Goal: Task Accomplishment & Management: Use online tool/utility

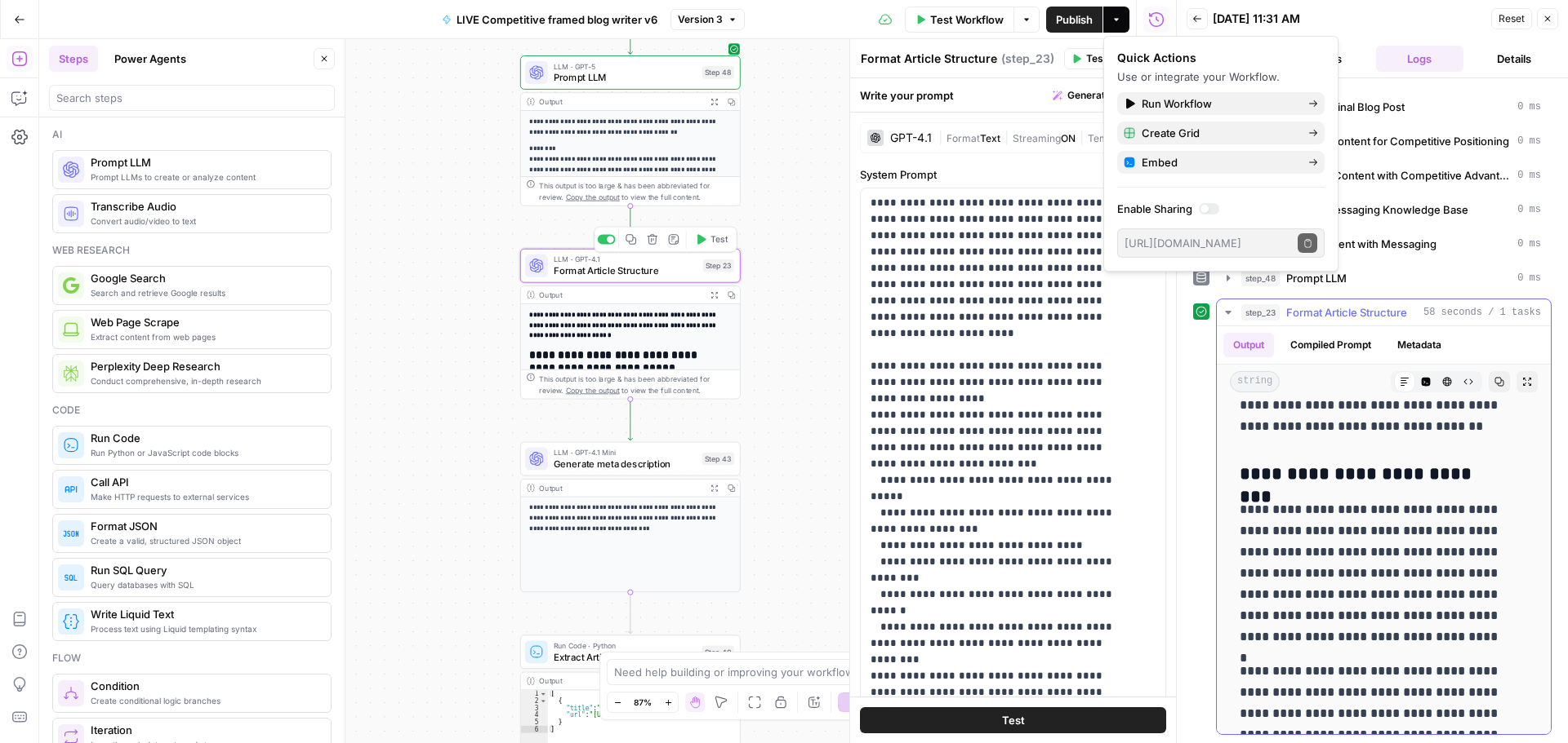
scroll to position [2285, 0]
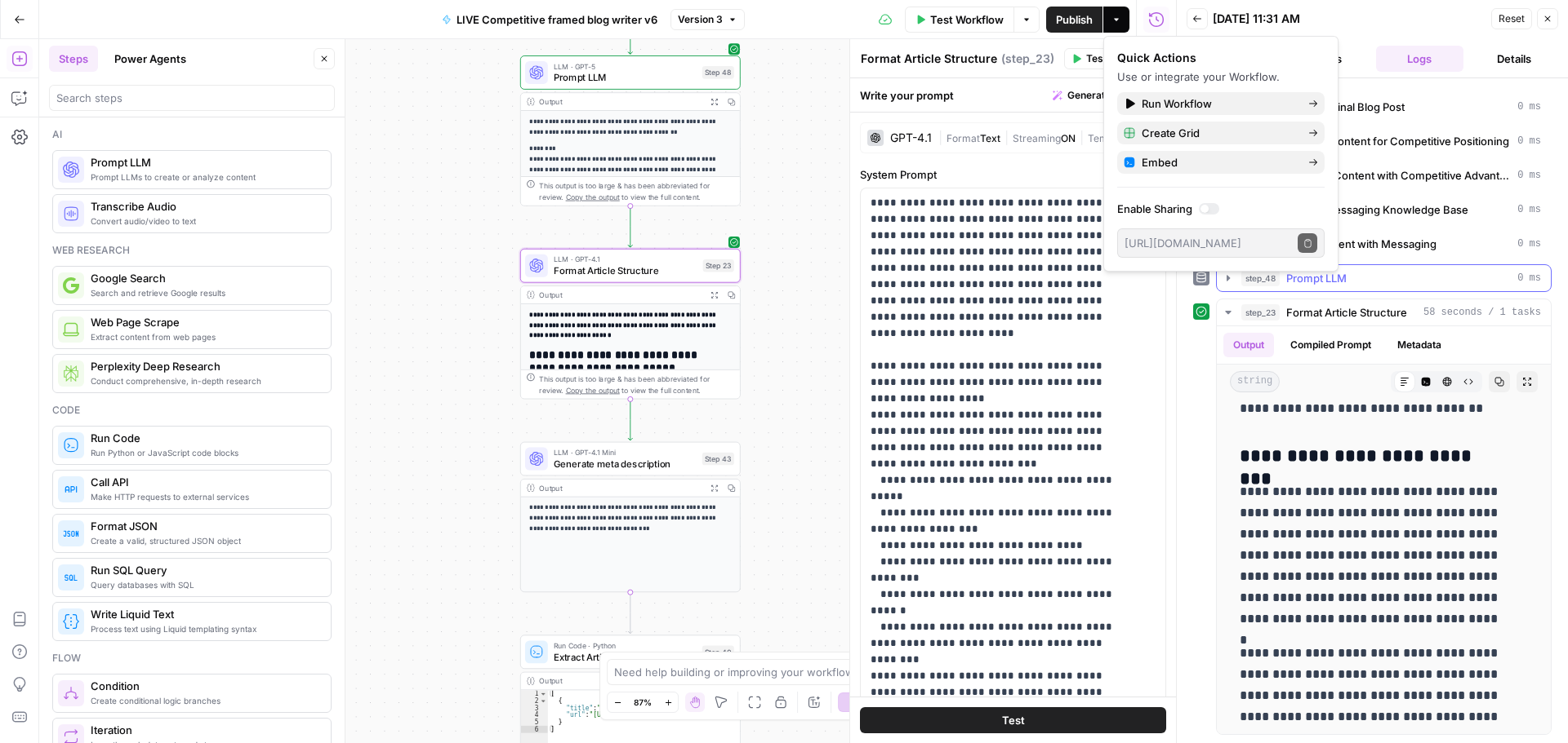
click at [1409, 275] on div "step_48 Prompt LLM 0 ms" at bounding box center [1390, 277] width 299 height 16
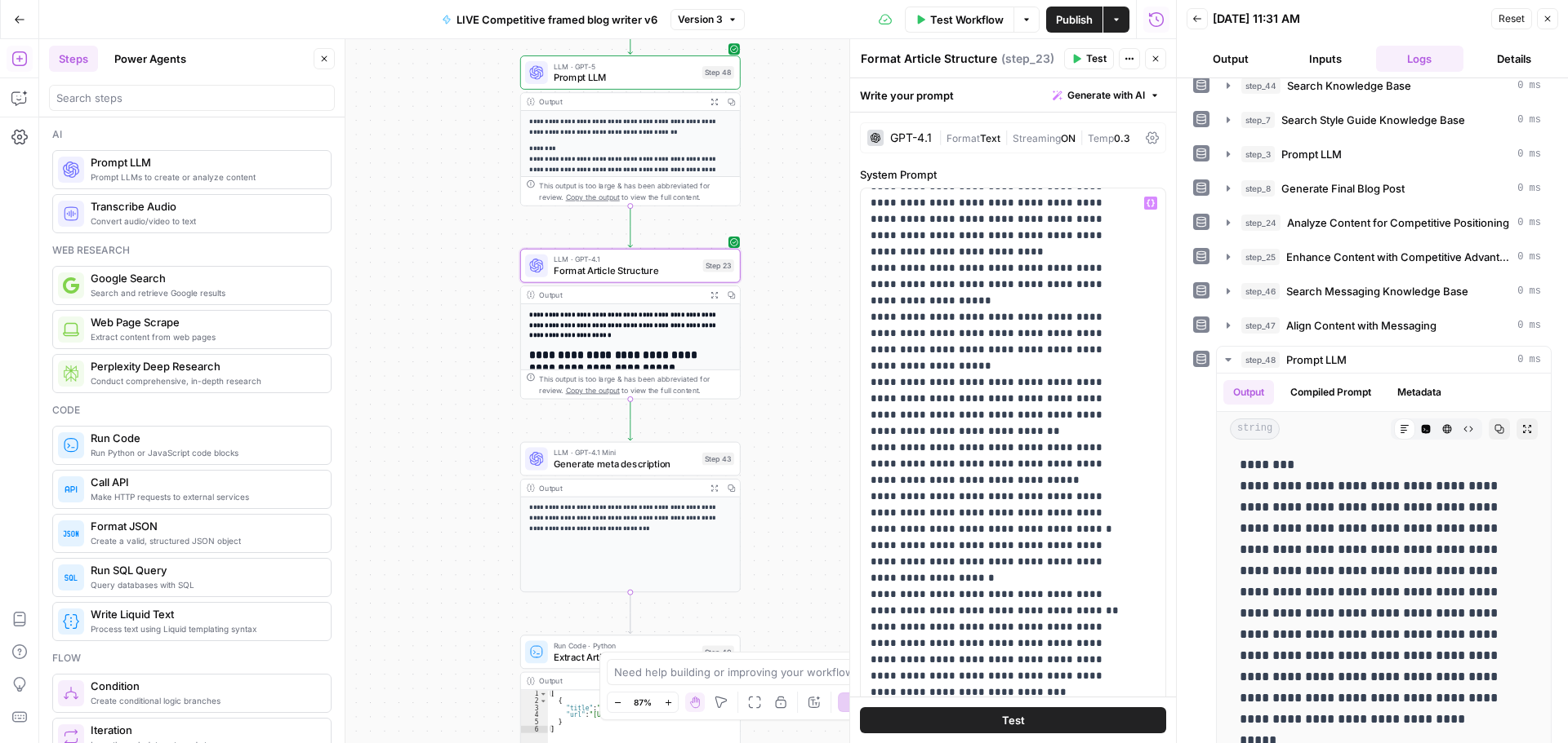
scroll to position [408, 0]
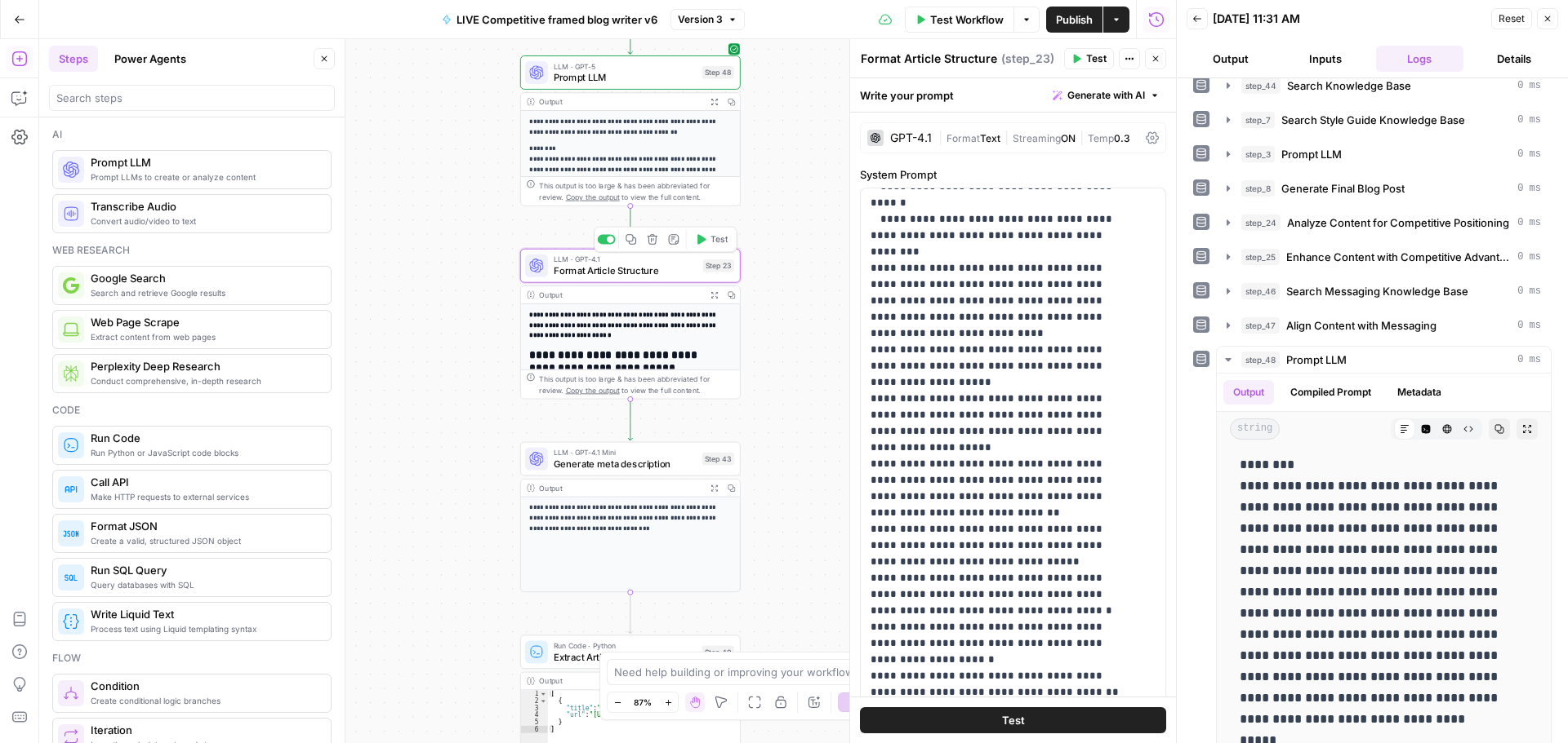
click at [605, 269] on span "Format Article Structure" at bounding box center [626, 271] width 144 height 14
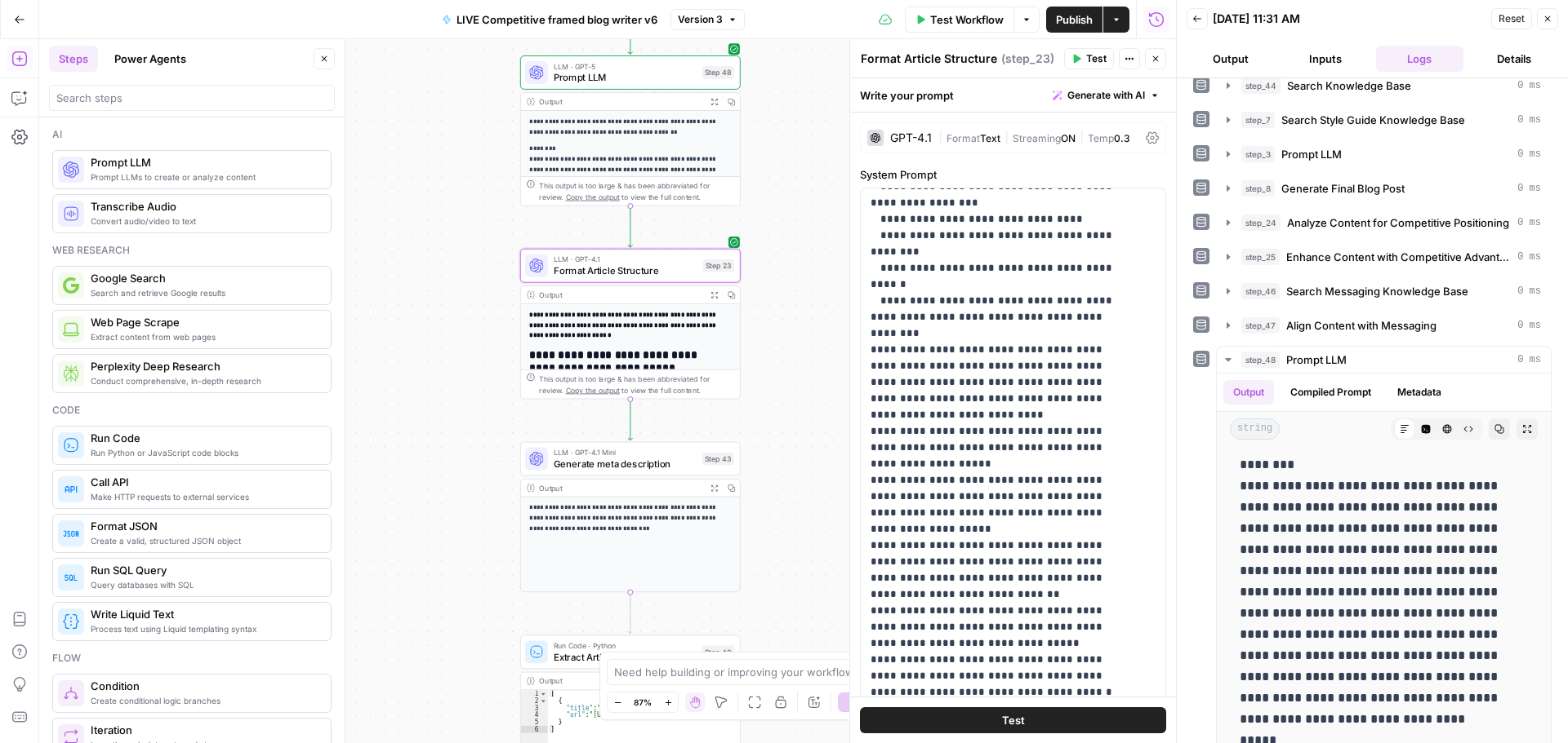
click at [620, 80] on span "Prompt LLM" at bounding box center [625, 76] width 143 height 14
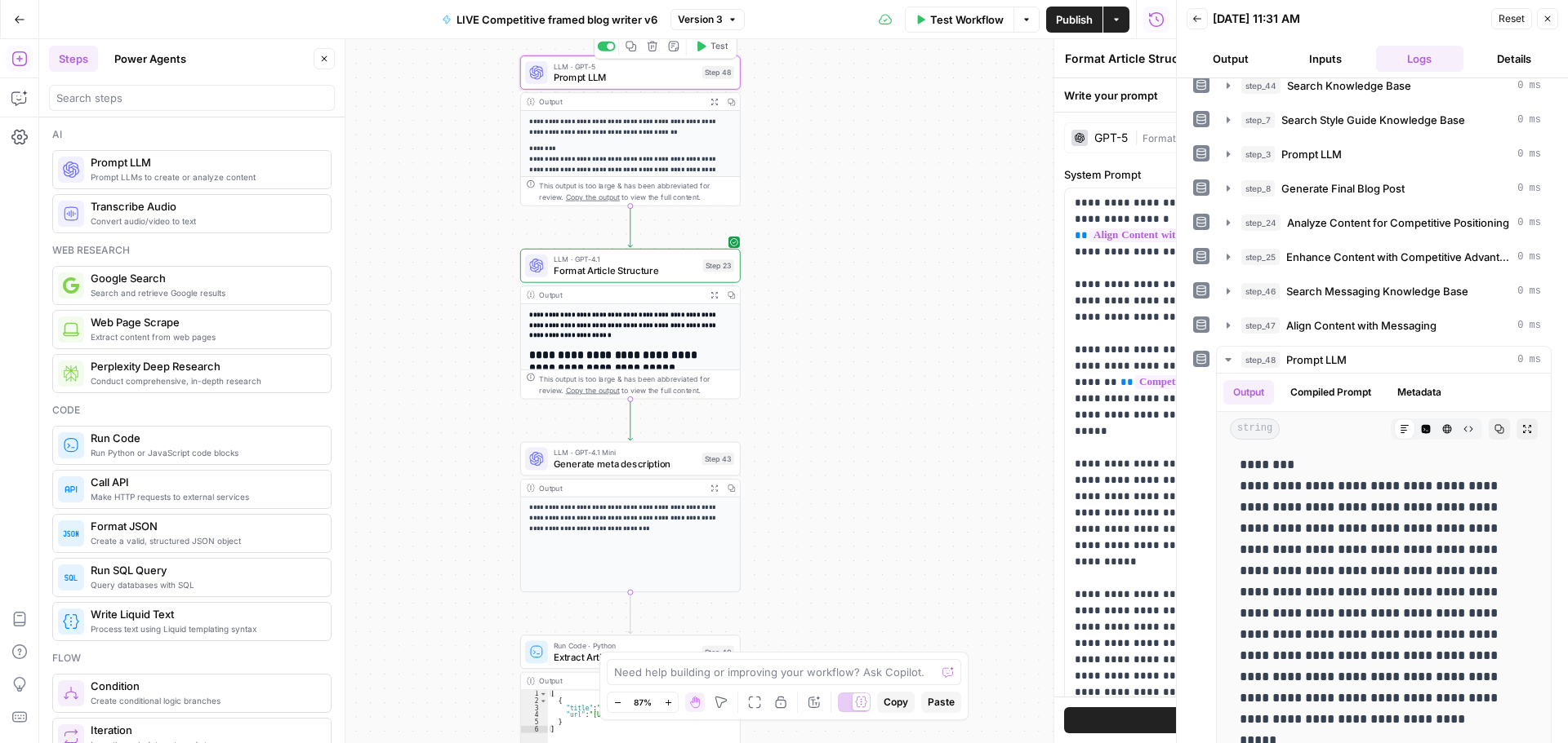
type textarea "Prompt LLM"
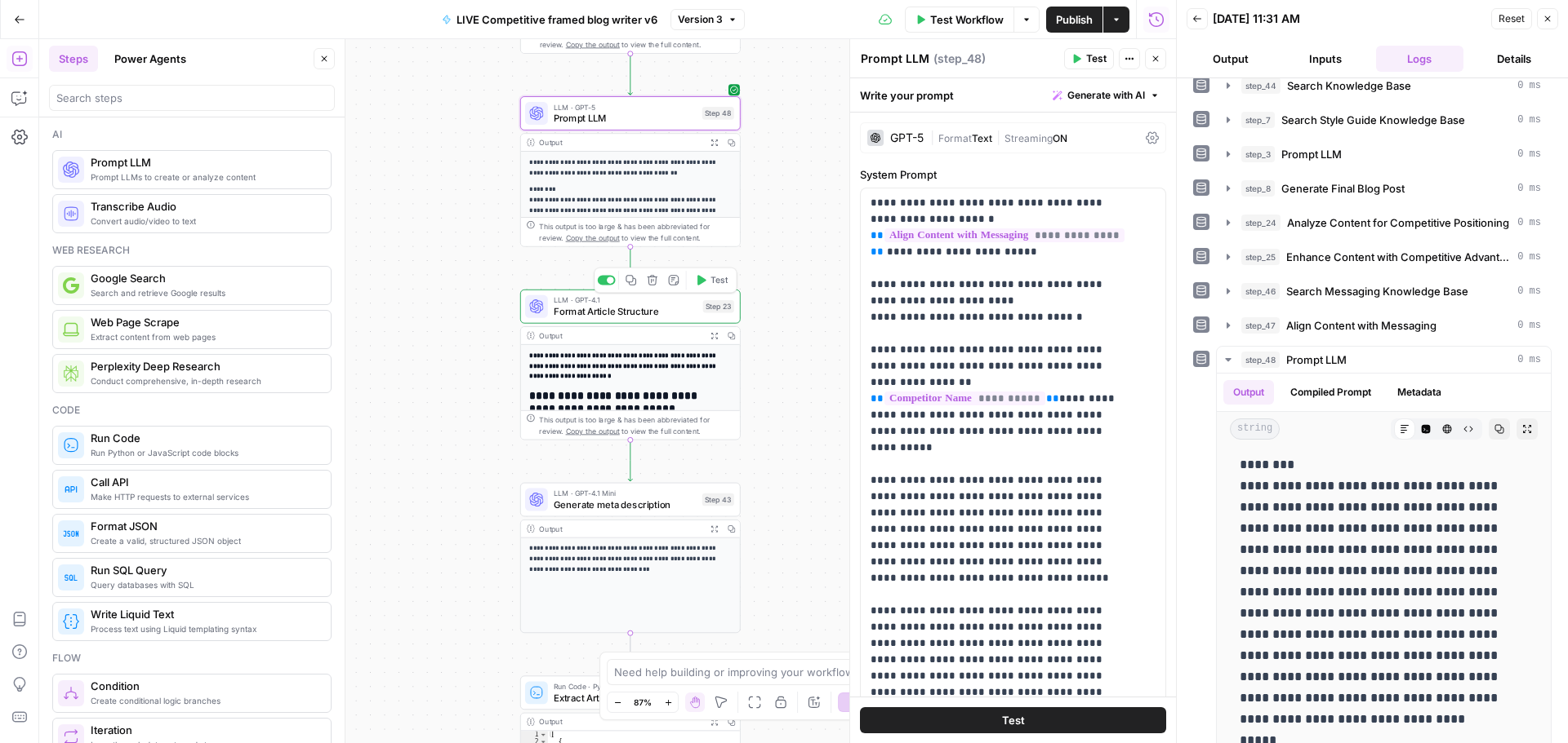
click at [648, 313] on span "Format Article Structure" at bounding box center [626, 311] width 144 height 14
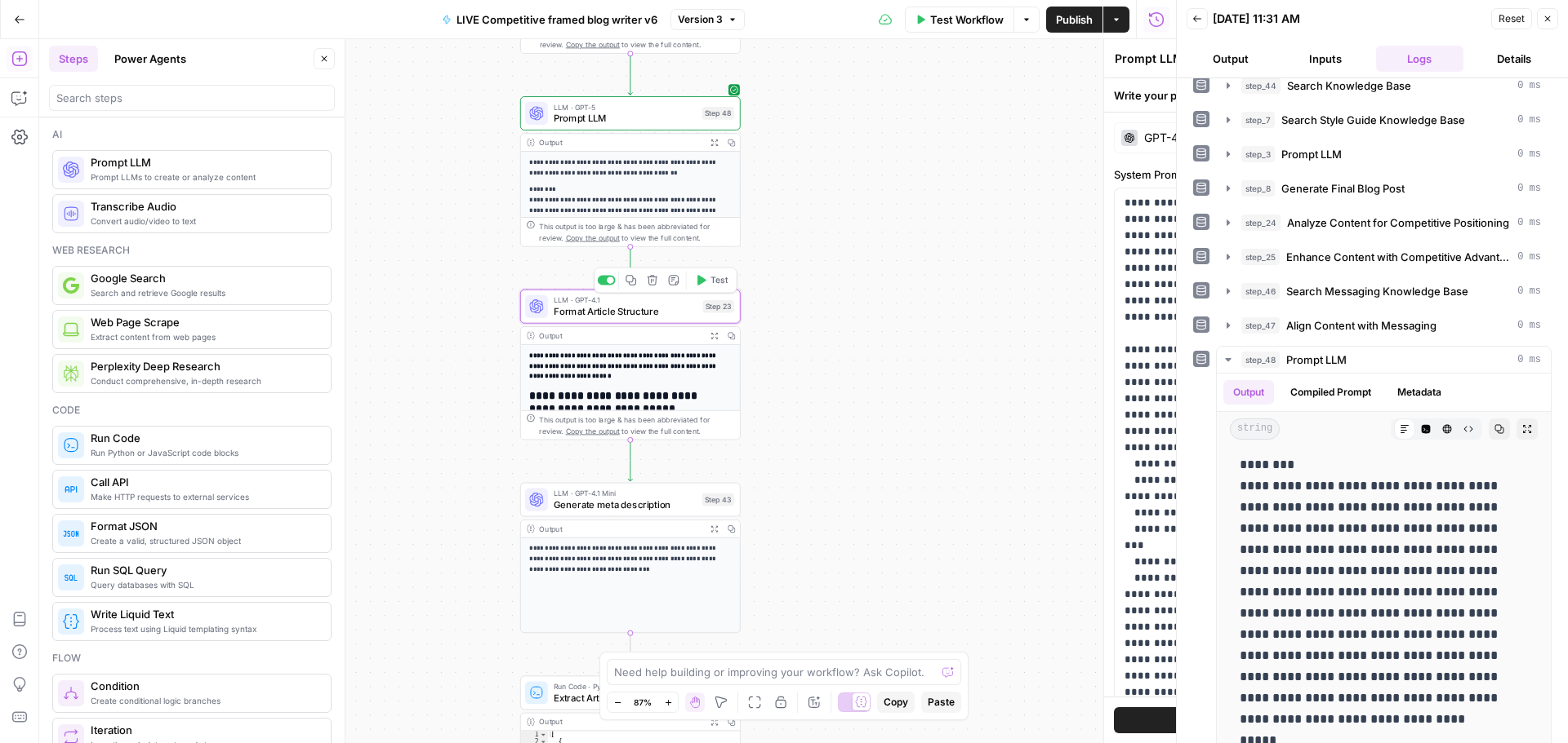
type textarea "Format Article Structure"
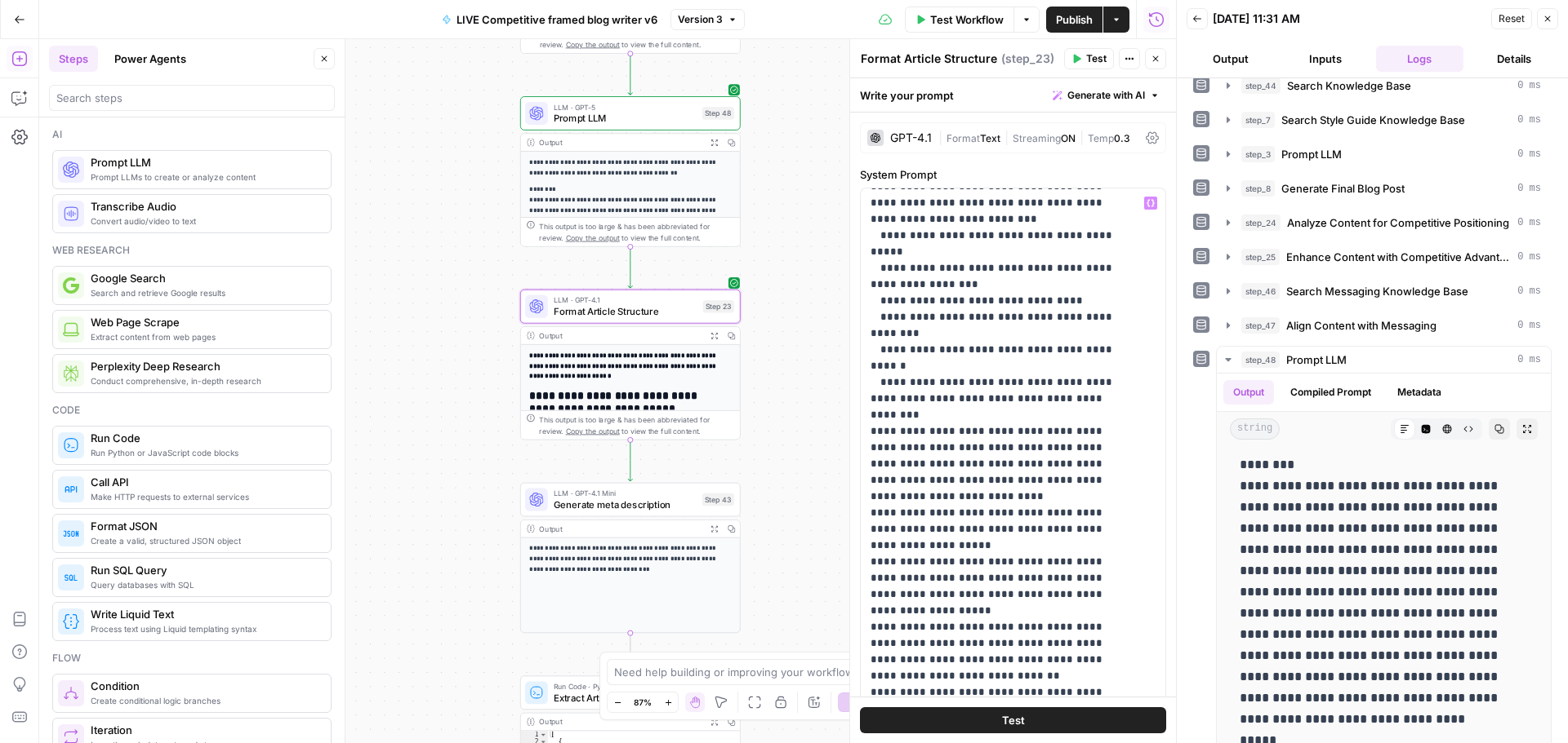
scroll to position [0, 0]
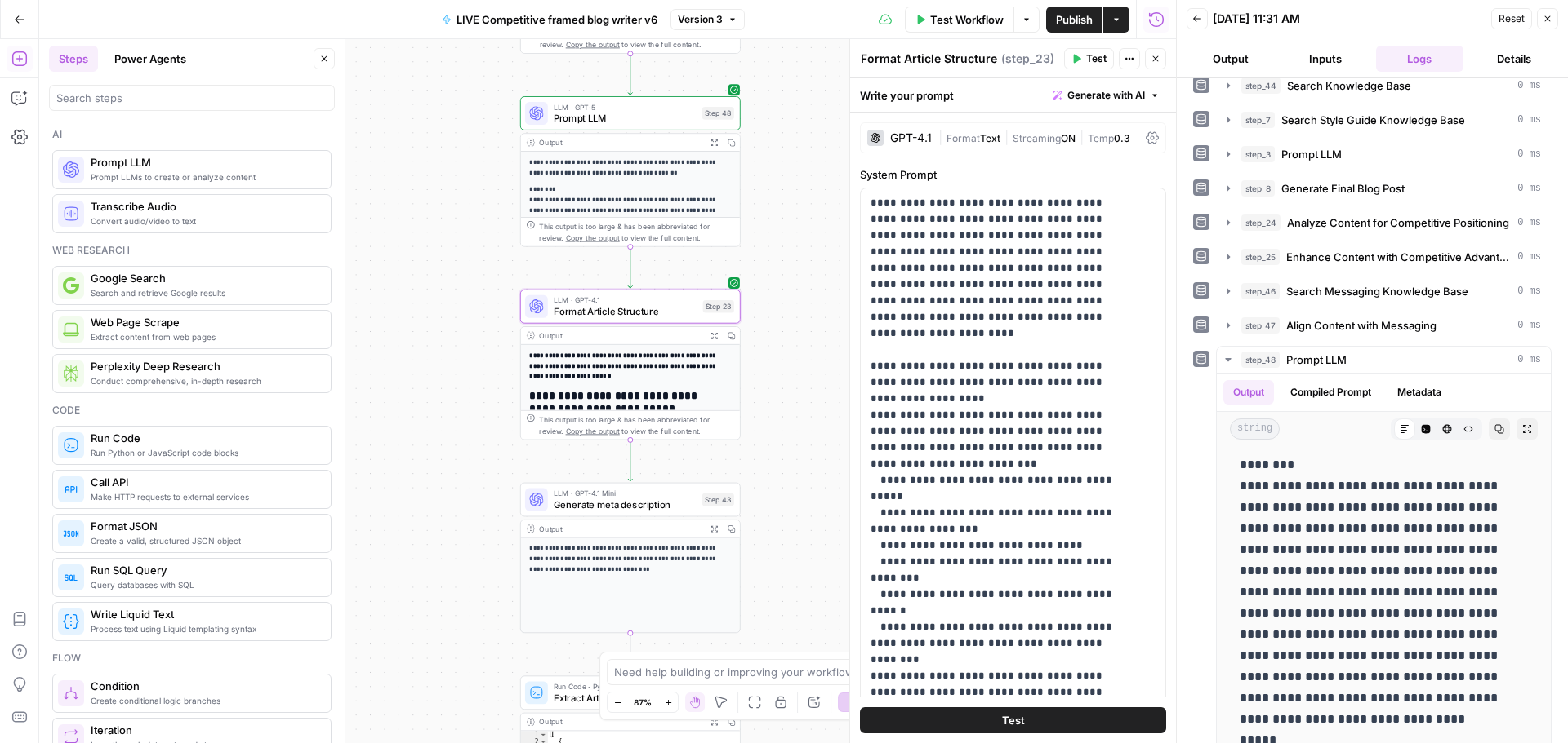
click at [638, 116] on span "Prompt LLM" at bounding box center [625, 118] width 143 height 14
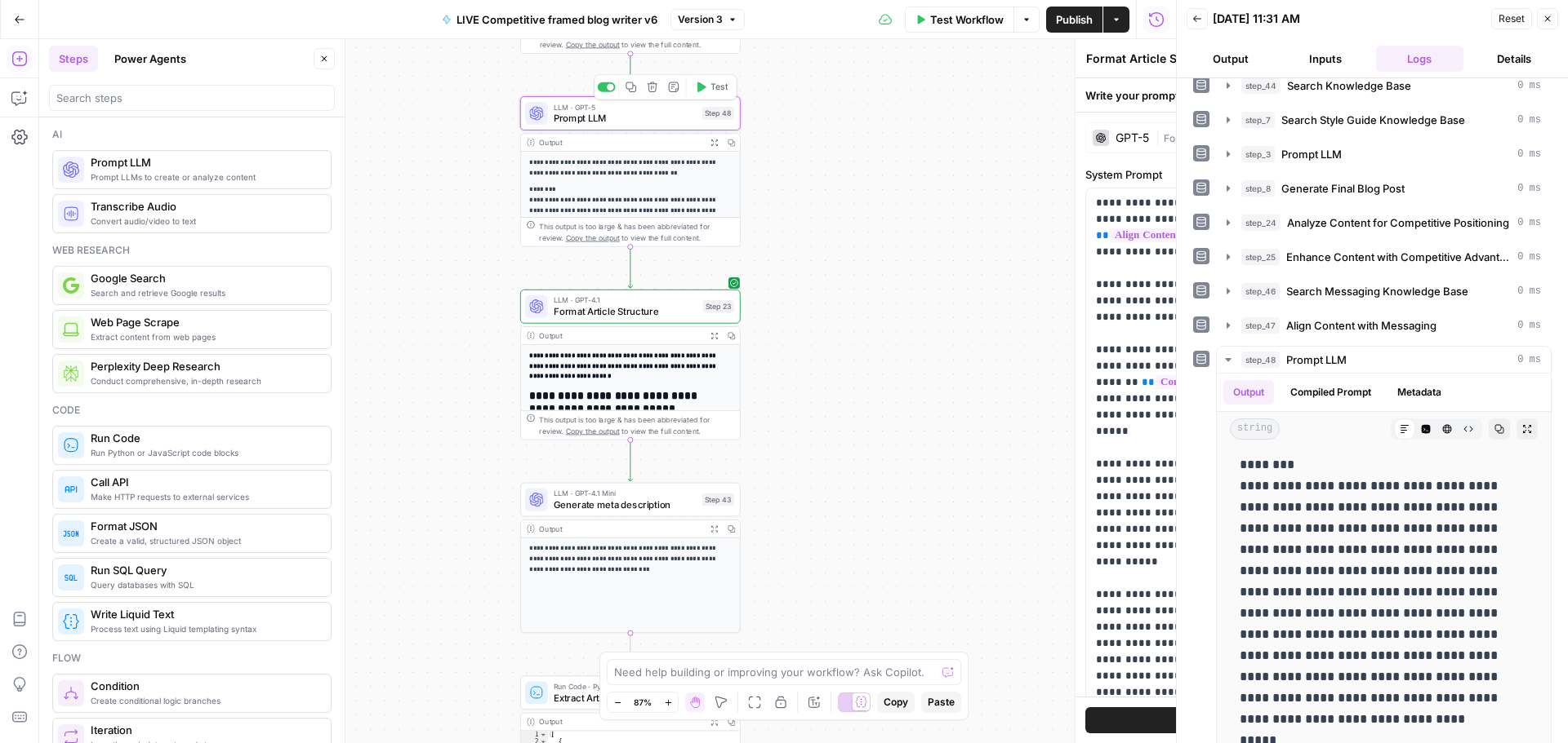
type textarea "Prompt LLM"
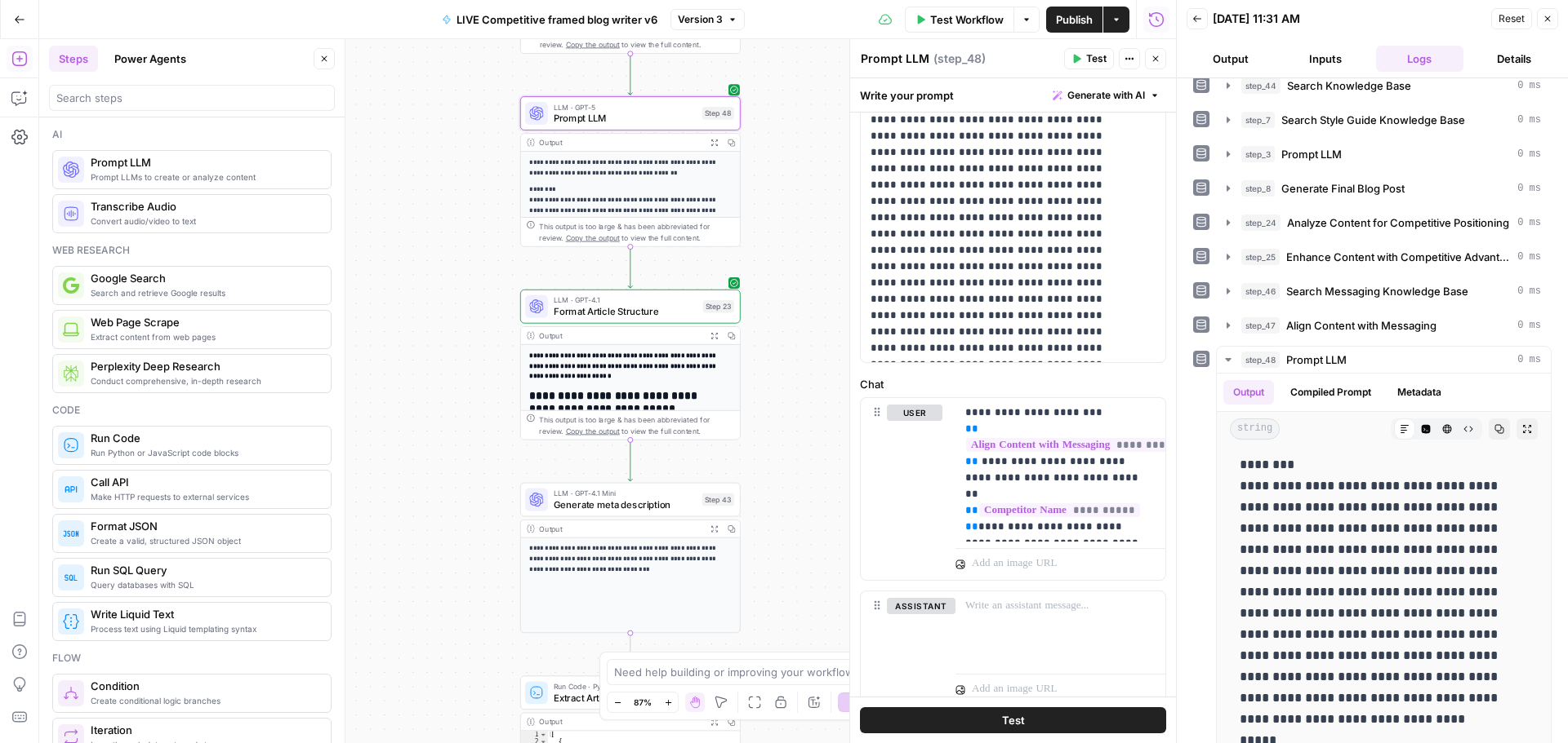
scroll to position [560, 0]
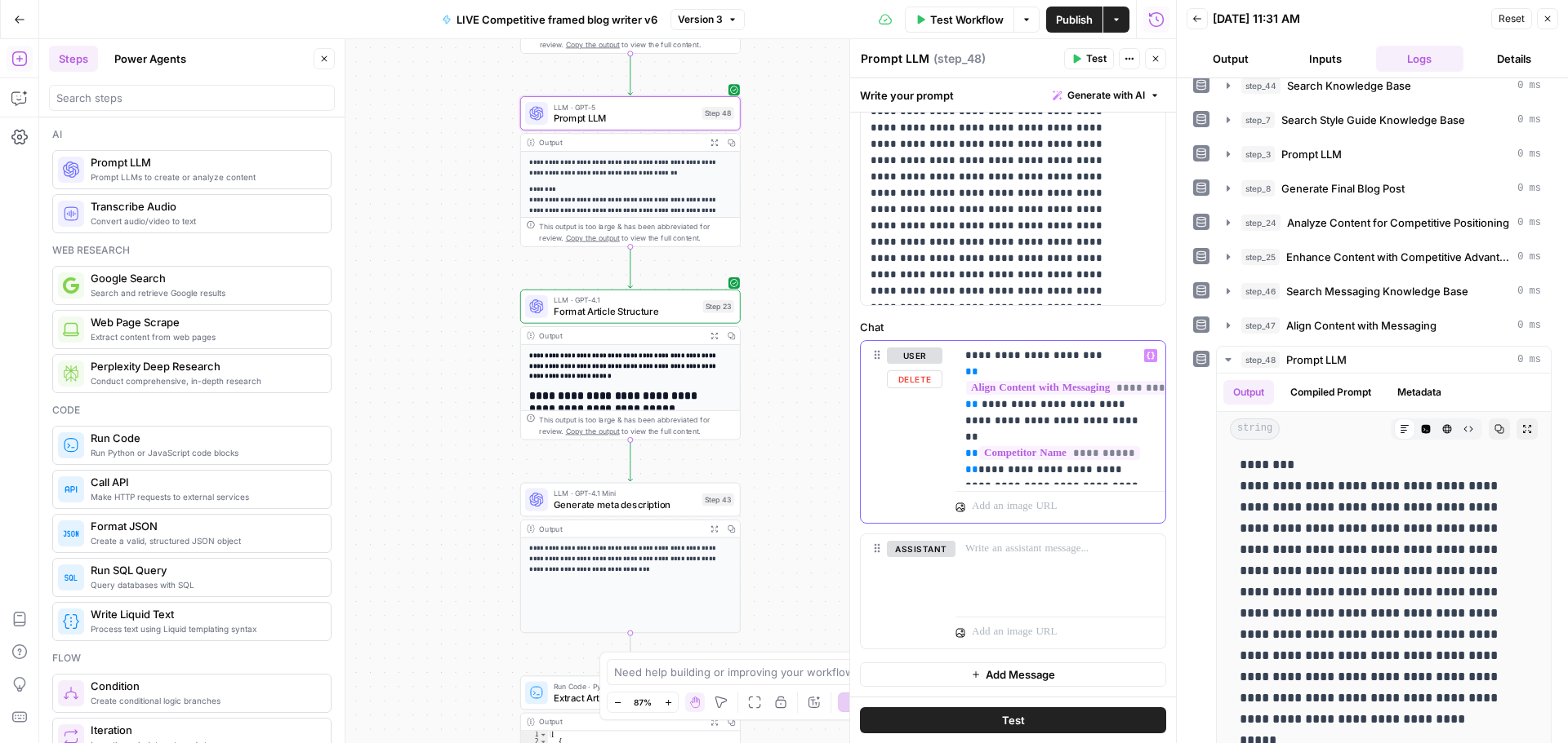
click at [1100, 457] on p "**********" at bounding box center [1054, 413] width 178 height 131
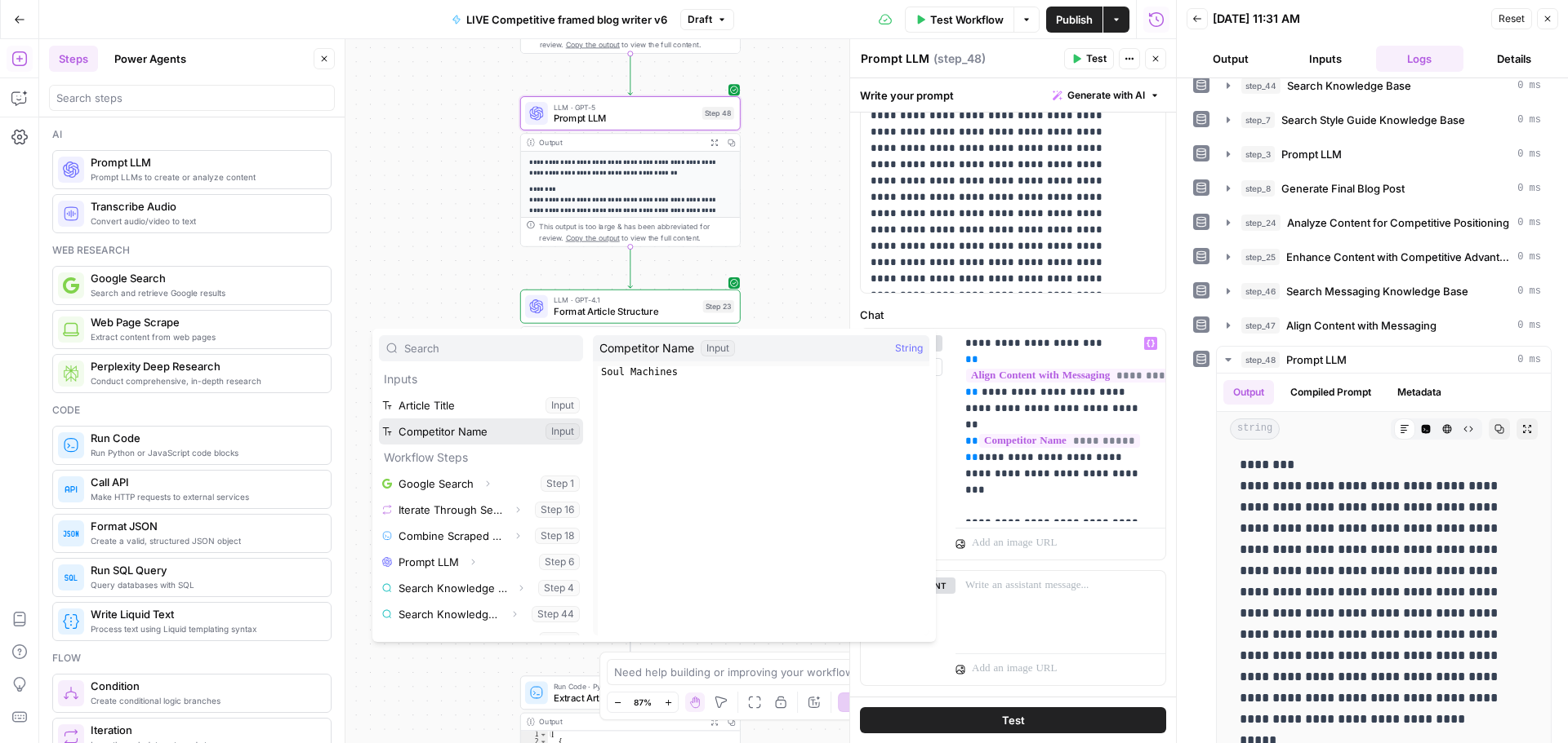
click at [489, 425] on button "Select variable Competitor Name" at bounding box center [480, 431] width 204 height 26
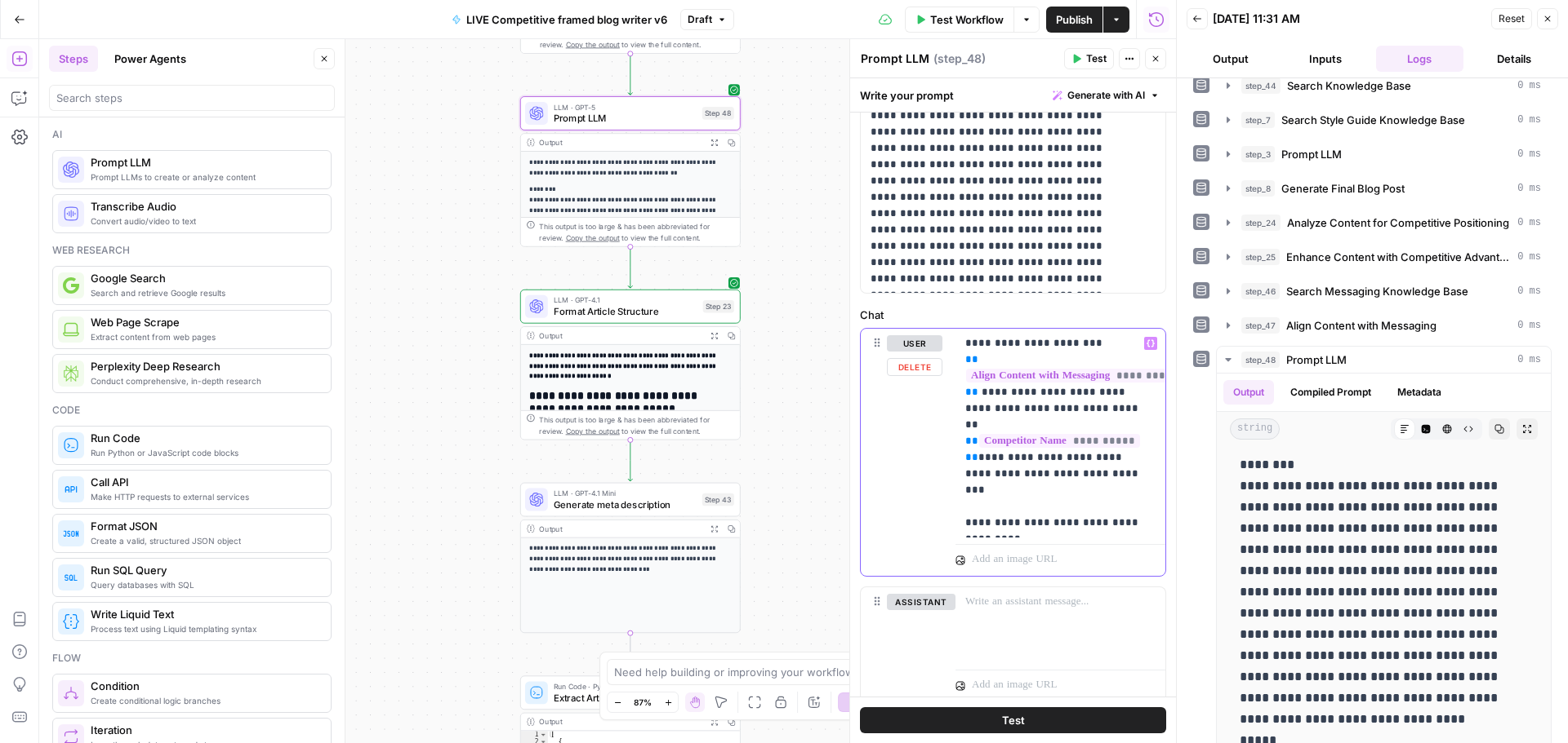
drag, startPoint x: 995, startPoint y: 508, endPoint x: 996, endPoint y: 490, distance: 18.0
click at [996, 490] on p "**********" at bounding box center [1054, 433] width 178 height 196
click at [1143, 504] on div "**********" at bounding box center [1060, 425] width 210 height 192
click at [1072, 62] on div "Publish P" at bounding box center [1071, 55] width 53 height 16
click at [1056, 24] on span "Publish" at bounding box center [1074, 19] width 36 height 16
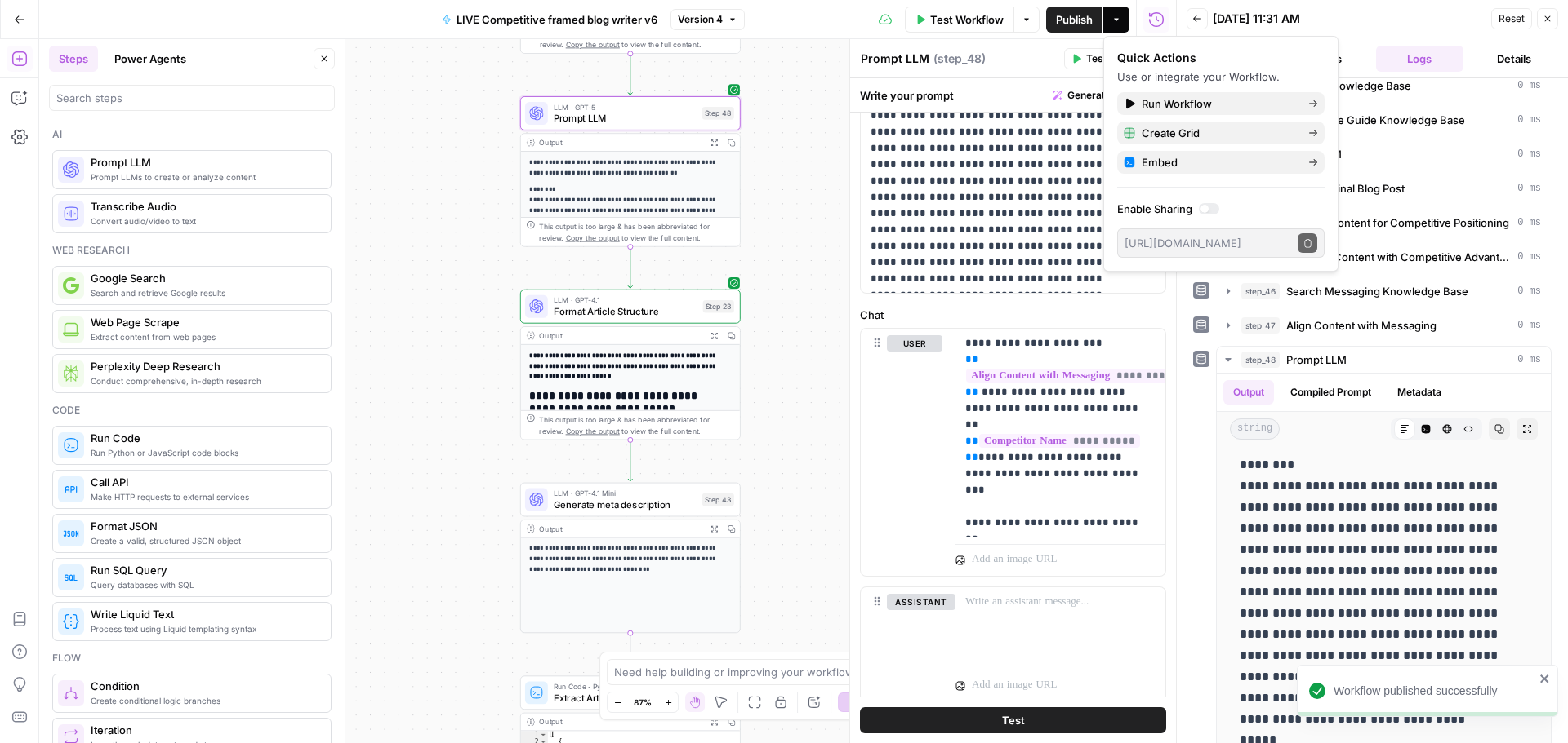
click at [1084, 60] on button "Test" at bounding box center [1089, 58] width 50 height 21
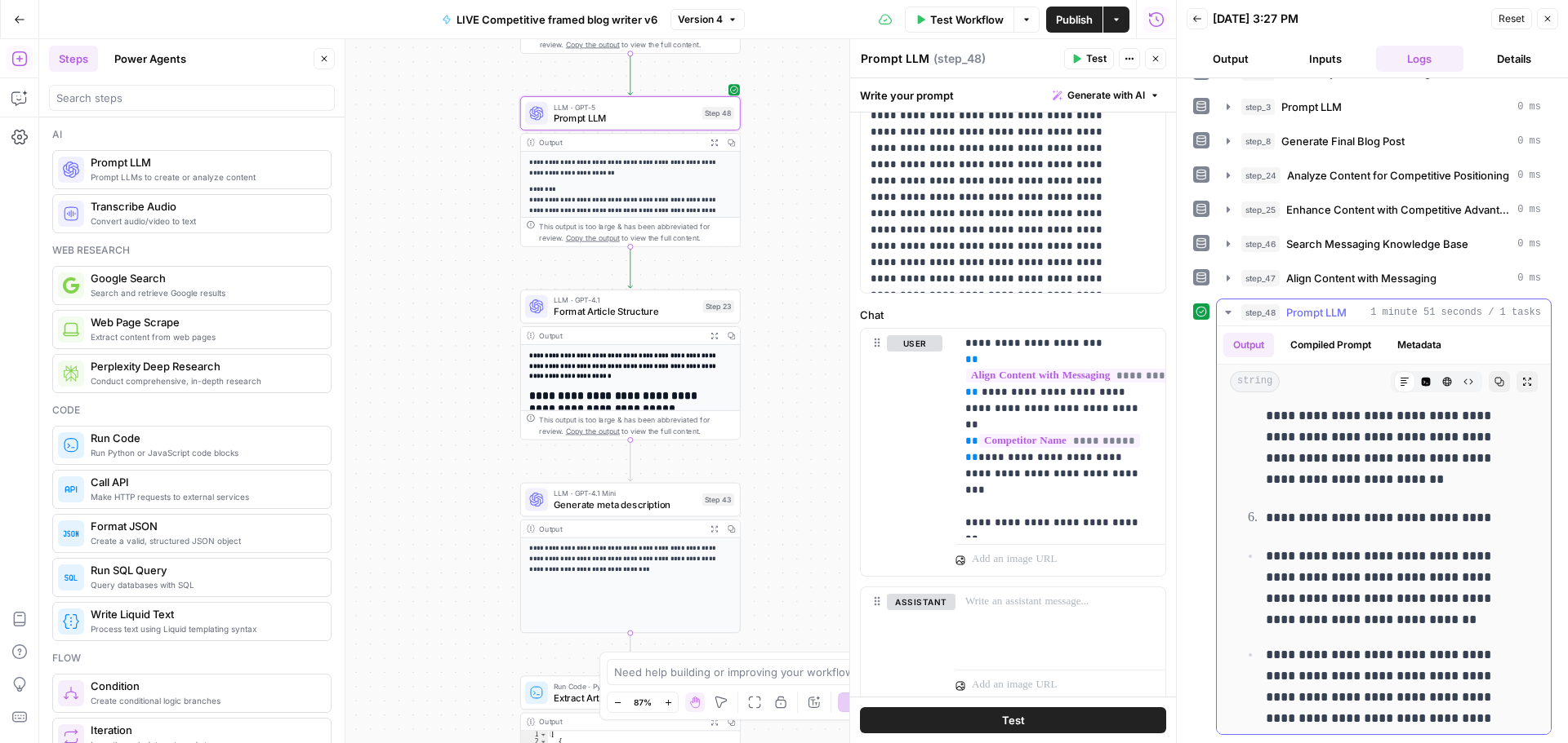
scroll to position [5468, 0]
click at [1056, 21] on span "Publish" at bounding box center [1074, 19] width 36 height 16
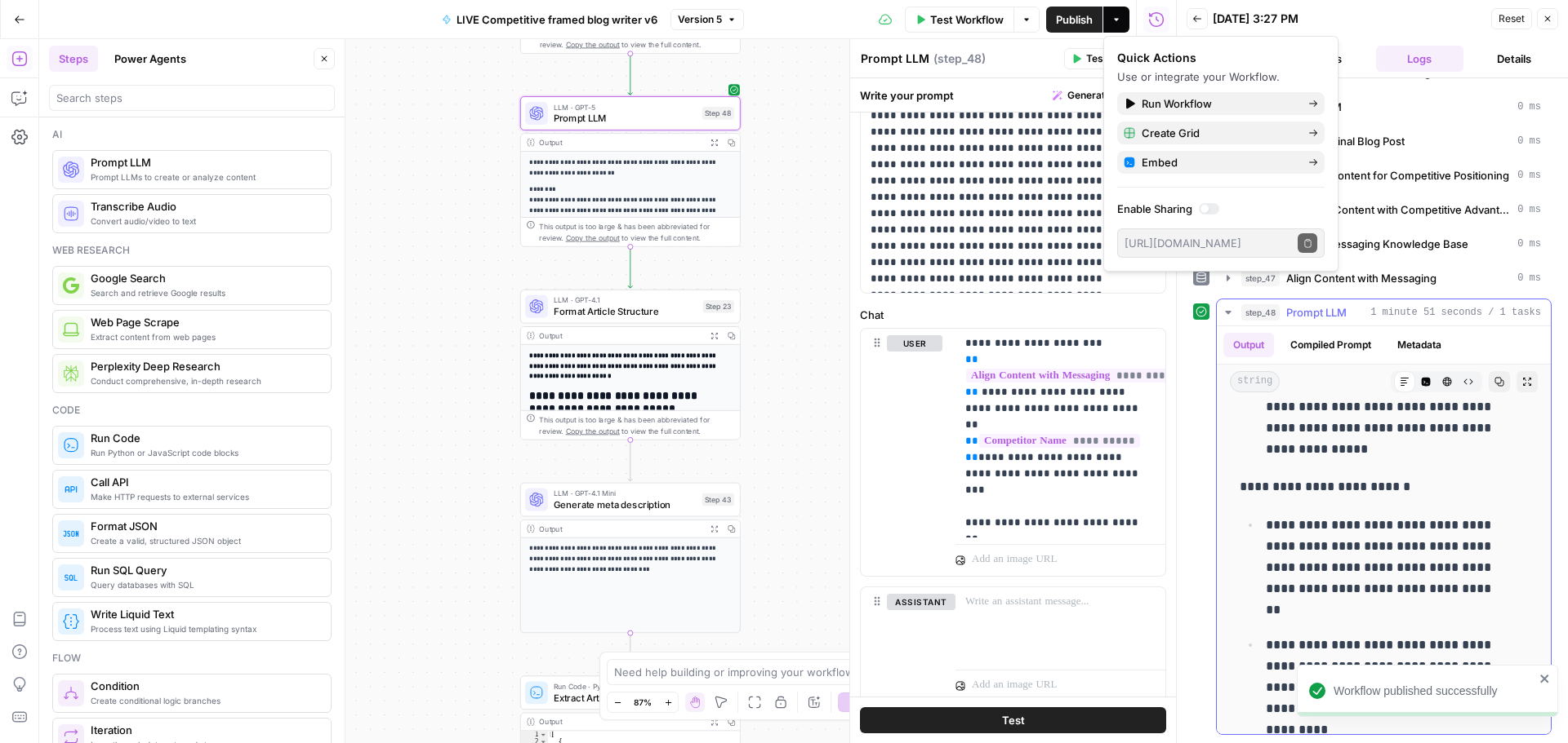
scroll to position [6366, 0]
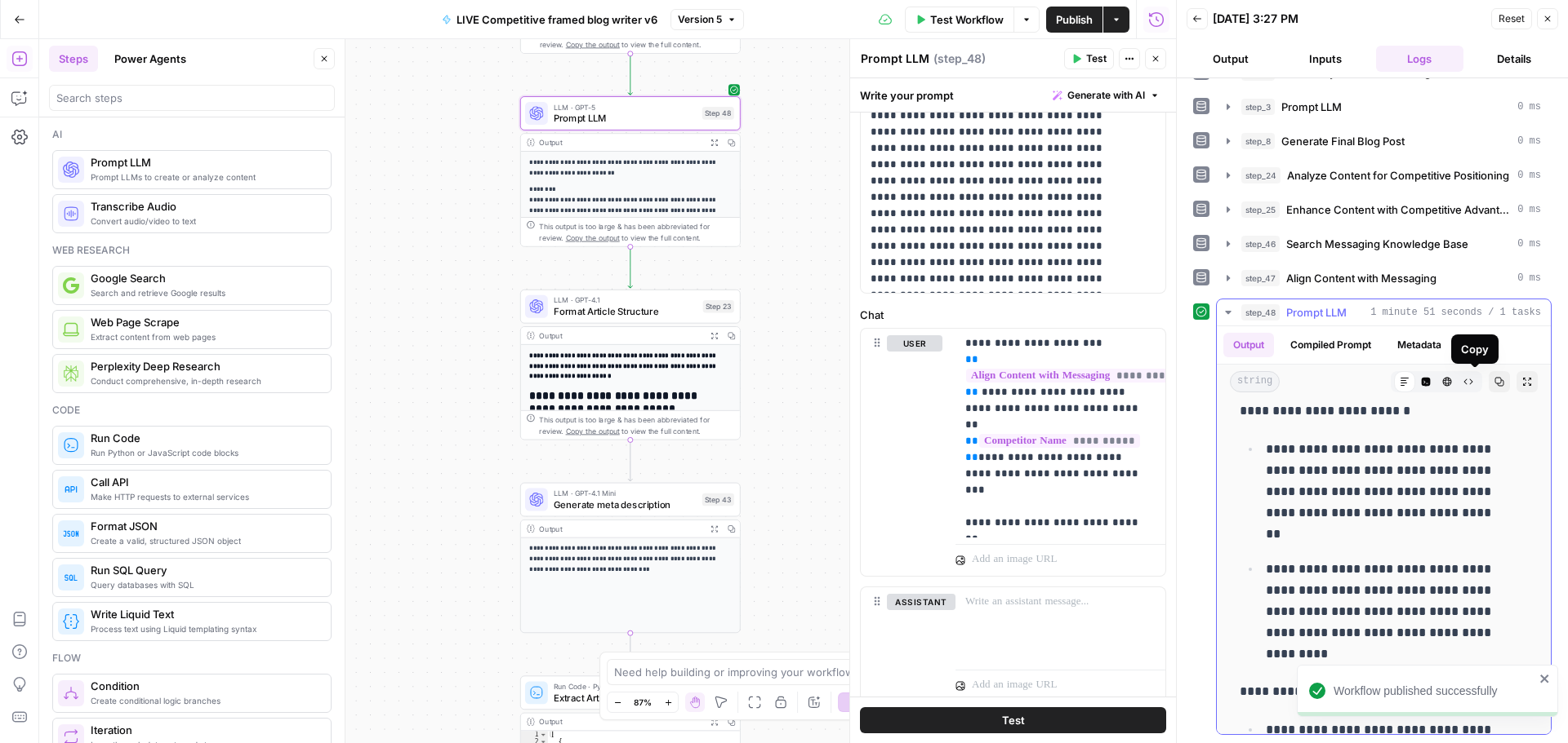
click at [1489, 384] on button "Copy" at bounding box center [1499, 382] width 21 height 21
click at [638, 310] on span "Format Article Structure" at bounding box center [626, 311] width 144 height 14
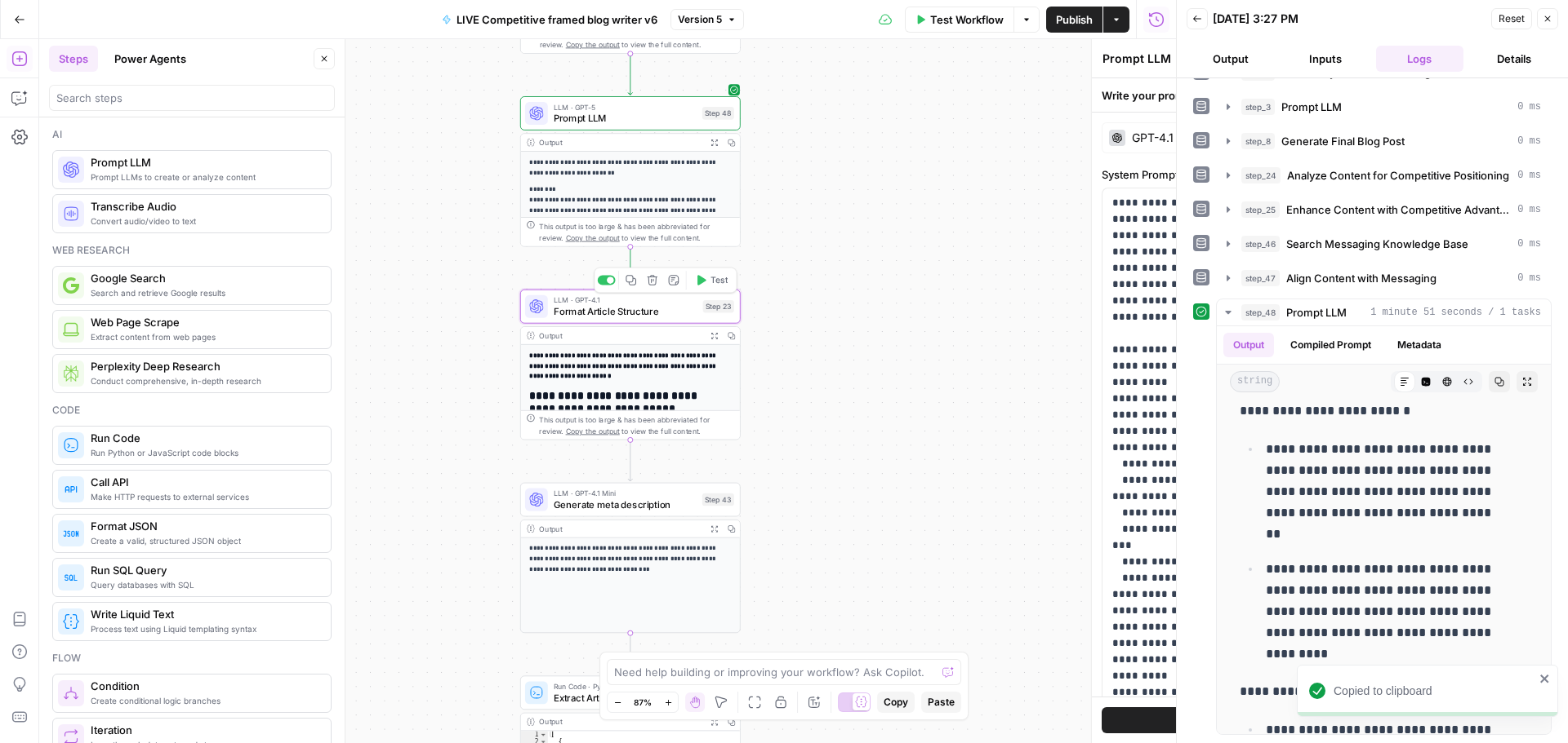
type textarea "Format Article Structure"
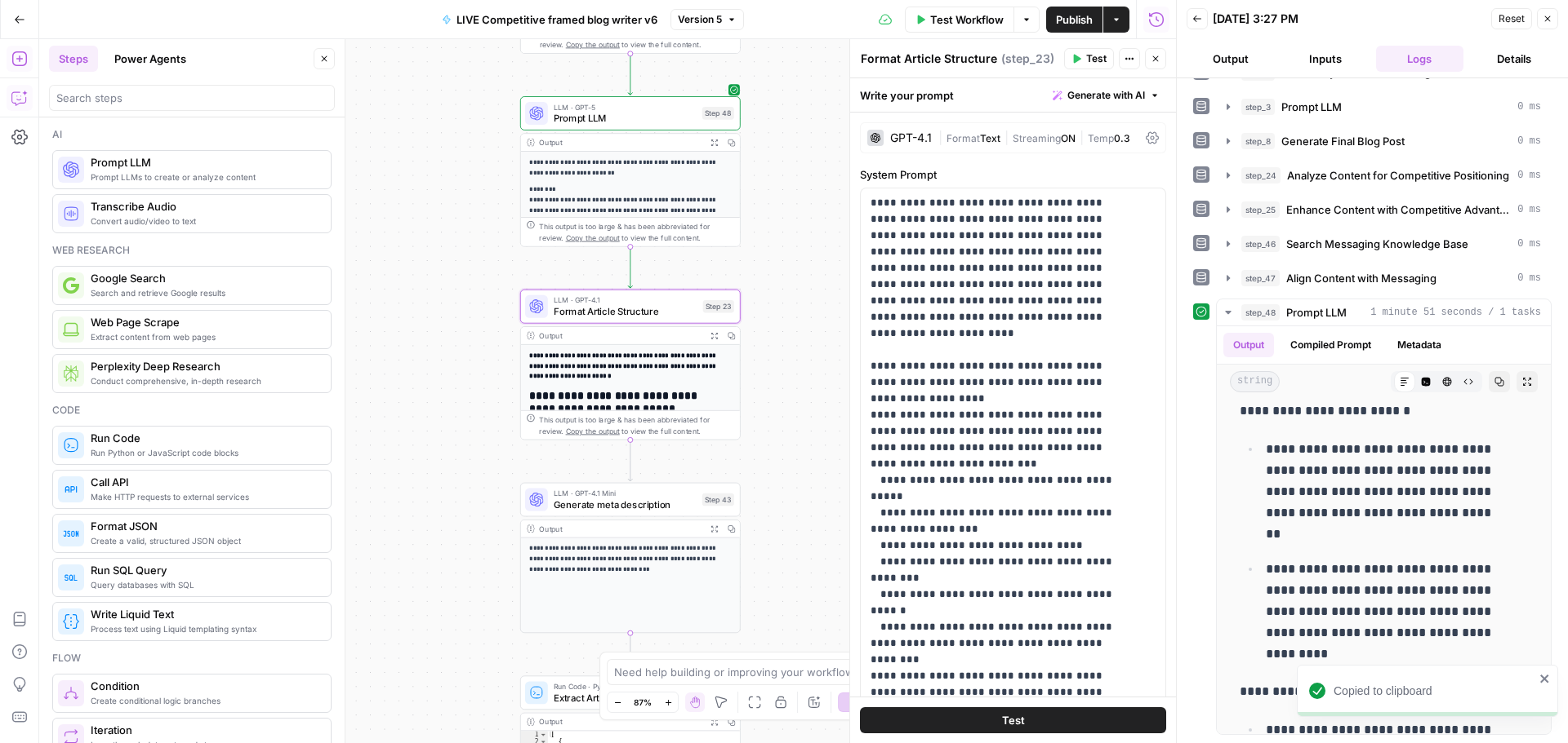
click at [28, 104] on button "Copilot" at bounding box center [19, 98] width 26 height 26
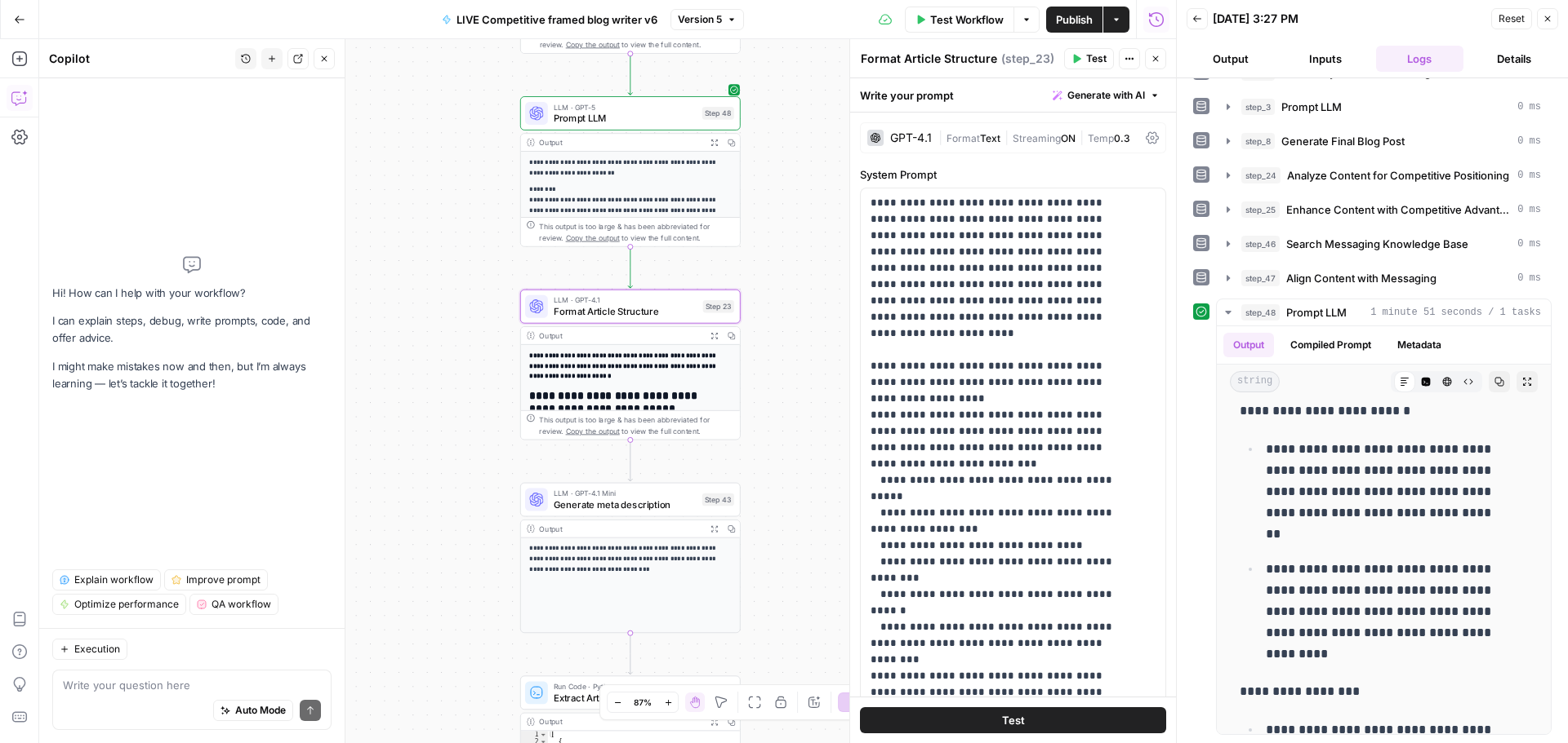
click at [141, 682] on textarea at bounding box center [192, 685] width 258 height 16
click at [646, 317] on span "Format Article Structure" at bounding box center [626, 311] width 144 height 14
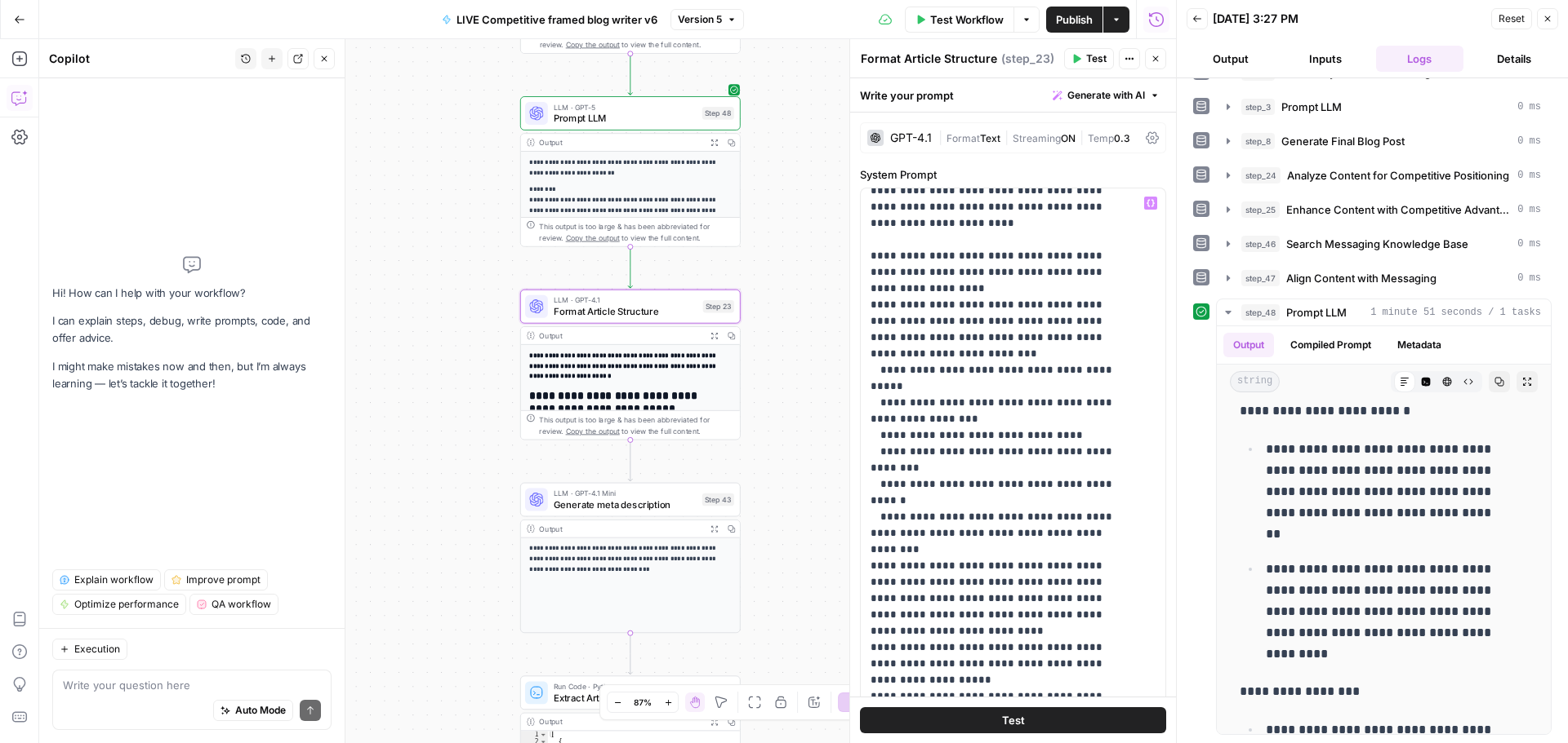
scroll to position [0, 0]
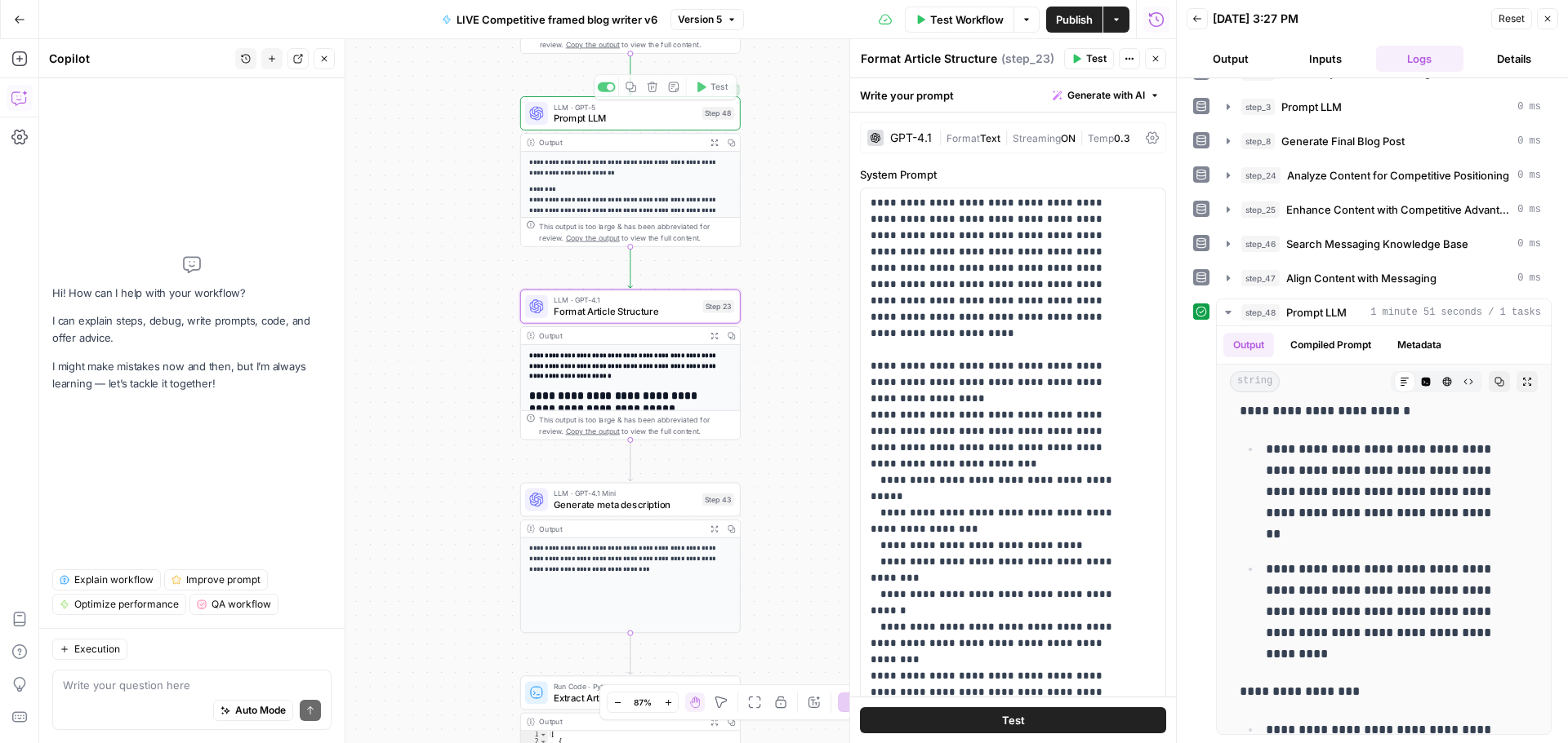
click at [645, 315] on span "Format Article Structure" at bounding box center [626, 311] width 144 height 14
click at [581, 125] on span "Prompt LLM" at bounding box center [625, 118] width 143 height 14
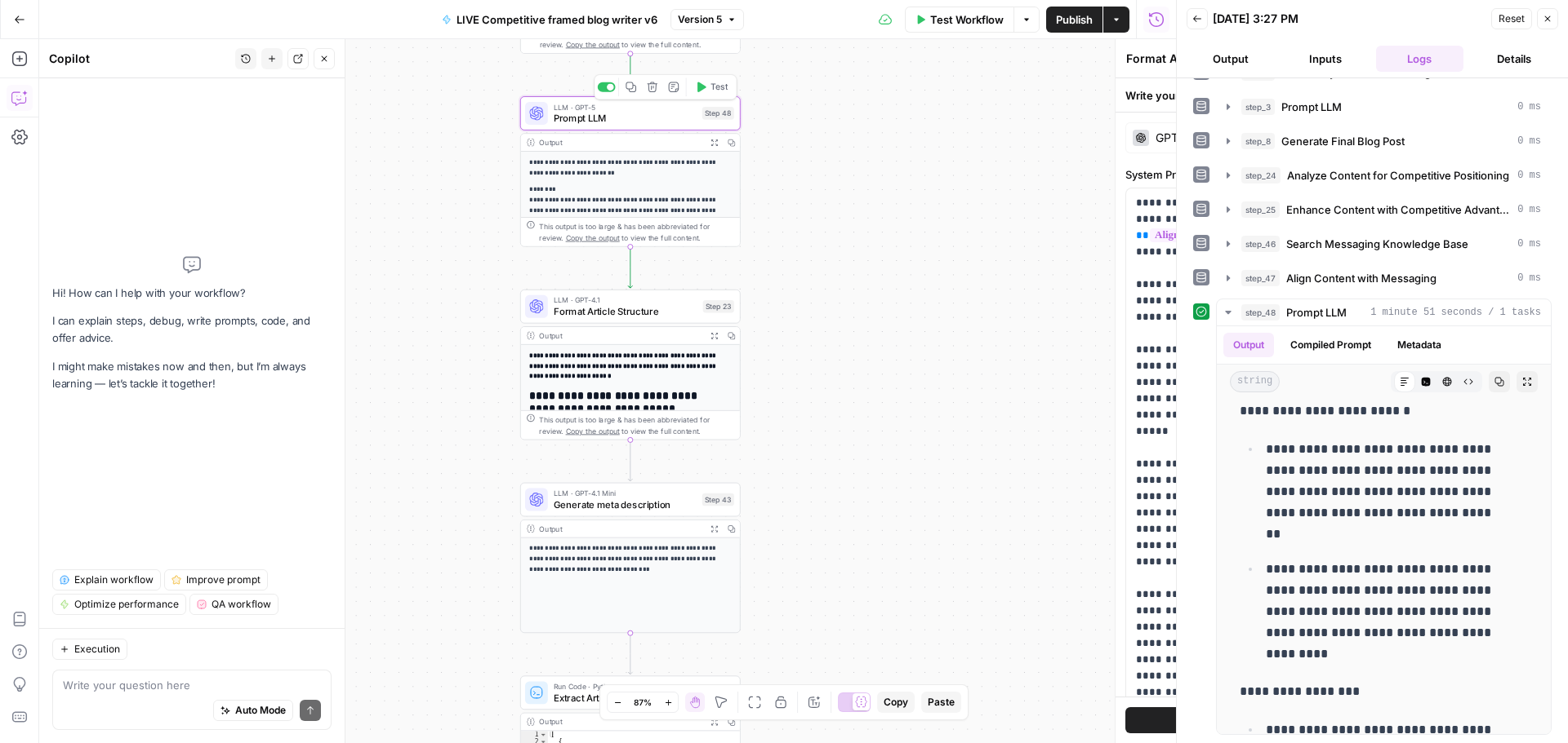
type textarea "Prompt LLM"
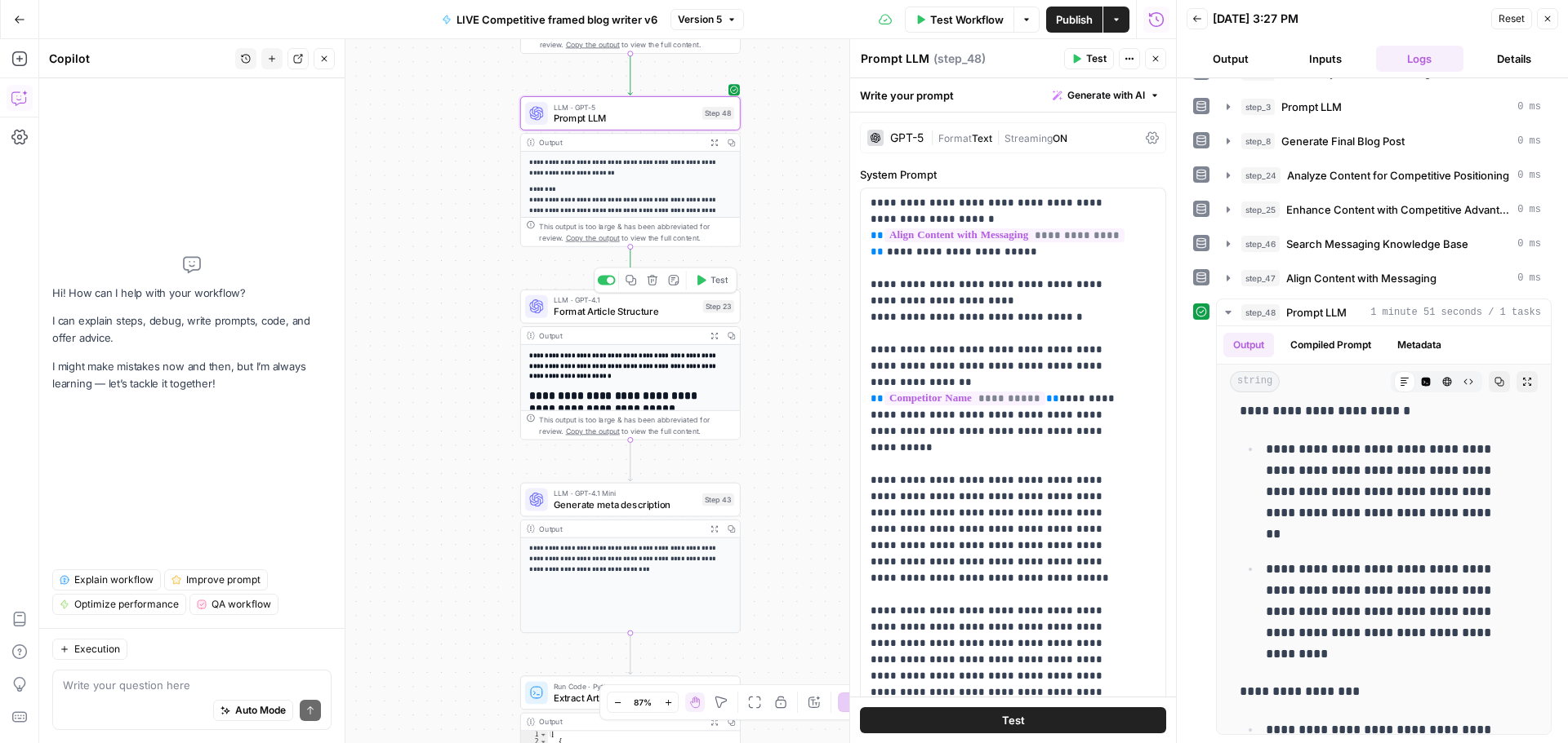
click at [582, 315] on span "Format Article Structure" at bounding box center [626, 311] width 144 height 14
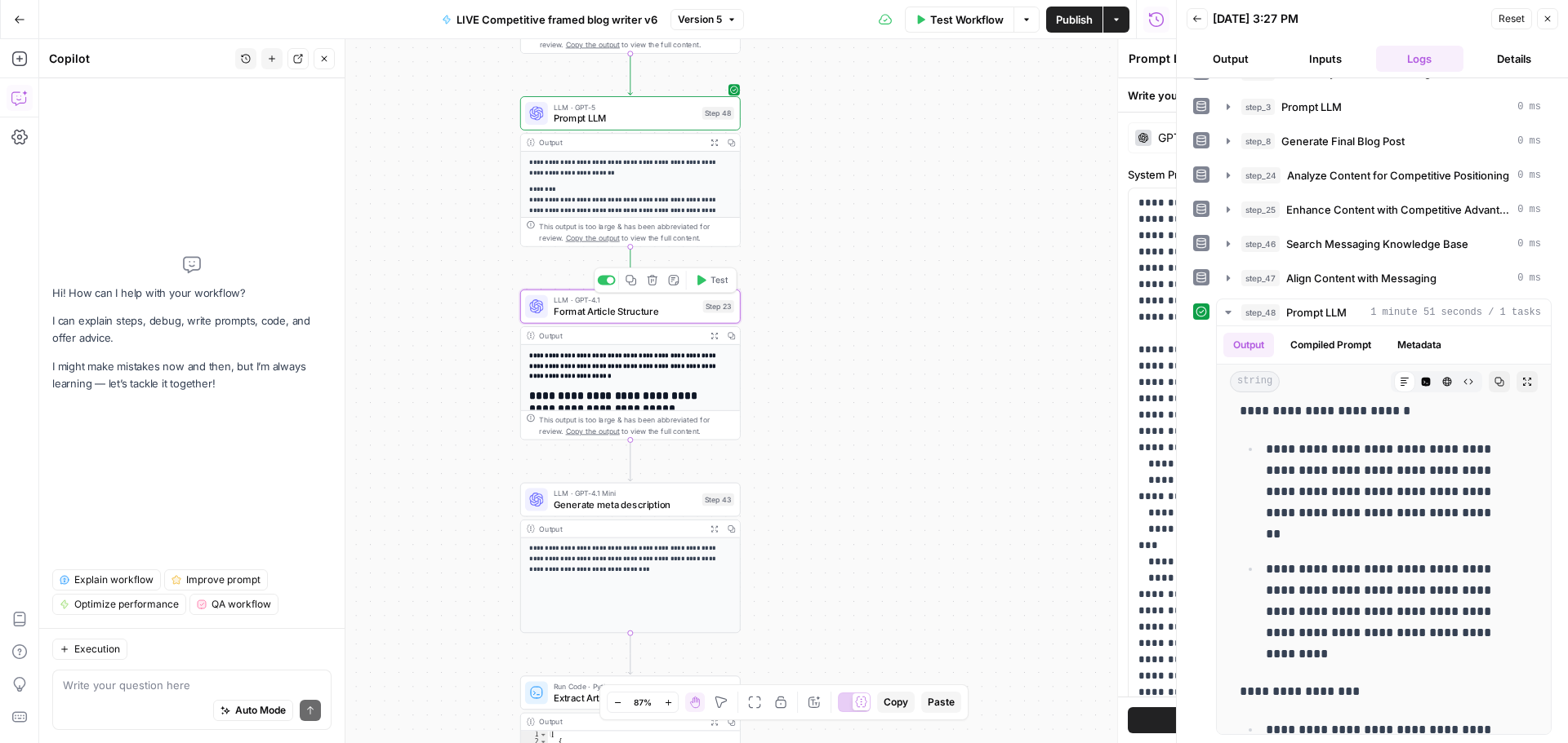
type textarea "Format Article Structure"
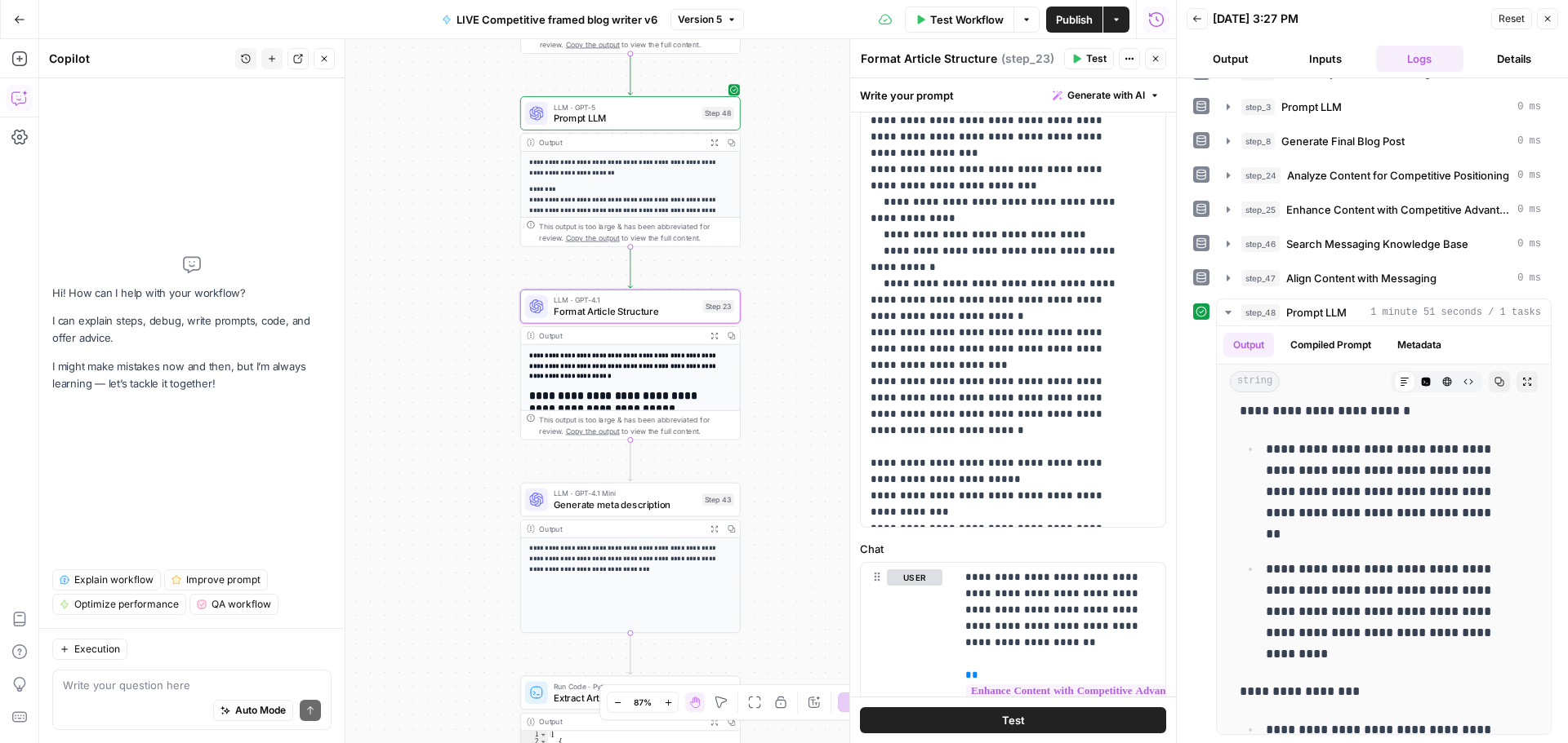
scroll to position [451, 0]
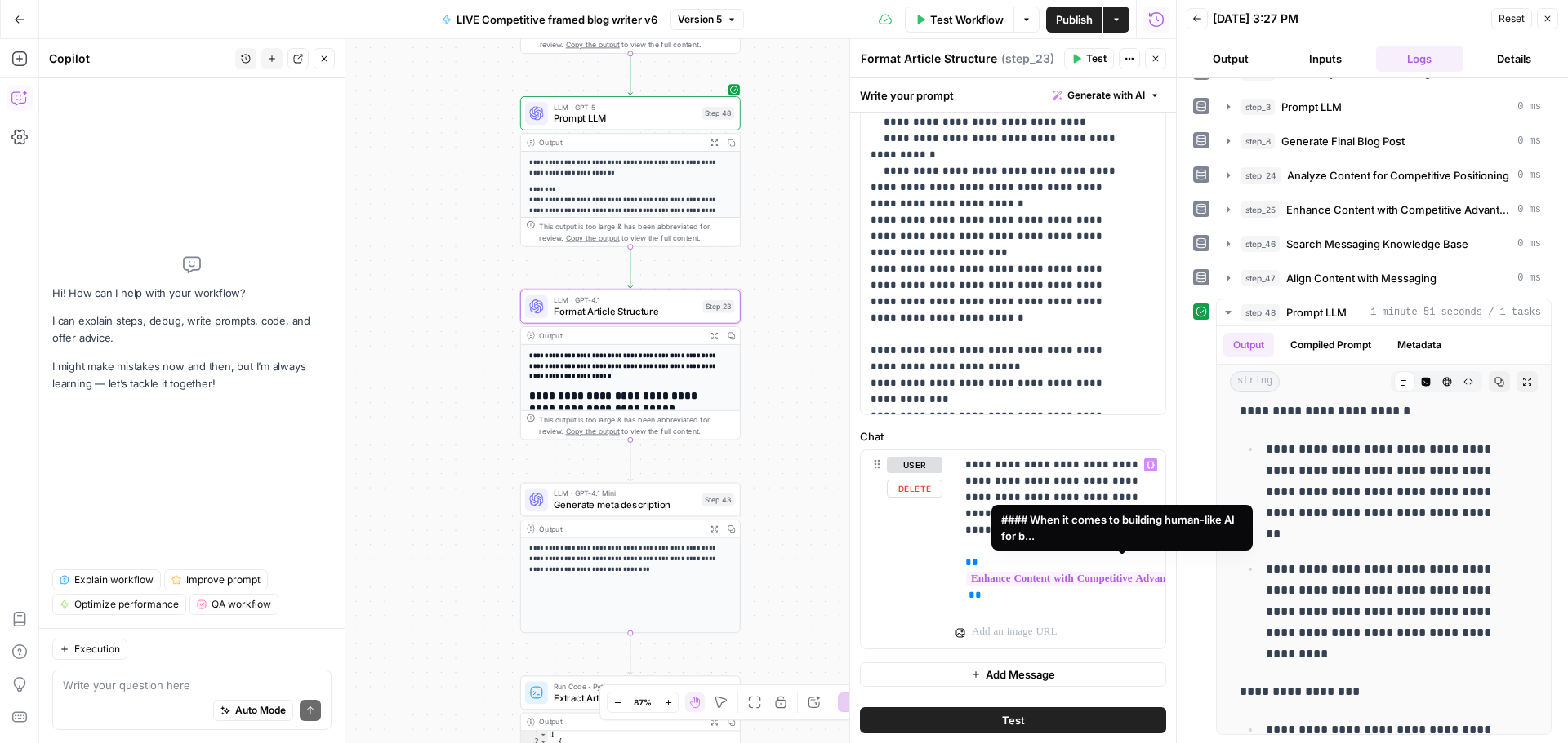
click at [1033, 572] on span "**********" at bounding box center [1126, 579] width 320 height 14
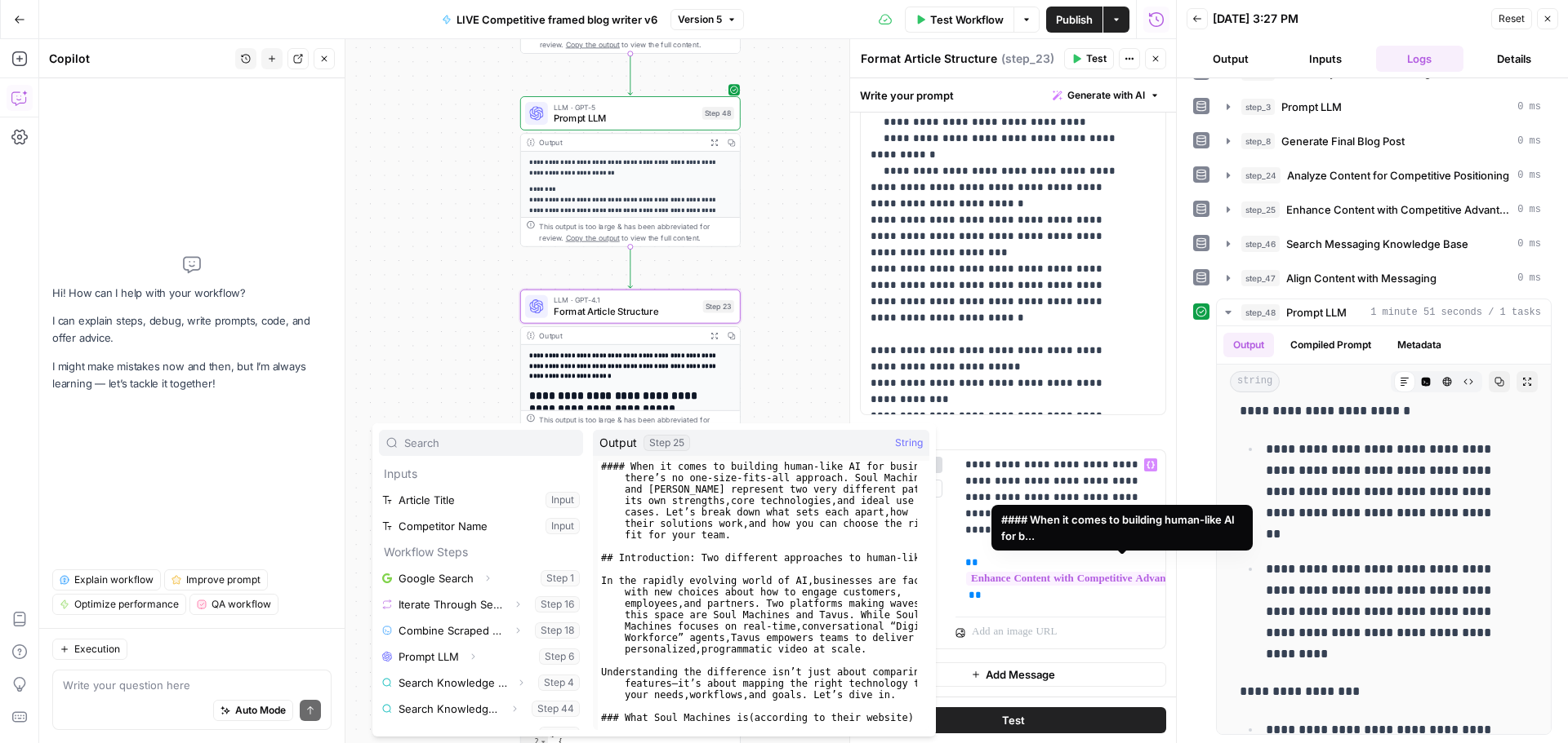
scroll to position [227, 0]
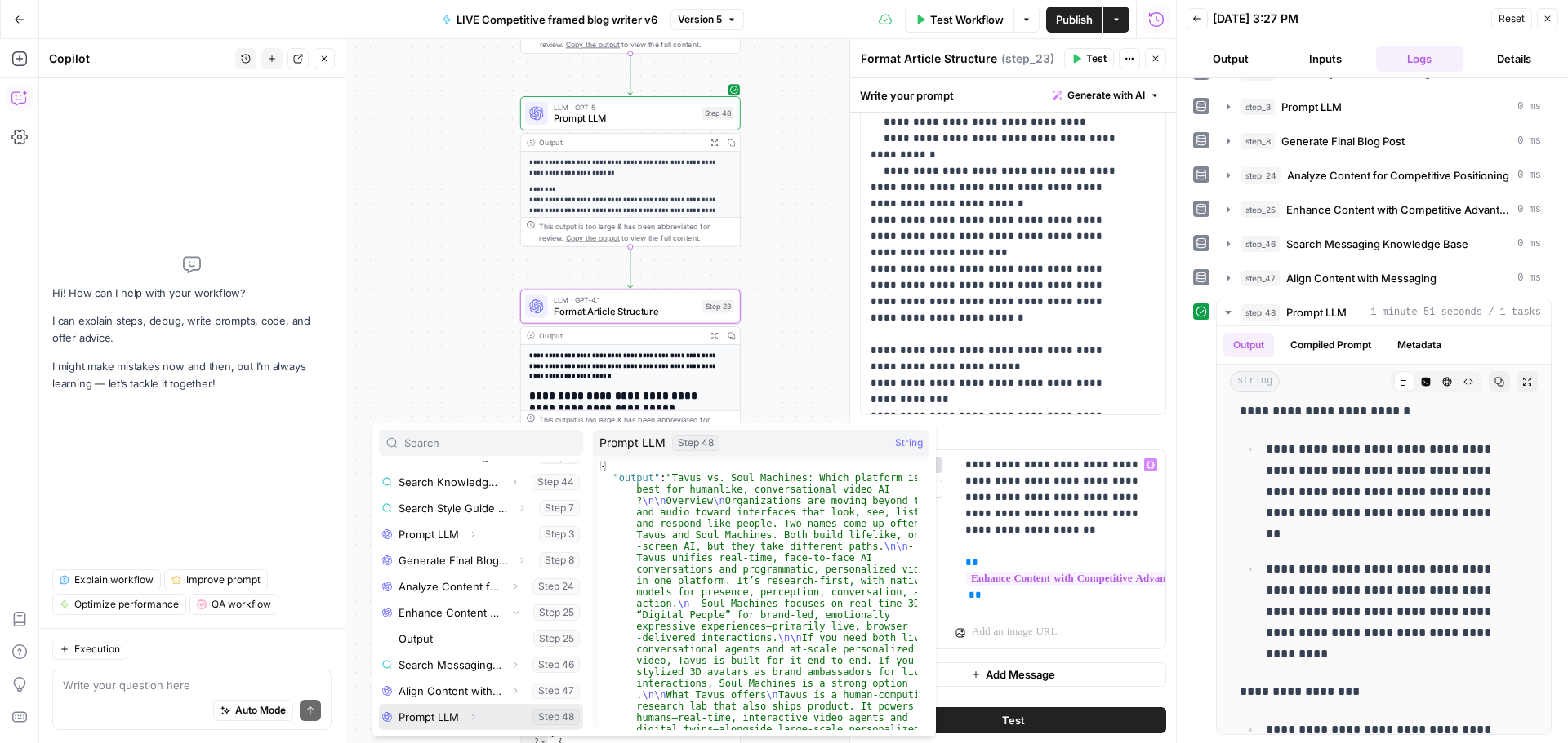
click at [484, 712] on button "Select variable Prompt LLM" at bounding box center [480, 717] width 204 height 26
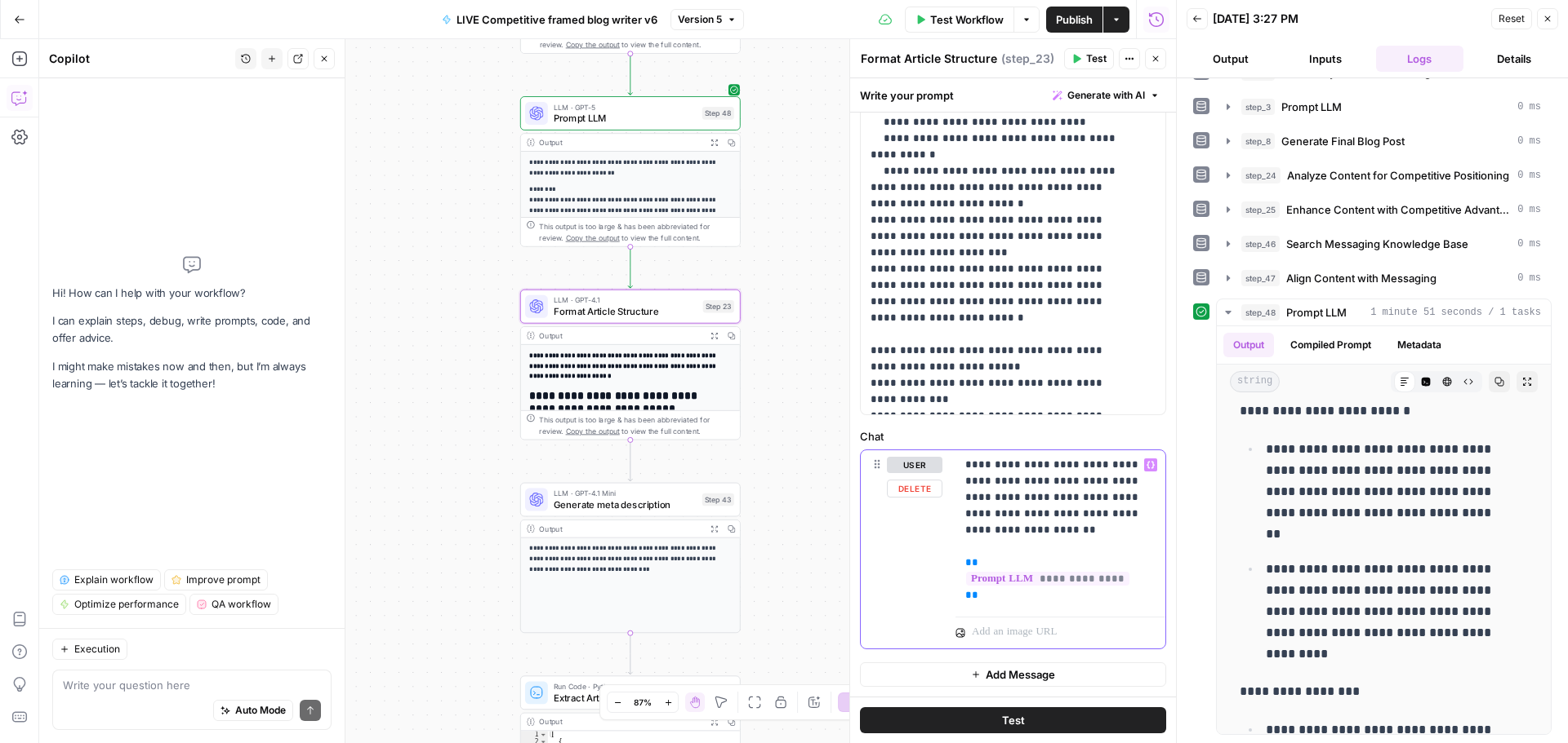
scroll to position [406, 0]
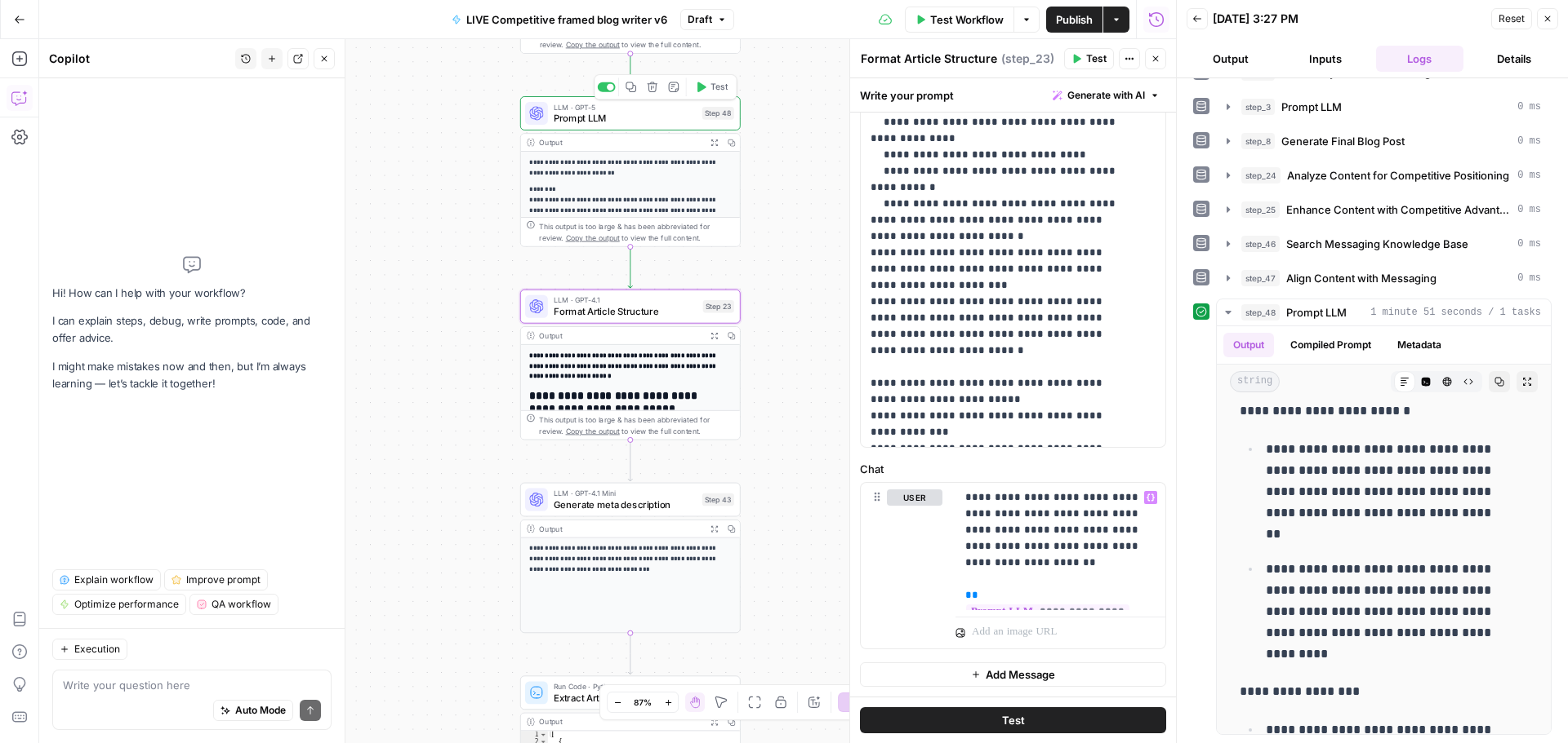
click at [610, 112] on span "Prompt LLM" at bounding box center [625, 118] width 143 height 14
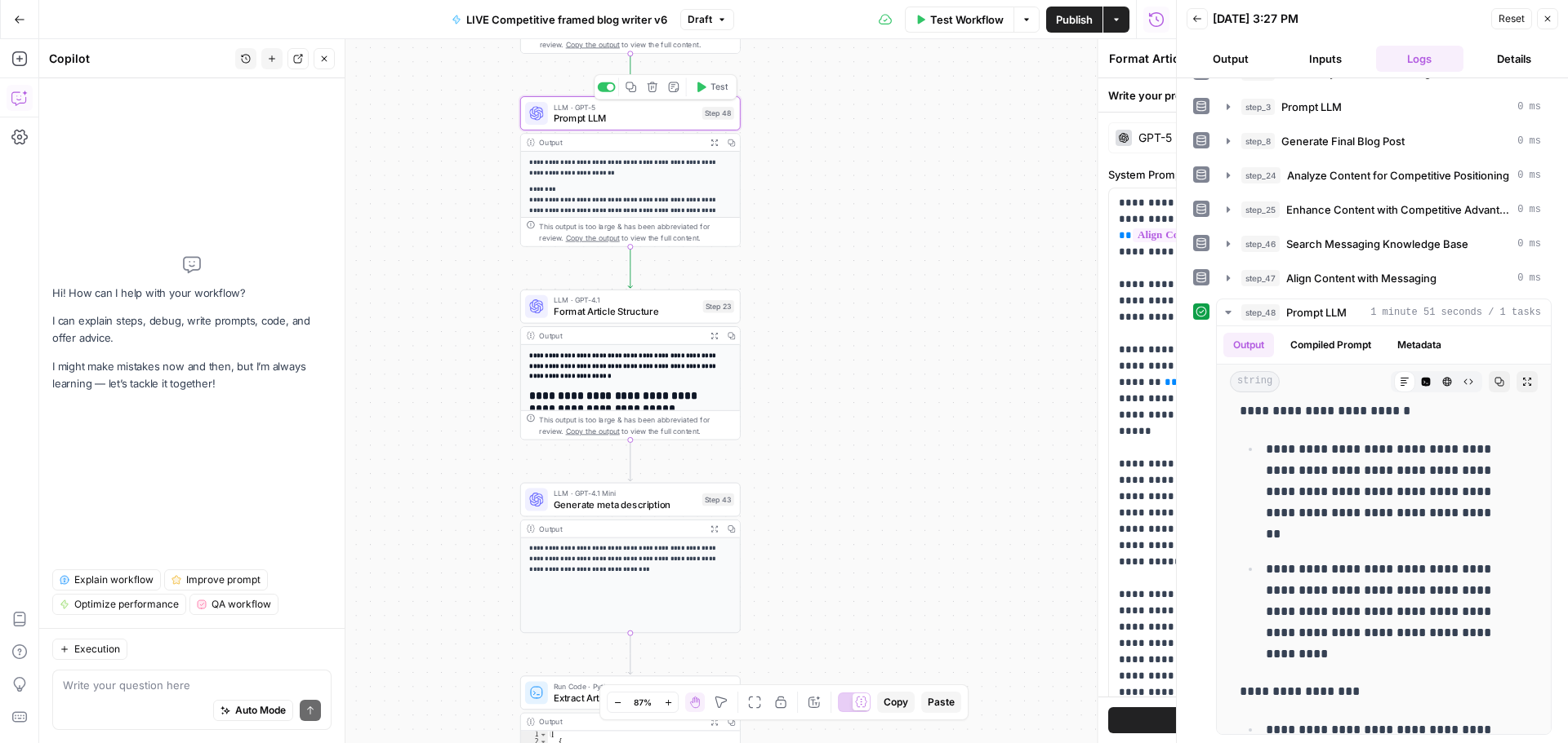
type textarea "Prompt LLM"
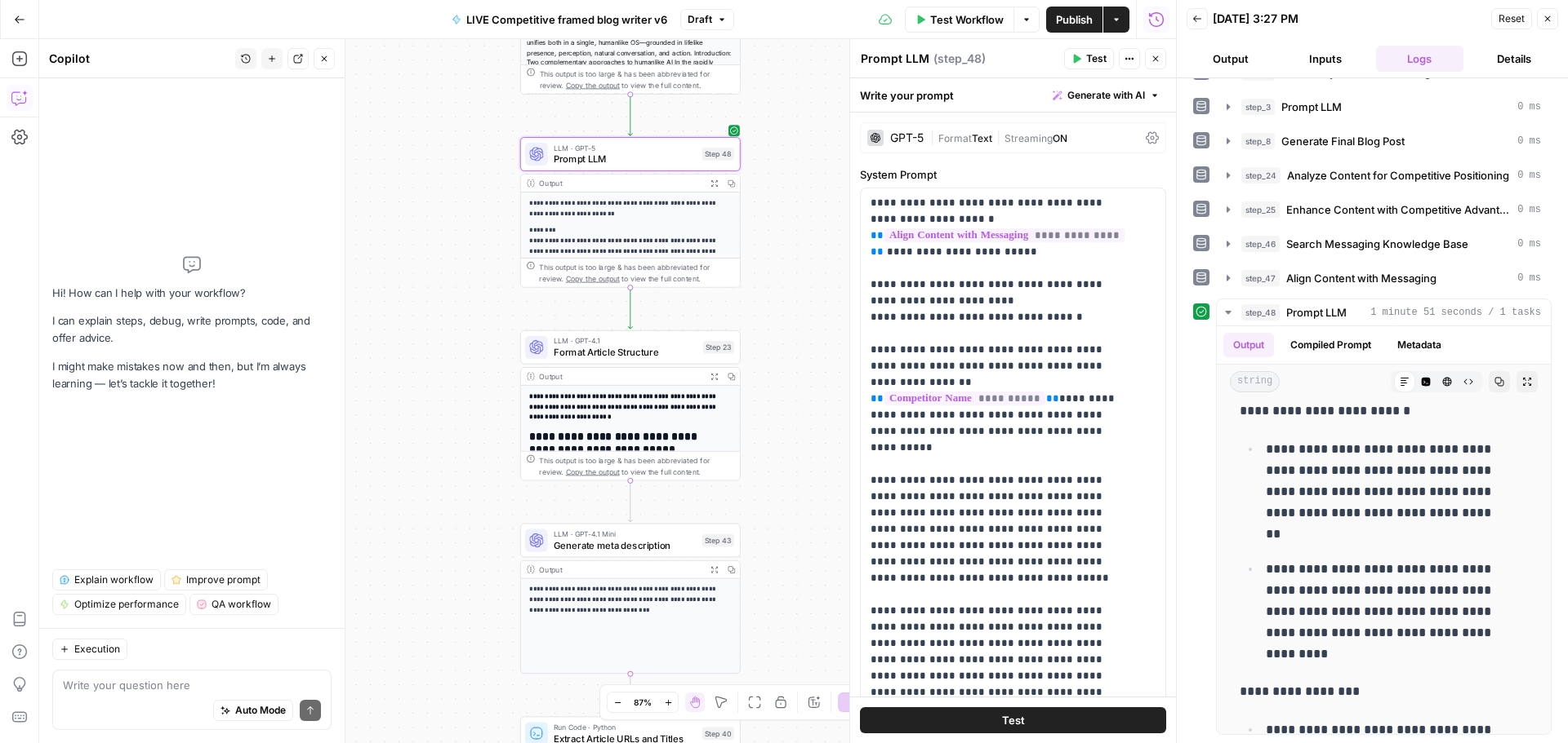
click at [1089, 58] on span "Test" at bounding box center [1095, 58] width 20 height 14
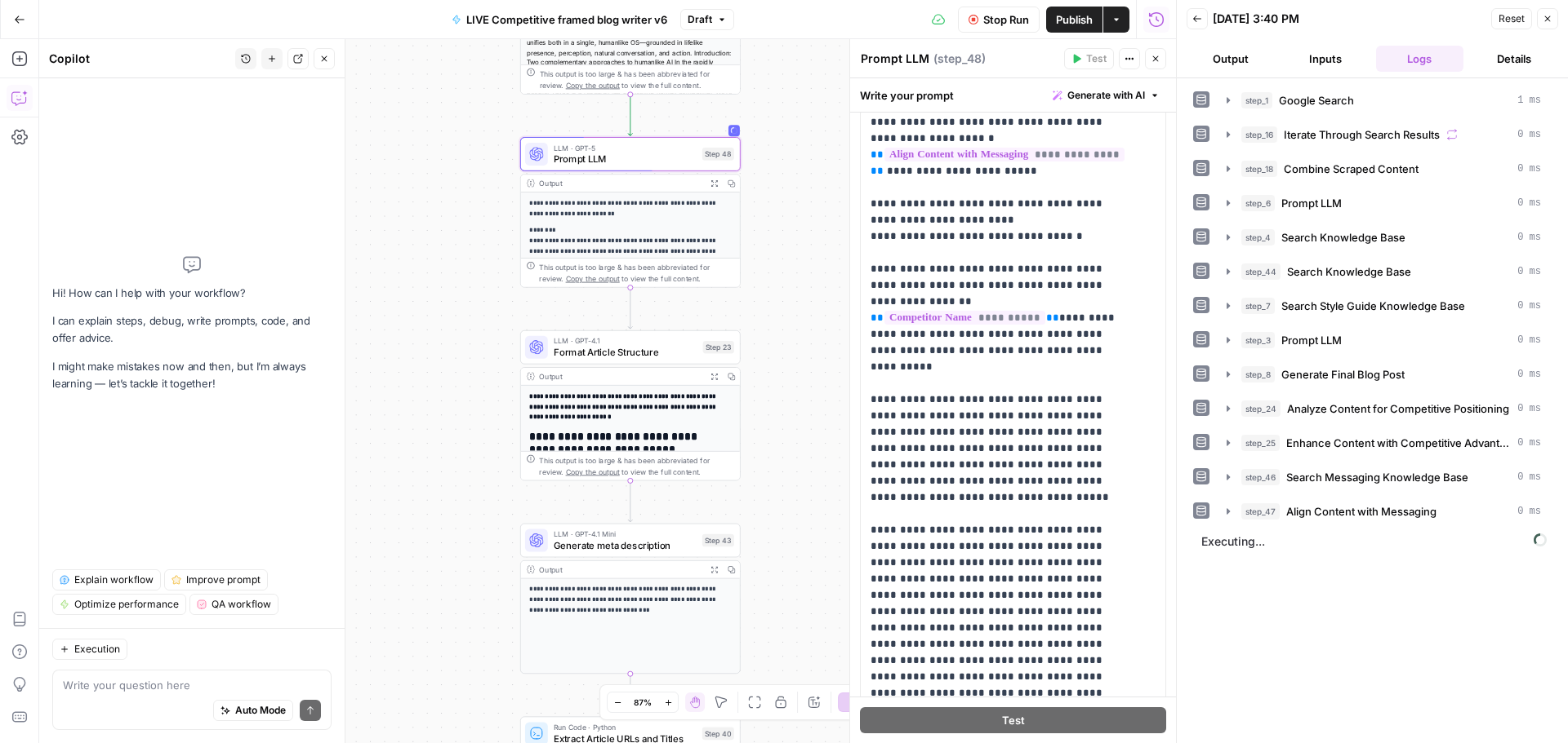
scroll to position [0, 0]
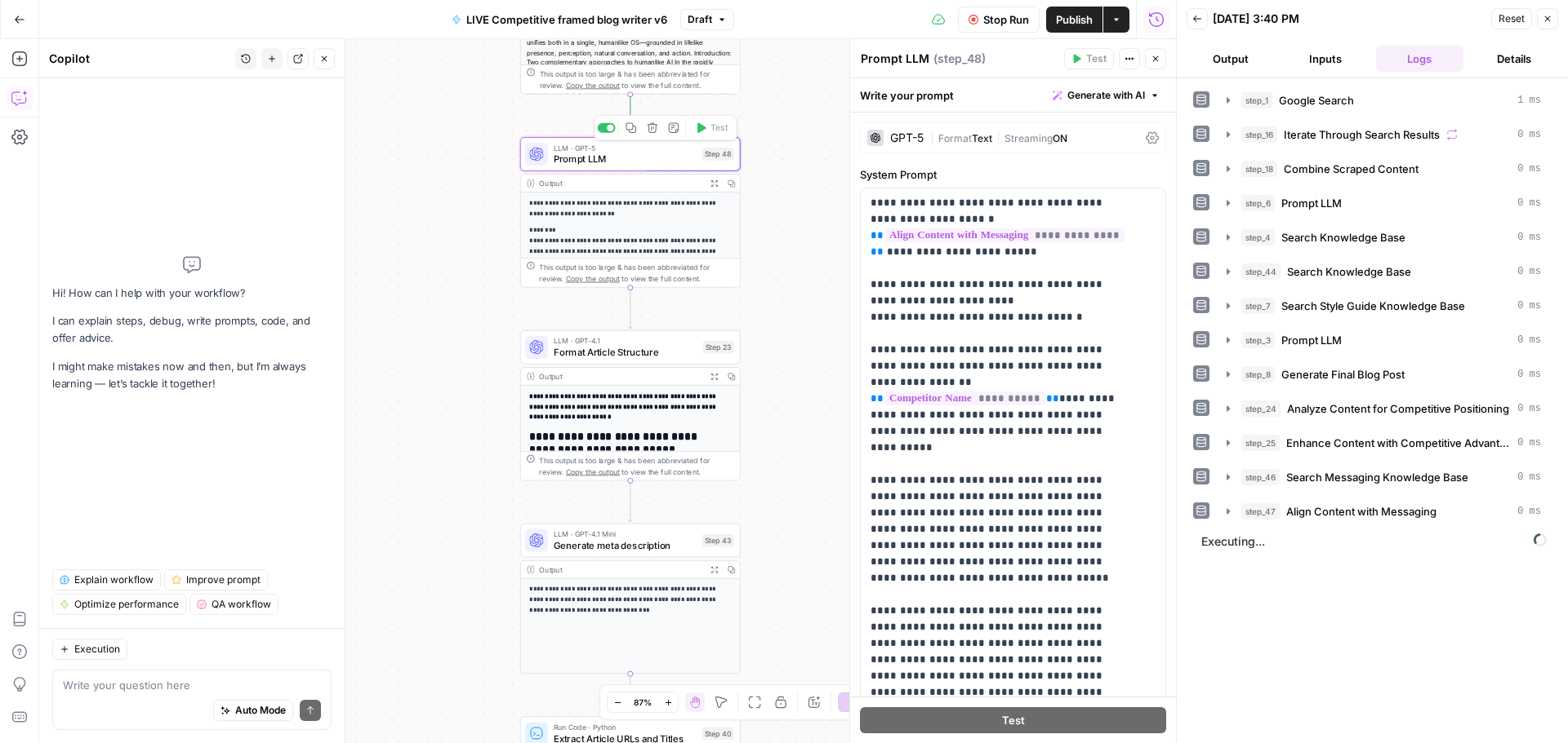
click at [599, 164] on span "Prompt LLM" at bounding box center [625, 159] width 143 height 14
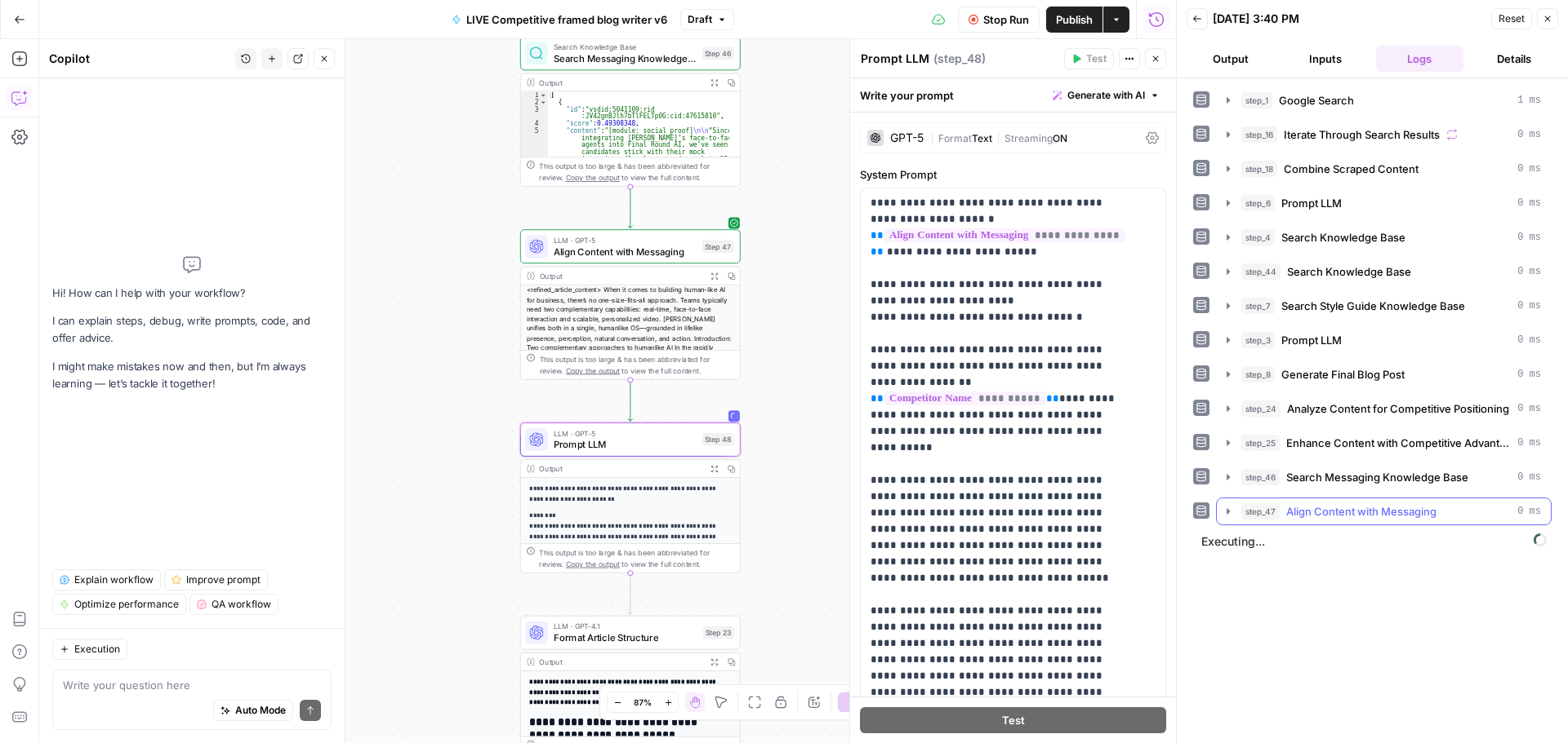
click at [1227, 511] on icon "button" at bounding box center [1227, 512] width 3 height 6
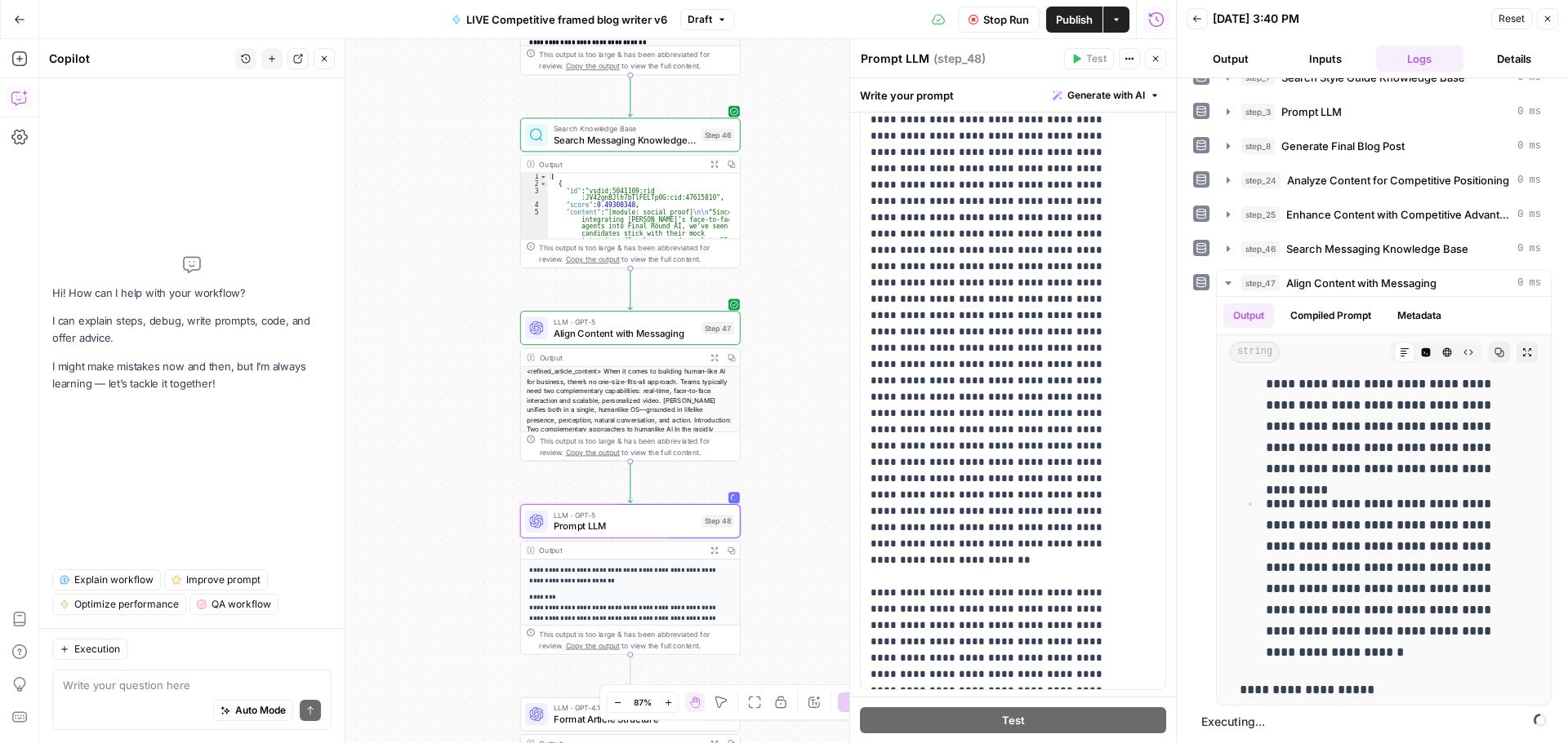
scroll to position [326, 0]
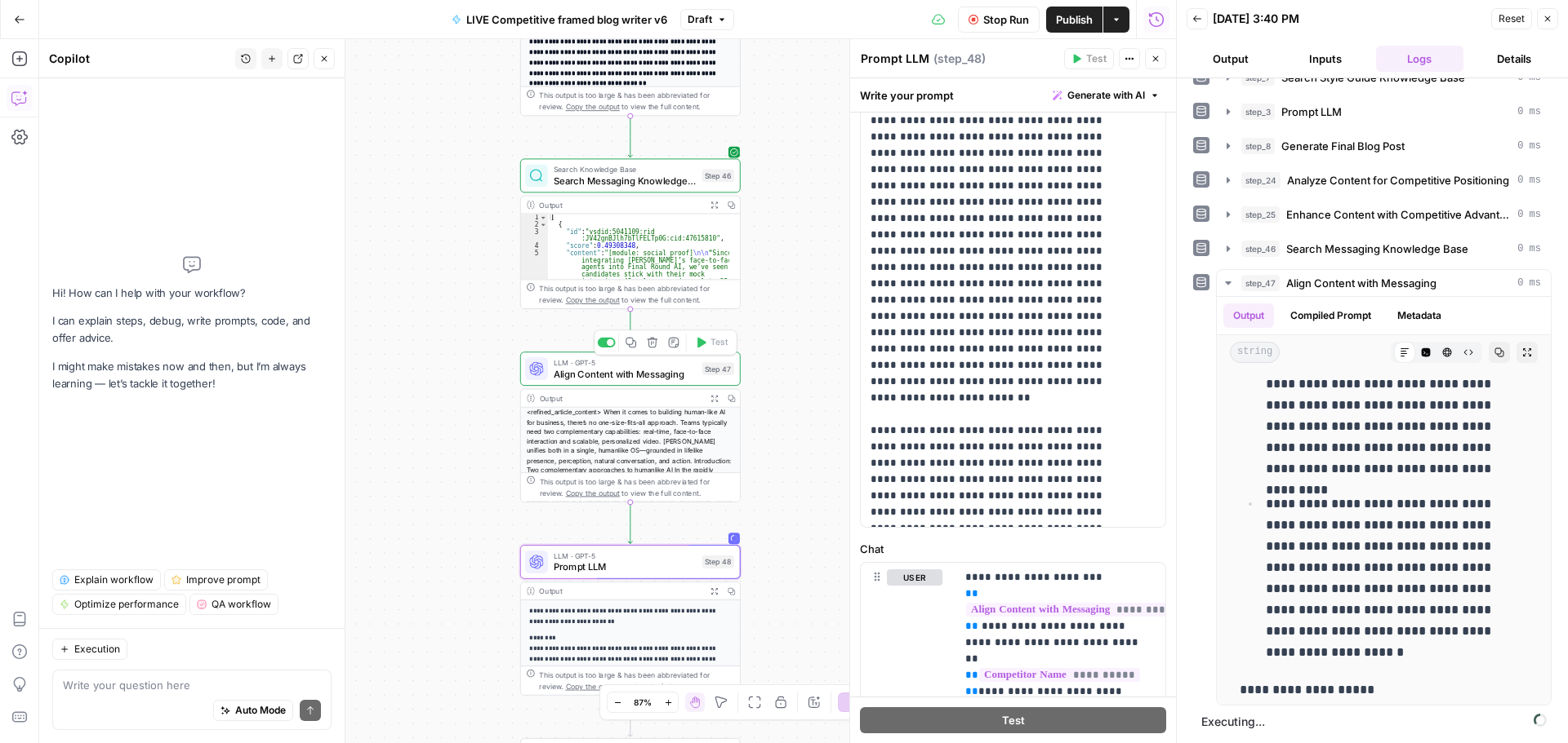
click at [616, 373] on span "Align Content with Messaging" at bounding box center [625, 374] width 143 height 14
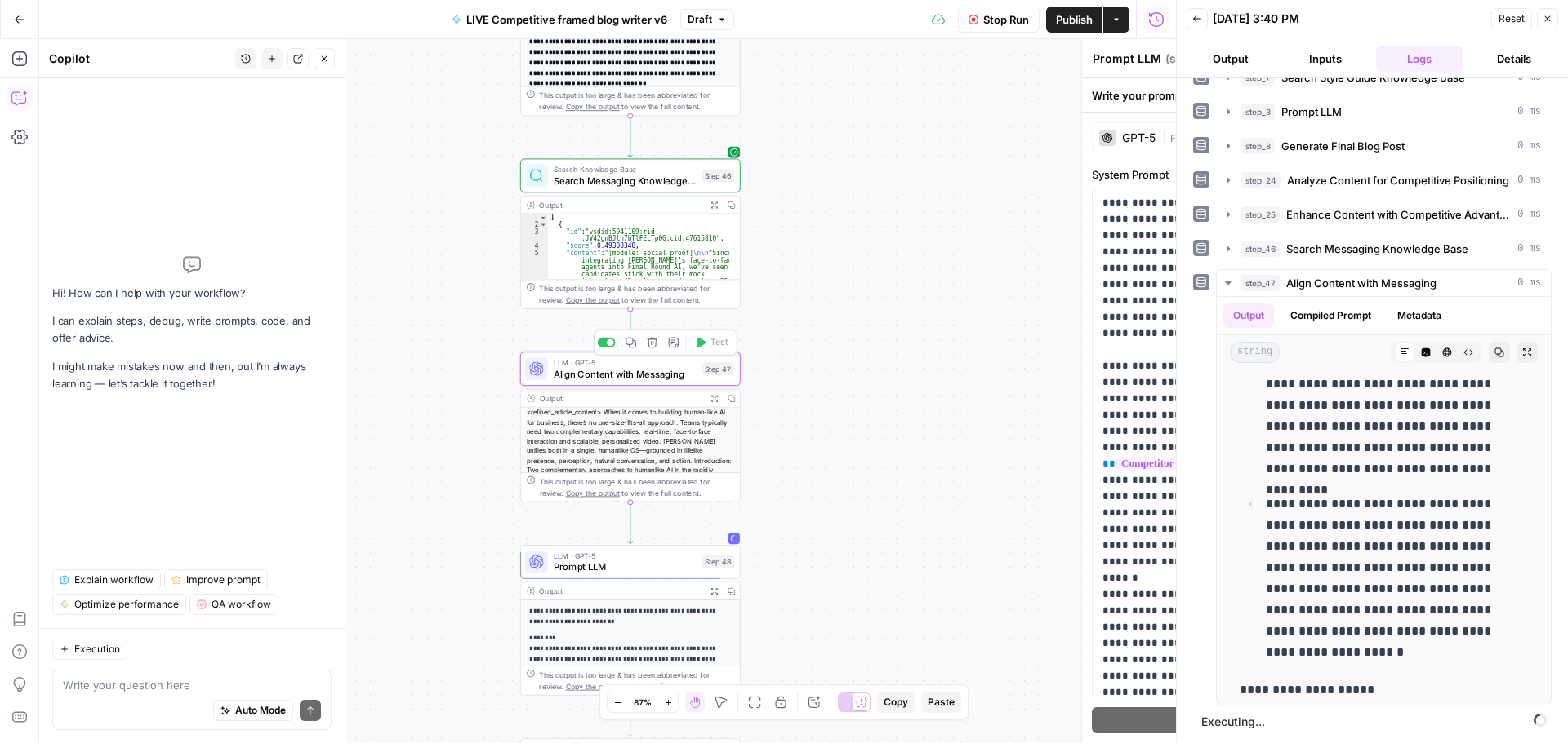
type textarea "Align Content with Messaging"
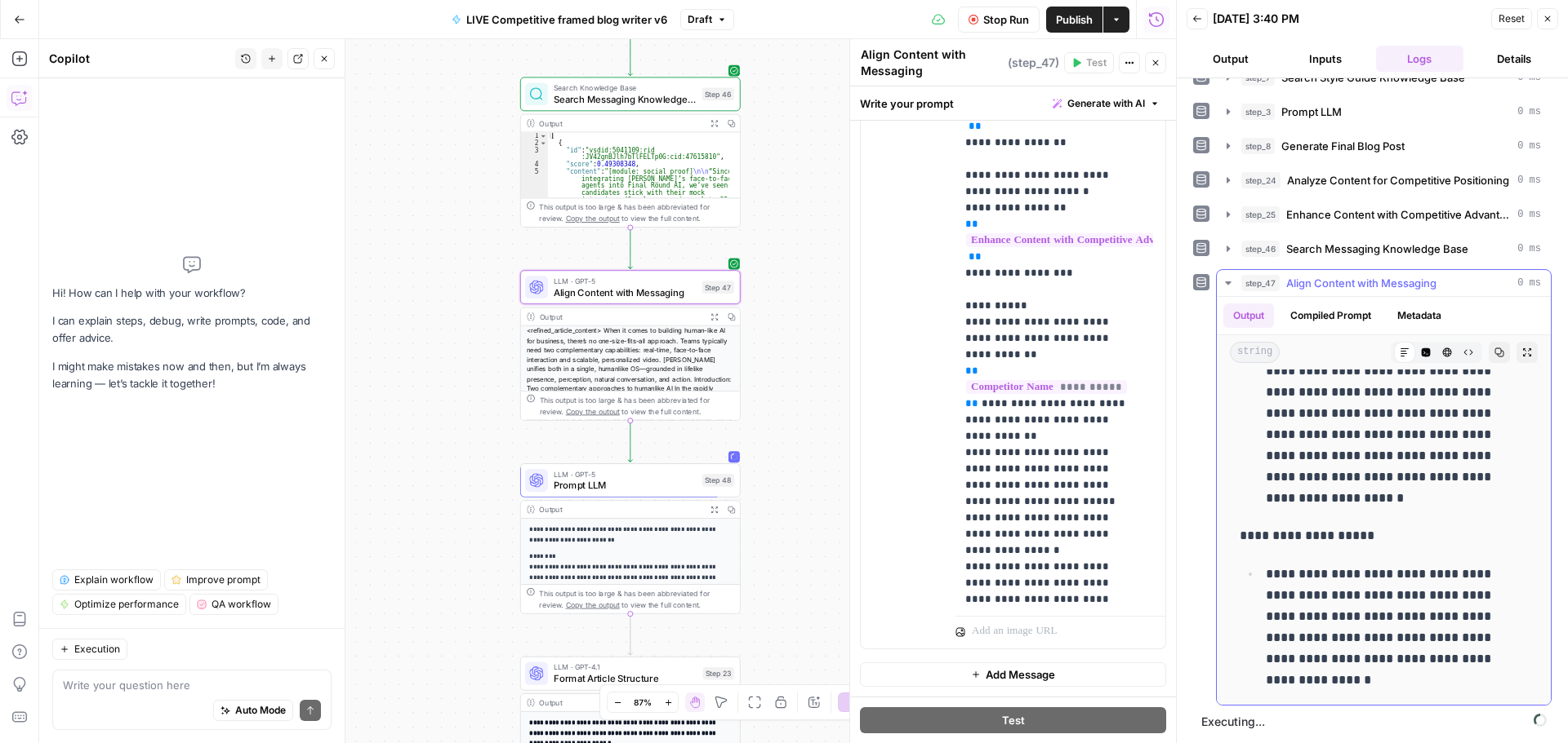
scroll to position [1958, 0]
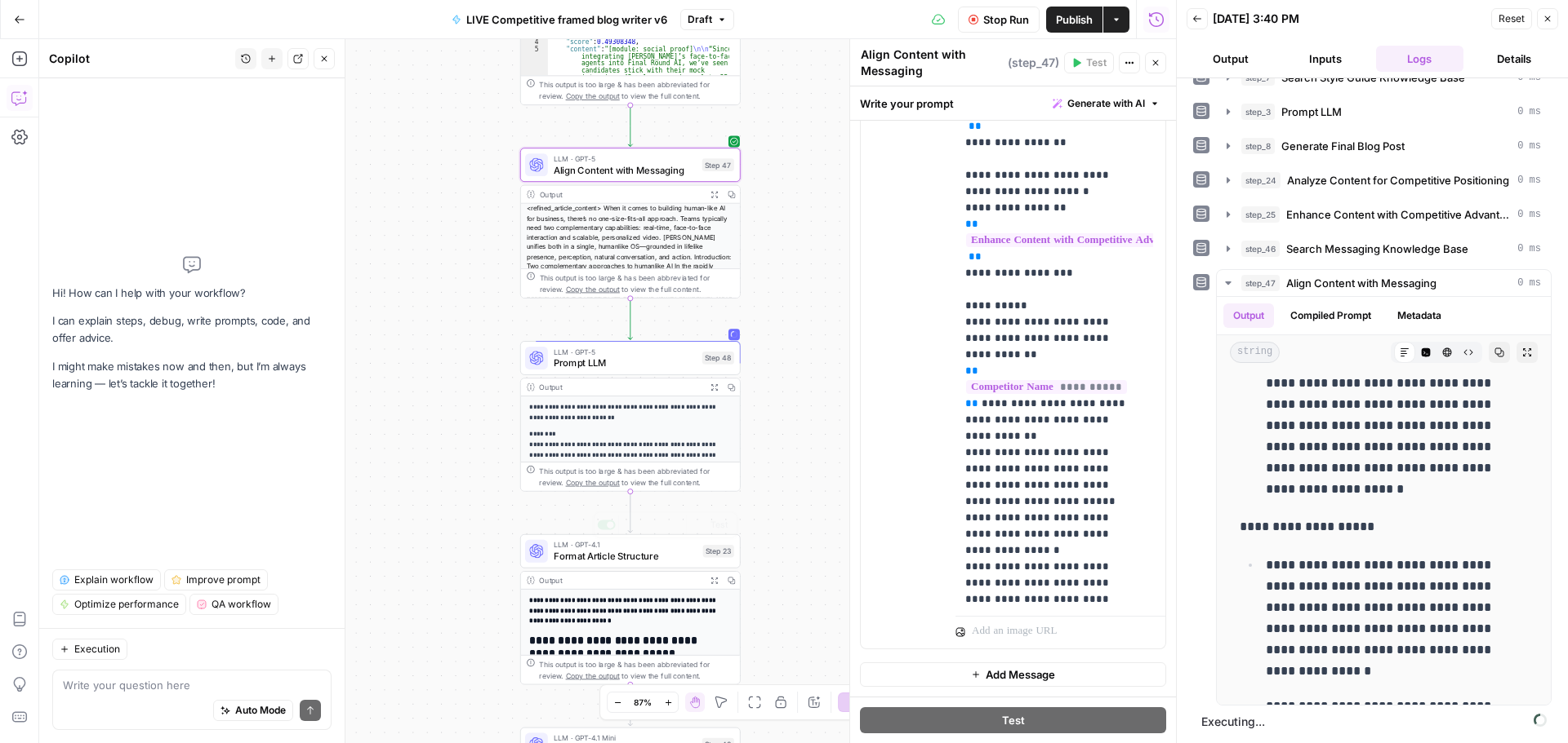
click at [627, 559] on span "Format Article Structure" at bounding box center [626, 556] width 144 height 14
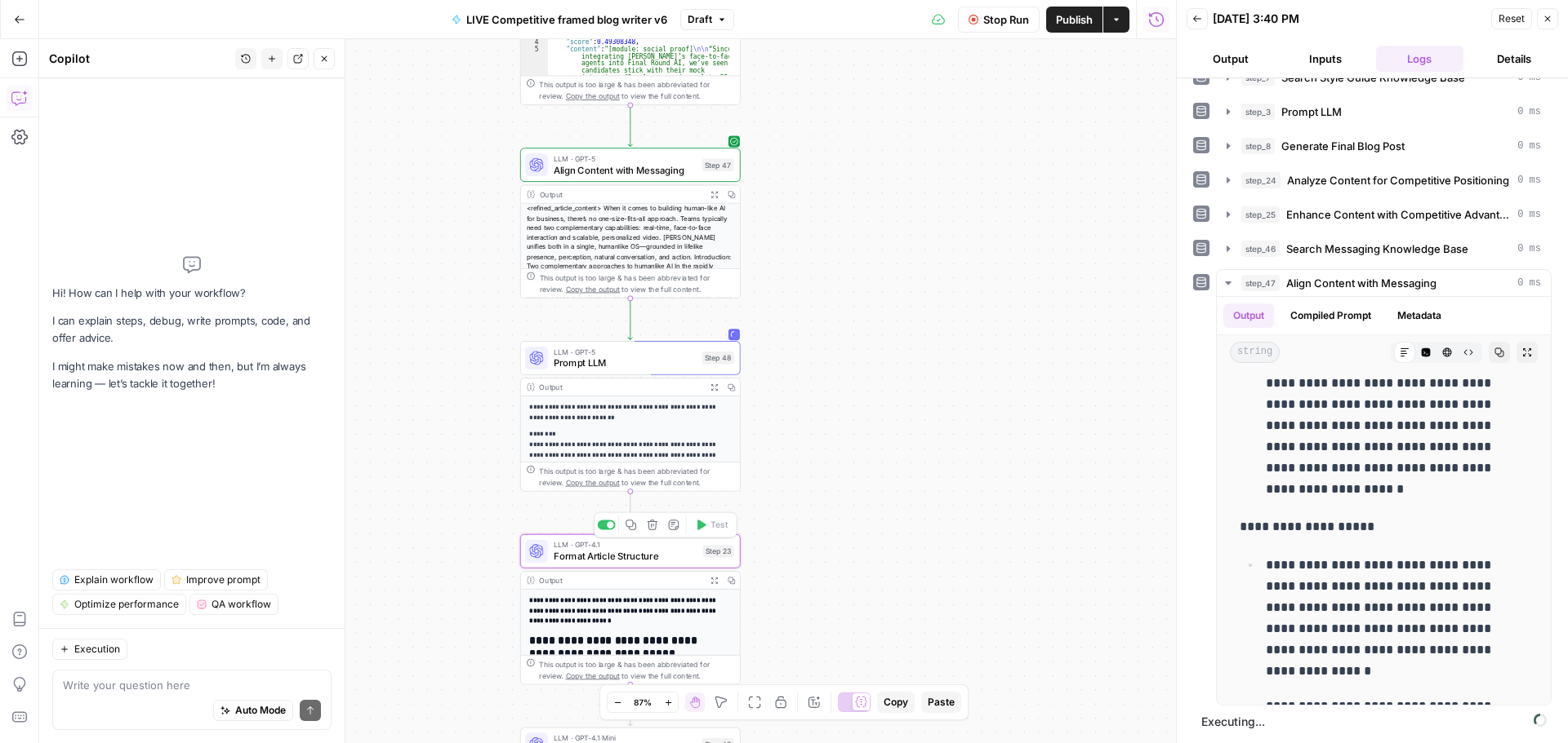
type textarea "Format Article Structure"
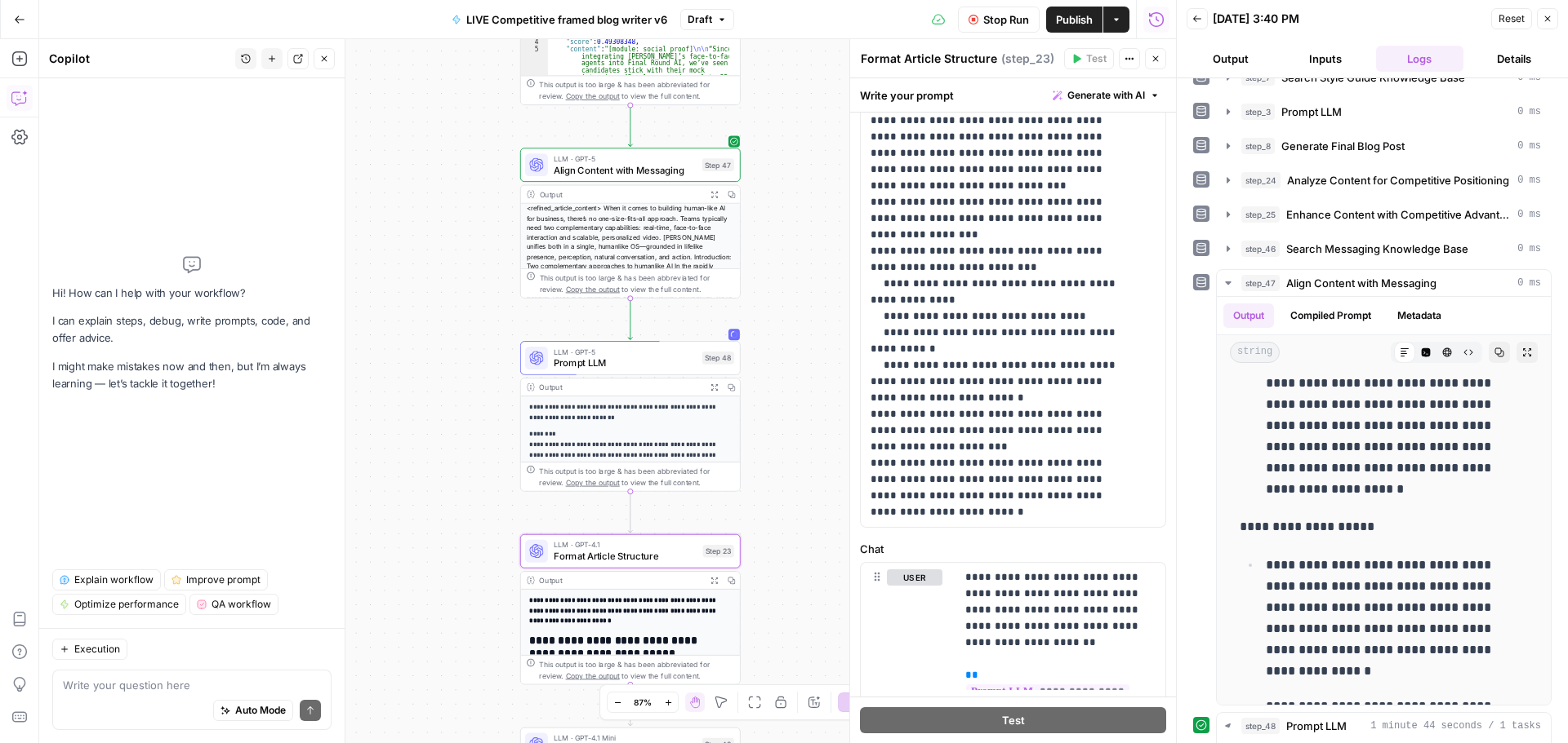
scroll to position [406, 0]
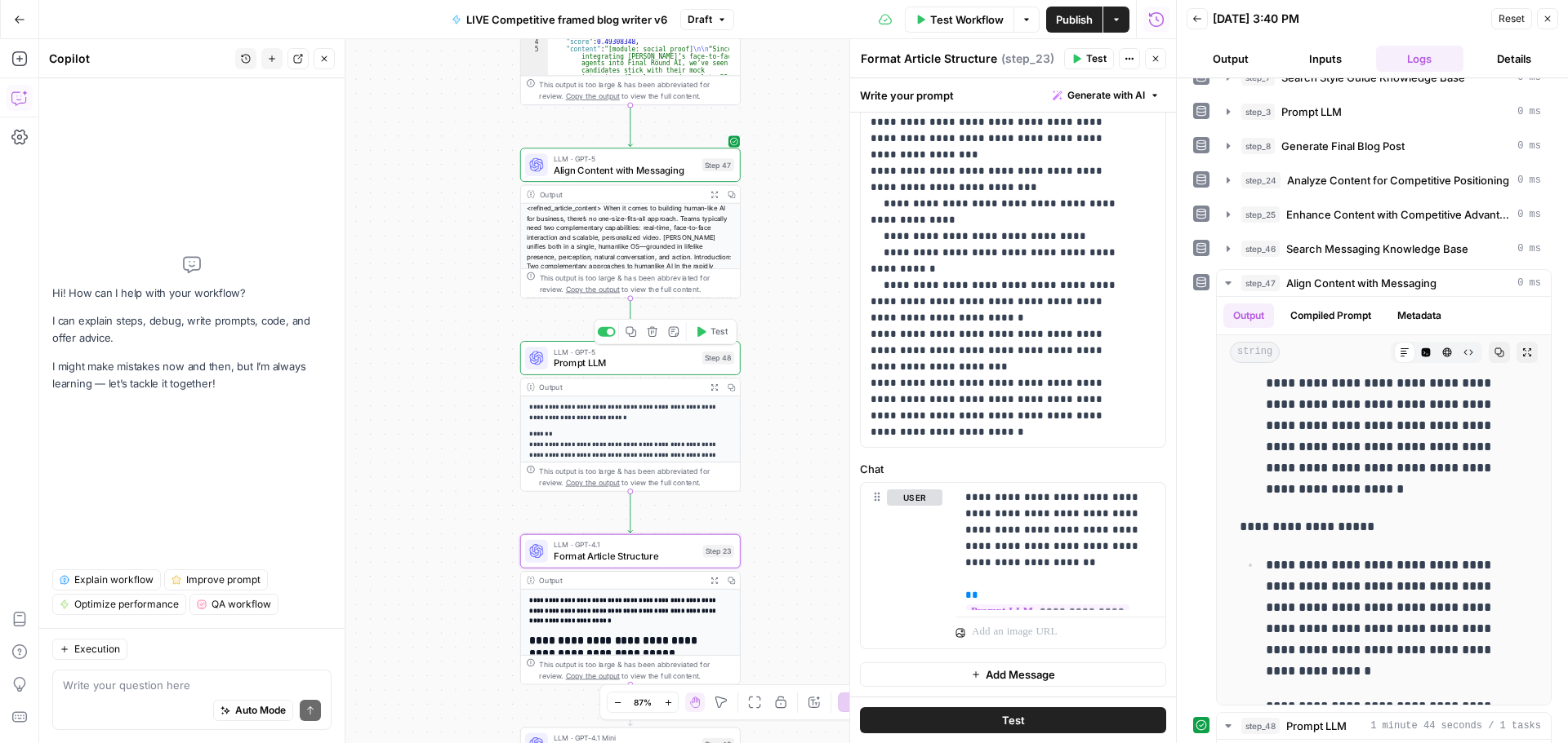
click at [594, 365] on span "Prompt LLM" at bounding box center [625, 362] width 143 height 14
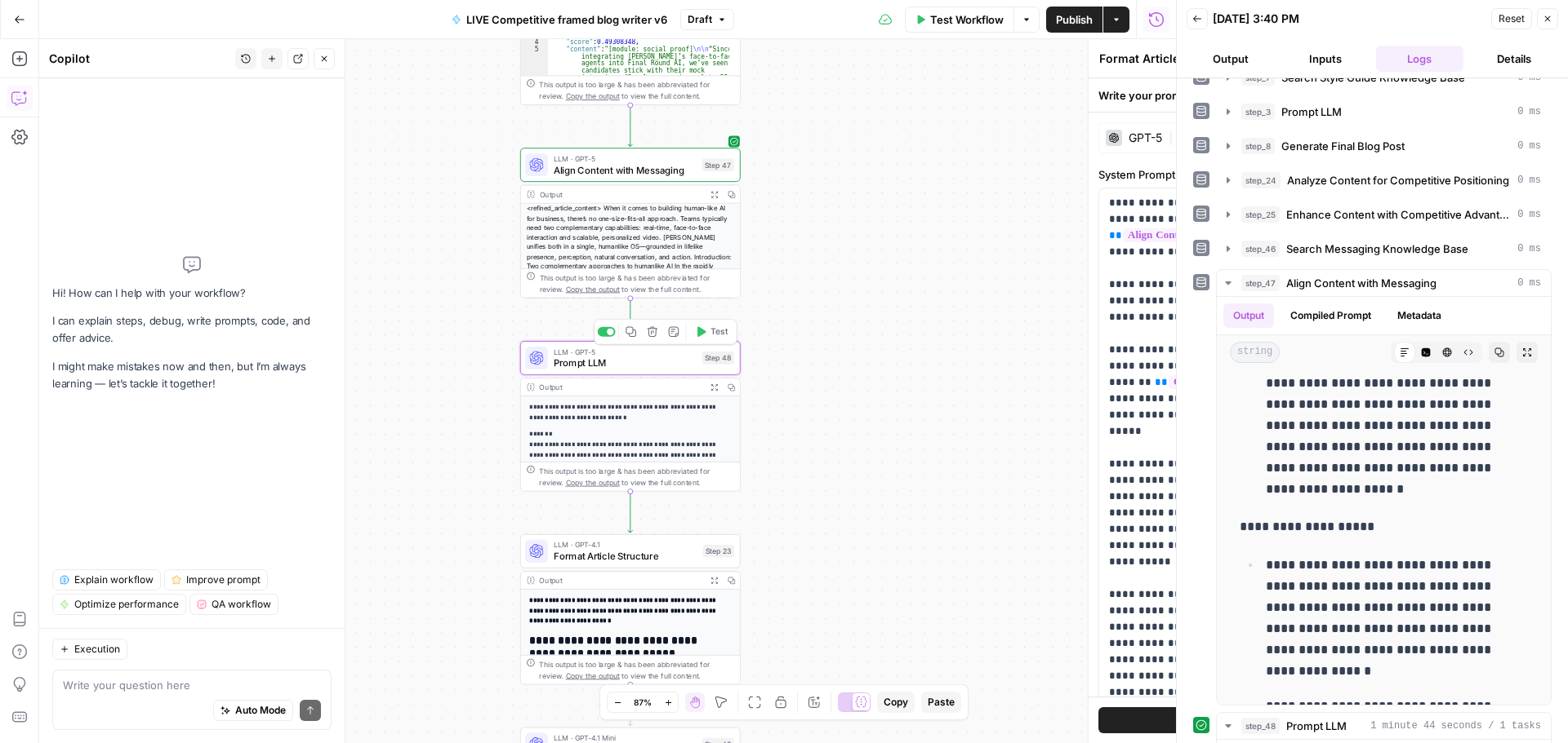
type textarea "Prompt LLM"
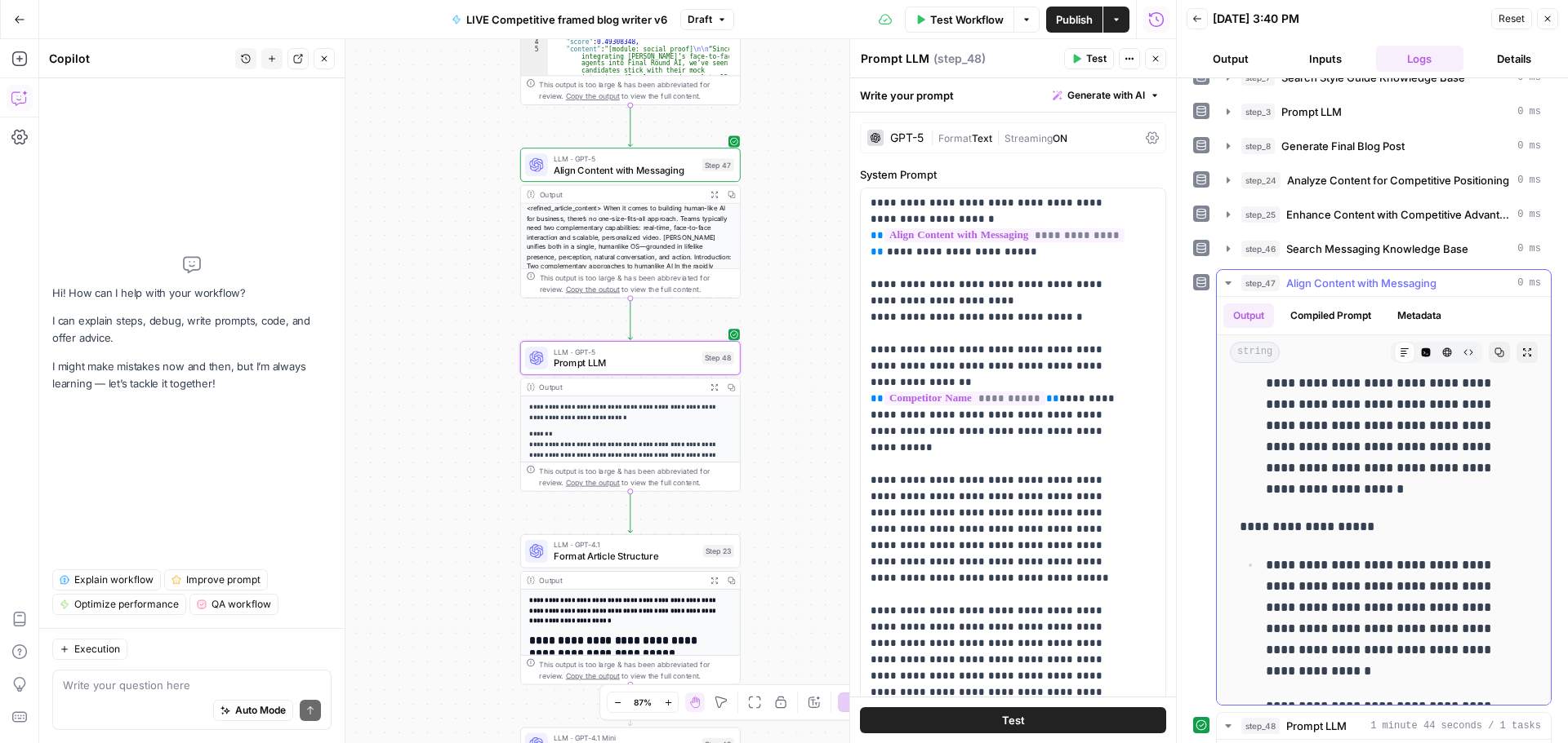
click at [1227, 275] on button "step_47 Align Content with Messaging 0 ms" at bounding box center [1383, 282] width 334 height 26
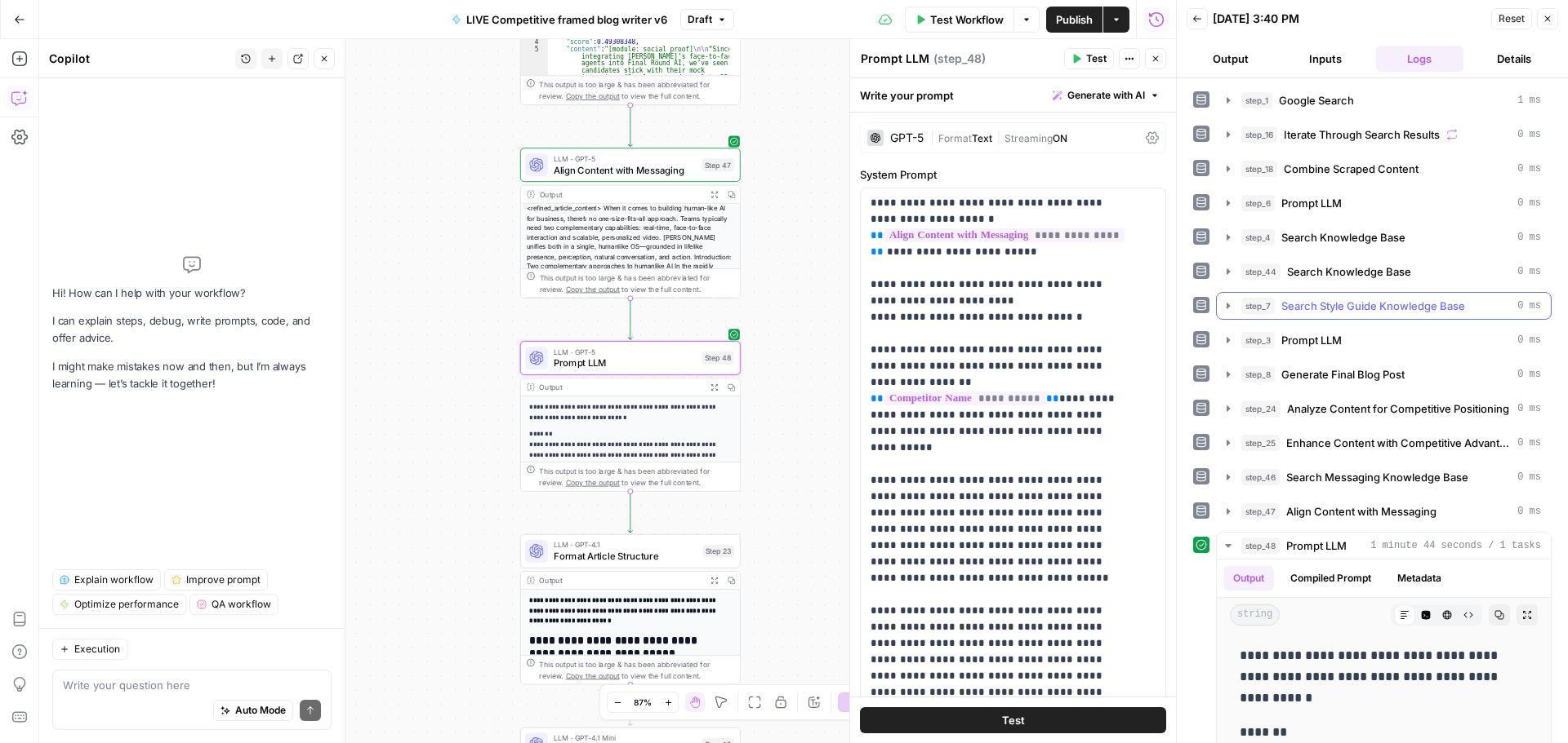
scroll to position [164, 0]
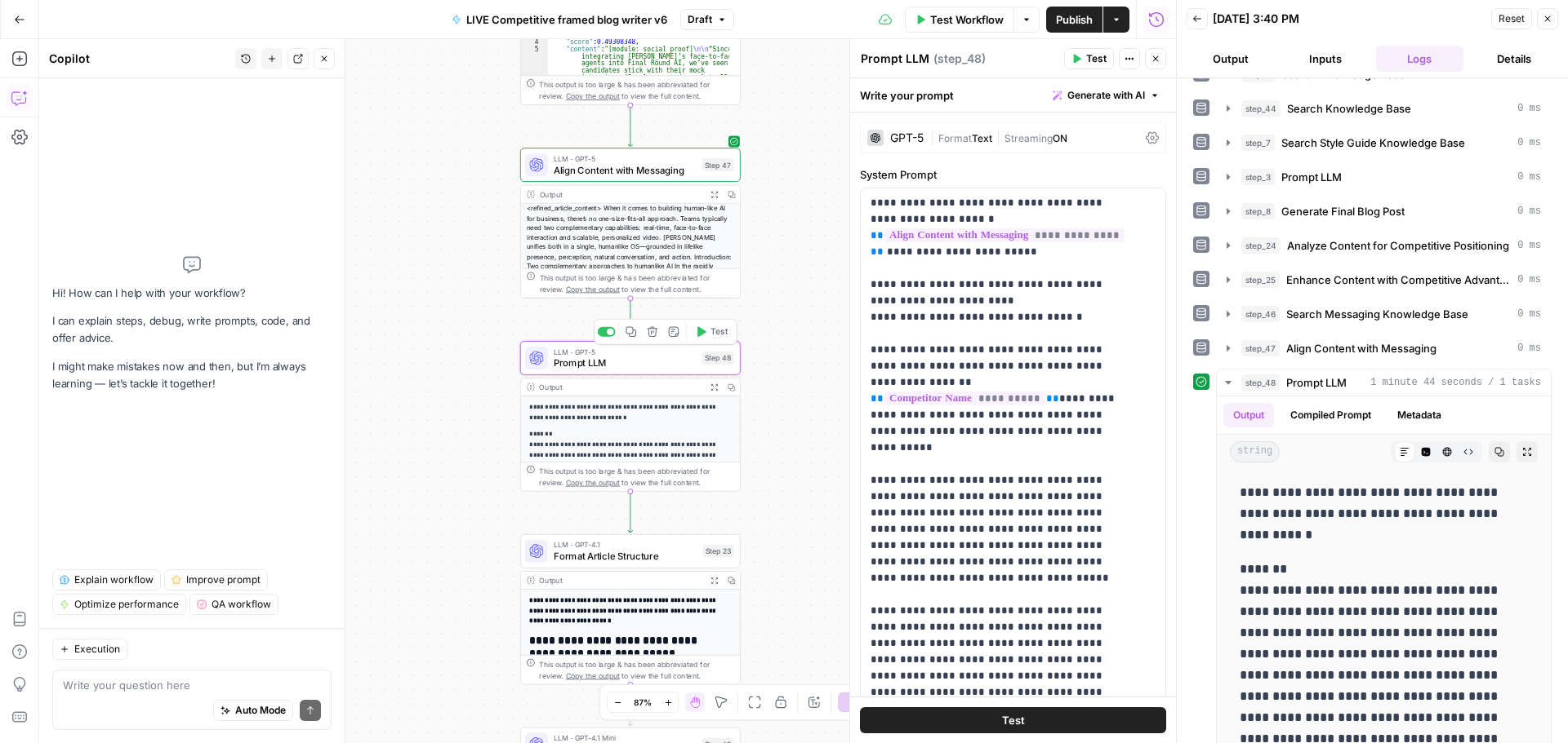
click at [654, 337] on icon "button" at bounding box center [651, 331] width 11 height 11
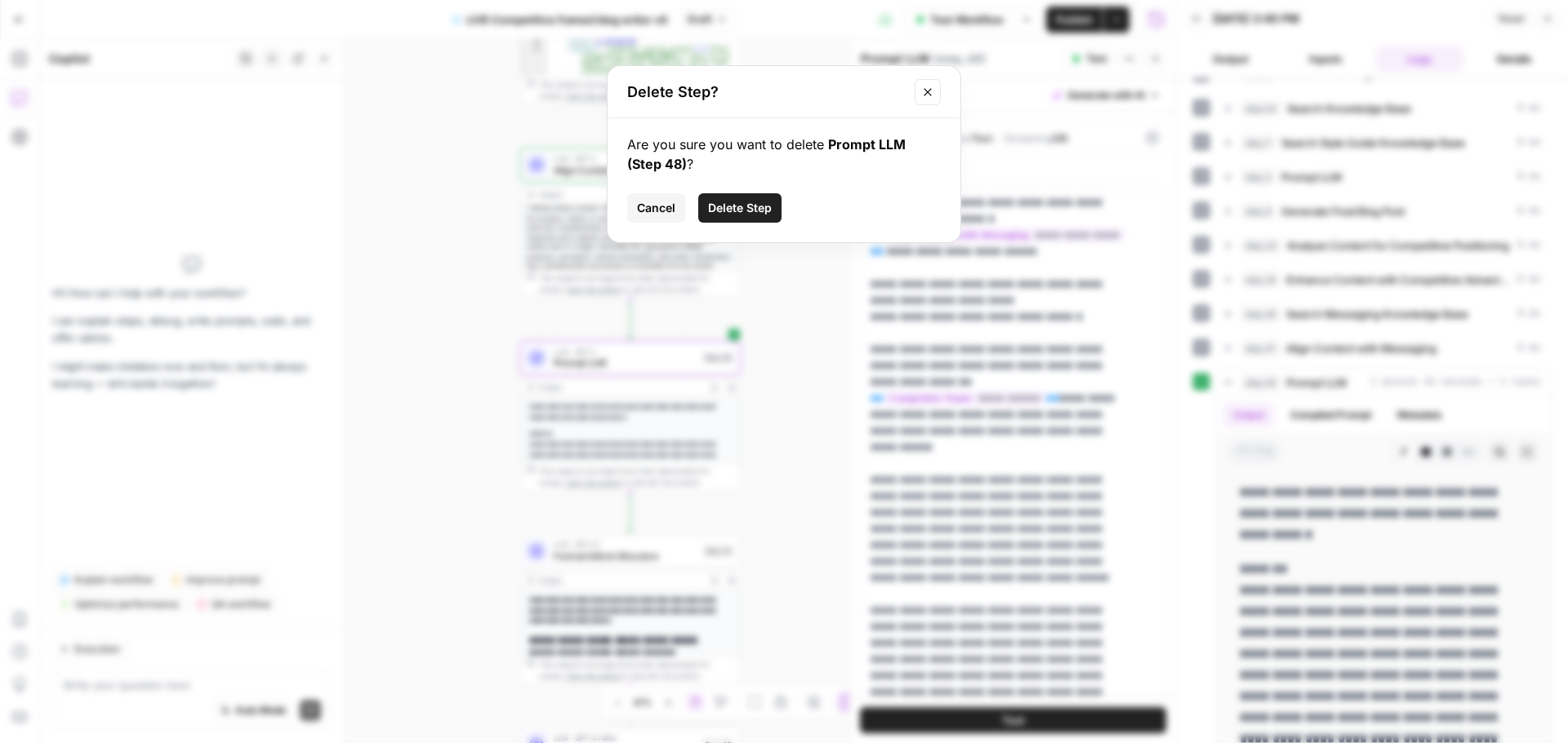
click at [740, 214] on span "Delete Step" at bounding box center [740, 208] width 64 height 16
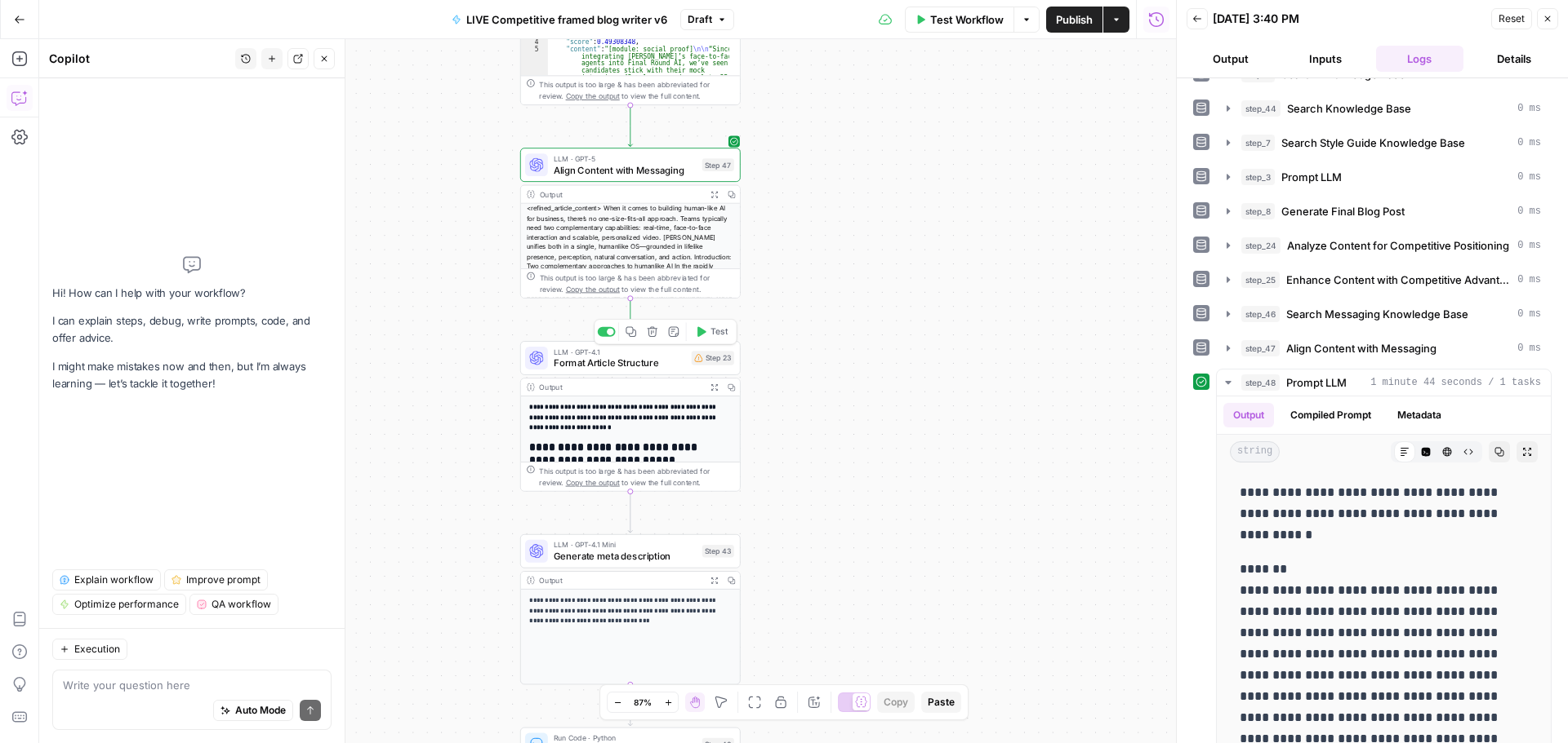
click at [627, 364] on span "Format Article Structure" at bounding box center [620, 362] width 132 height 14
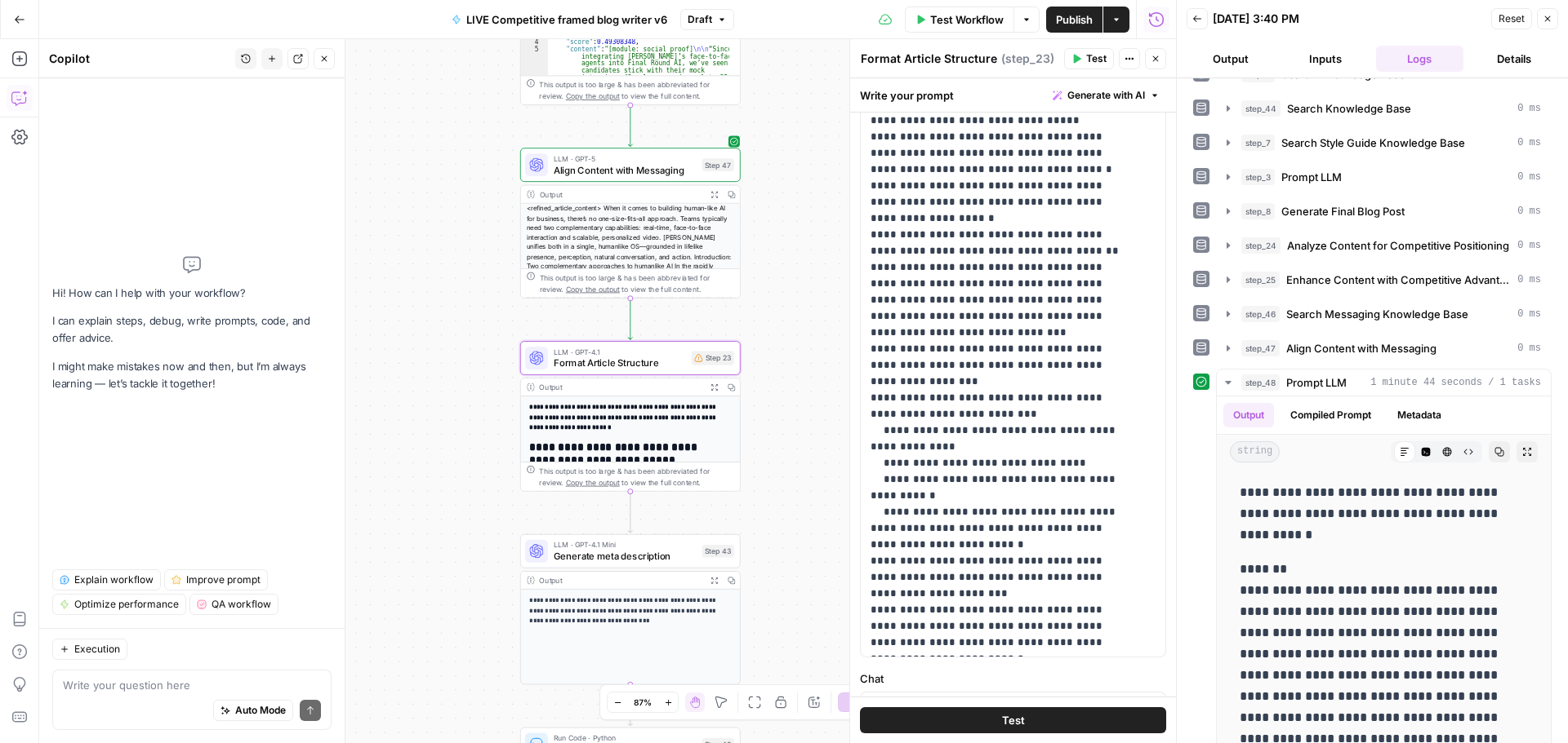
scroll to position [406, 0]
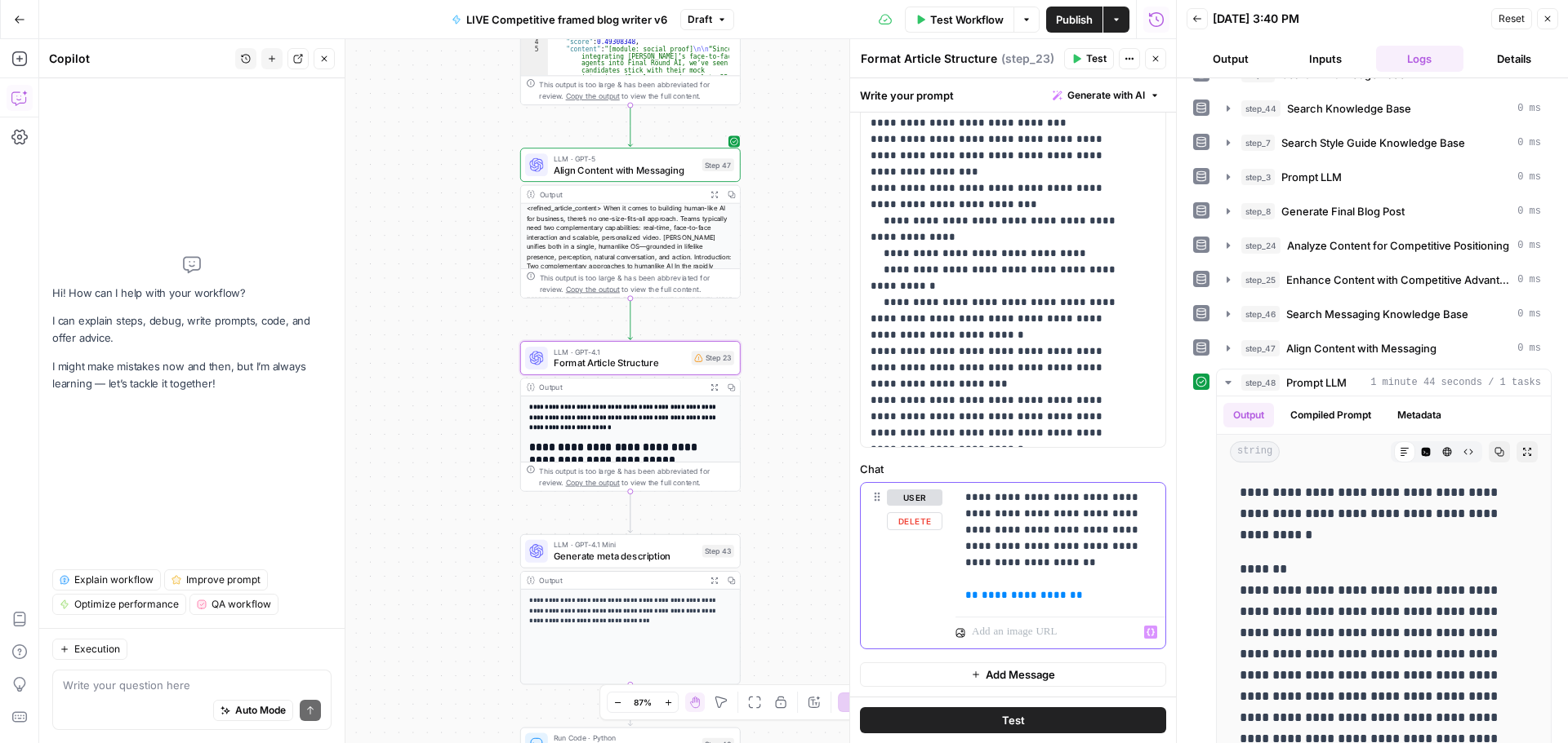
click at [1008, 595] on span "**********" at bounding box center [1024, 595] width 85 height 11
drag, startPoint x: 1053, startPoint y: 596, endPoint x: 973, endPoint y: 604, distance: 80.4
click at [973, 604] on div "**********" at bounding box center [1060, 546] width 210 height 127
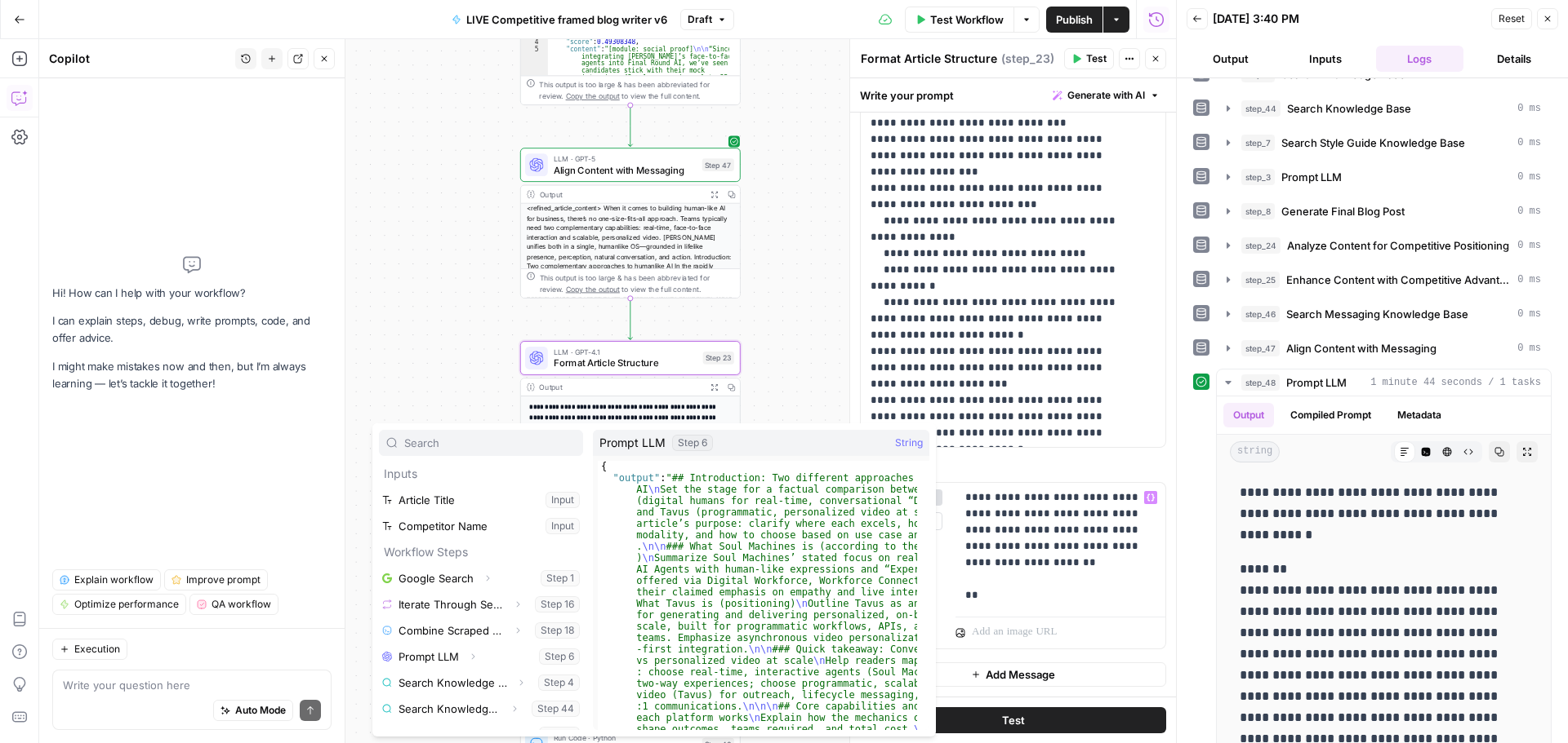
scroll to position [175, 0]
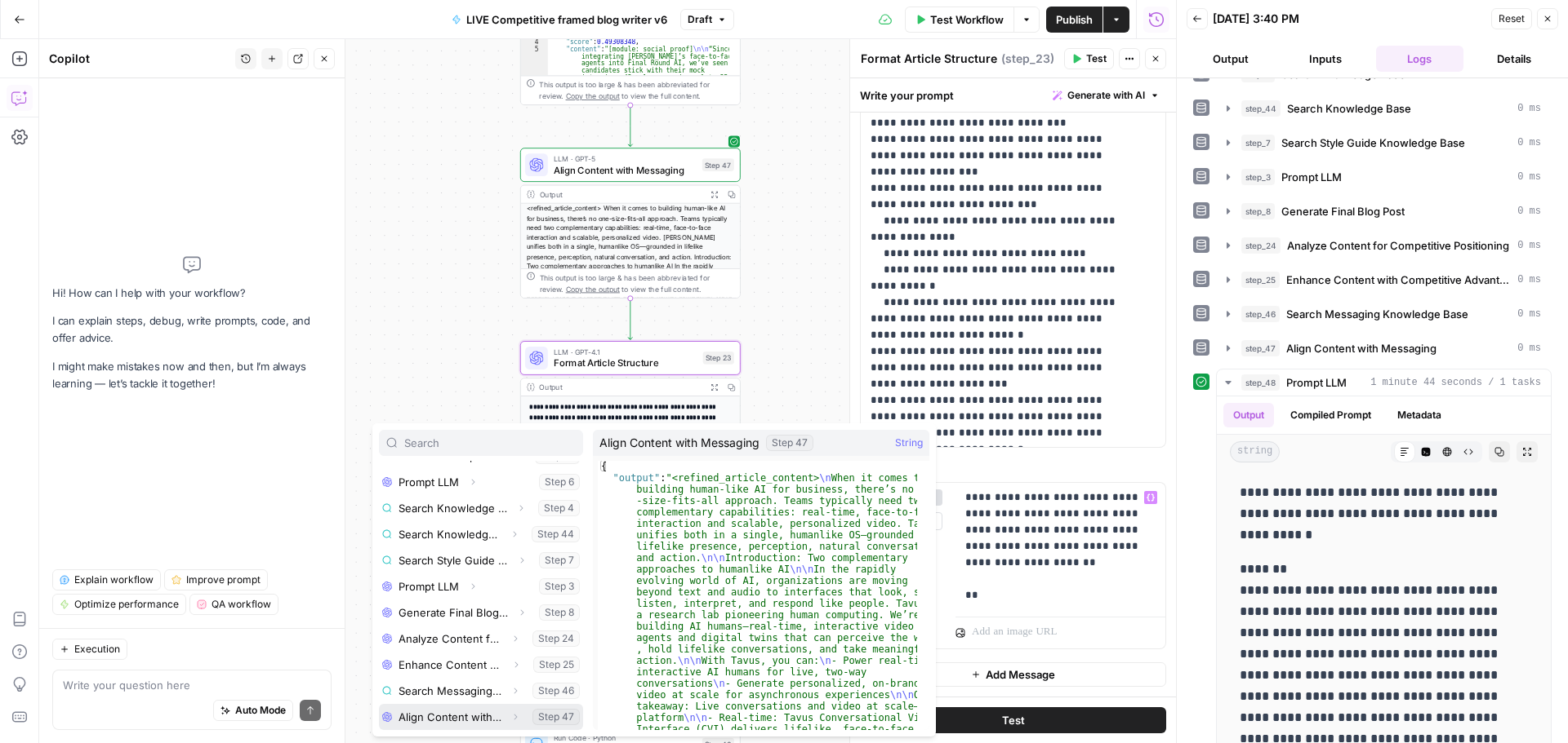
click at [510, 718] on icon "button" at bounding box center [515, 717] width 10 height 10
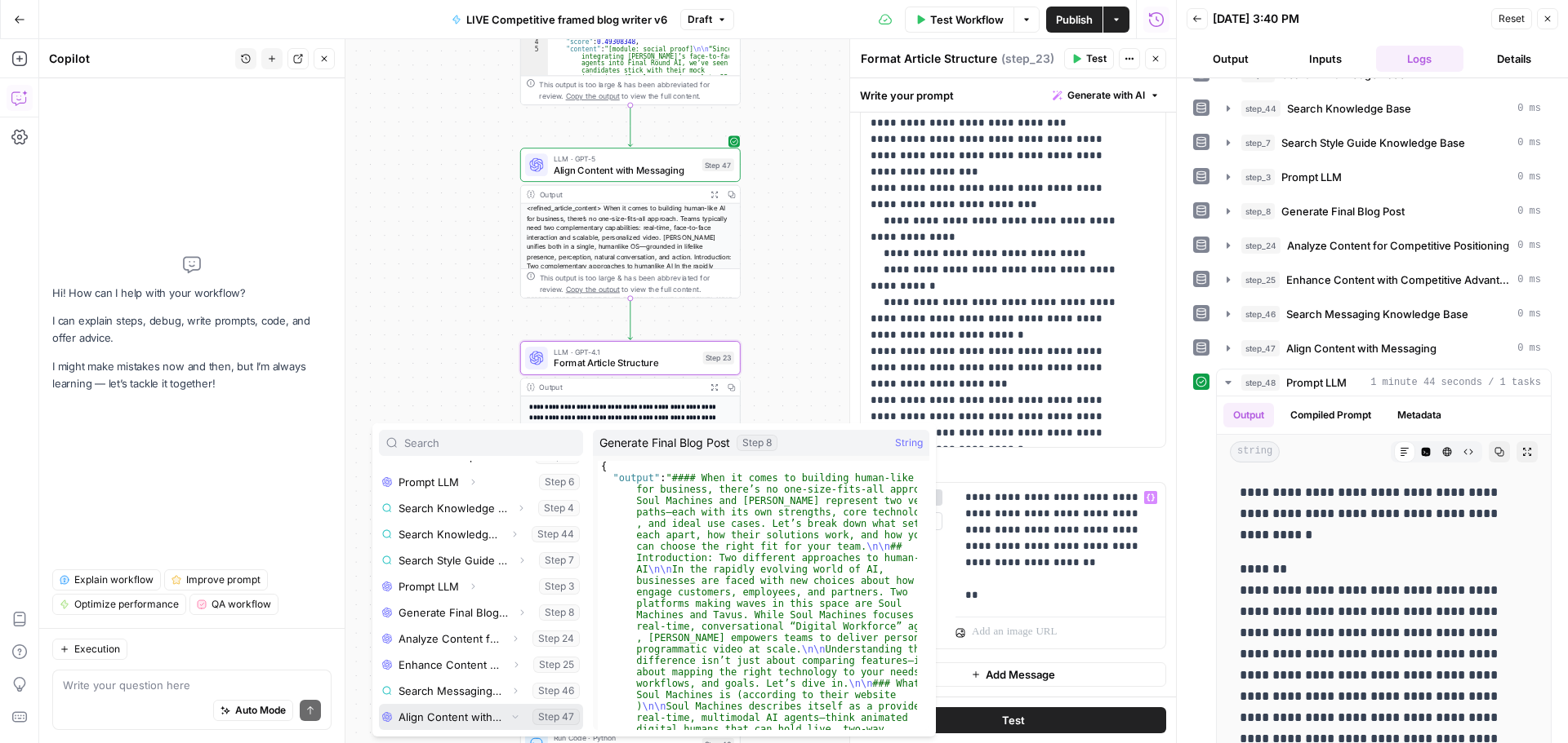
scroll to position [201, 0]
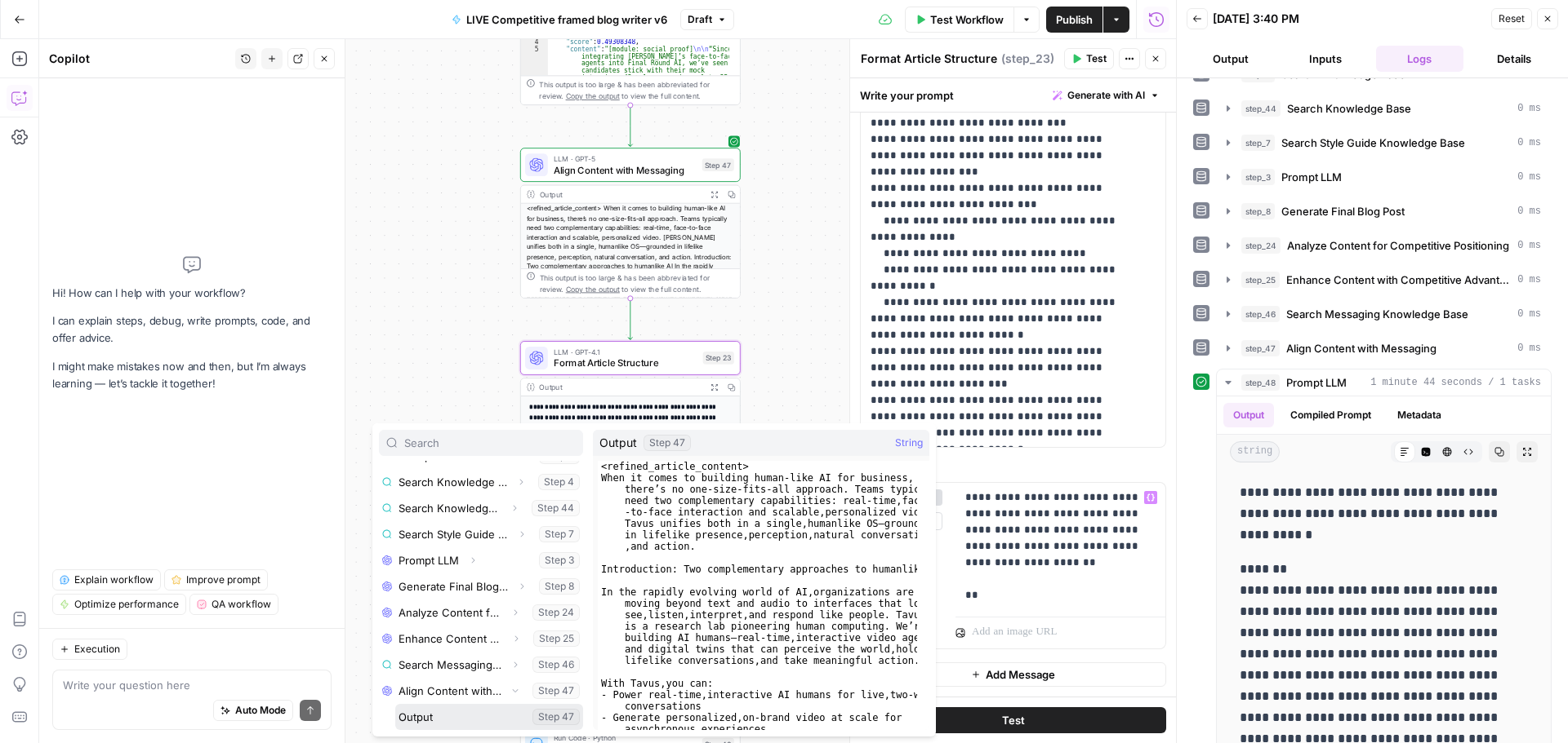
click at [454, 715] on button "Select variable Output" at bounding box center [489, 717] width 188 height 26
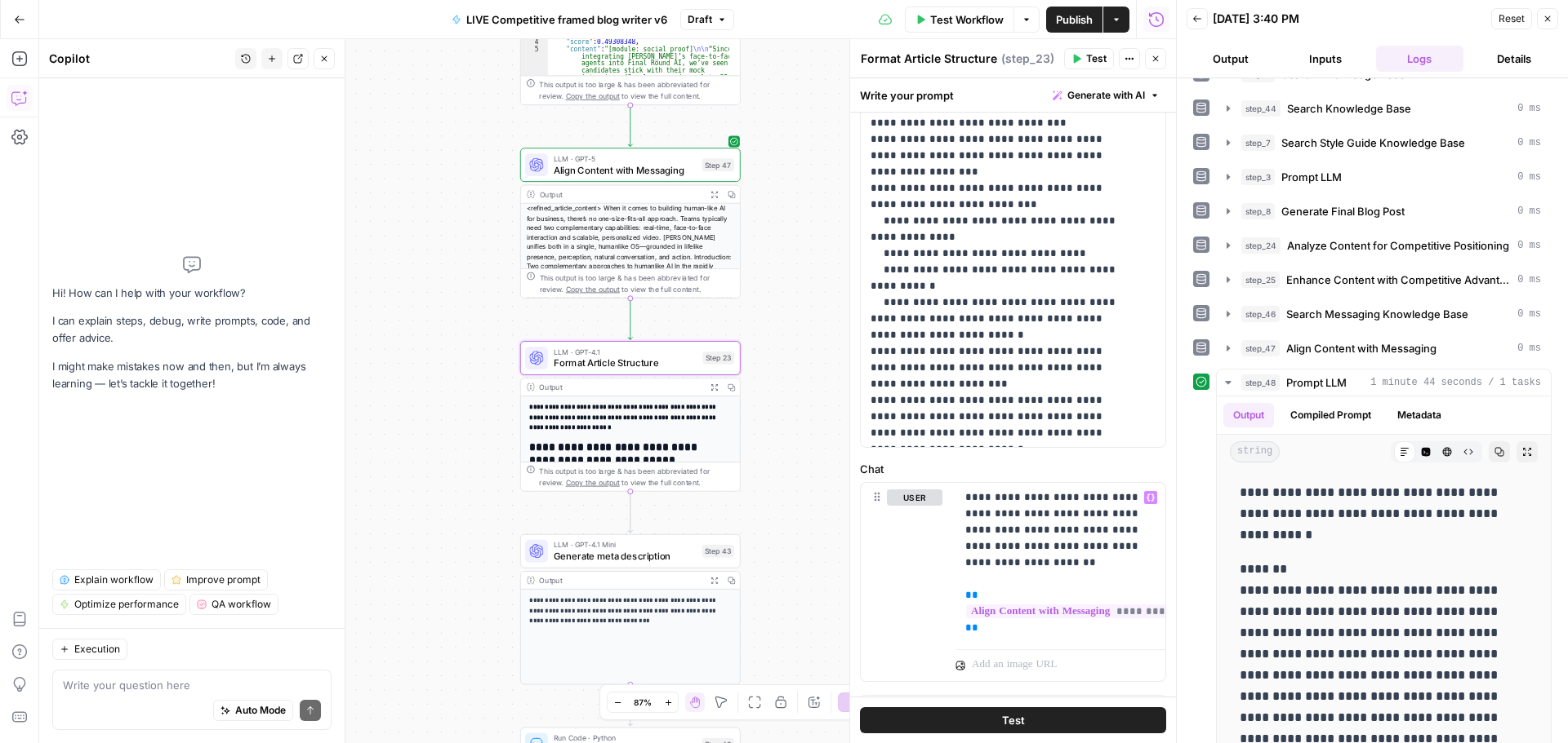
click at [1085, 58] on button "Test" at bounding box center [1089, 58] width 50 height 21
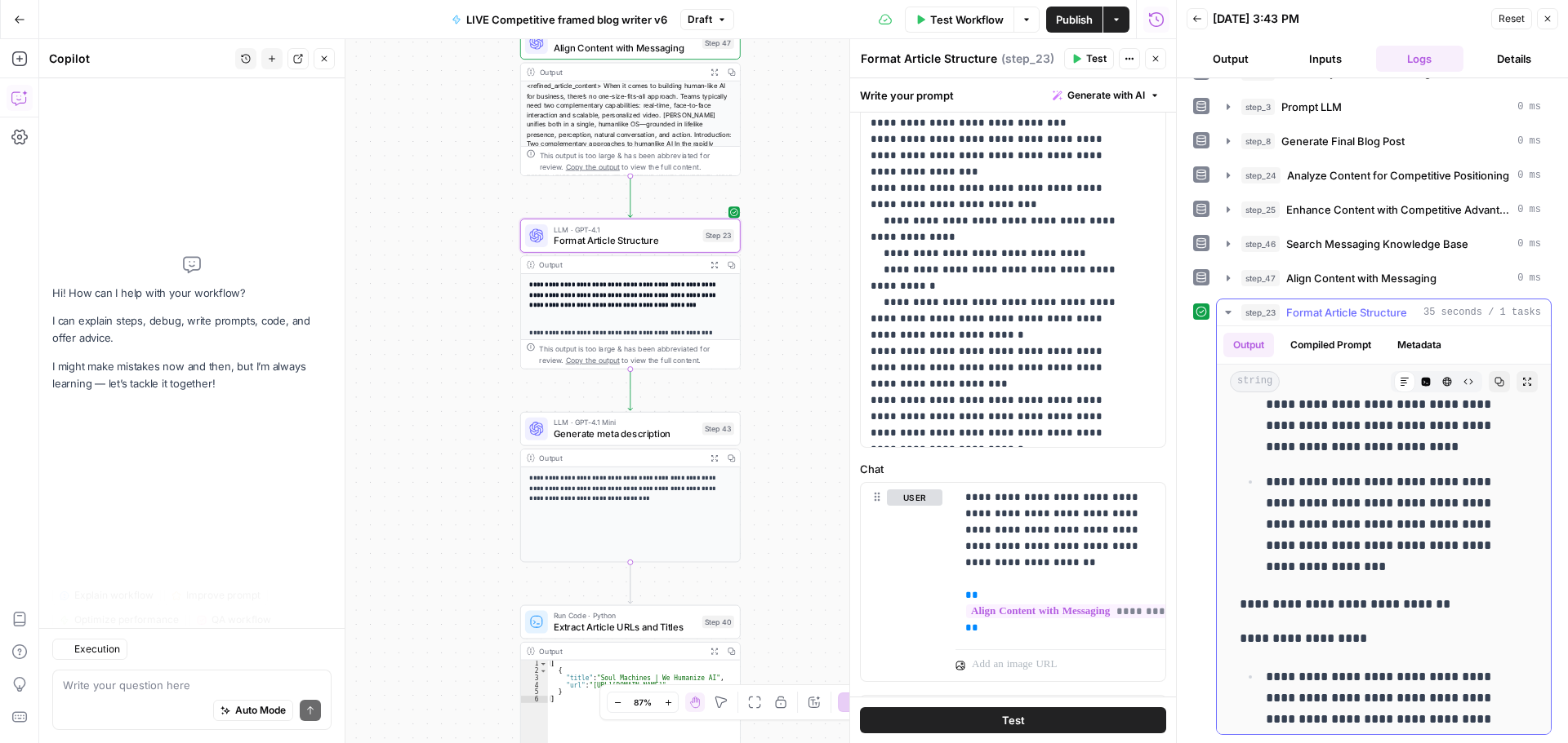
scroll to position [734, 0]
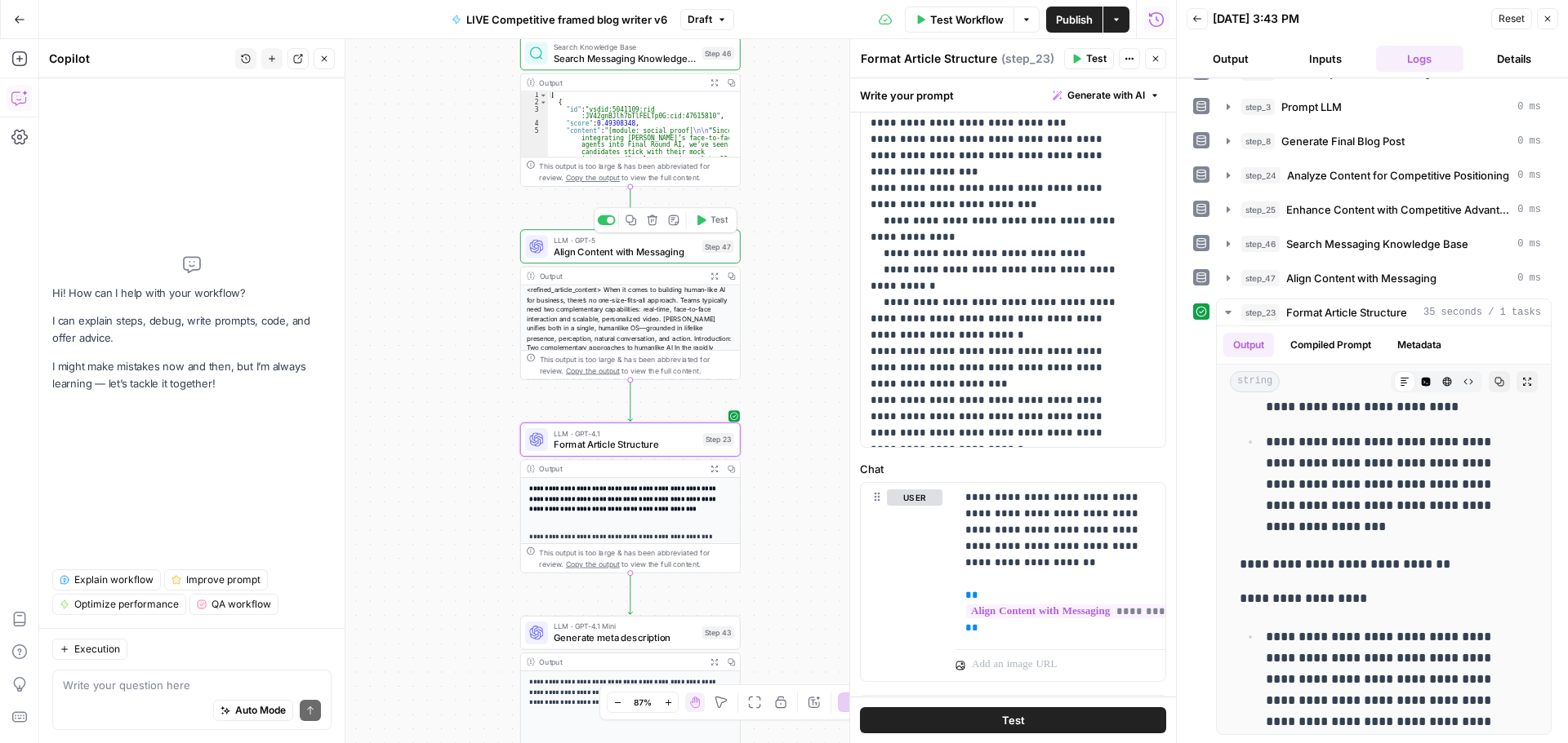
click at [614, 250] on span "Align Content with Messaging" at bounding box center [625, 251] width 143 height 14
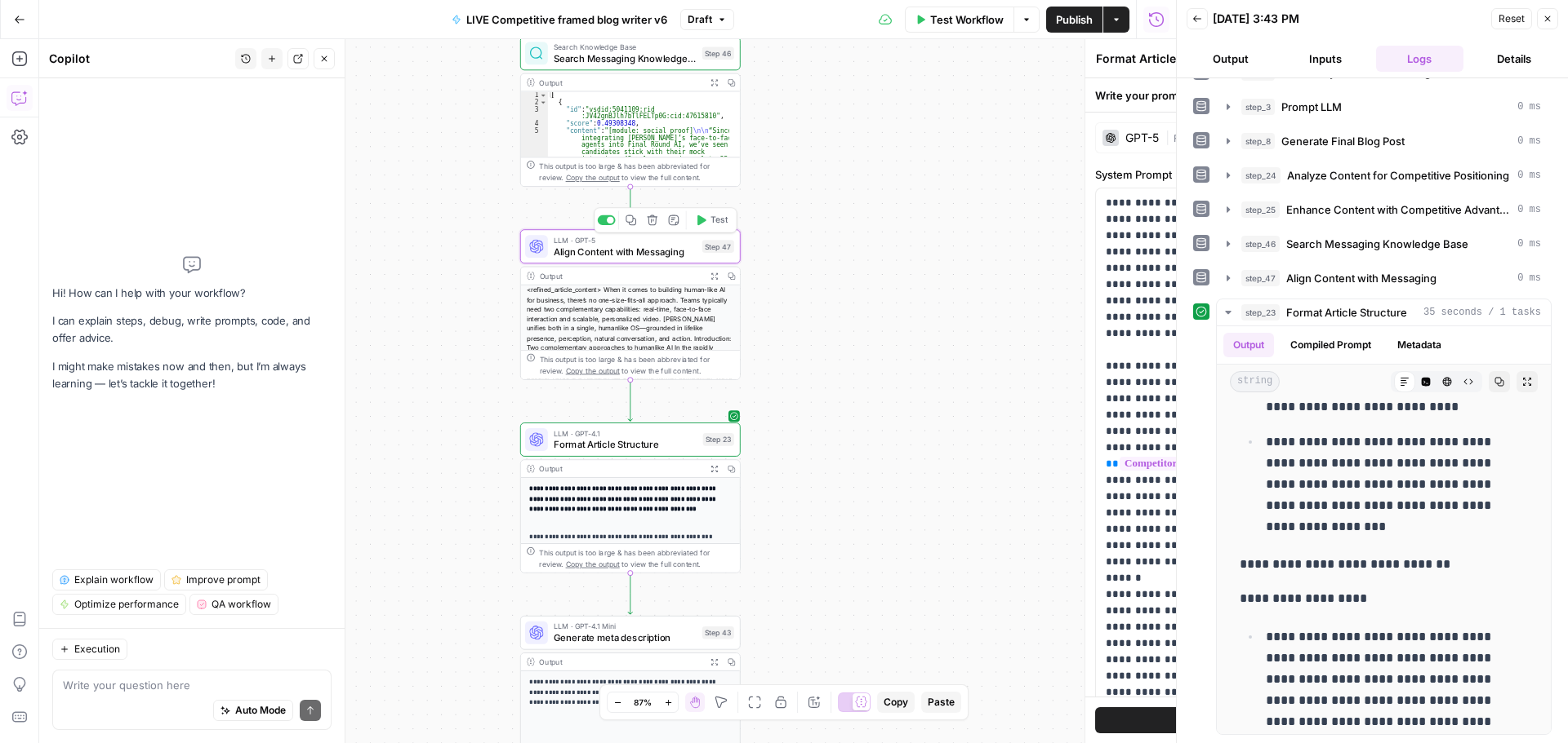
type textarea "Align Content with Messaging"
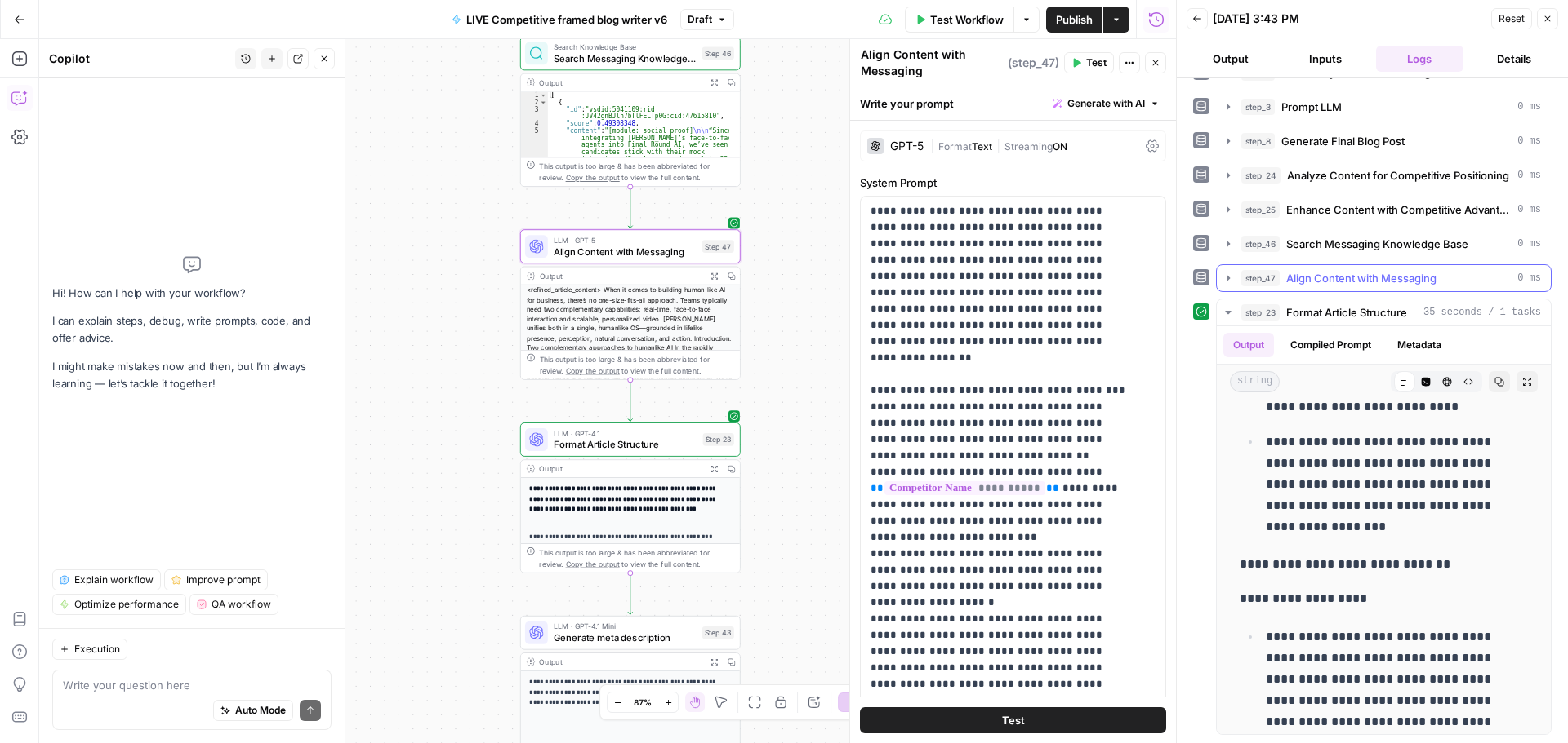
click at [1225, 280] on icon "button" at bounding box center [1228, 278] width 13 height 13
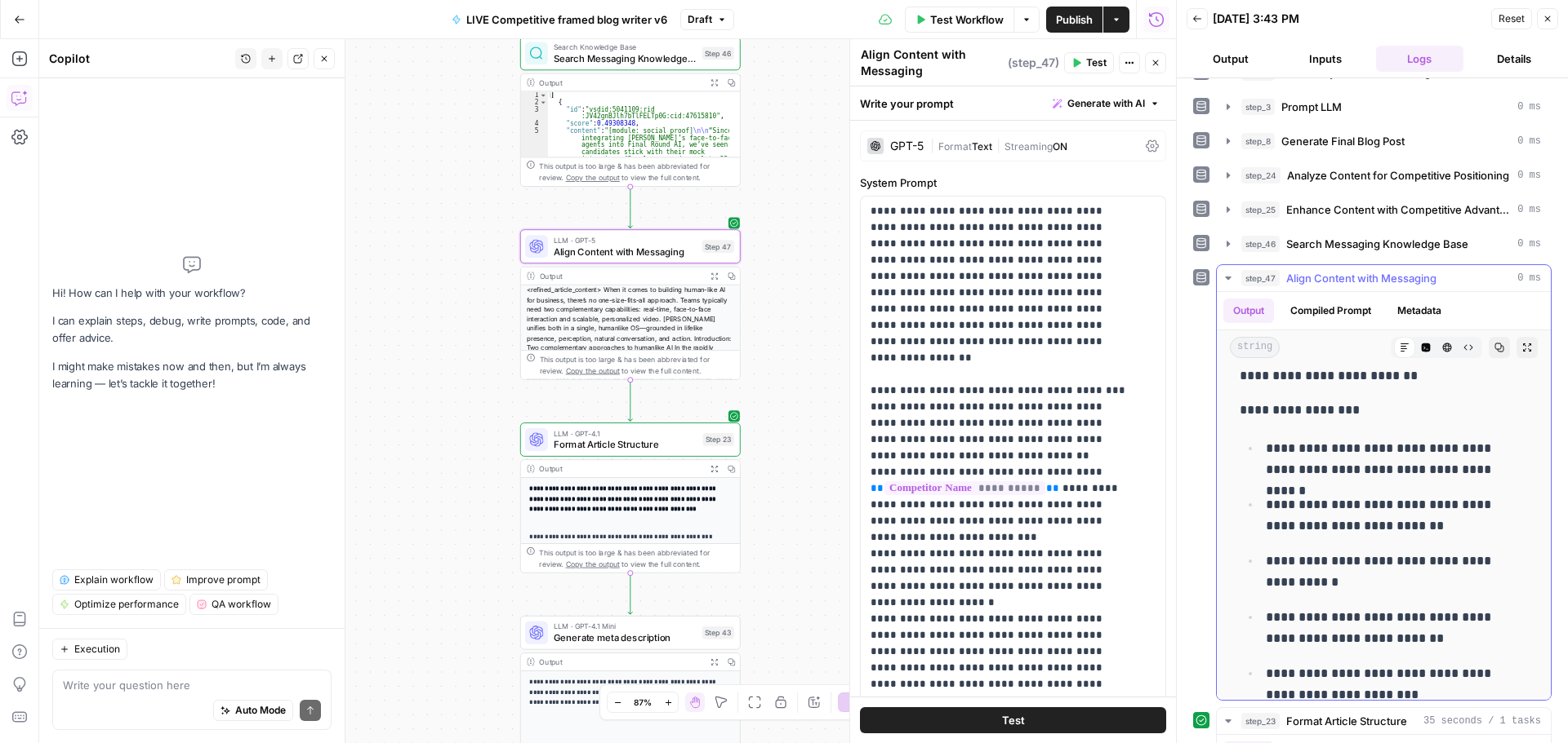
scroll to position [4876, 0]
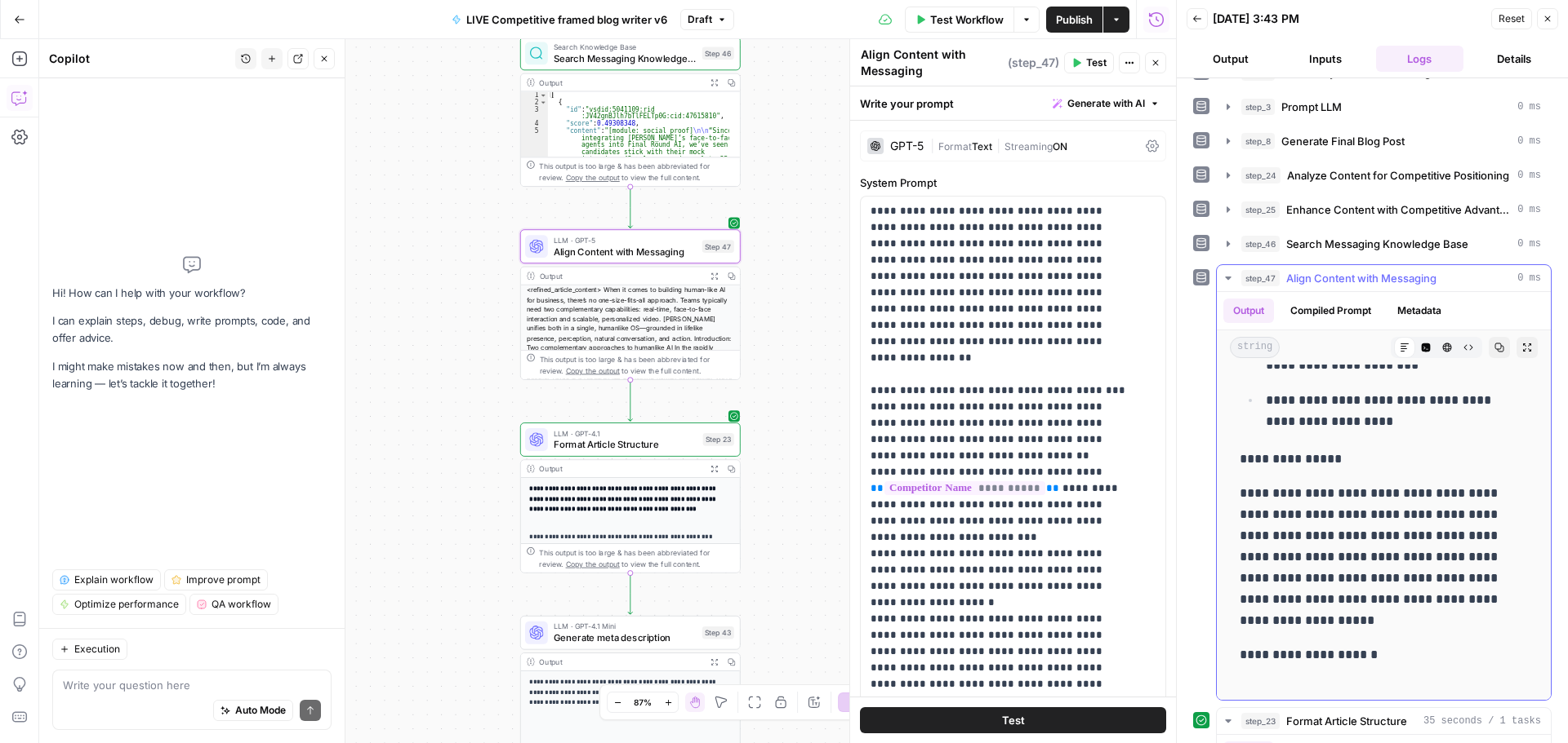
click at [1226, 274] on icon "button" at bounding box center [1228, 278] width 13 height 13
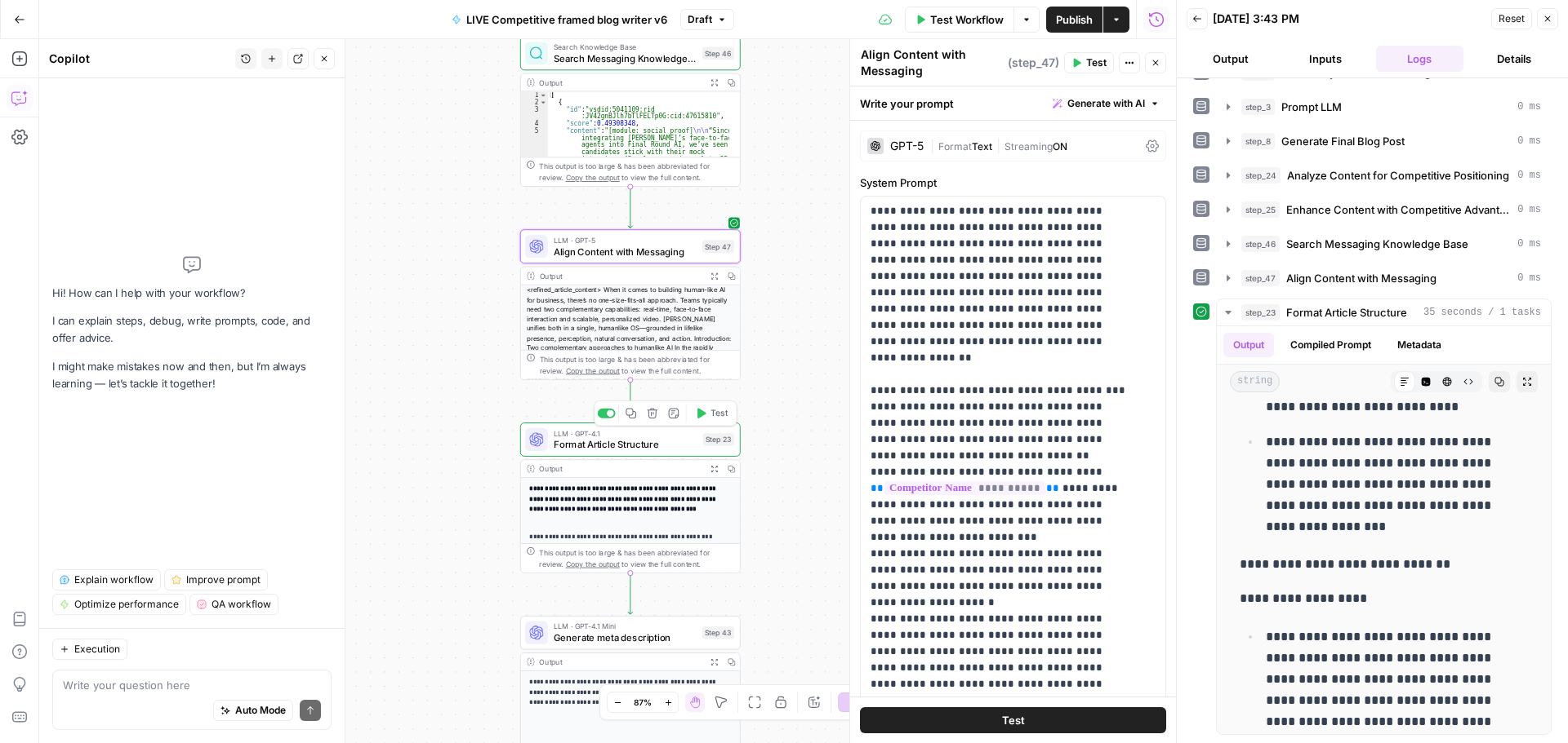
click at [605, 450] on span "Format Article Structure" at bounding box center [626, 444] width 144 height 14
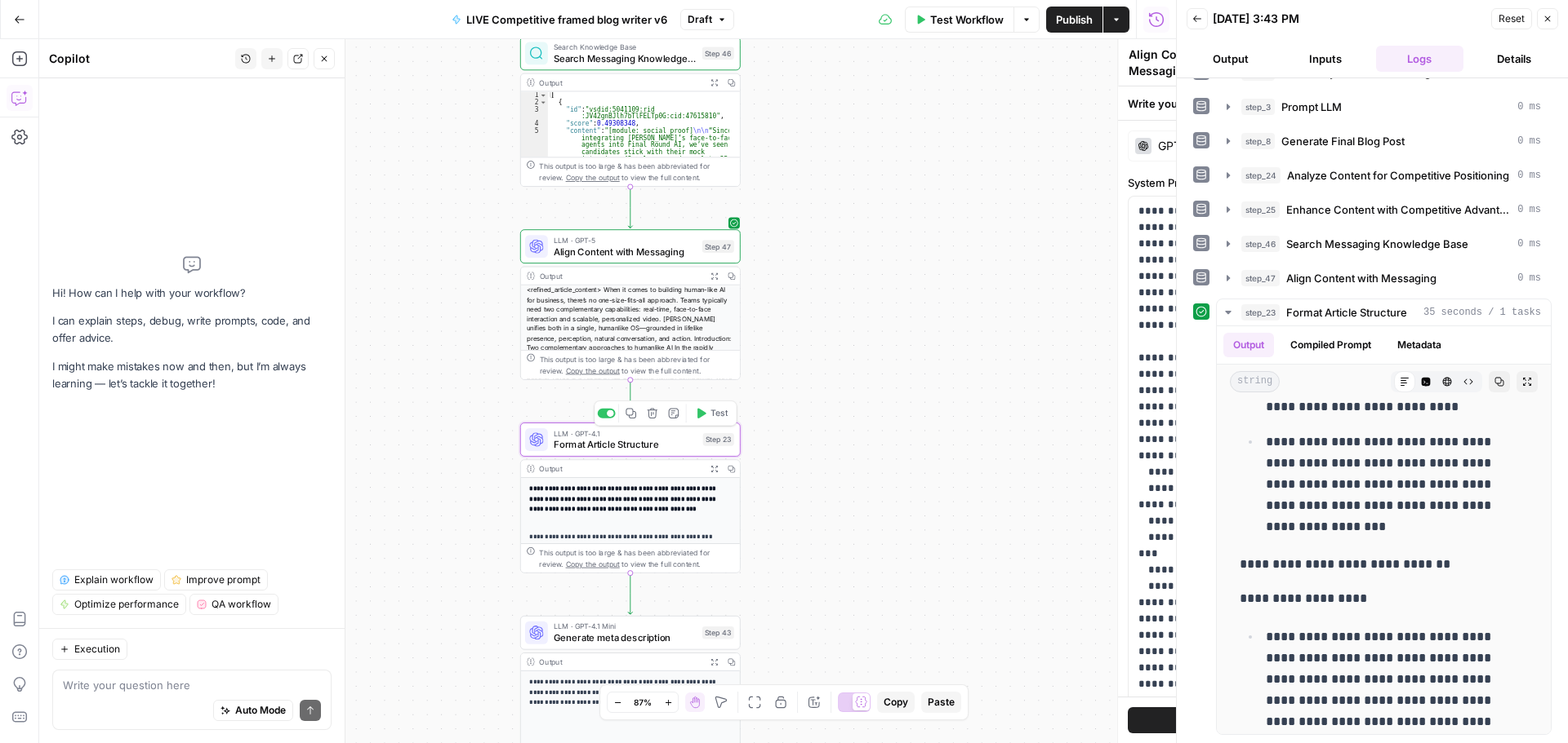
type textarea "Format Article Structure"
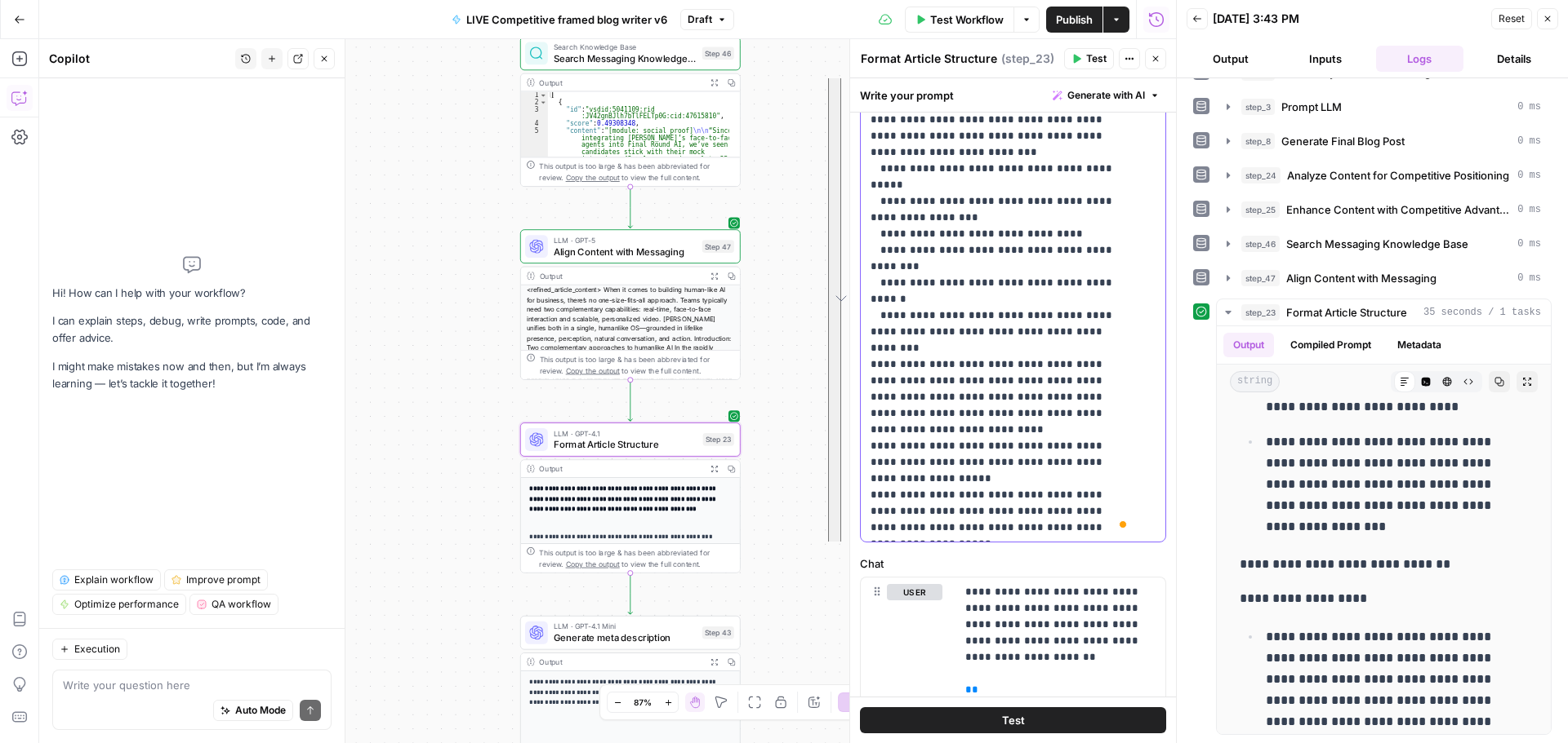
scroll to position [207, 0]
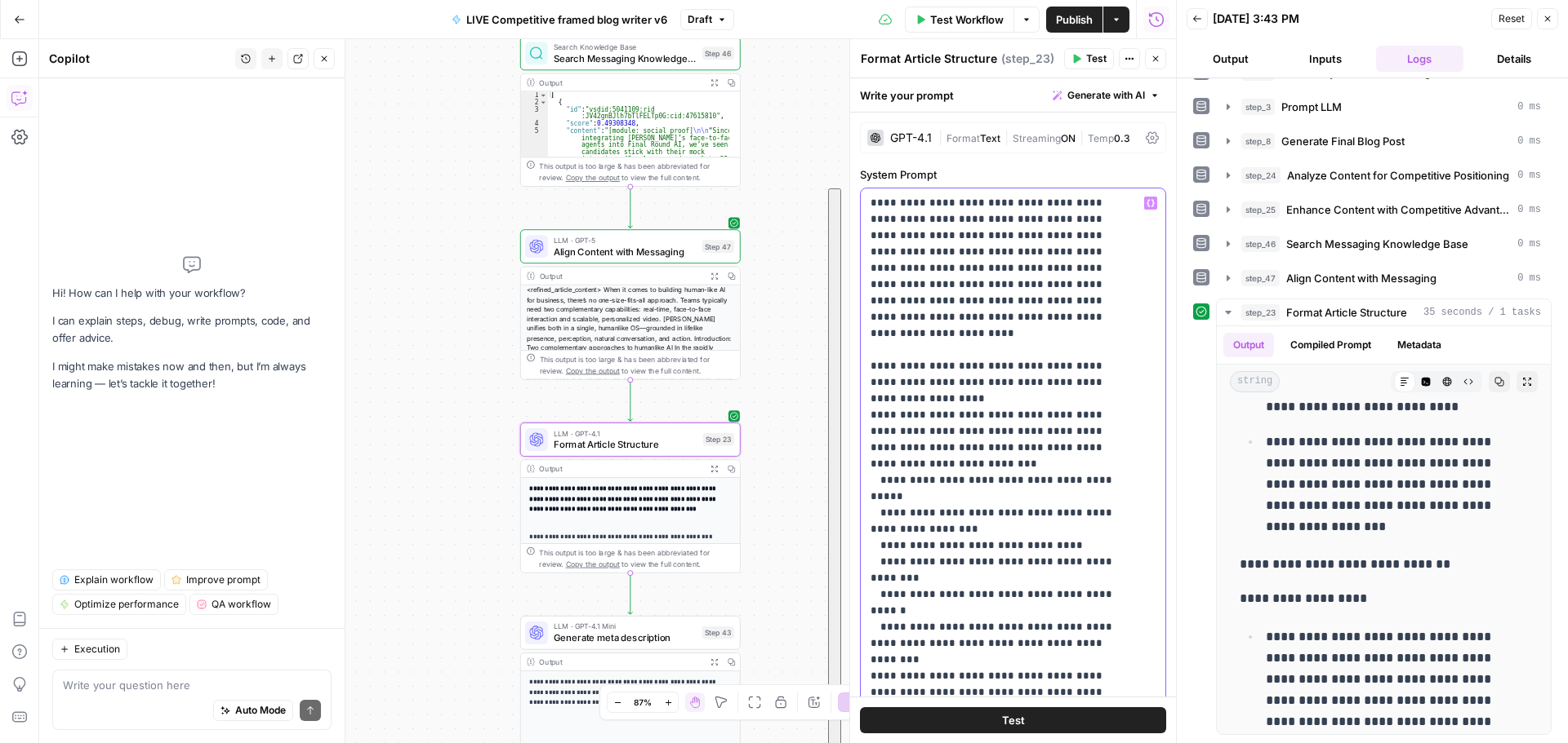
drag, startPoint x: 985, startPoint y: 345, endPoint x: 863, endPoint y: 188, distance: 198.8
click at [863, 188] on div "**********" at bounding box center [1007, 521] width 293 height 666
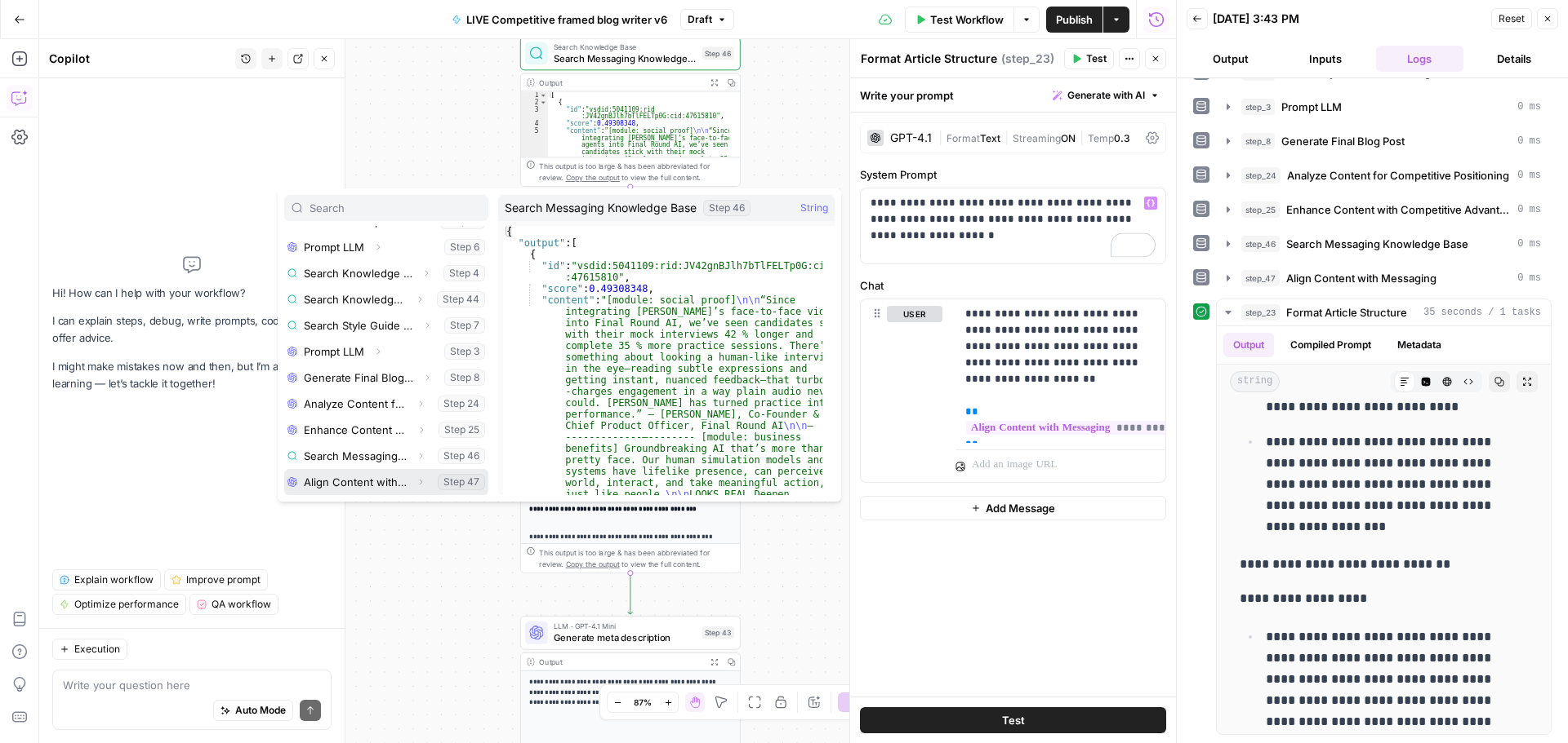
click at [415, 479] on icon "button" at bounding box center [420, 482] width 10 height 10
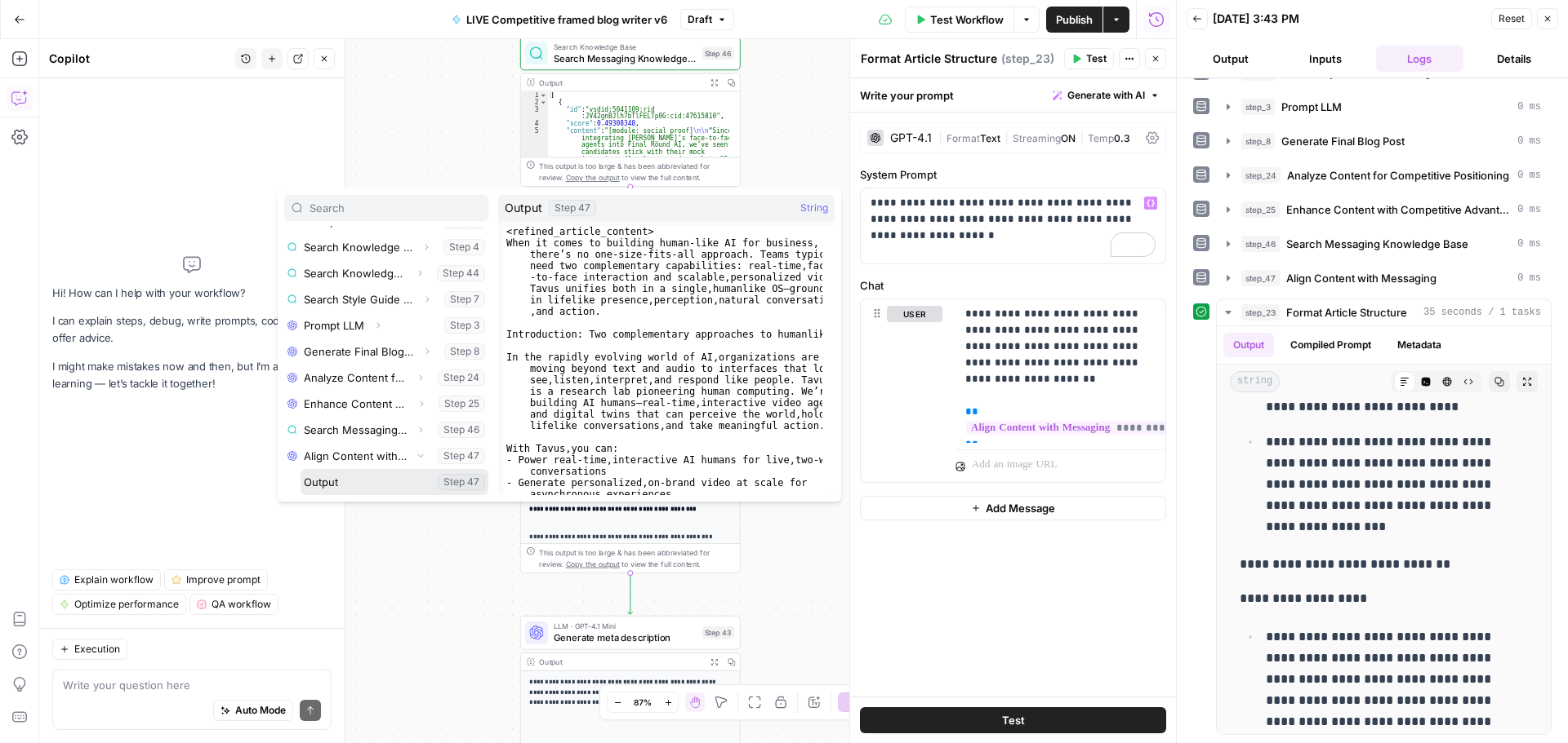
click at [404, 482] on button "Select variable Output" at bounding box center [394, 482] width 188 height 26
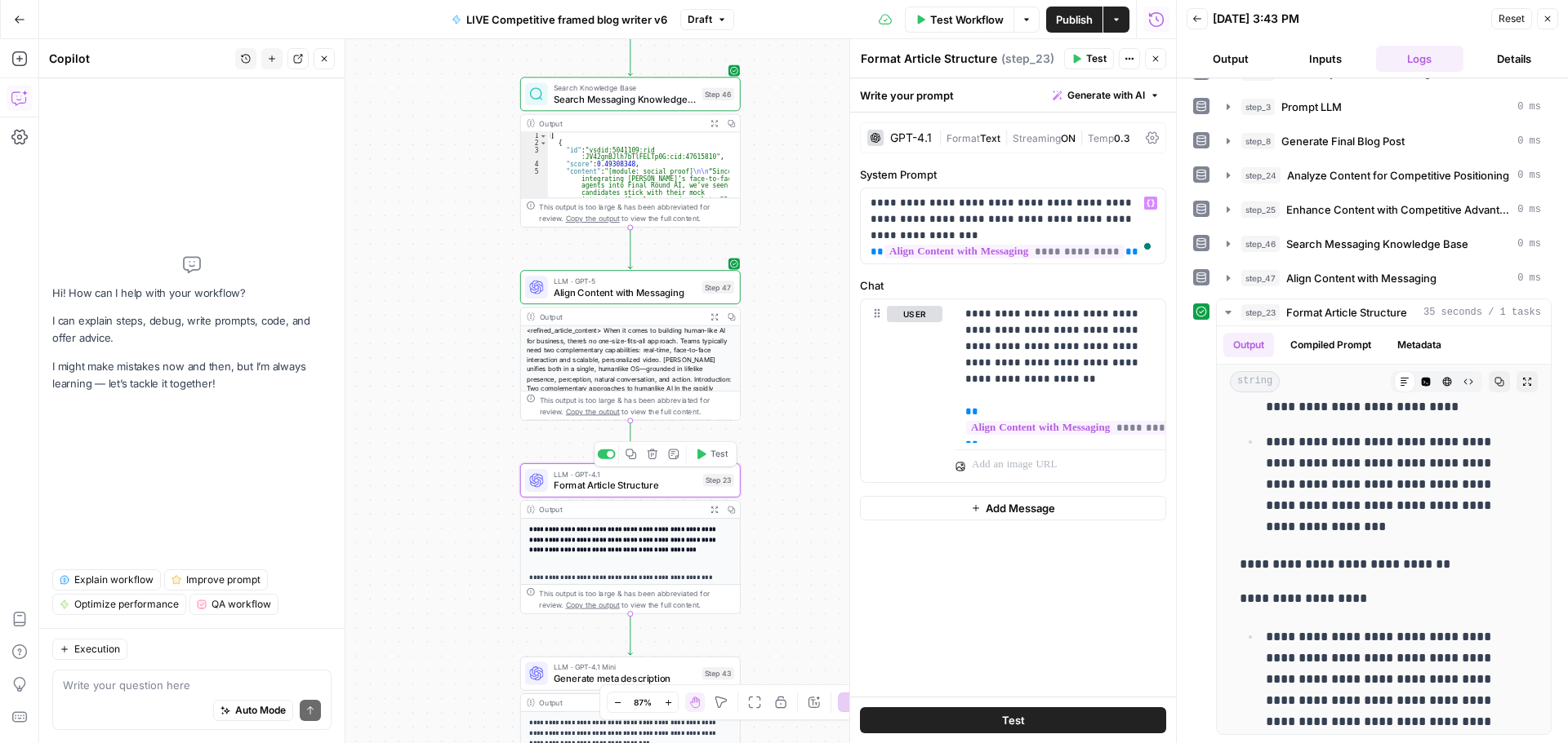
click at [616, 488] on span "Format Article Structure" at bounding box center [626, 485] width 144 height 14
click at [1137, 237] on p "**********" at bounding box center [1013, 219] width 285 height 49
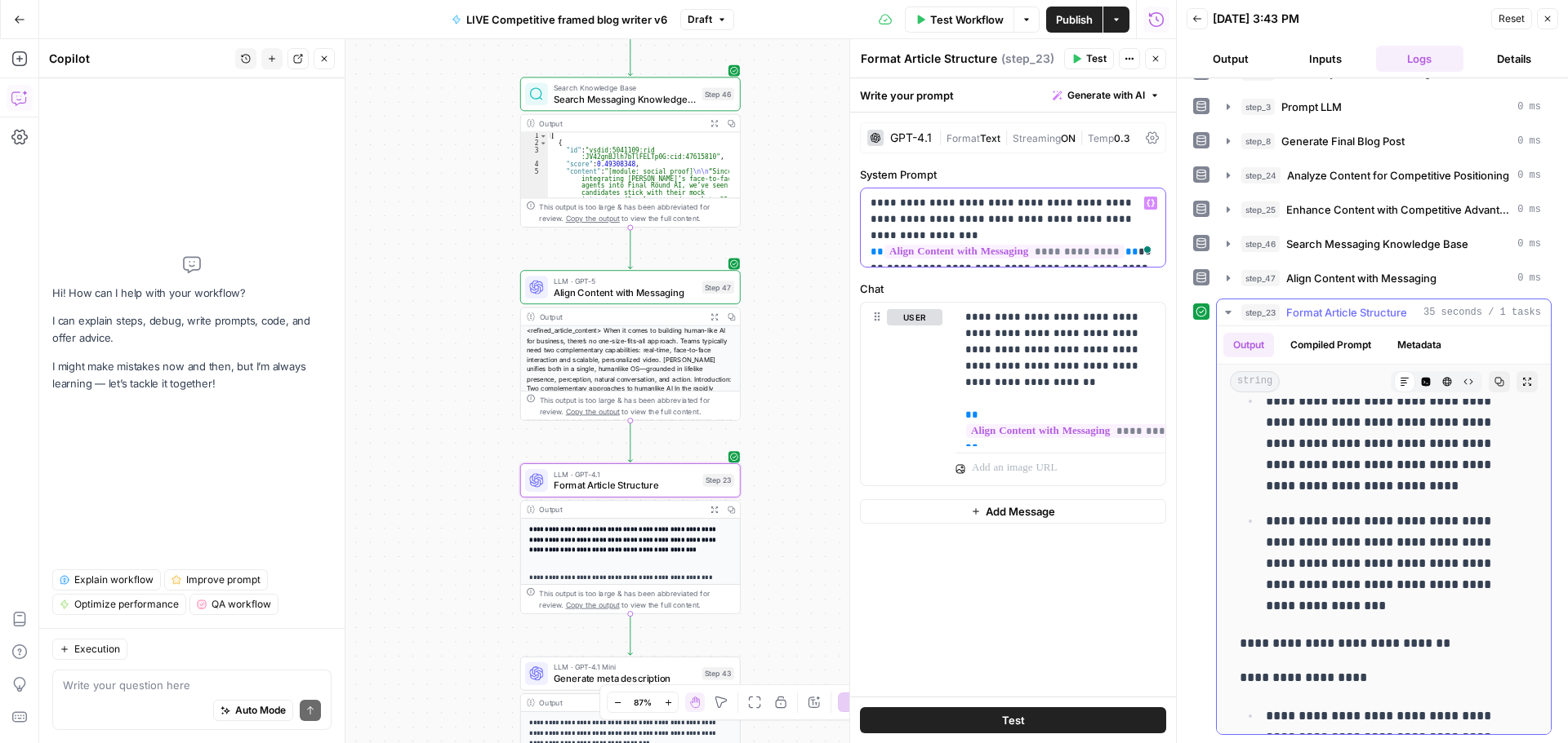
scroll to position [653, 0]
click at [1129, 253] on p "**********" at bounding box center [1013, 228] width 285 height 65
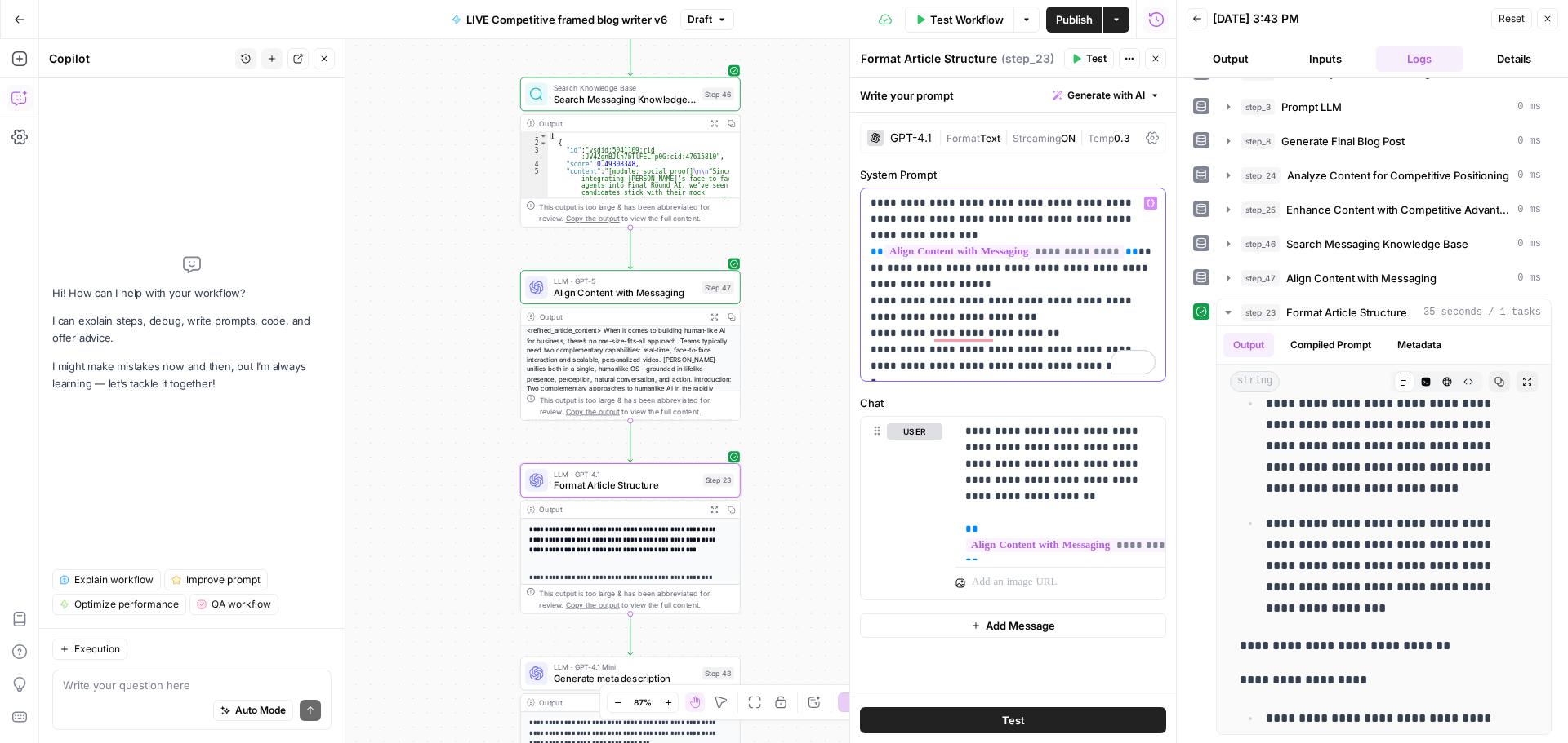
click at [995, 337] on p "**********" at bounding box center [1013, 285] width 285 height 180
click at [1005, 361] on p "**********" at bounding box center [1013, 285] width 285 height 180
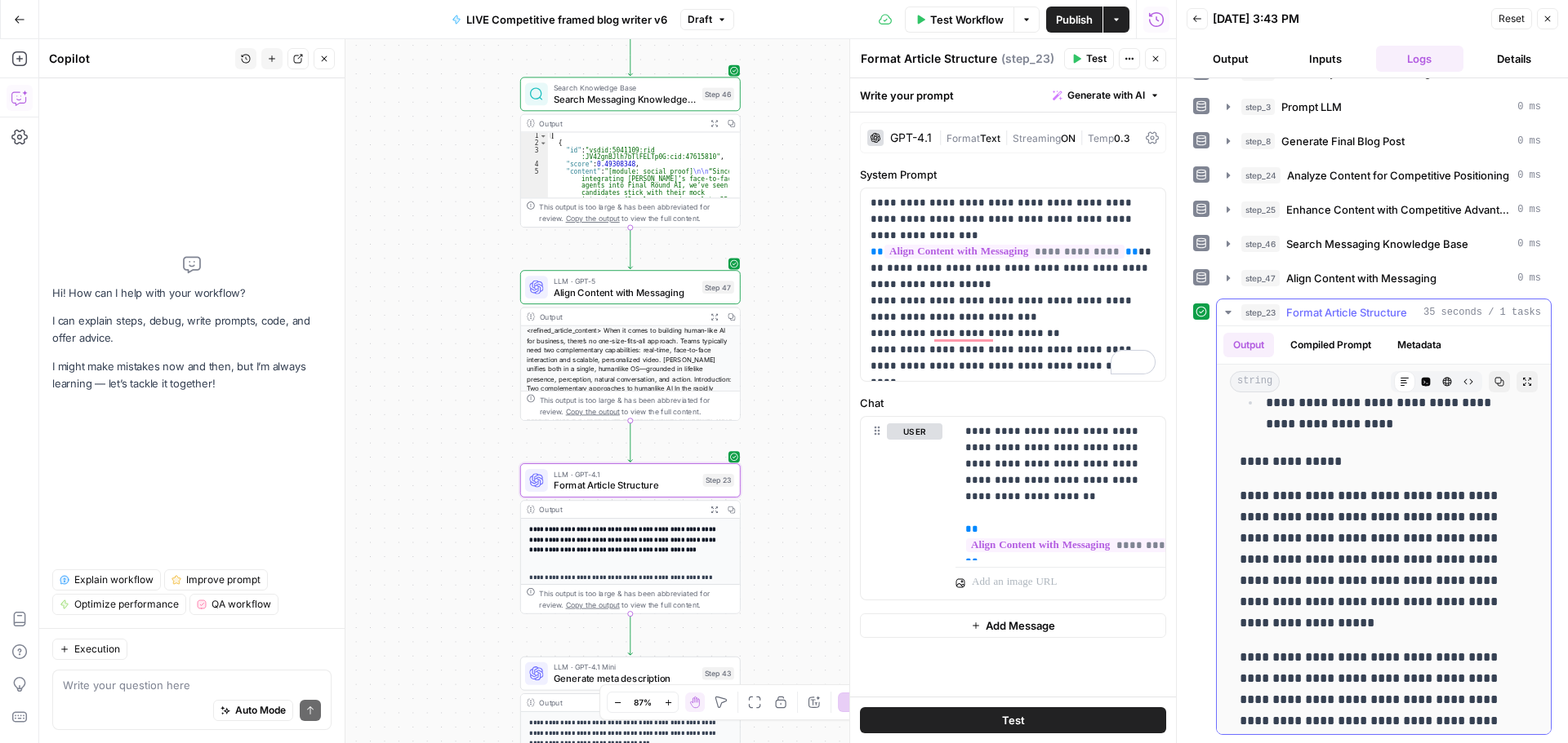
scroll to position [4834, 0]
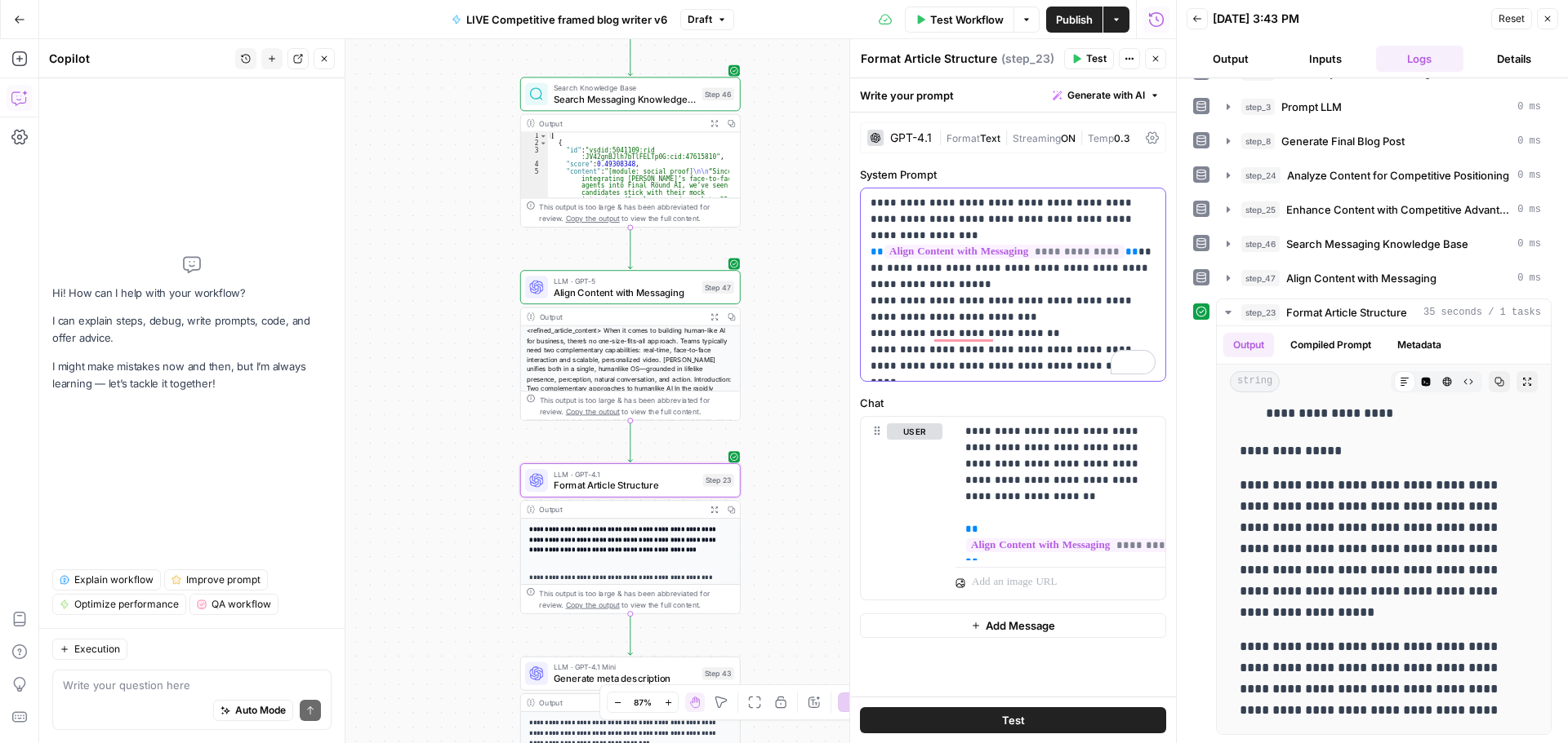
click at [997, 370] on p "**********" at bounding box center [1013, 285] width 285 height 180
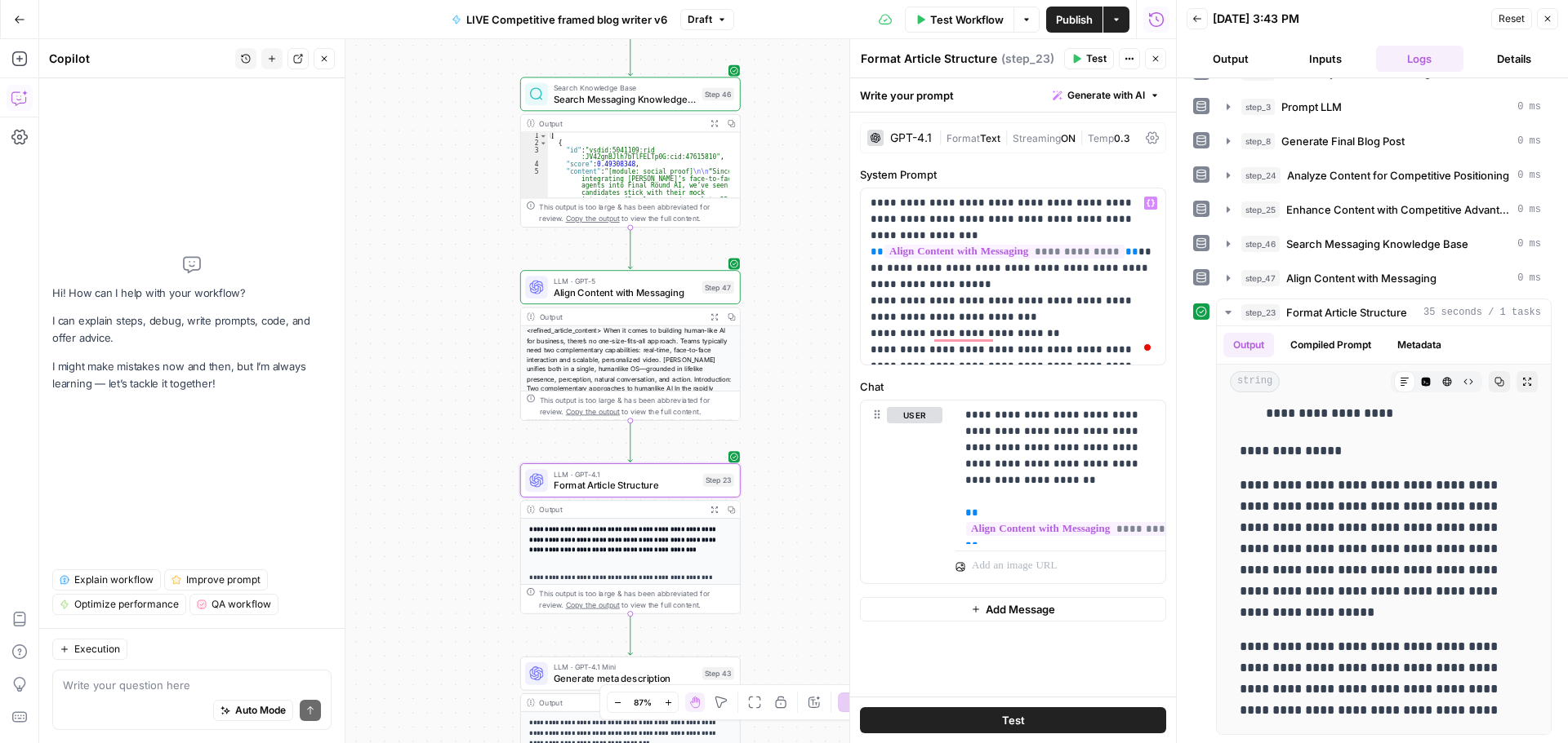
click at [1081, 60] on icon "button" at bounding box center [1076, 58] width 10 height 10
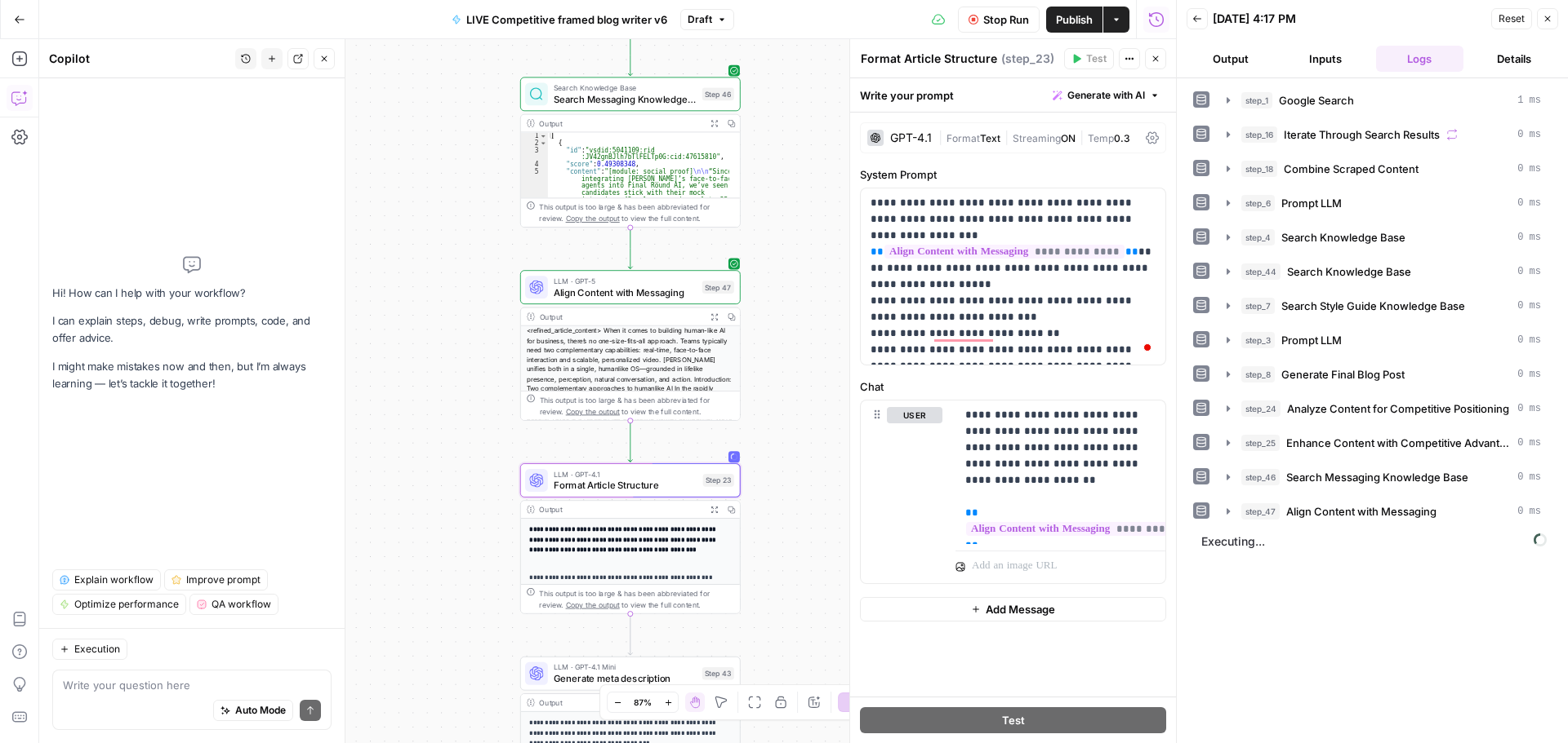
click at [960, 131] on div "| Format Text | Streaming ON | Temp 0.3" at bounding box center [1039, 139] width 201 height 15
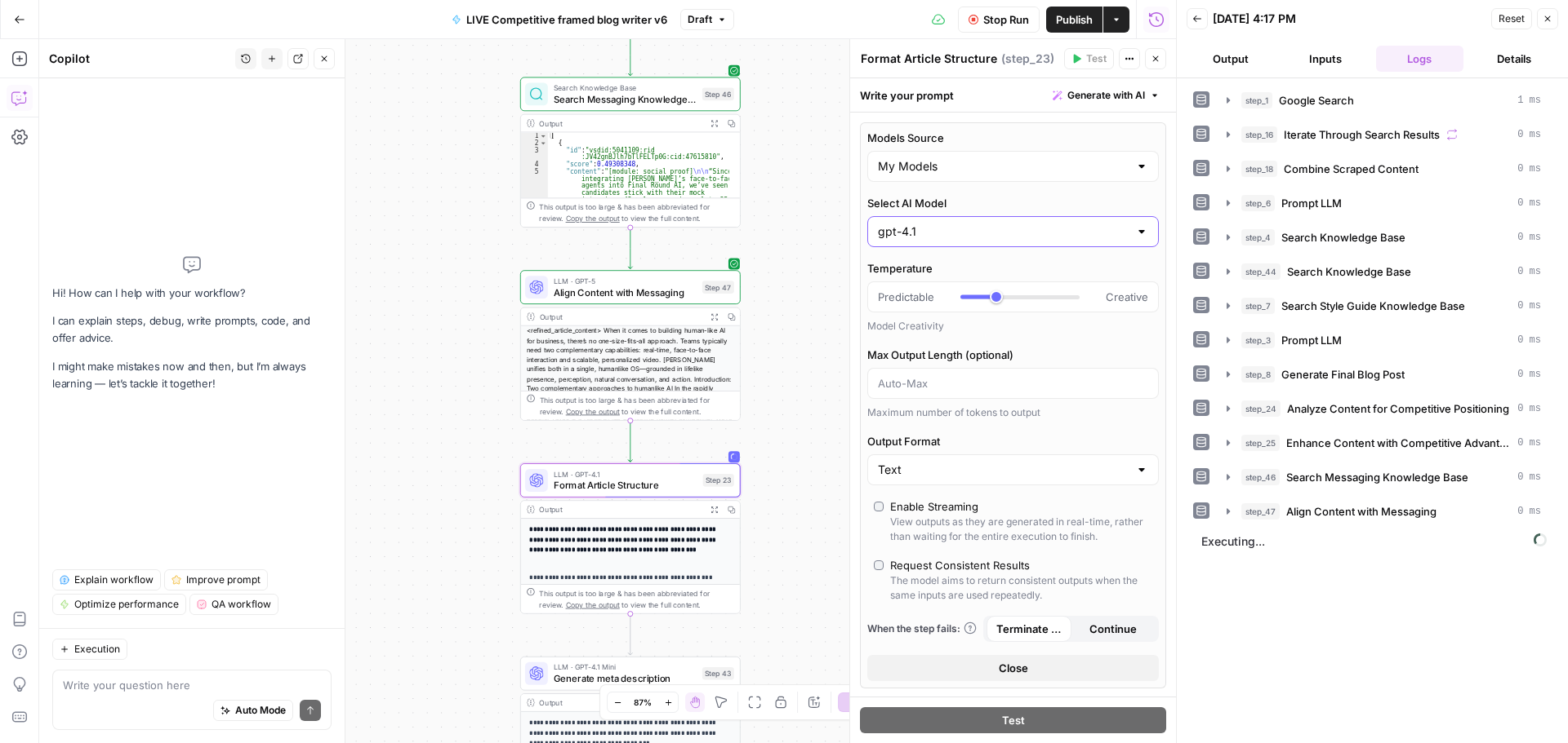
click at [1071, 224] on input "gpt-4.1" at bounding box center [1003, 231] width 251 height 16
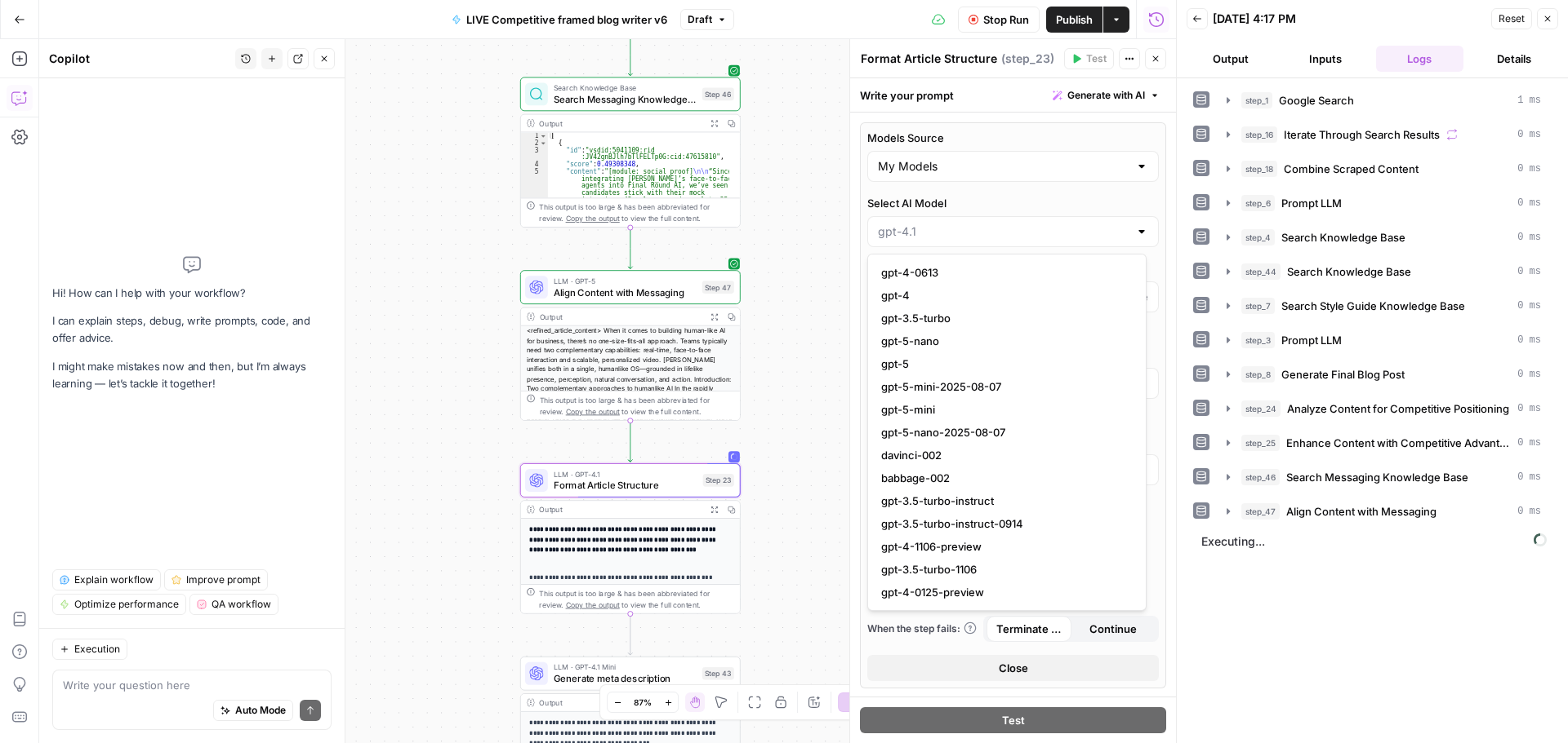
type input "gpt-4.1"
click at [1011, 25] on span "Stop Run" at bounding box center [1006, 19] width 46 height 16
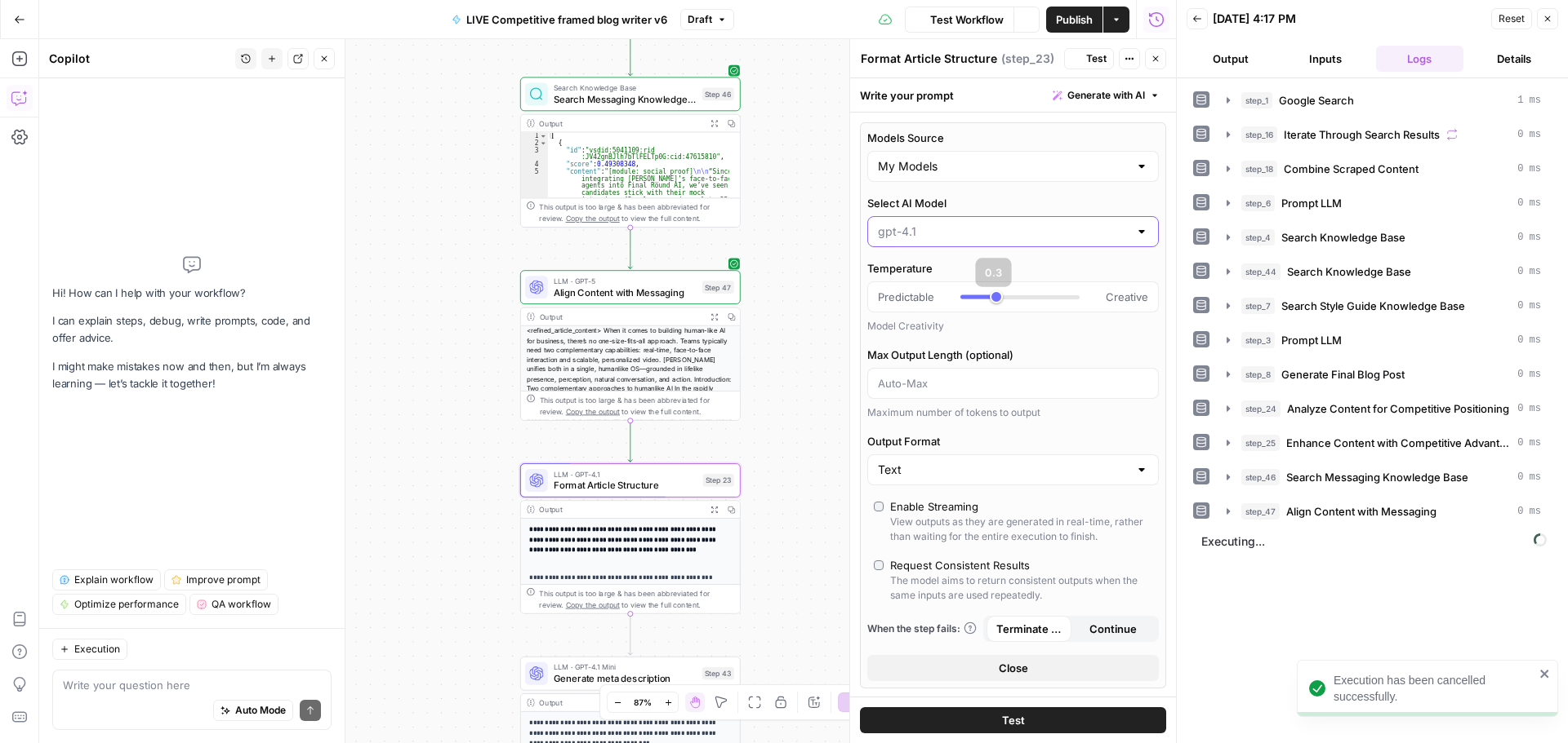
click at [997, 231] on input "Select AI Model" at bounding box center [1003, 231] width 251 height 16
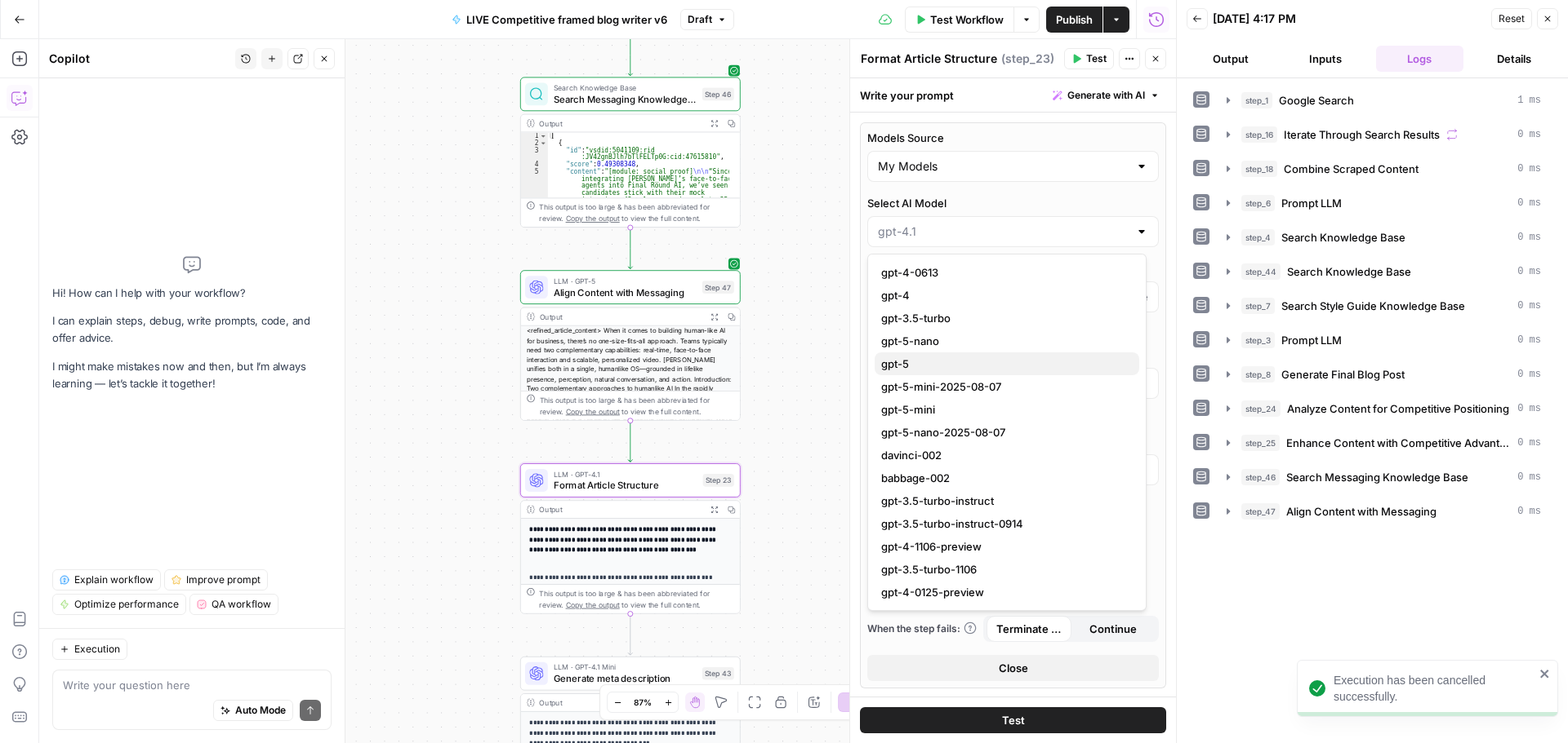
click at [951, 365] on span "gpt-5" at bounding box center [1004, 363] width 245 height 16
type input "gpt-5"
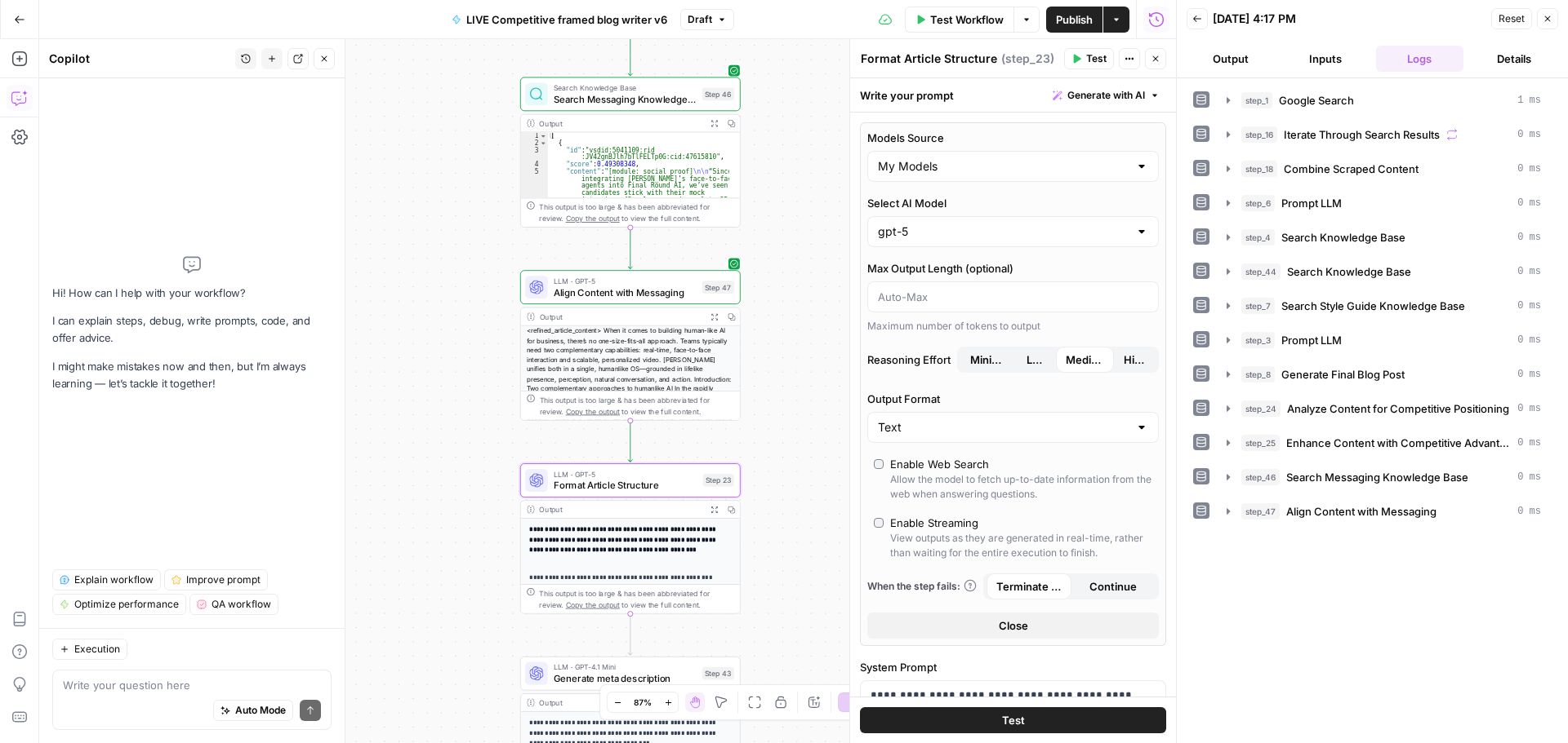
click at [1085, 60] on button "Test" at bounding box center [1089, 58] width 50 height 21
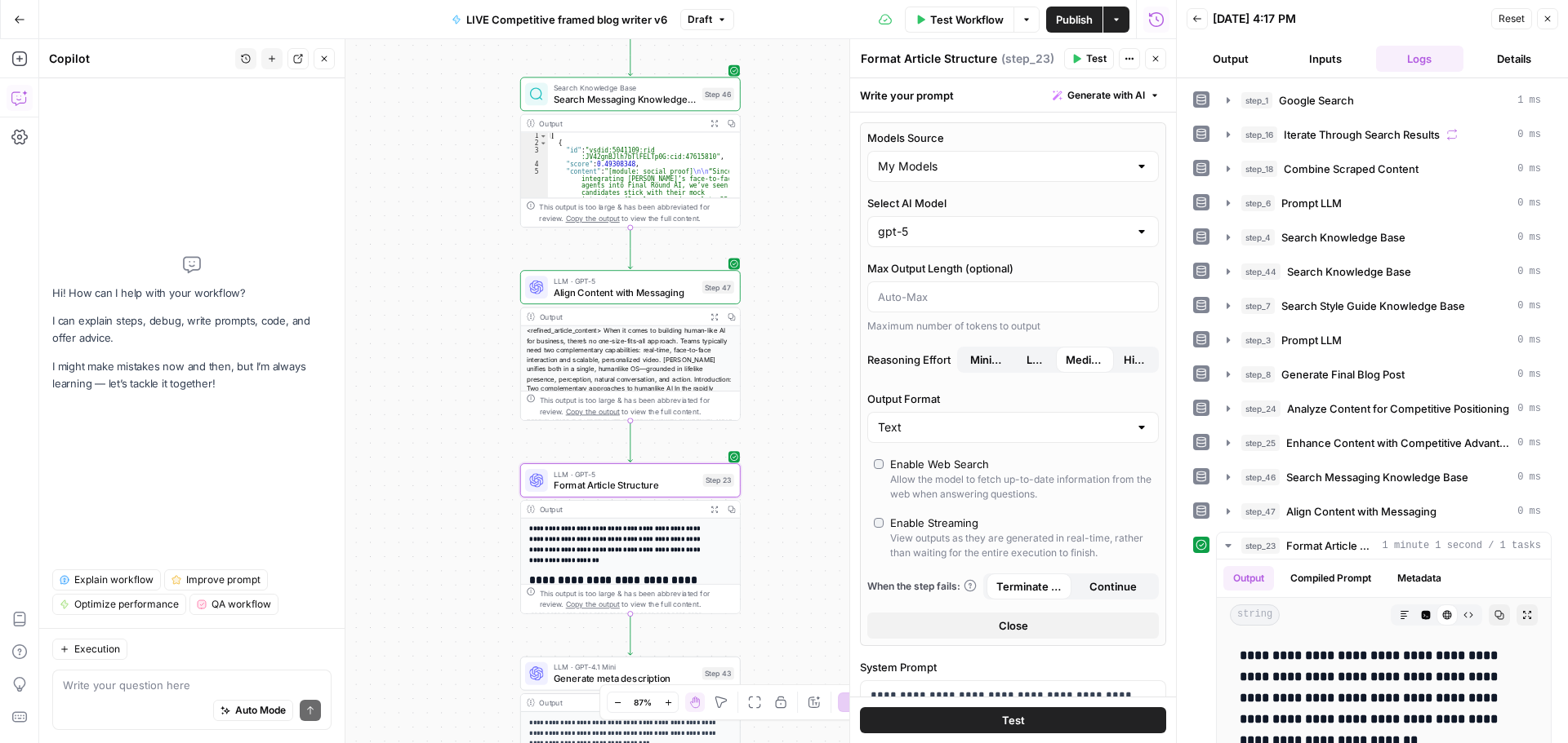
click at [581, 295] on span "Align Content with Messaging" at bounding box center [625, 293] width 143 height 14
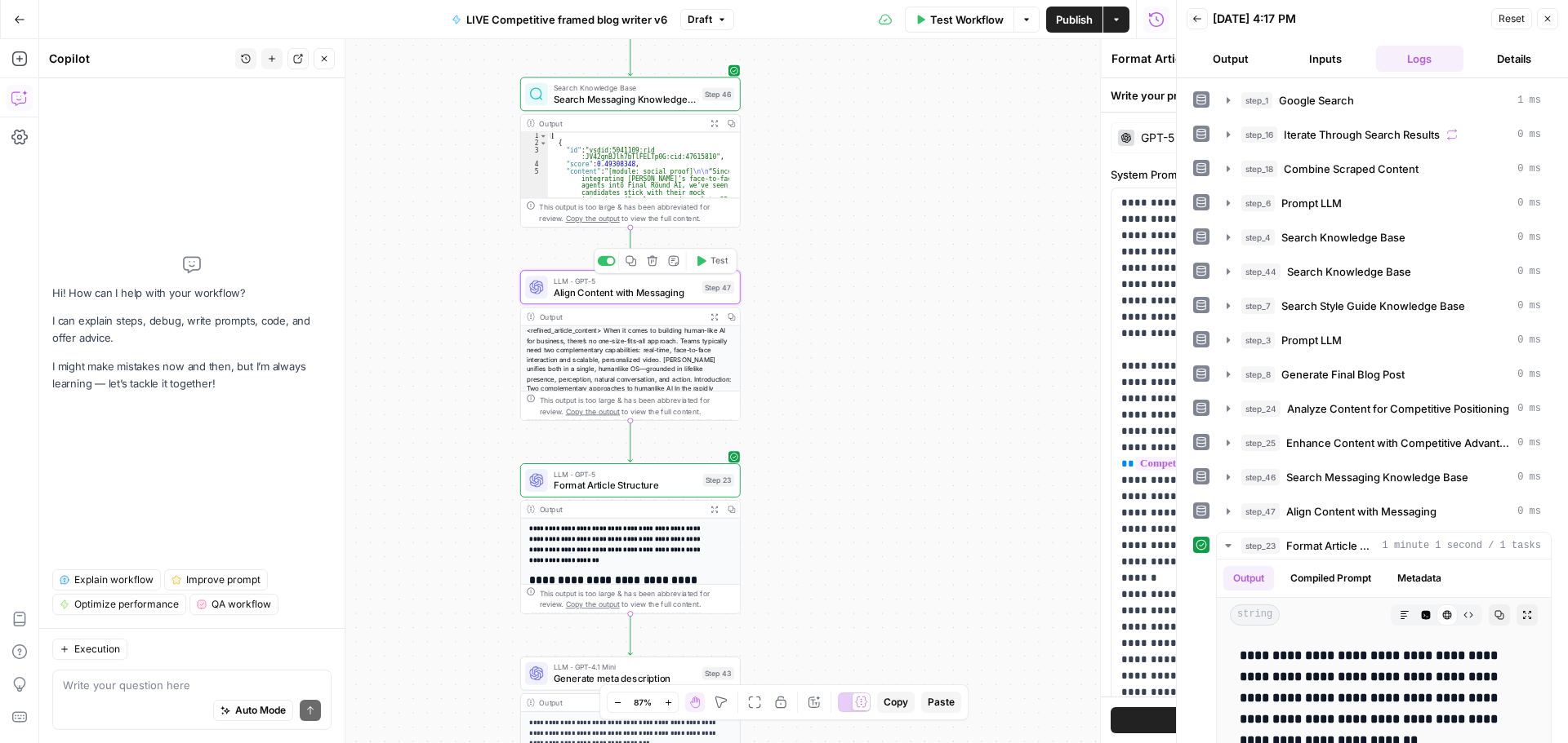
type textarea "Align Content with Messaging"
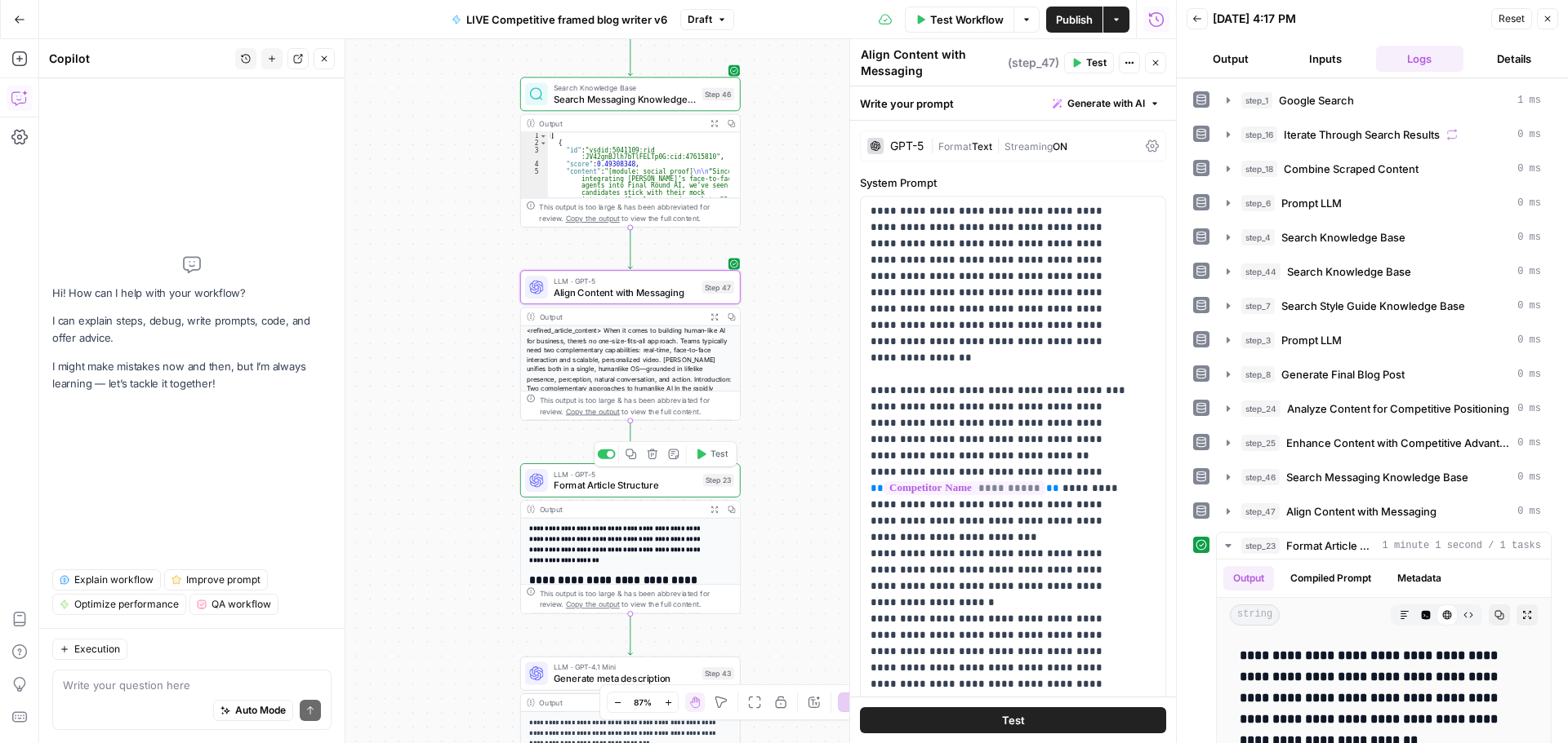
click at [631, 492] on div "LLM · GPT-5 Format Article Structure Step 23 Copy step Delete step Add Note Test" at bounding box center [630, 481] width 220 height 34
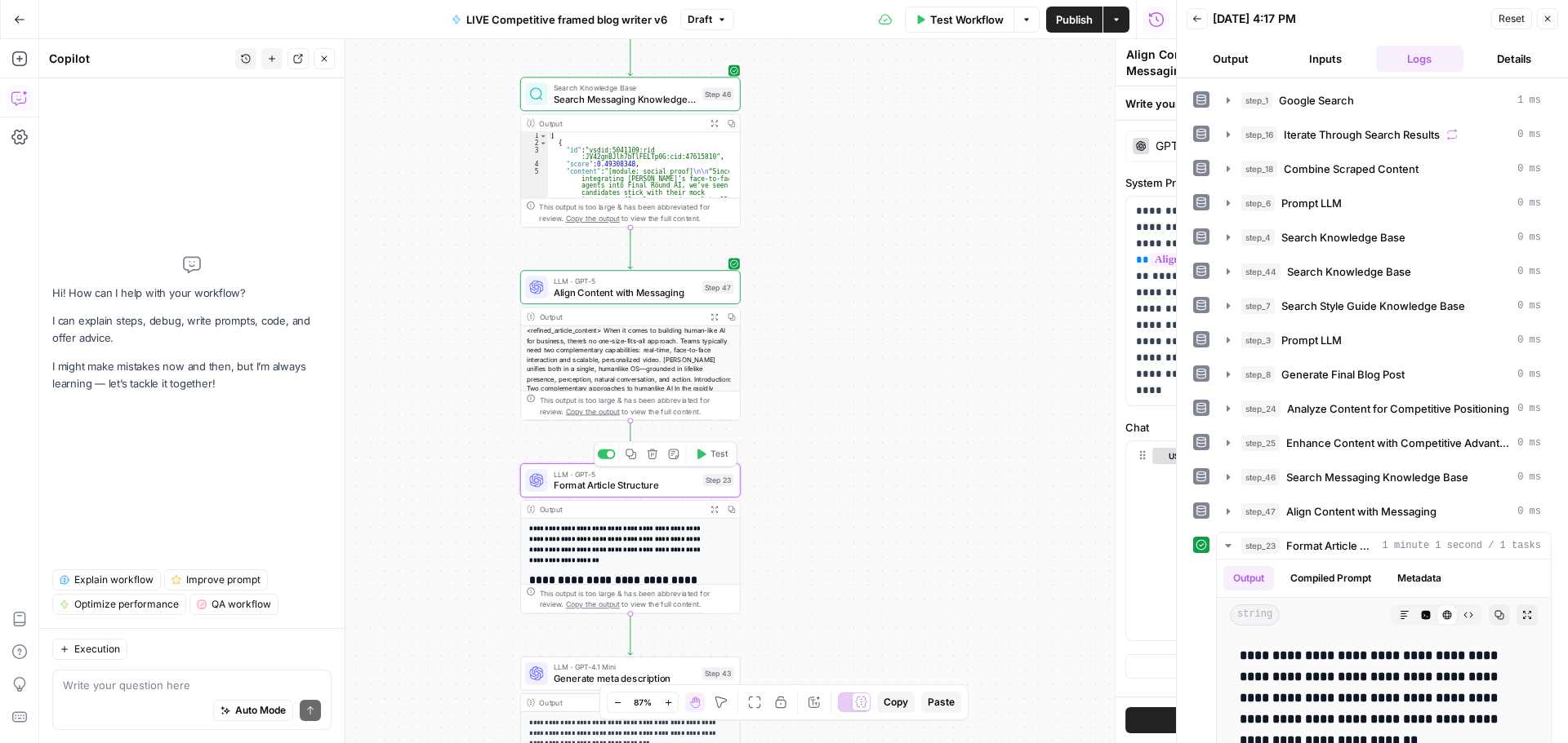
type textarea "Format Article Structure"
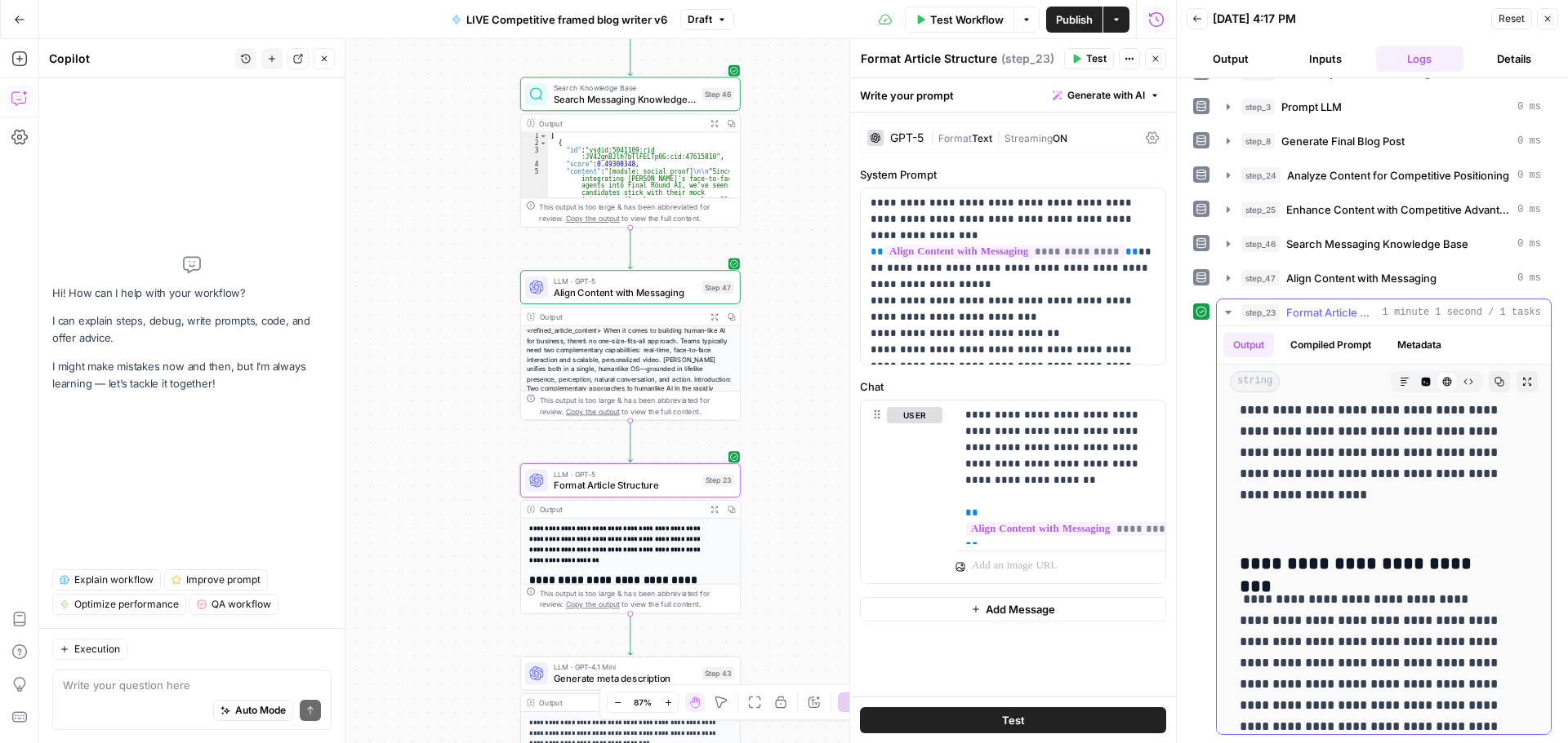
scroll to position [1143, 0]
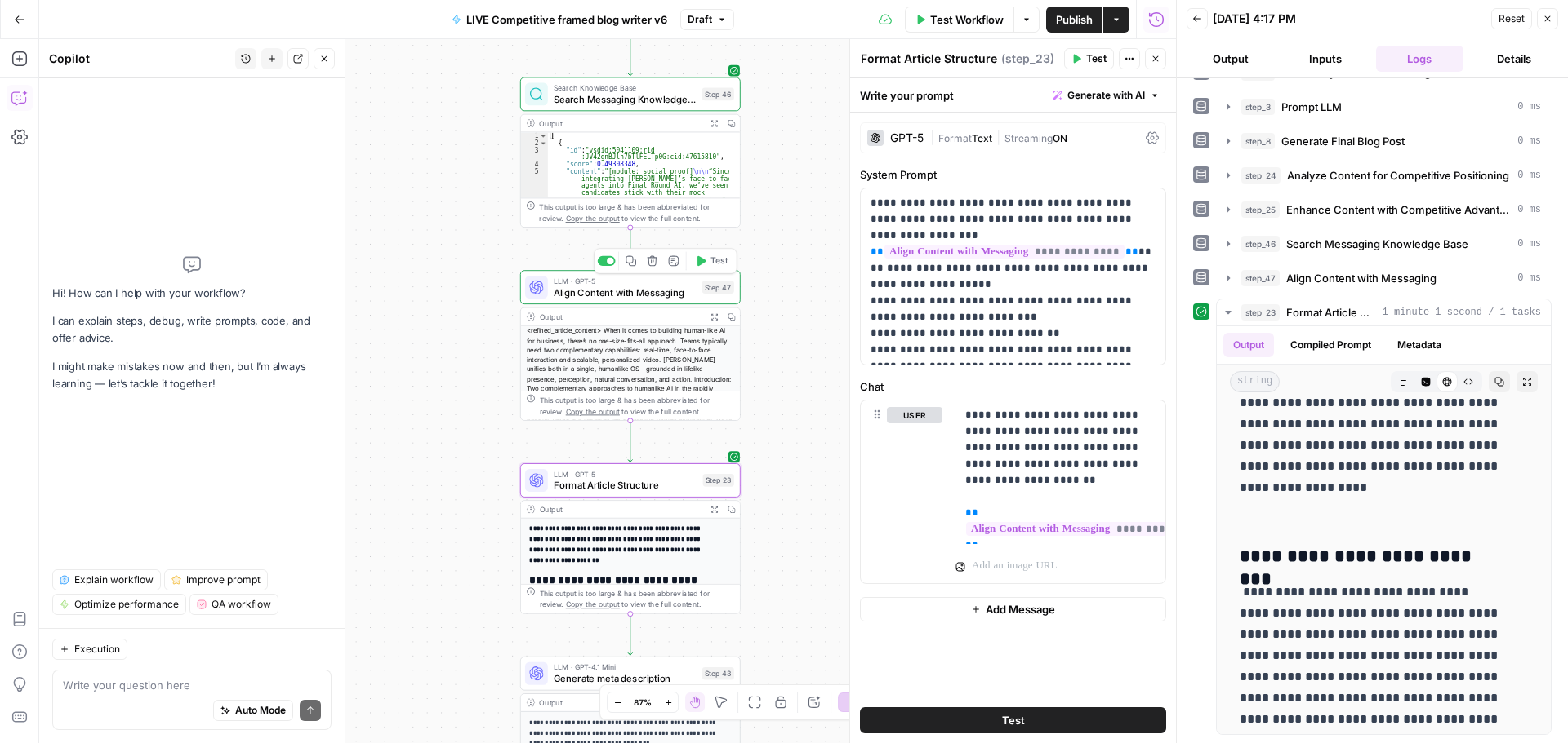
click at [569, 290] on span "Align Content with Messaging" at bounding box center [625, 293] width 143 height 14
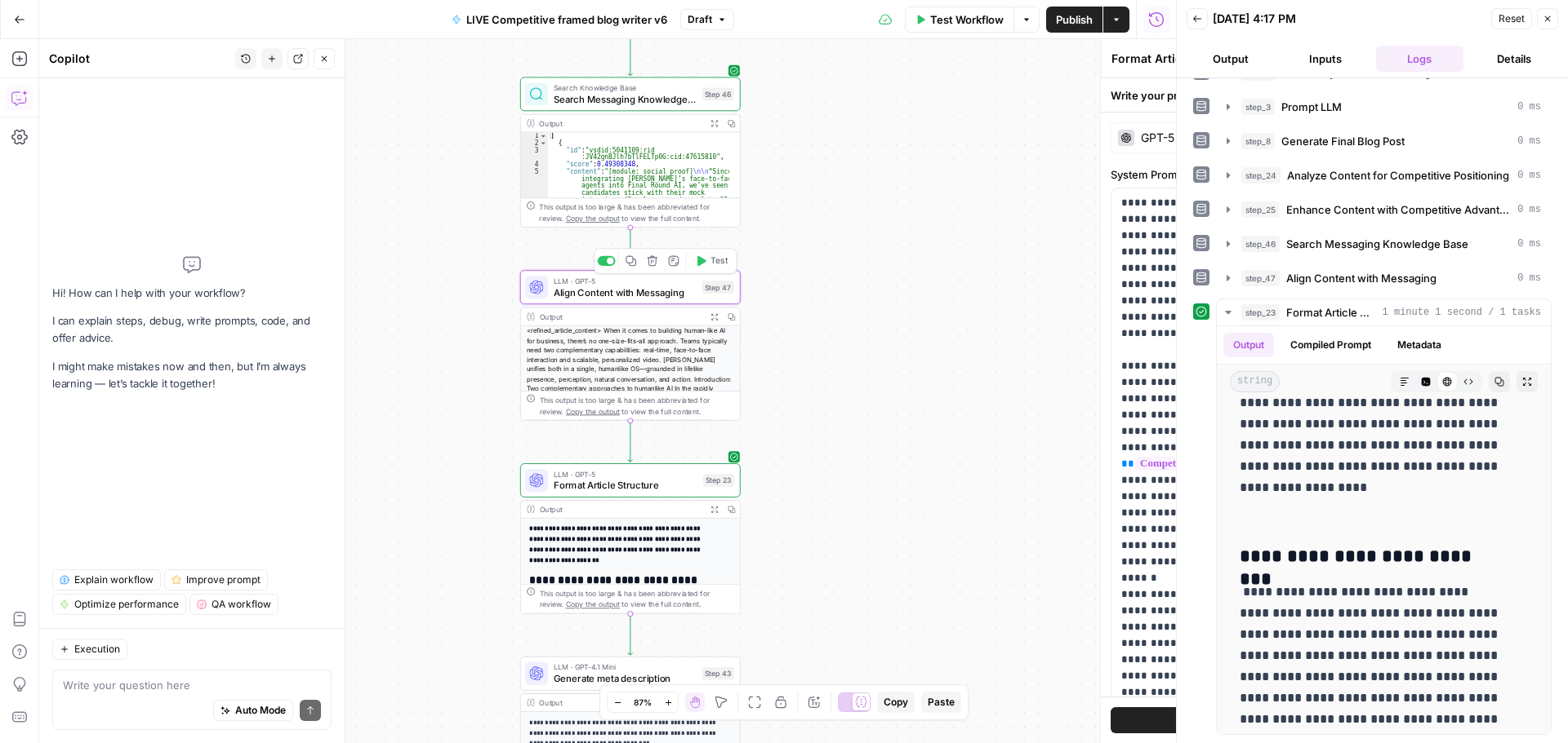
type textarea "Align Content with Messaging"
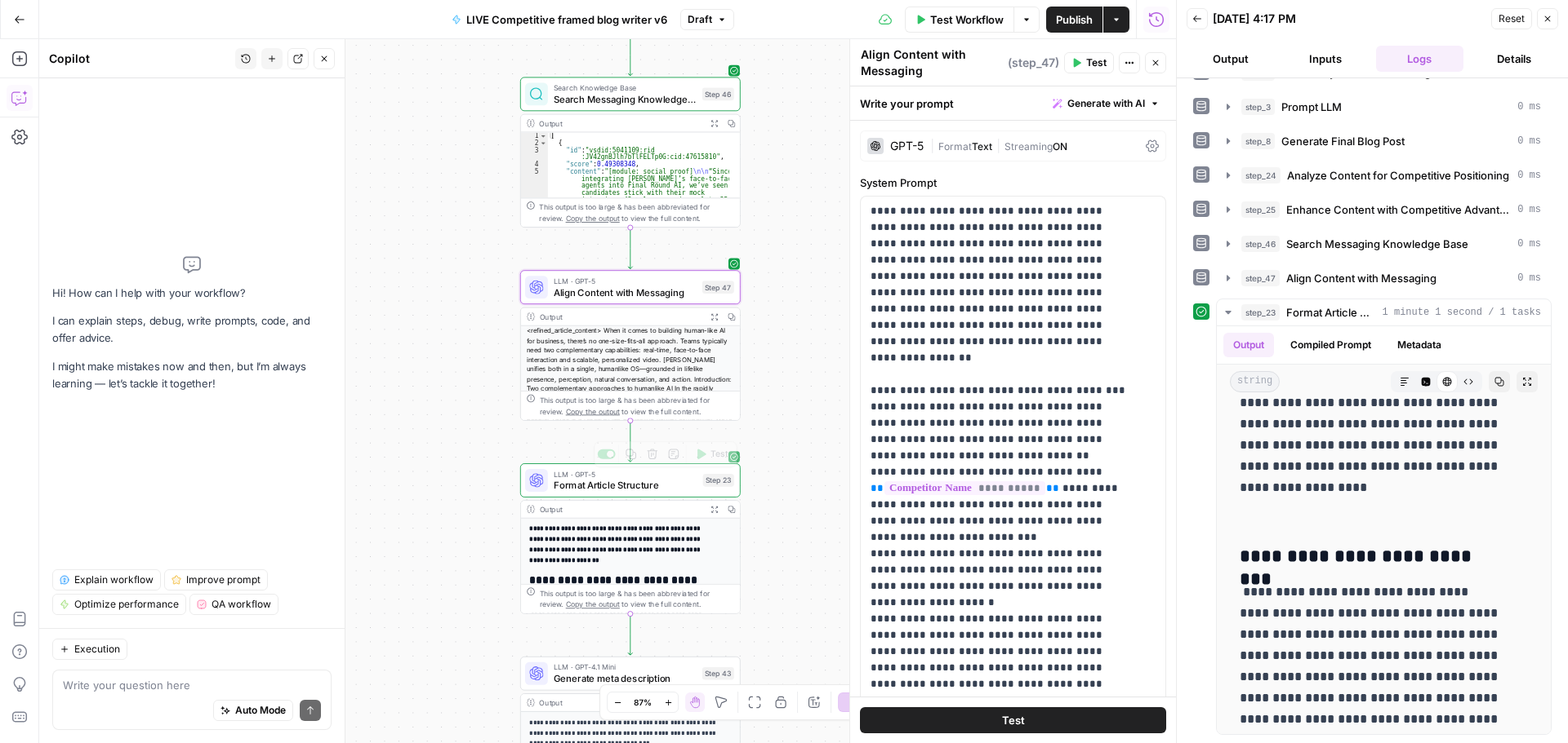
click at [605, 492] on span "Format Article Structure" at bounding box center [626, 485] width 144 height 14
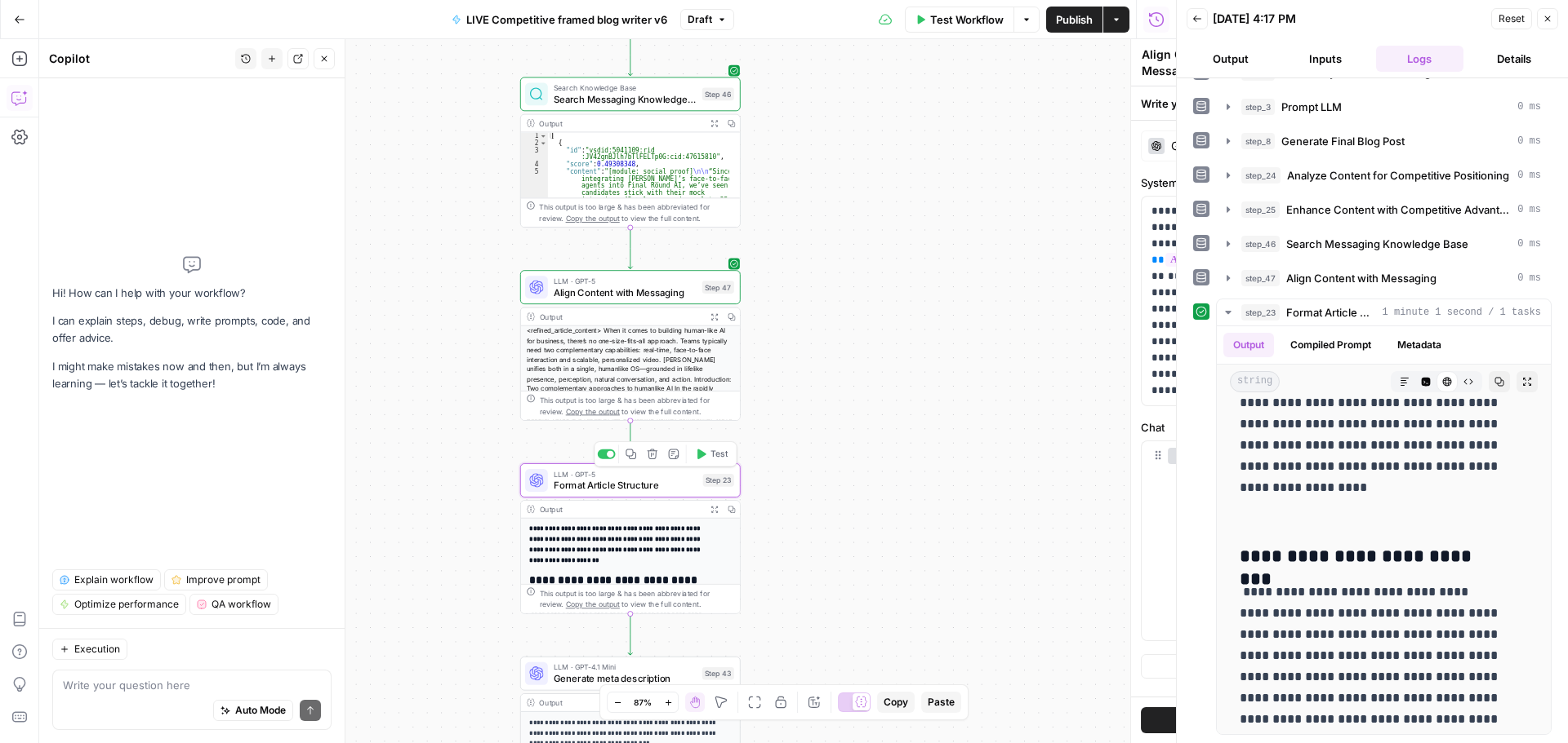
type textarea "Format Article Structure"
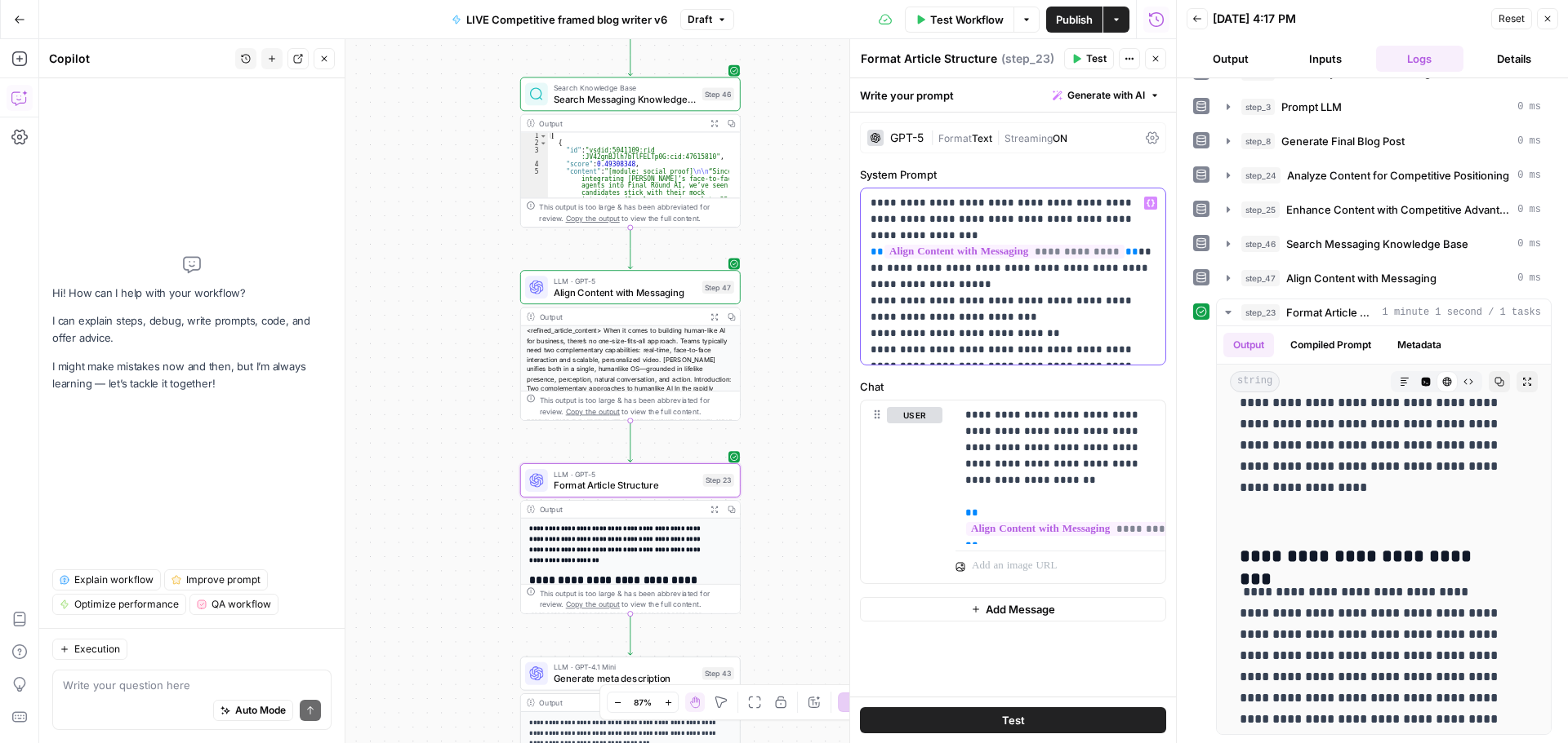
click at [1090, 349] on p "**********" at bounding box center [1013, 276] width 285 height 164
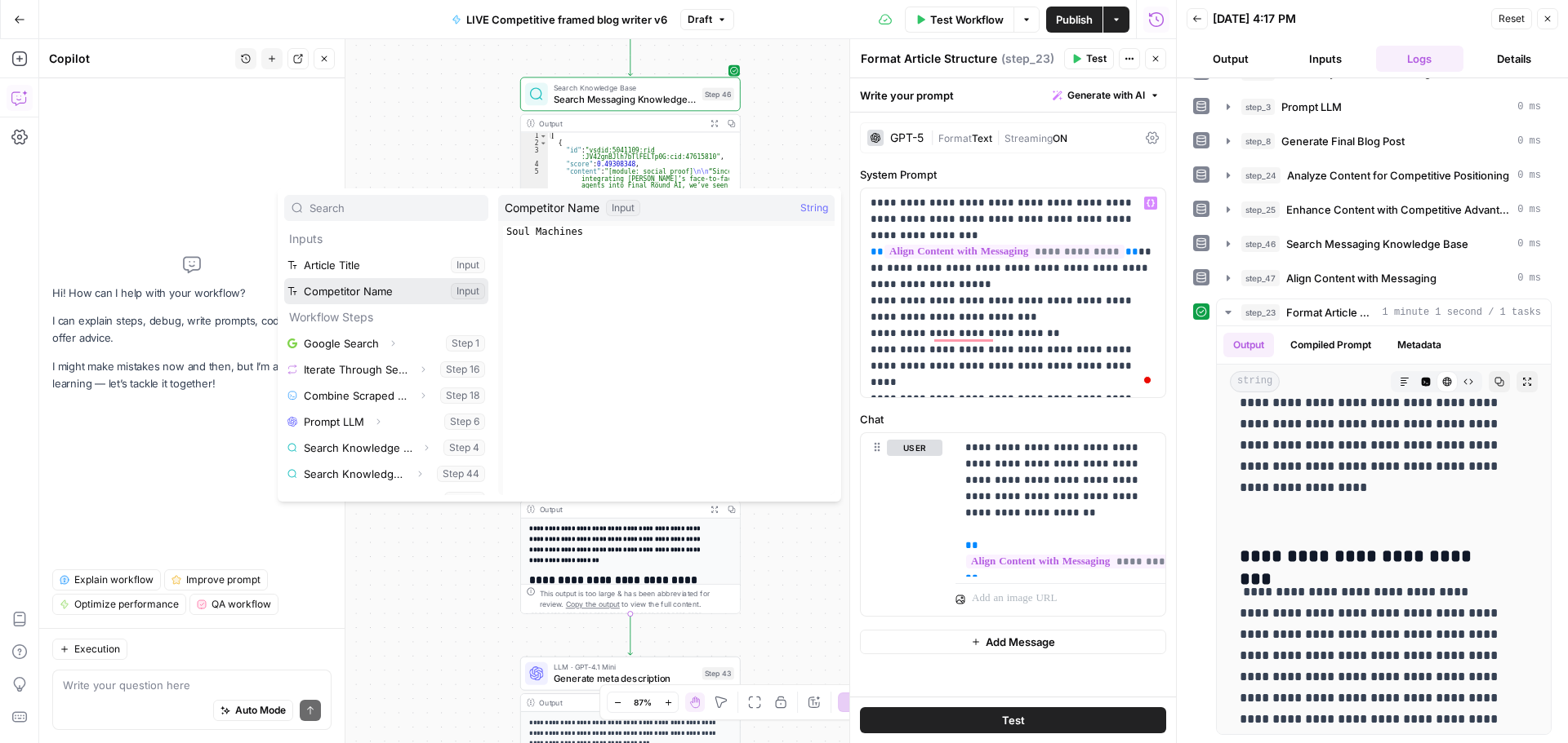
click at [334, 285] on button "Select variable Competitor Name" at bounding box center [386, 291] width 204 height 26
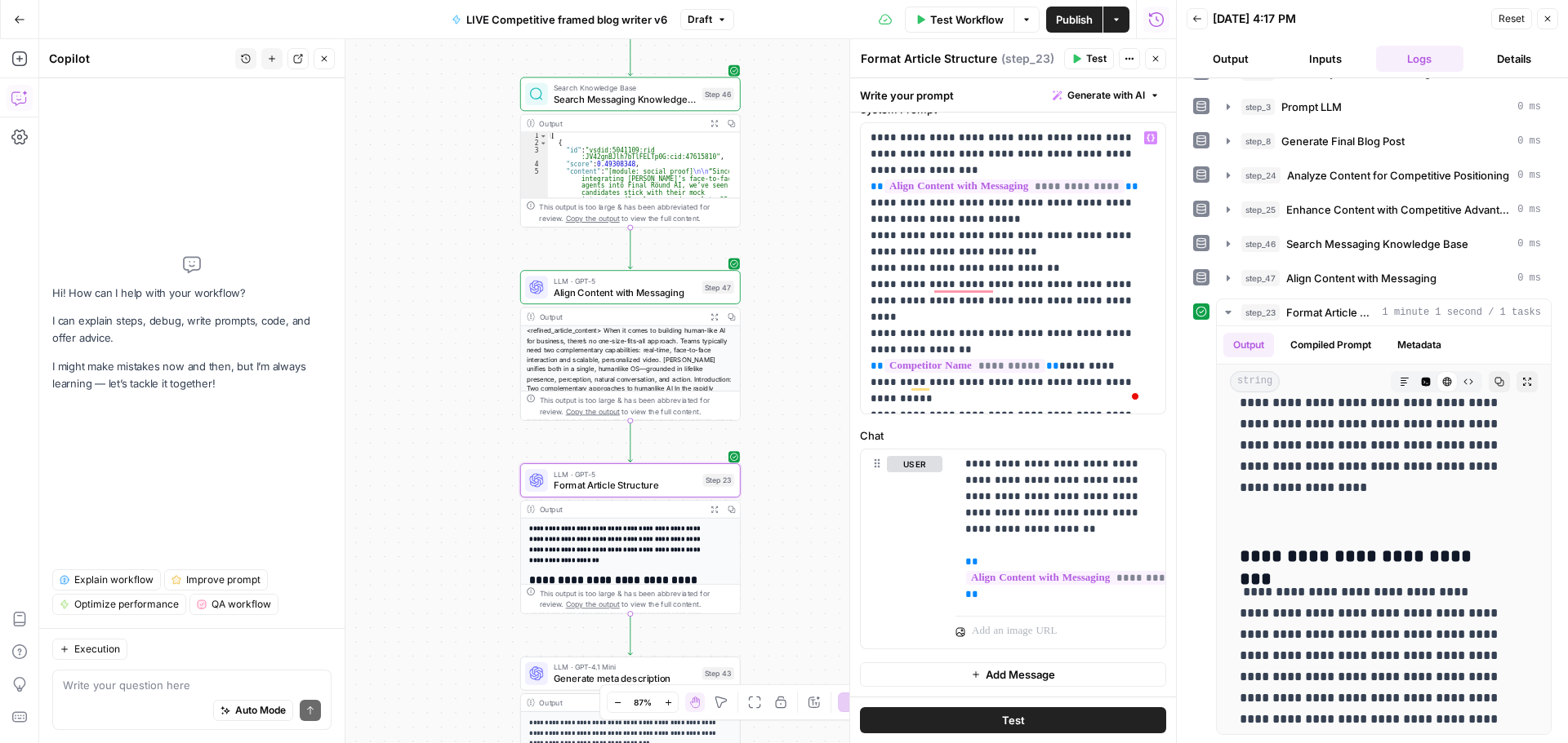
scroll to position [77, 0]
drag, startPoint x: 1039, startPoint y: 488, endPoint x: 1107, endPoint y: 470, distance: 70.3
click at [1107, 470] on p "**********" at bounding box center [1054, 530] width 178 height 147
drag, startPoint x: 1084, startPoint y: 520, endPoint x: 1014, endPoint y: 523, distance: 70.1
click at [1014, 523] on p "**********" at bounding box center [1054, 530] width 178 height 147
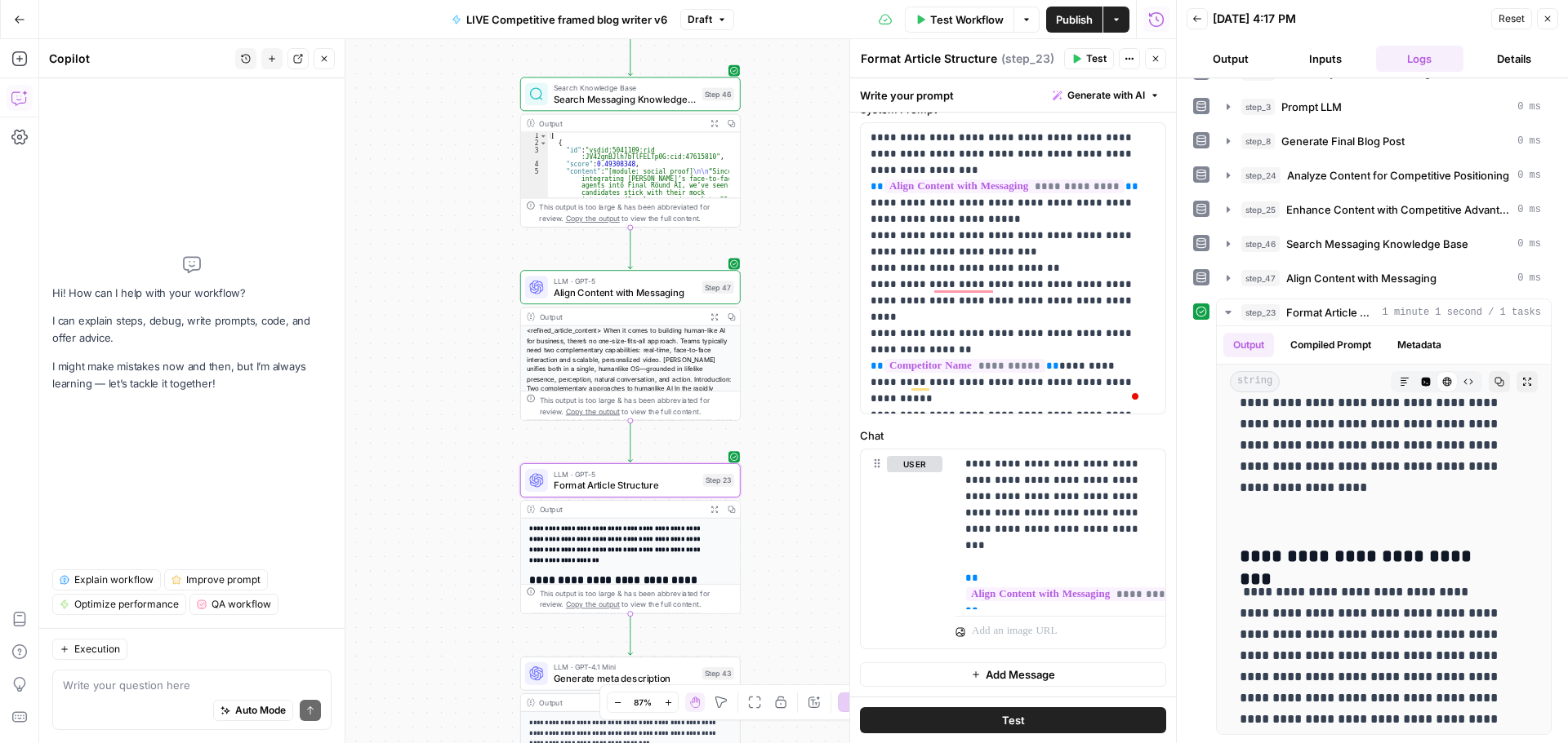
click at [1089, 61] on span "Test" at bounding box center [1095, 58] width 20 height 14
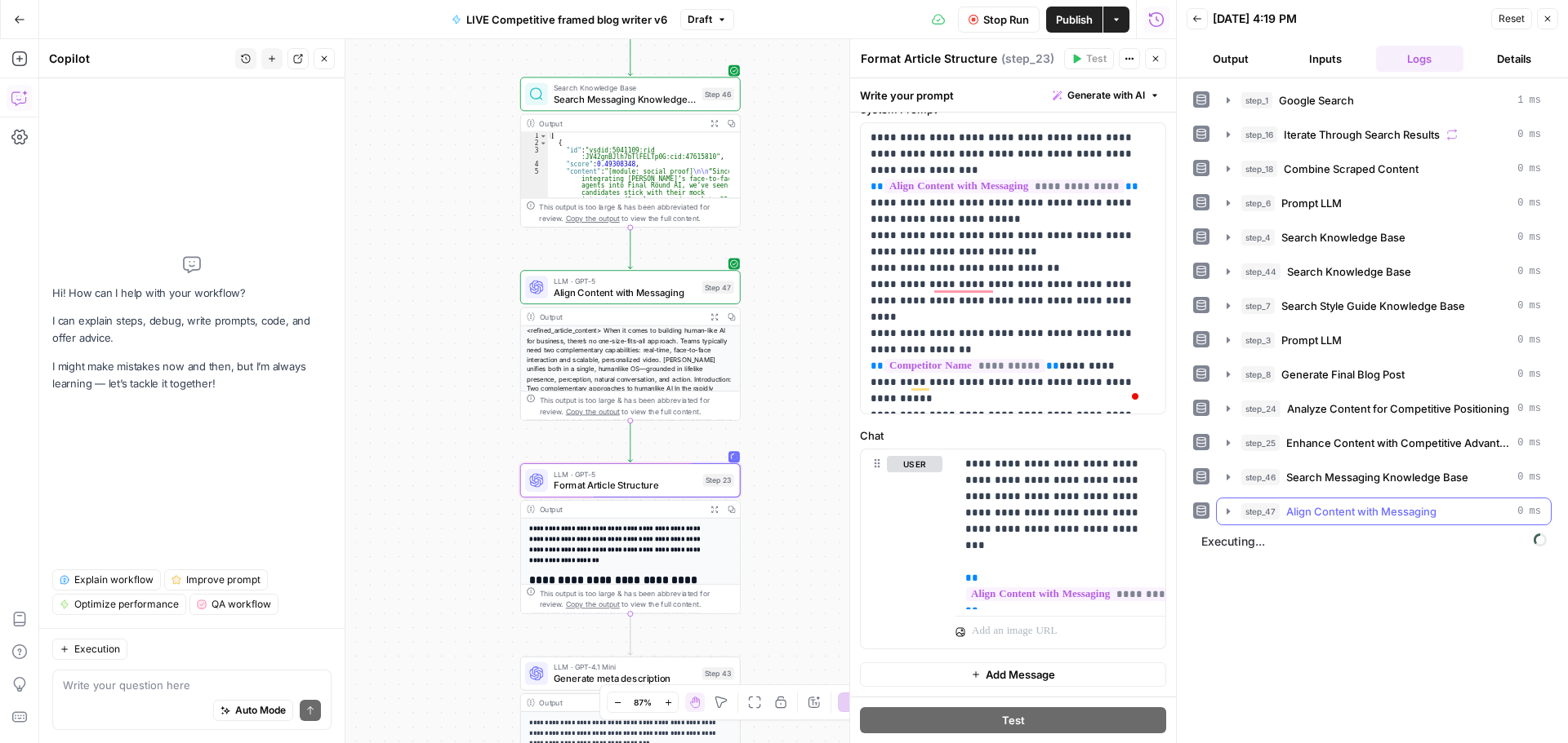
click at [1226, 511] on icon "button" at bounding box center [1228, 512] width 13 height 13
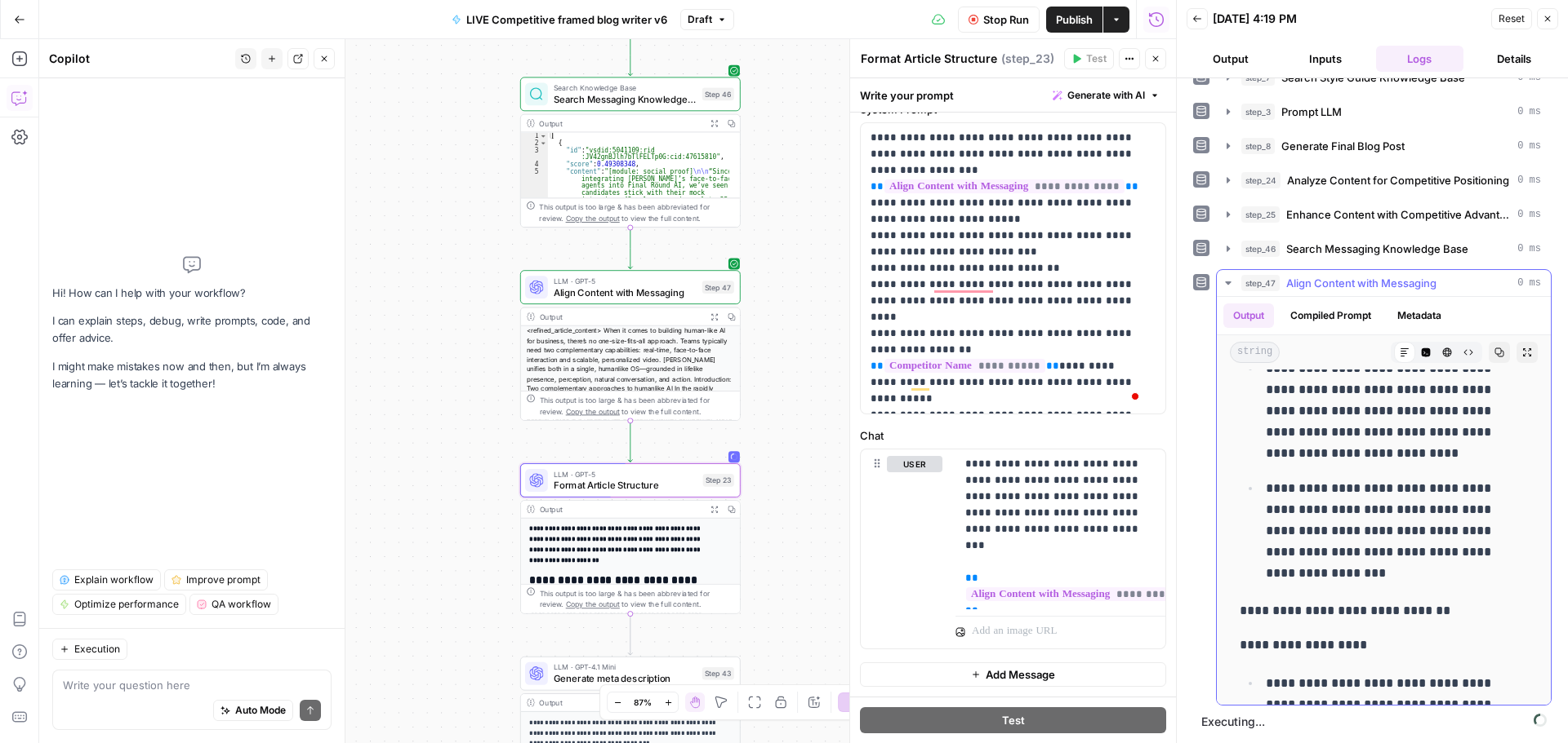
scroll to position [816, 0]
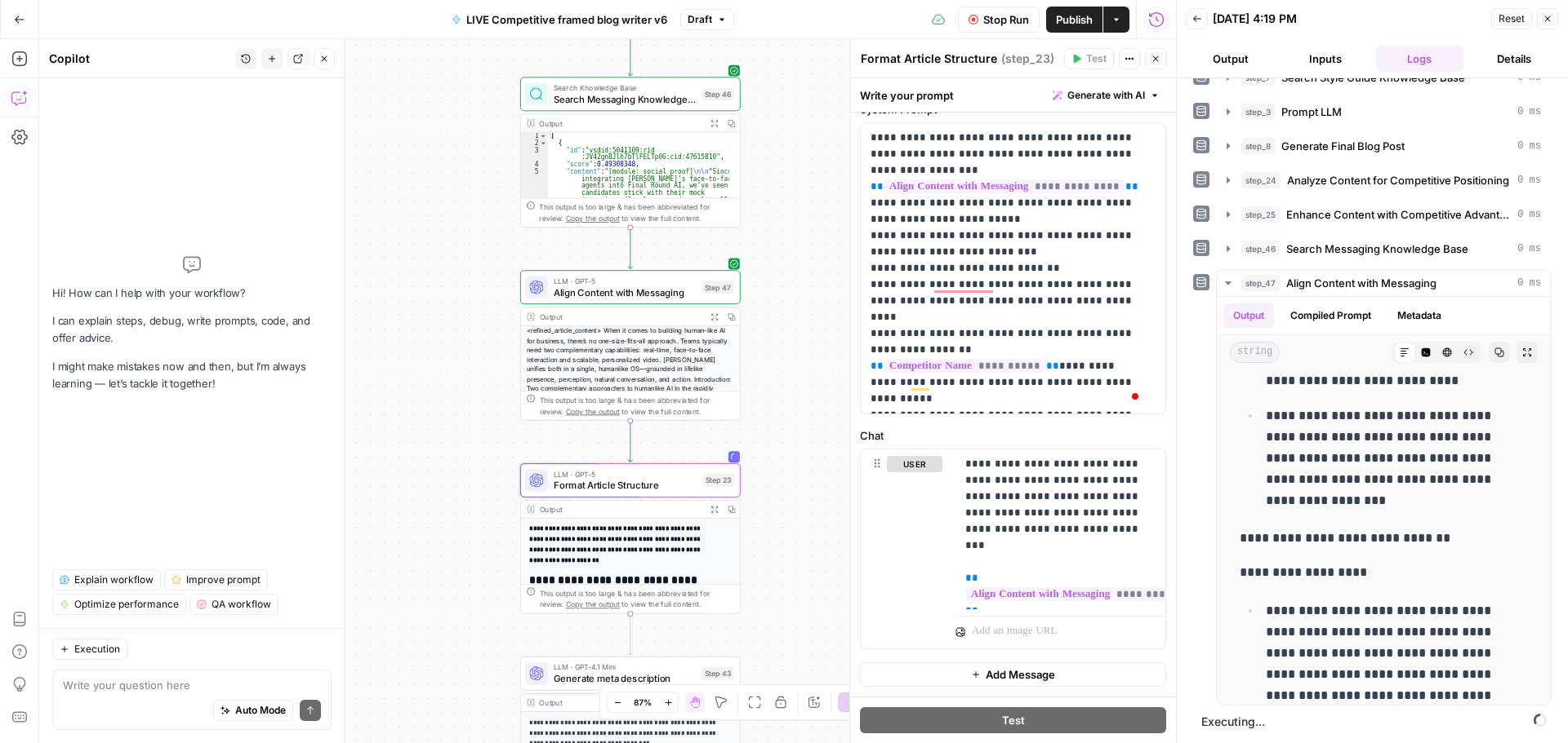
click at [1003, 25] on span "Stop Run" at bounding box center [1006, 19] width 46 height 16
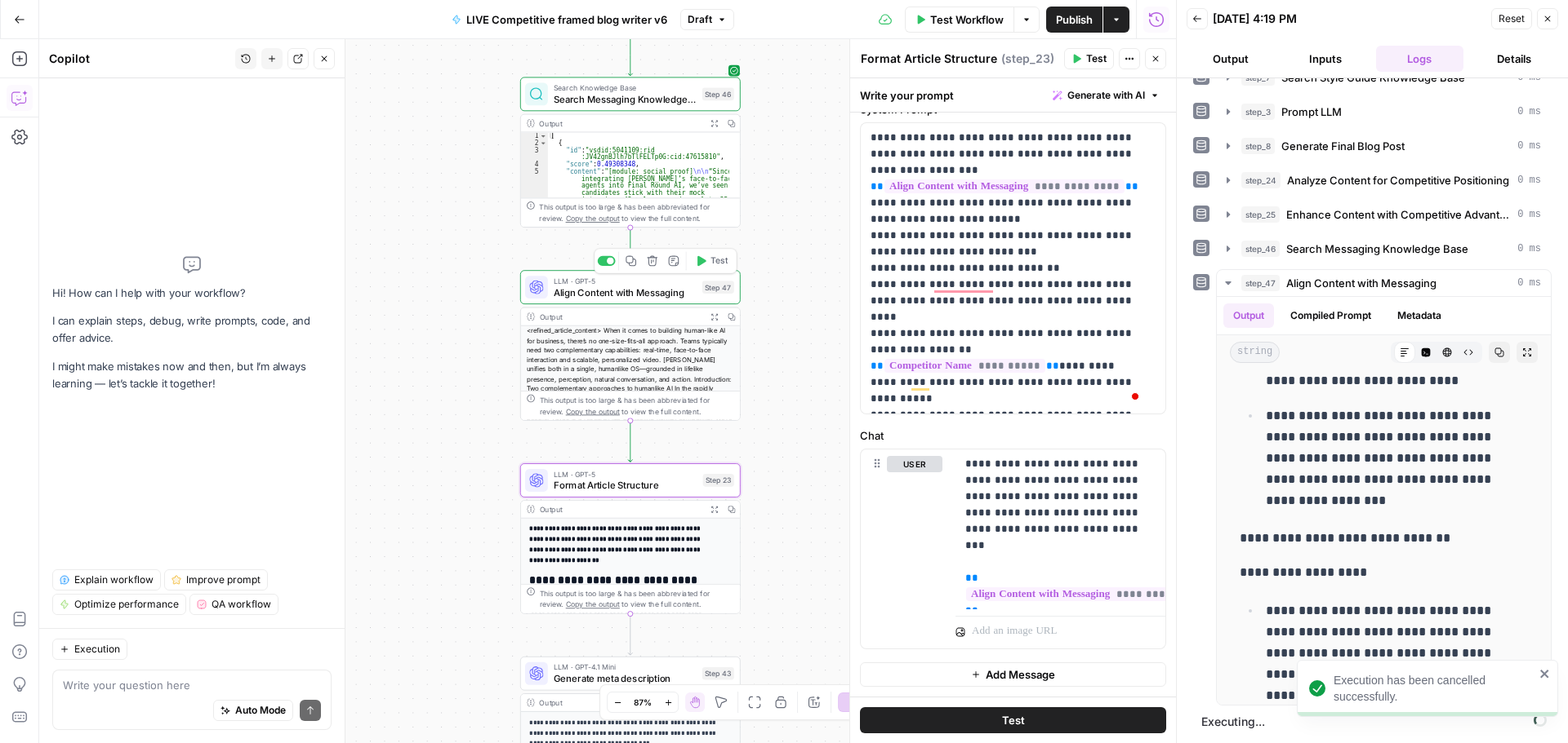
click at [613, 300] on div "LLM · GPT-5 Align Content with Messaging Step 47 Copy step Delete step Add Note…" at bounding box center [630, 287] width 220 height 34
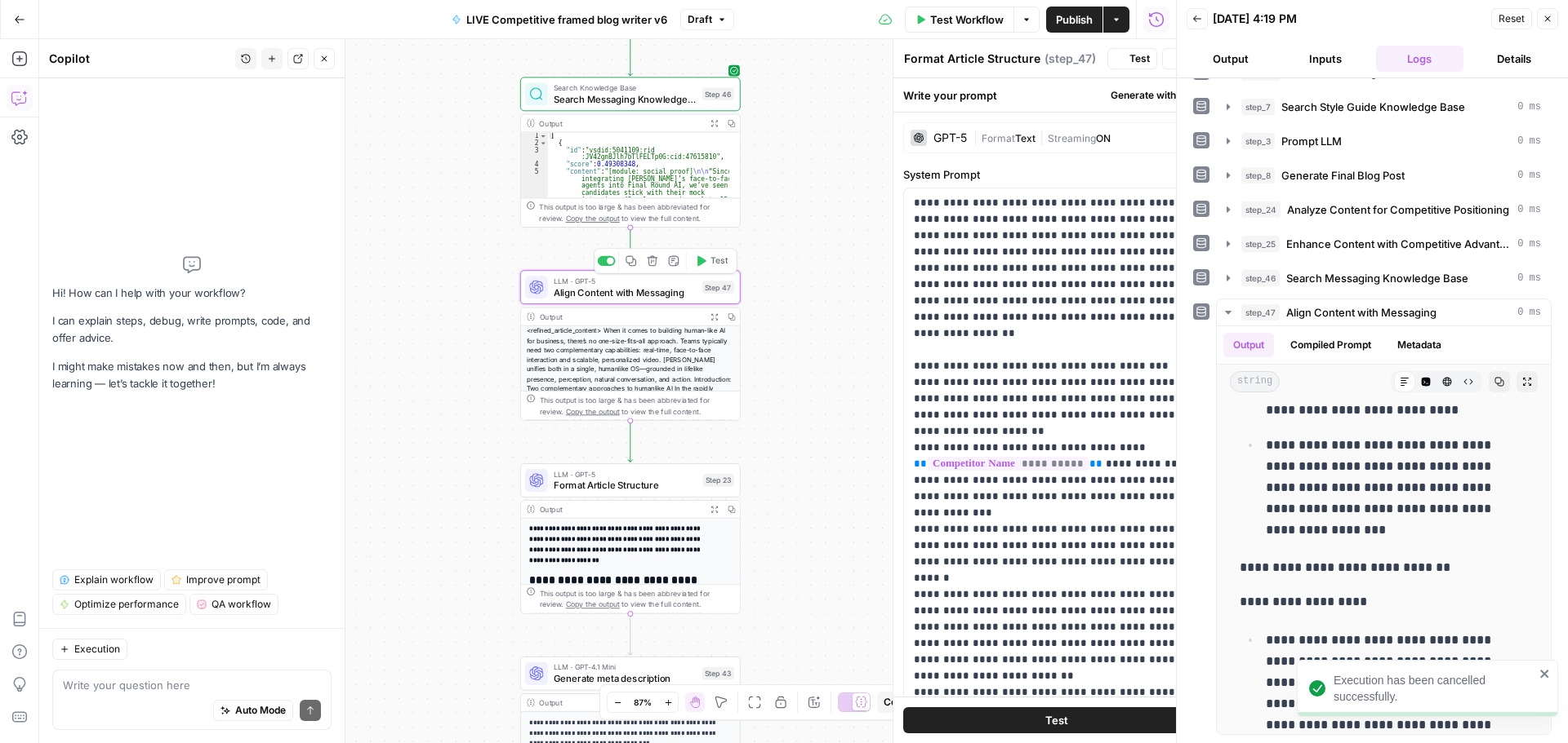
type textarea "Align Content with Messaging"
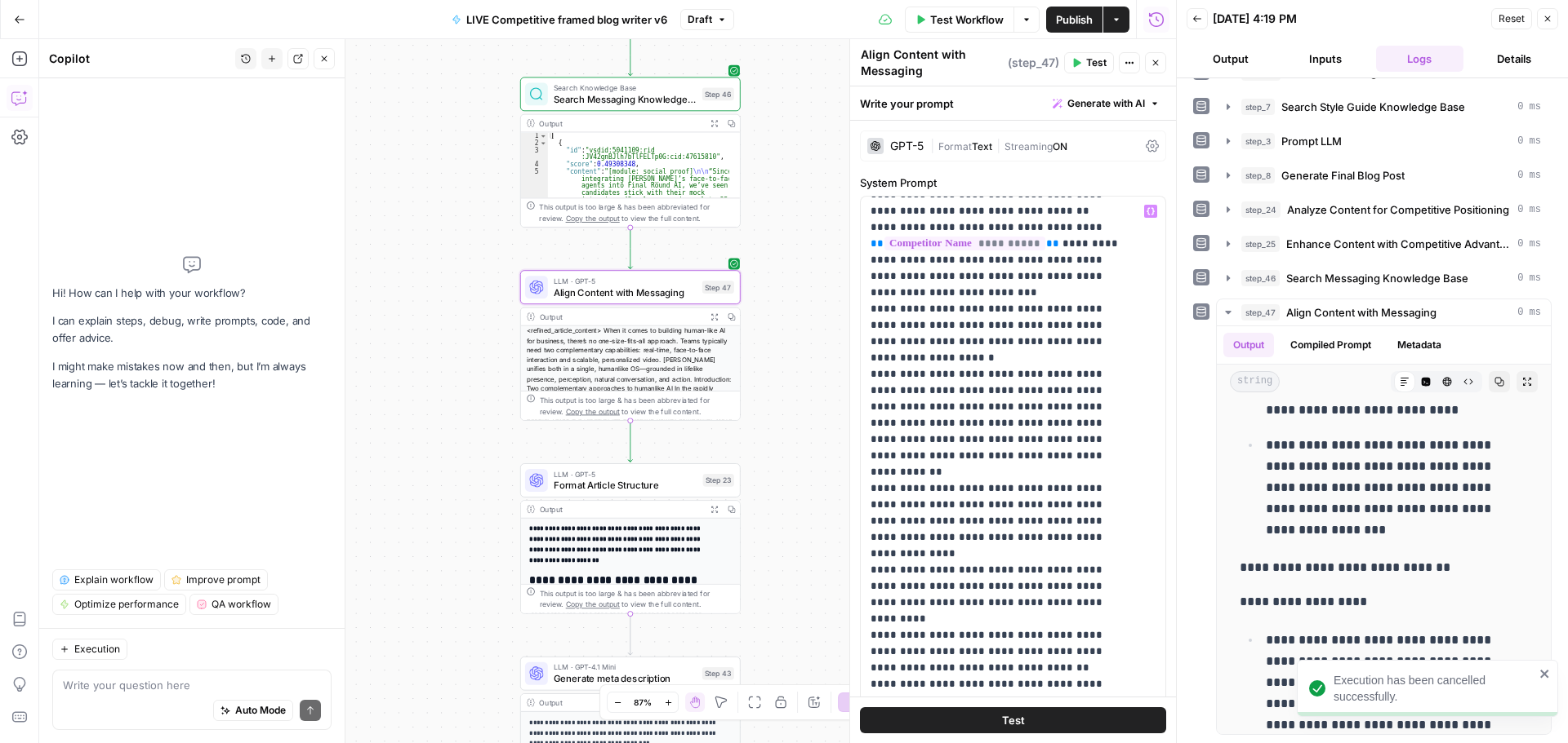
scroll to position [327, 0]
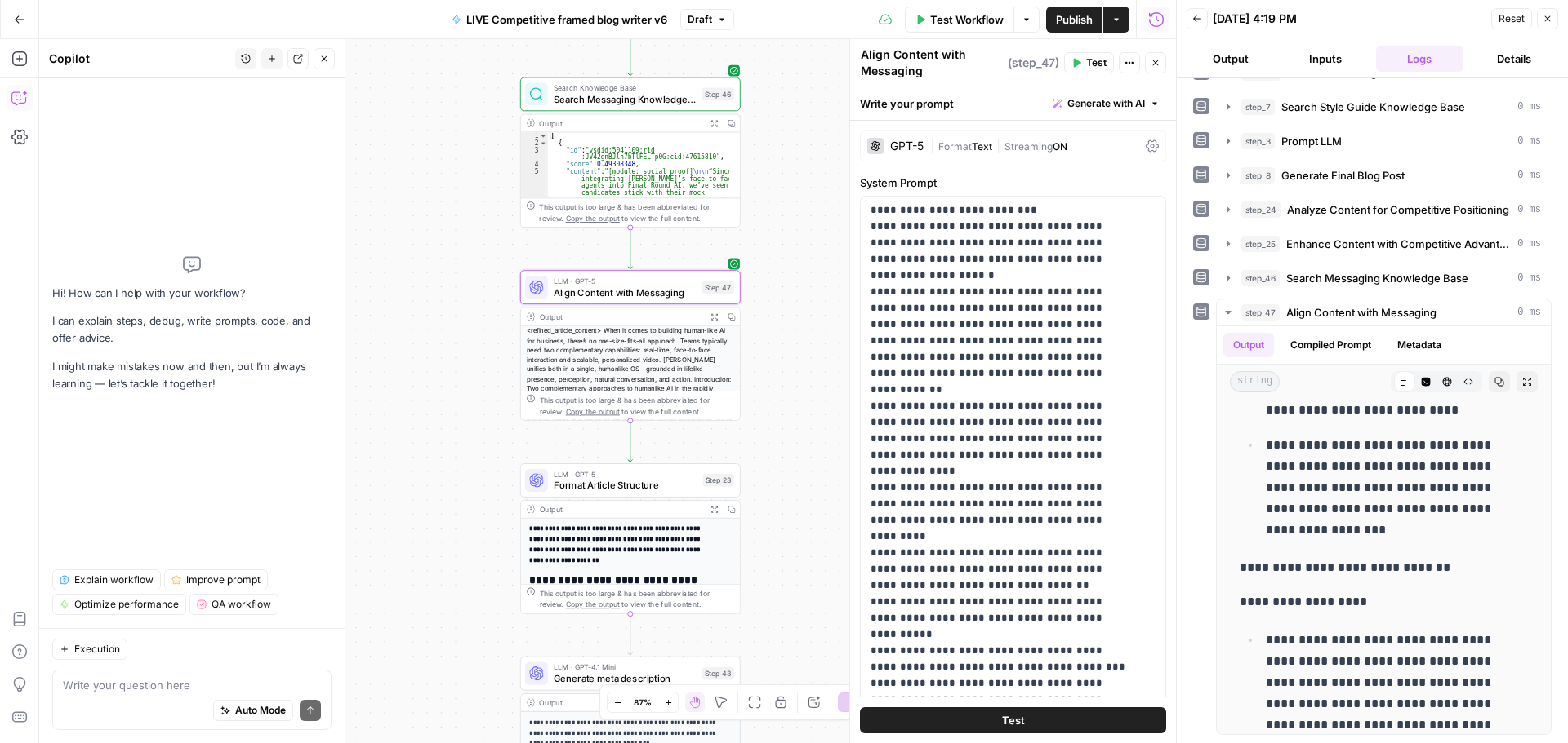
click at [644, 298] on span "Align Content with Messaging" at bounding box center [625, 293] width 143 height 14
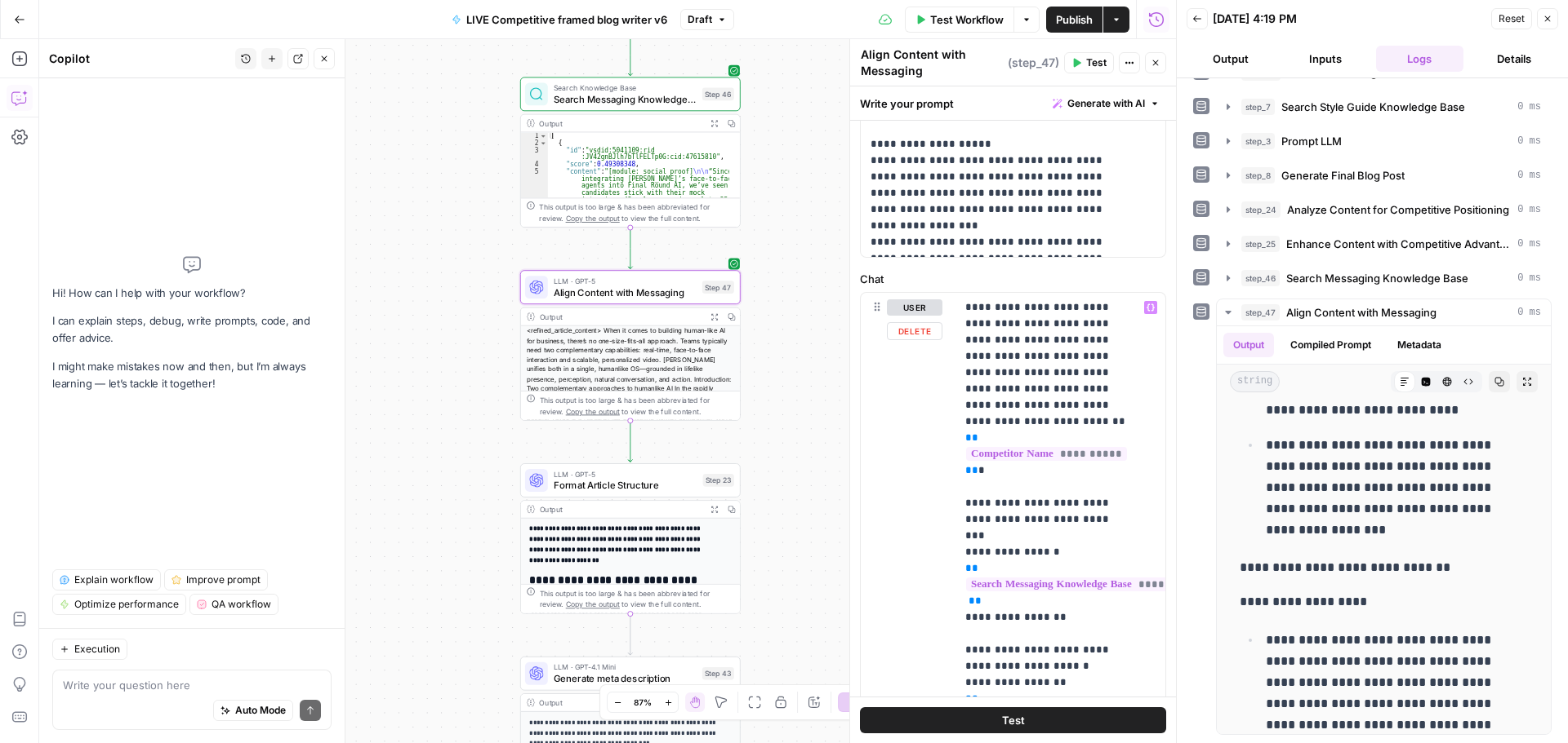
scroll to position [626, 0]
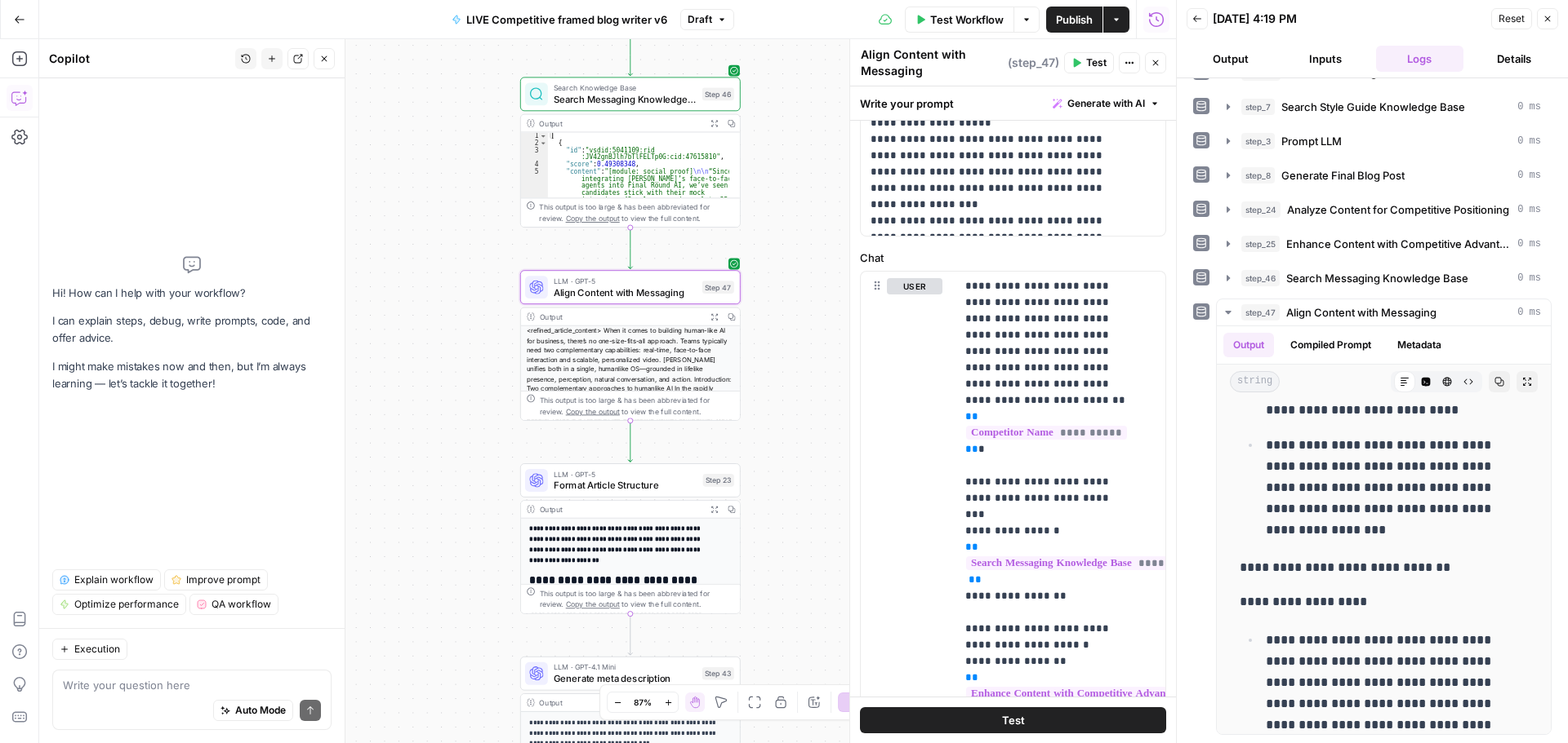
click at [1078, 61] on icon "button" at bounding box center [1077, 62] width 8 height 9
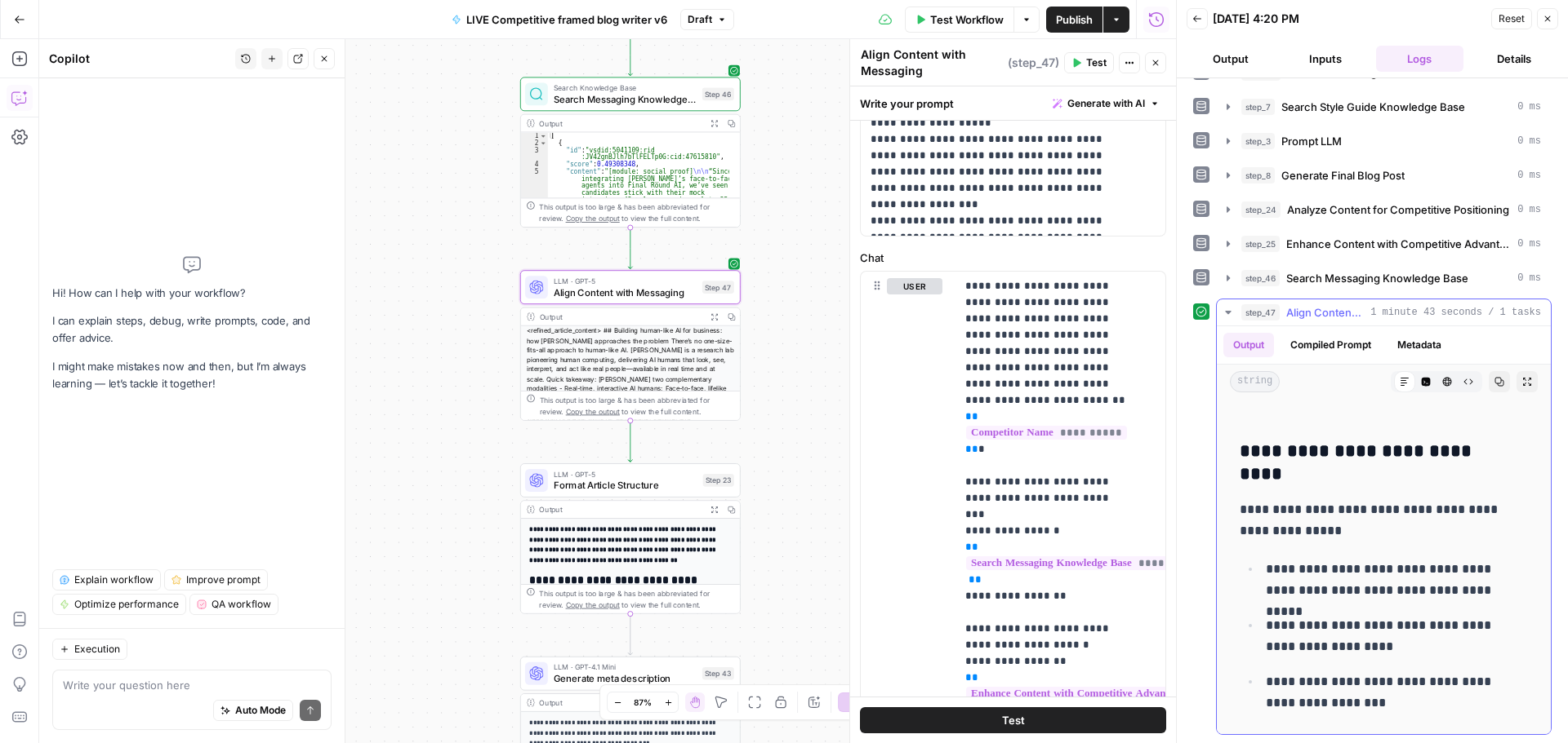
scroll to position [1143, 0]
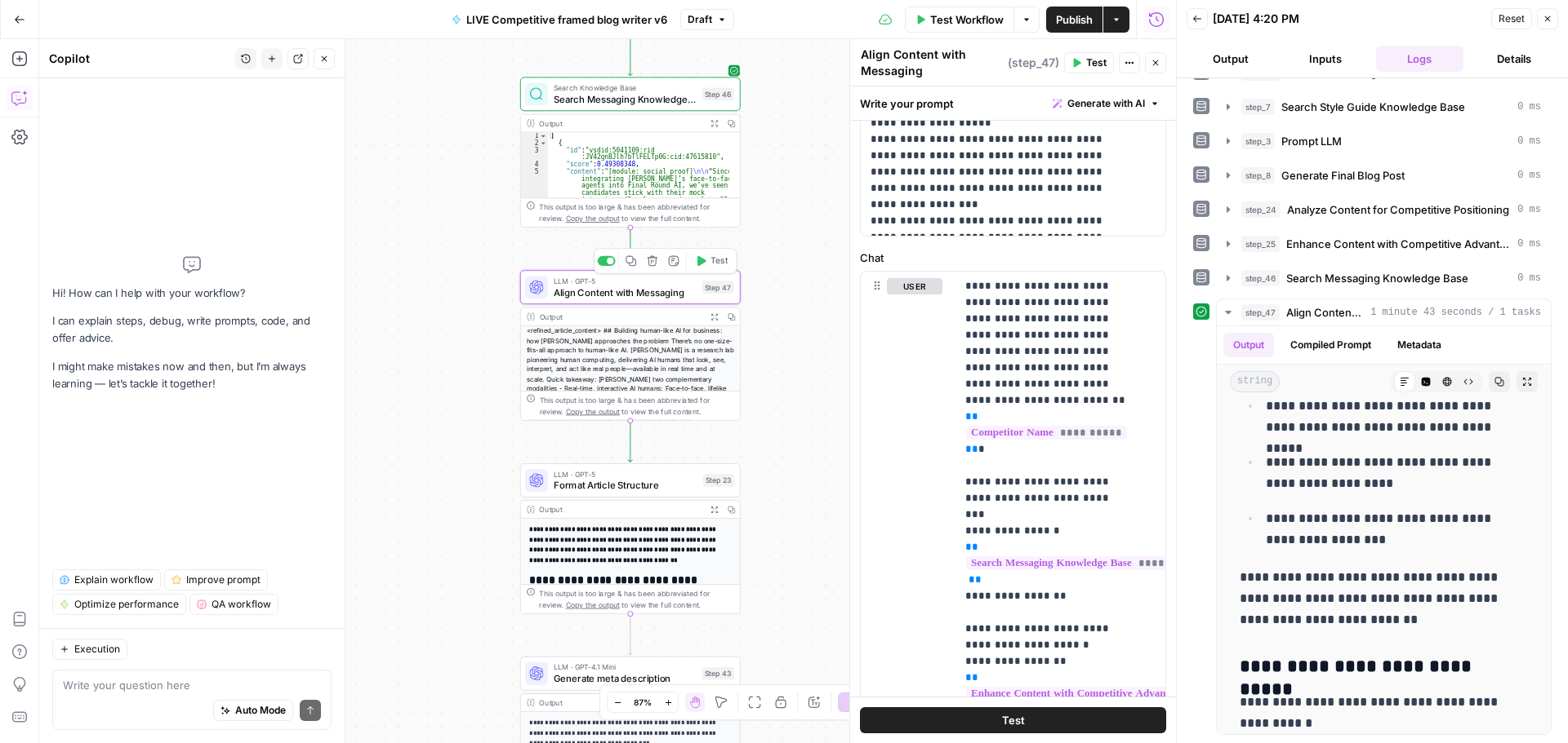
click at [599, 295] on span "Align Content with Messaging" at bounding box center [625, 293] width 143 height 14
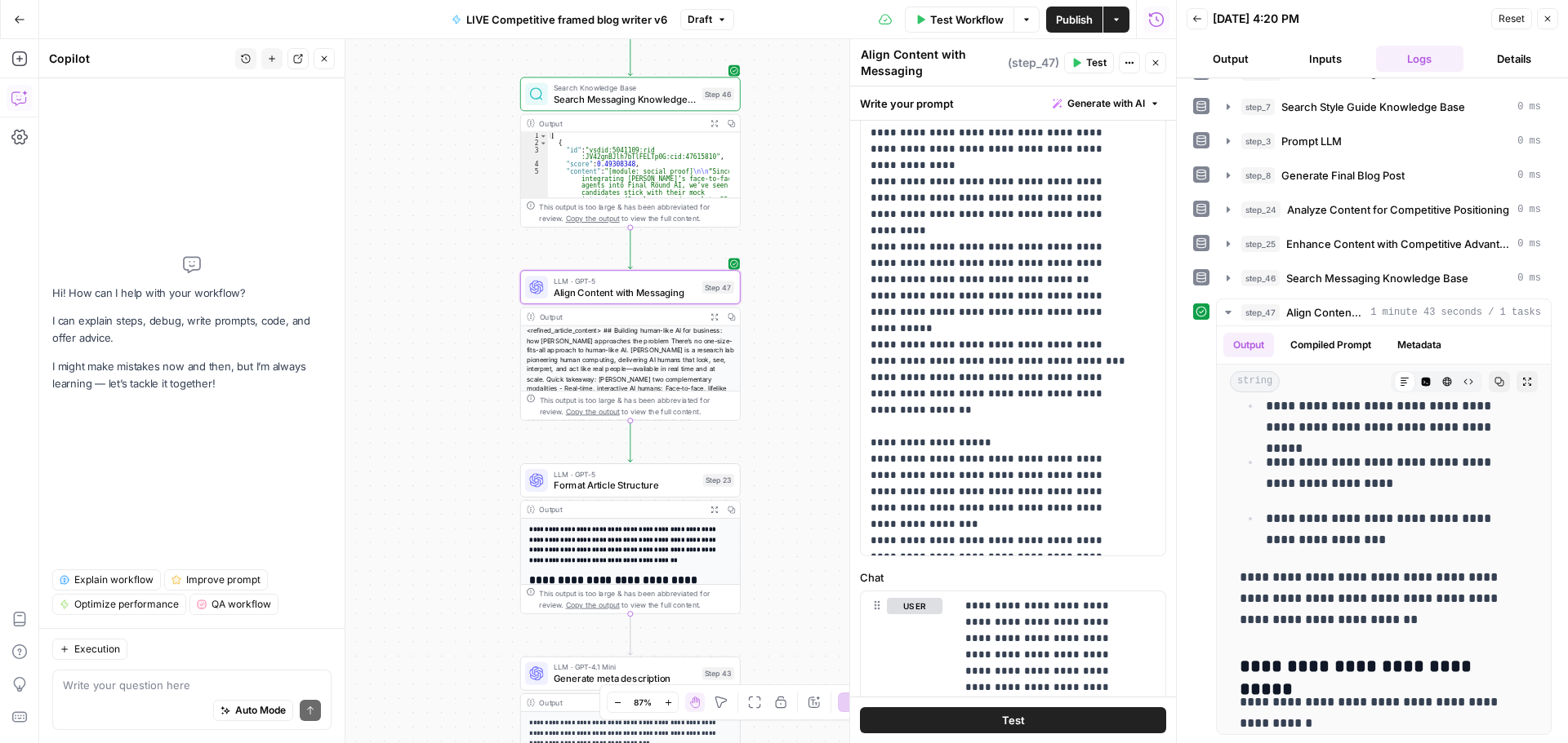
scroll to position [326, 0]
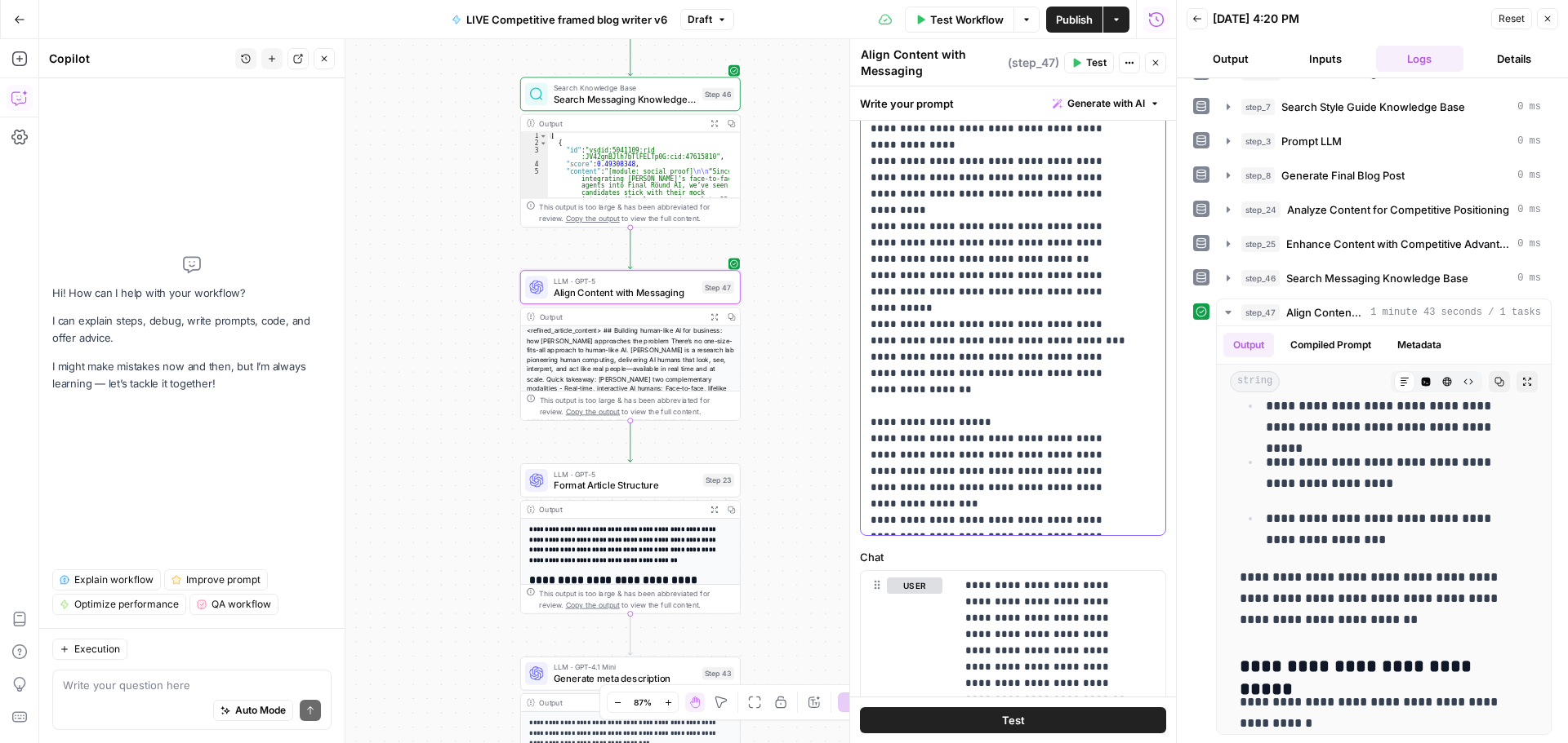
click at [1097, 486] on p "**********" at bounding box center [1001, 39] width 260 height 979
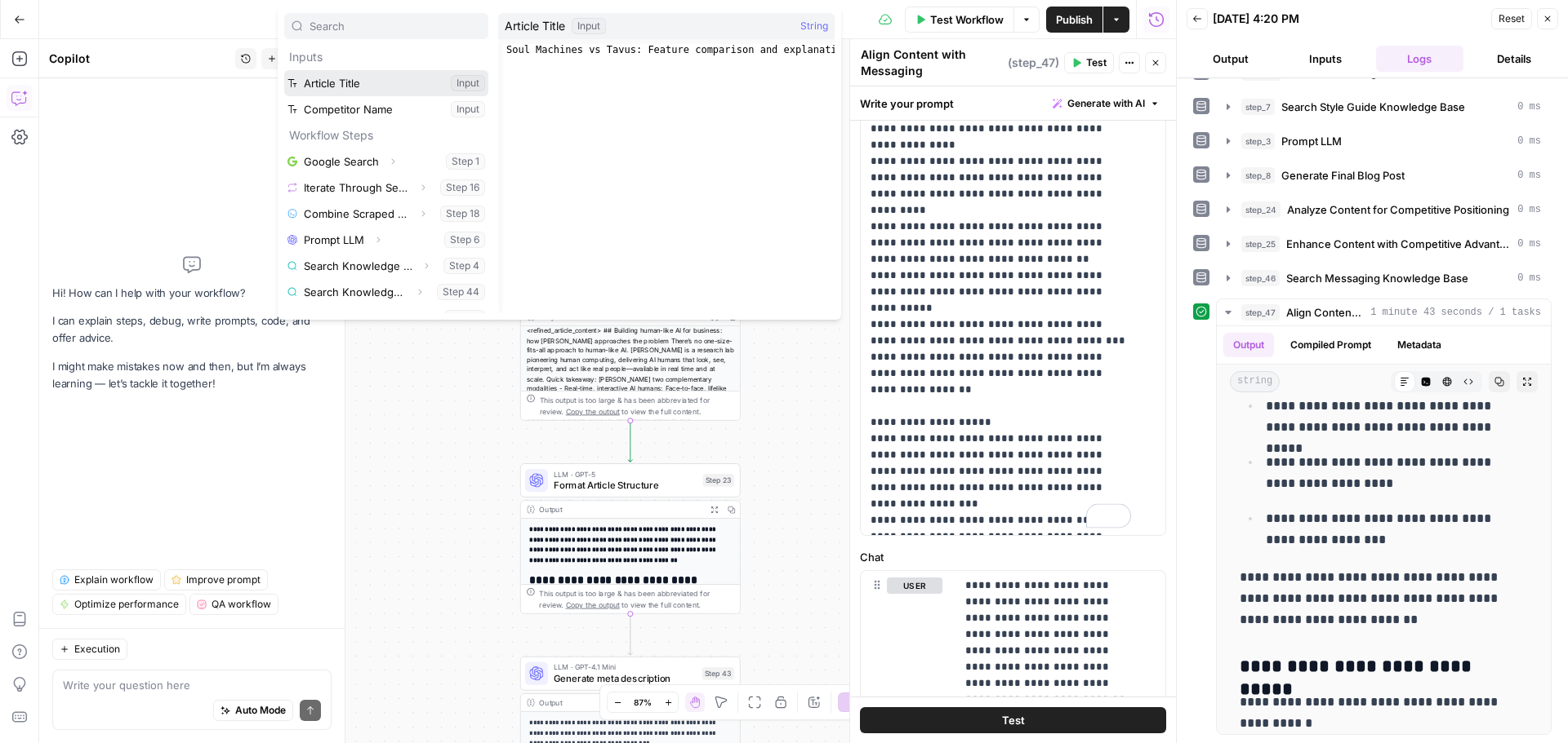
click at [370, 83] on button "Select variable Article Title" at bounding box center [386, 82] width 204 height 26
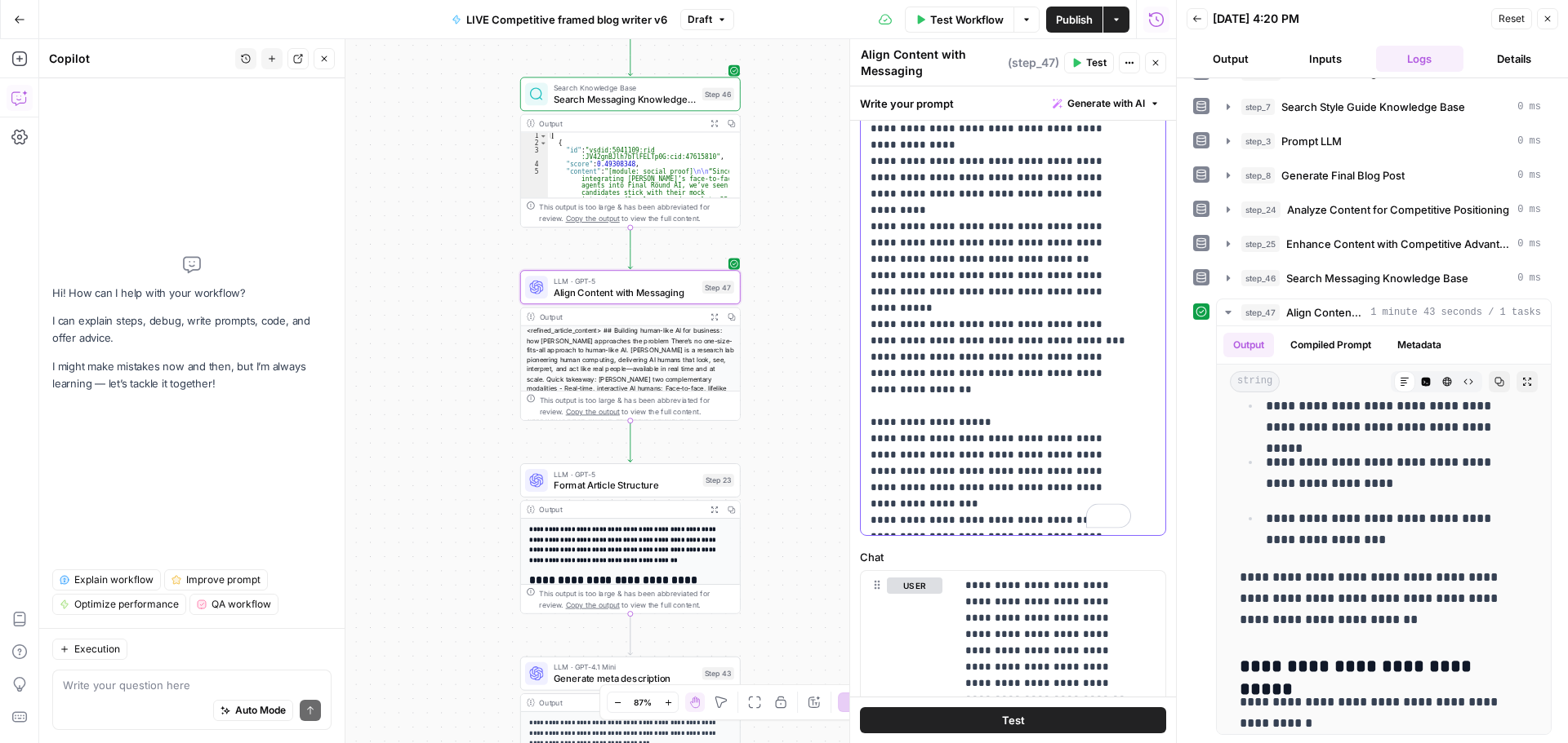
click at [1068, 502] on p "**********" at bounding box center [1001, 47] width 260 height 995
click at [948, 14] on span "Test Workflow" at bounding box center [966, 19] width 74 height 16
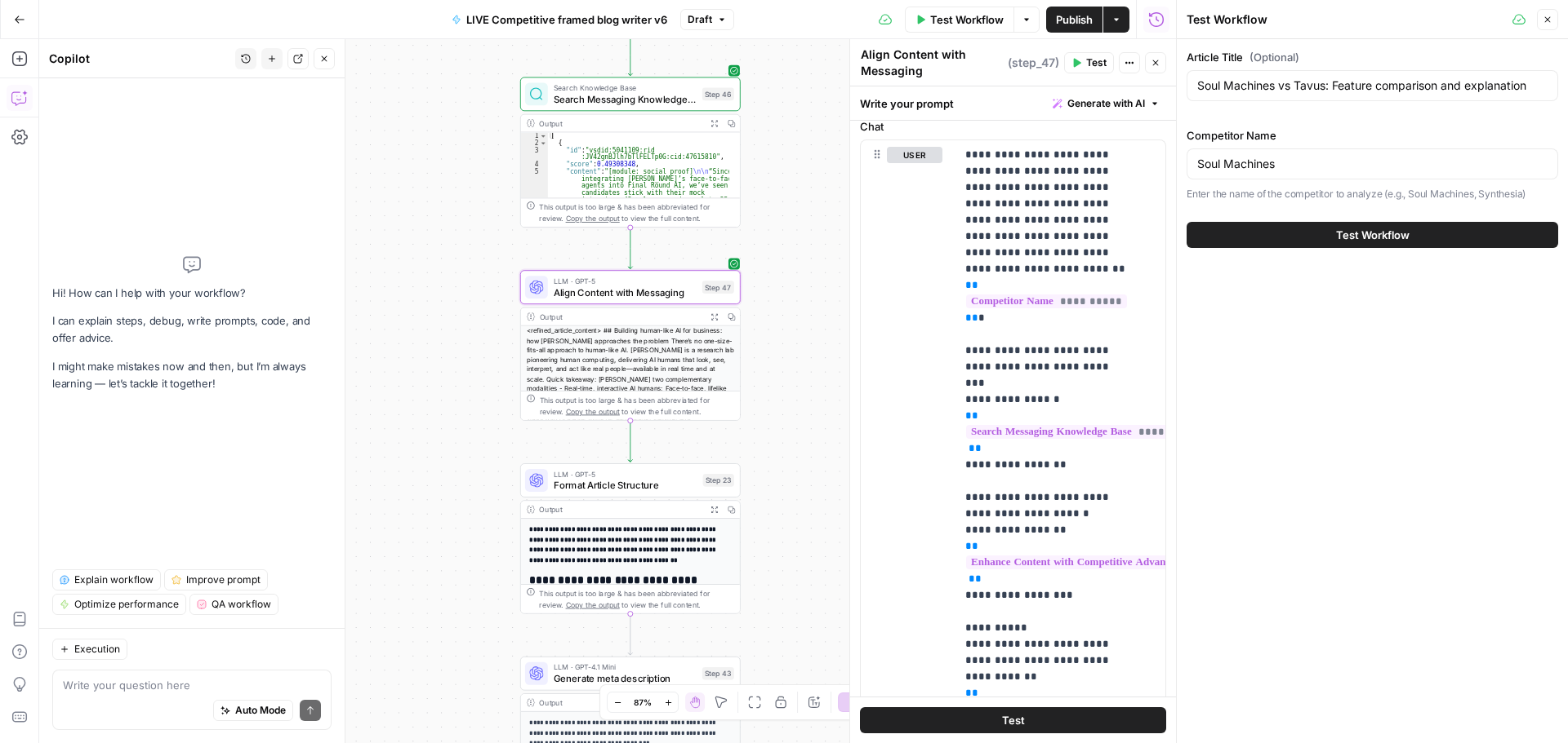
scroll to position [0, 0]
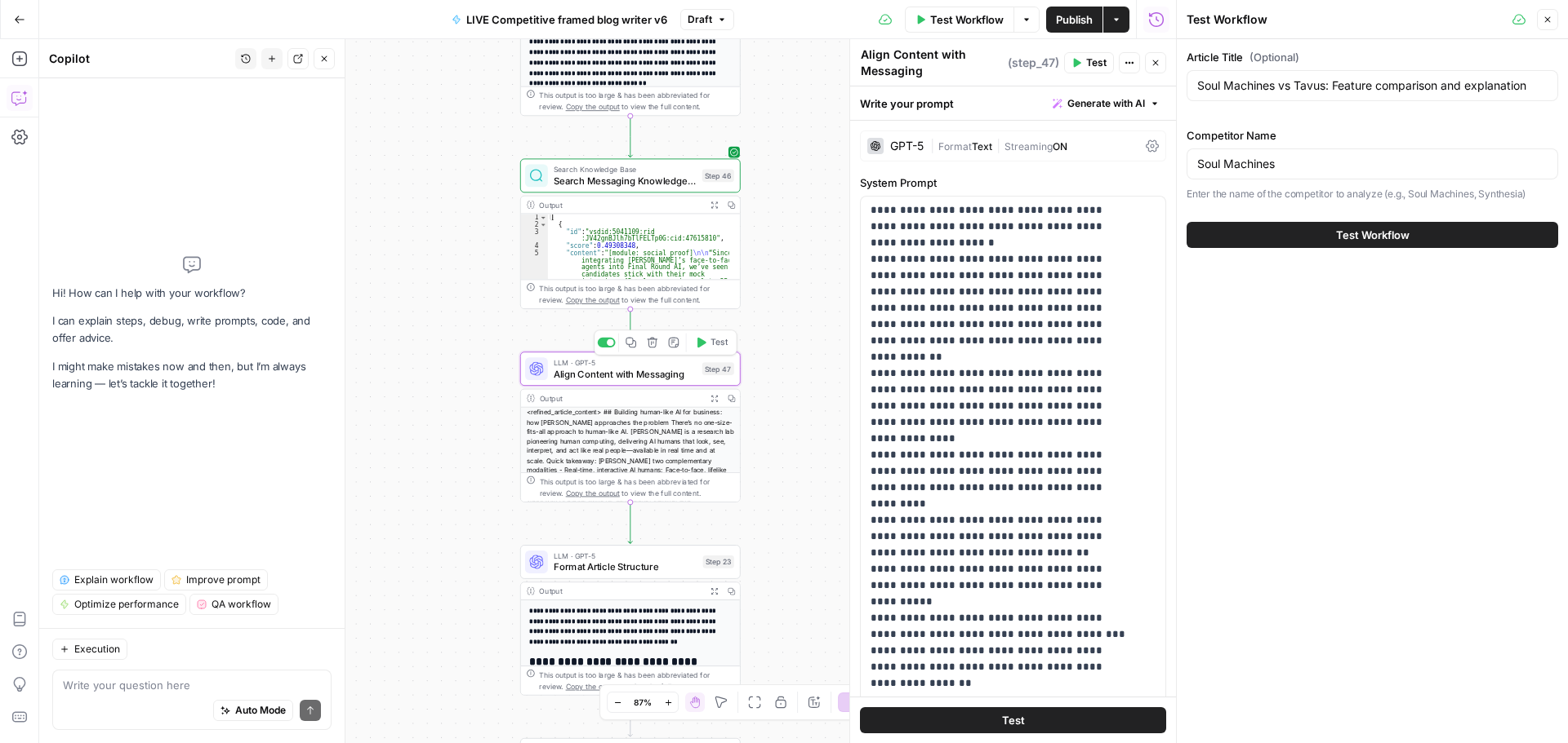
click at [704, 342] on icon "button" at bounding box center [701, 342] width 9 height 10
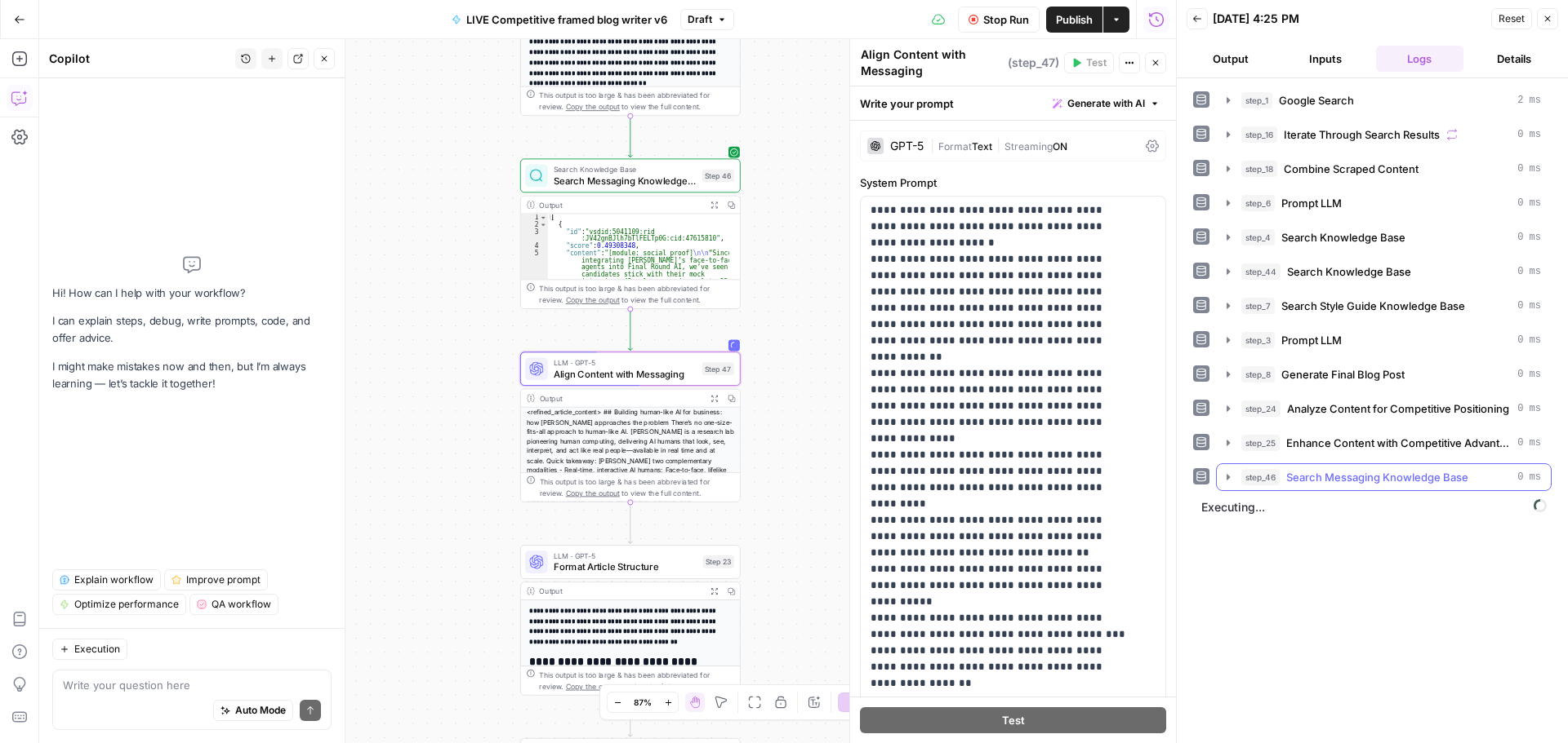
click at [1222, 476] on icon "button" at bounding box center [1228, 477] width 13 height 13
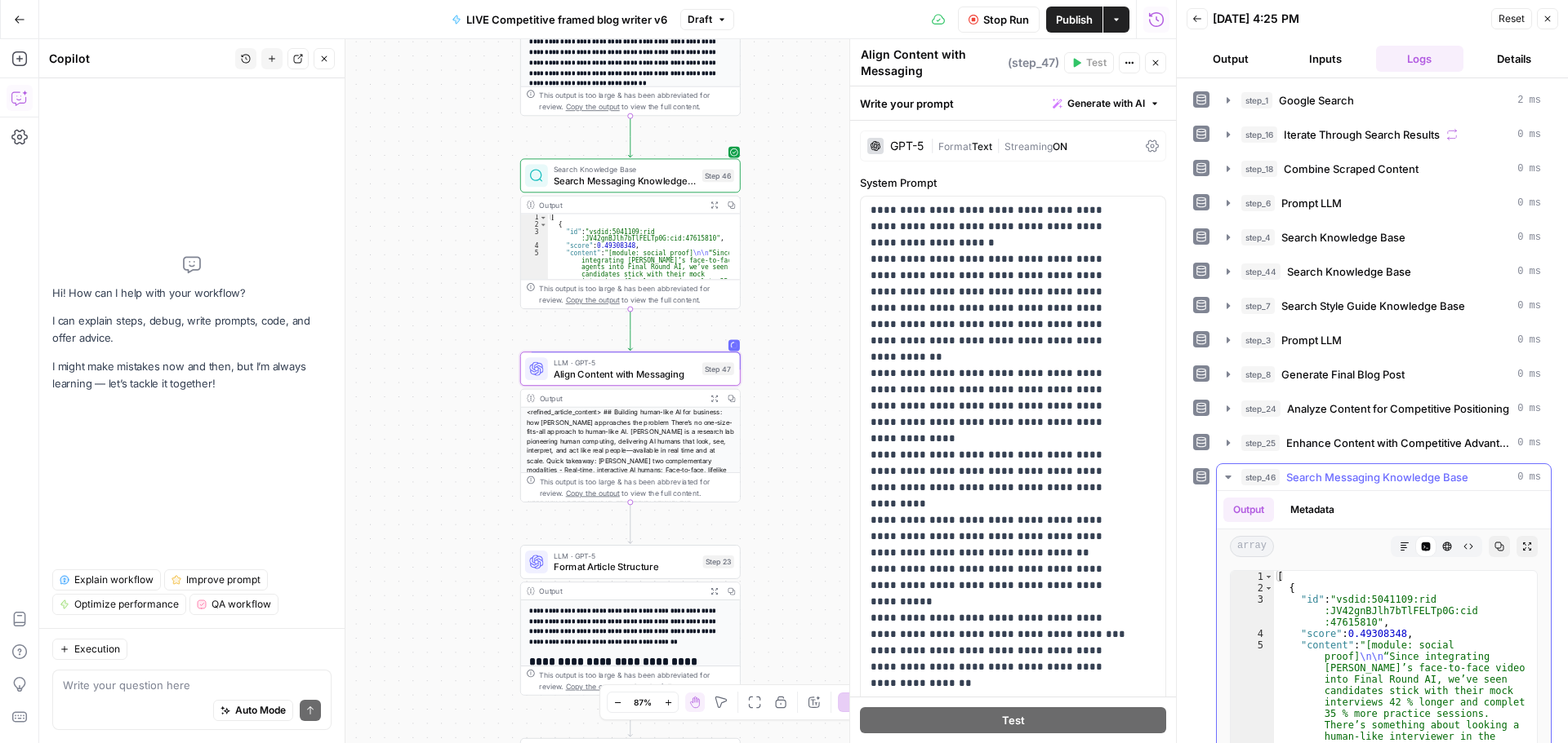
click at [1222, 476] on icon "button" at bounding box center [1228, 477] width 13 height 13
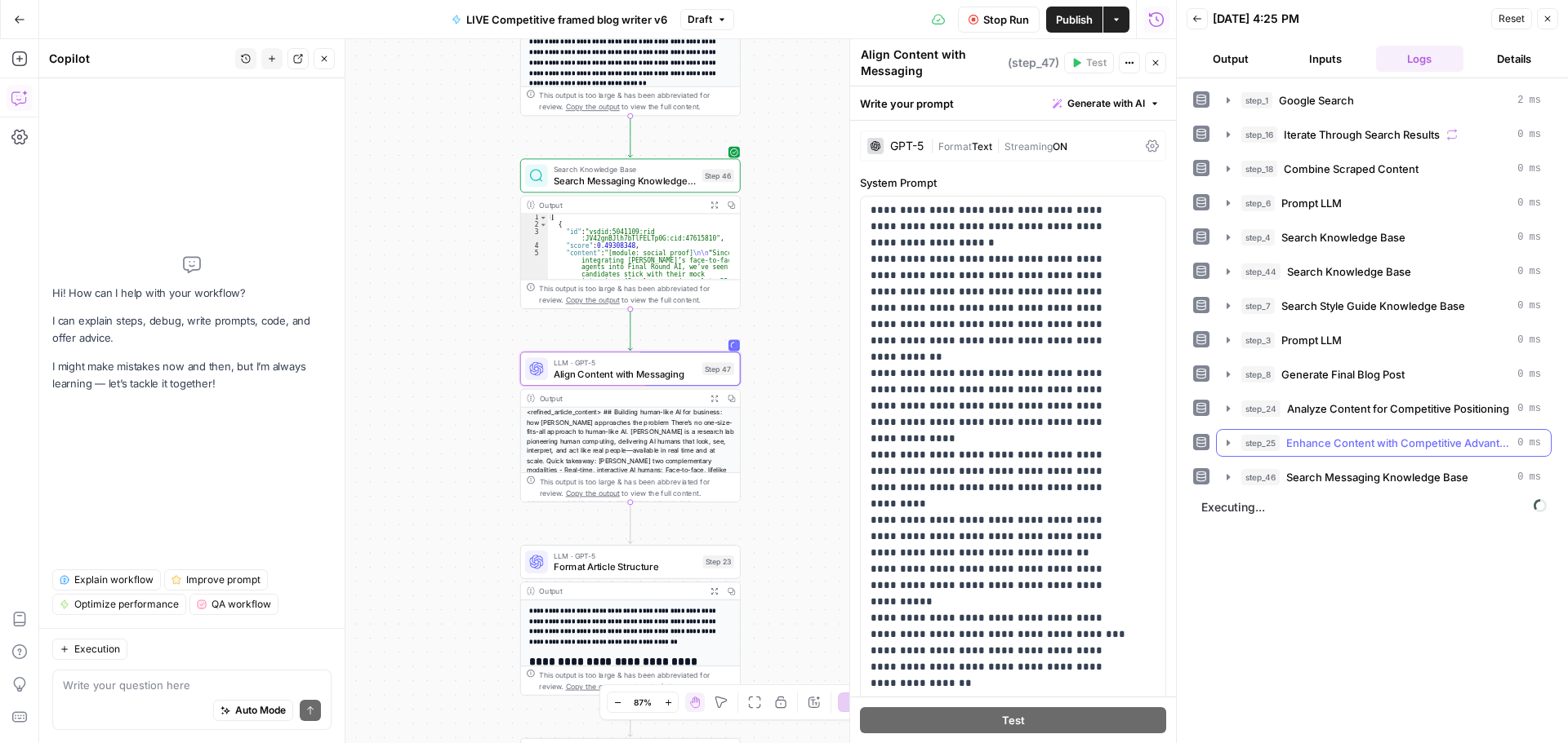
click at [1220, 443] on button "step_25 Enhance Content with Competitive Advantages 0 ms" at bounding box center [1383, 443] width 334 height 26
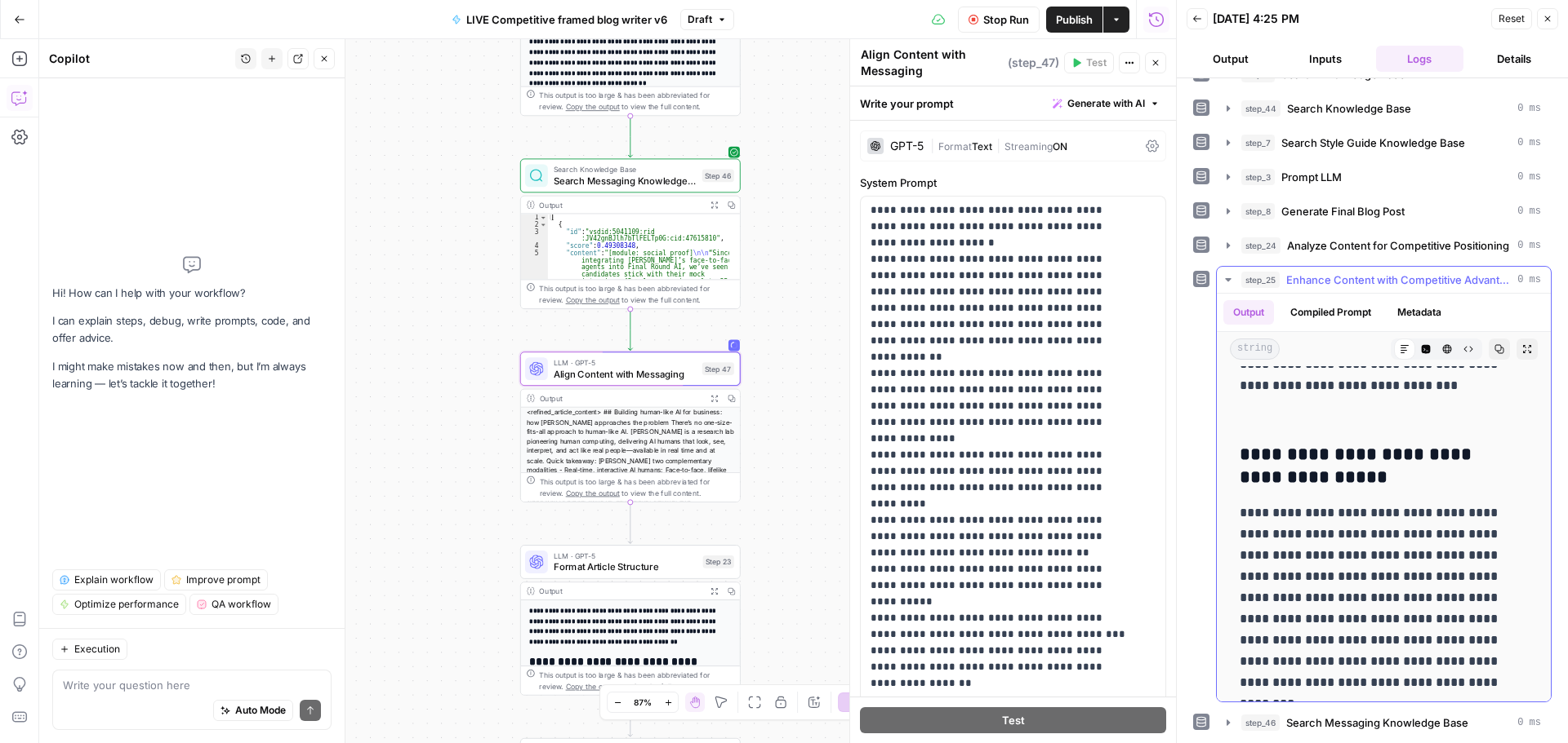
click at [1226, 283] on icon "button" at bounding box center [1228, 280] width 13 height 13
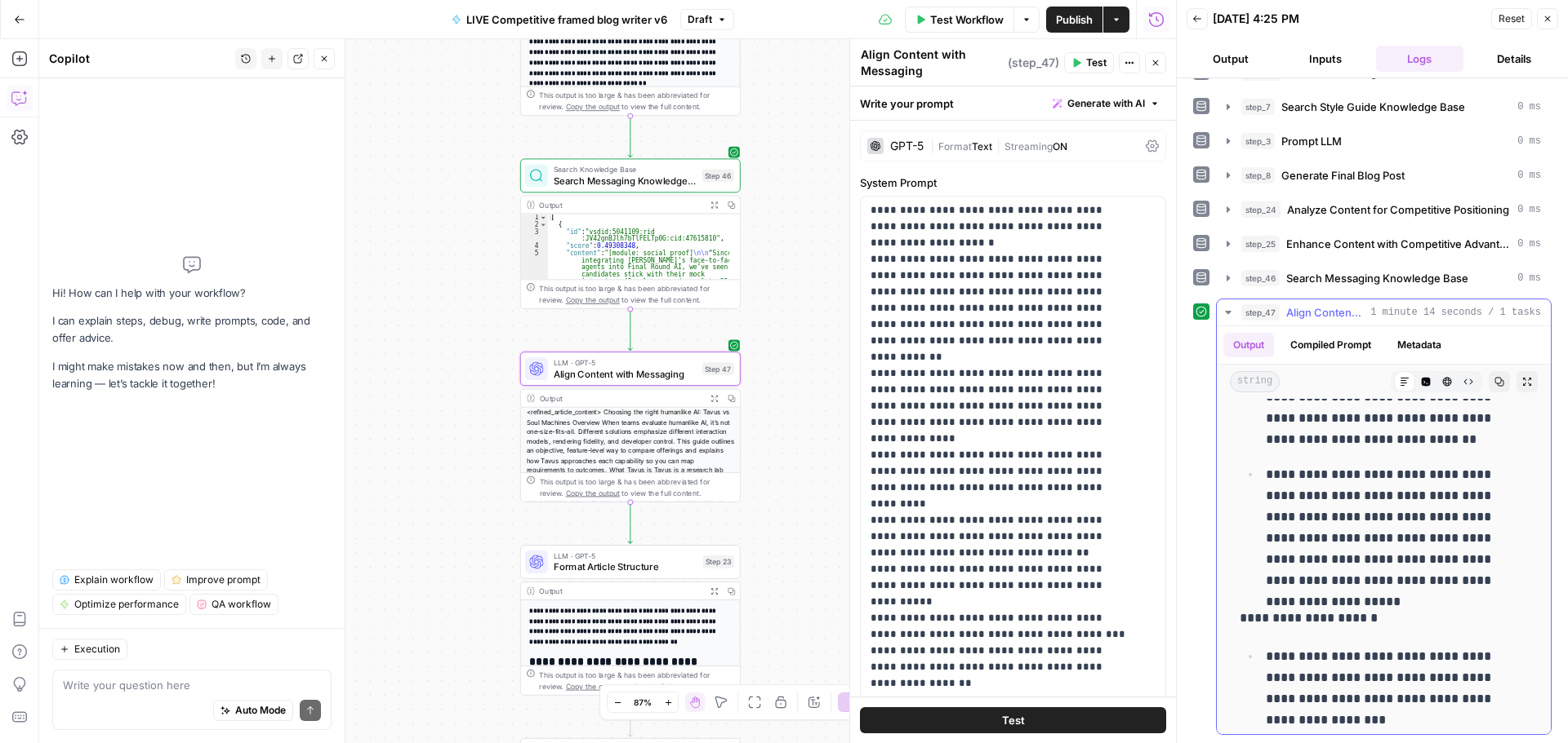
scroll to position [2285, 0]
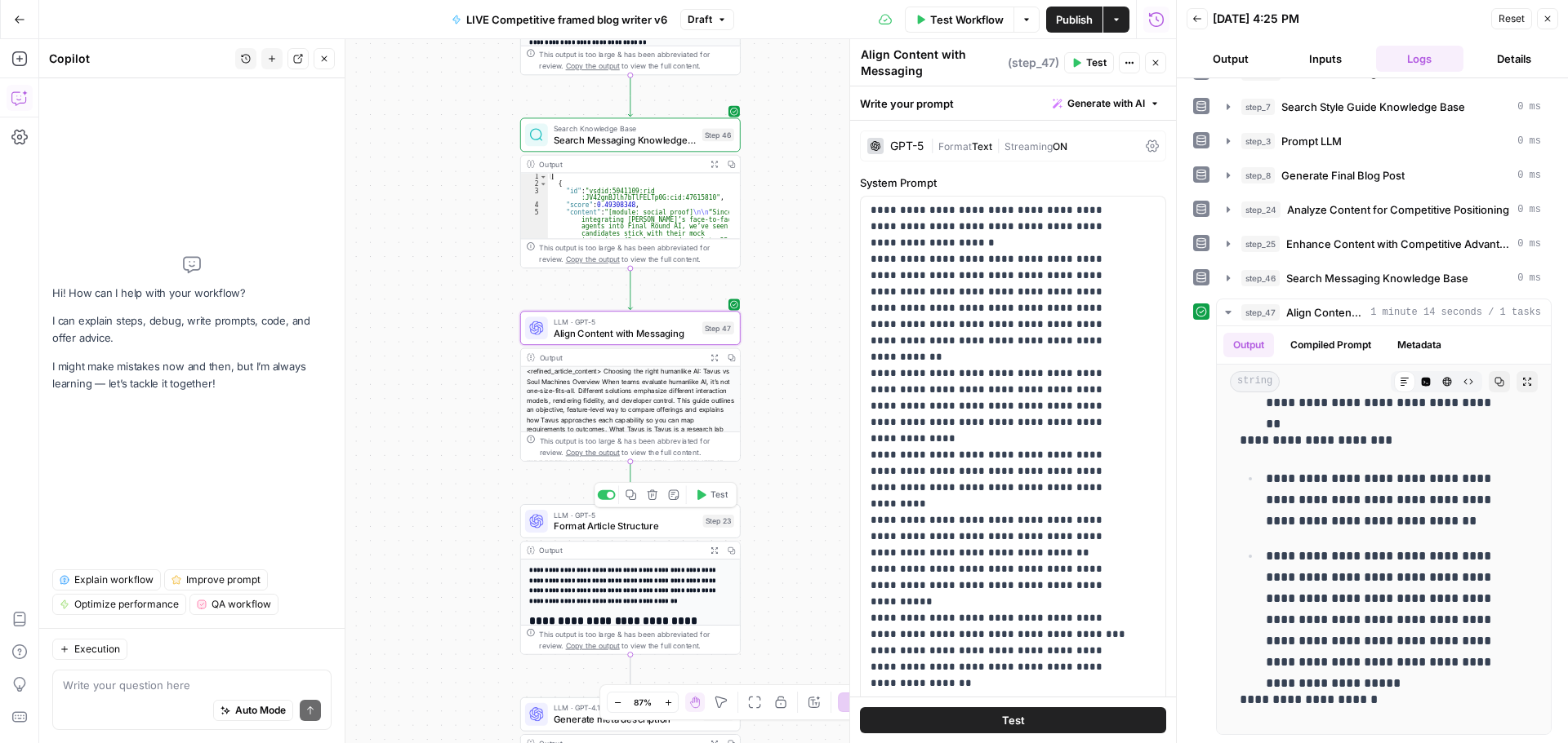
drag, startPoint x: 710, startPoint y: 496, endPoint x: 753, endPoint y: 498, distance: 43.0
click at [711, 496] on span "Test" at bounding box center [719, 495] width 17 height 13
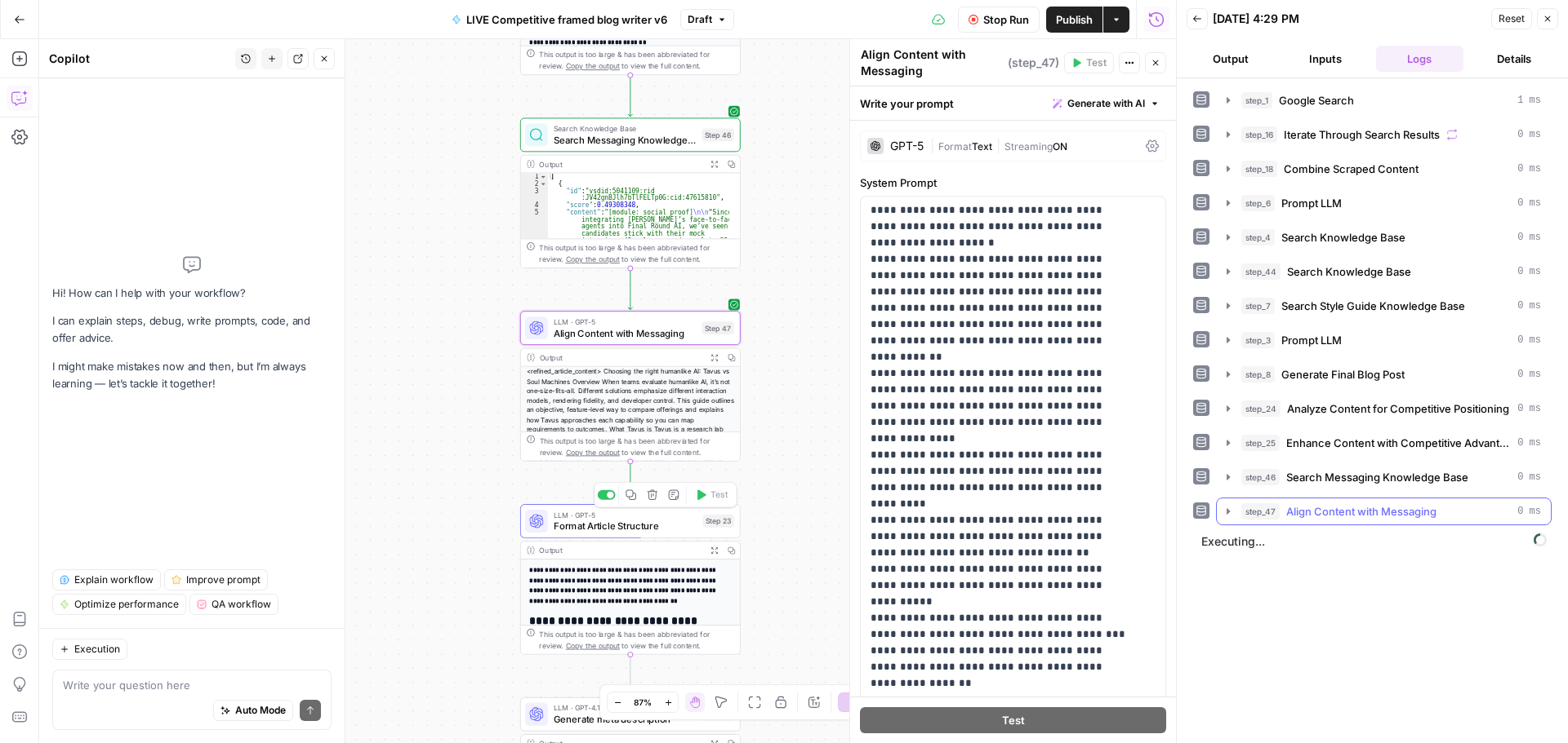
click at [1227, 508] on icon "button" at bounding box center [1228, 512] width 13 height 13
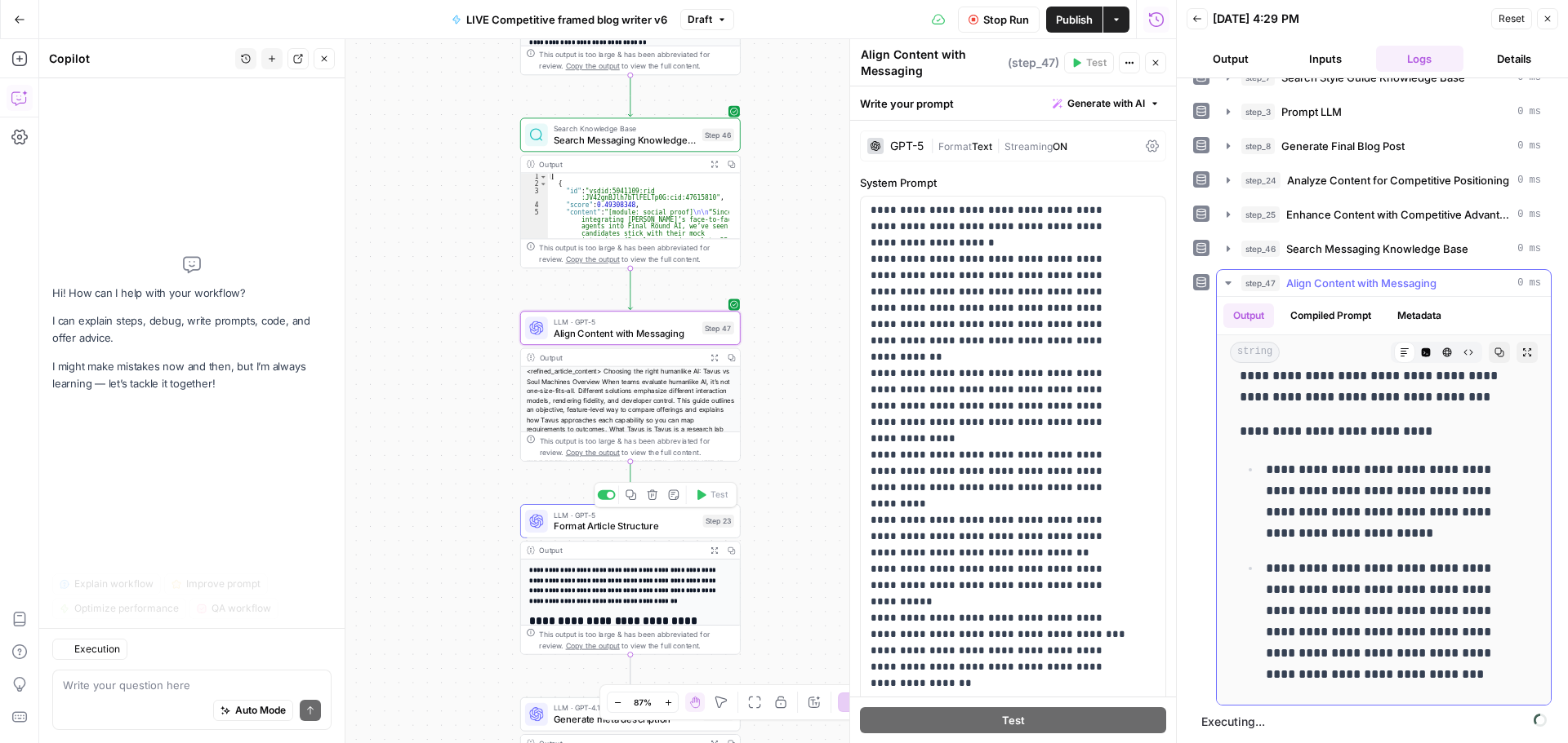
scroll to position [1143, 0]
click at [324, 58] on icon "button" at bounding box center [324, 59] width 6 height 6
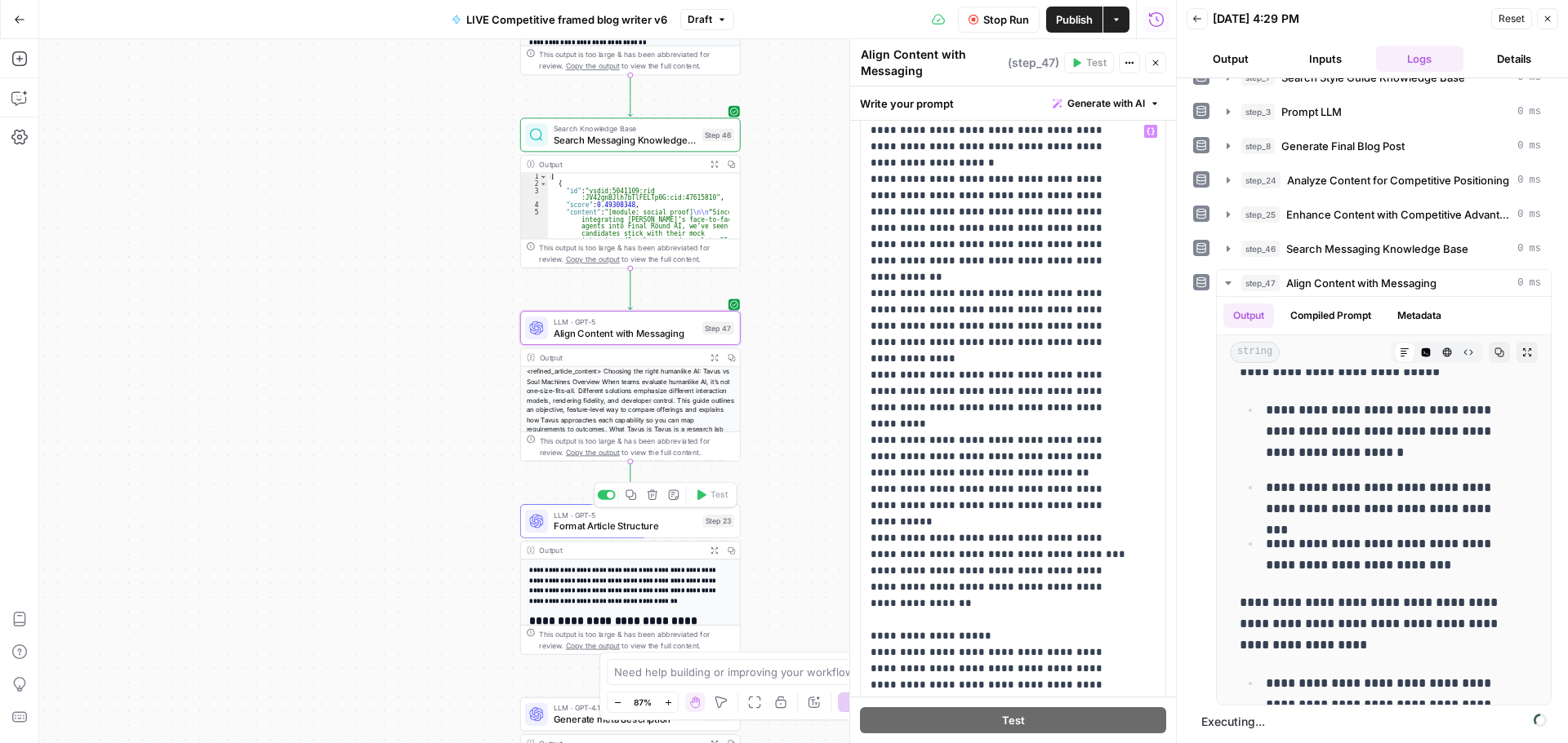
scroll to position [81, 0]
click at [654, 338] on span "Align Content with Messaging" at bounding box center [625, 333] width 143 height 14
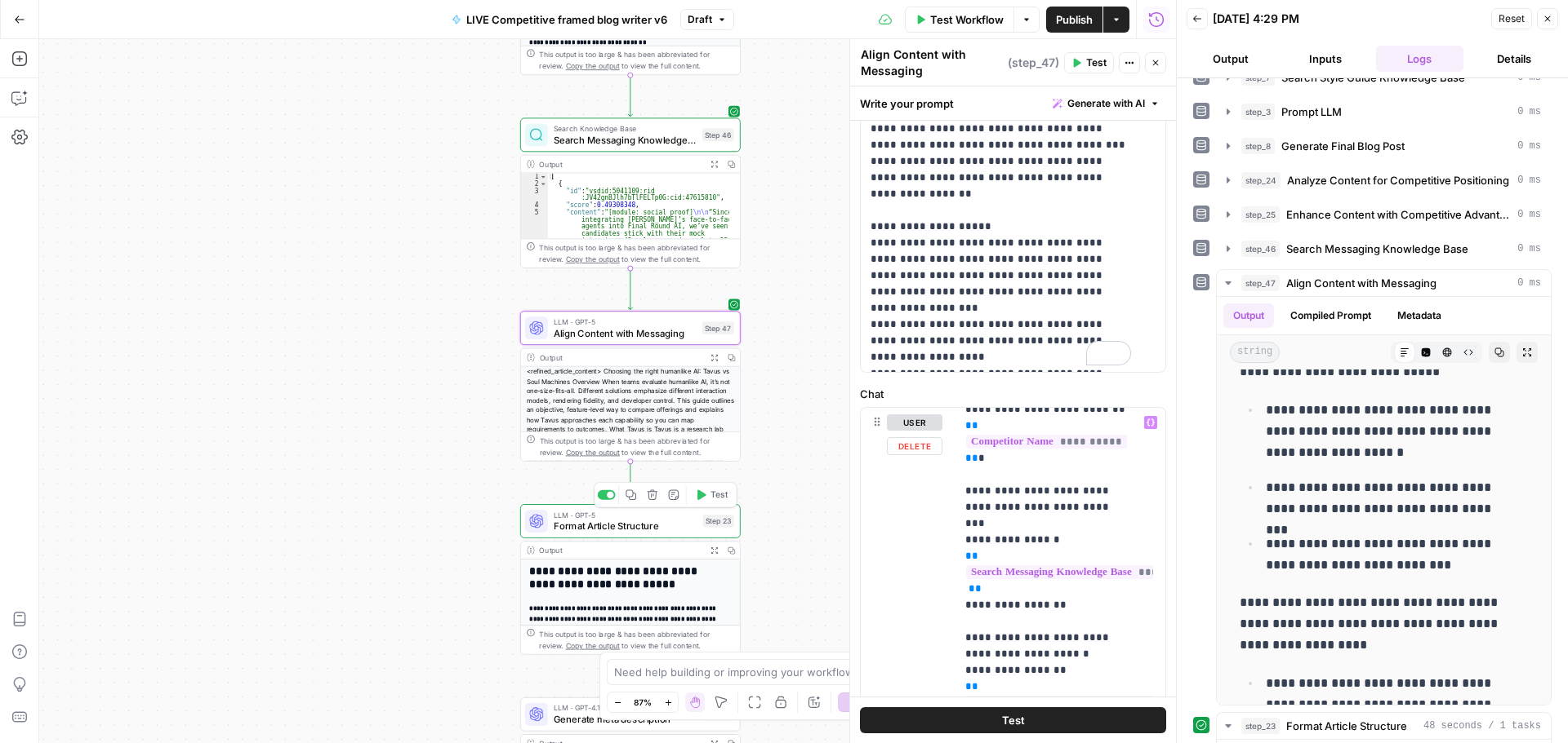
scroll to position [652, 0]
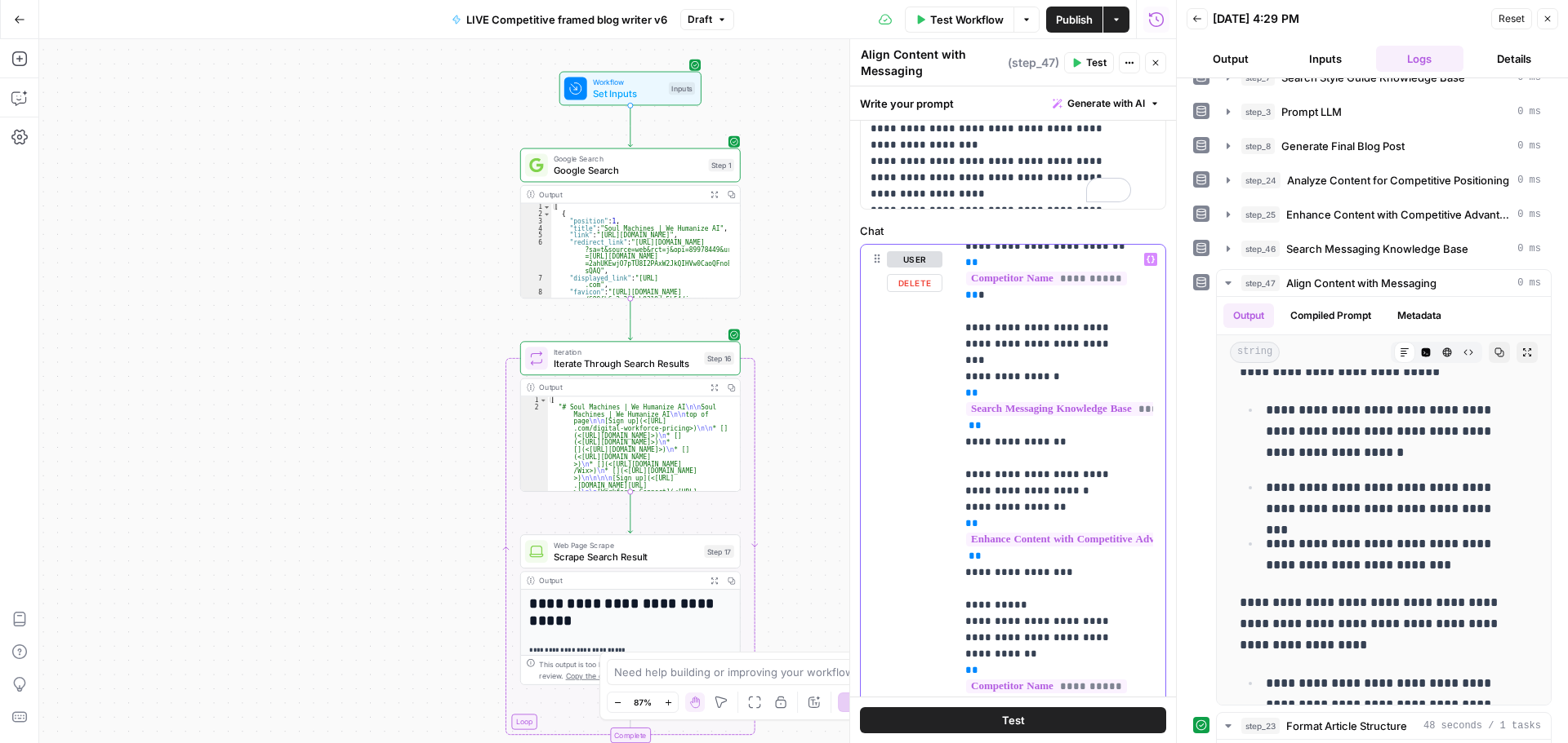
click at [1076, 543] on p "**********" at bounding box center [1048, 508] width 166 height 767
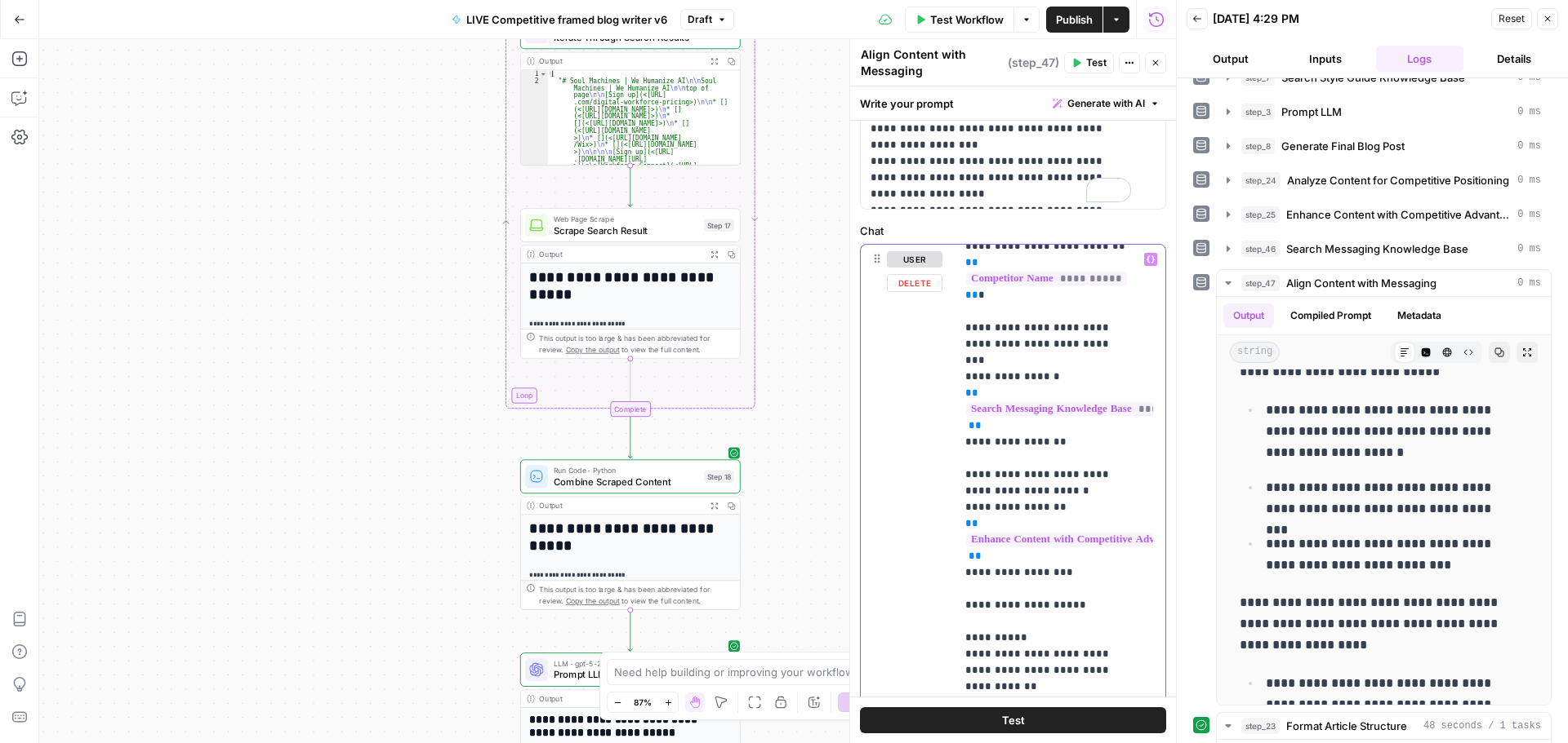
click at [1097, 574] on p "**********" at bounding box center [1048, 524] width 166 height 799
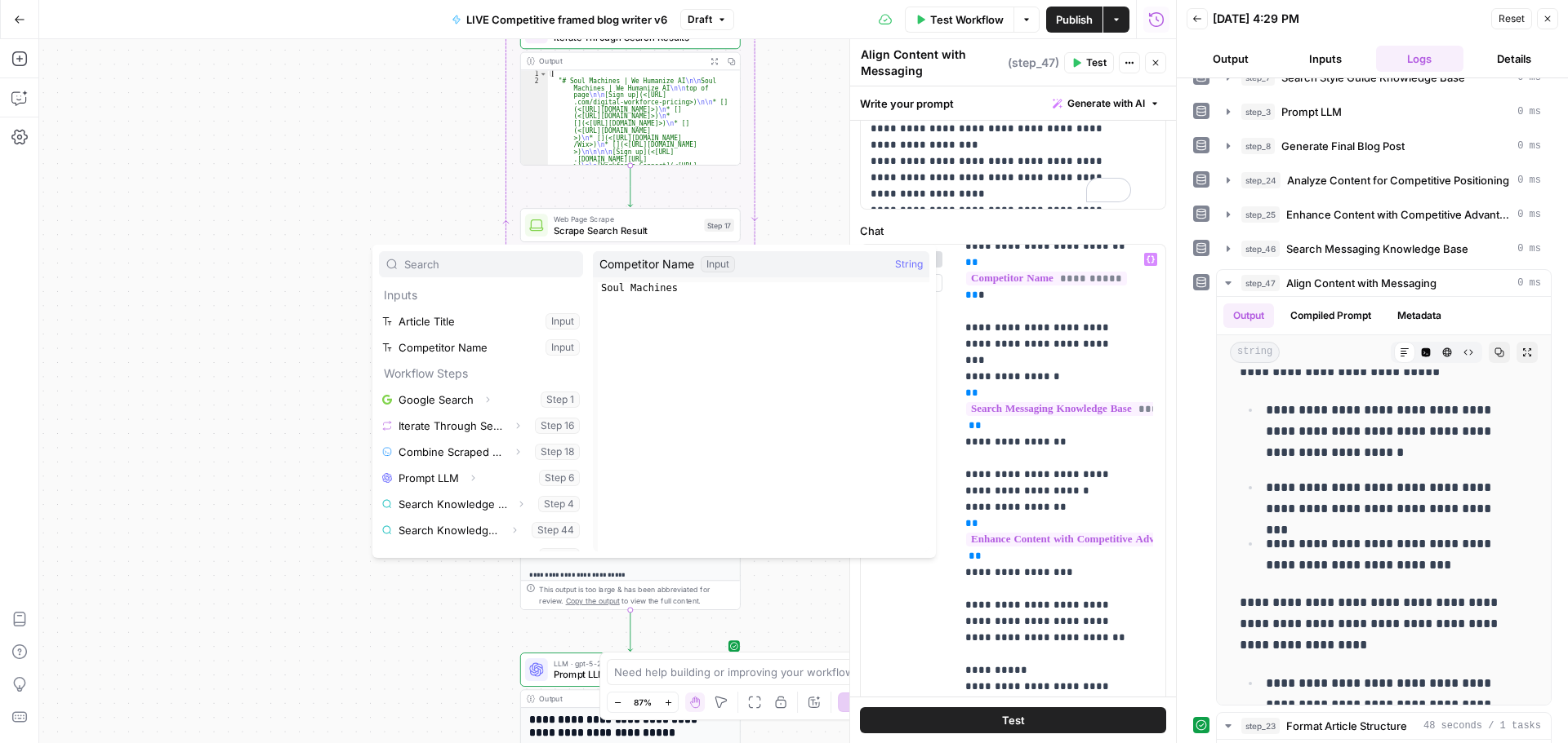
scroll to position [81, 0]
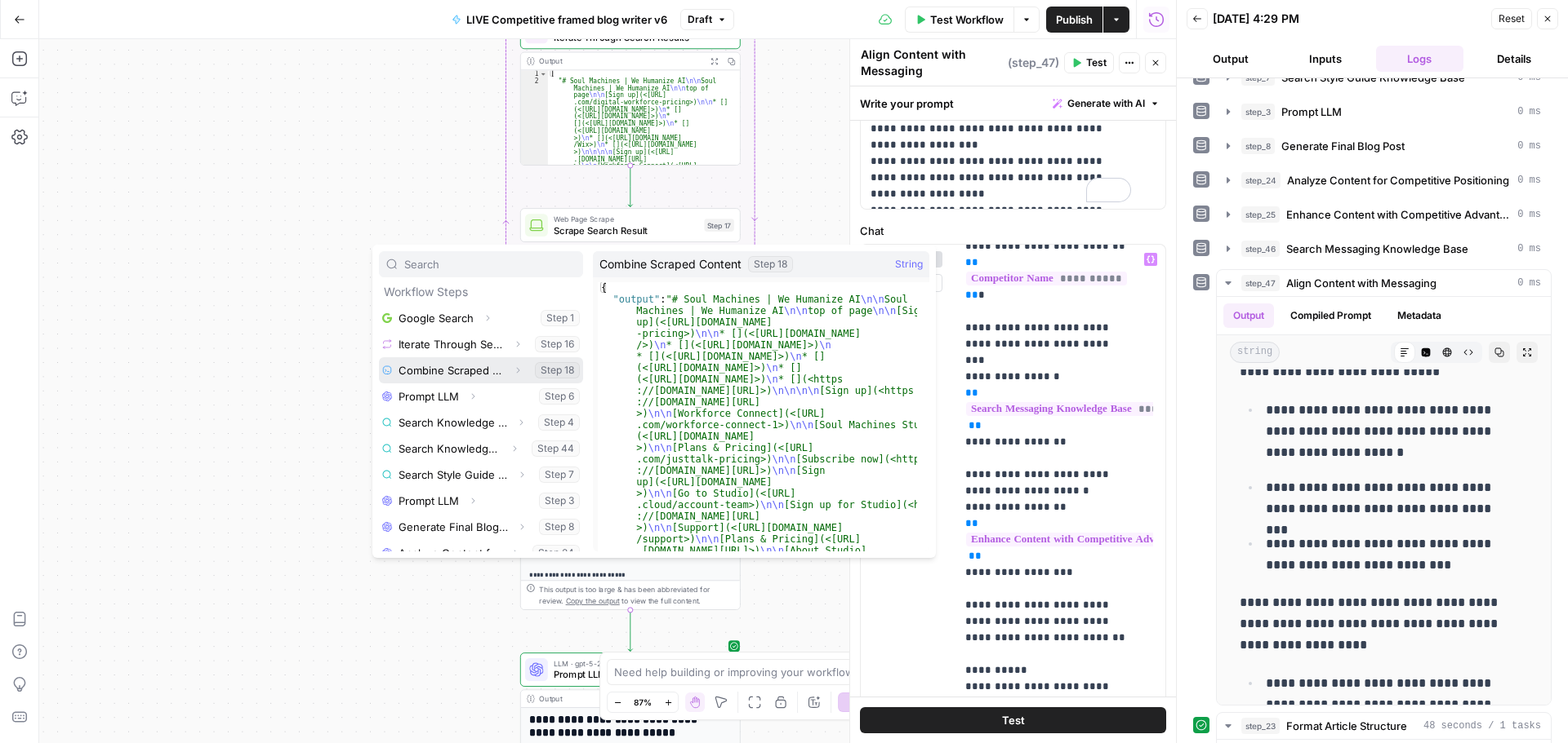
click at [464, 373] on button "Select variable Combine Scraped Content" at bounding box center [480, 370] width 204 height 26
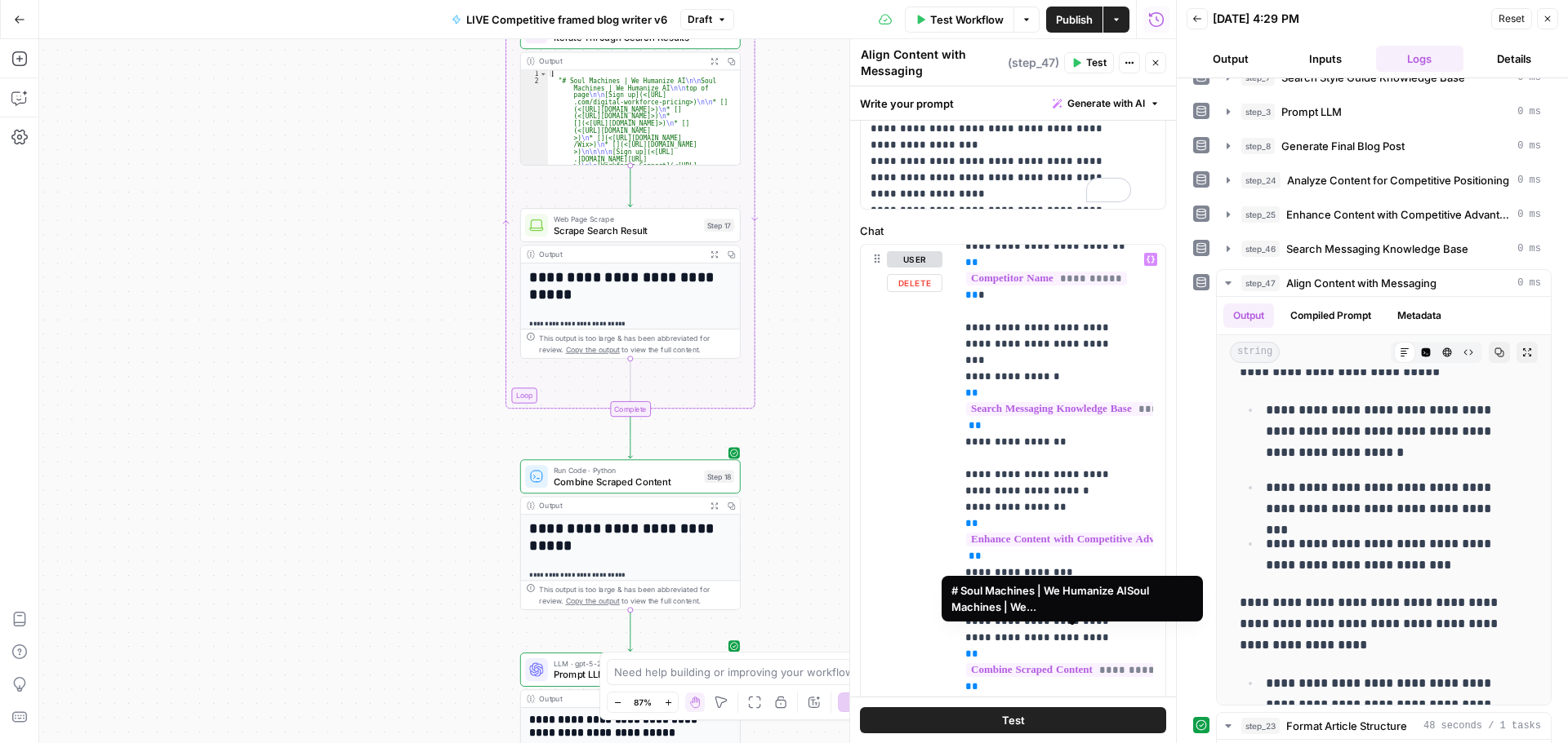
click at [1076, 664] on span "**********" at bounding box center [1077, 670] width 223 height 14
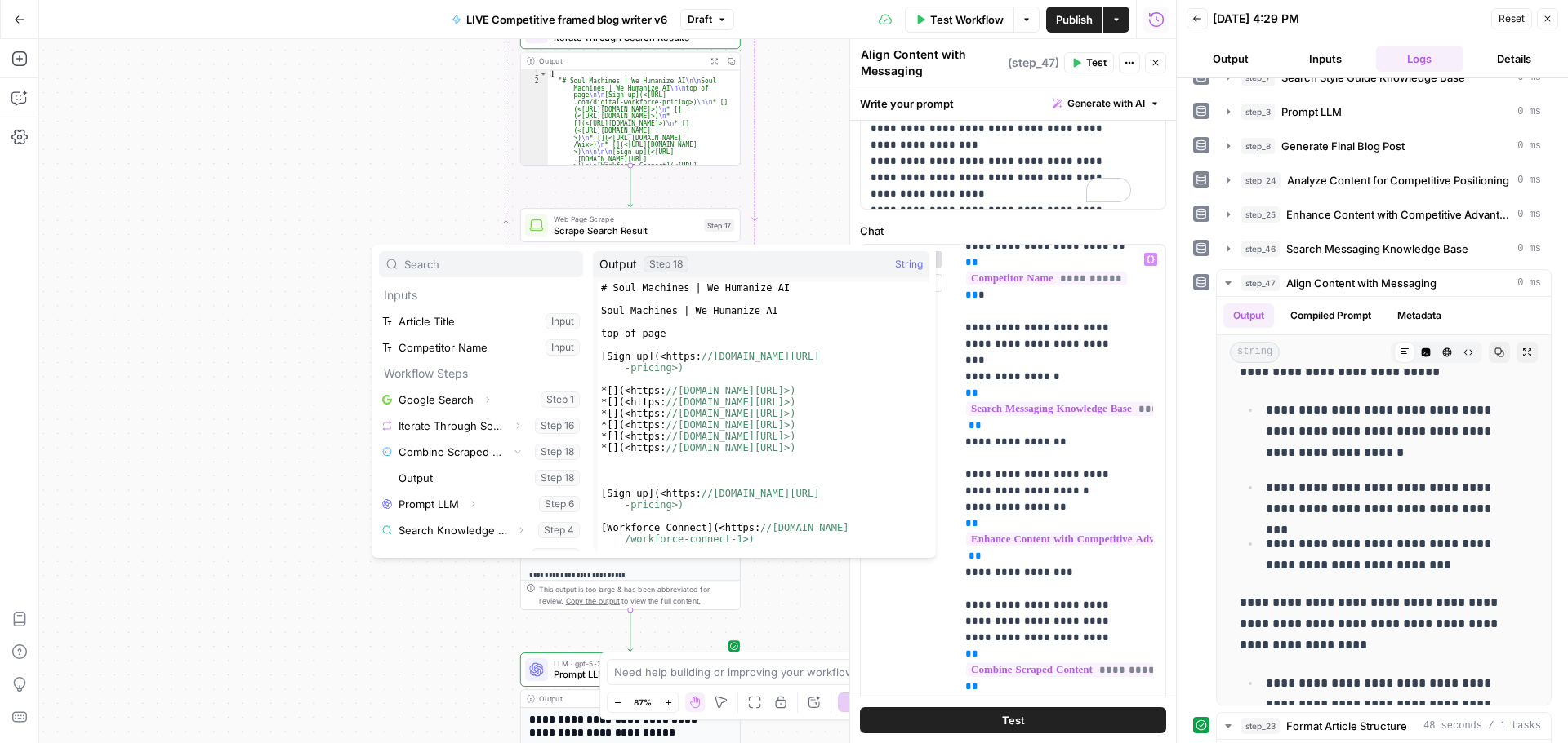
click at [542, 478] on button "Select variable Output" at bounding box center [489, 477] width 188 height 26
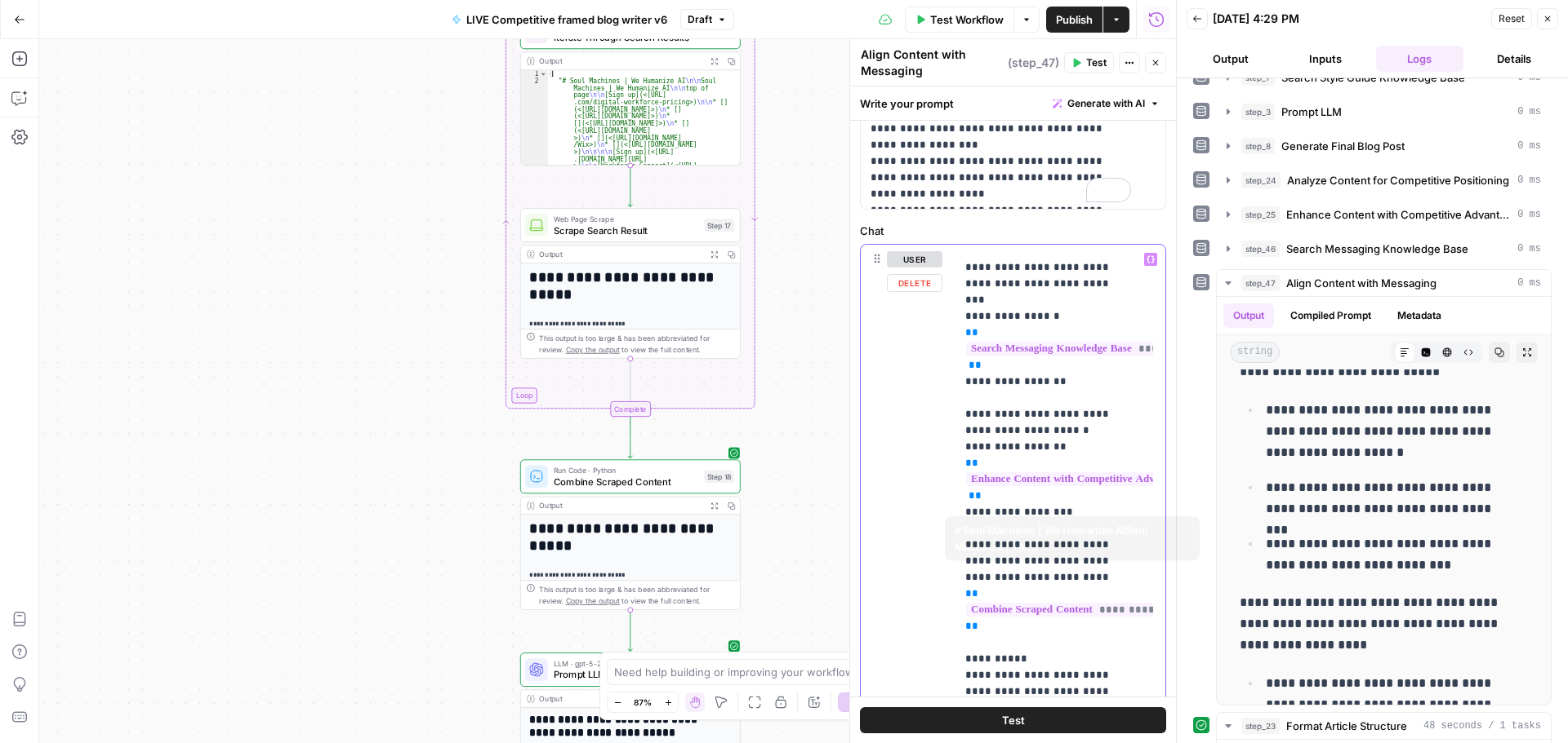
scroll to position [208, 0]
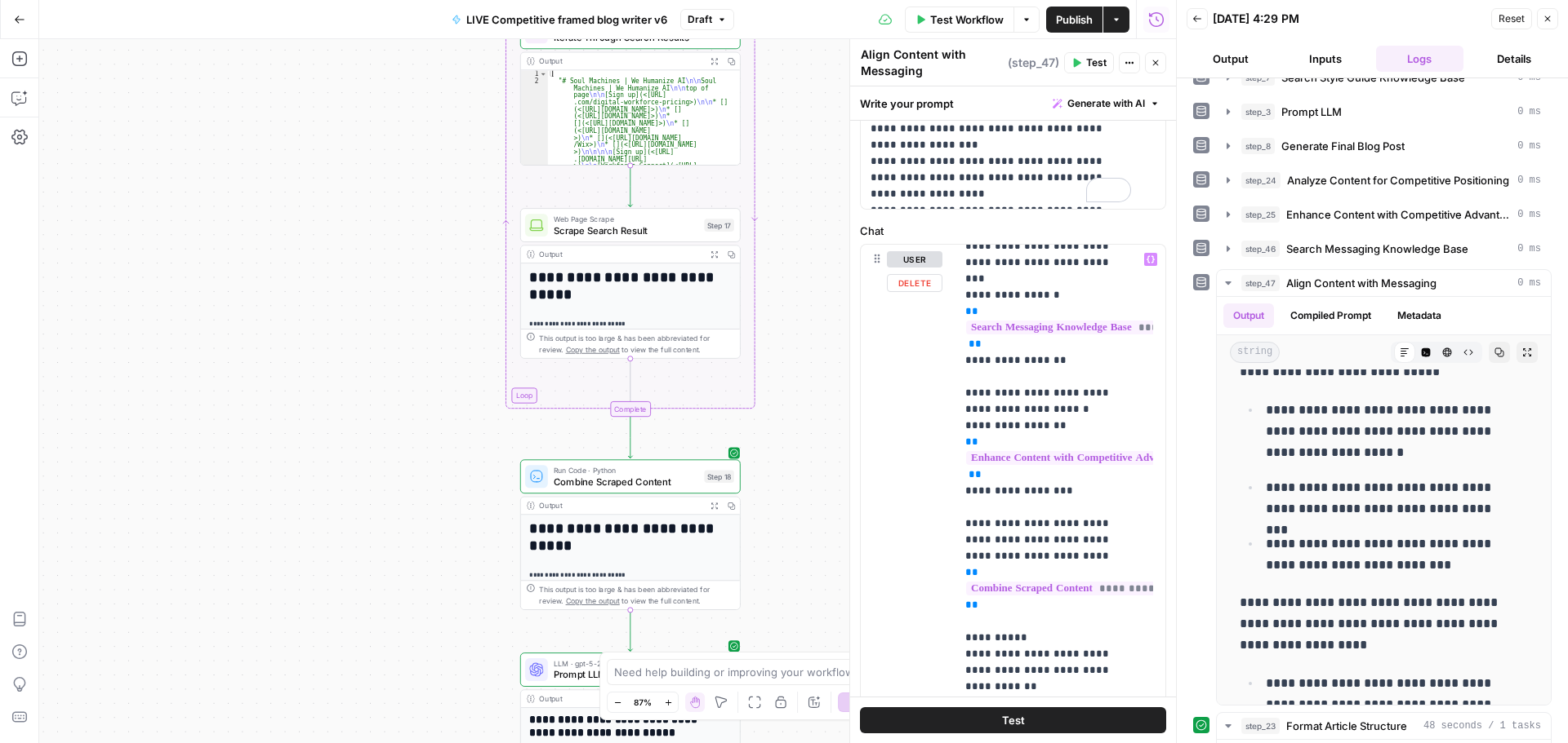
click at [1016, 582] on span "**********" at bounding box center [1077, 589] width 223 height 14
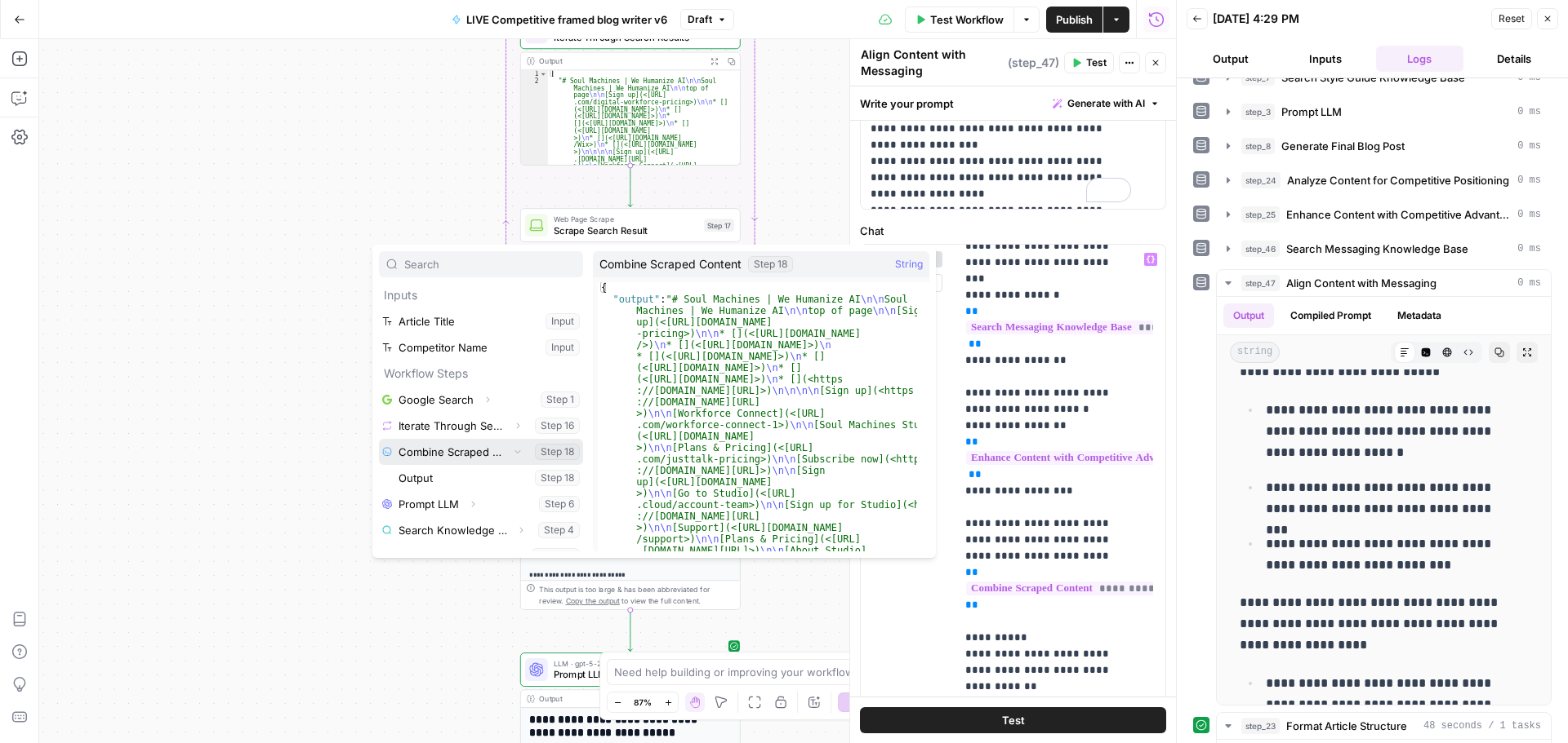
click at [513, 448] on icon "button" at bounding box center [518, 451] width 10 height 10
click at [517, 451] on icon "button" at bounding box center [518, 451] width 3 height 6
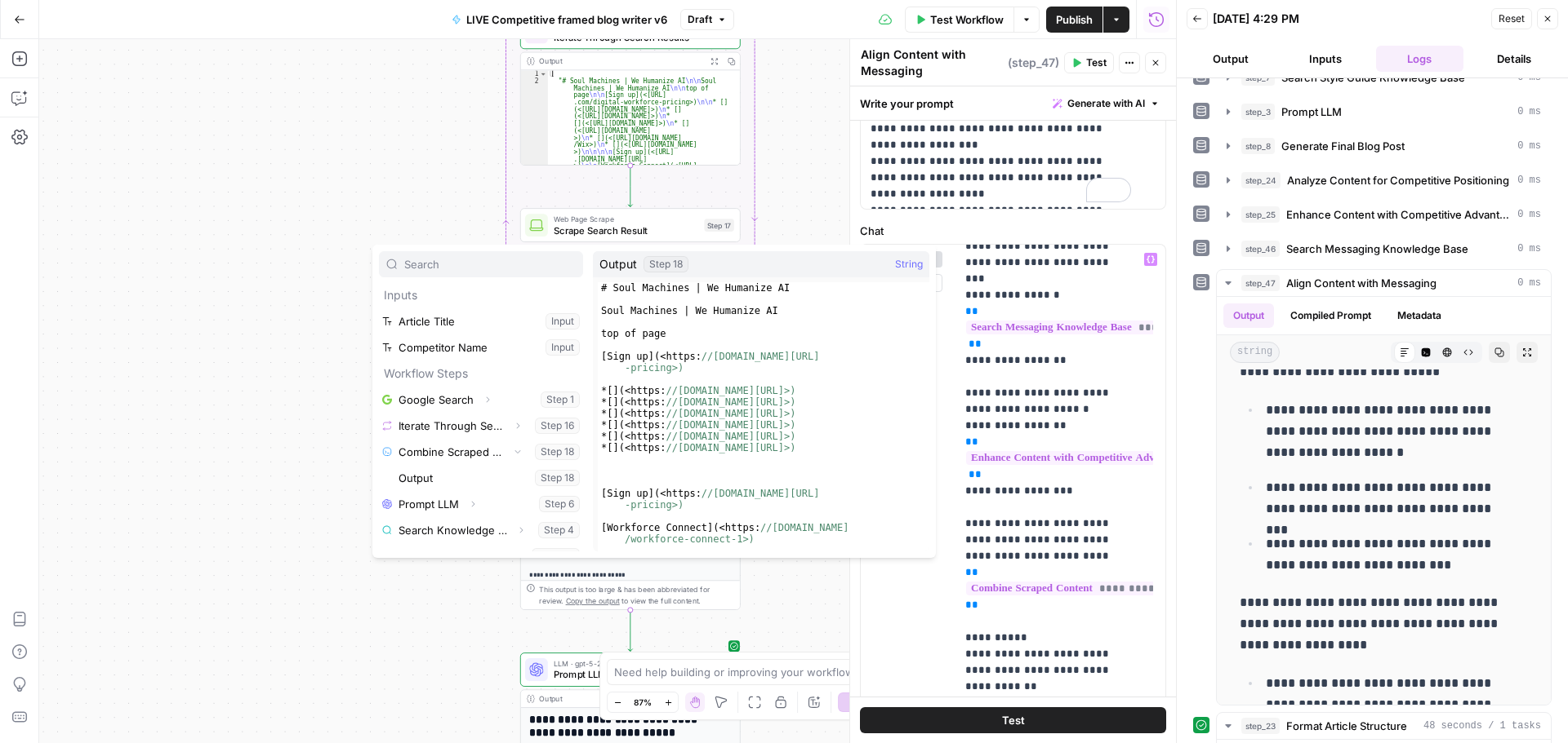
click at [449, 480] on button "Select variable Output" at bounding box center [489, 477] width 188 height 26
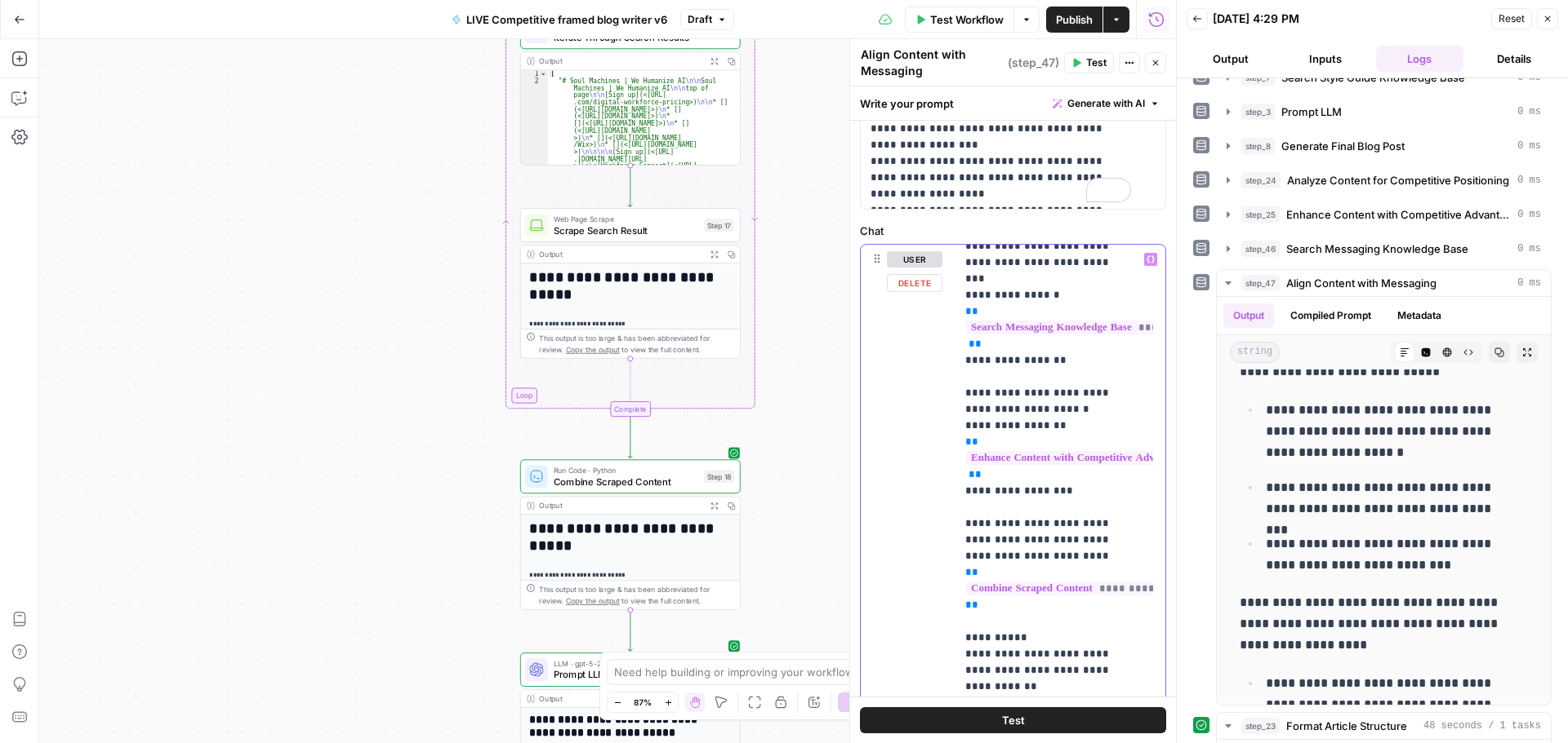
click at [1046, 497] on p "**********" at bounding box center [1048, 483] width 166 height 882
click at [1059, 226] on label "Chat" at bounding box center [1013, 230] width 306 height 16
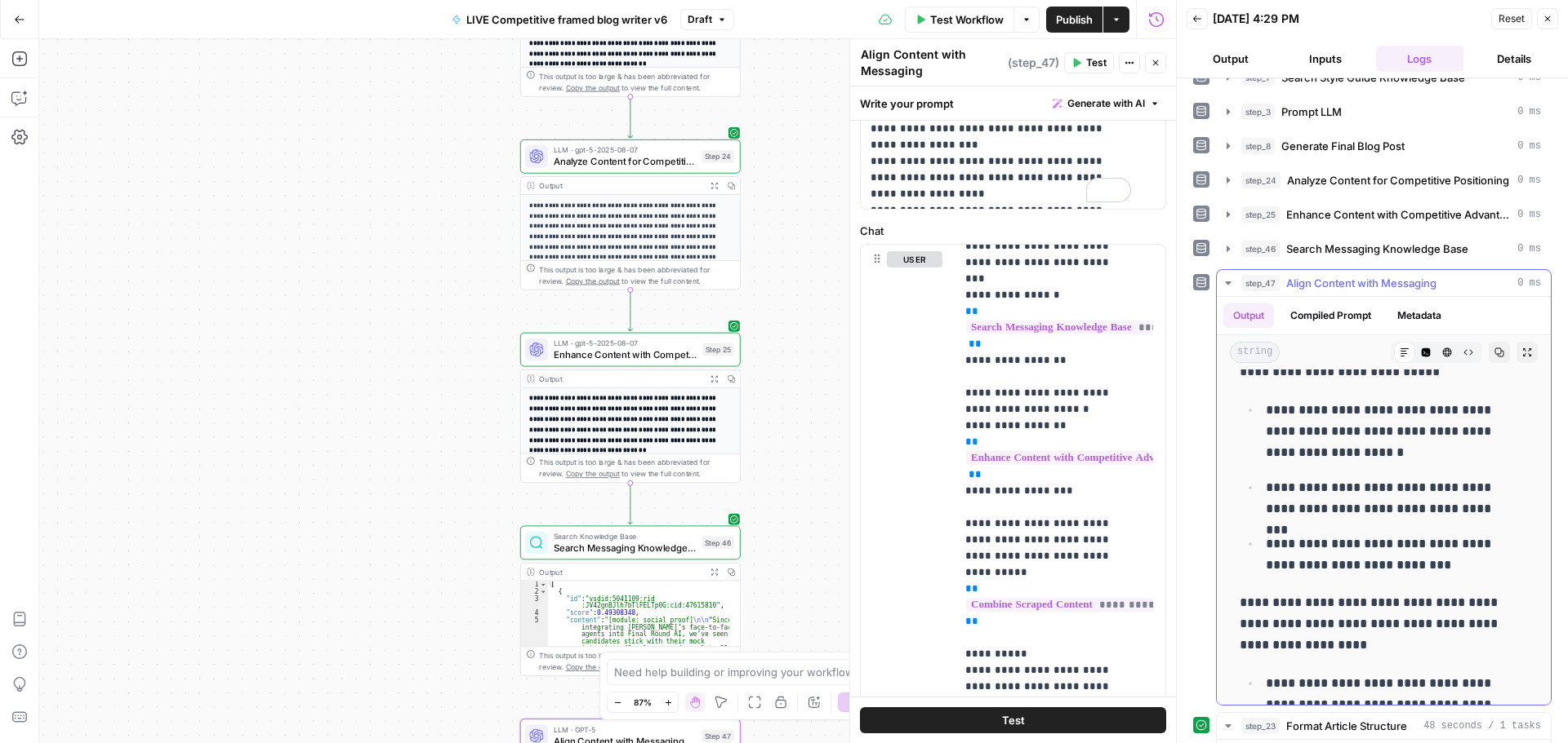
click at [1229, 287] on icon "button" at bounding box center [1228, 283] width 13 height 13
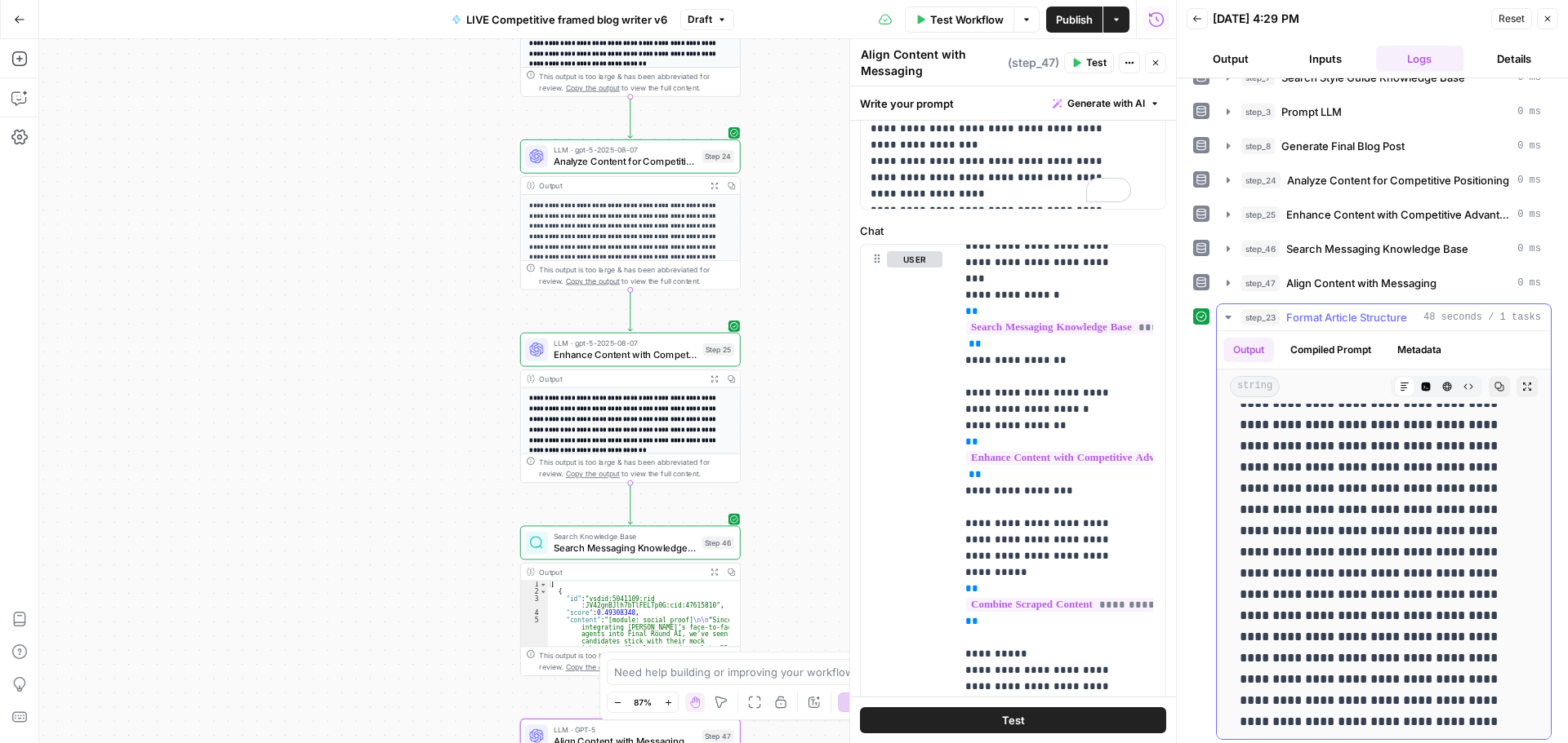
scroll to position [4570, 0]
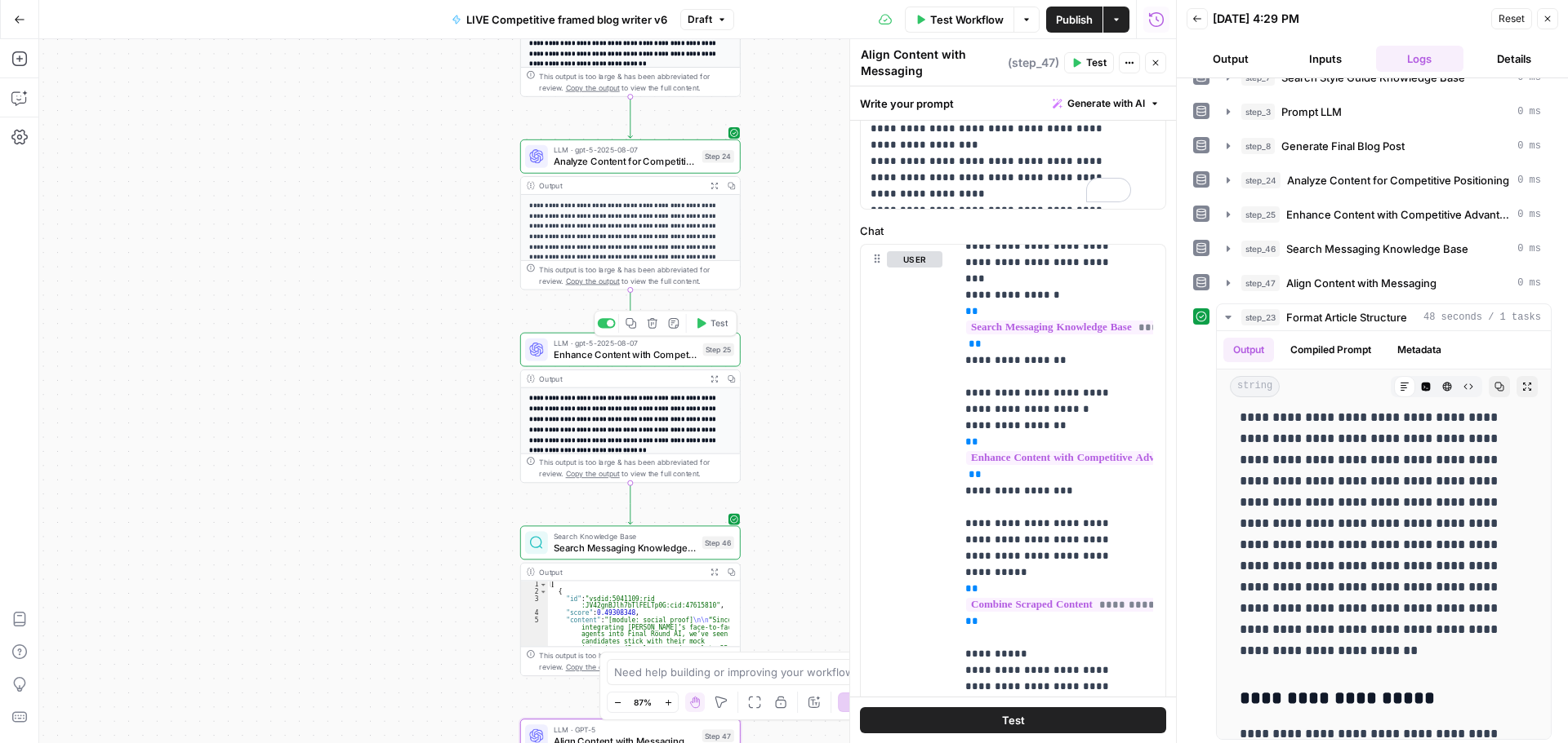
click at [611, 360] on span "Enhance Content with Competitive Advantages" at bounding box center [626, 355] width 144 height 14
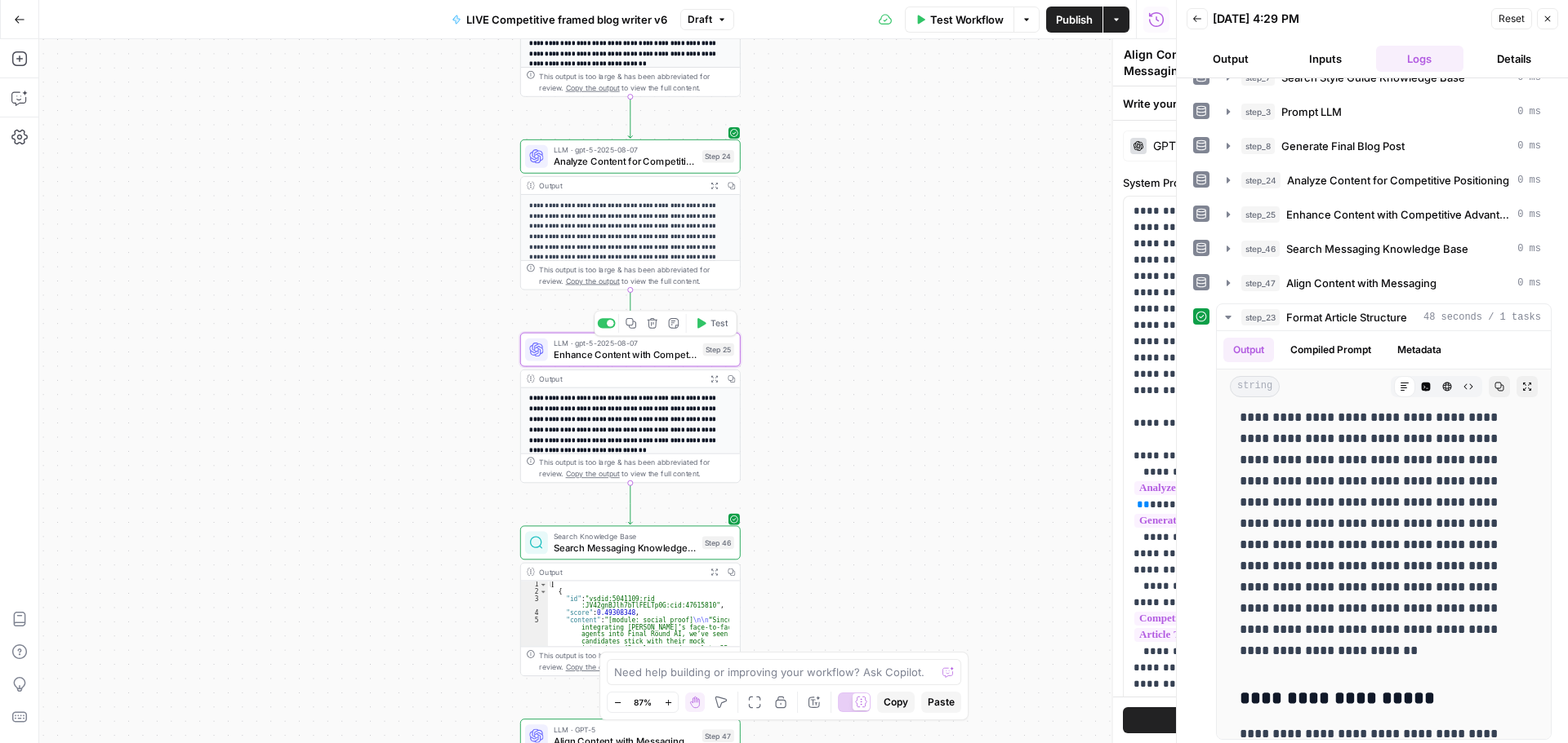
type textarea "Enhance Content with Competitive Advantages"
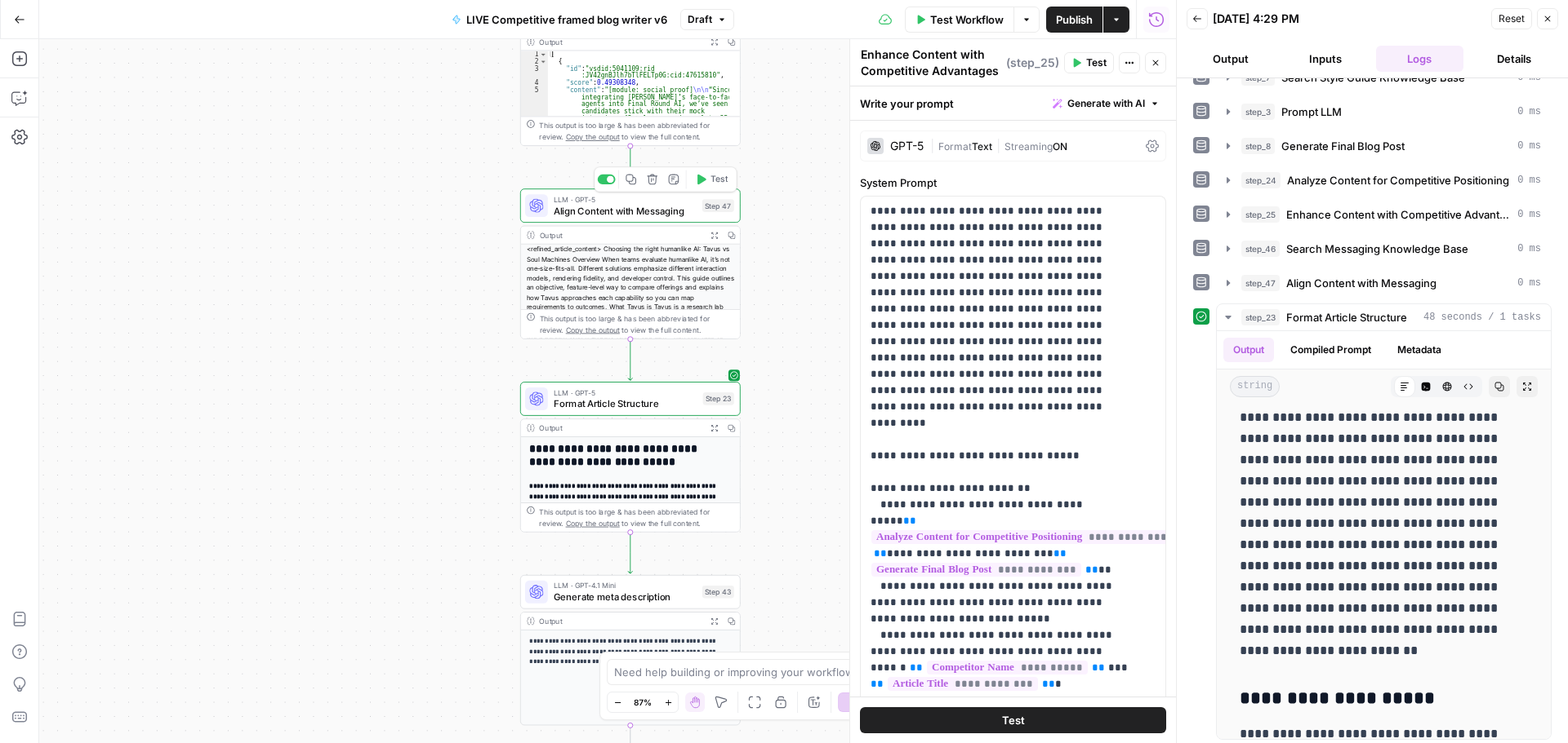
click at [604, 214] on span "Align Content with Messaging" at bounding box center [625, 210] width 143 height 14
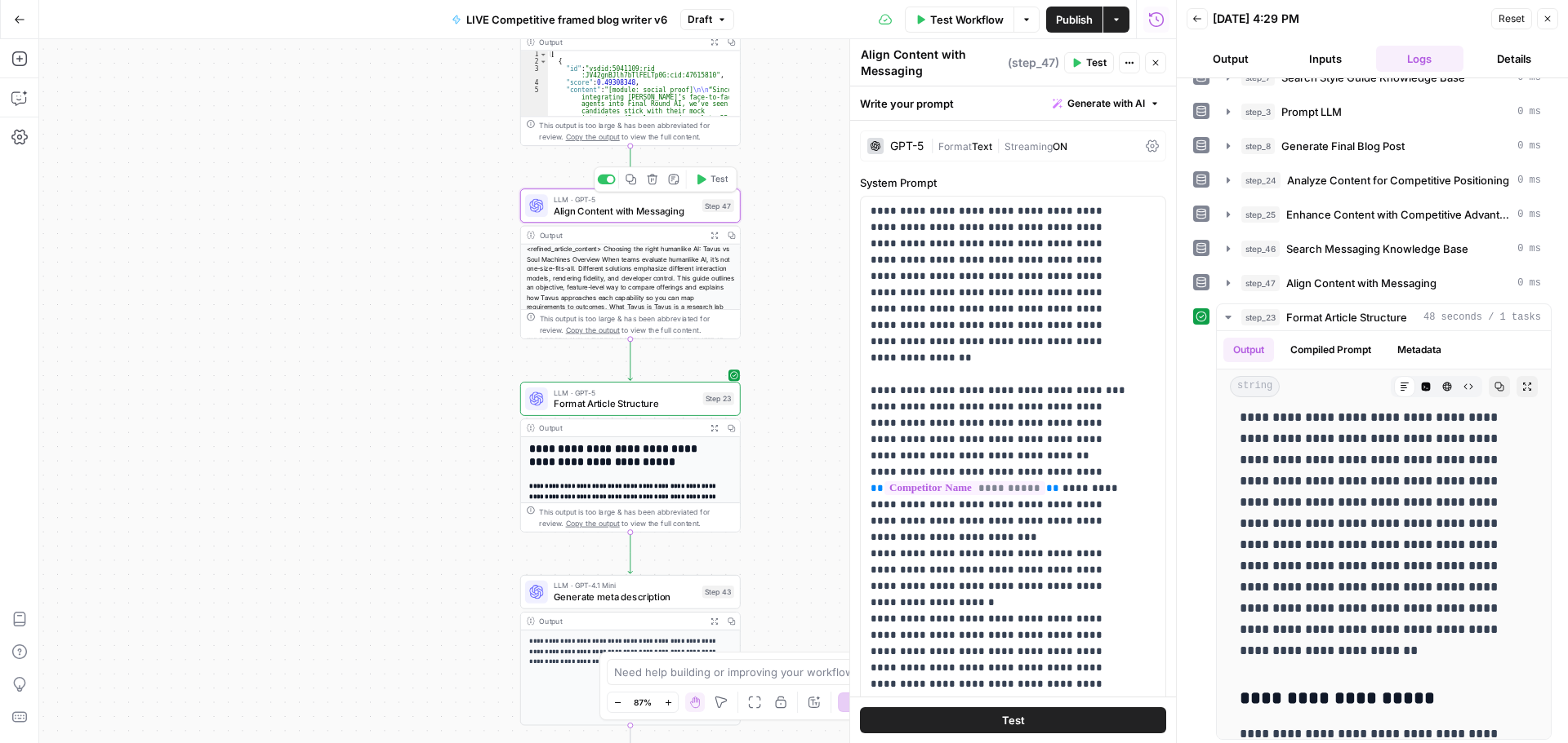
click at [711, 181] on span "Test" at bounding box center [719, 180] width 17 height 13
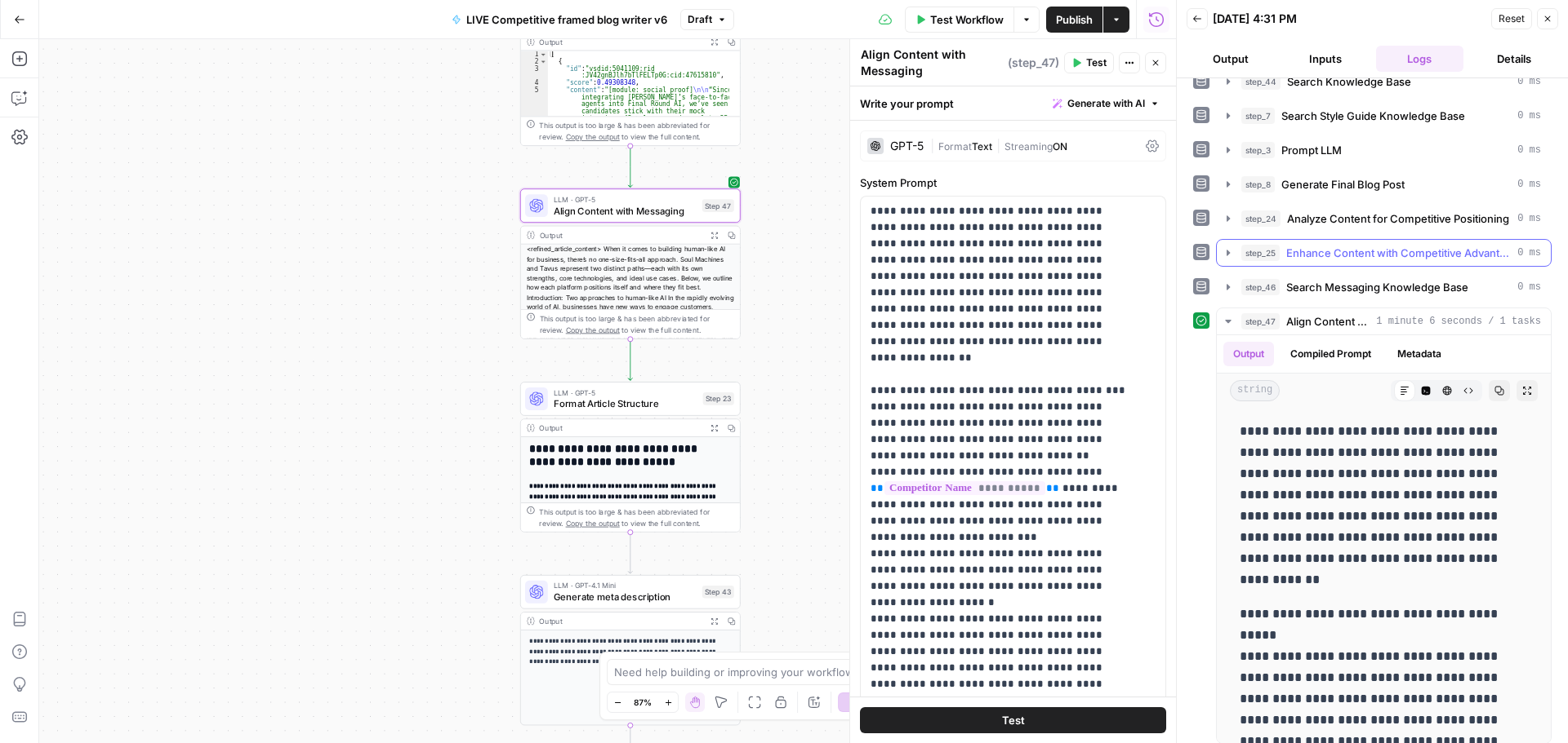
scroll to position [199, 0]
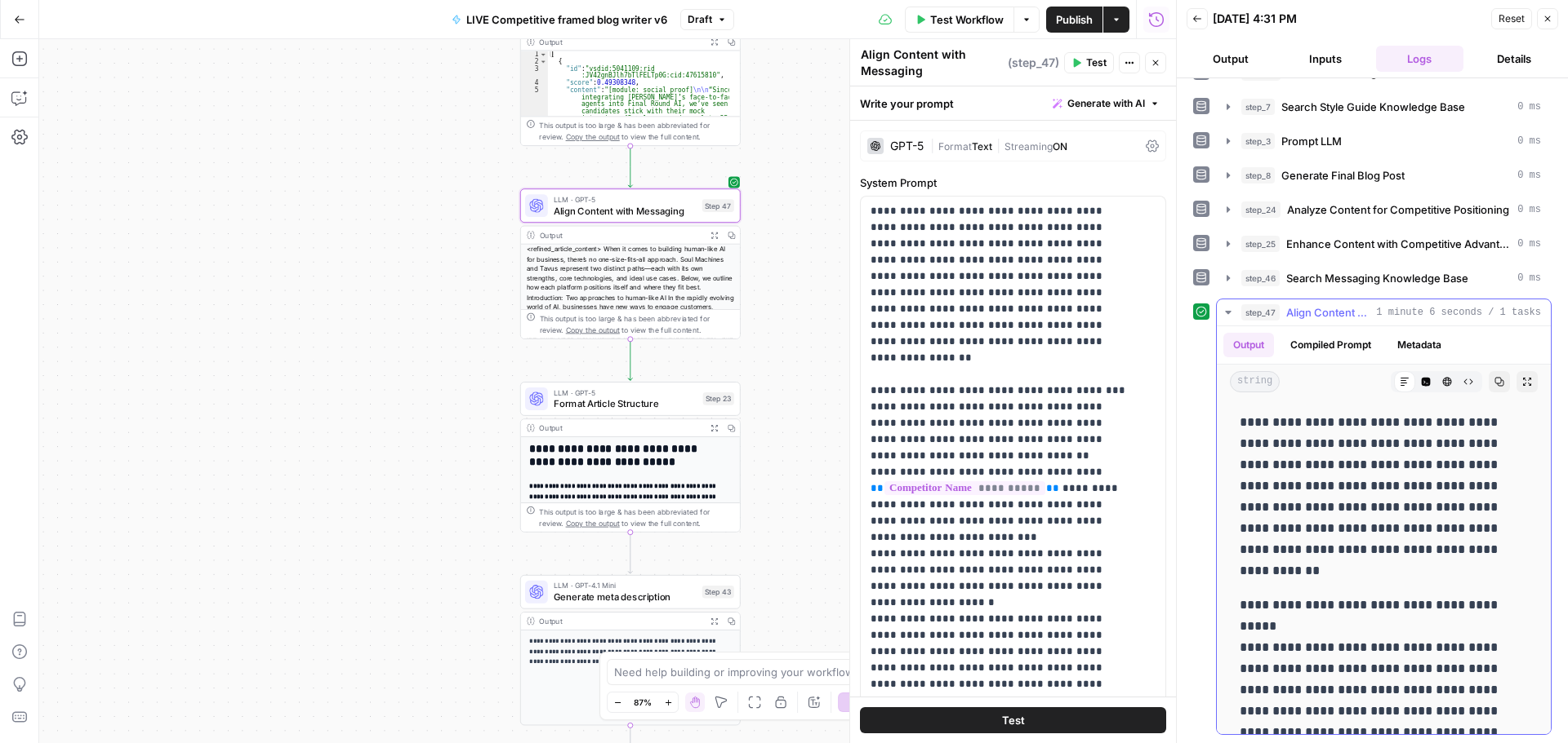
click at [1224, 317] on icon "button" at bounding box center [1228, 313] width 13 height 13
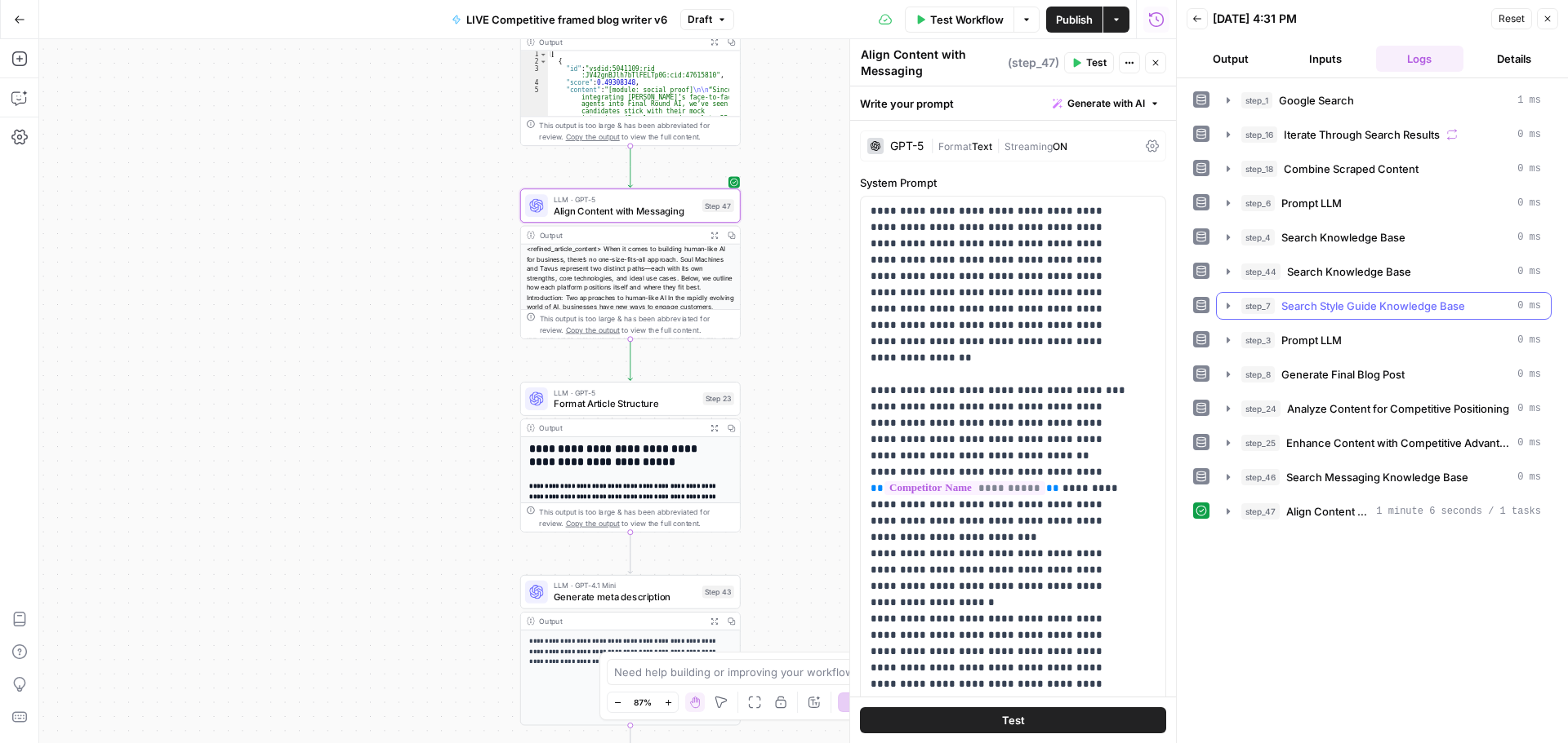
scroll to position [0, 0]
click at [1228, 516] on icon "button" at bounding box center [1228, 512] width 13 height 13
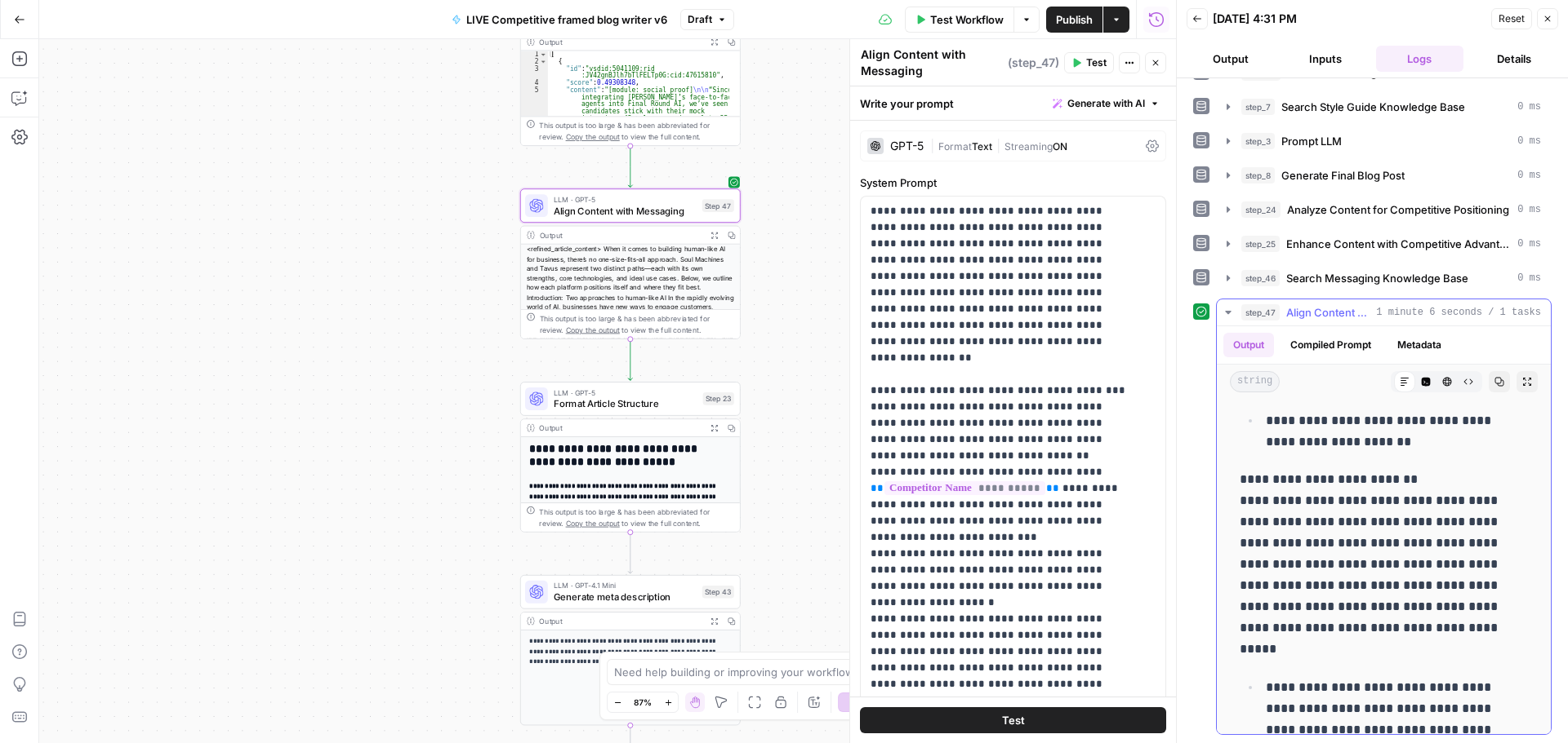
scroll to position [979, 0]
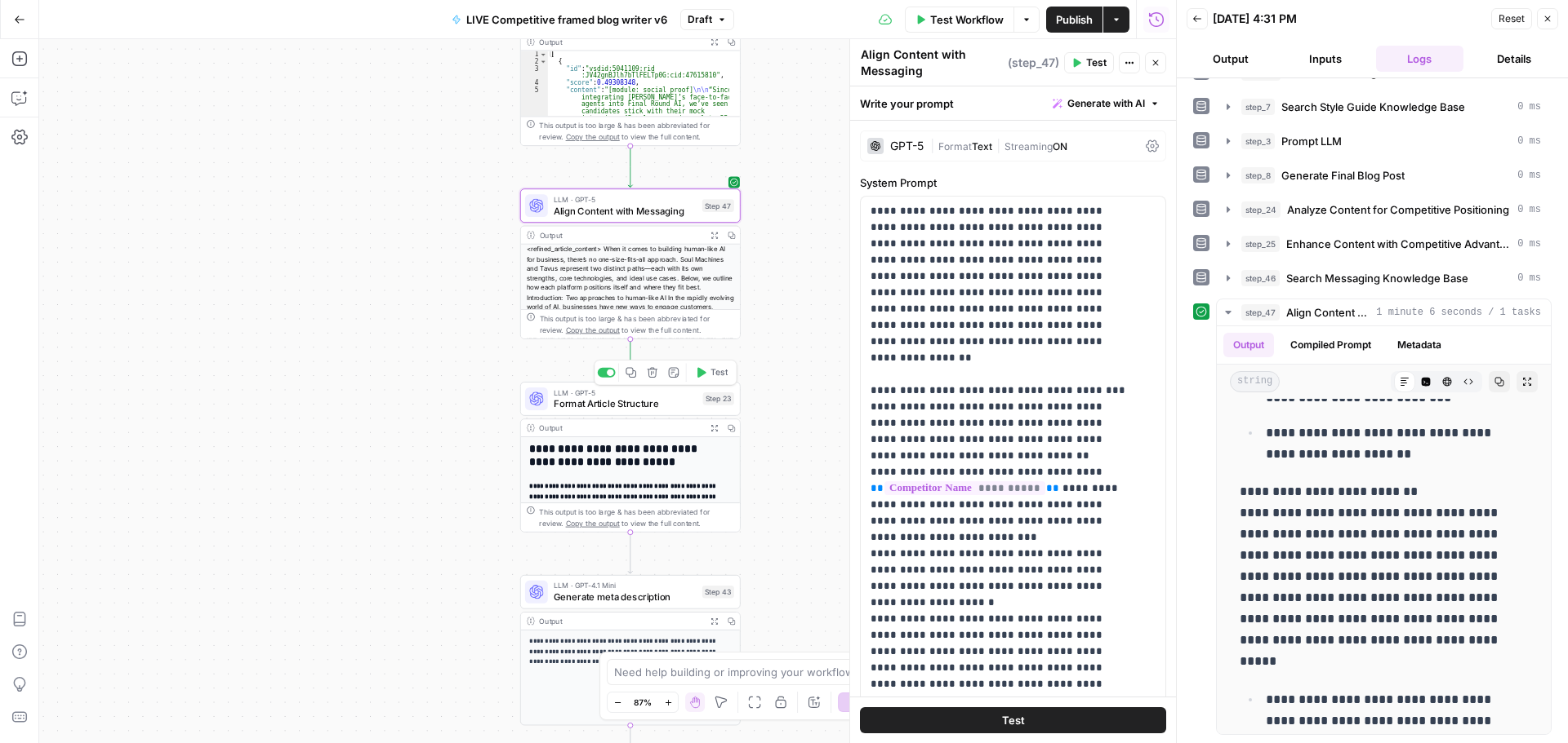
click at [709, 376] on button "Test" at bounding box center [711, 373] width 44 height 19
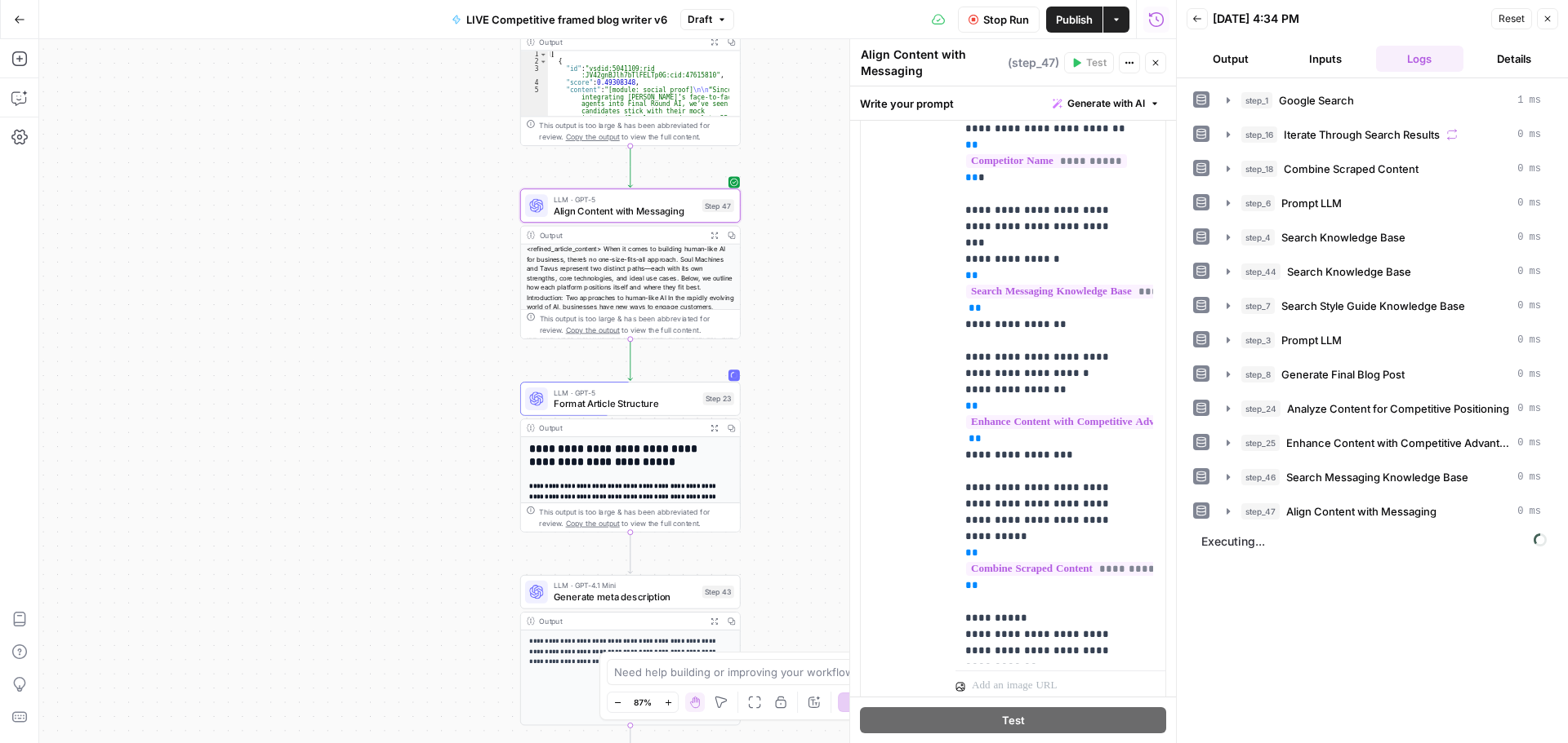
scroll to position [952, 0]
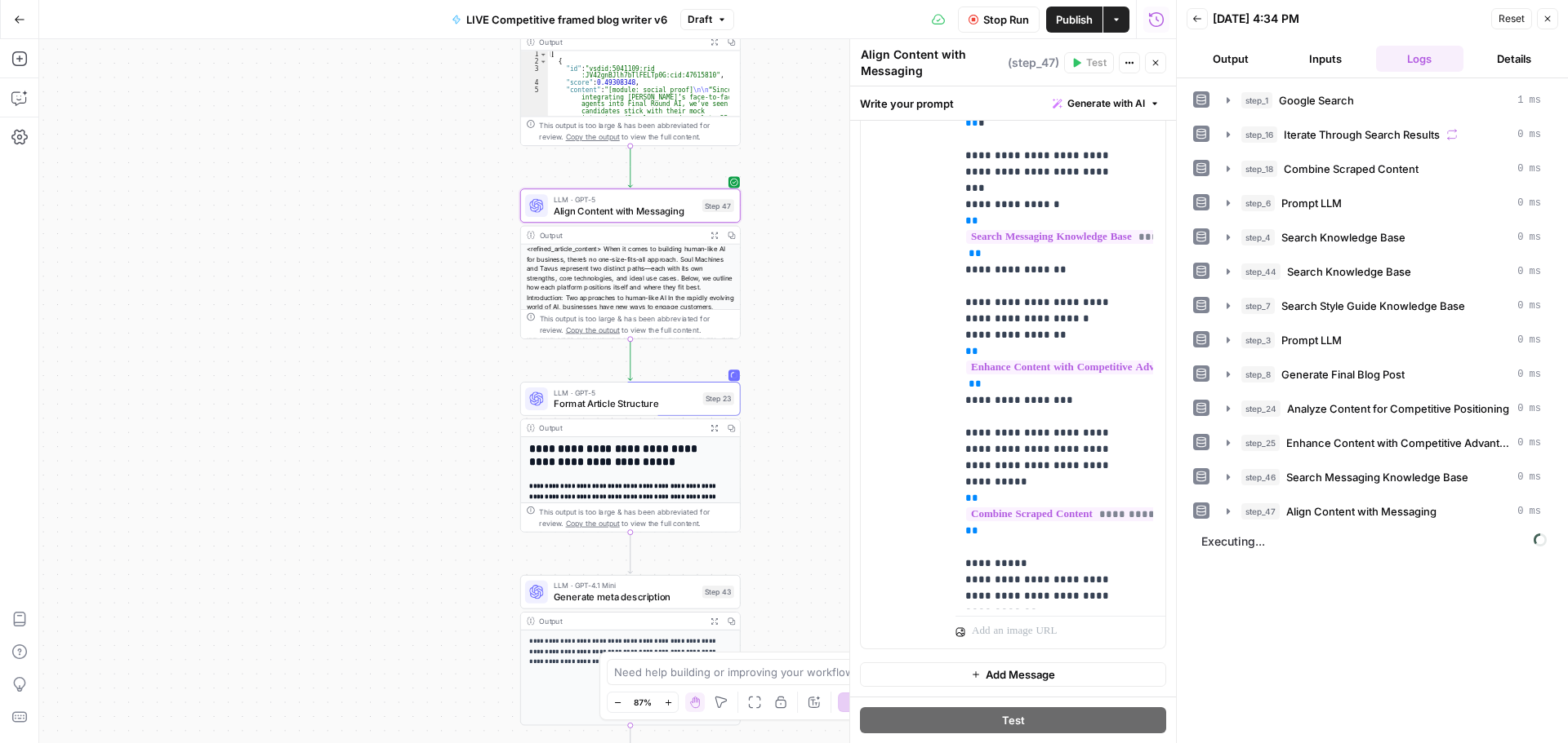
click at [631, 212] on span "Align Content with Messaging" at bounding box center [625, 210] width 143 height 14
click at [643, 405] on span "Format Article Structure" at bounding box center [626, 404] width 144 height 14
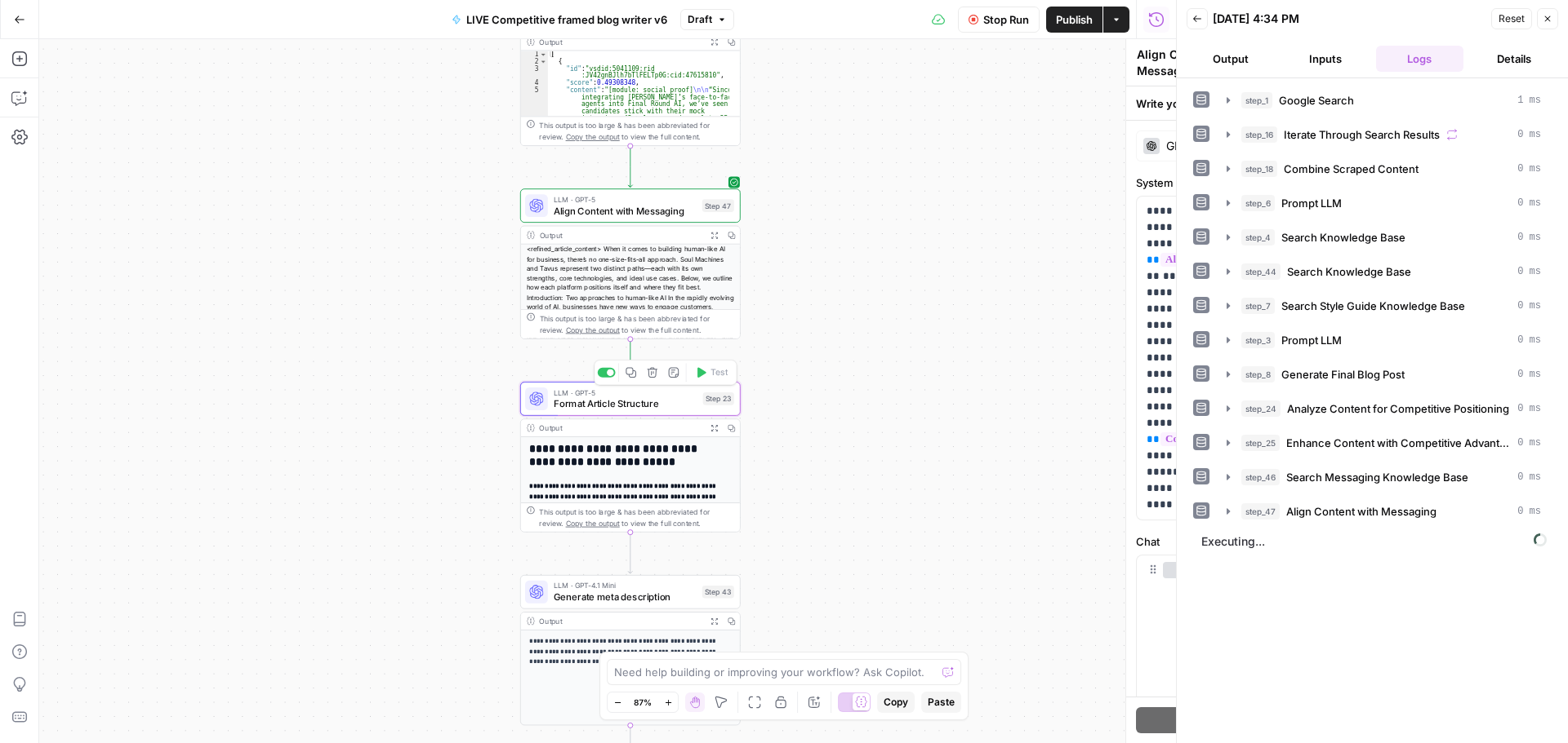
type textarea "Format Article Structure"
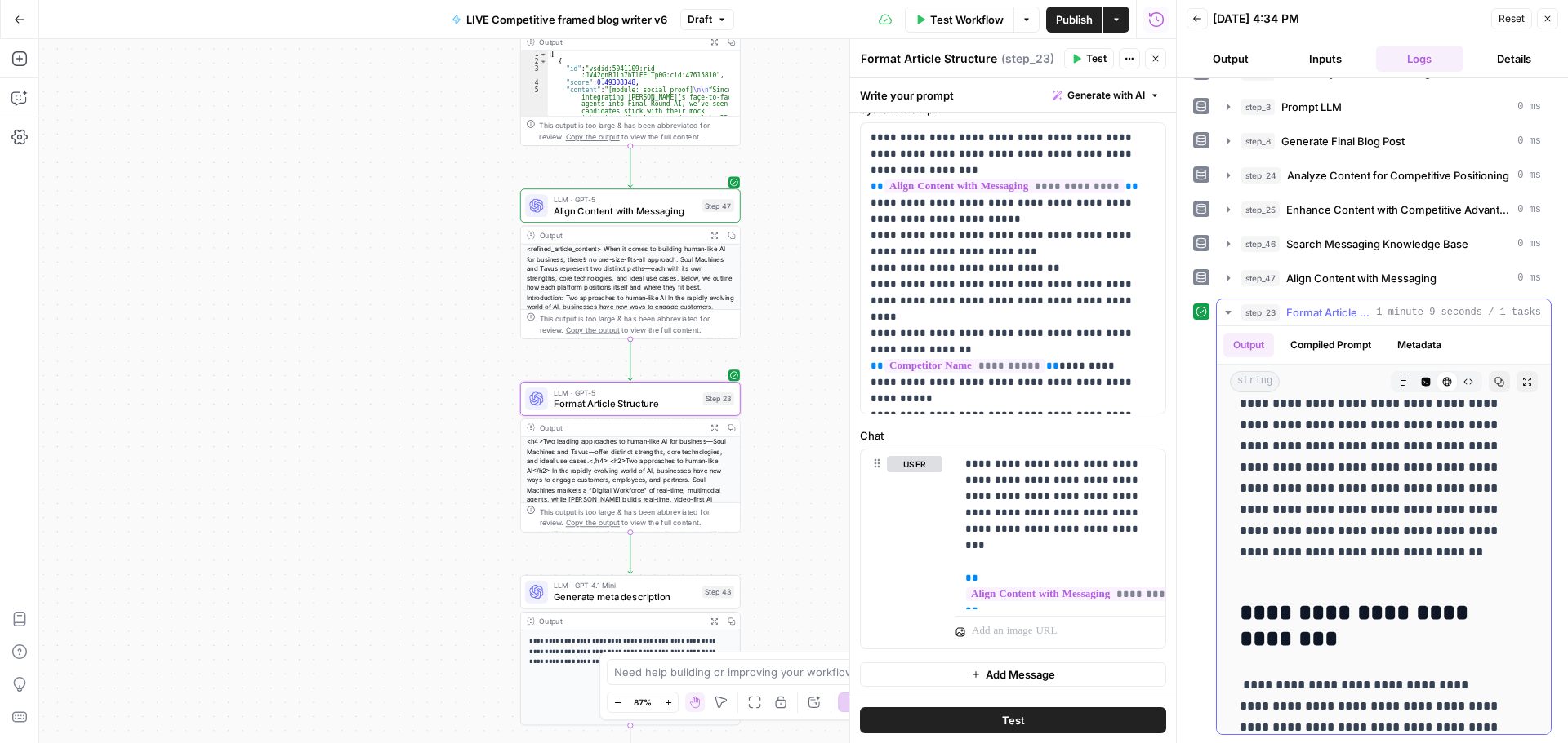
scroll to position [718, 0]
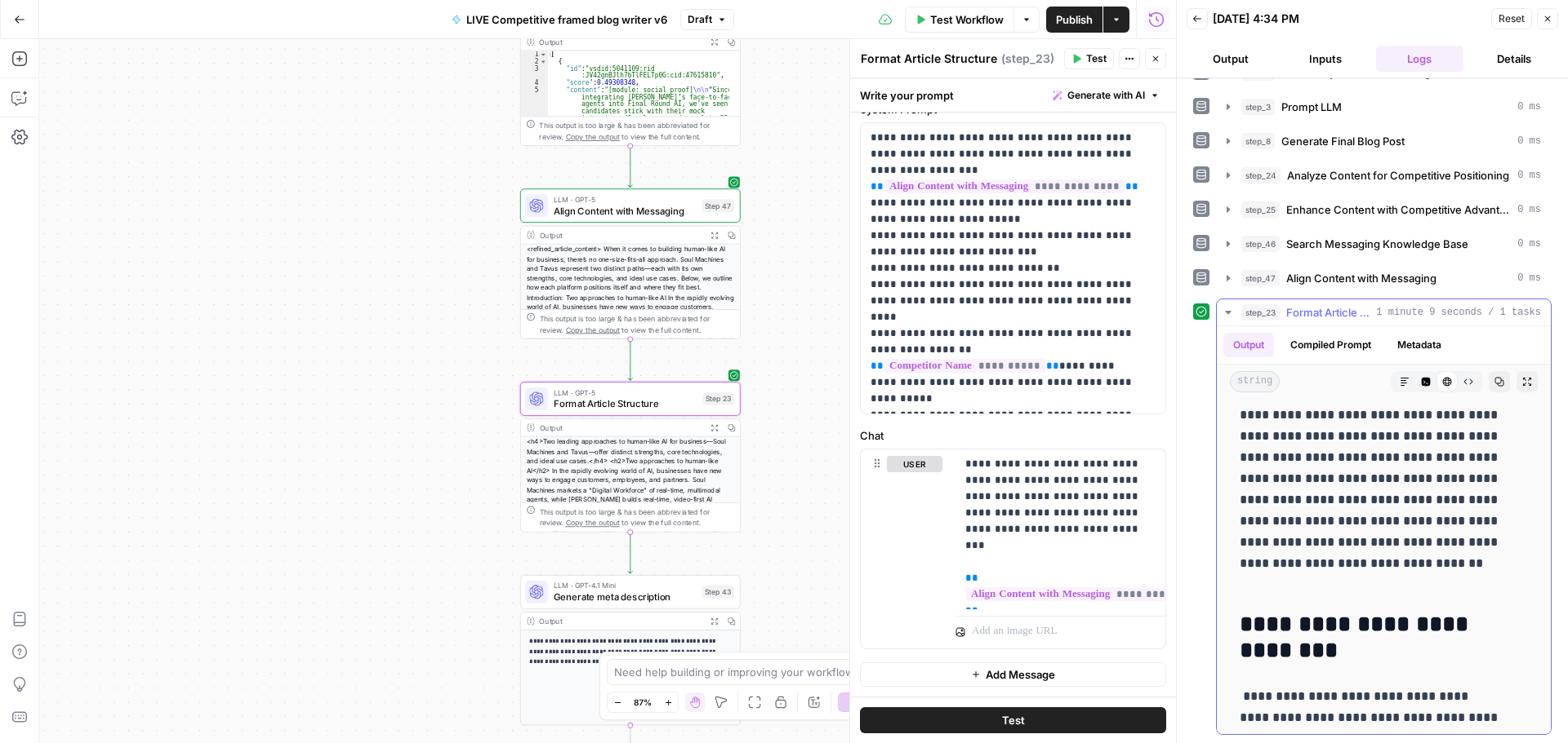
click at [1494, 382] on icon "button" at bounding box center [1499, 382] width 10 height 10
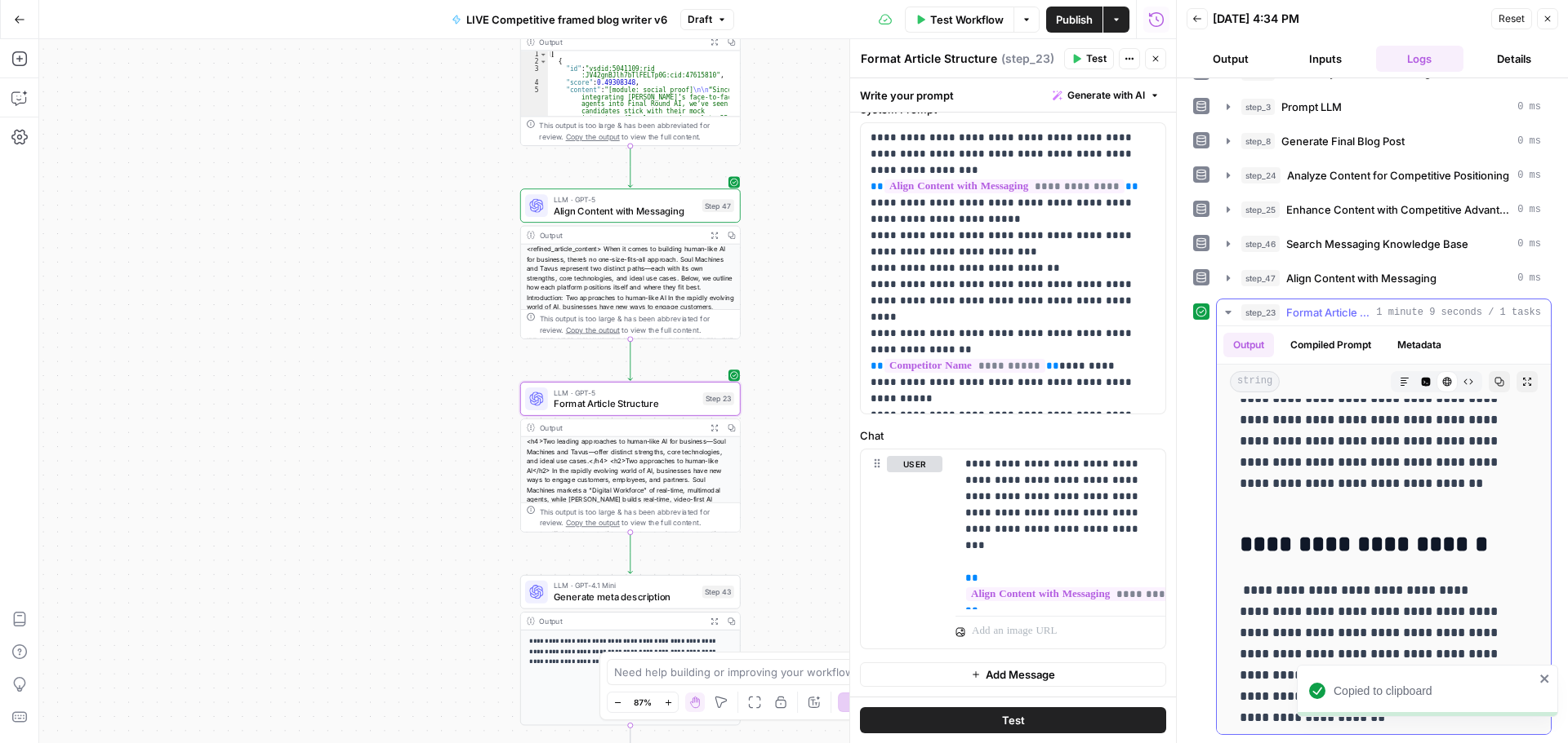
scroll to position [6186, 0]
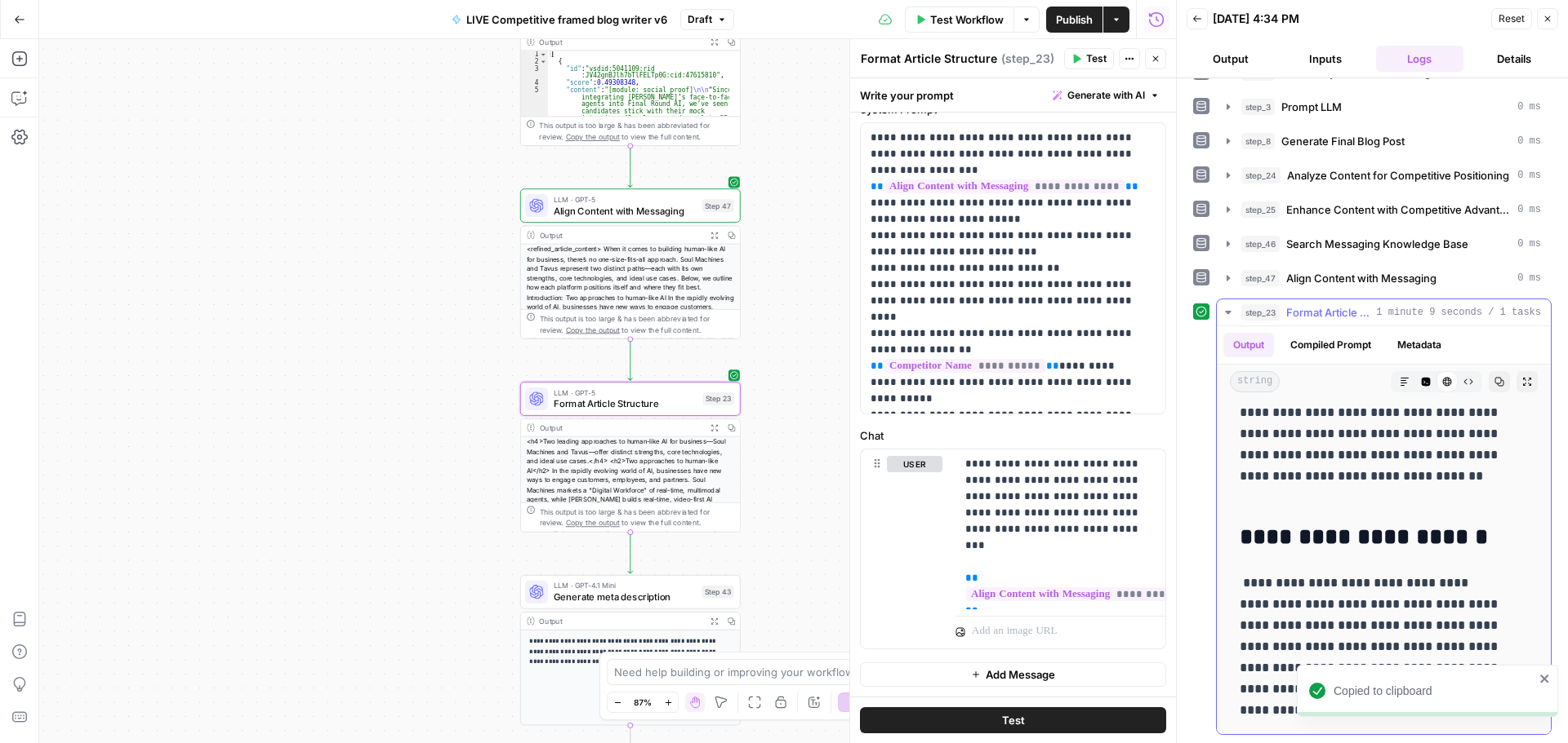
drag, startPoint x: 1240, startPoint y: 421, endPoint x: 1533, endPoint y: 732, distance: 427.3
click at [1533, 732] on div "**********" at bounding box center [1383, 530] width 334 height 408
copy body "Oops! Your window is too small AirOps is currently only supported on desktop de…"
click at [1326, 433] on p "**********" at bounding box center [1372, 370] width 264 height 275
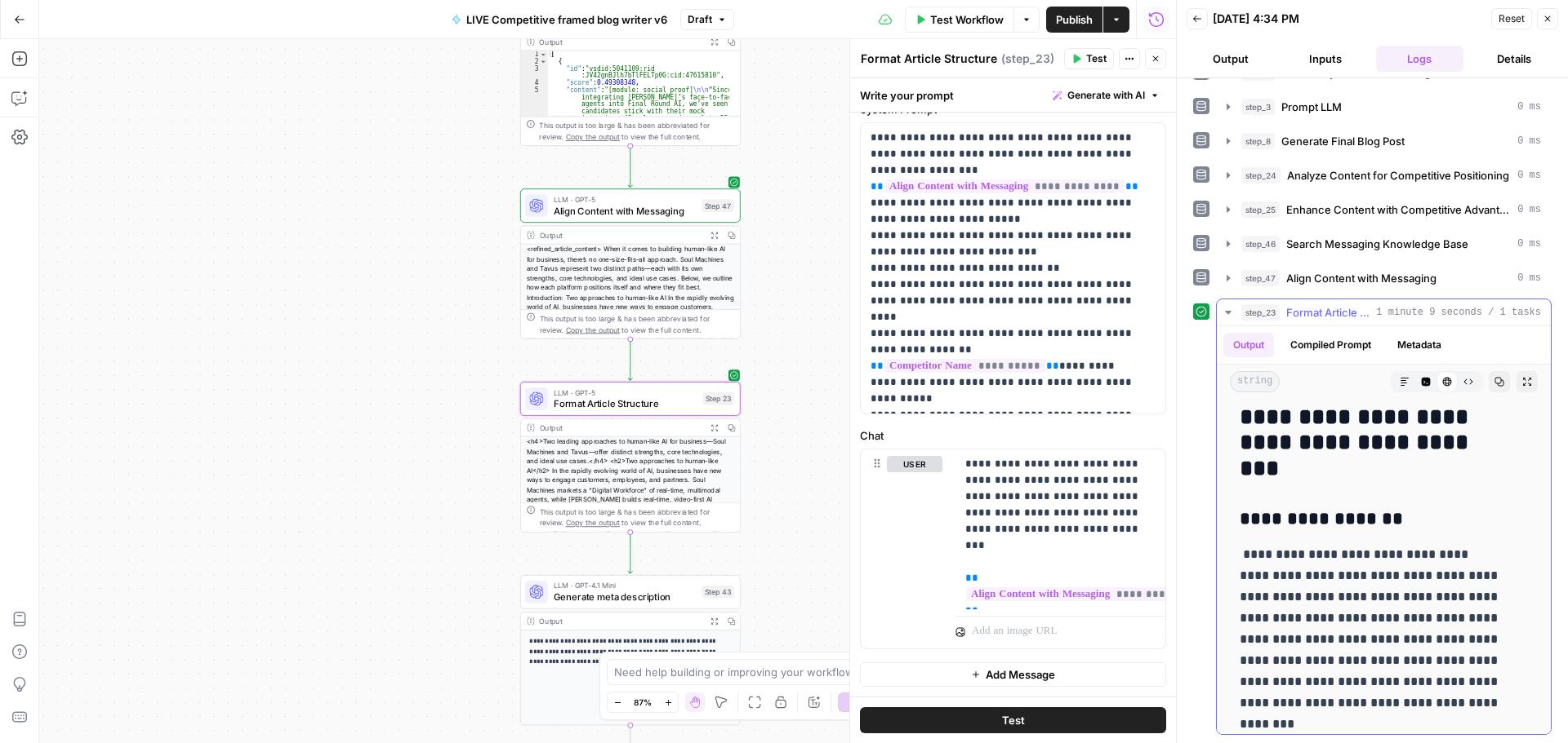
scroll to position [2350, 0]
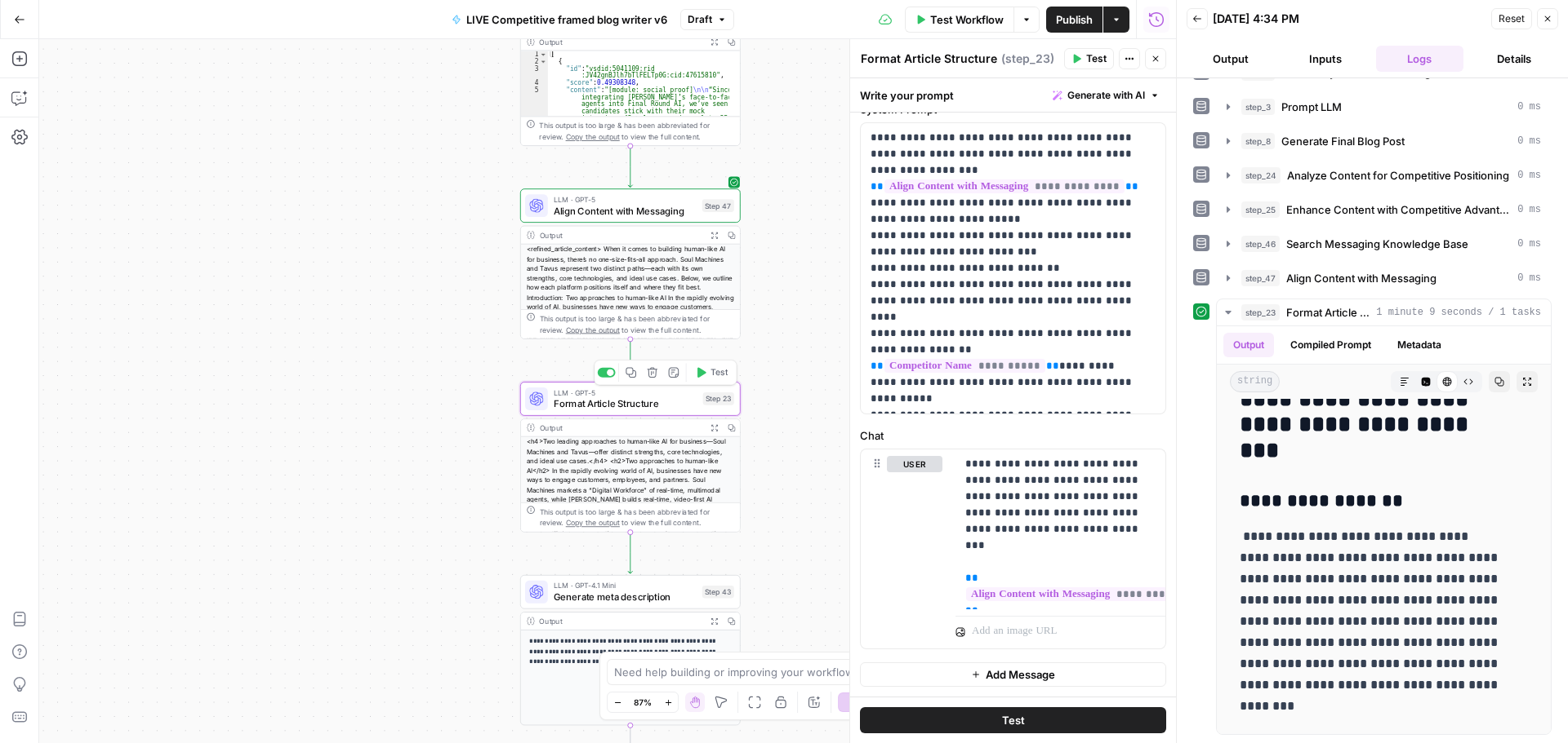
click at [599, 404] on span "Format Article Structure" at bounding box center [626, 404] width 144 height 14
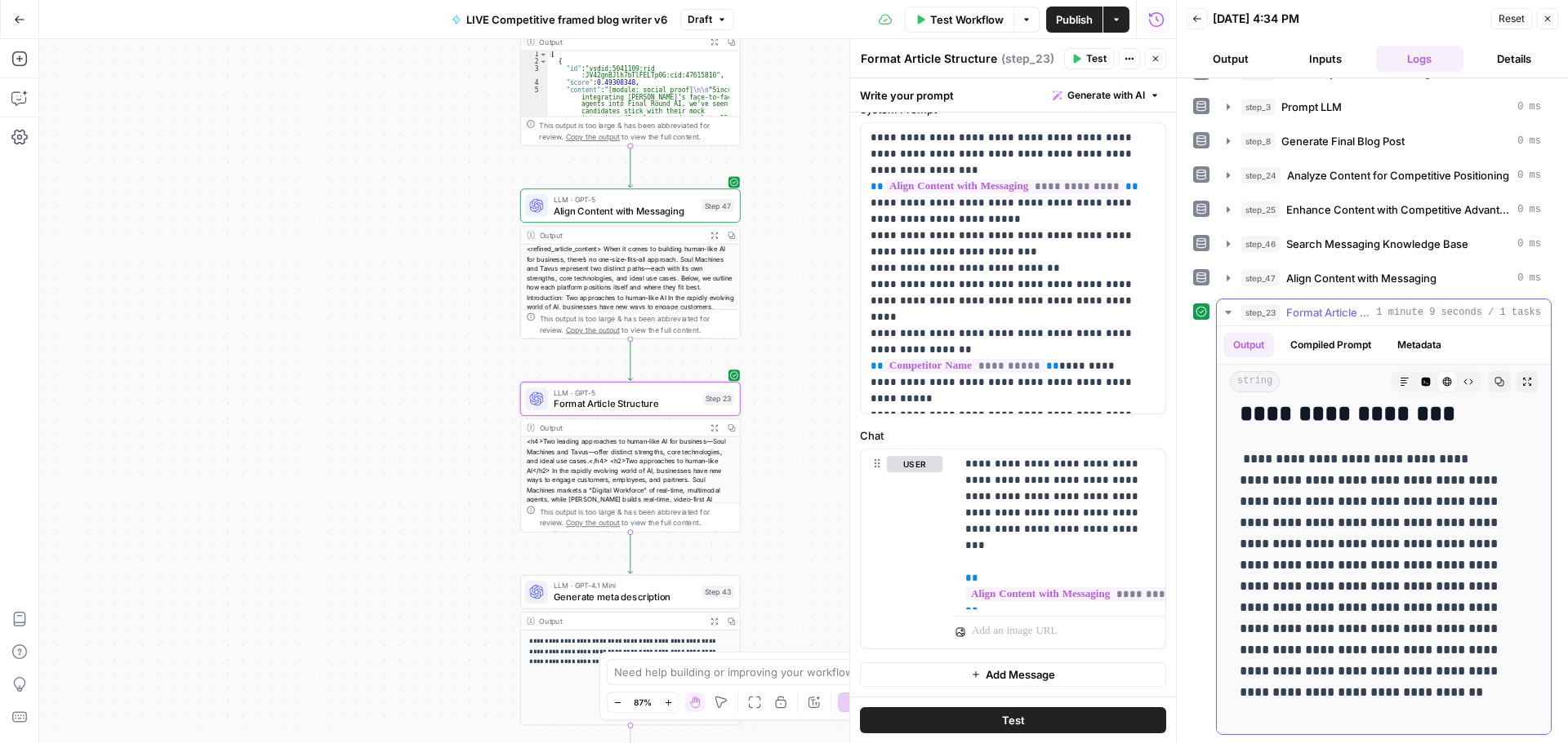
scroll to position [5941, 0]
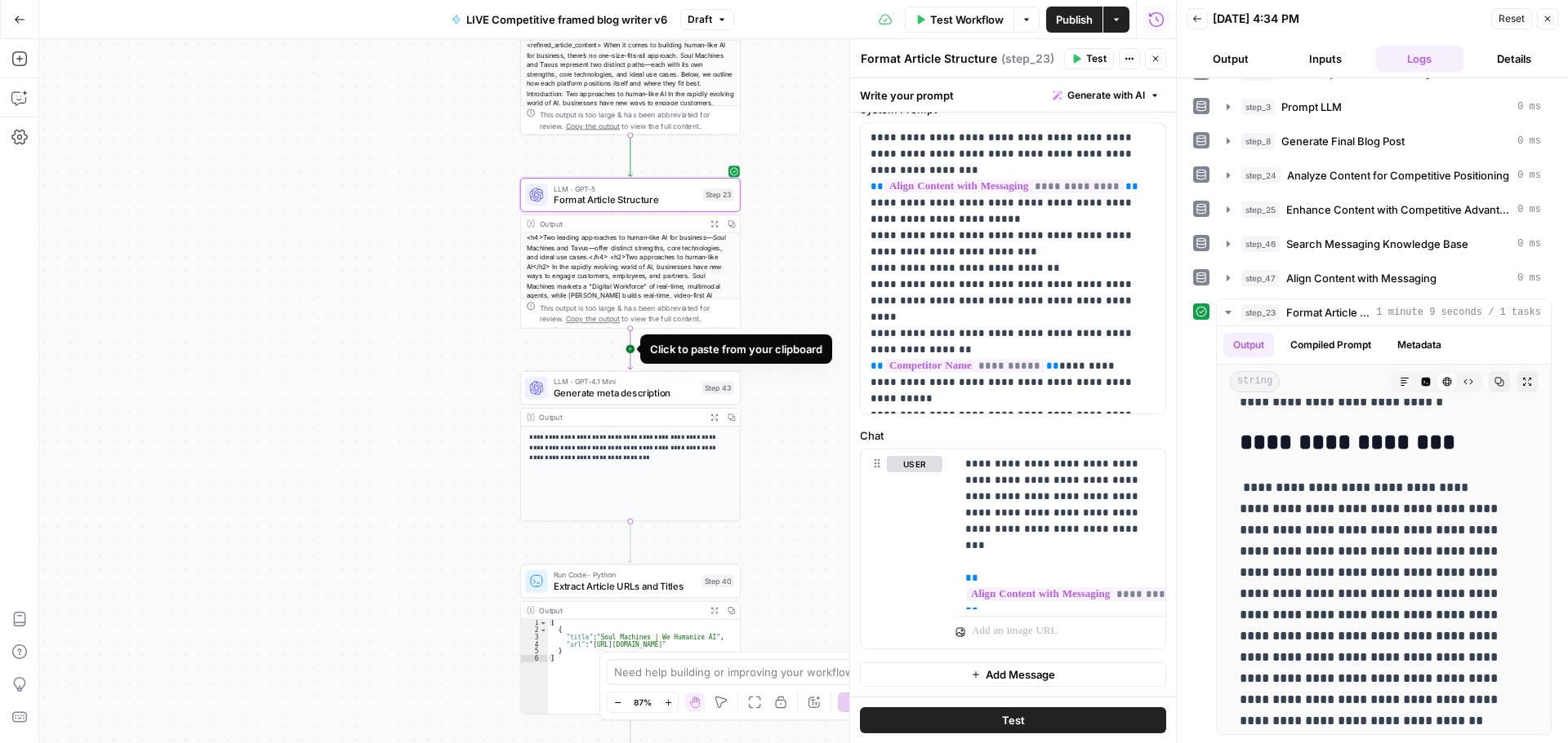
drag, startPoint x: 23, startPoint y: 58, endPoint x: 633, endPoint y: 347, distance: 675.0
click at [25, 58] on icon "button" at bounding box center [19, 58] width 16 height 16
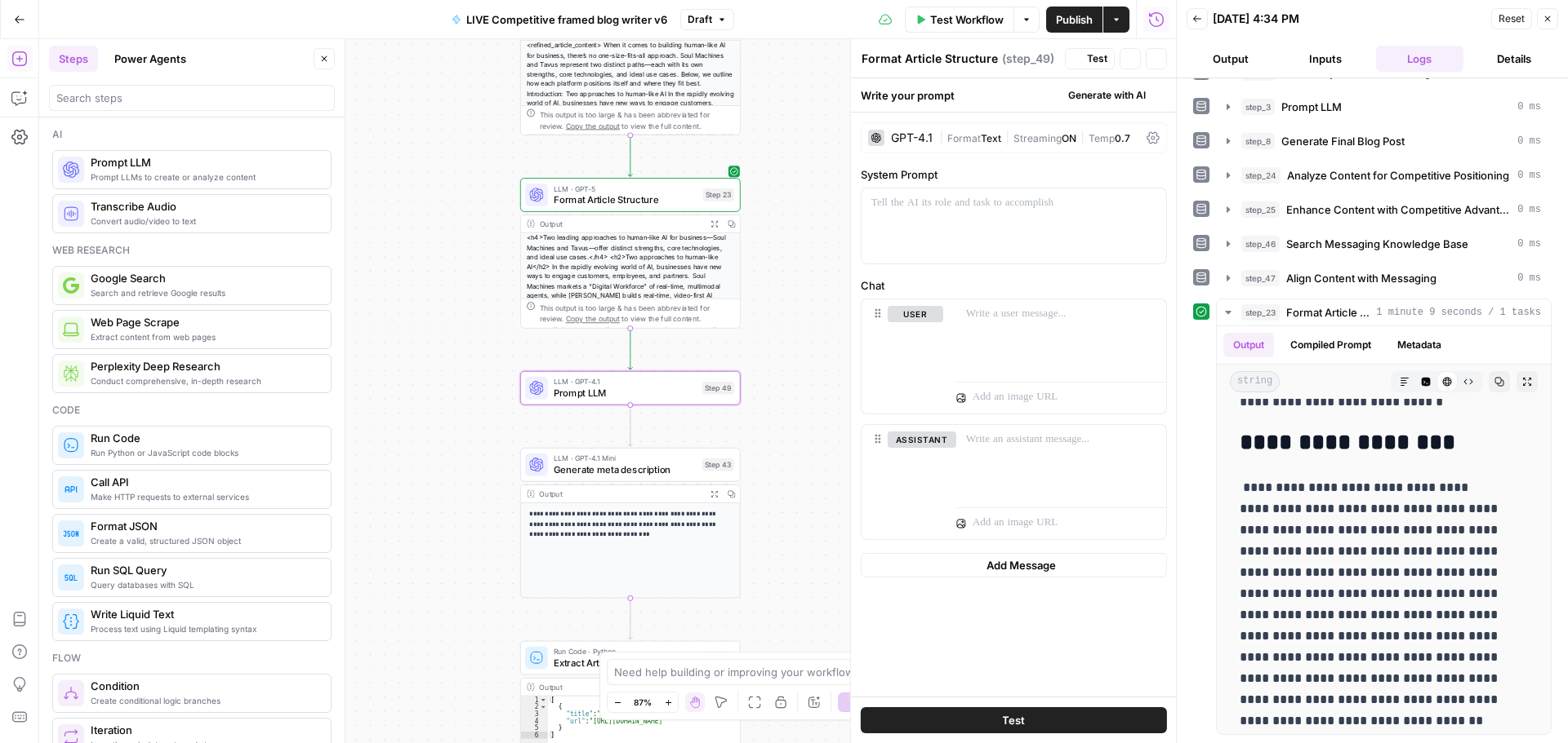
type textarea "Prompt LLM"
click at [579, 392] on span "Prompt LLM" at bounding box center [625, 393] width 143 height 14
click at [934, 135] on div "GPT-4.1 | Format Text | Streaming ON | Temp 0.7" at bounding box center [1013, 138] width 306 height 31
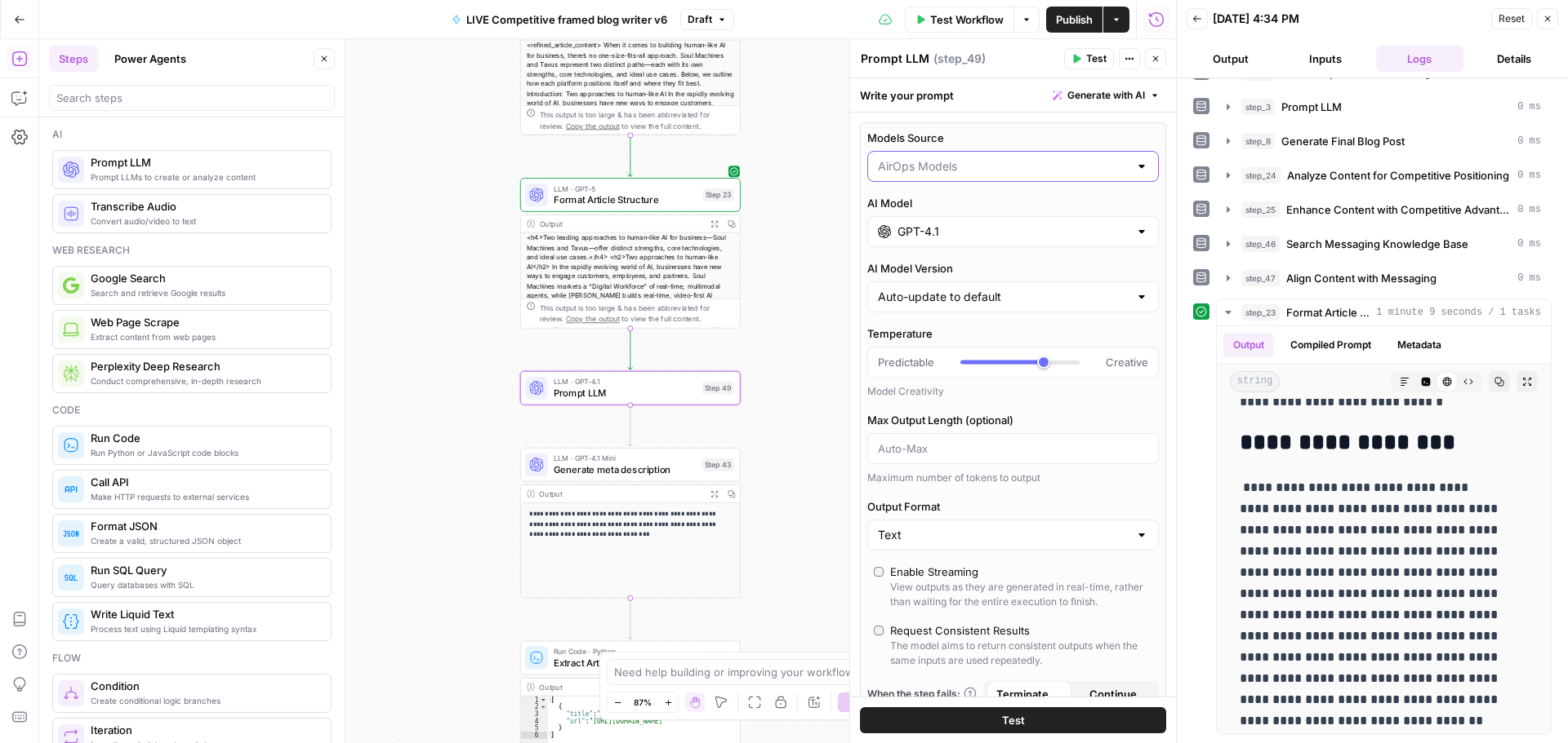
click at [947, 162] on input "Models Source" at bounding box center [1003, 166] width 251 height 16
click at [935, 241] on button "My Models" at bounding box center [1006, 230] width 265 height 23
type input "My Models"
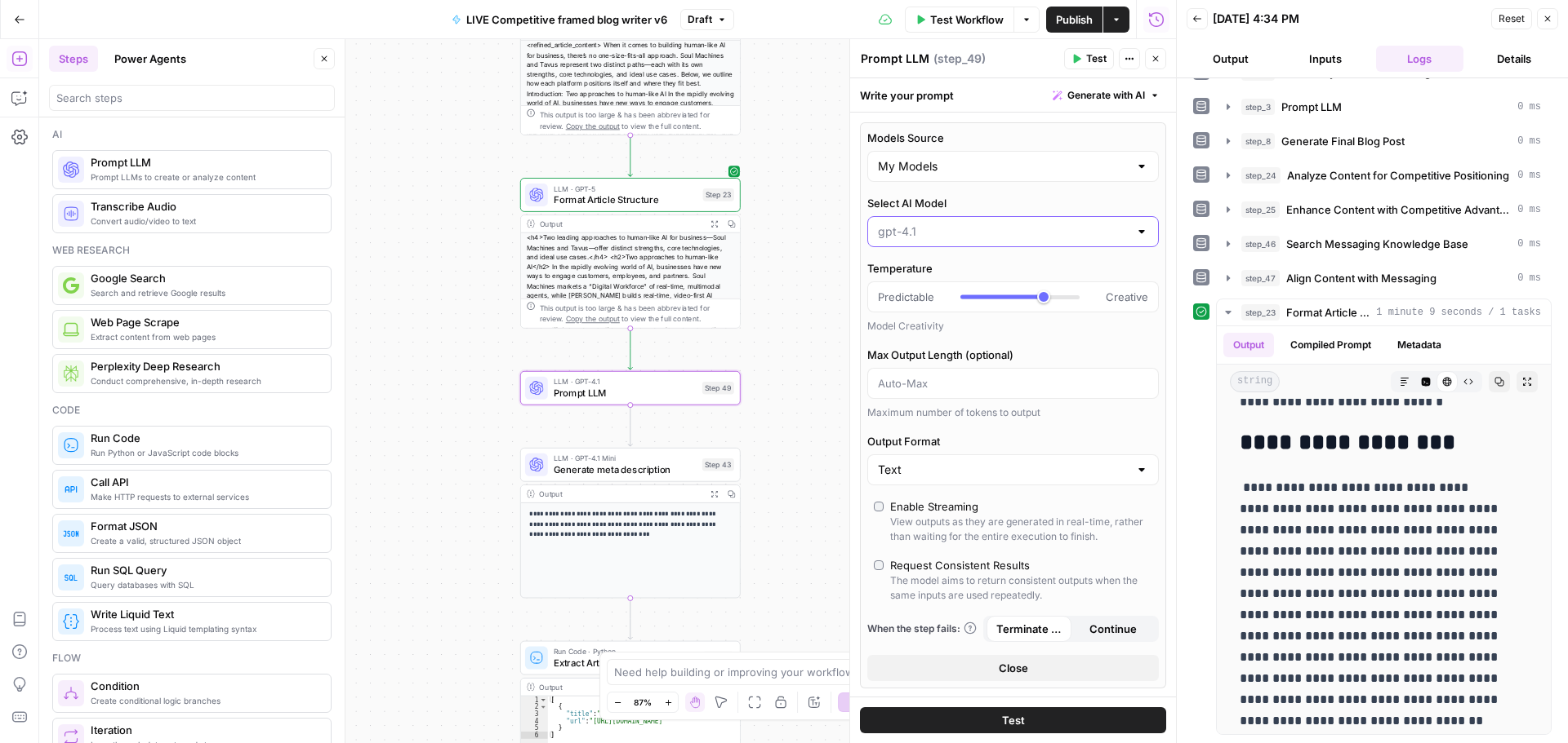
click at [962, 237] on input "Select AI Model" at bounding box center [1003, 231] width 251 height 16
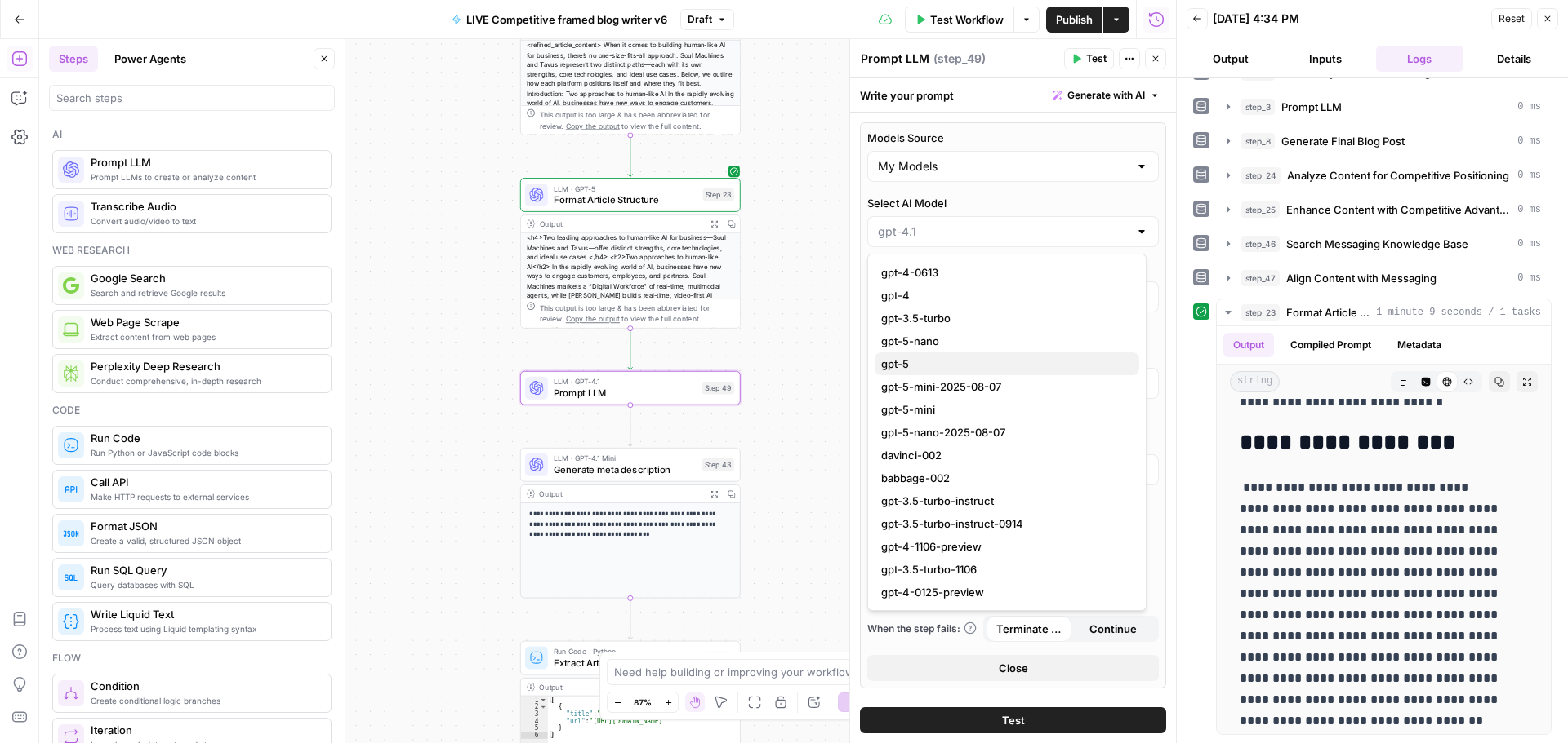
click at [938, 364] on span "gpt-5" at bounding box center [1004, 363] width 245 height 16
type input "gpt-5"
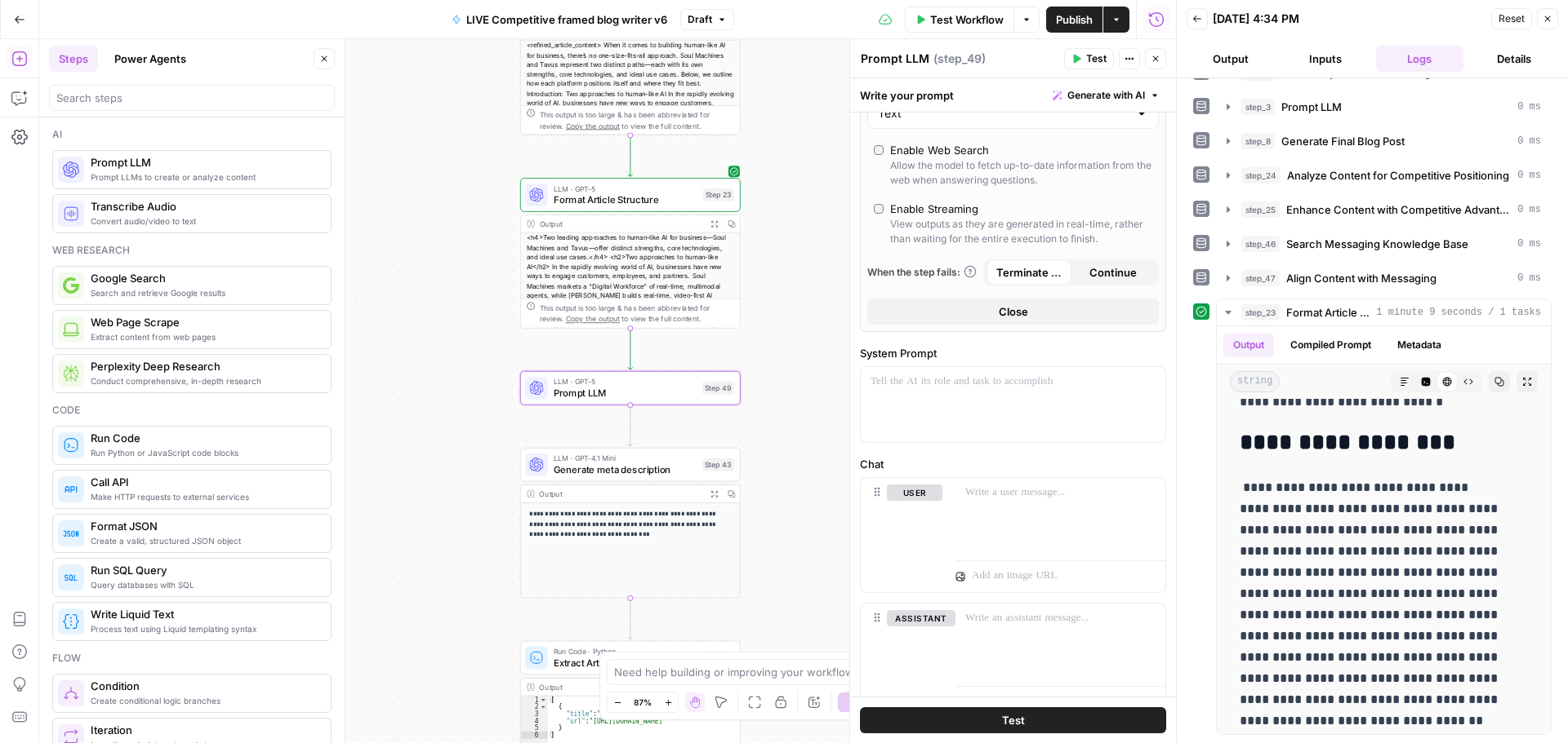
scroll to position [326, 0]
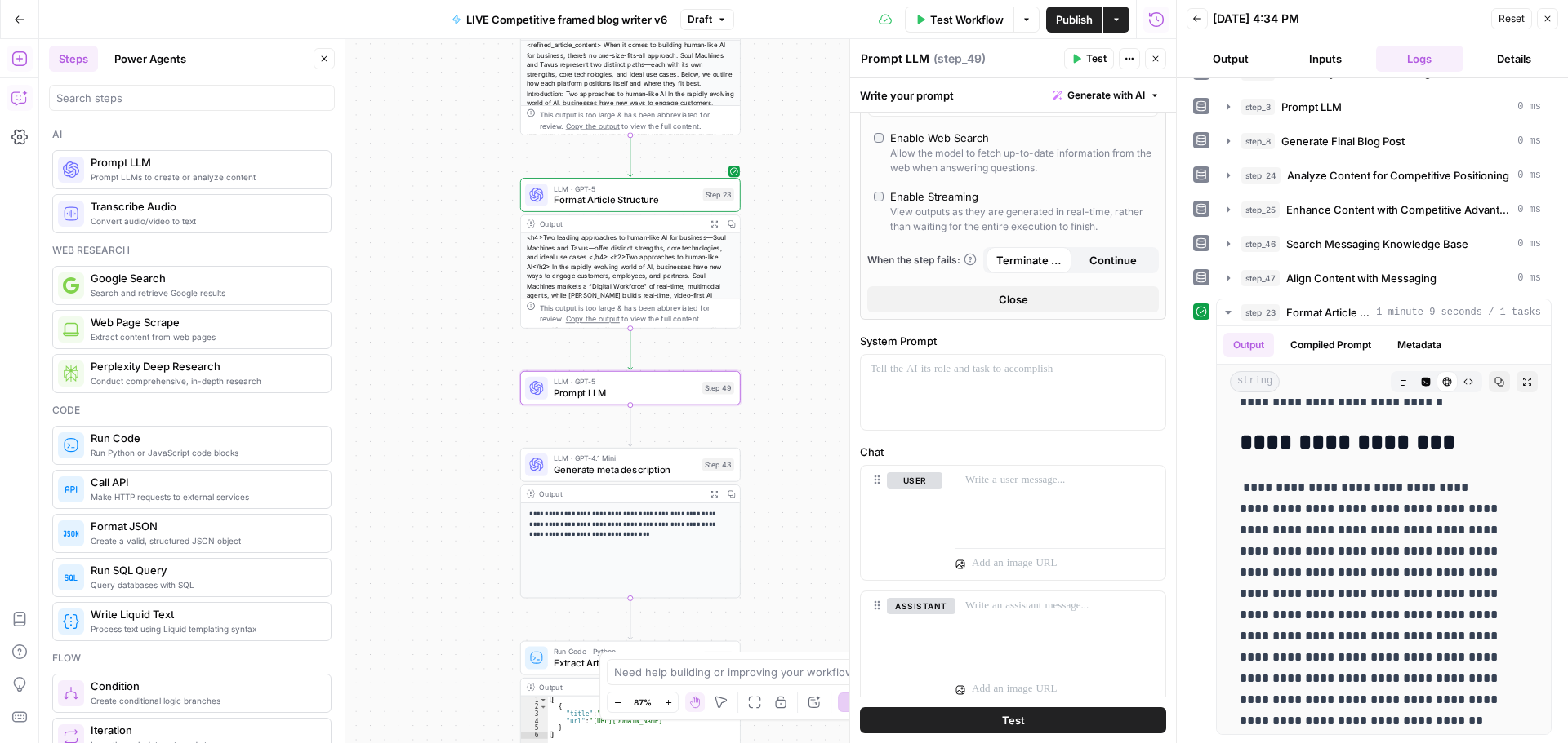
click at [21, 92] on icon "button" at bounding box center [19, 98] width 16 height 16
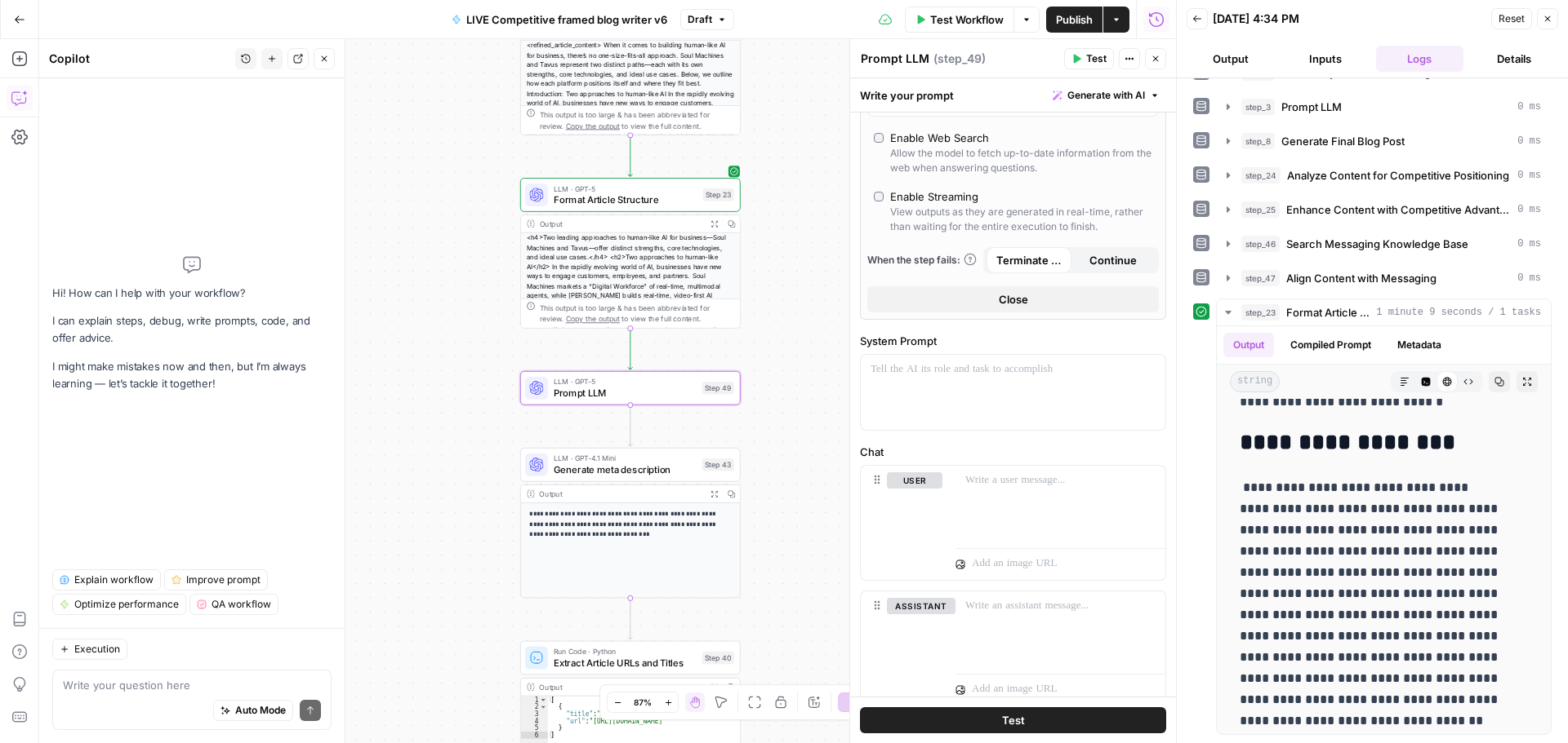
click at [152, 677] on textarea at bounding box center [192, 685] width 258 height 16
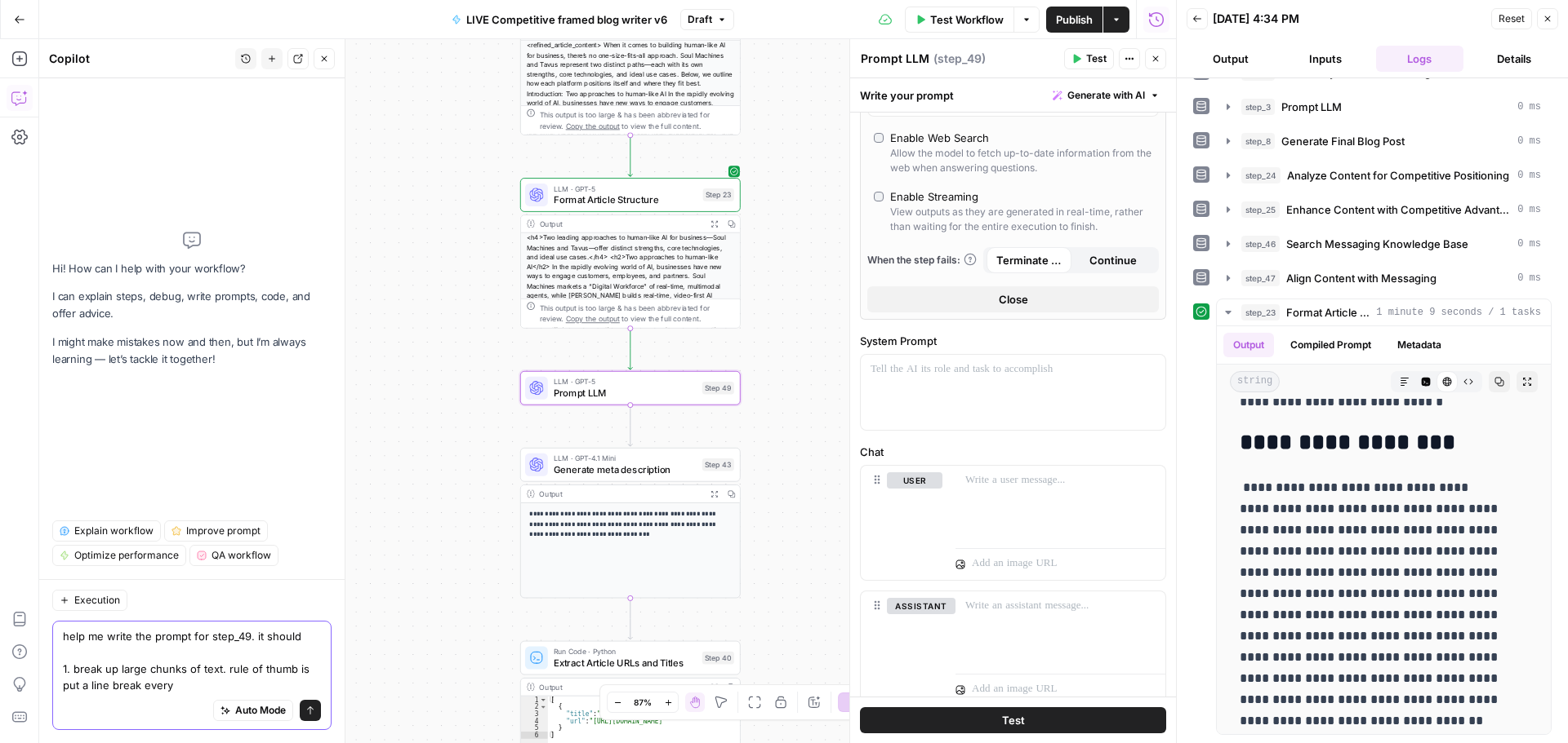
click at [201, 679] on textarea "help me write the prompt for step_49. it should 1. break up large chunks of tex…" at bounding box center [192, 661] width 258 height 65
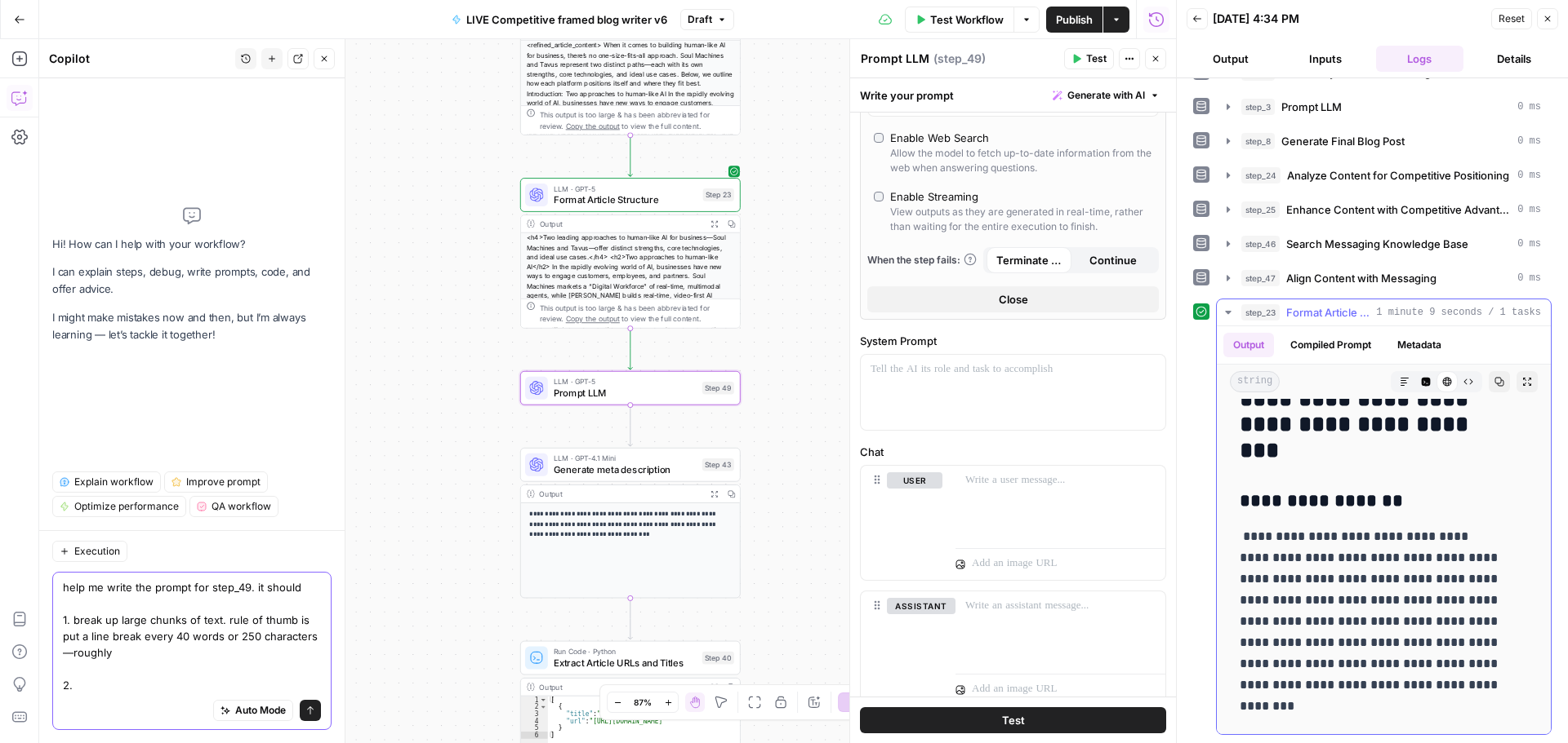
scroll to position [2187, 0]
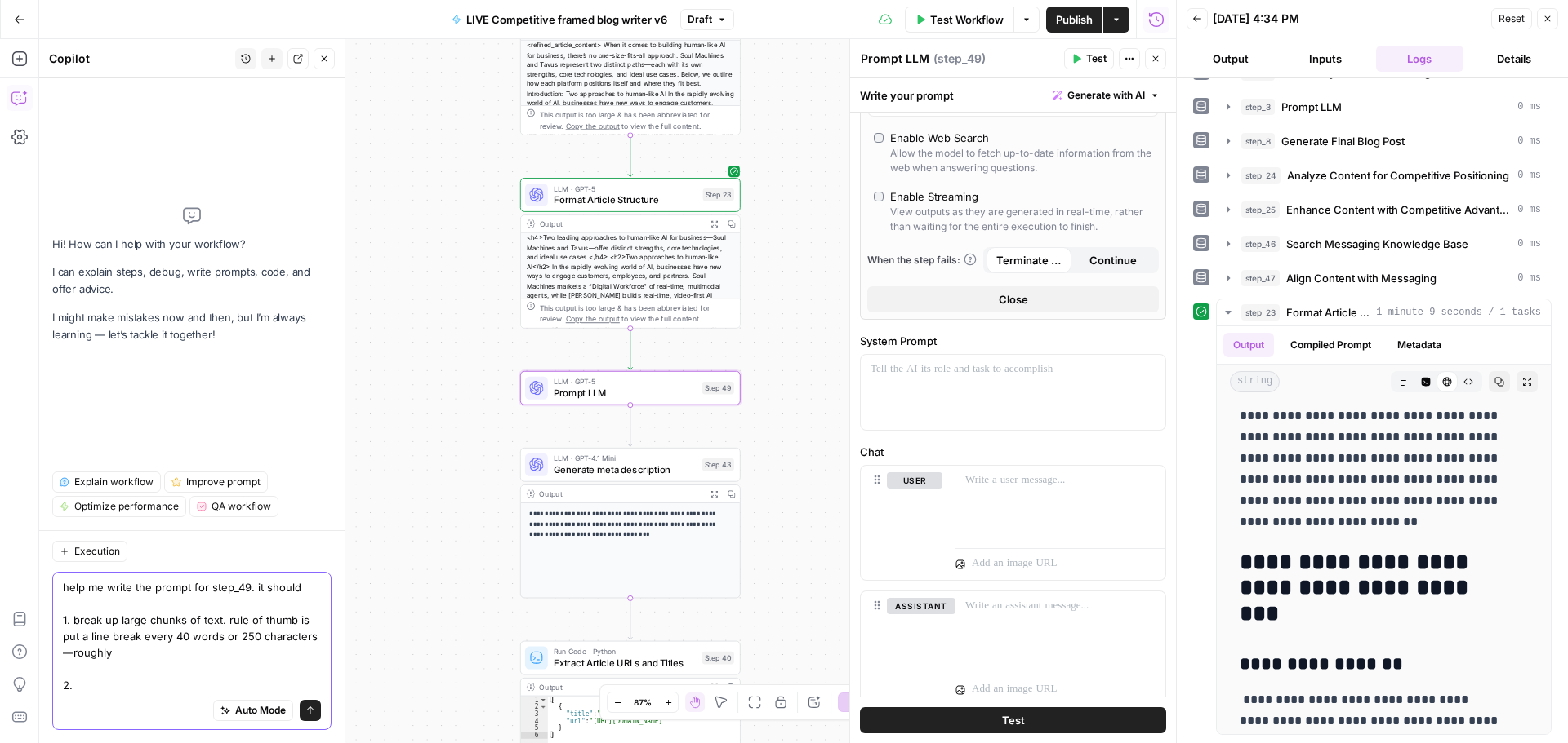
click at [175, 679] on textarea "help me write the prompt for step_49. it should 1. break up large chunks of tex…" at bounding box center [192, 636] width 258 height 114
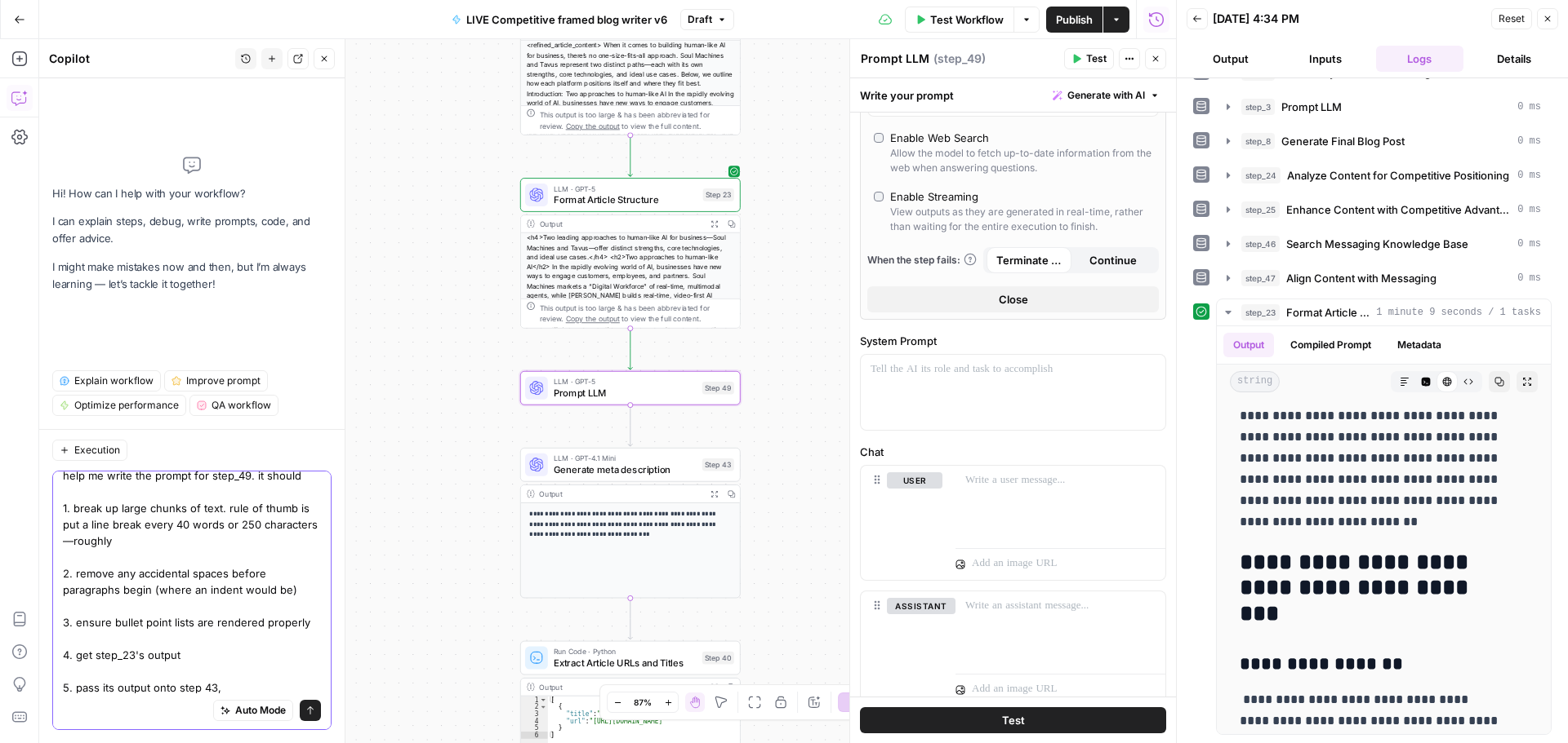
scroll to position [13, 0]
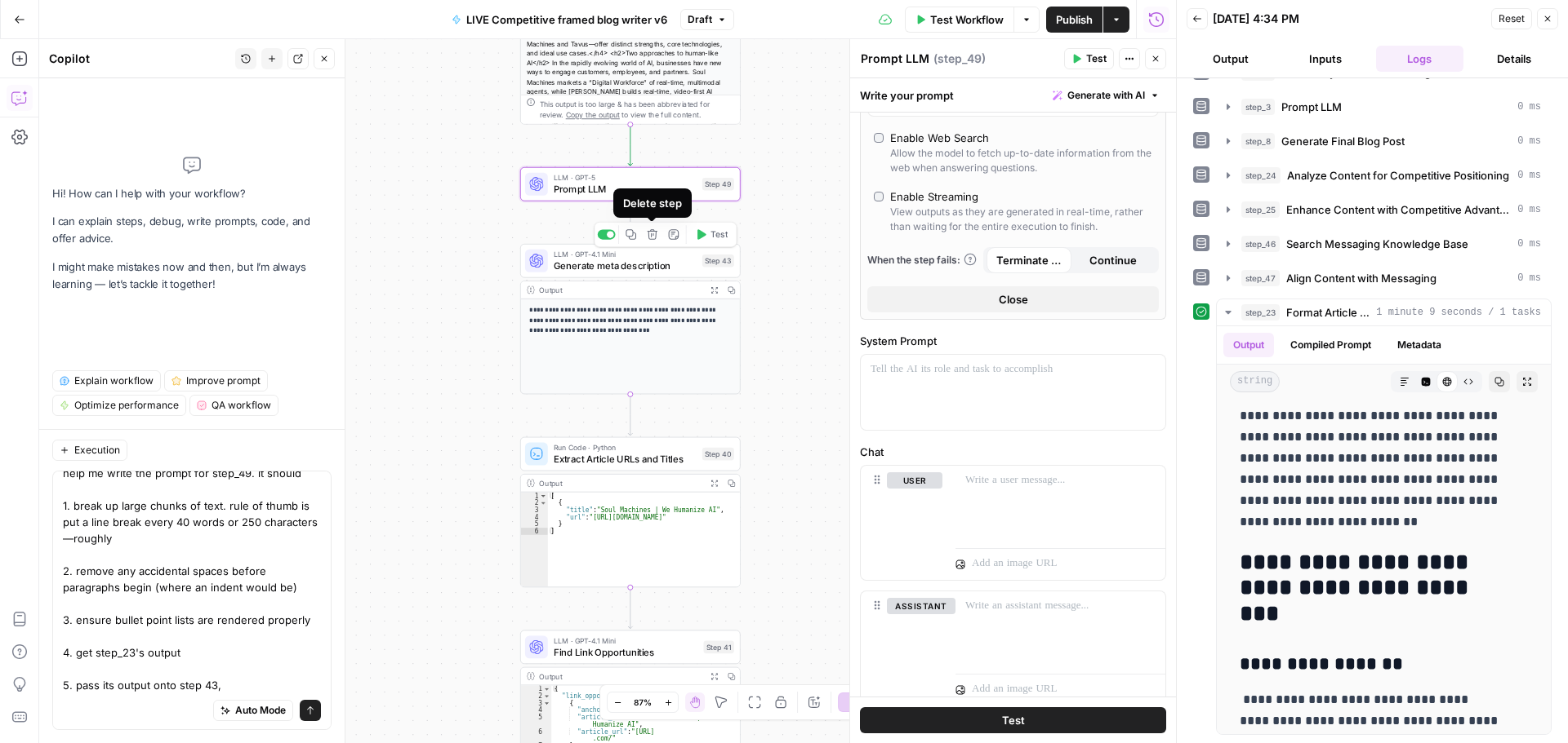
click at [651, 237] on icon "button" at bounding box center [651, 234] width 11 height 11
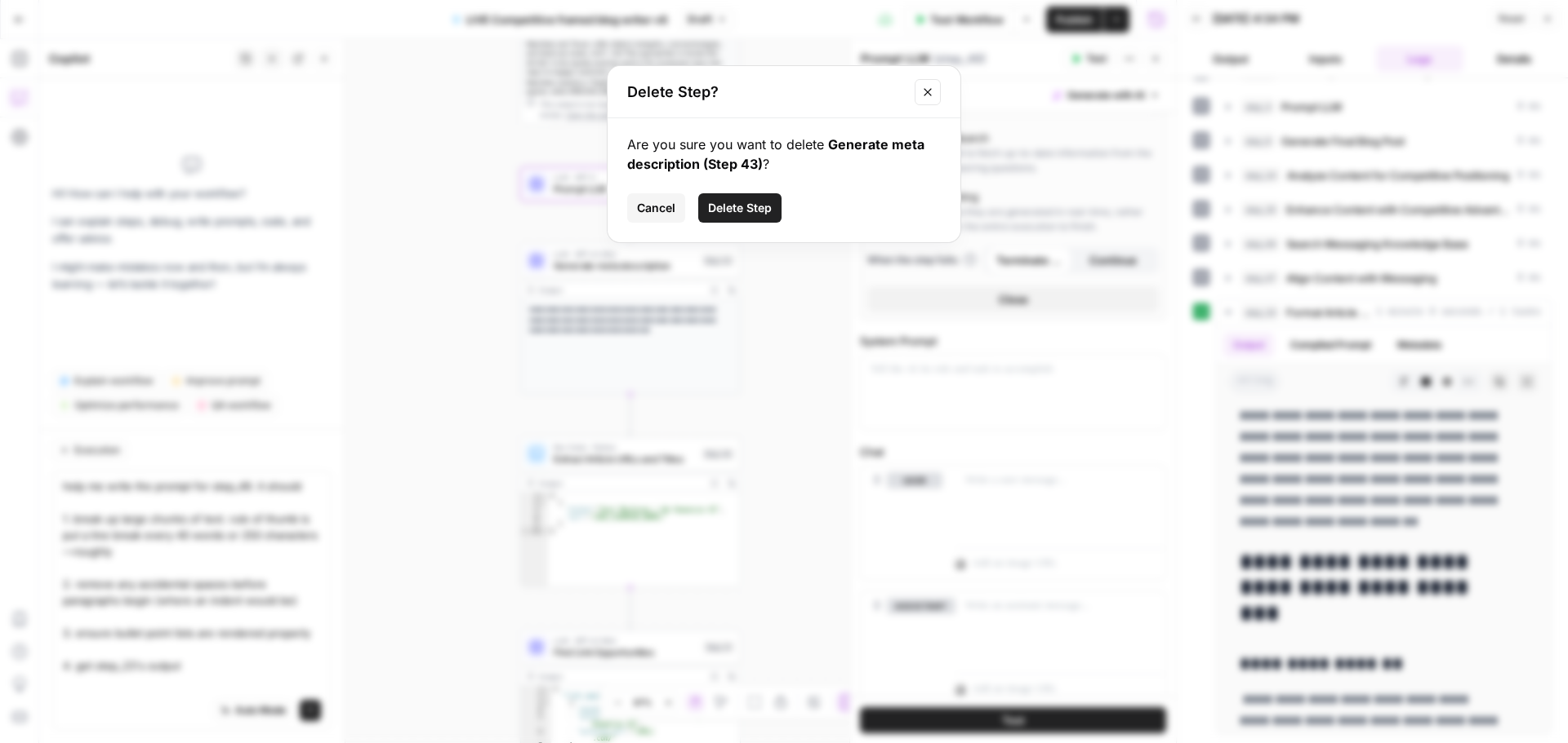
click at [740, 209] on span "Delete Step" at bounding box center [740, 208] width 64 height 16
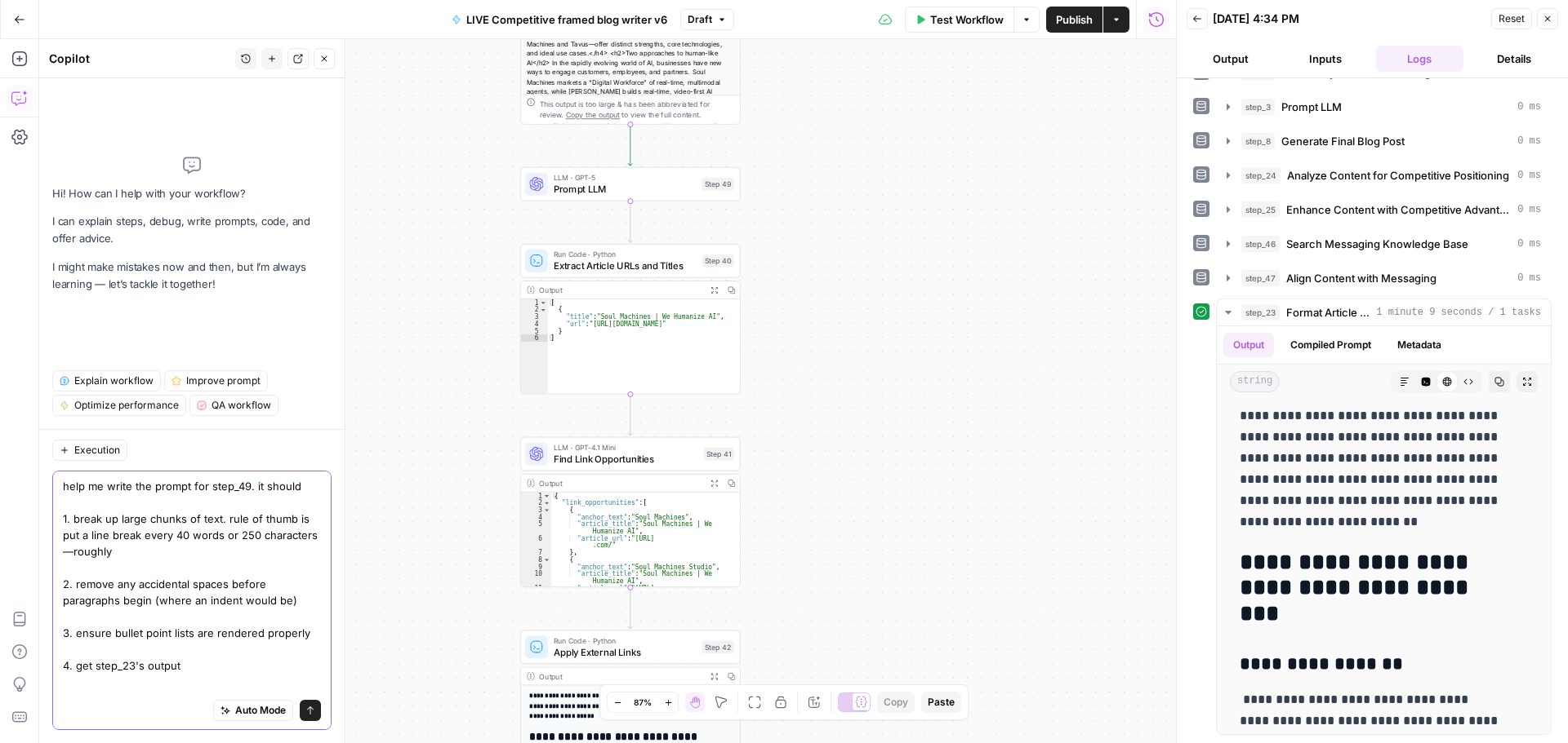
click at [228, 668] on textarea "help me write the prompt for step_49. it should 1. break up large chunks of tex…" at bounding box center [192, 592] width 258 height 229
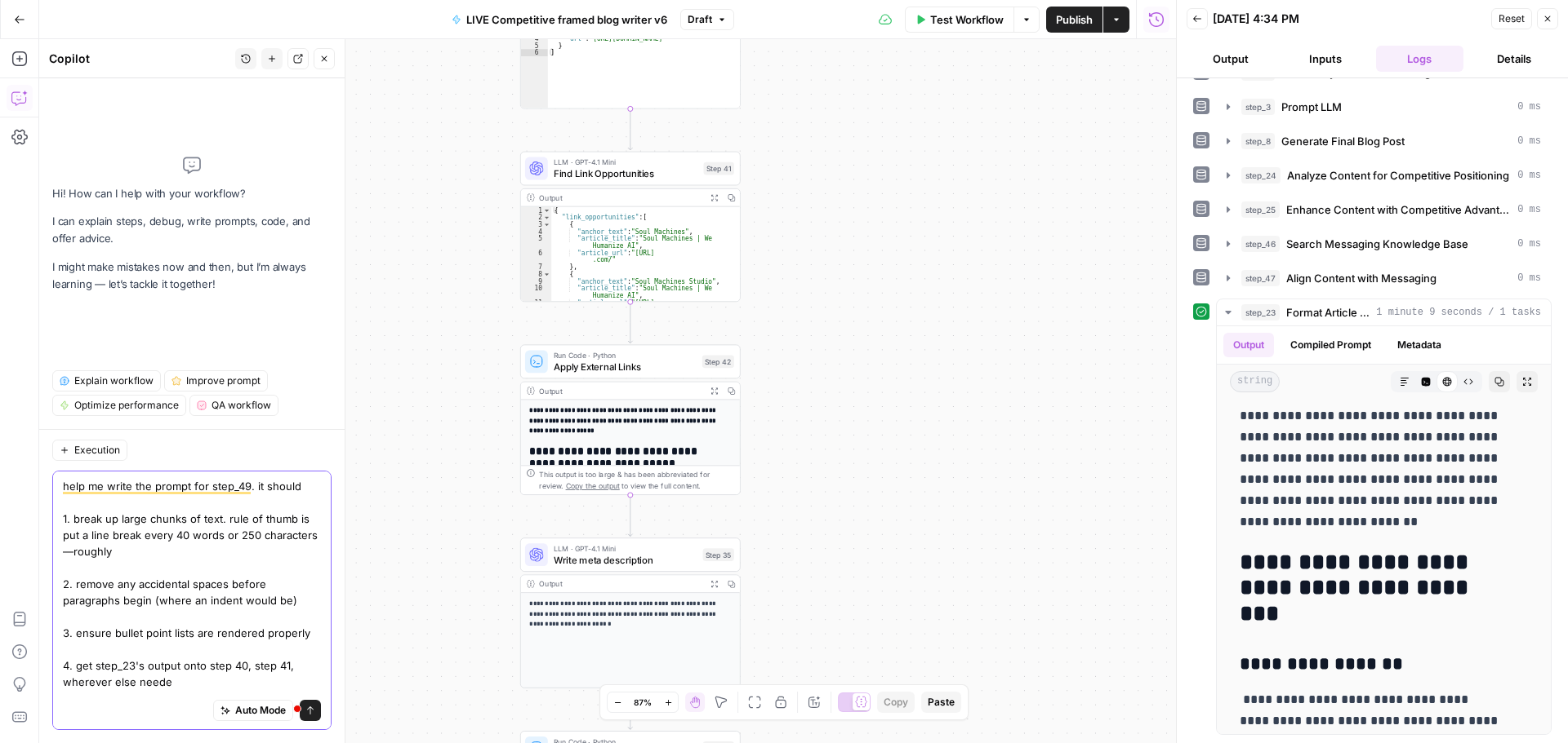
type textarea "help me write the prompt for step_49. it should 1. break up large chunks of tex…"
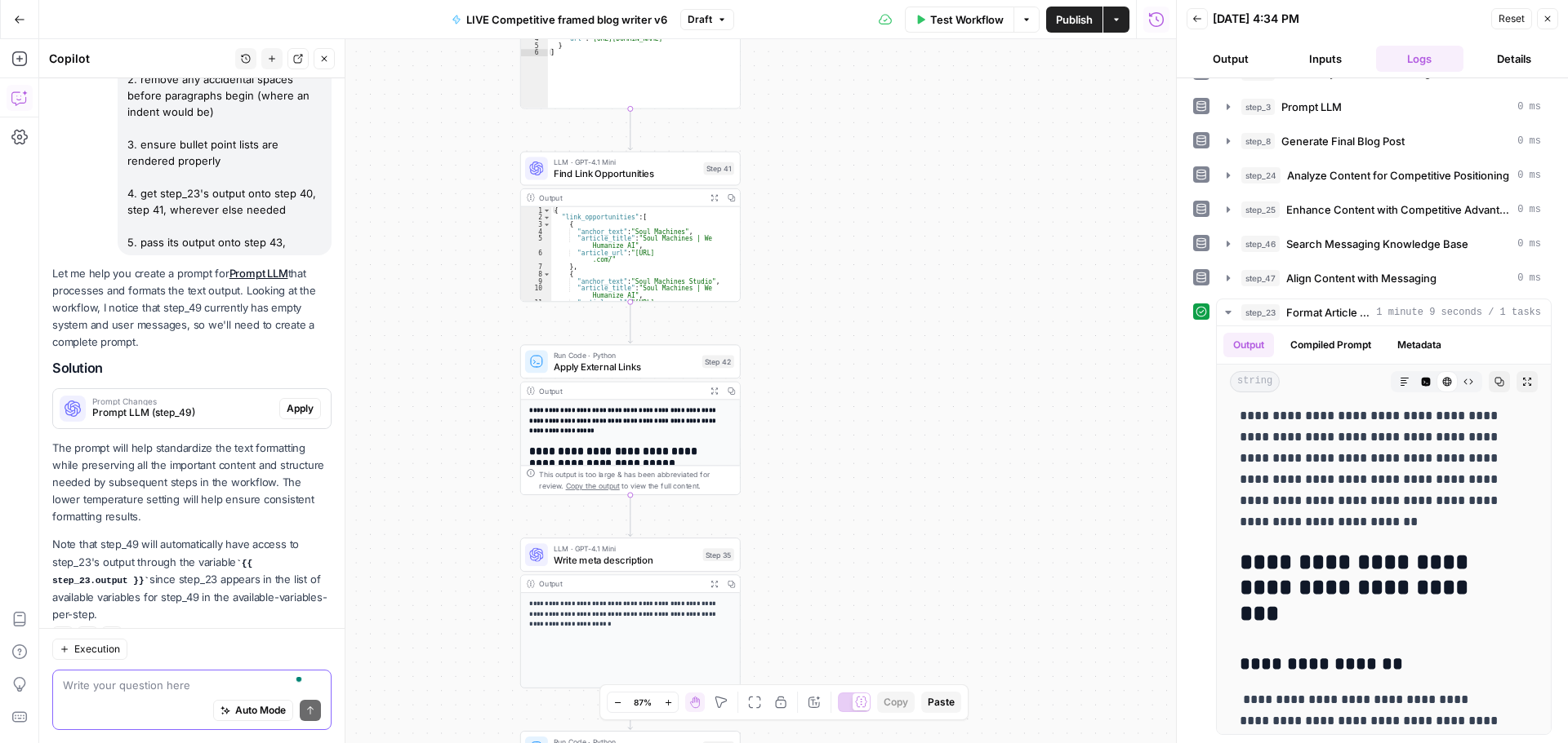
scroll to position [226, 0]
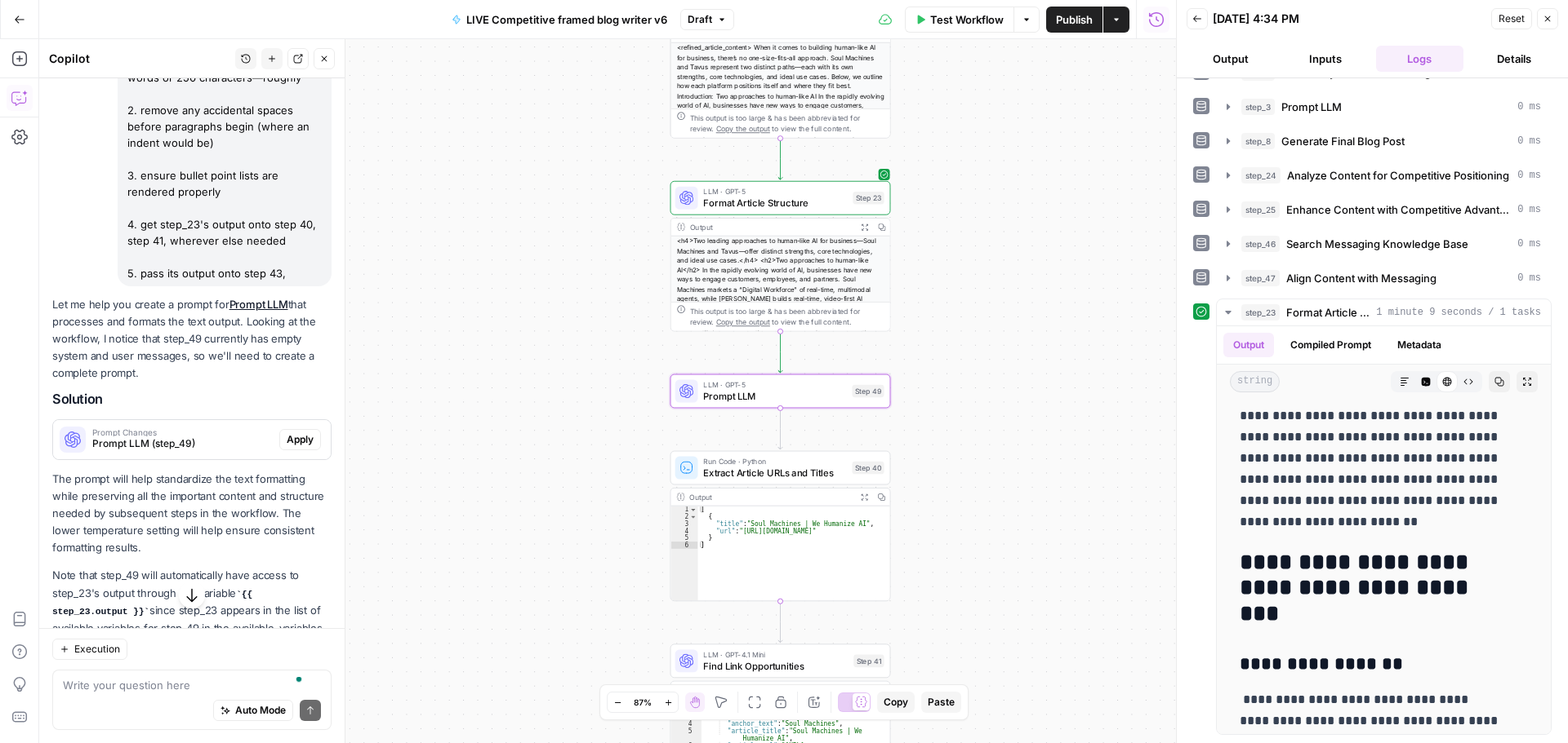
click at [287, 448] on span "Apply" at bounding box center [300, 439] width 27 height 14
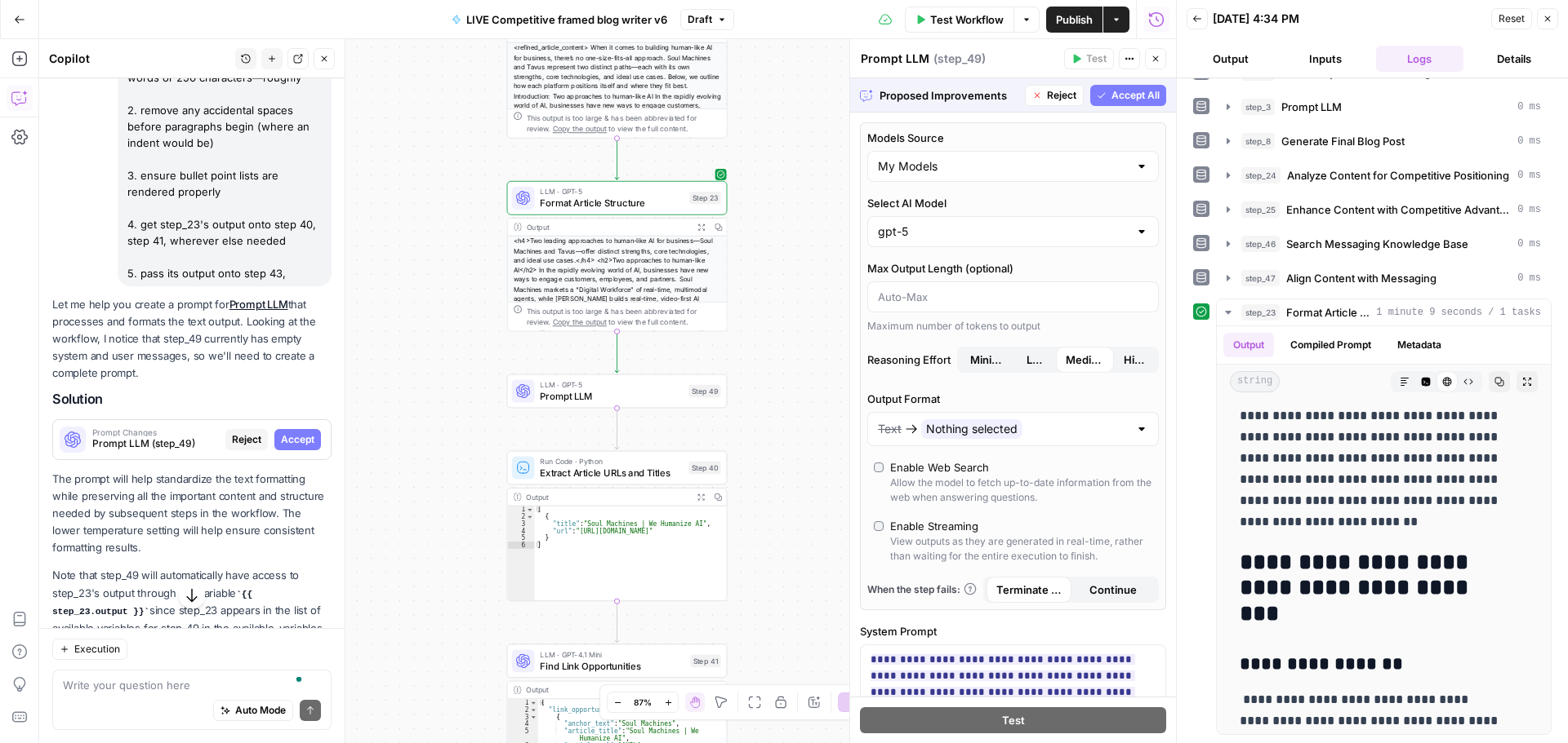
click at [1112, 98] on span "Accept All" at bounding box center [1136, 95] width 48 height 14
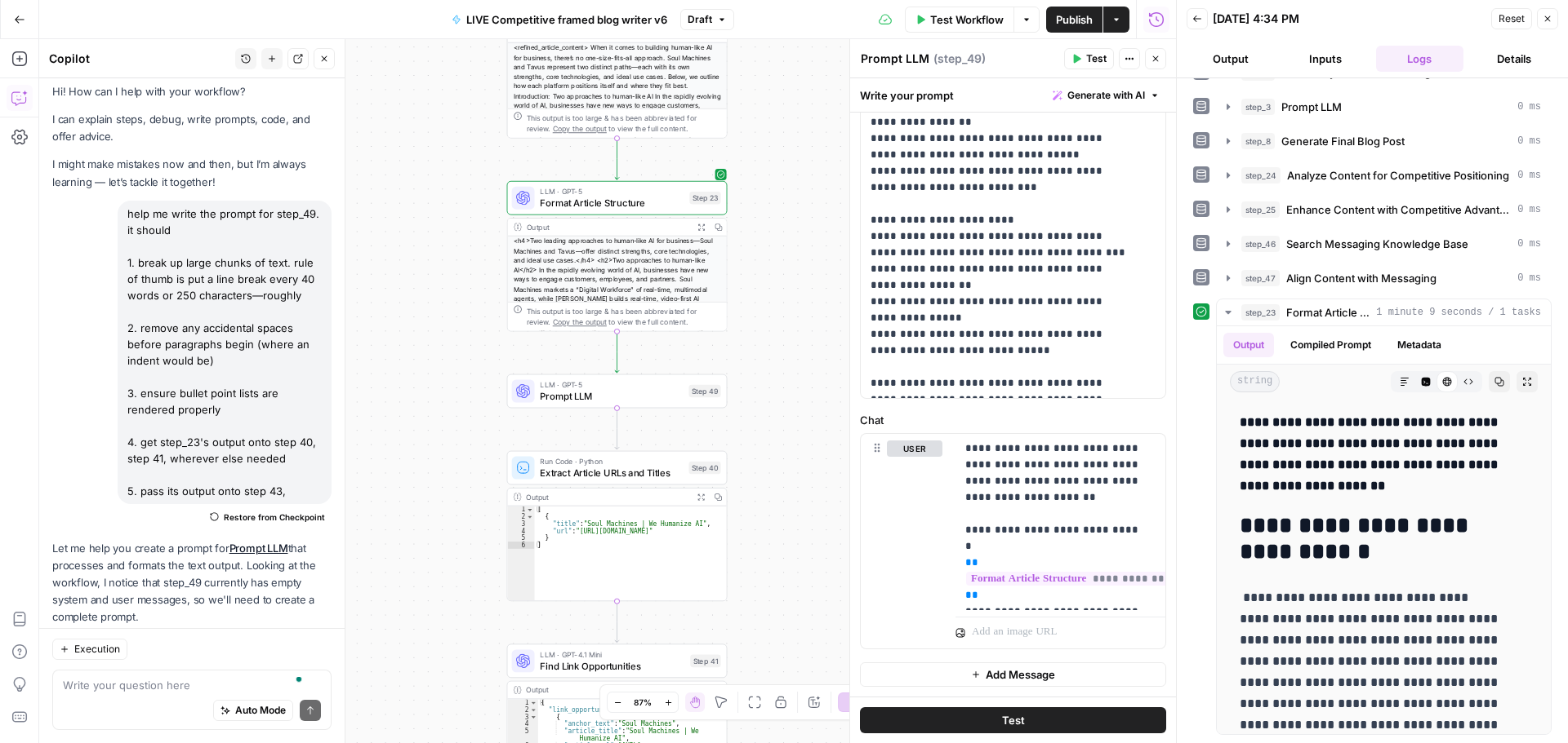
scroll to position [8, 0]
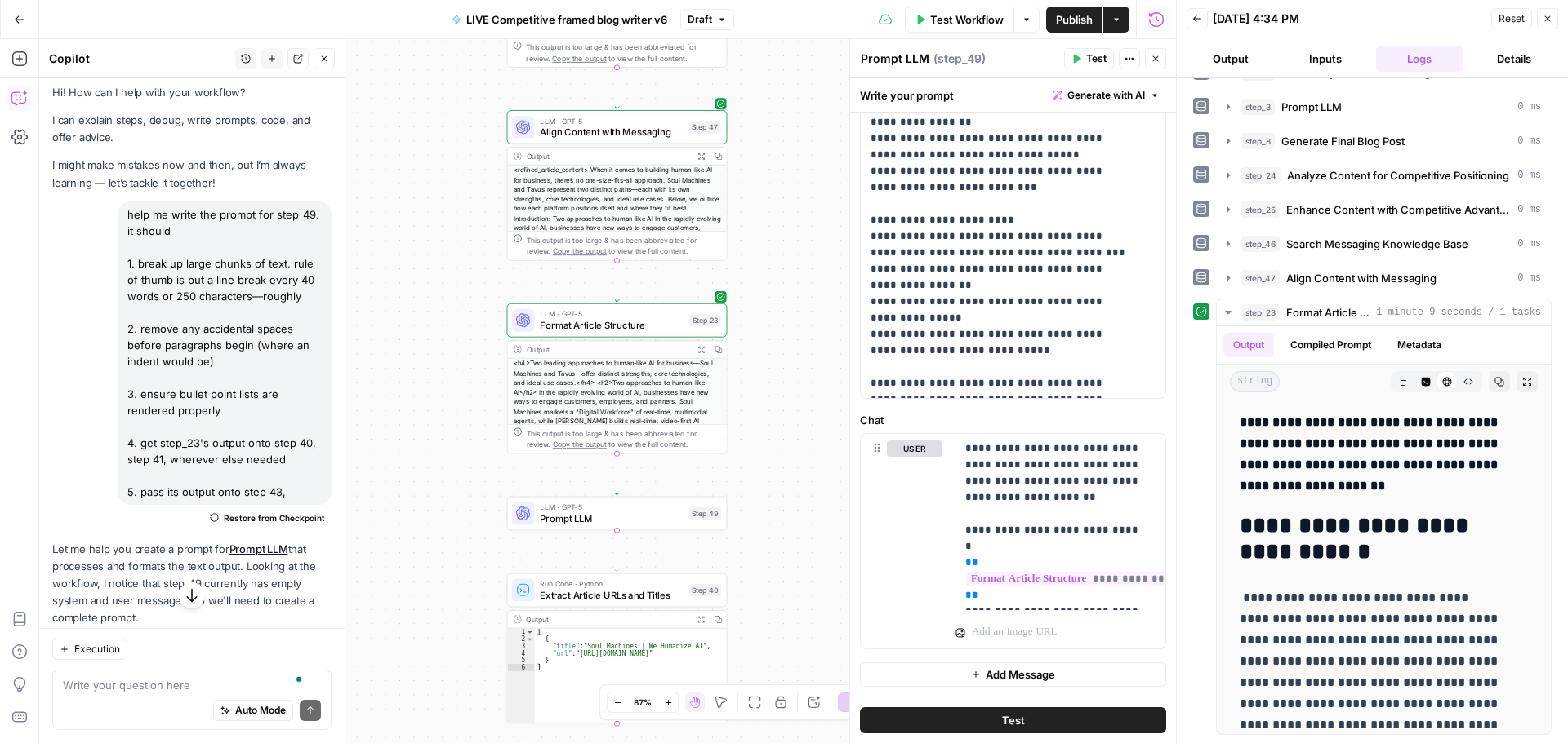
click at [1097, 63] on span "Test" at bounding box center [1095, 58] width 20 height 14
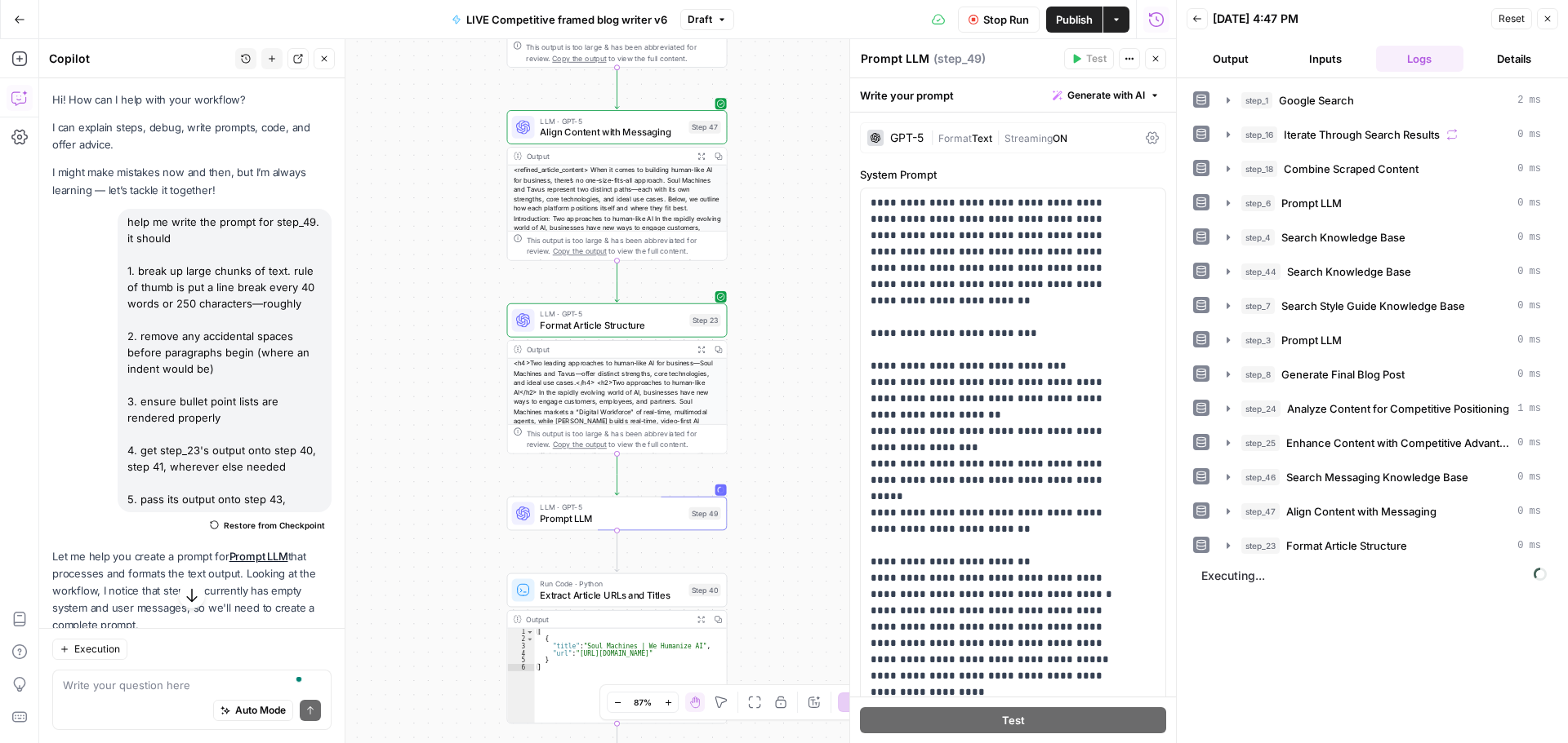
scroll to position [213, 0]
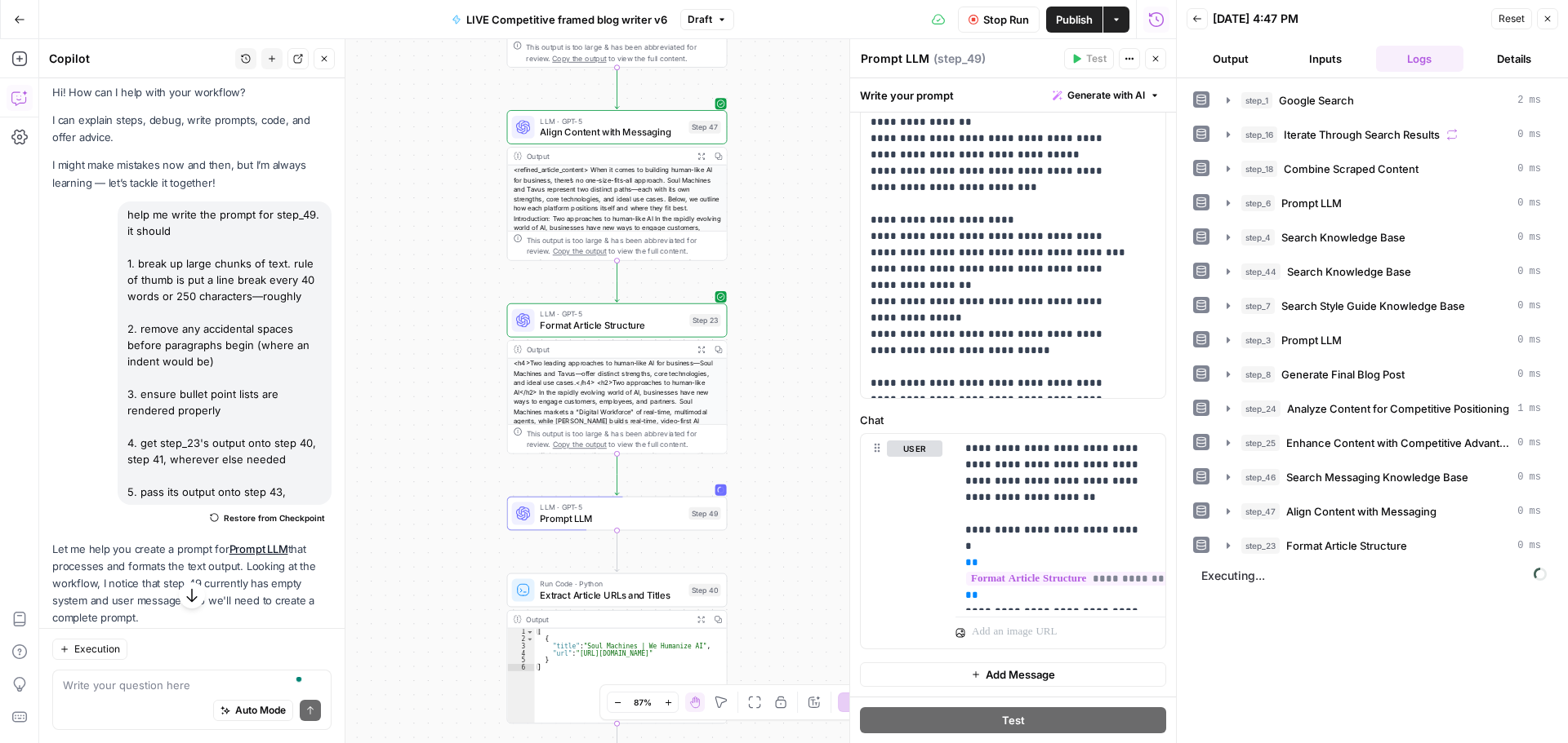
click at [315, 54] on button "Close" at bounding box center [324, 58] width 21 height 21
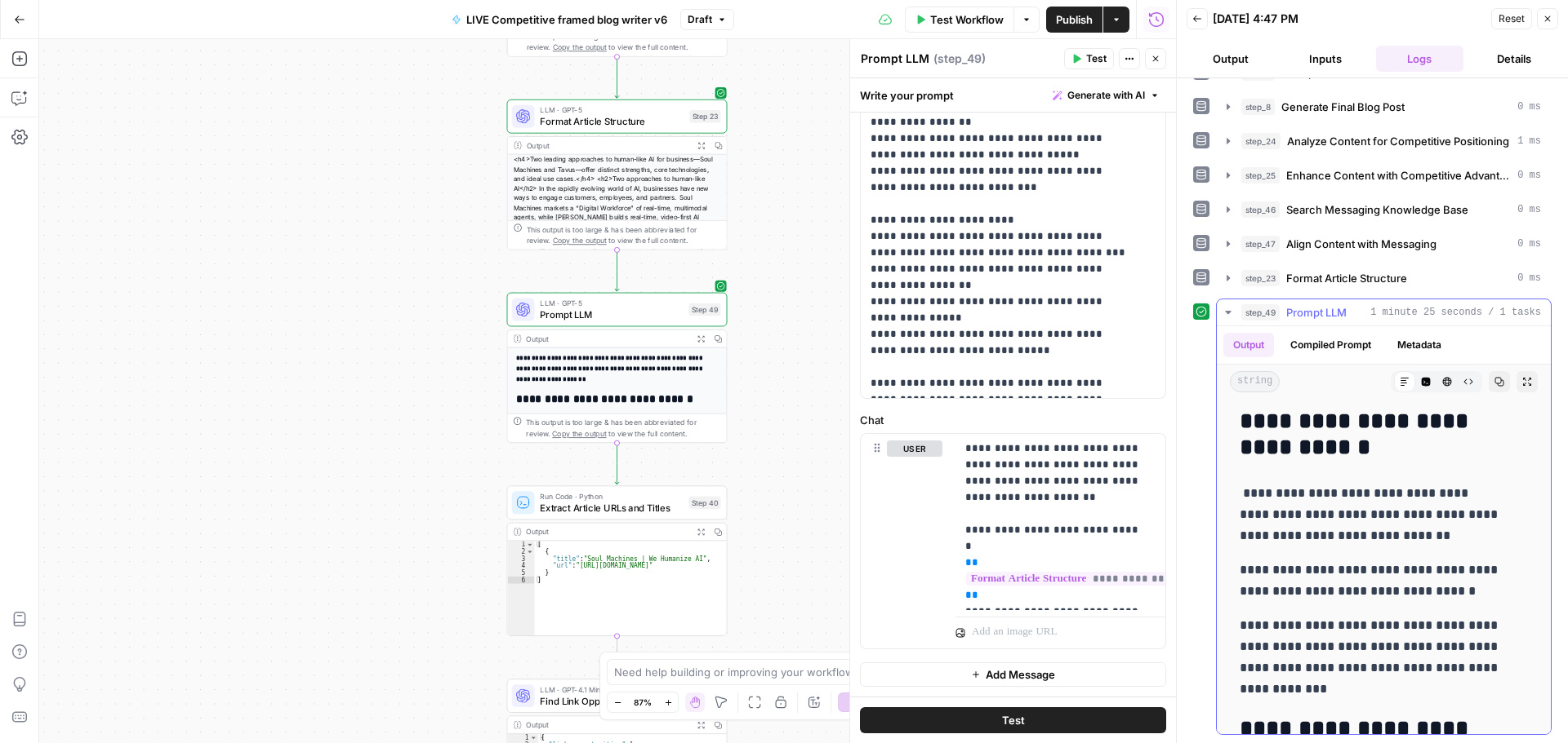
scroll to position [81, 0]
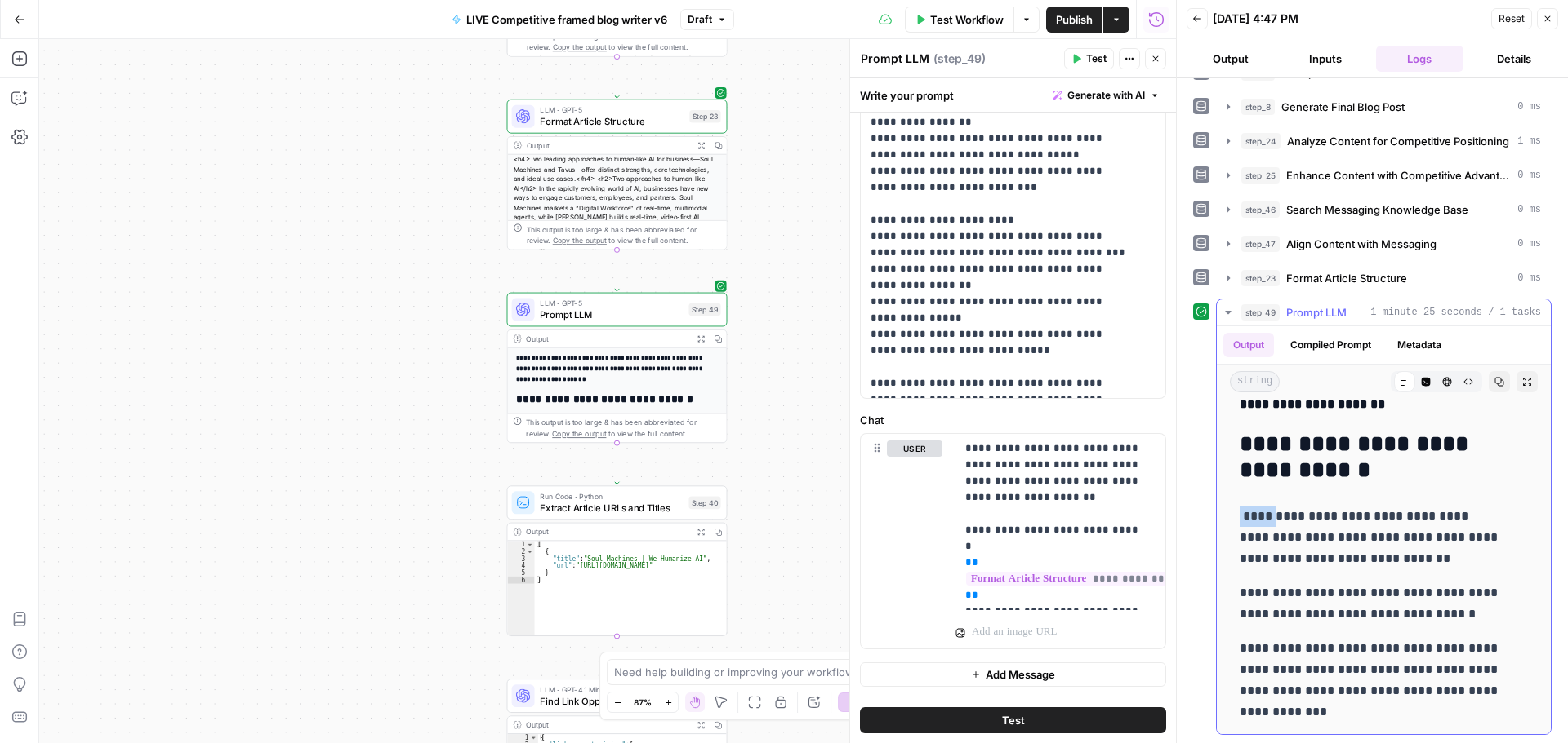
drag, startPoint x: 1266, startPoint y: 521, endPoint x: 1224, endPoint y: 525, distance: 42.2
click at [1292, 517] on p "**********" at bounding box center [1372, 537] width 264 height 64
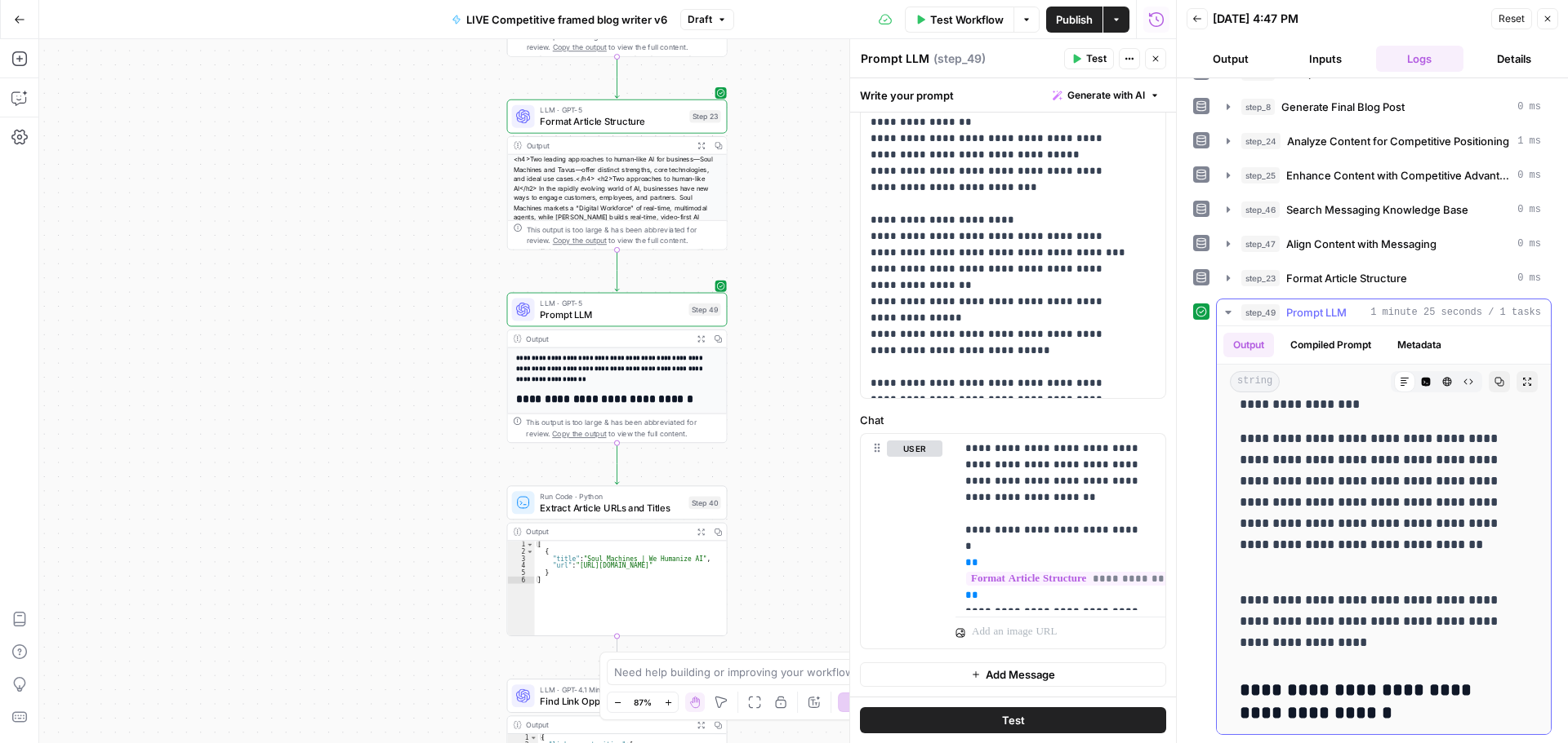
scroll to position [5304, 0]
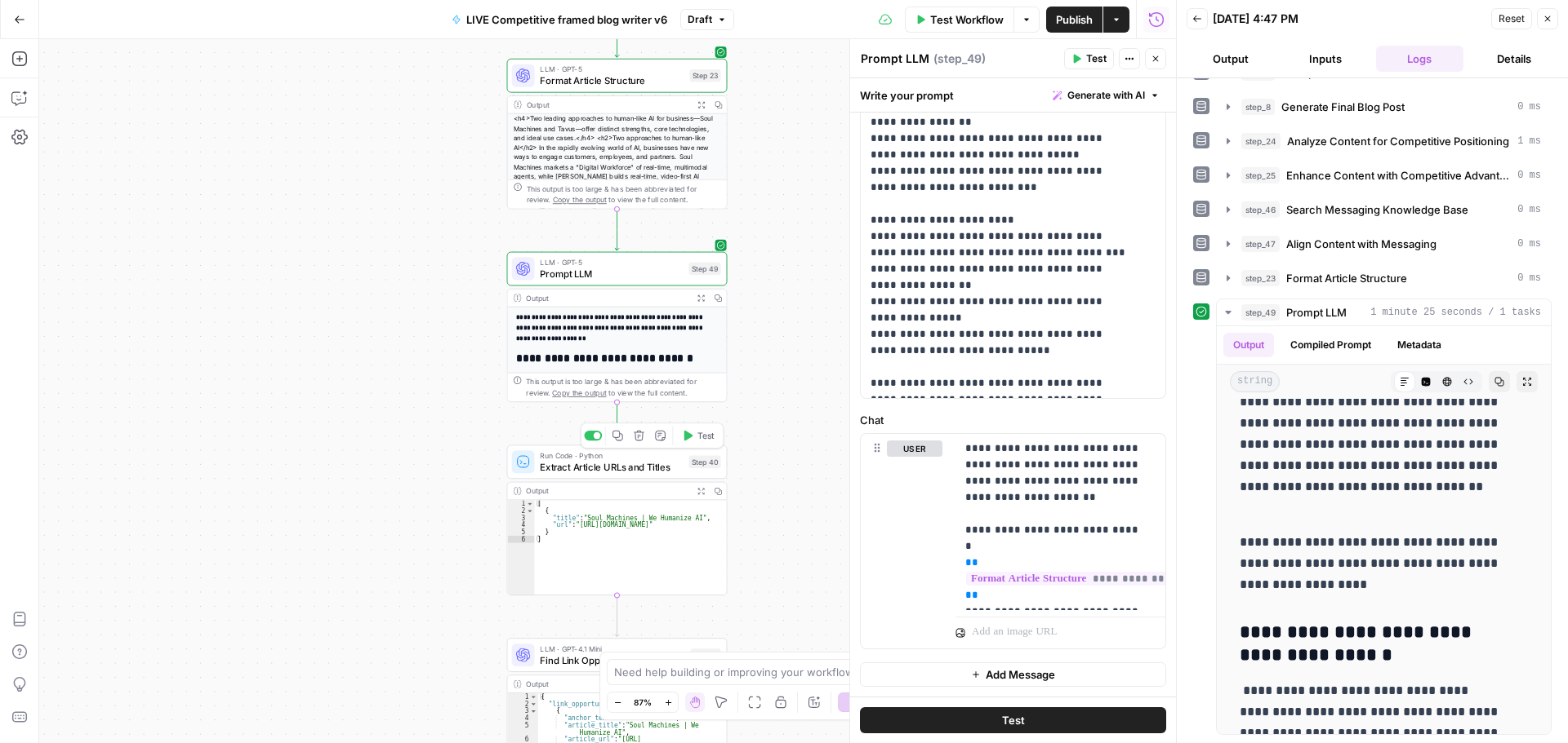
click at [698, 439] on span "Test" at bounding box center [706, 436] width 17 height 13
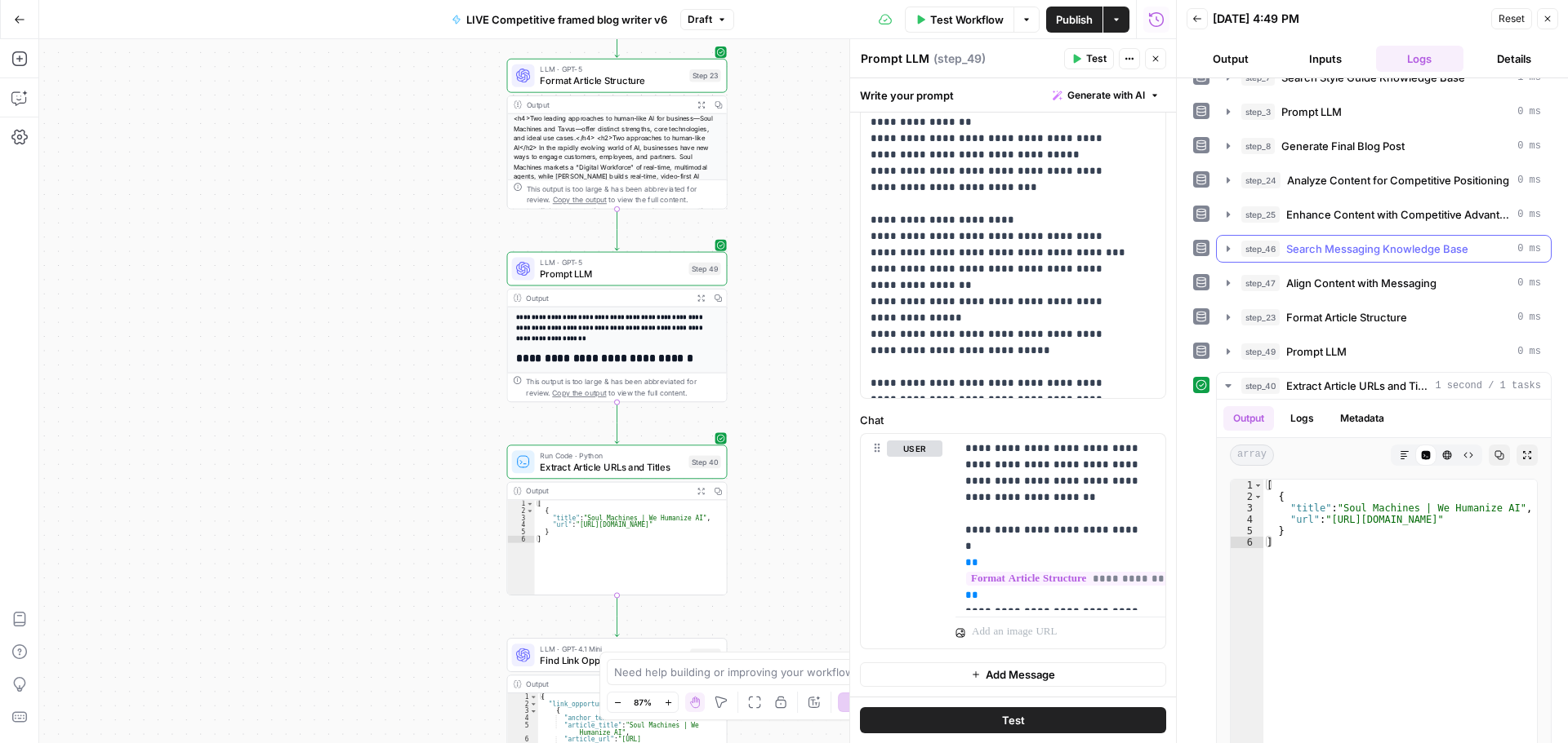
scroll to position [302, 0]
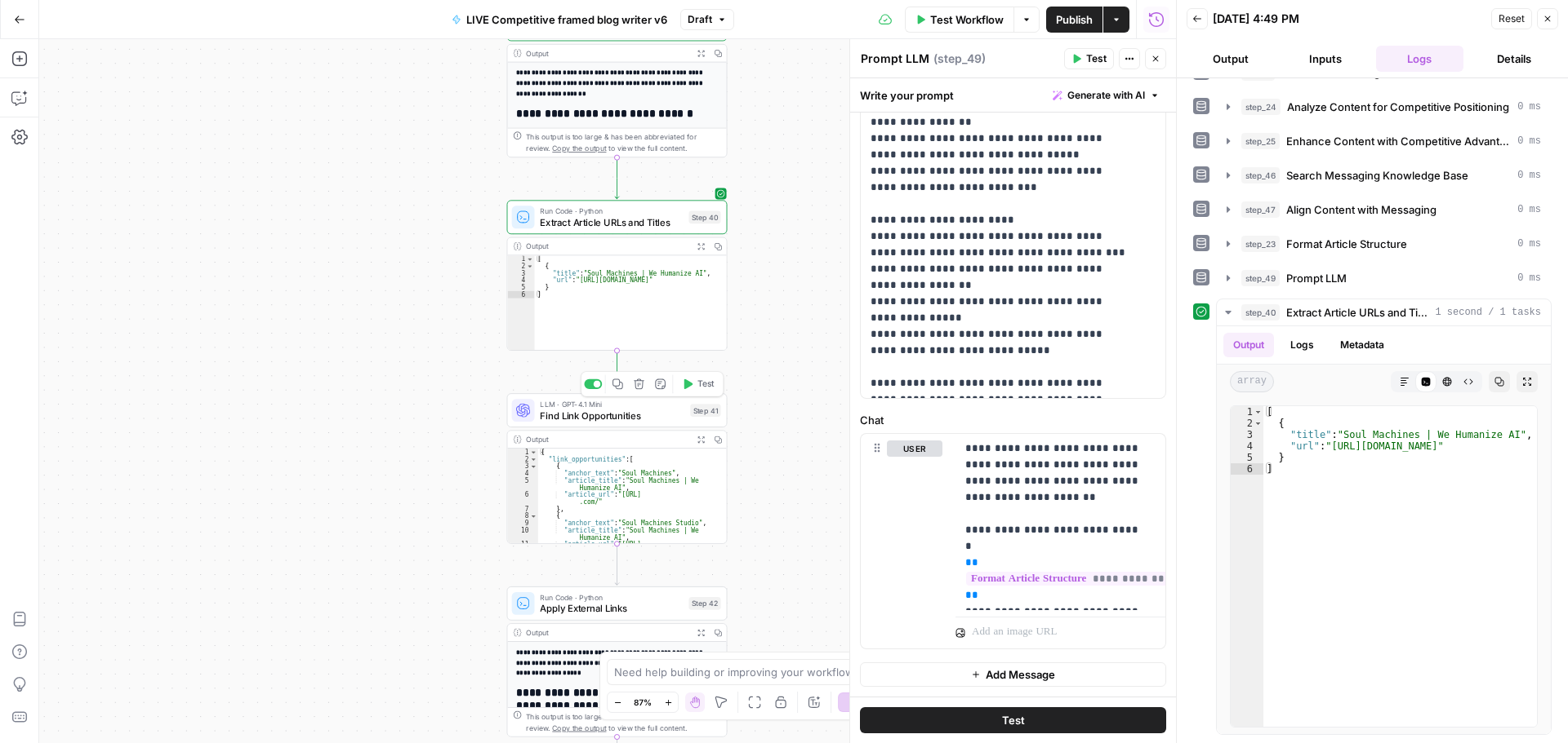
click at [698, 379] on span "Test" at bounding box center [706, 384] width 17 height 13
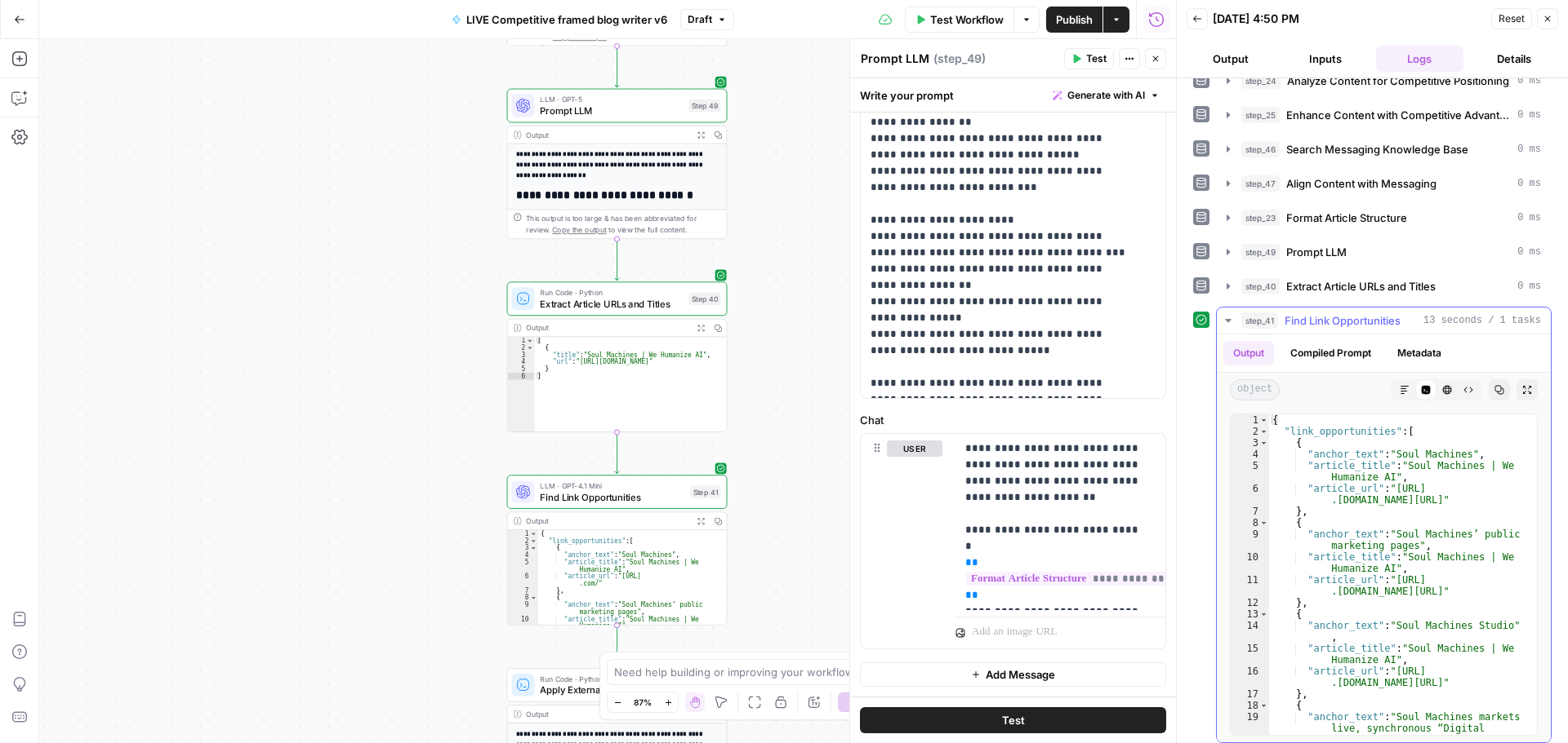
scroll to position [337, 0]
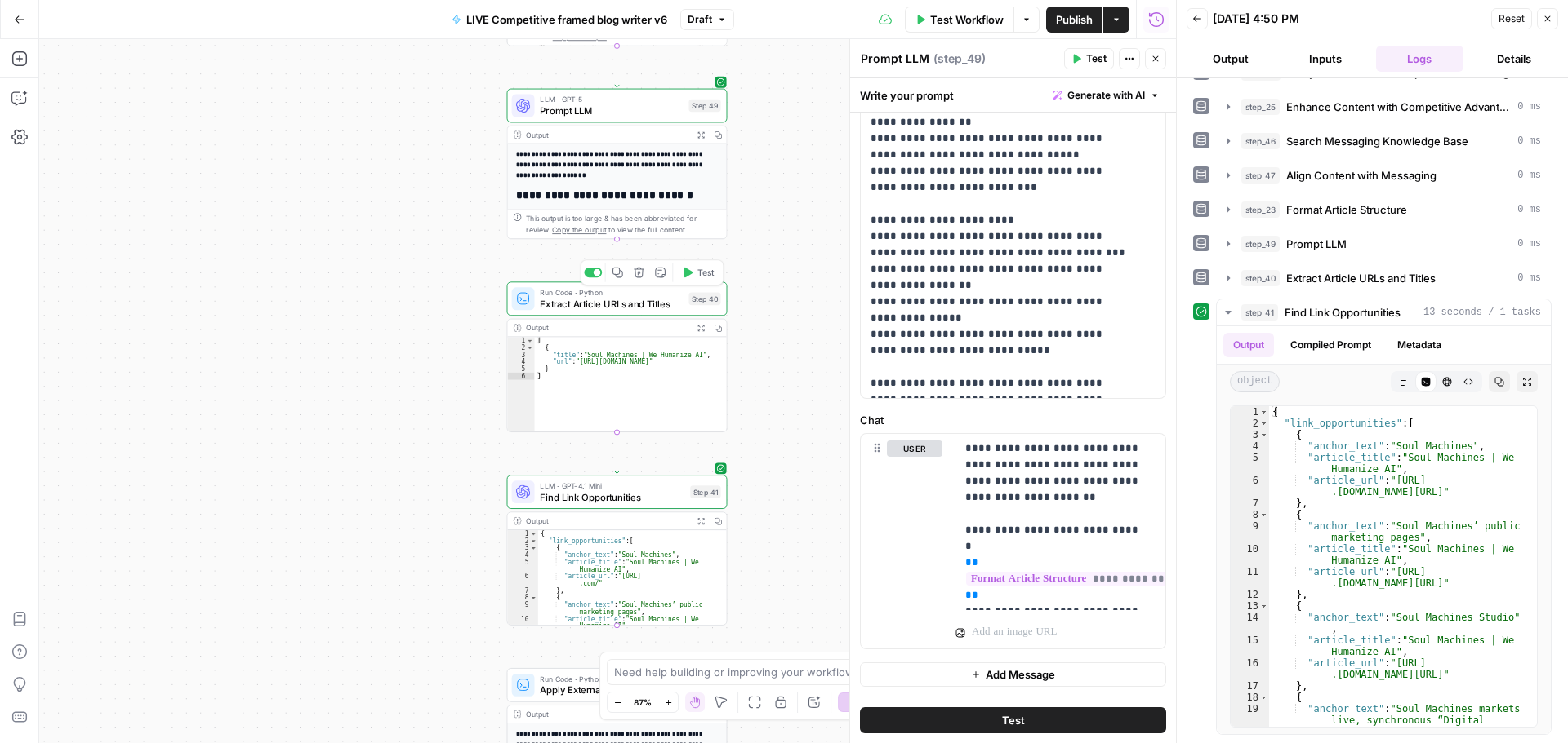
click at [607, 304] on span "Extract Article URLs and Titles" at bounding box center [610, 304] width 143 height 14
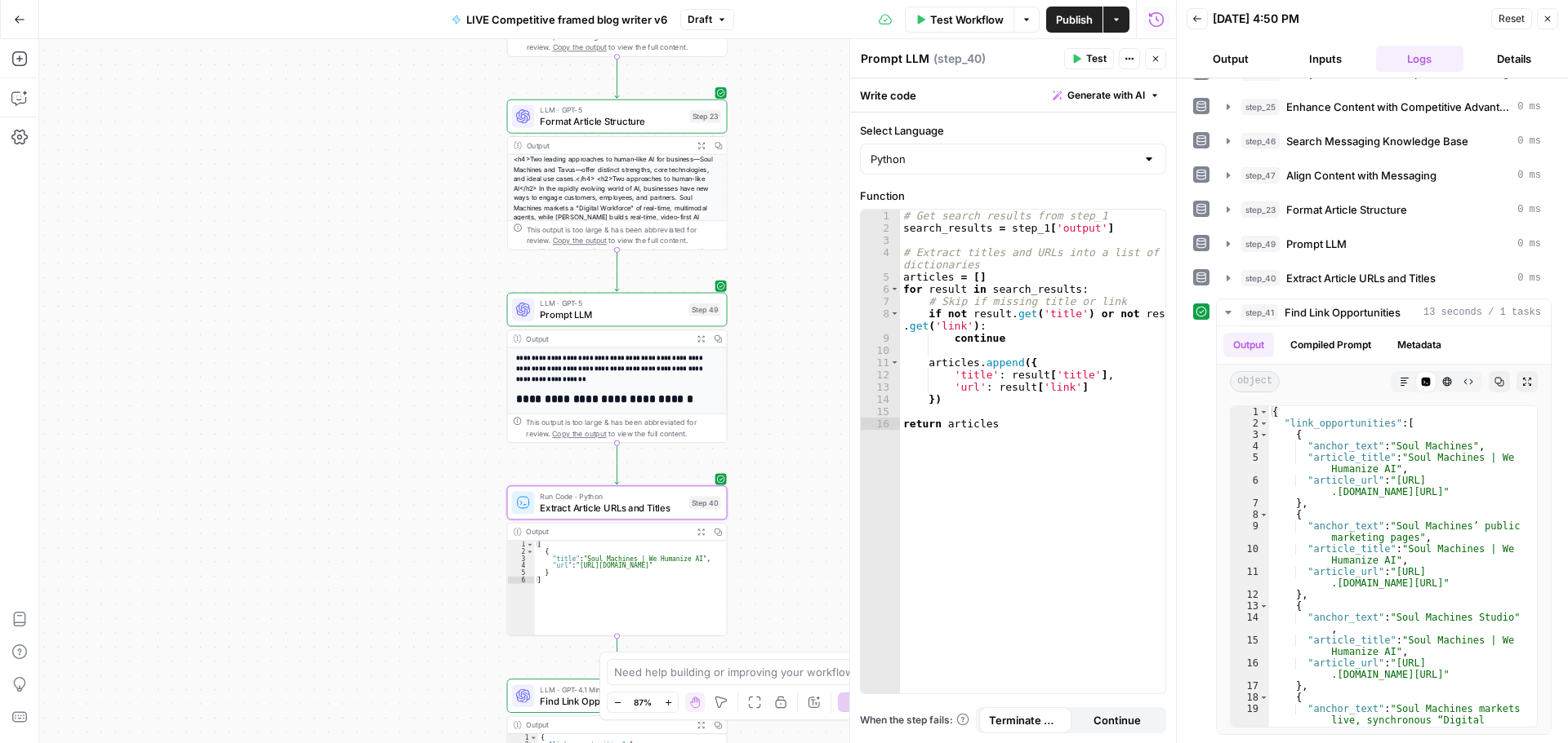
type textarea "Extract Article URLs and Titles"
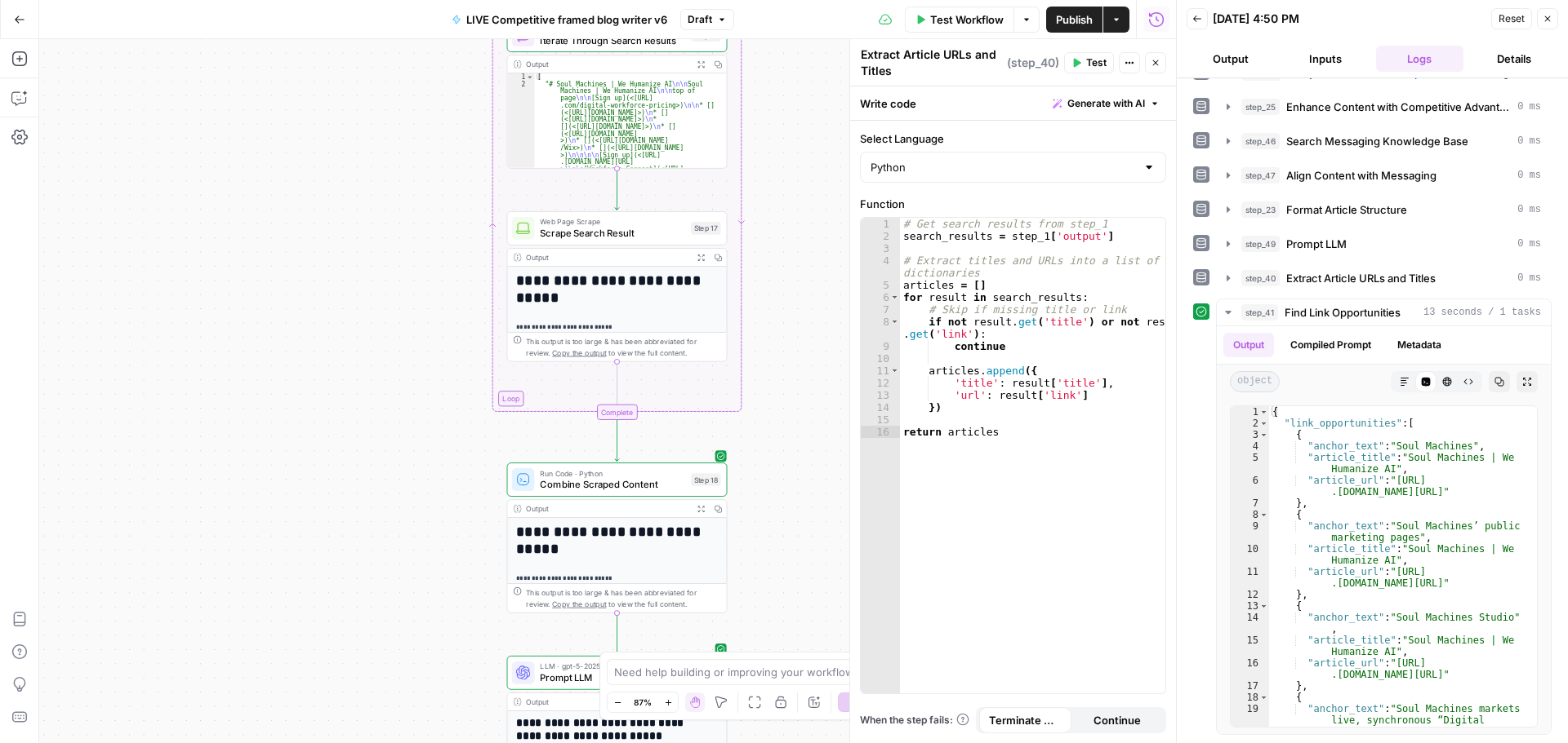
click at [1065, 14] on span "Publish" at bounding box center [1074, 19] width 36 height 16
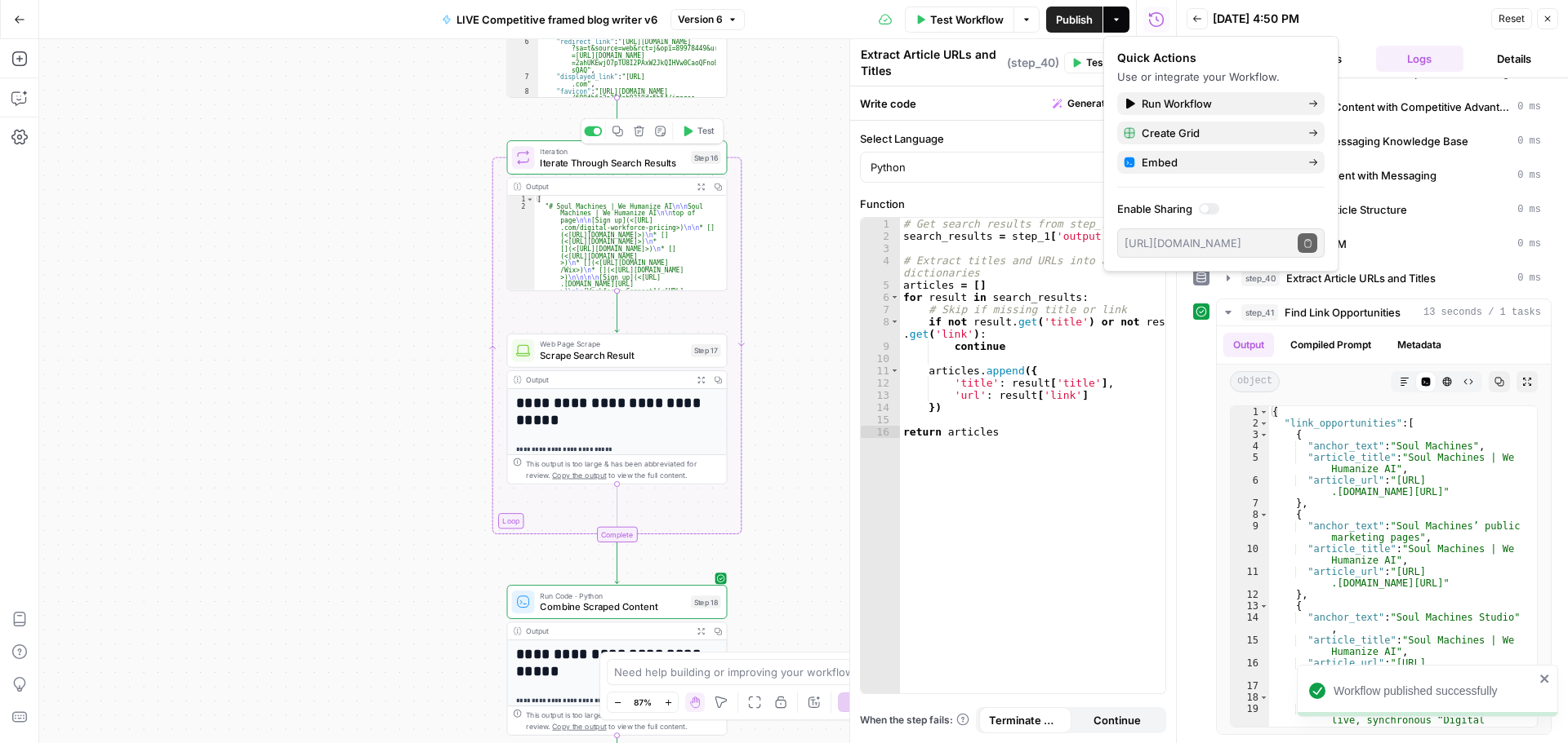
click at [616, 163] on span "Iterate Through Search Results" at bounding box center [612, 162] width 145 height 14
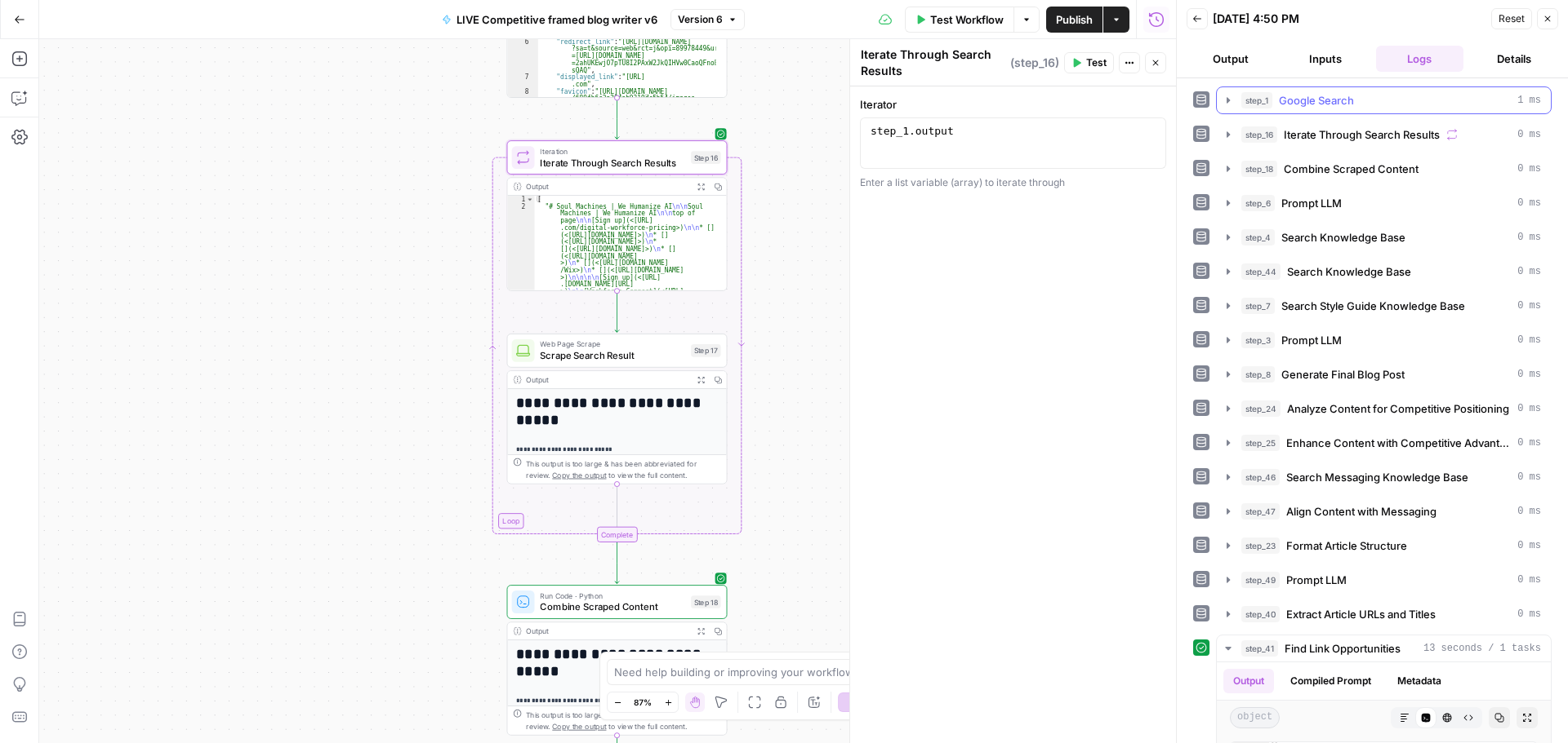
click at [1227, 96] on icon "button" at bounding box center [1228, 100] width 13 height 13
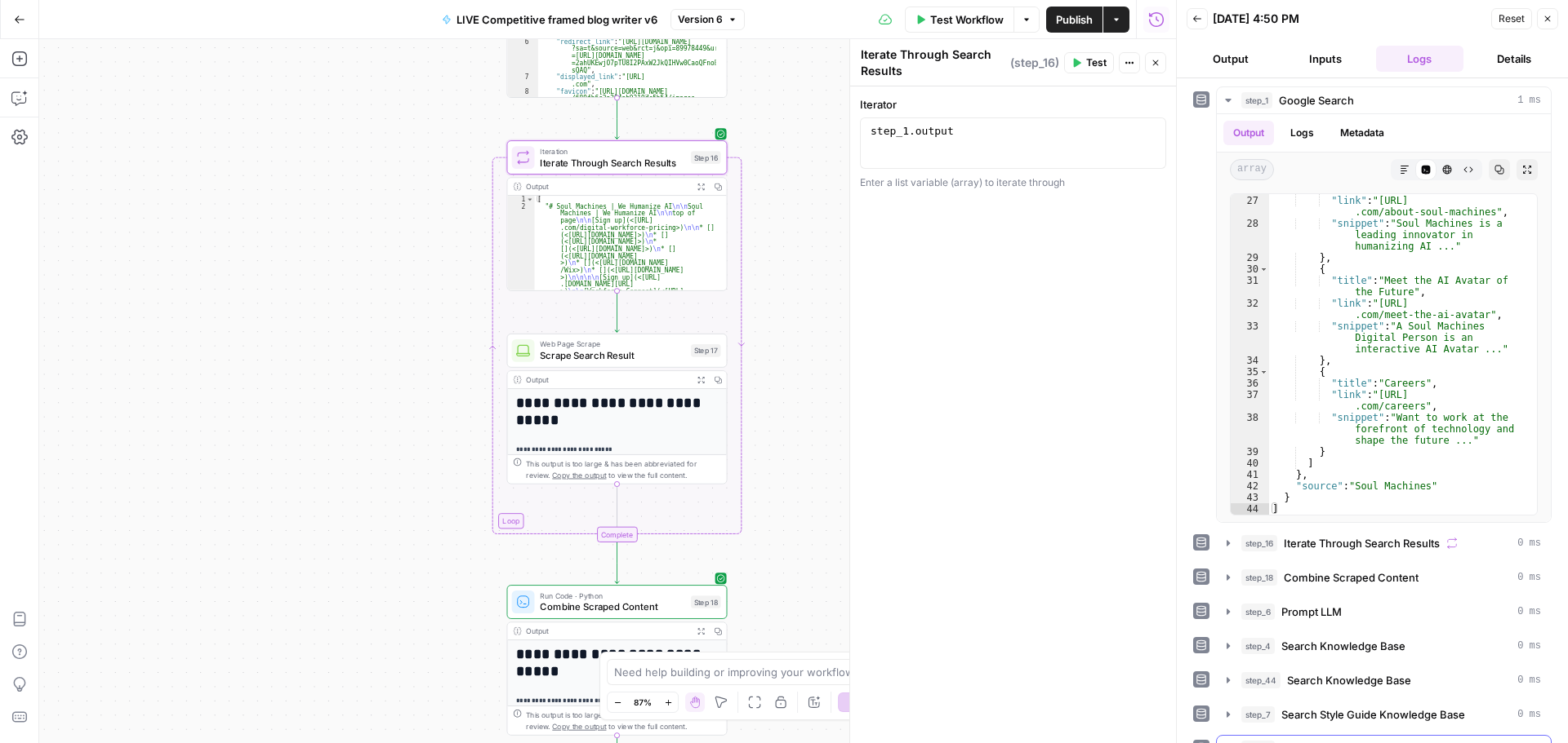
scroll to position [559, 0]
click at [1232, 98] on icon "button" at bounding box center [1228, 100] width 13 height 13
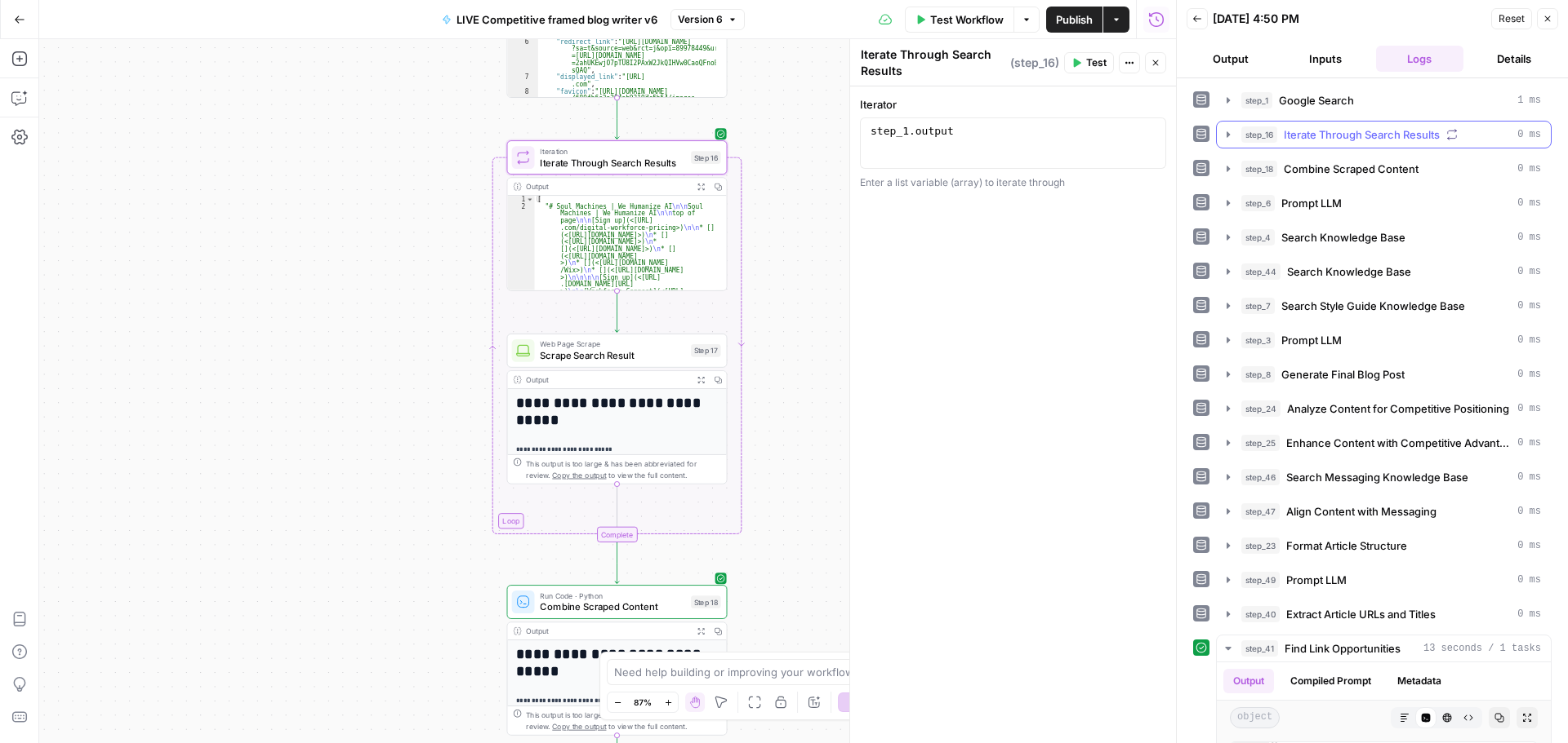
click at [1231, 132] on icon "button" at bounding box center [1228, 135] width 13 height 13
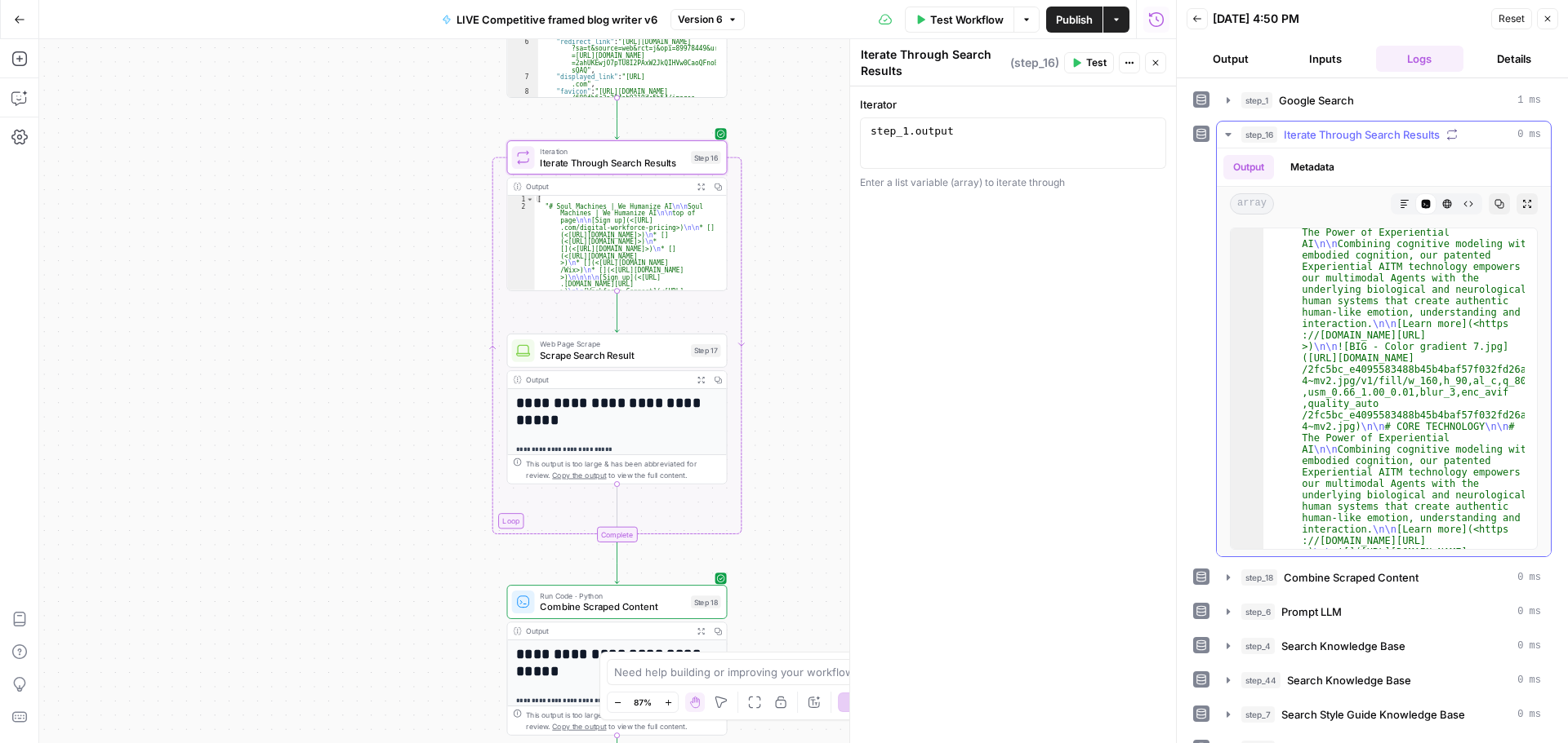
scroll to position [6706, 0]
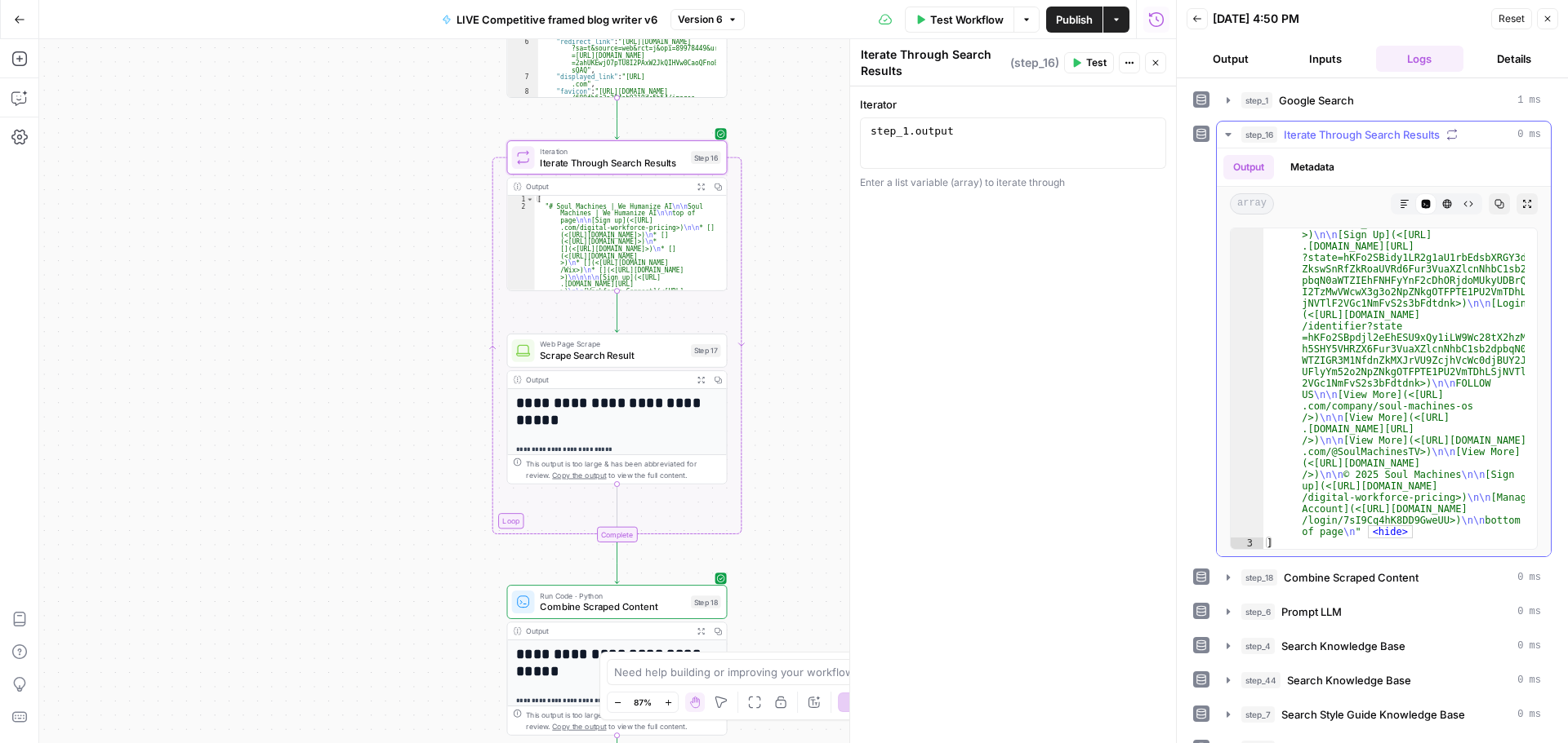
click at [1226, 131] on icon "button" at bounding box center [1228, 135] width 13 height 13
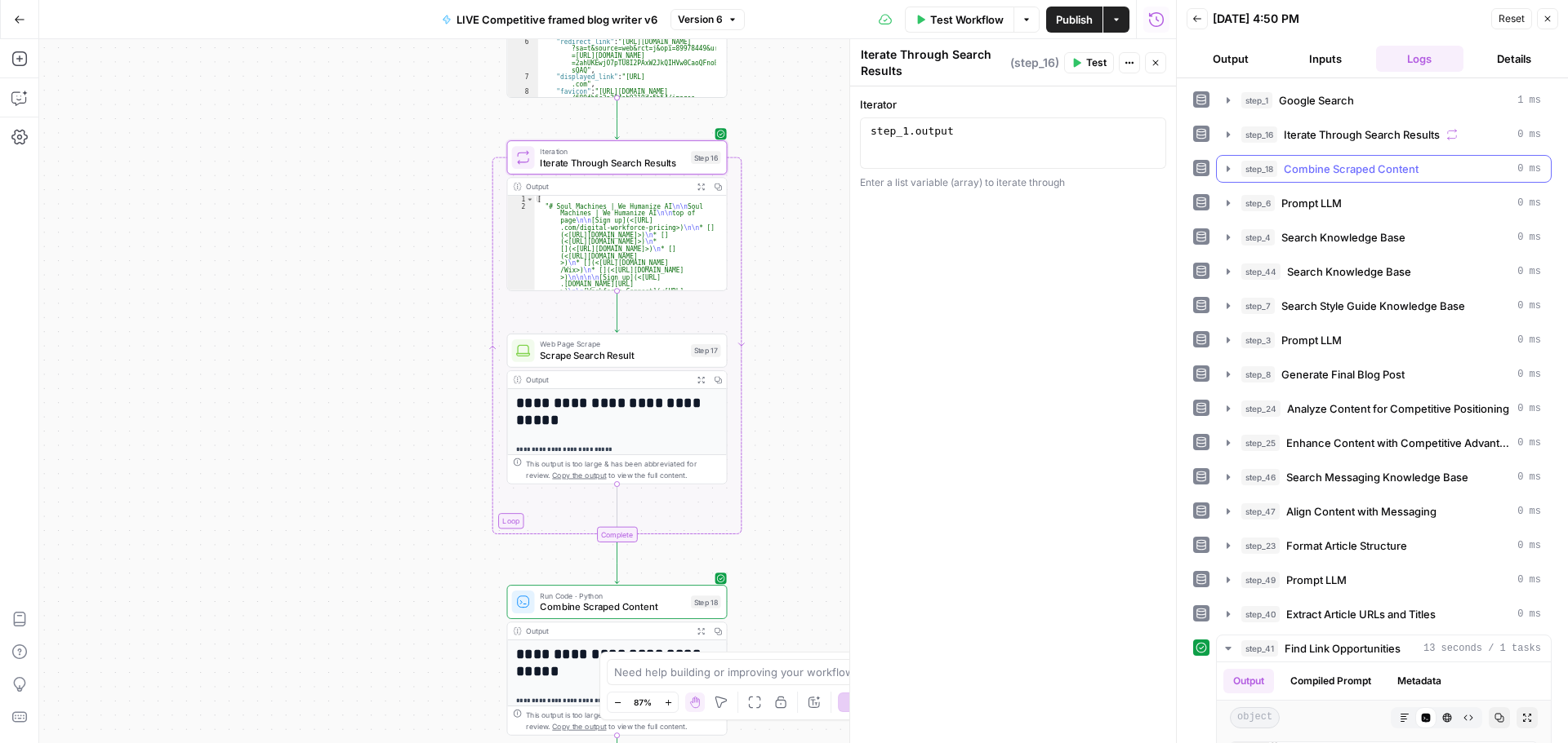
click at [1225, 167] on icon "button" at bounding box center [1228, 169] width 13 height 13
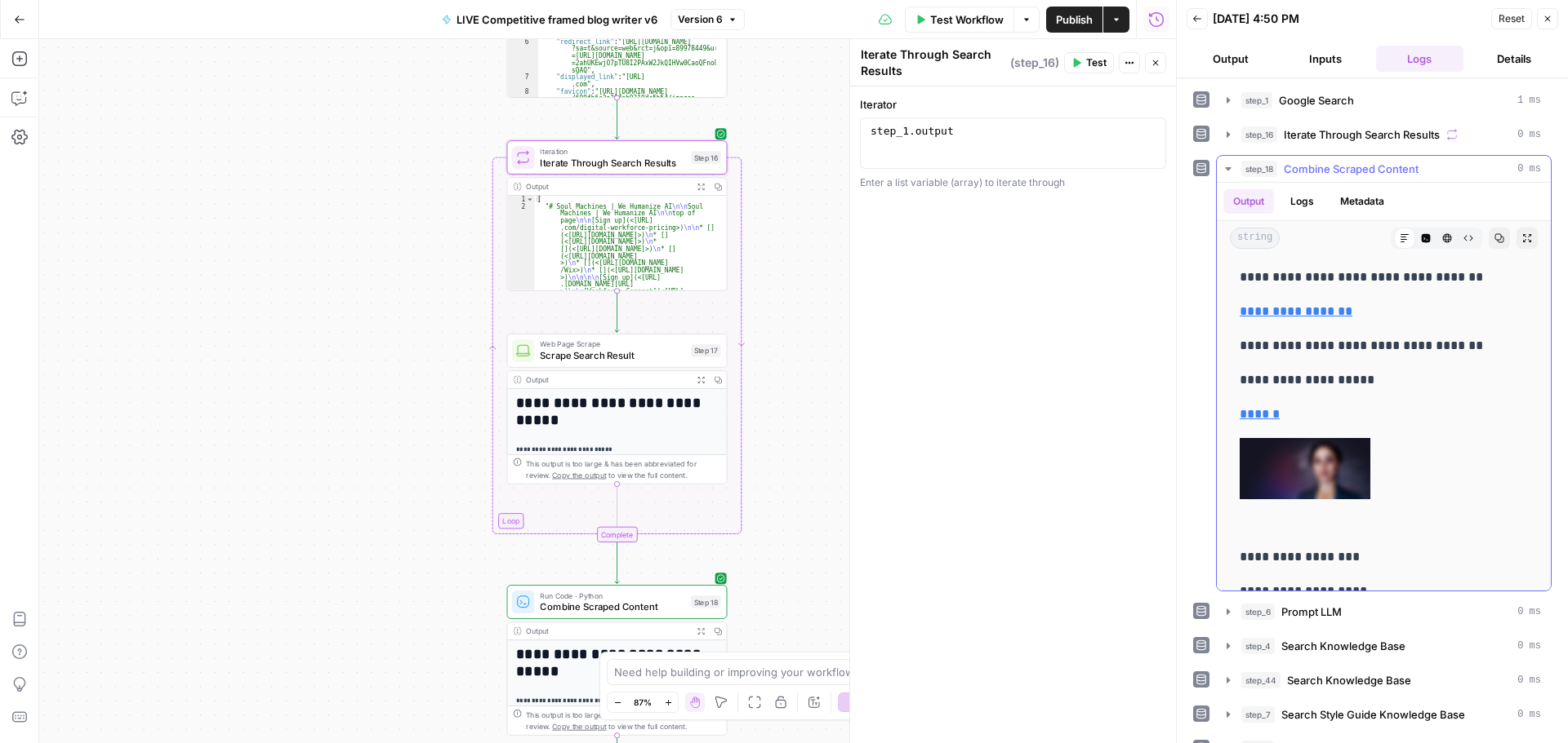
scroll to position [1026, 0]
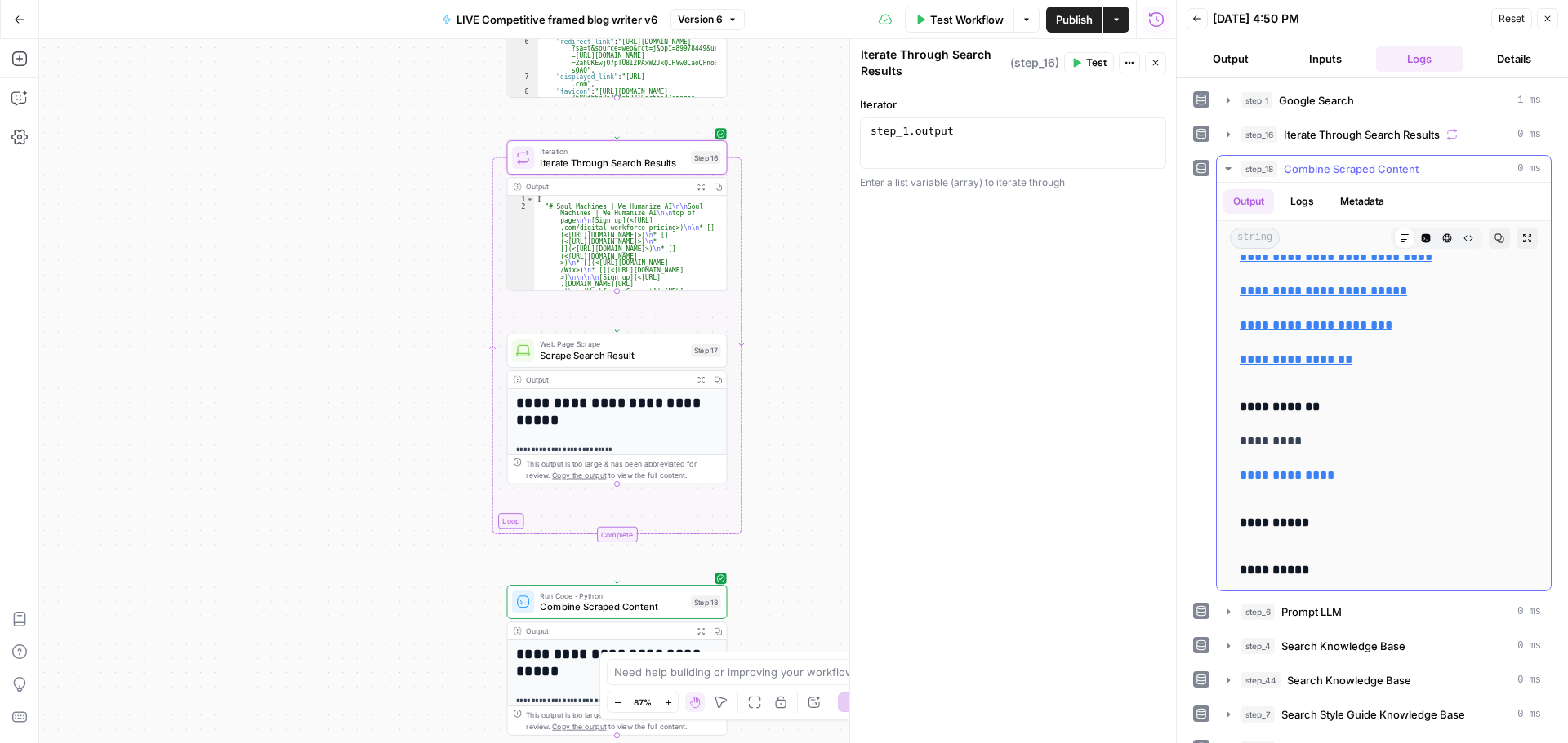
click at [1228, 162] on button "step_18 Combine Scraped Content 0 ms" at bounding box center [1383, 168] width 334 height 26
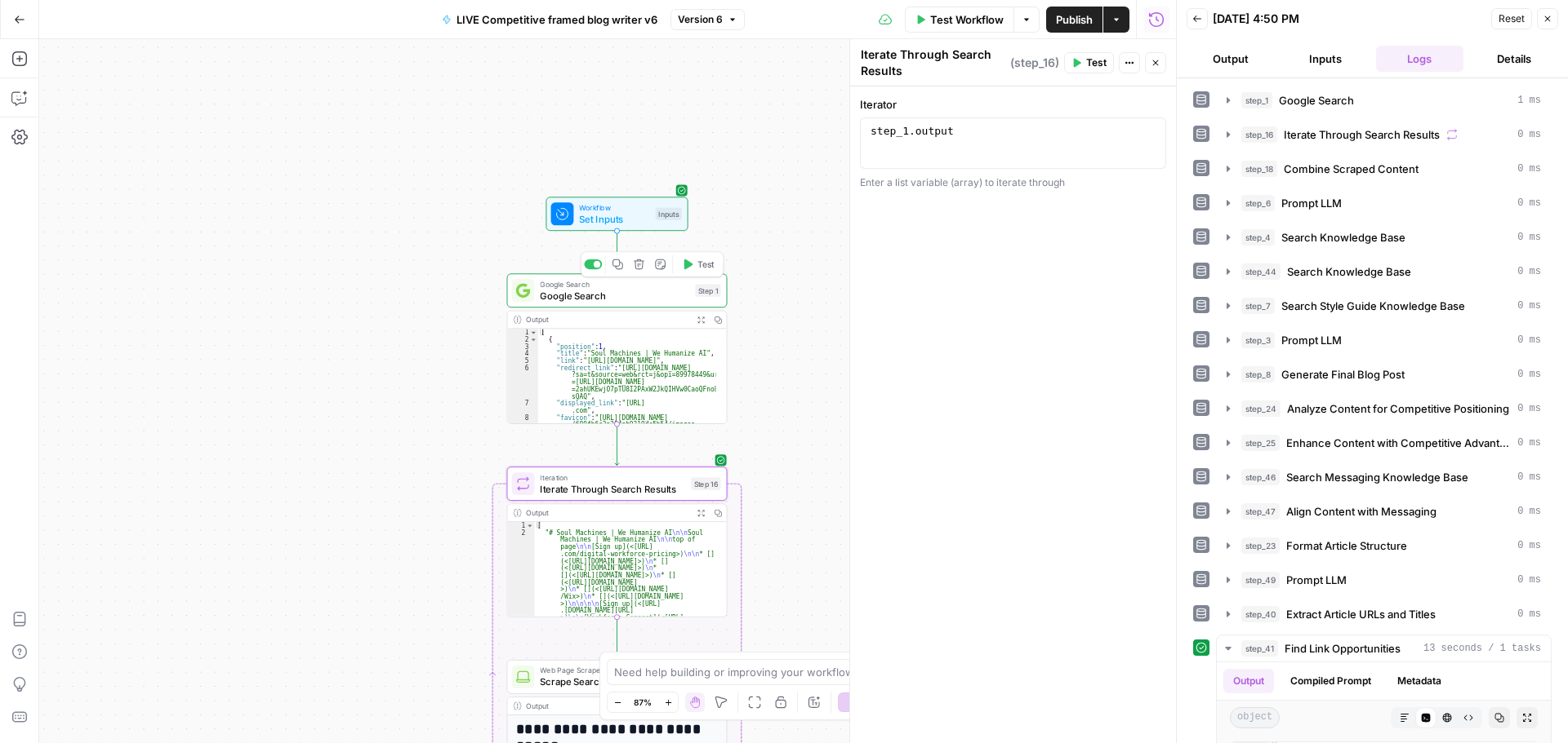
click at [651, 293] on span "Google Search" at bounding box center [614, 295] width 149 height 14
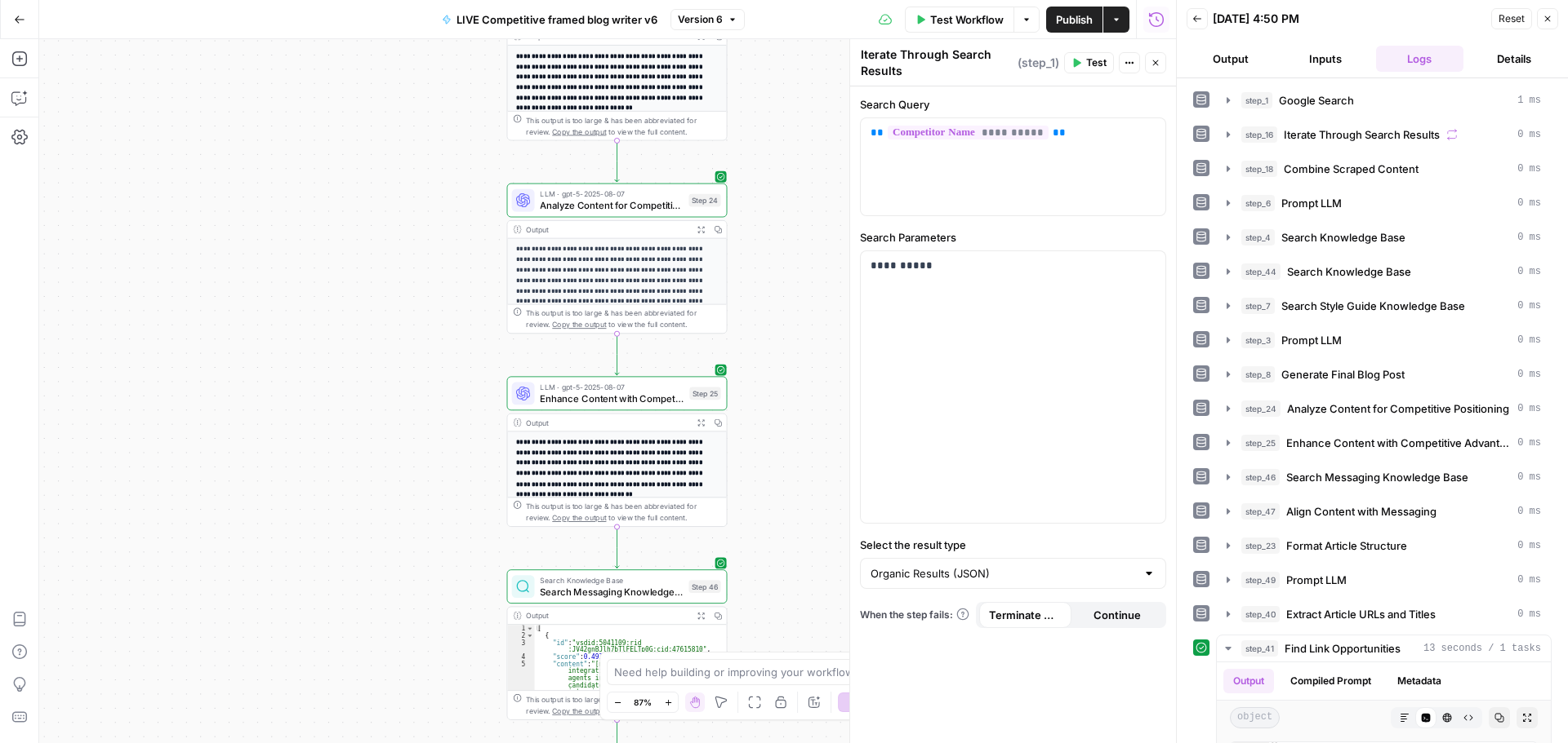
type textarea "Google Search"
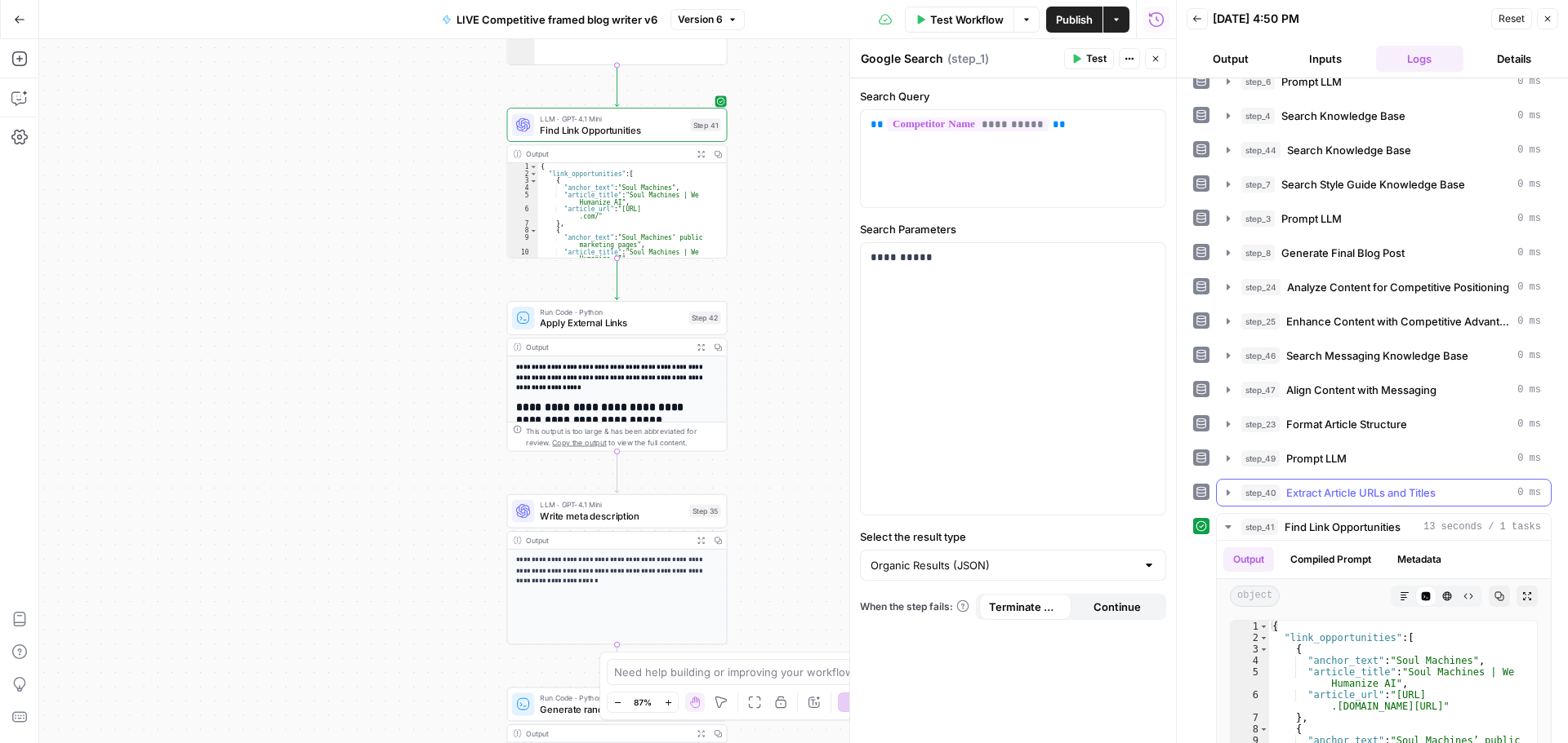
scroll to position [245, 0]
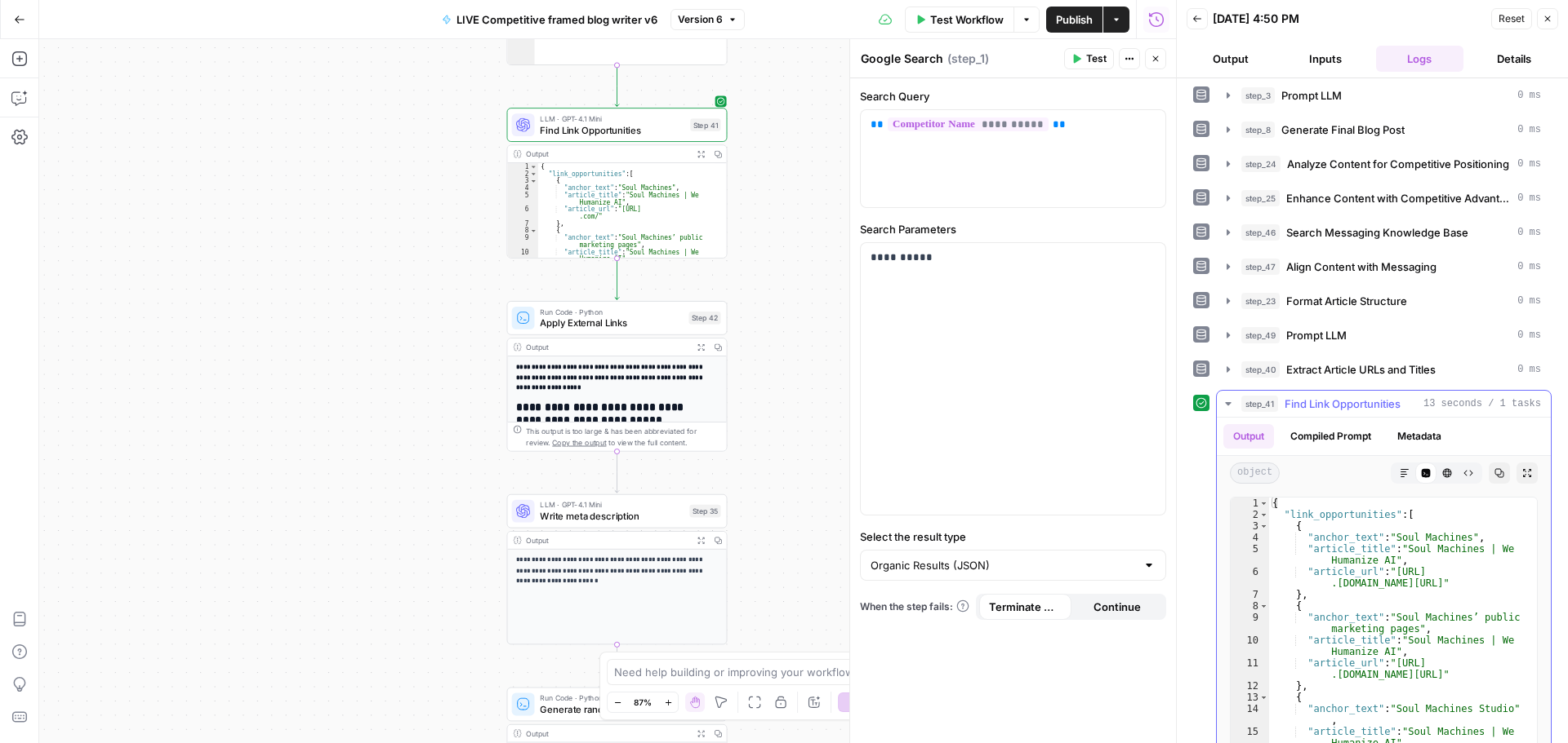
click at [1226, 408] on icon "button" at bounding box center [1228, 404] width 13 height 13
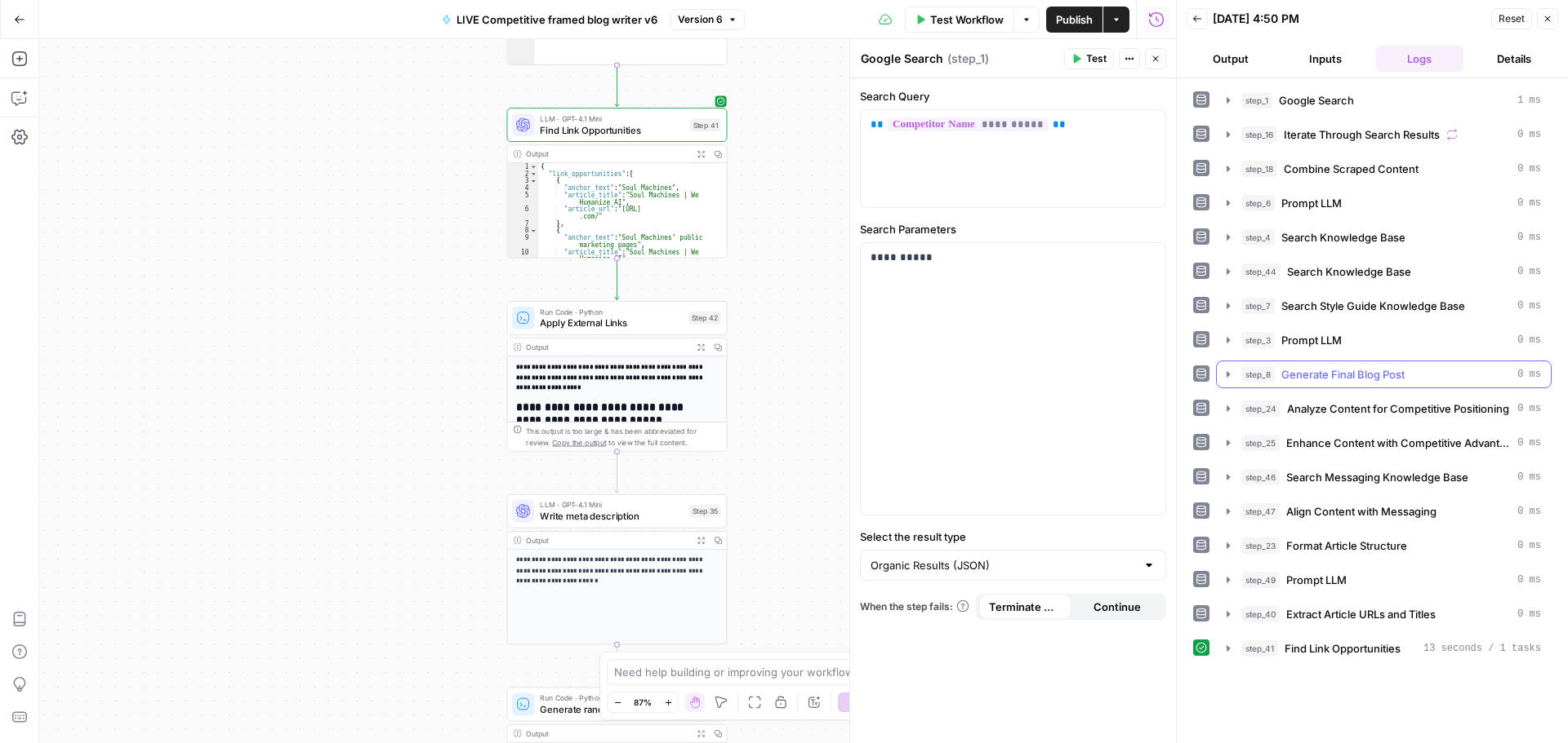
scroll to position [0, 0]
click at [699, 295] on span "Test" at bounding box center [706, 293] width 17 height 13
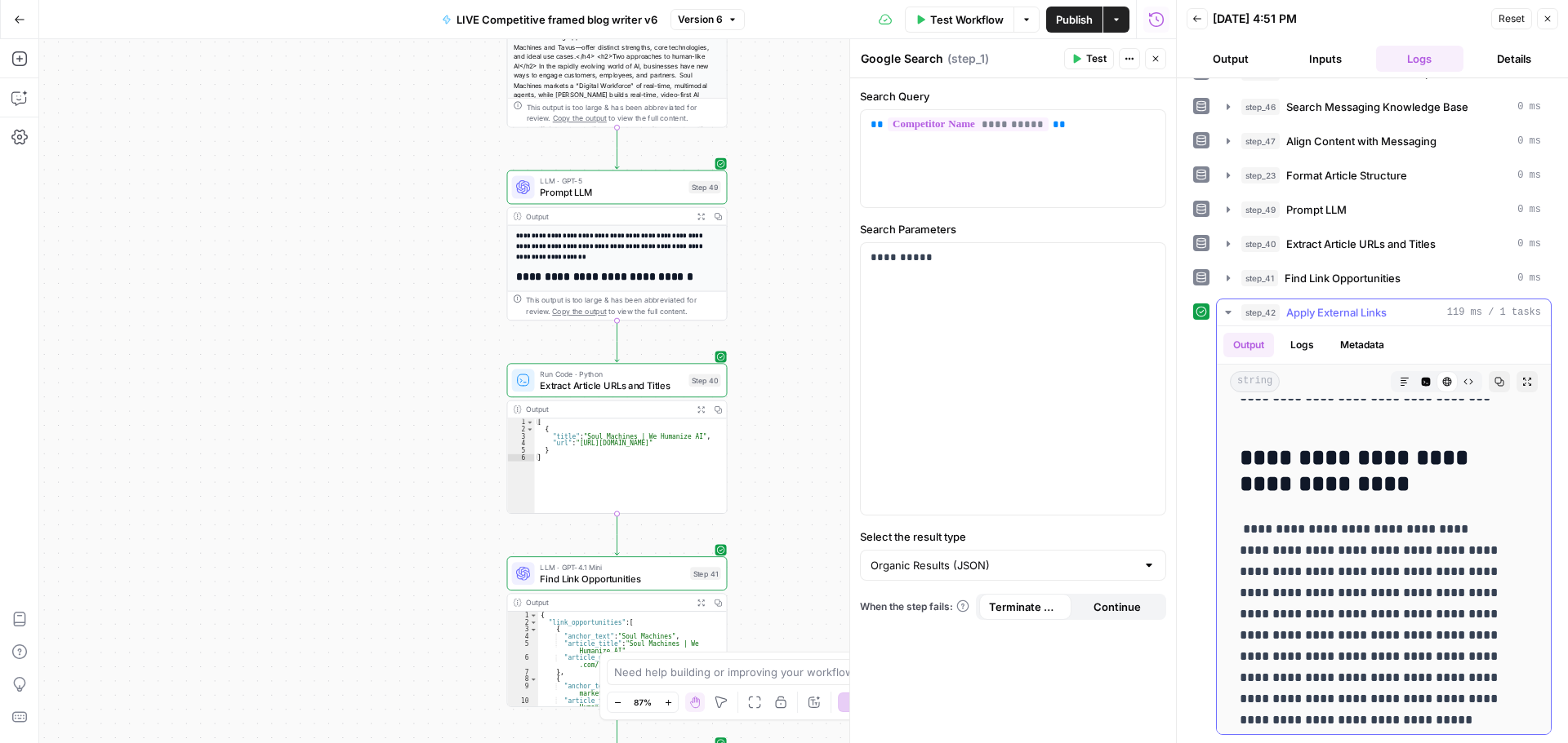
scroll to position [5549, 0]
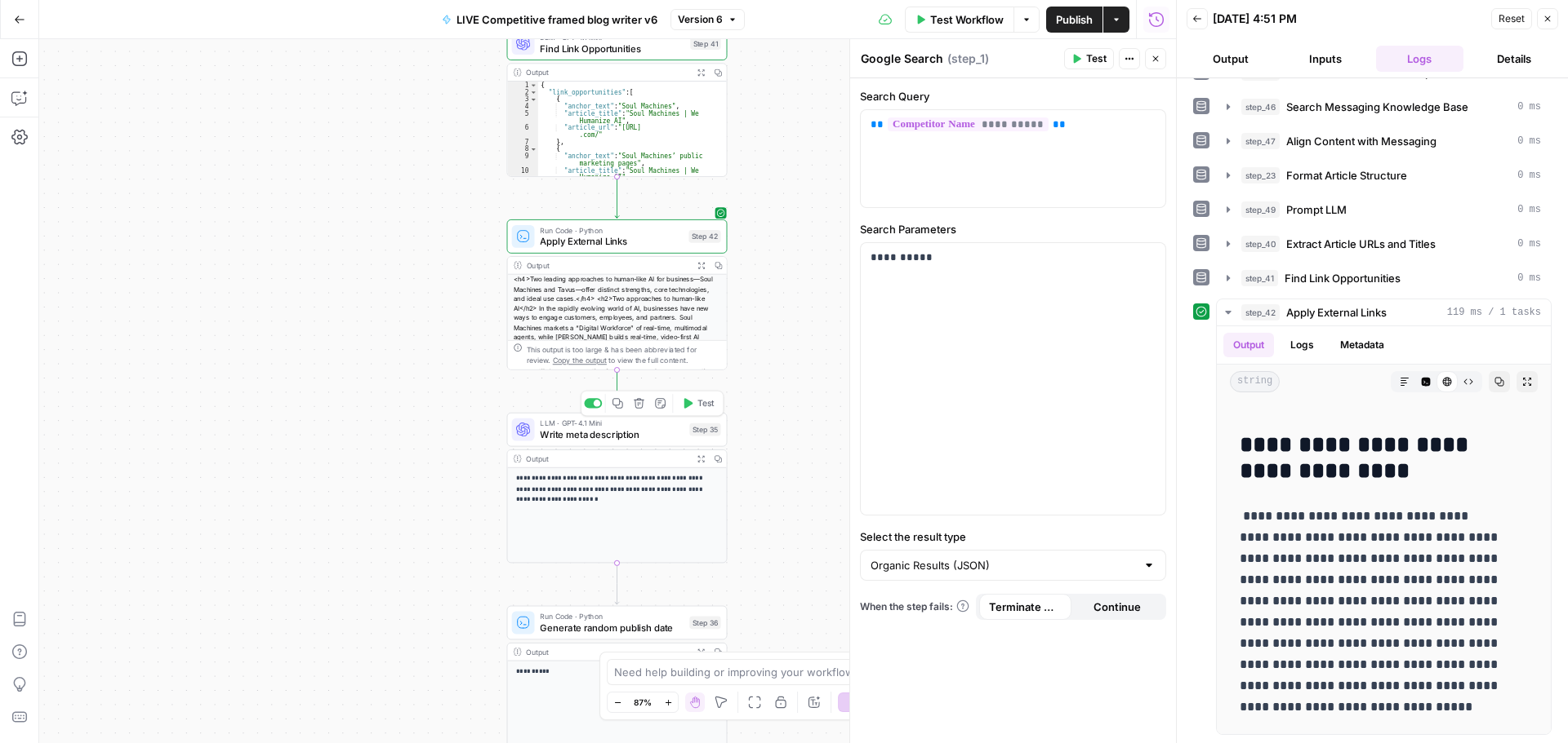
click at [688, 403] on icon "button" at bounding box center [688, 403] width 9 height 10
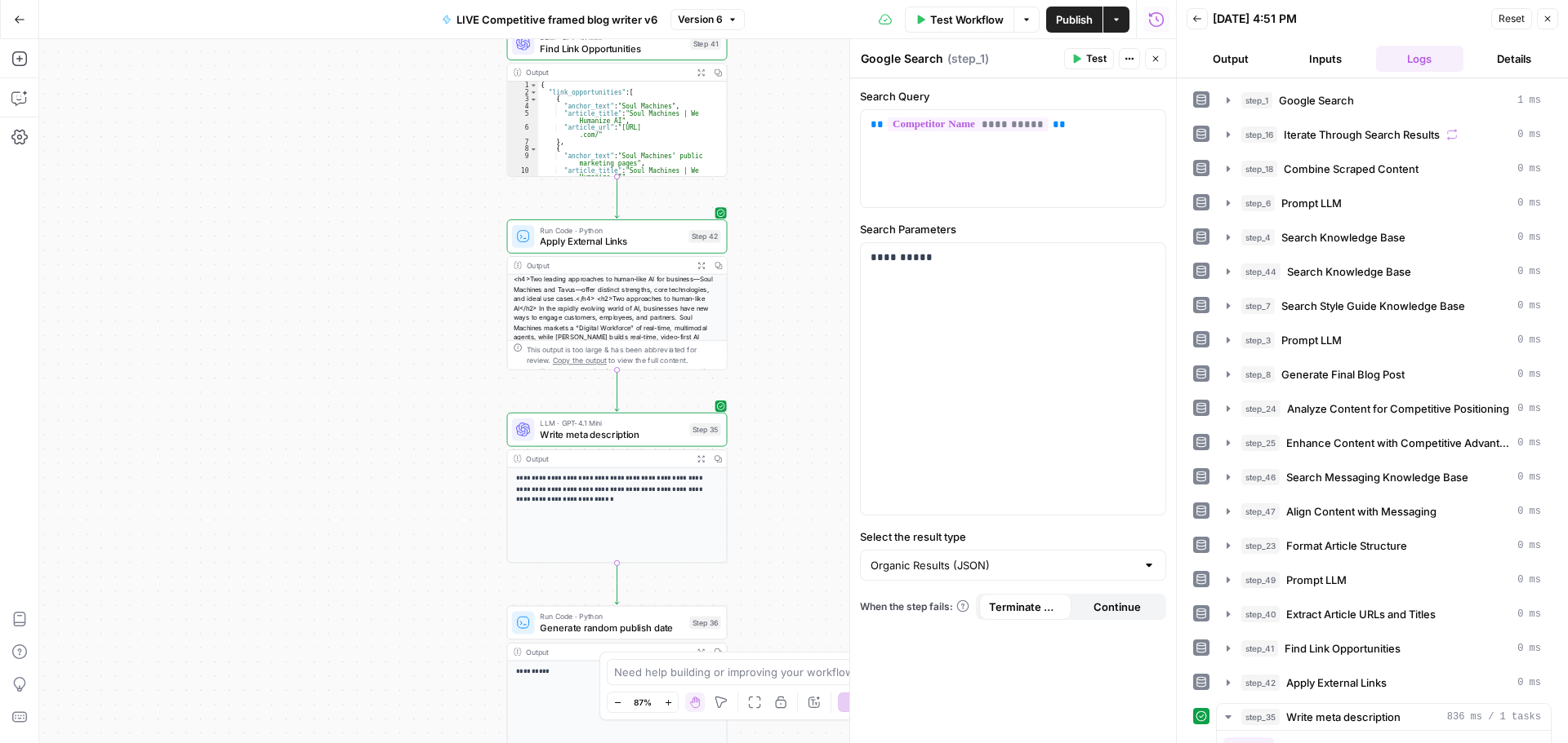
click at [626, 434] on span "Write meta description" at bounding box center [611, 434] width 144 height 14
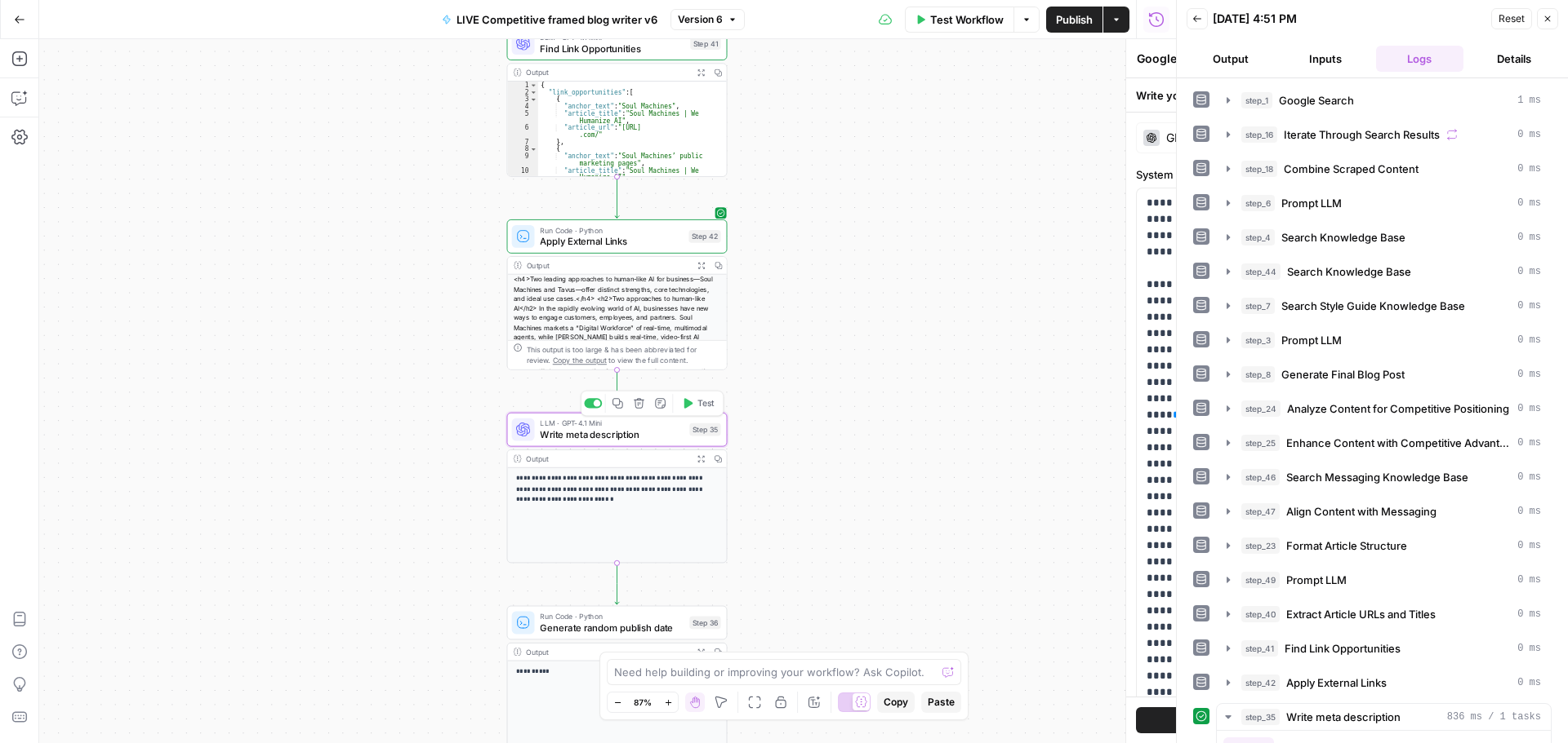
type textarea "Write meta description"
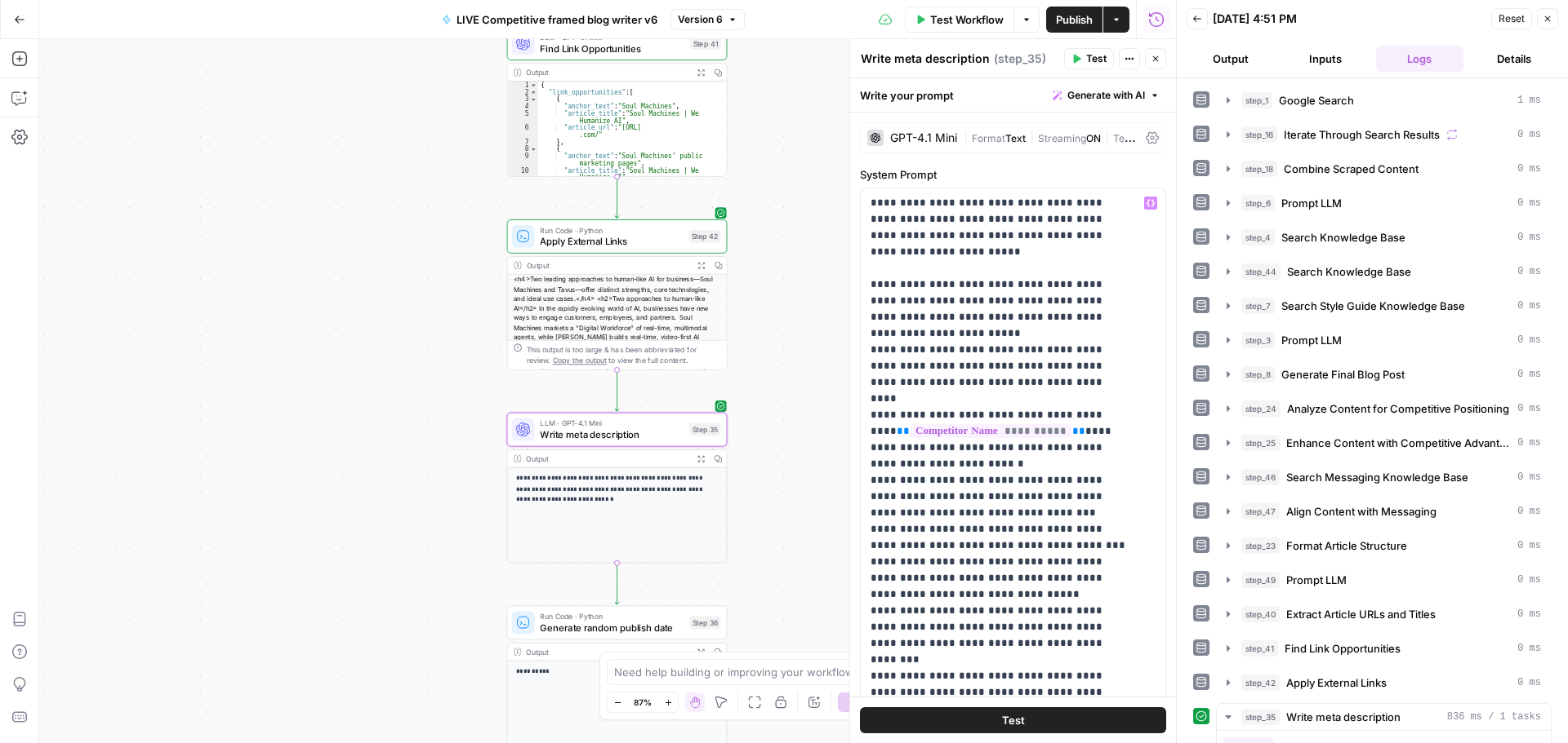
scroll to position [295, 0]
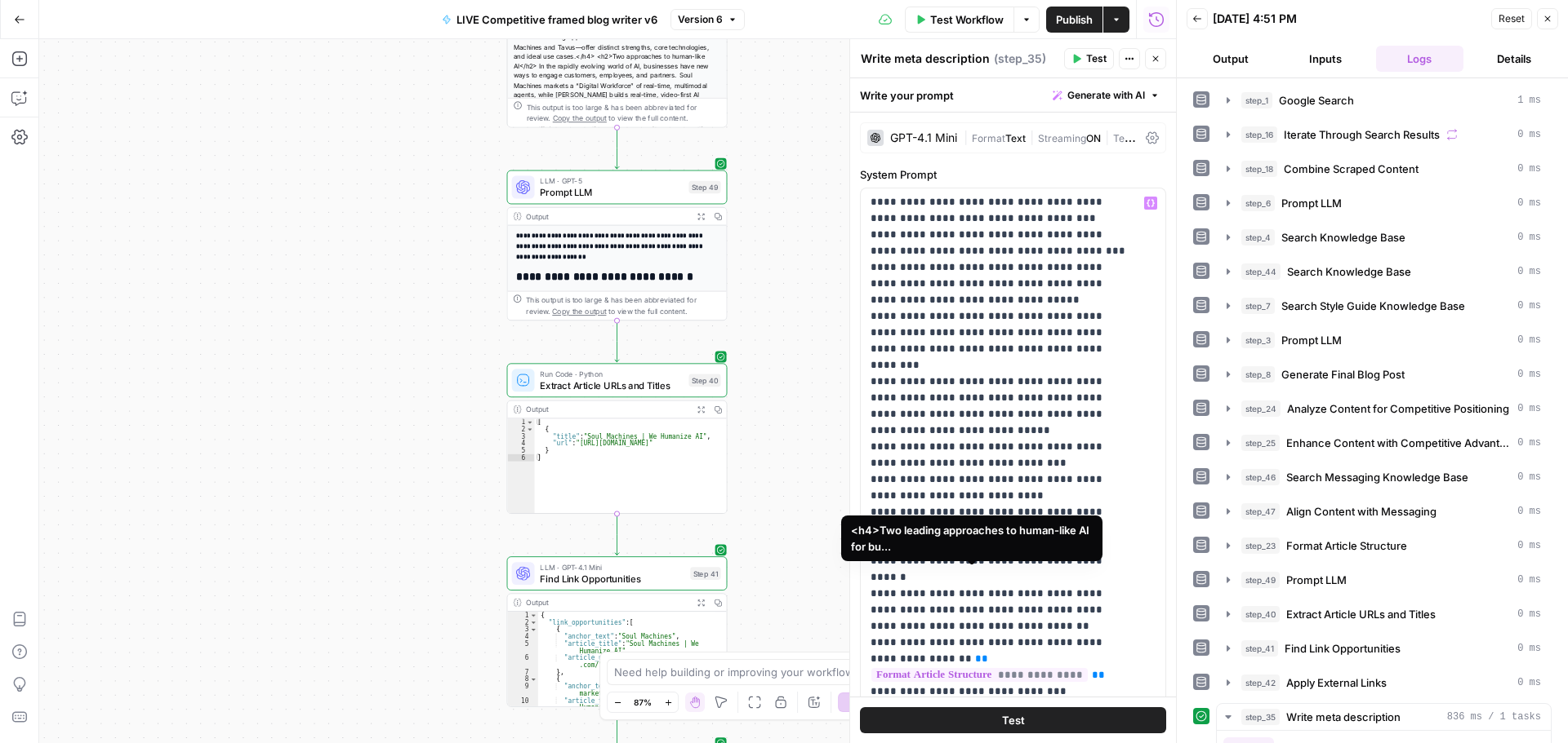
click at [1006, 668] on span "**********" at bounding box center [980, 675] width 216 height 14
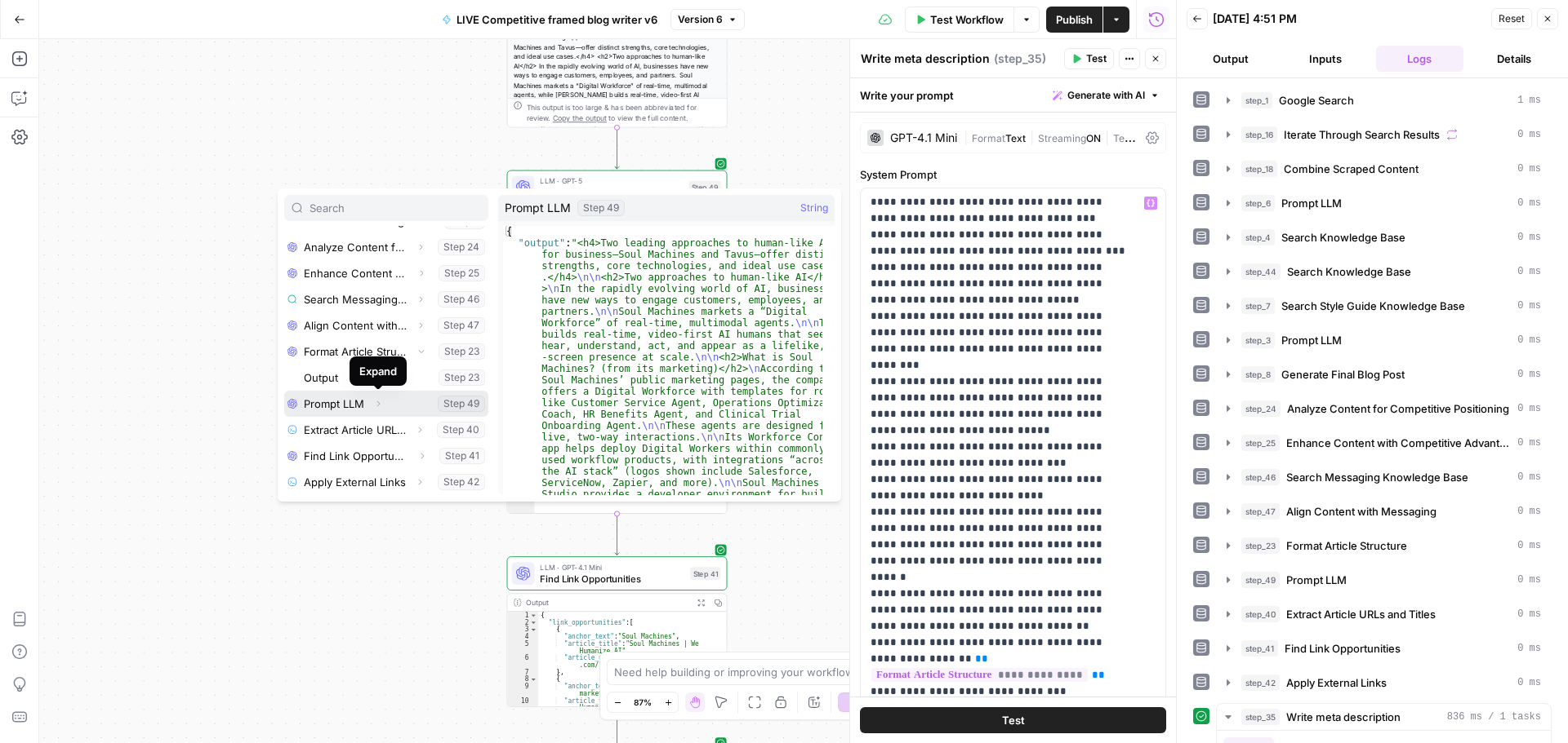
click at [374, 403] on icon "button" at bounding box center [378, 404] width 10 height 10
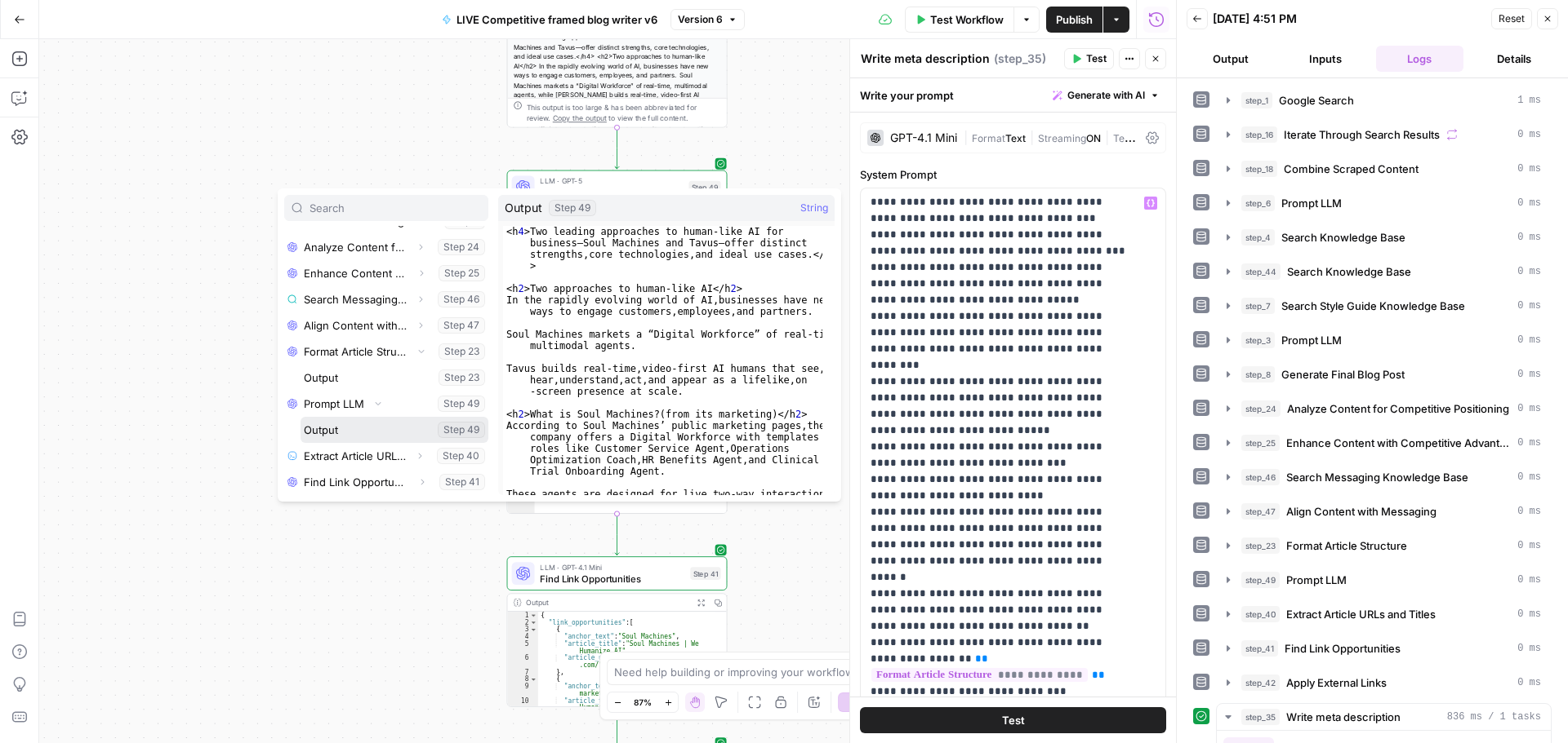
click at [384, 428] on button "Select variable Output" at bounding box center [394, 429] width 188 height 26
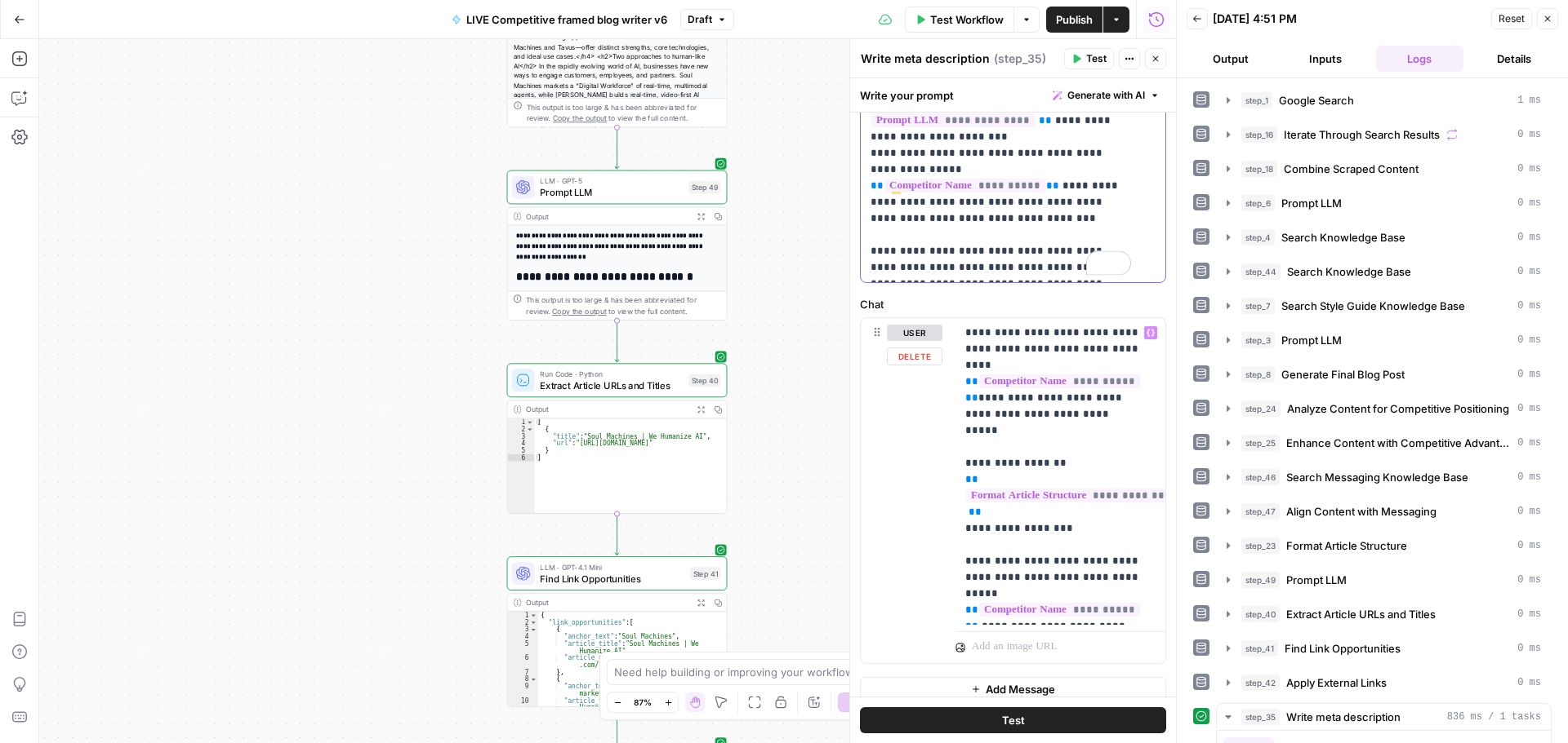
scroll to position [593, 0]
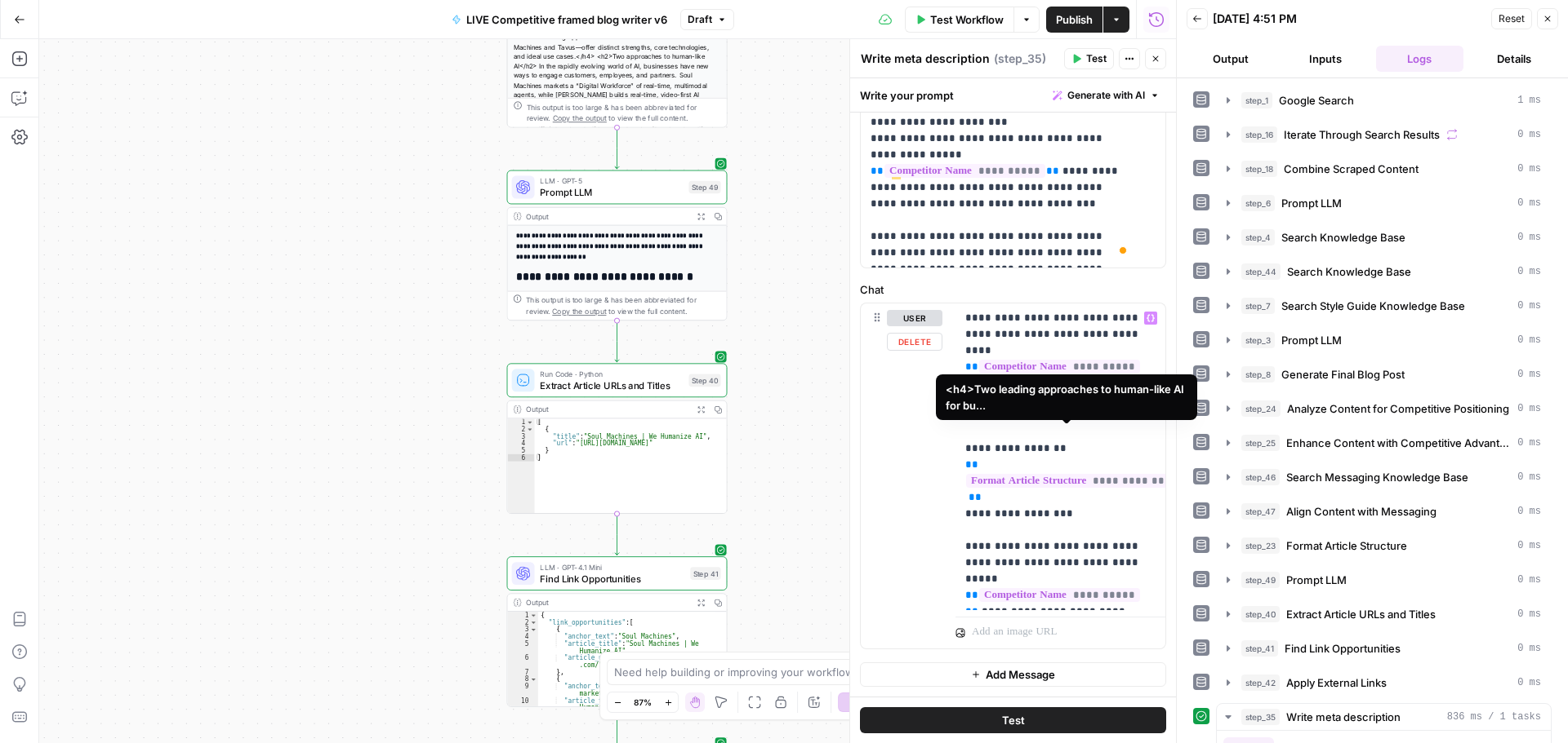
click at [1051, 474] on span "**********" at bounding box center [1074, 481] width 216 height 14
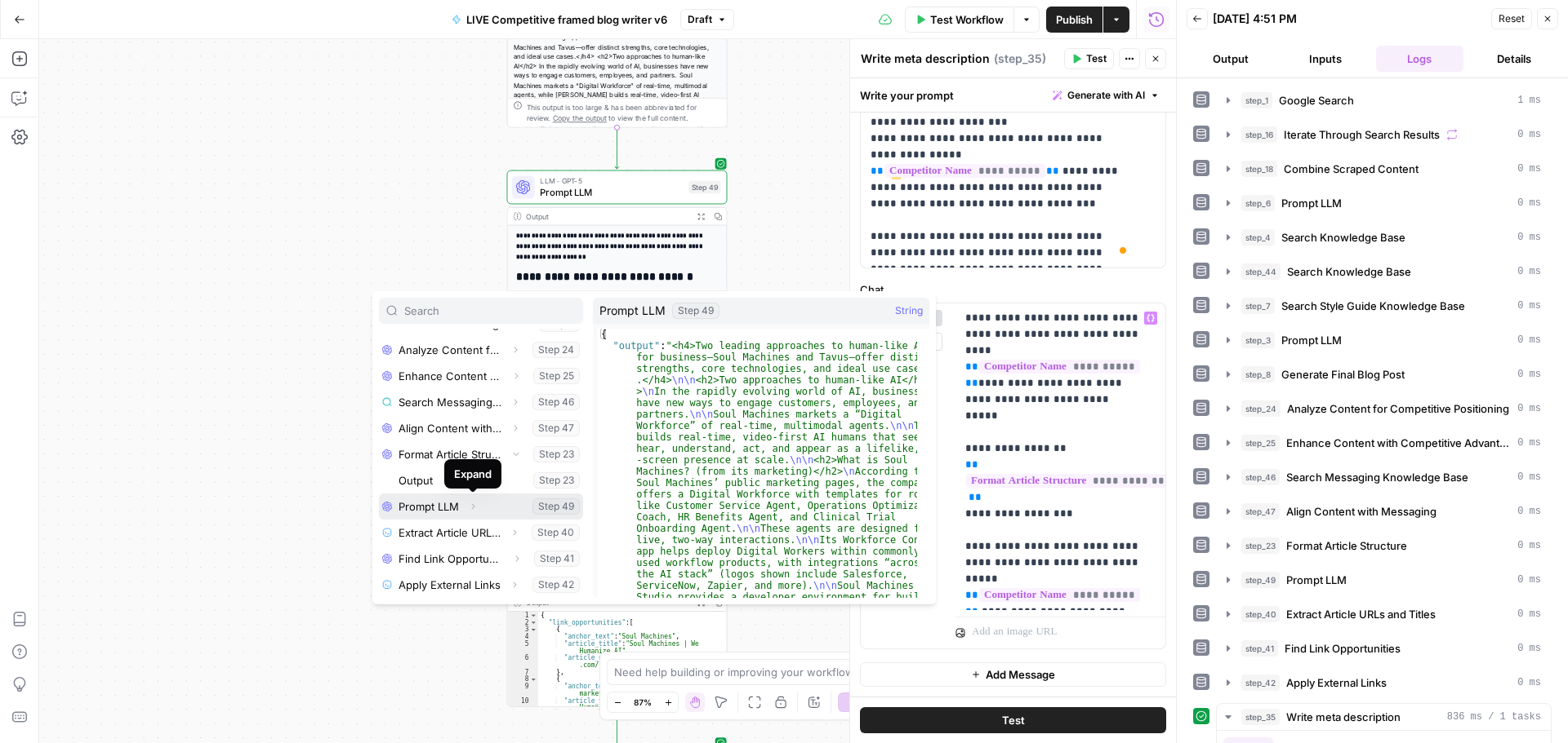
click at [470, 510] on icon "button" at bounding box center [473, 507] width 10 height 10
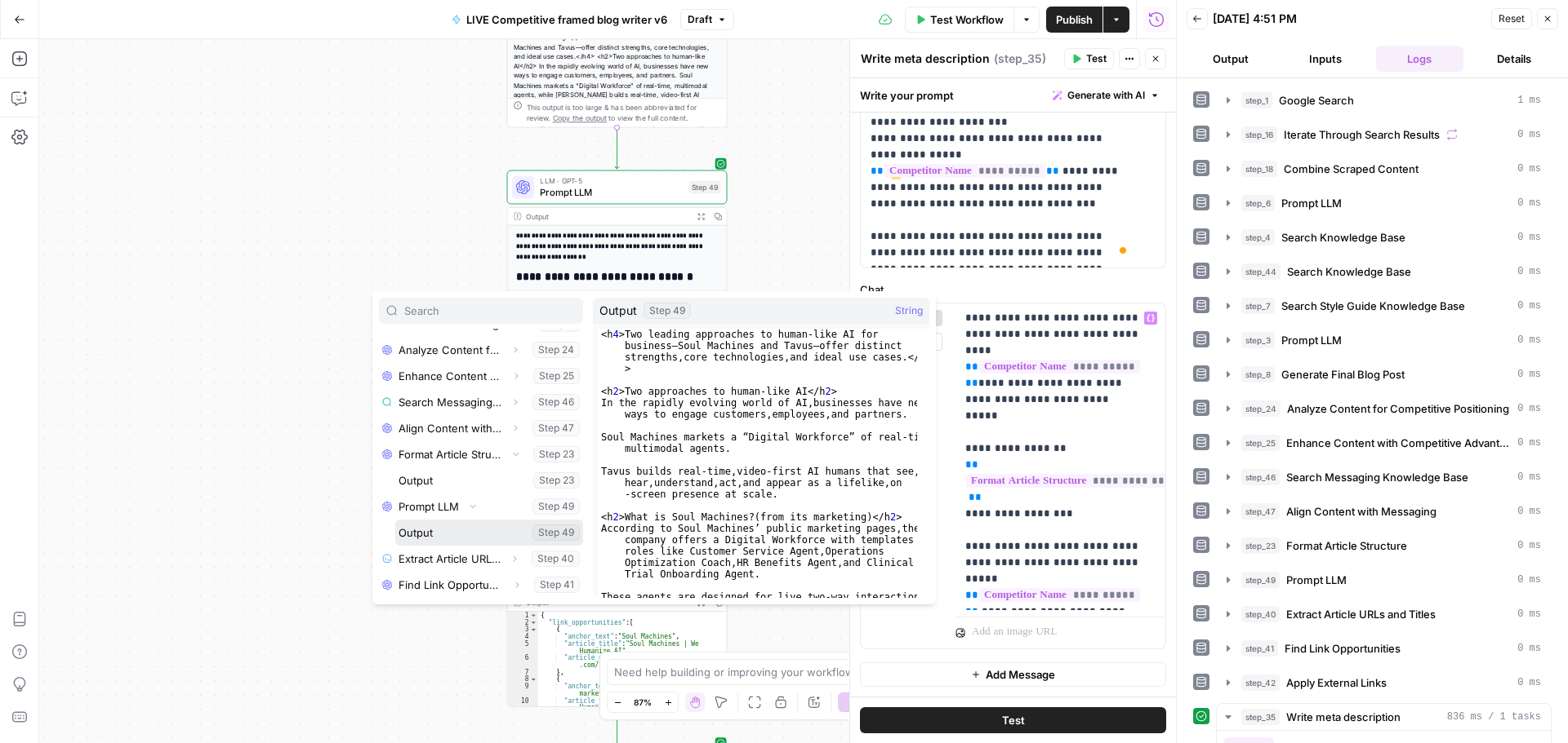
click at [469, 532] on button "Select variable Output" at bounding box center [489, 533] width 188 height 26
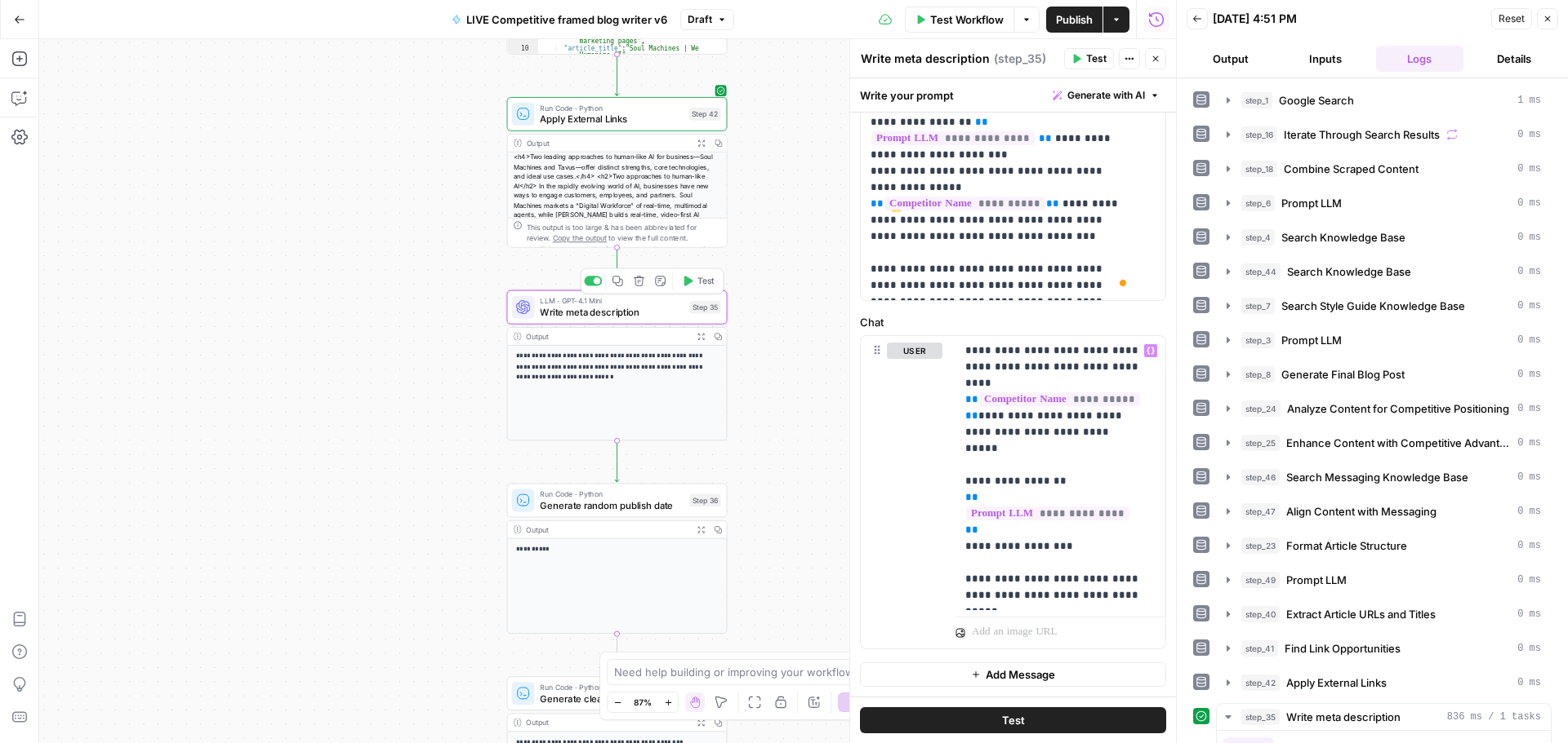
click at [706, 284] on span "Test" at bounding box center [706, 282] width 17 height 13
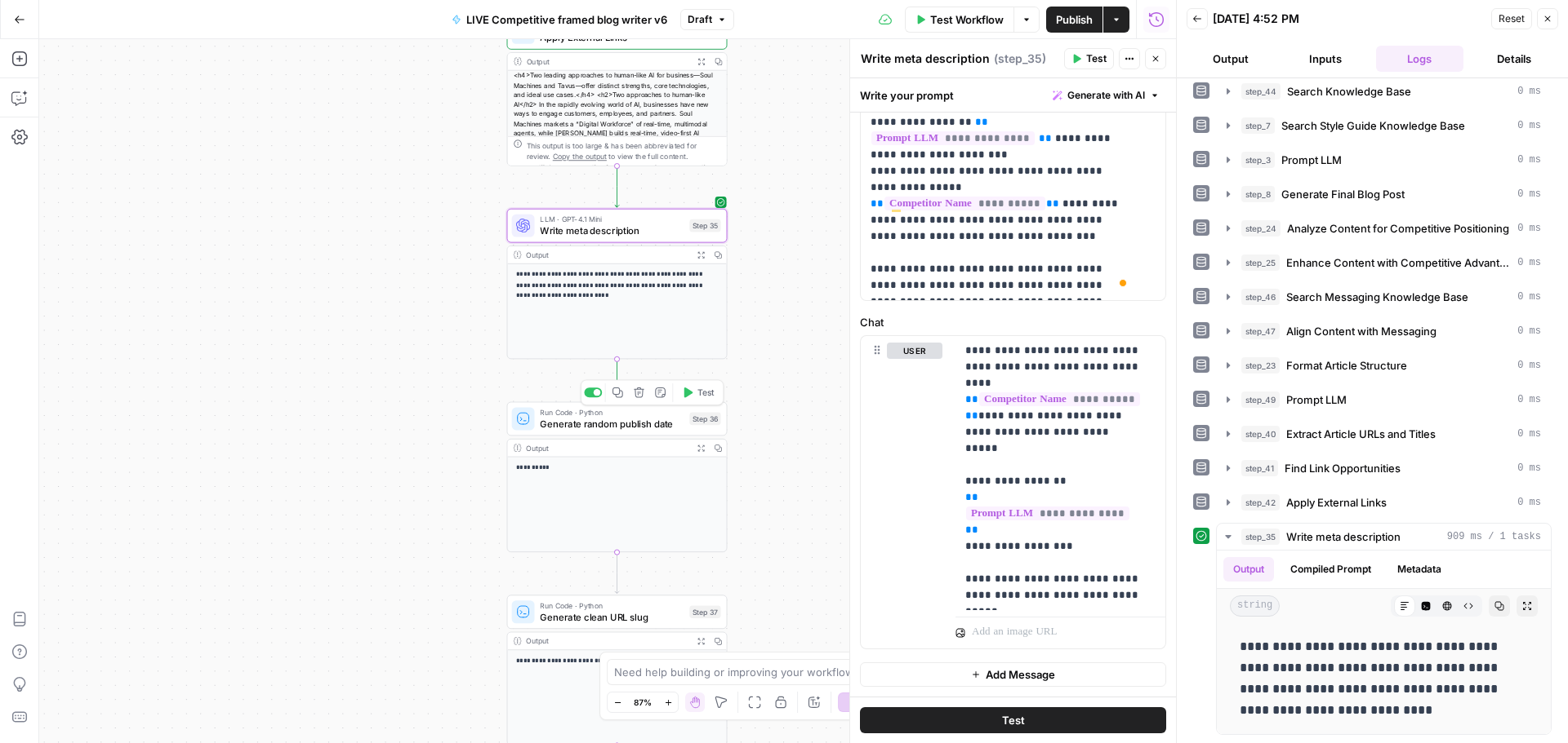
click at [691, 396] on icon "button" at bounding box center [688, 393] width 11 height 11
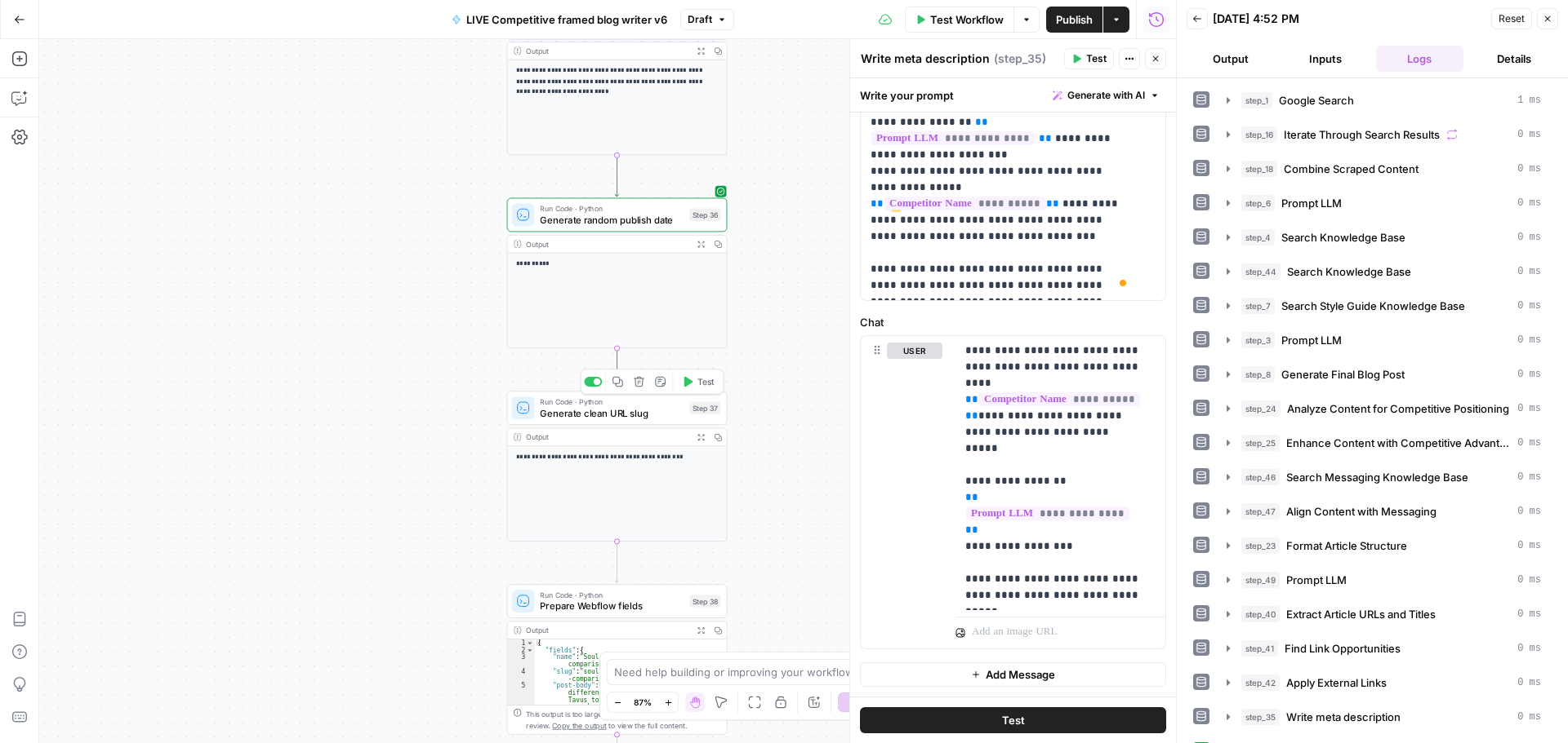
click at [701, 385] on span "Test" at bounding box center [706, 382] width 17 height 13
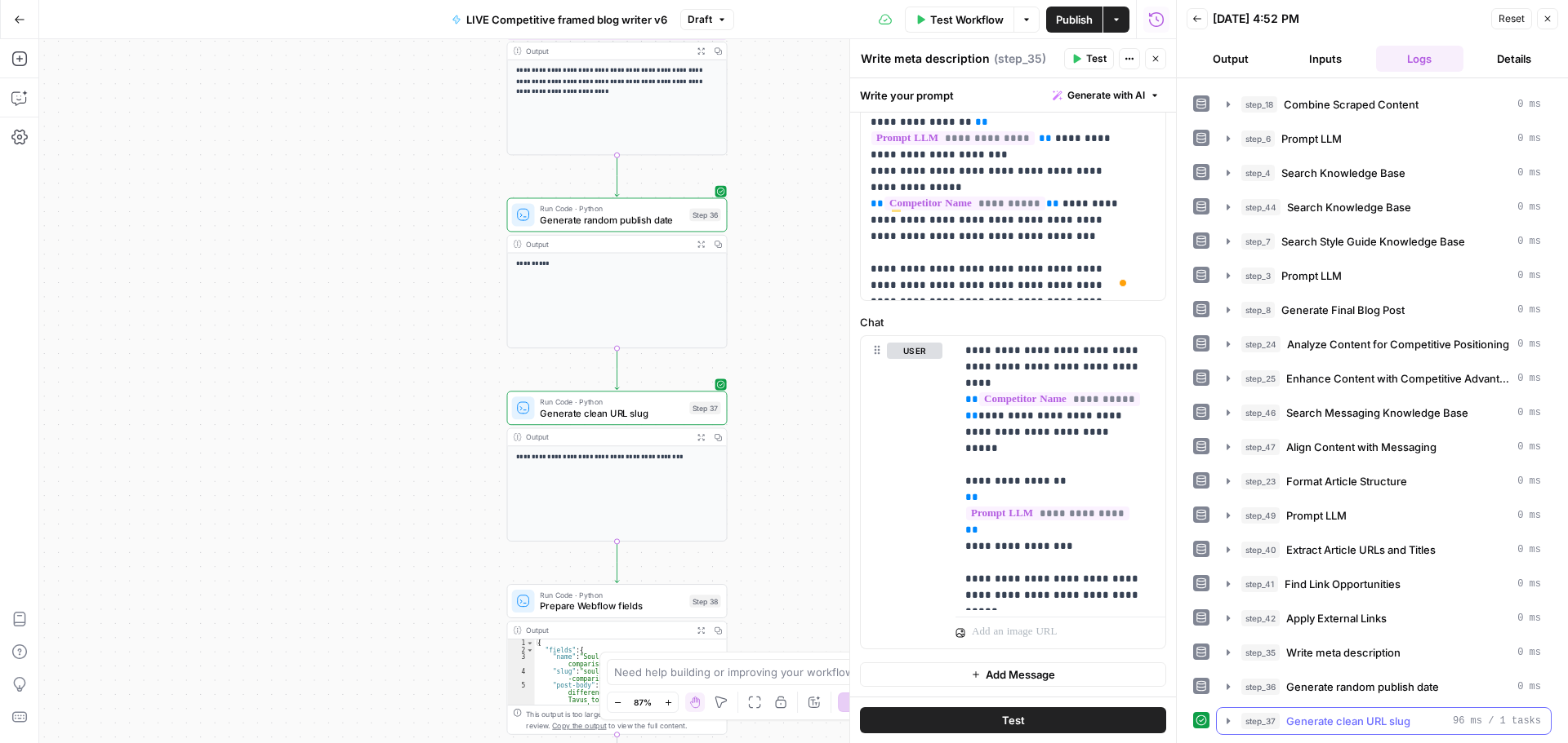
click at [1227, 717] on icon "button" at bounding box center [1228, 722] width 13 height 13
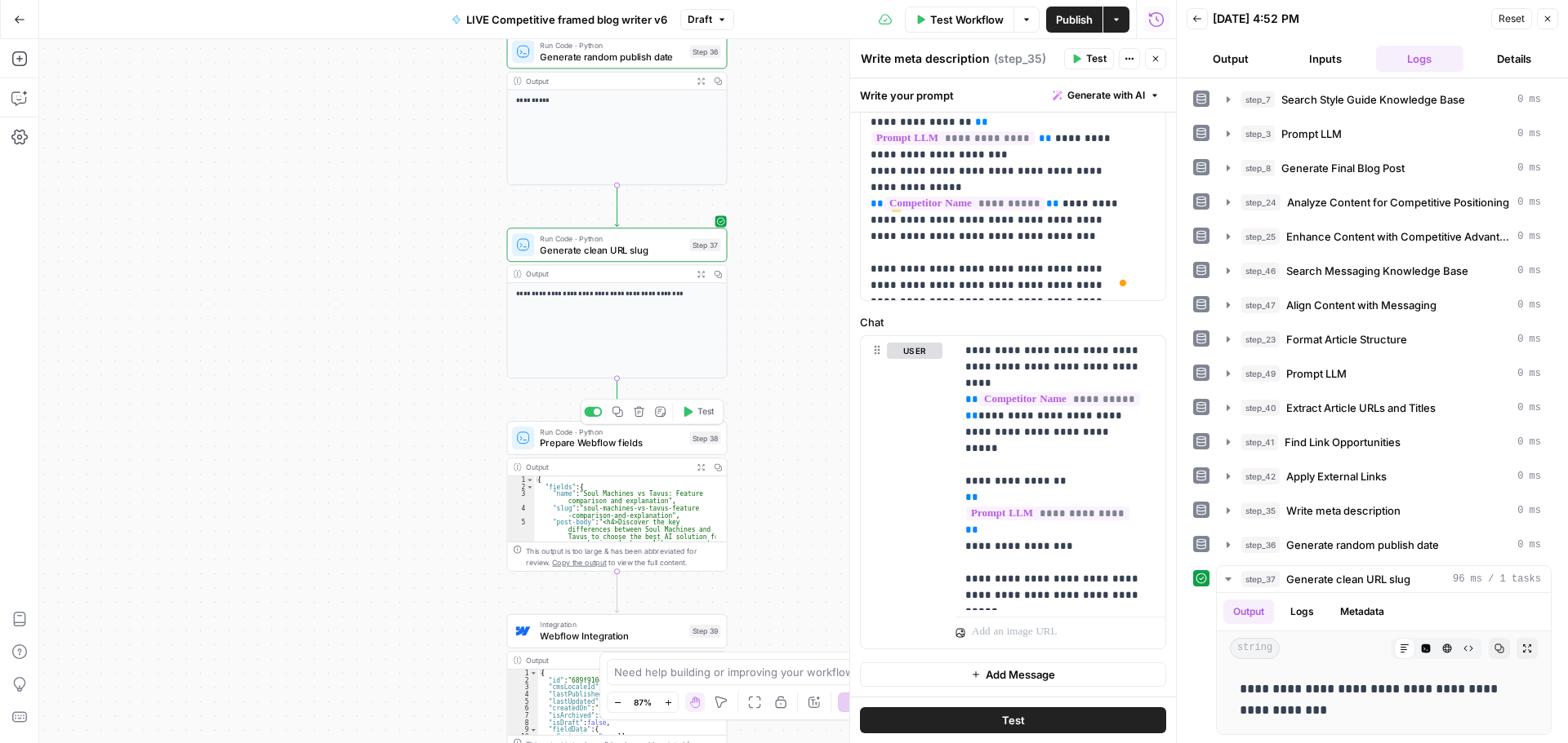
click at [705, 409] on span "Test" at bounding box center [706, 412] width 17 height 13
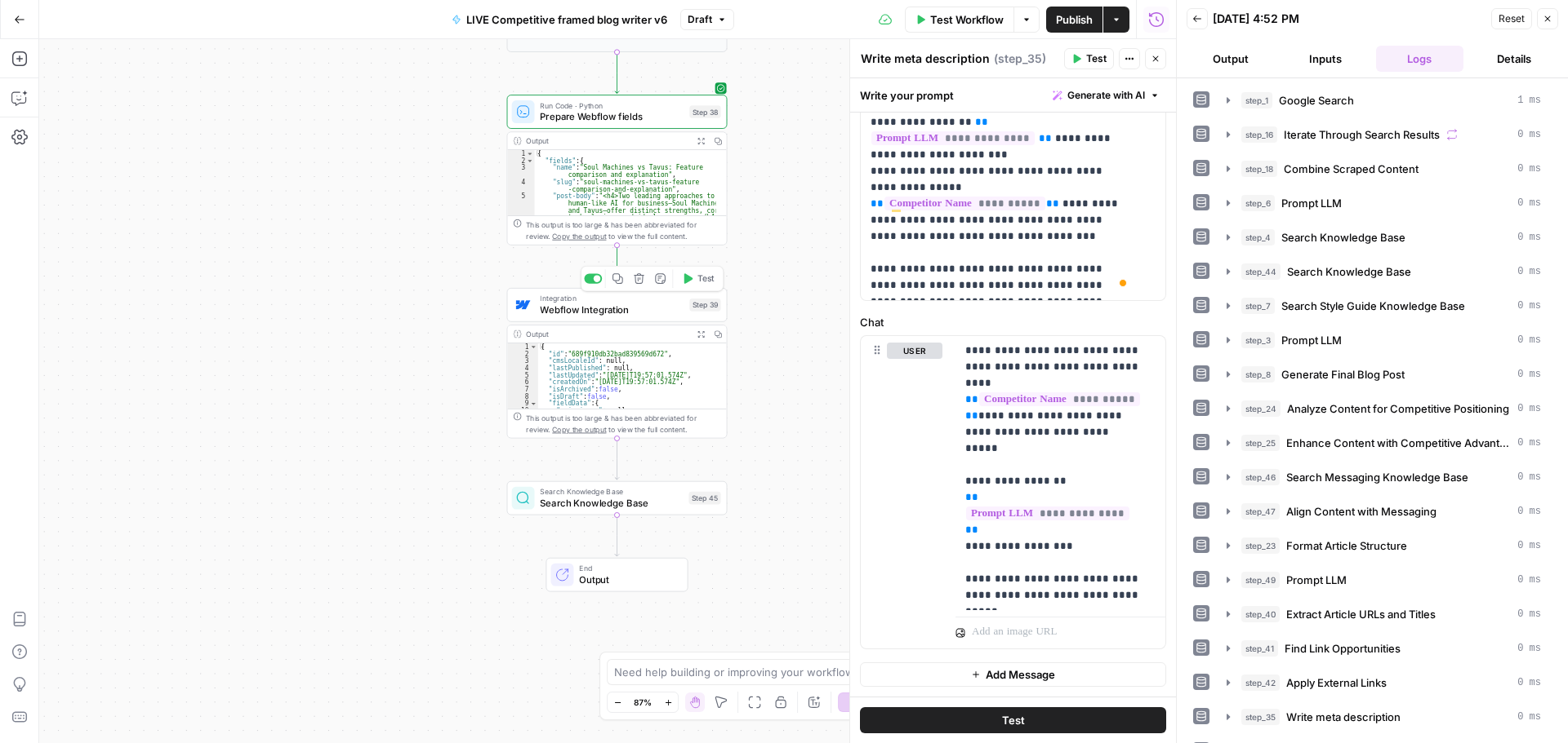
click at [694, 276] on button "Test" at bounding box center [698, 279] width 44 height 19
click at [644, 476] on icon "button" at bounding box center [639, 471] width 11 height 11
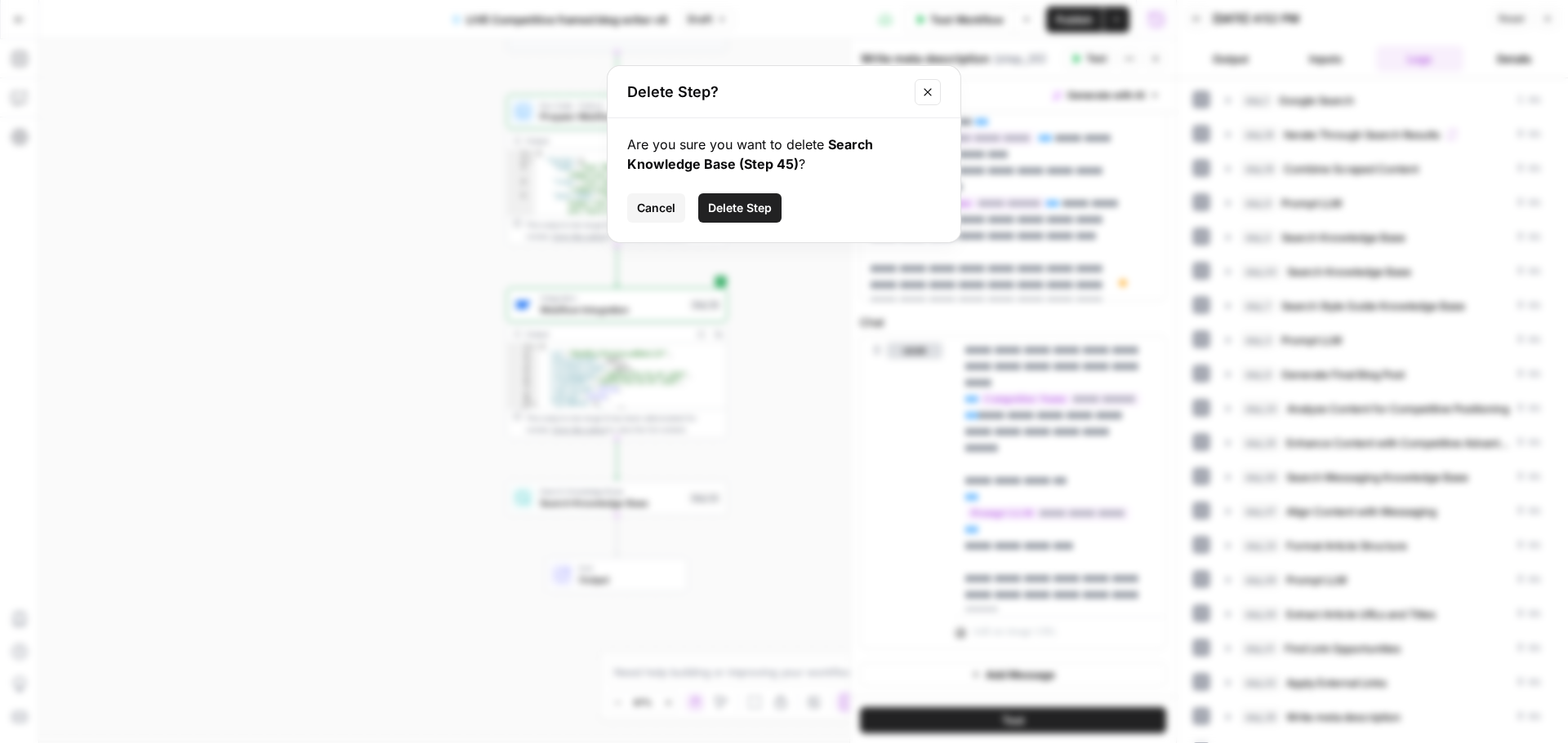
click at [733, 208] on span "Delete Step" at bounding box center [740, 208] width 64 height 16
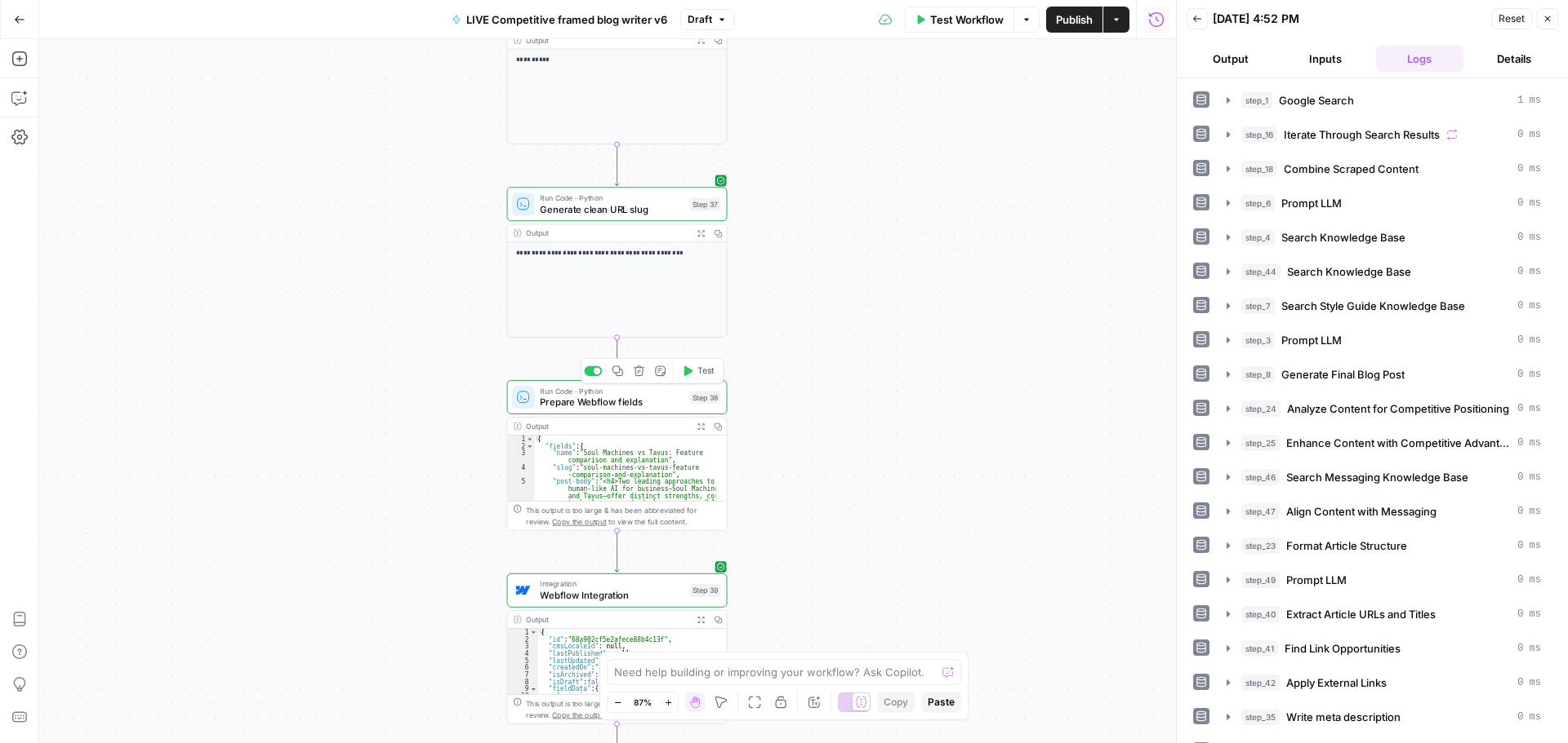
click at [637, 402] on span "Prepare Webflow fields" at bounding box center [611, 402] width 144 height 14
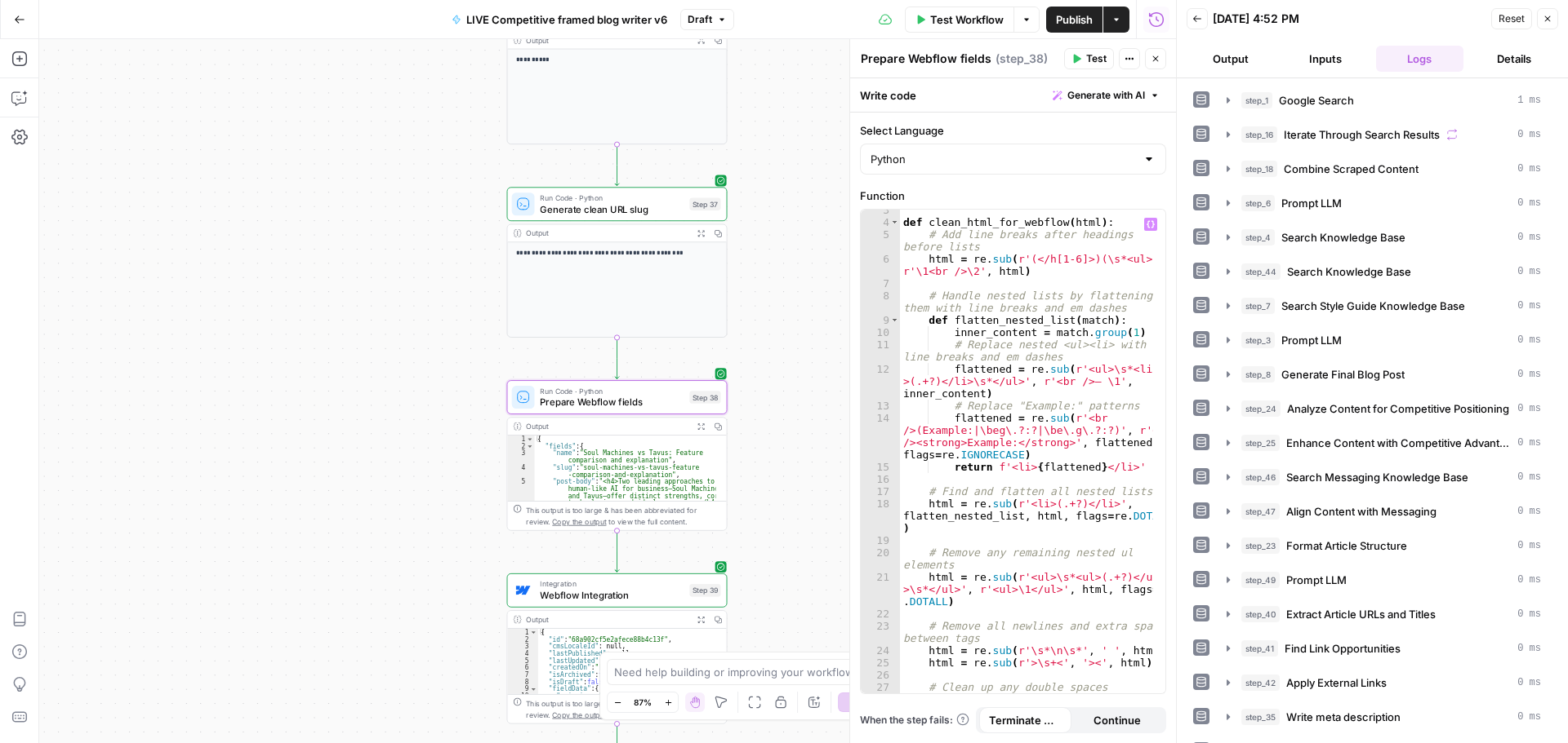
scroll to position [0, 0]
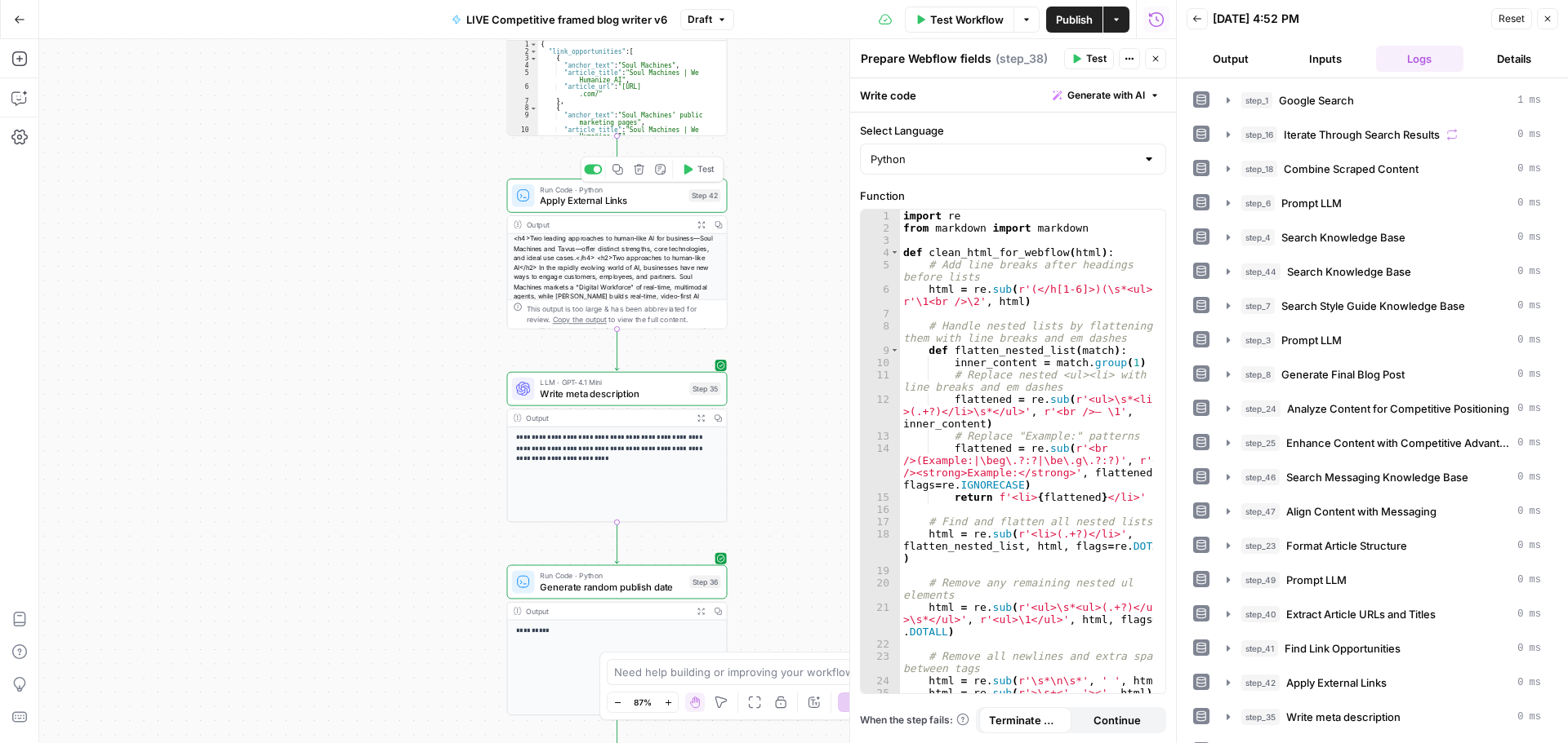
click at [603, 201] on span "Apply External Links" at bounding box center [610, 200] width 143 height 14
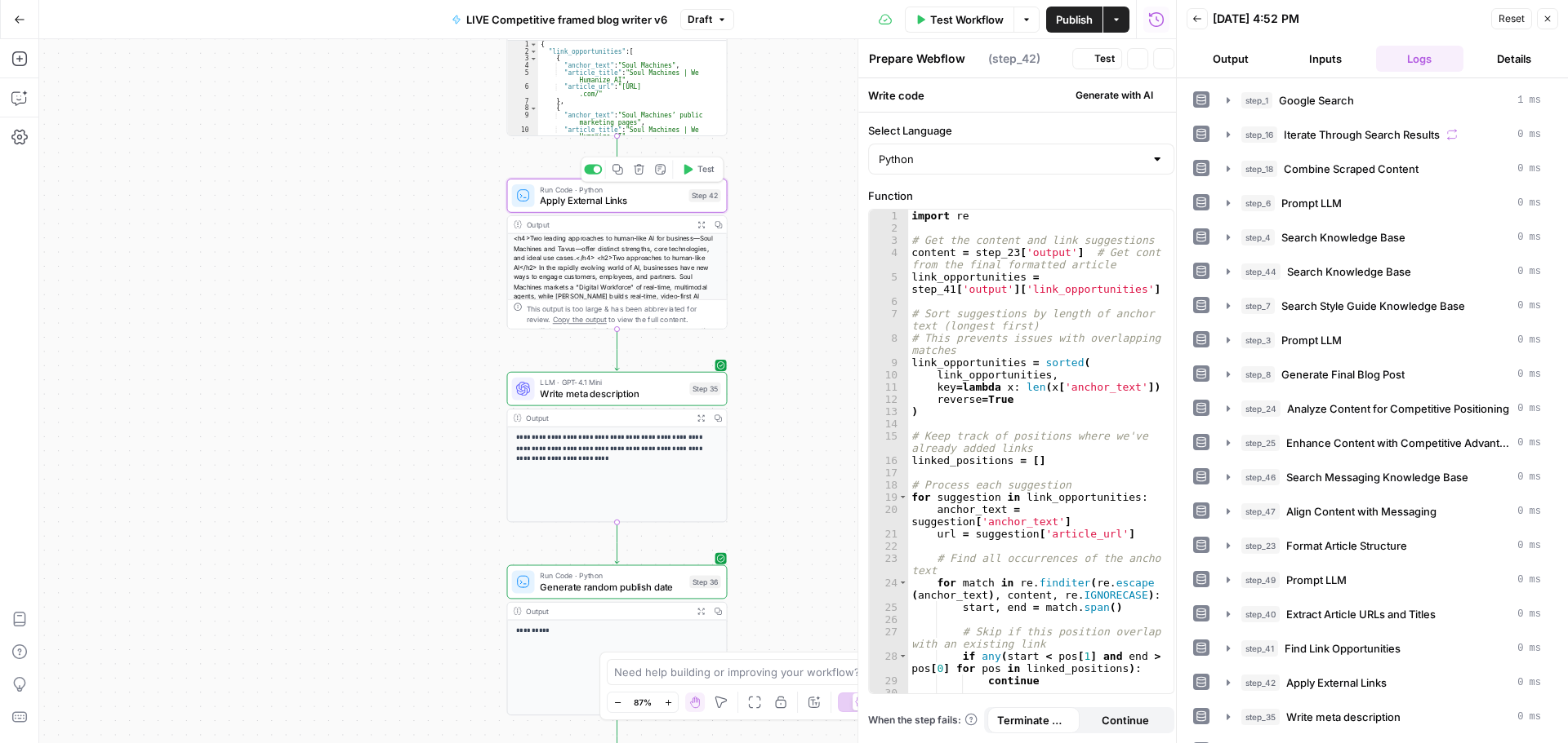
type textarea "Apply External Links"
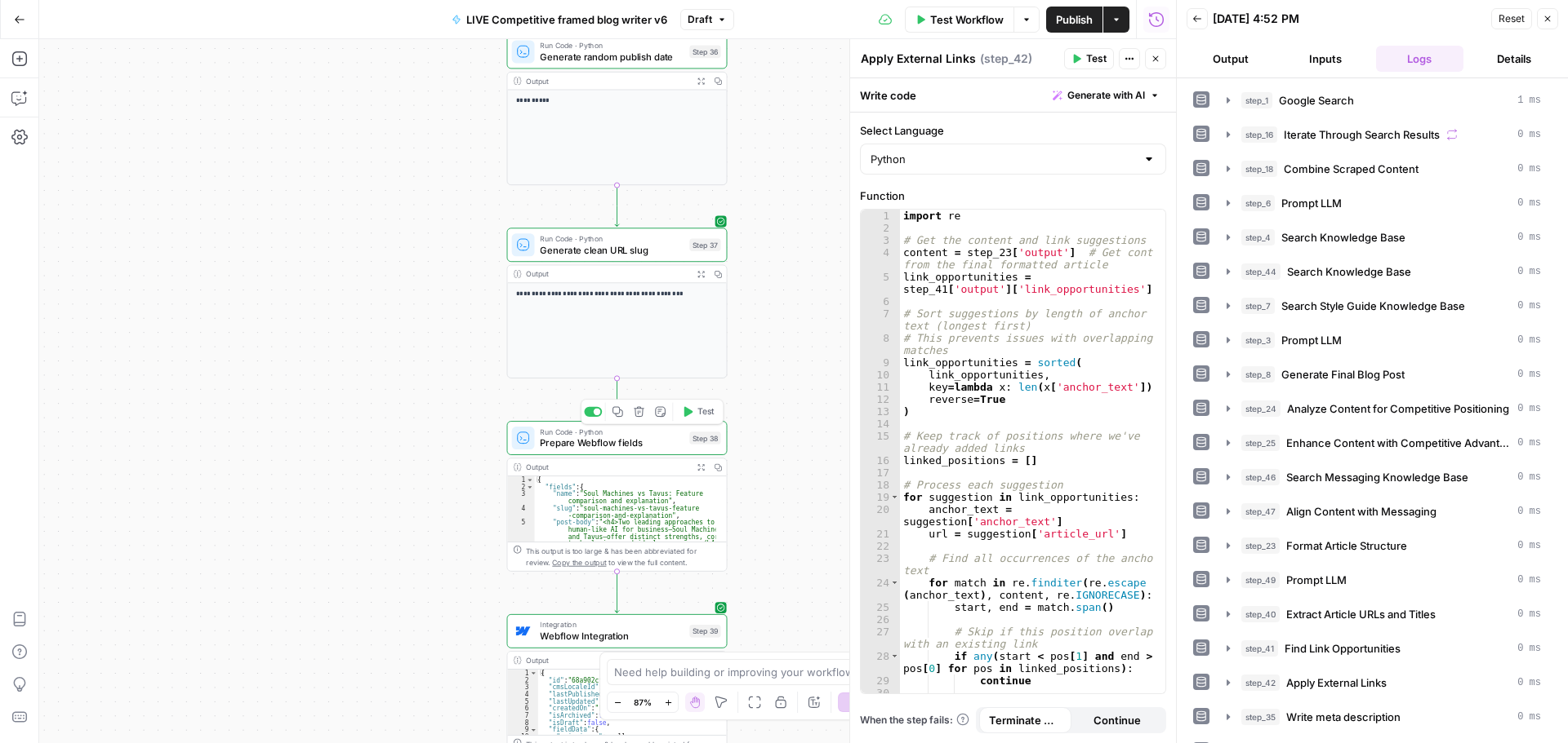
click at [639, 445] on span "Prepare Webflow fields" at bounding box center [611, 443] width 144 height 14
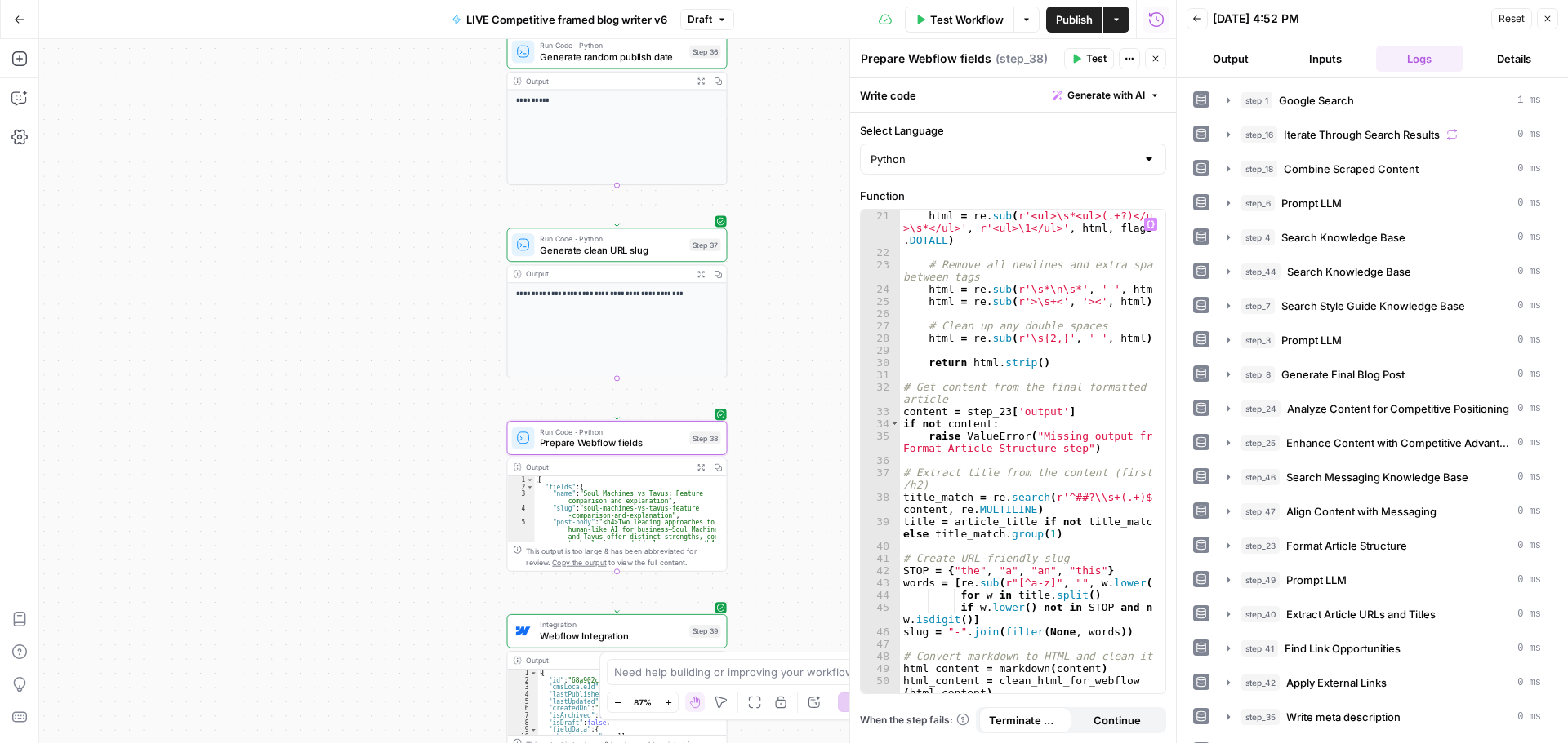
scroll to position [392, 0]
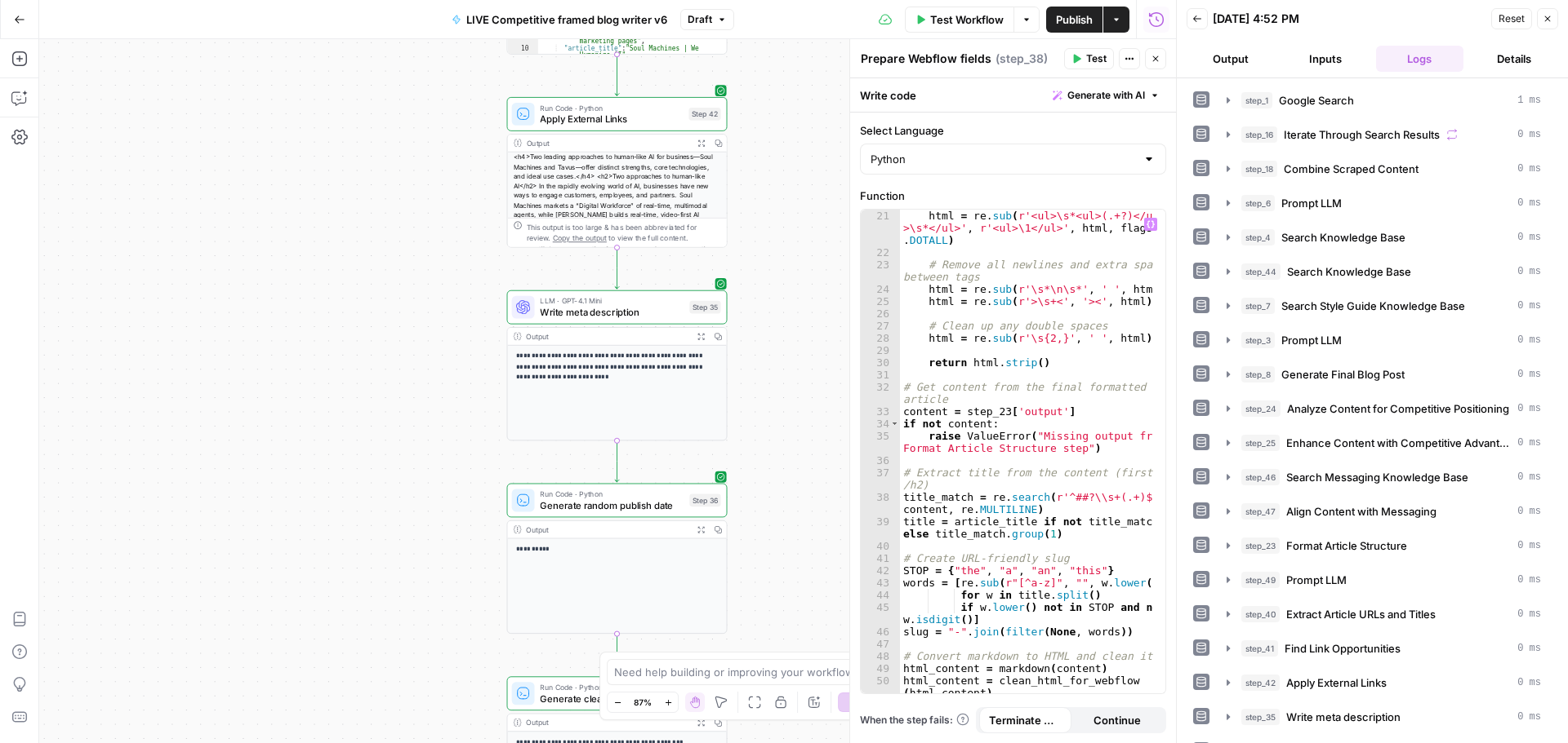
click at [1001, 417] on div "html = re . sub ( r'<ul>\s*<ul>(.+?)</ul >\s*</ul>' , r'<ul>\1</ul>' , html , f…" at bounding box center [1027, 475] width 254 height 533
click at [994, 443] on div "html = re . sub ( r'<ul>\s*<ul>(.+?)</ul >\s*</ul>' , r'<ul>\1</ul>' , html , f…" at bounding box center [1027, 475] width 254 height 533
click at [967, 484] on div "html = re . sub ( r'<ul>\s*<ul>(.+?)</ul >\s*</ul>' , r'<ul>\1</ul>' , html , f…" at bounding box center [1027, 475] width 254 height 533
click at [1094, 511] on div "html = re . sub ( r'<ul>\s*<ul>(.+?)</ul >\s*</ul>' , r'<ul>\1</ul>' , html , f…" at bounding box center [1027, 475] width 254 height 533
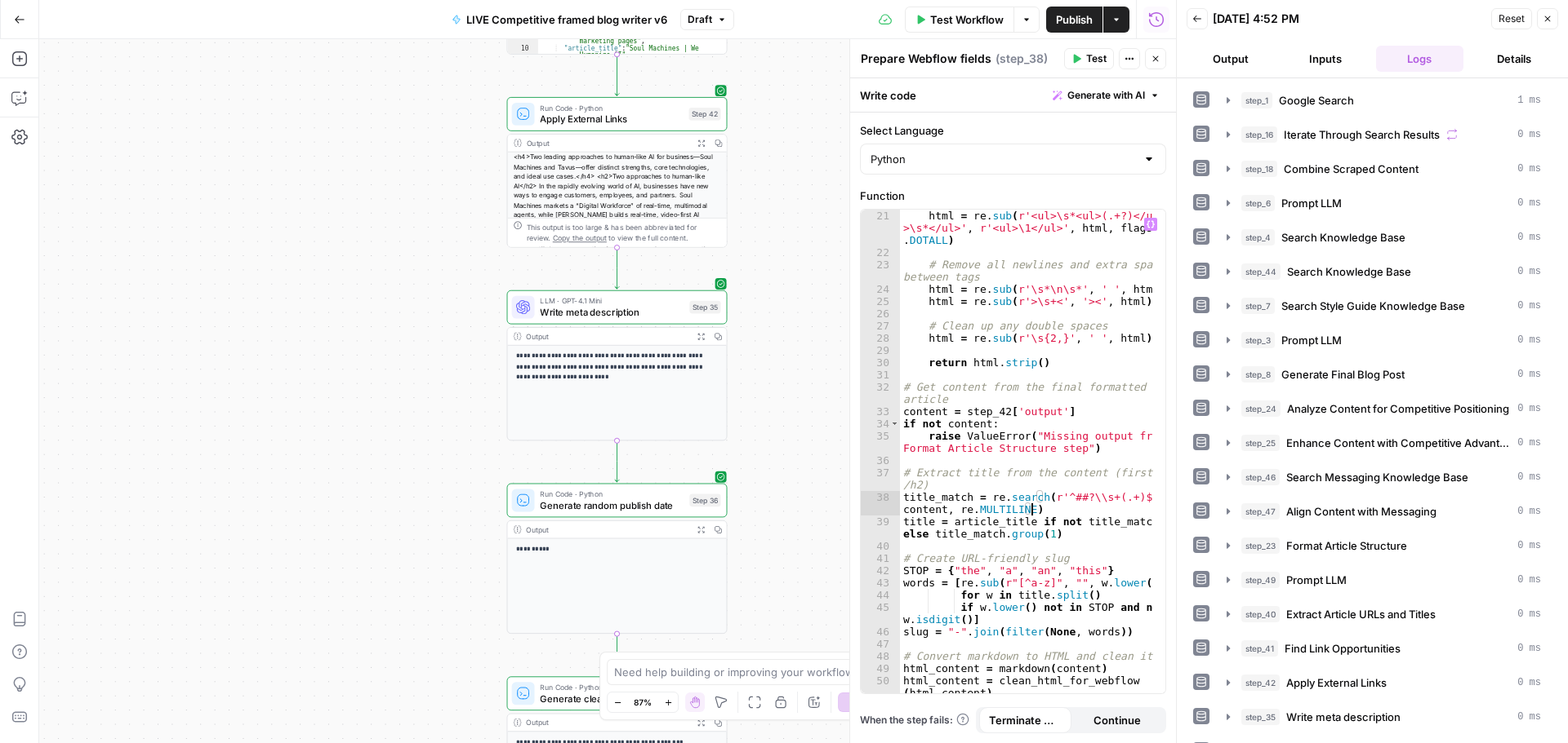
click at [943, 483] on div "html = re . sub ( r'<ul>\s*<ul>(.+?)</ul >\s*</ul>' , r'<ul>\1</ul>' , html , f…" at bounding box center [1027, 475] width 254 height 533
click at [1071, 537] on div "html = re . sub ( r'<ul>\s*<ul>(.+?)</ul >\s*</ul>' , r'<ul>\1</ul>' , html , f…" at bounding box center [1027, 475] width 254 height 533
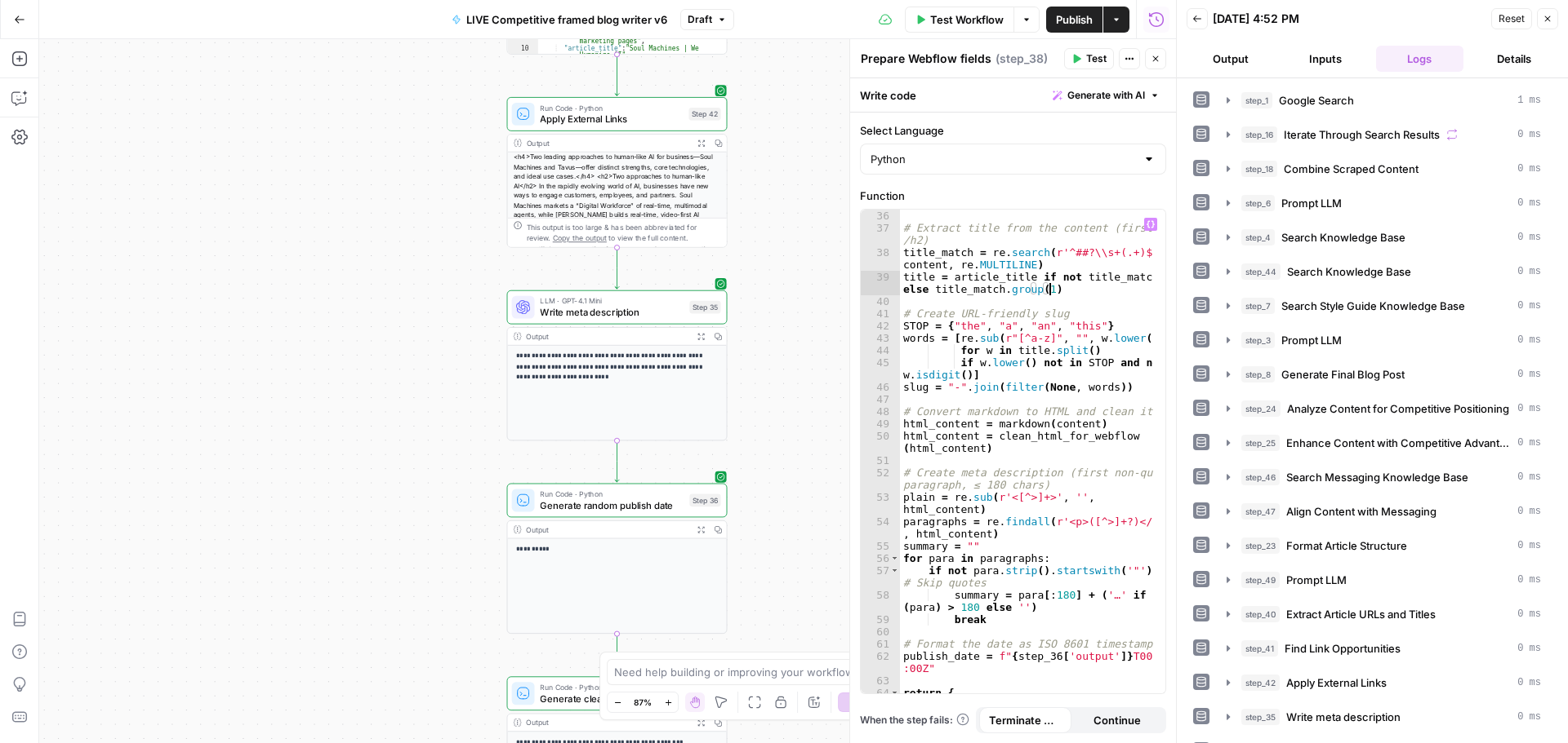
scroll to position [686, 0]
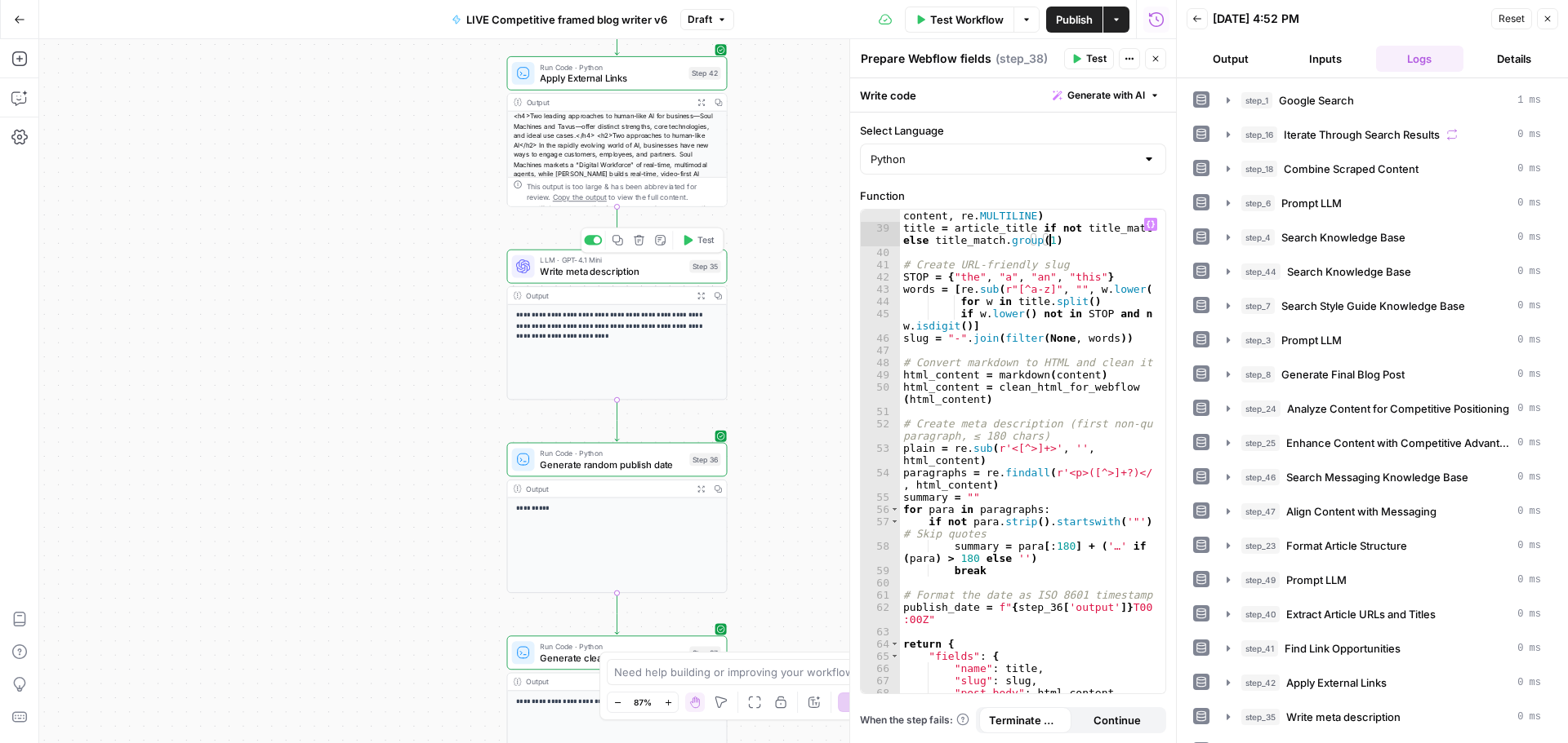
type textarea "**********"
click at [700, 236] on span "Test" at bounding box center [706, 241] width 17 height 13
click at [699, 431] on span "Test" at bounding box center [706, 433] width 17 height 13
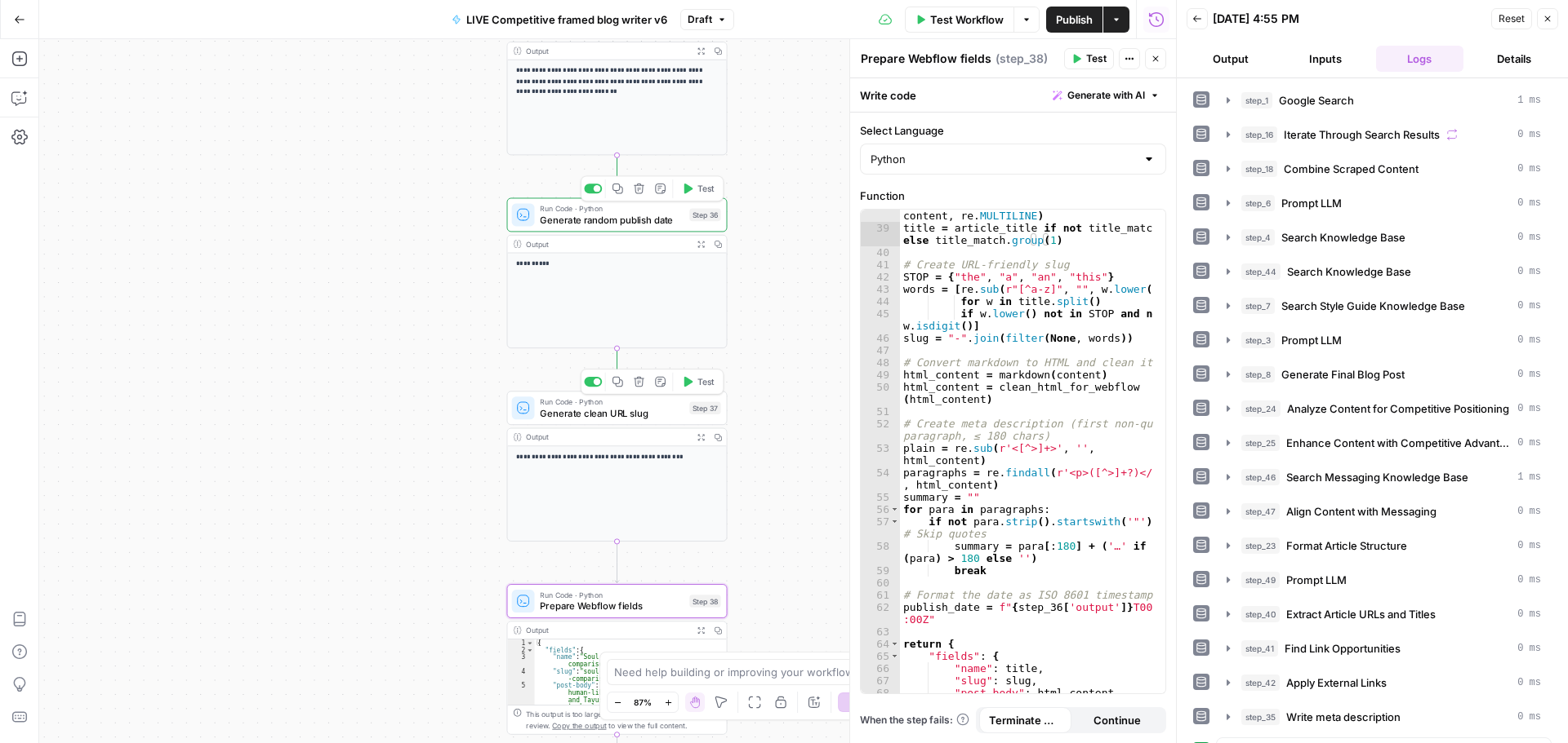
click at [705, 383] on span "Test" at bounding box center [706, 382] width 17 height 13
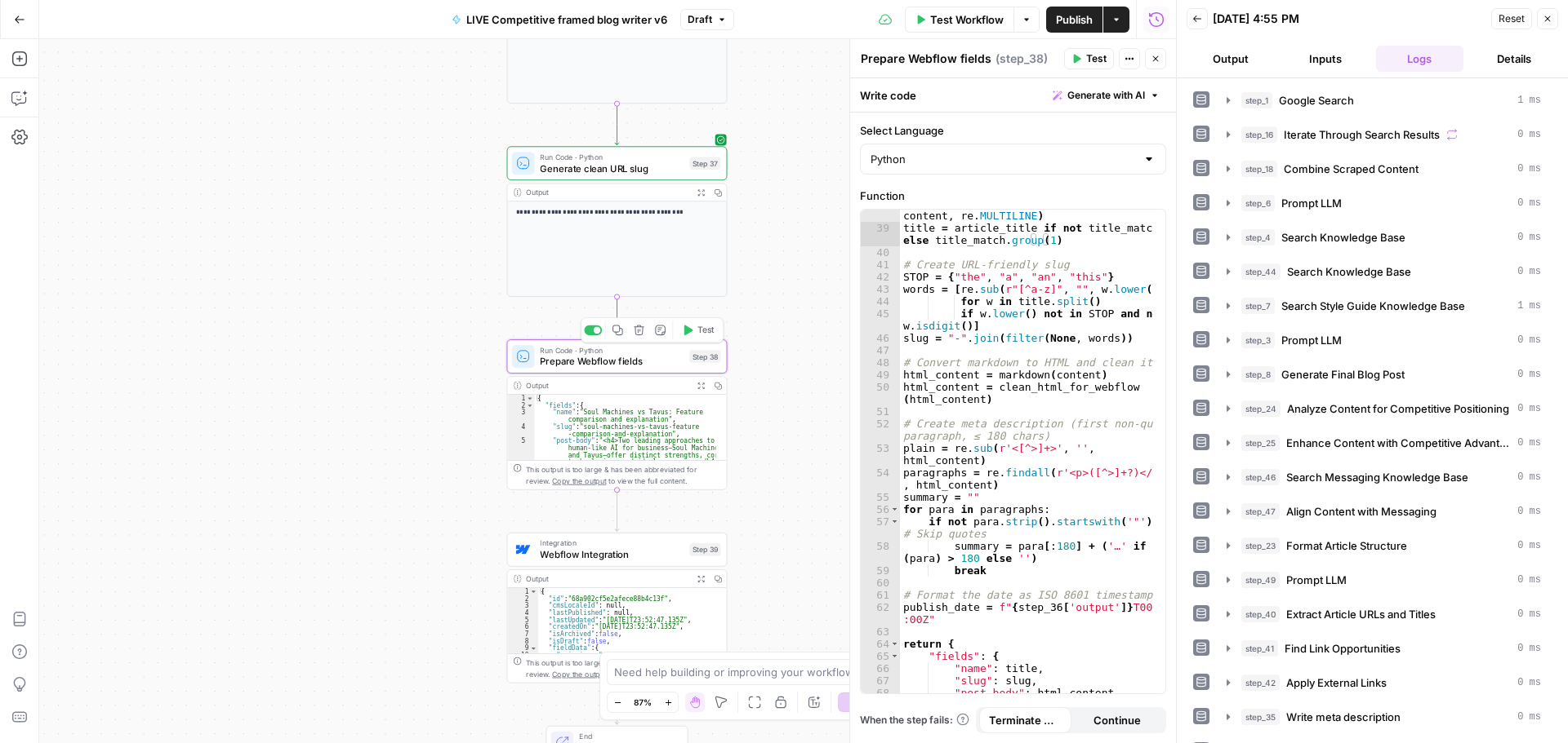
click at [706, 332] on span "Test" at bounding box center [706, 331] width 17 height 13
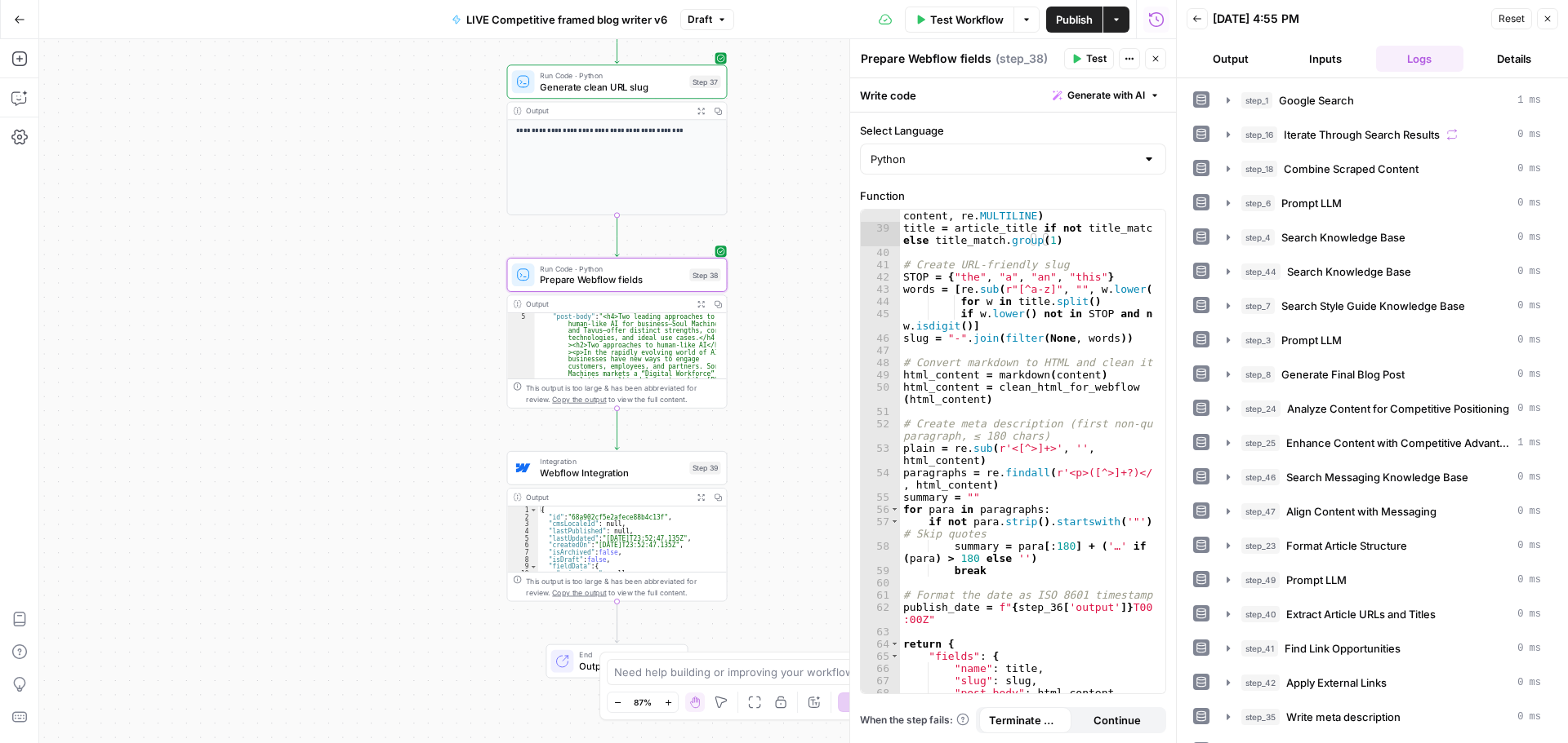
scroll to position [49, 0]
click at [705, 440] on span "Test" at bounding box center [706, 443] width 17 height 13
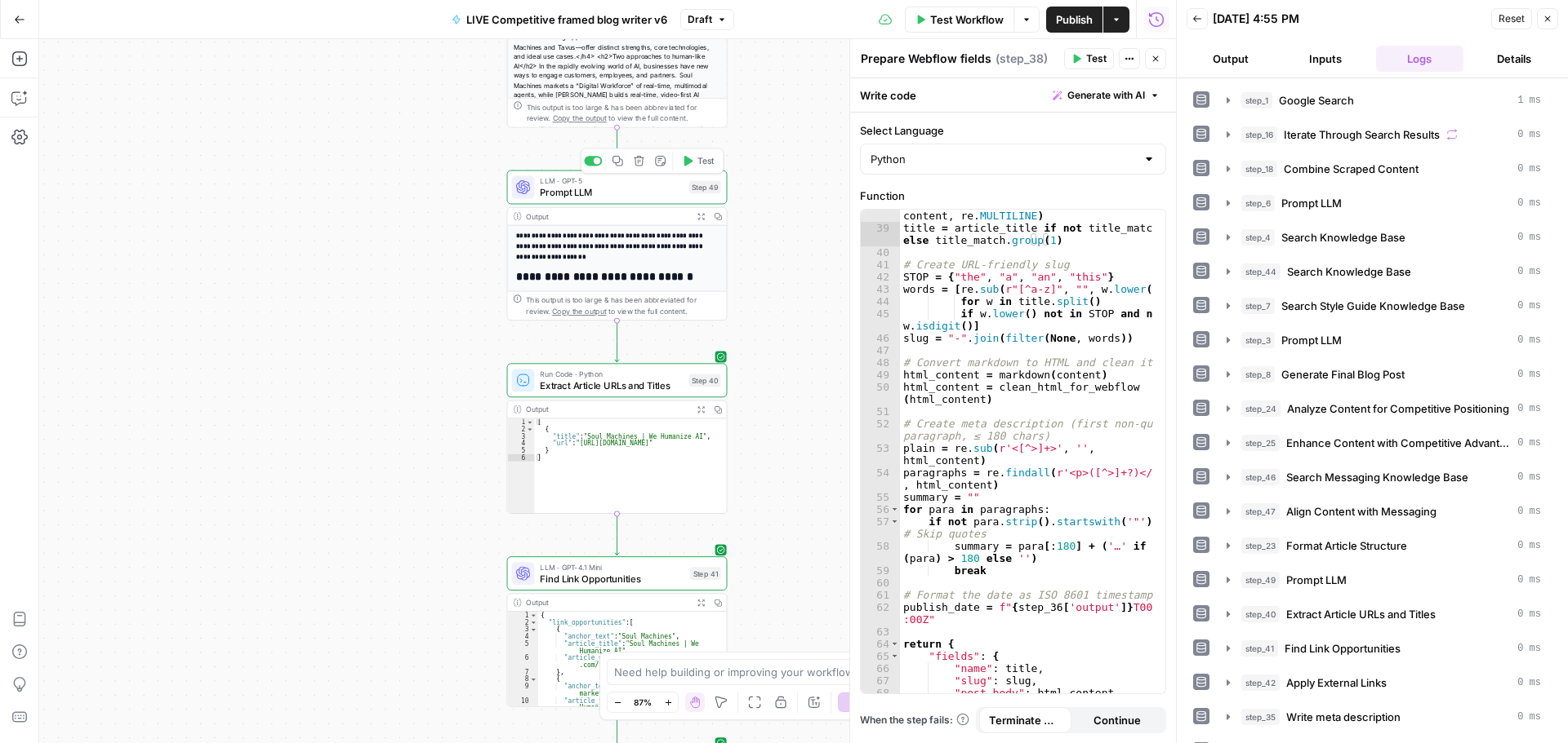
click at [631, 191] on span "Prompt LLM" at bounding box center [610, 192] width 143 height 14
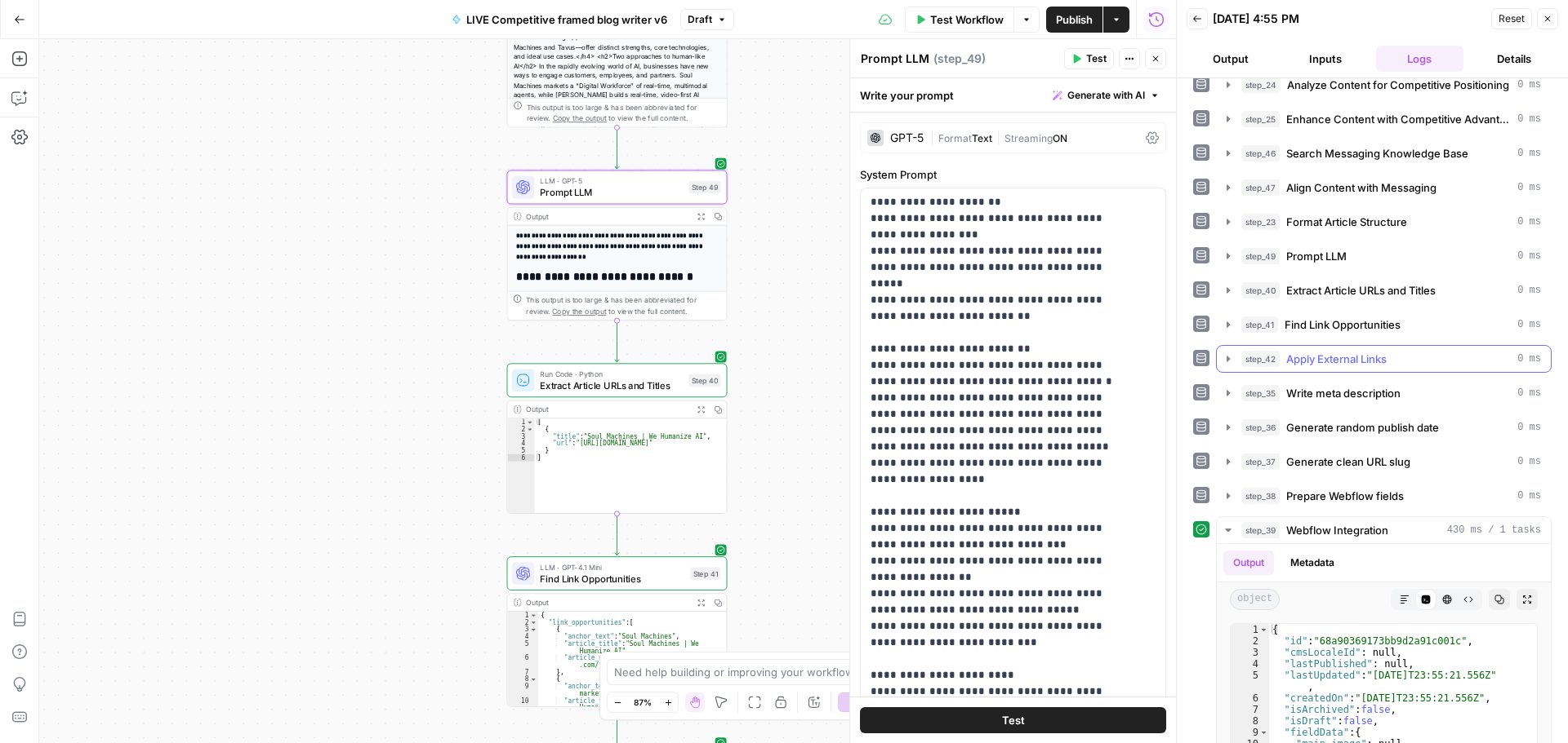
scroll to position [297, 0]
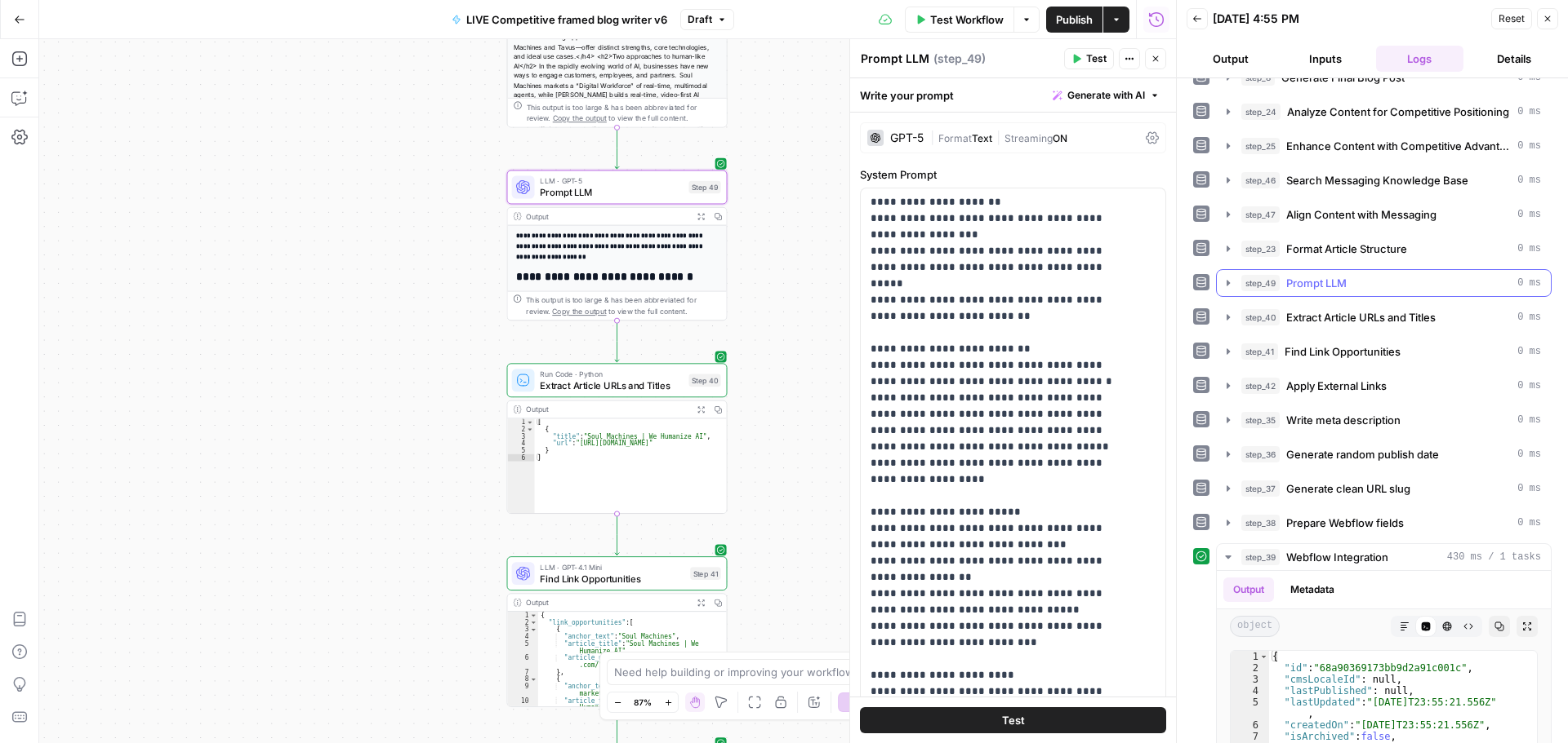
click at [1228, 285] on icon "button" at bounding box center [1227, 283] width 3 height 6
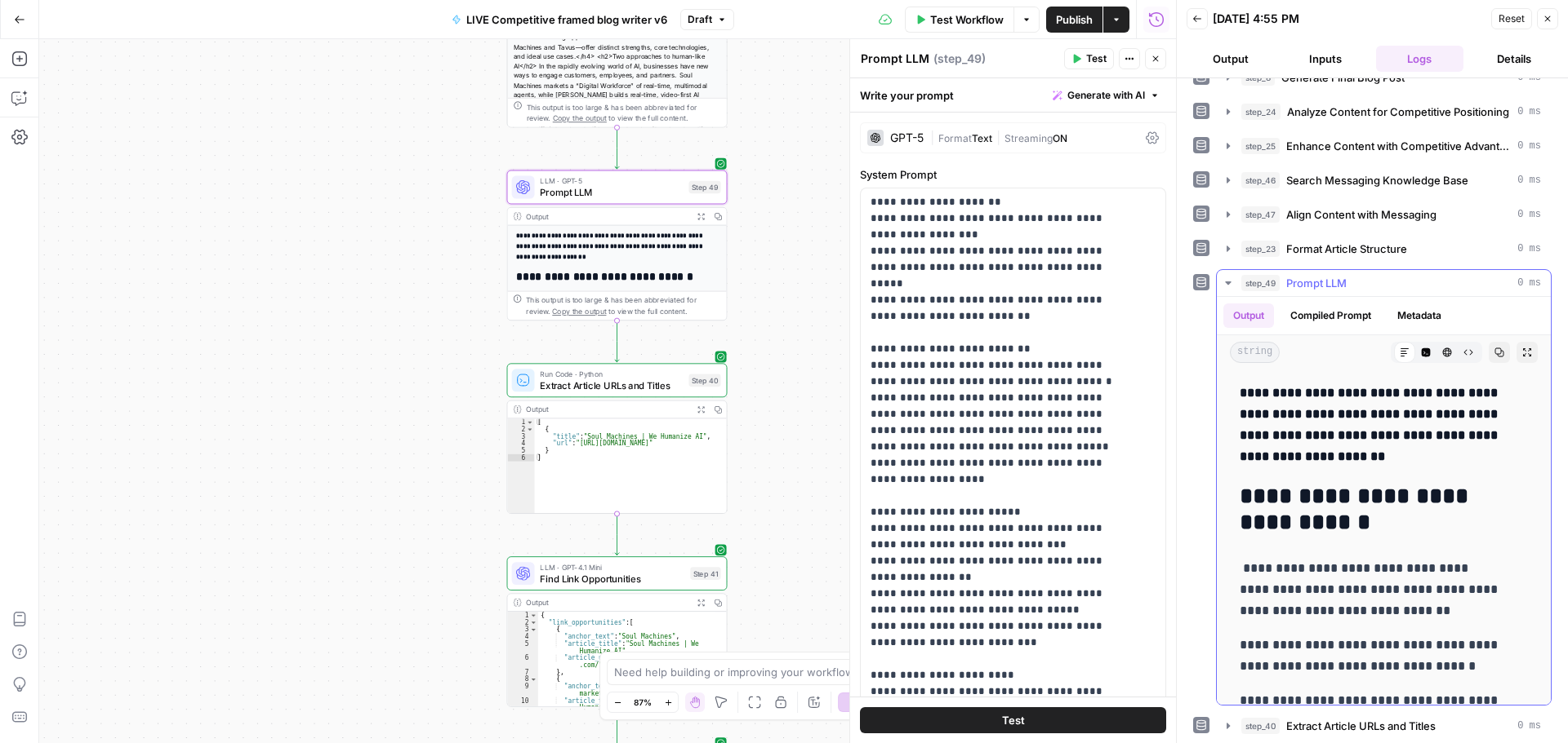
click at [1329, 285] on span "Prompt LLM" at bounding box center [1315, 283] width 60 height 16
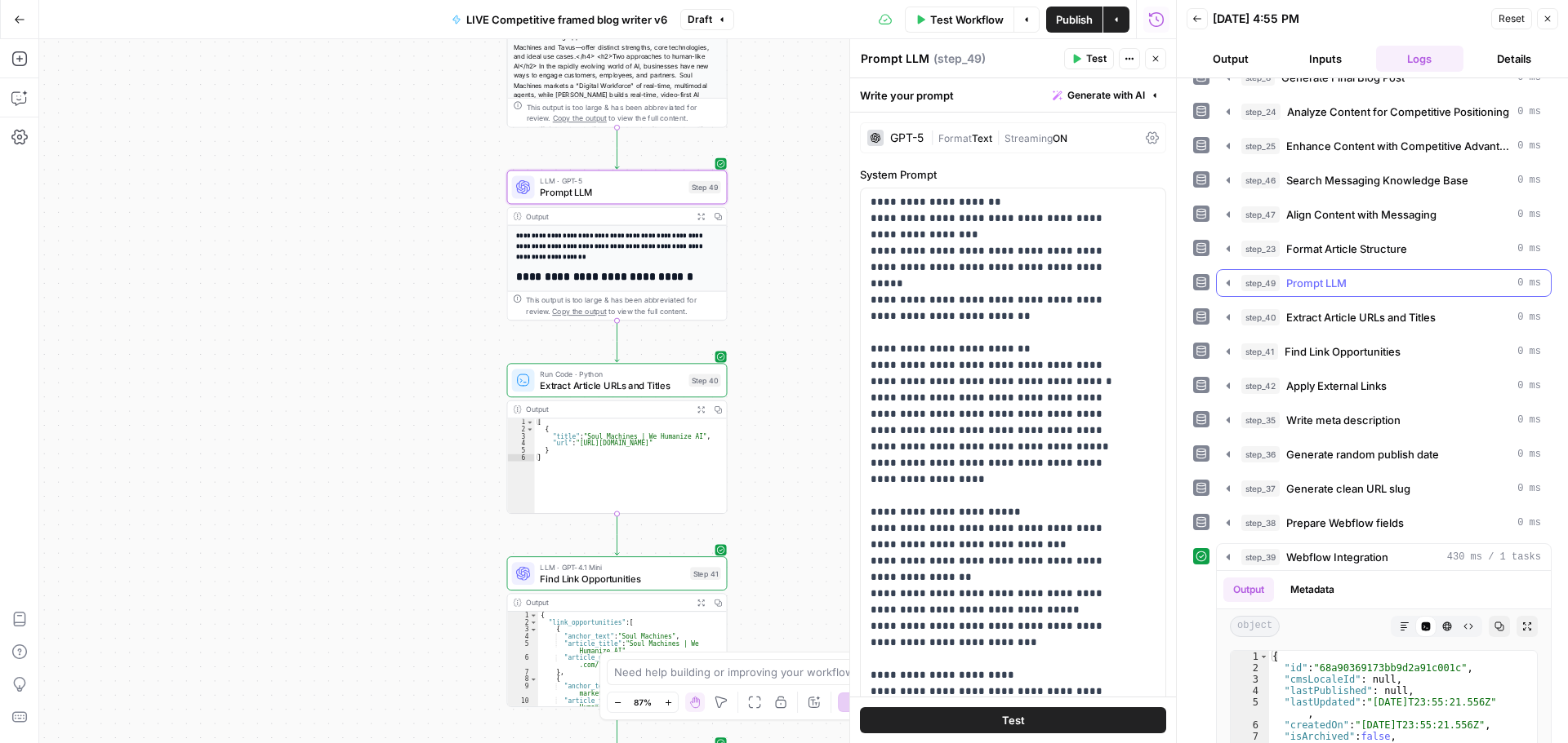
click at [1329, 285] on span "Prompt LLM" at bounding box center [1315, 283] width 60 height 16
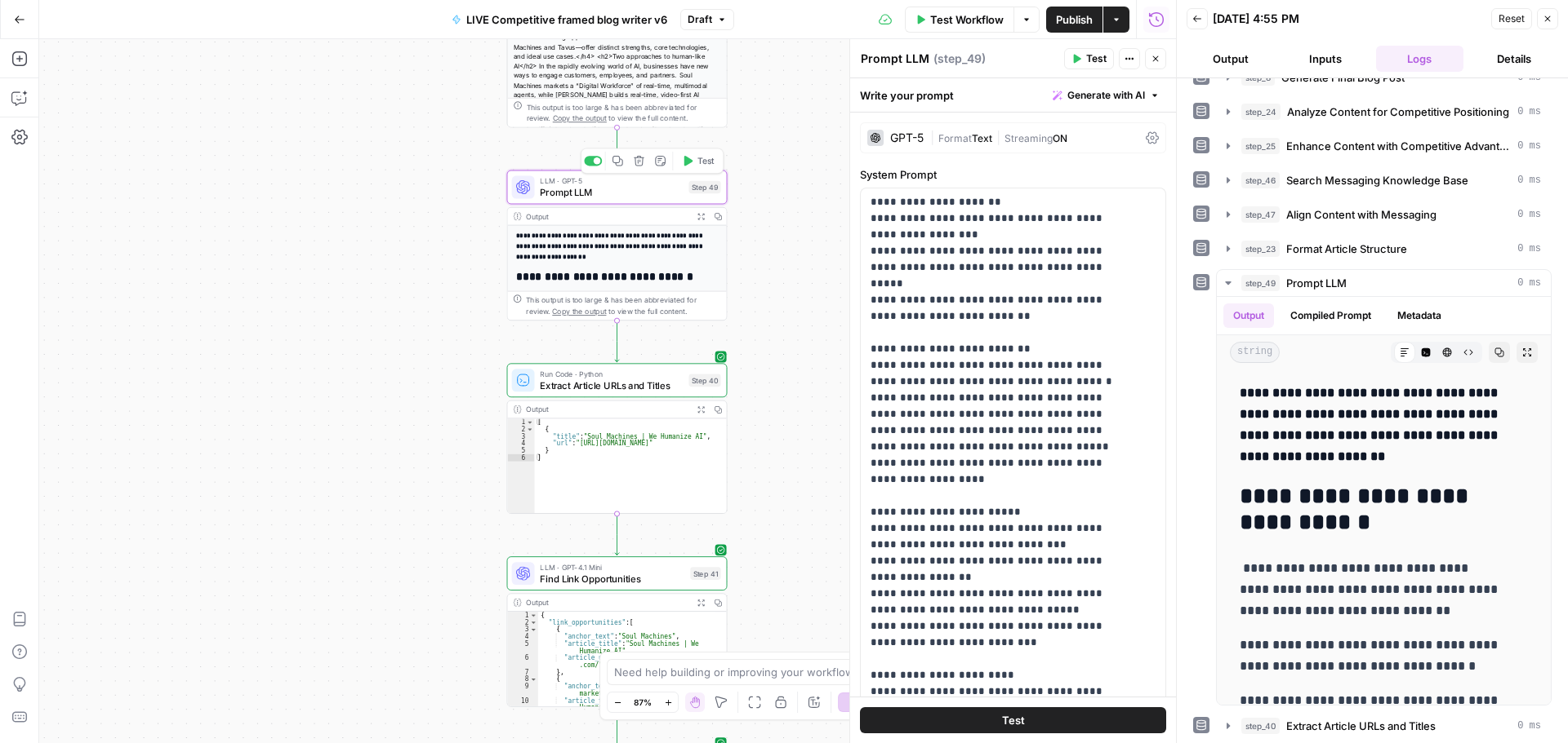
click at [579, 190] on span "Prompt LLM" at bounding box center [610, 192] width 143 height 14
click at [884, 55] on textarea "Prompt LLM" at bounding box center [895, 58] width 69 height 16
type textarea "Actual Final Draft"
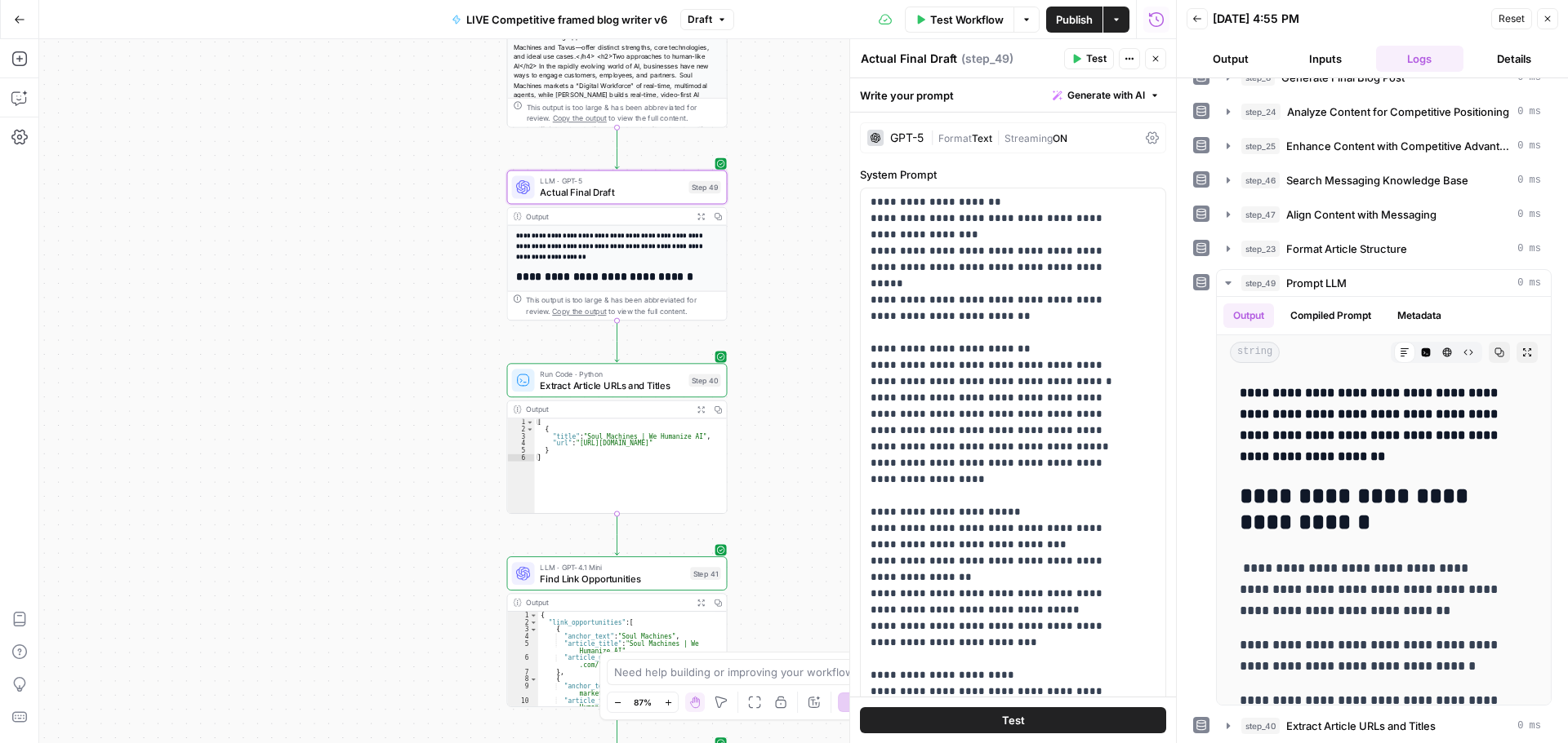
click at [1033, 52] on div "Actual Final Draft Actual Final Draft ( step_49 )" at bounding box center [960, 58] width 199 height 18
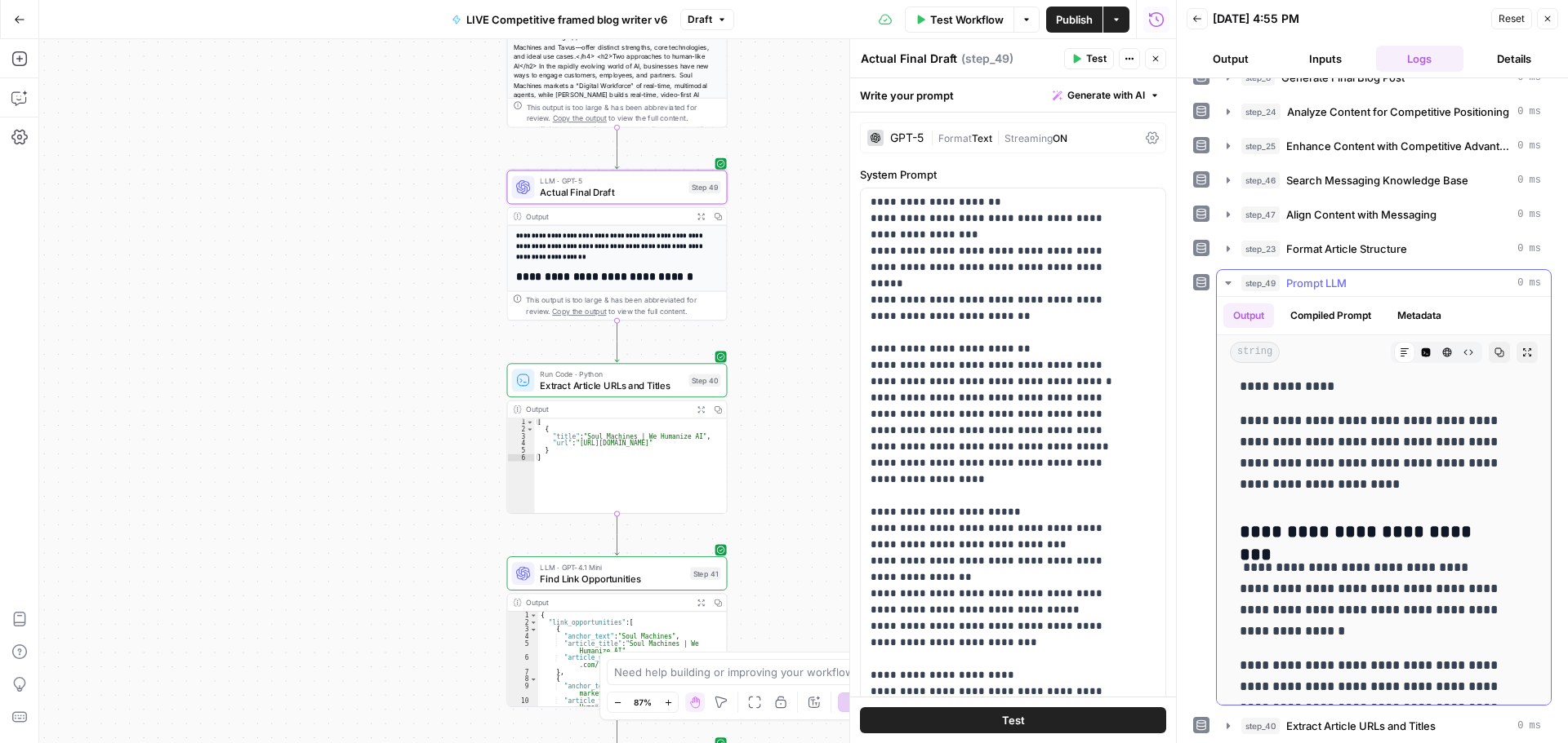
scroll to position [3428, 0]
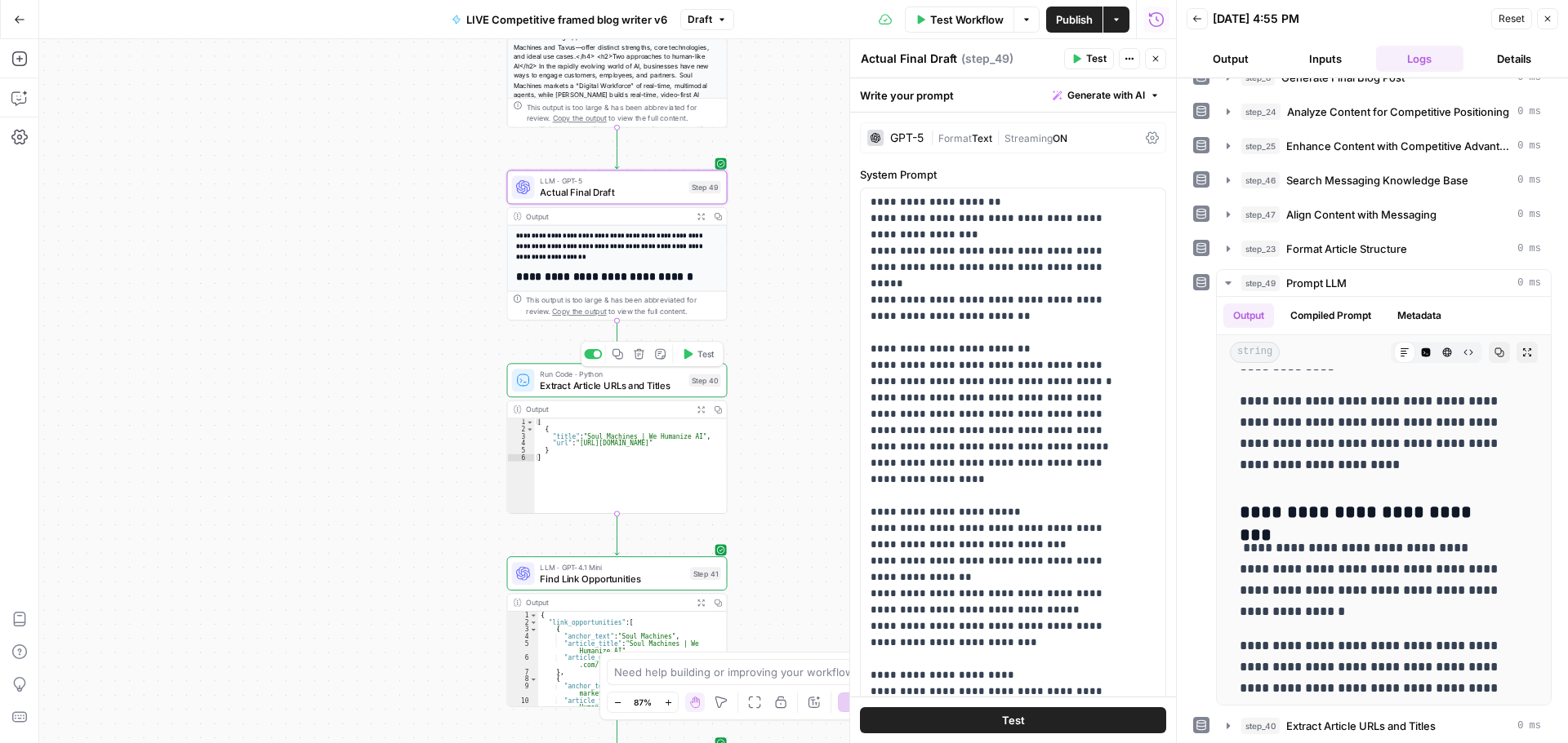
click at [633, 385] on span "Extract Article URLs and Titles" at bounding box center [610, 385] width 143 height 14
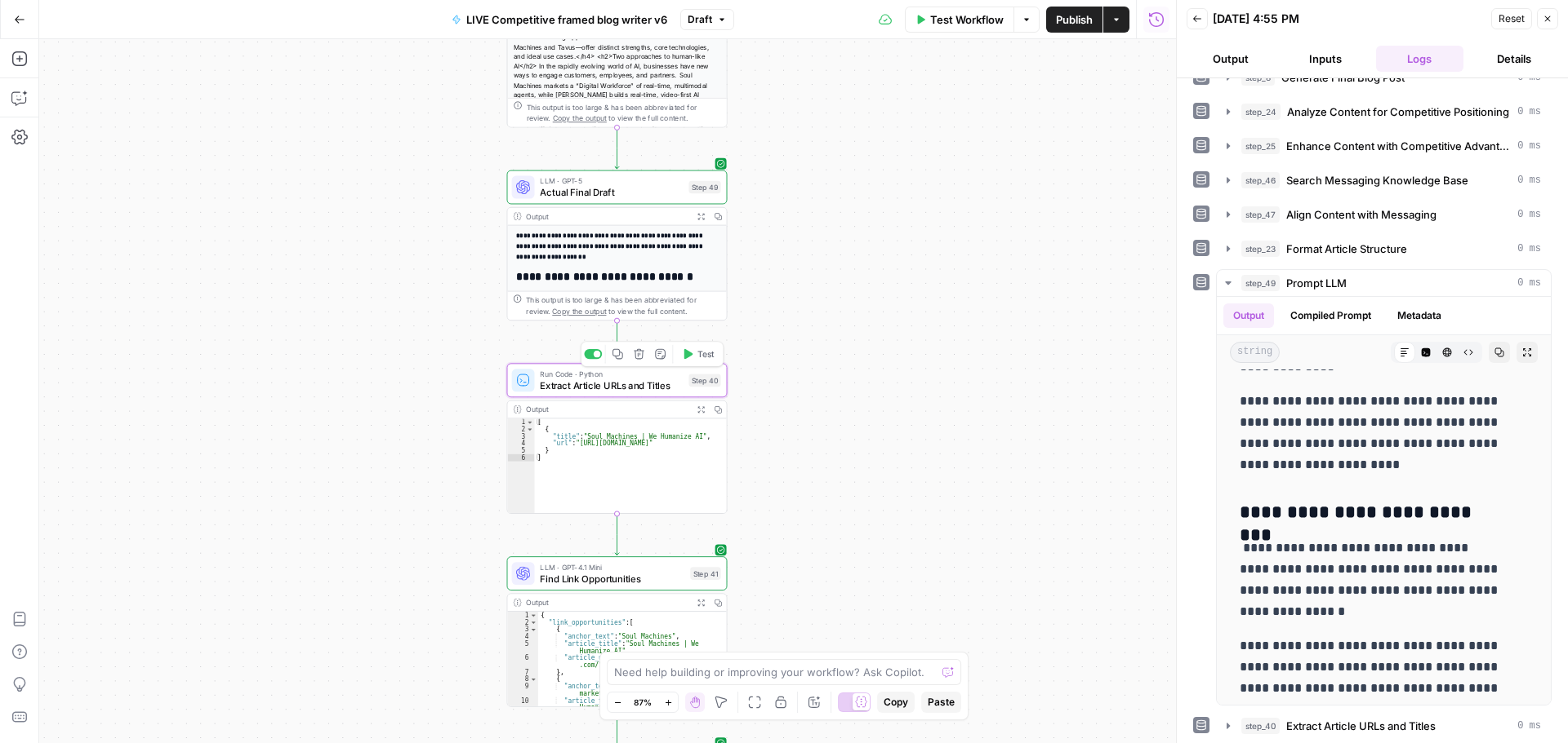
type textarea "Extract Article URLs and Titles"
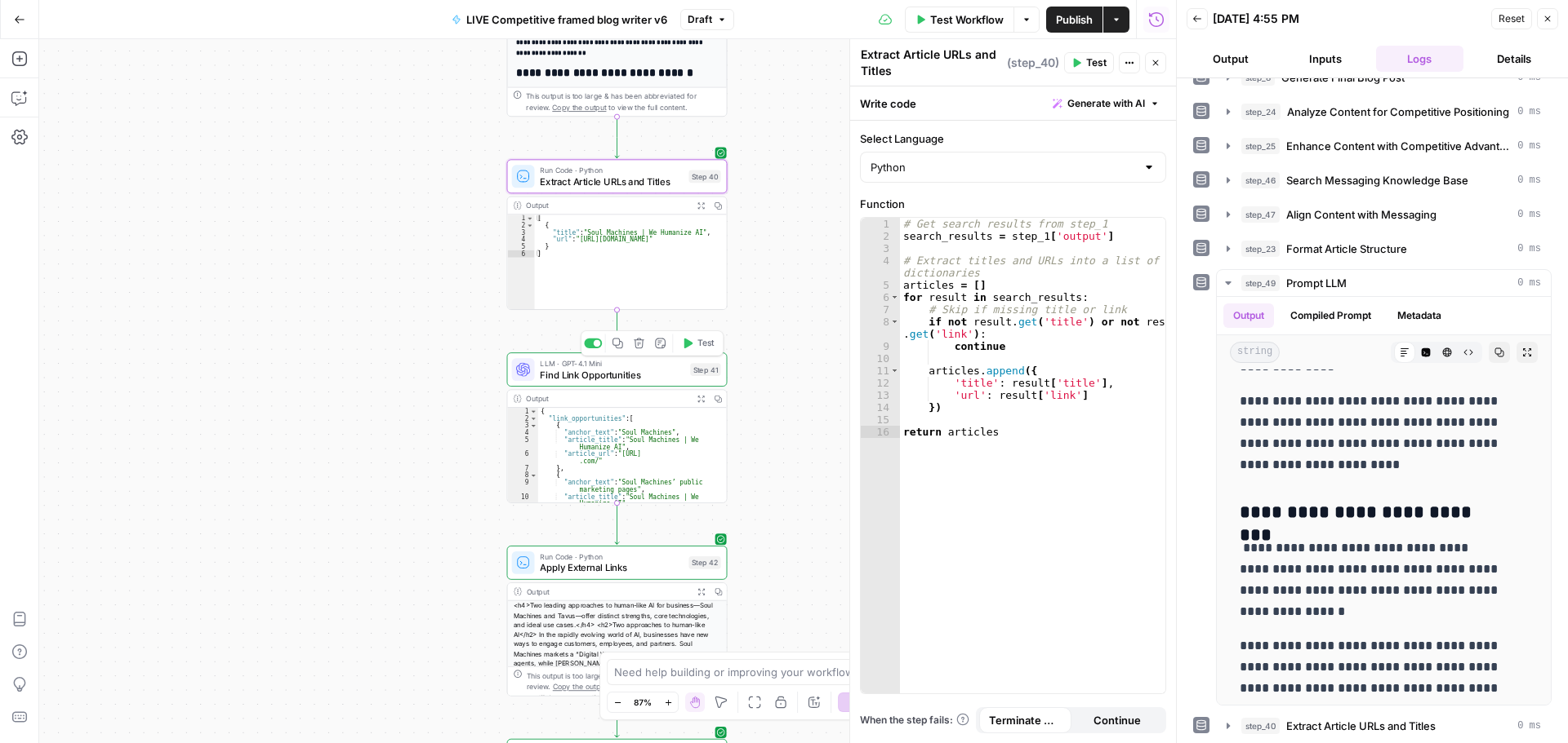
click at [644, 379] on span "Find Link Opportunities" at bounding box center [611, 374] width 144 height 14
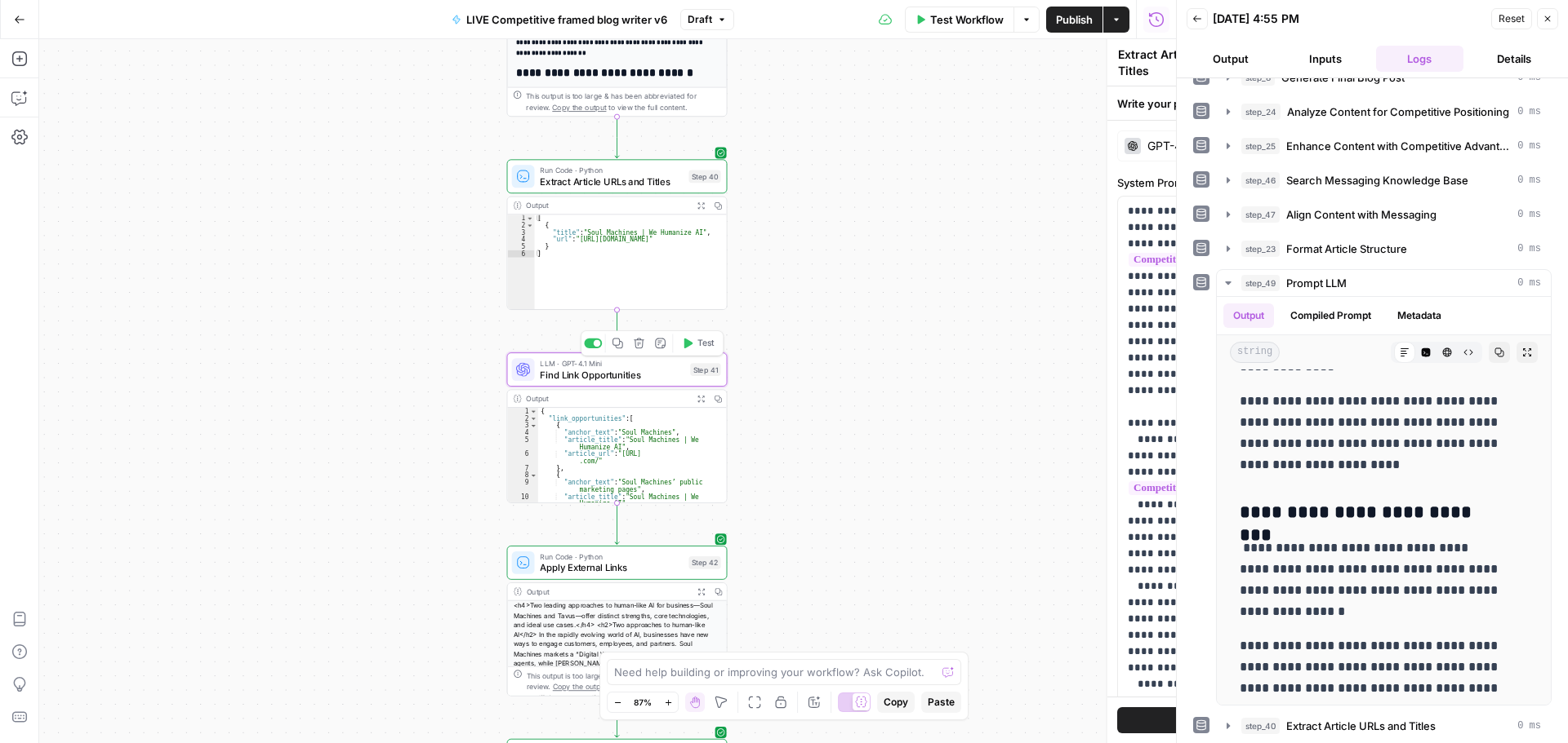
type textarea "Find Link Opportunities"
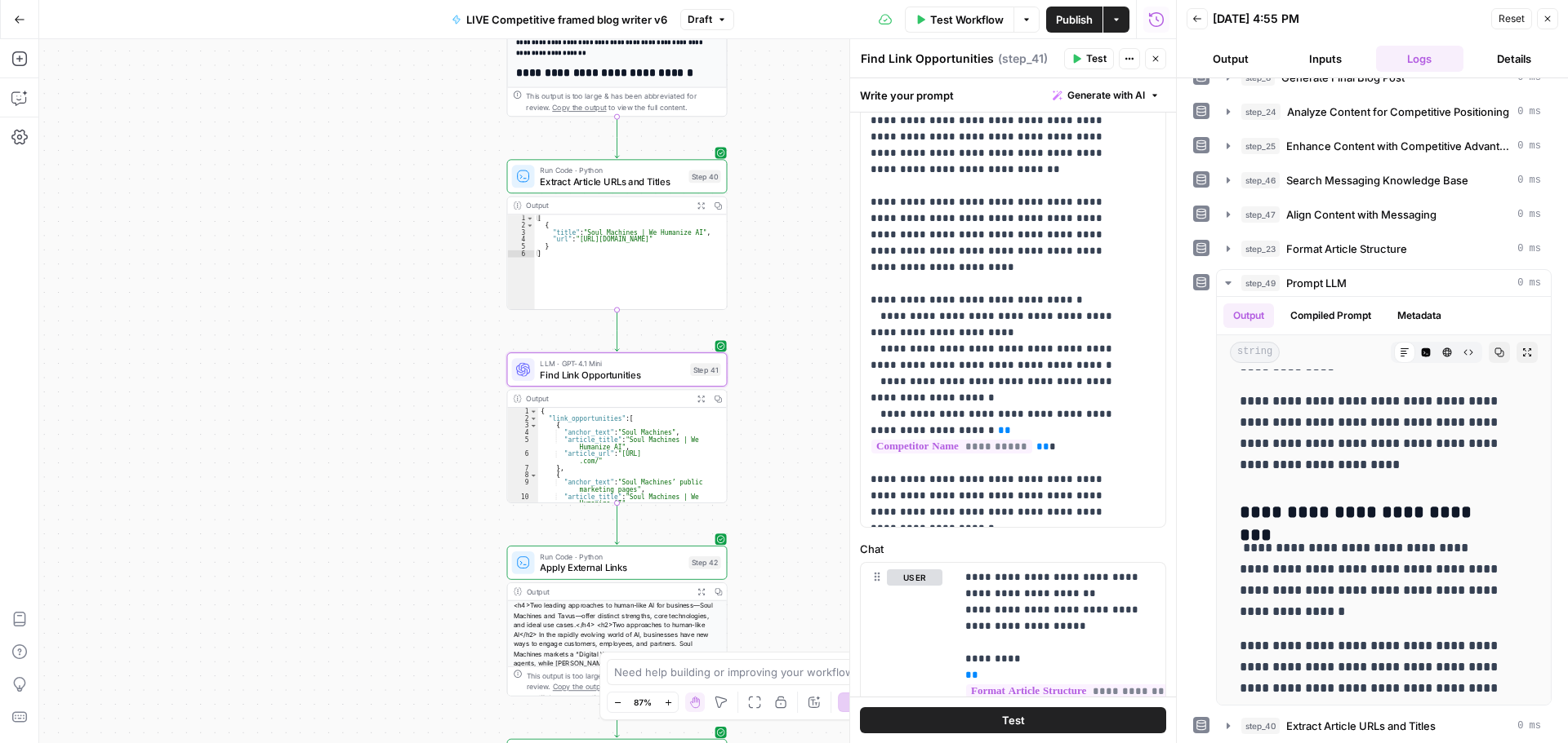
scroll to position [615, 0]
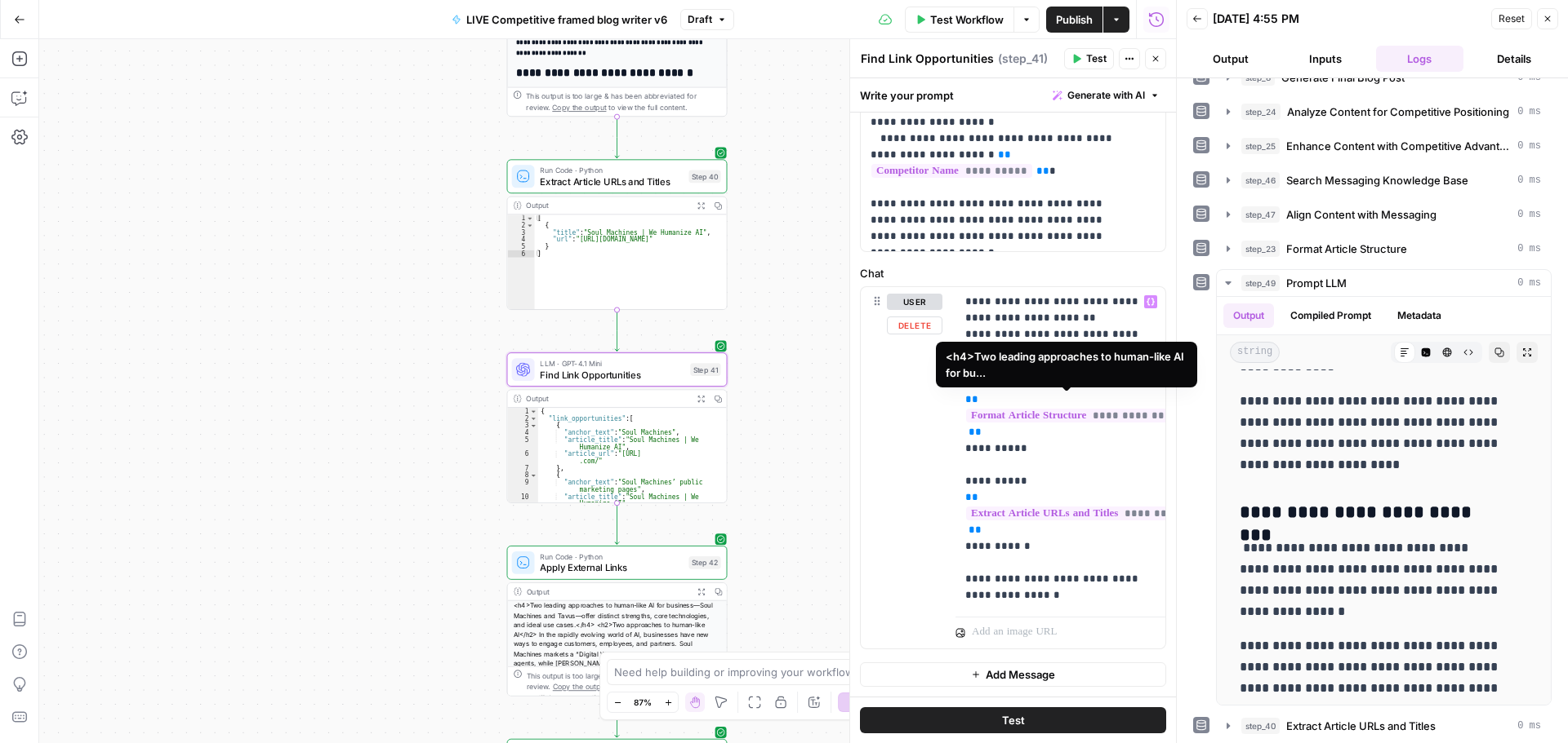
click at [1089, 409] on span "**********" at bounding box center [1074, 416] width 216 height 14
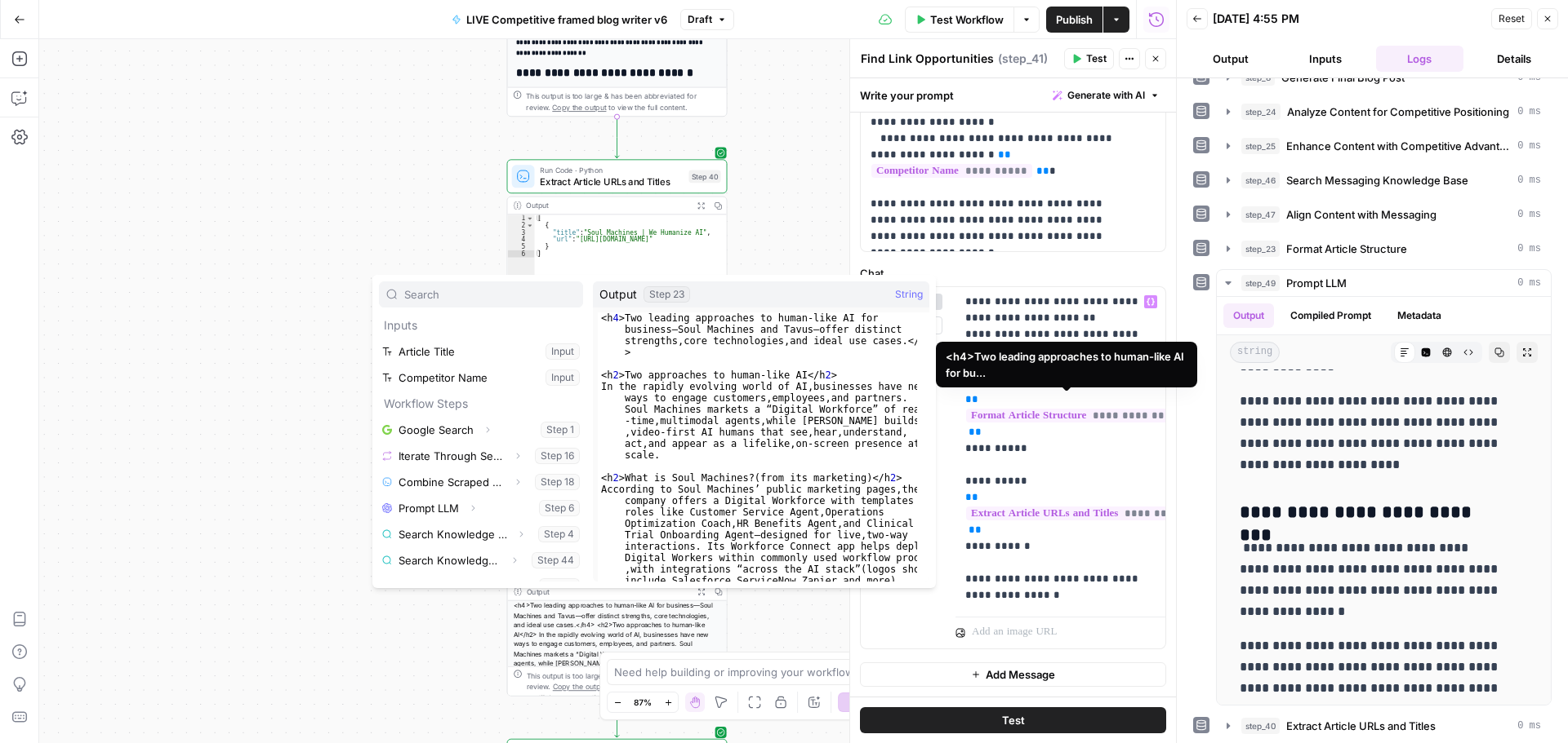
scroll to position [279, 0]
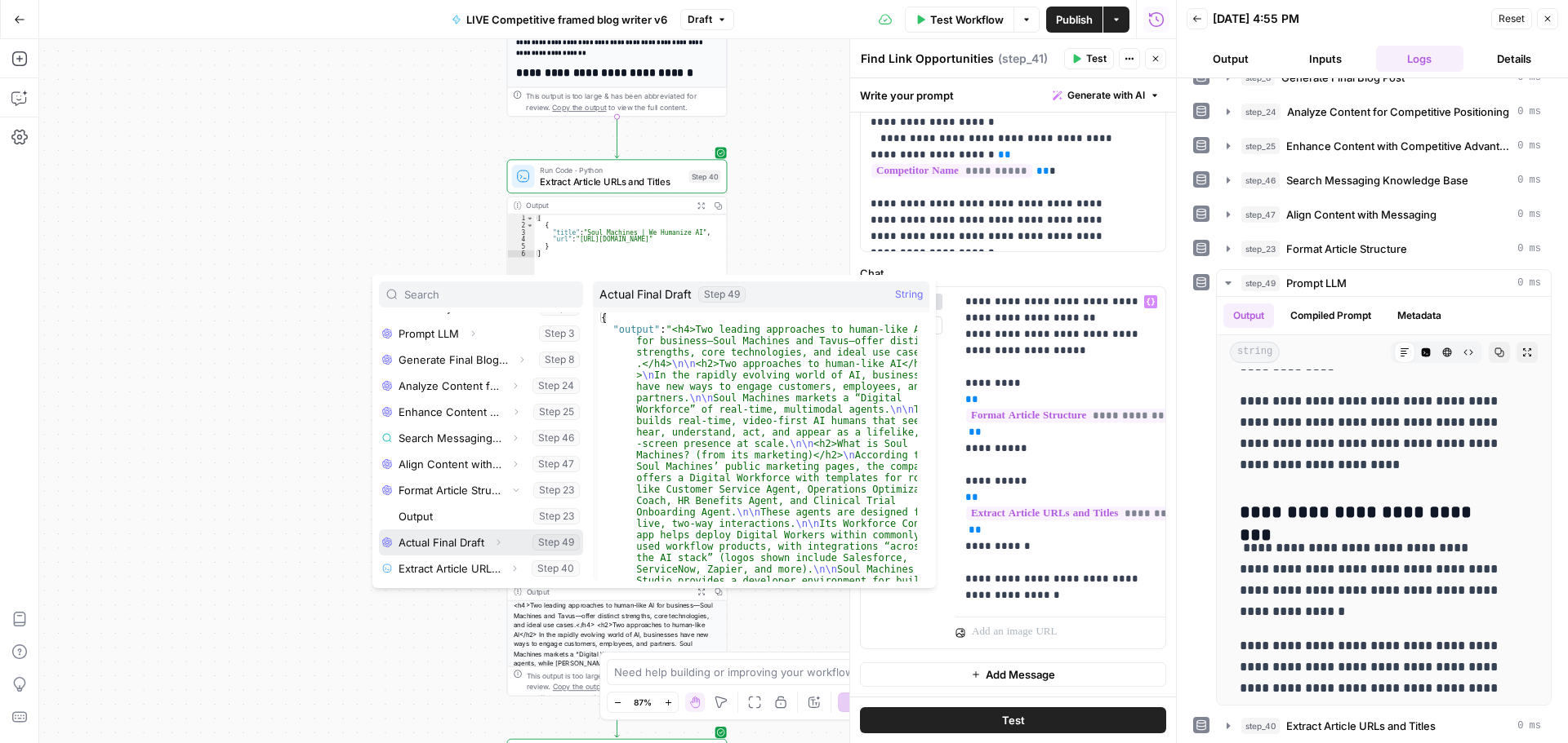
click at [497, 544] on icon "button" at bounding box center [497, 542] width 10 height 10
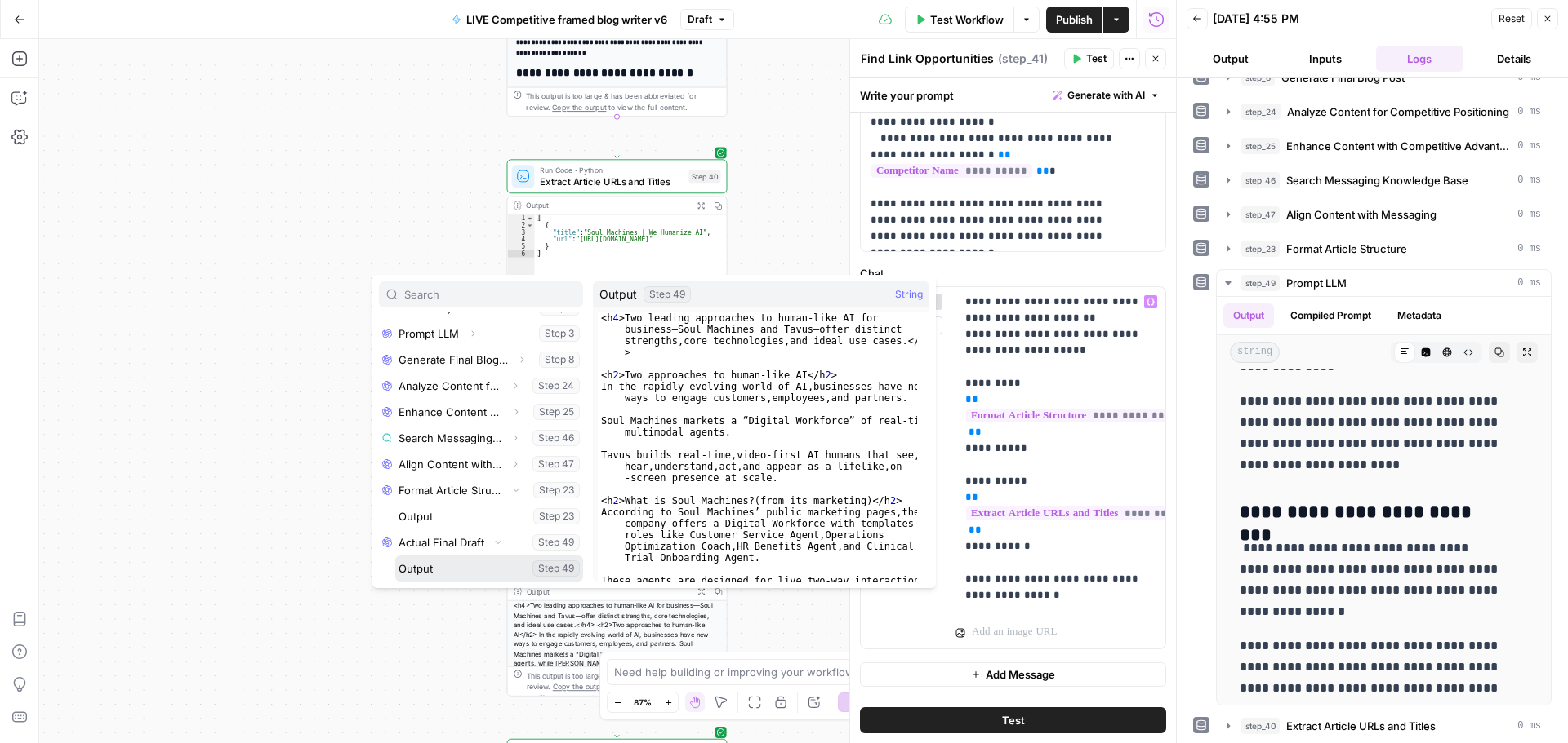
click at [453, 566] on button "Select variable Output" at bounding box center [489, 568] width 188 height 26
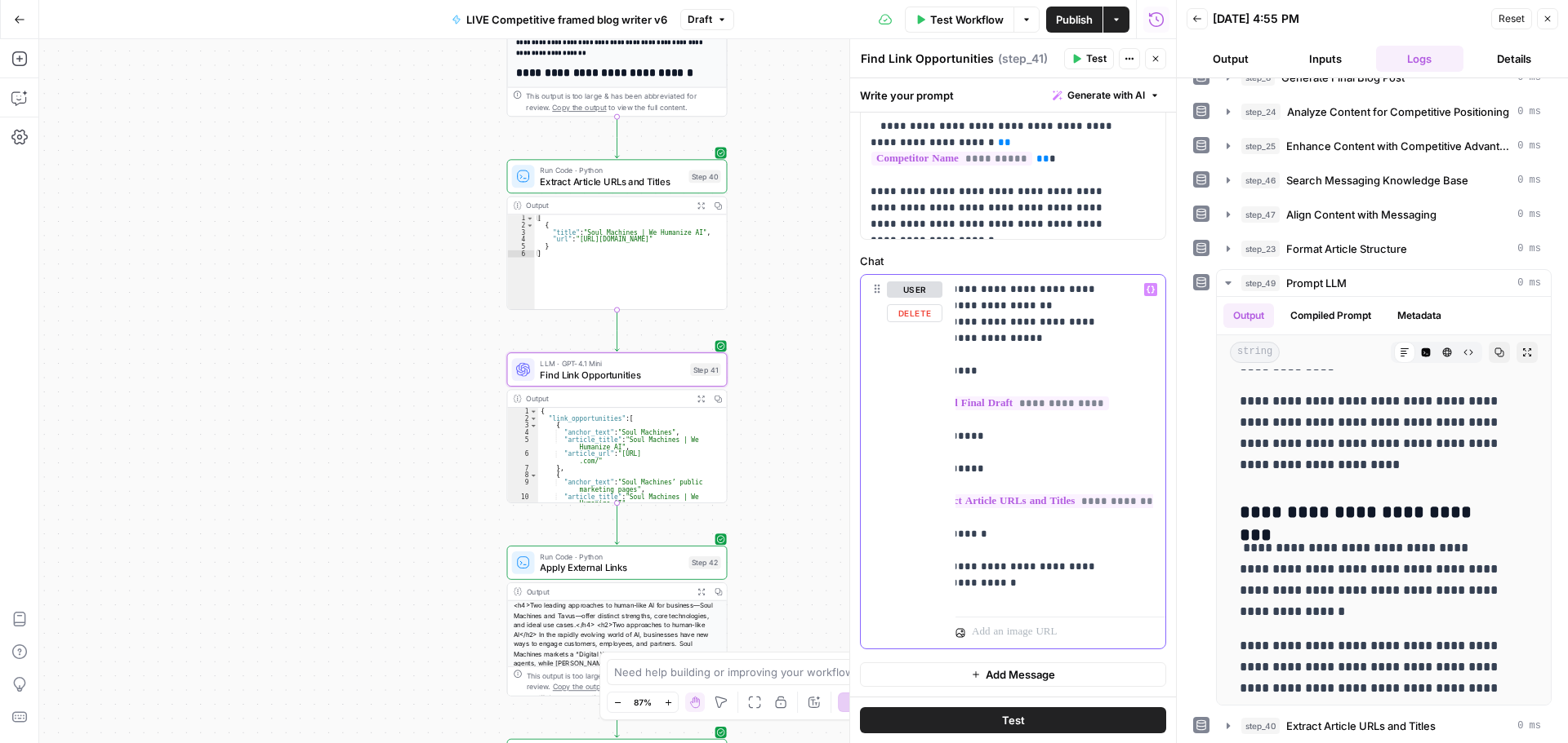
scroll to position [0, 0]
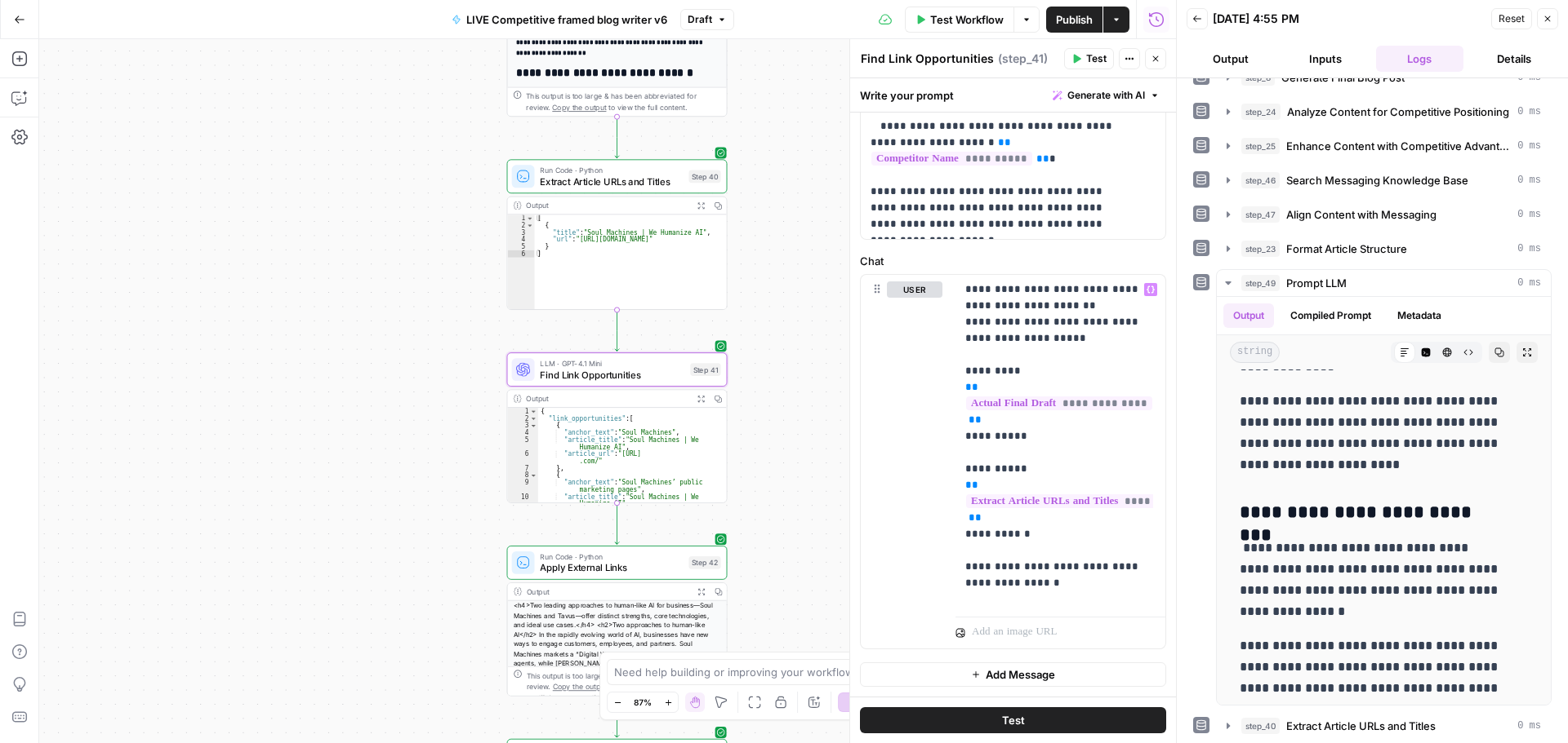
click at [1069, 65] on button "Test" at bounding box center [1089, 58] width 50 height 21
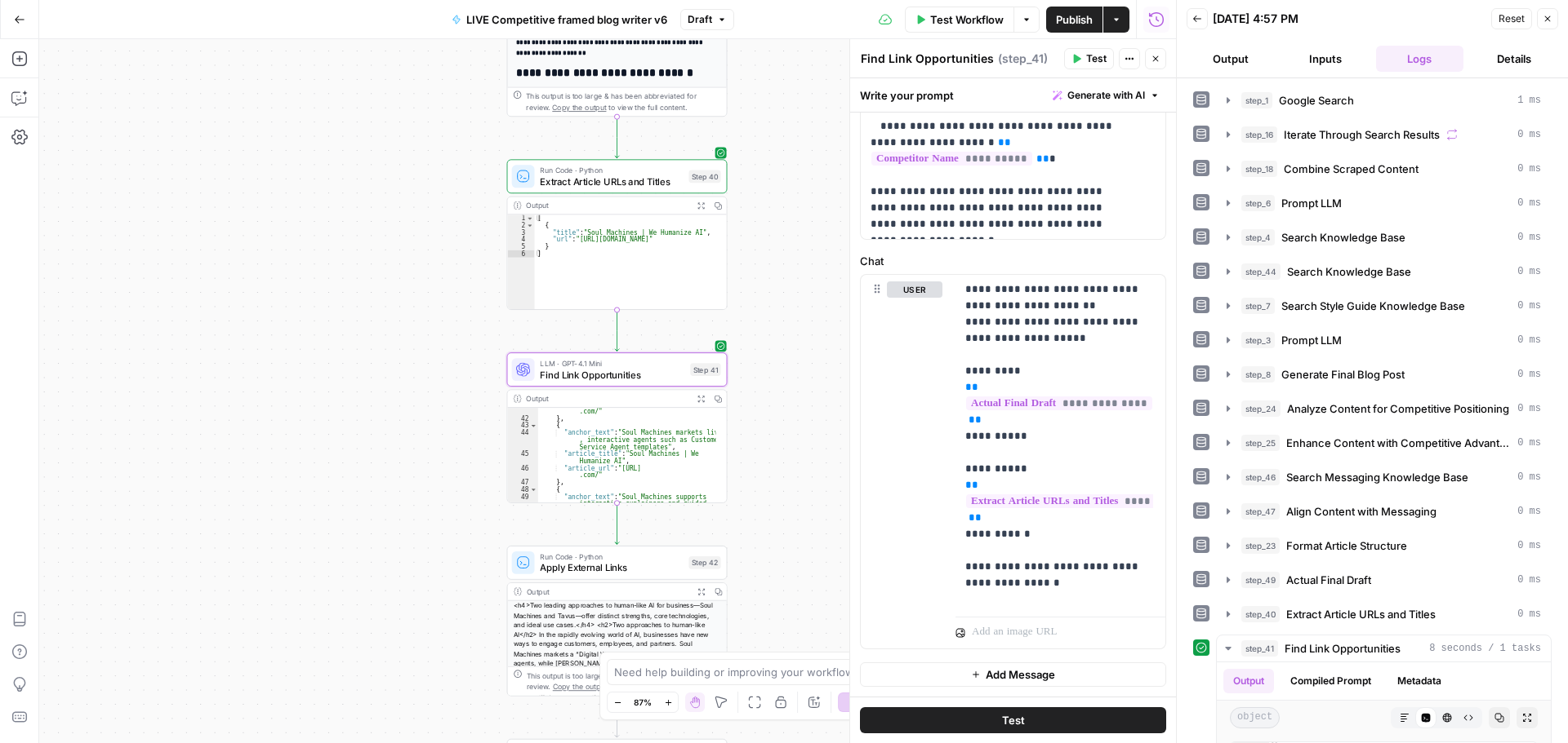
scroll to position [715, 0]
click at [16, 98] on icon "button" at bounding box center [19, 98] width 16 height 16
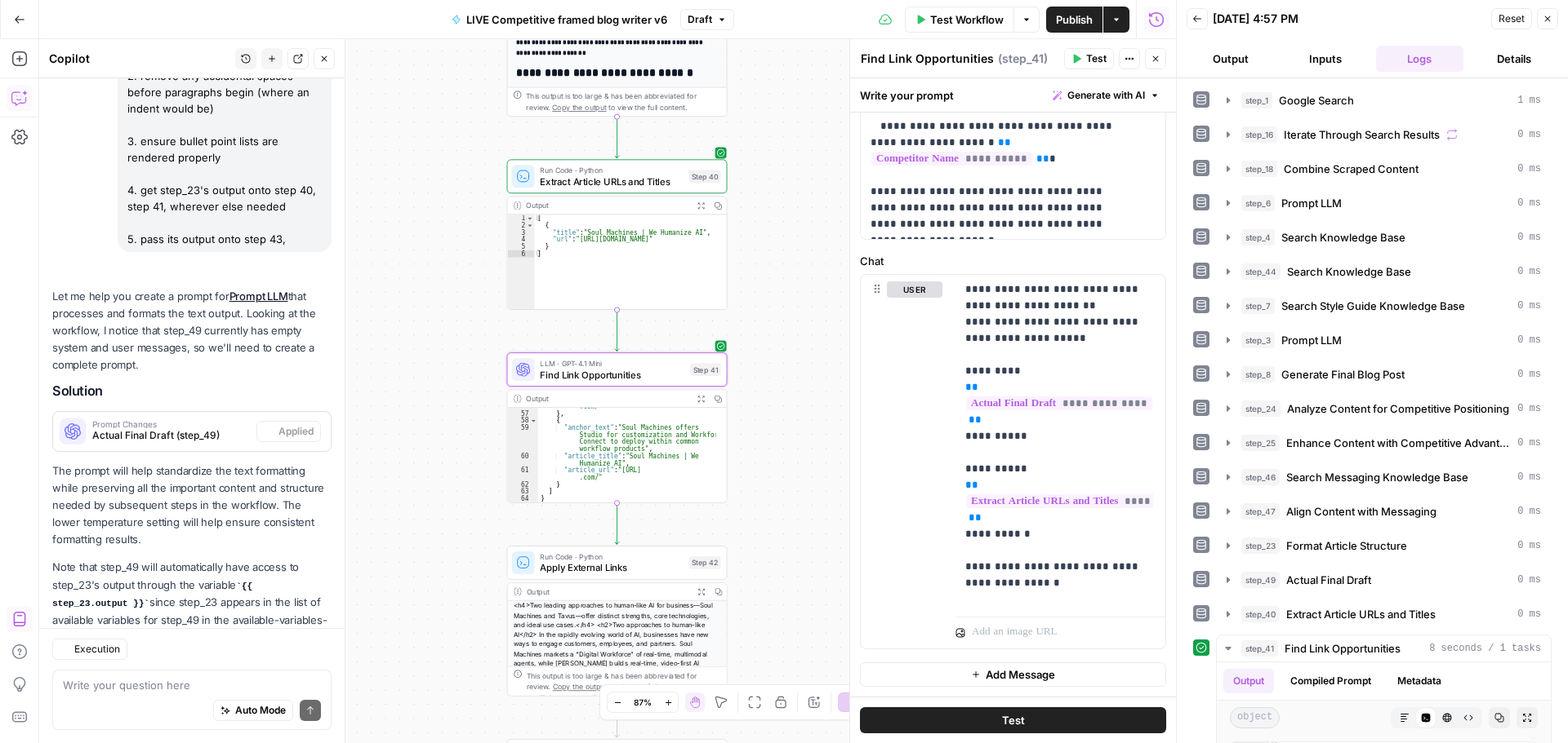
scroll to position [334, 0]
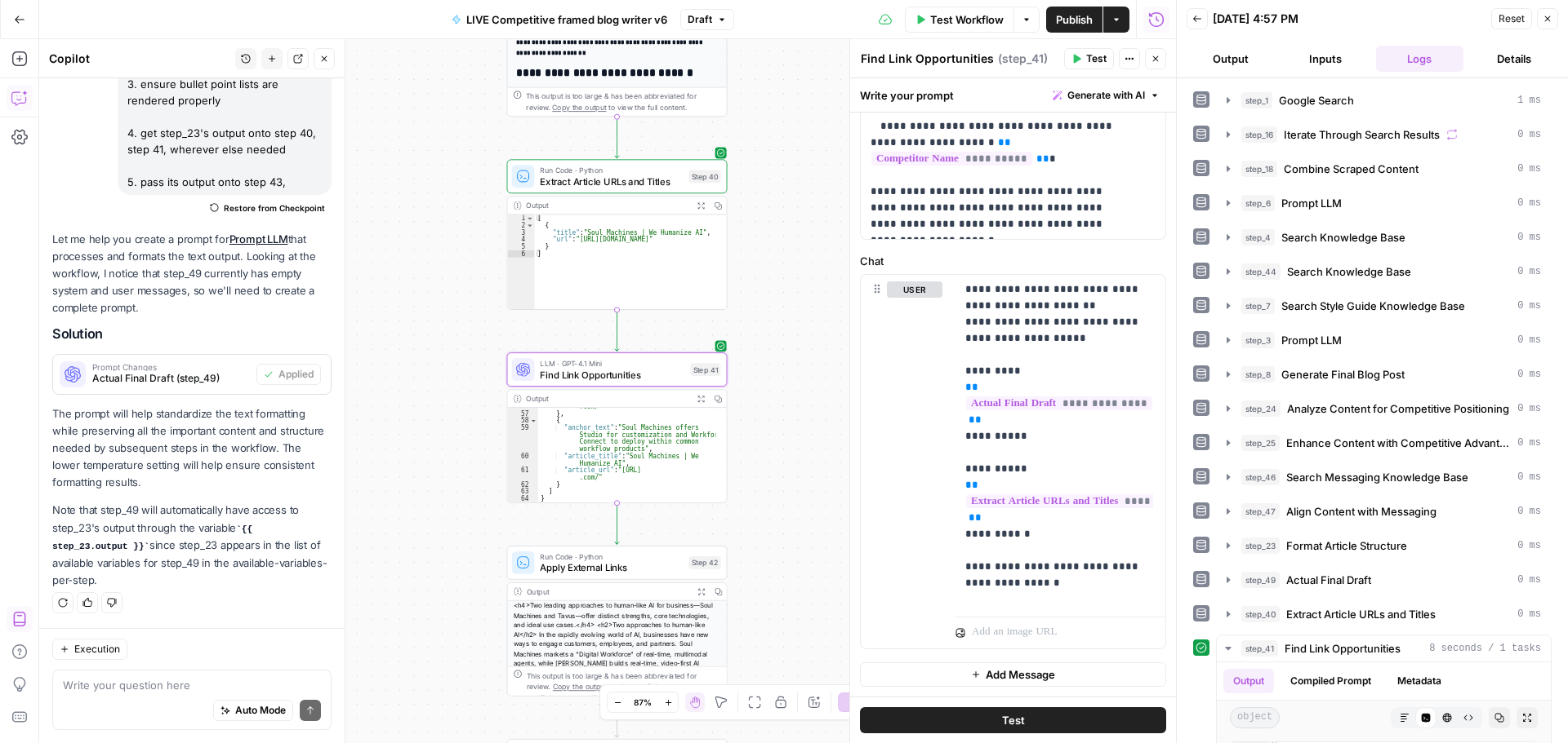
click at [134, 684] on textarea at bounding box center [192, 685] width 258 height 16
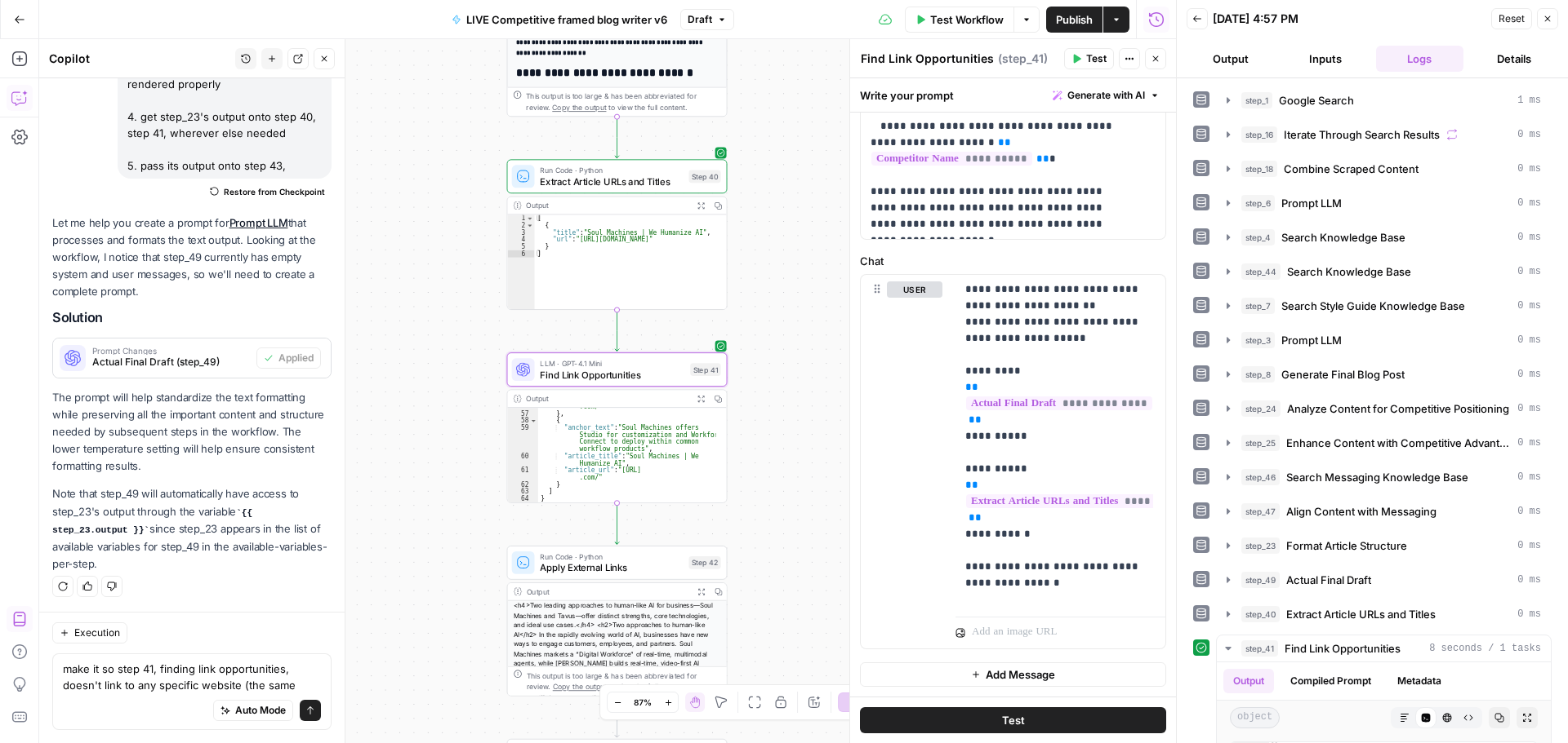
scroll to position [366, 0]
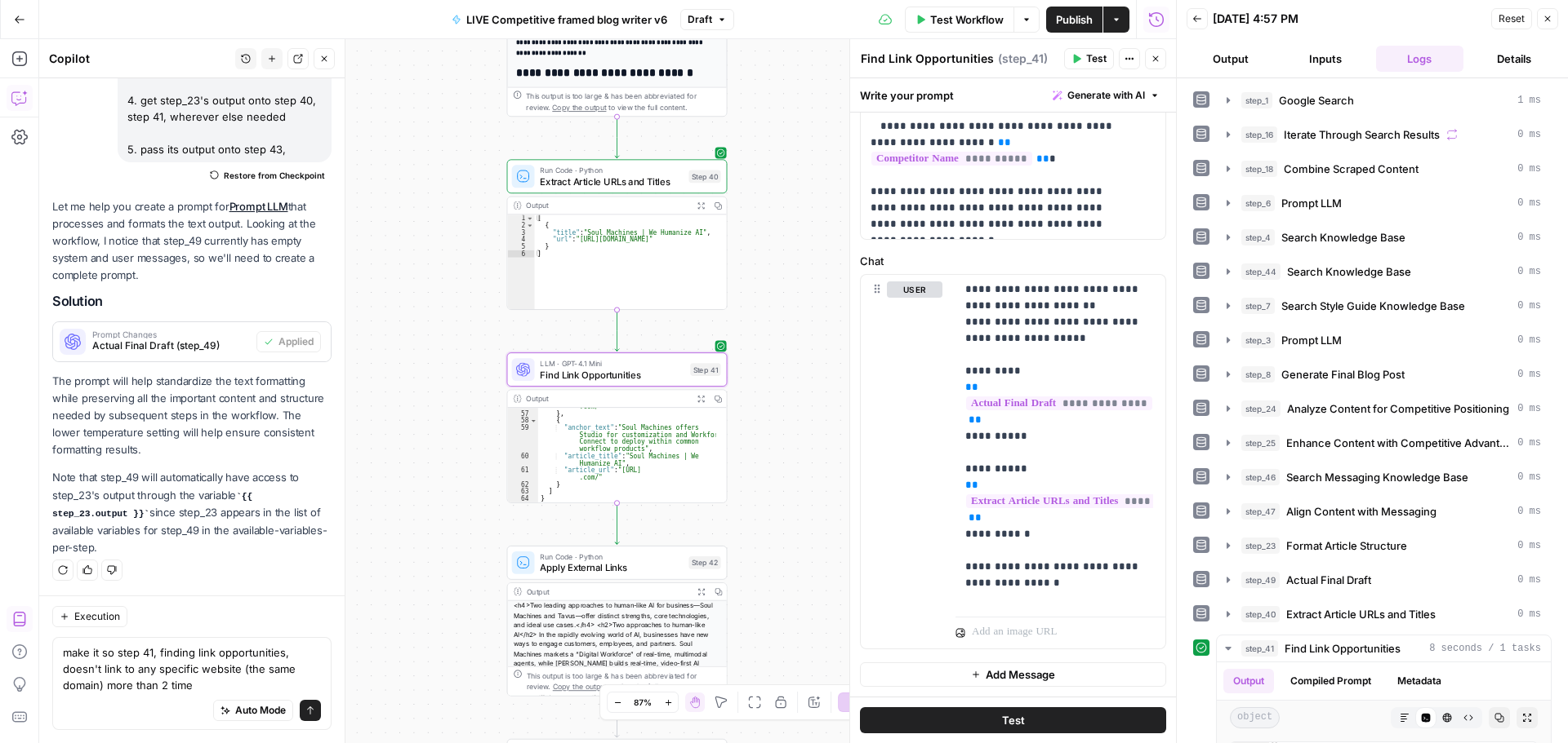
type textarea "make it so step 41, finding link opportunities, doesn't link to any specific we…"
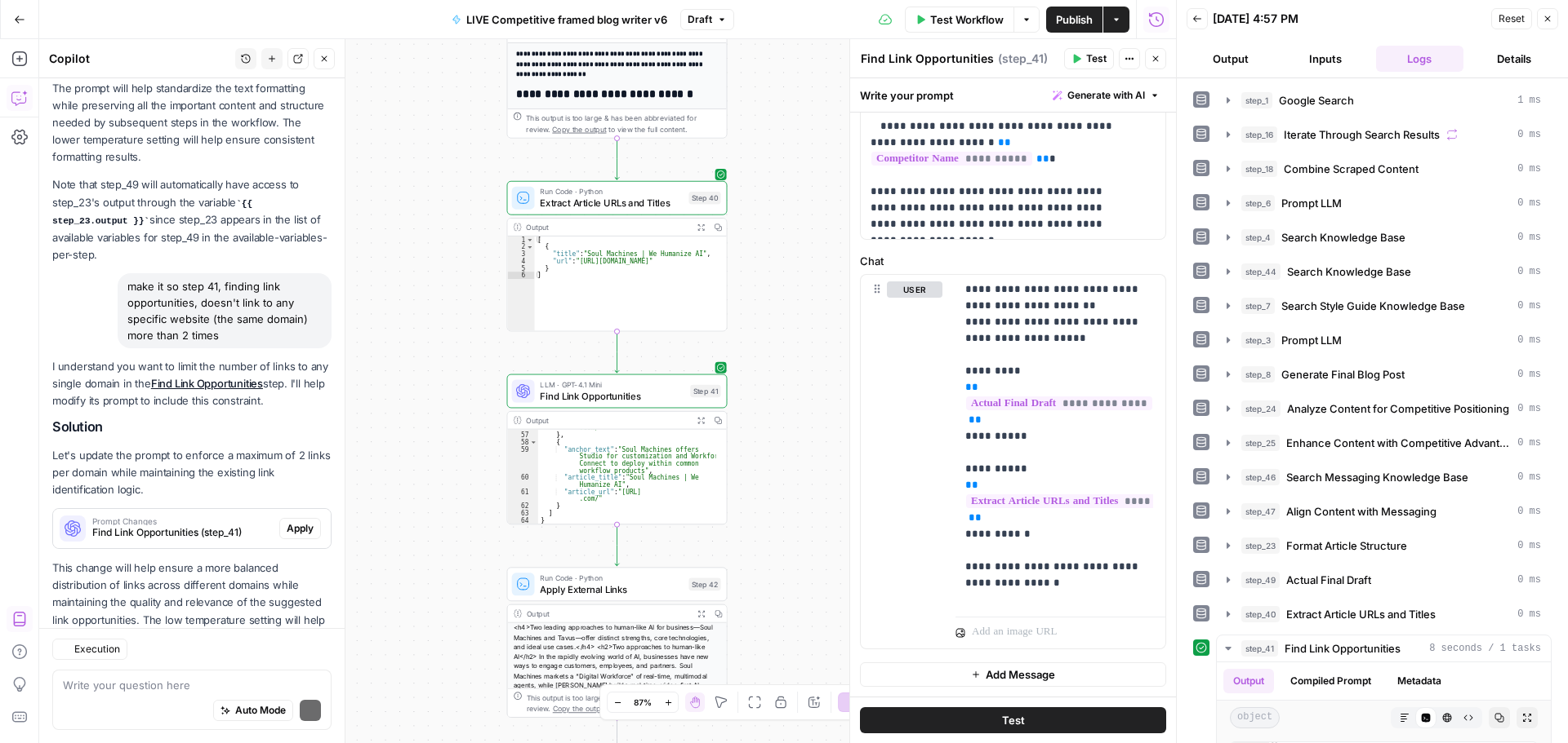
scroll to position [716, 0]
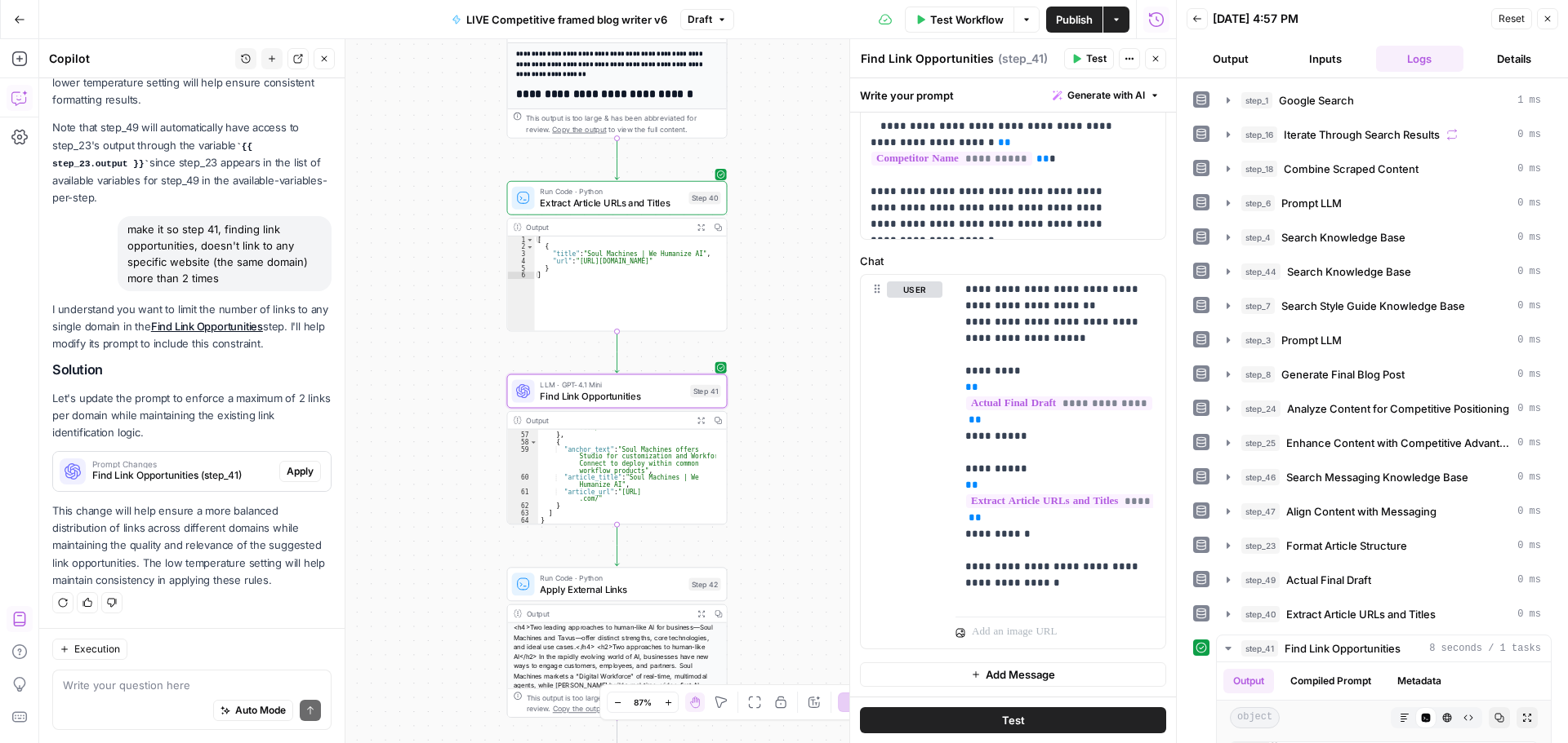
click at [287, 470] on span "Apply" at bounding box center [300, 471] width 27 height 14
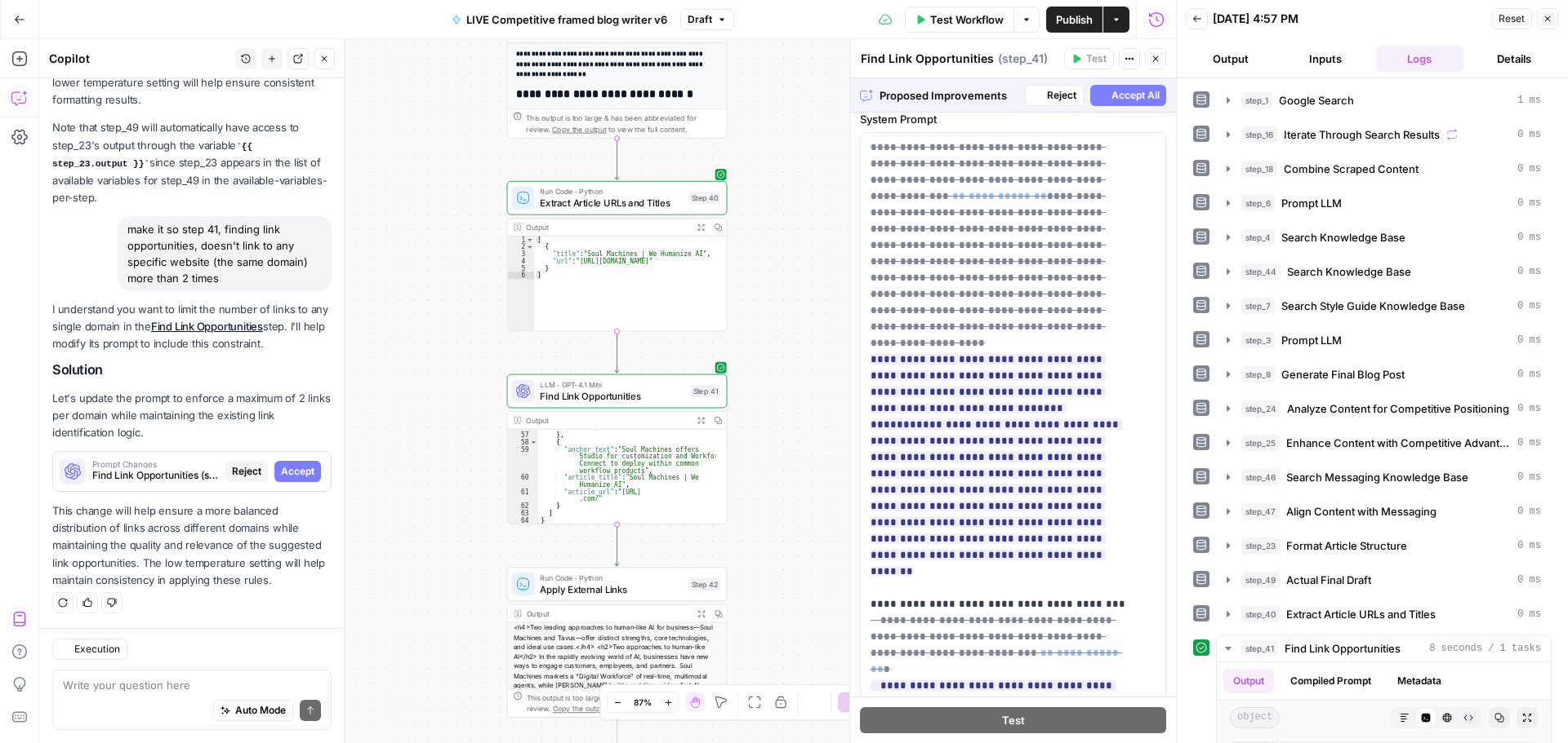
scroll to position [1279, 0]
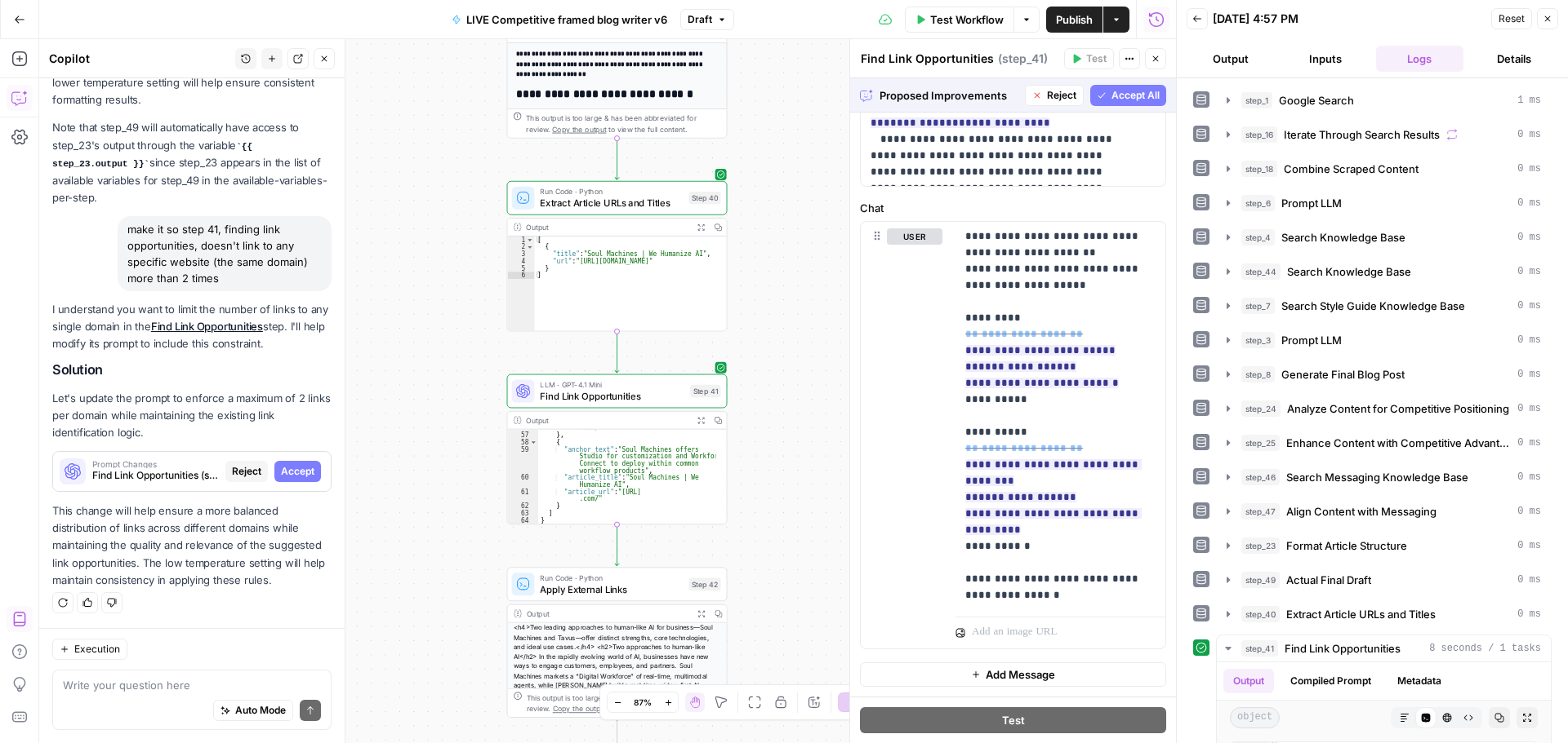
click at [1112, 93] on span "Accept All" at bounding box center [1136, 95] width 48 height 14
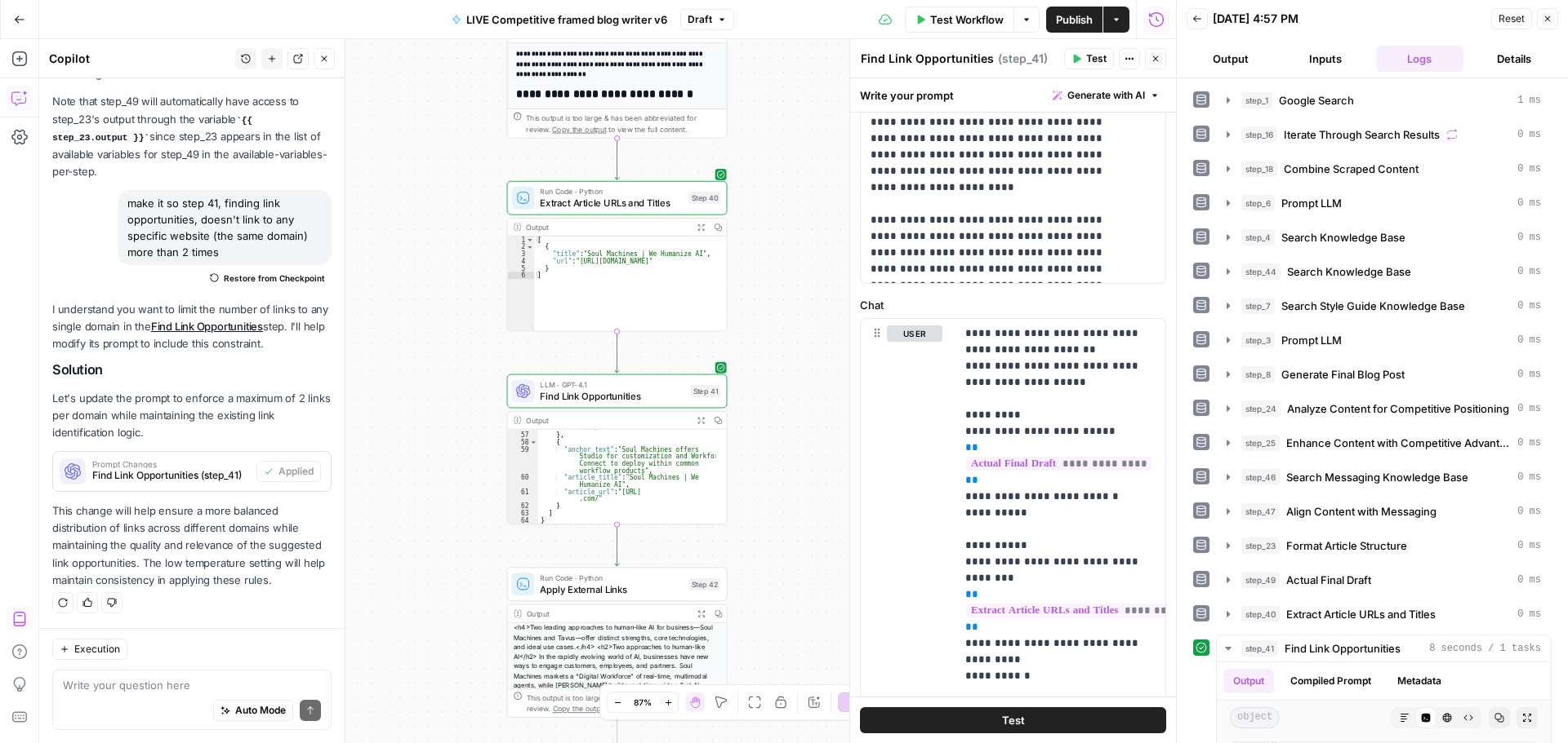
scroll to position [712, 0]
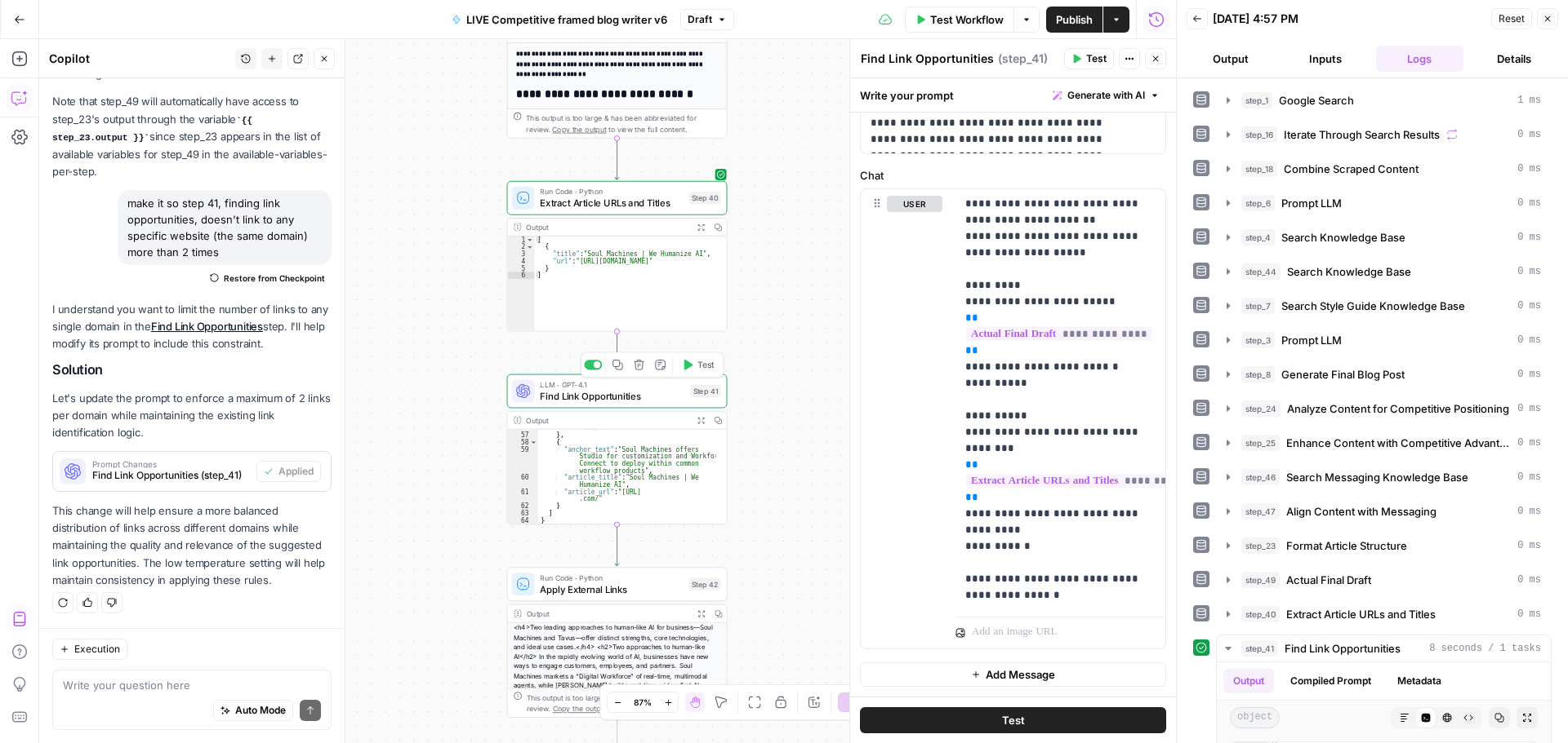
click at [693, 361] on icon "button" at bounding box center [688, 365] width 11 height 11
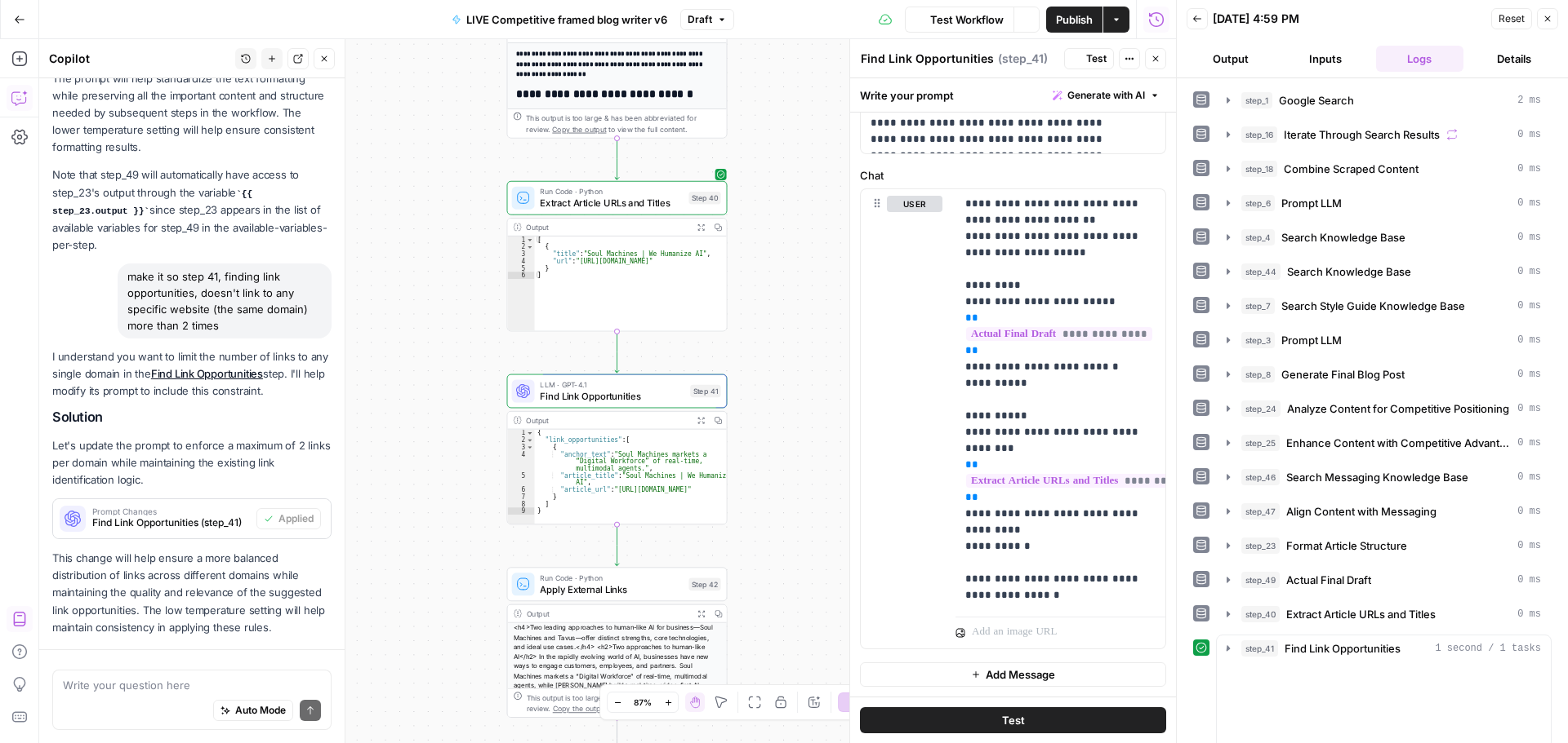
scroll to position [743, 0]
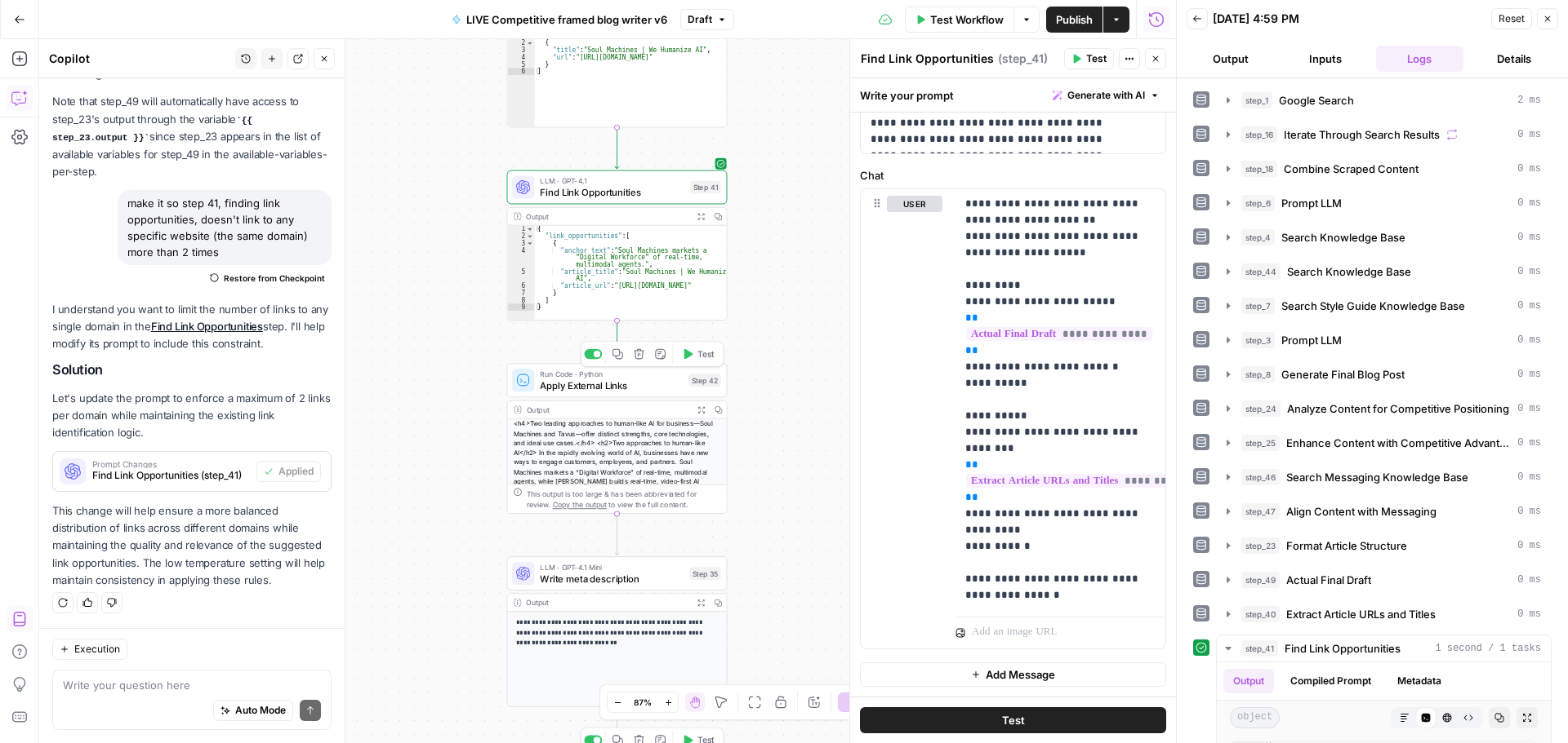
click at [709, 354] on span "Test" at bounding box center [706, 355] width 17 height 13
click at [1062, 19] on span "Publish" at bounding box center [1074, 19] width 36 height 16
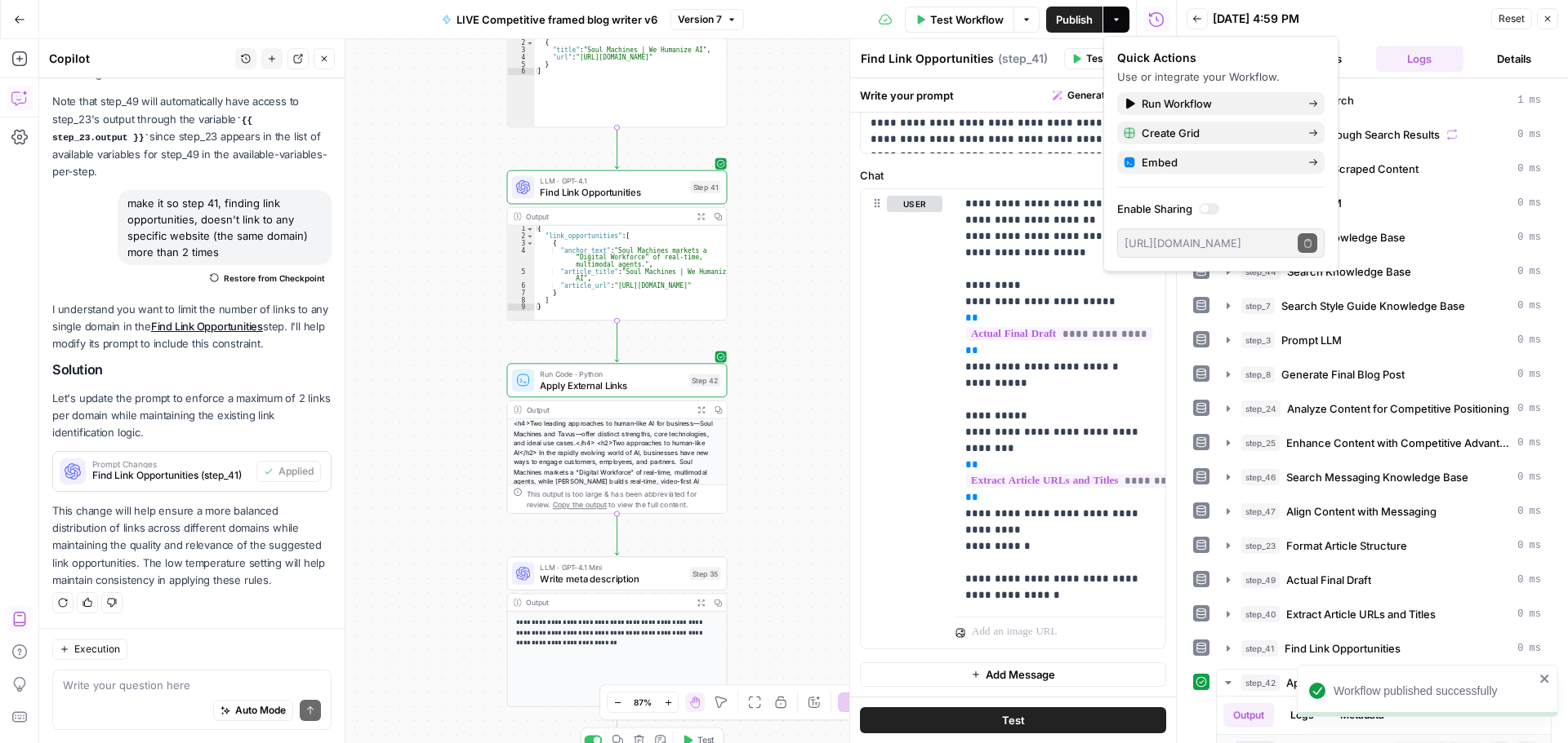
click at [20, 14] on icon "button" at bounding box center [20, 20] width 11 height 11
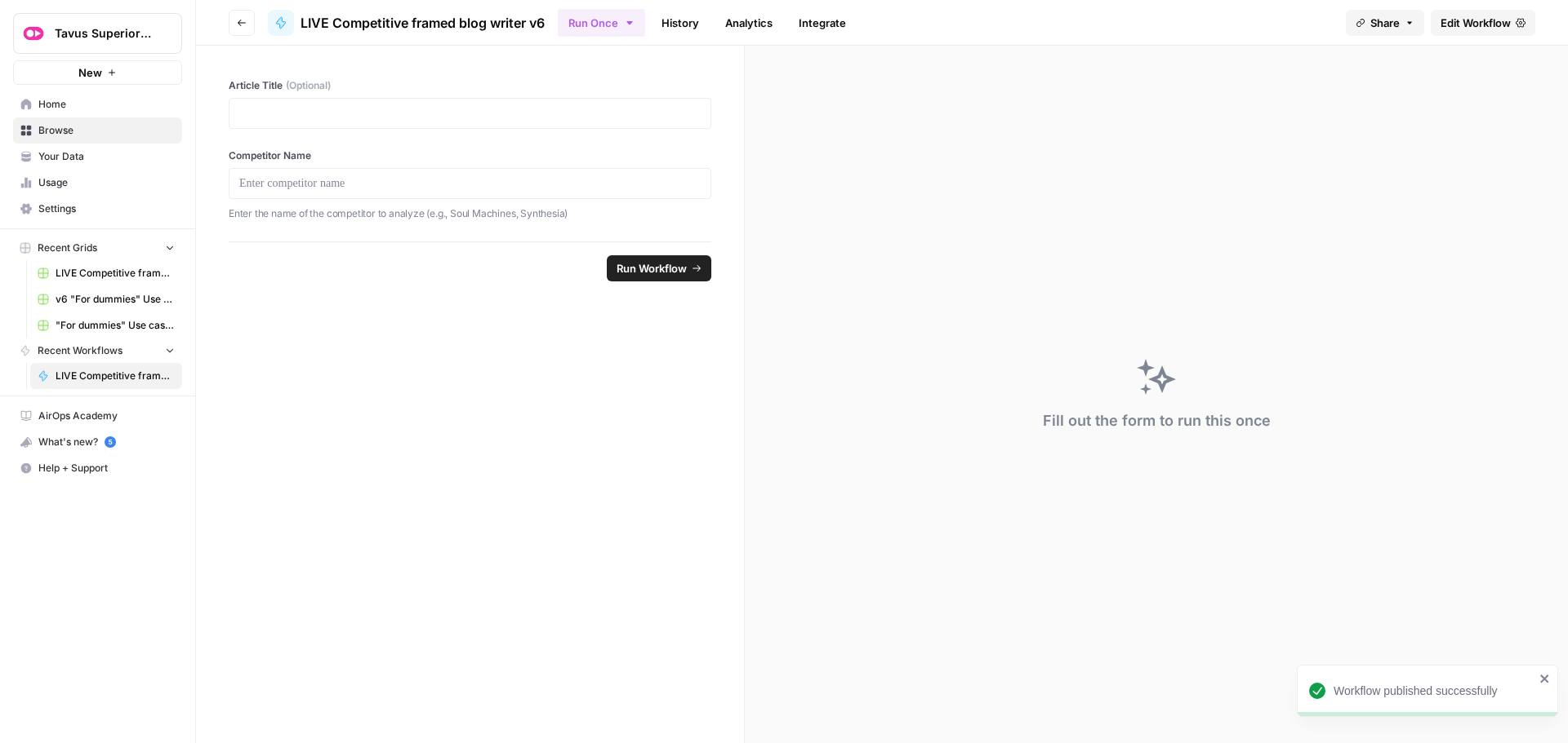
click at [64, 163] on span "Your Data" at bounding box center [106, 156] width 137 height 14
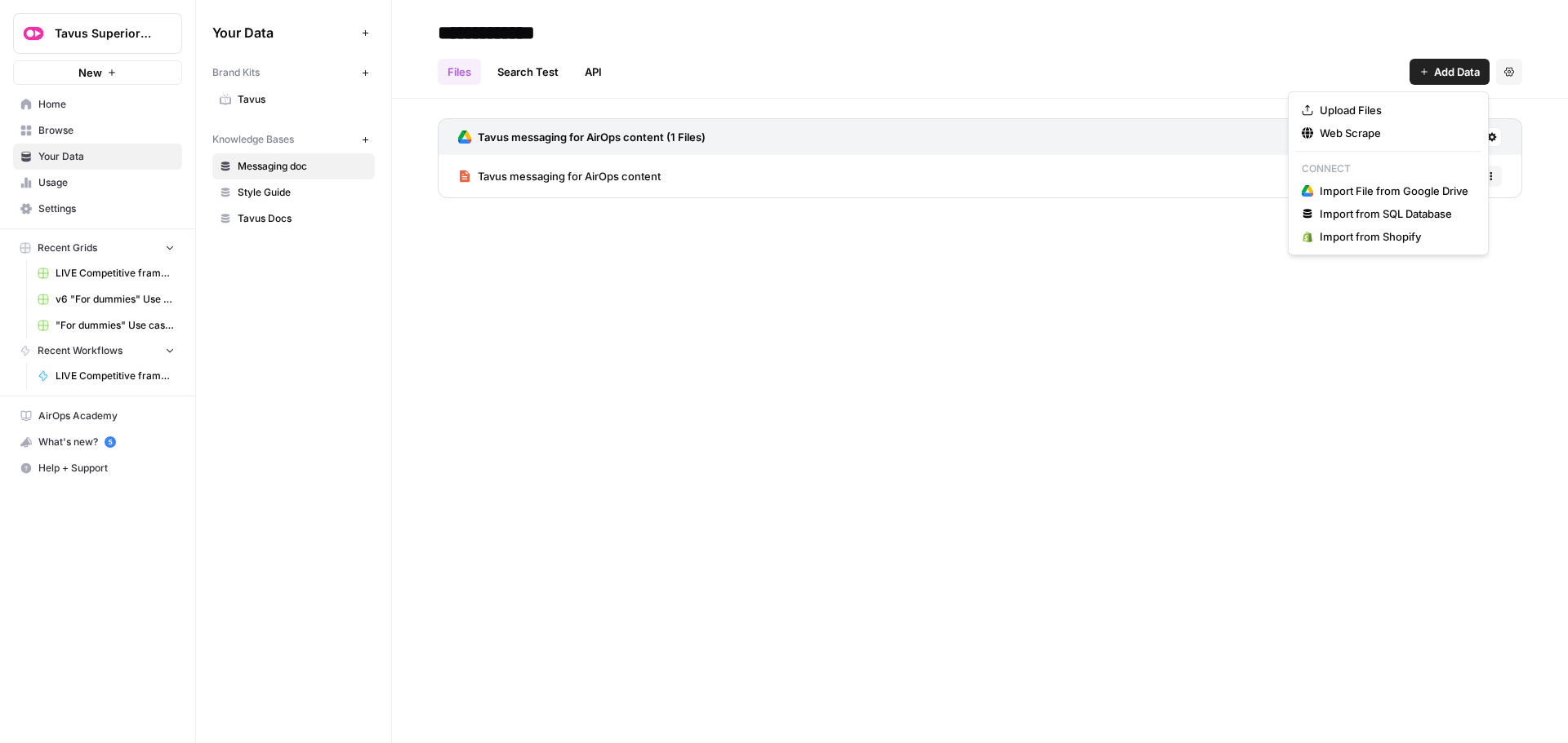
click at [1438, 75] on span "Add Data" at bounding box center [1457, 72] width 46 height 16
click at [1366, 186] on span "Import File from Google Drive" at bounding box center [1393, 190] width 148 height 16
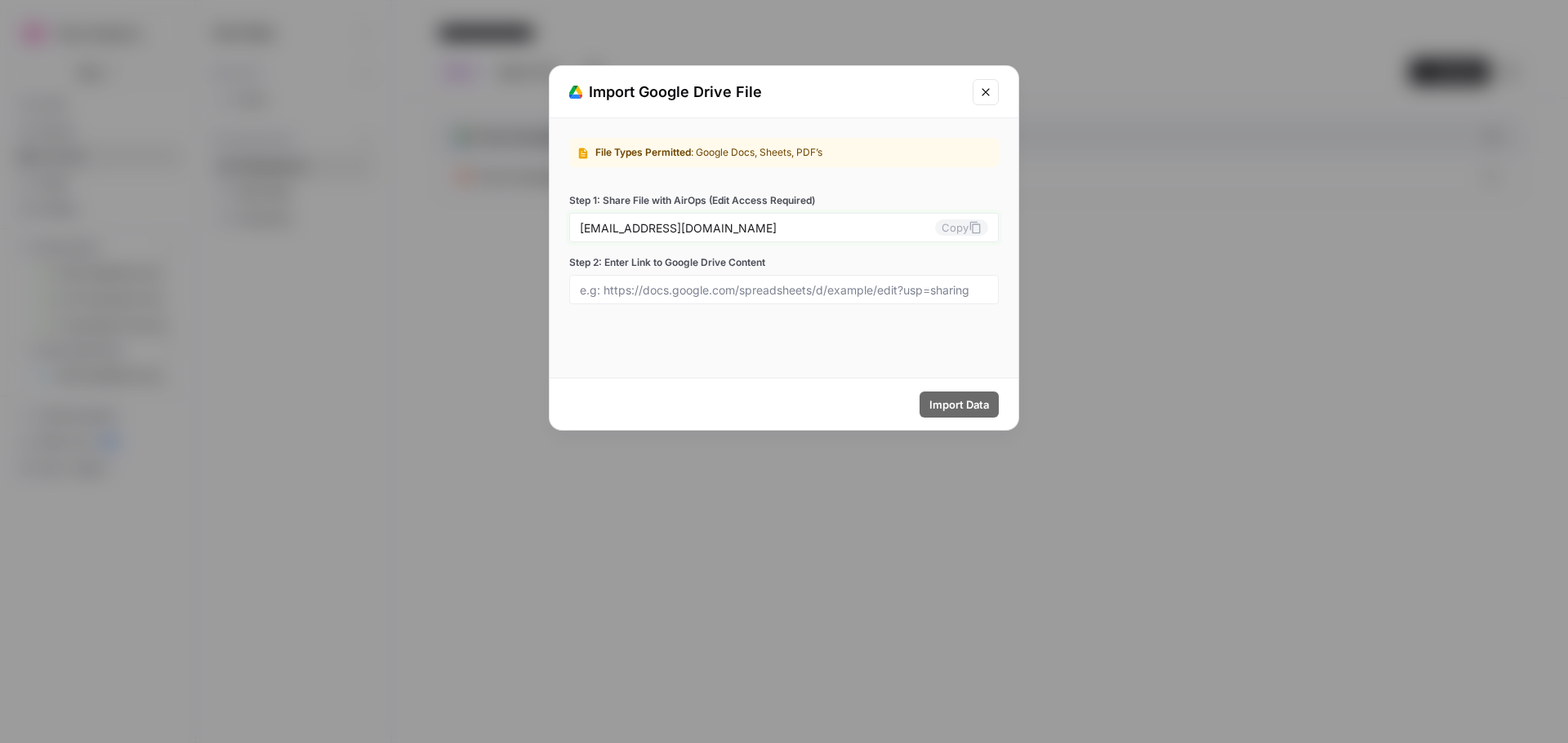
click at [966, 230] on button "Copy" at bounding box center [961, 228] width 53 height 16
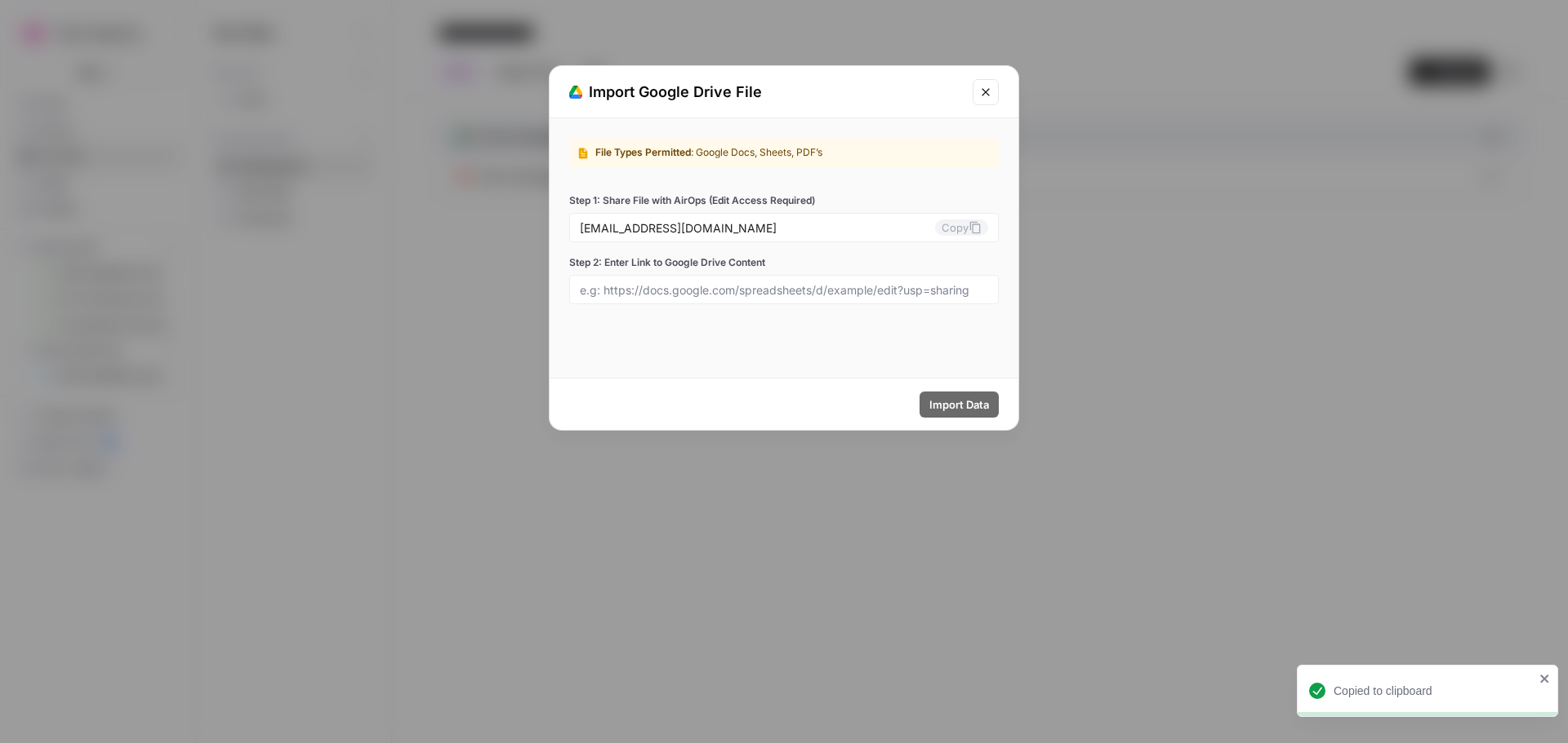
click at [843, 297] on div at bounding box center [784, 290] width 430 height 30
click at [743, 286] on input "Step 2: Enter Link to Google Drive Content" at bounding box center [784, 289] width 409 height 14
paste input "https://docs.google.com/document/d/1lAdRpOEiVTtMyqKc4V0mTGYnRzwBGM9_li4rqyDzpHE…"
type input "https://docs.google.com/document/d/1lAdRpOEiVTtMyqKc4V0mTGYnRzwBGM9_li4rqyDzpHE…"
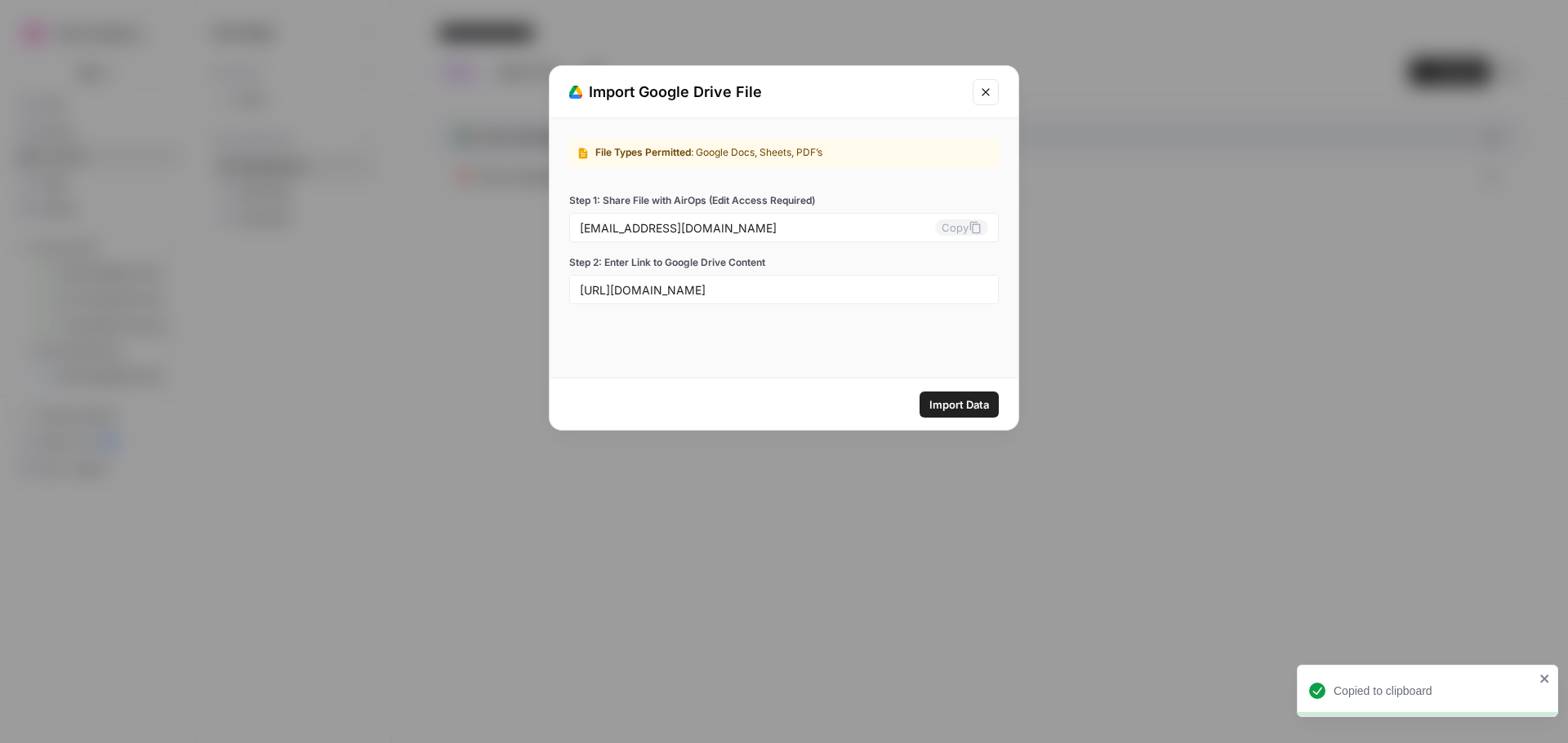
scroll to position [0, 0]
click at [947, 398] on span "Import Data" at bounding box center [959, 404] width 59 height 16
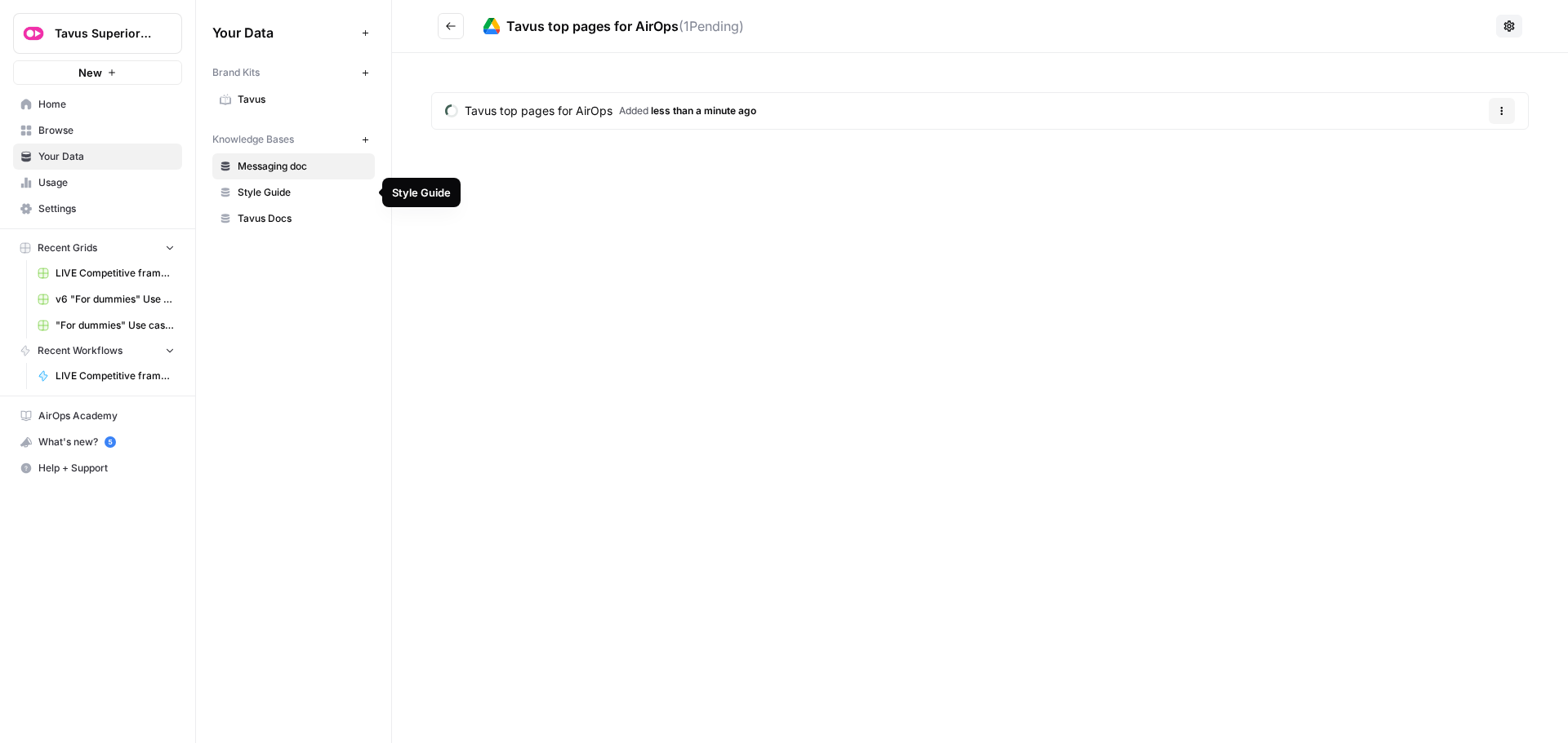
click at [284, 161] on span "Messaging doc" at bounding box center [302, 165] width 130 height 14
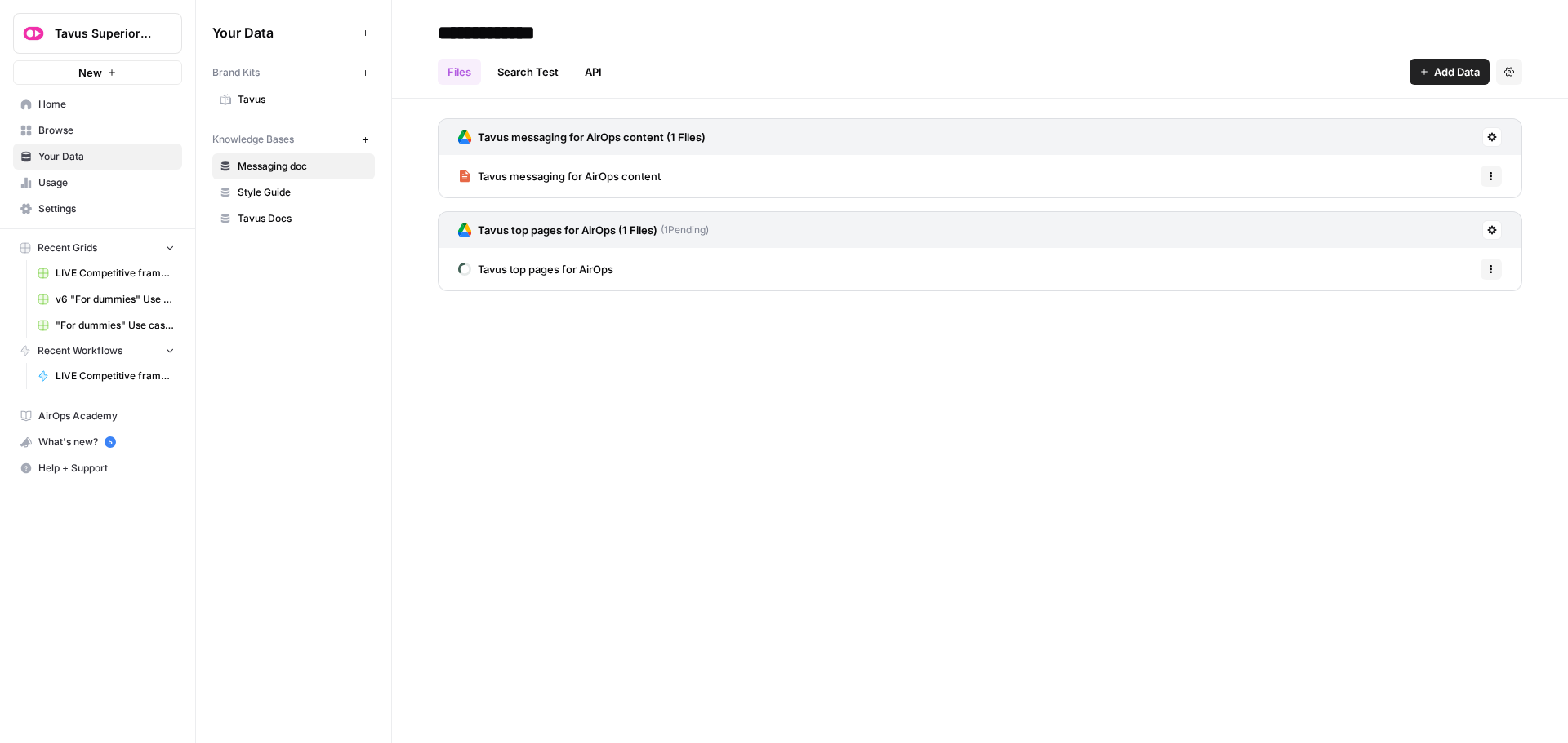
click at [284, 190] on span "Style Guide" at bounding box center [302, 192] width 130 height 14
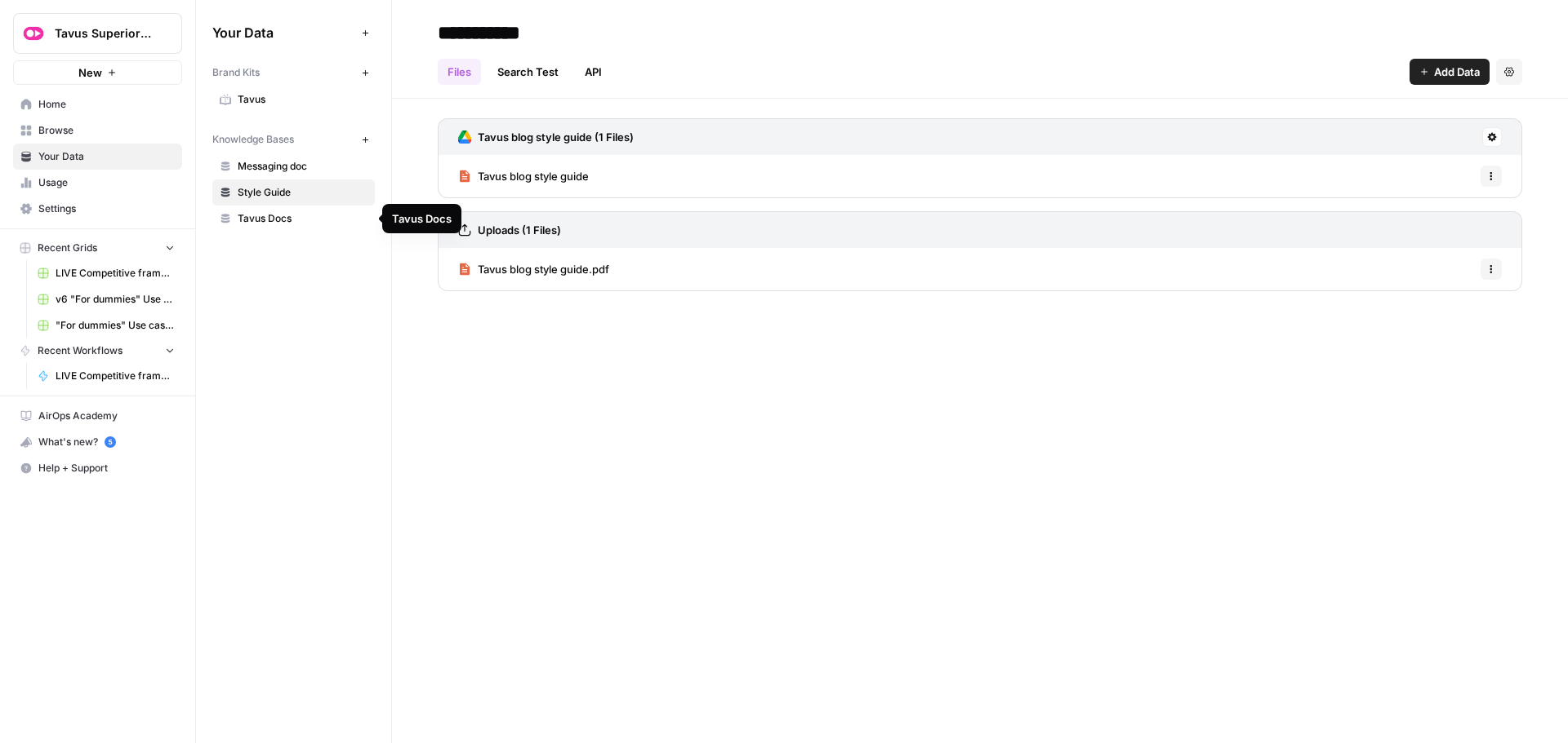
click at [279, 215] on span "Tavus Docs" at bounding box center [302, 218] width 130 height 14
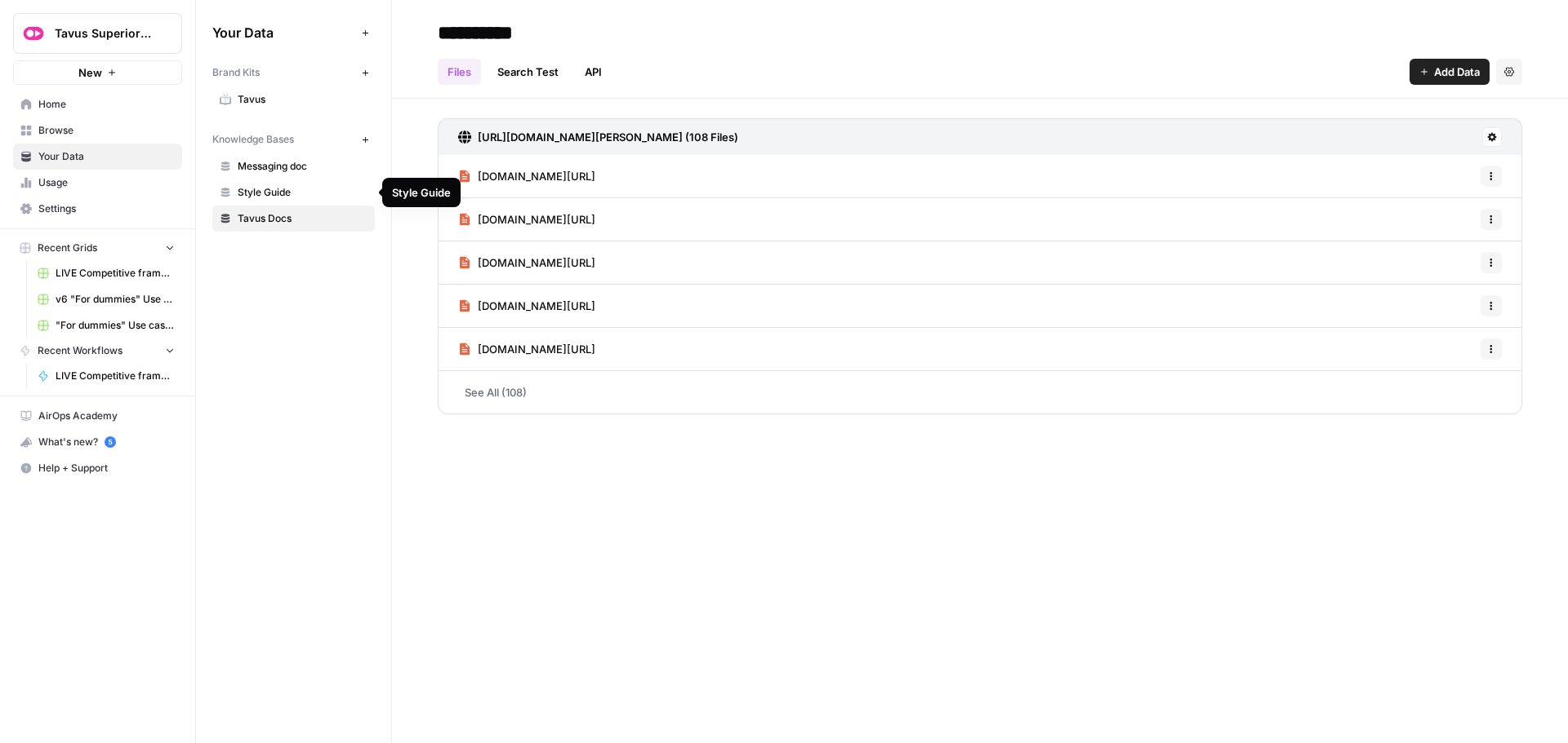
click at [278, 192] on span "Style Guide" at bounding box center [302, 192] width 130 height 14
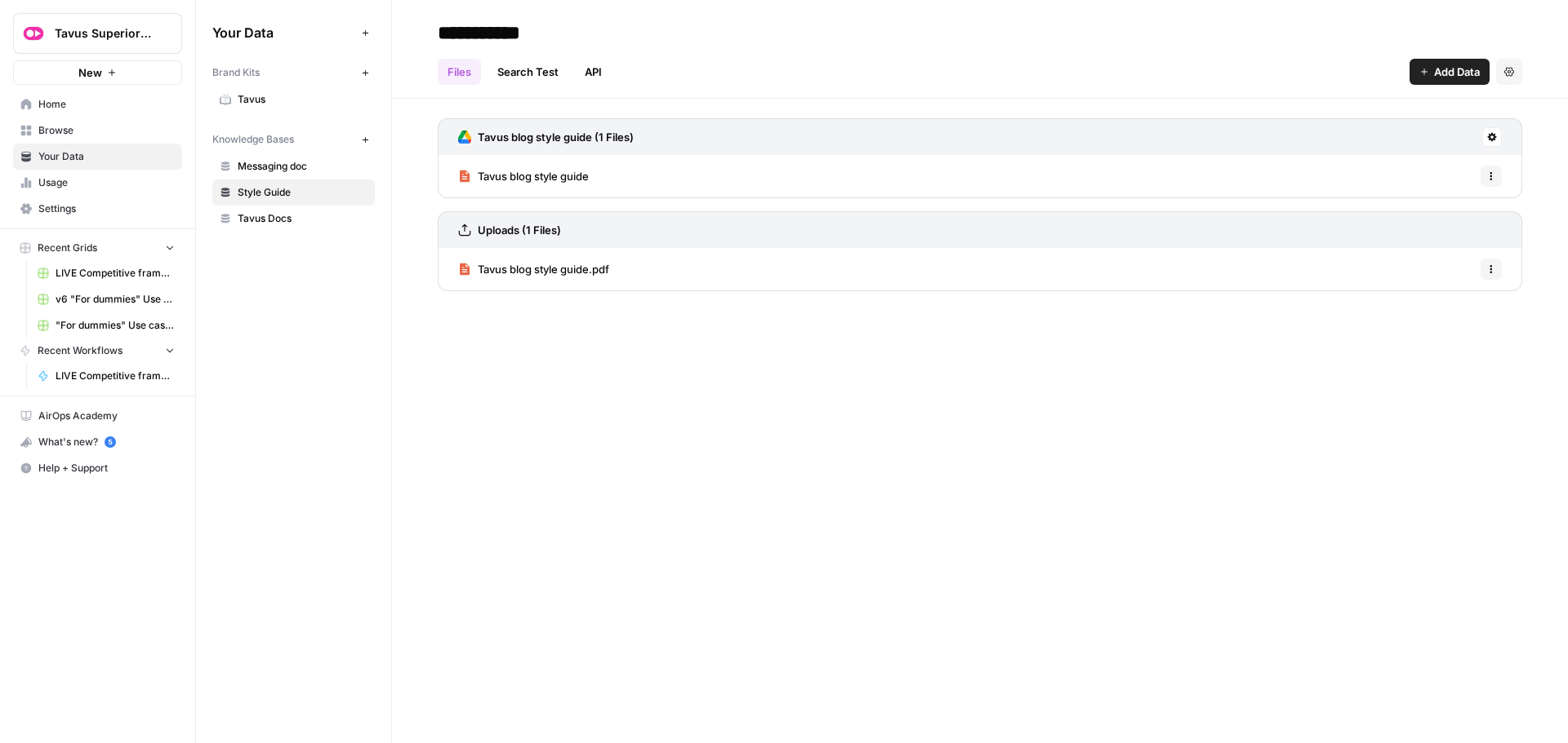
click at [293, 164] on span "Messaging doc" at bounding box center [302, 165] width 130 height 14
click at [48, 105] on span "Home" at bounding box center [106, 104] width 137 height 14
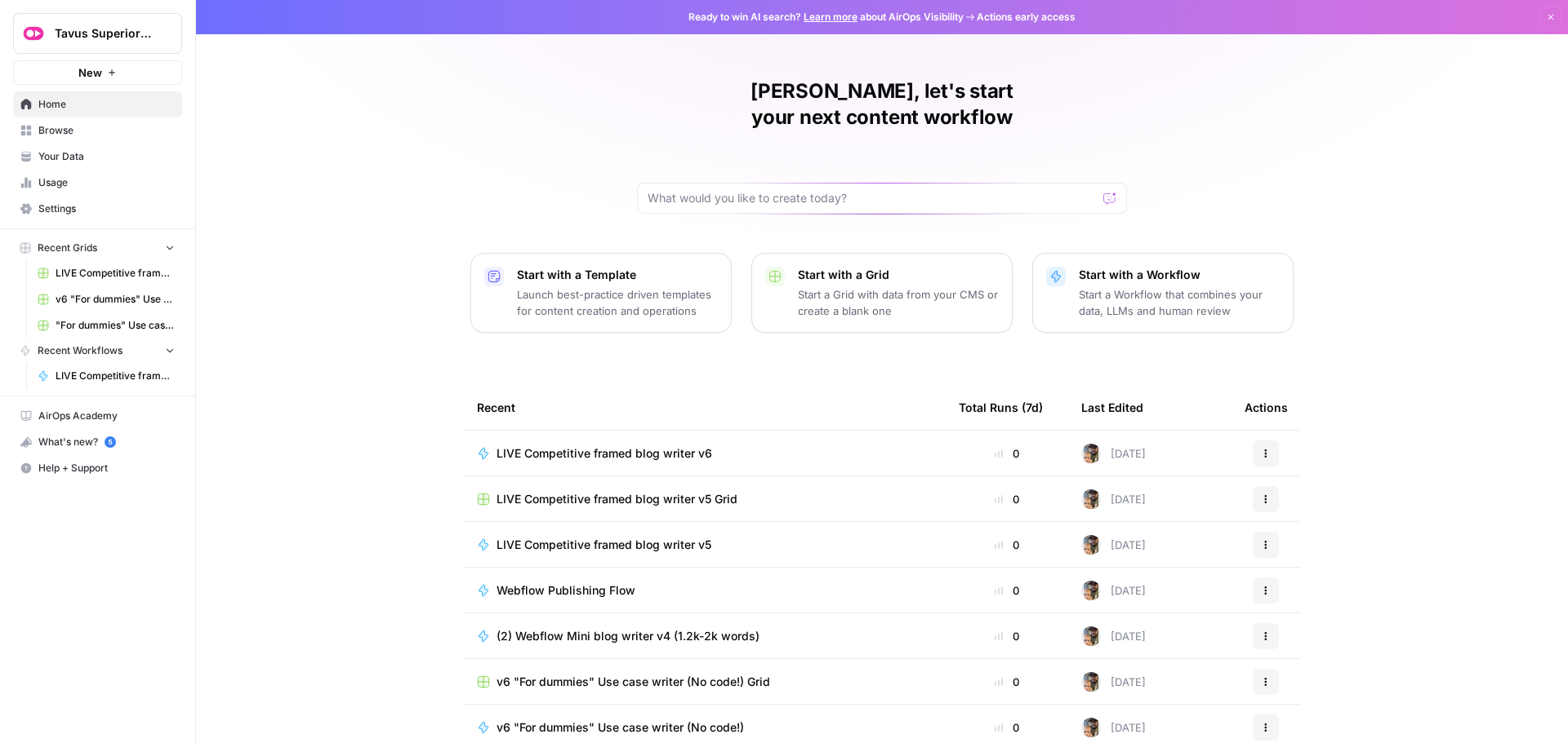
click at [641, 446] on span "LIVE Competitive framed blog writer v6" at bounding box center [604, 453] width 215 height 16
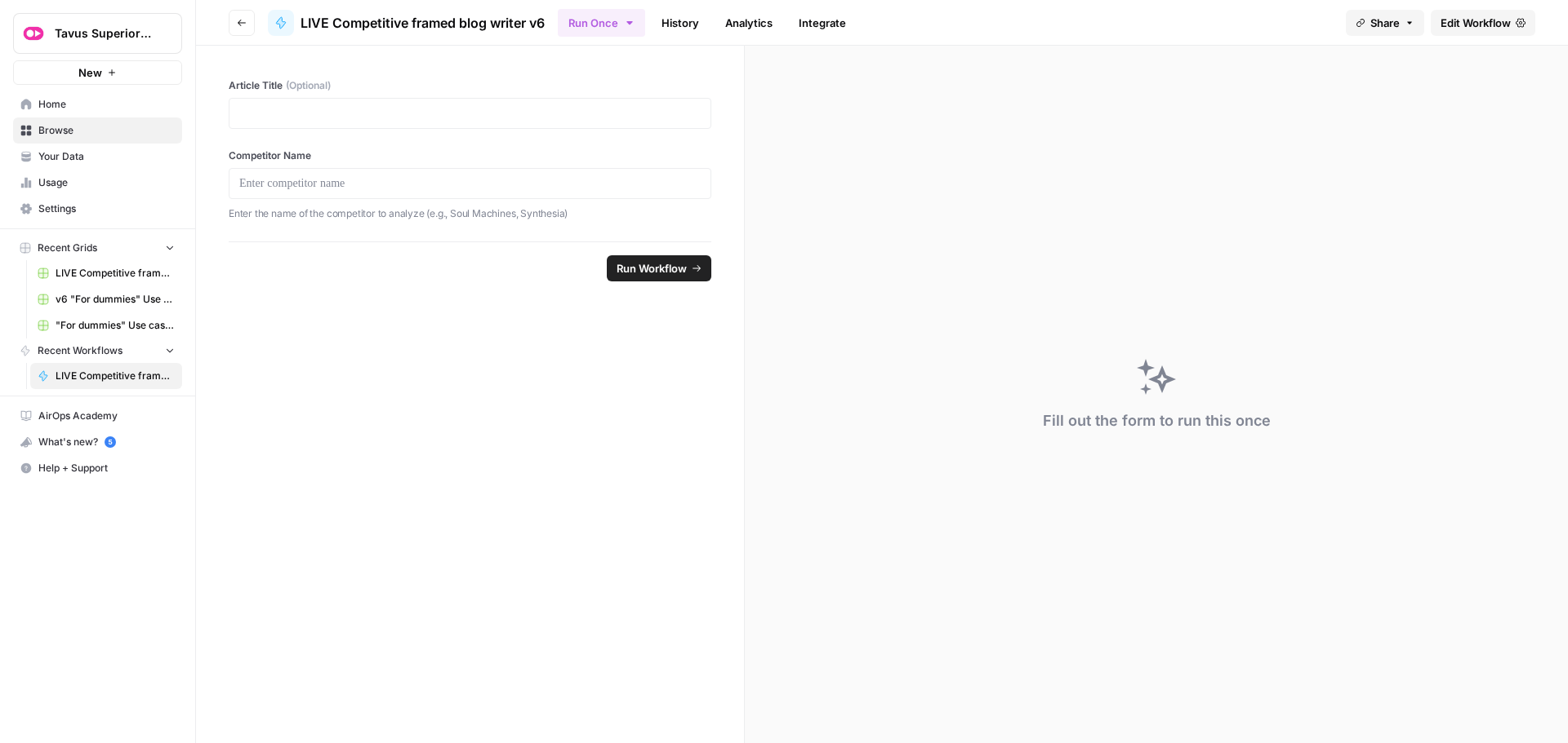
click at [1456, 22] on span "Edit Workflow" at bounding box center [1474, 22] width 70 height 16
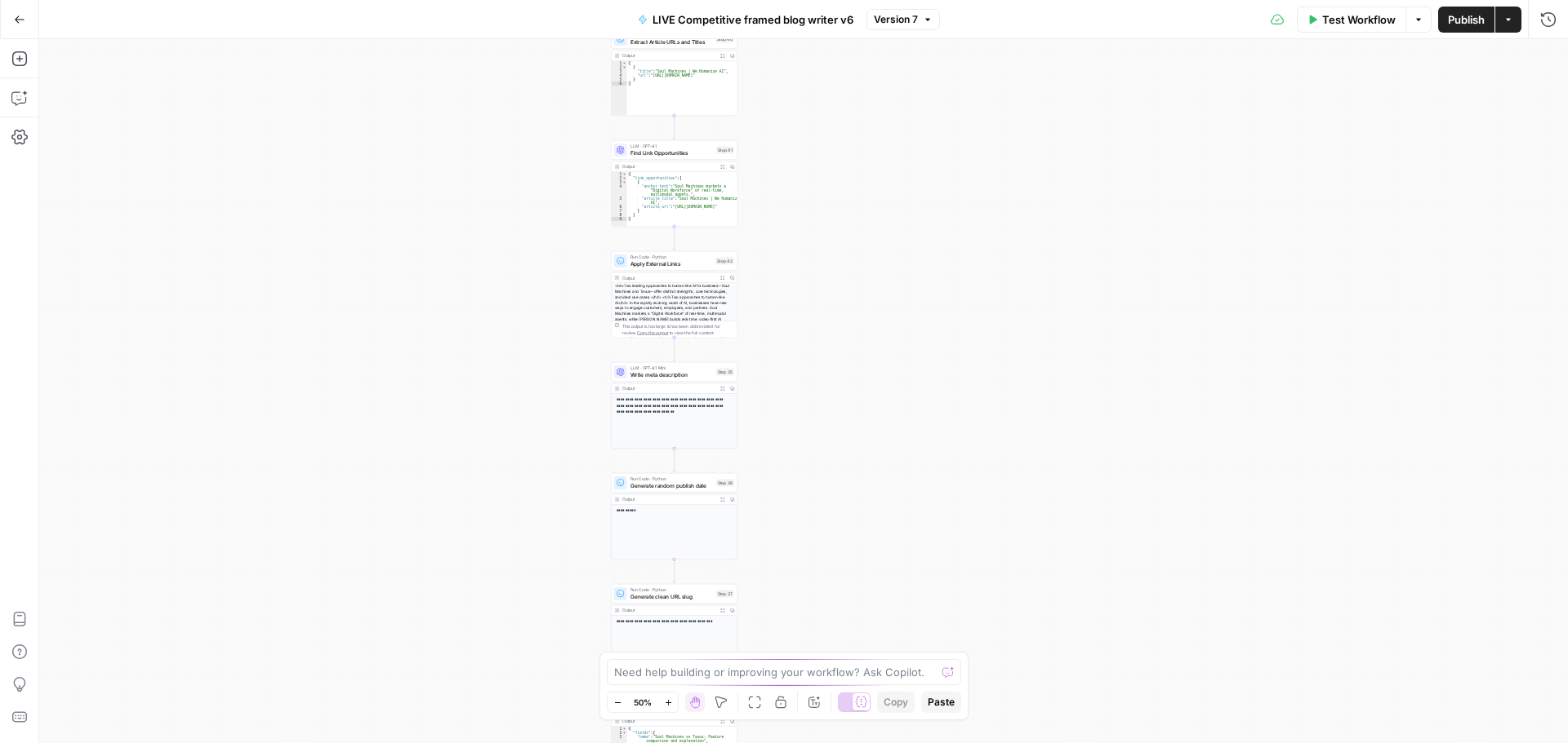
click at [682, 261] on span "Apply External Links" at bounding box center [672, 263] width 82 height 9
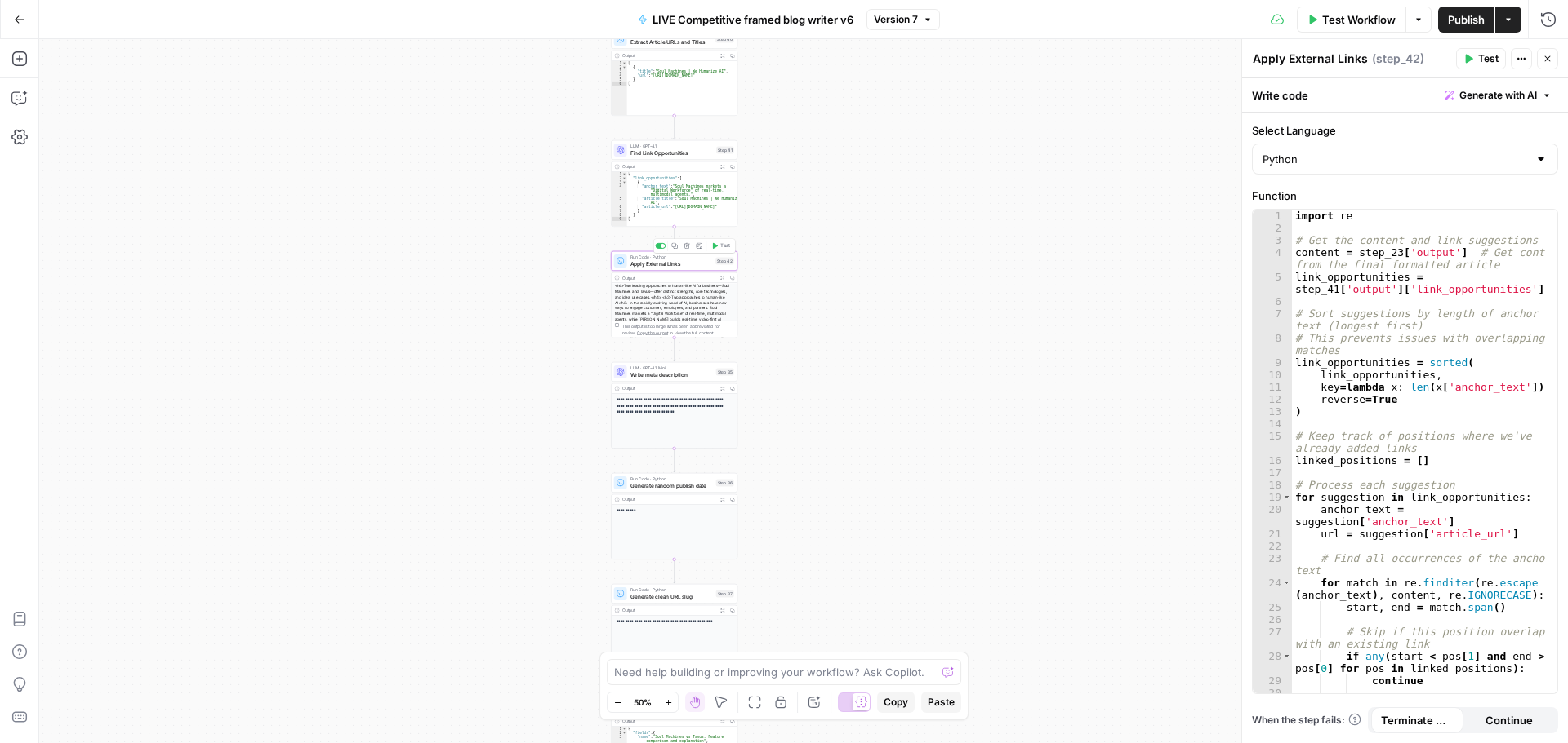
click at [721, 248] on span "Test" at bounding box center [725, 246] width 10 height 8
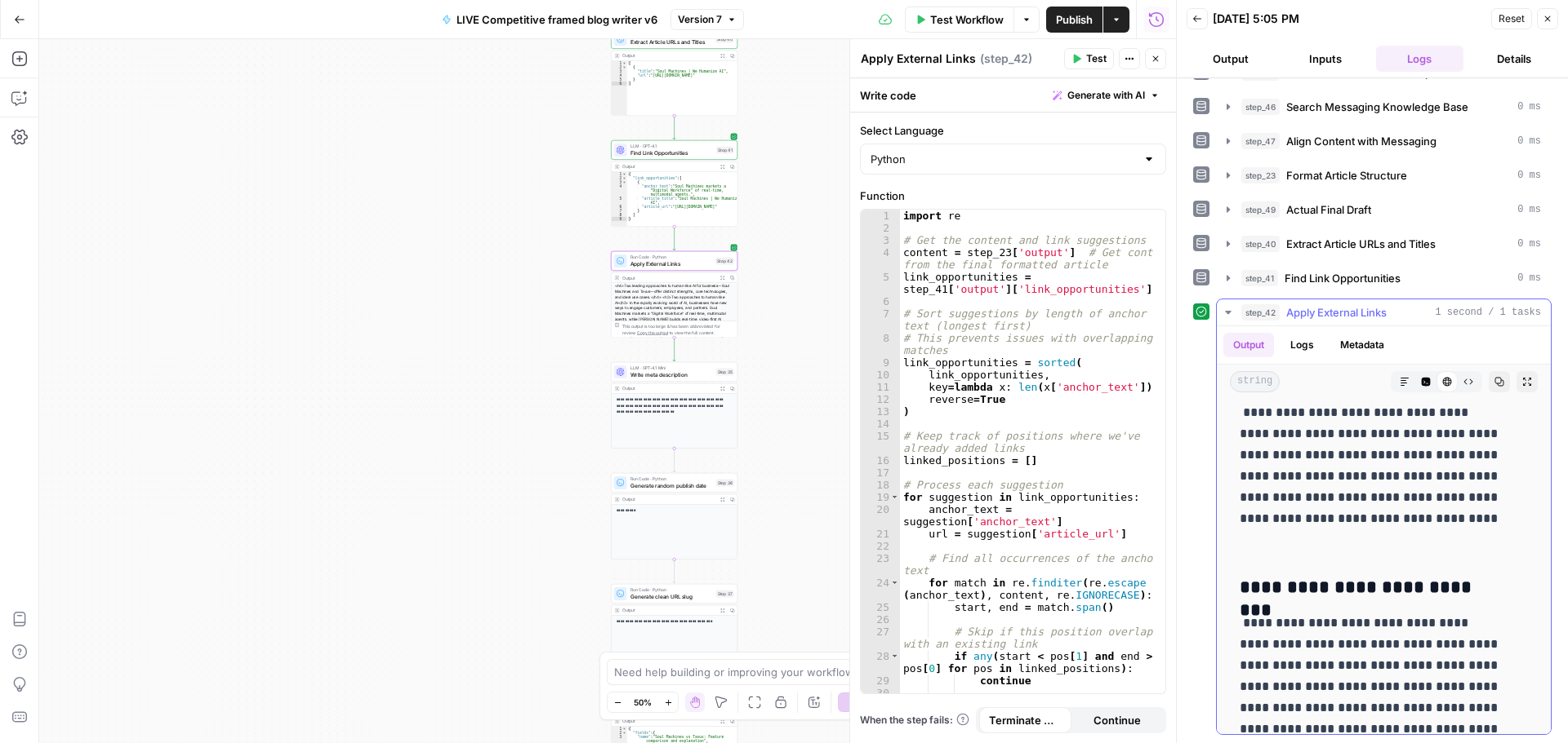
scroll to position [3182, 0]
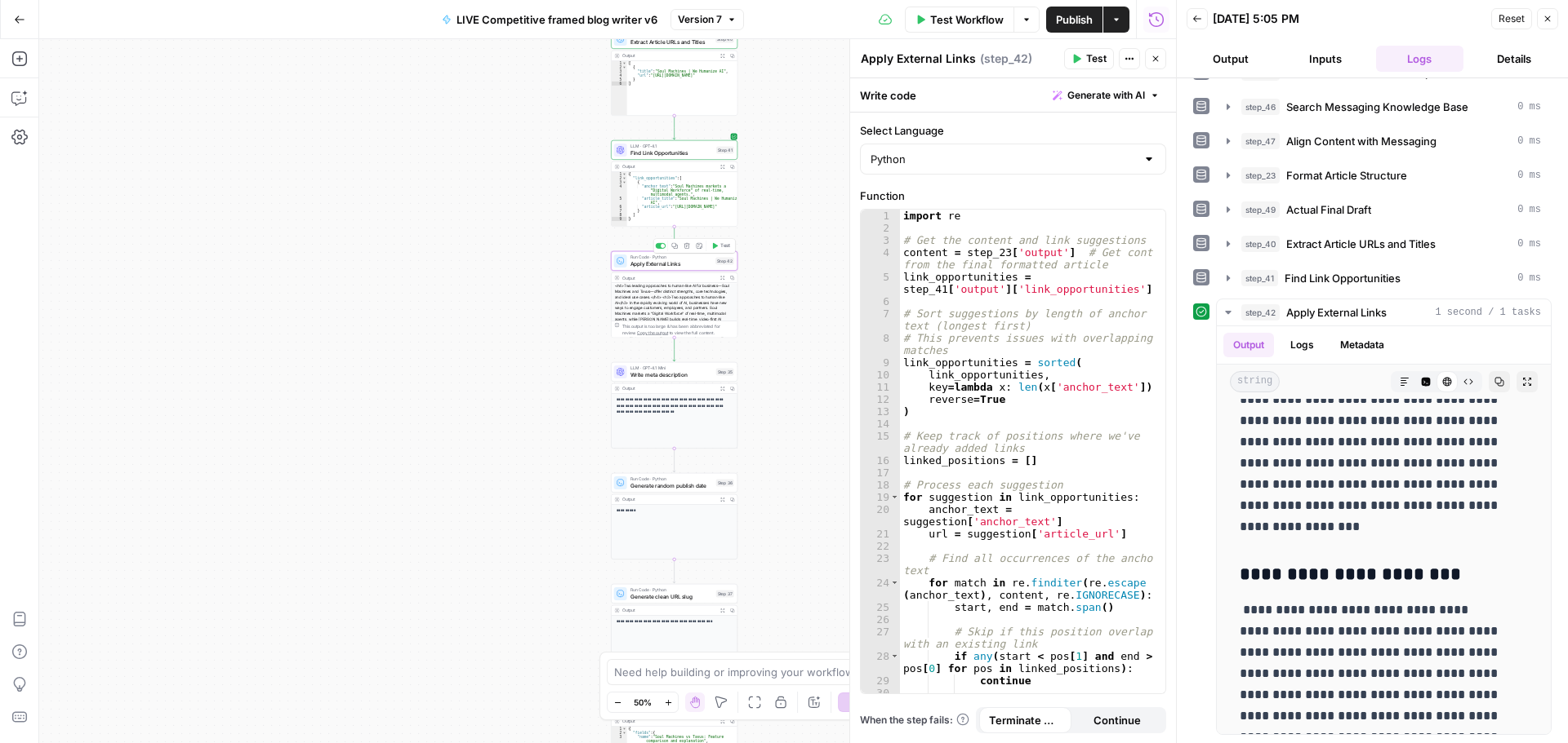
click at [663, 265] on span "Apply External Links" at bounding box center [672, 263] width 82 height 9
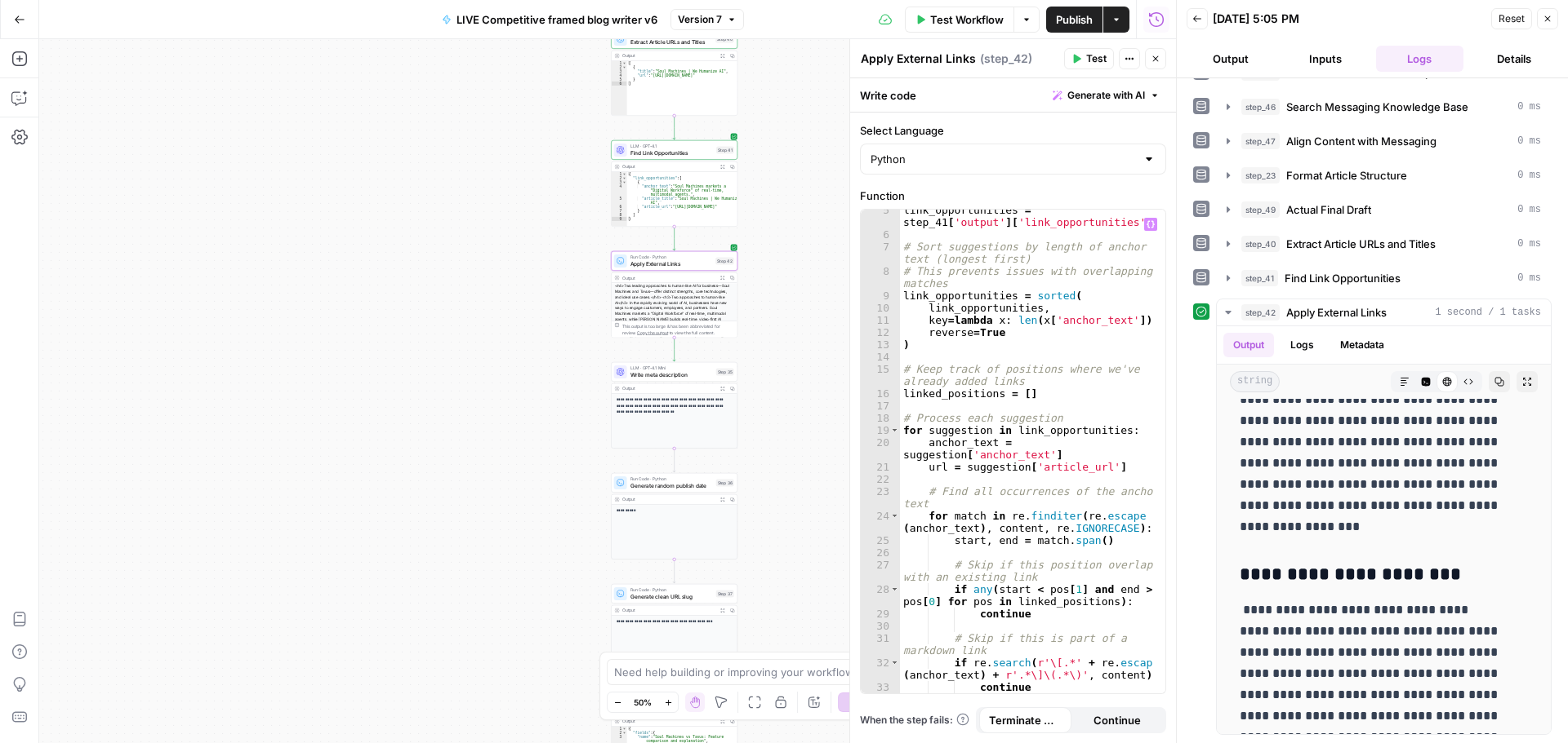
scroll to position [0, 0]
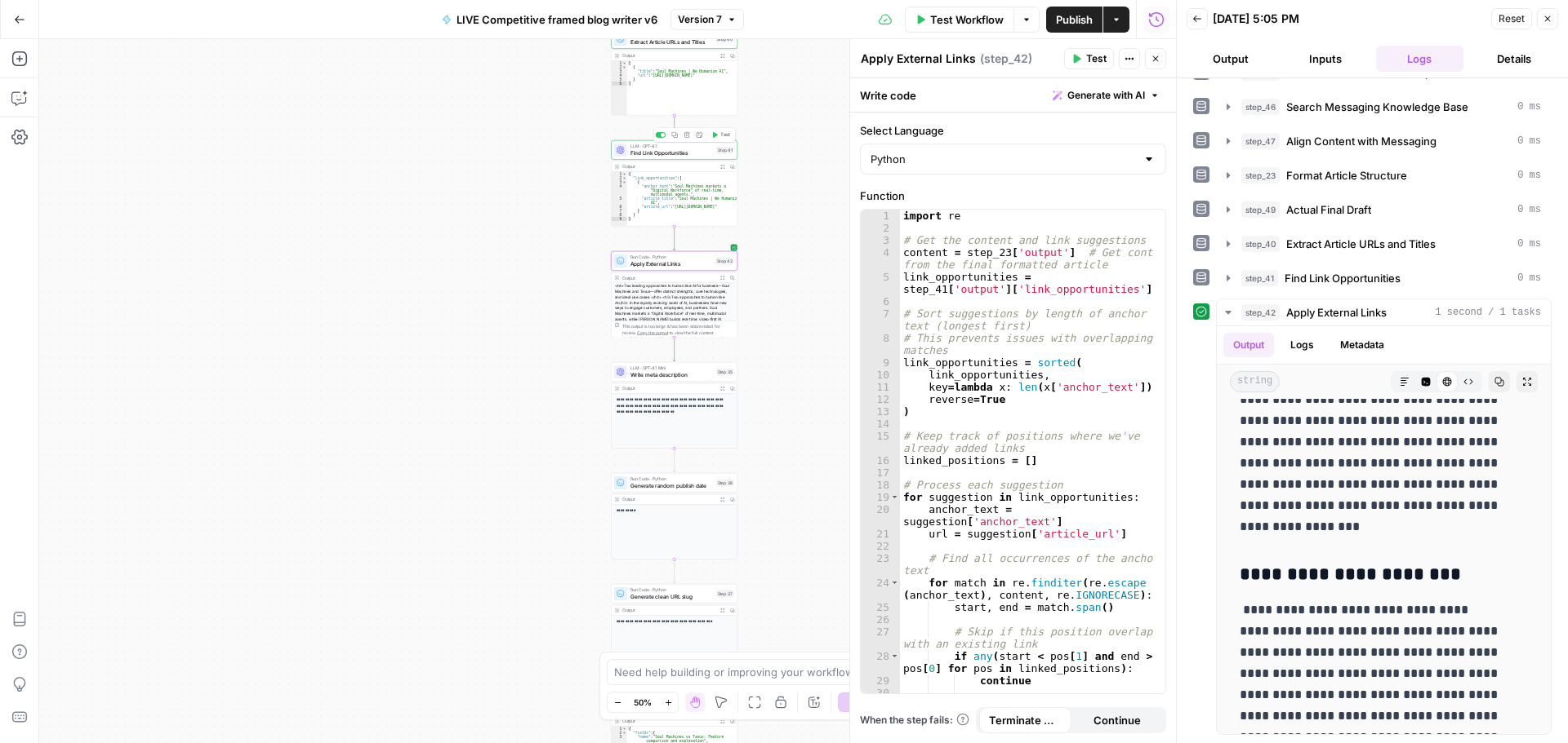
click at [664, 154] on span "Find Link Opportunities" at bounding box center [672, 152] width 83 height 9
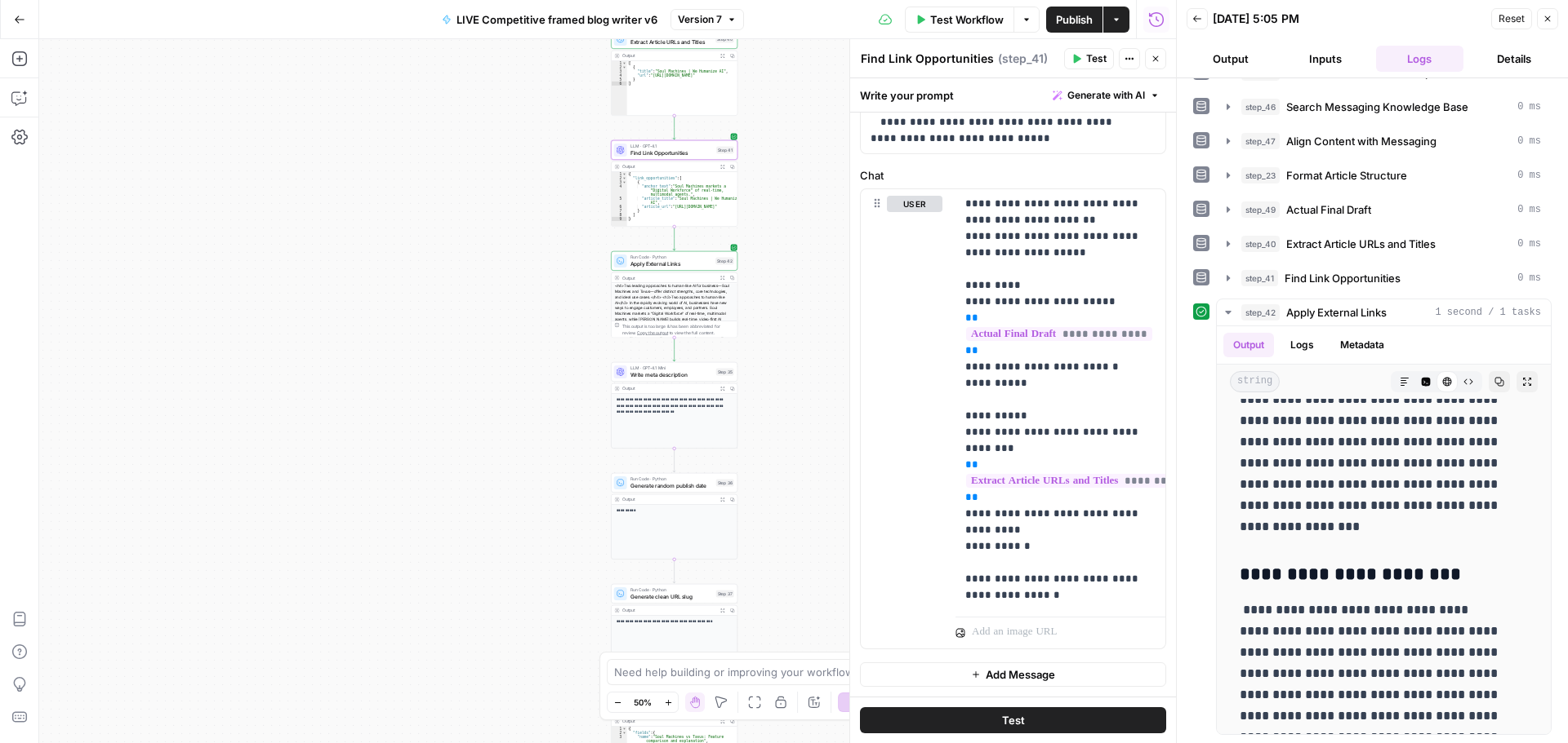
scroll to position [712, 0]
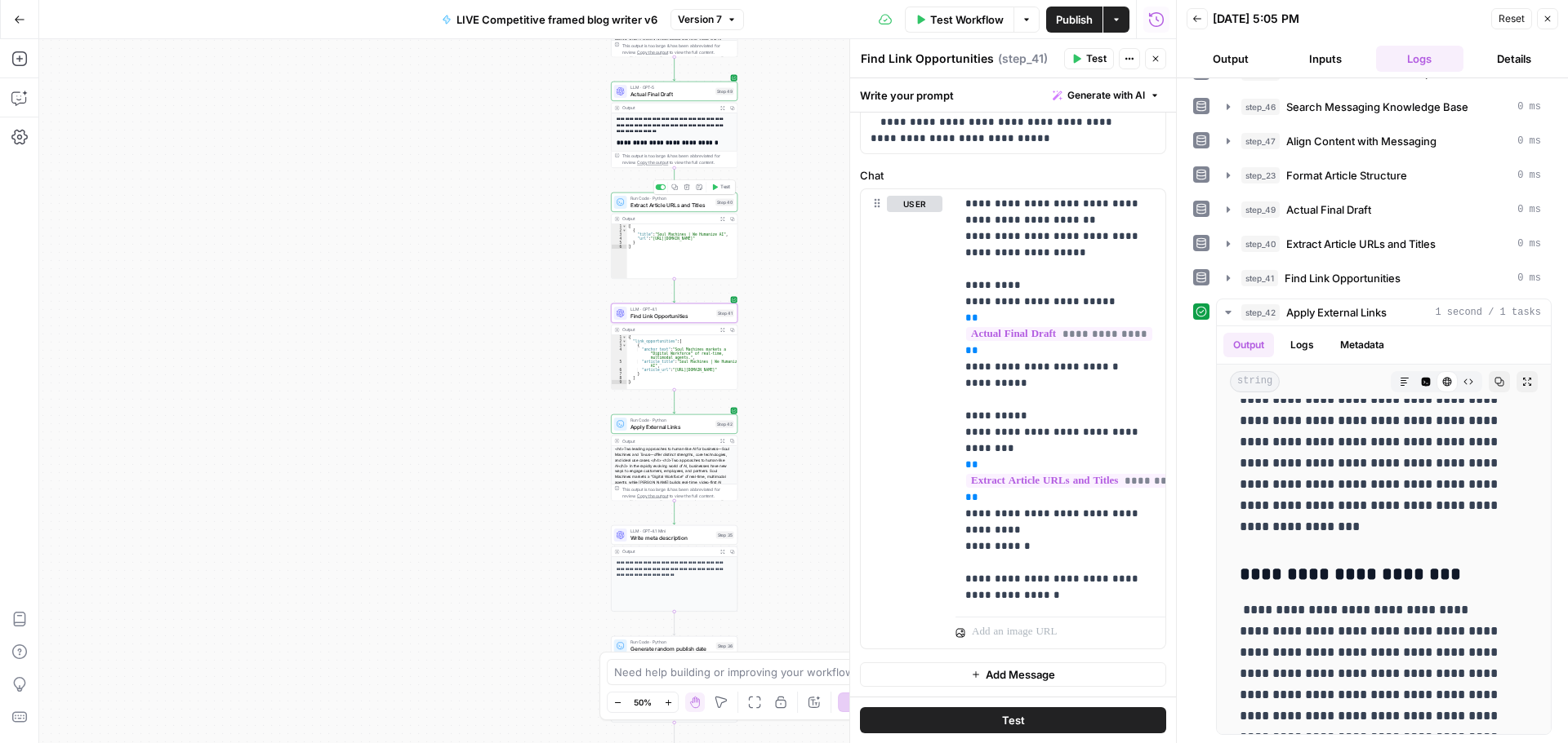
click at [687, 208] on span "Extract Article URLs and Titles" at bounding box center [672, 205] width 82 height 9
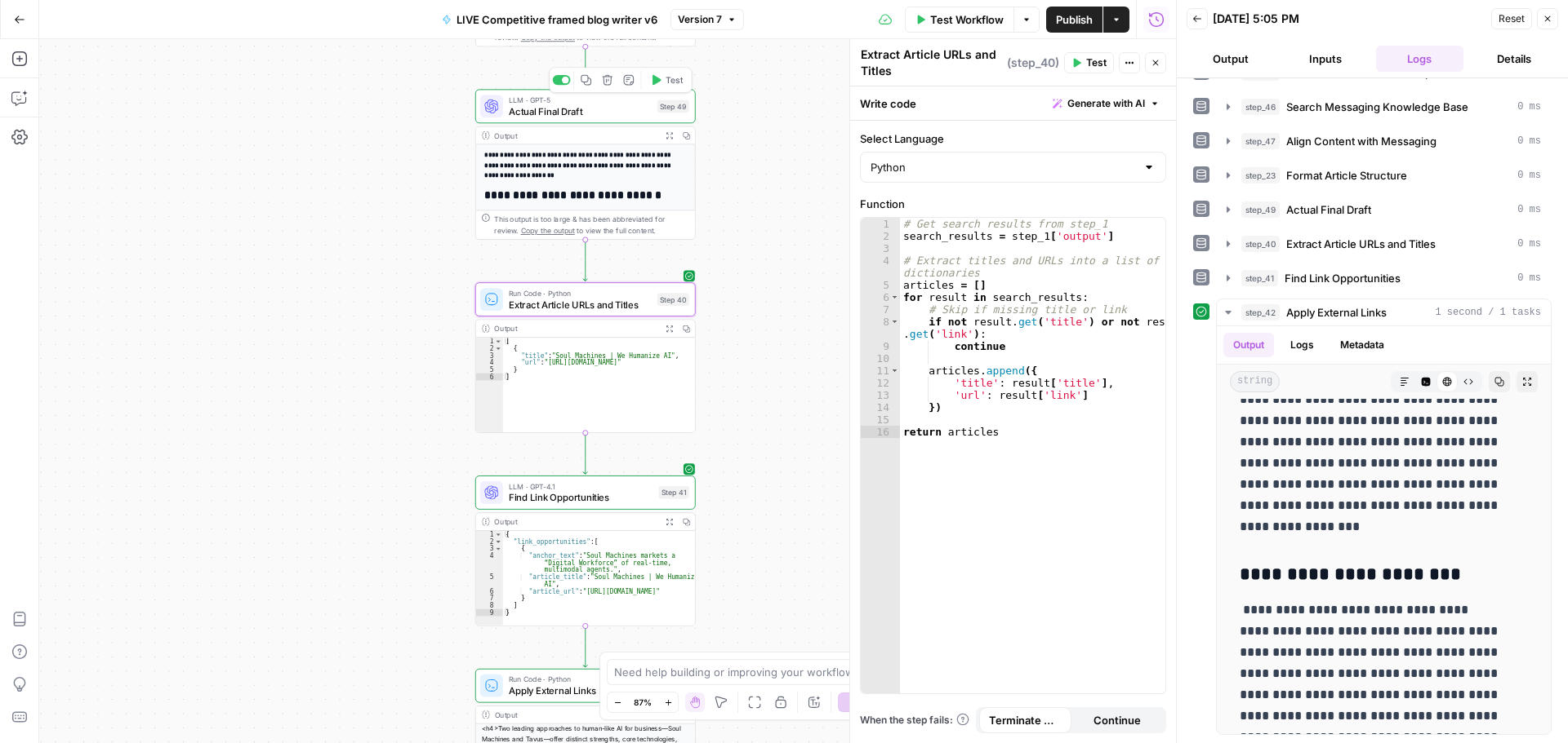
click at [551, 108] on span "Actual Final Draft" at bounding box center [580, 111] width 143 height 14
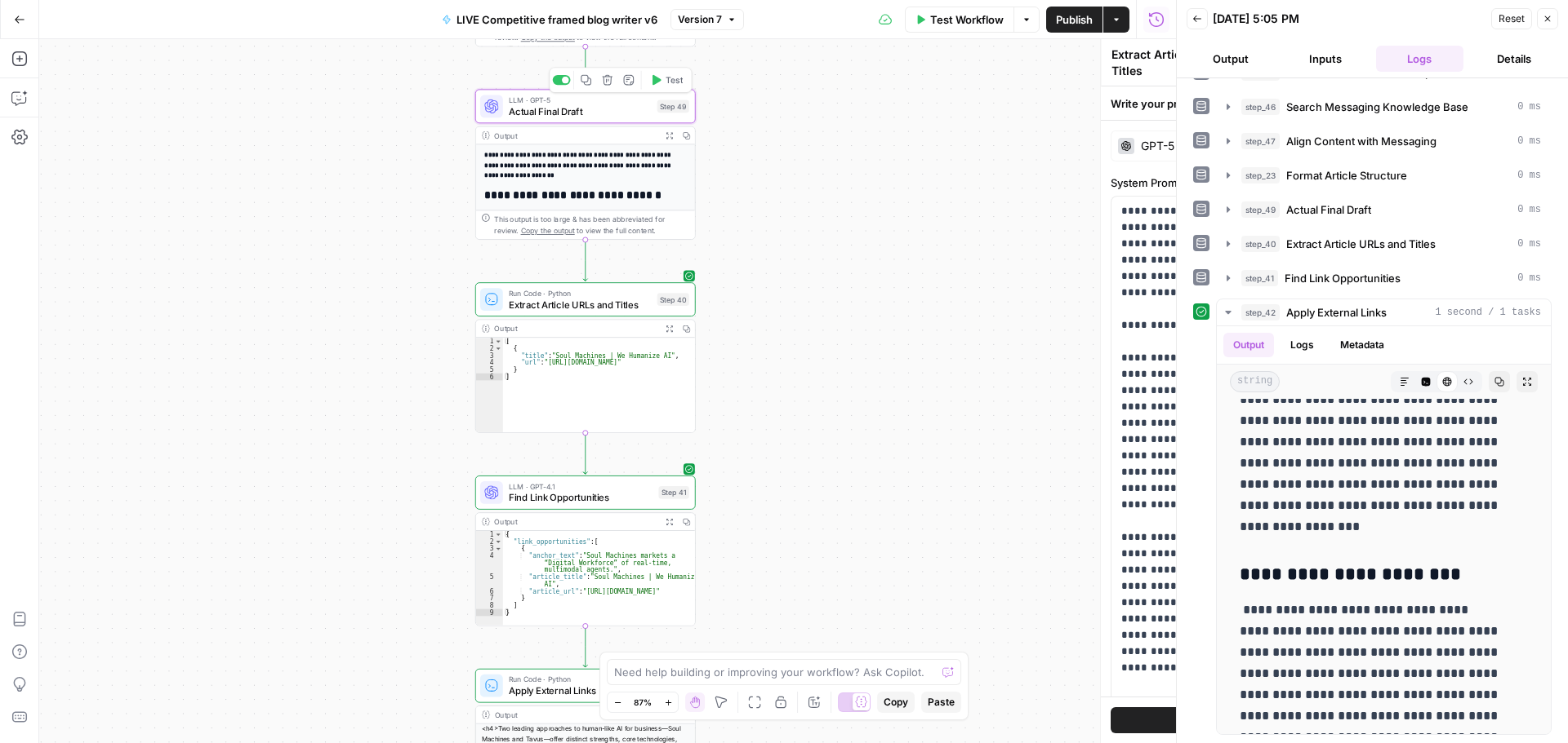
type textarea "Actual Final Draft"
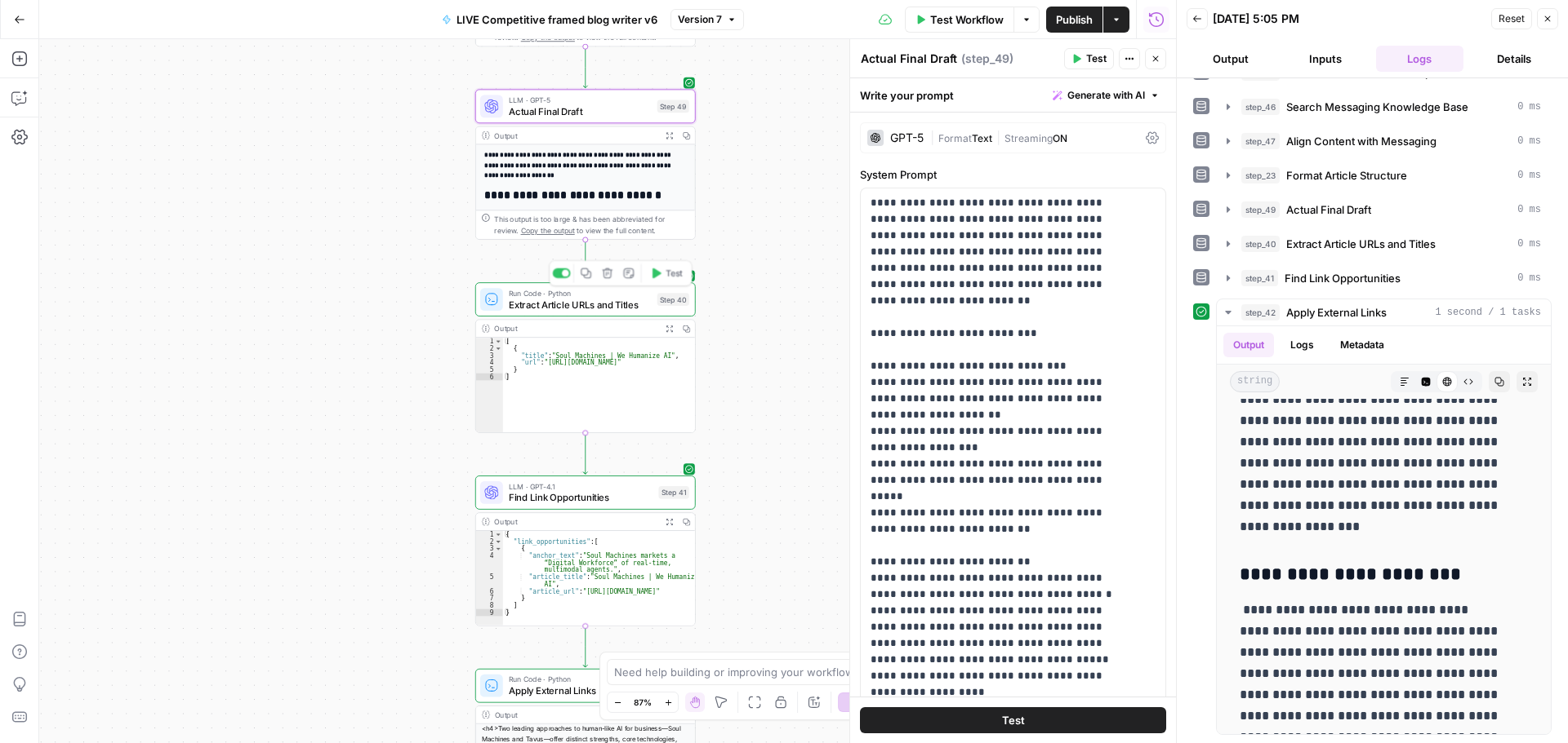
click at [629, 307] on span "Extract Article URLs and Titles" at bounding box center [580, 305] width 143 height 14
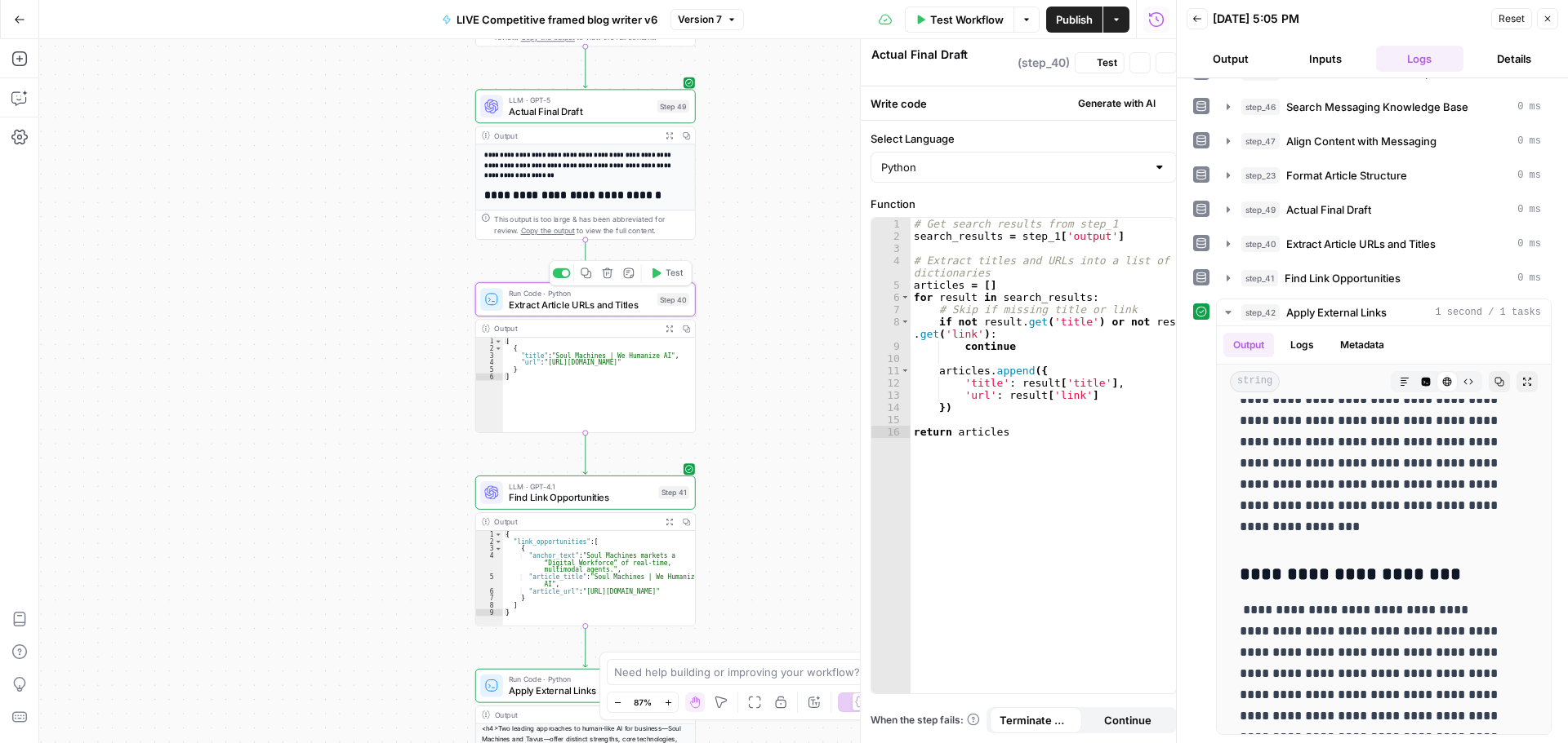
type textarea "Extract Article URLs and Titles"
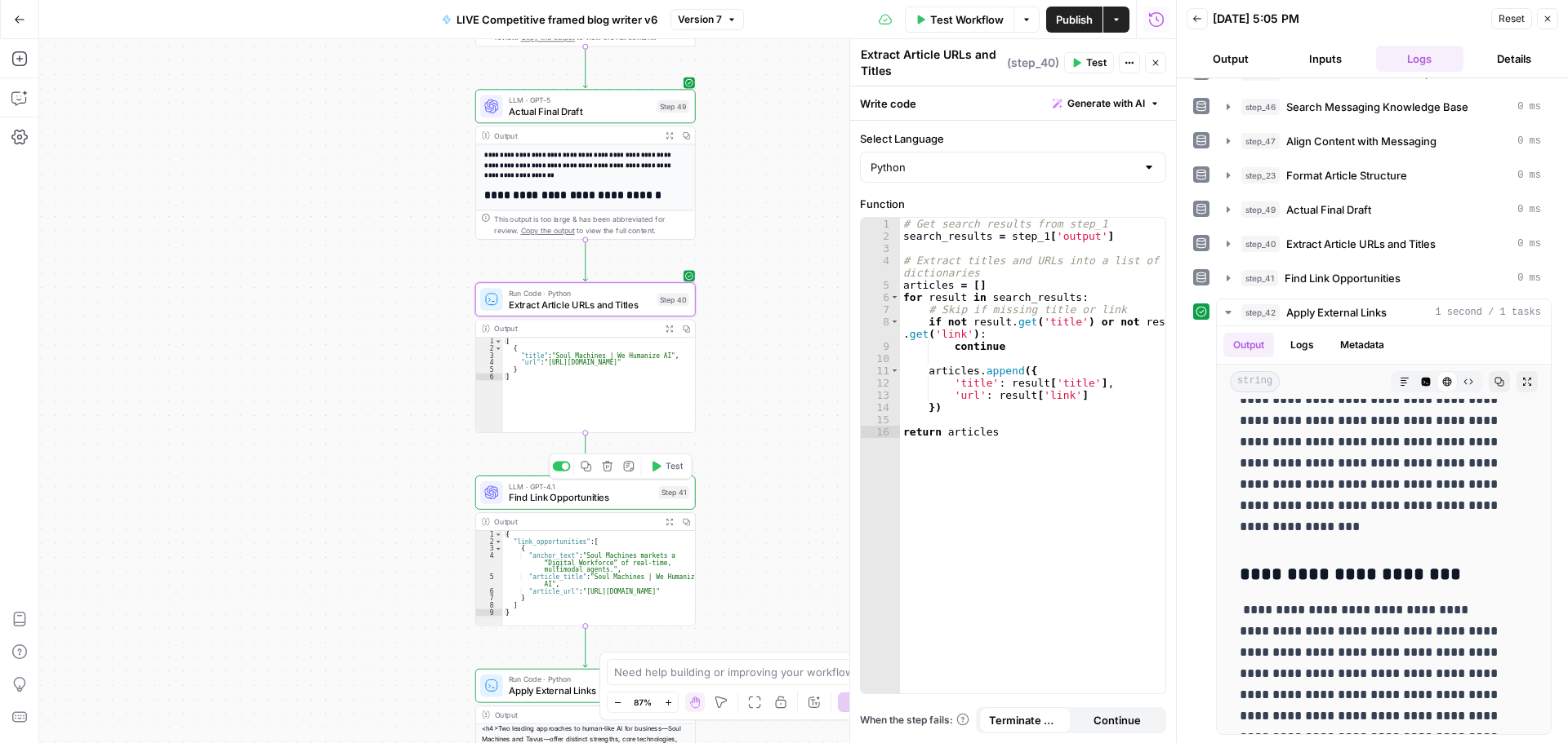
click at [612, 504] on span "Find Link Opportunities" at bounding box center [581, 497] width 144 height 14
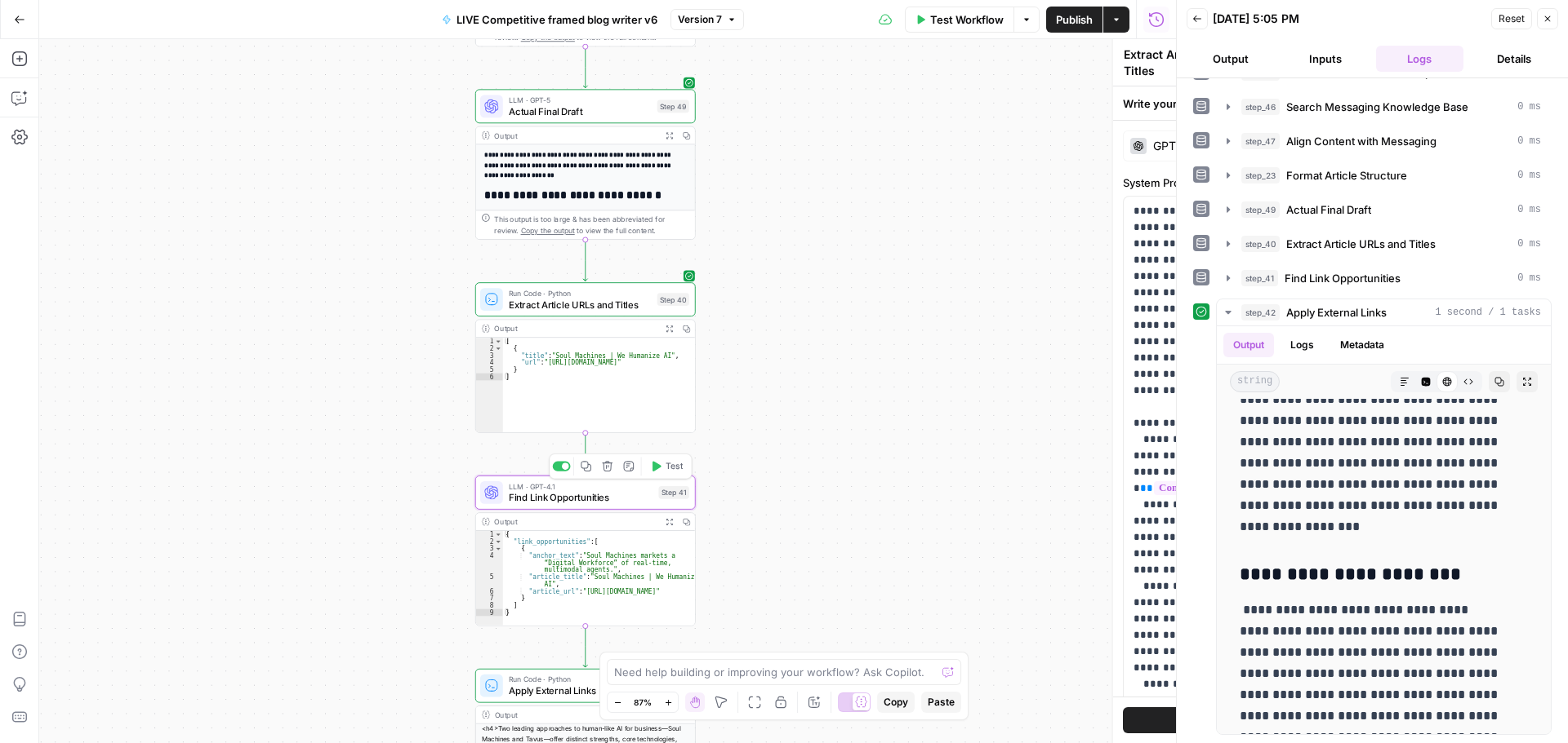
type textarea "Find Link Opportunities"
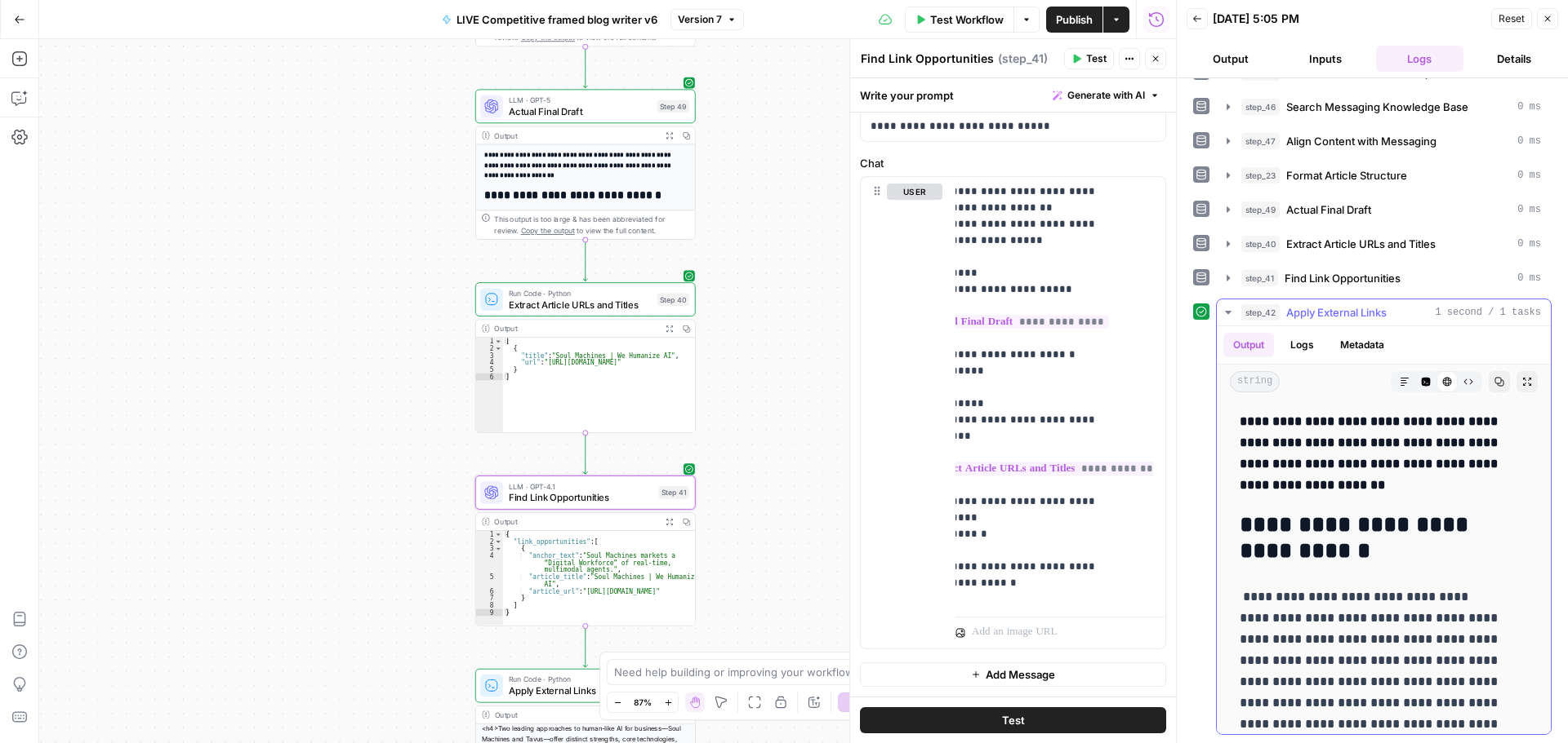
scroll to position [0, 0]
click at [1228, 311] on icon "button" at bounding box center [1227, 312] width 6 height 3
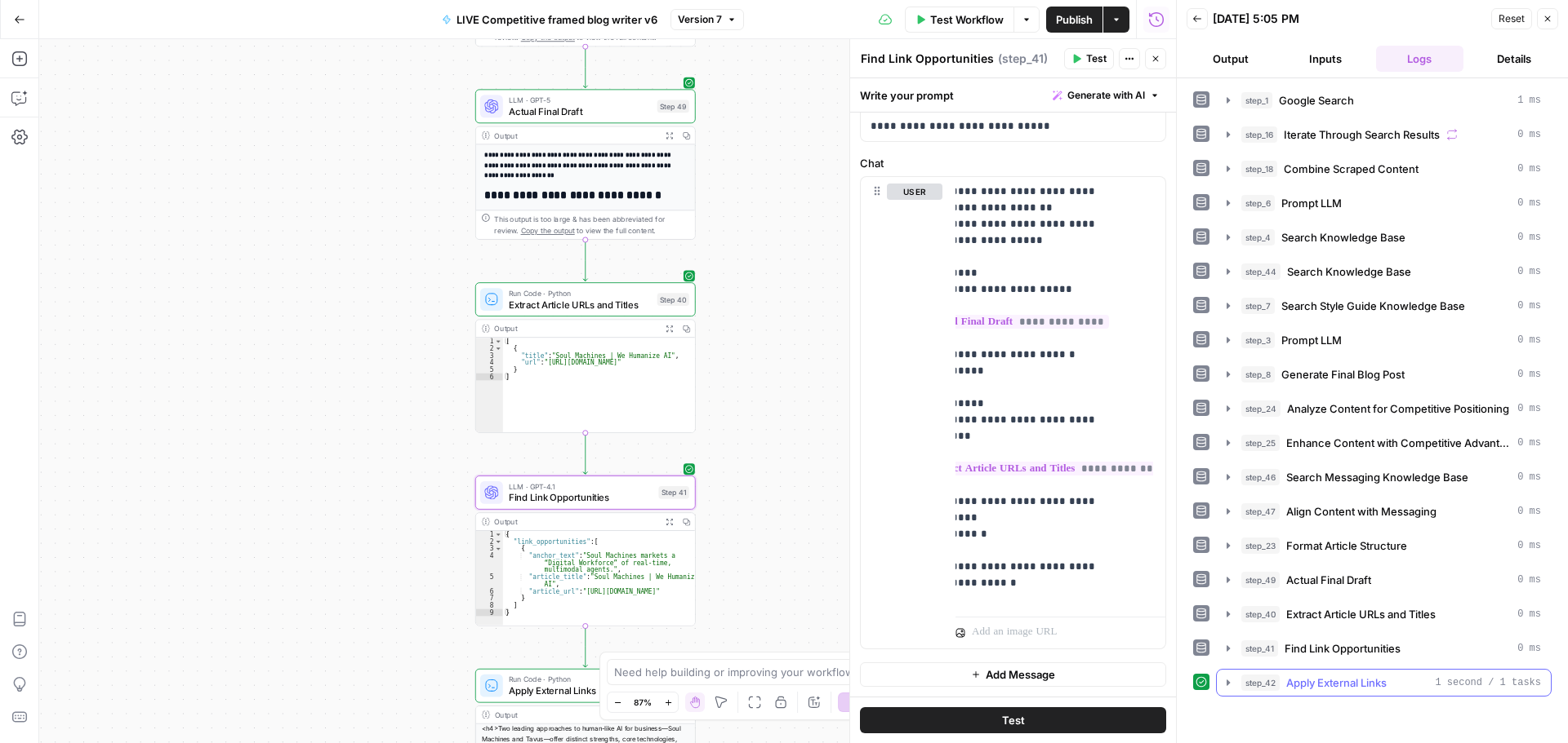
click at [1226, 675] on button "step_42 Apply External Links 1 second / 1 tasks" at bounding box center [1383, 683] width 334 height 26
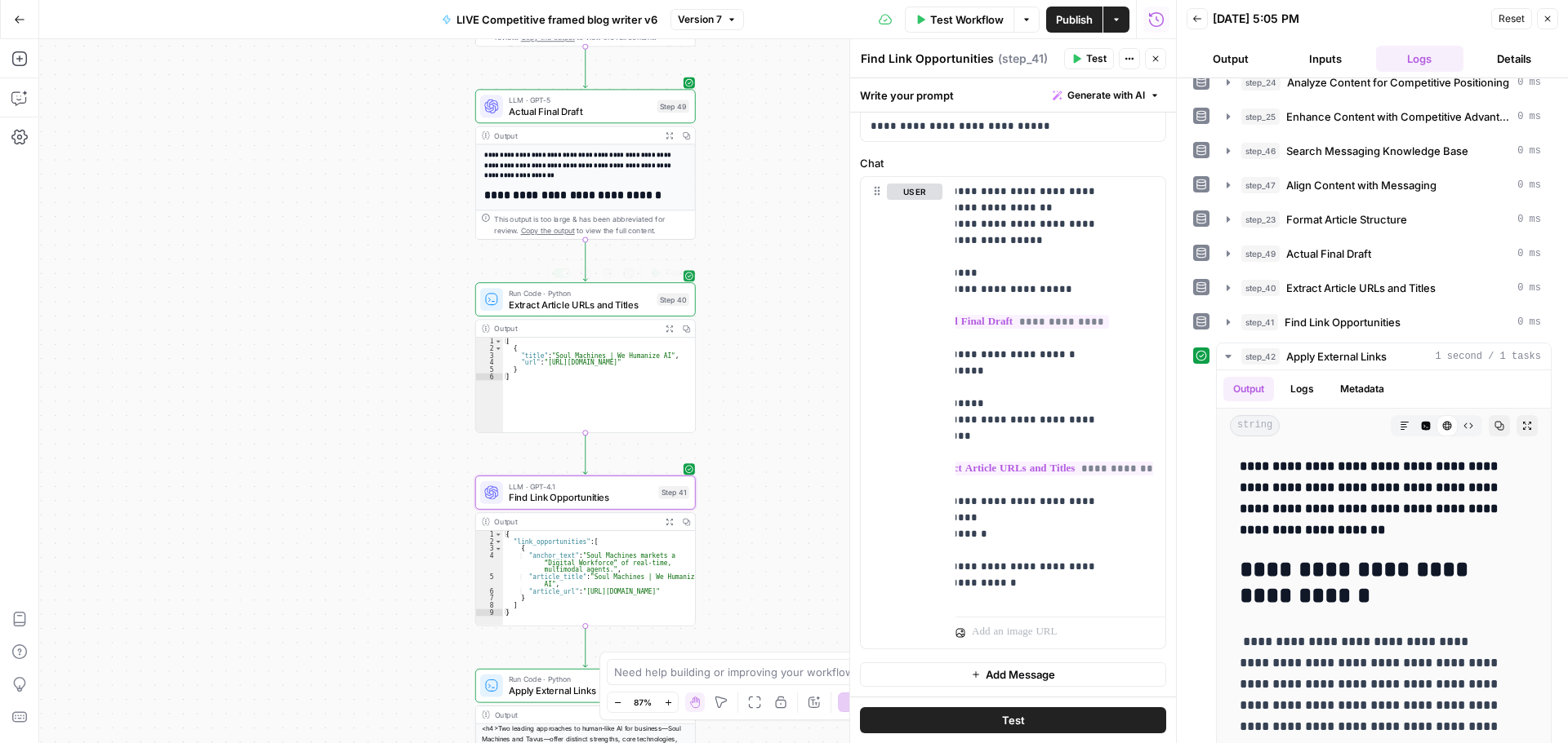
click at [606, 309] on span "Extract Article URLs and Titles" at bounding box center [580, 305] width 143 height 14
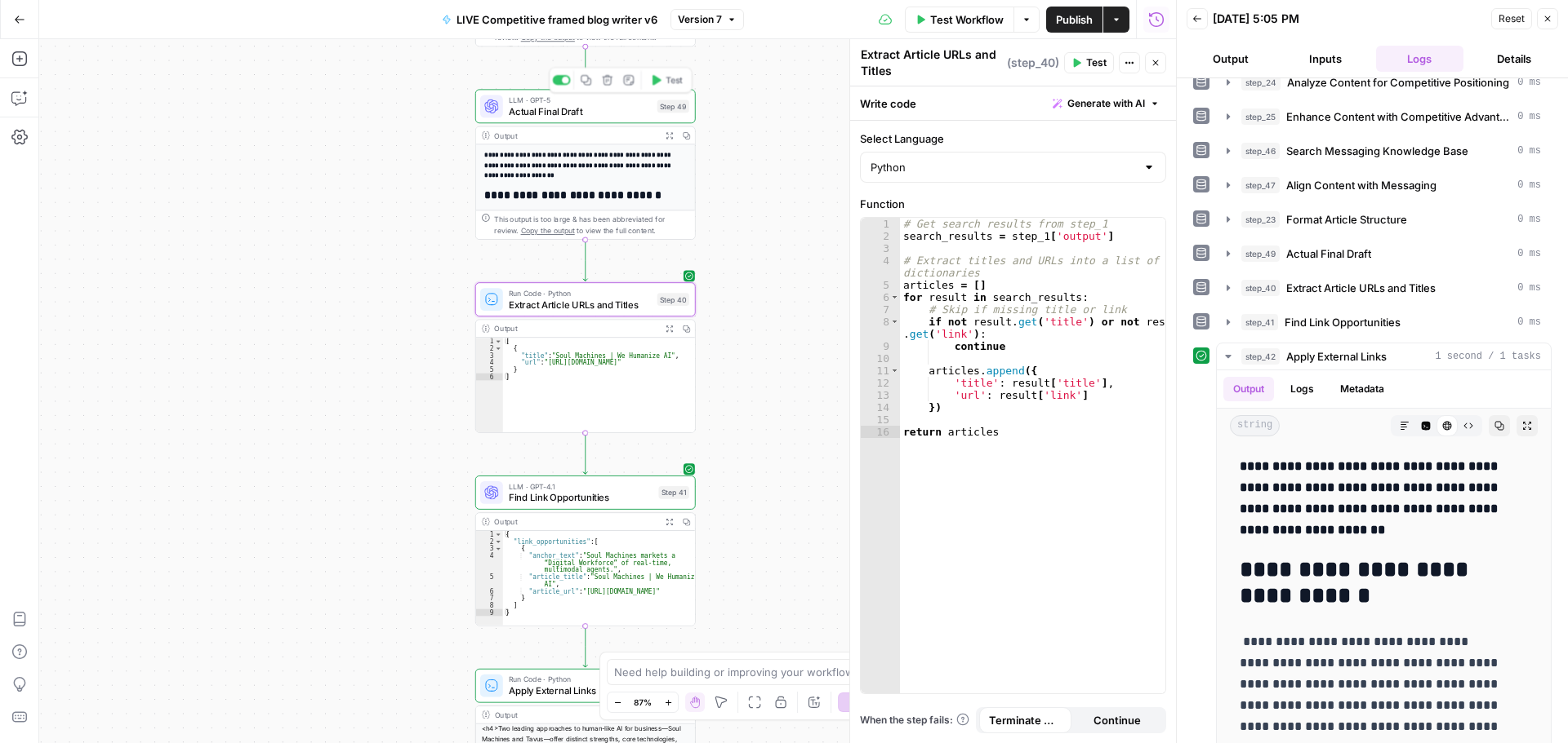
click at [577, 111] on span "Actual Final Draft" at bounding box center [580, 111] width 143 height 14
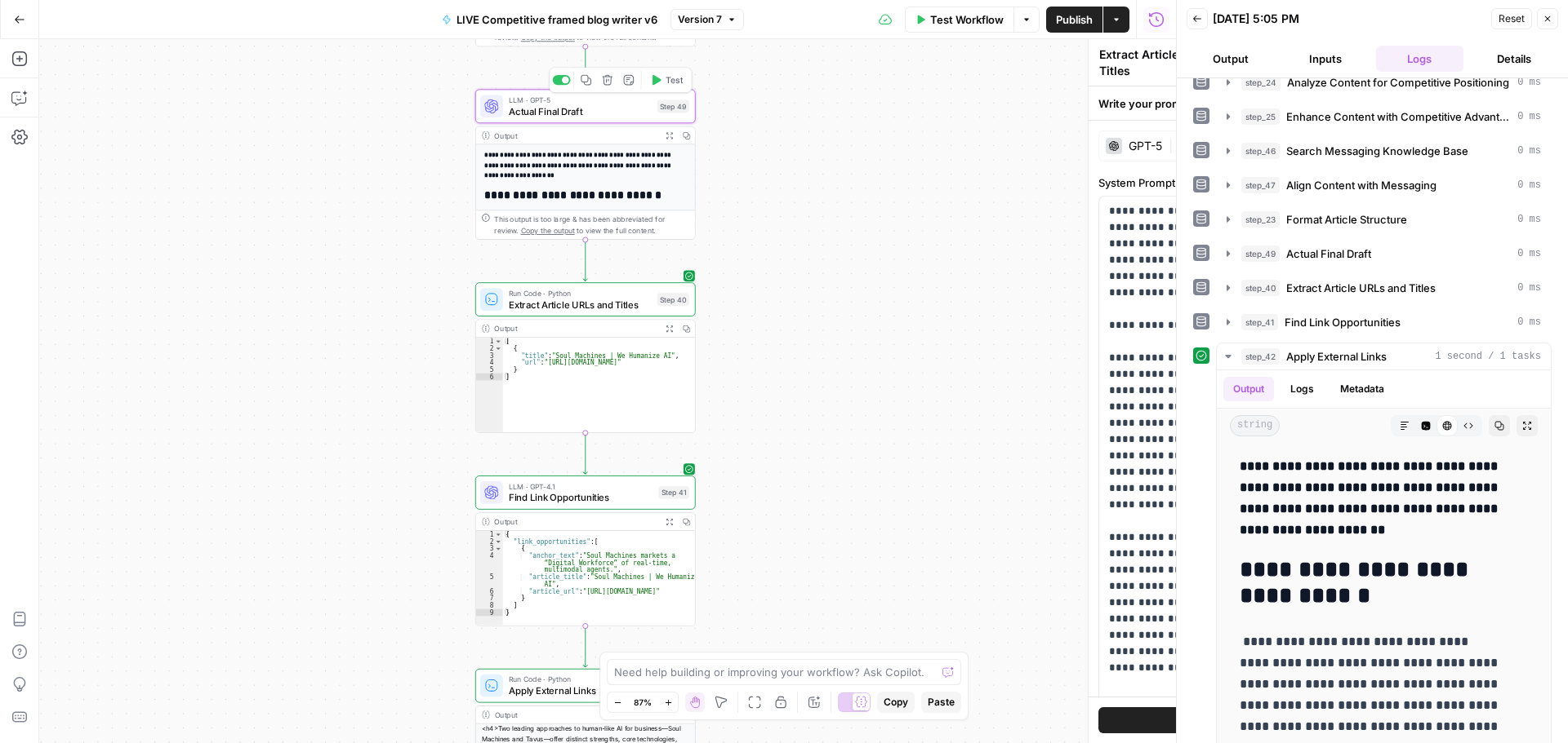
type textarea "Actual Final Draft"
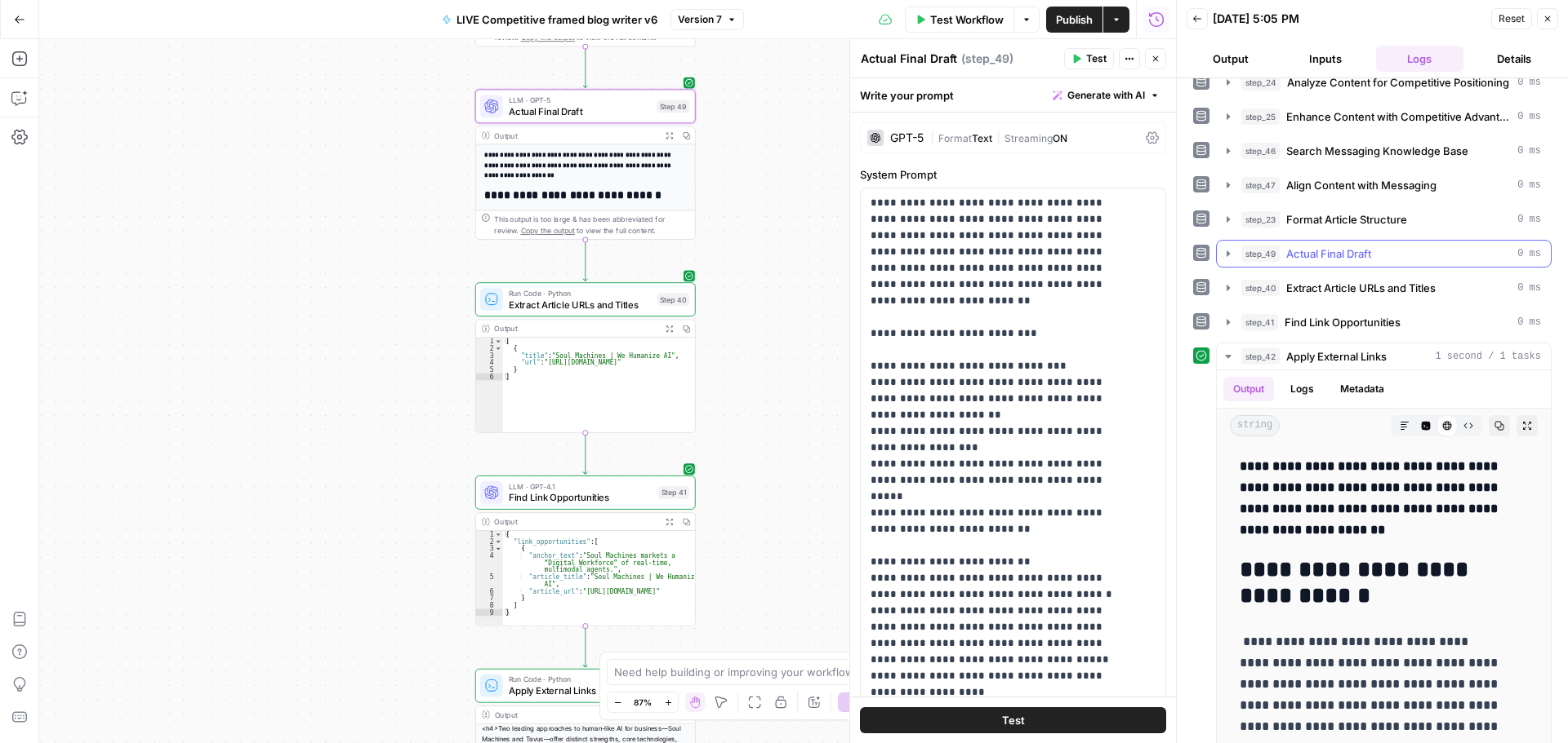
click at [1226, 252] on icon "button" at bounding box center [1228, 254] width 13 height 13
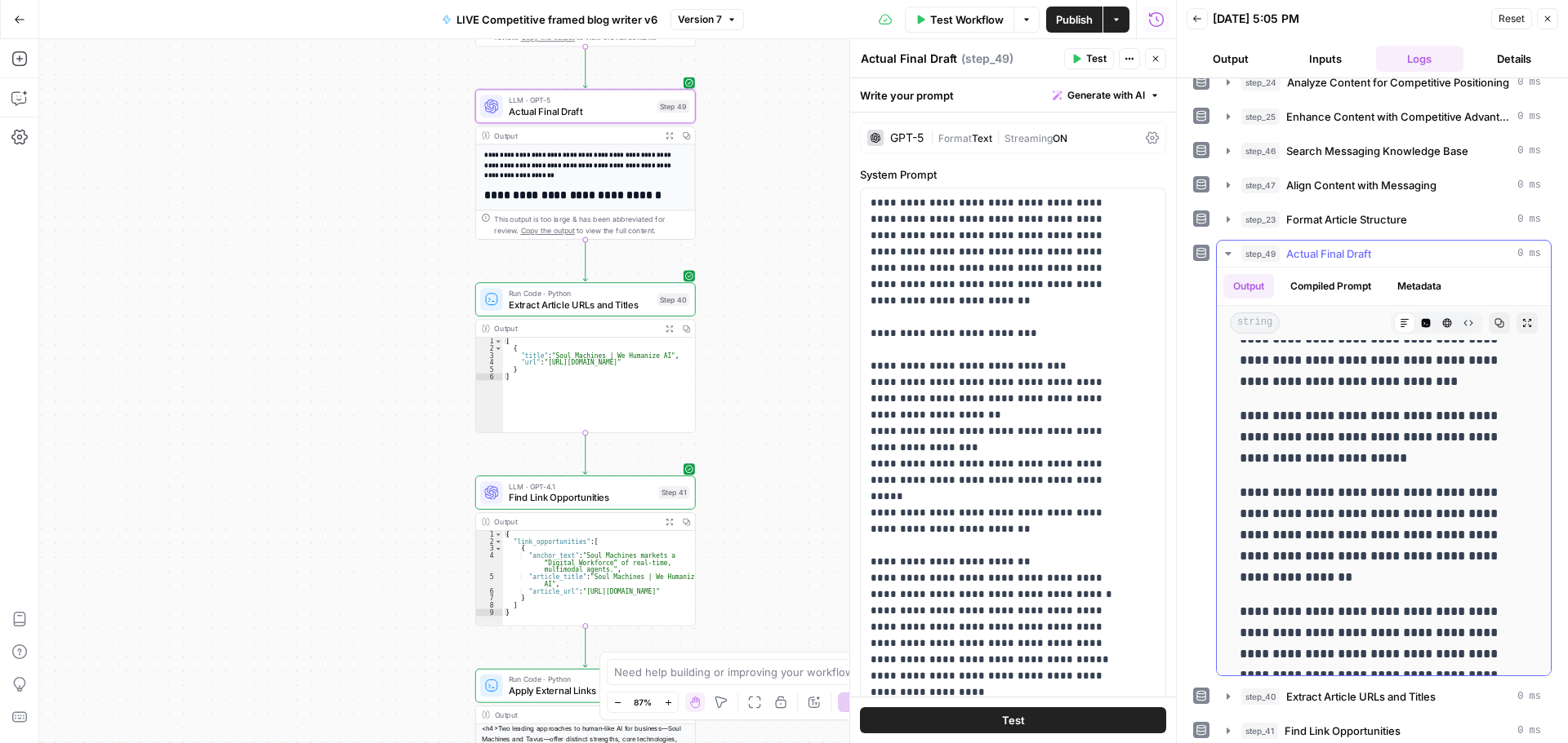
scroll to position [2367, 0]
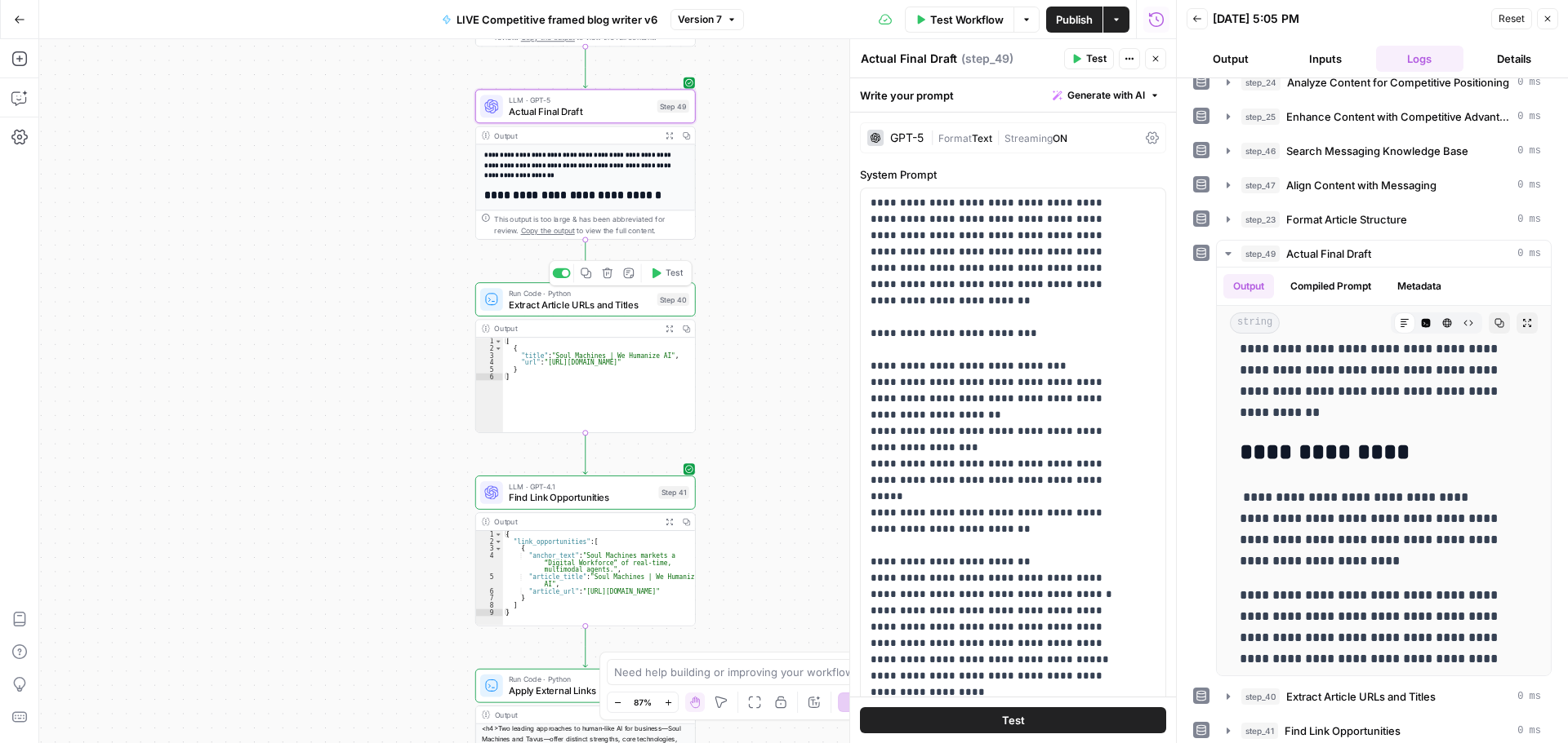
click at [588, 307] on span "Extract Article URLs and Titles" at bounding box center [580, 305] width 143 height 14
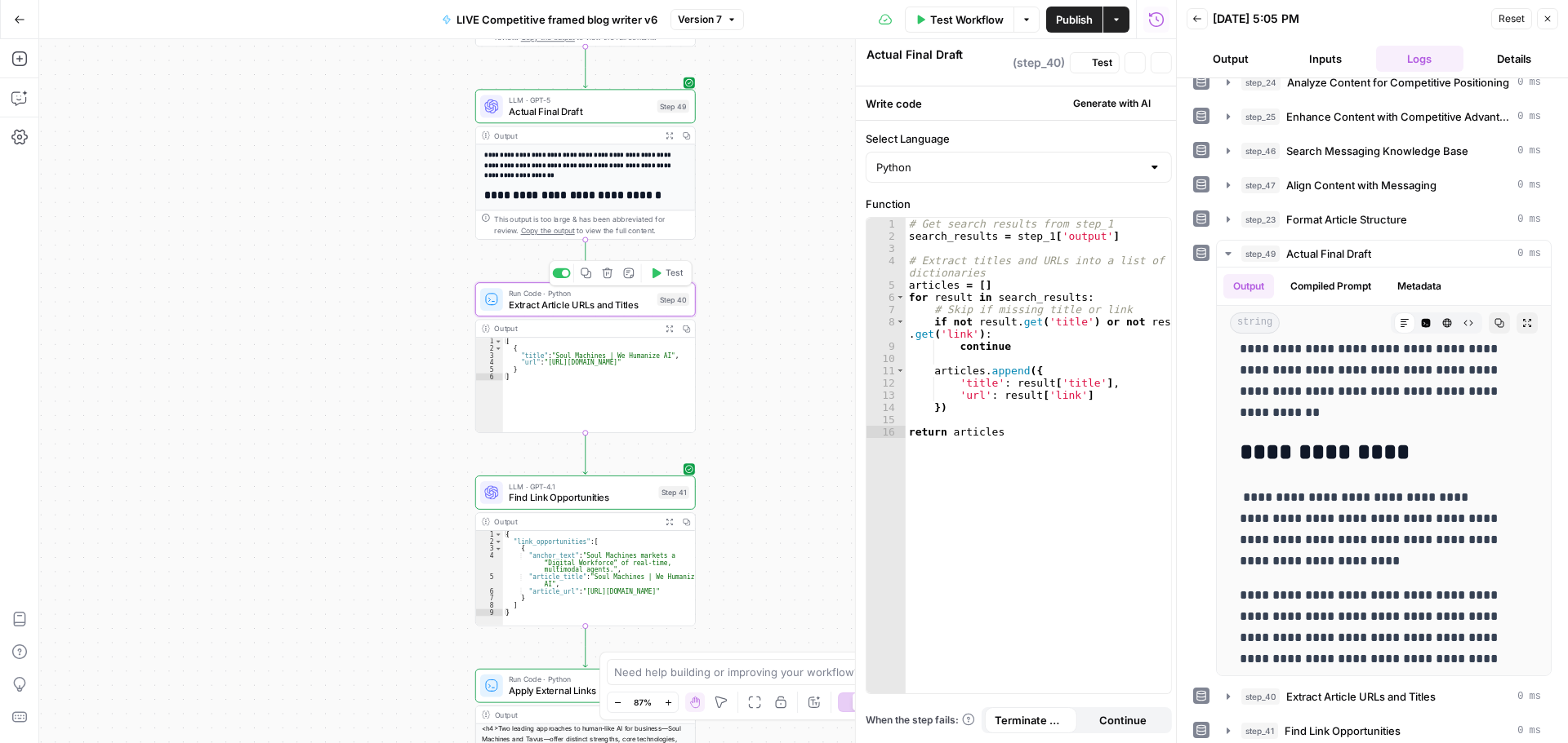
type textarea "Extract Article URLs and Titles"
click at [666, 275] on span "Test" at bounding box center [674, 273] width 17 height 13
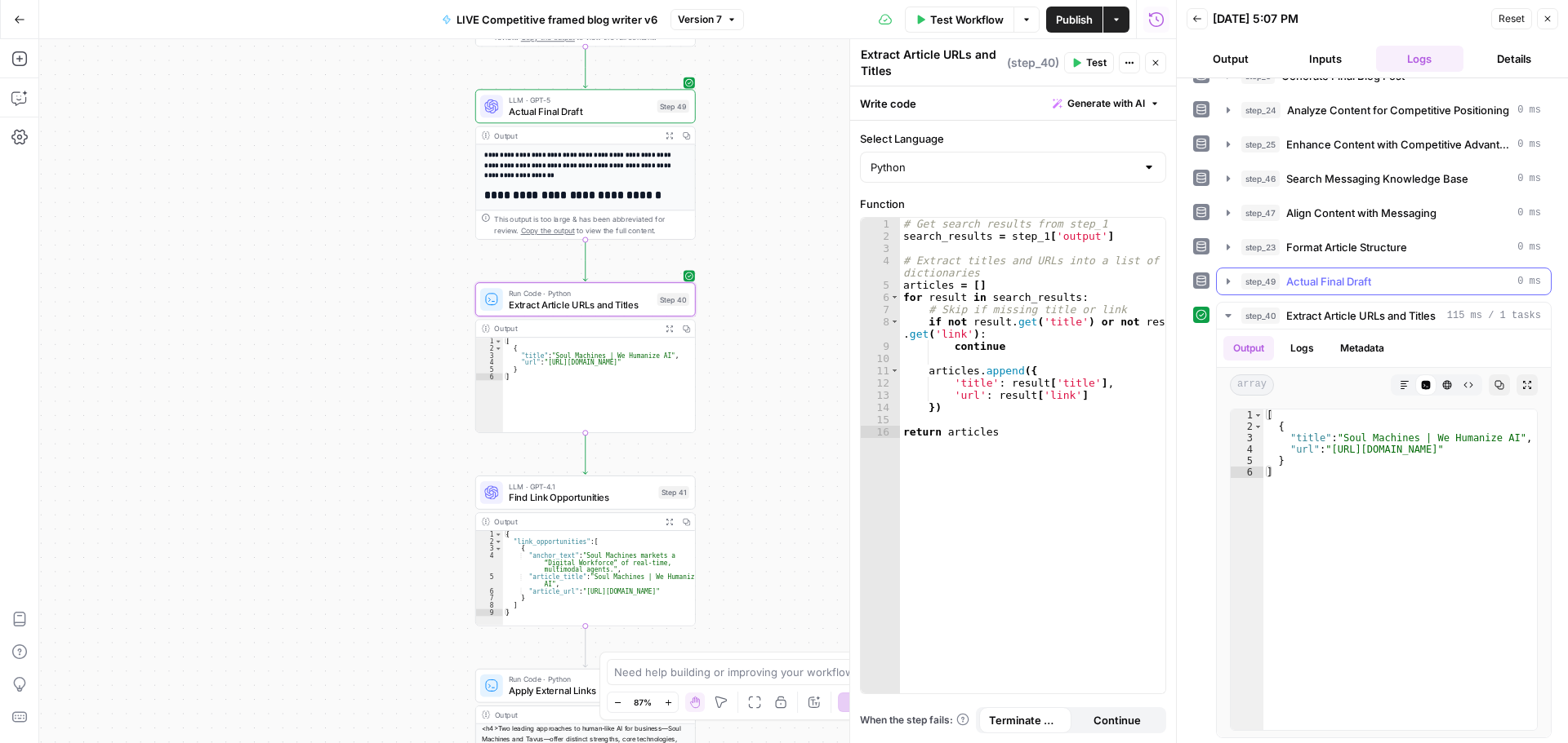
scroll to position [302, 0]
click at [660, 472] on button "Test" at bounding box center [666, 467] width 44 height 19
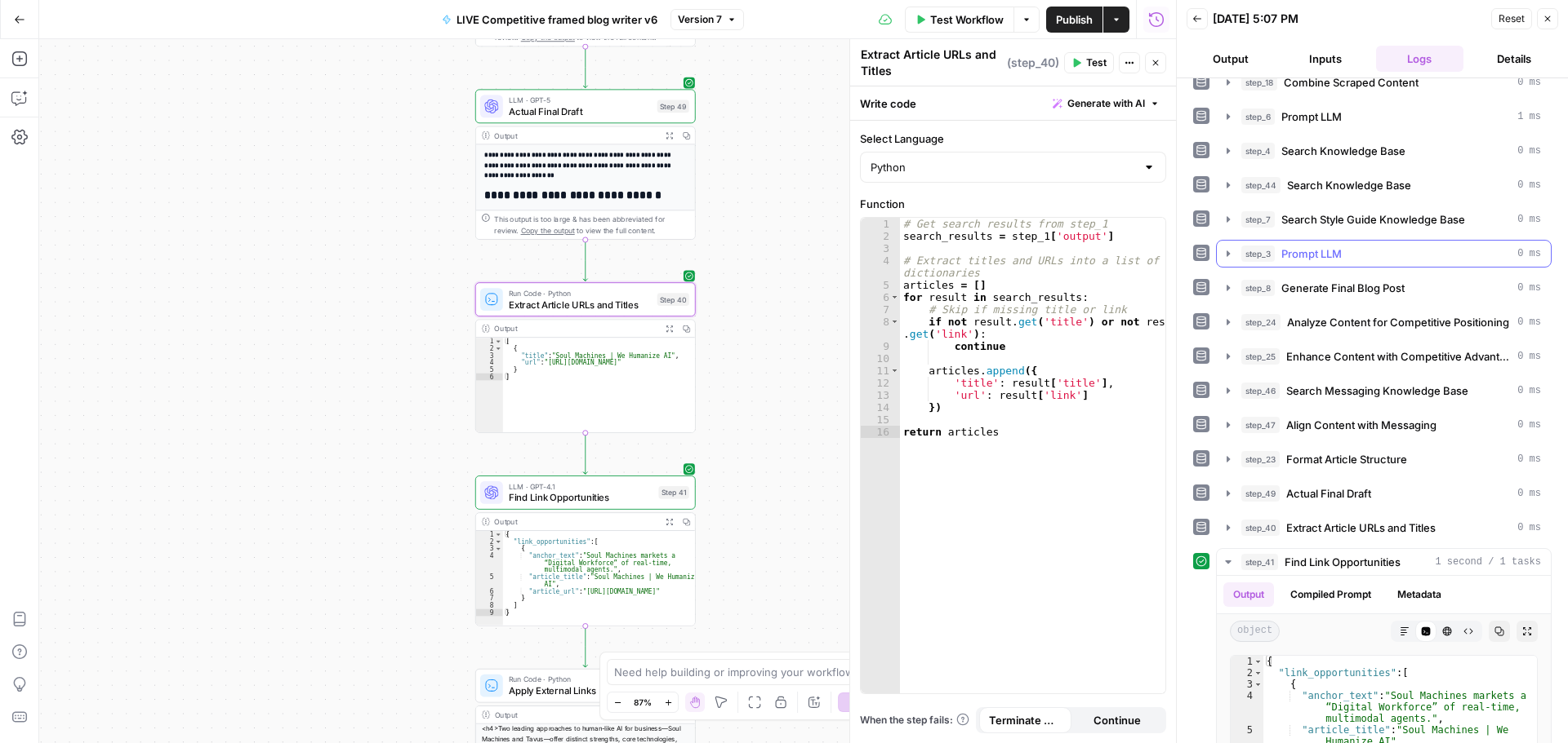
scroll to position [337, 0]
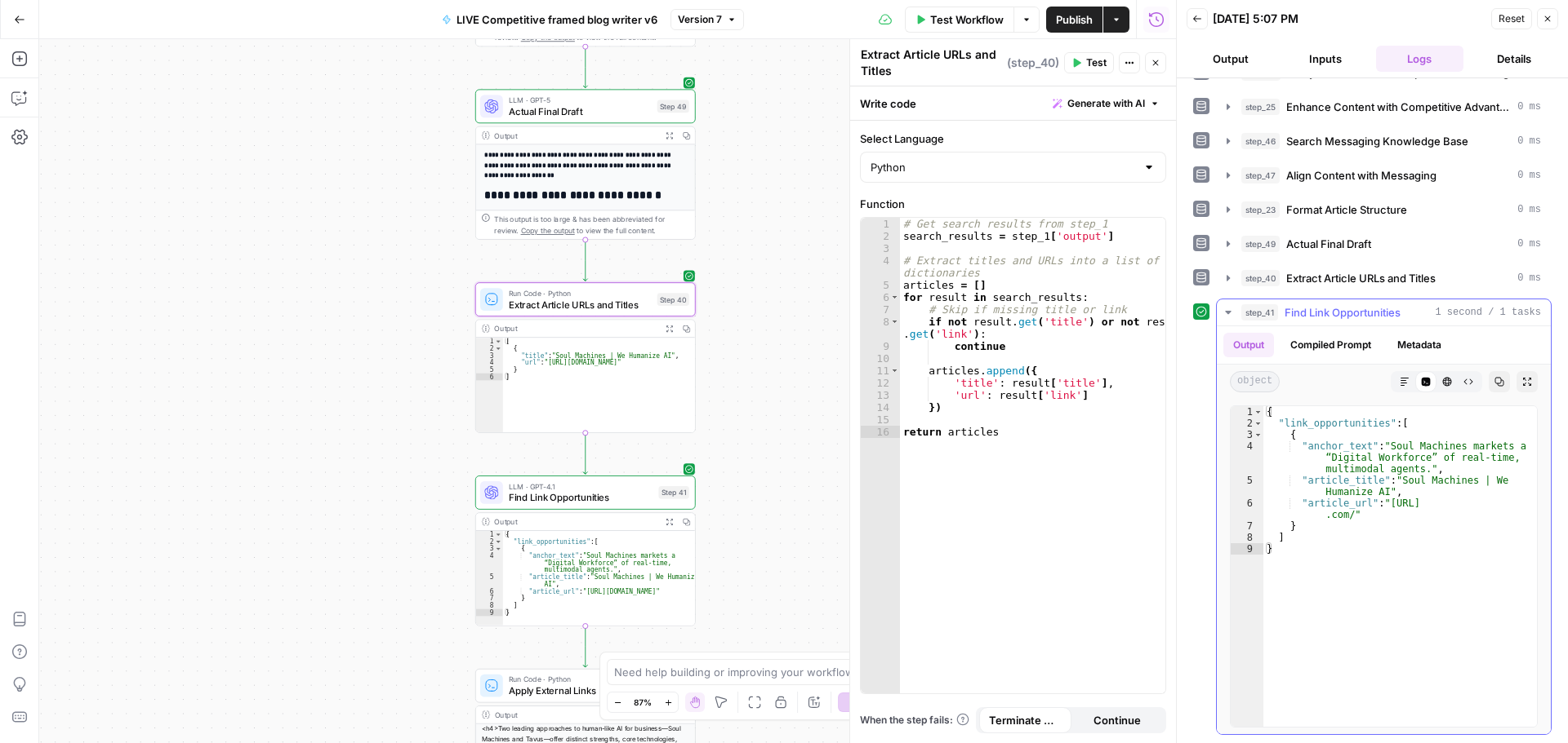
click at [1224, 314] on icon "button" at bounding box center [1228, 313] width 13 height 13
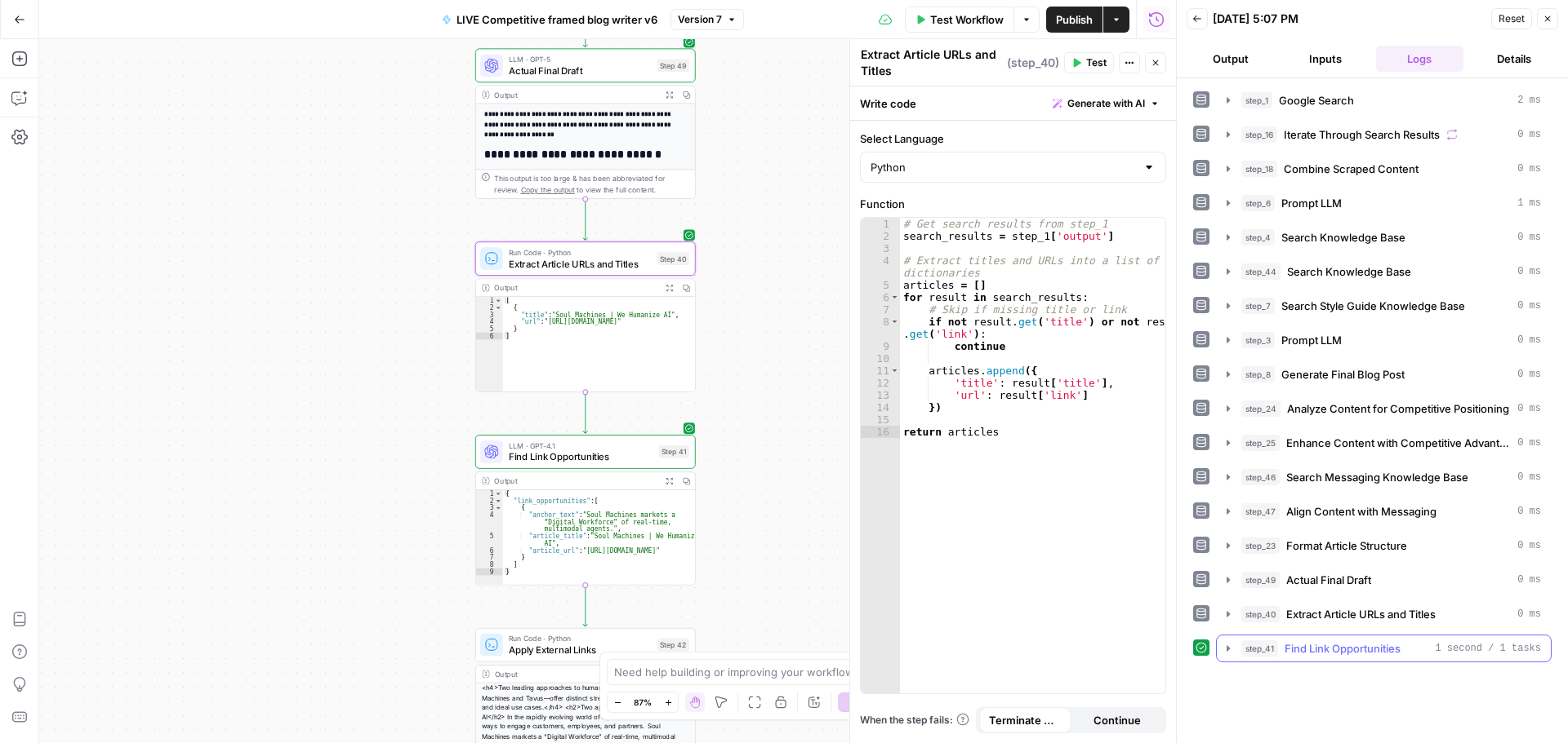
click at [1230, 648] on icon "button" at bounding box center [1228, 649] width 13 height 13
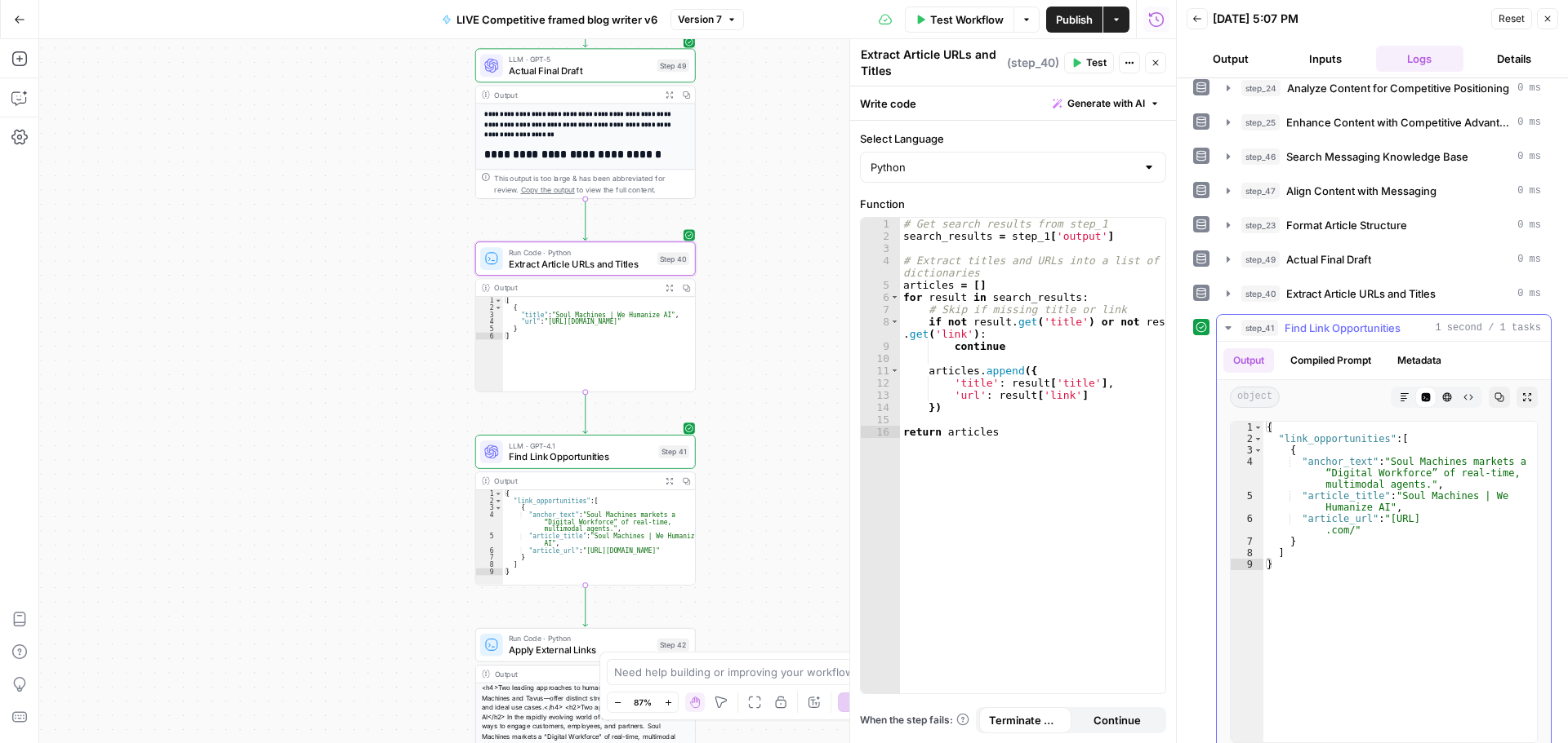
scroll to position [337, 0]
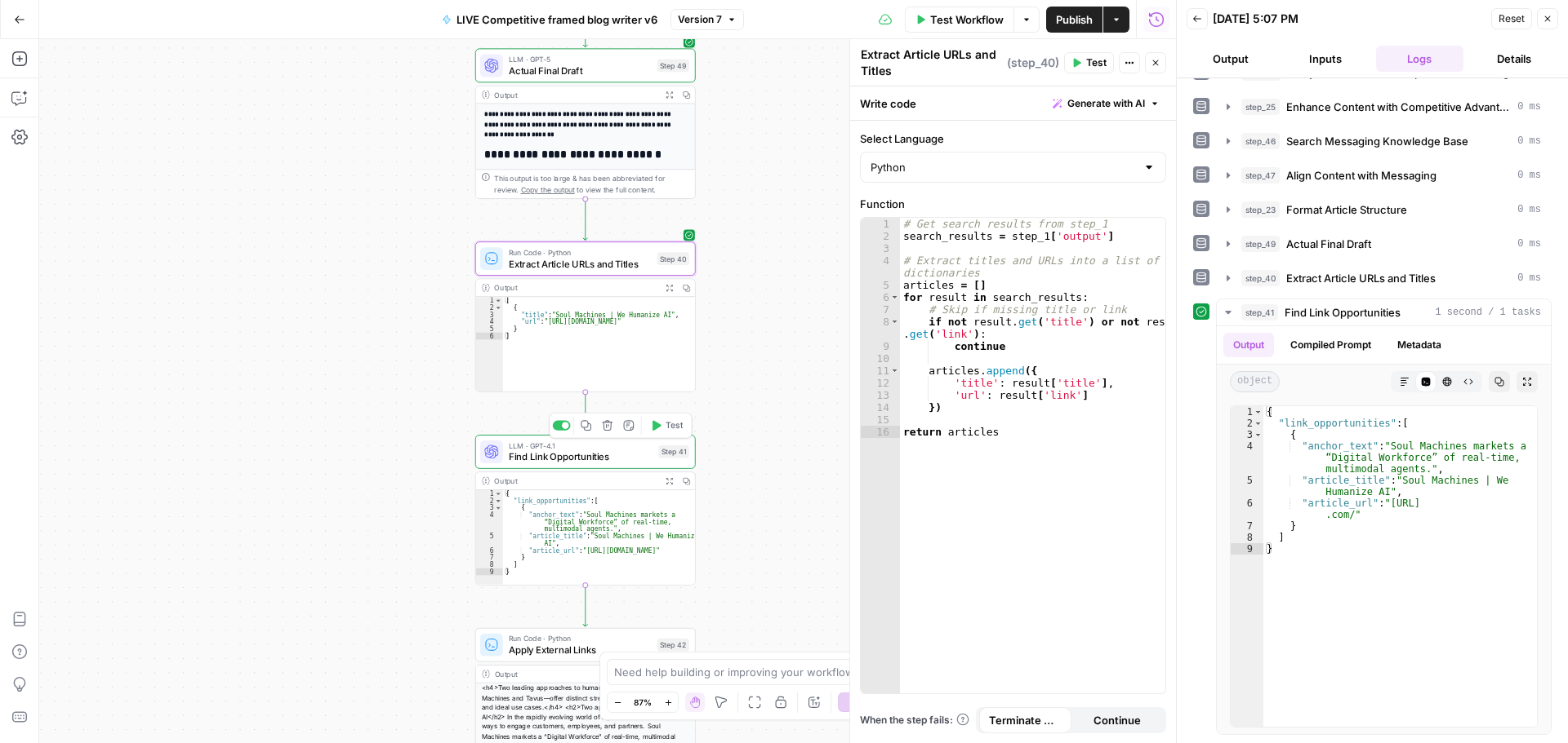
click at [649, 459] on span "Find Link Opportunities" at bounding box center [581, 456] width 144 height 14
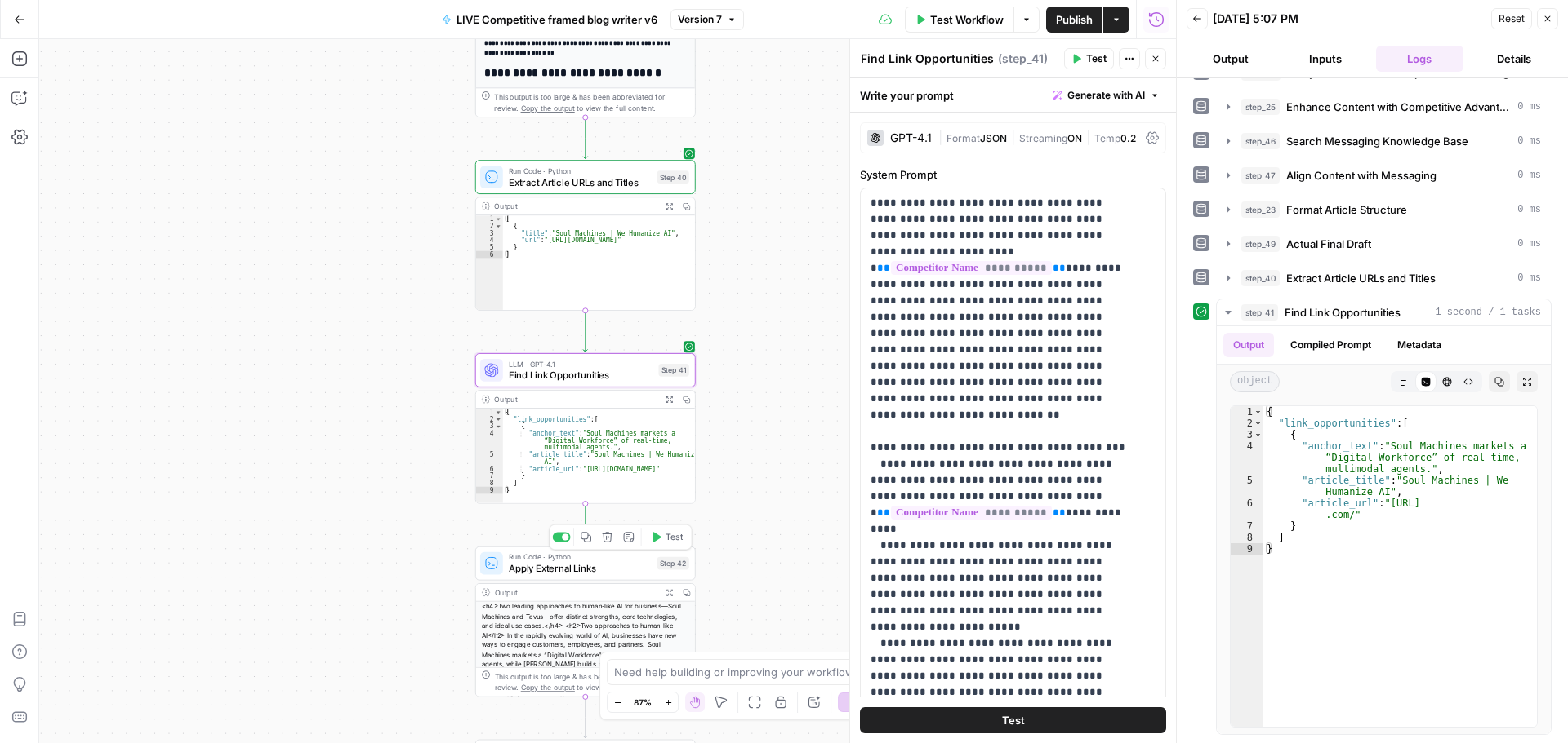
click at [600, 577] on div "Run Code · Python Apply External Links Step 42 Copy step Delete step Add Note T…" at bounding box center [585, 564] width 220 height 34
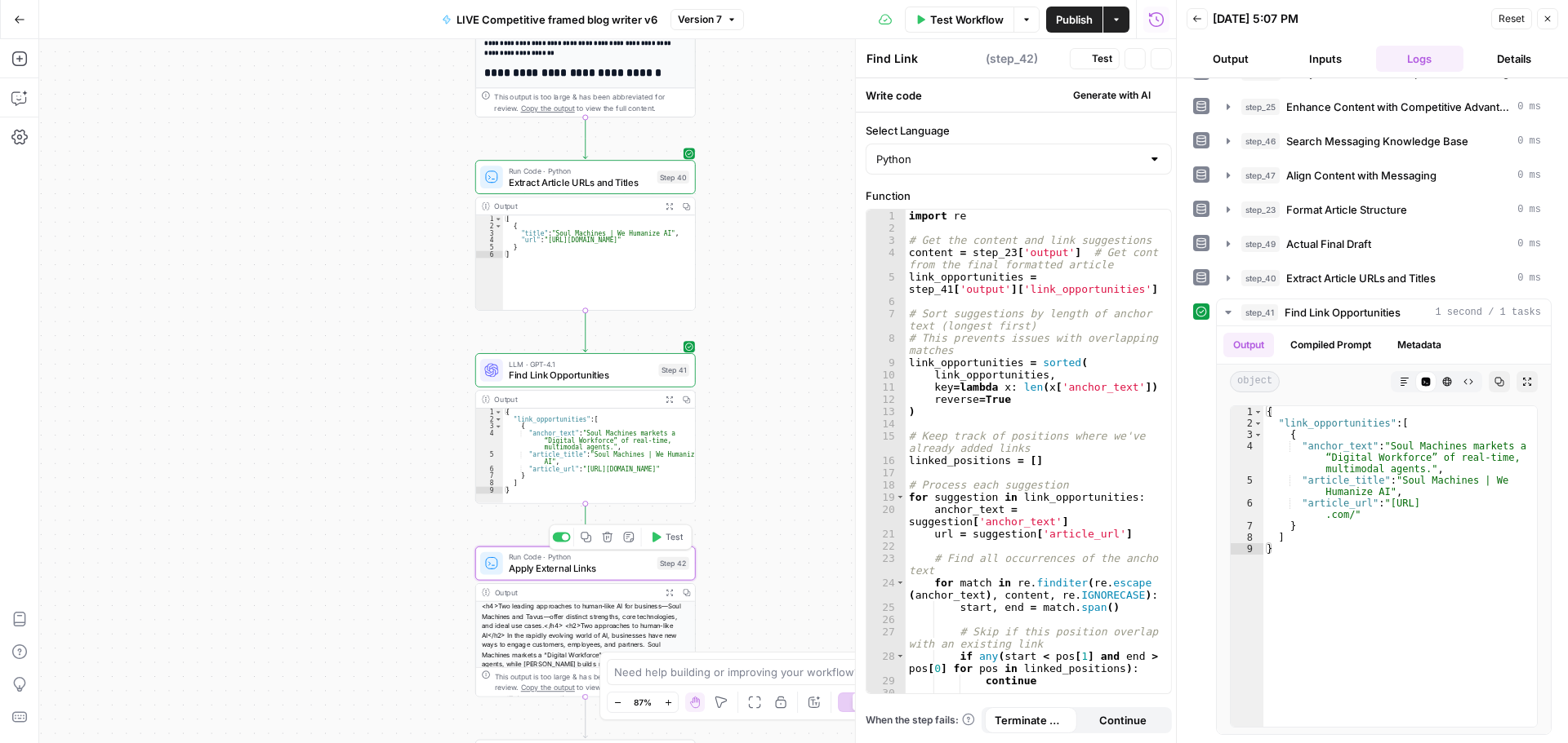
type textarea "Apply External Links"
click at [666, 541] on span "Test" at bounding box center [674, 538] width 17 height 13
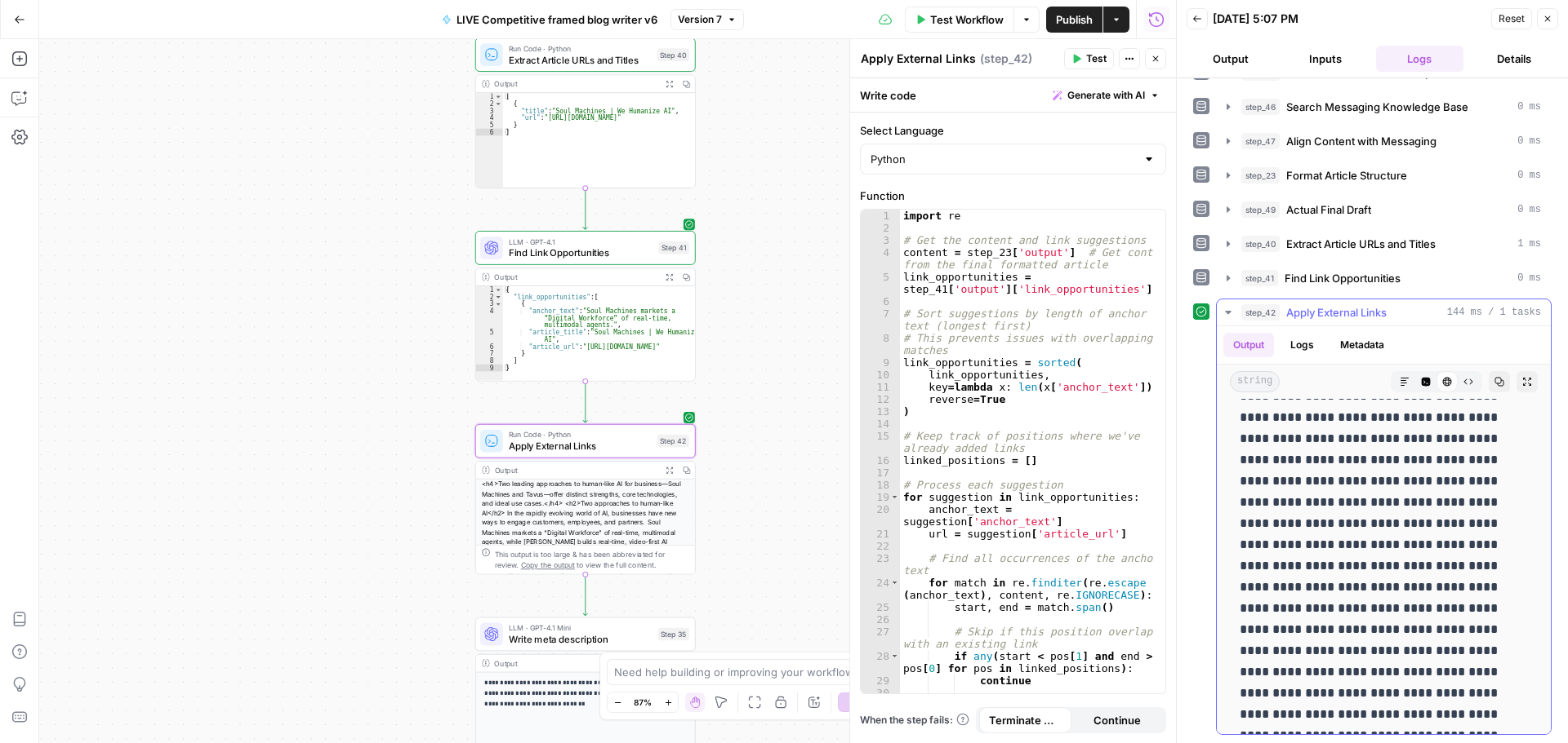
scroll to position [1143, 0]
click at [543, 254] on span "Find Link Opportunities" at bounding box center [581, 252] width 144 height 14
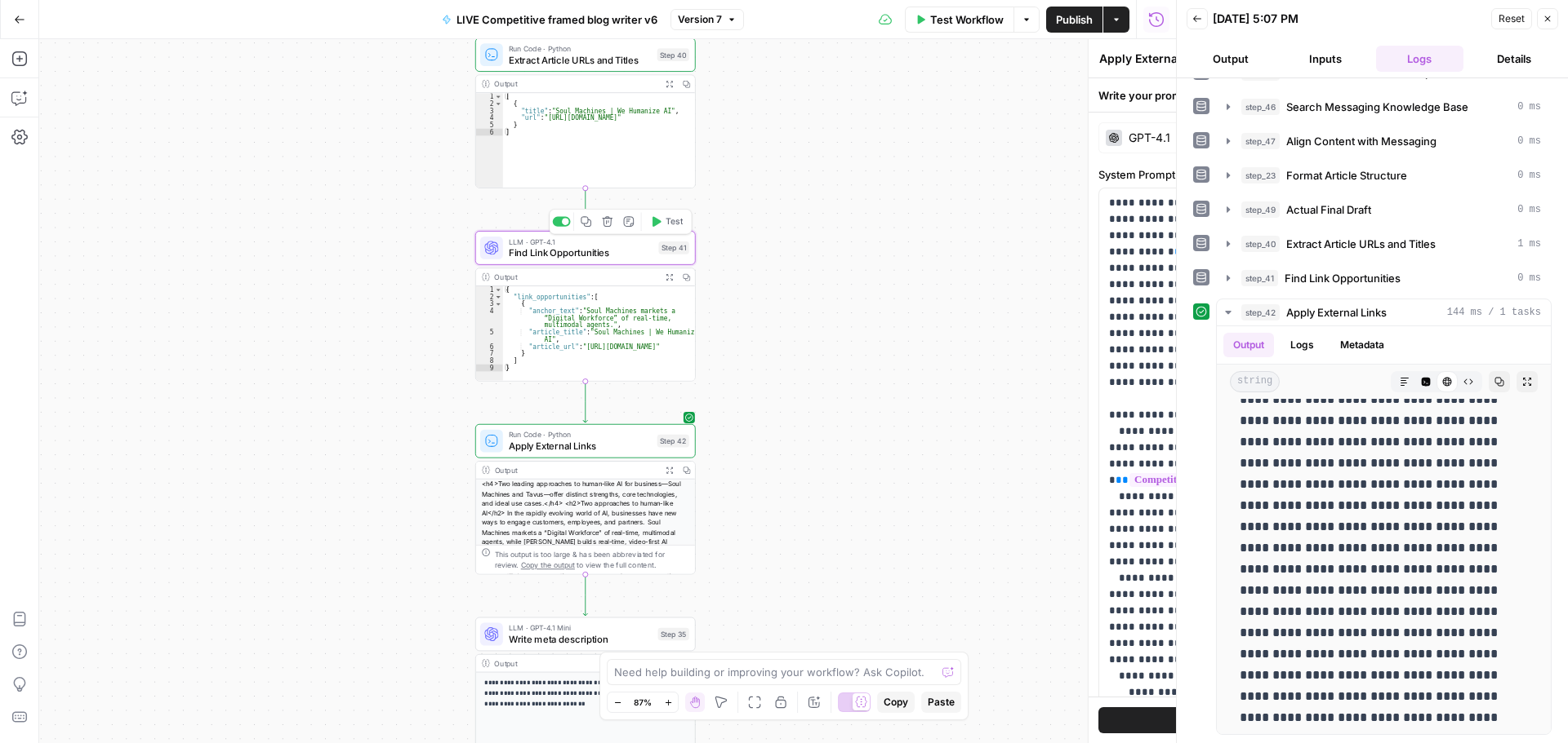
type textarea "Find Link Opportunities"
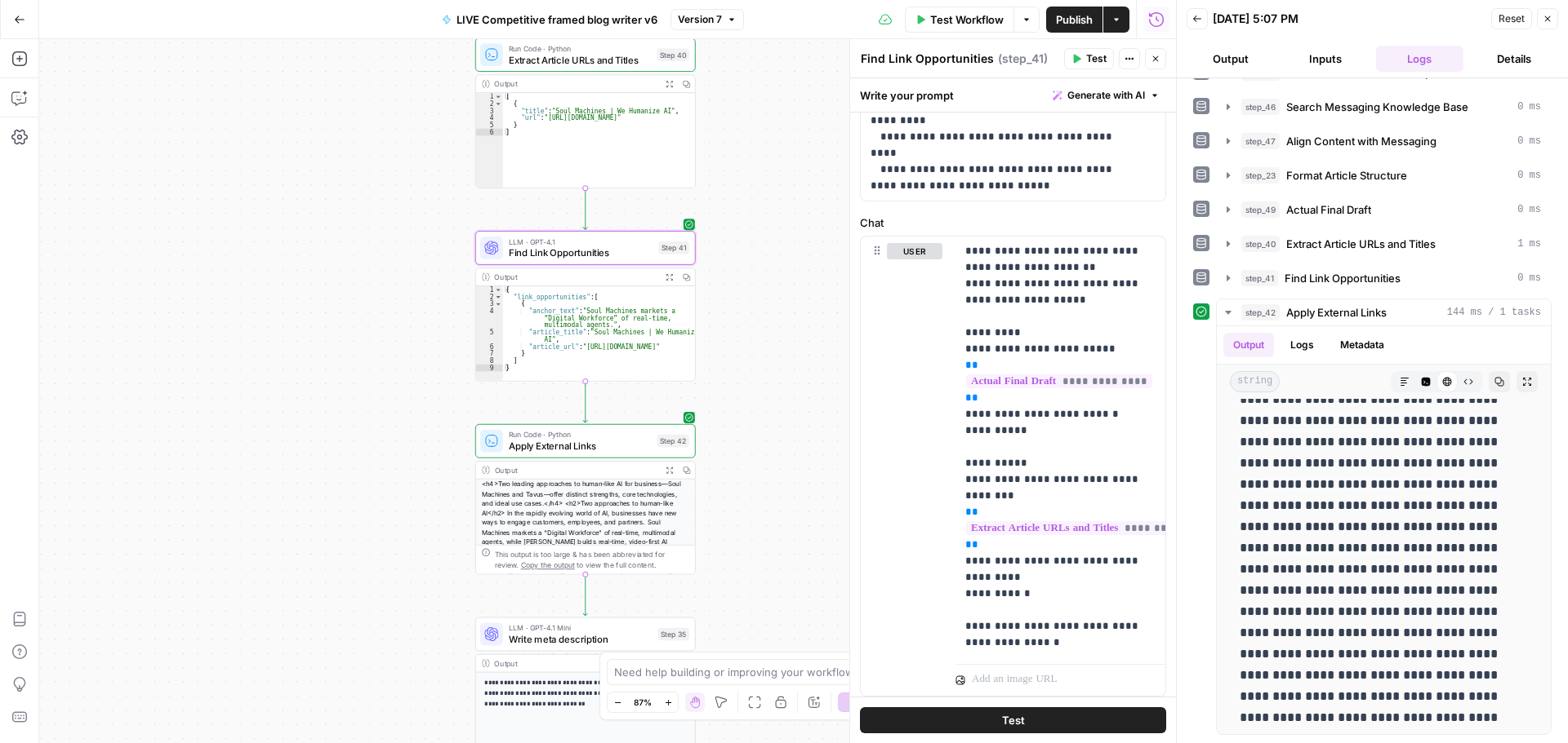
scroll to position [712, 0]
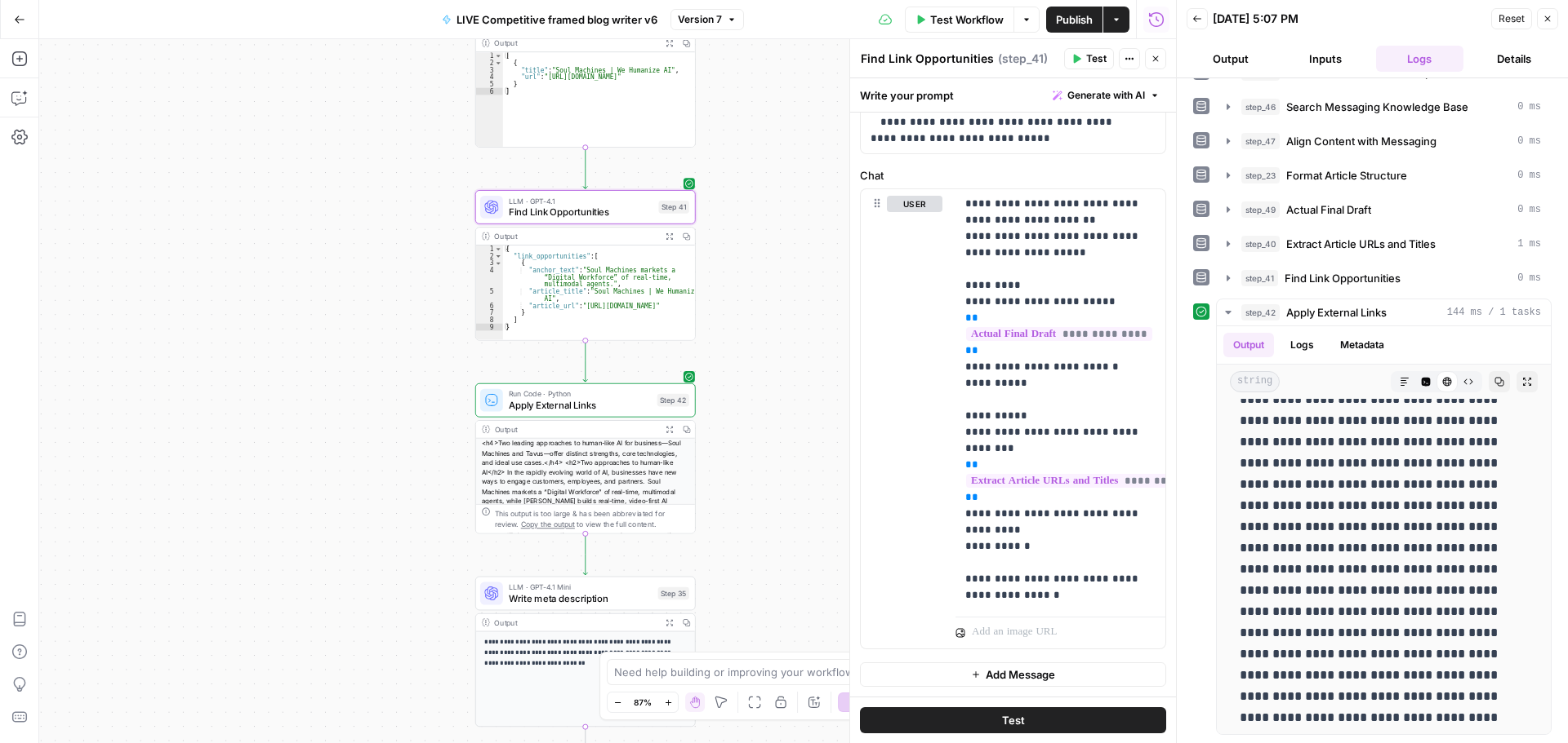
click at [569, 407] on span "Apply External Links" at bounding box center [580, 404] width 143 height 14
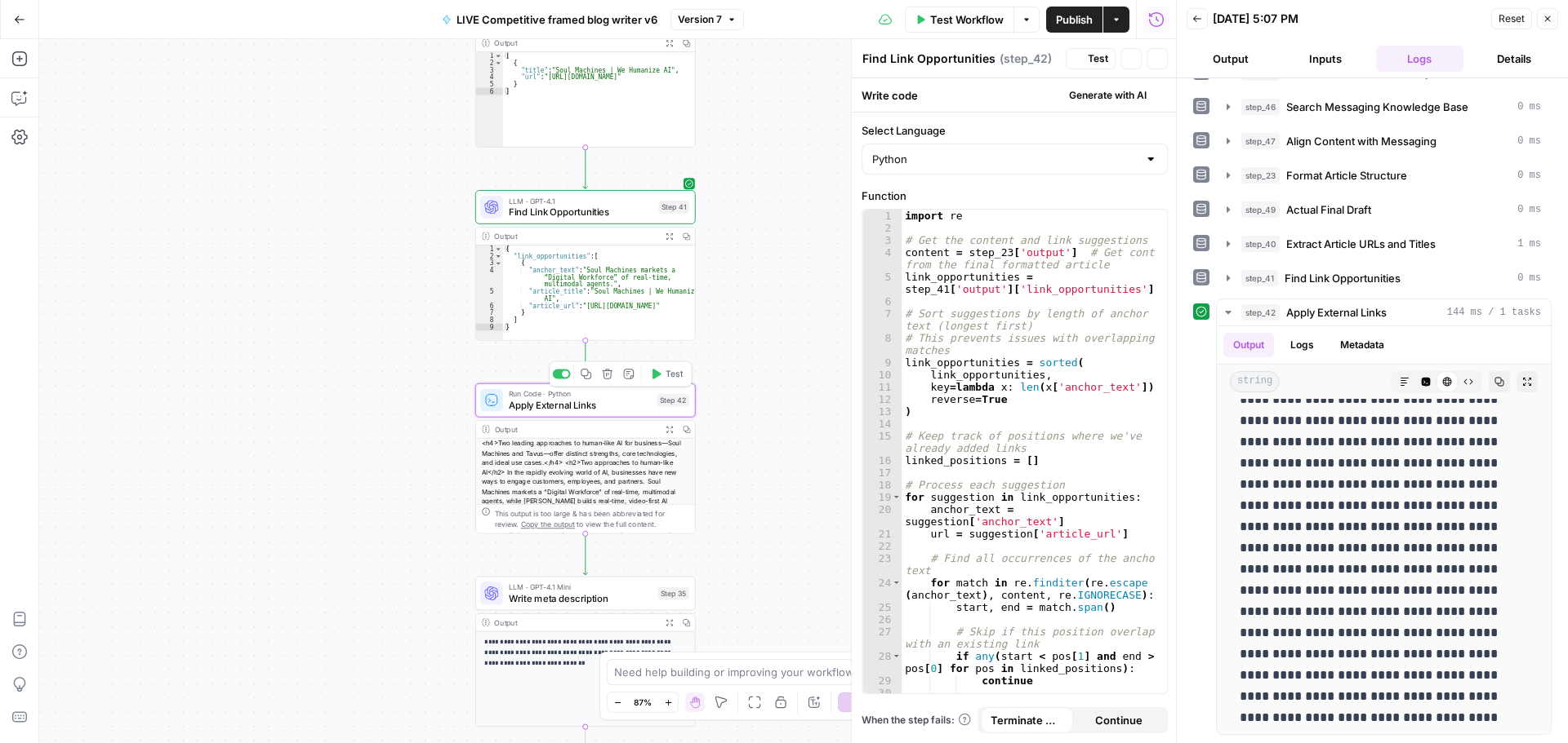
type textarea "Apply External Links"
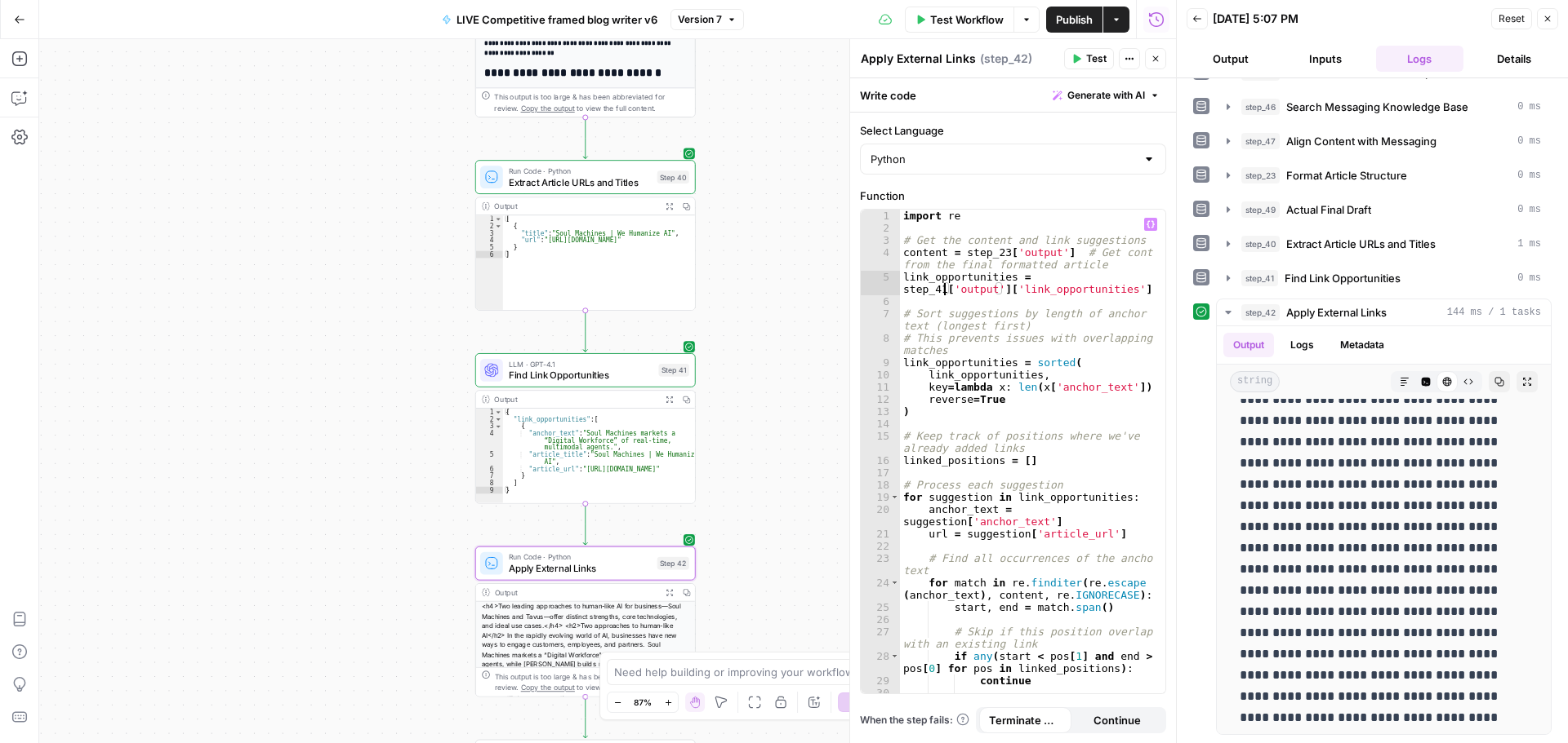
click at [944, 294] on div "import re # Get the content and link suggestions content = step_23 [ 'output' ]…" at bounding box center [1027, 470] width 254 height 521
click at [1001, 252] on div "import re # Get the content and link suggestions content = step_23 [ 'output' ]…" at bounding box center [1027, 470] width 254 height 521
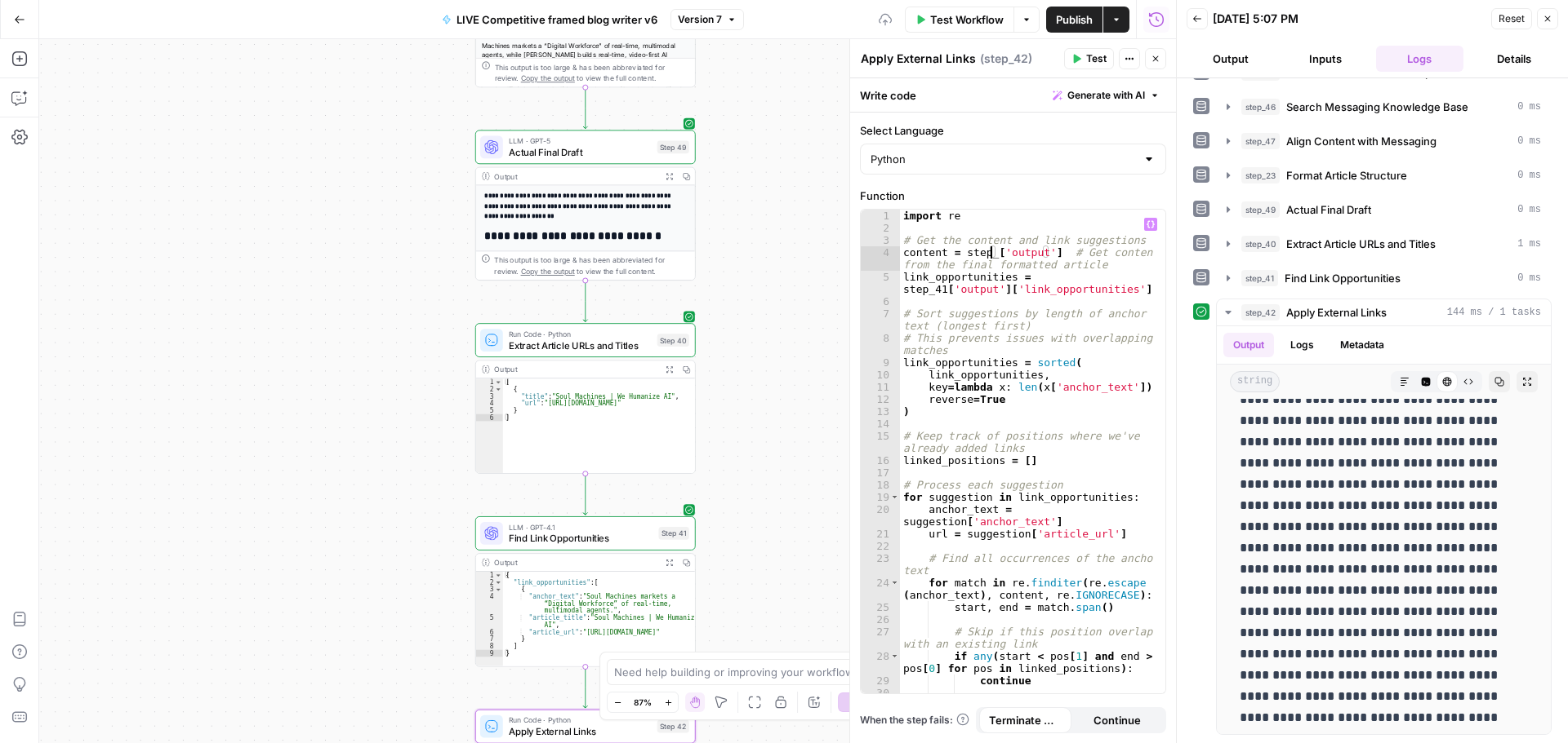
scroll to position [0, 8]
type textarea "**********"
click at [1078, 59] on icon "button" at bounding box center [1077, 58] width 8 height 9
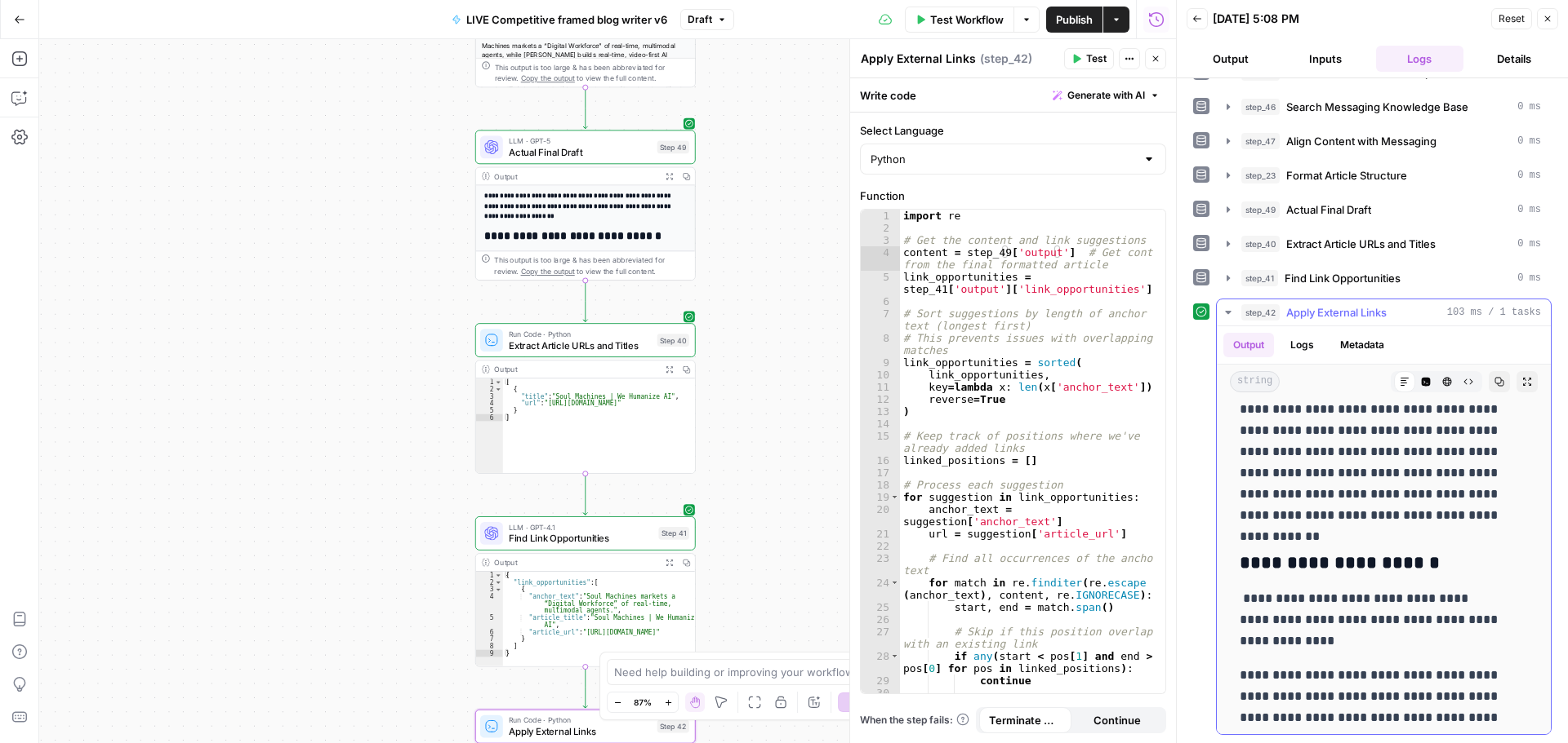
scroll to position [3428, 0]
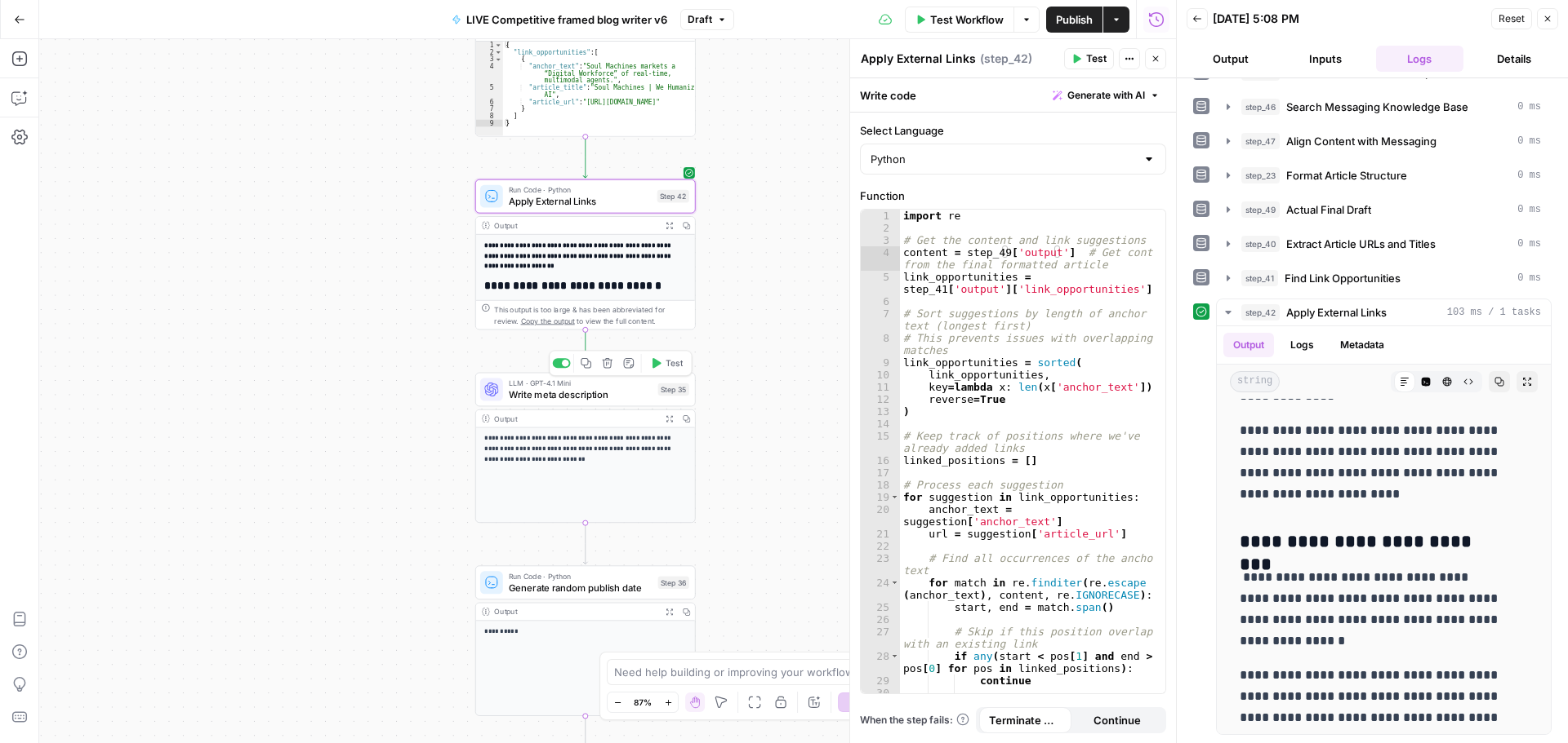
click at [658, 365] on icon "button" at bounding box center [656, 363] width 9 height 10
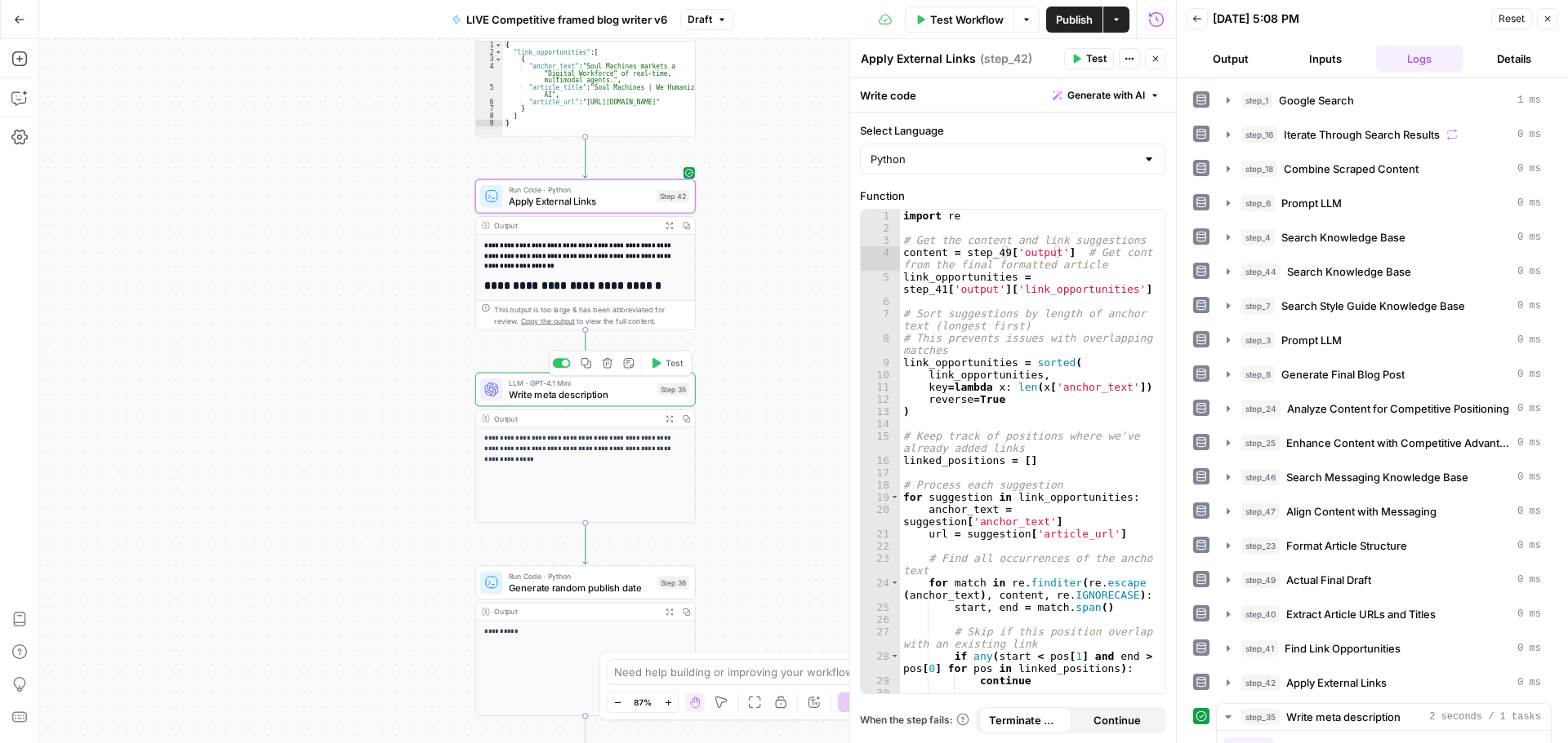
click at [1073, 26] on span "Publish" at bounding box center [1074, 19] width 36 height 16
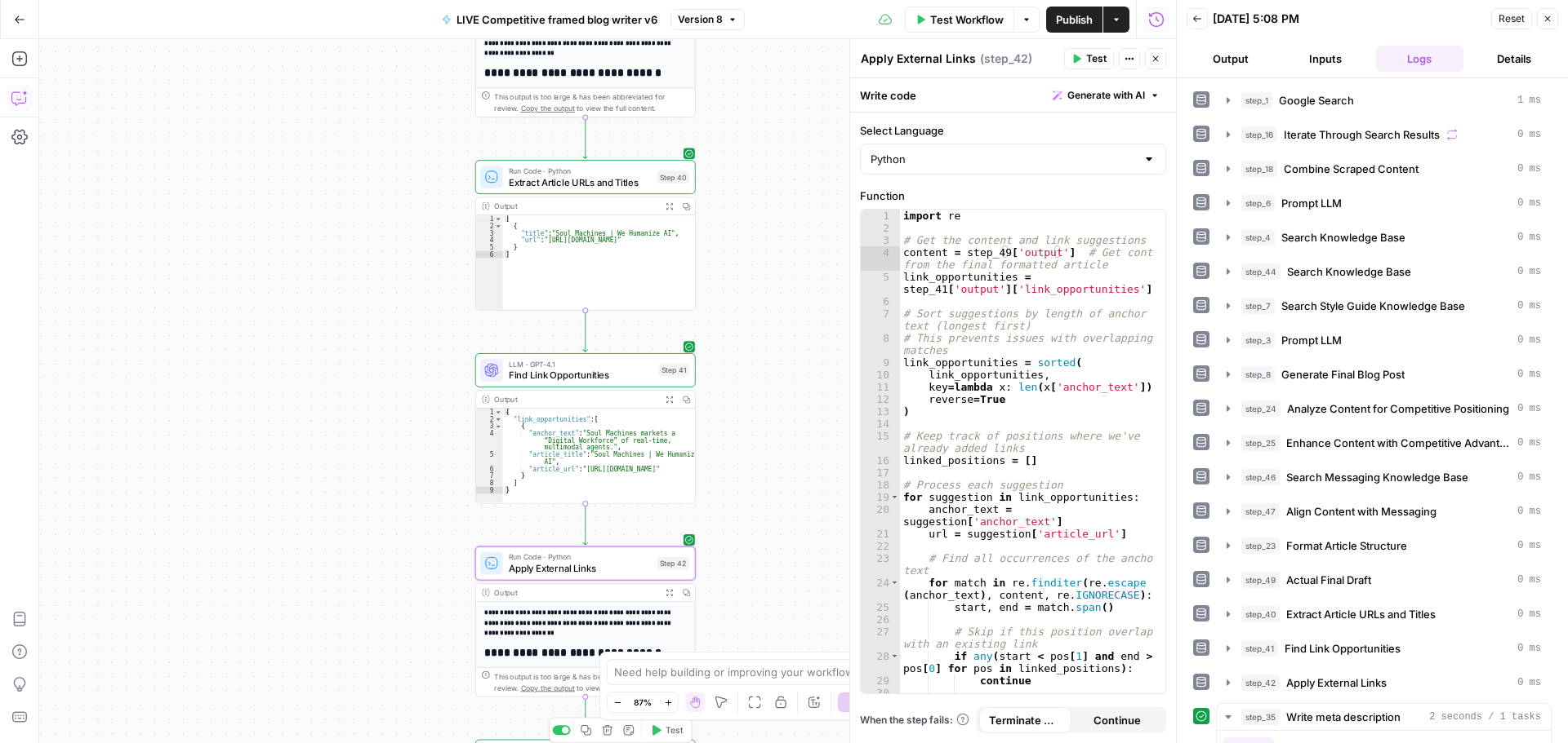
click at [20, 98] on icon "button" at bounding box center [19, 98] width 16 height 16
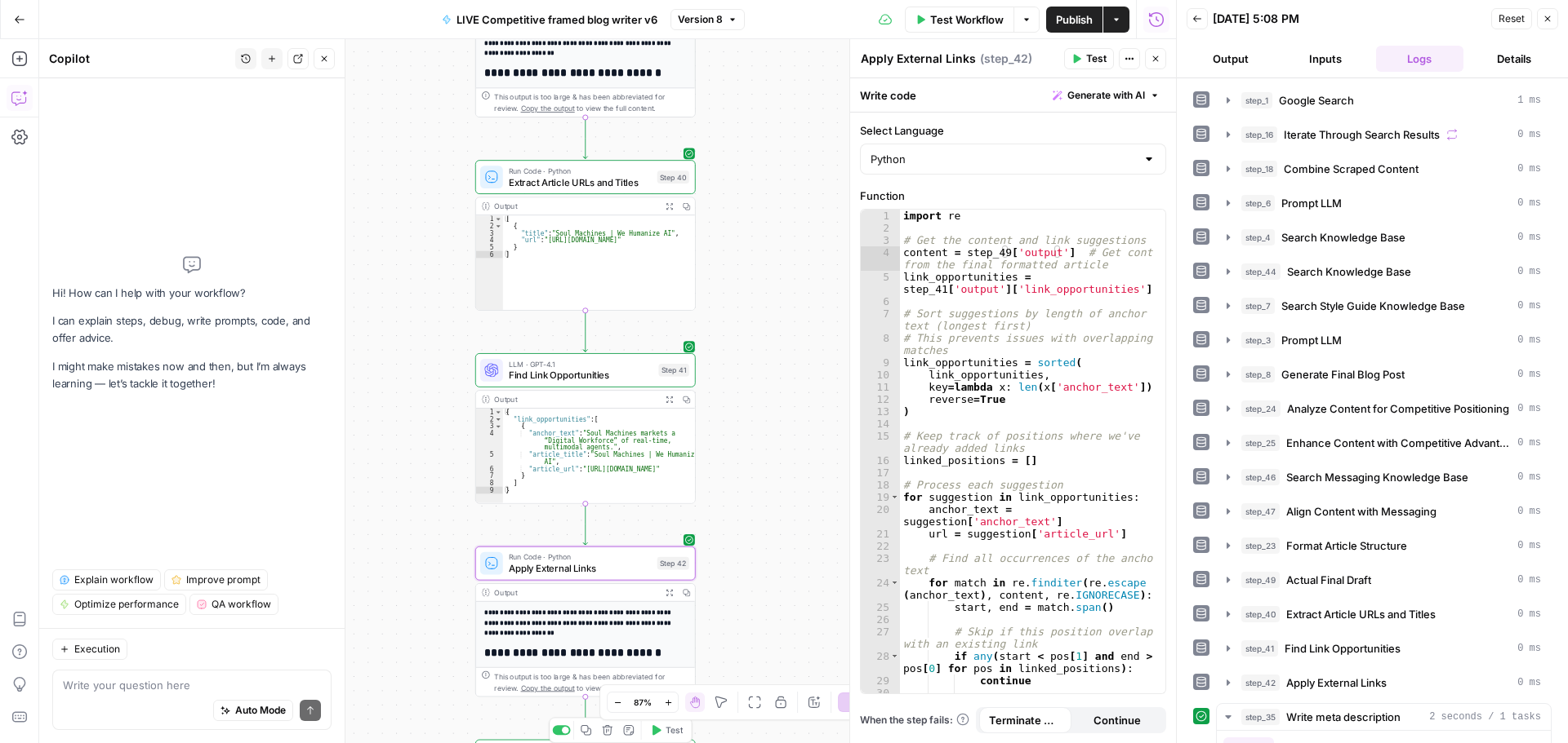
click at [195, 677] on textarea at bounding box center [192, 685] width 258 height 16
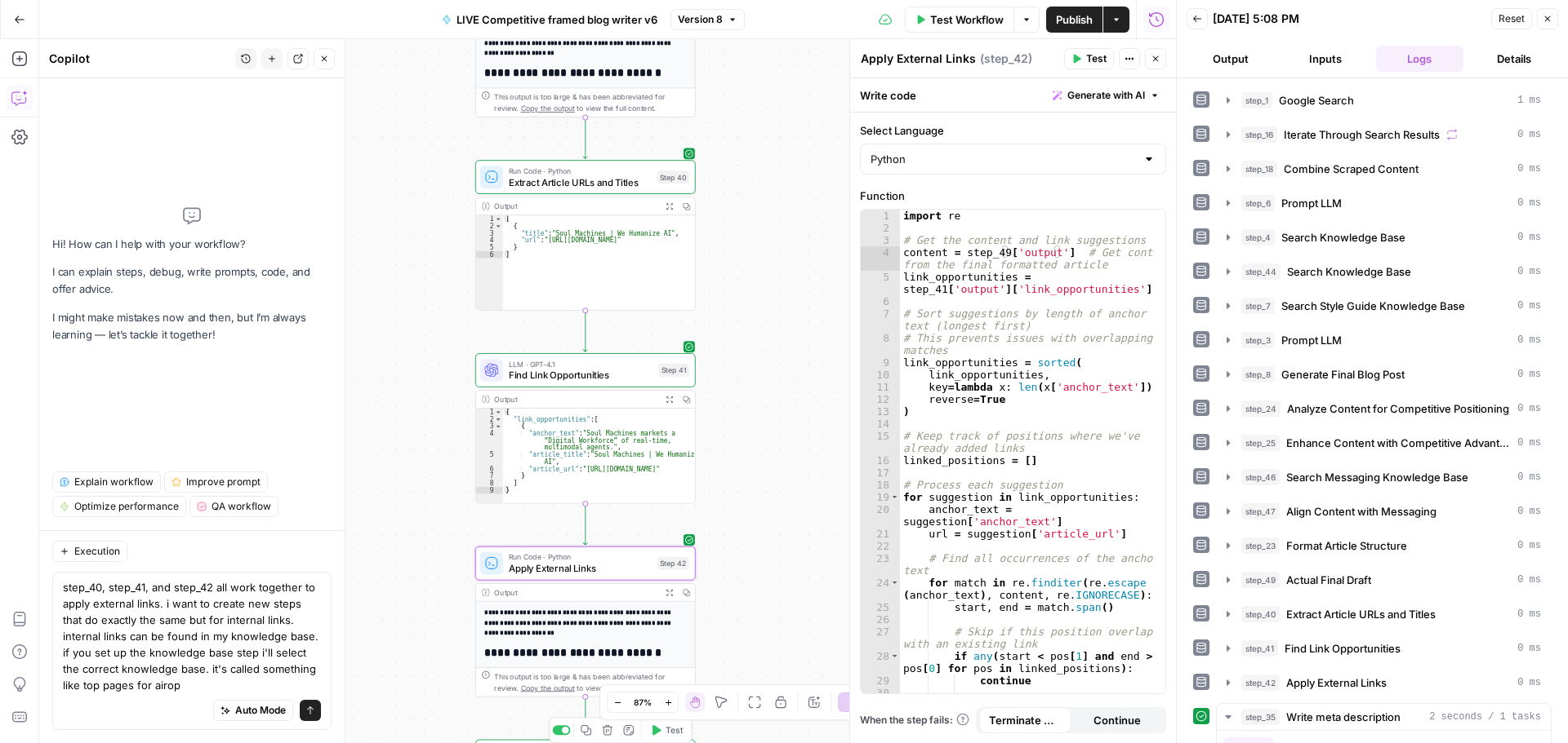
type textarea "step_40, step_41, and step_42 all work together to apply external links. i want…"
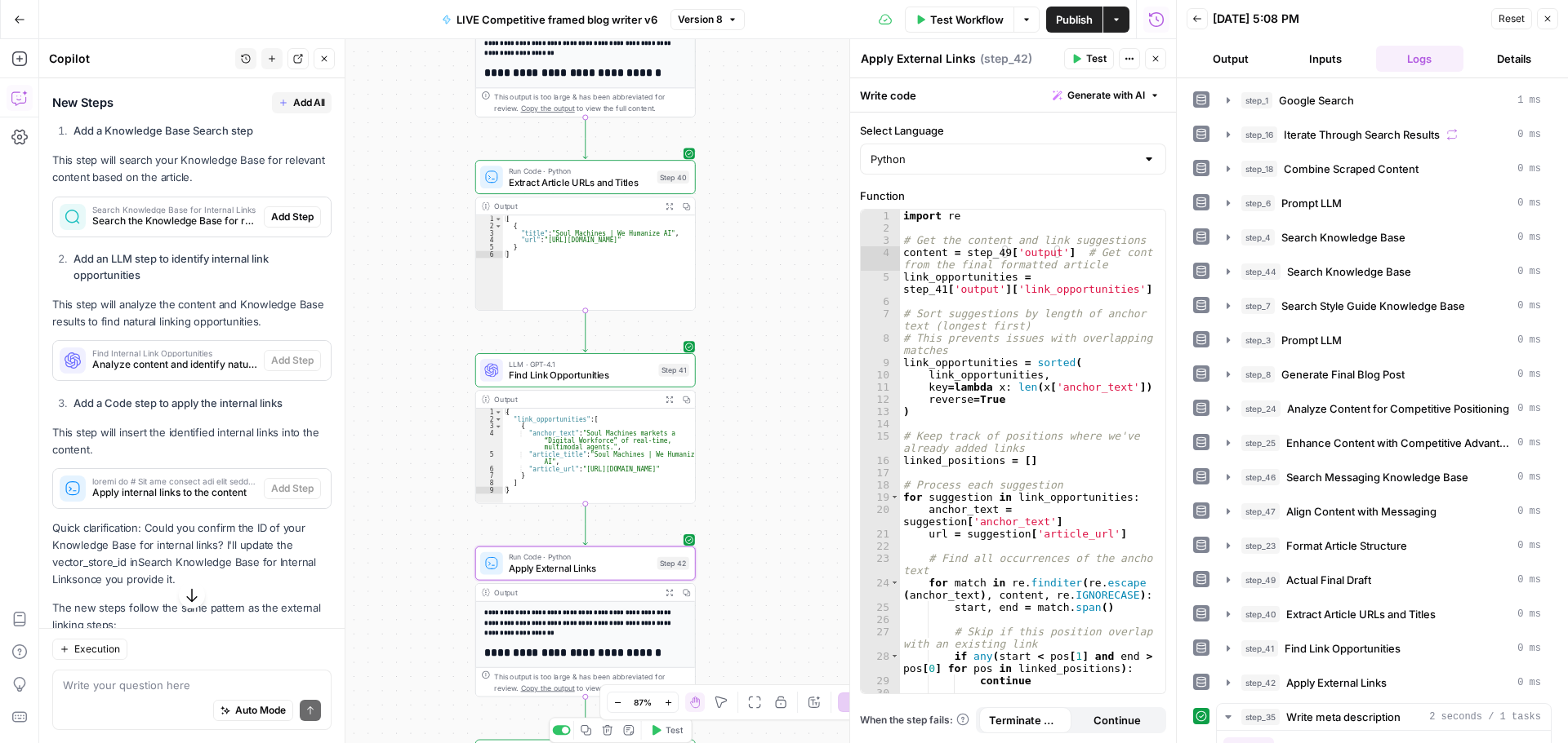
scroll to position [380, 0]
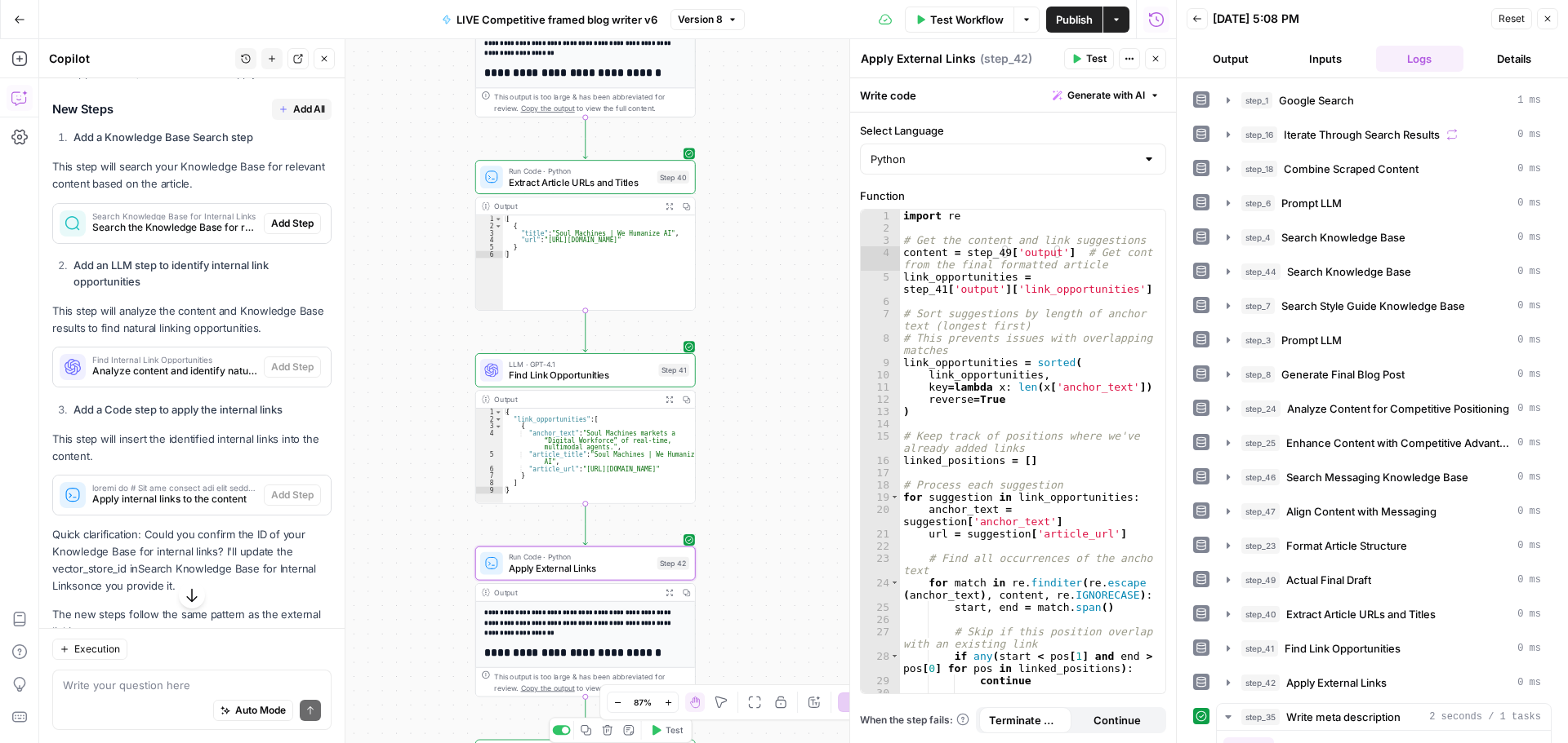
click at [171, 235] on span "Search the Knowledge Base for relevant internal linking opportunities" at bounding box center [174, 227] width 165 height 14
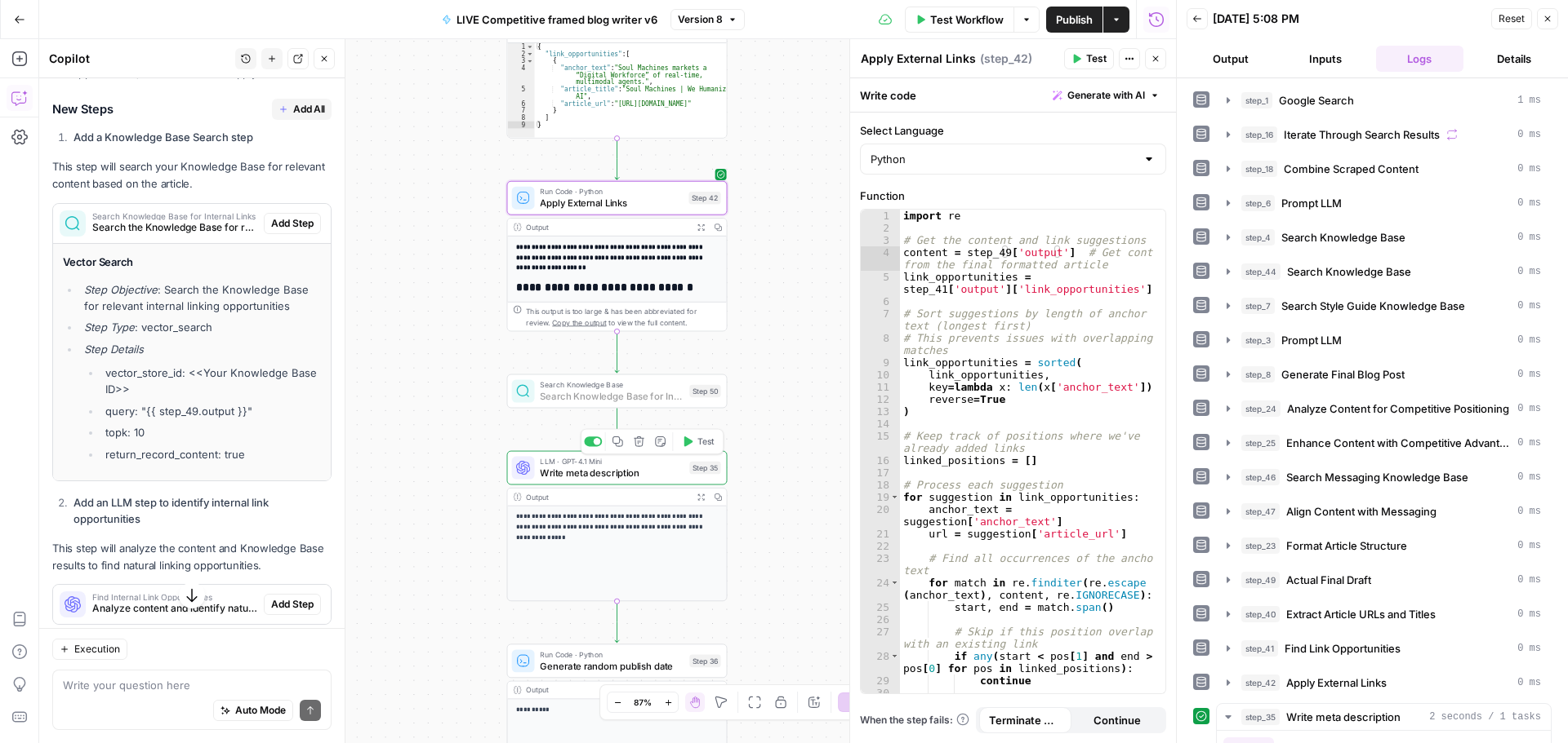
click at [286, 231] on span "Add Step" at bounding box center [292, 223] width 42 height 14
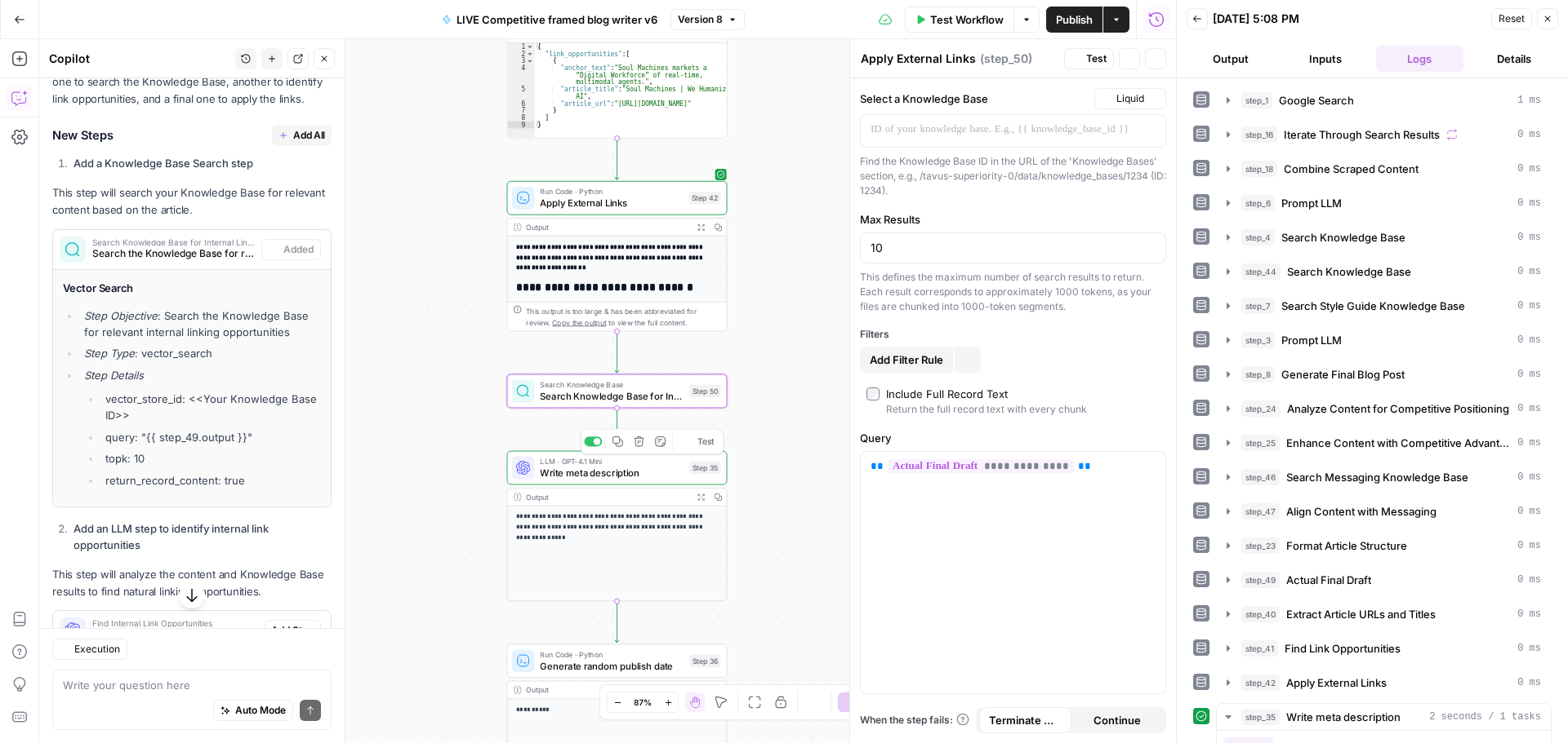
scroll to position [405, 0]
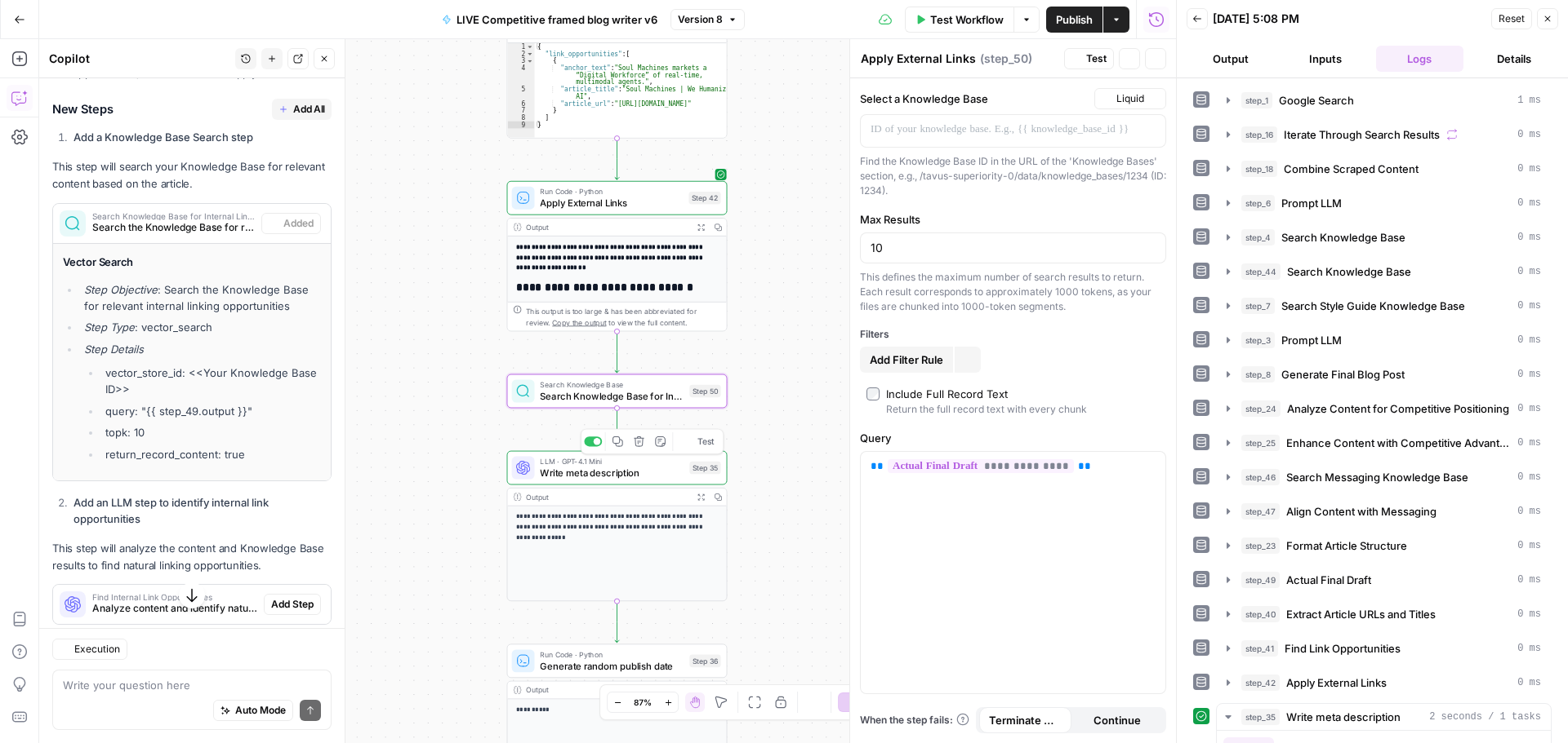
type textarea "Search Knowledge Base for Internal Links"
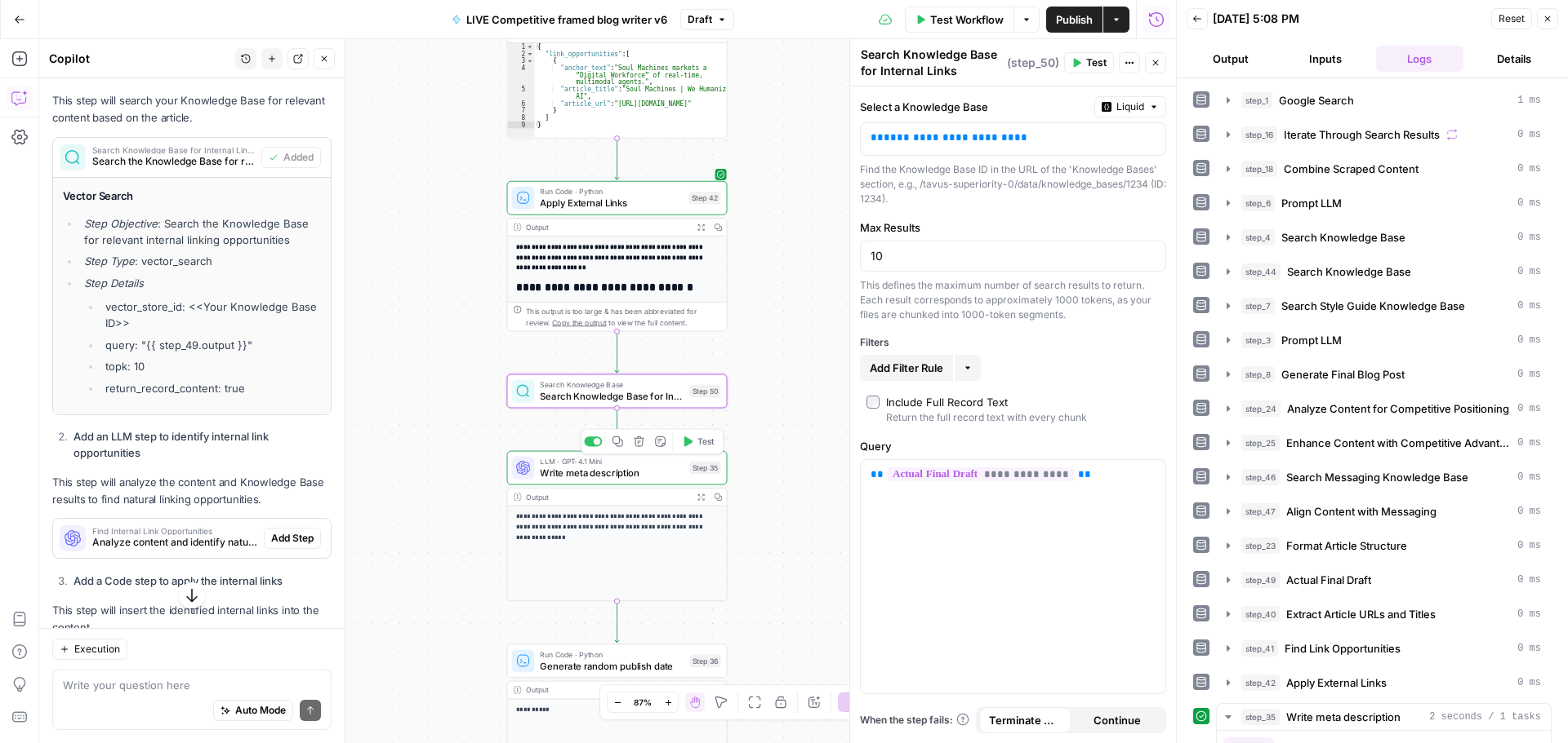
scroll to position [488, 0]
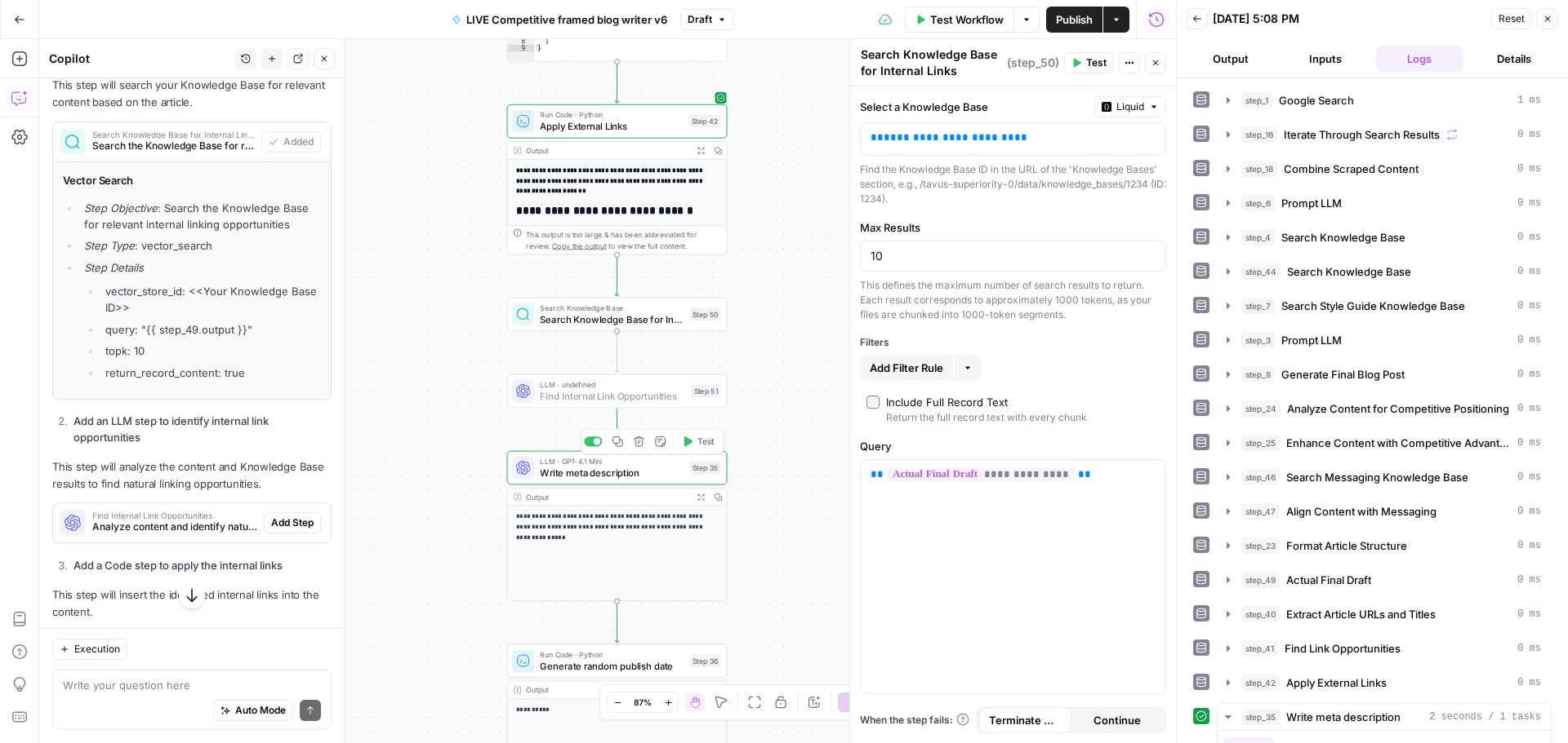
click at [282, 531] on span "Add Step" at bounding box center [292, 522] width 42 height 14
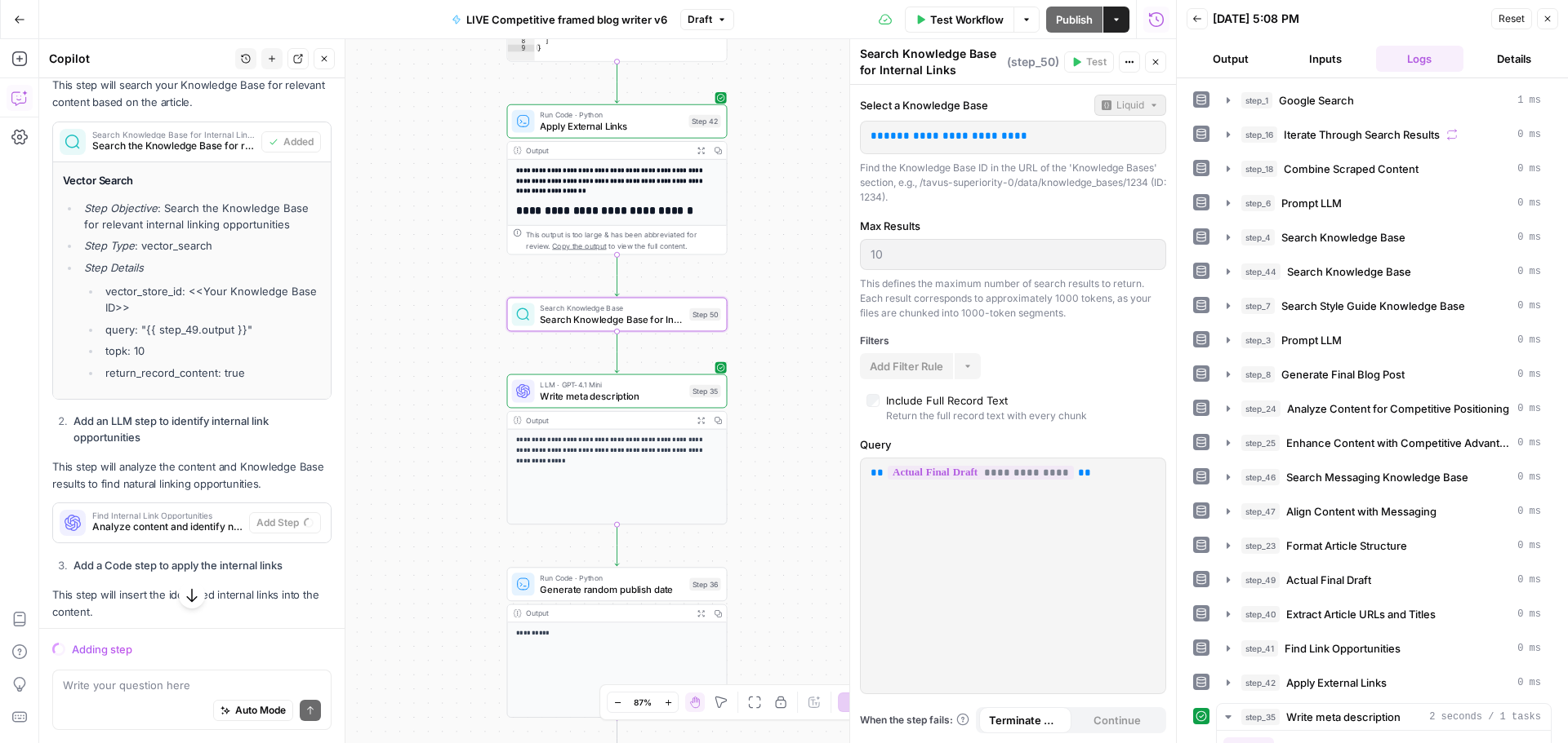
scroll to position [543, 0]
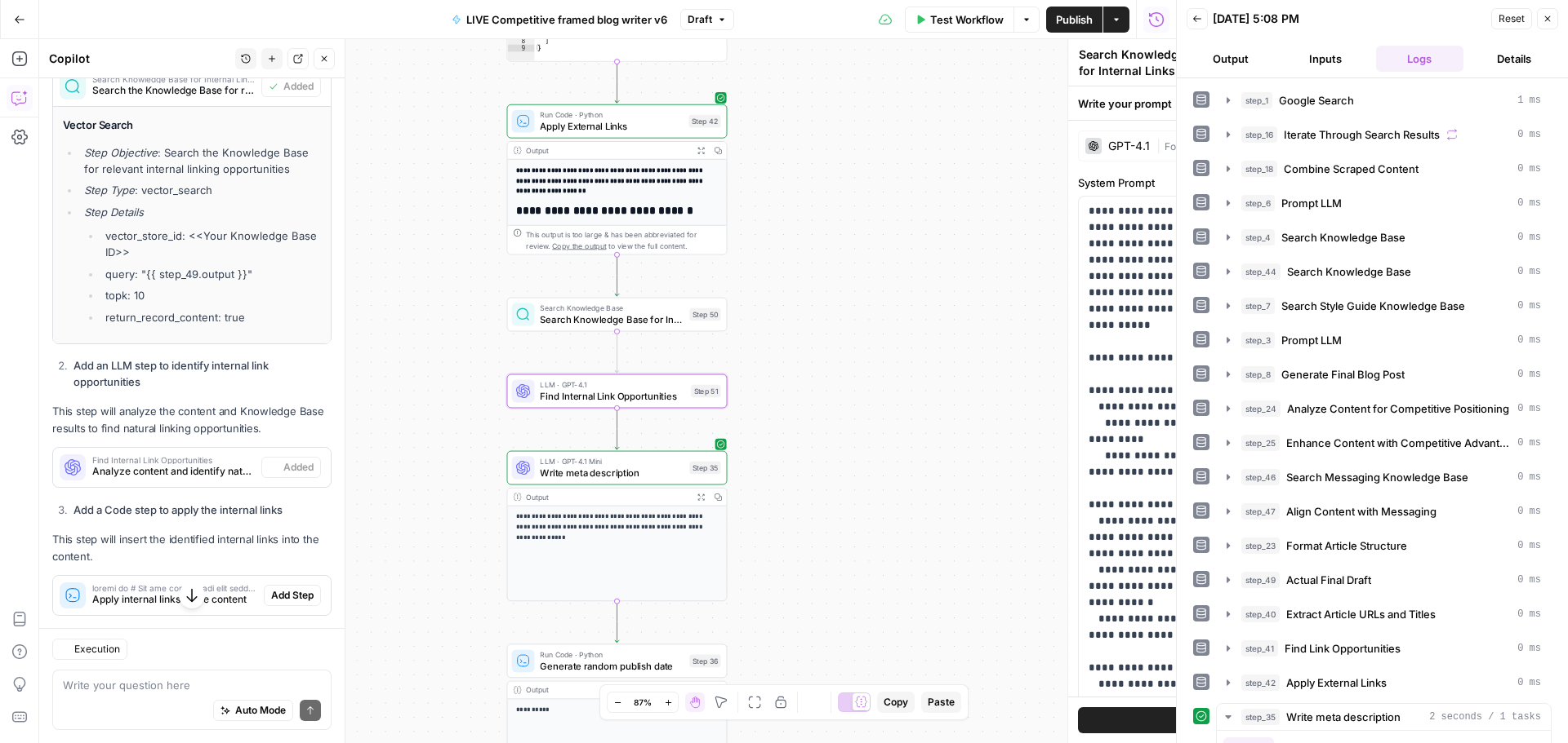
type textarea "Find Internal Link Opportunities"
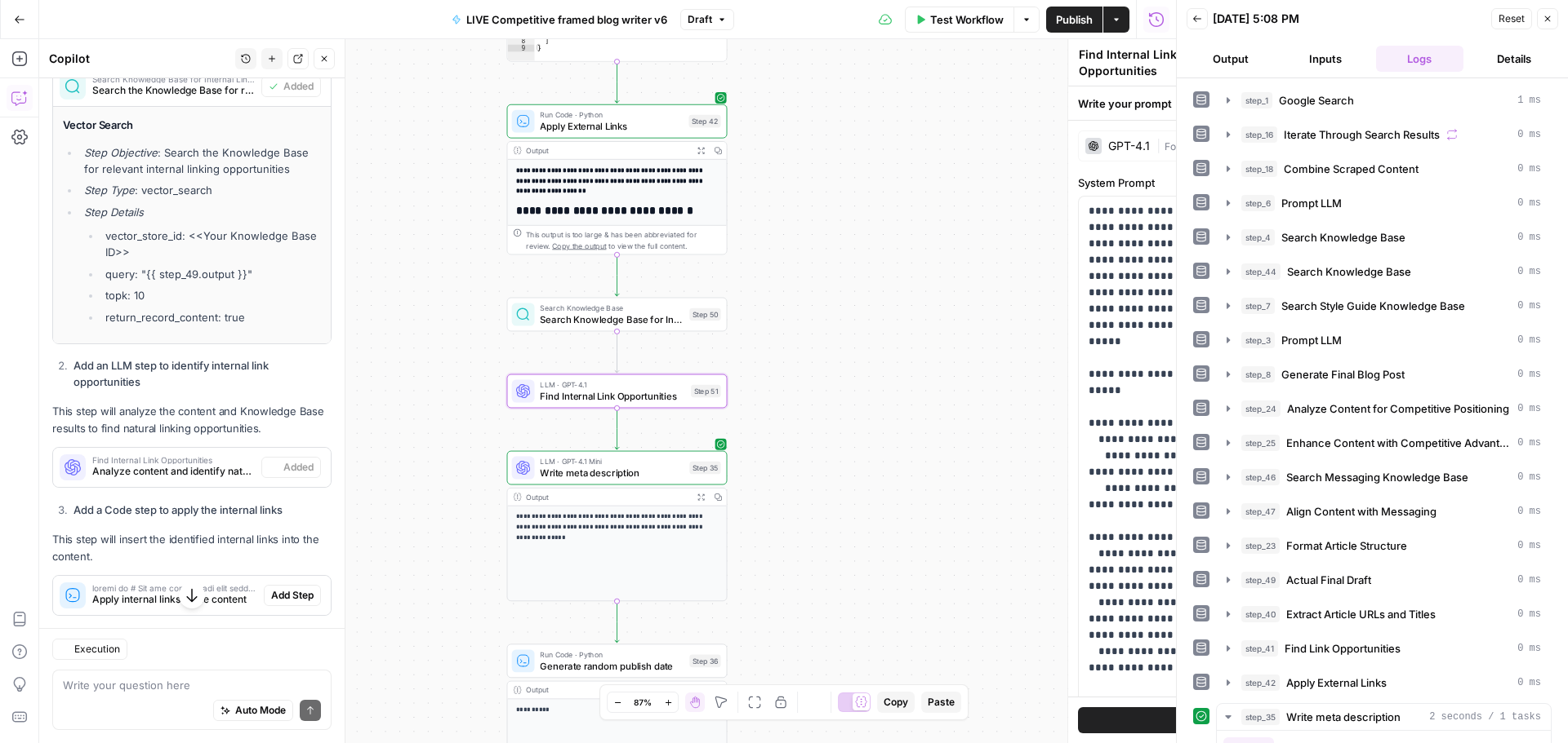
scroll to position [569, 0]
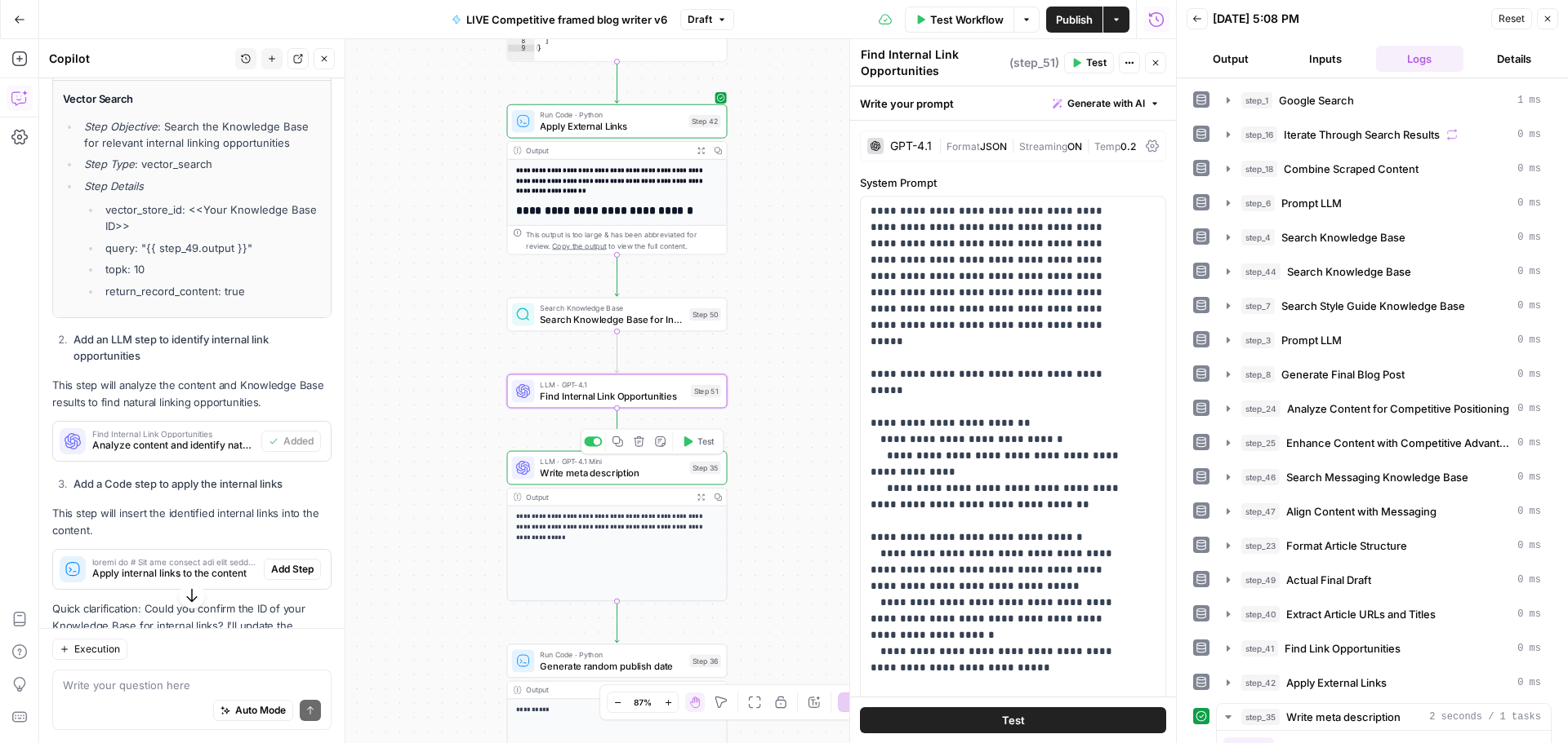
click at [949, 145] on span "Format" at bounding box center [962, 146] width 33 height 12
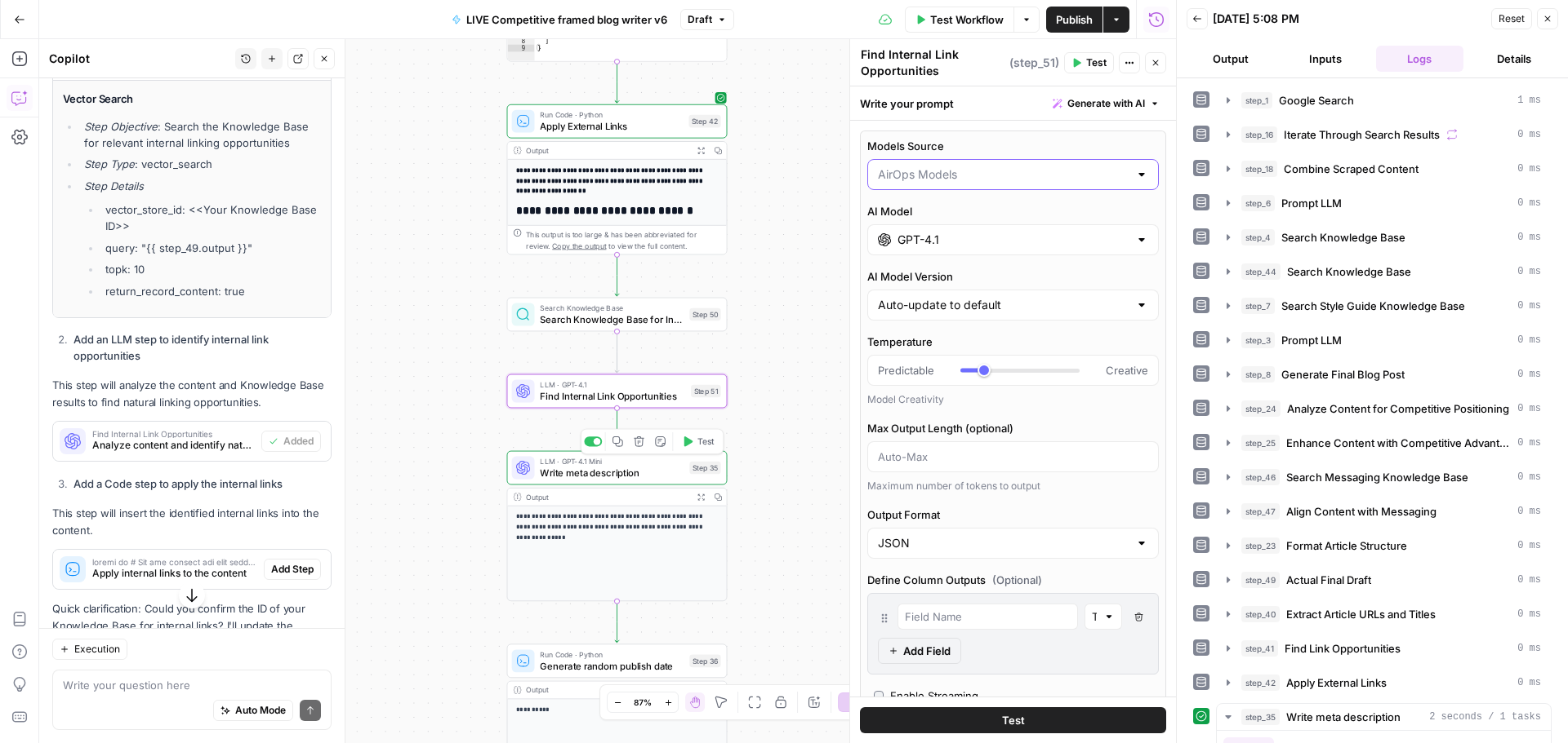
click at [937, 180] on input "Models Source" at bounding box center [1003, 174] width 251 height 16
click at [917, 243] on span "My Models" at bounding box center [1004, 238] width 245 height 16
type input "My Models"
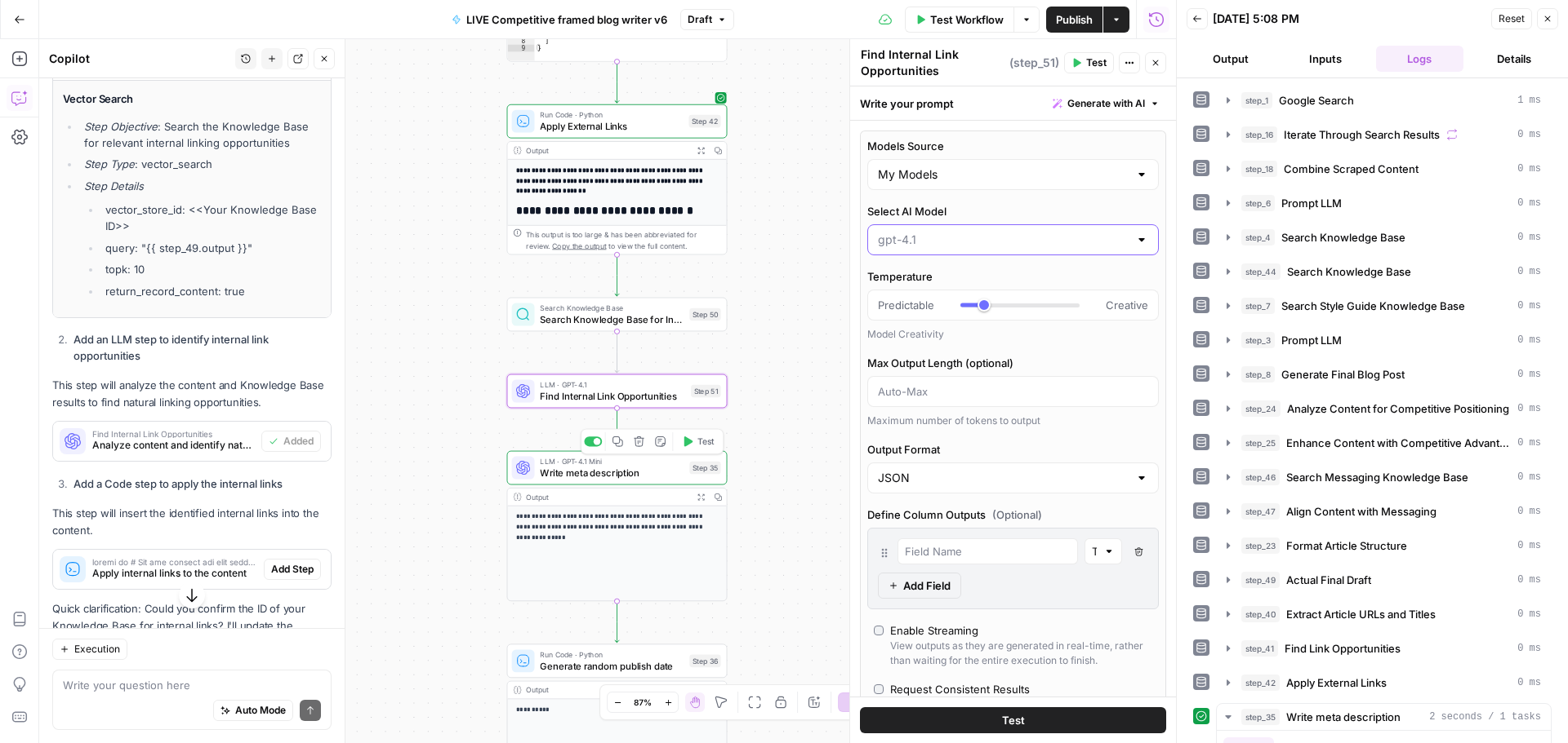
click at [939, 243] on input "Select AI Model" at bounding box center [1003, 239] width 251 height 16
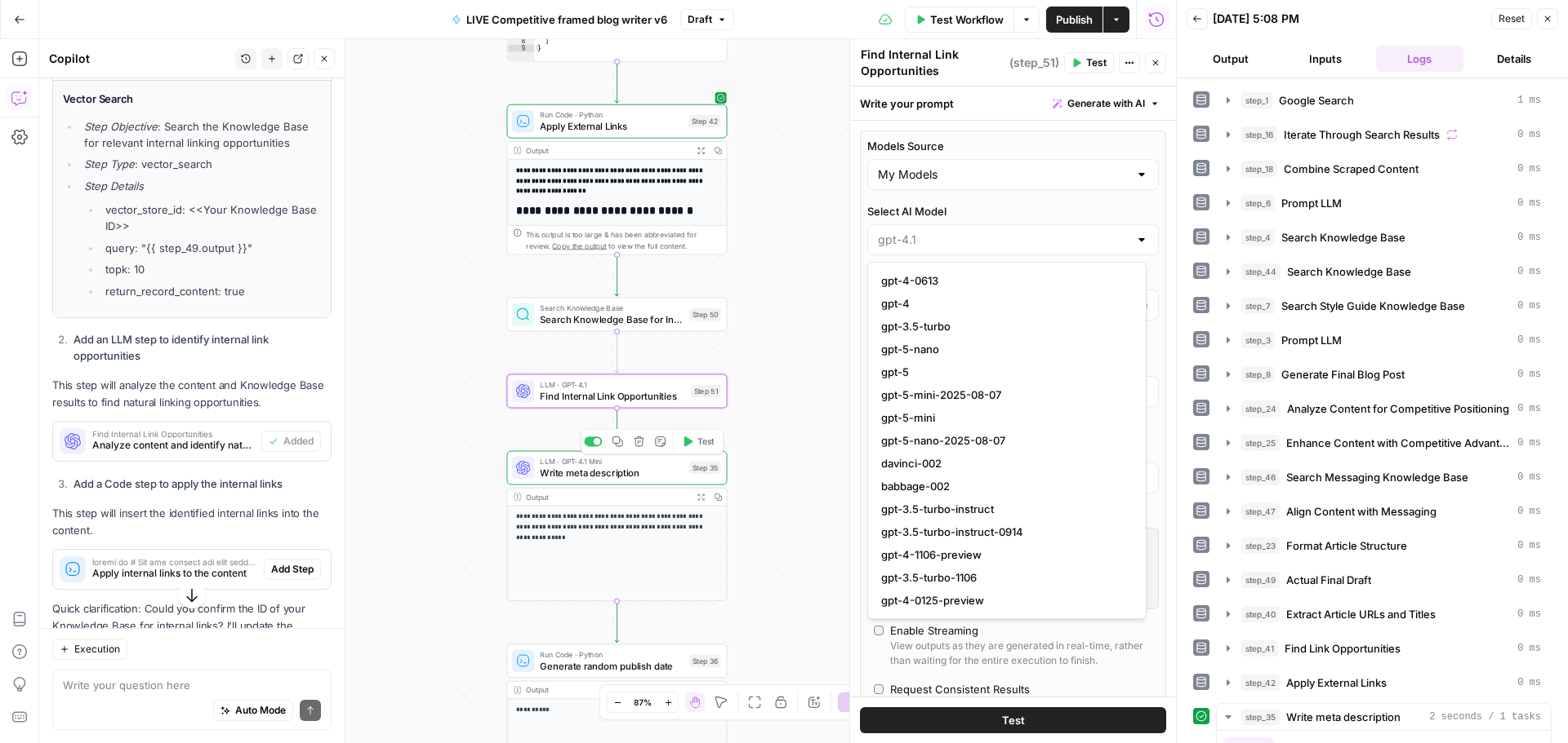
click at [925, 369] on span "gpt-5" at bounding box center [1004, 372] width 245 height 16
type input "gpt-5"
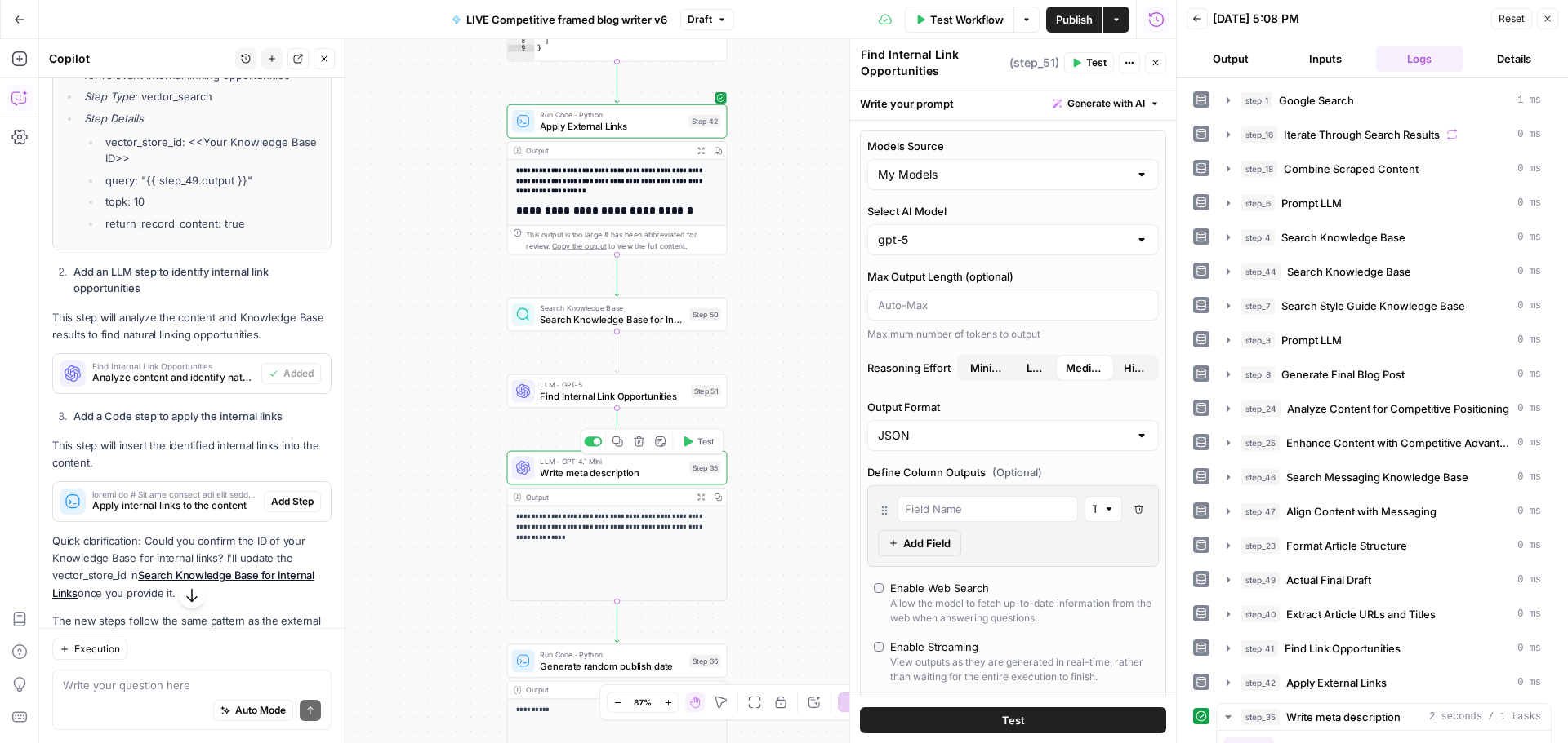
scroll to position [650, 0]
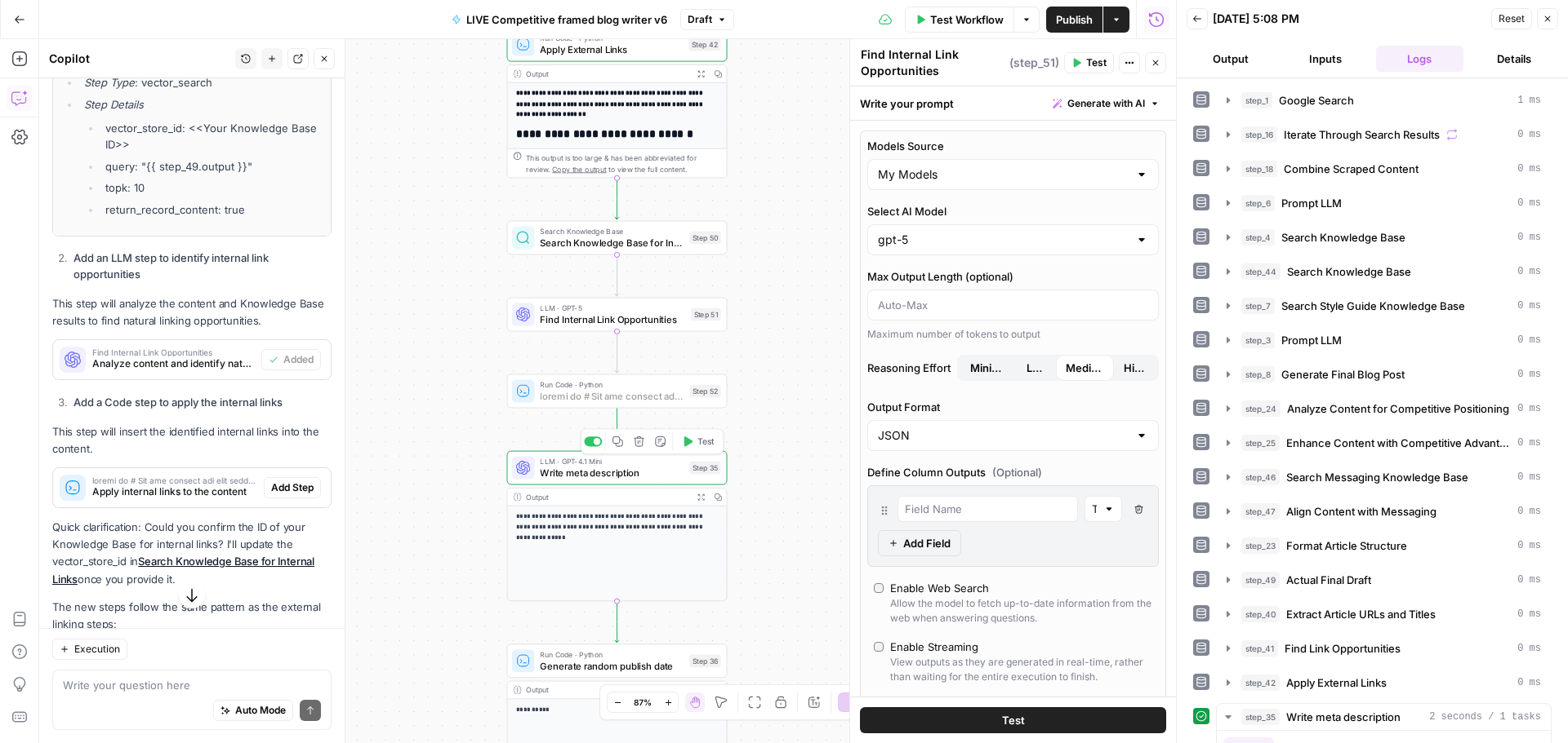
click at [280, 495] on span "Add Step" at bounding box center [292, 488] width 42 height 14
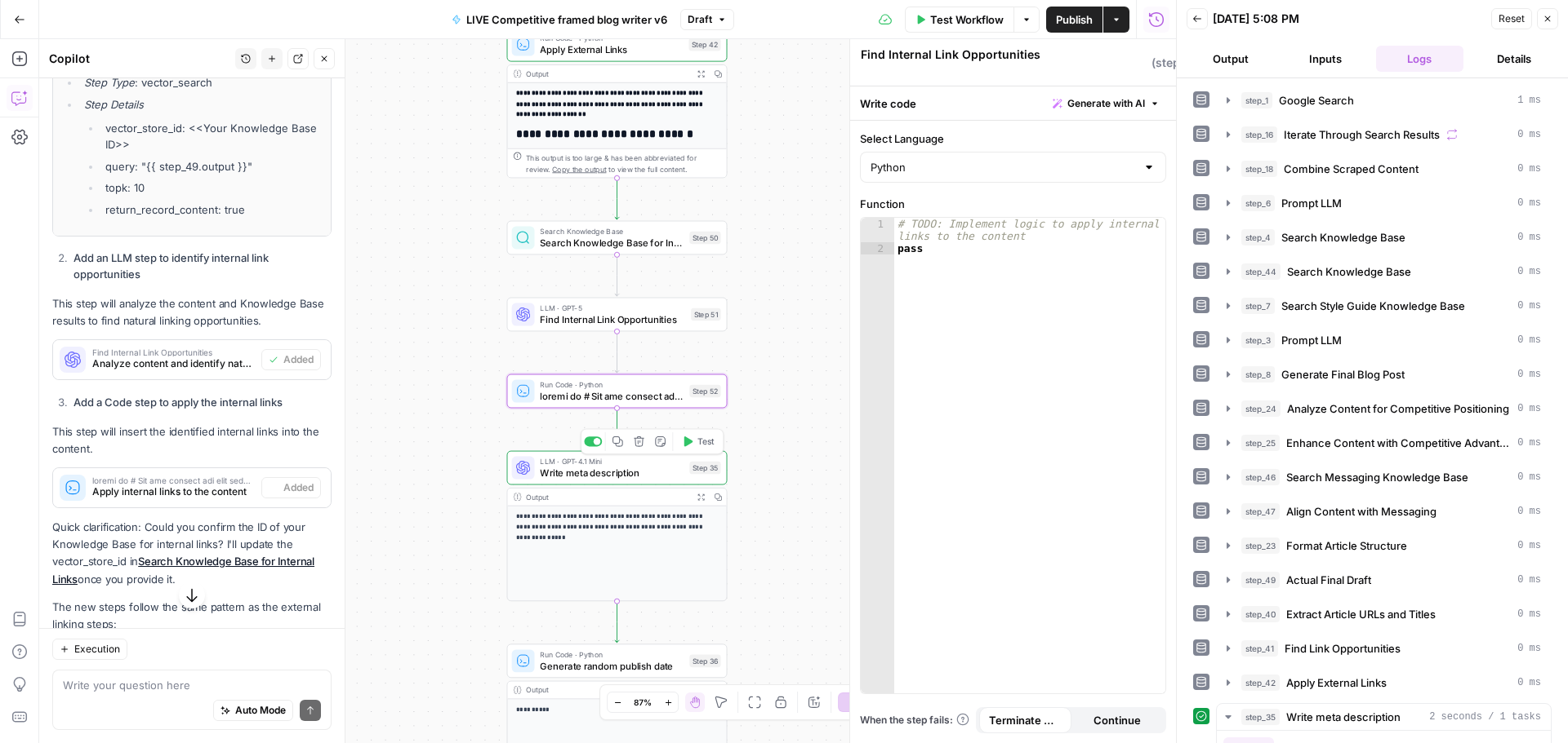
type textarea "import re # Get the content and link suggestions content = step_49['output'] # …"
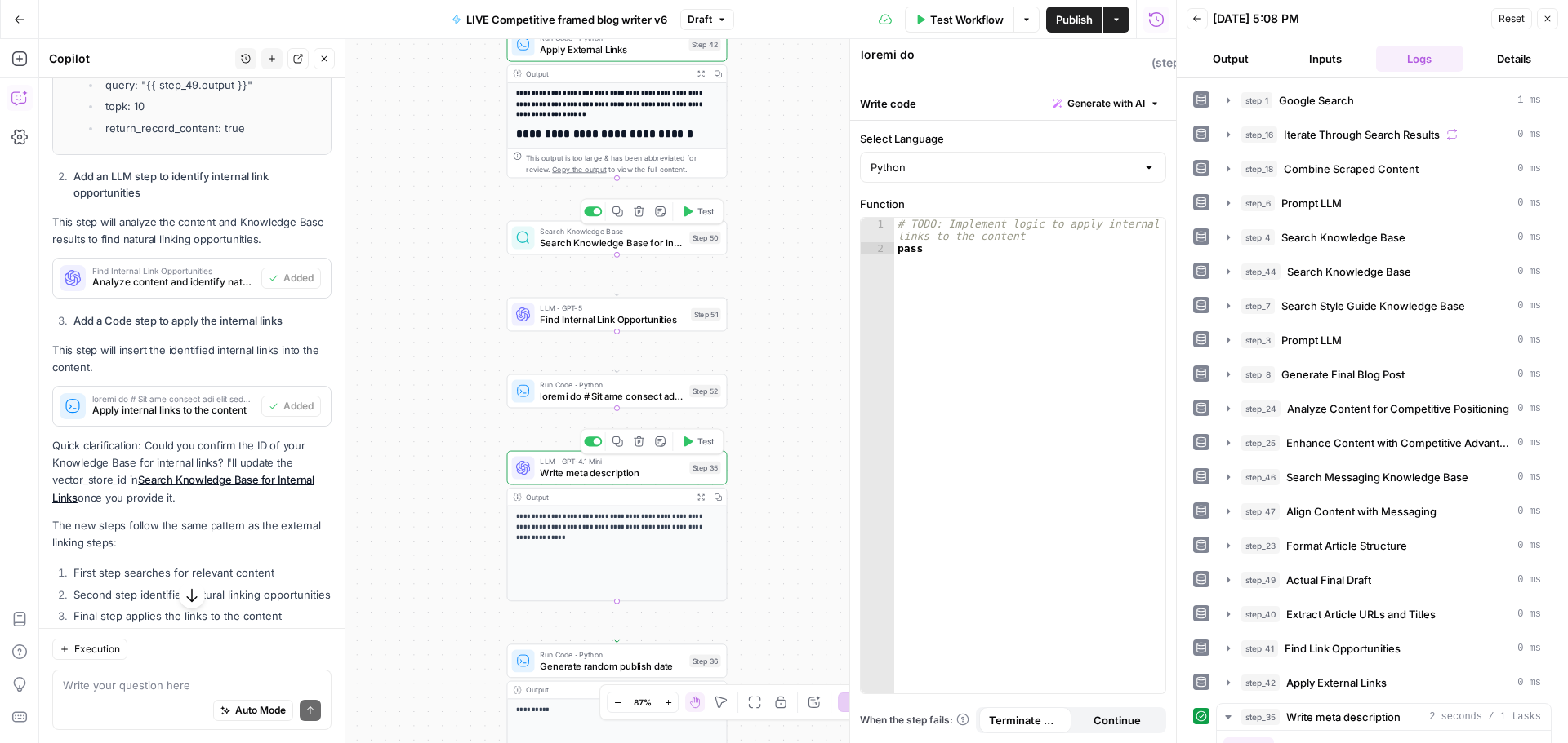
click at [604, 244] on span "Search Knowledge Base for Internal Links" at bounding box center [611, 243] width 144 height 14
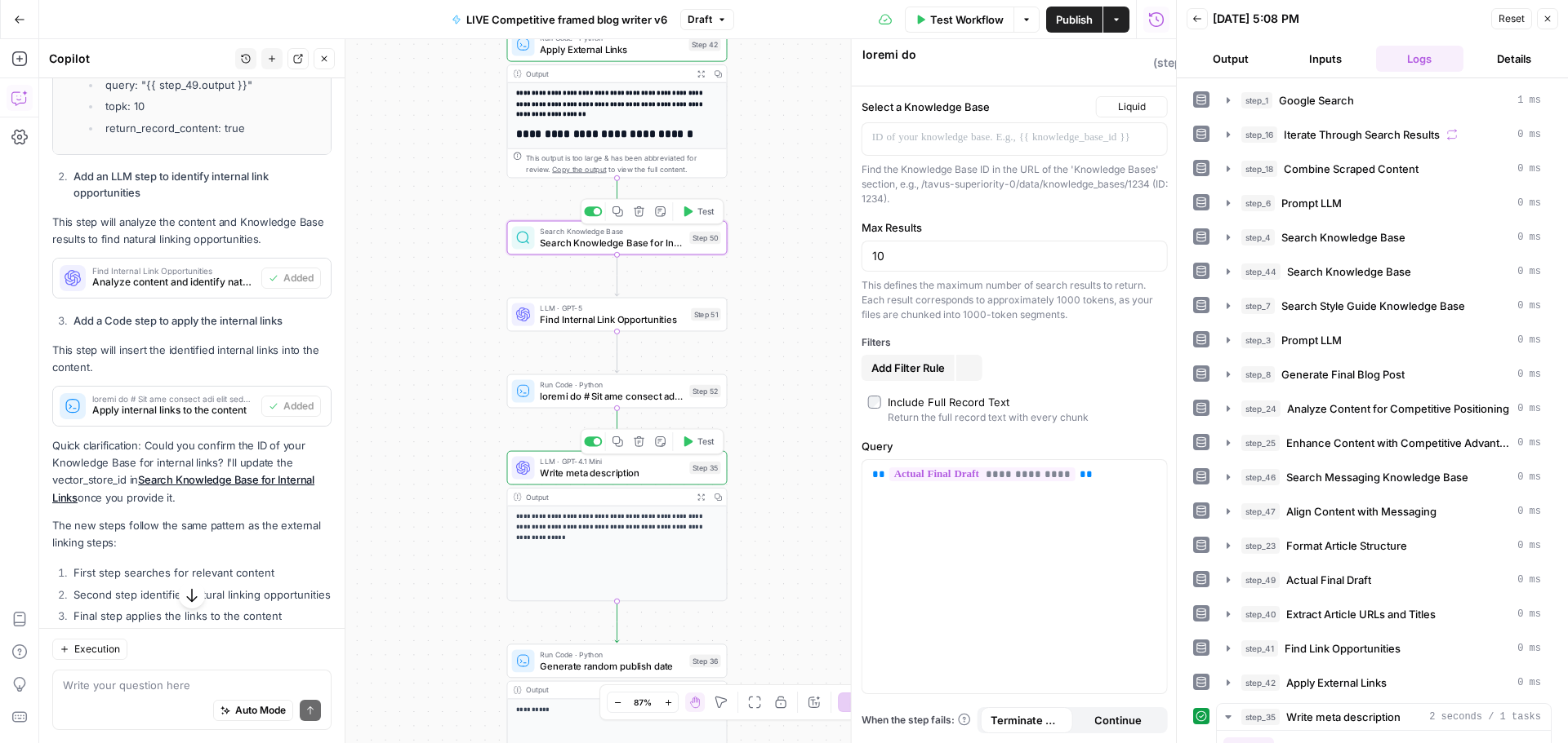
type textarea "Search Knowledge Base for Internal Links"
click at [1030, 142] on p "** **** ********* **** ** **" at bounding box center [1013, 138] width 285 height 16
click at [1030, 142] on p "** **** ********* **** ** **" at bounding box center [1000, 138] width 259 height 16
click at [1030, 142] on p "** **** ********* **** ** **" at bounding box center [1000, 138] width 259 height 16
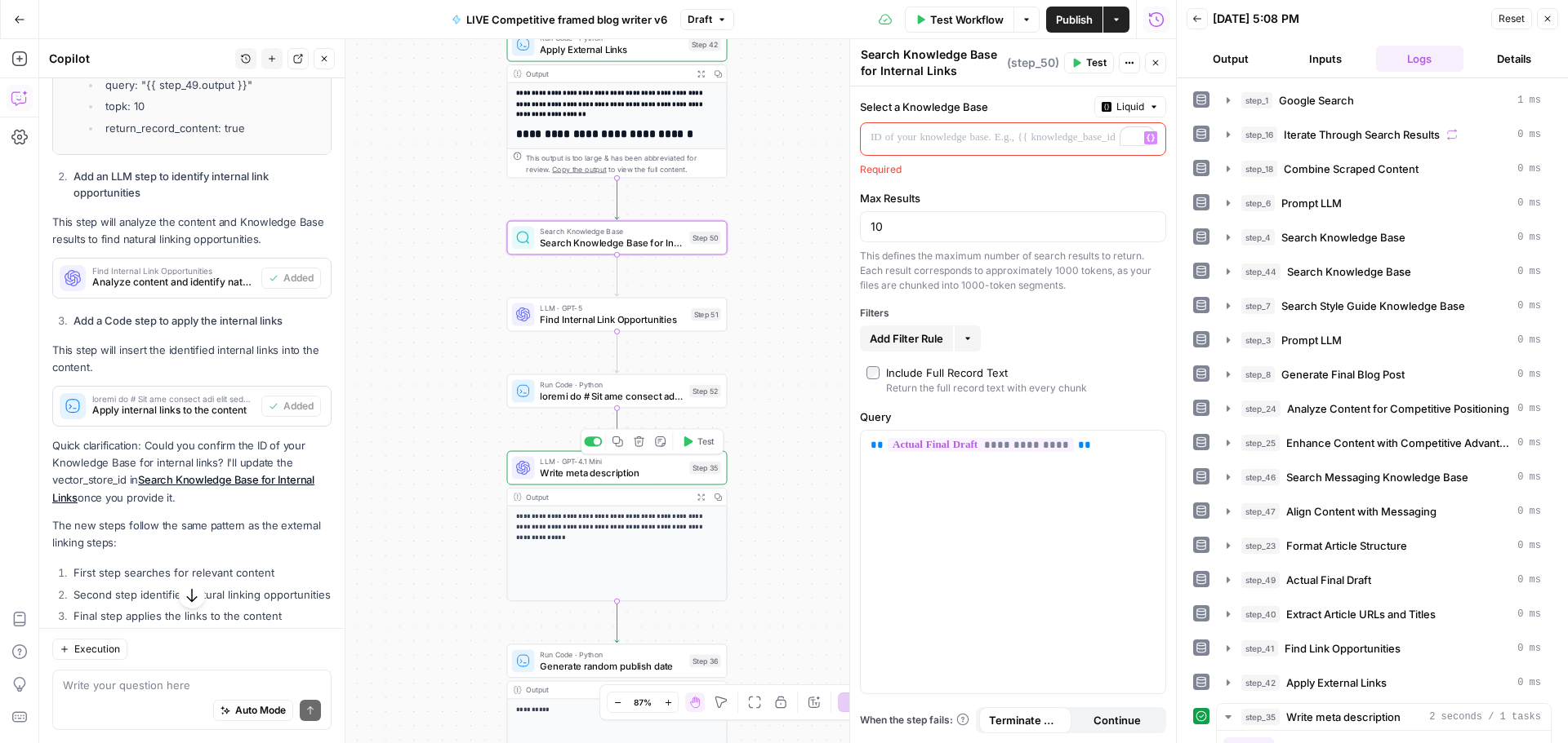
click at [1149, 138] on icon "button" at bounding box center [1150, 138] width 9 height 9
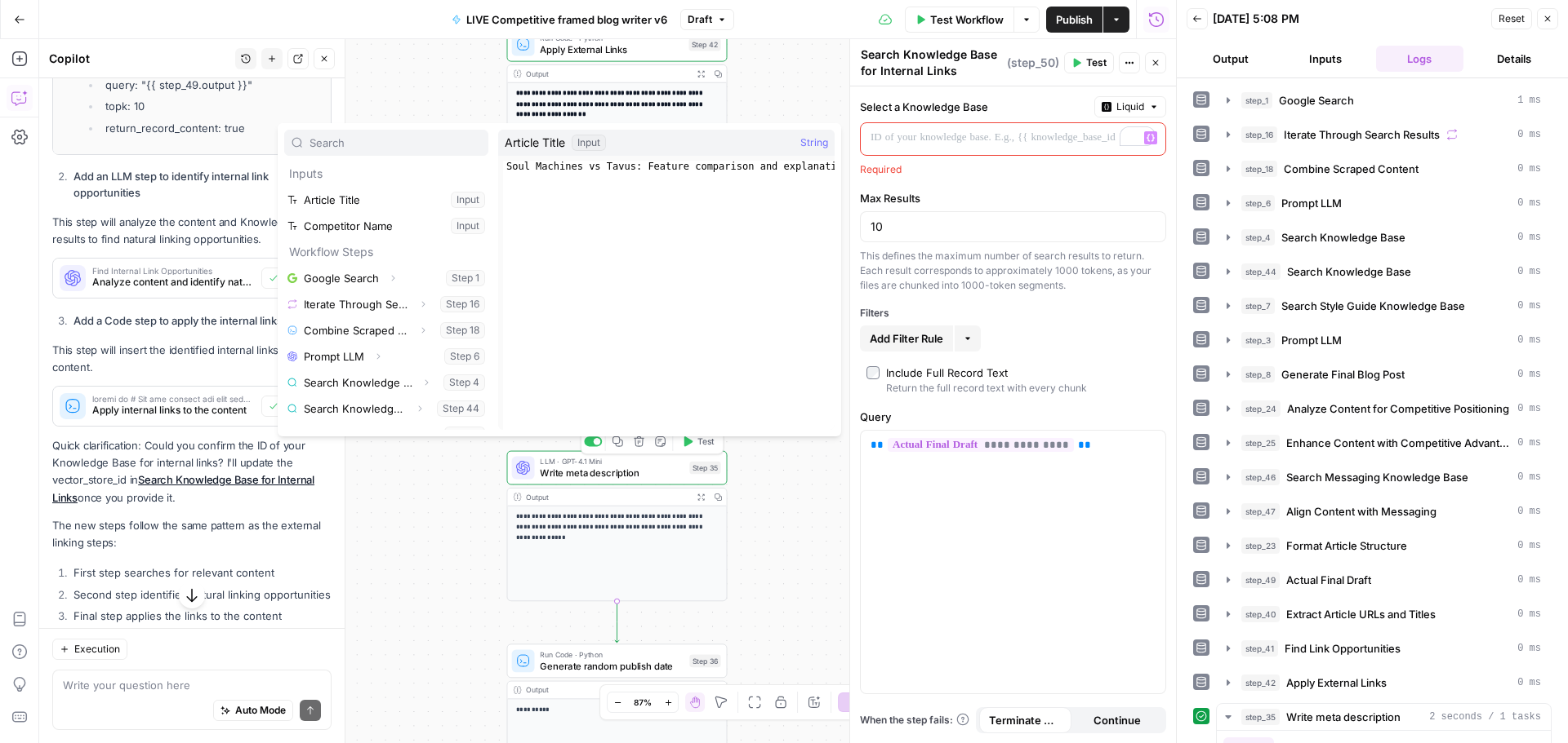
click at [995, 190] on label "Max Results" at bounding box center [1013, 198] width 306 height 16
click at [995, 219] on input "10" at bounding box center [1013, 227] width 285 height 16
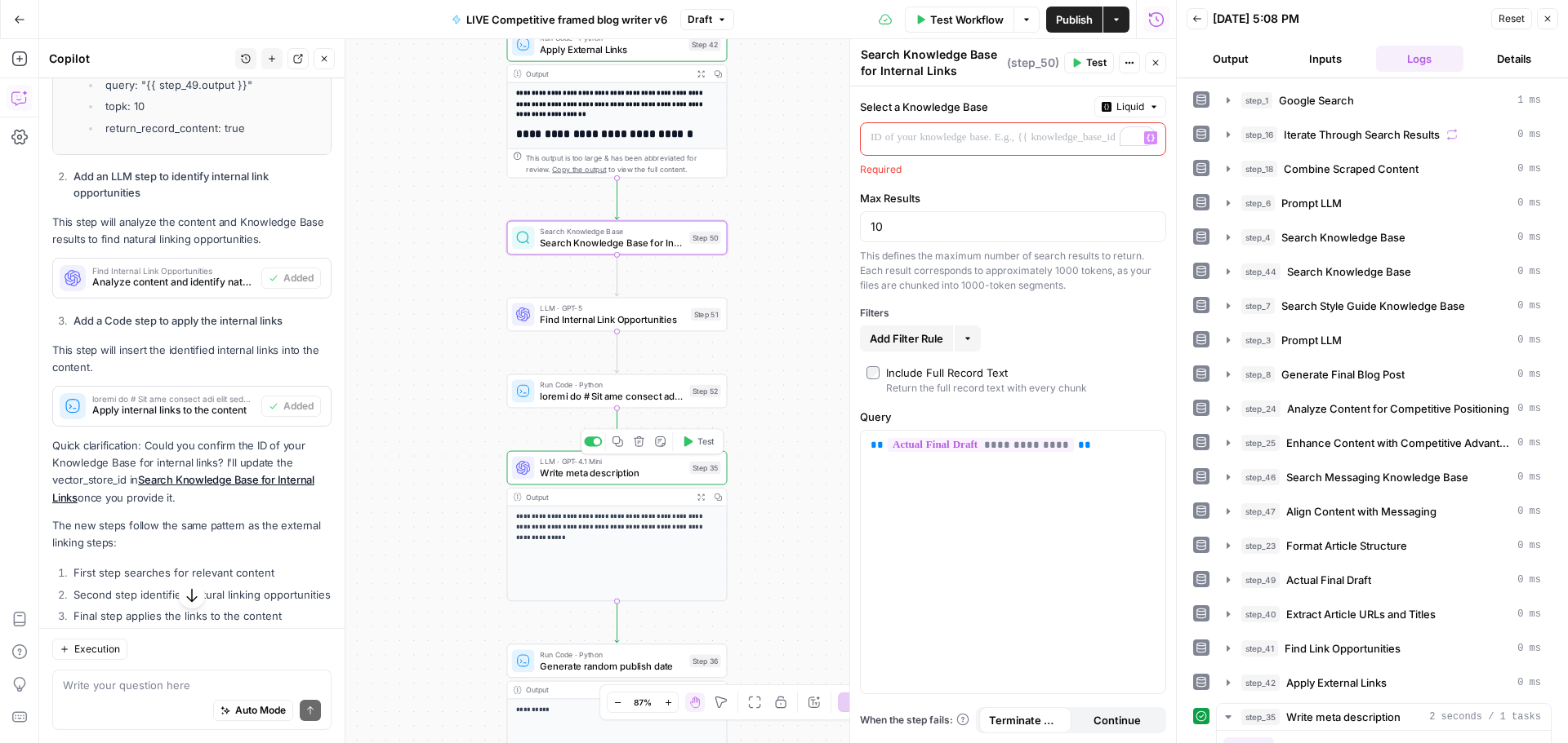
click at [947, 139] on p "To enrich screen reader interactions, please activate Accessibility in Grammarl…" at bounding box center [1013, 138] width 285 height 16
click at [976, 182] on div "**********" at bounding box center [1012, 414] width 326 height 657
click at [950, 137] on p "To enrich screen reader interactions, please activate Accessibility in Grammarl…" at bounding box center [1013, 138] width 285 height 16
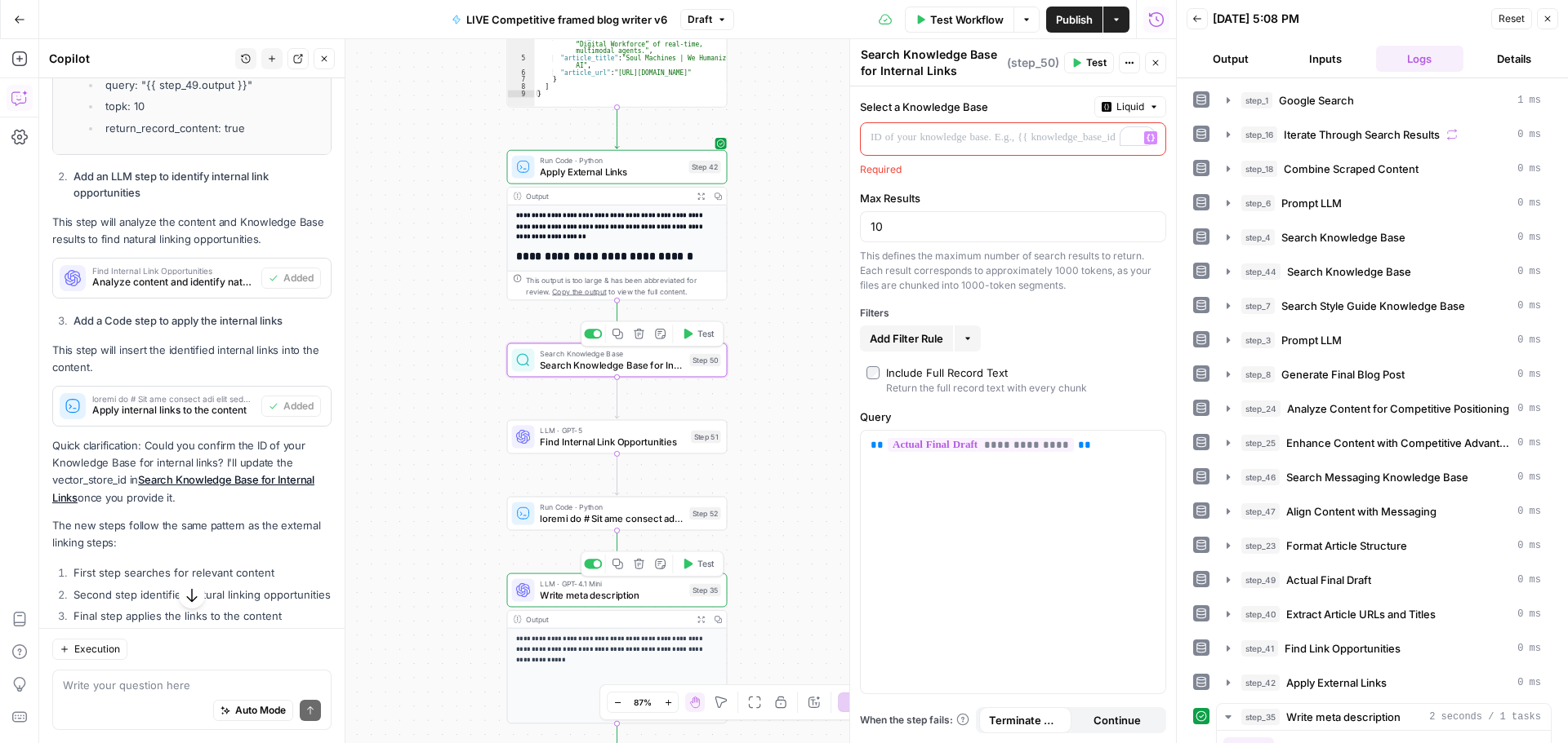
click at [634, 371] on span "Search Knowledge Base for Internal Links" at bounding box center [611, 365] width 144 height 14
click at [939, 228] on input "10" at bounding box center [1013, 227] width 285 height 16
click at [939, 229] on input "10" at bounding box center [1013, 227] width 285 height 16
type input "5"
click at [1015, 279] on div "This defines the maximum number of search results to return. Each result corres…" at bounding box center [1013, 271] width 306 height 44
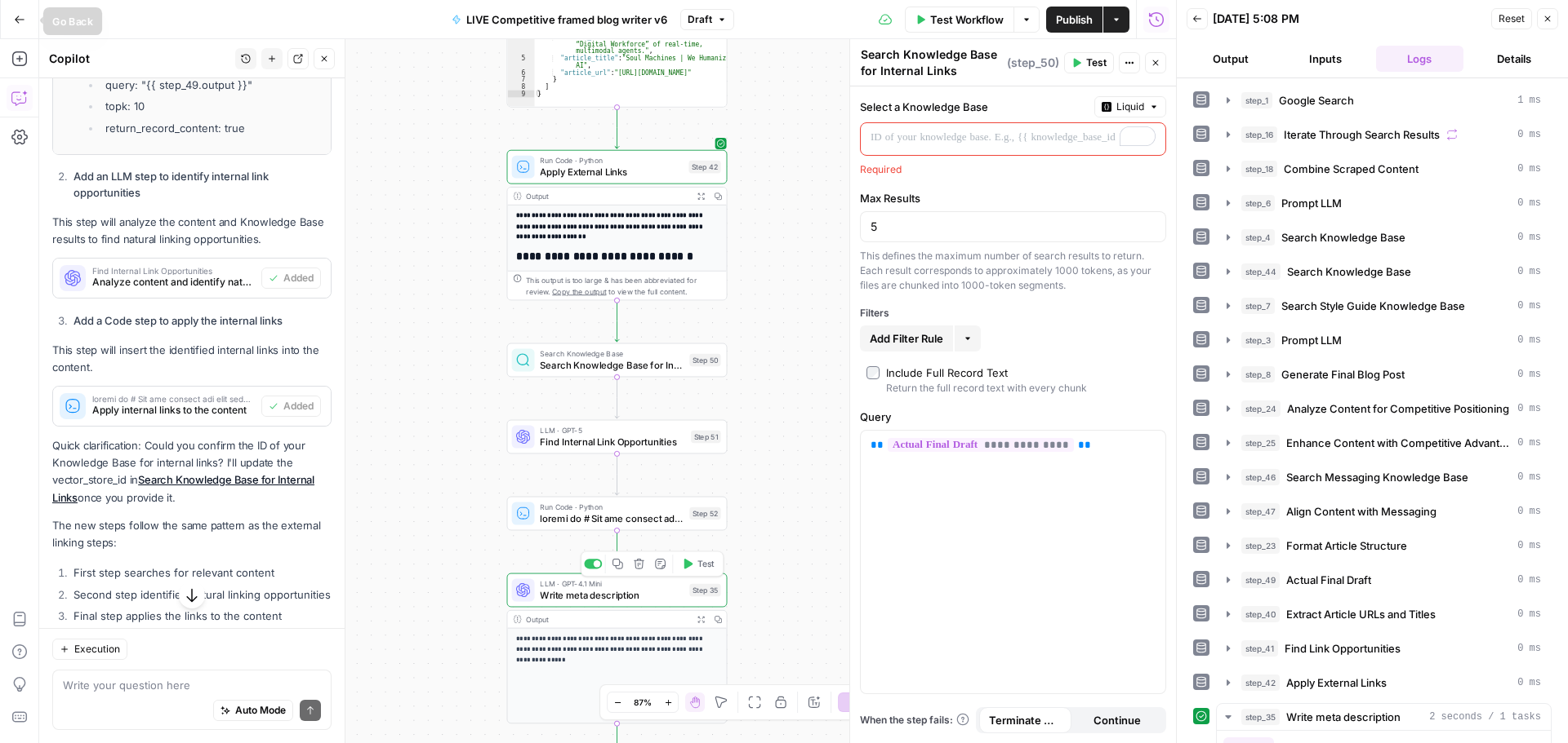
click at [24, 25] on button "Go Back" at bounding box center [19, 19] width 30 height 30
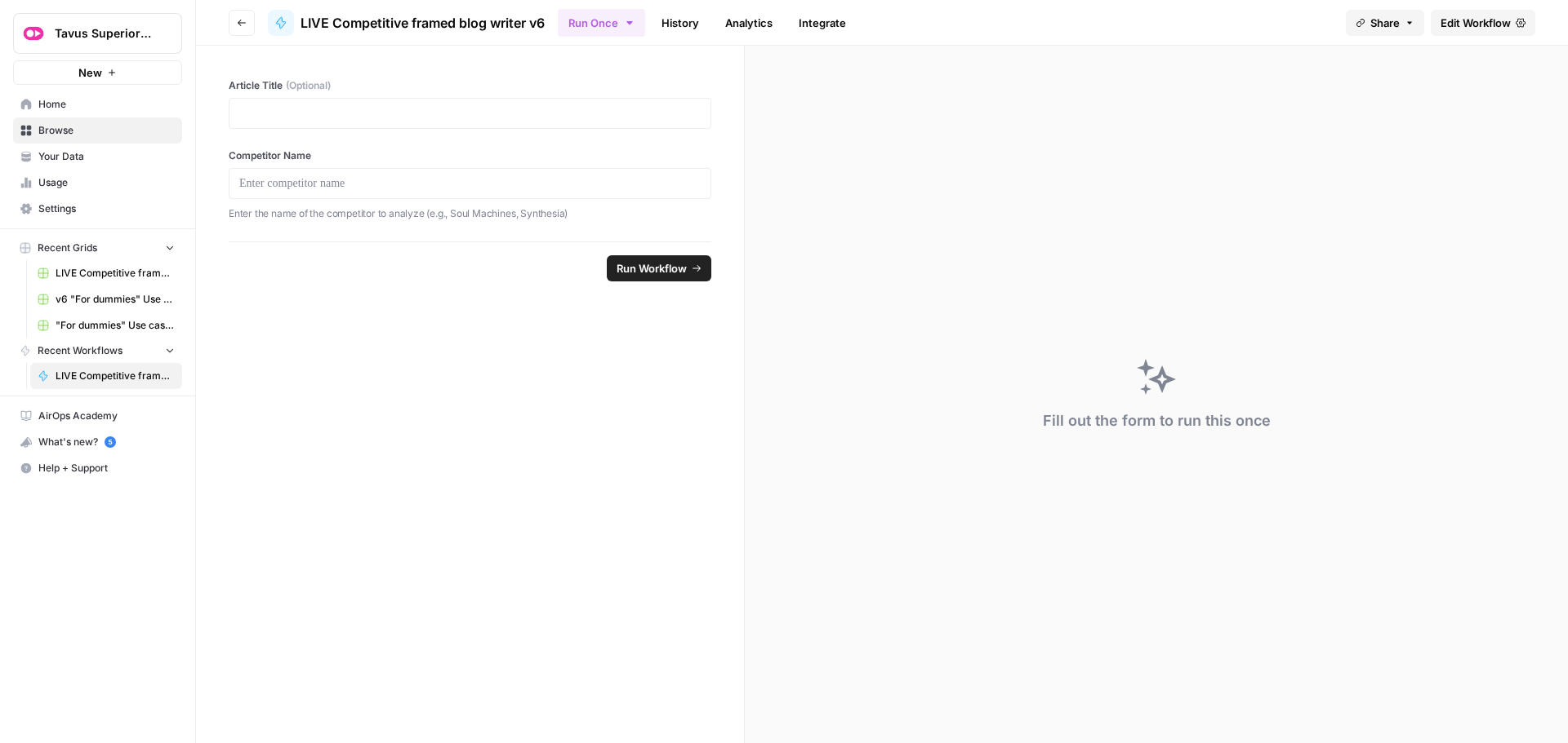
click at [83, 158] on span "Your Data" at bounding box center [106, 156] width 137 height 14
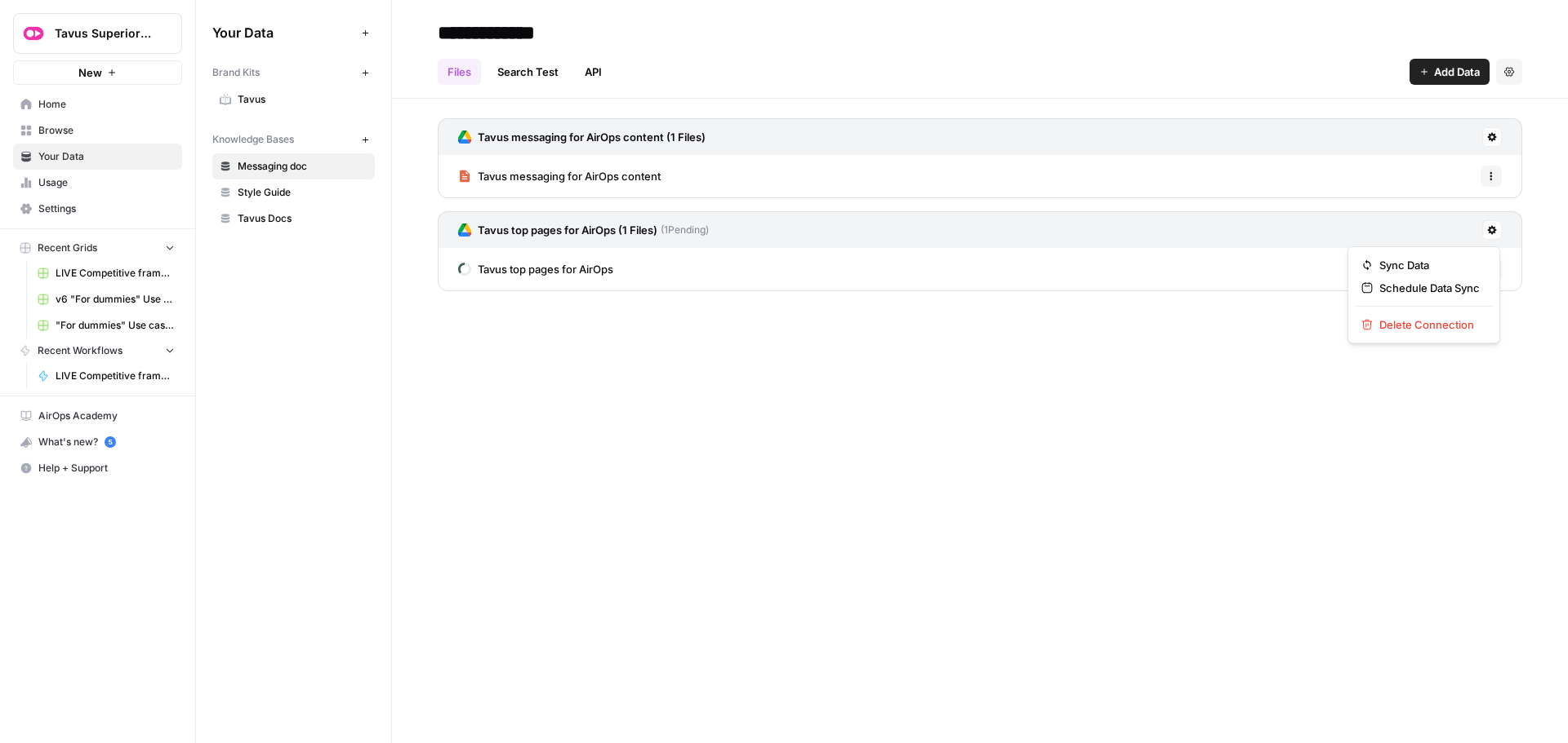
click at [1493, 235] on button at bounding box center [1491, 229] width 19 height 19
click at [1079, 354] on div "**********" at bounding box center [980, 371] width 1176 height 743
click at [1491, 269] on icon "button" at bounding box center [1491, 270] width 10 height 10
click at [910, 366] on div "**********" at bounding box center [980, 371] width 1176 height 743
click at [589, 267] on span "Tavus top pages for AirOps" at bounding box center [545, 269] width 136 height 16
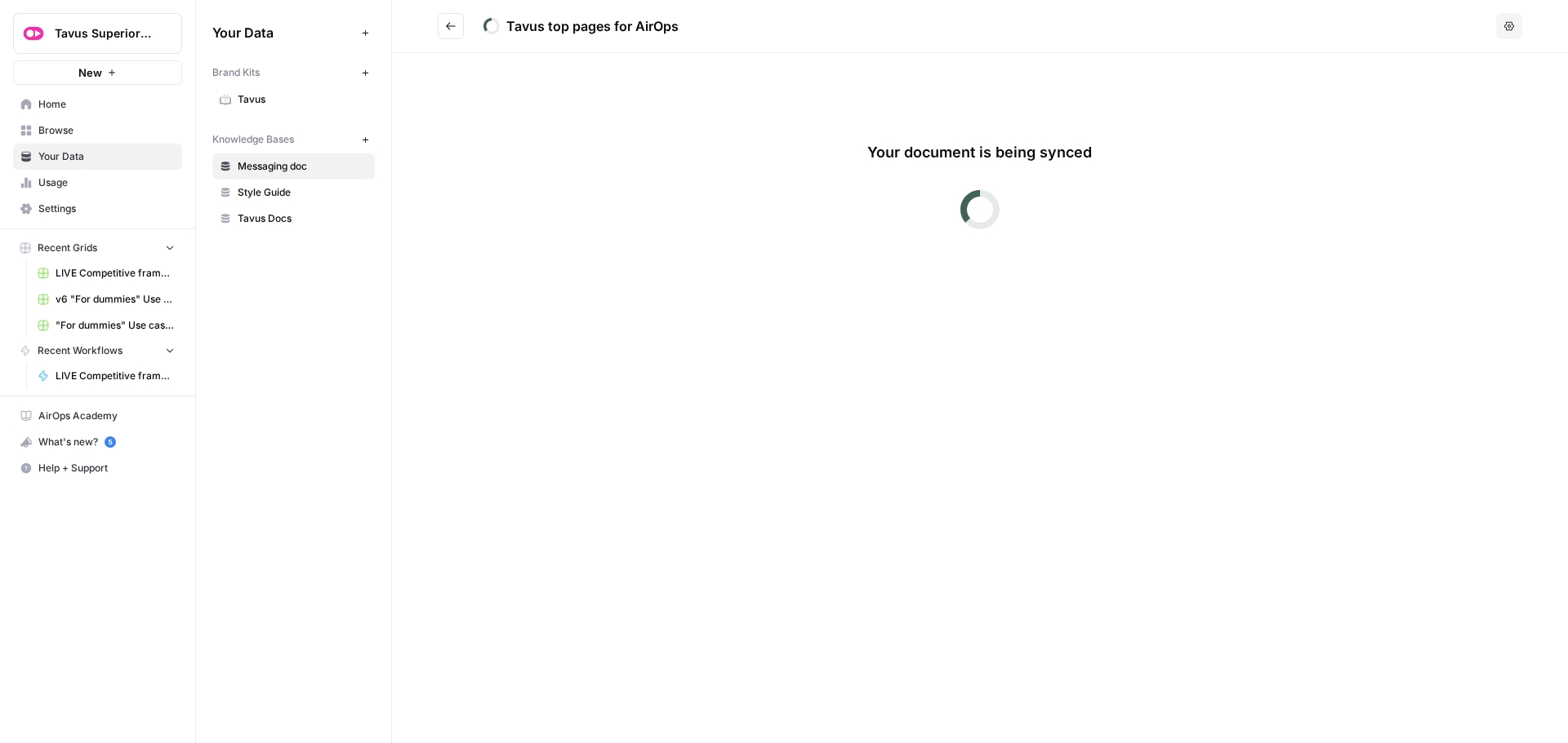
click at [453, 25] on icon "Go back" at bounding box center [451, 26] width 11 height 11
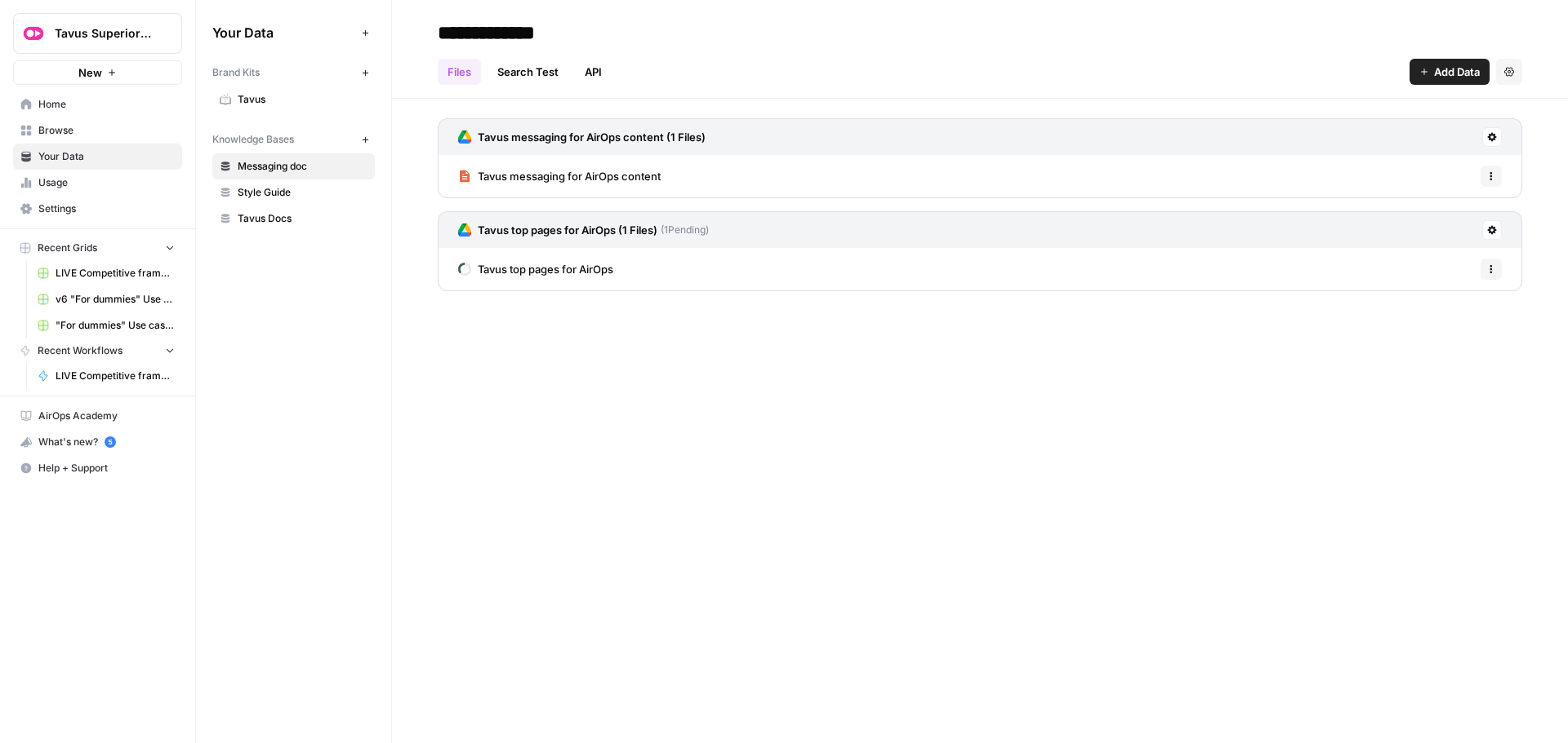
click at [302, 192] on span "Style Guide" at bounding box center [302, 192] width 130 height 14
click at [1492, 140] on icon at bounding box center [1491, 137] width 9 height 9
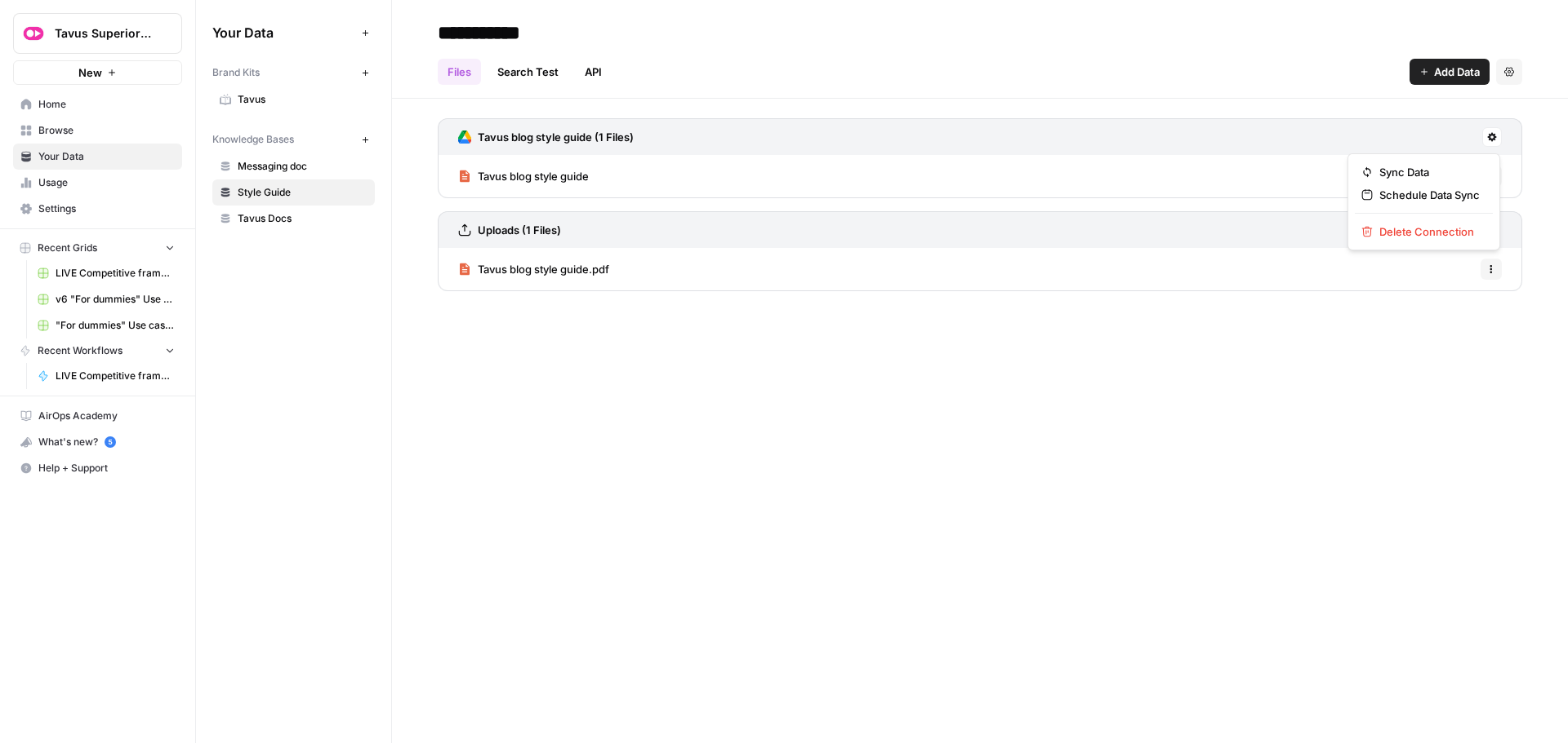
click at [817, 406] on div "**********" at bounding box center [980, 371] width 1176 height 743
click at [268, 164] on span "Messaging doc" at bounding box center [302, 165] width 130 height 14
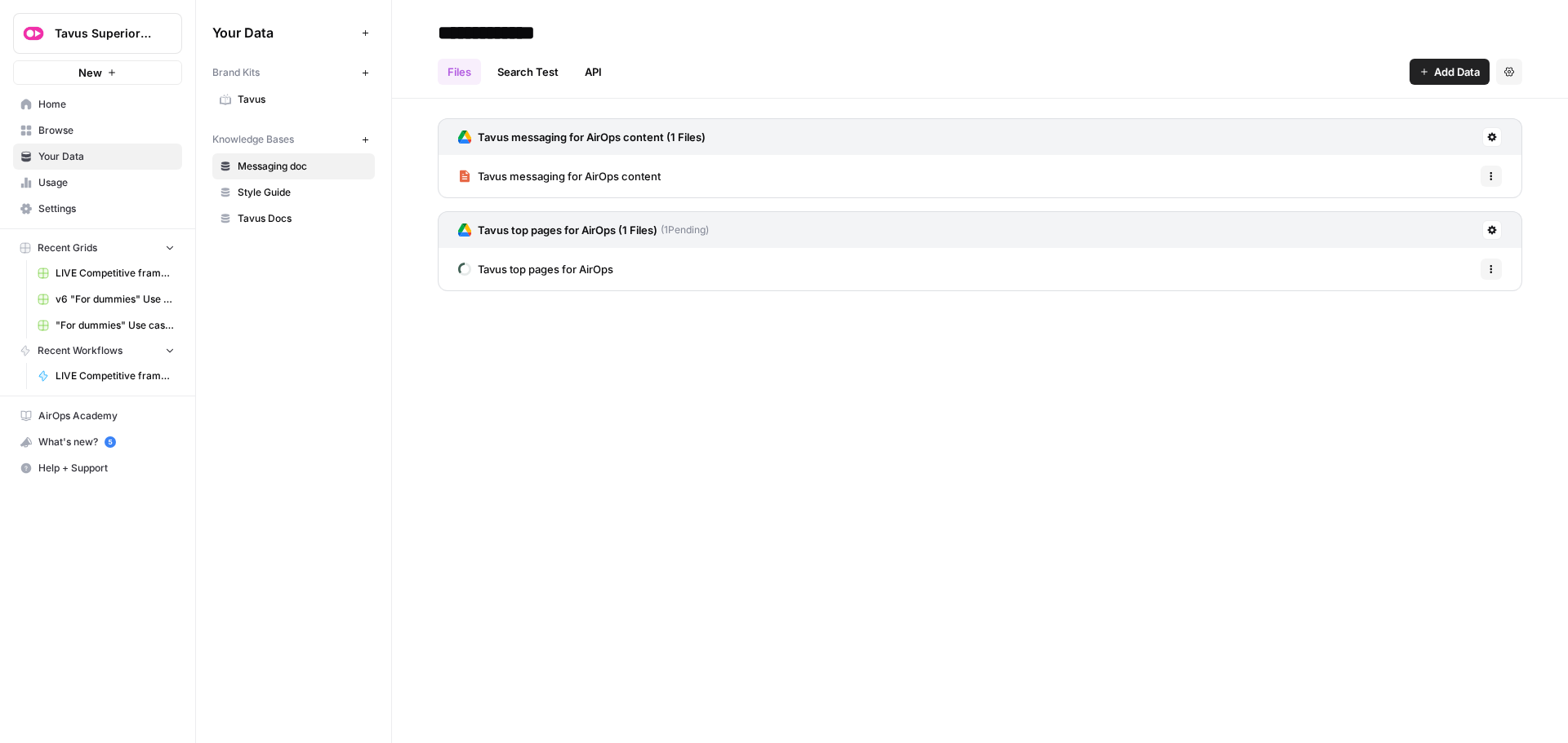
click at [573, 229] on h3 "Tavus top pages for AirOps (1 Files)" at bounding box center [567, 229] width 180 height 16
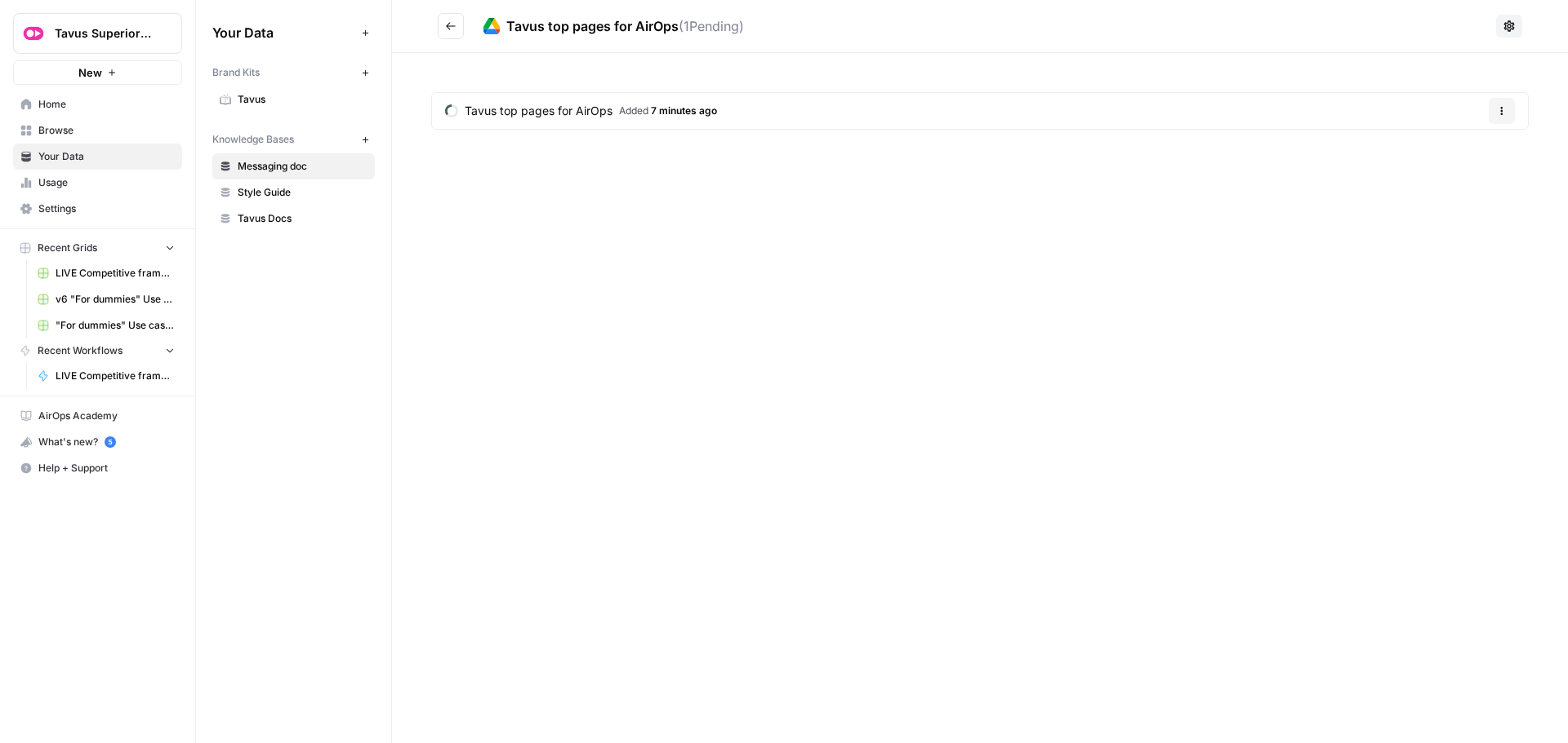
click at [555, 111] on span "Tavus top pages for AirOps" at bounding box center [539, 111] width 147 height 16
click at [447, 25] on icon "Go back" at bounding box center [451, 26] width 11 height 11
click at [449, 27] on icon "Go back" at bounding box center [451, 26] width 11 height 11
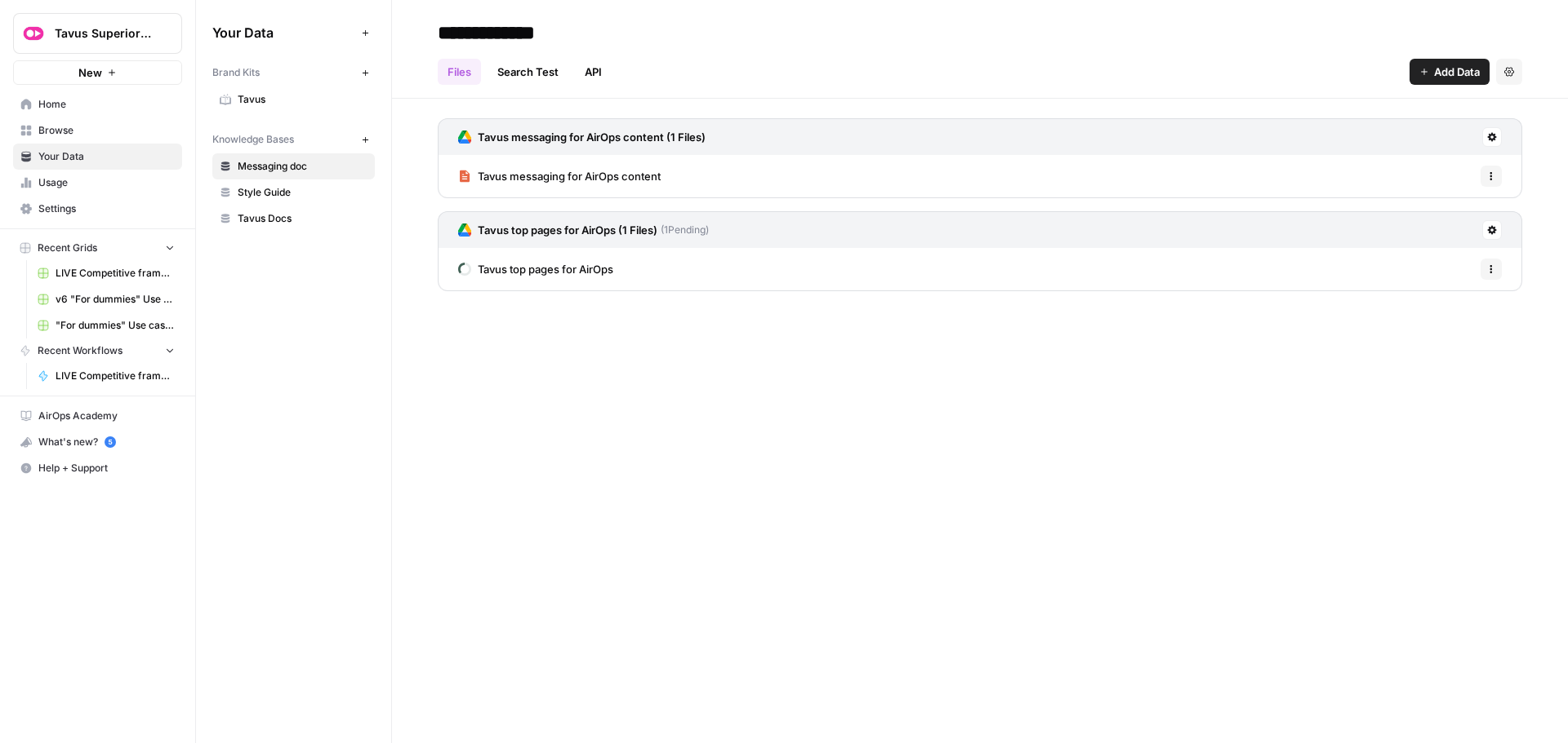
click at [565, 167] on link "Tavus messaging for AirOps content" at bounding box center [560, 176] width 203 height 42
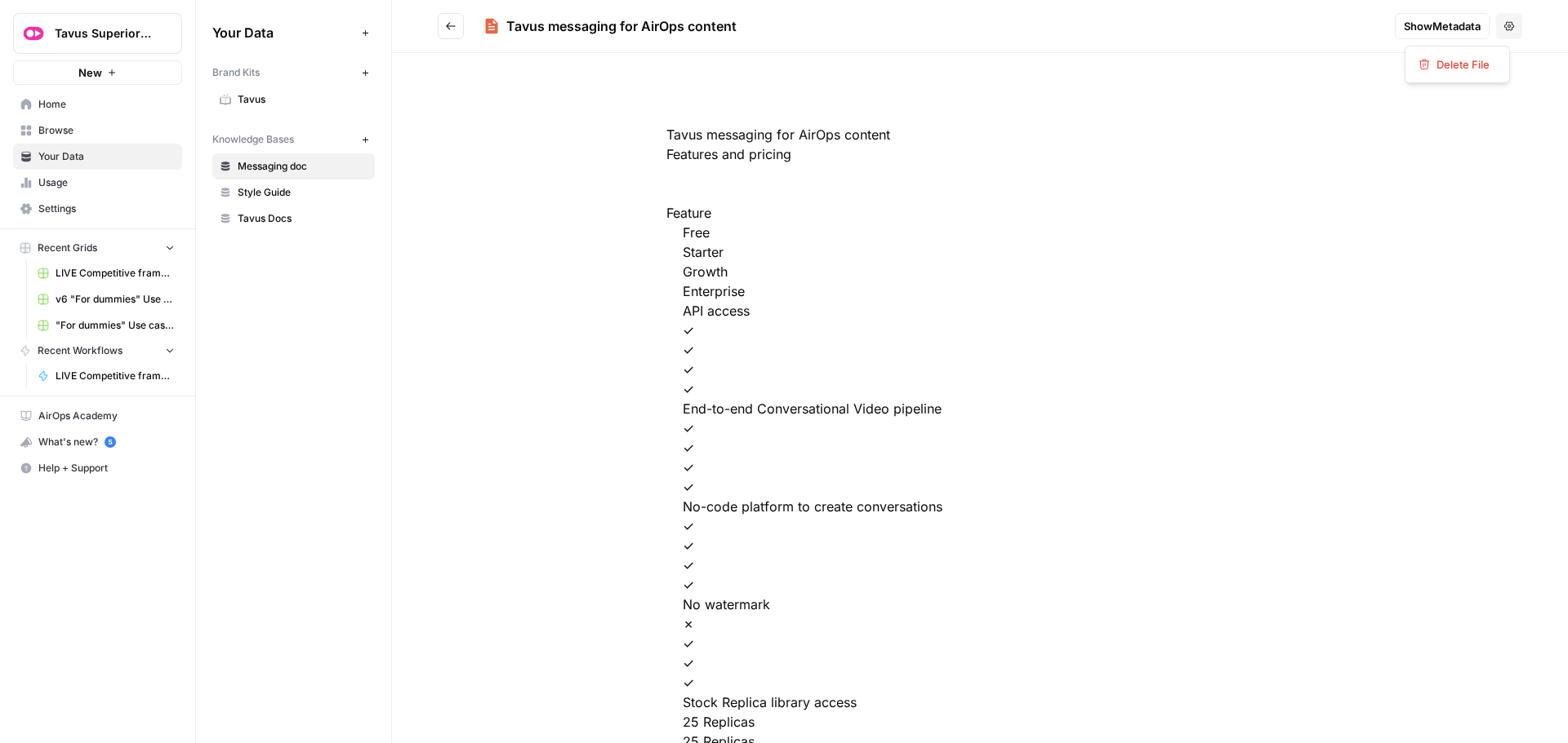
click at [1502, 29] on button "Options" at bounding box center [1509, 26] width 26 height 26
click at [1403, 24] on span "Show Metadata" at bounding box center [1442, 26] width 77 height 16
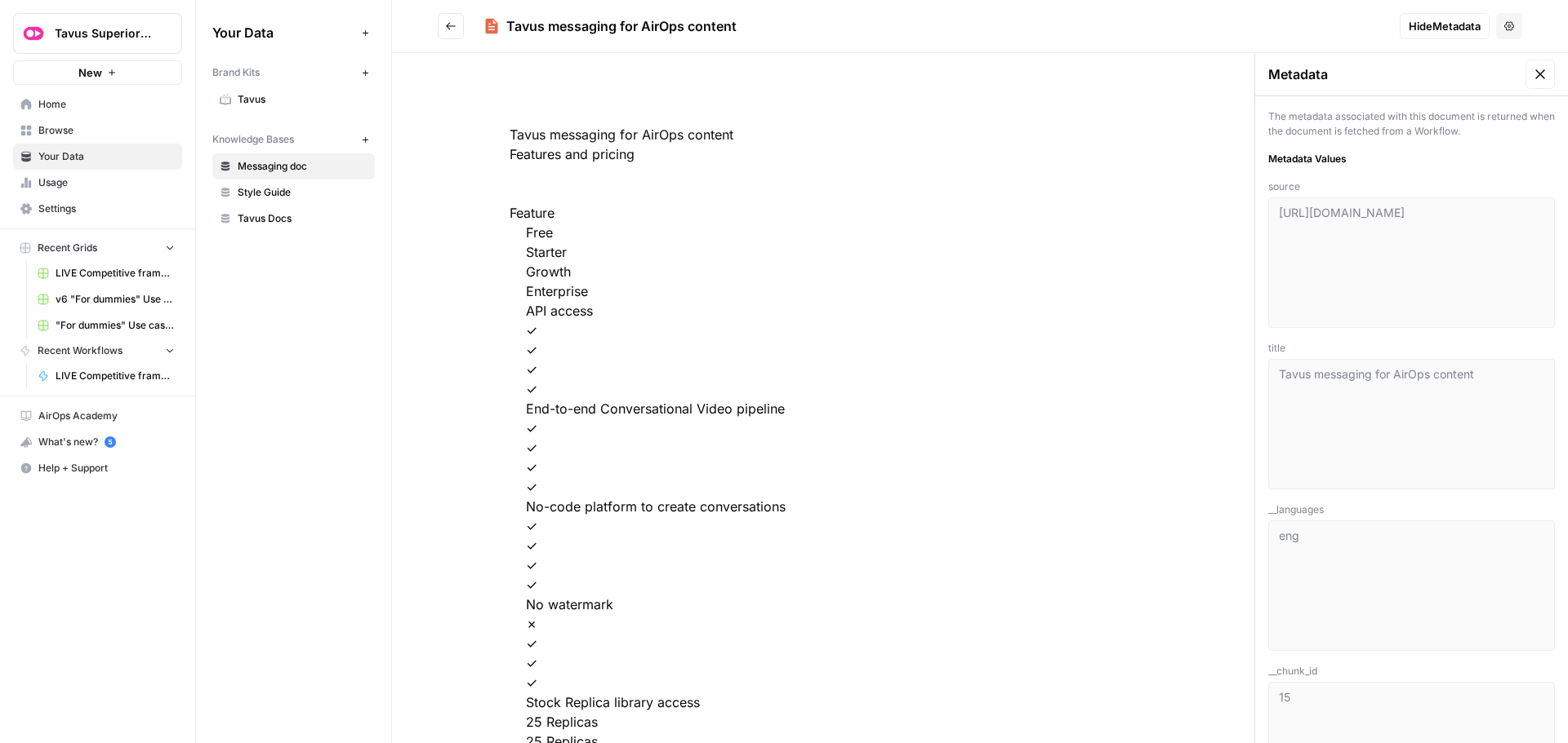
click at [459, 28] on button "Go back" at bounding box center [450, 26] width 26 height 26
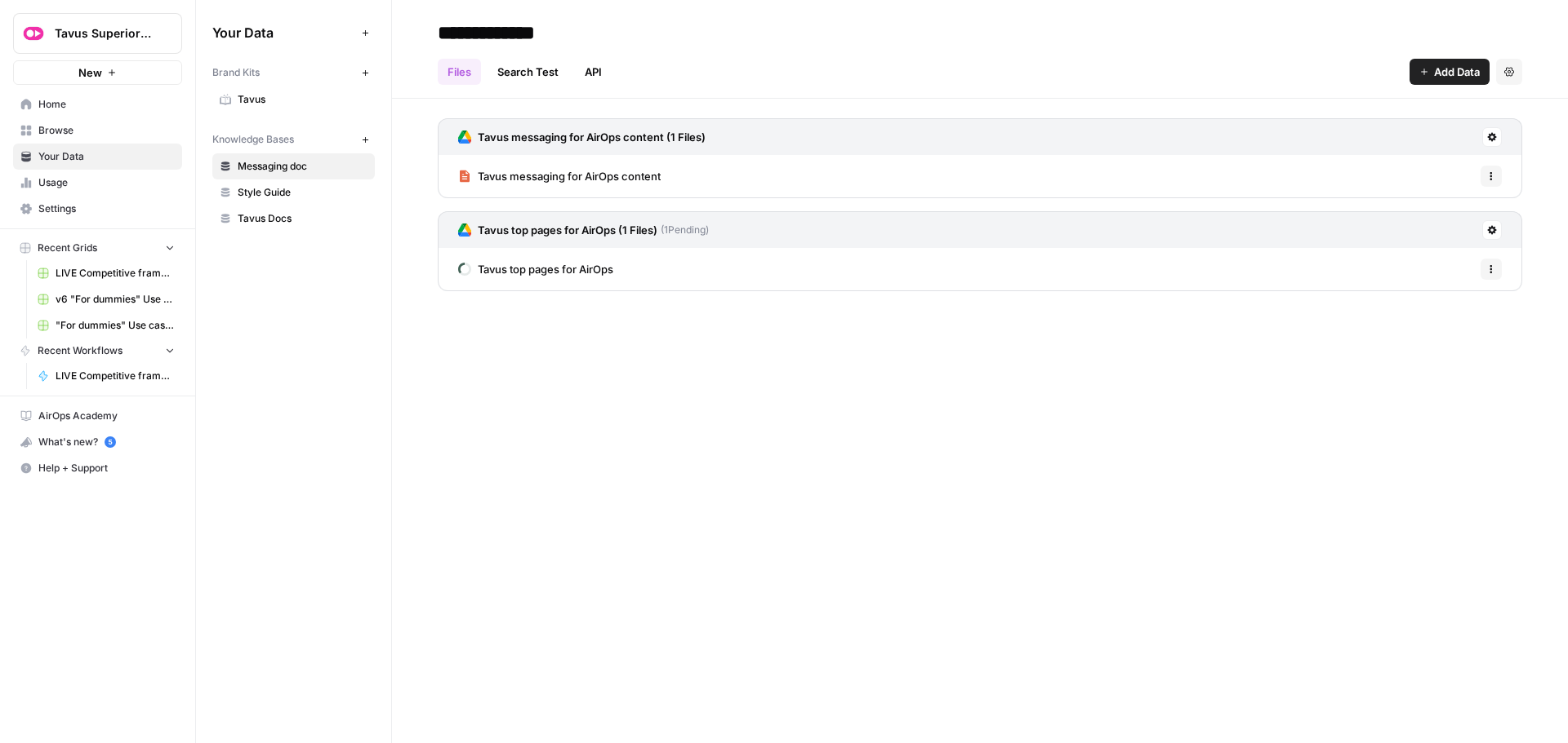
click at [42, 100] on span "Home" at bounding box center [106, 104] width 137 height 14
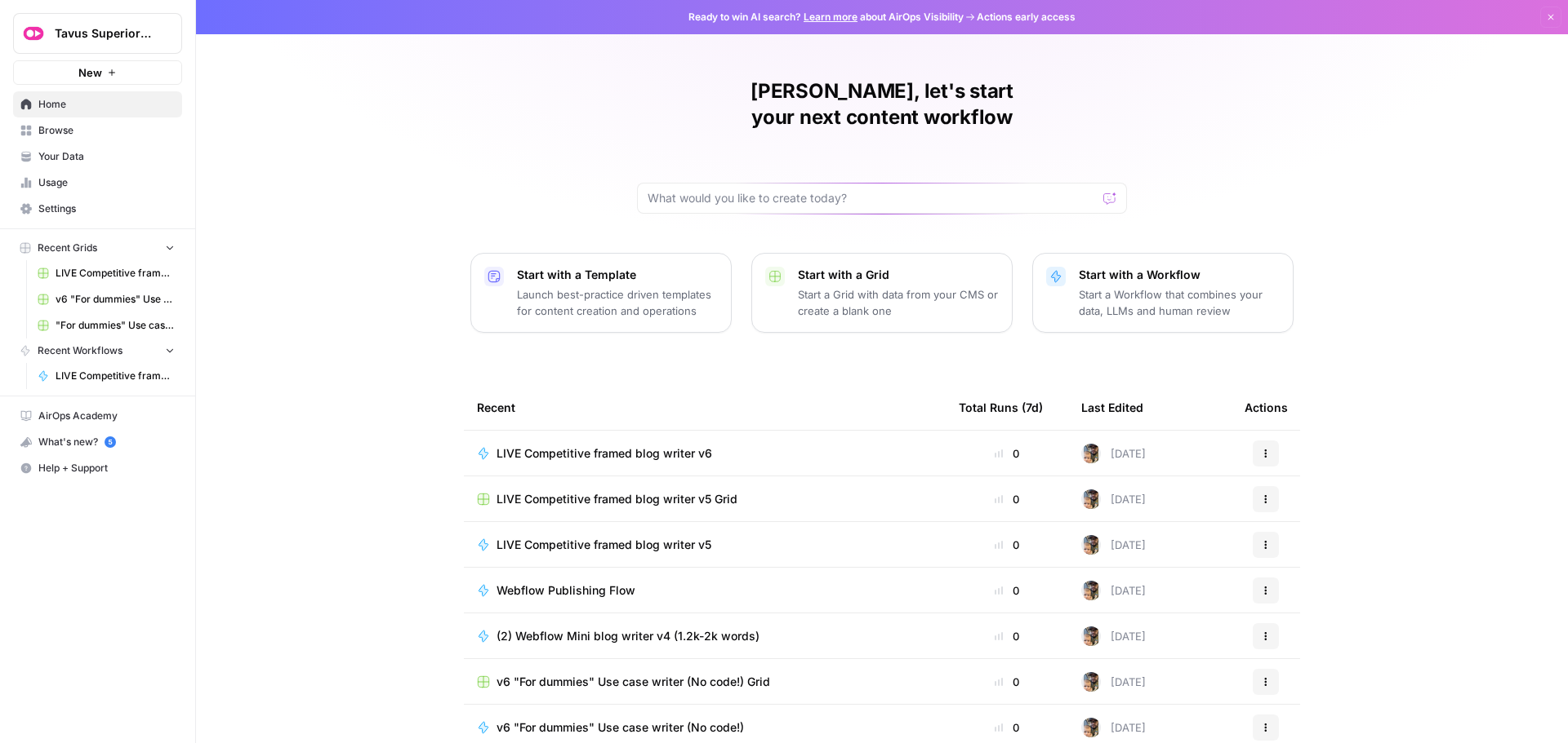
click at [541, 446] on span "LIVE Competitive framed blog writer v6" at bounding box center [604, 453] width 215 height 16
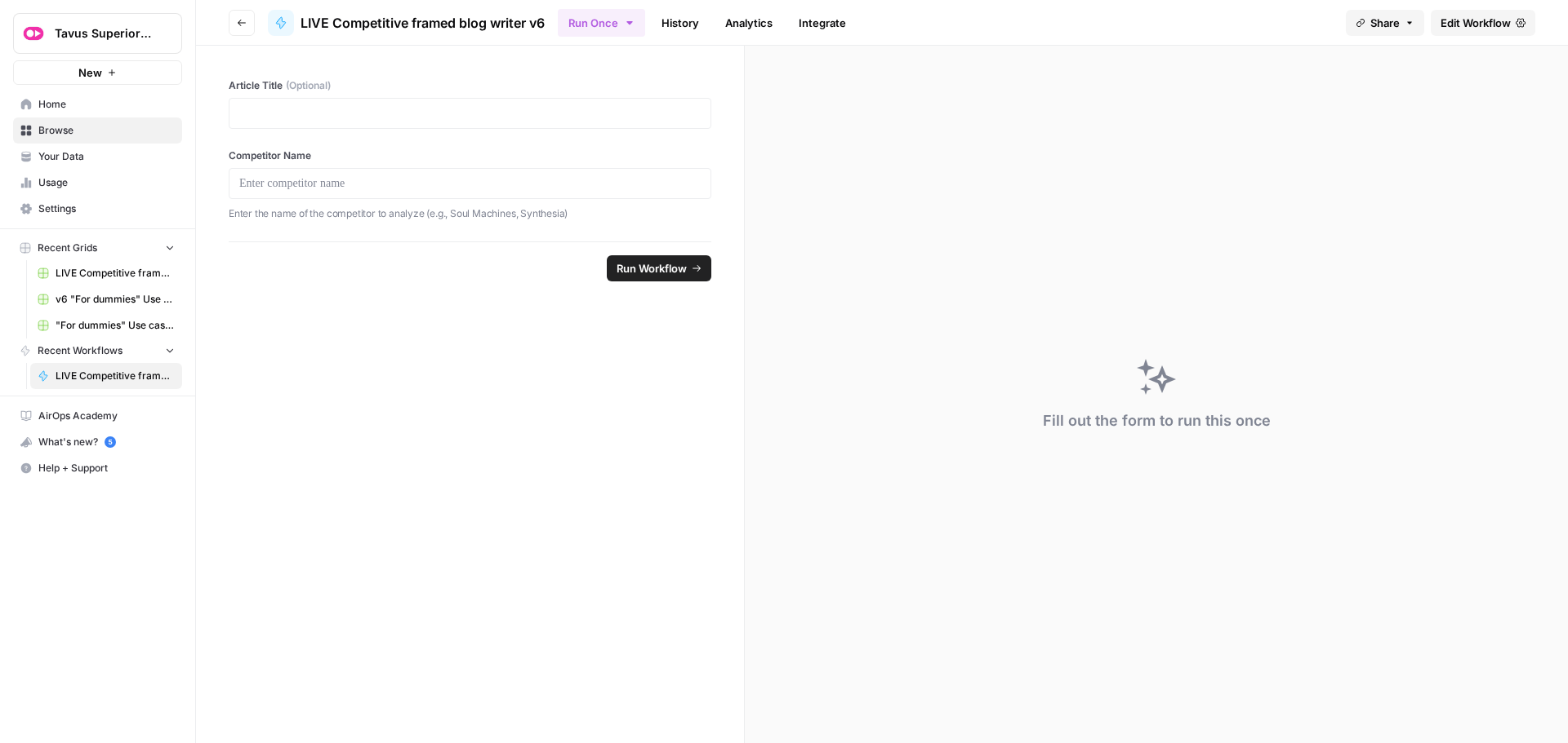
click at [1492, 29] on span "Edit Workflow" at bounding box center [1474, 22] width 70 height 16
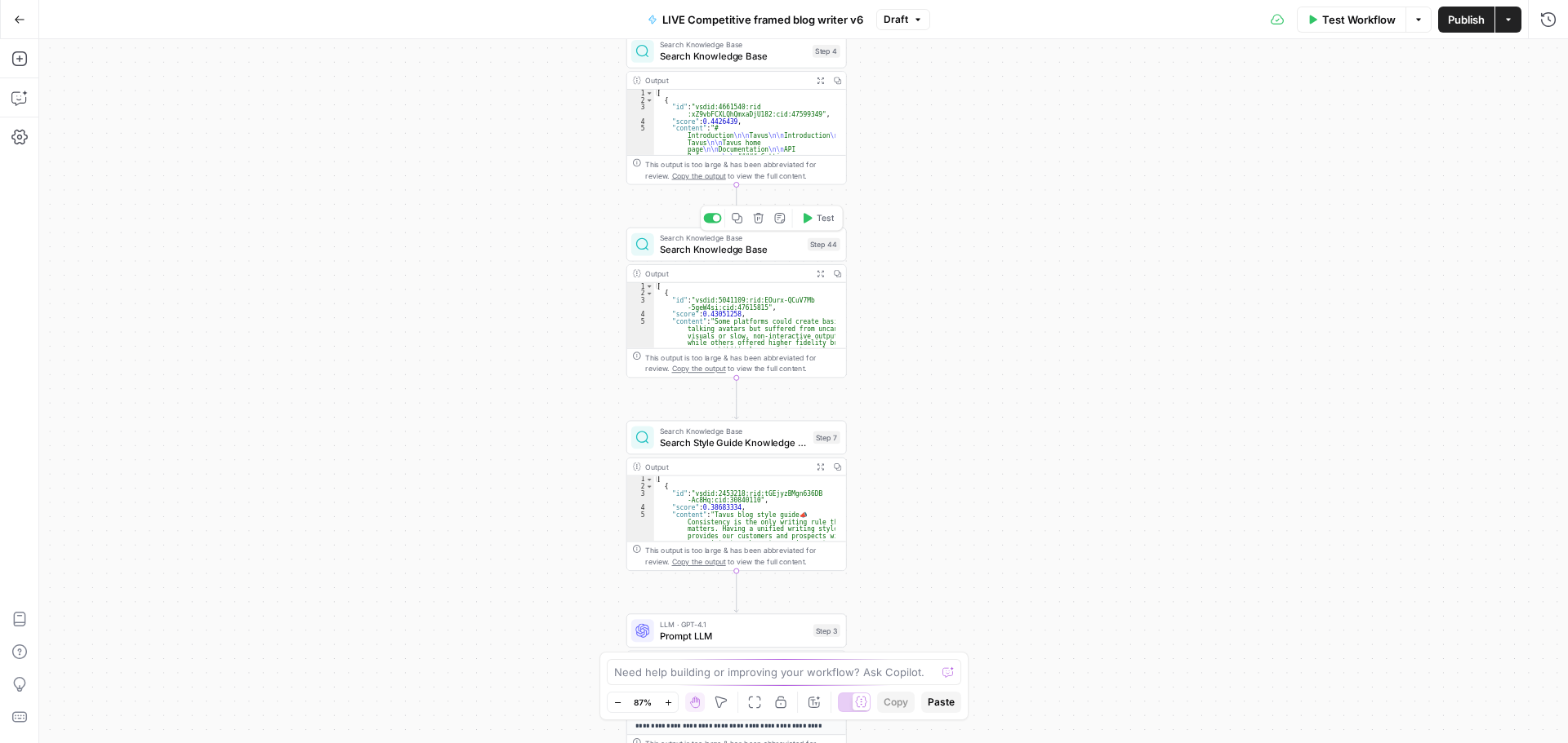
click at [698, 250] on span "Search Knowledge Base" at bounding box center [731, 249] width 143 height 14
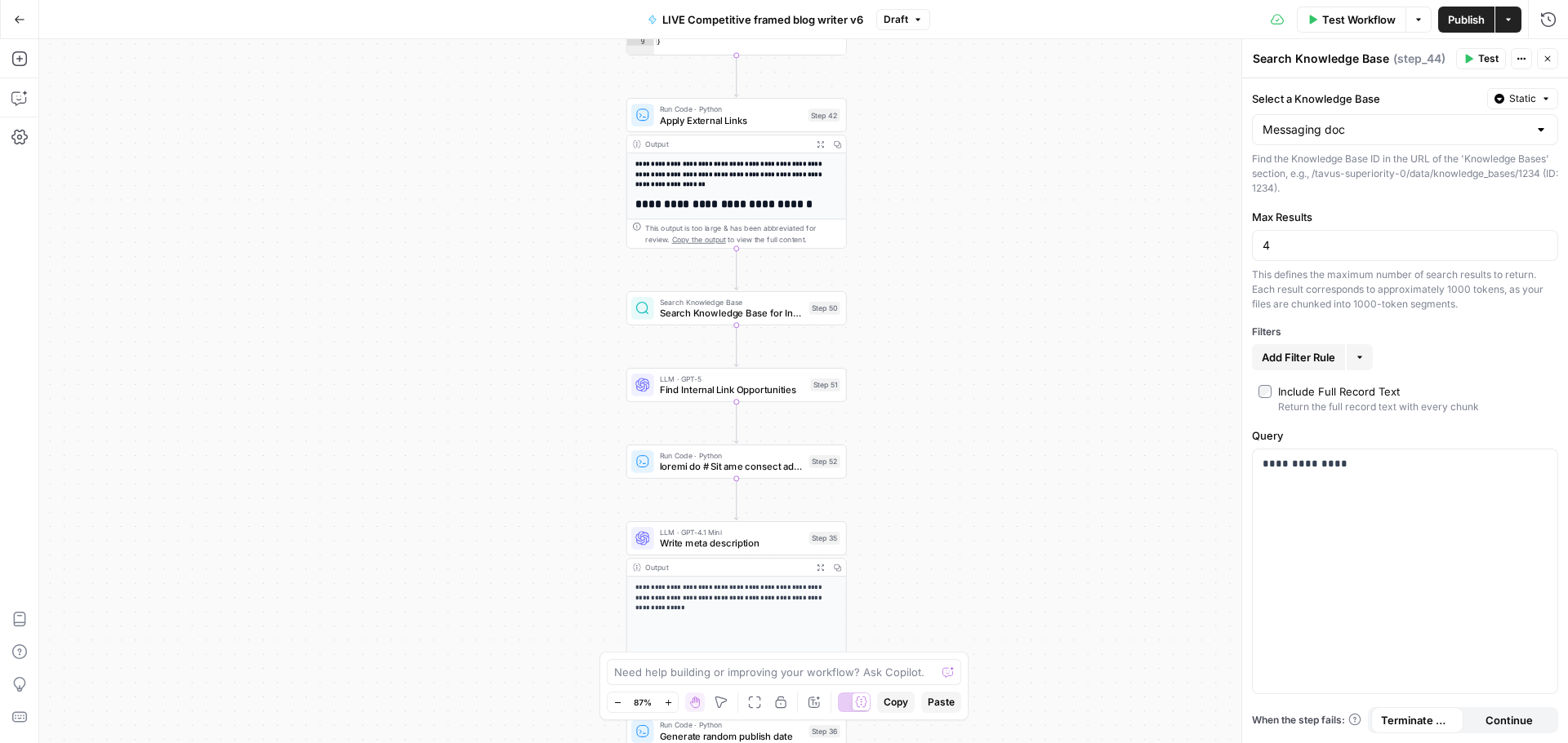
click at [730, 314] on span "Search Knowledge Base for Internal Links" at bounding box center [732, 313] width 144 height 14
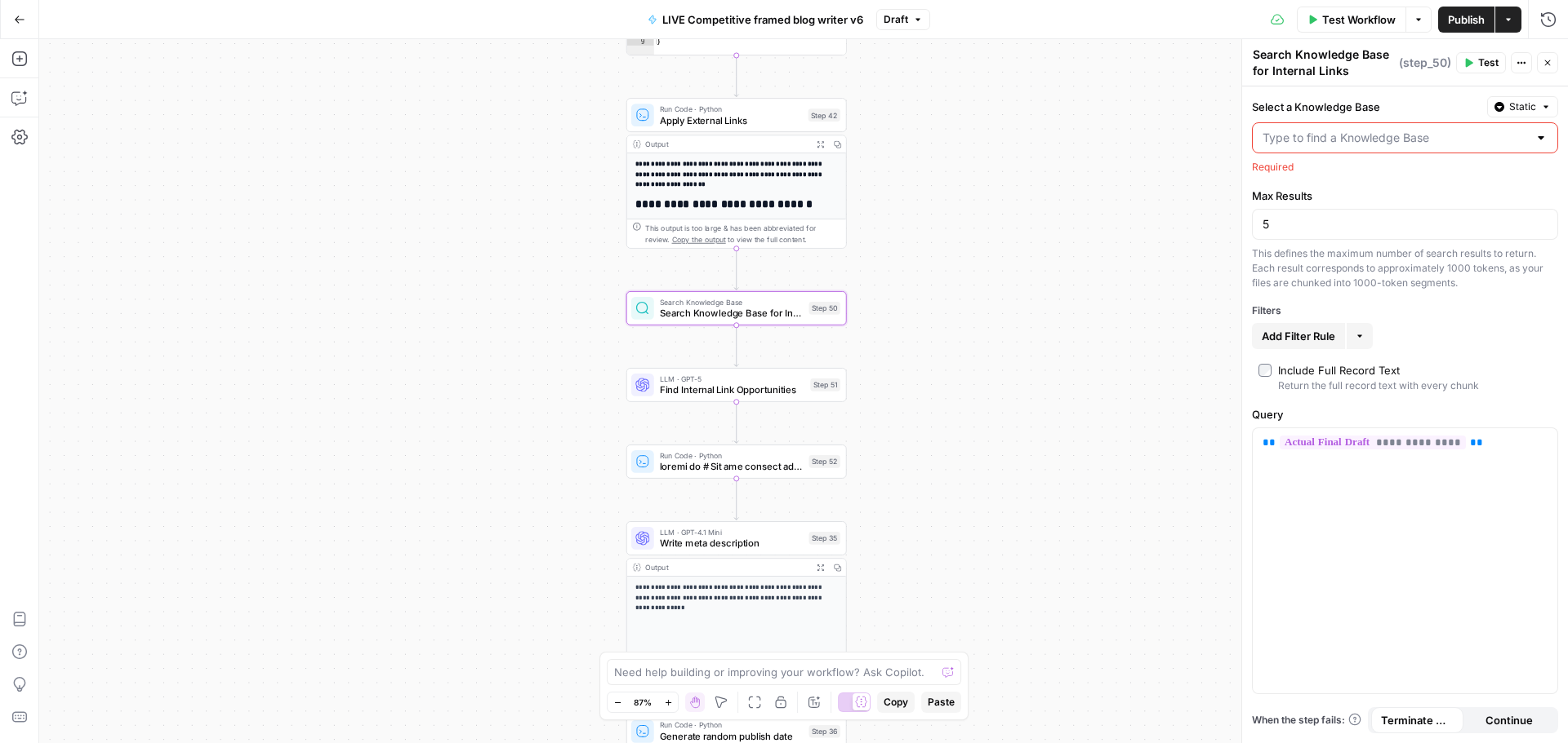
click at [1539, 139] on div at bounding box center [1541, 138] width 13 height 16
click at [1357, 102] on label "Select a Knowledge Base" at bounding box center [1365, 106] width 229 height 16
click at [1357, 130] on input "Select a Knowledge Base" at bounding box center [1394, 138] width 265 height 16
click at [1451, 19] on span "Publish" at bounding box center [1466, 19] width 36 height 16
click at [25, 22] on button "Go Back" at bounding box center [19, 19] width 30 height 30
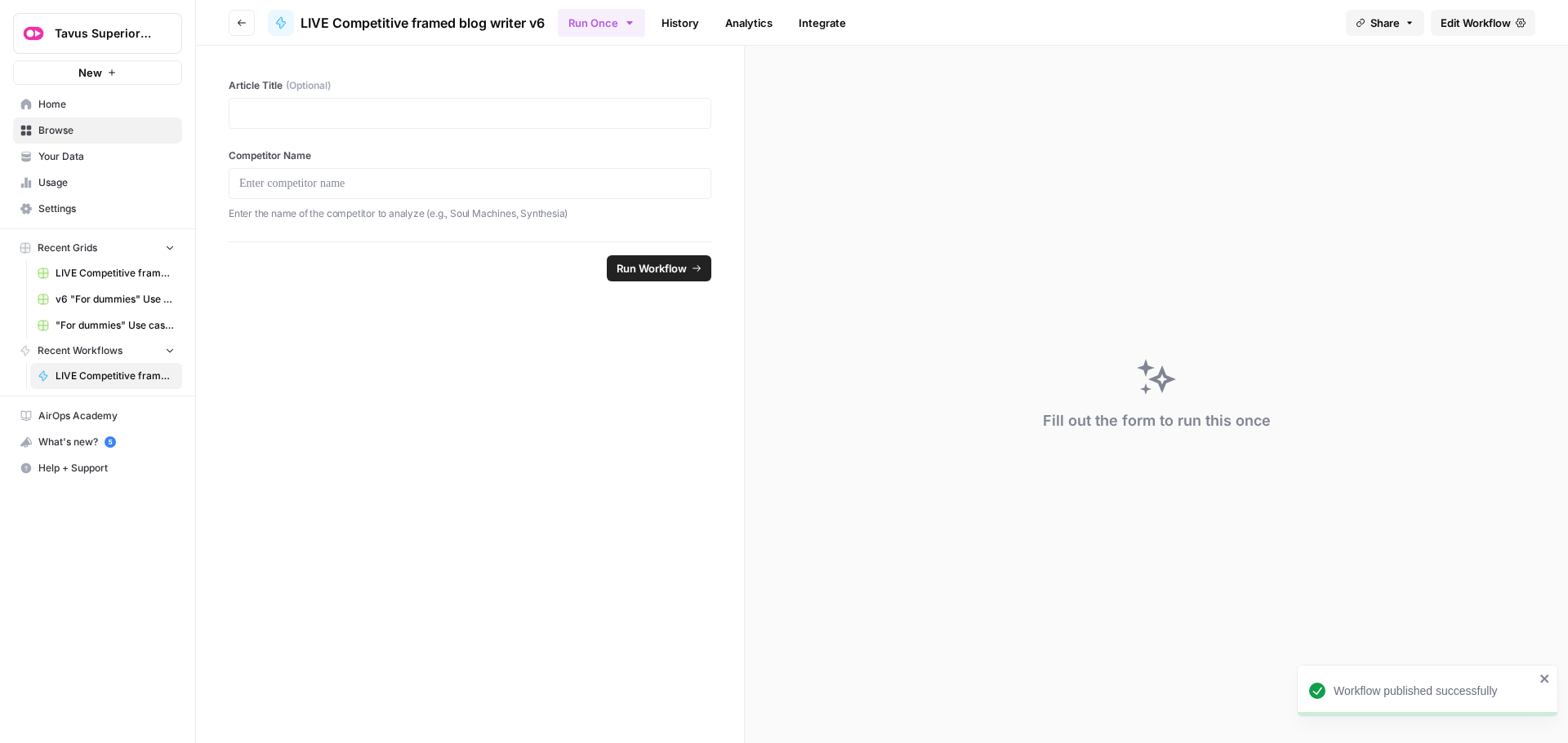
click at [102, 153] on span "Your Data" at bounding box center [106, 156] width 137 height 14
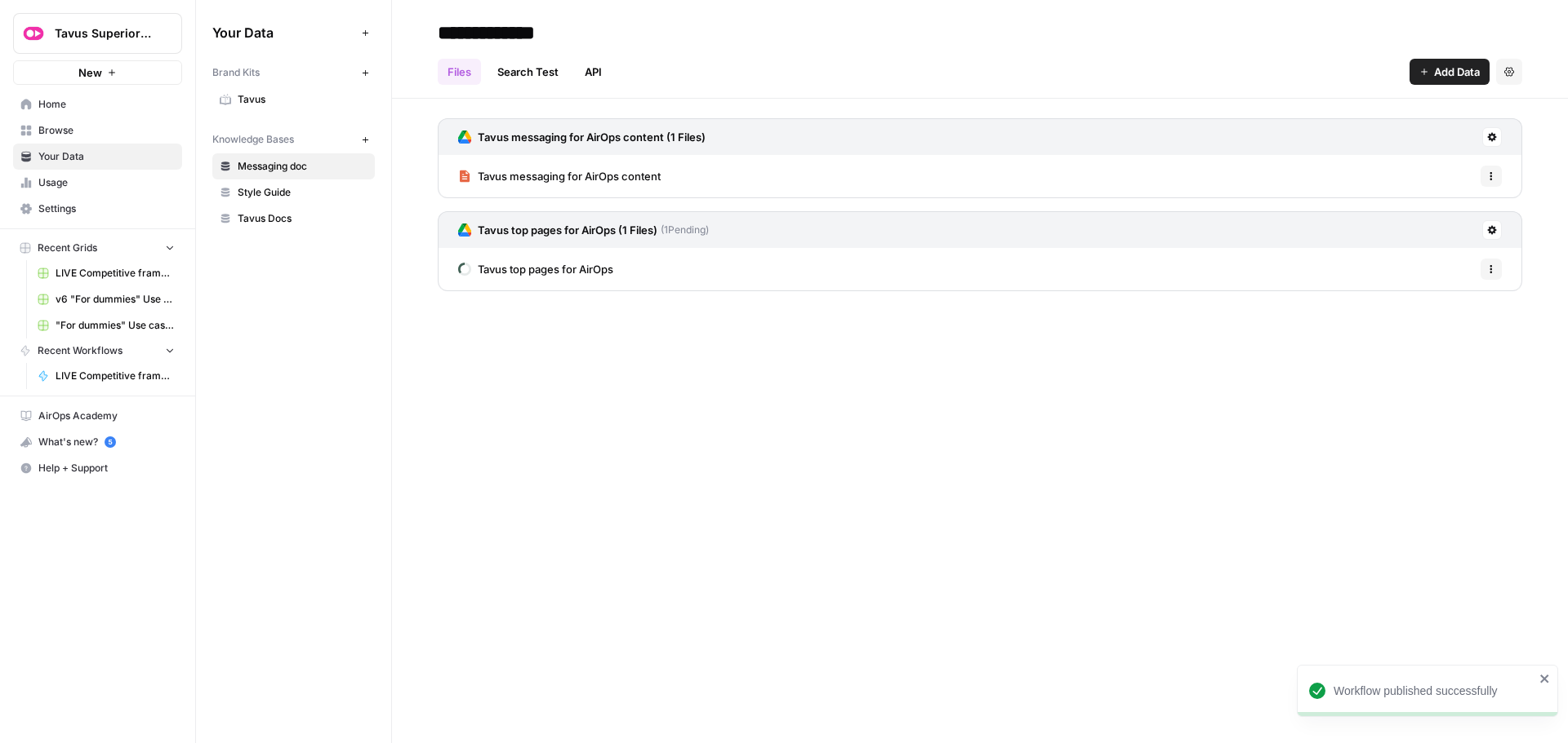
click at [752, 438] on div "**********" at bounding box center [980, 371] width 1176 height 743
click at [293, 192] on span "Style Guide" at bounding box center [302, 192] width 130 height 14
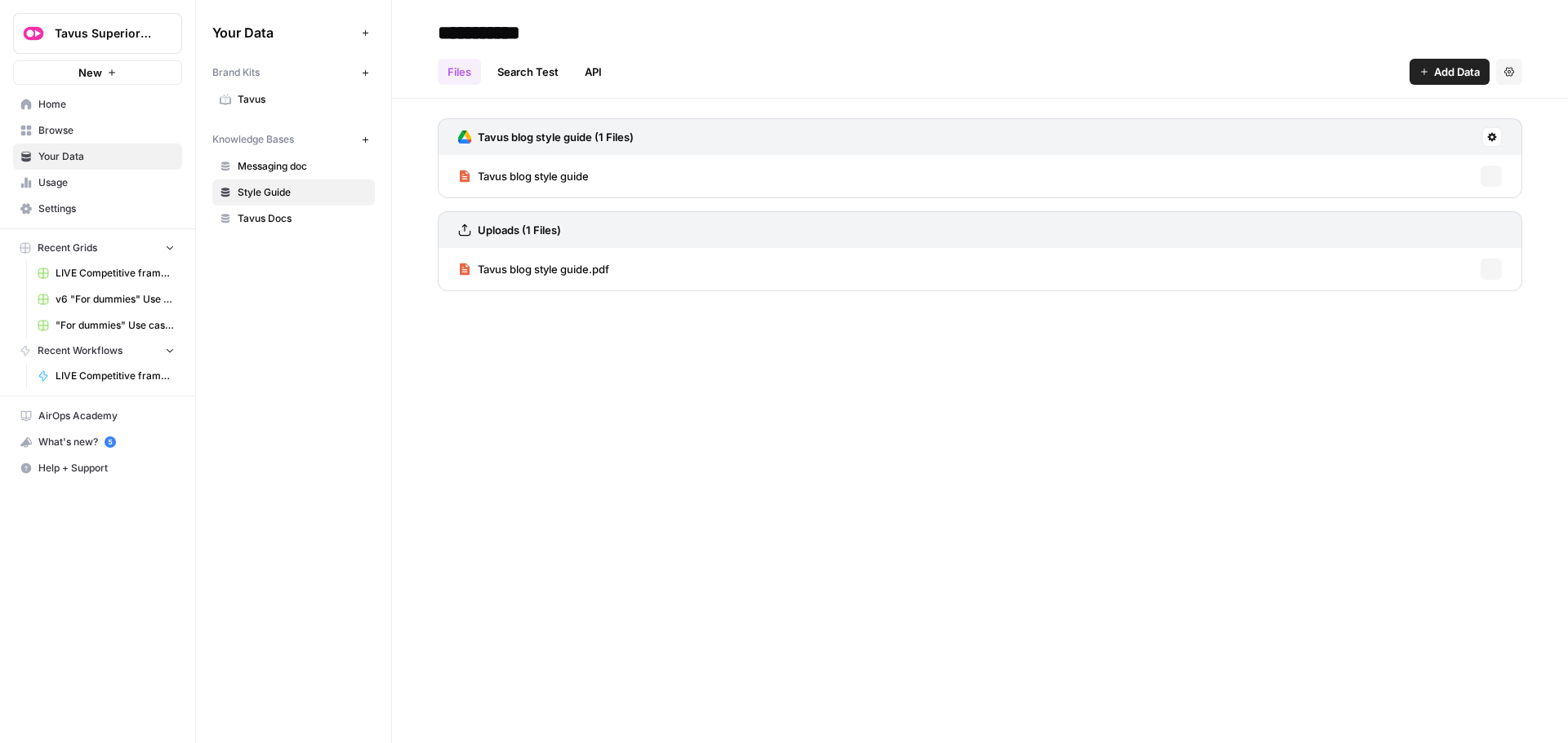
click at [287, 162] on span "Messaging doc" at bounding box center [302, 165] width 130 height 14
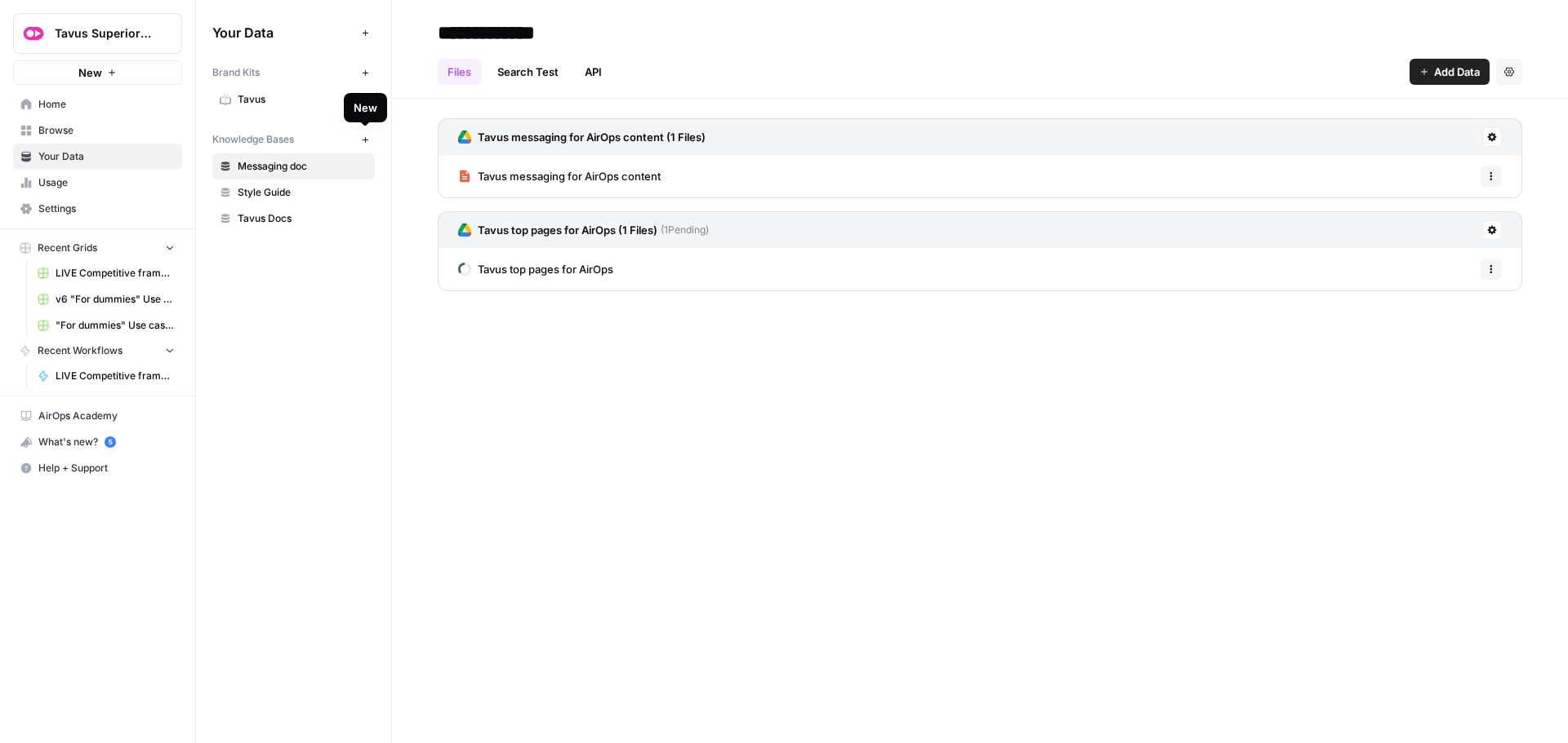
click at [360, 144] on button "New" at bounding box center [364, 140] width 19 height 19
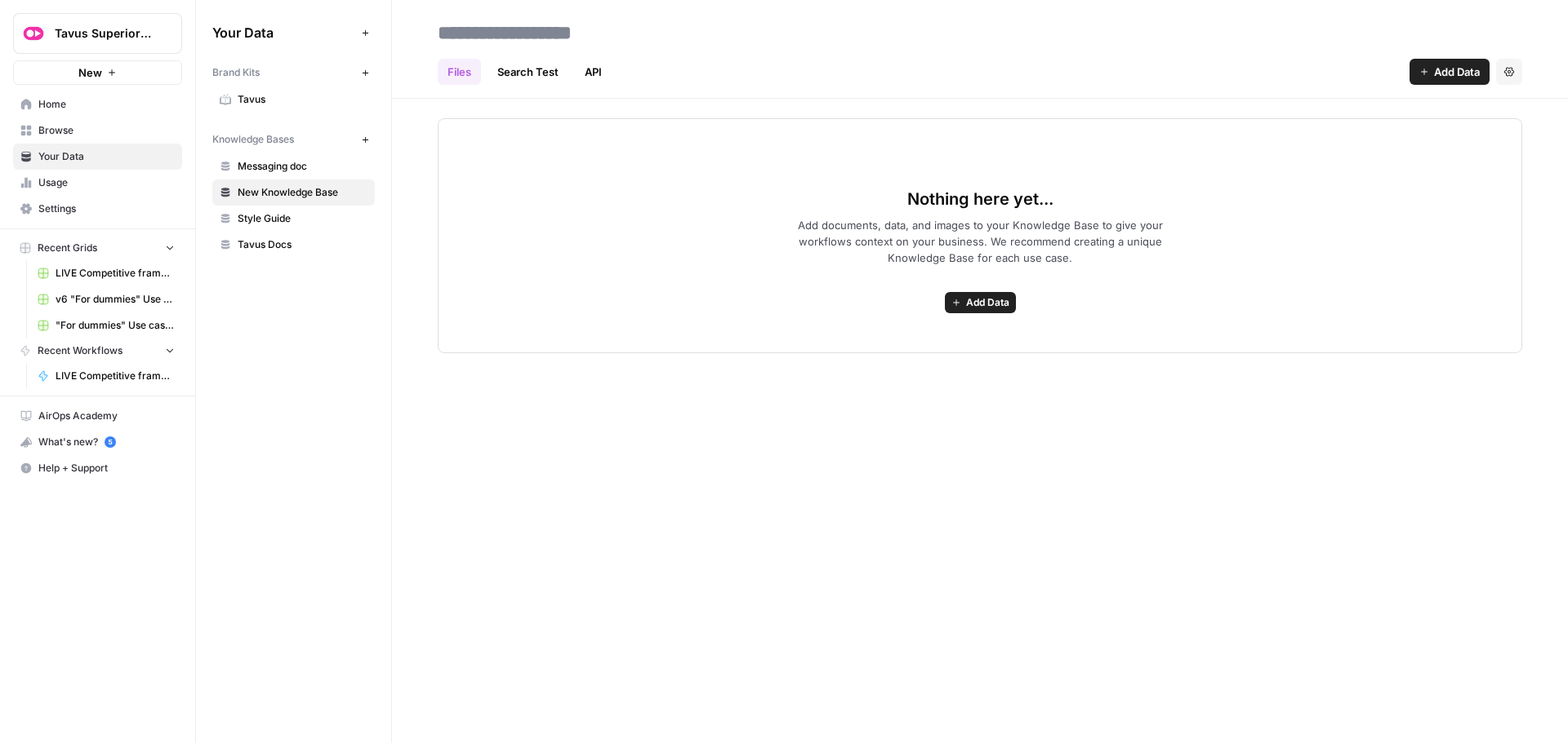
click at [973, 302] on span "Add Data" at bounding box center [987, 302] width 43 height 14
click at [872, 422] on span "Import File from Google Drive" at bounding box center [919, 419] width 148 height 16
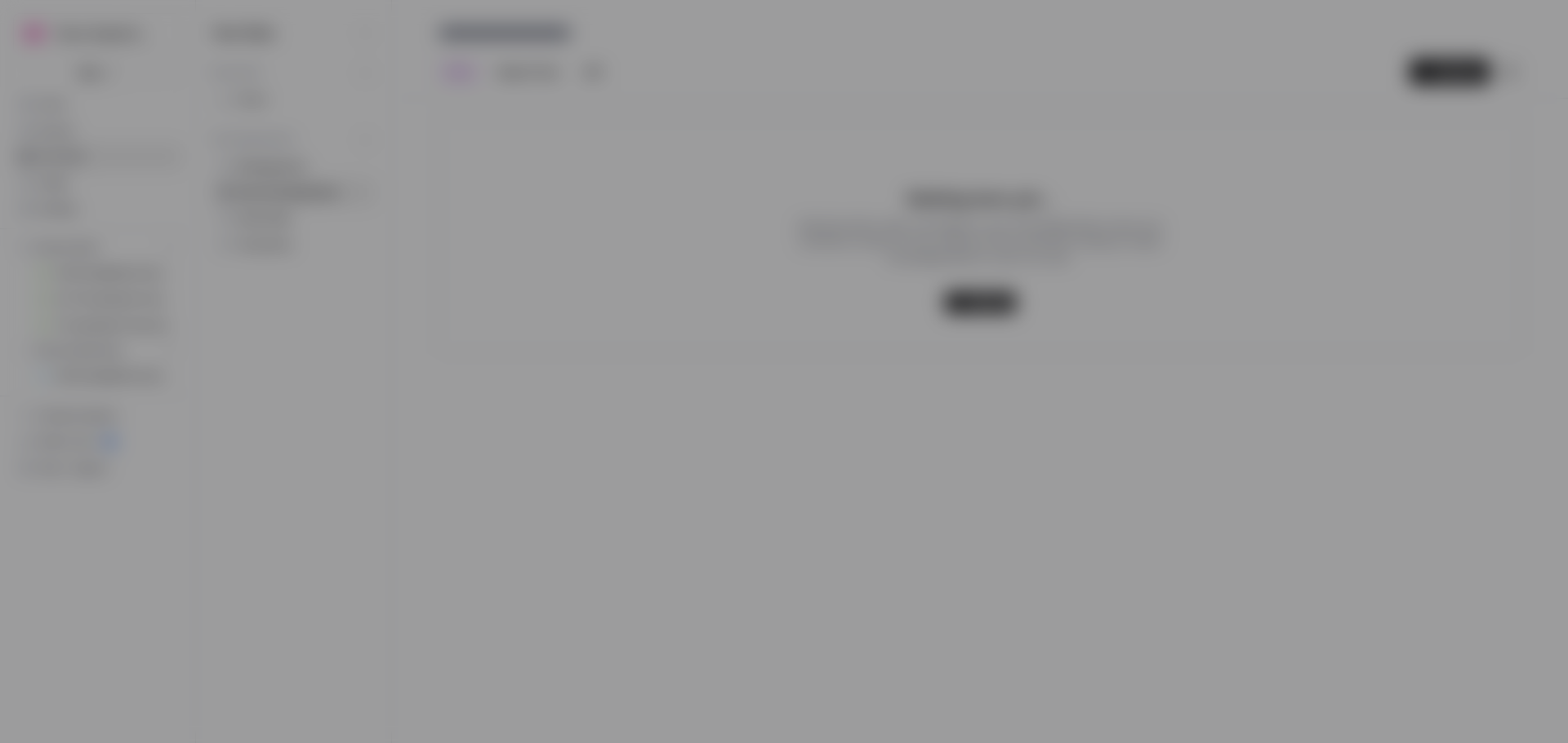
type input "[EMAIL_ADDRESS][DOMAIN_NAME]"
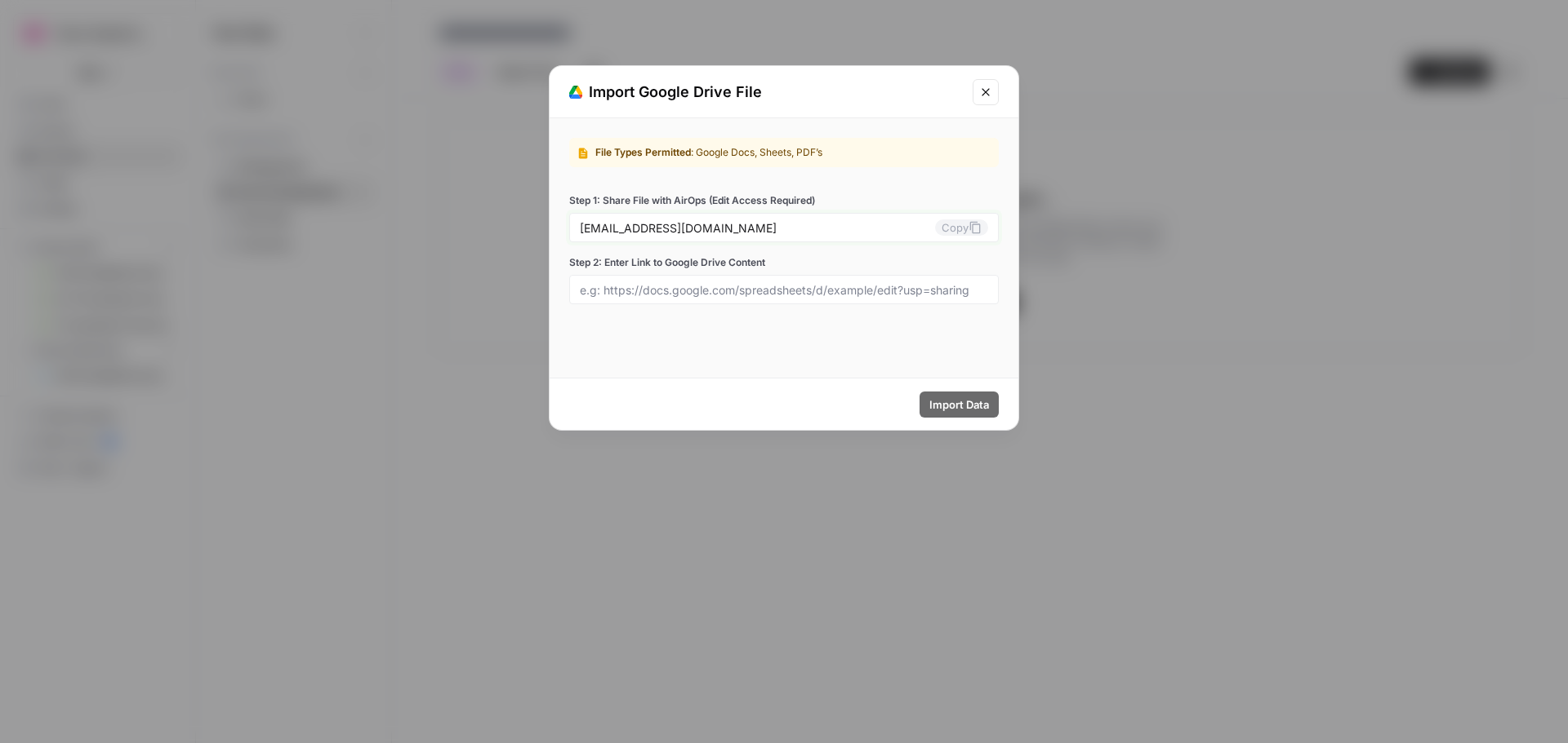
click at [977, 227] on icon at bounding box center [975, 228] width 13 height 13
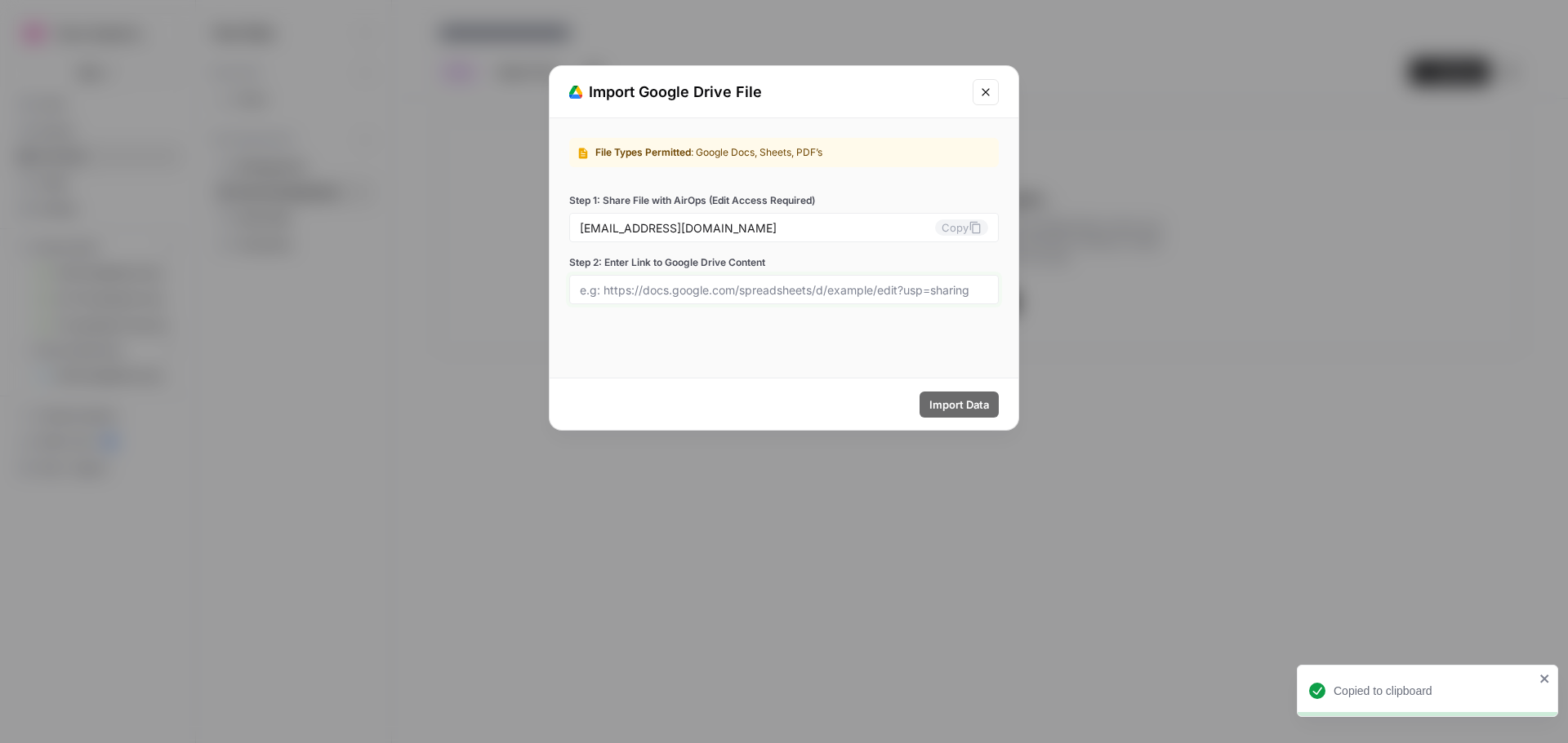
click at [742, 291] on input "Step 2: Enter Link to Google Drive Content" at bounding box center [784, 289] width 409 height 14
paste input "[URL][DOMAIN_NAME]"
type input "[URL][DOMAIN_NAME]"
click at [967, 403] on span "Import Data" at bounding box center [959, 404] width 59 height 16
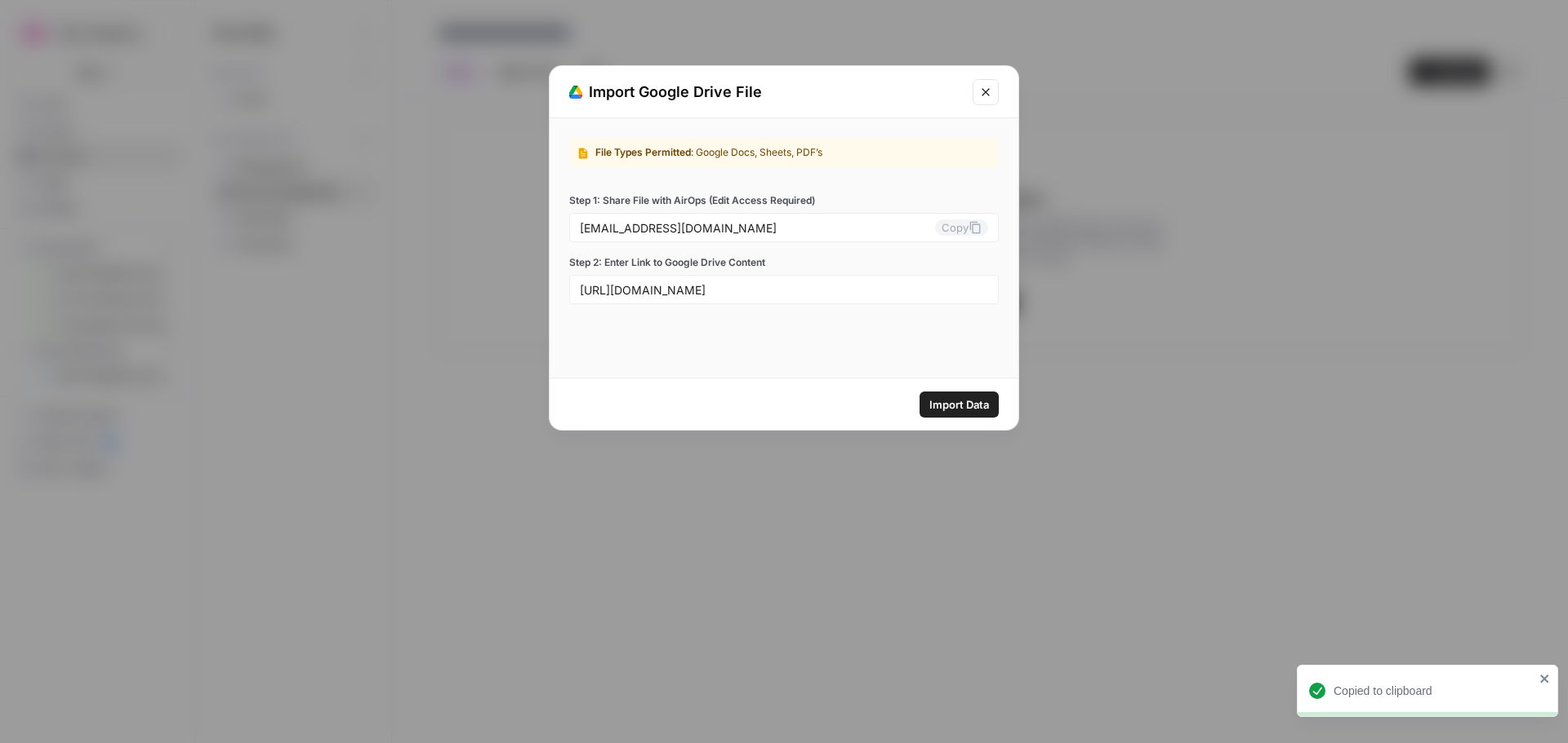
scroll to position [0, 0]
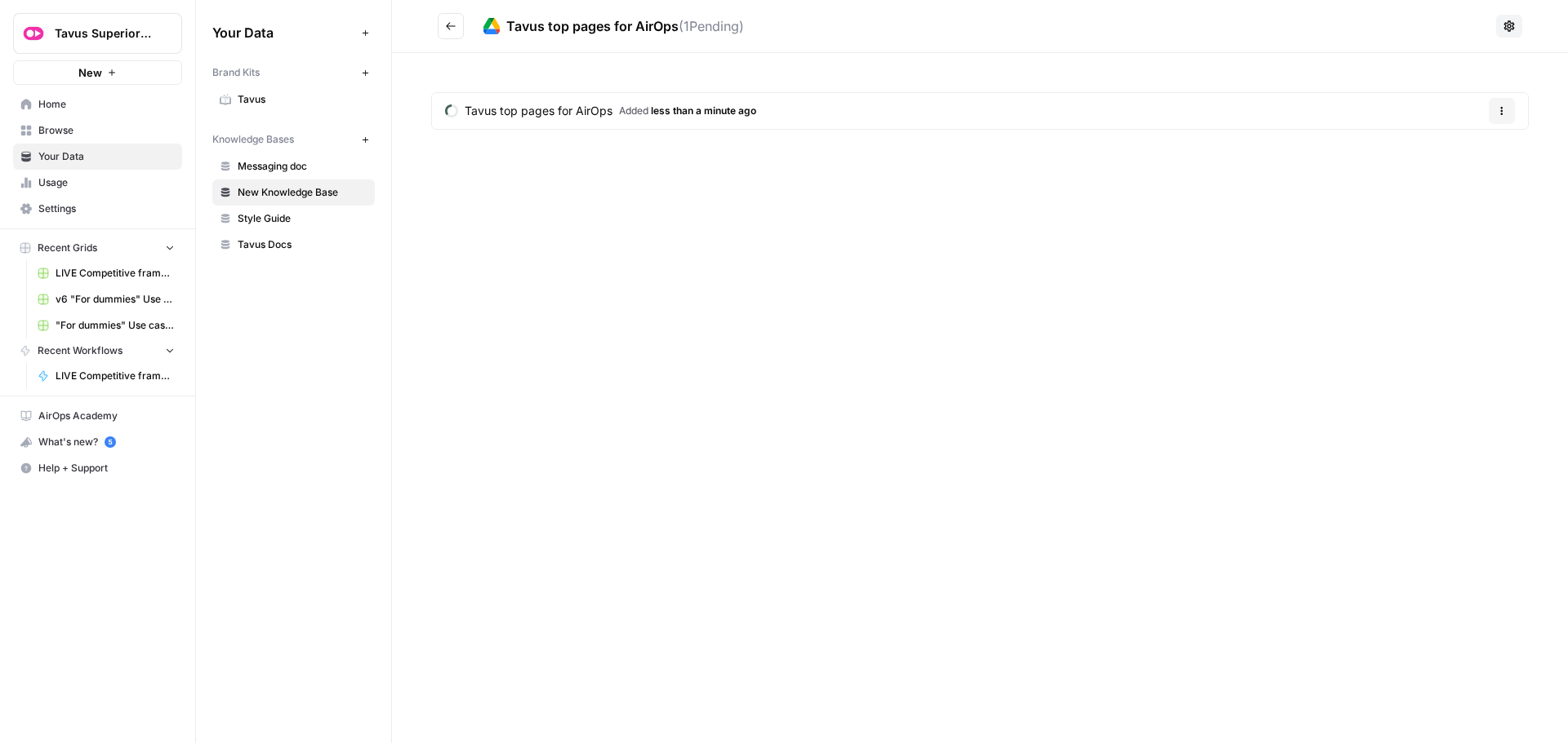
click at [278, 216] on span "Style Guide" at bounding box center [302, 218] width 130 height 14
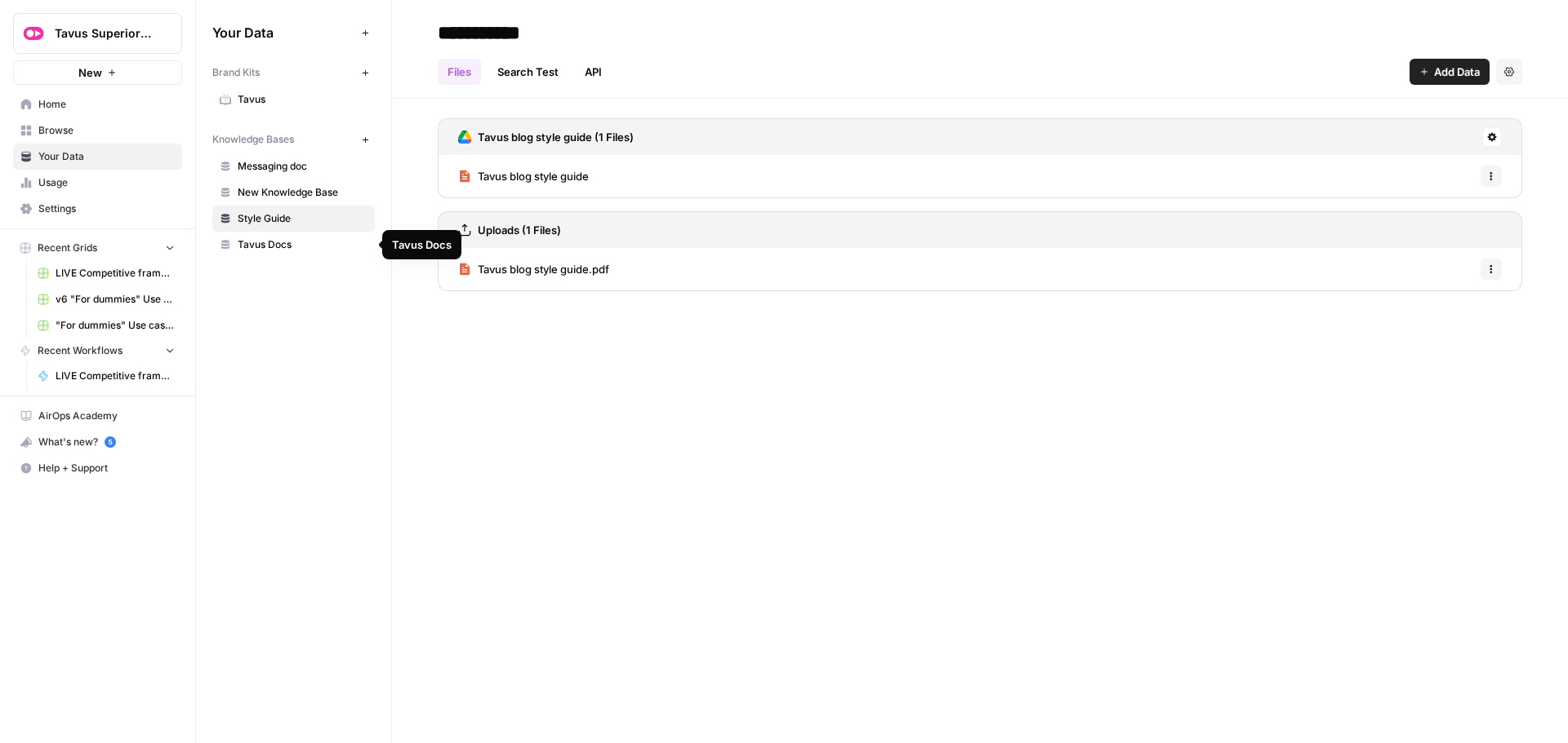
click at [288, 186] on span "New Knowledge Base" at bounding box center [302, 192] width 130 height 14
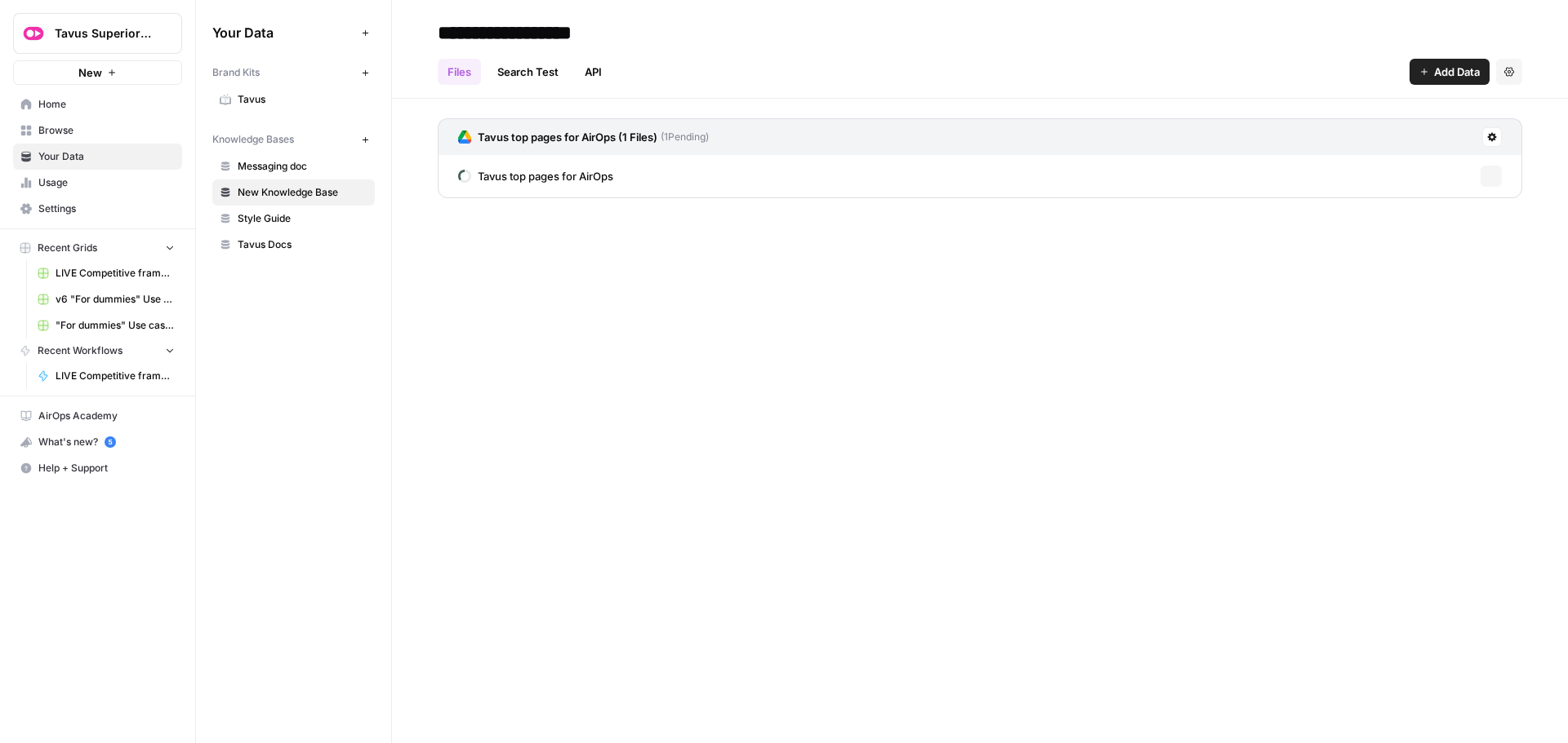
click at [280, 164] on span "Messaging doc" at bounding box center [302, 165] width 130 height 14
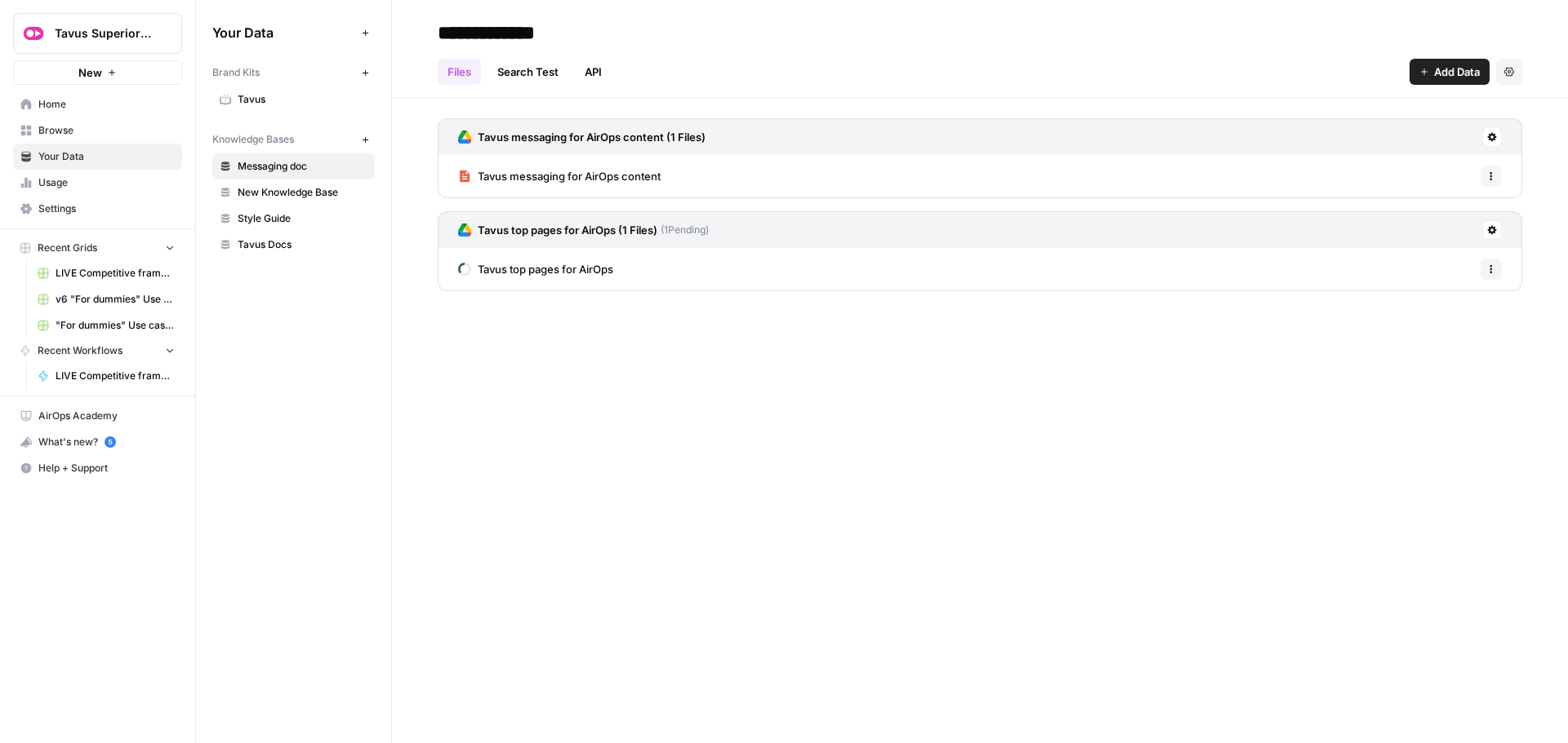
click at [1492, 229] on icon at bounding box center [1491, 229] width 9 height 9
click at [1415, 320] on span "Delete Connection" at bounding box center [1428, 324] width 100 height 16
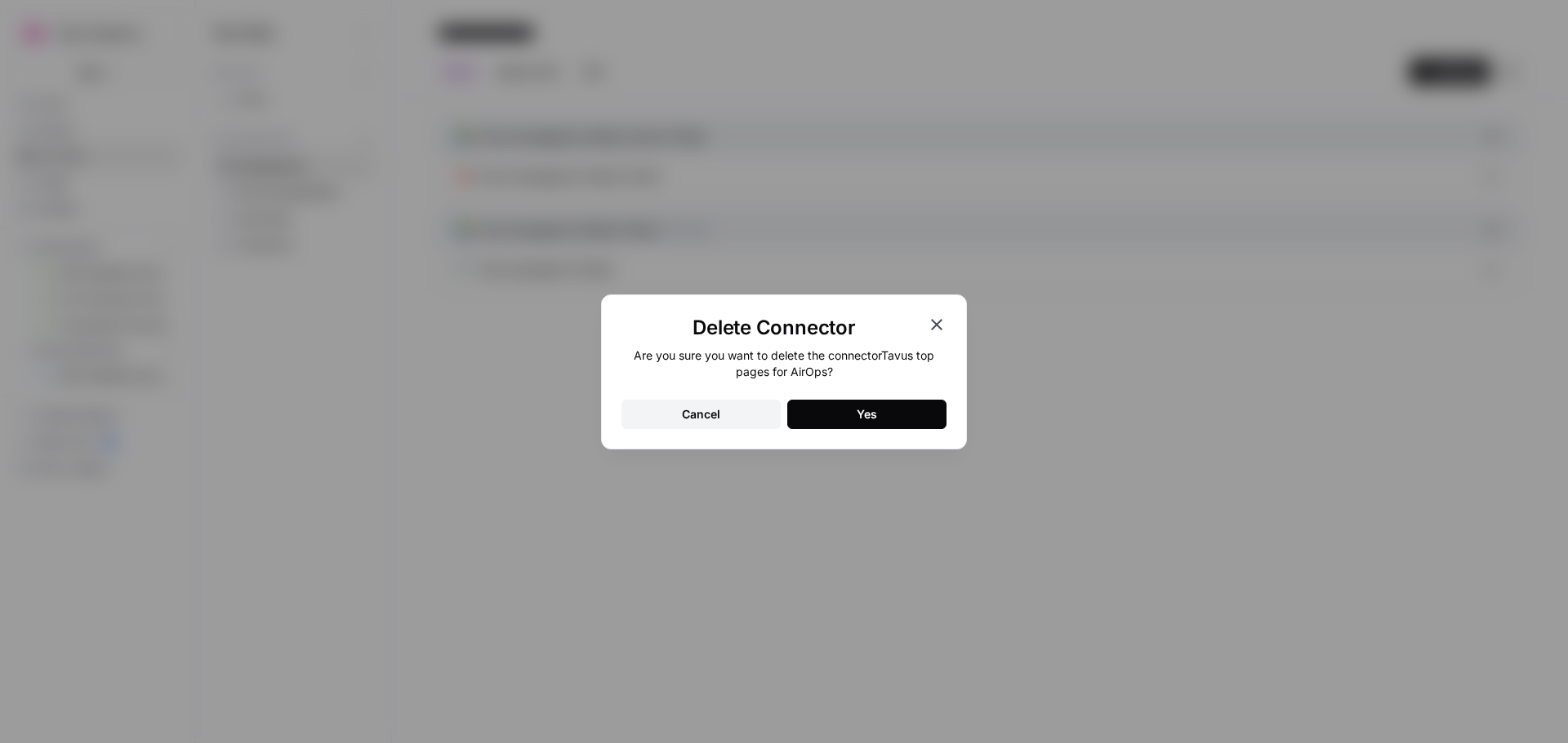
click at [852, 415] on button "Yes" at bounding box center [867, 414] width 159 height 30
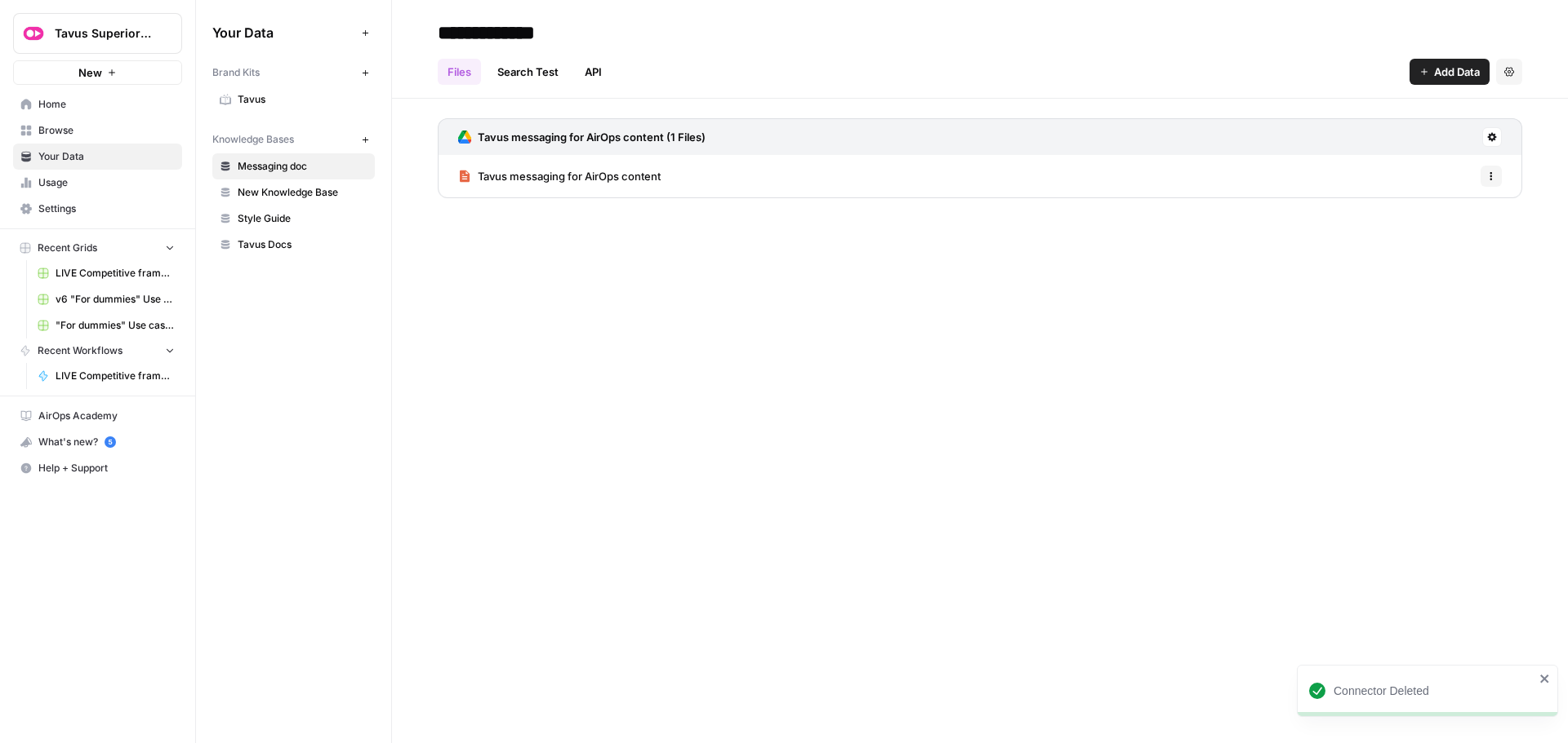
click at [272, 163] on span "Messaging doc" at bounding box center [302, 165] width 130 height 14
click at [293, 190] on span "New Knowledge Base" at bounding box center [302, 192] width 130 height 14
click at [621, 34] on input "**********" at bounding box center [562, 33] width 261 height 33
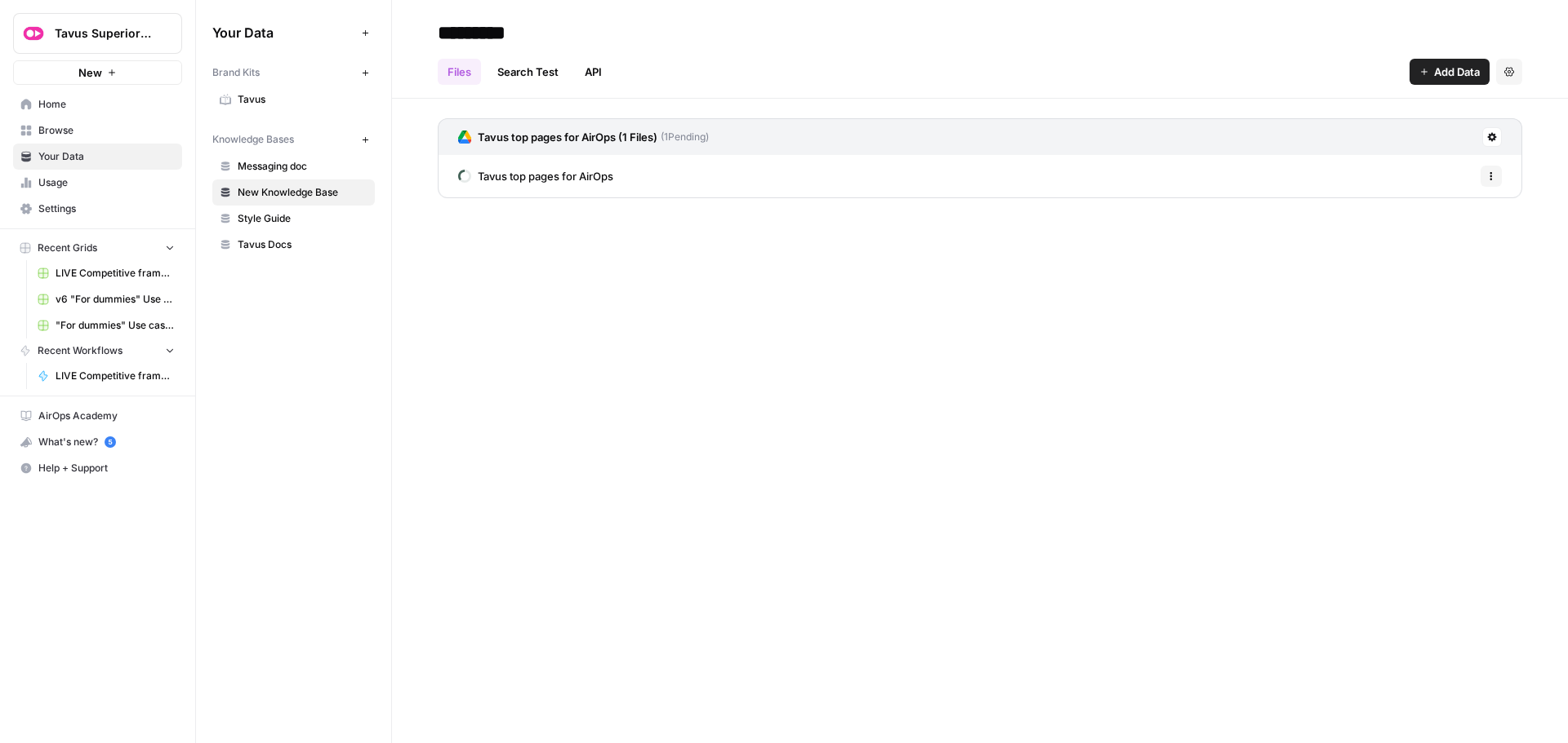
type input "*********"
click at [654, 297] on div "********* Files Search Test API Add Data Settings Tavus top pages for AirOps (1…" at bounding box center [980, 371] width 1176 height 743
click at [756, 309] on div "********* Files Search Test API Add Data Settings Tavus top pages for AirOps (1…" at bounding box center [980, 371] width 1176 height 743
click at [257, 209] on link "Tavus Docs" at bounding box center [294, 218] width 163 height 26
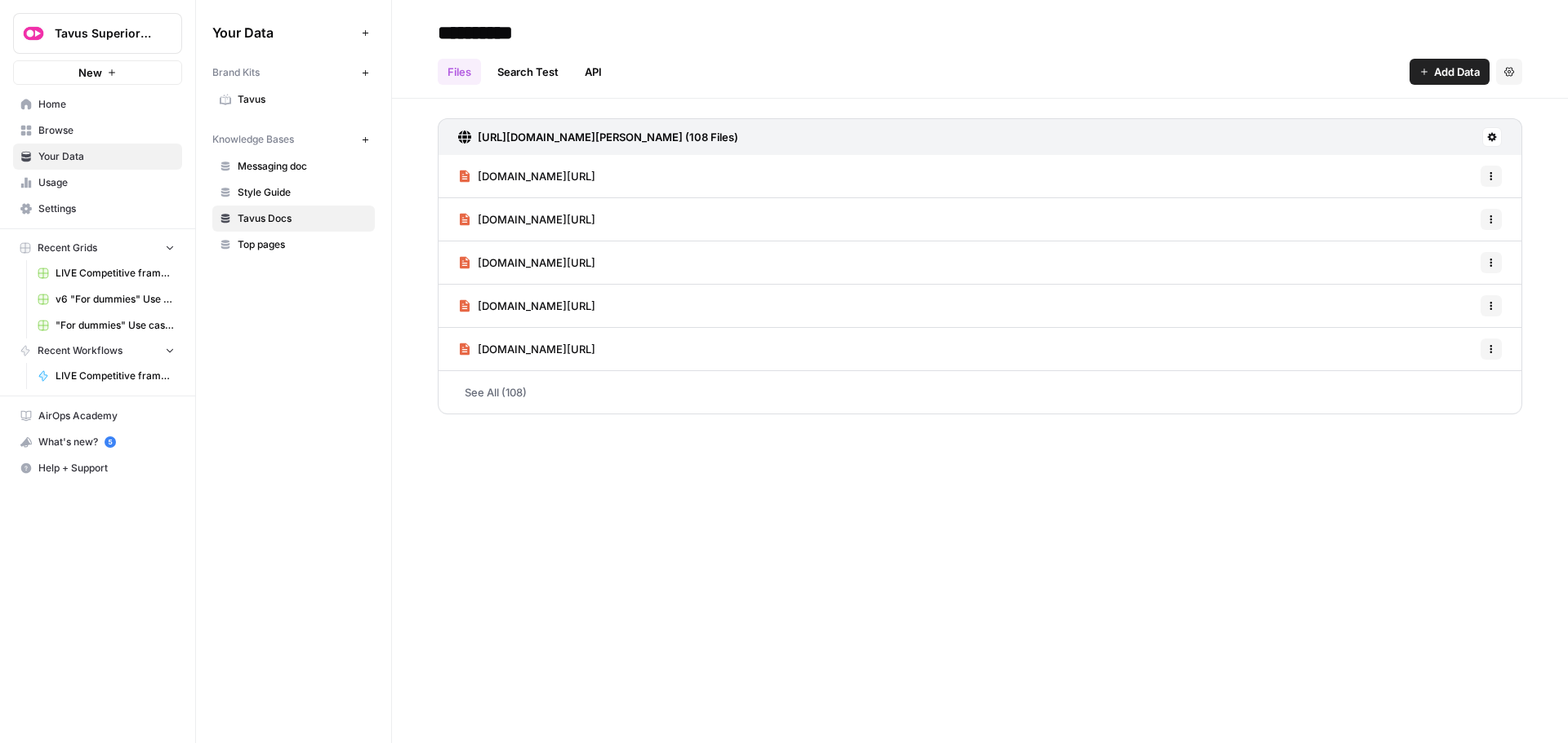
click at [287, 186] on span "Style Guide" at bounding box center [302, 192] width 130 height 14
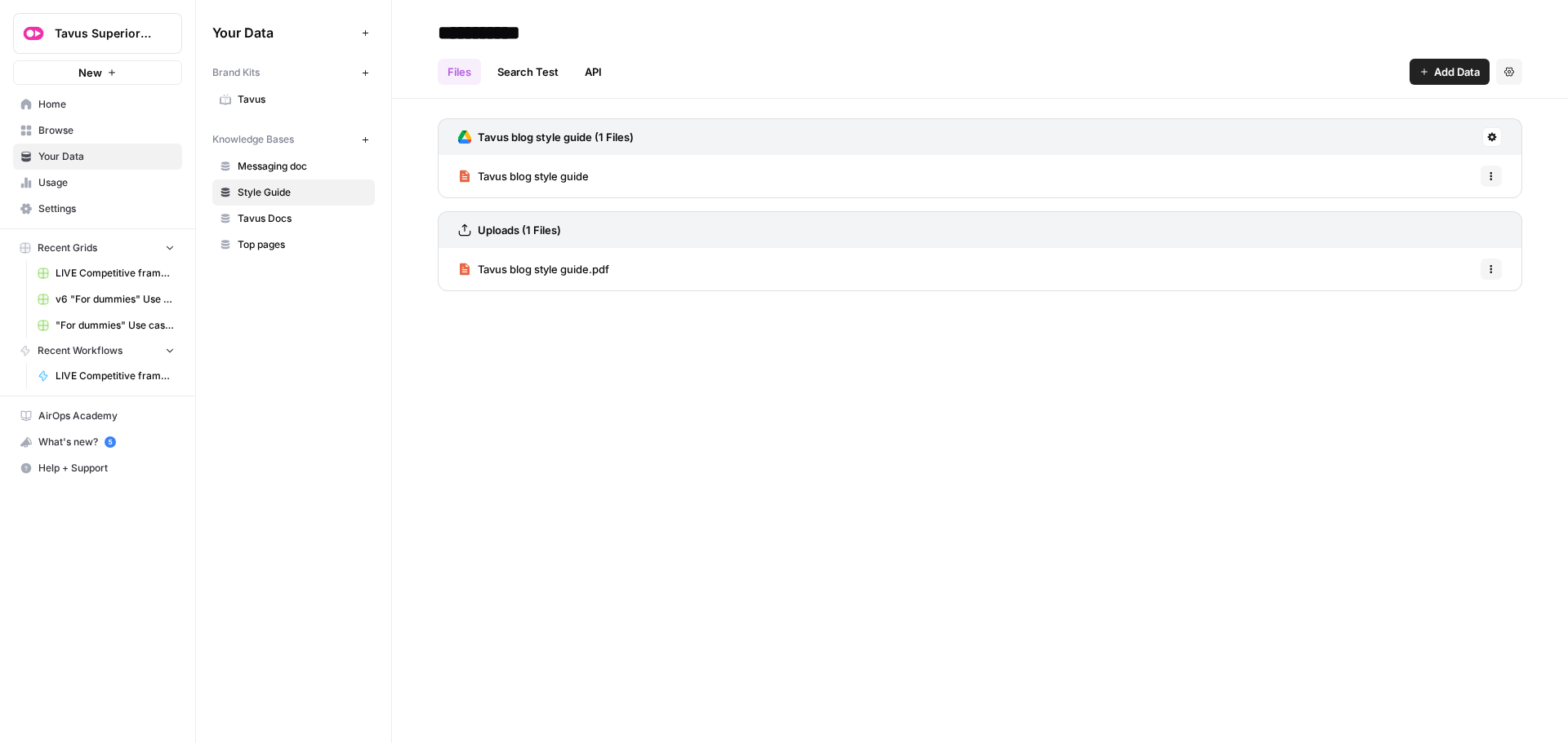
click at [272, 237] on span "Top pages" at bounding box center [302, 244] width 130 height 14
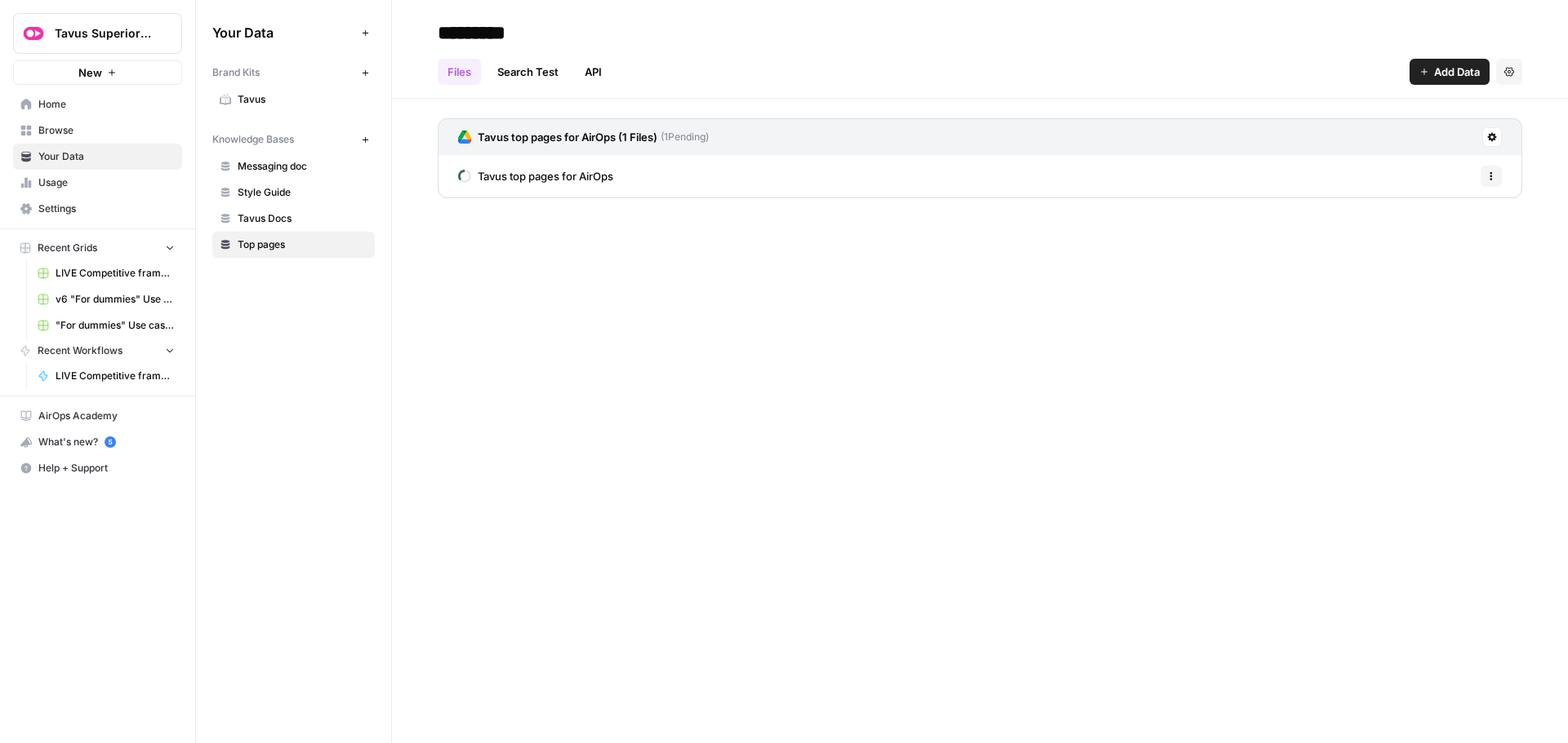
click at [1456, 80] on button "Add Data" at bounding box center [1449, 71] width 80 height 26
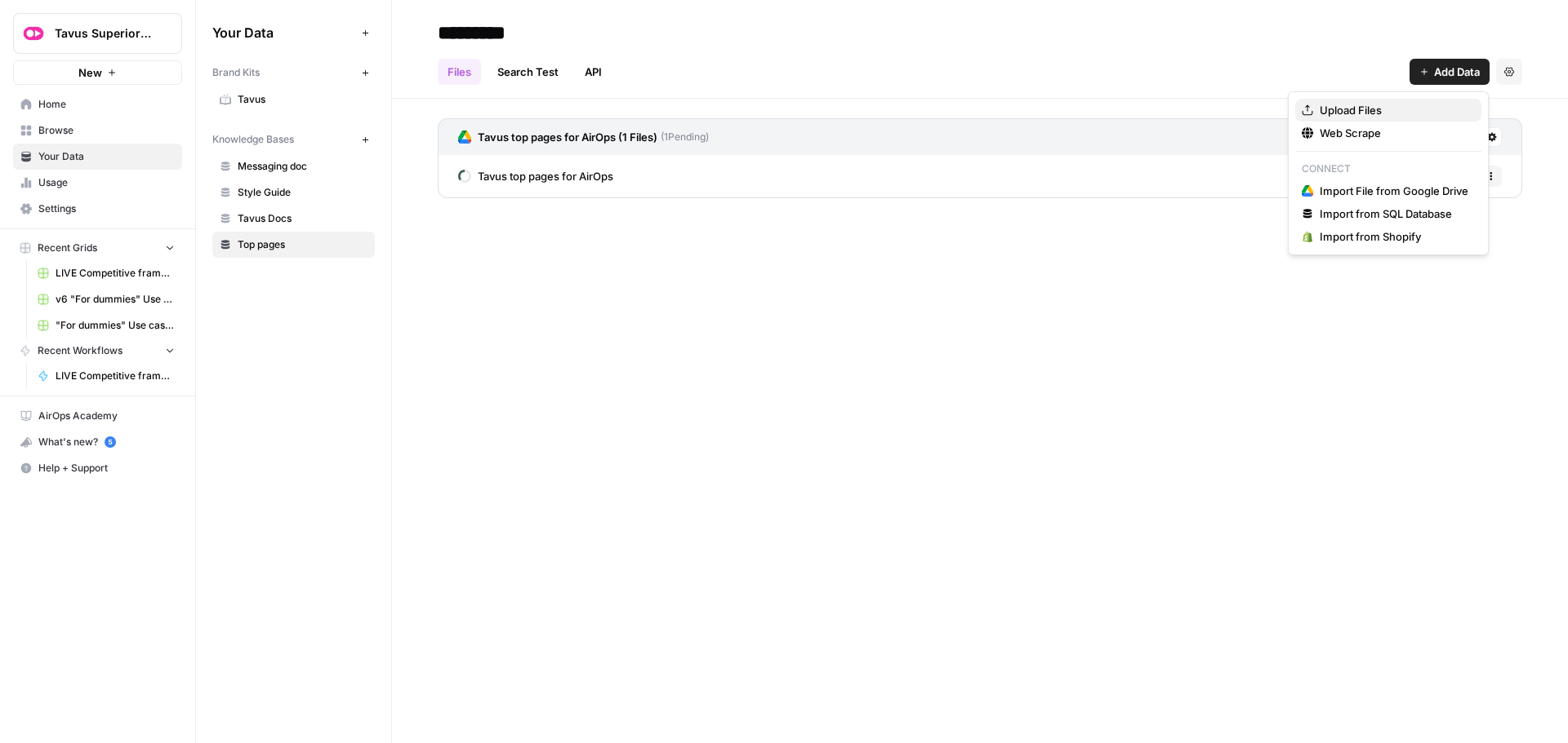
click at [1368, 111] on span "Upload Files" at bounding box center [1393, 110] width 148 height 16
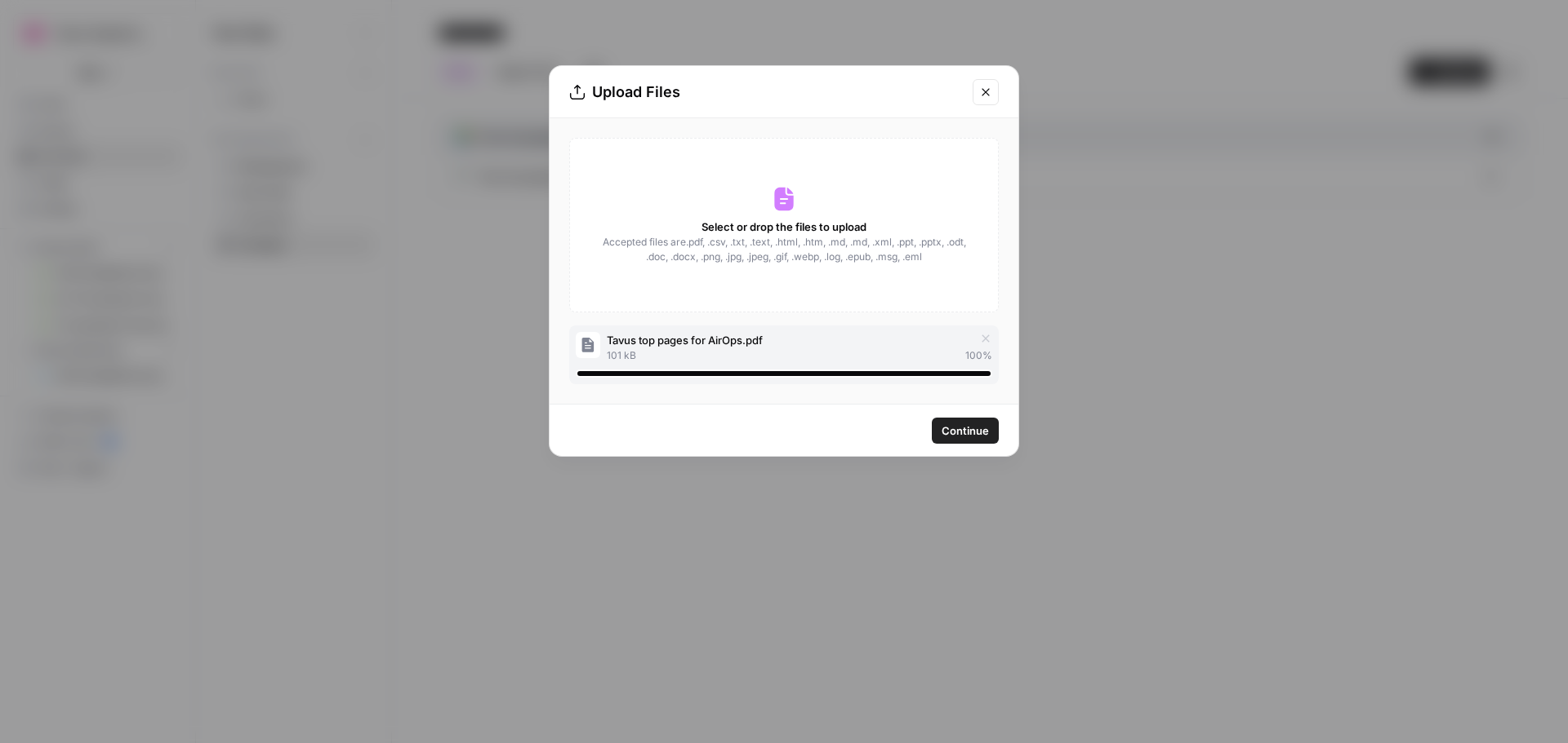
click at [943, 423] on span "Continue" at bounding box center [965, 430] width 48 height 16
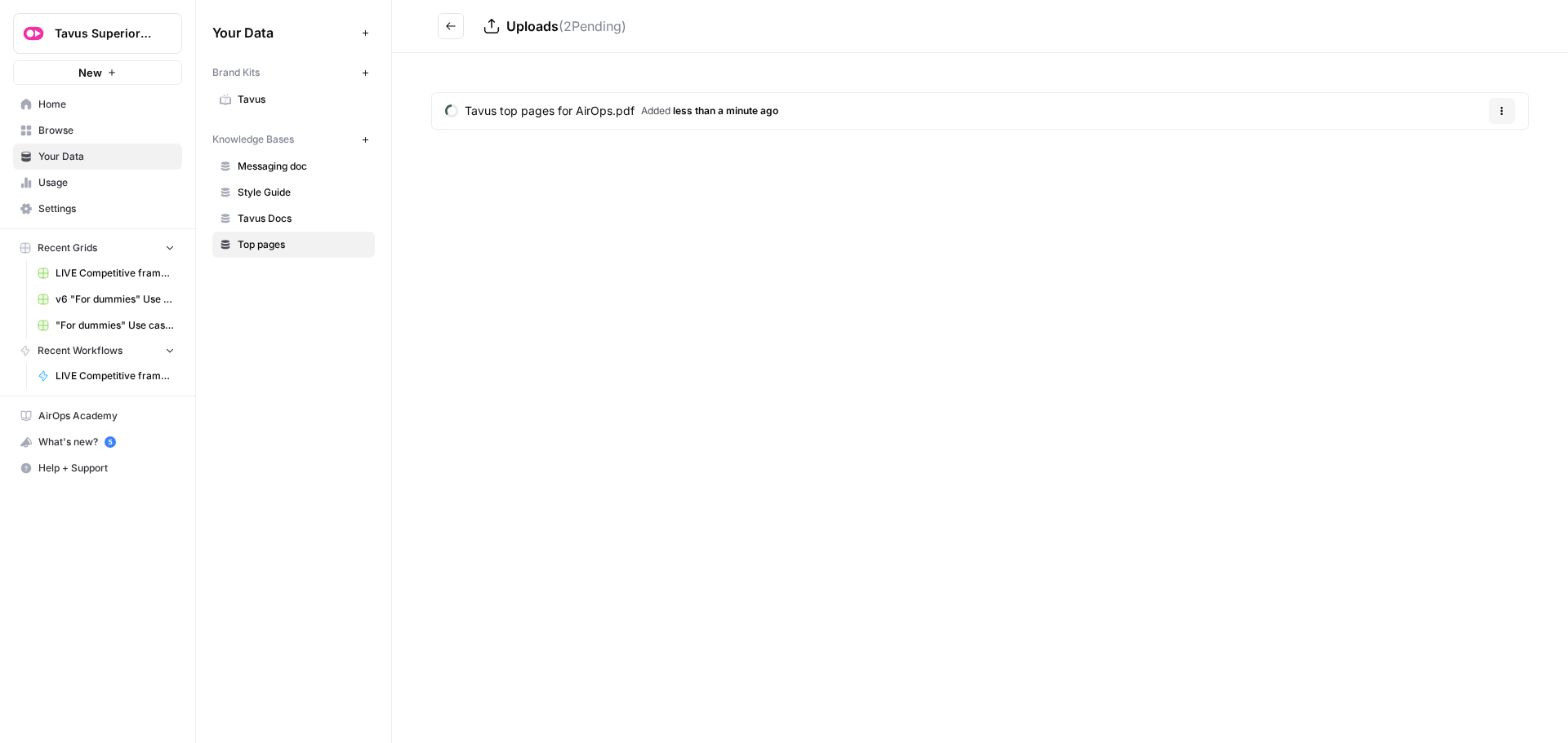
click at [284, 223] on span "Tavus Docs" at bounding box center [302, 218] width 130 height 14
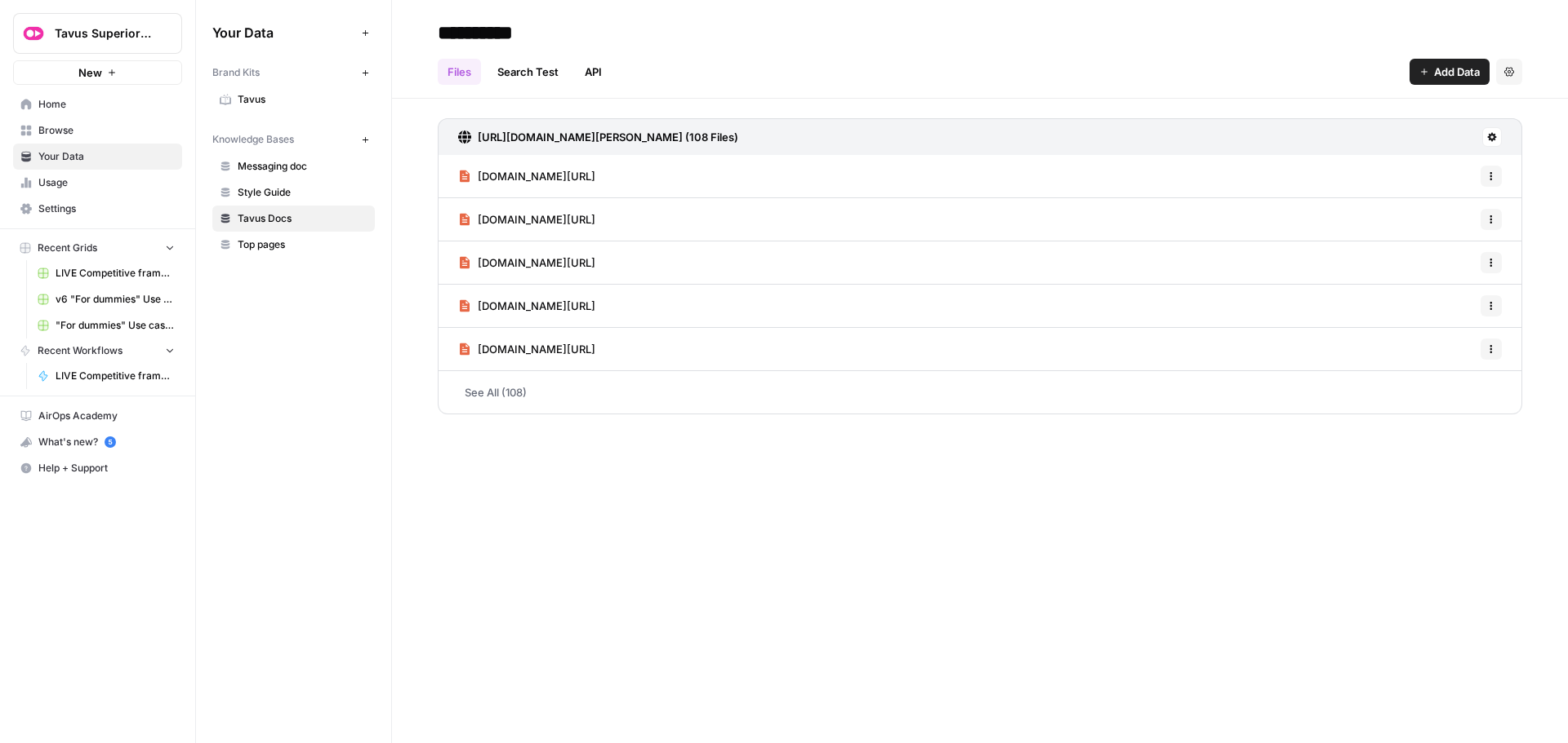
click at [275, 247] on span "Top pages" at bounding box center [302, 244] width 130 height 14
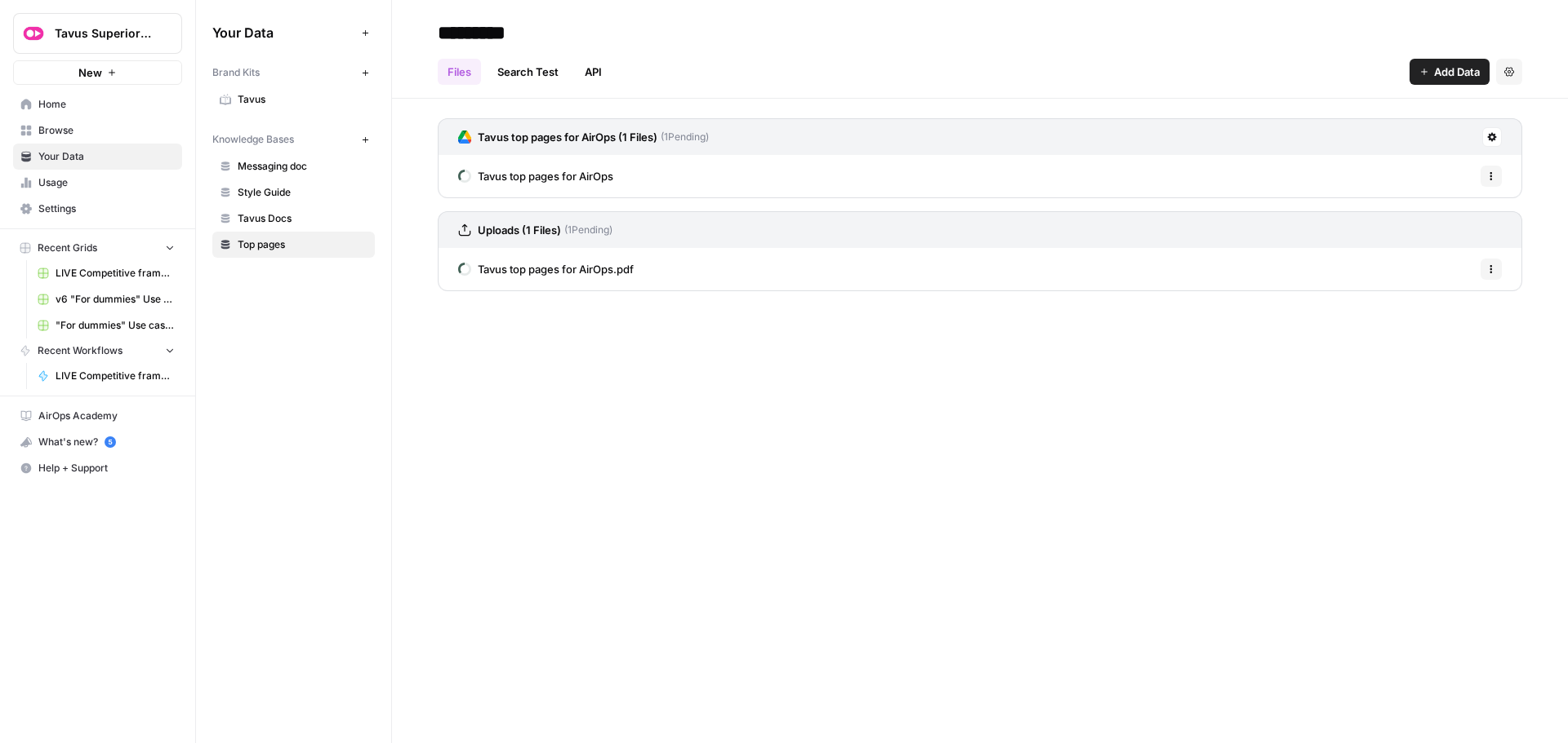
click at [563, 360] on div "********* Files Search Test API Add Data Settings Tavus top pages for AirOps (1…" at bounding box center [980, 371] width 1176 height 743
click at [241, 163] on span "Messaging doc" at bounding box center [302, 165] width 130 height 14
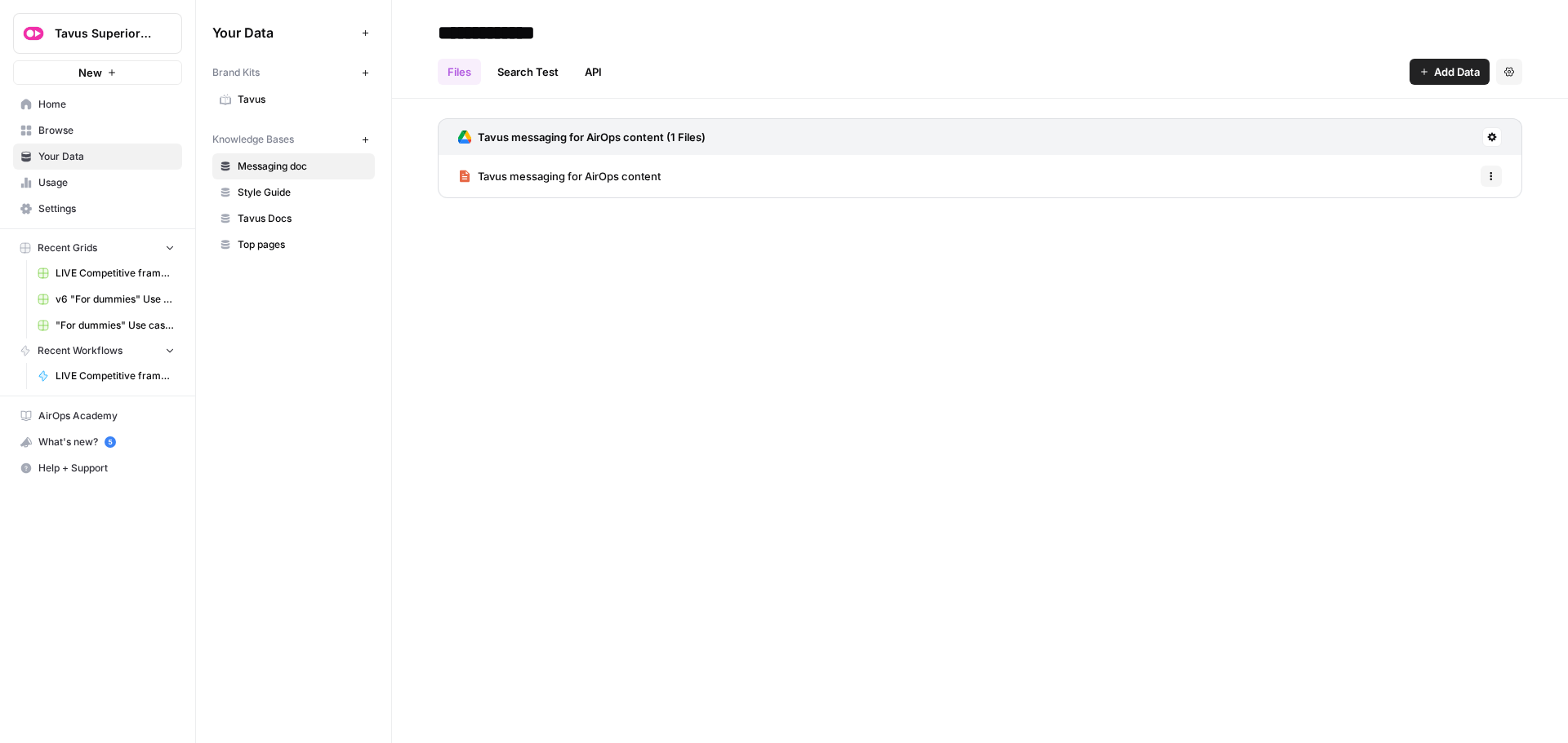
click at [273, 243] on span "Top pages" at bounding box center [302, 244] width 130 height 14
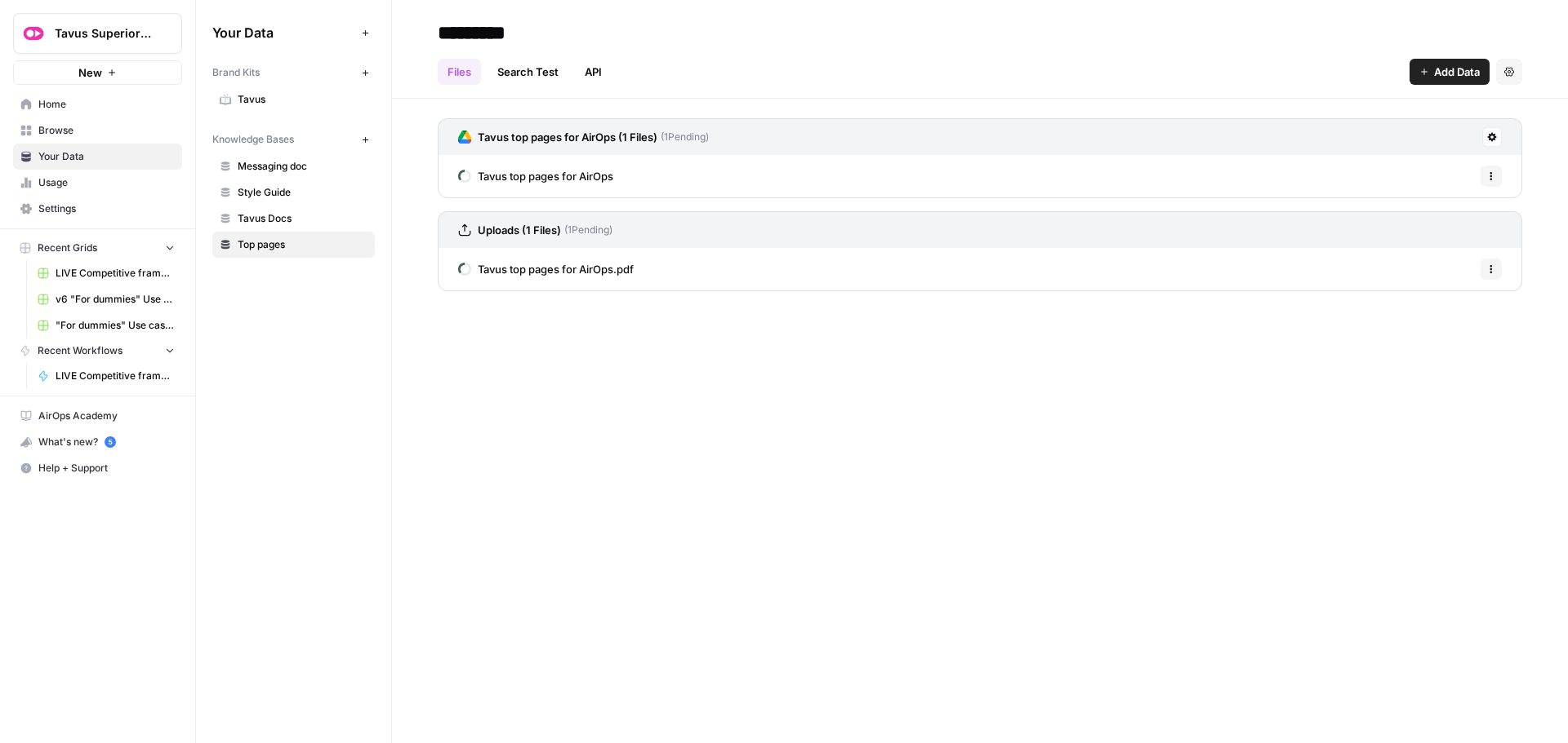
click at [59, 103] on span "Home" at bounding box center [106, 104] width 137 height 14
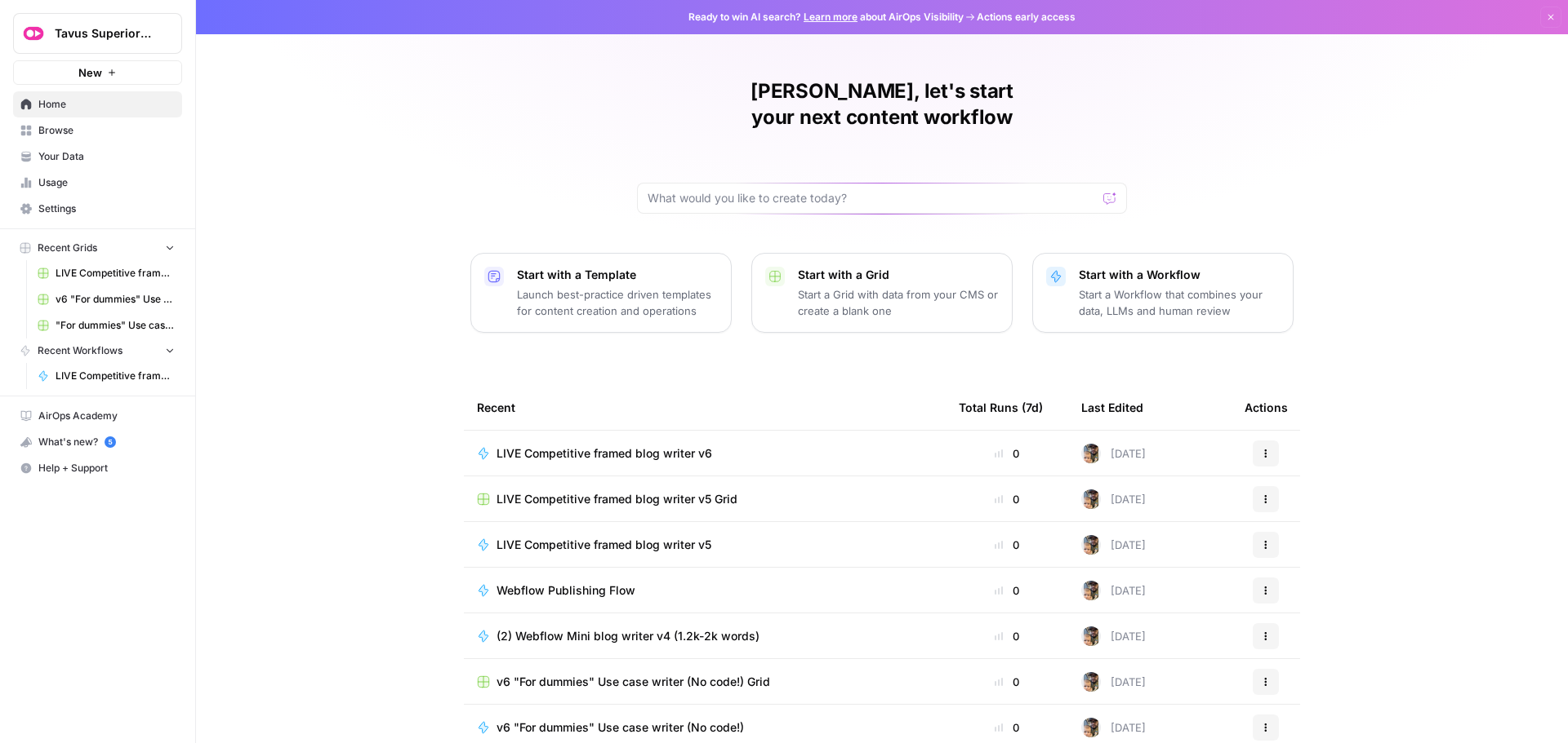
click at [556, 446] on span "LIVE Competitive framed blog writer v6" at bounding box center [604, 453] width 215 height 16
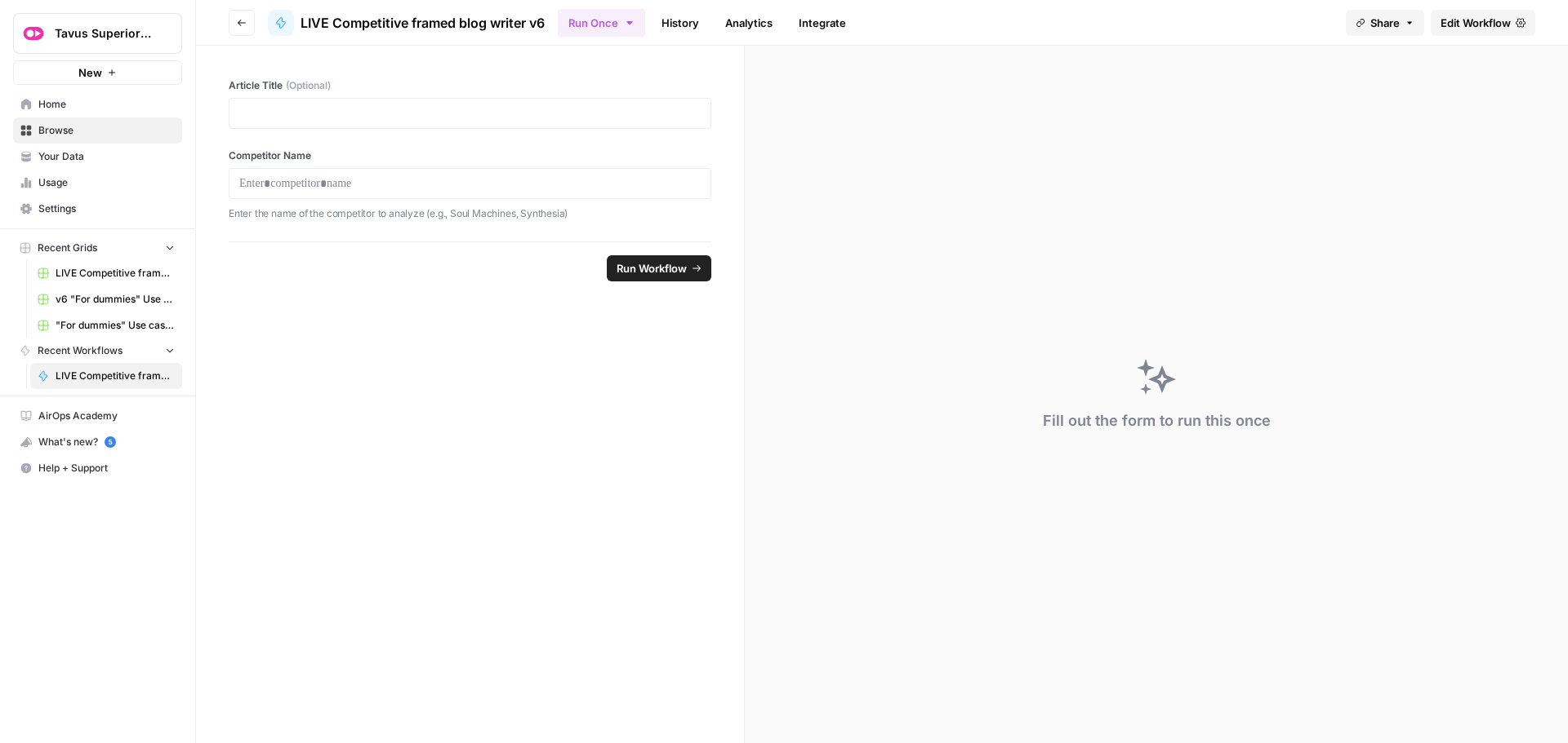
click at [1456, 27] on span "Edit Workflow" at bounding box center [1474, 22] width 70 height 16
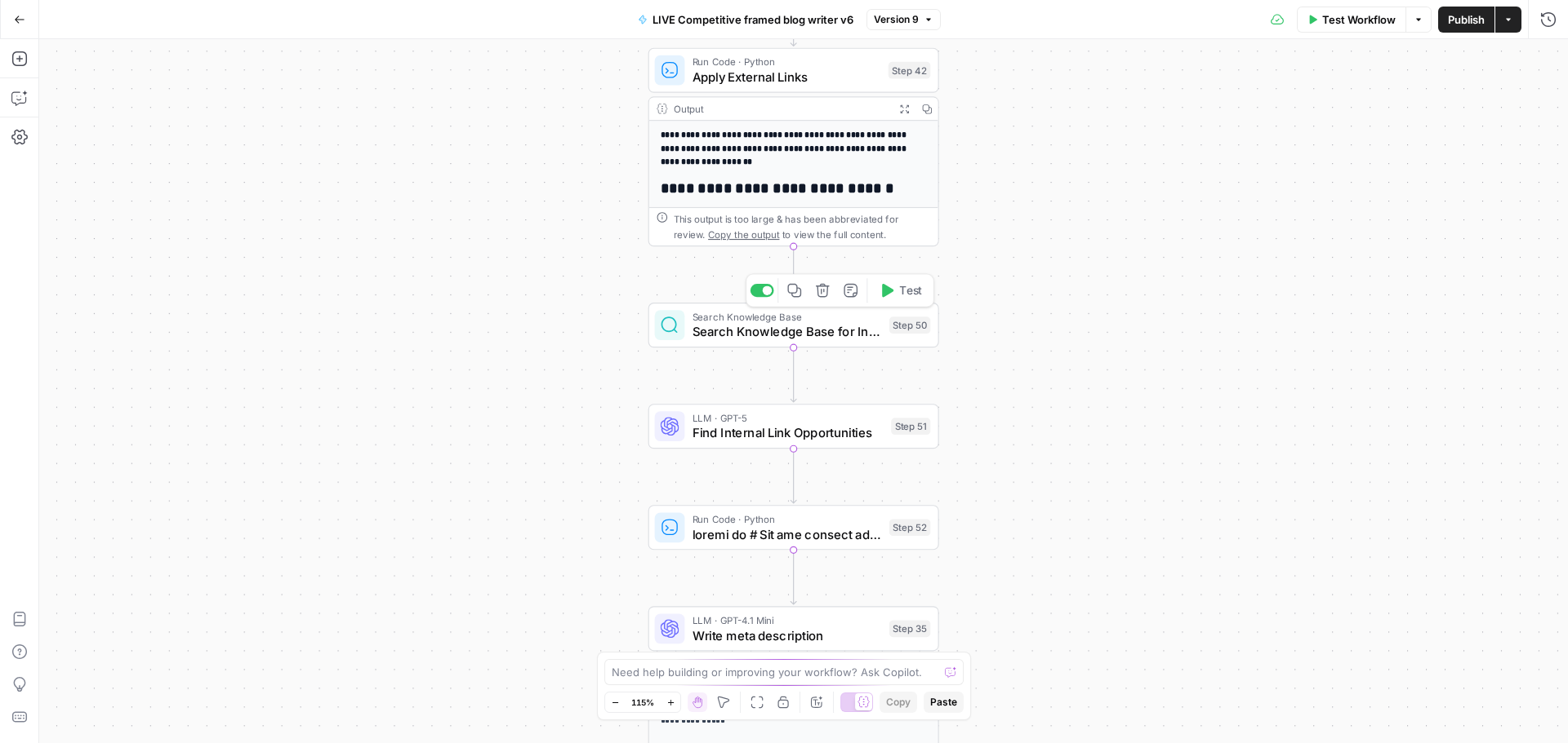
click at [796, 333] on span "Search Knowledge Base for Internal Links" at bounding box center [787, 332] width 189 height 19
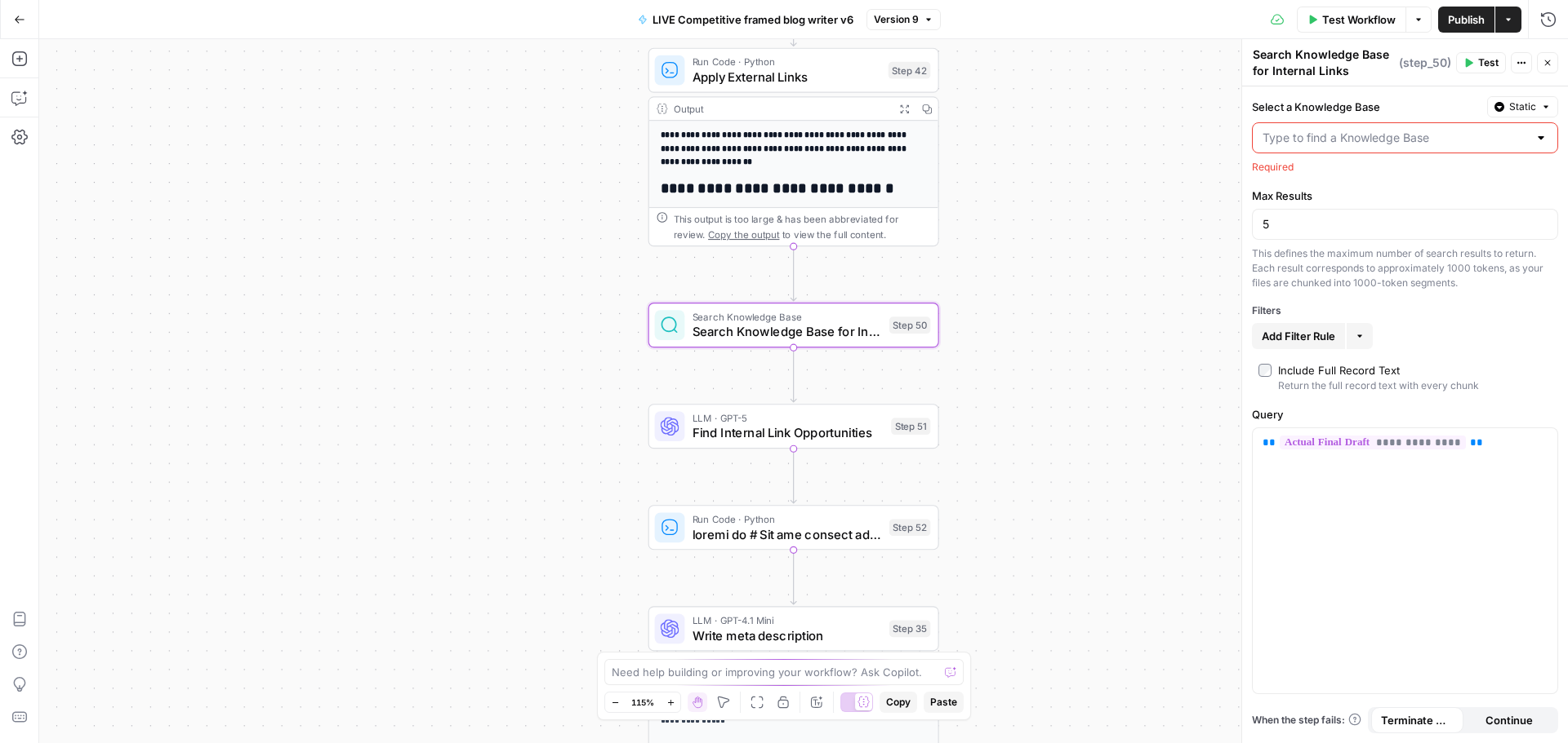
click at [1536, 137] on div at bounding box center [1541, 138] width 13 height 16
click at [1295, 248] on span "Top pages" at bounding box center [1402, 247] width 272 height 16
type input "Top pages"
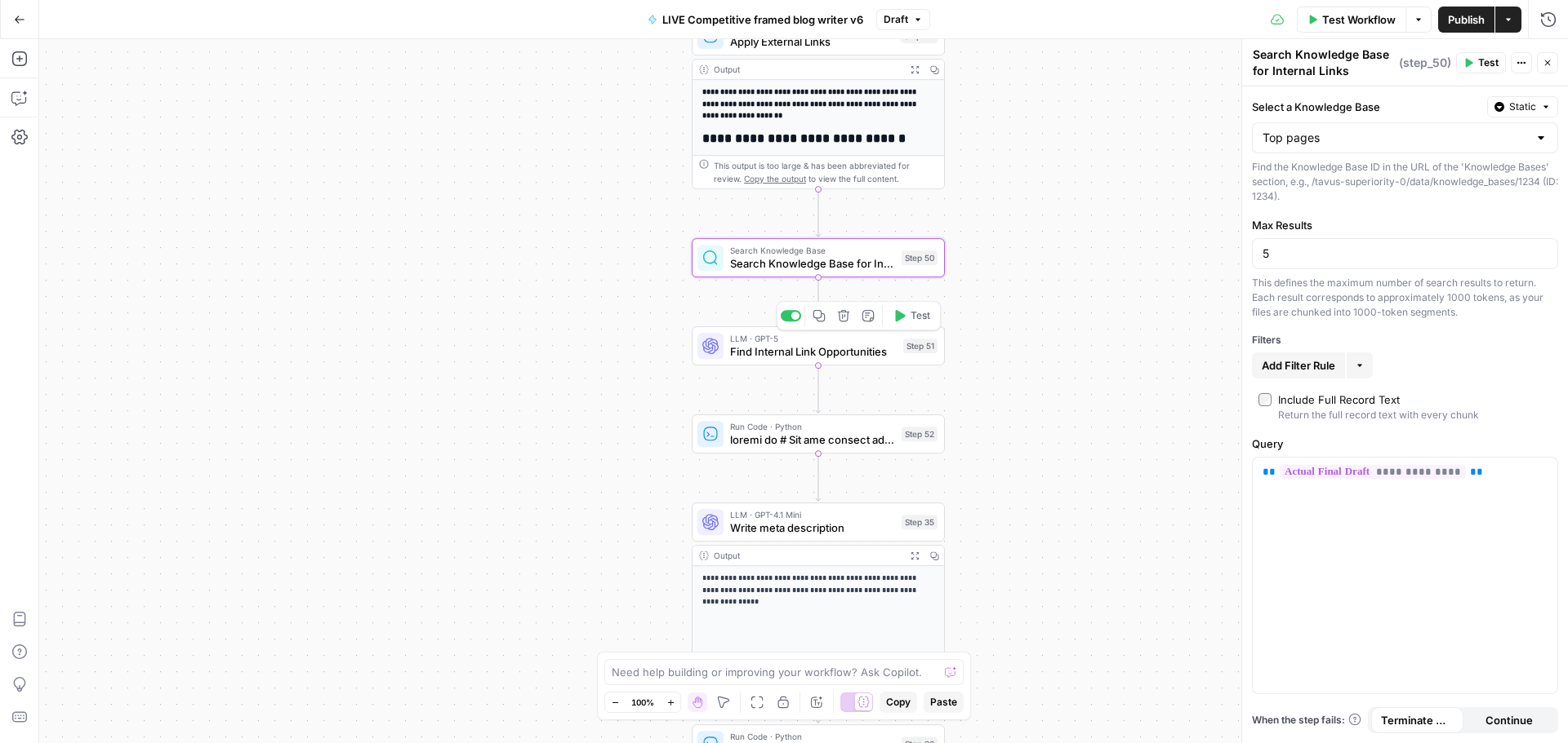
click at [850, 349] on span "Find Internal Link Opportunities" at bounding box center [813, 351] width 166 height 16
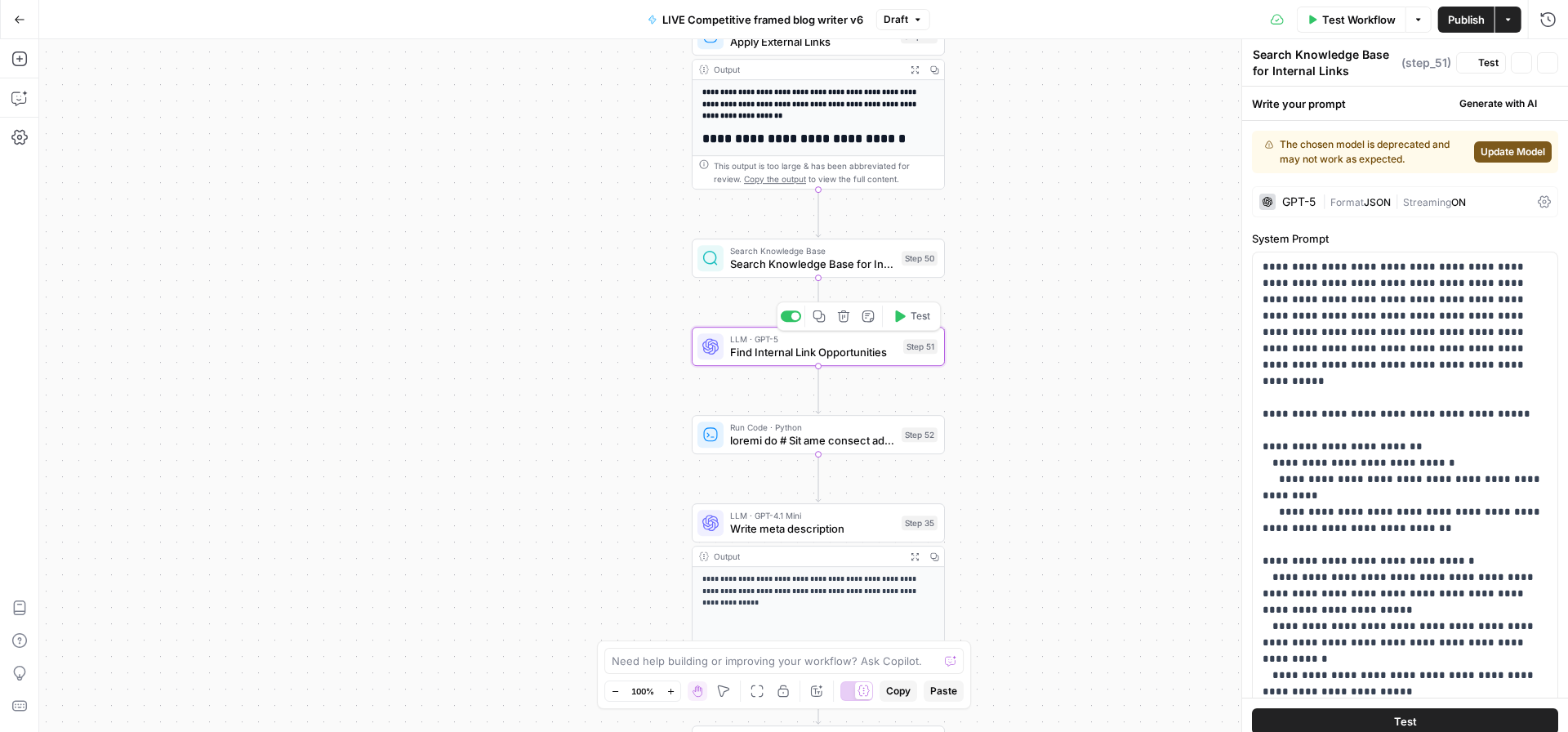
type textarea "Find Internal Link Opportunities"
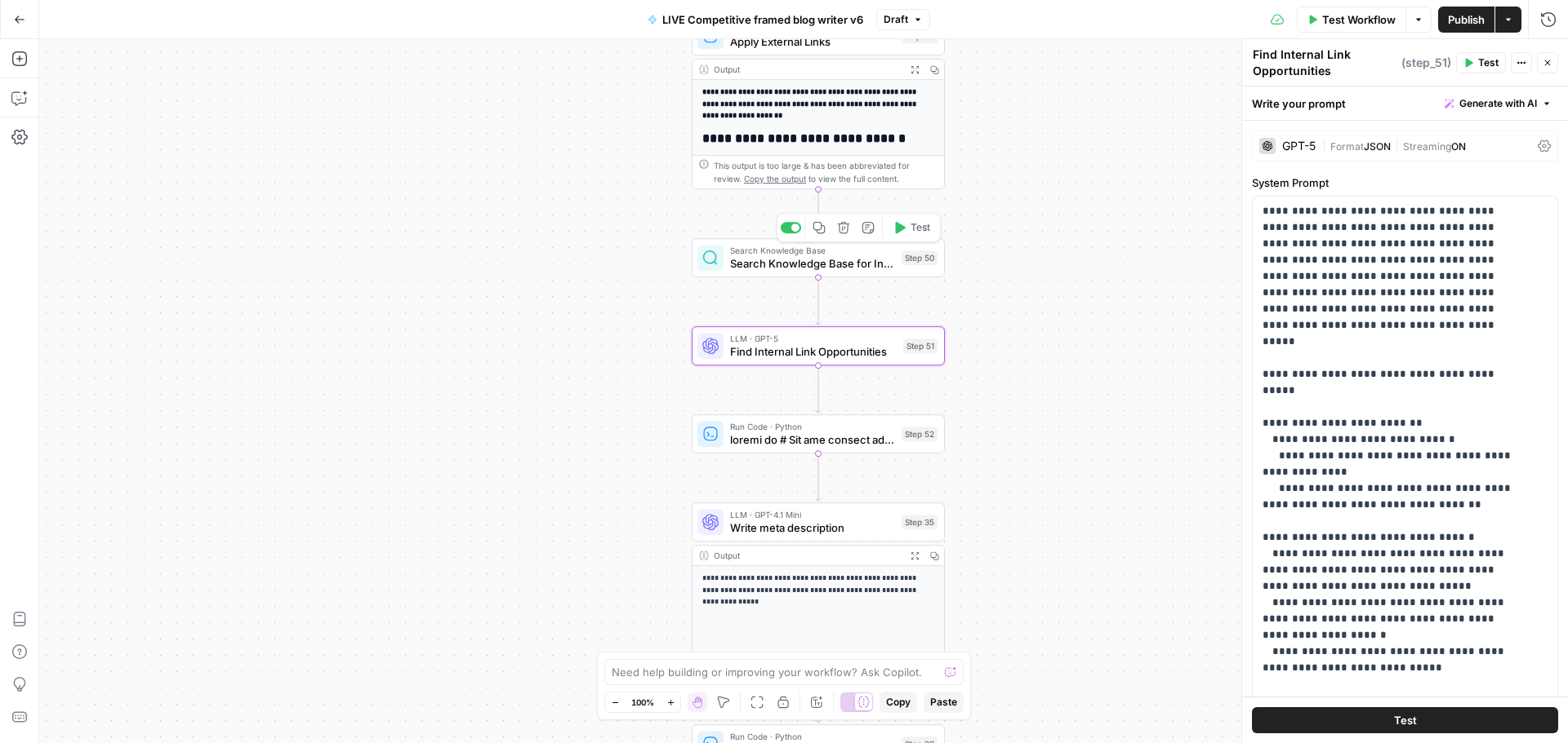
click at [825, 266] on span "Search Knowledge Base for Internal Links" at bounding box center [812, 263] width 165 height 16
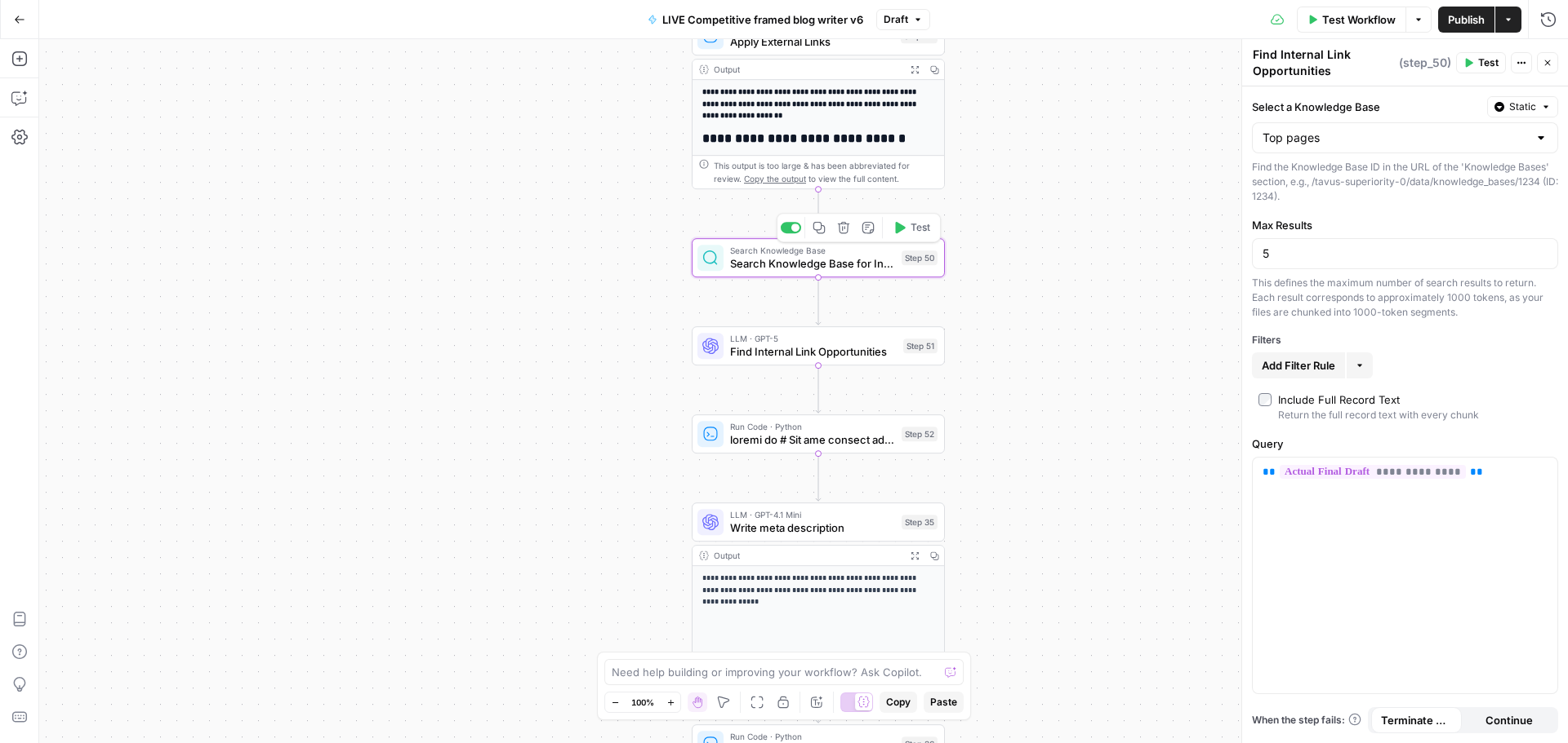
type textarea "Search Knowledge Base for Internal Links"
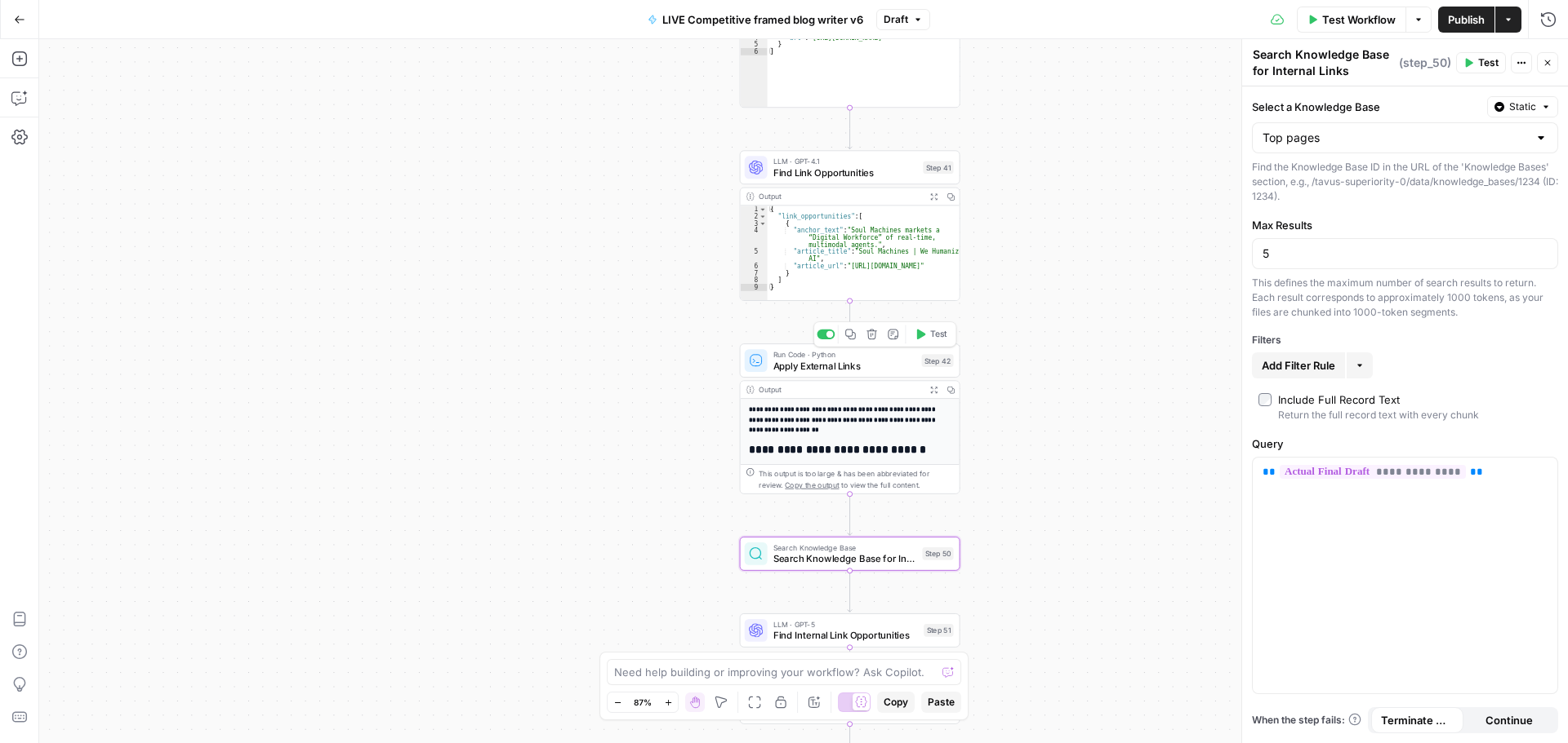
click at [817, 364] on span "Apply External Links" at bounding box center [844, 365] width 143 height 14
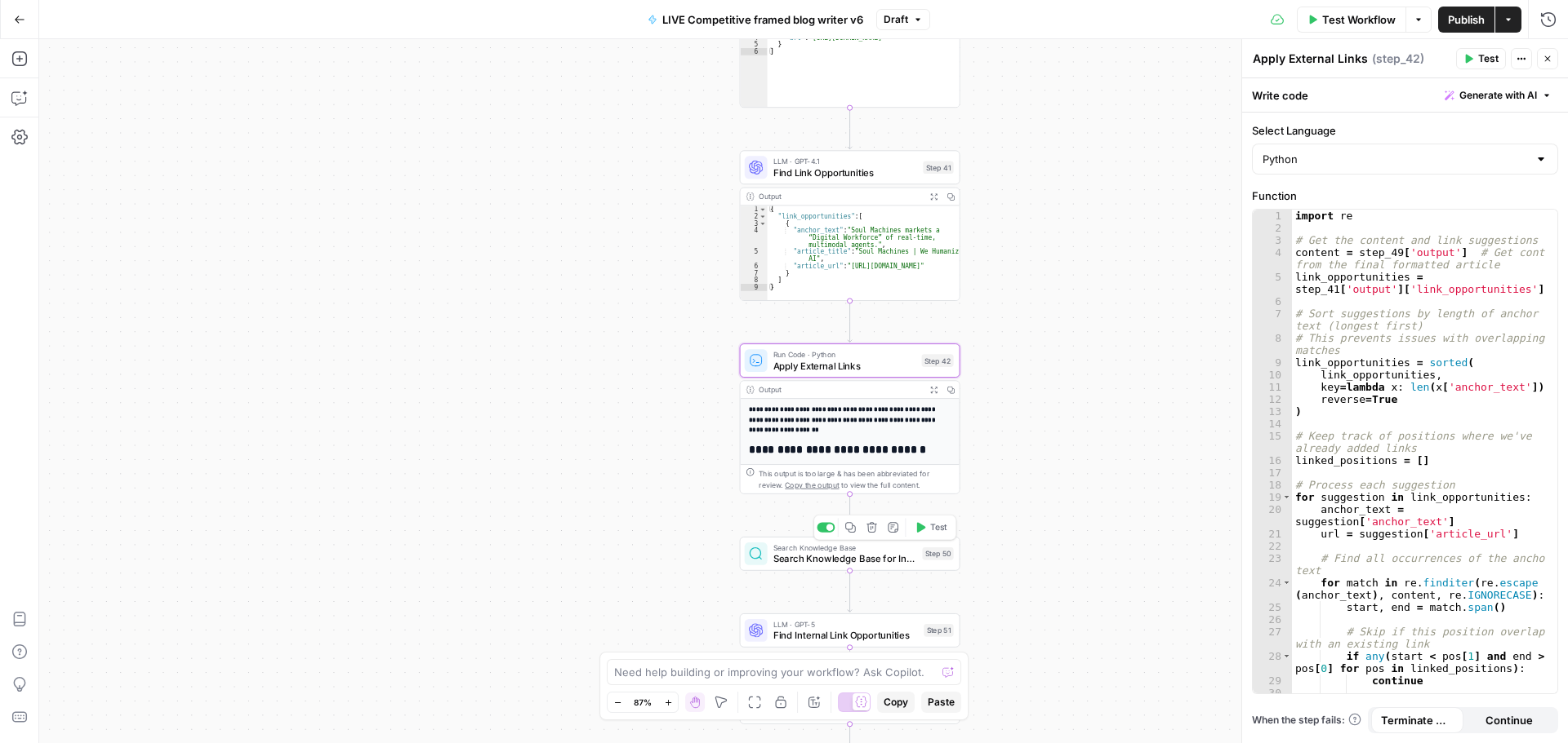
click at [841, 552] on span "Search Knowledge Base for Internal Links" at bounding box center [845, 558] width 144 height 14
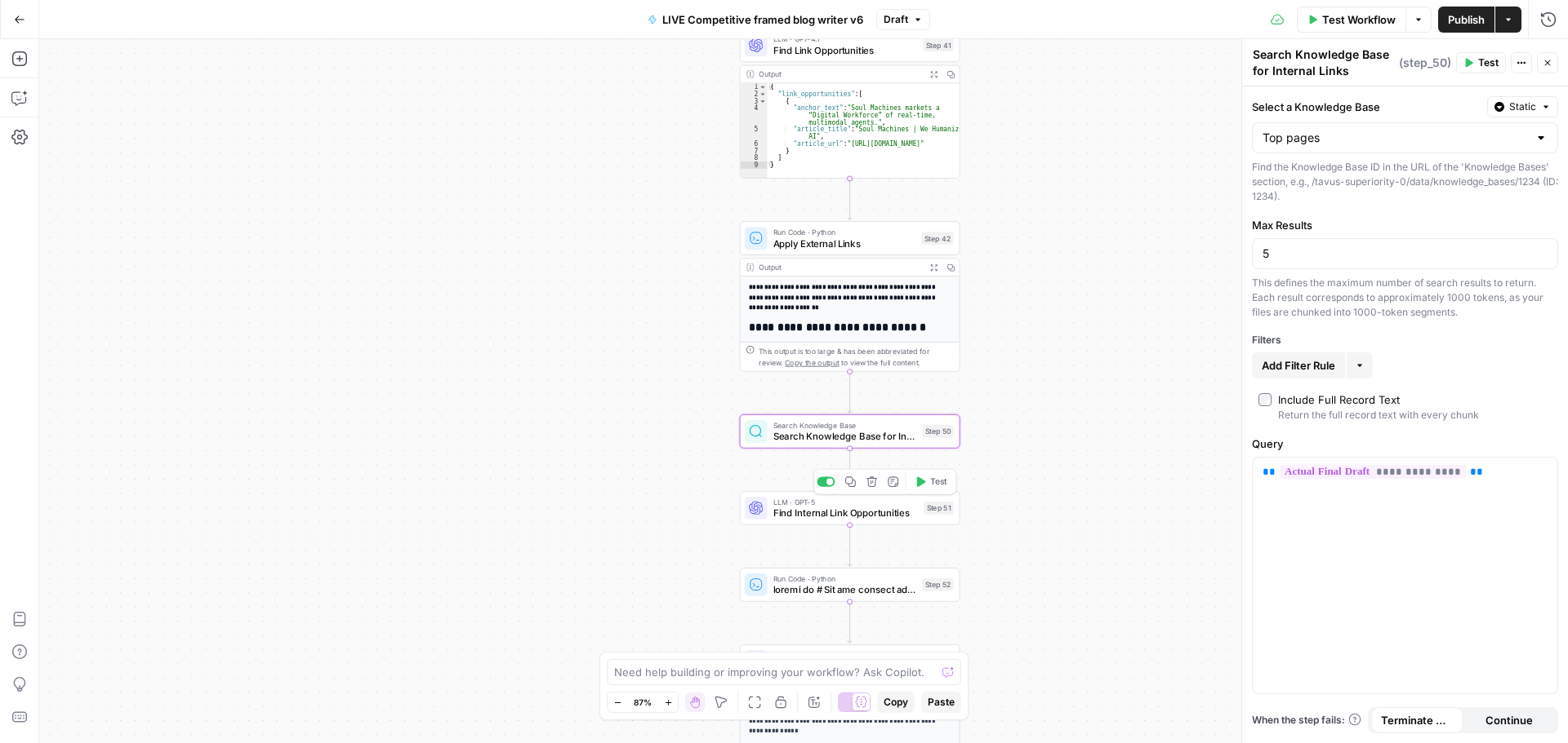
click at [872, 522] on div "LLM · GPT-5 Find Internal Link Opportunities Step 51 Copy step Delete step Add …" at bounding box center [850, 509] width 220 height 34
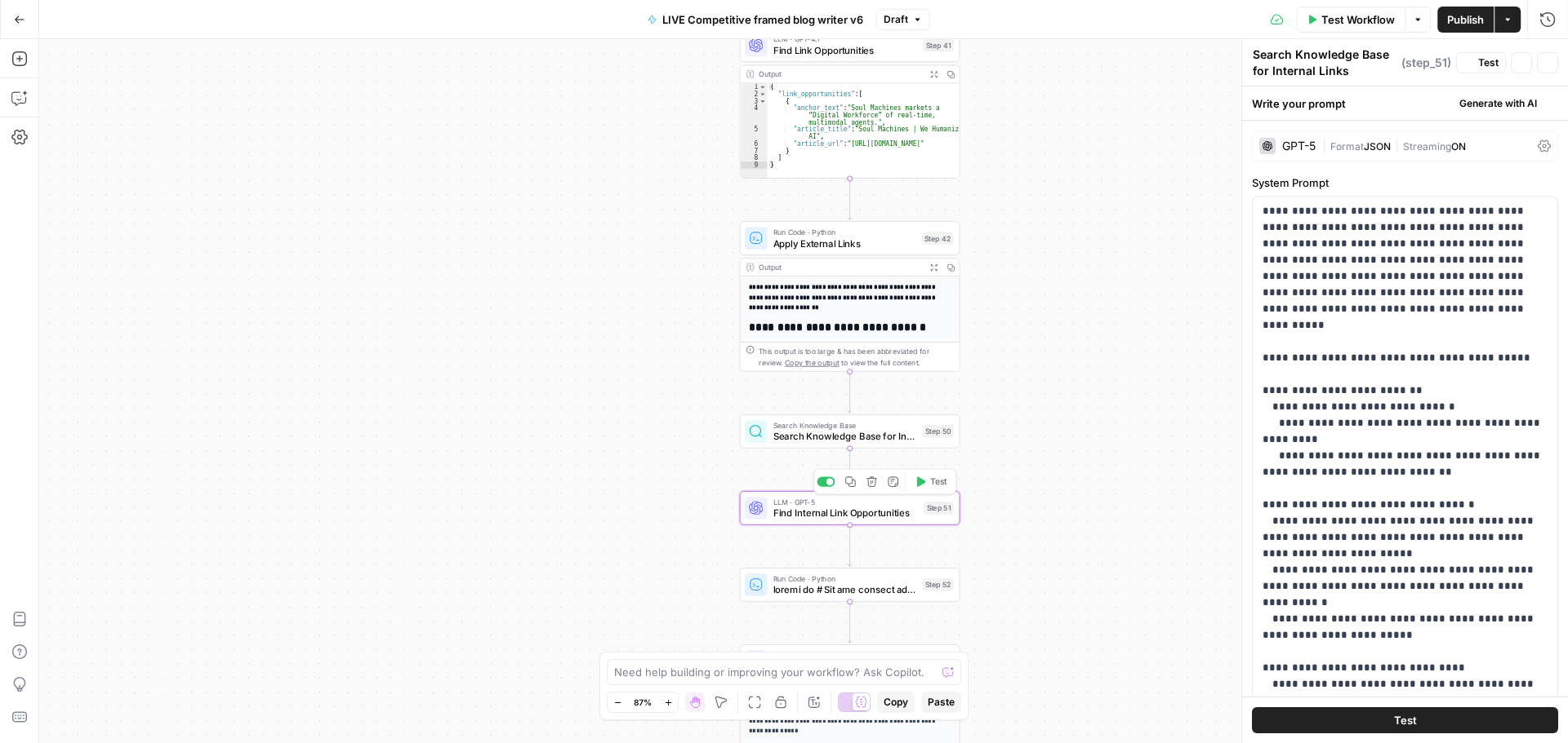
type textarea "Find Internal Link Opportunities"
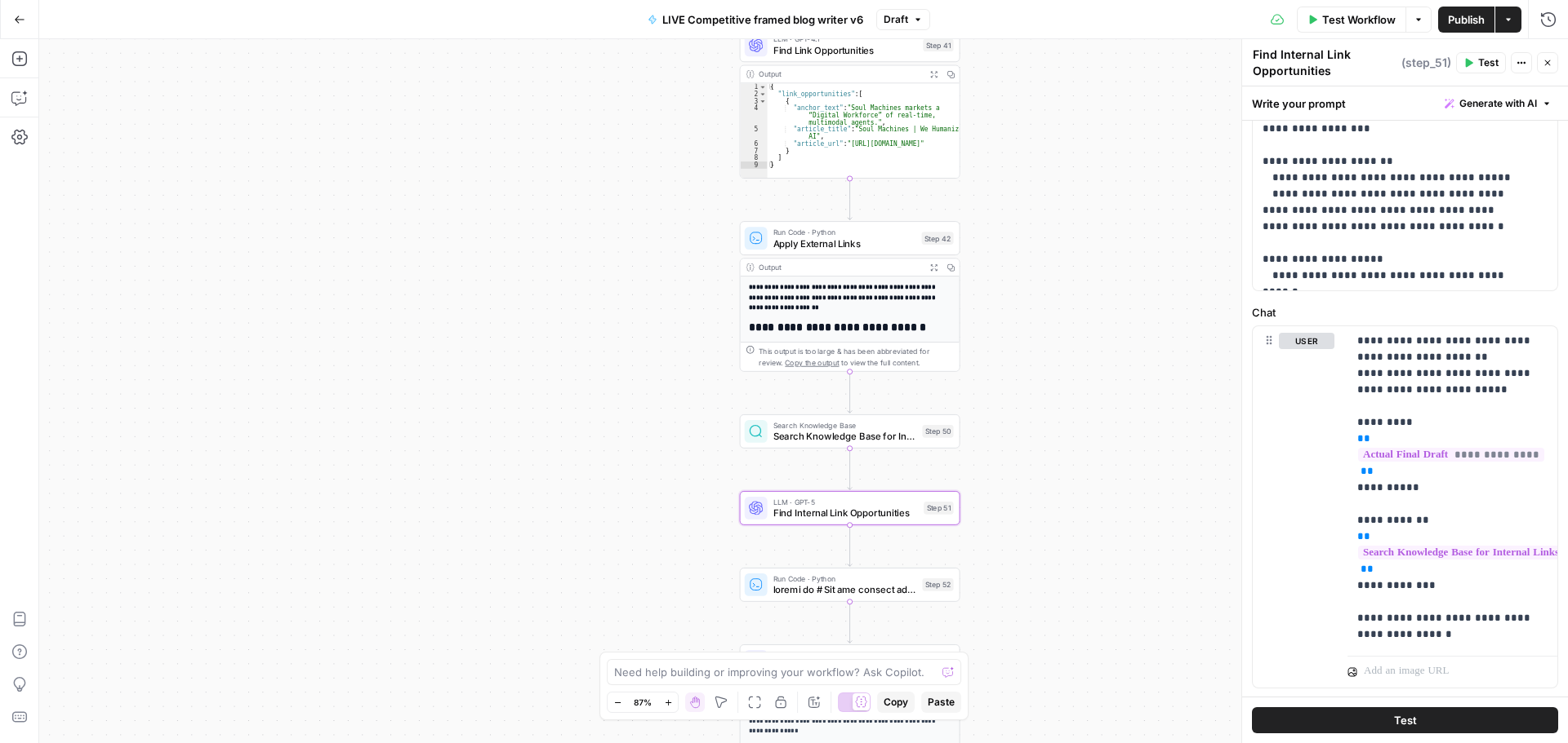
scroll to position [623, 0]
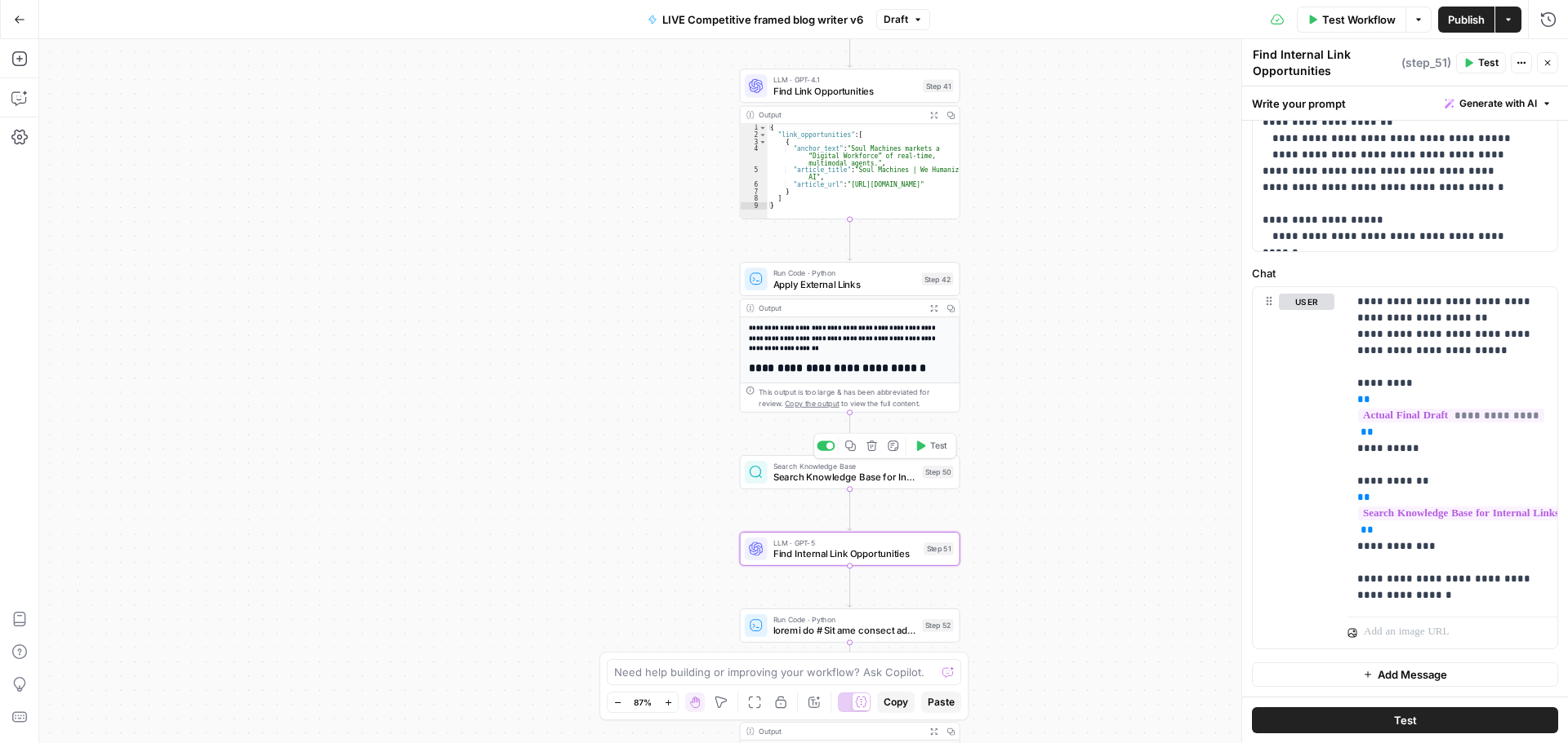
click at [838, 484] on span "Search Knowledge Base for Internal Links" at bounding box center [845, 477] width 144 height 14
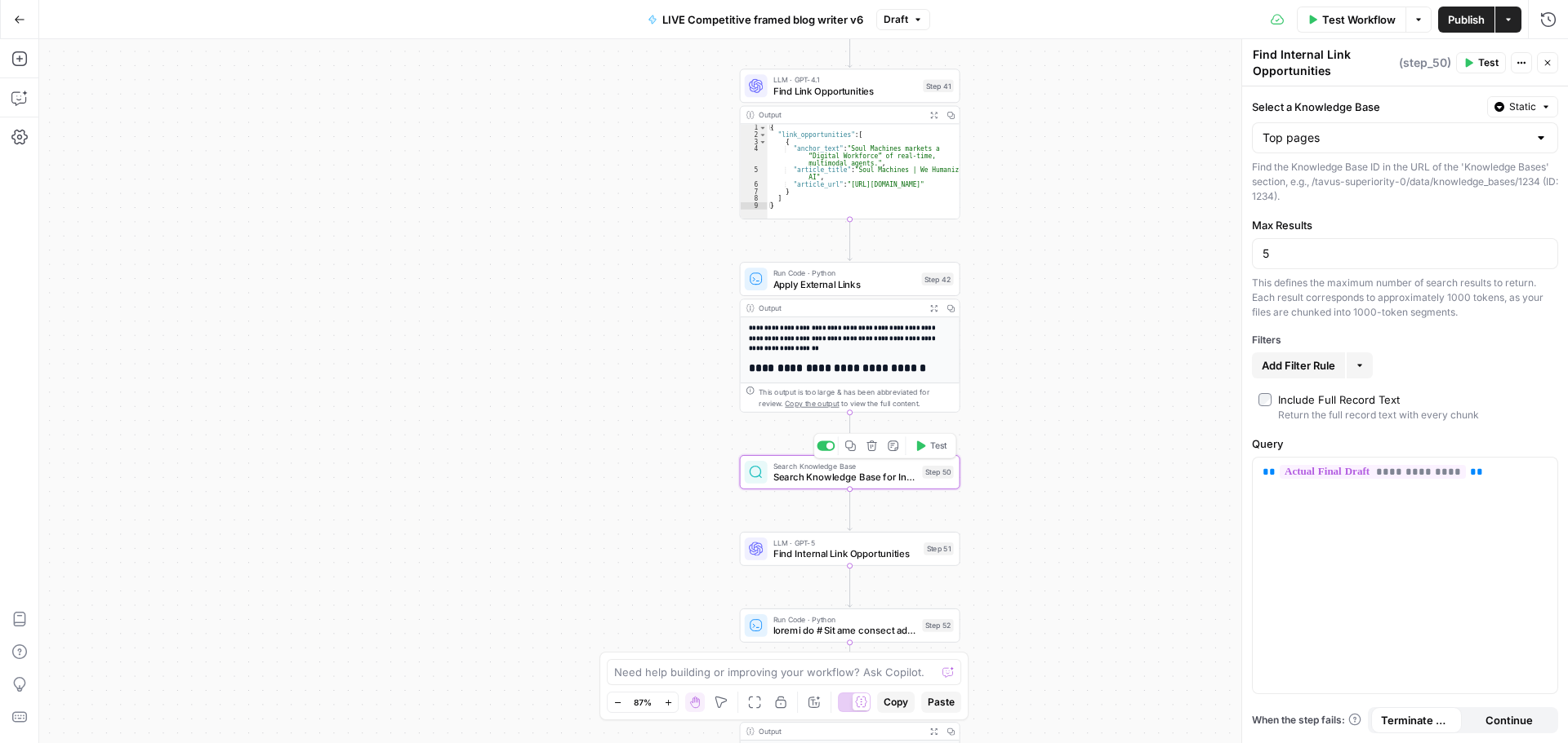
type textarea "Search Knowledge Base for Internal Links"
click at [1362, 470] on span "**********" at bounding box center [1372, 471] width 187 height 14
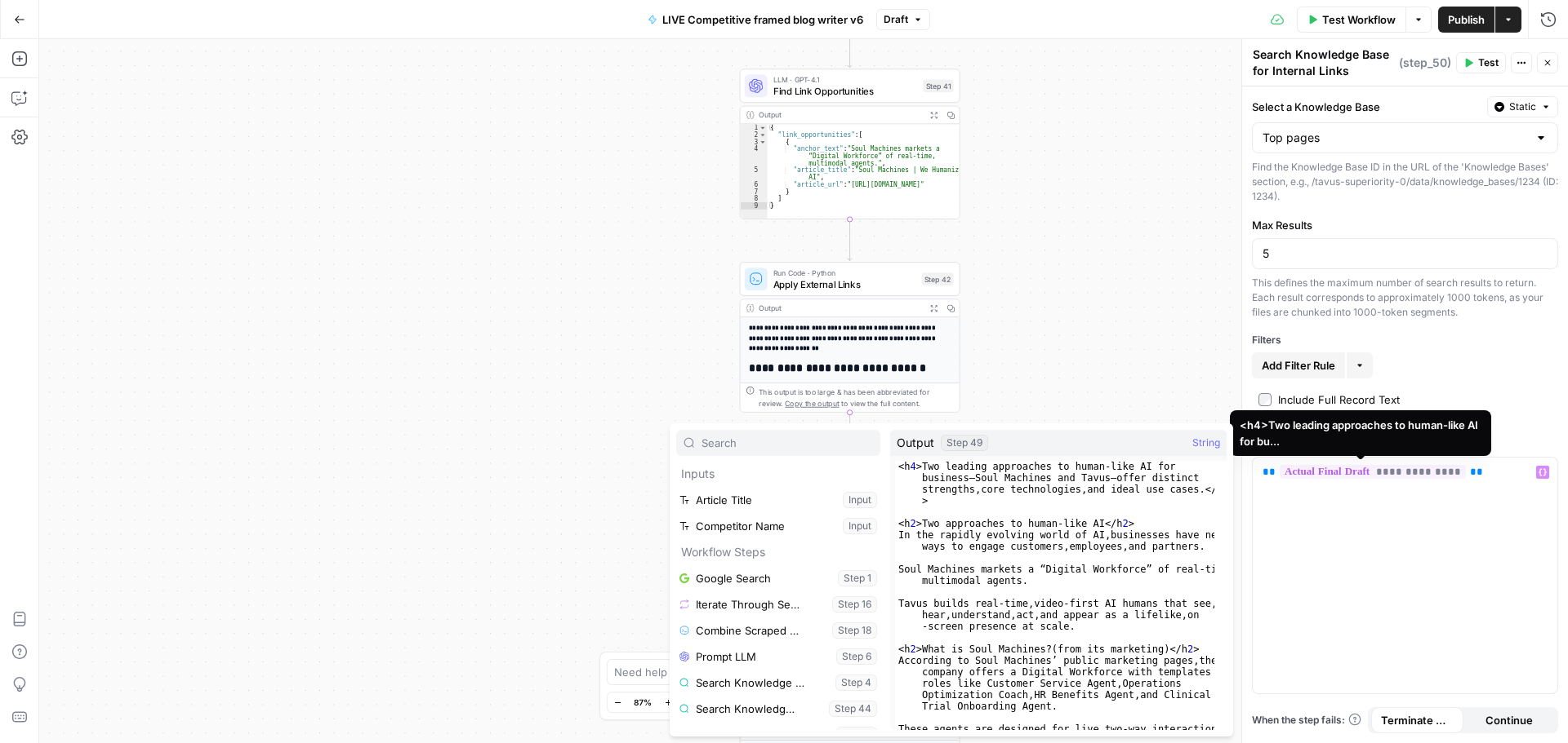
scroll to position [332, 0]
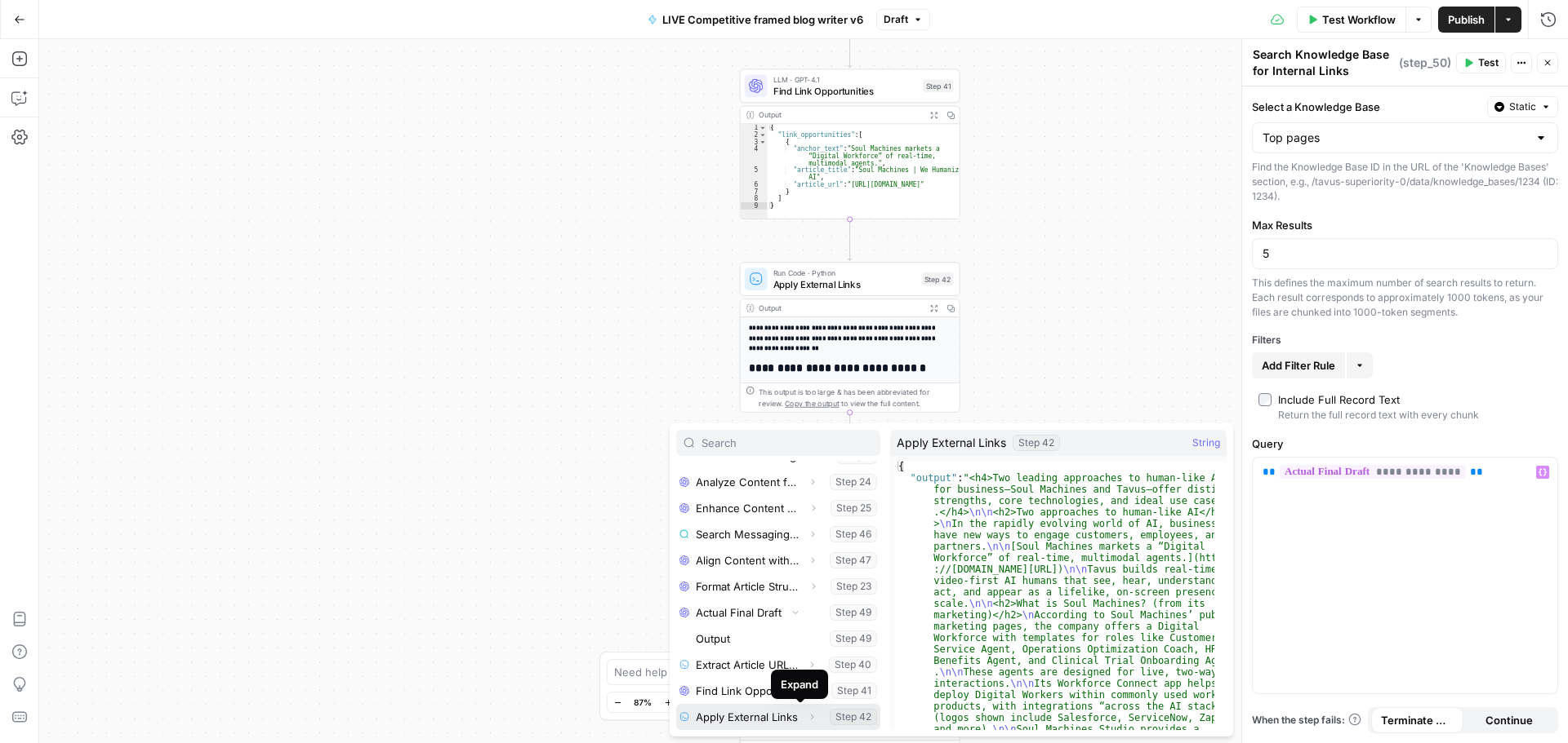
click at [806, 716] on span "button" at bounding box center [811, 717] width 10 height 10
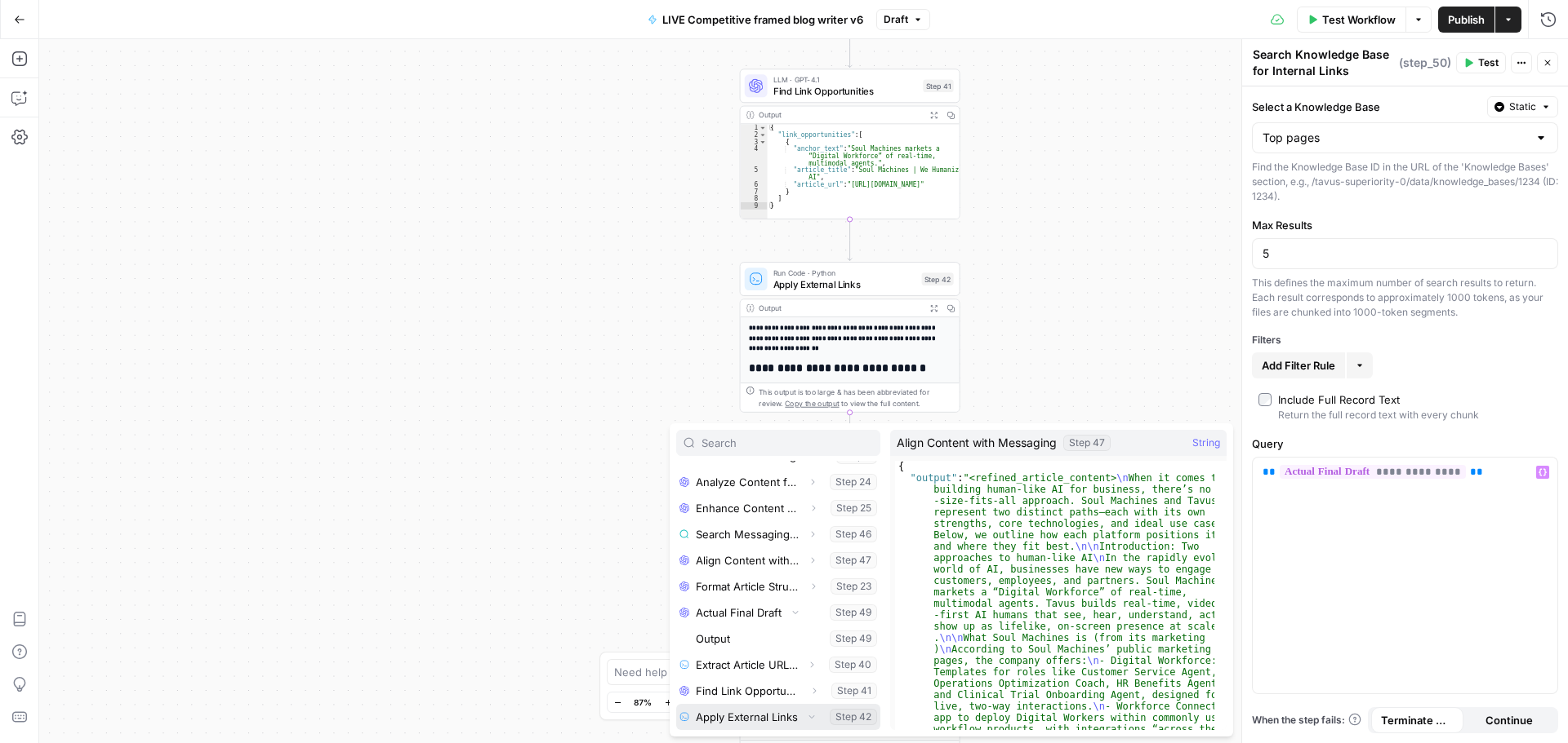
scroll to position [358, 0]
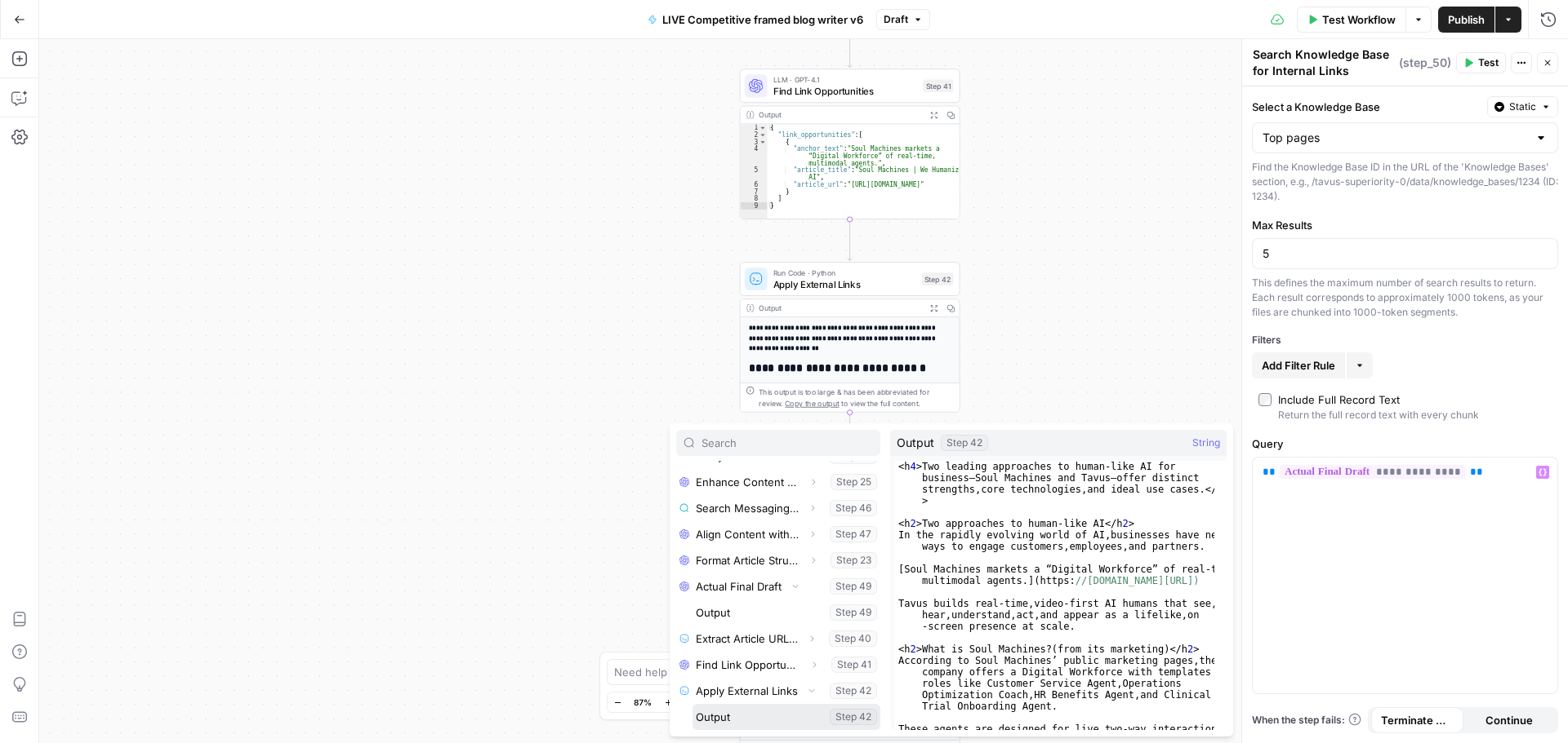
click at [762, 721] on button "Select variable Output" at bounding box center [786, 717] width 188 height 26
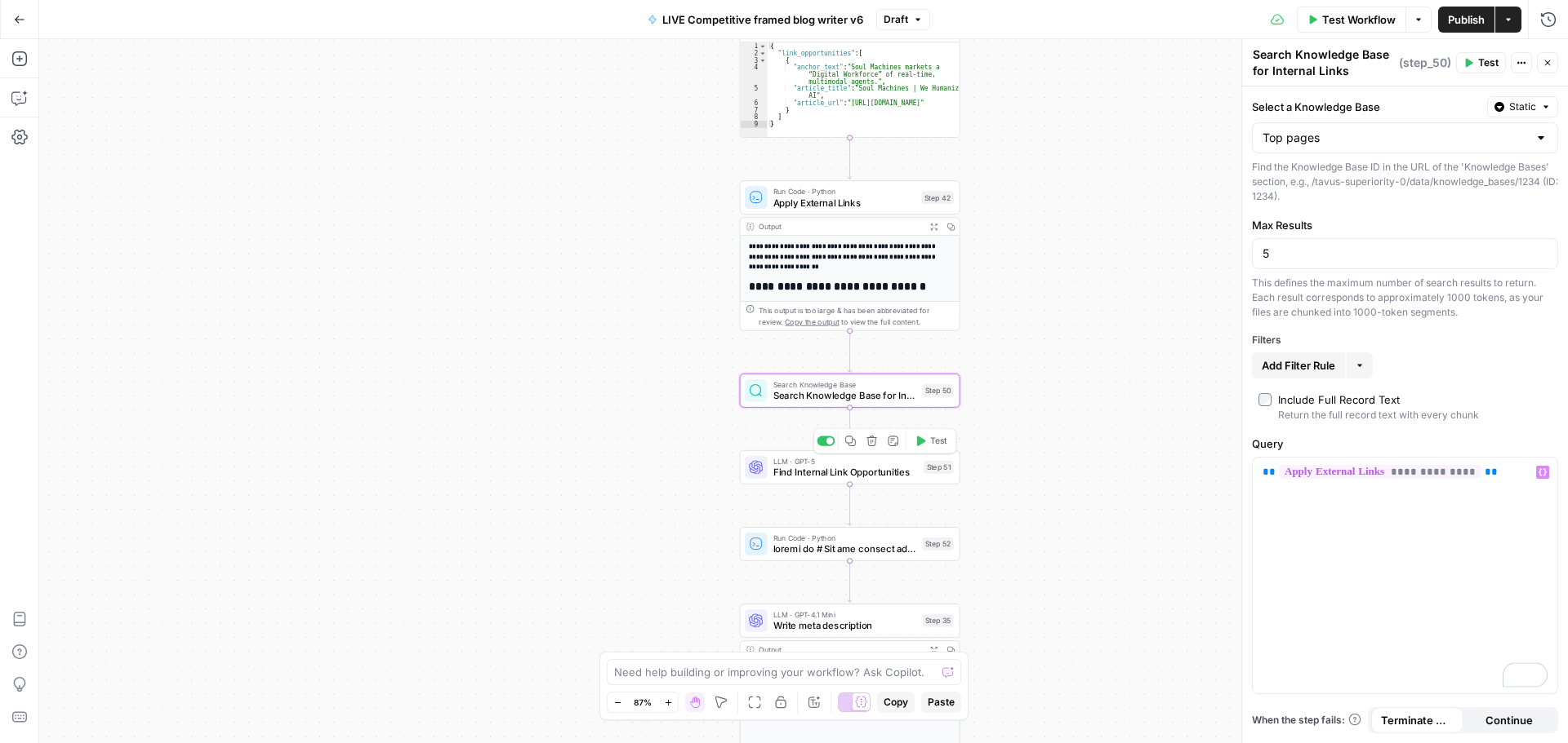
click at [850, 475] on span "Find Internal Link Opportunities" at bounding box center [846, 471] width 145 height 14
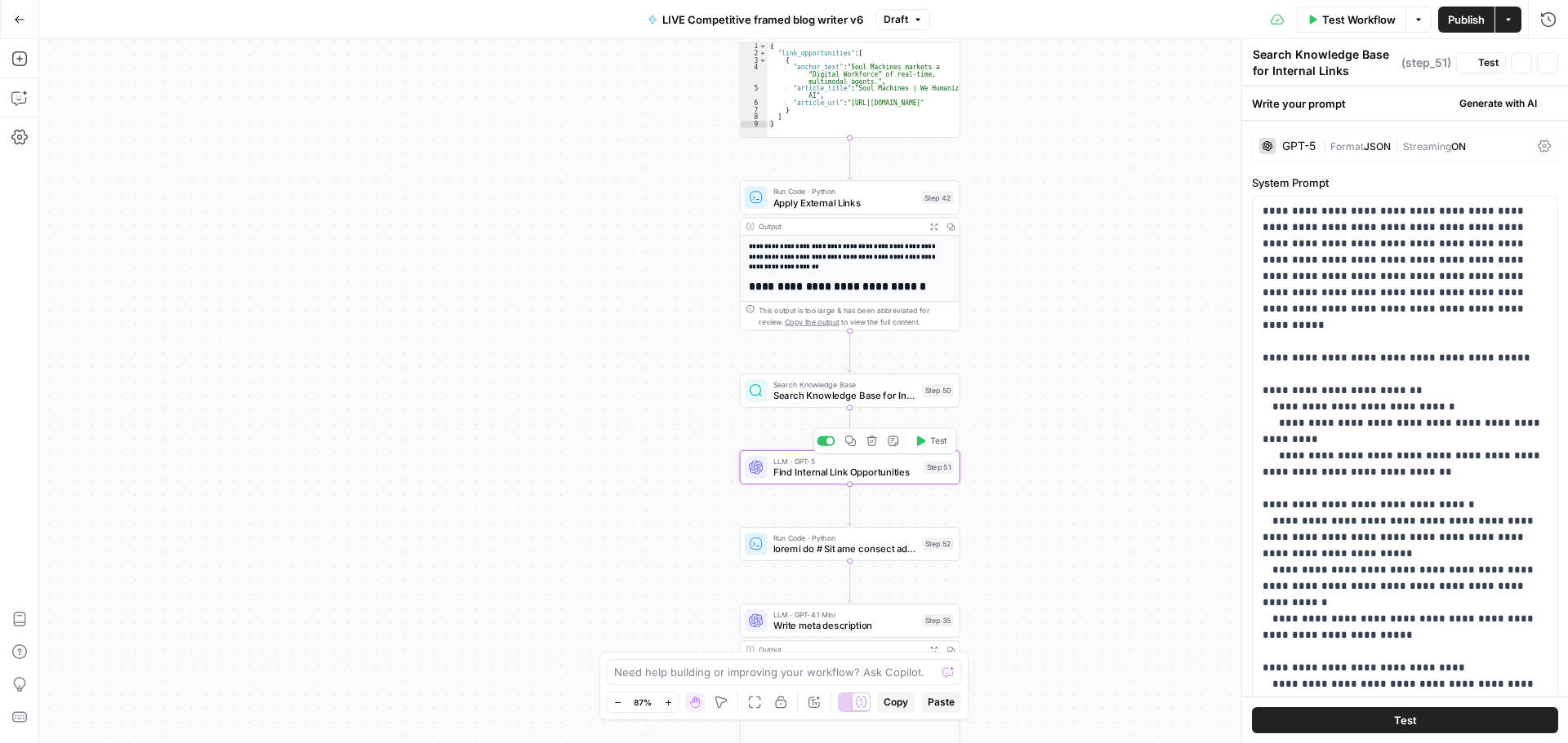
type textarea "Find Internal Link Opportunities"
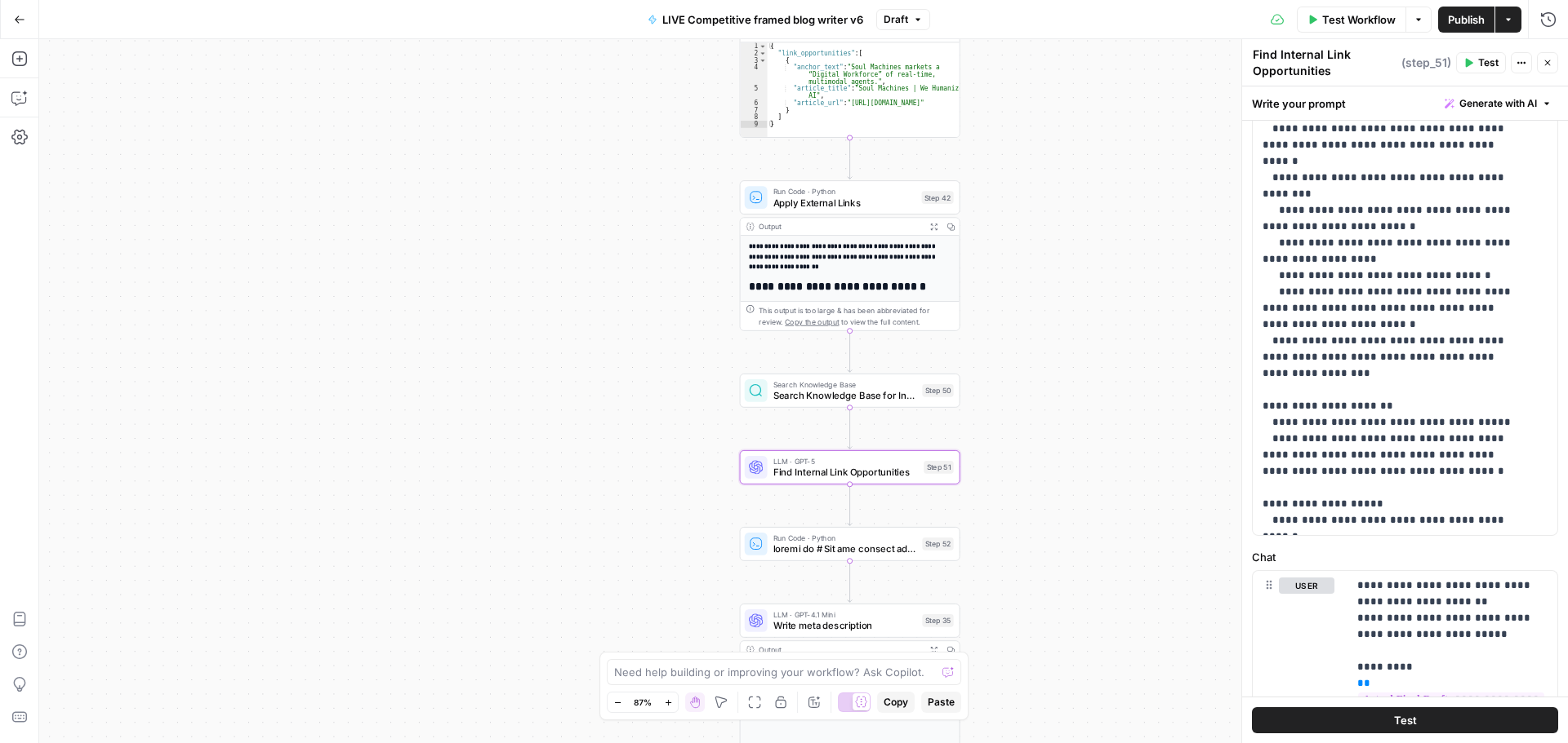
scroll to position [623, 0]
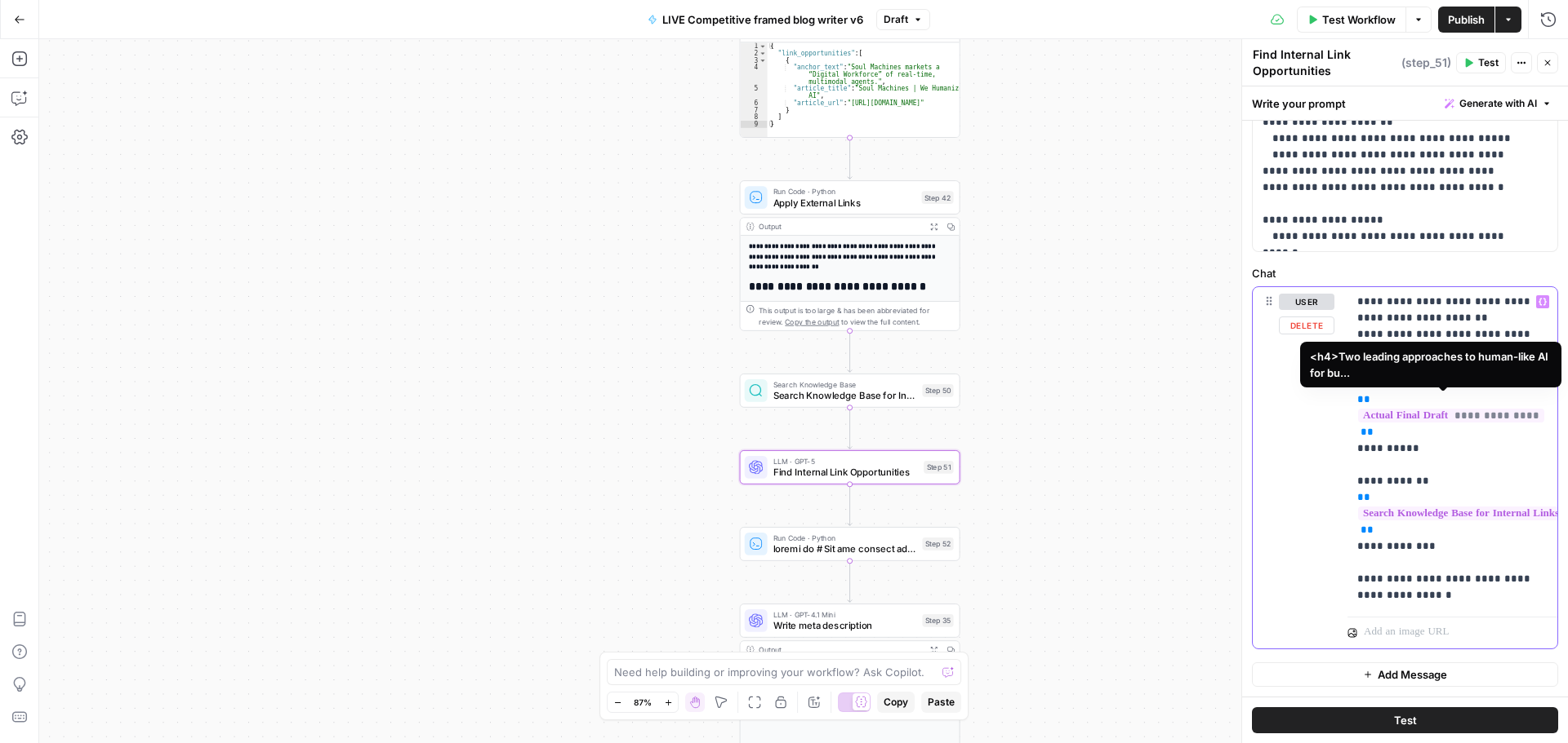
click at [1425, 409] on span "**********" at bounding box center [1450, 416] width 187 height 14
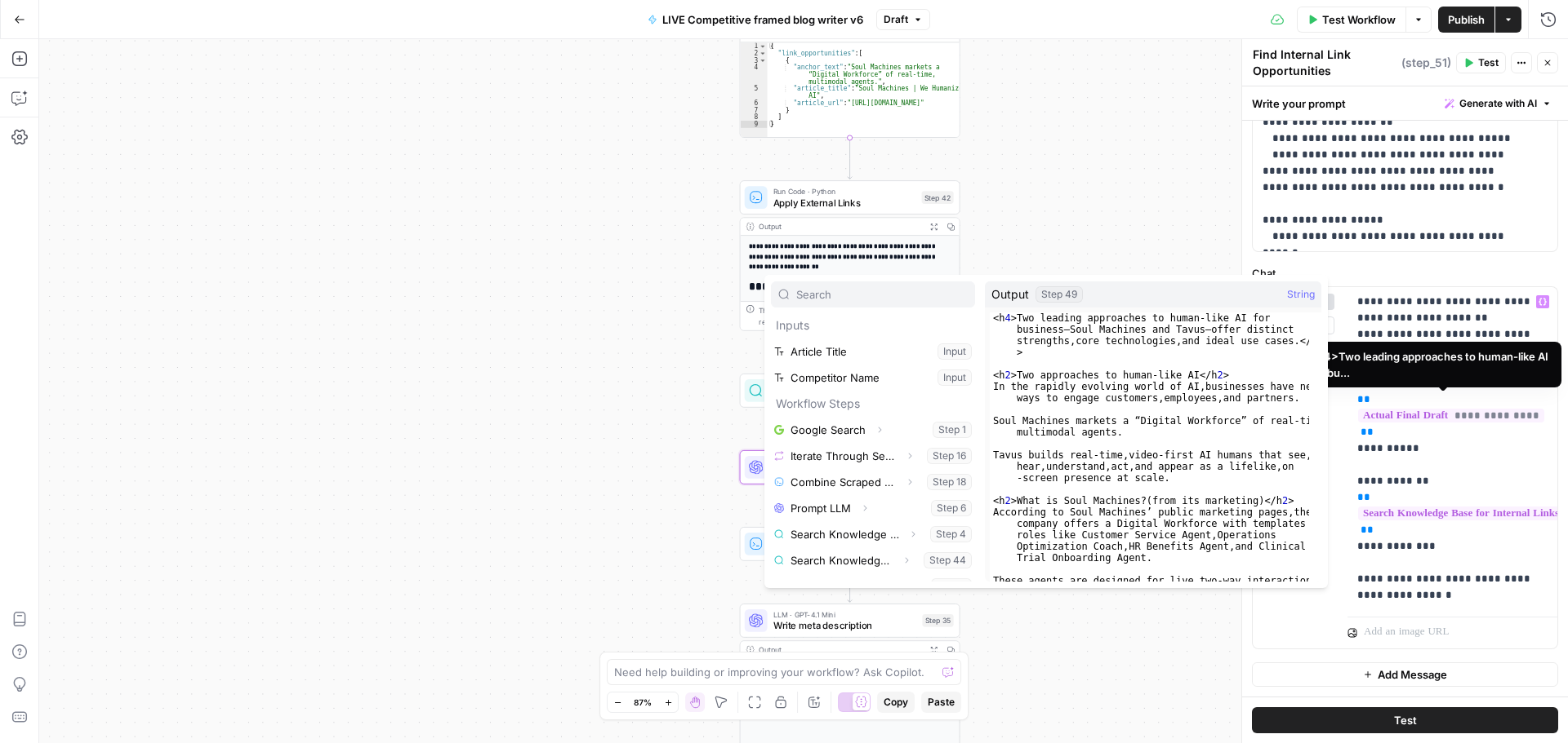
scroll to position [358, 0]
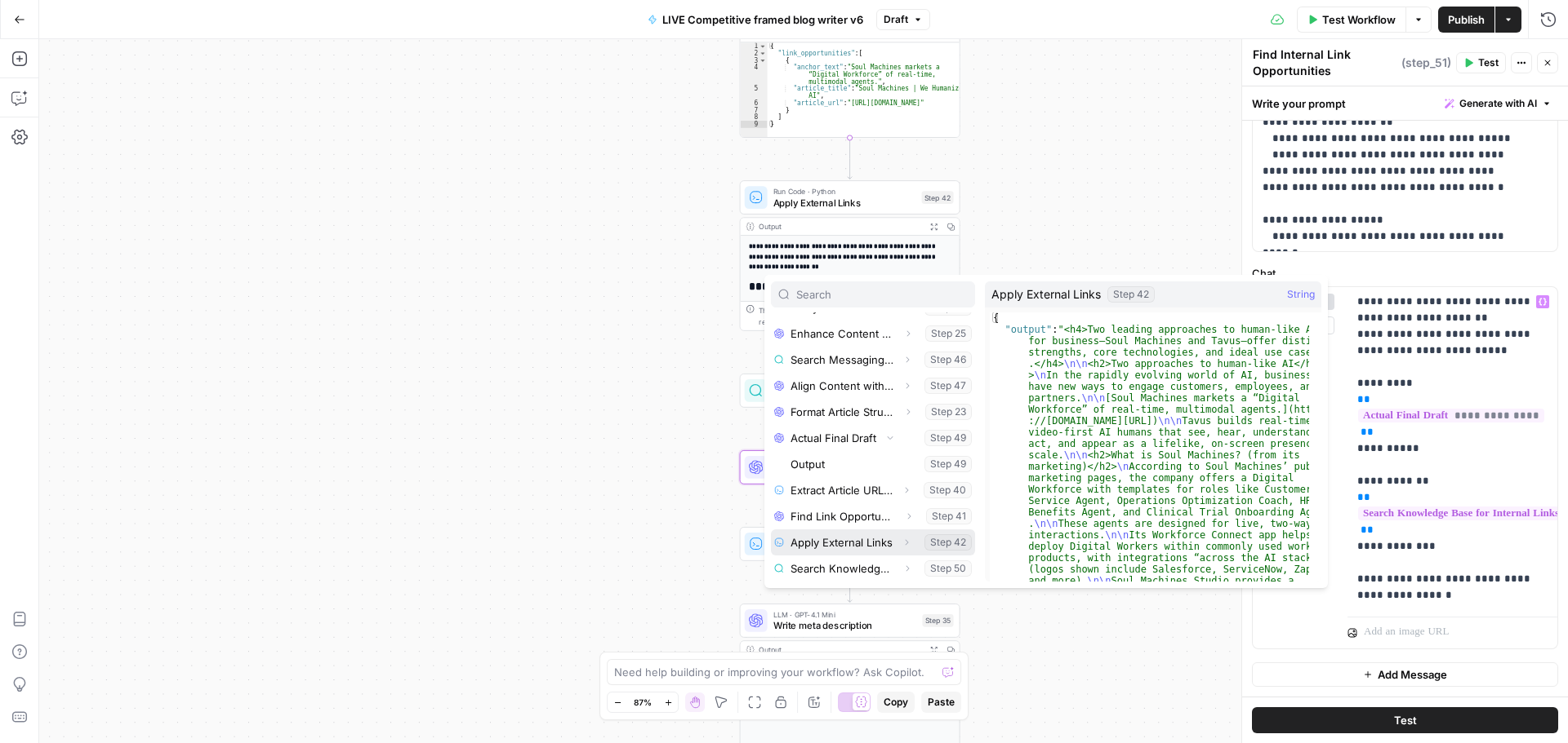
click at [873, 543] on button "Select variable Apply External Links" at bounding box center [872, 542] width 204 height 26
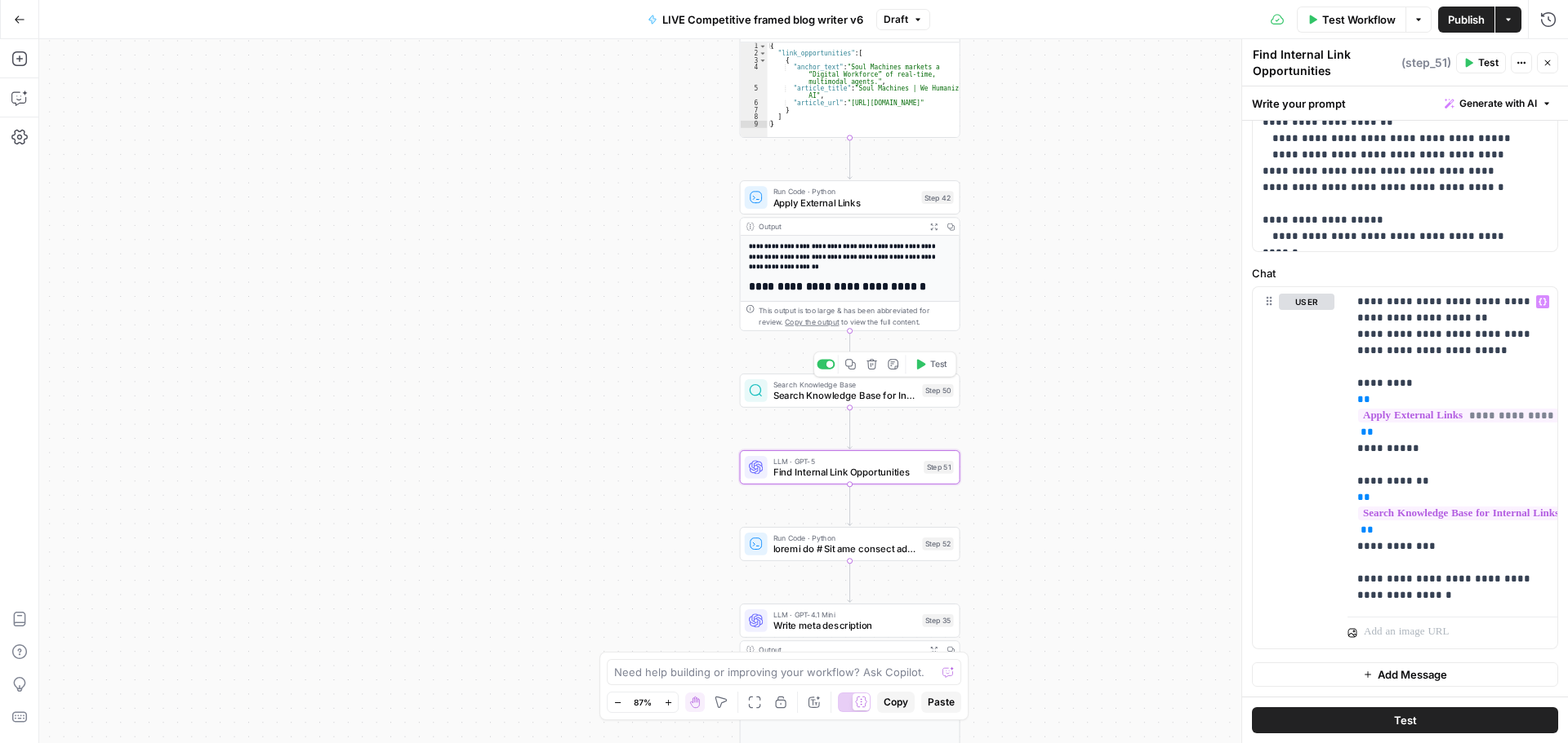
click at [811, 398] on span "Search Knowledge Base for Internal Links" at bounding box center [845, 395] width 144 height 14
click at [939, 366] on span "Test" at bounding box center [939, 365] width 17 height 13
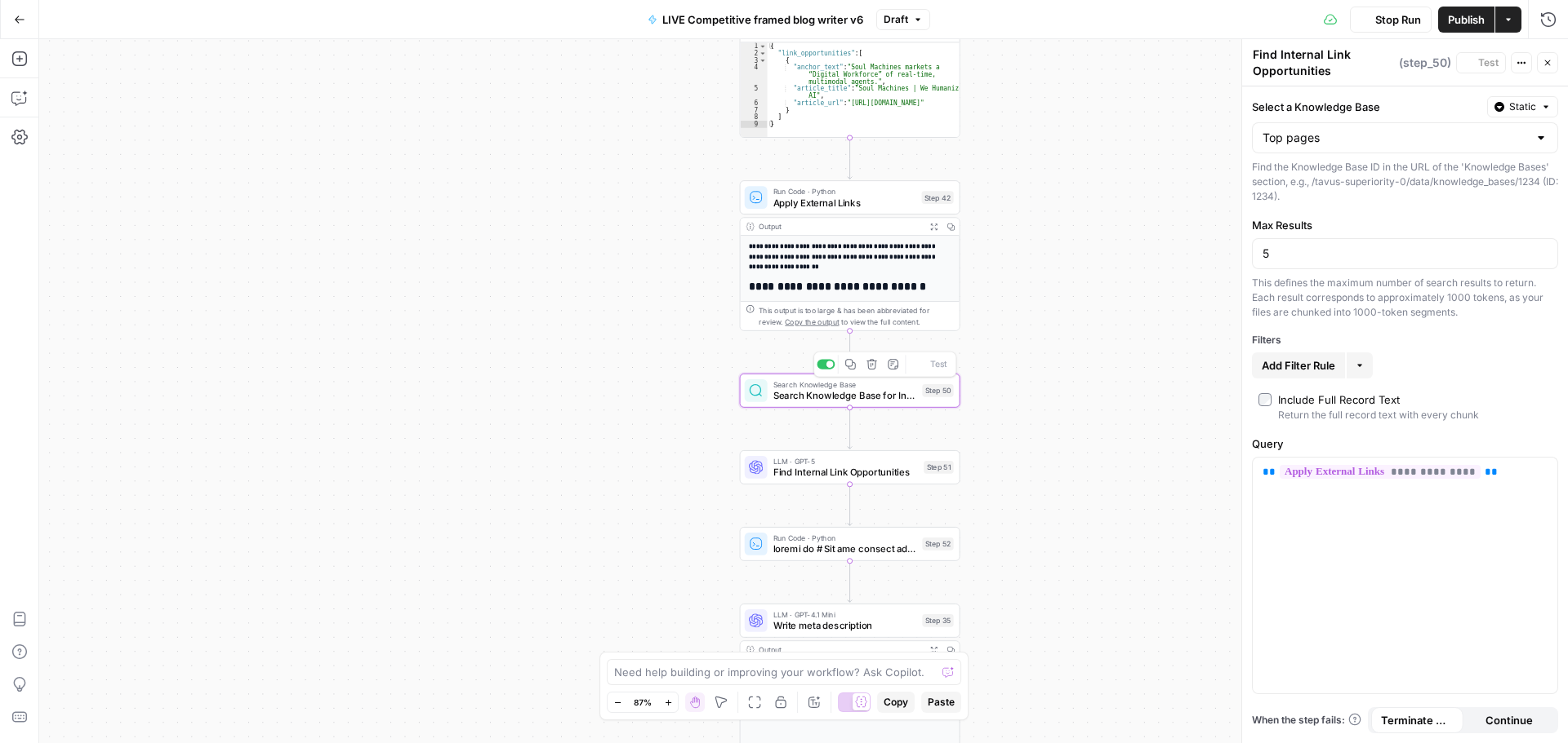
type textarea "Search Knowledge Base for Internal Links"
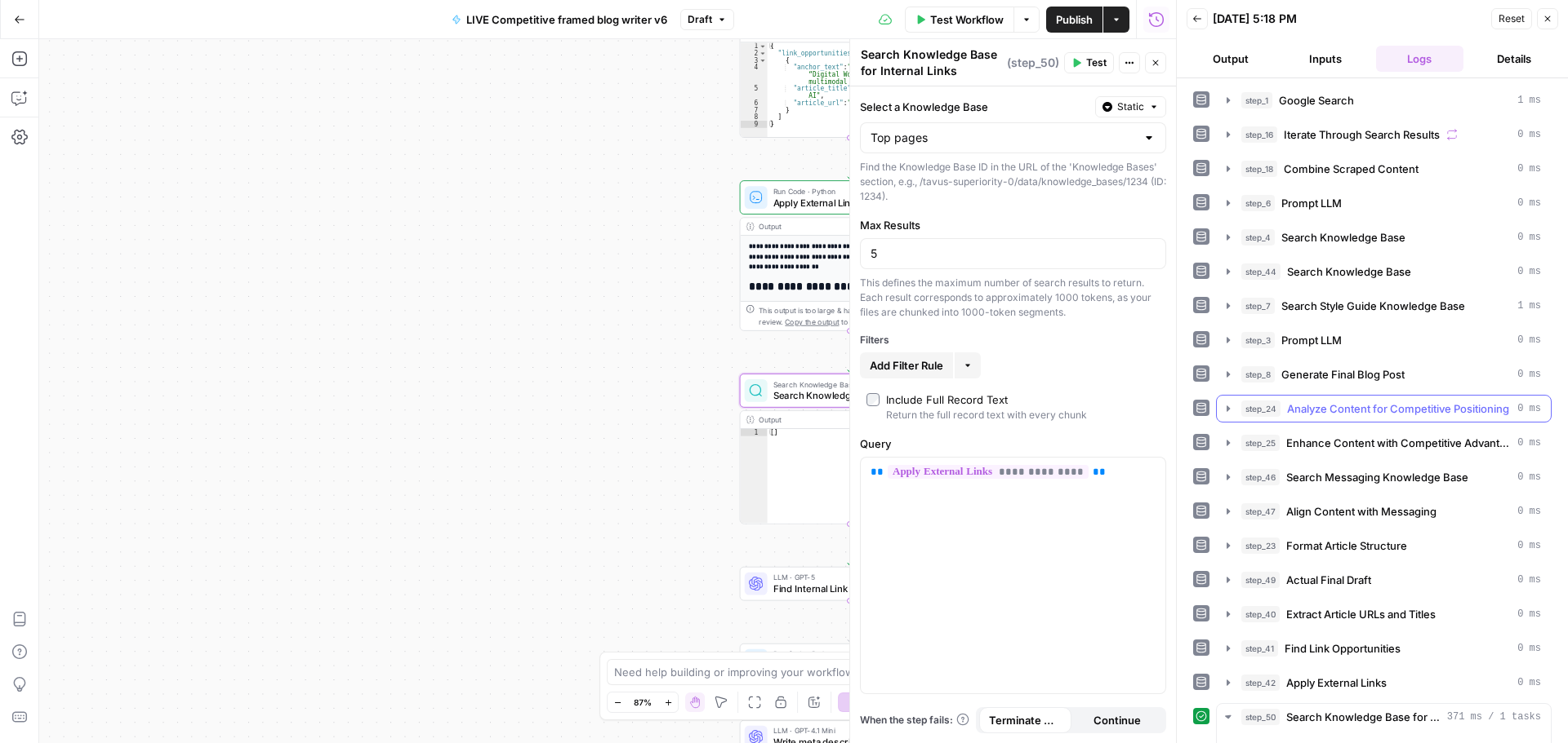
scroll to position [404, 0]
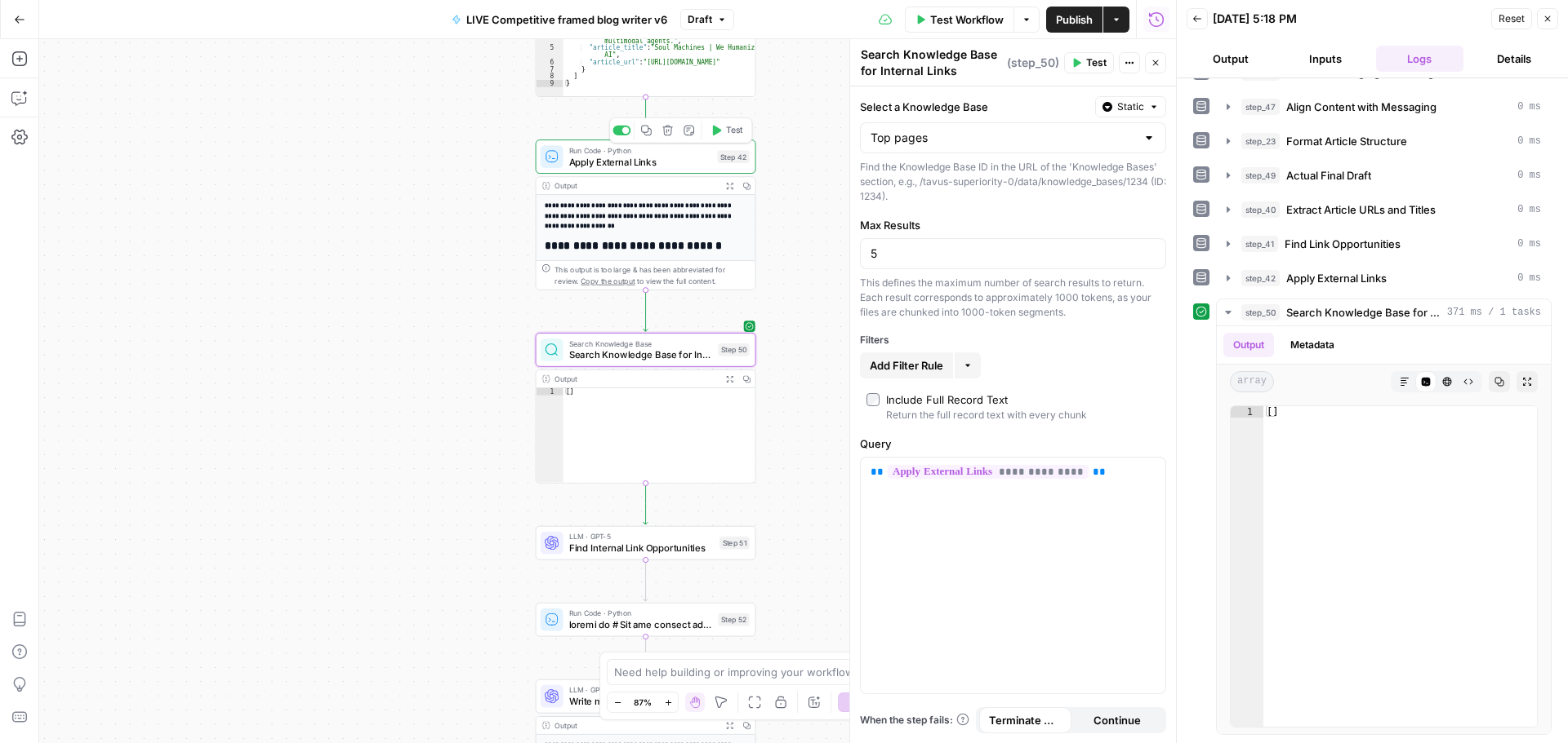
click at [638, 160] on span "Apply External Links" at bounding box center [640, 161] width 143 height 14
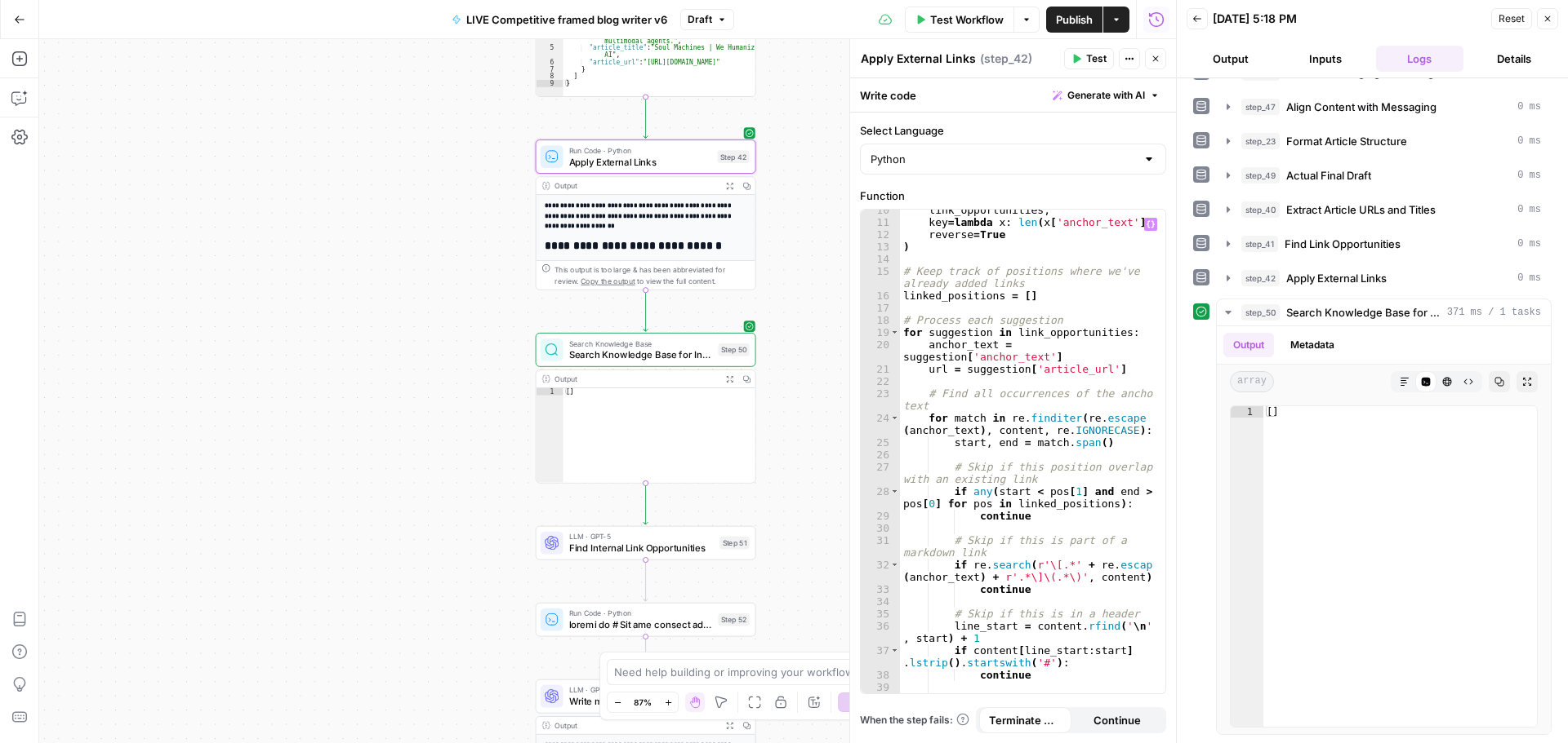
scroll to position [0, 0]
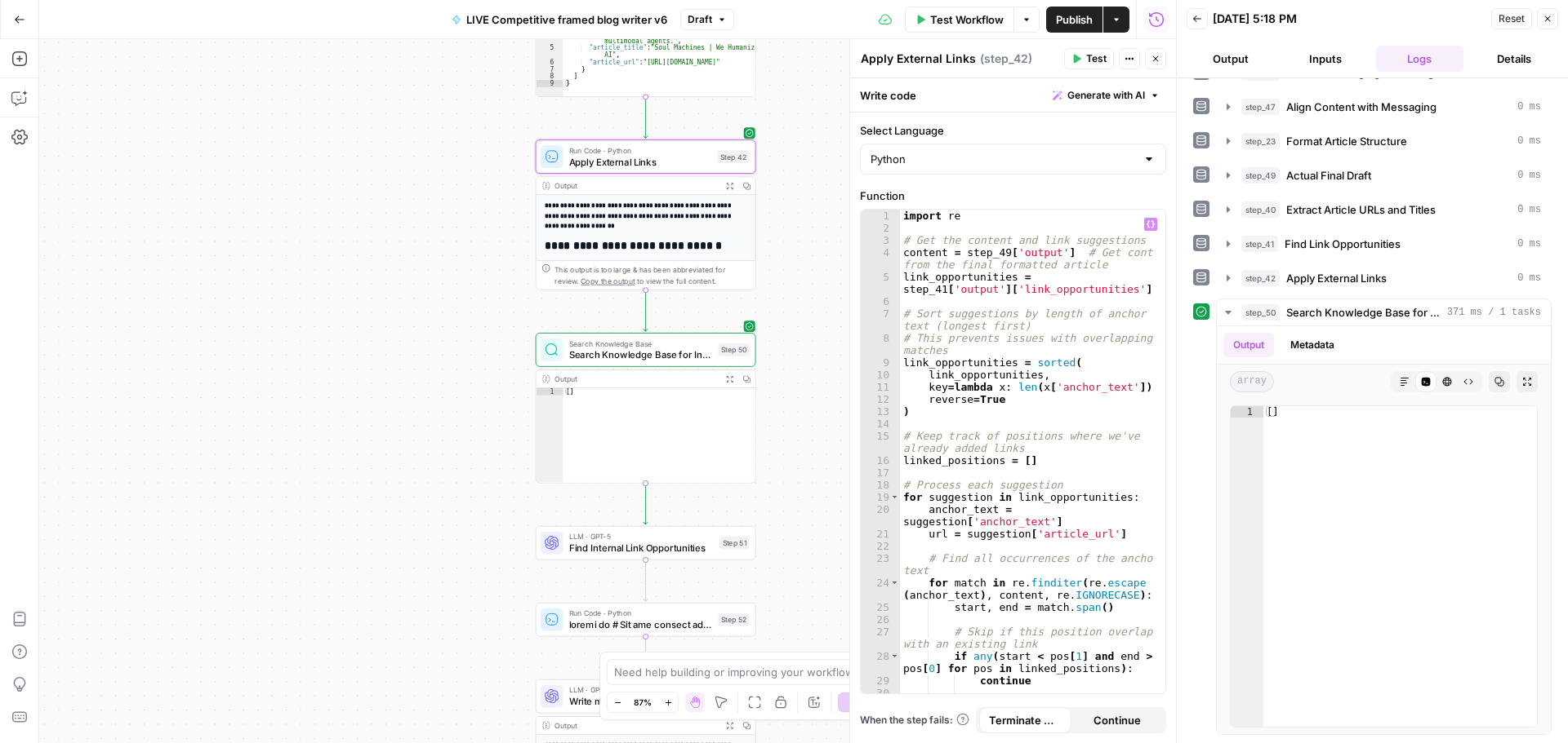
click at [1027, 427] on div "import re # Get the content and link suggestions content = step_49 [ 'output' ]…" at bounding box center [1027, 470] width 254 height 521
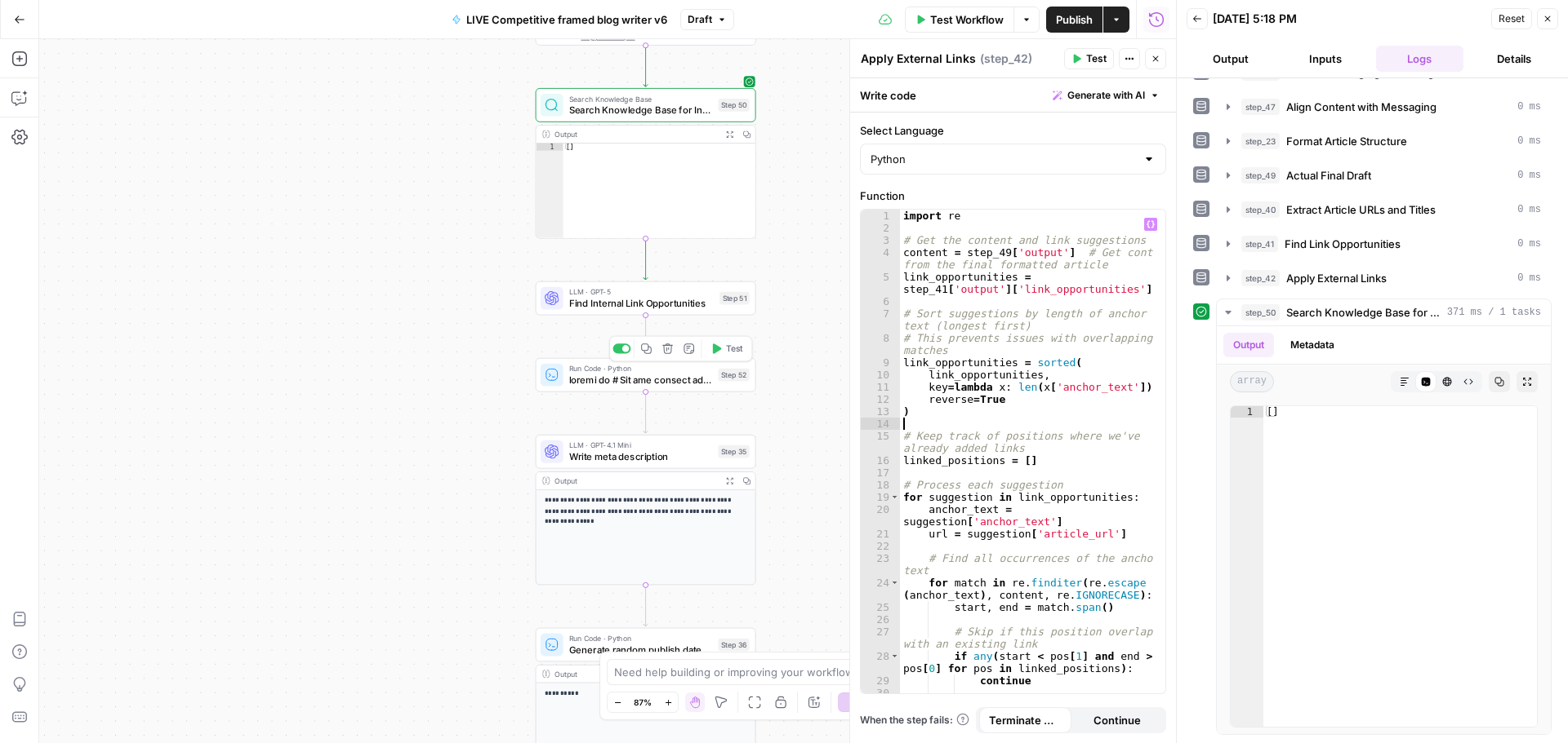
click at [610, 382] on span at bounding box center [641, 380] width 144 height 14
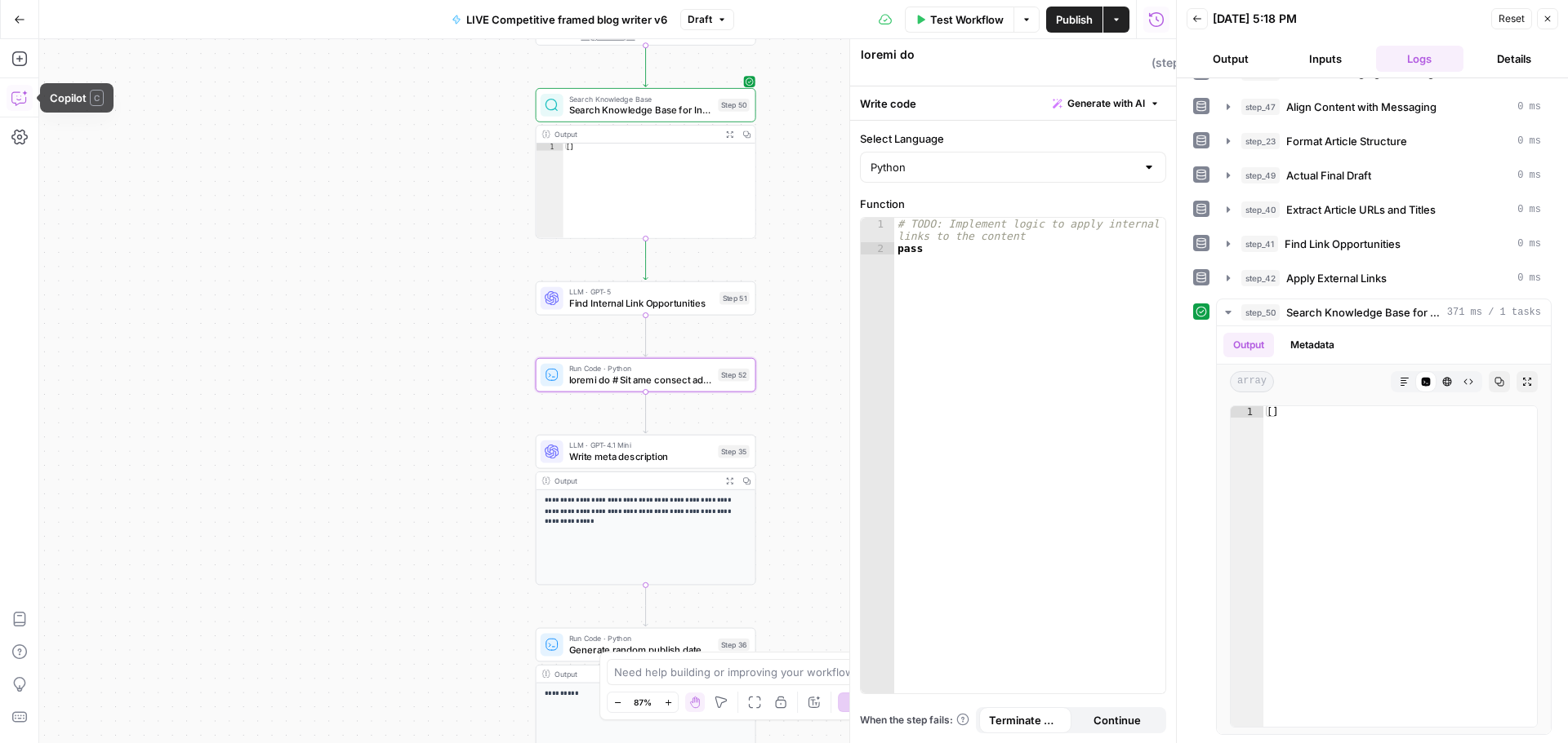
click at [21, 100] on icon "button" at bounding box center [19, 98] width 16 height 16
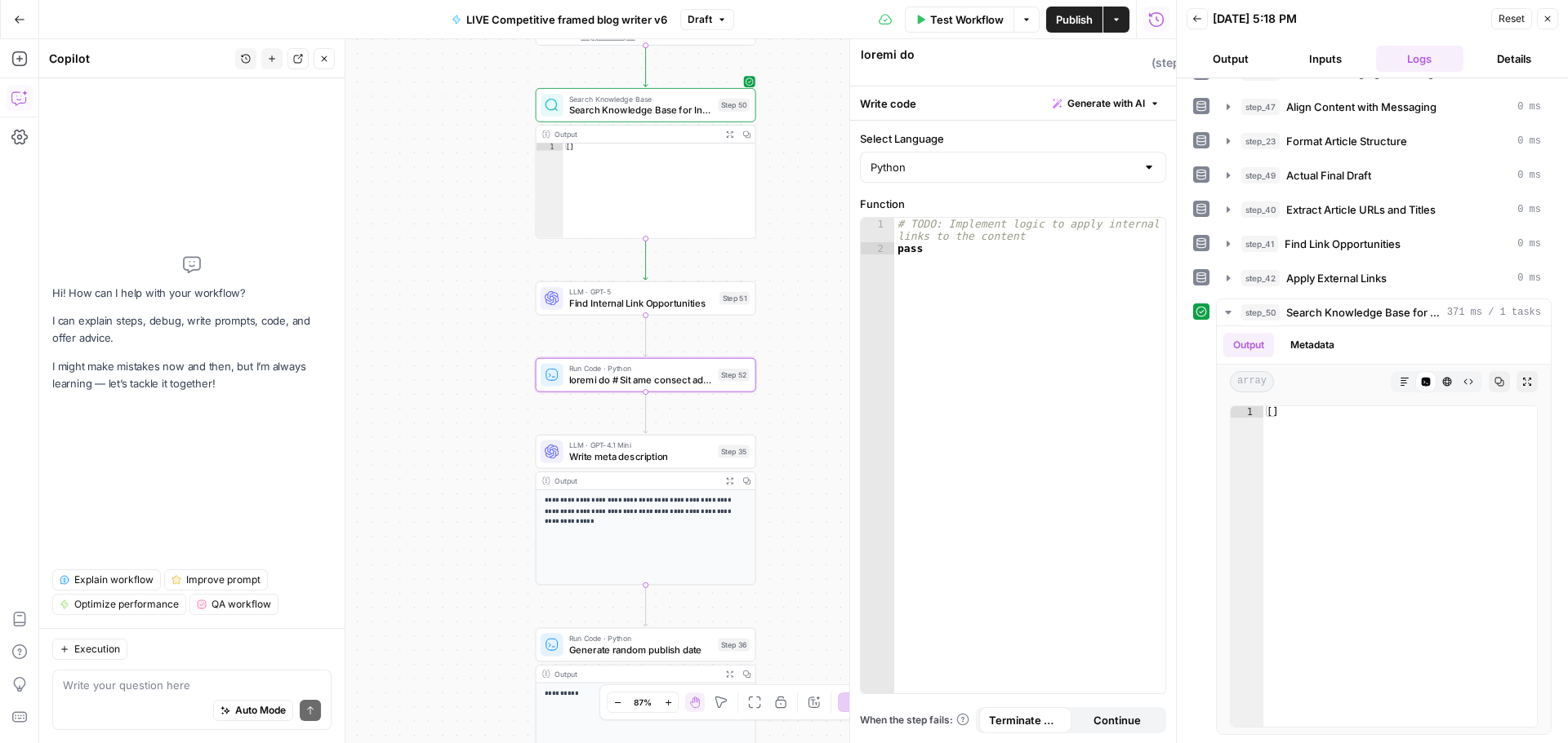
click at [175, 686] on textarea at bounding box center [192, 685] width 258 height 16
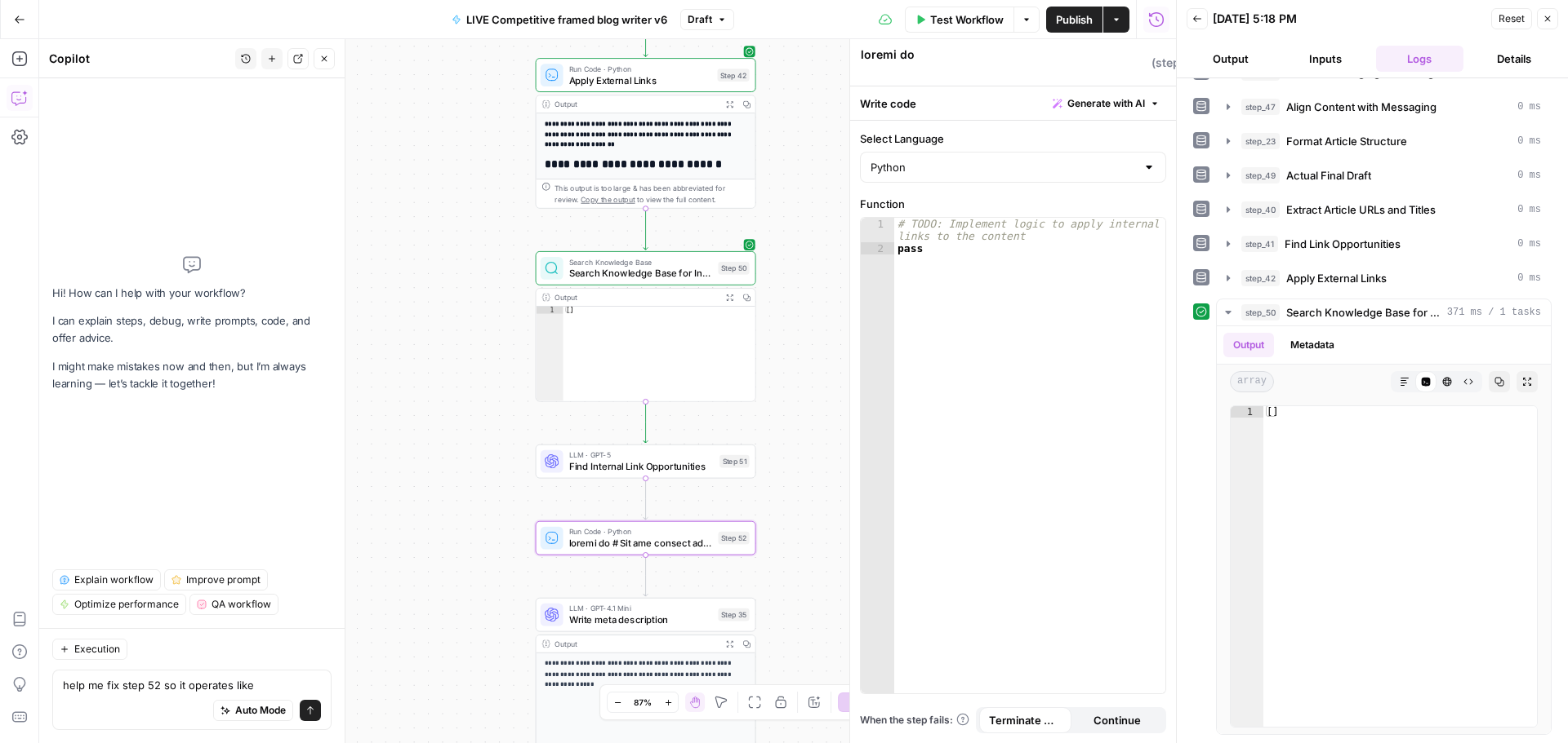
click at [275, 679] on div "Auto Mode will automatically modify and execute the workflow" at bounding box center [253, 669] width 235 height 32
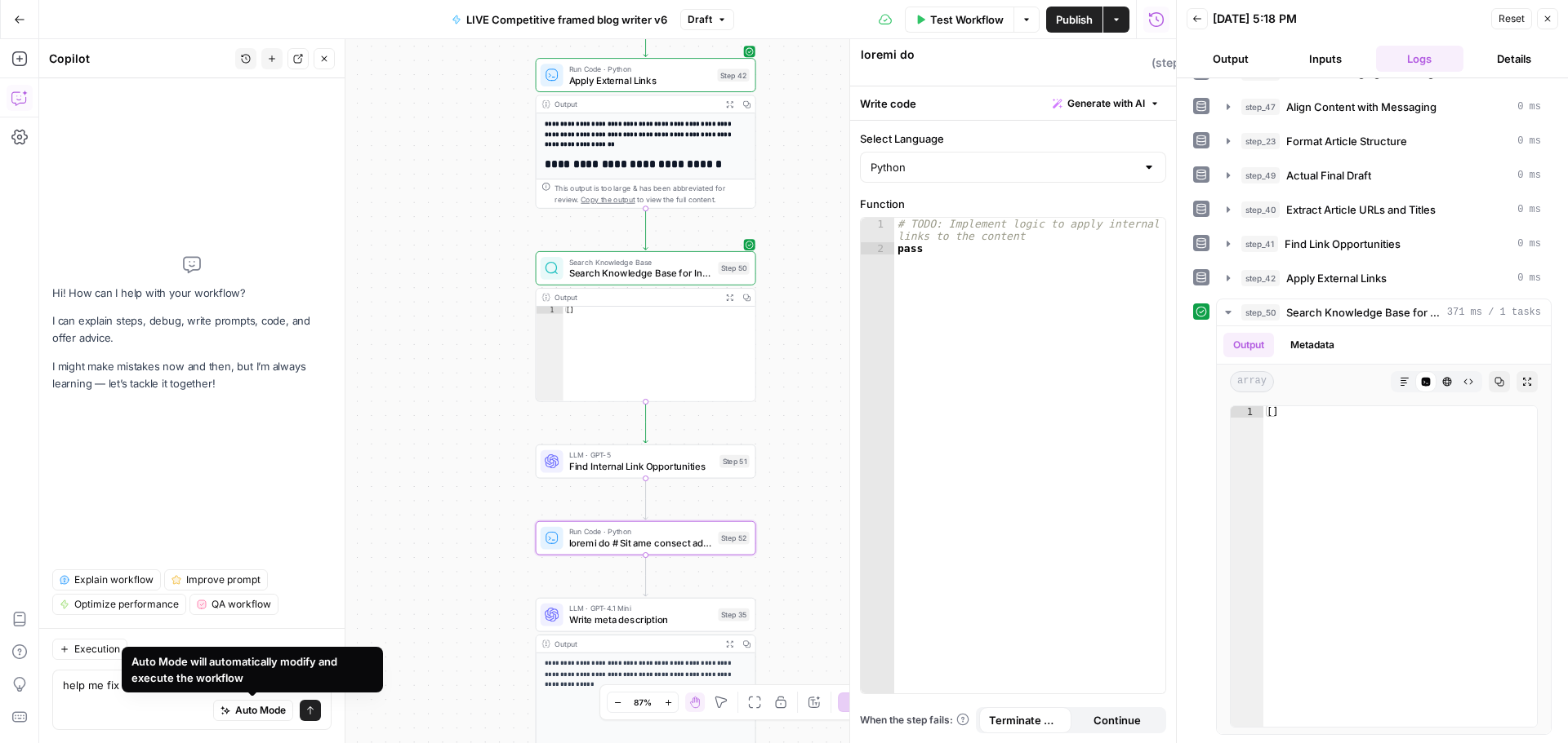
click at [115, 719] on div "Auto Mode Send" at bounding box center [192, 711] width 258 height 36
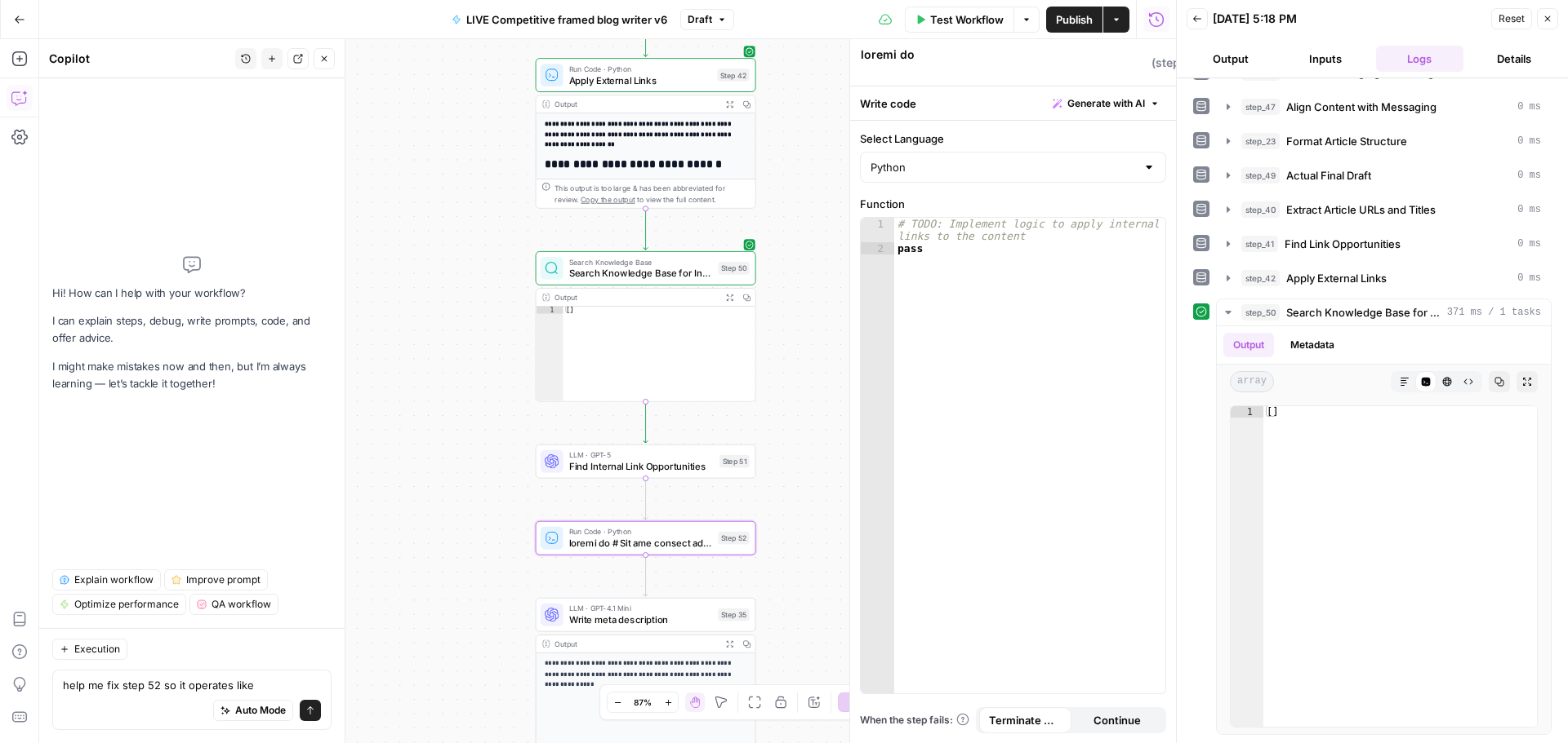
click at [265, 693] on div "help me fix step 52 so it operates like help me fix step 52 so it operates like…" at bounding box center [192, 700] width 279 height 60
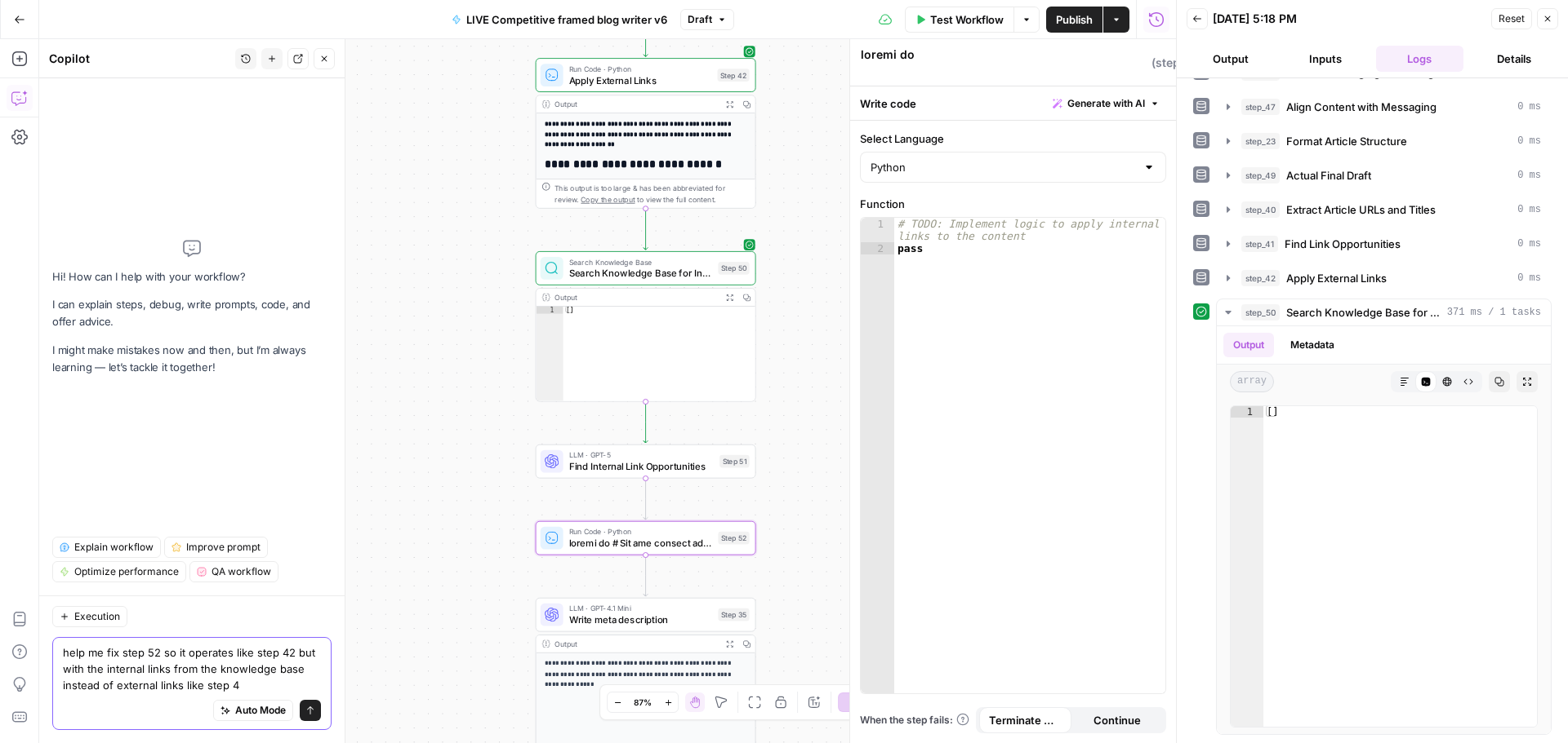
type textarea "help me fix step 52 so it operates like step 42 but with the internal links fro…"
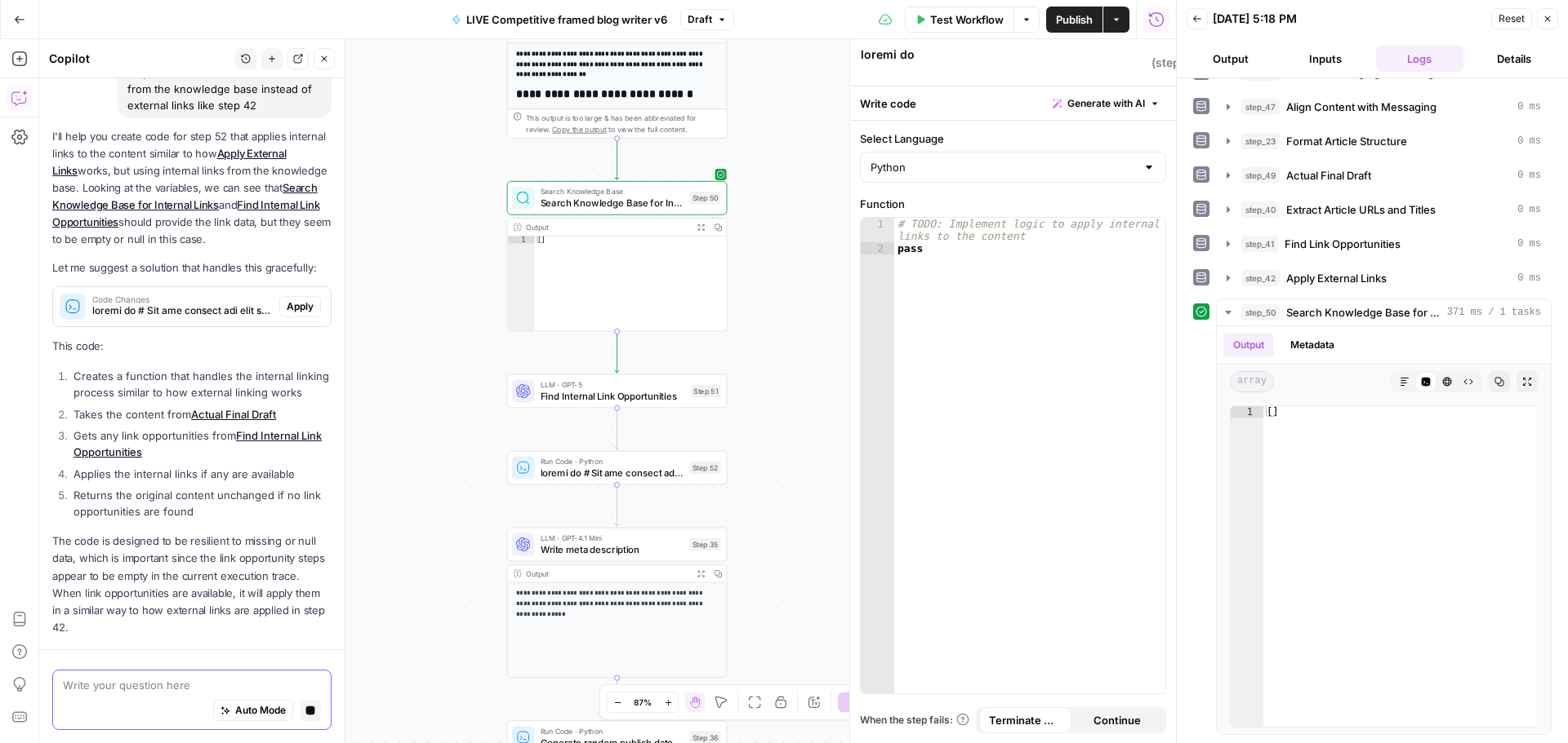
scroll to position [100, 0]
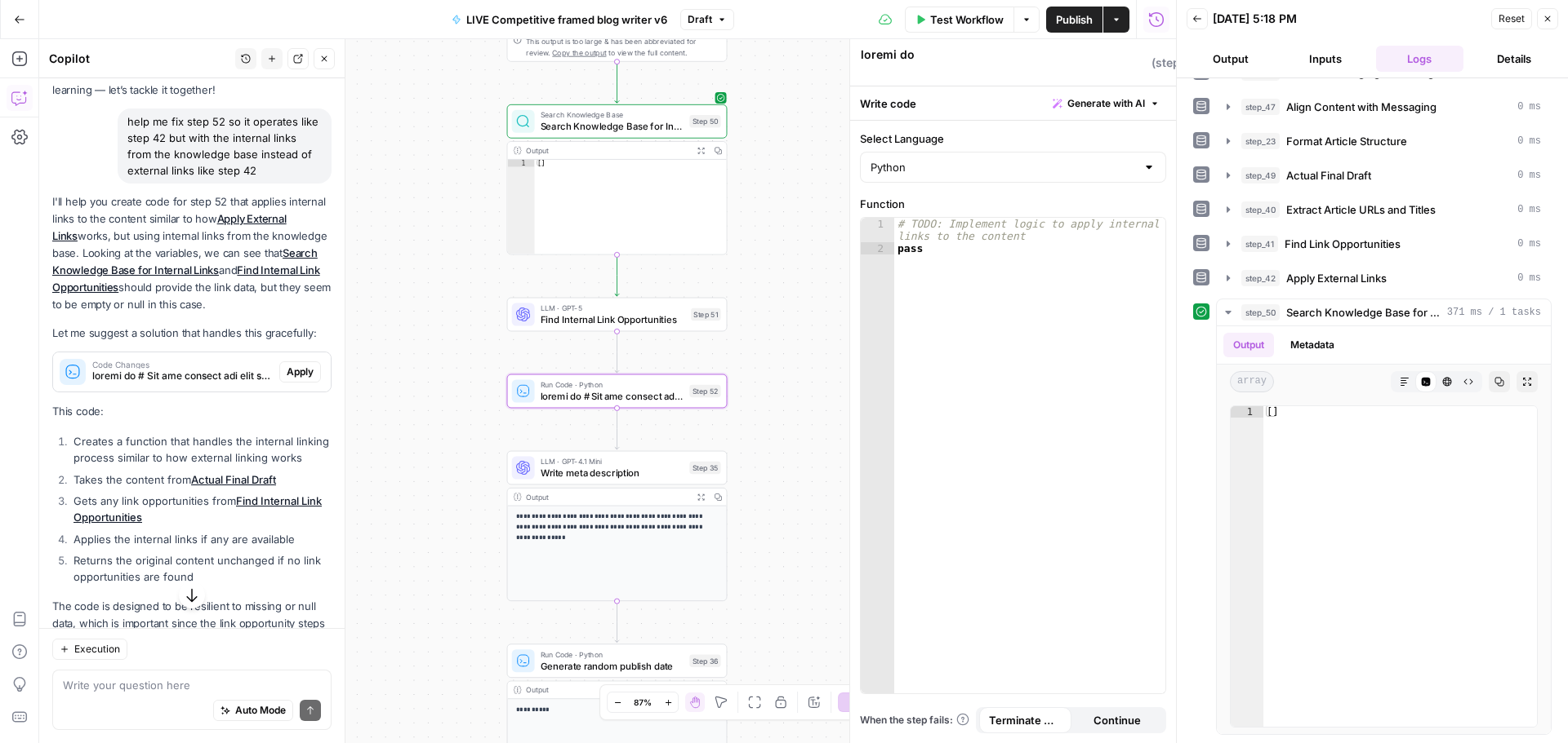
click at [287, 376] on span "Apply" at bounding box center [300, 371] width 27 height 14
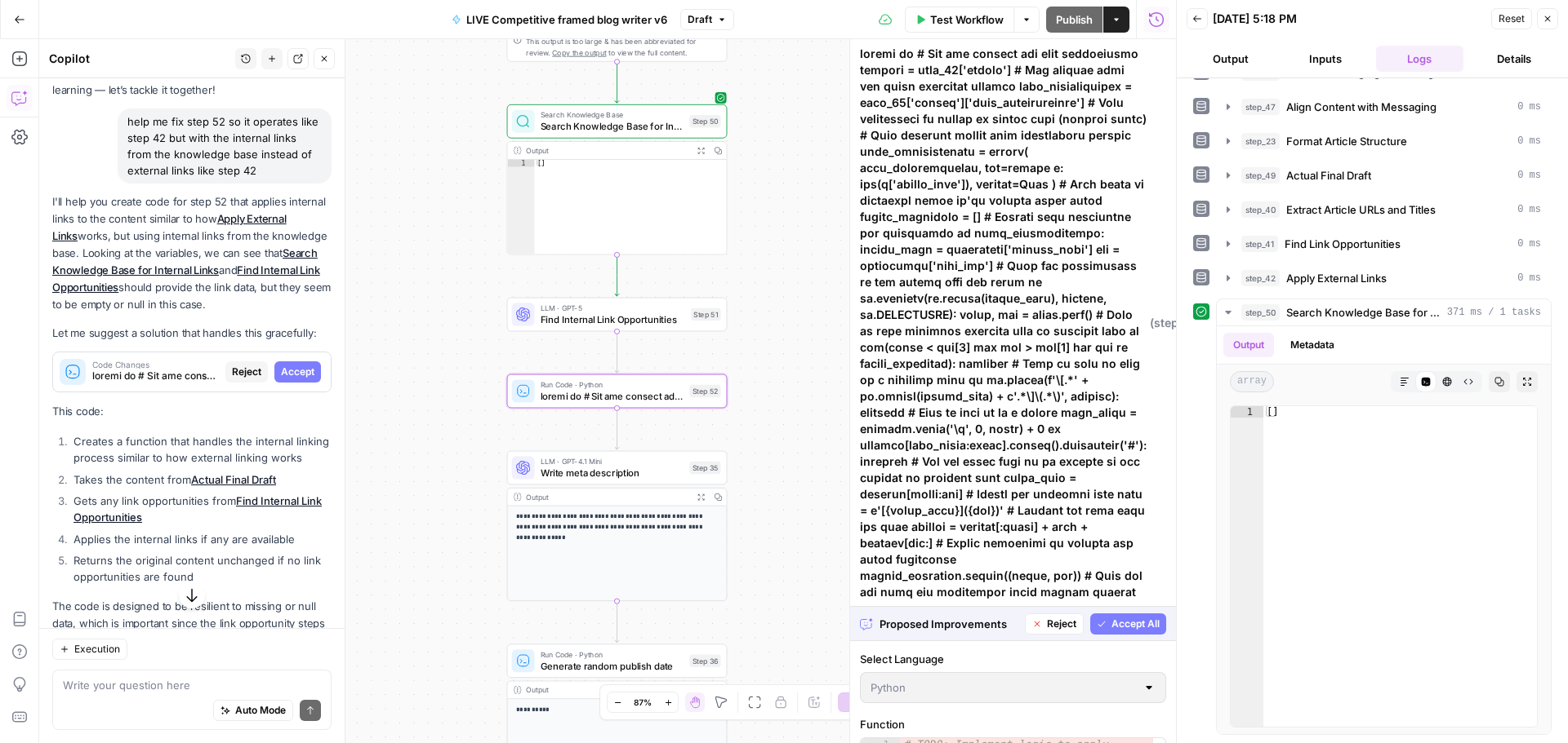
click at [281, 372] on span "Accept" at bounding box center [298, 371] width 33 height 14
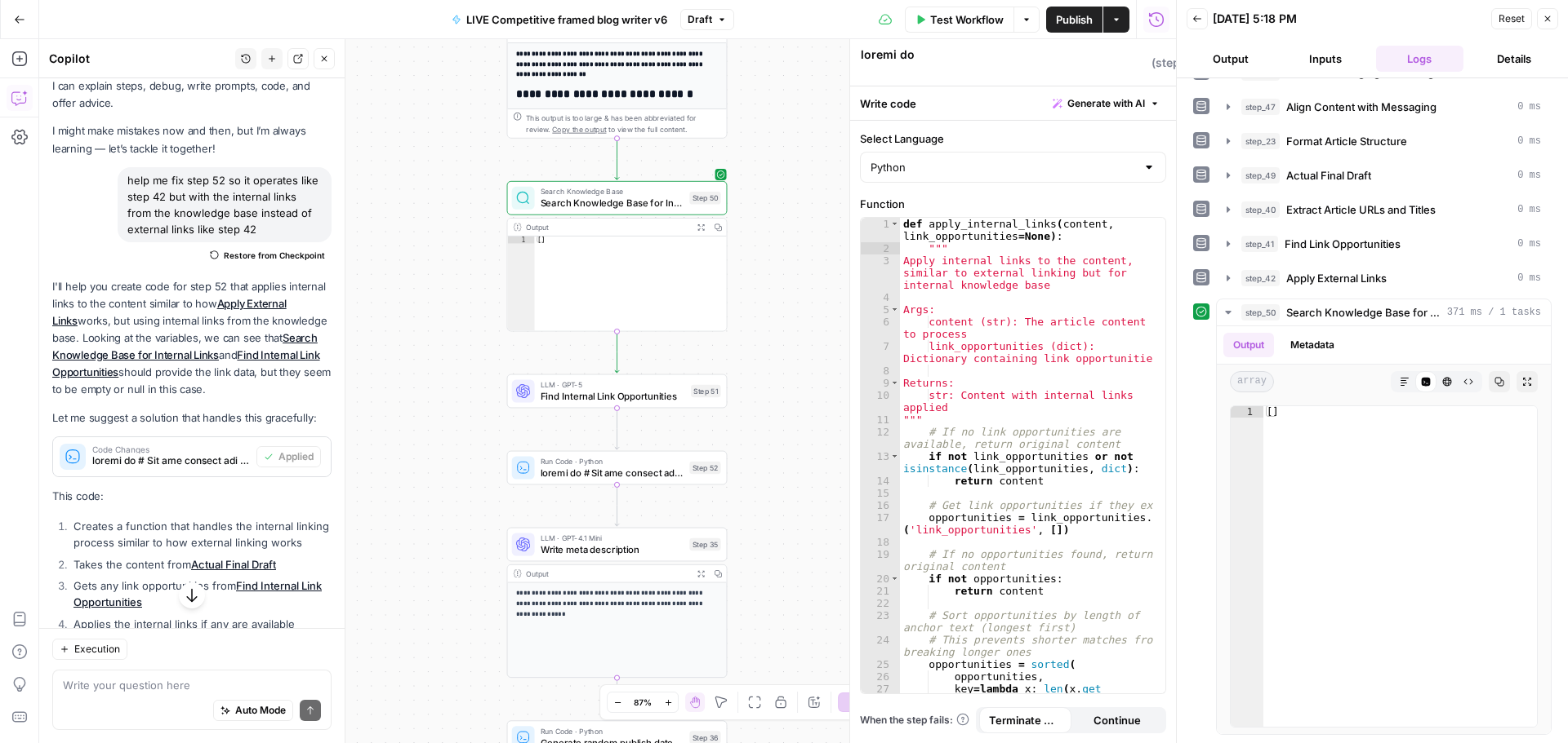
scroll to position [19, 0]
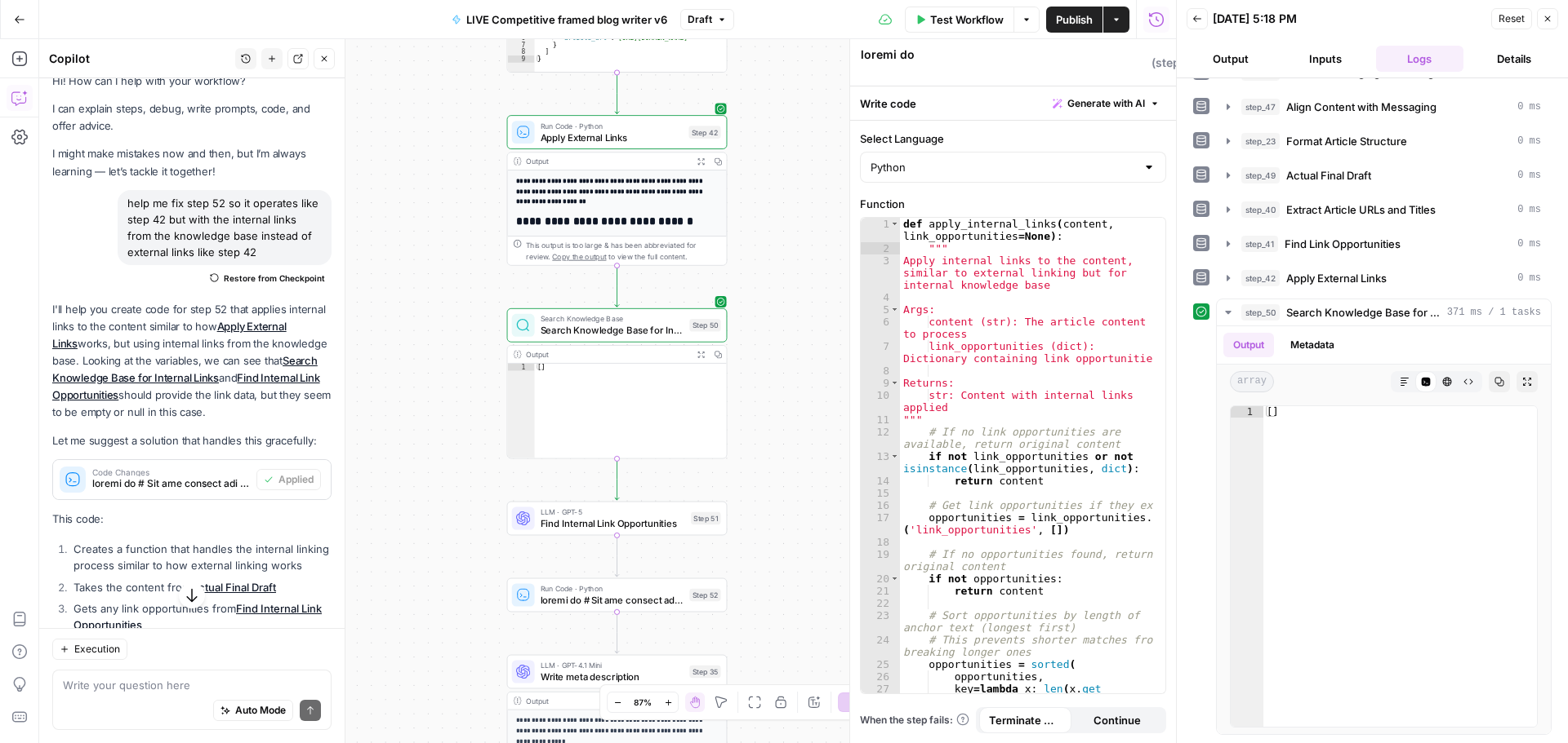
drag, startPoint x: 624, startPoint y: 334, endPoint x: 706, endPoint y: 298, distance: 89.6
click at [624, 334] on span "Search Knowledge Base for Internal Links" at bounding box center [612, 330] width 144 height 14
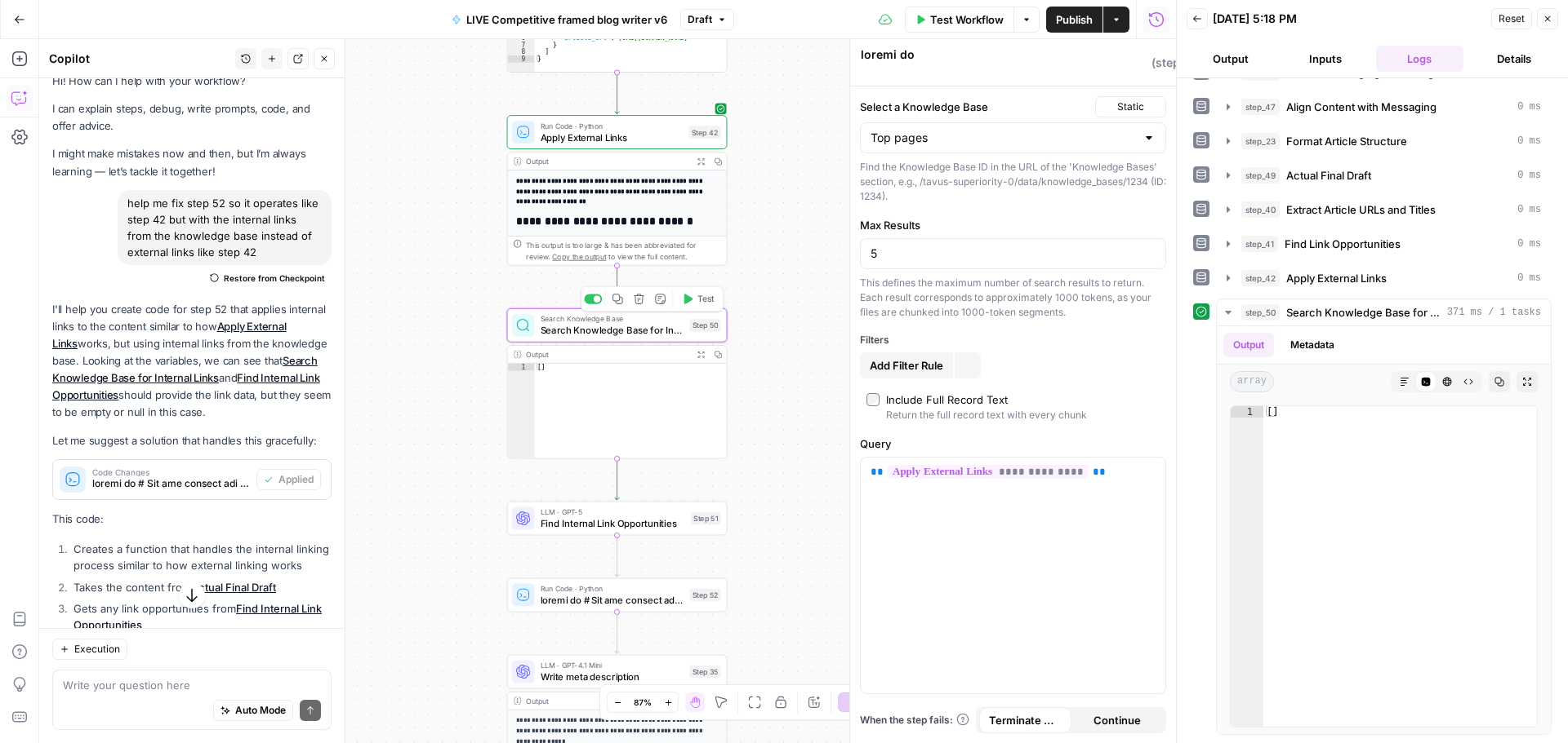
click at [706, 298] on span "Test" at bounding box center [706, 299] width 17 height 13
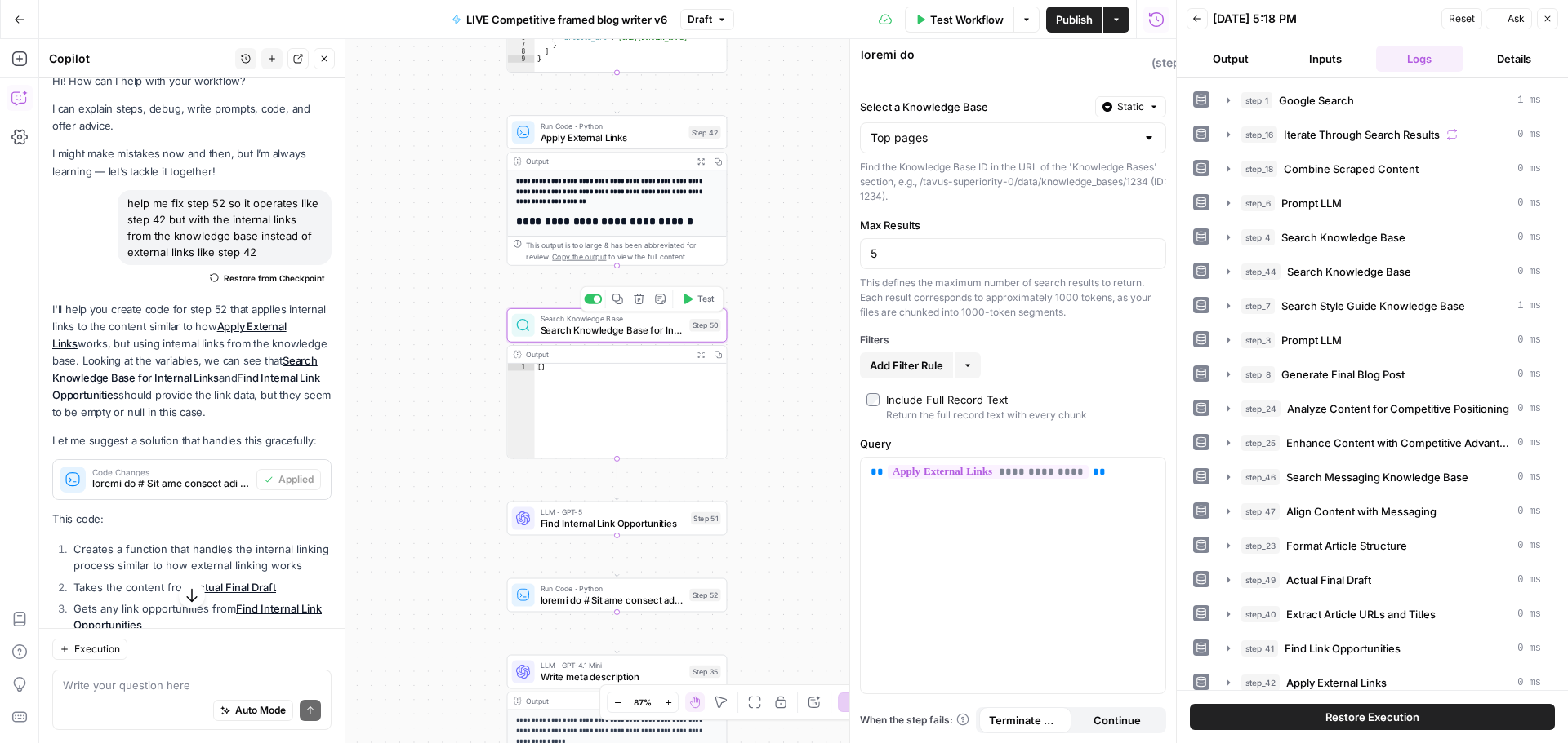
type textarea "Search Knowledge Base for Internal Links"
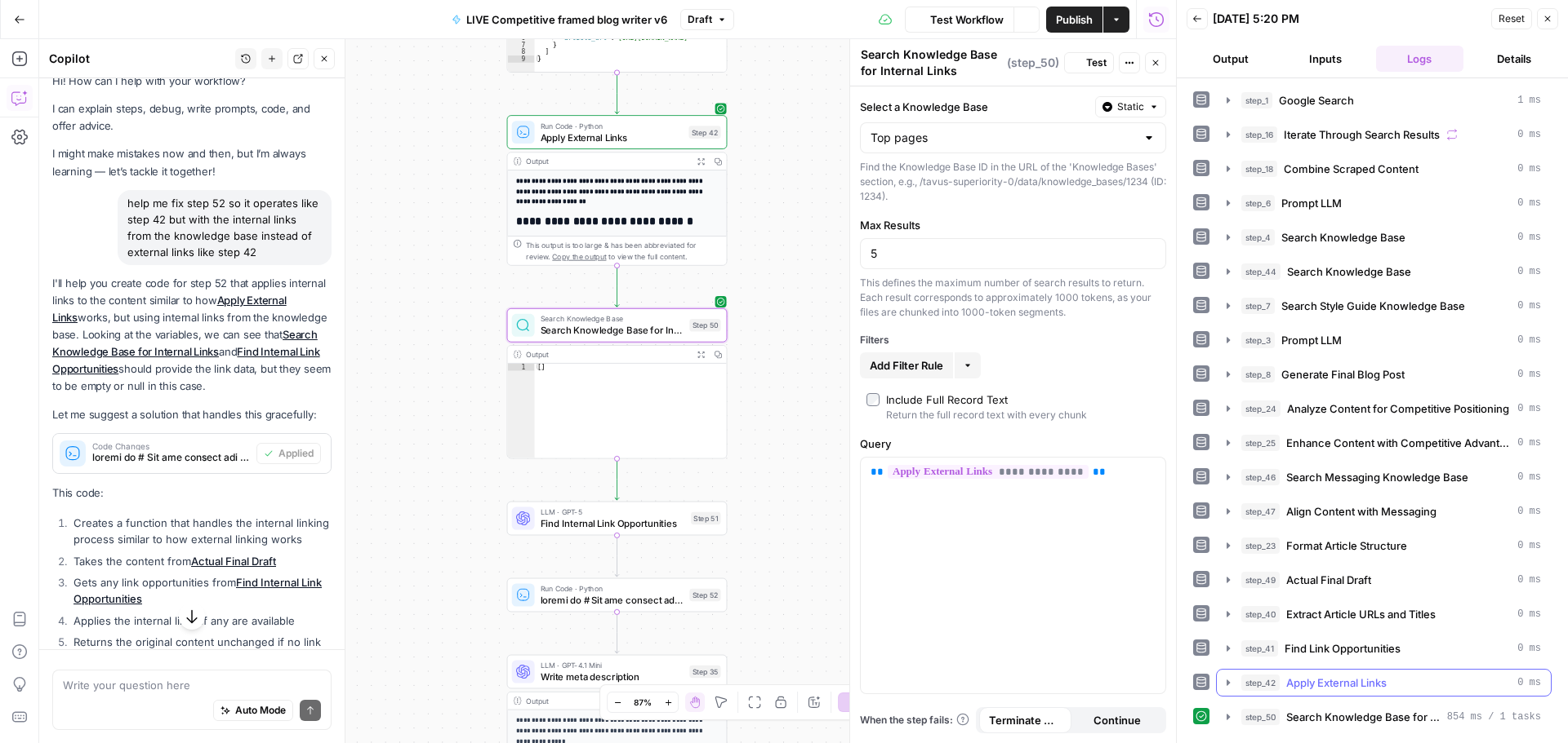
scroll to position [0, 0]
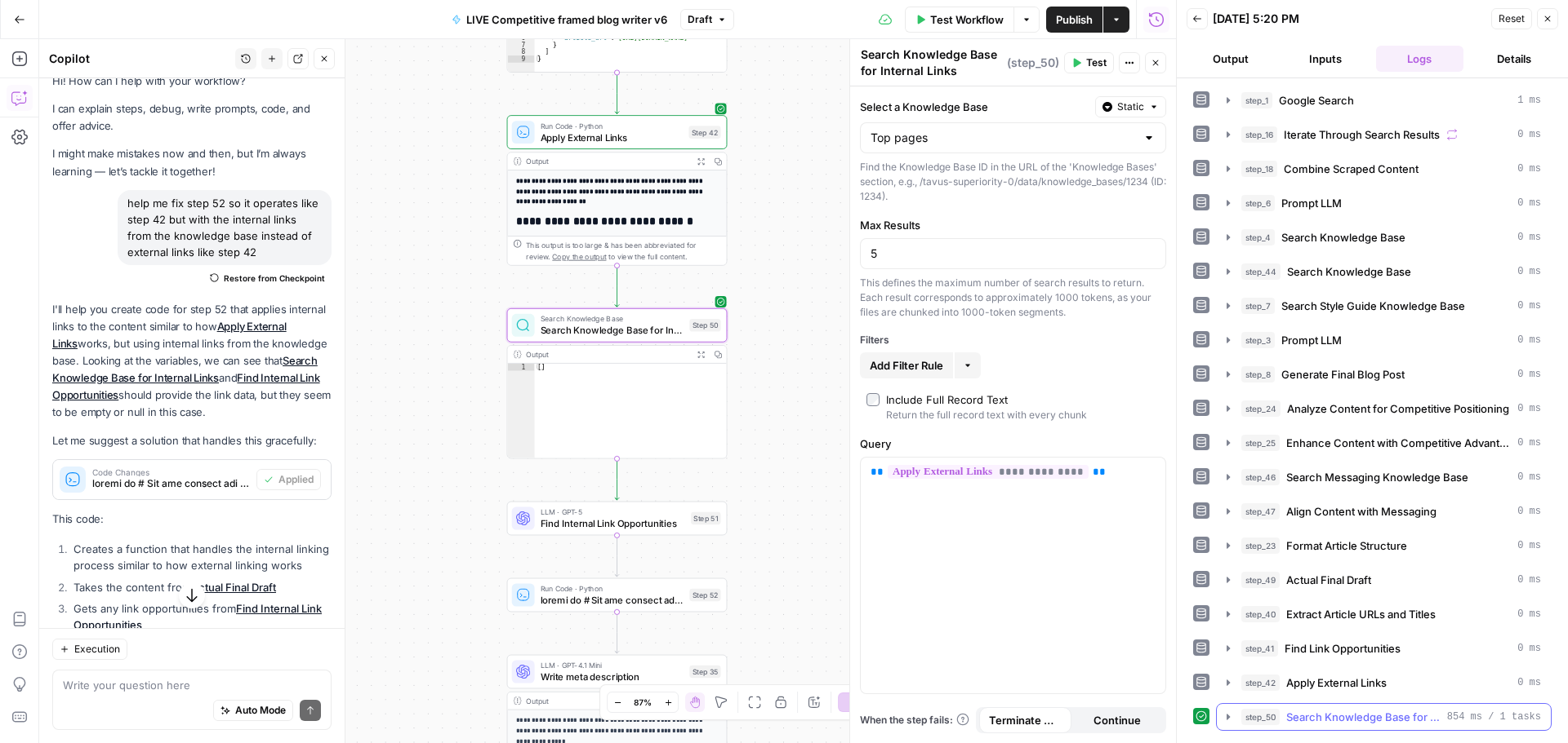
click at [1224, 710] on icon "button" at bounding box center [1228, 717] width 13 height 13
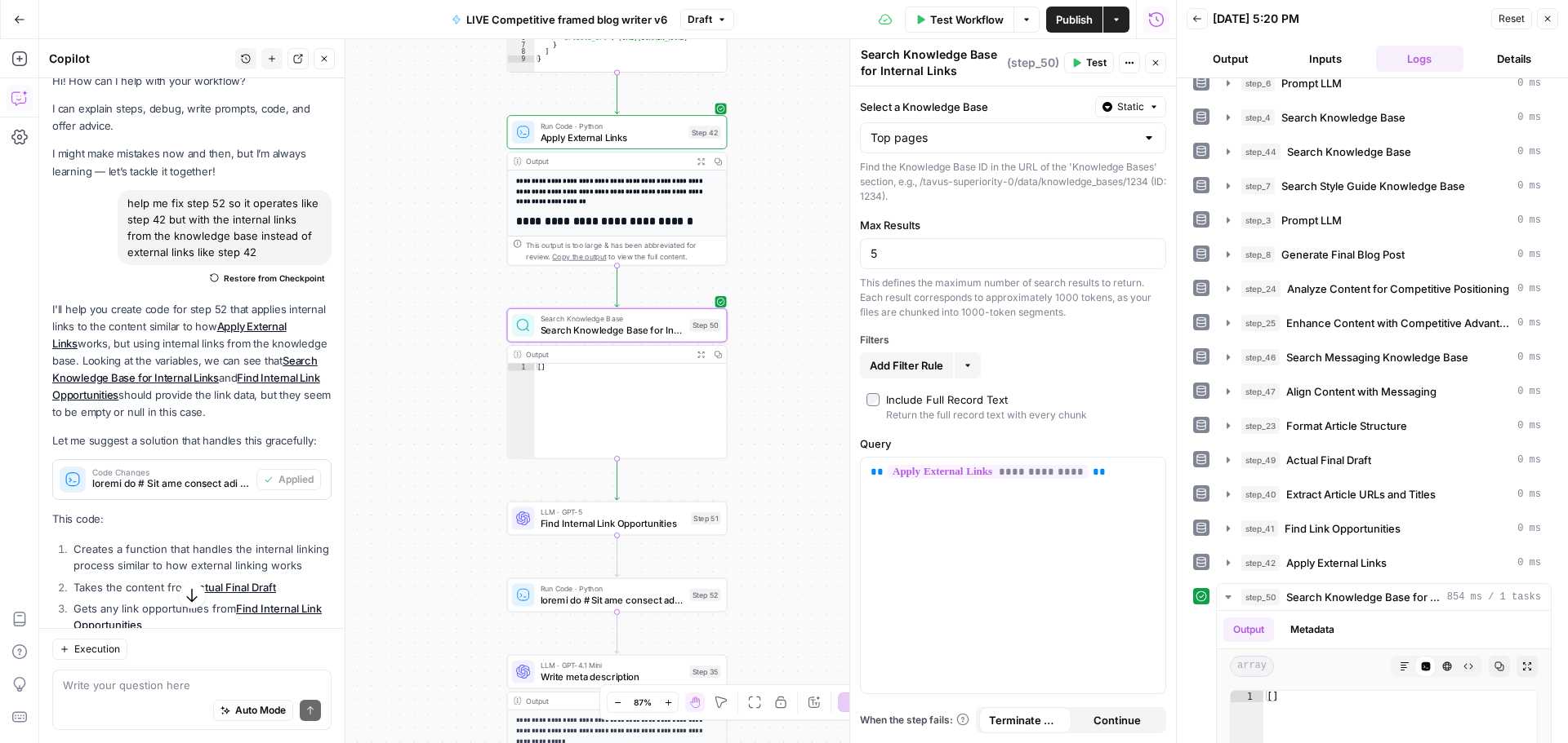
scroll to position [326, 0]
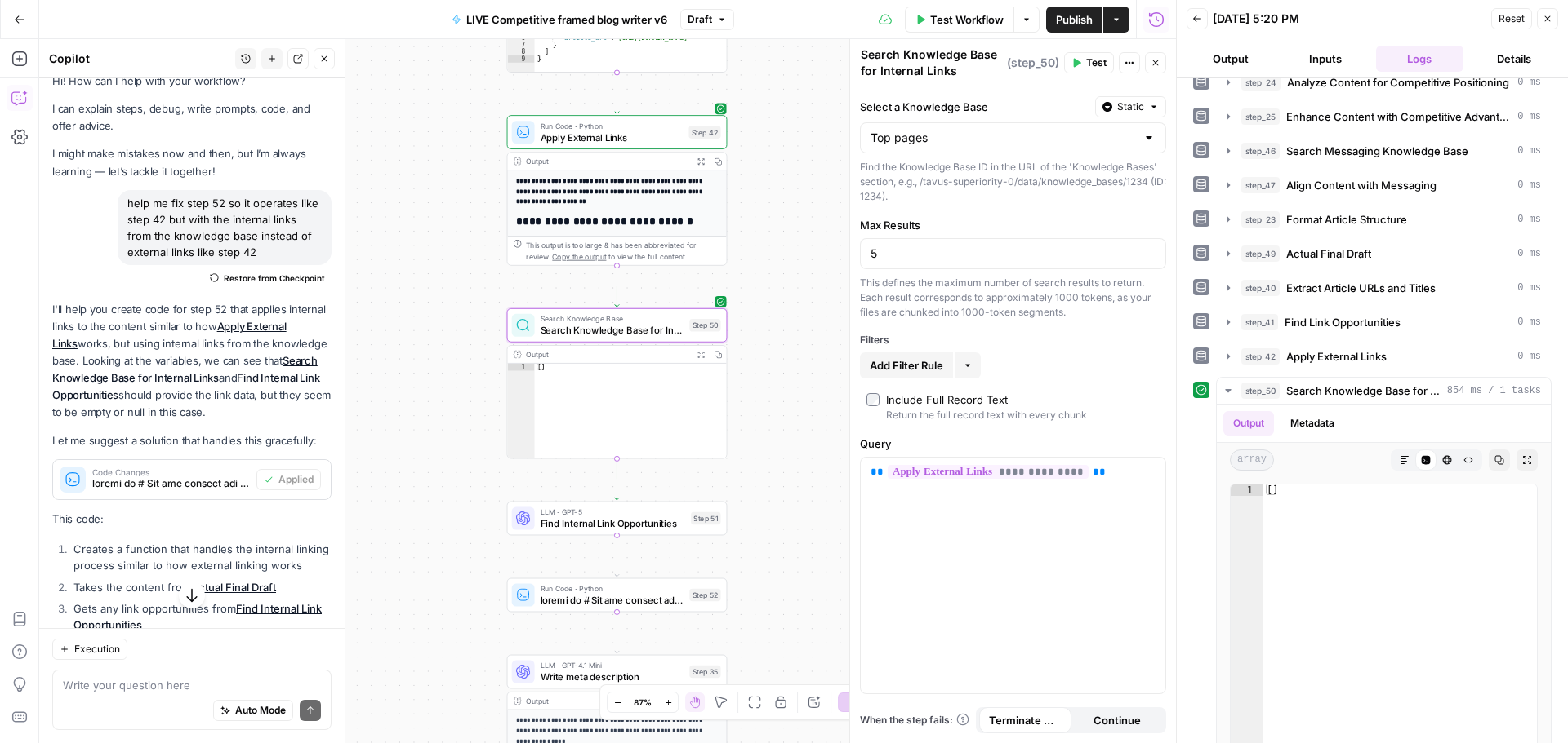
click at [451, 190] on div "Workflow Set Inputs Inputs Google Search Google Search Step 1 Output Expand Out…" at bounding box center [607, 391] width 1137 height 705
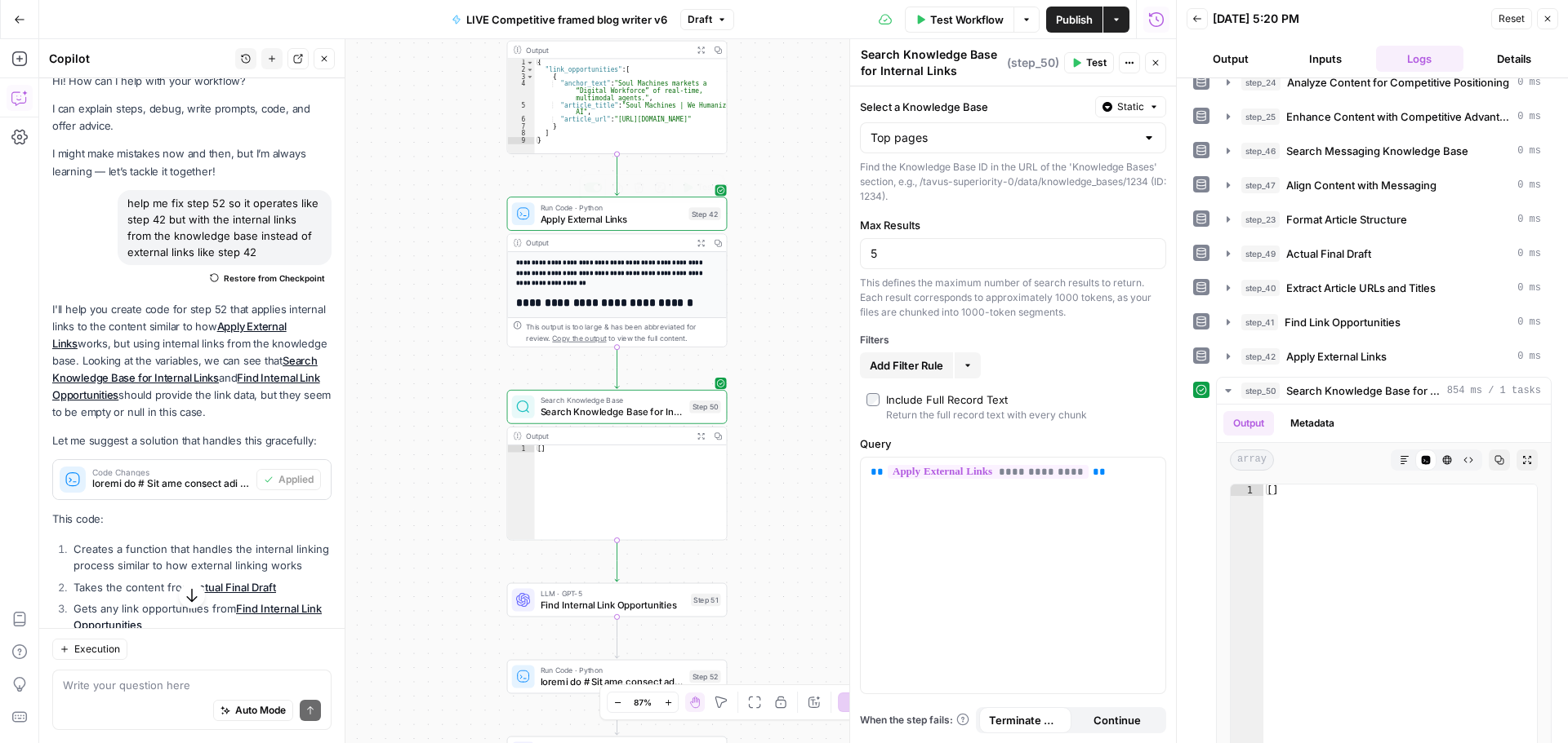
click at [586, 231] on div "**********" at bounding box center [617, 273] width 220 height 151
click at [589, 220] on span "Apply External Links" at bounding box center [611, 218] width 143 height 14
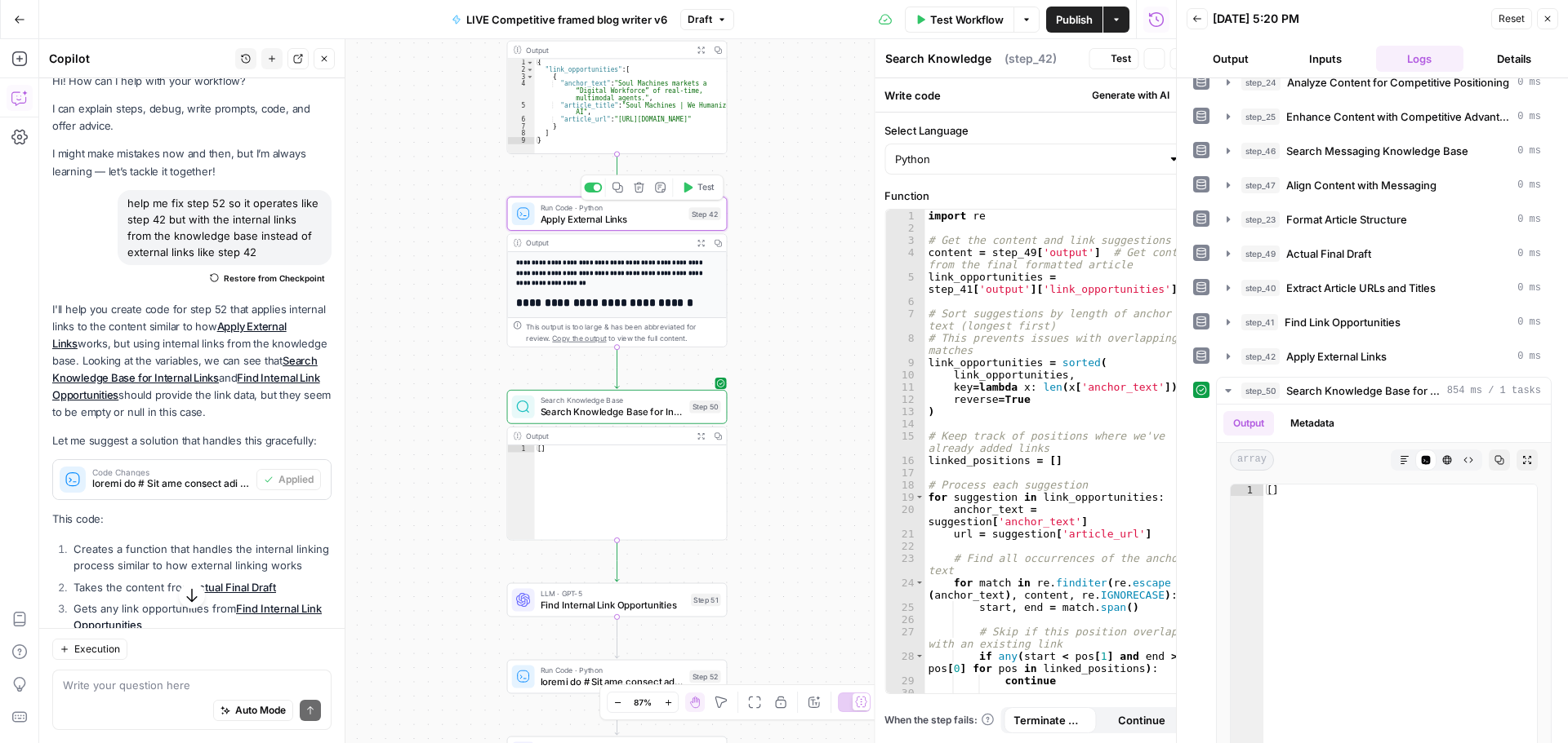
type textarea "Apply External Links"
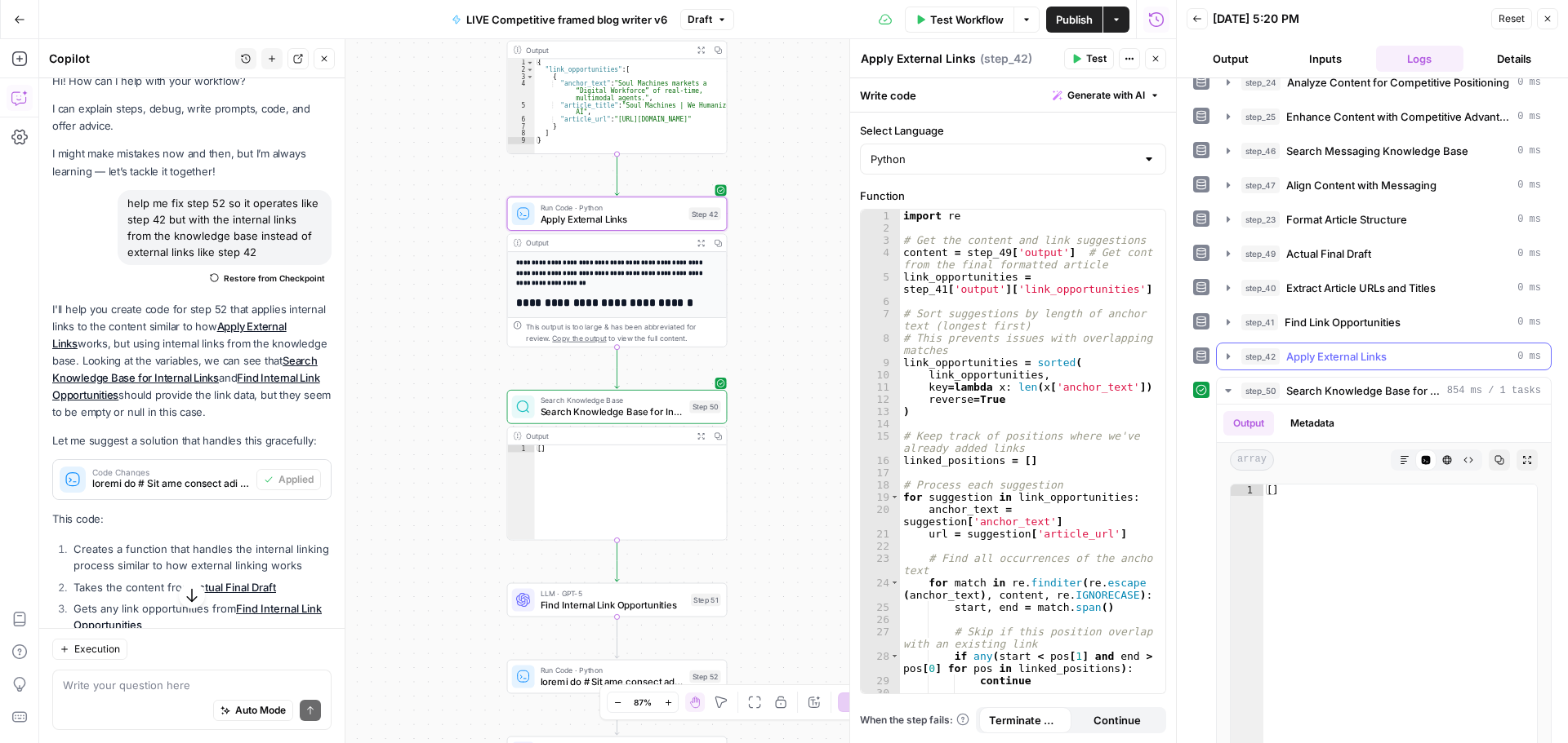
click at [1219, 354] on button "step_42 Apply External Links 0 ms" at bounding box center [1383, 356] width 334 height 26
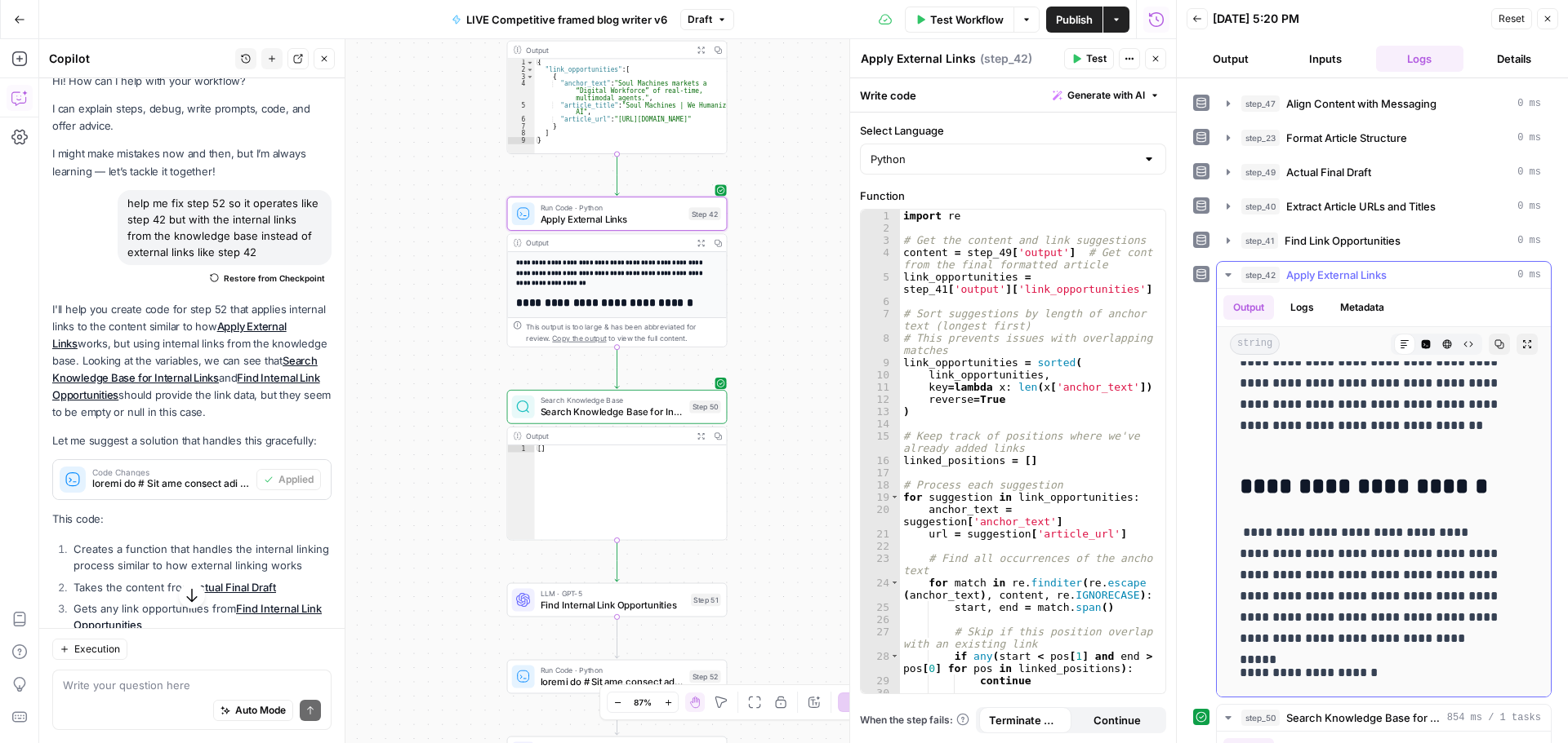
scroll to position [6999, 0]
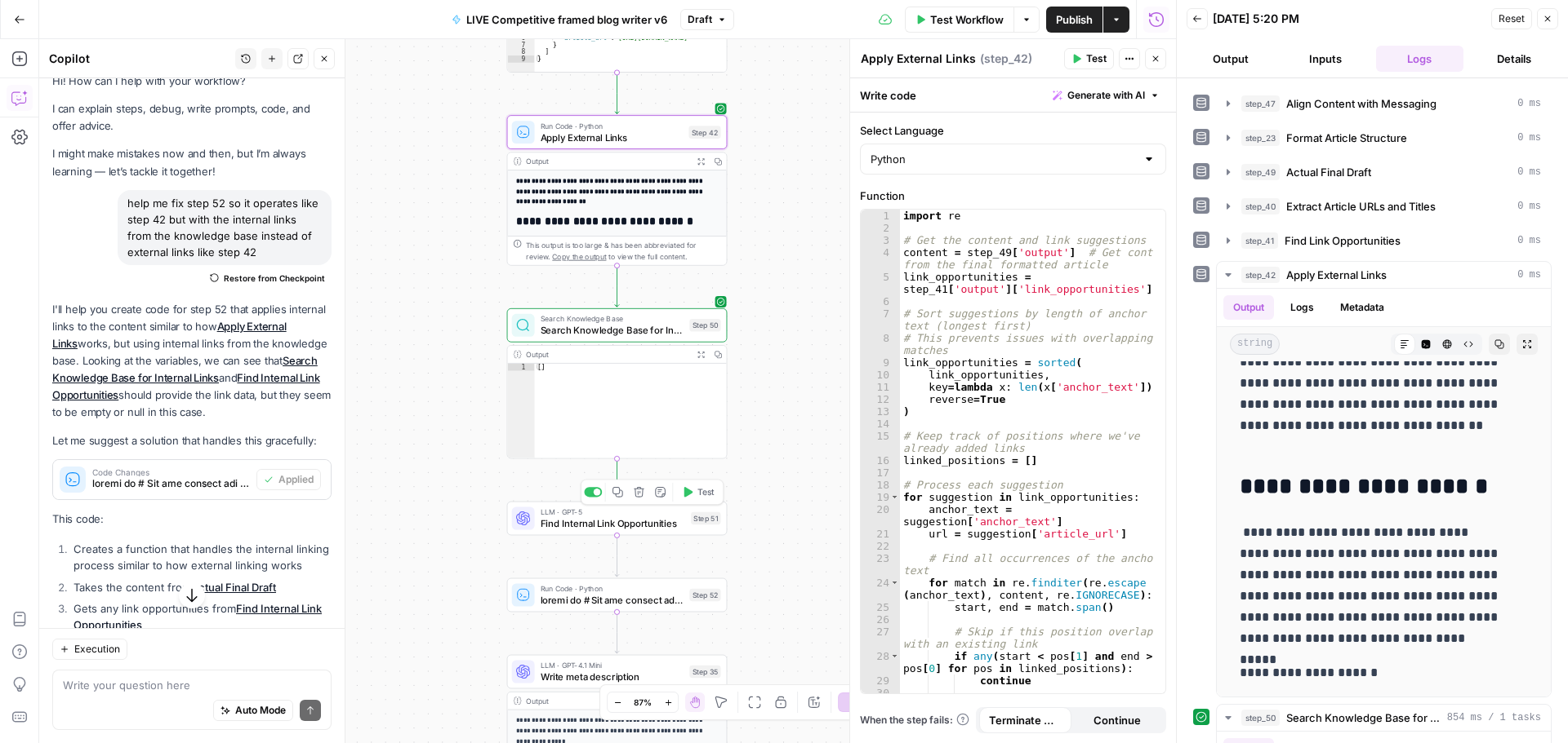
click at [585, 529] on span "Find Internal Link Opportunities" at bounding box center [613, 523] width 145 height 14
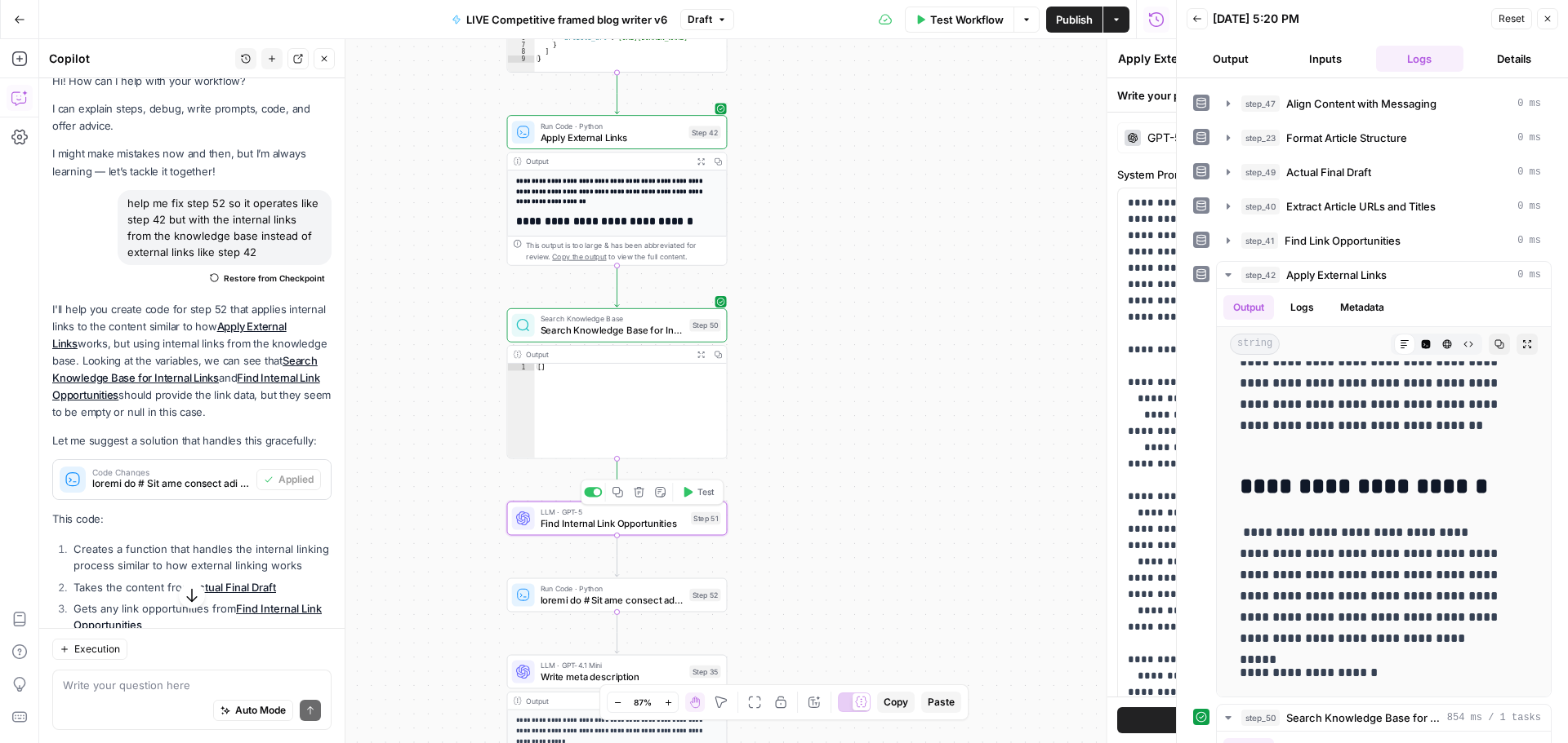
type textarea "Find Internal Link Opportunities"
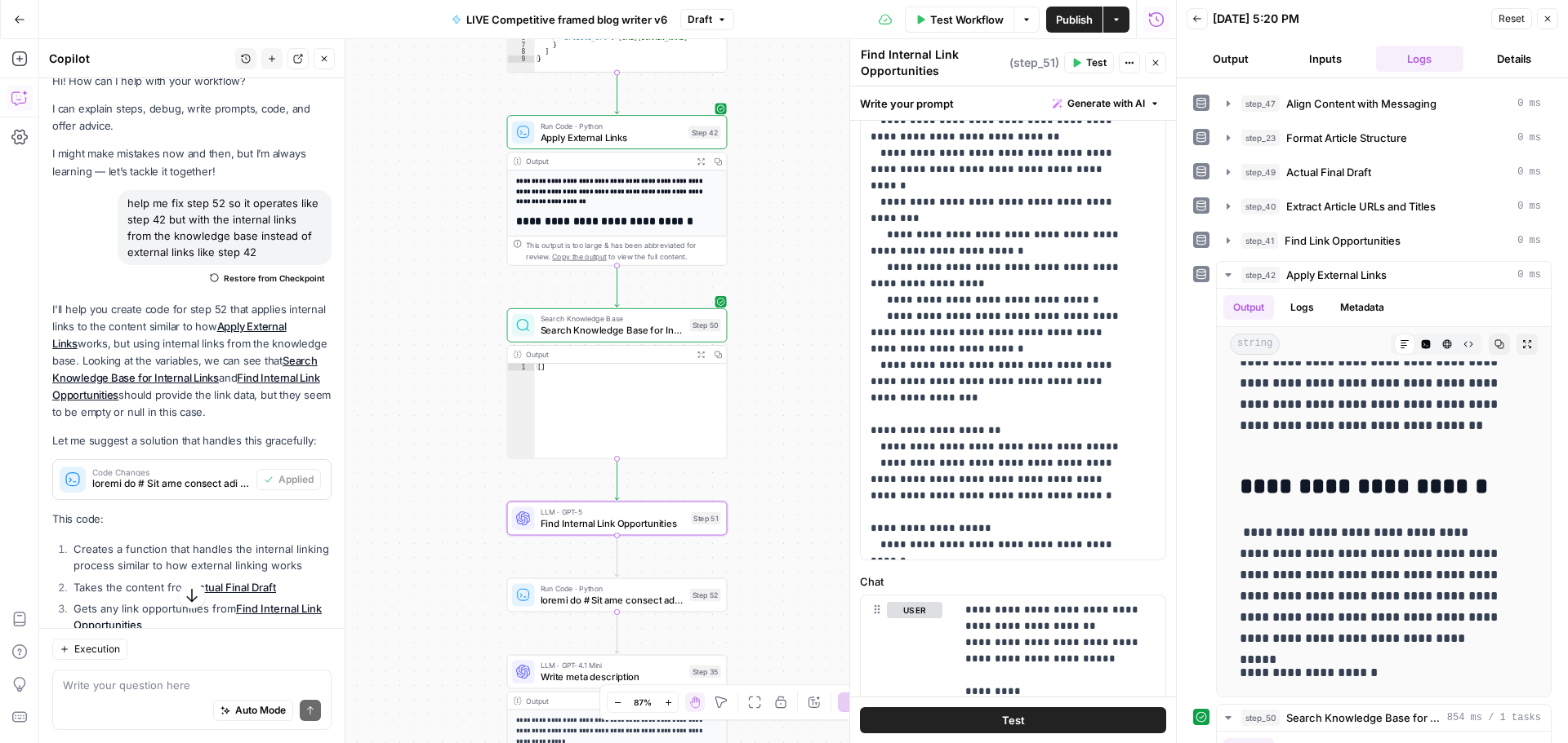
scroll to position [326, 0]
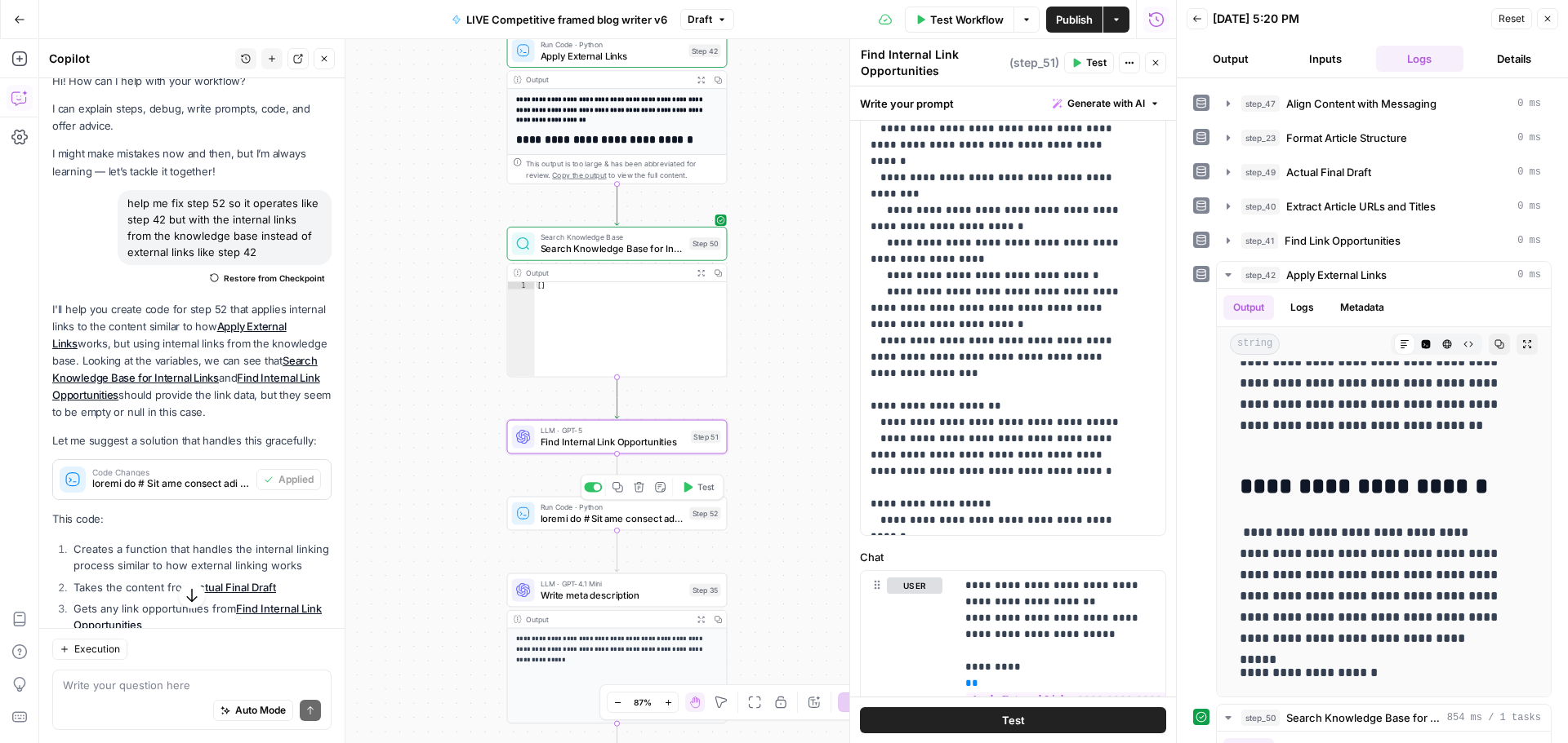
click at [631, 519] on span at bounding box center [612, 518] width 144 height 14
click at [616, 521] on span at bounding box center [612, 518] width 144 height 14
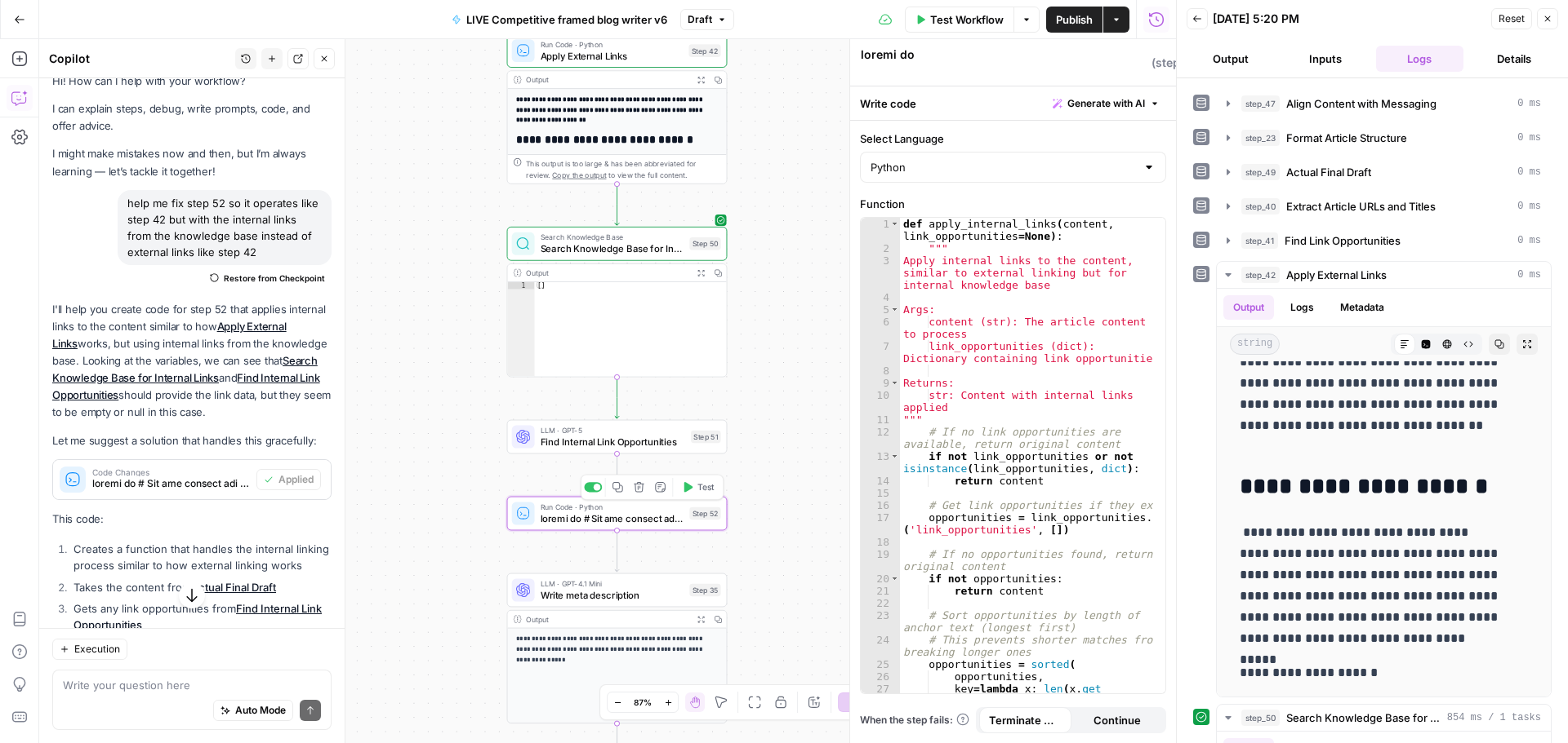
click at [600, 521] on span at bounding box center [612, 518] width 144 height 14
click at [928, 61] on textarea "To enrich screen reader interactions, please activate Accessibility in Grammarl…" at bounding box center [1005, 601] width 287 height 1110
click at [928, 64] on textarea "To enrich screen reader interactions, please activate Accessibility in Grammarl…" at bounding box center [1005, 601] width 287 height 1110
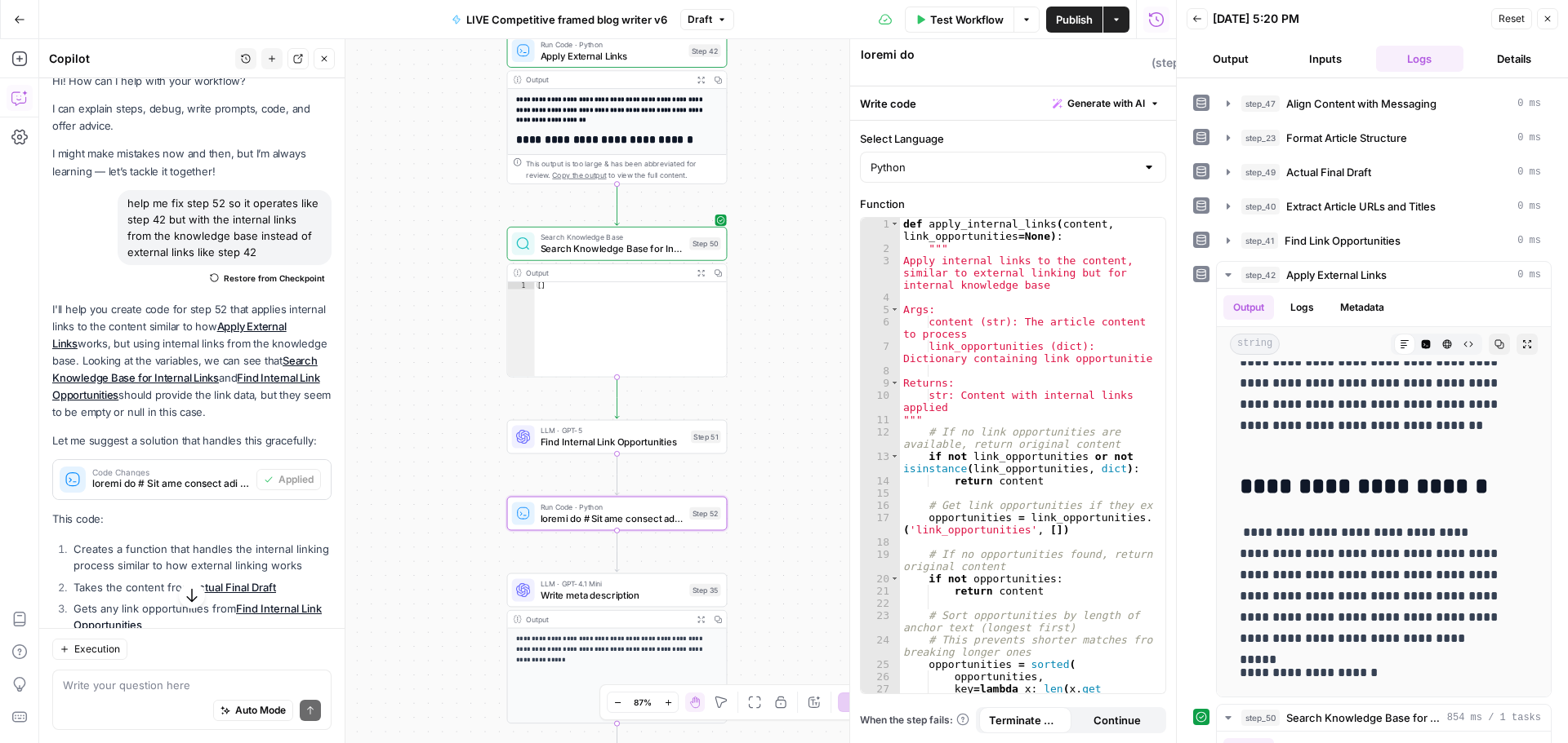
click at [928, 64] on textarea "To enrich screen reader interactions, please activate Accessibility in Grammarl…" at bounding box center [1005, 601] width 287 height 1110
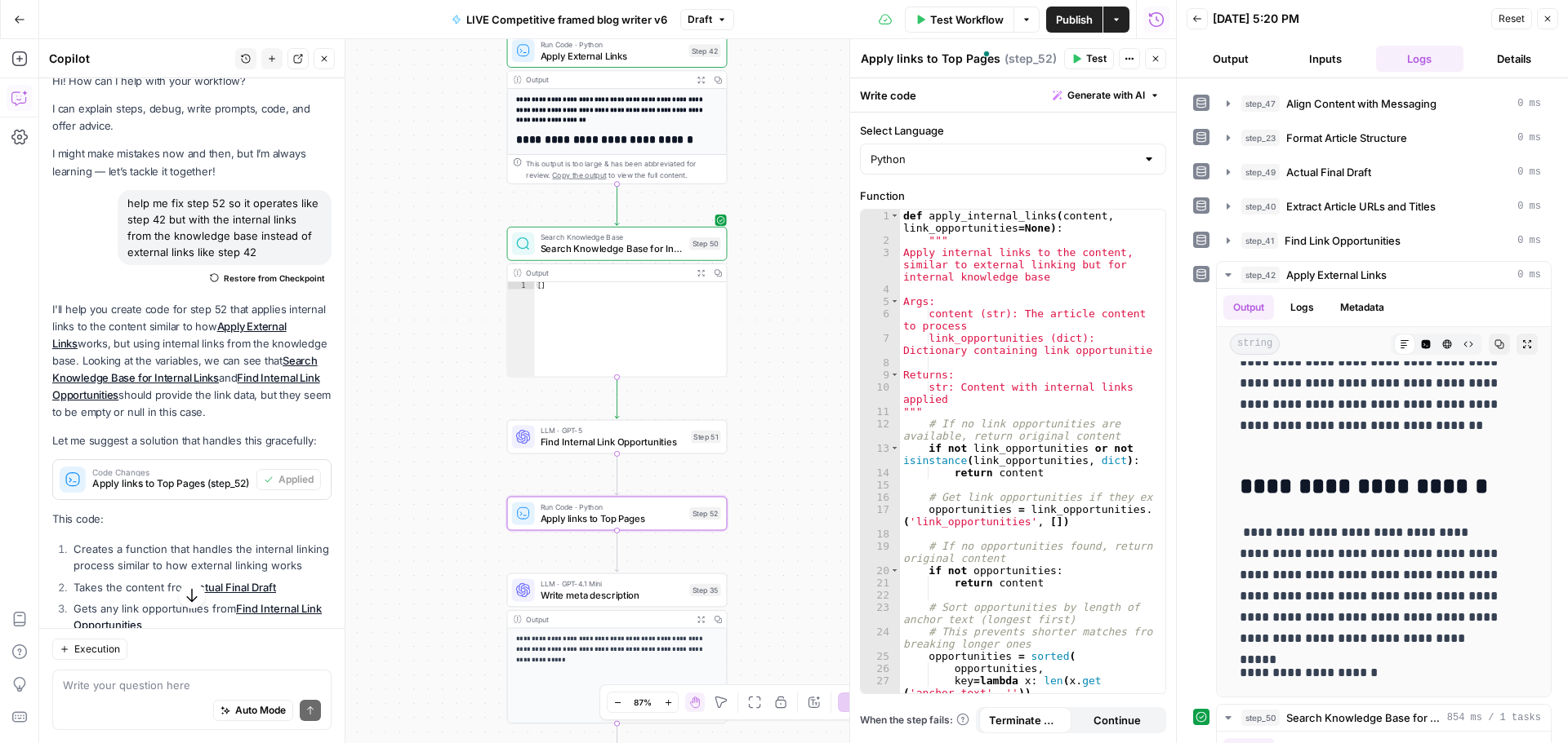
type textarea "Apply links to Top Pages"
drag, startPoint x: 440, startPoint y: 317, endPoint x: 456, endPoint y: 354, distance: 40.3
click at [438, 318] on div "Workflow Set Inputs Inputs Google Search Google Search Step 1 Output Expand Out…" at bounding box center [607, 391] width 1137 height 705
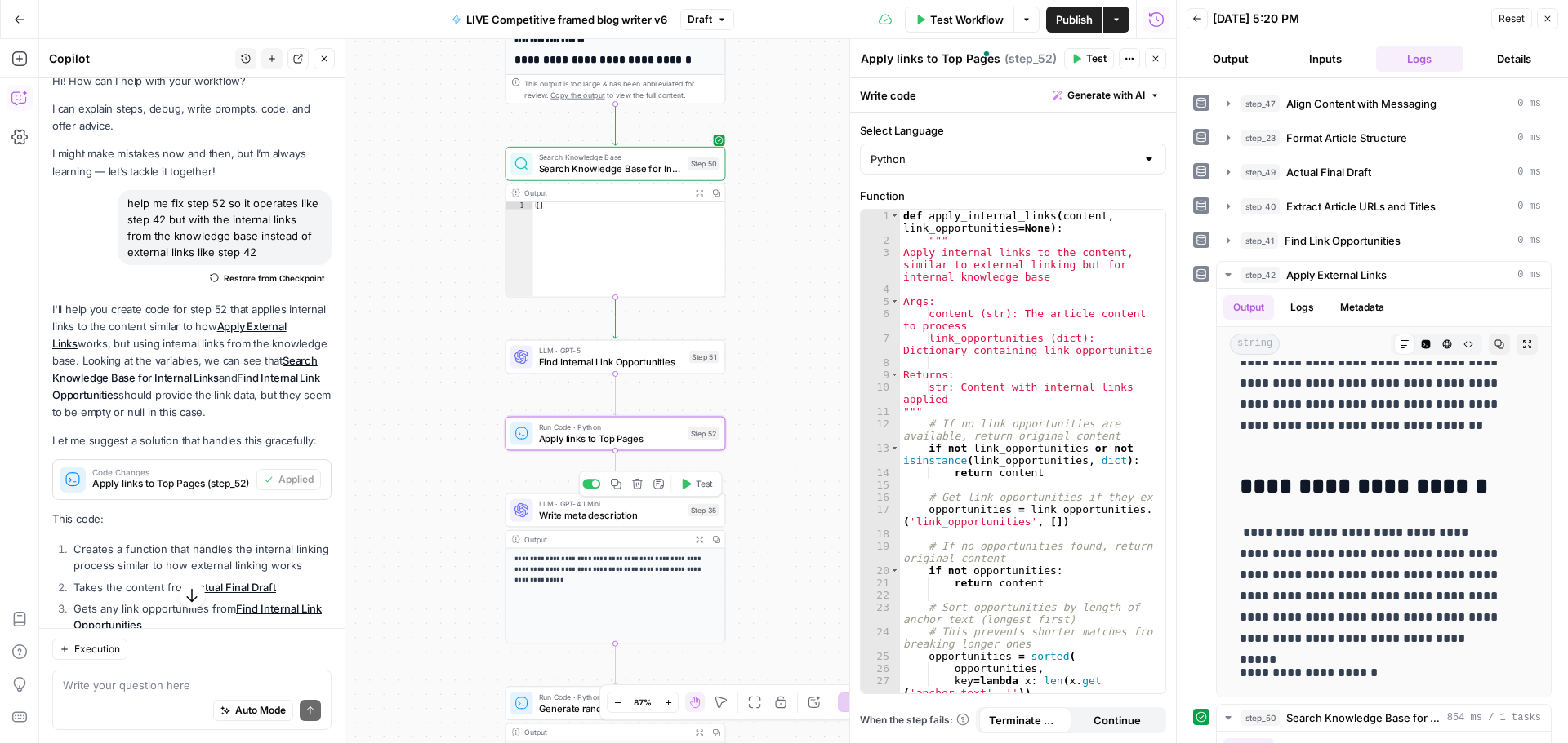
click at [593, 511] on span "Write meta description" at bounding box center [610, 515] width 144 height 14
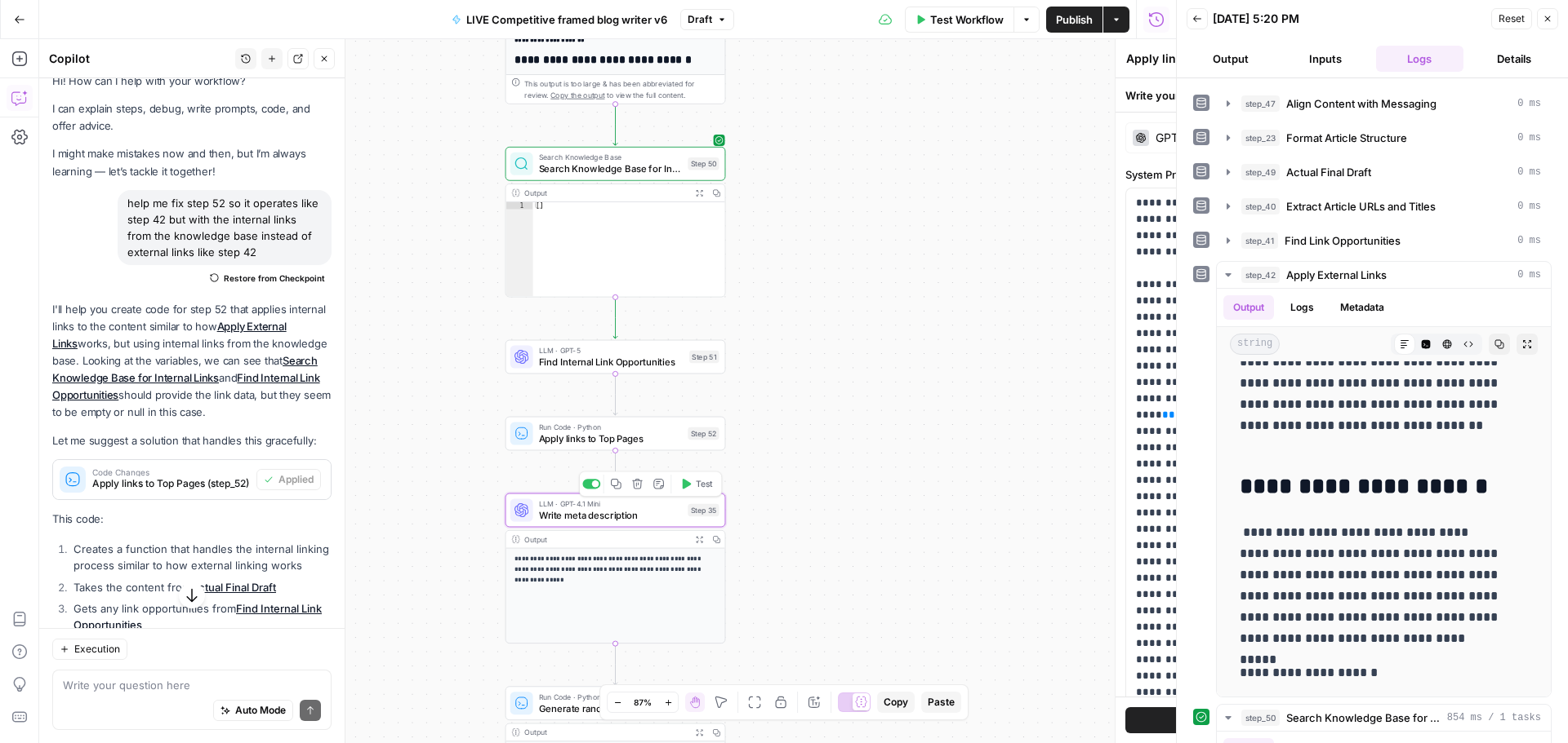
type textarea "Write meta description"
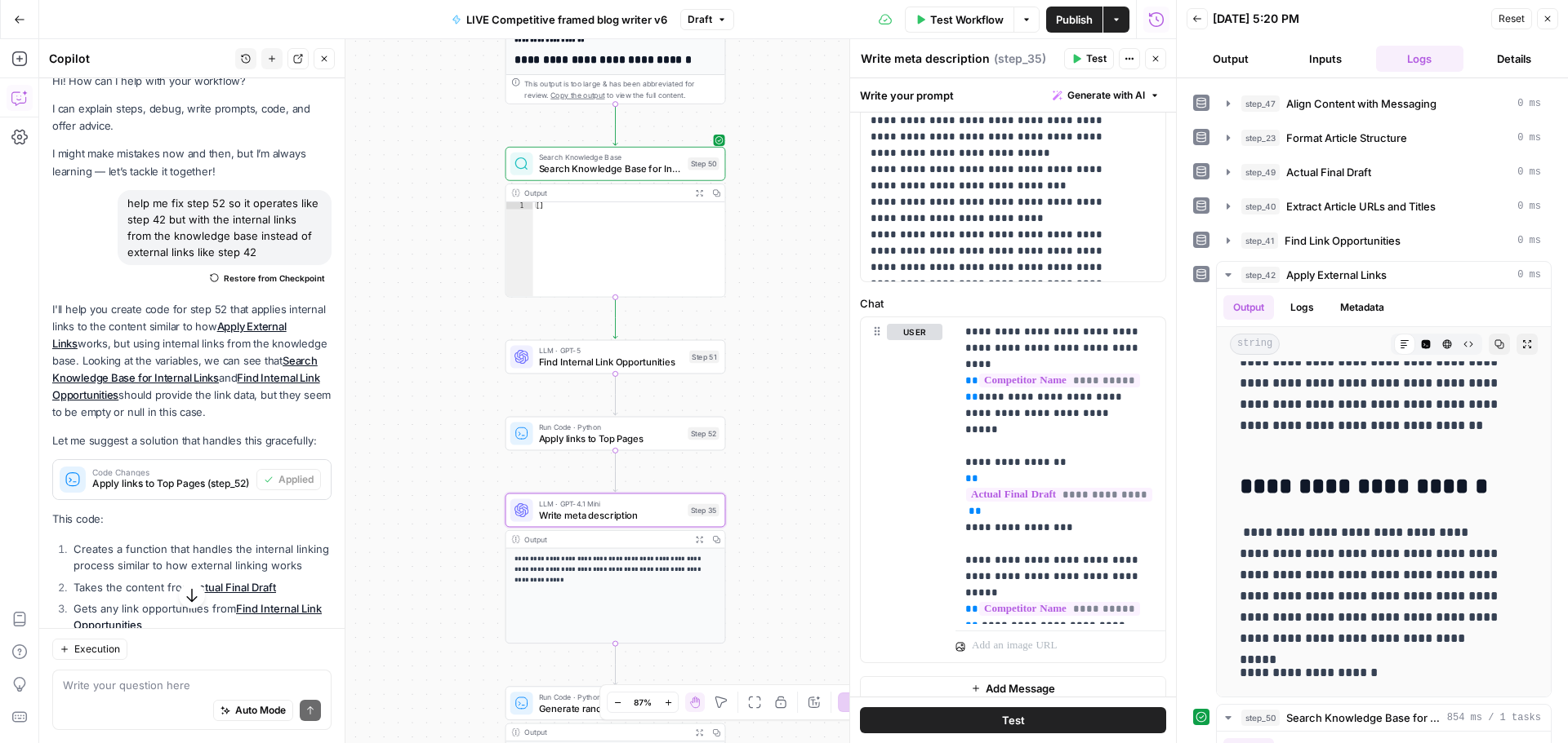
scroll to position [586, 0]
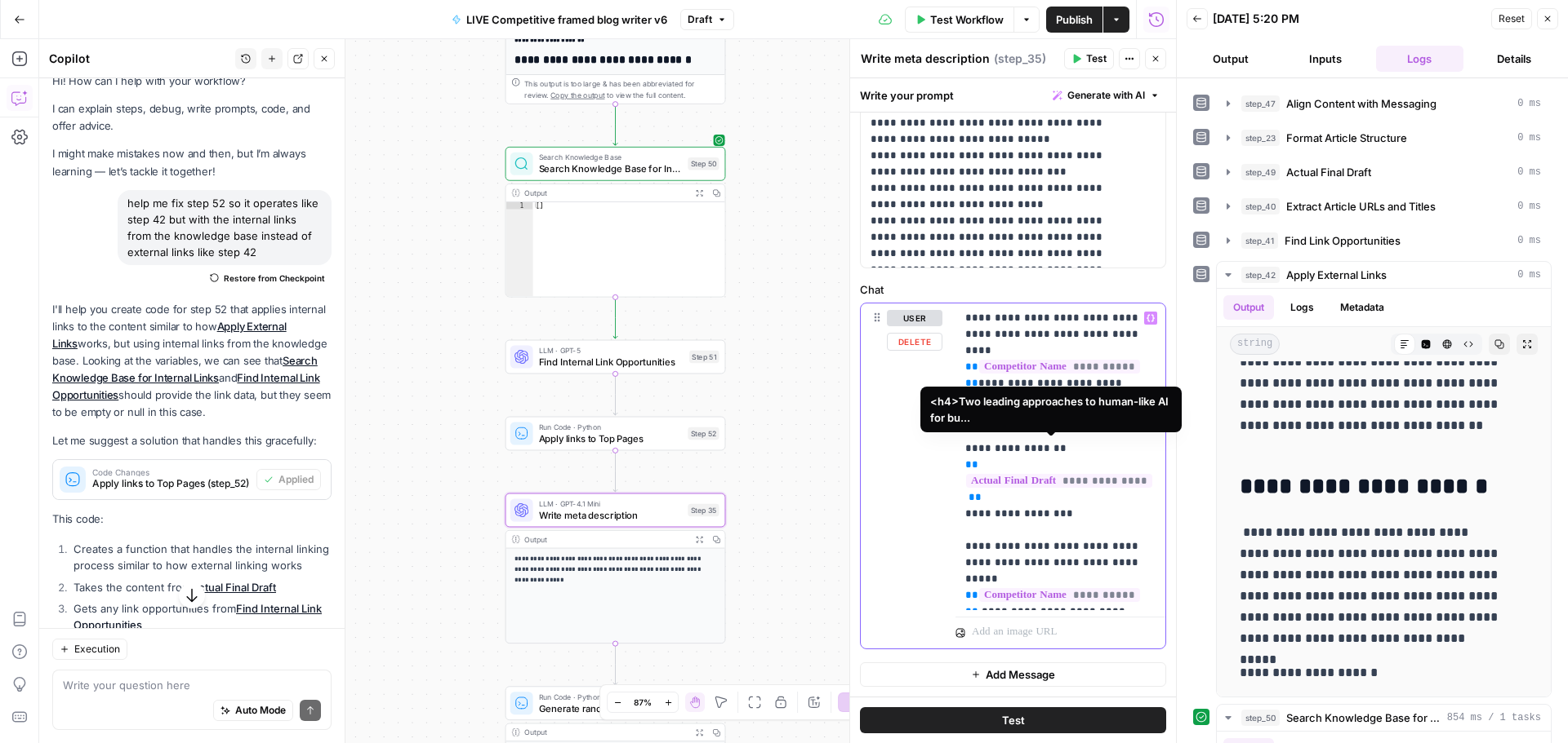
click at [1024, 474] on span "**********" at bounding box center [1059, 481] width 187 height 14
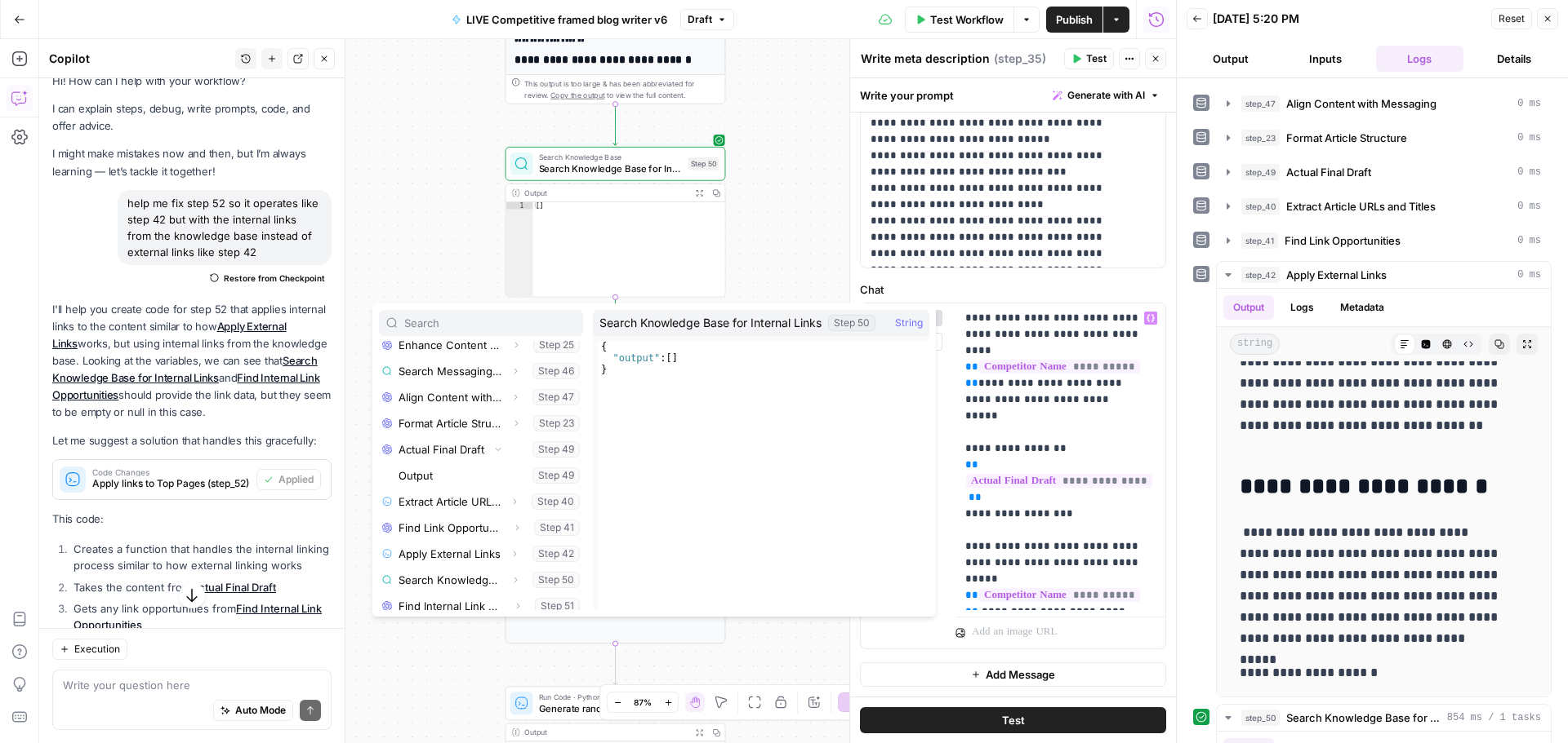
scroll to position [409, 0]
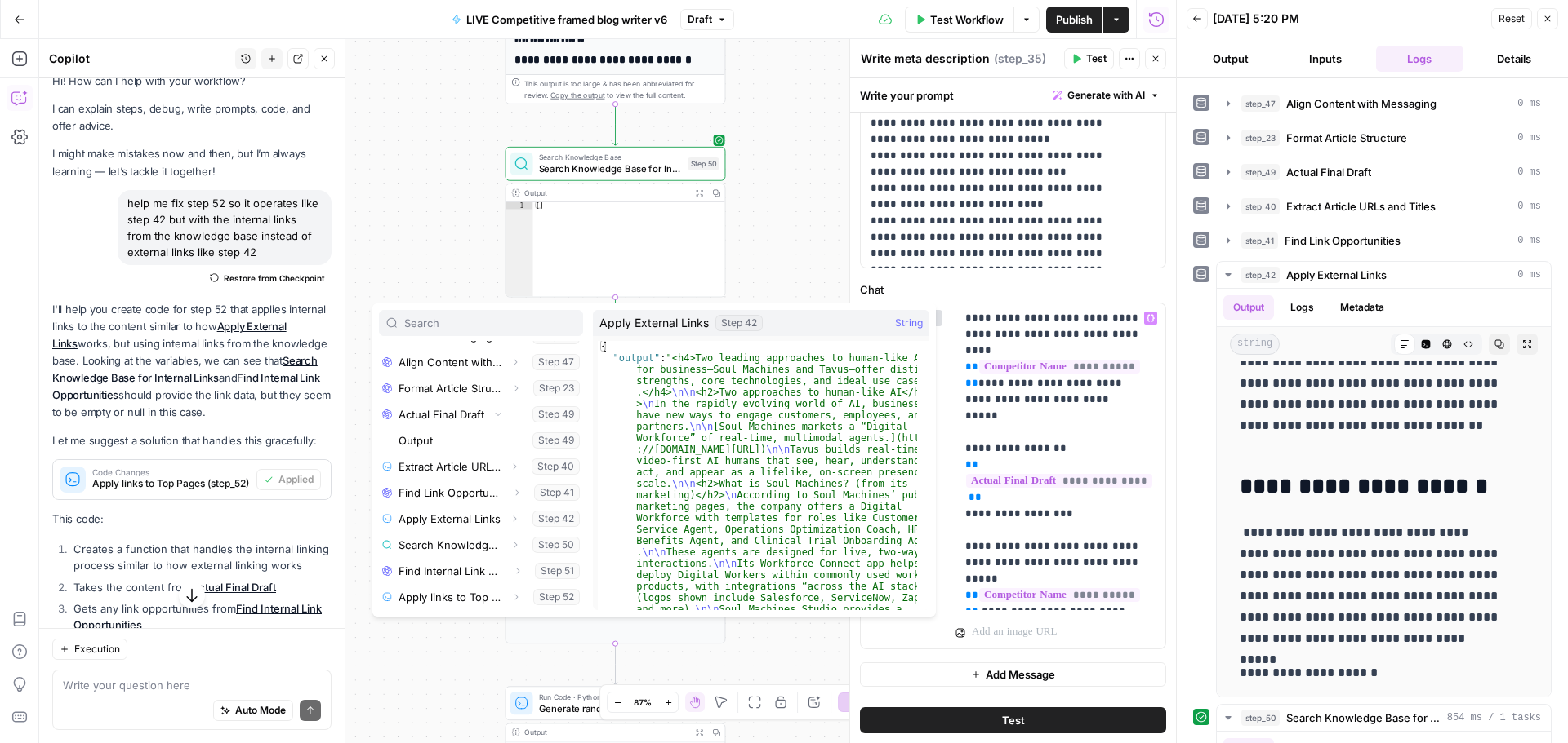
click at [1151, 289] on label "Chat" at bounding box center [1013, 289] width 306 height 16
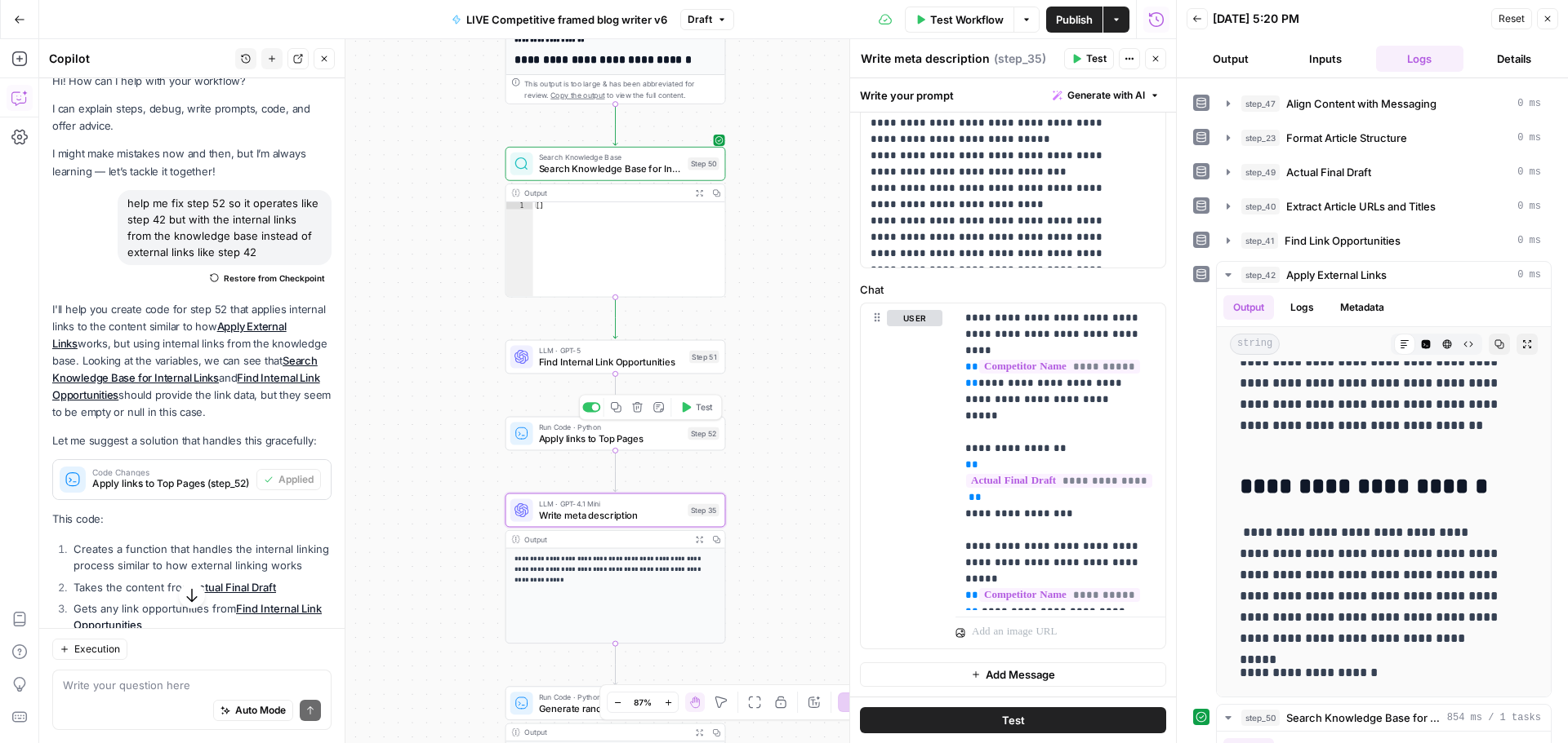
click at [607, 440] on span "Apply links to Top Pages" at bounding box center [610, 438] width 144 height 14
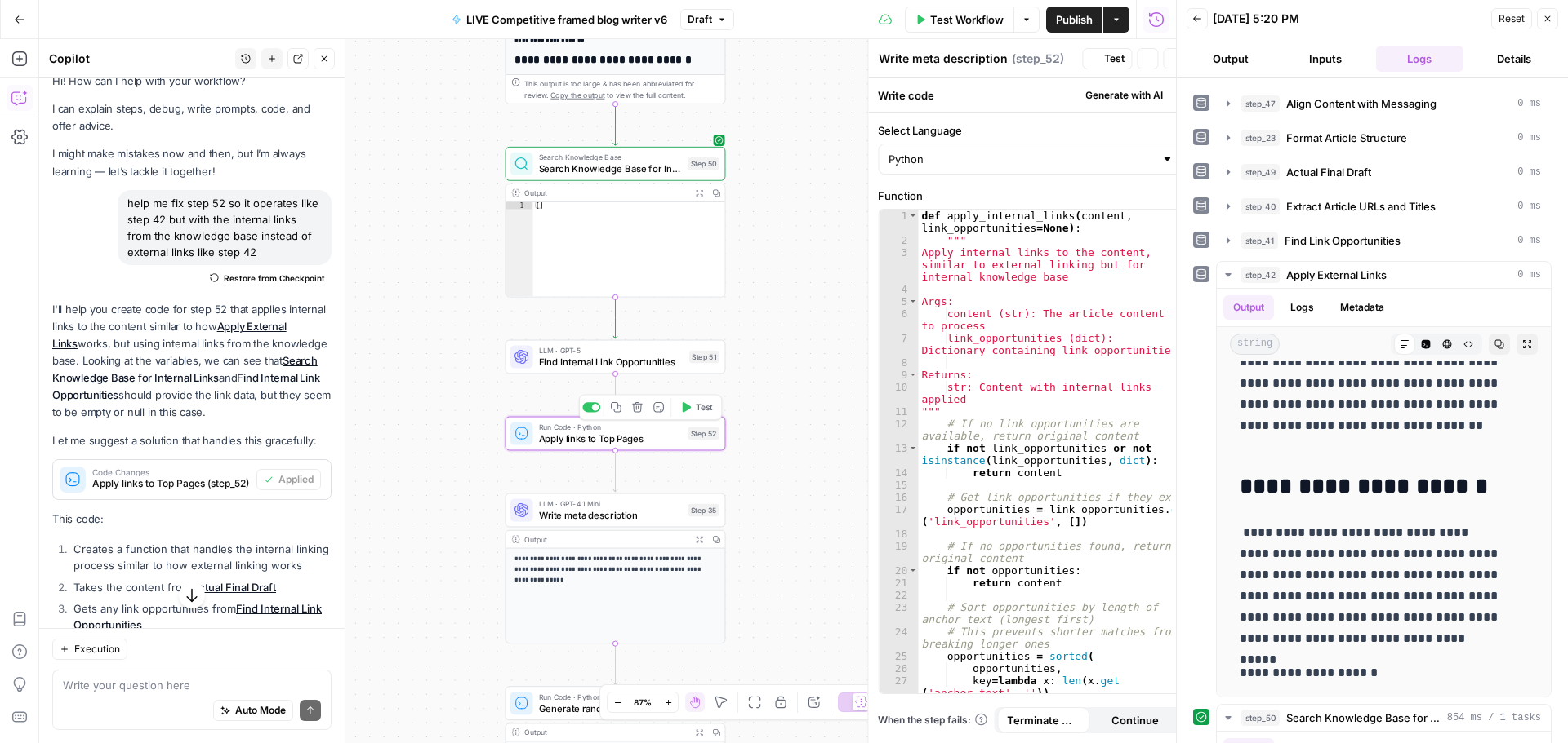
type textarea "Apply links to Top Pages"
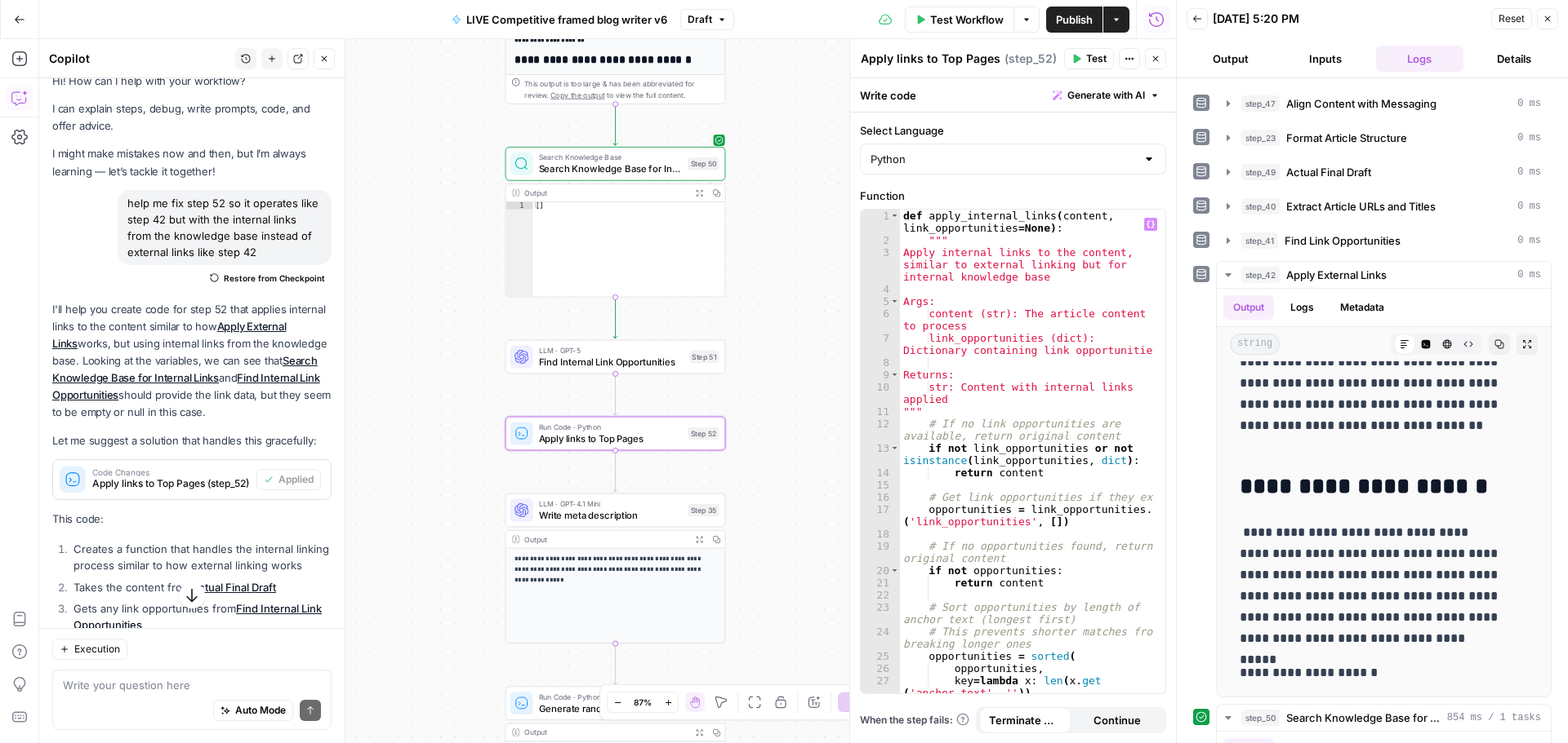
scroll to position [0, 0]
type textarea "********"
click at [1018, 377] on div "def apply_internal_links ( content , link_opportunities = None ) : """ Apply in…" at bounding box center [1027, 470] width 254 height 521
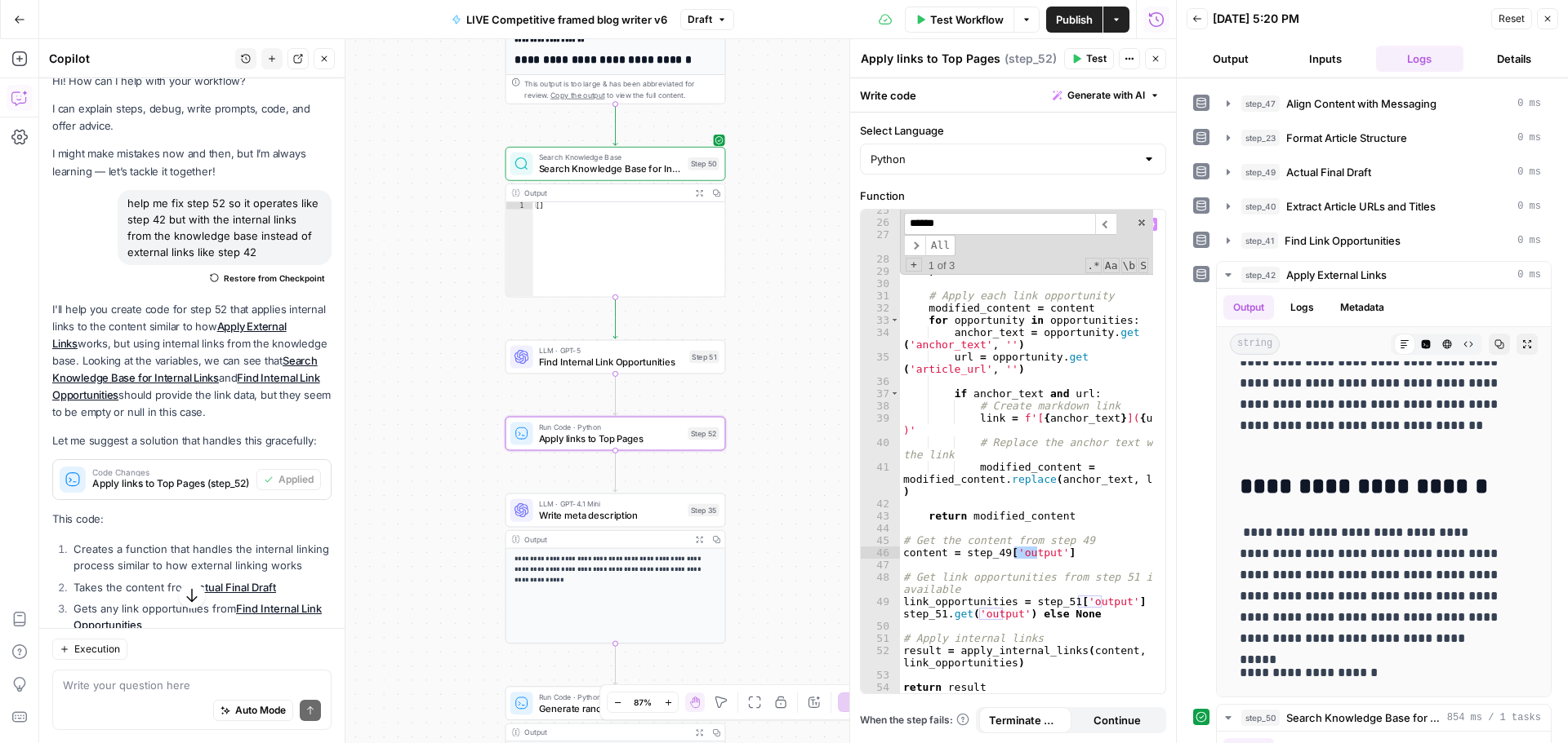
scroll to position [447, 0]
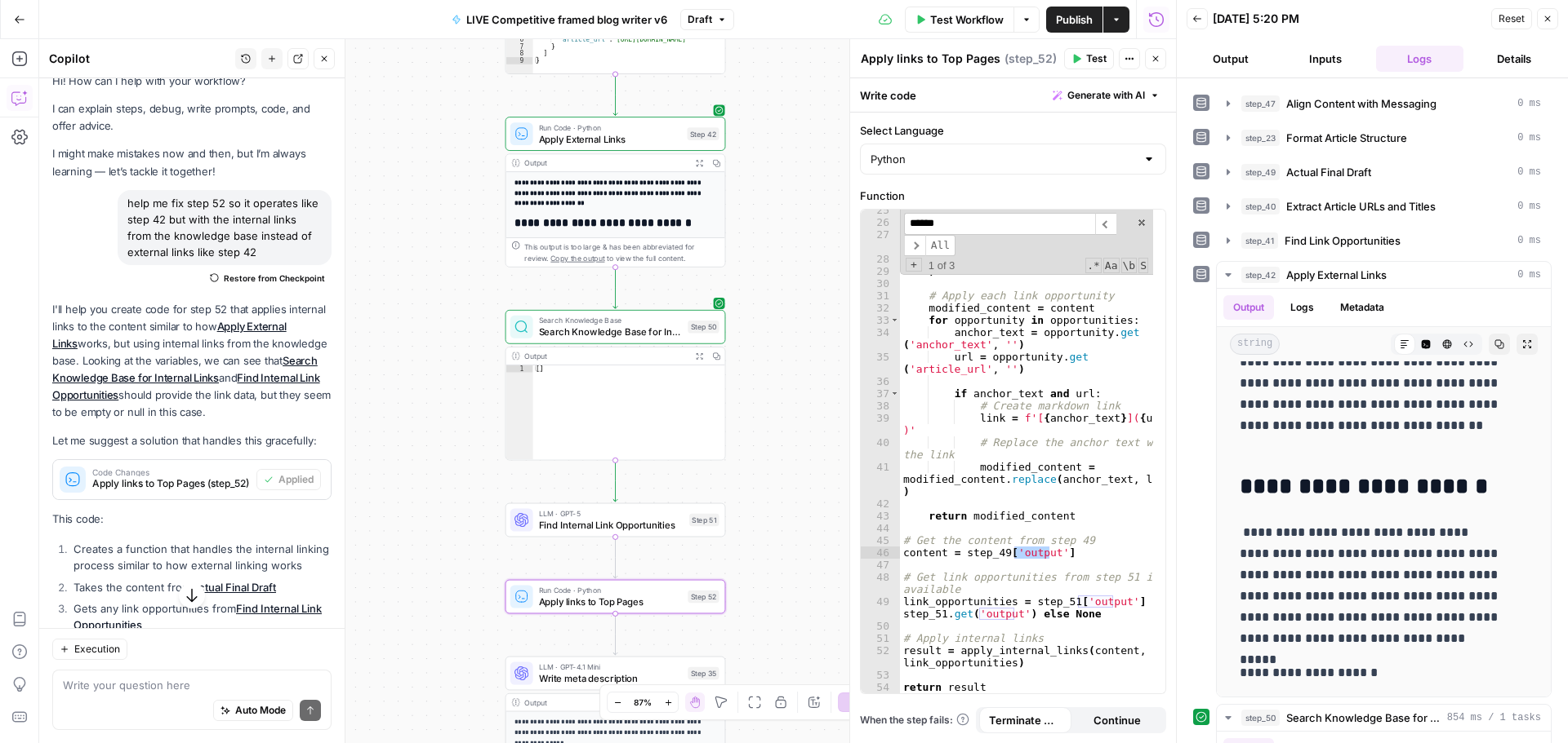
type input "******"
click at [1151, 63] on icon "button" at bounding box center [1156, 58] width 10 height 10
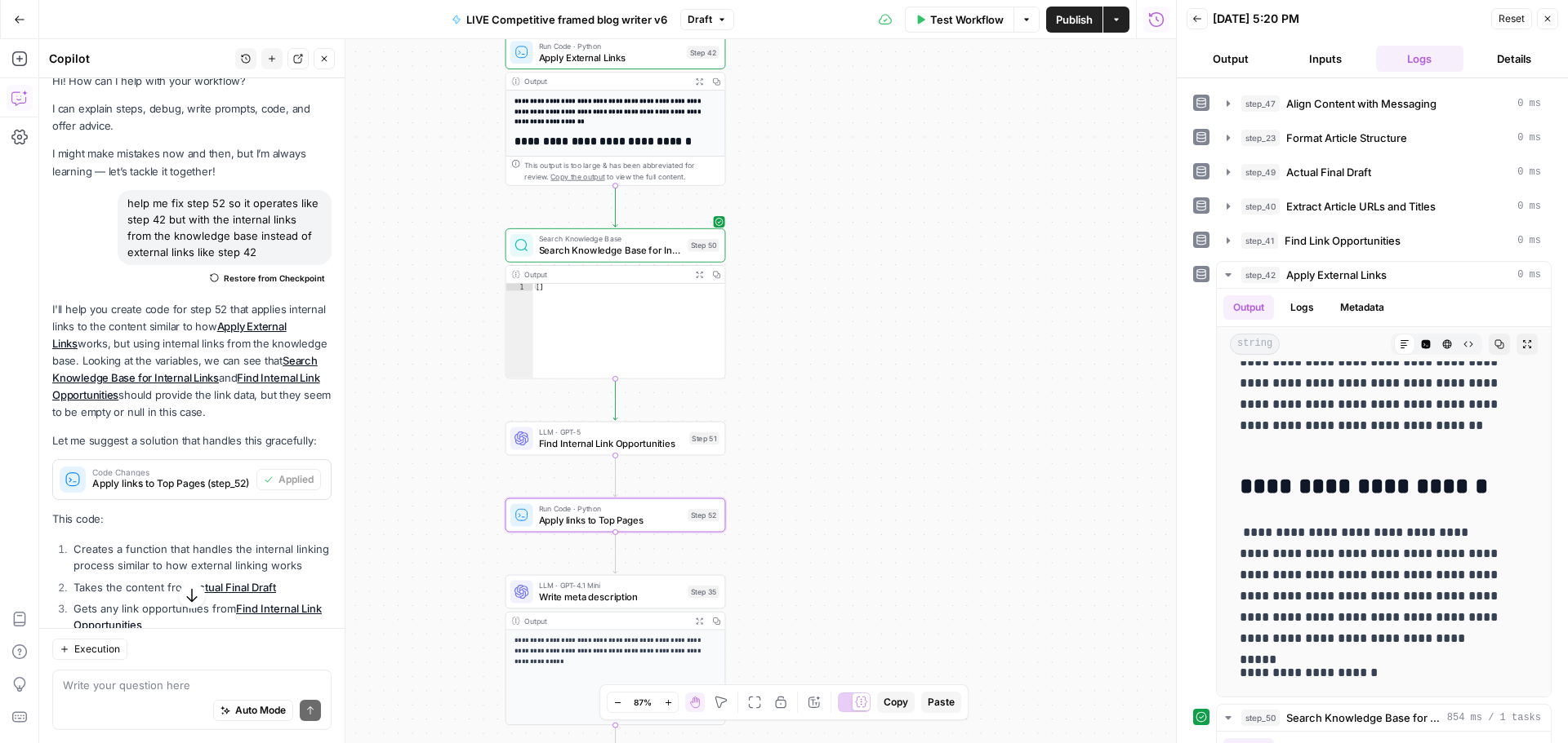
click at [1079, 22] on span "Publish" at bounding box center [1074, 19] width 36 height 16
click at [14, 20] on icon "button" at bounding box center [20, 20] width 11 height 11
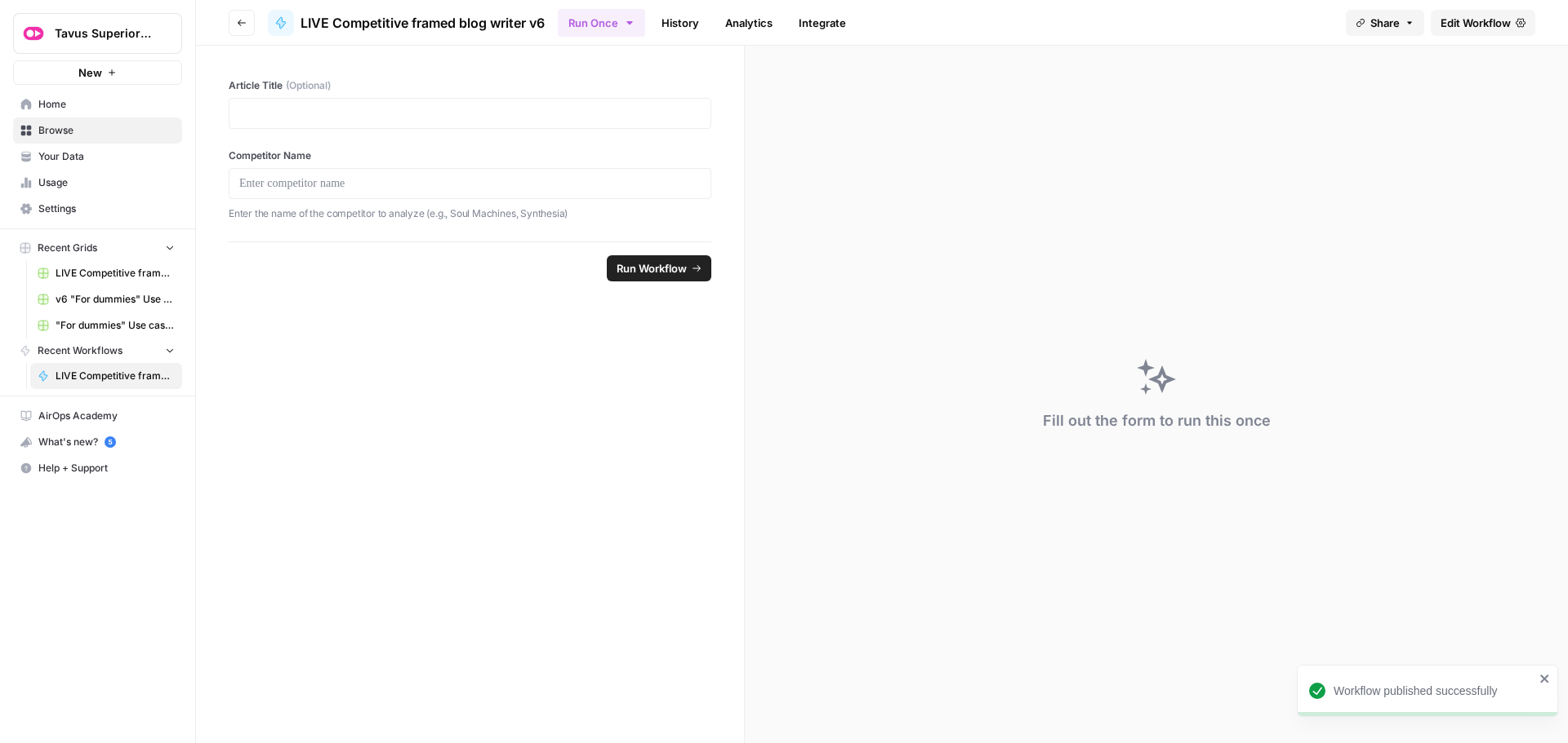
click at [73, 150] on span "Your Data" at bounding box center [106, 156] width 137 height 14
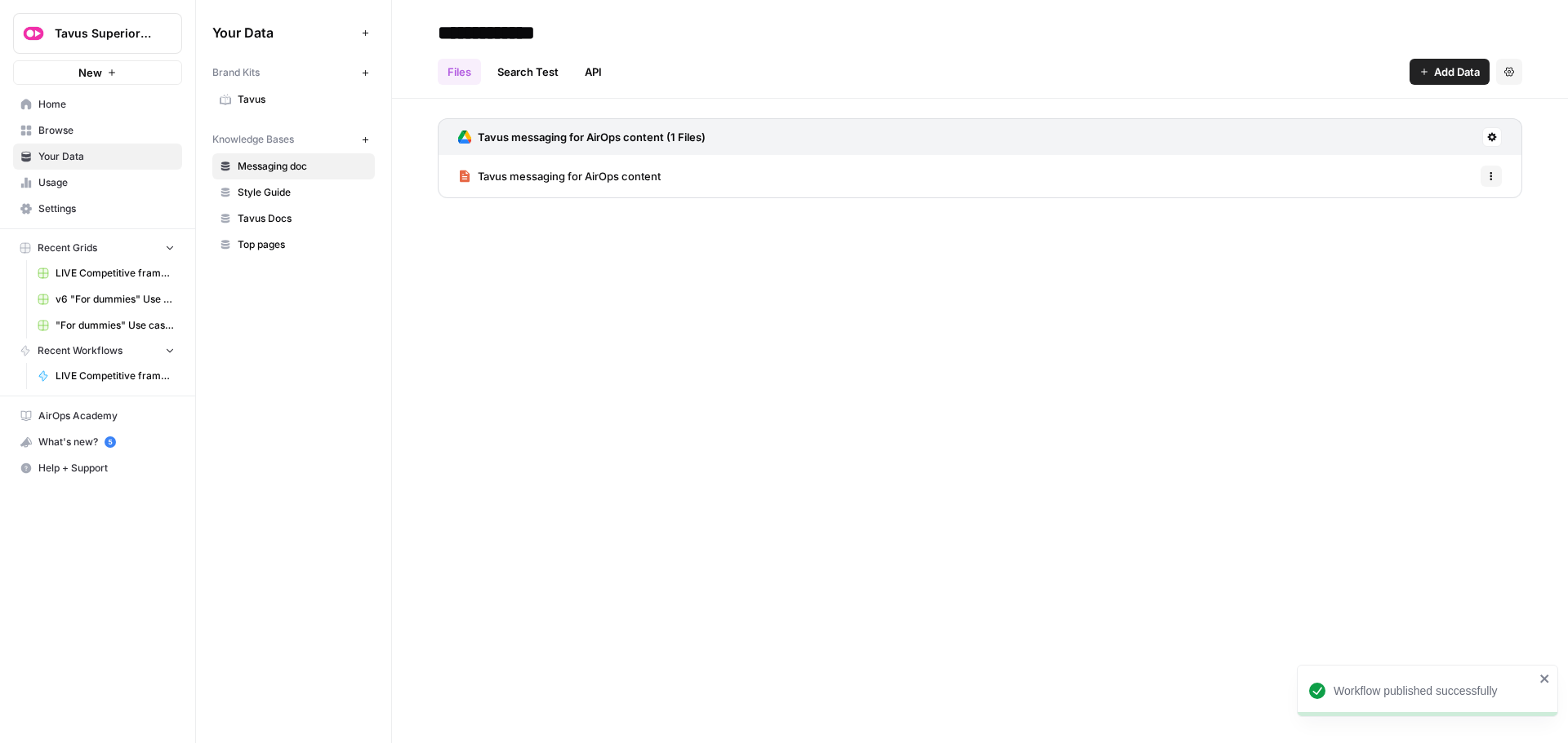
click at [294, 191] on span "Style Guide" at bounding box center [302, 192] width 130 height 14
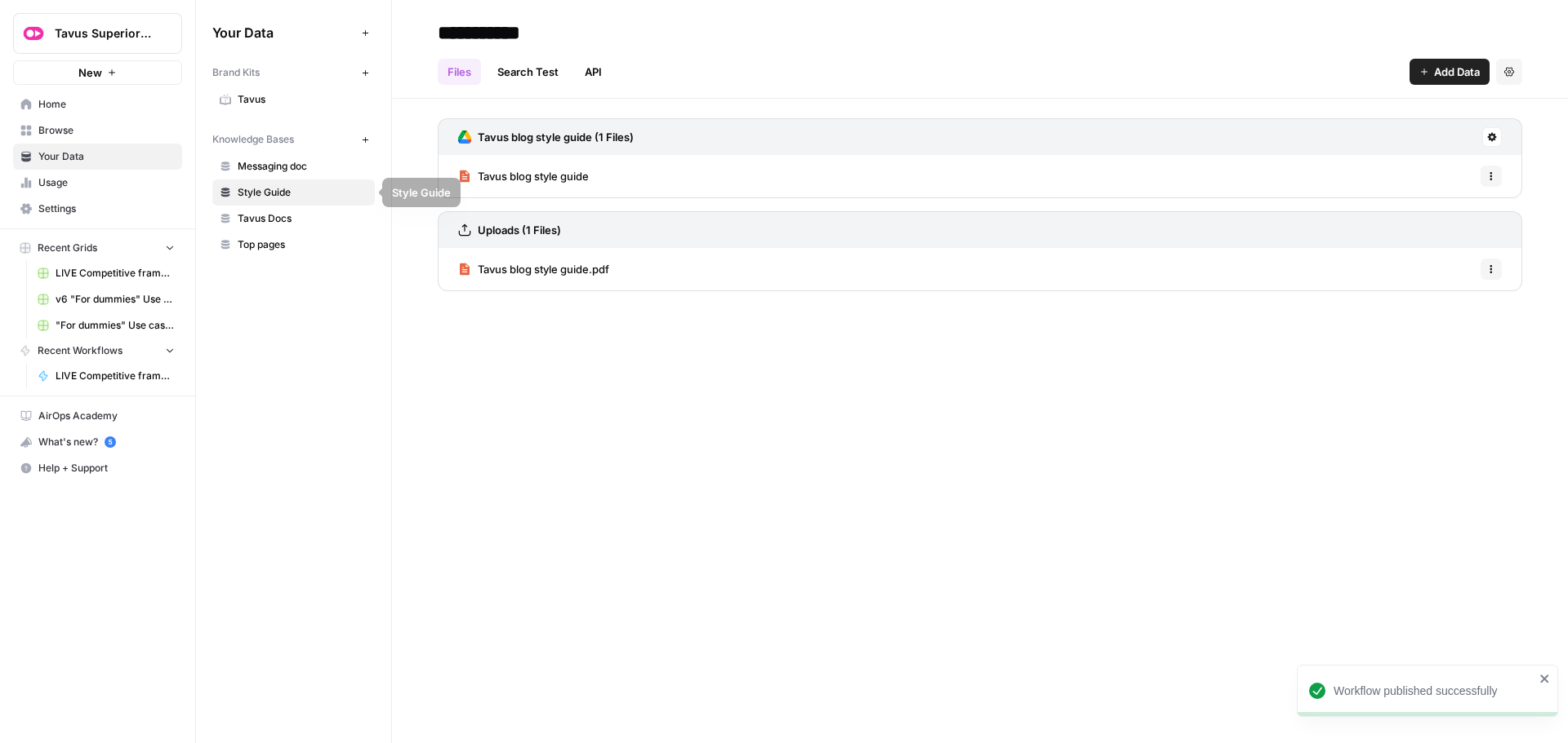
click at [290, 216] on span "Tavus Docs" at bounding box center [302, 218] width 130 height 14
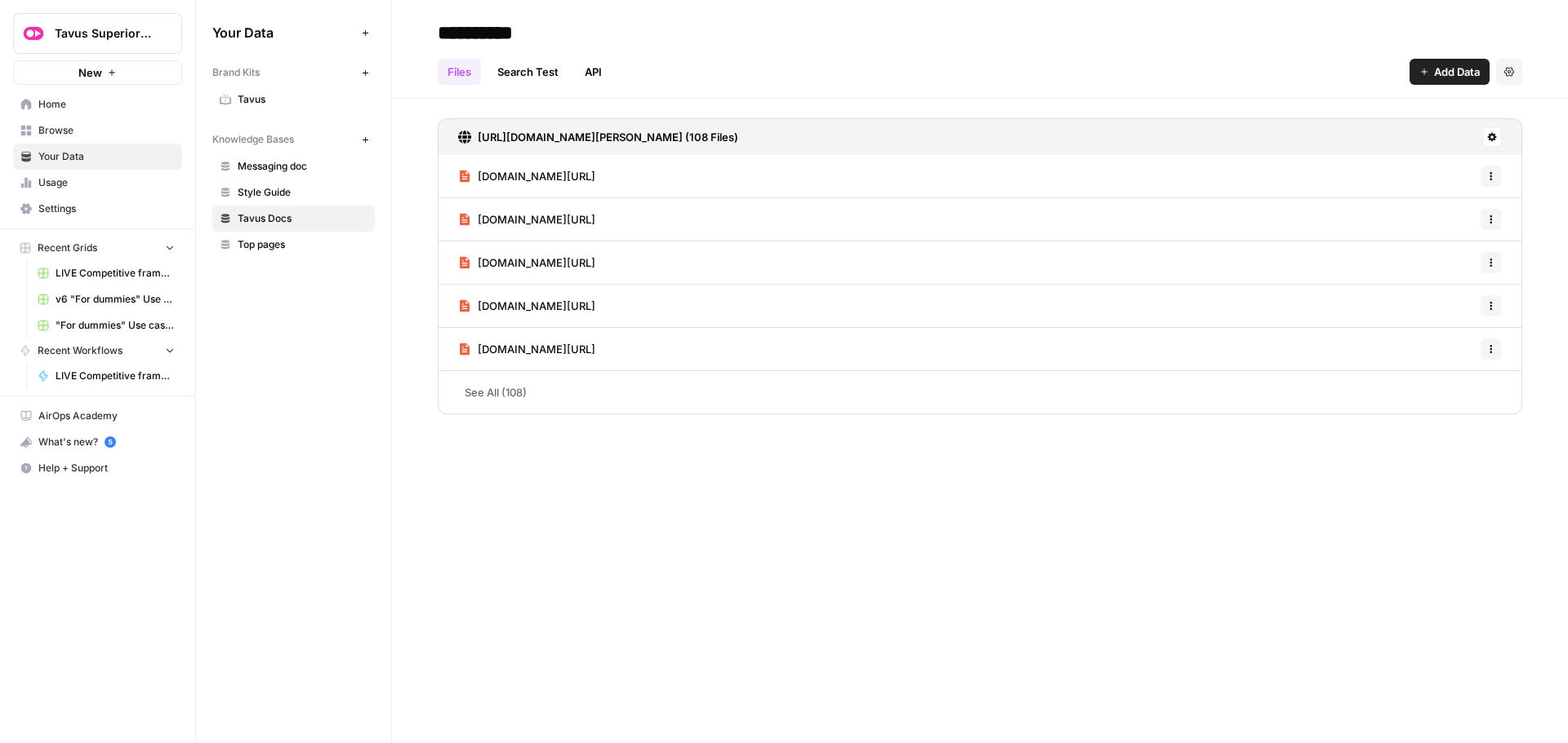
click at [285, 245] on span "Top pages" at bounding box center [302, 244] width 130 height 14
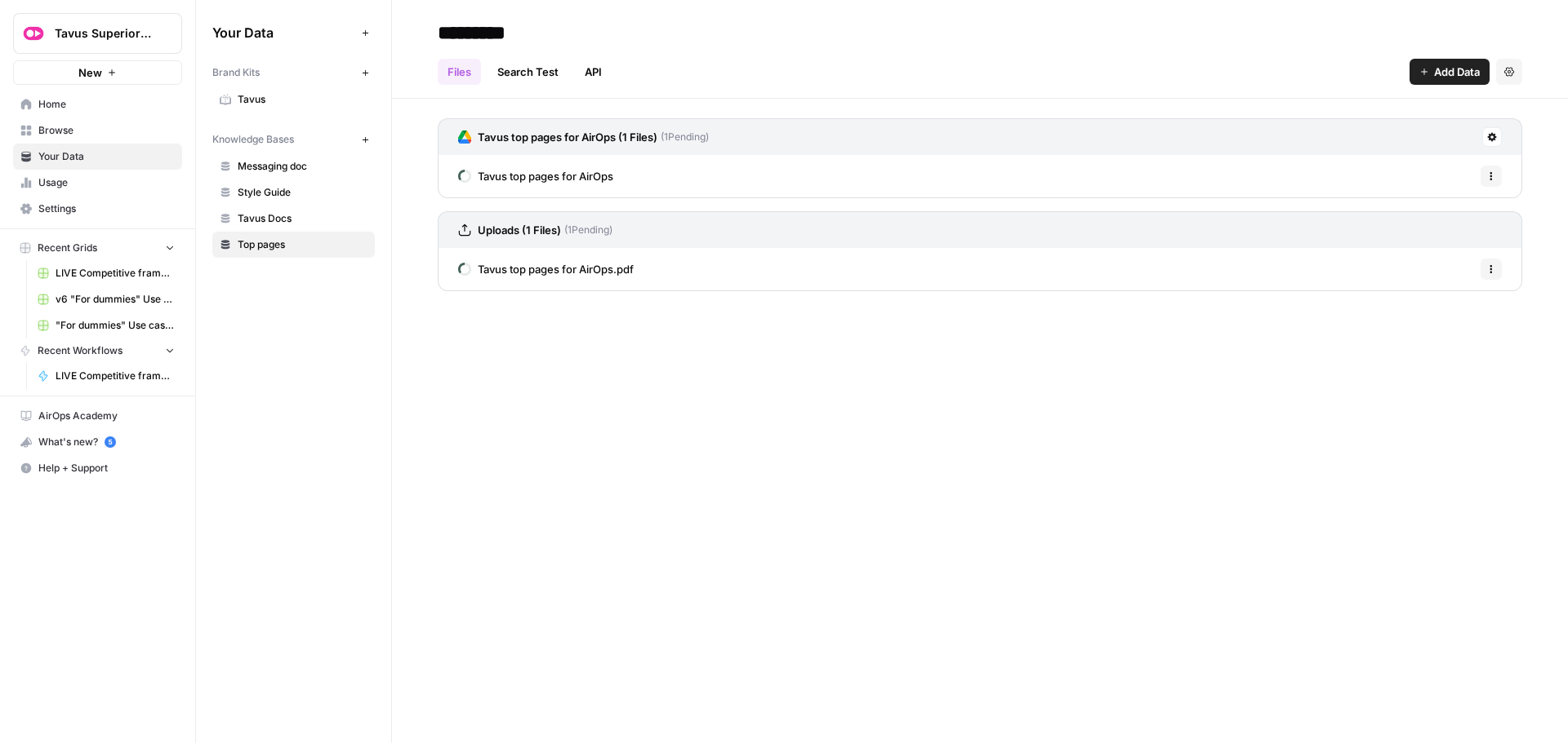
click at [756, 459] on div "********* Files Search Test API Add Data Settings Tavus top pages for AirOps (1…" at bounding box center [980, 371] width 1176 height 743
click at [405, 168] on div "Tavus top pages for AirOps (1 Files) ( 1 Pending) Tavus top pages for AirOps Op…" at bounding box center [980, 201] width 1176 height 206
click at [76, 114] on link "Home" at bounding box center [98, 104] width 169 height 26
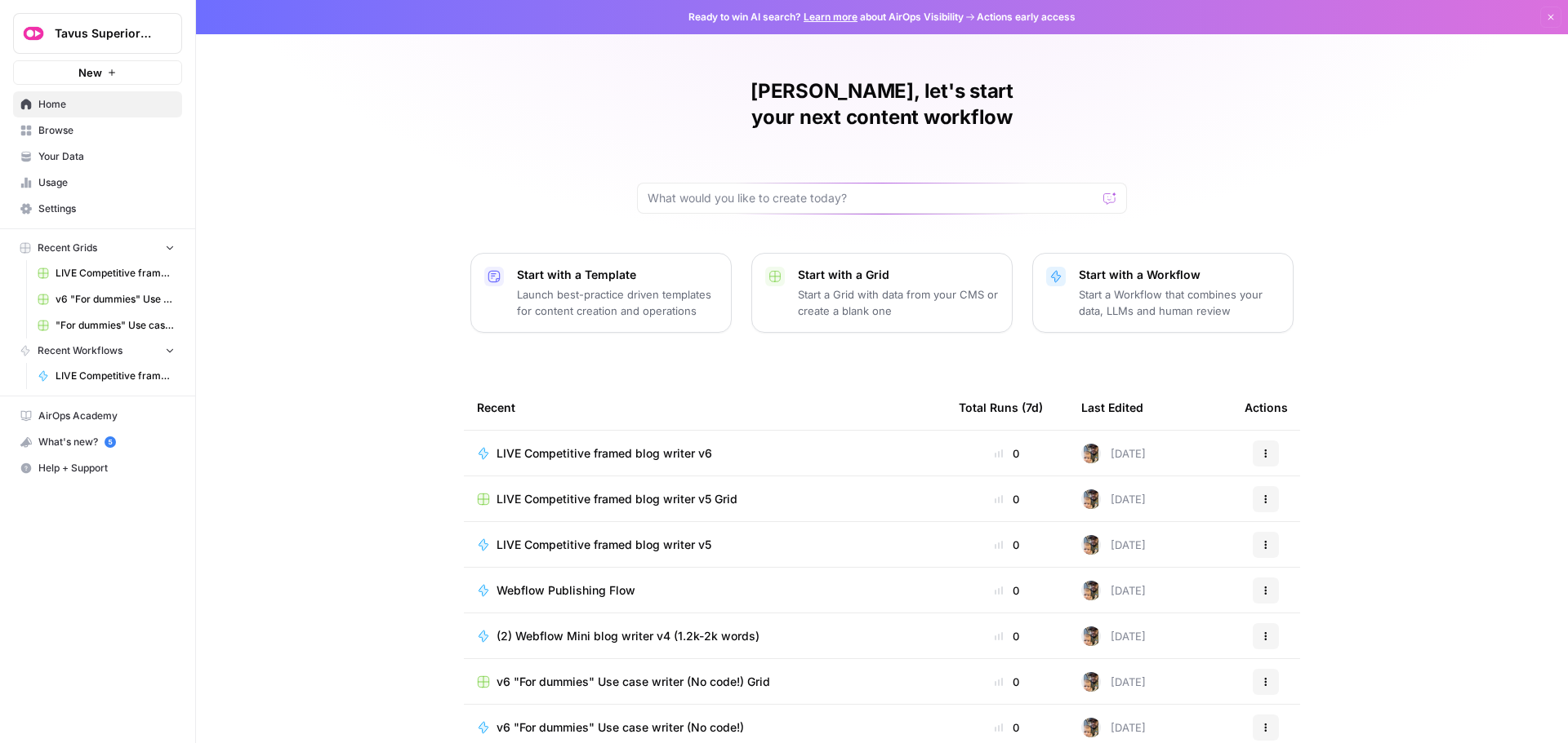
click at [605, 446] on span "LIVE Competitive framed blog writer v6" at bounding box center [604, 453] width 215 height 16
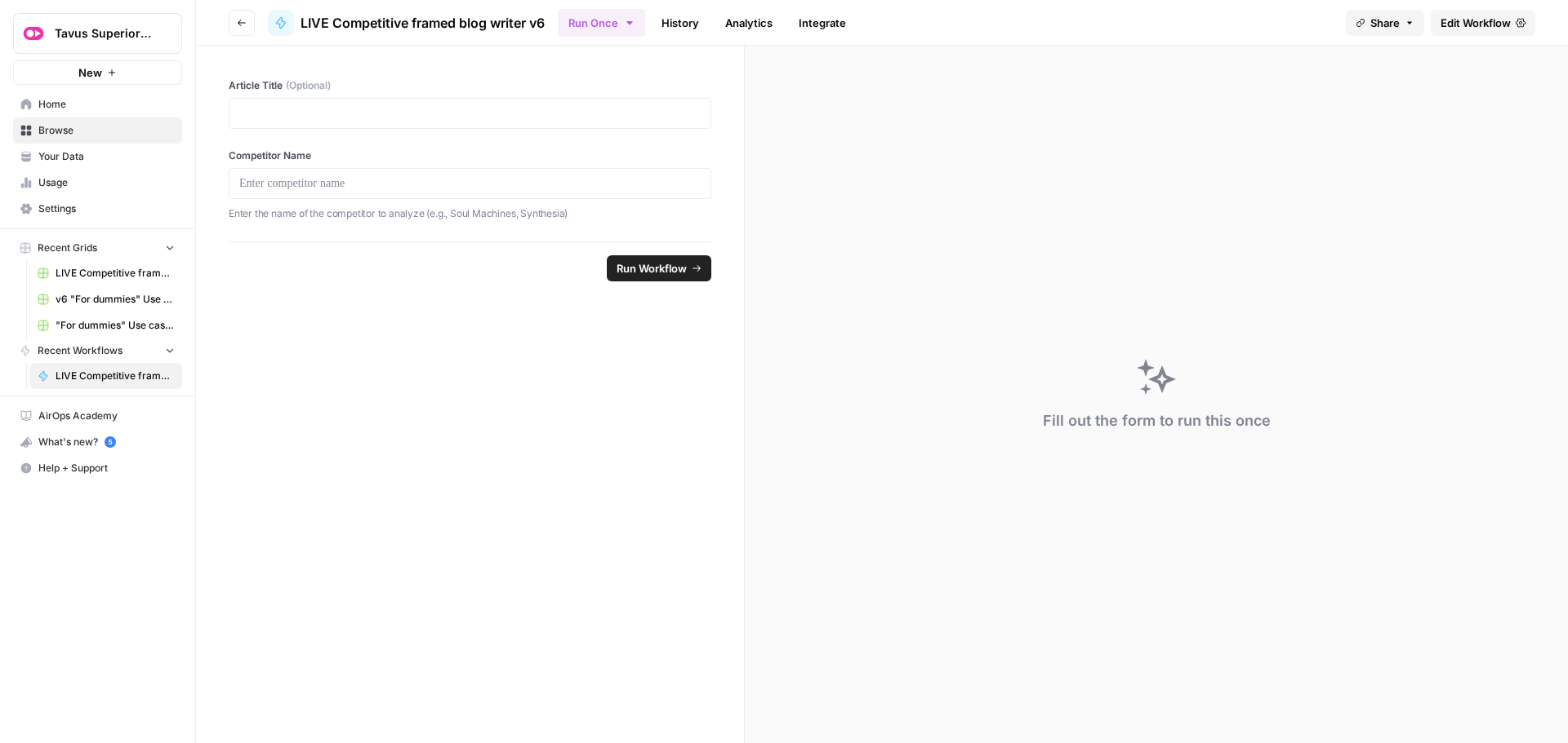
click at [1461, 24] on span "Edit Workflow" at bounding box center [1474, 22] width 70 height 16
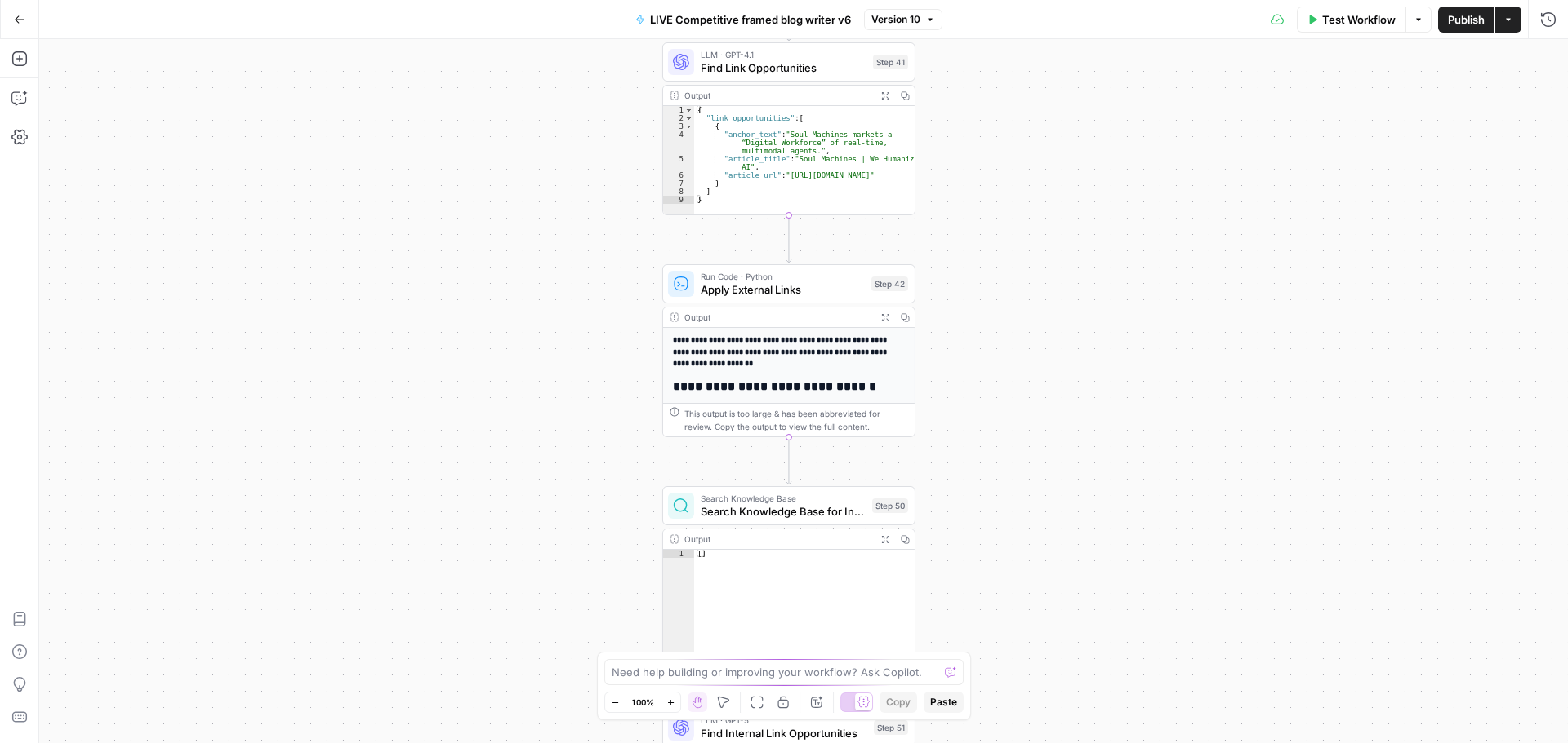
click at [784, 289] on span "Apply External Links" at bounding box center [783, 289] width 165 height 16
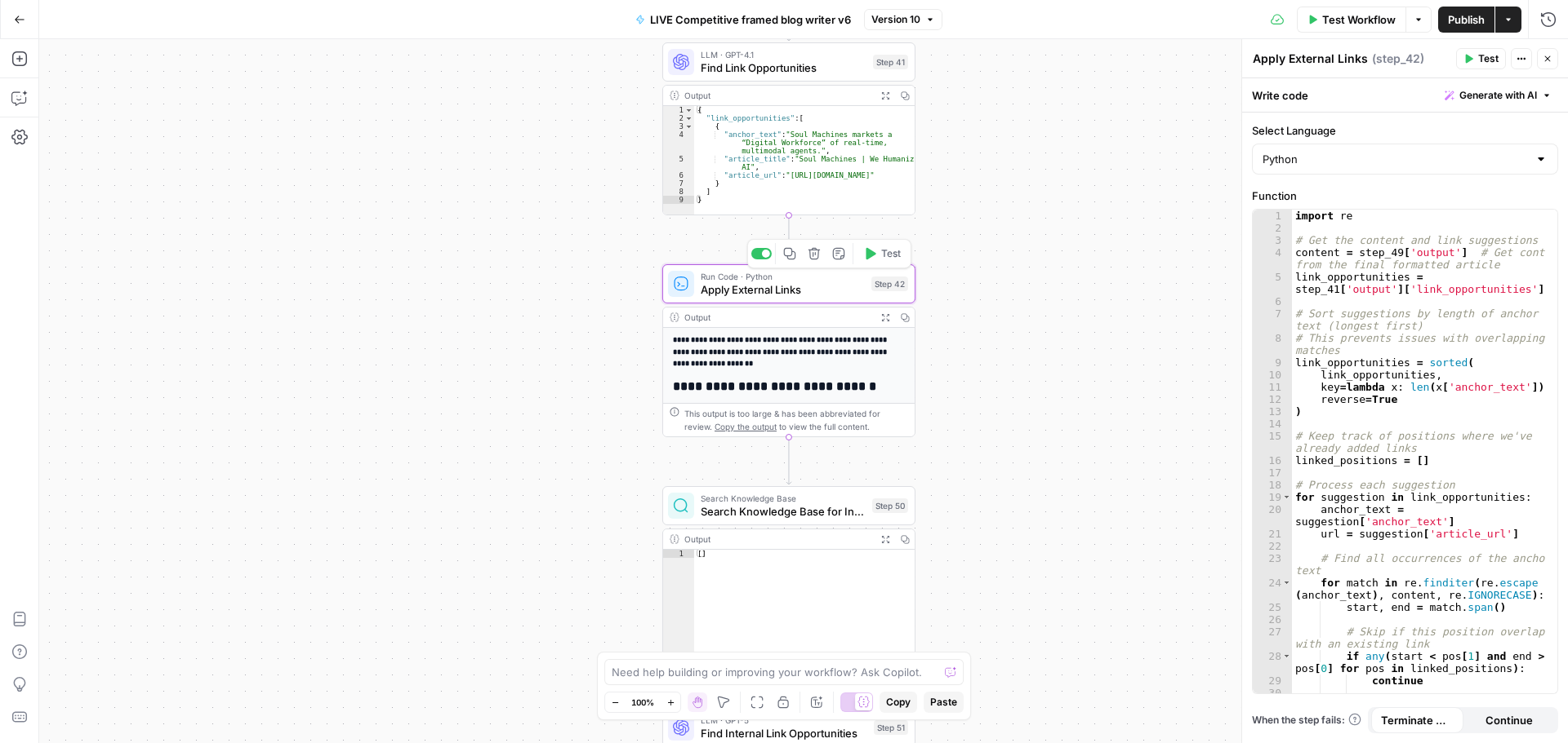
click at [878, 250] on button "Test" at bounding box center [881, 253] width 51 height 21
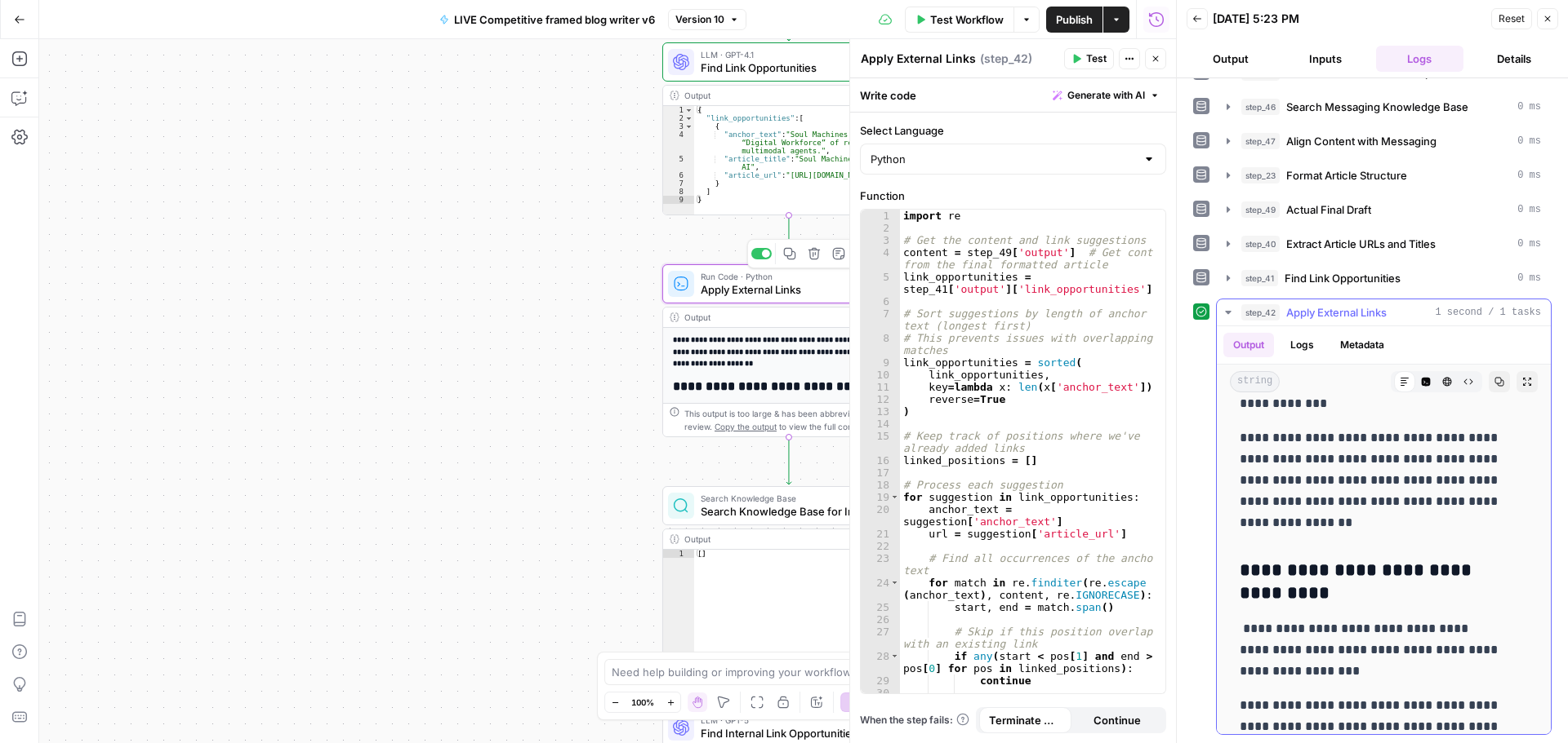
scroll to position [6999, 0]
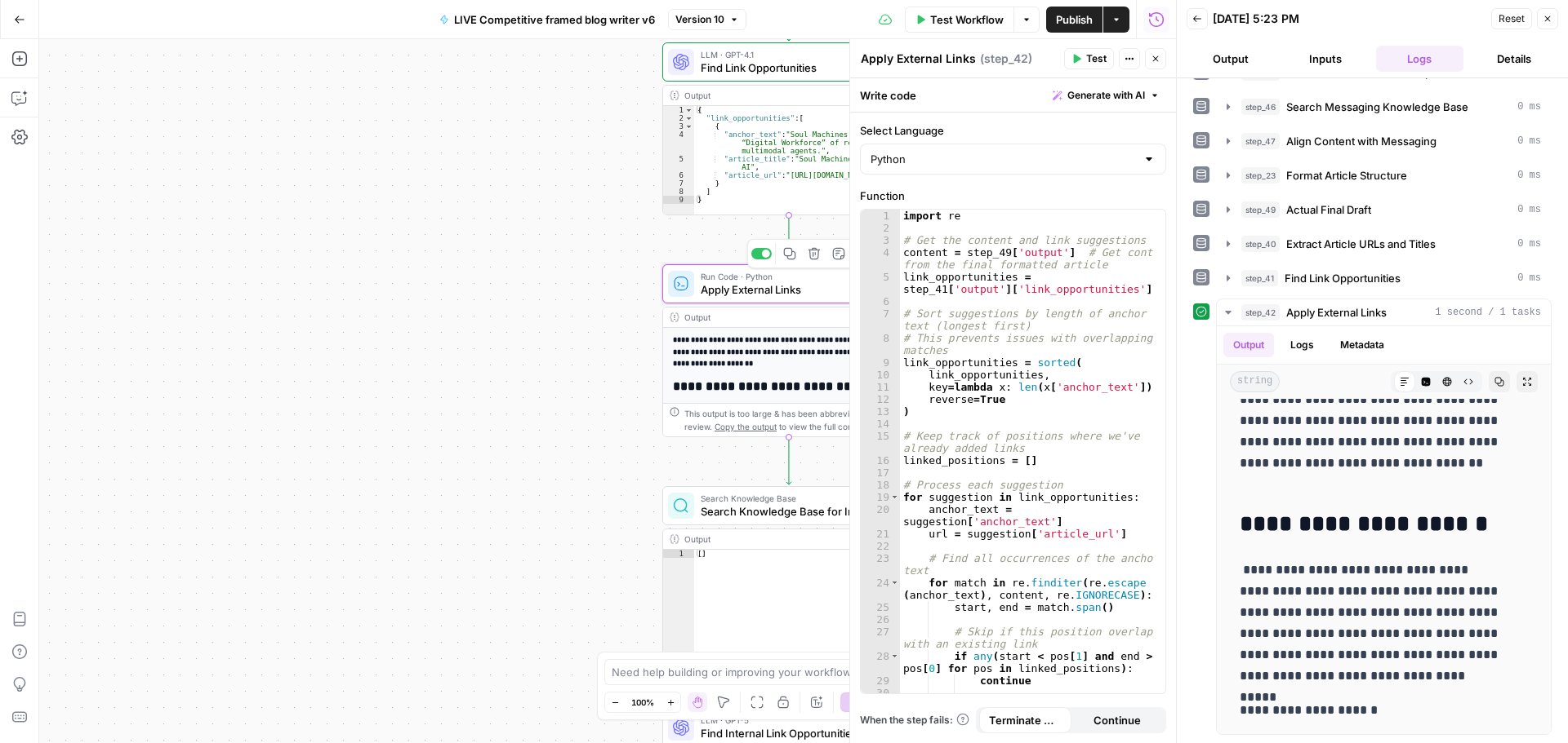
drag, startPoint x: 1281, startPoint y: 440, endPoint x: 1420, endPoint y: 734, distance: 325.2
click at [1420, 734] on div "**********" at bounding box center [1383, 516] width 336 height 437
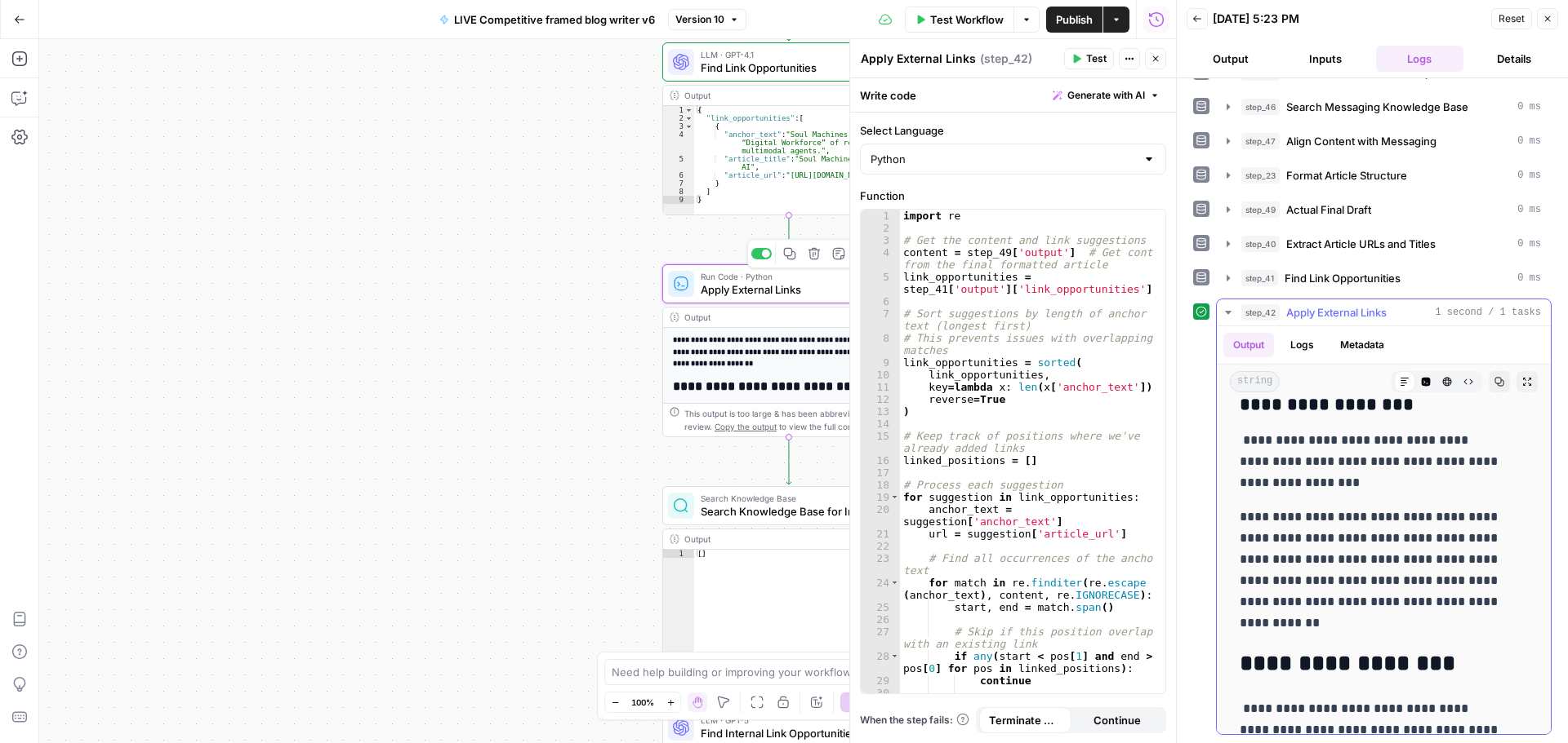
scroll to position [6428, 0]
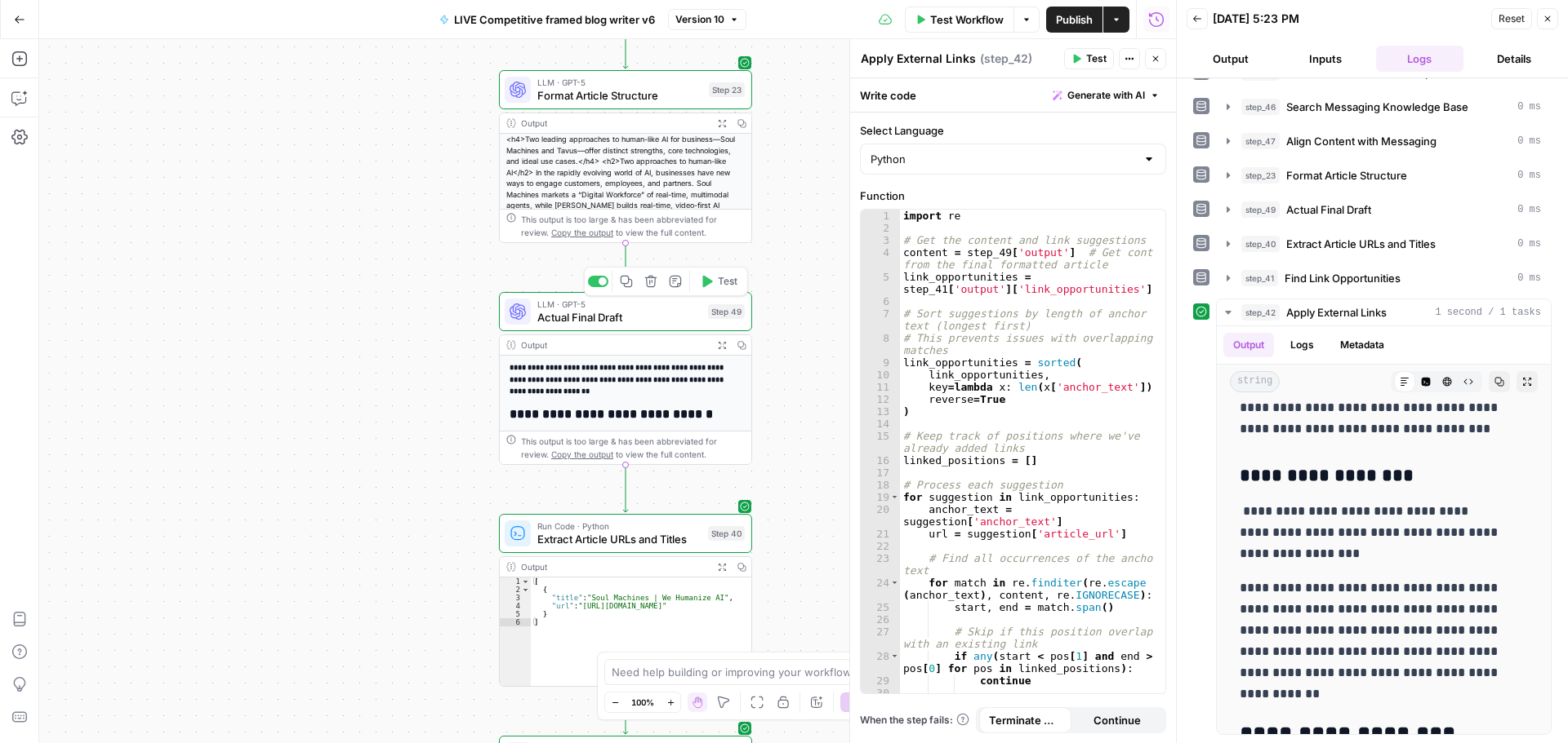
click at [723, 283] on span "Test" at bounding box center [727, 281] width 19 height 14
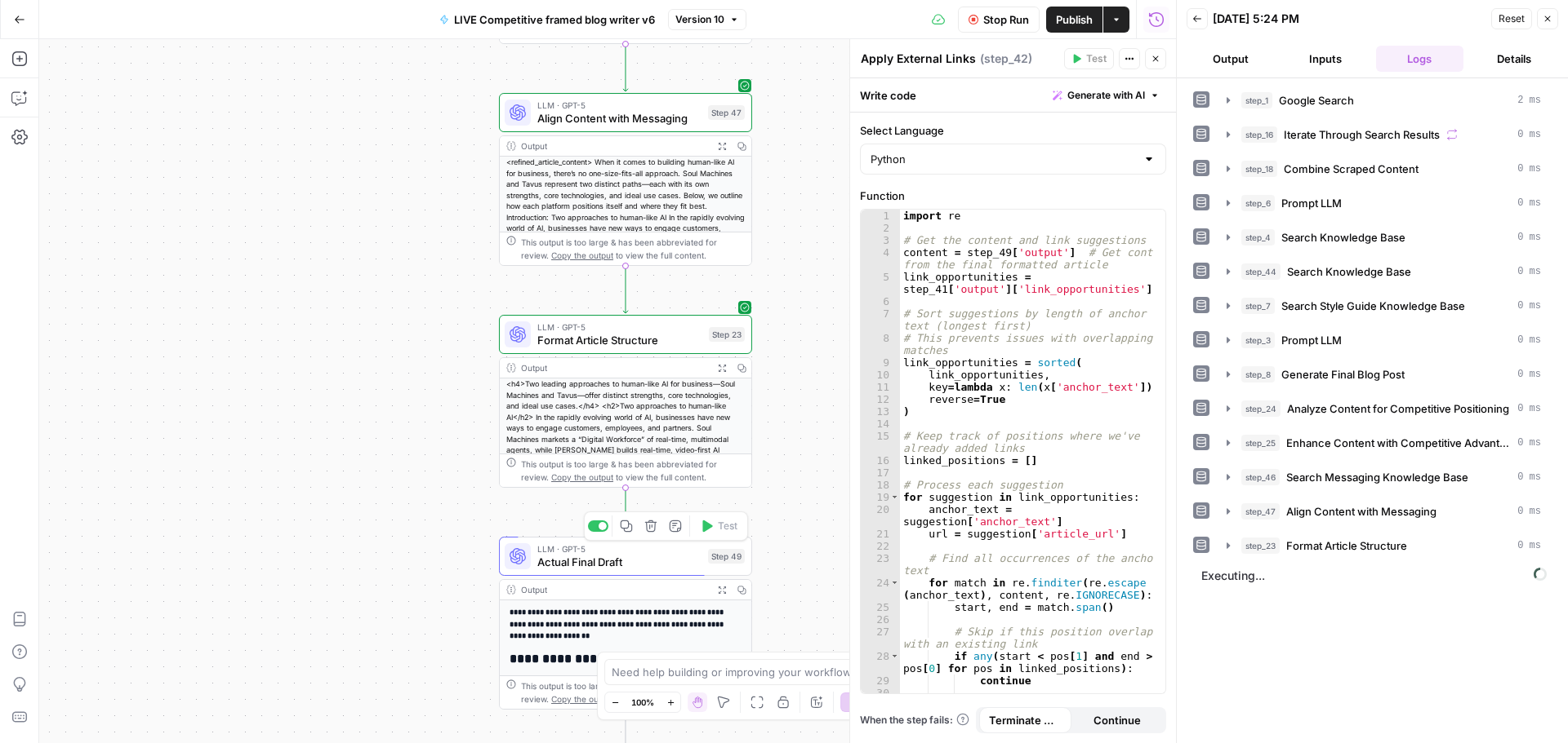
click at [614, 559] on span "Actual Final Draft" at bounding box center [620, 561] width 165 height 16
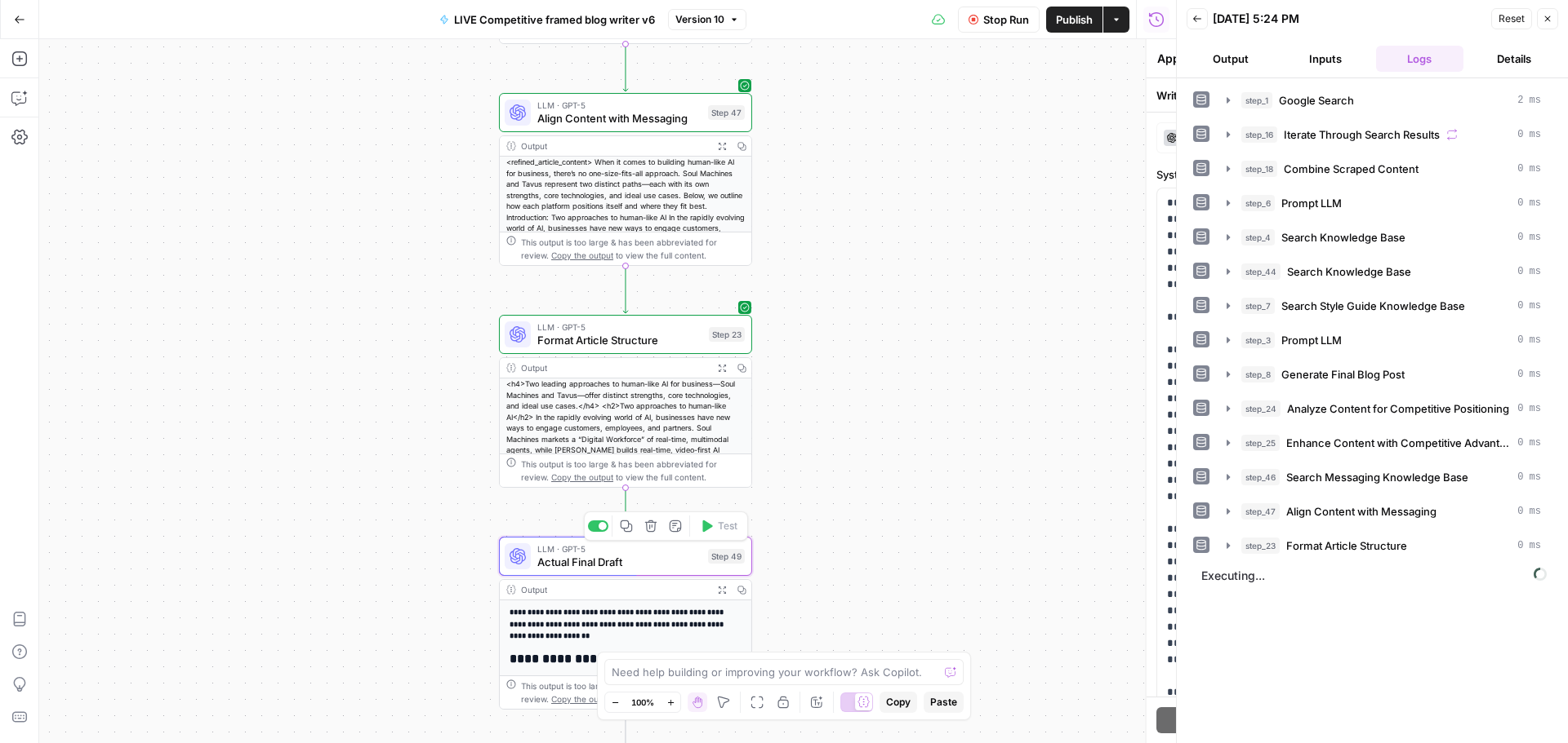
type textarea "Actual Final Draft"
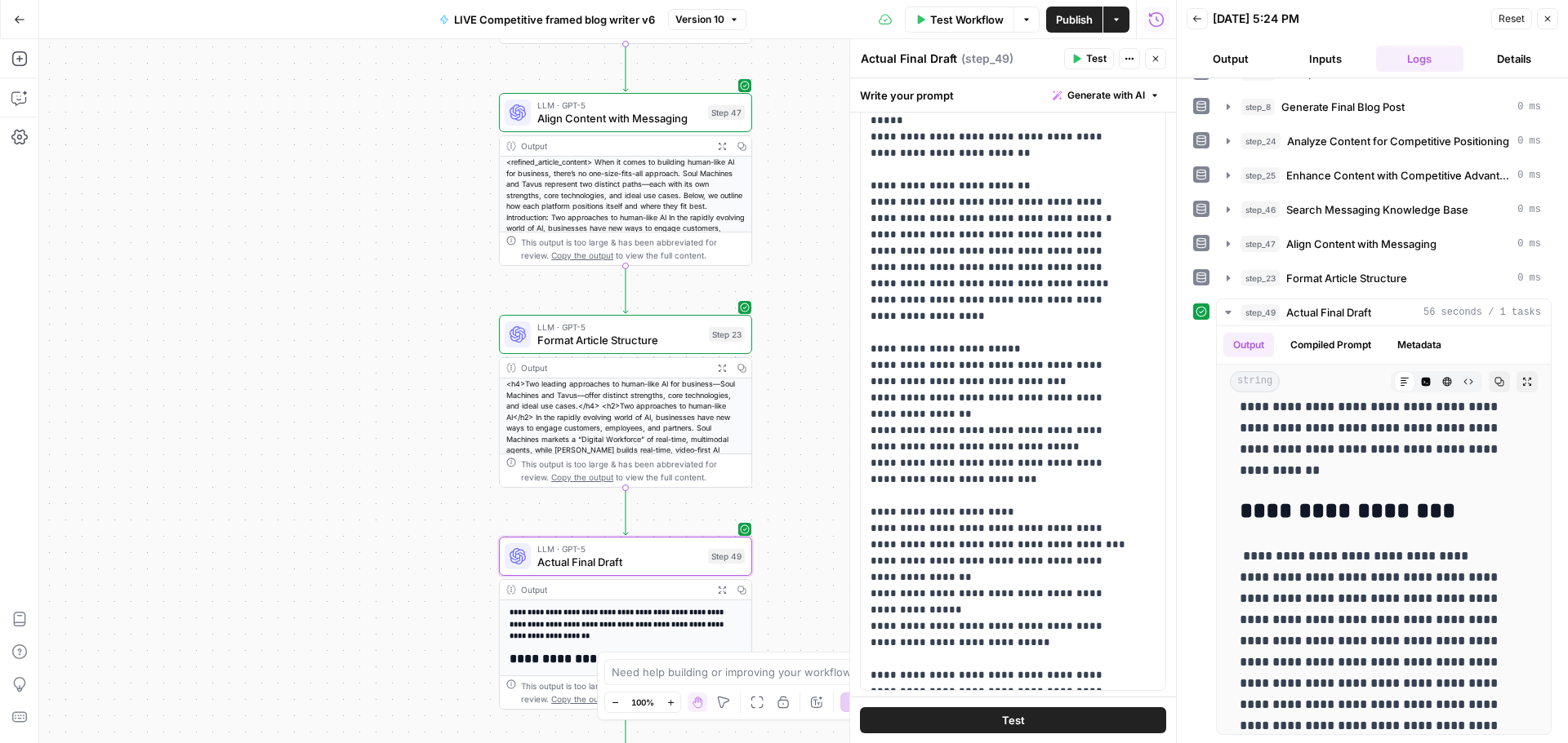
scroll to position [0, 0]
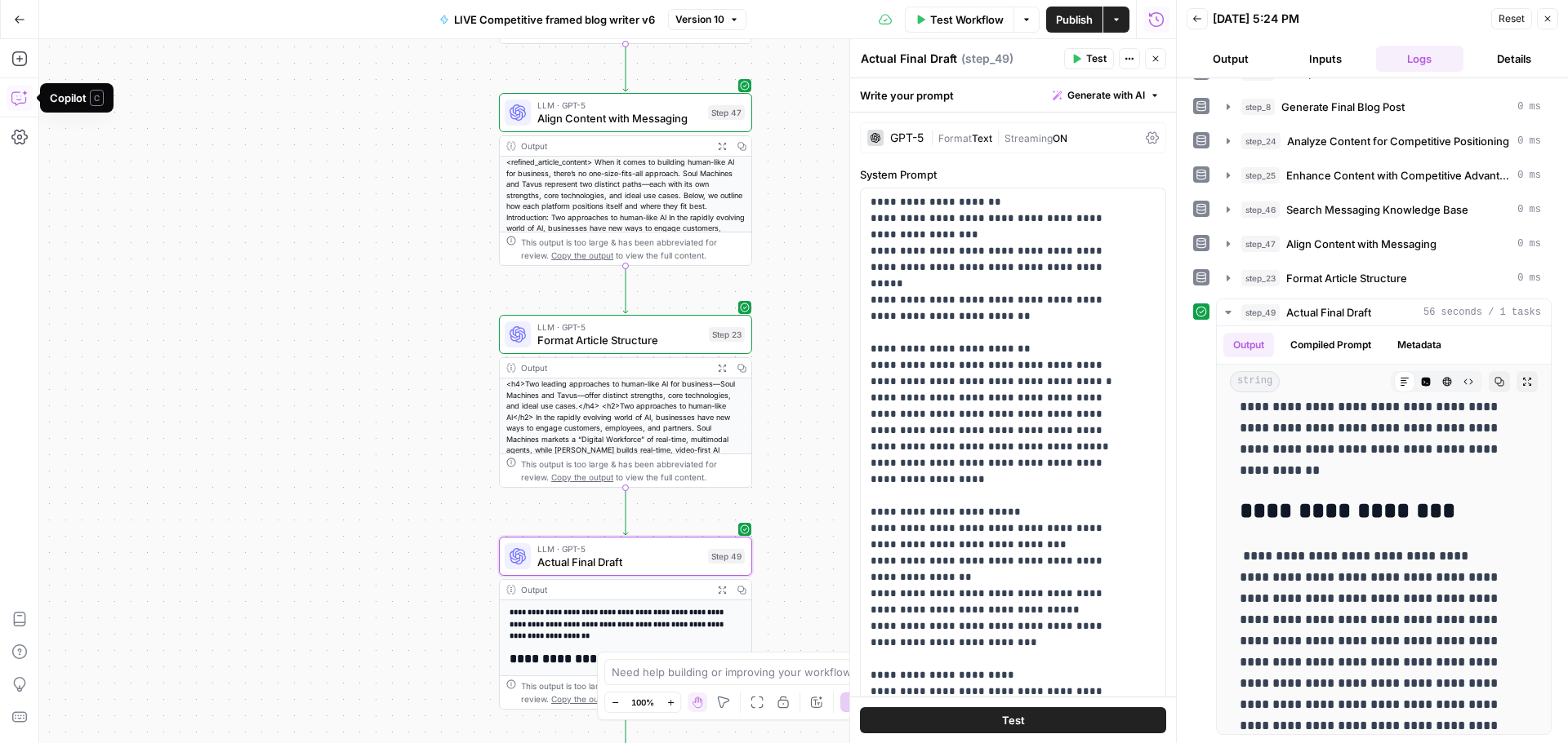
click at [23, 93] on icon "button" at bounding box center [25, 94] width 6 height 6
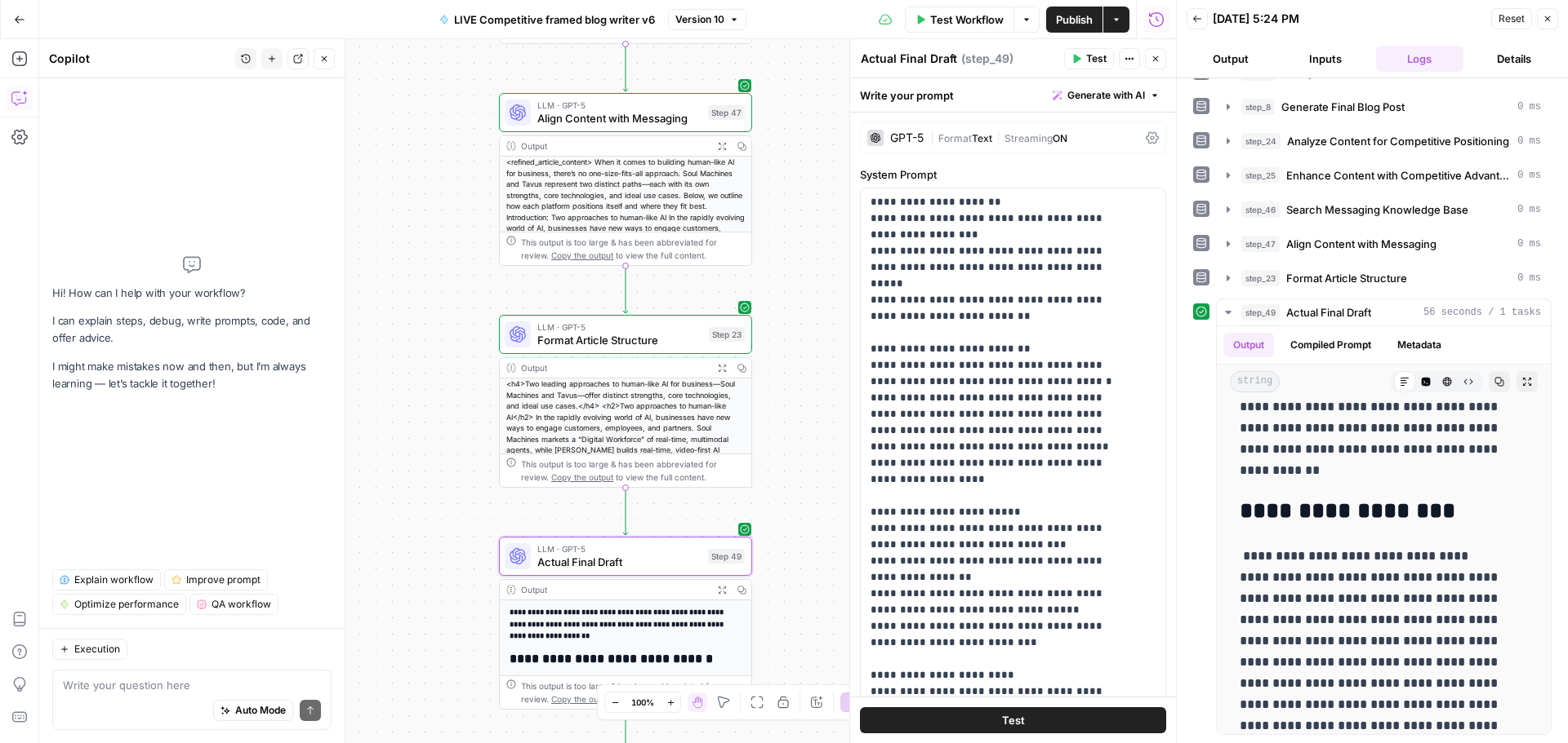
click at [166, 694] on div "Auto Mode Send" at bounding box center [192, 711] width 258 height 36
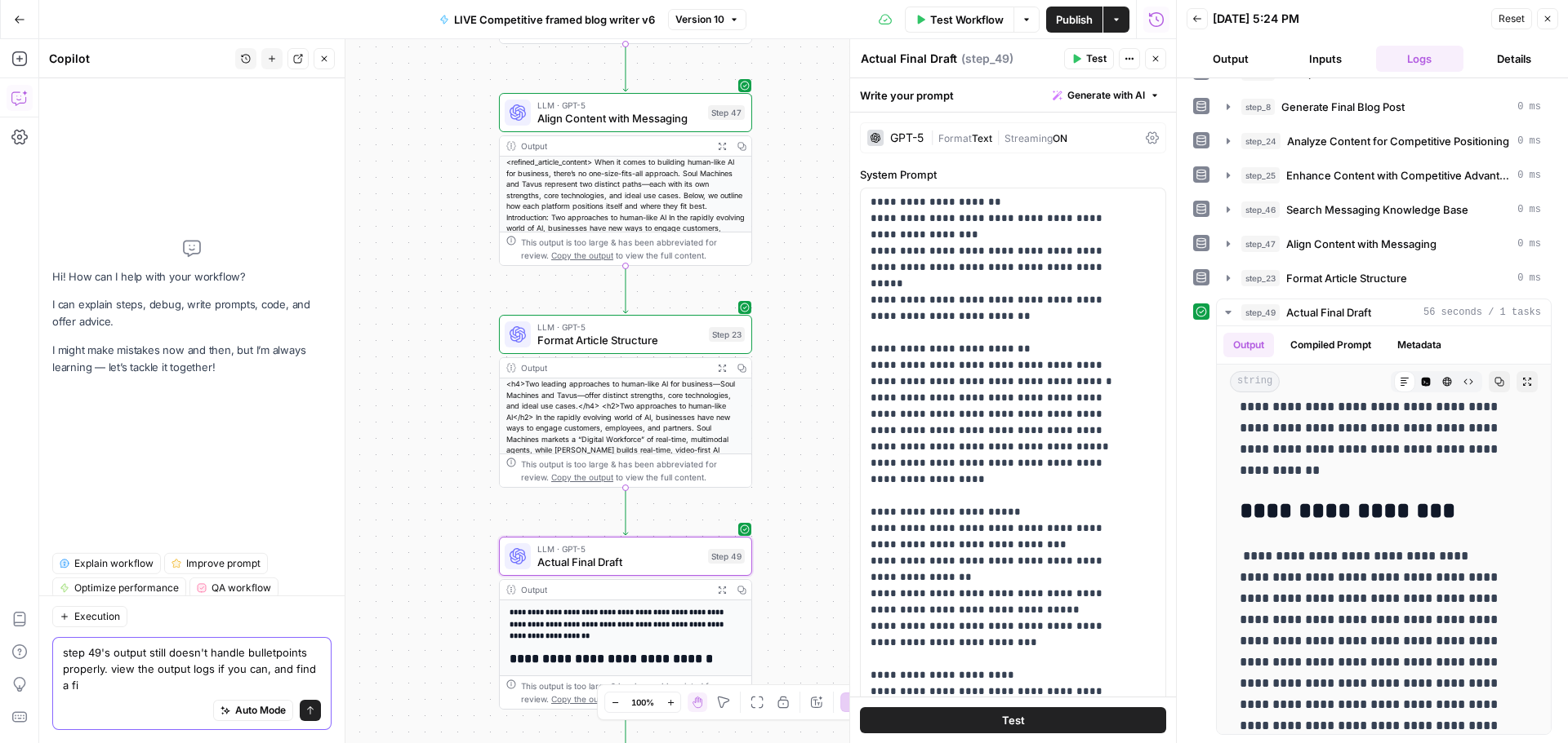
type textarea "step 49's output still doesn't handle bulletpoints properly. view the output lo…"
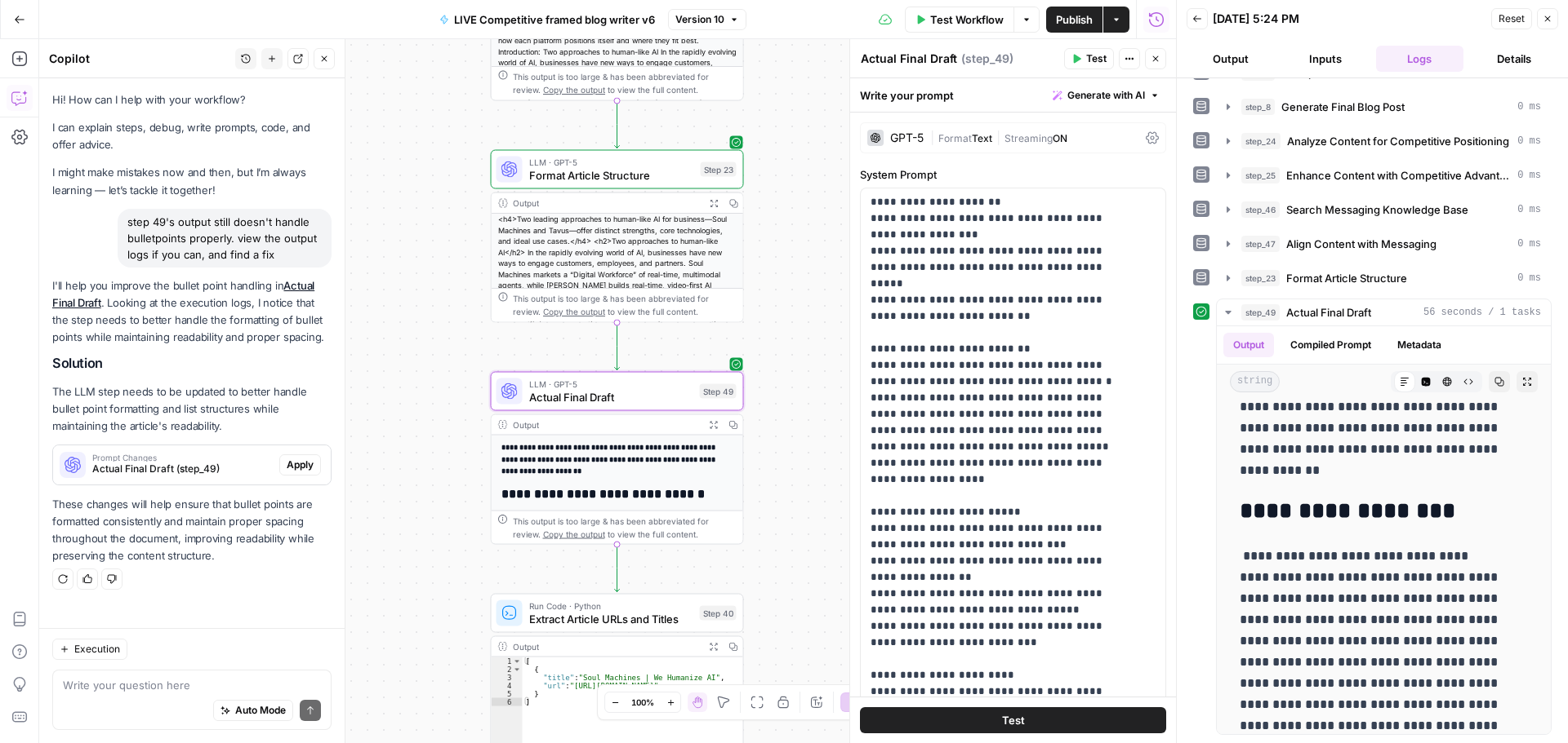
click at [298, 465] on span "Apply" at bounding box center [300, 465] width 27 height 14
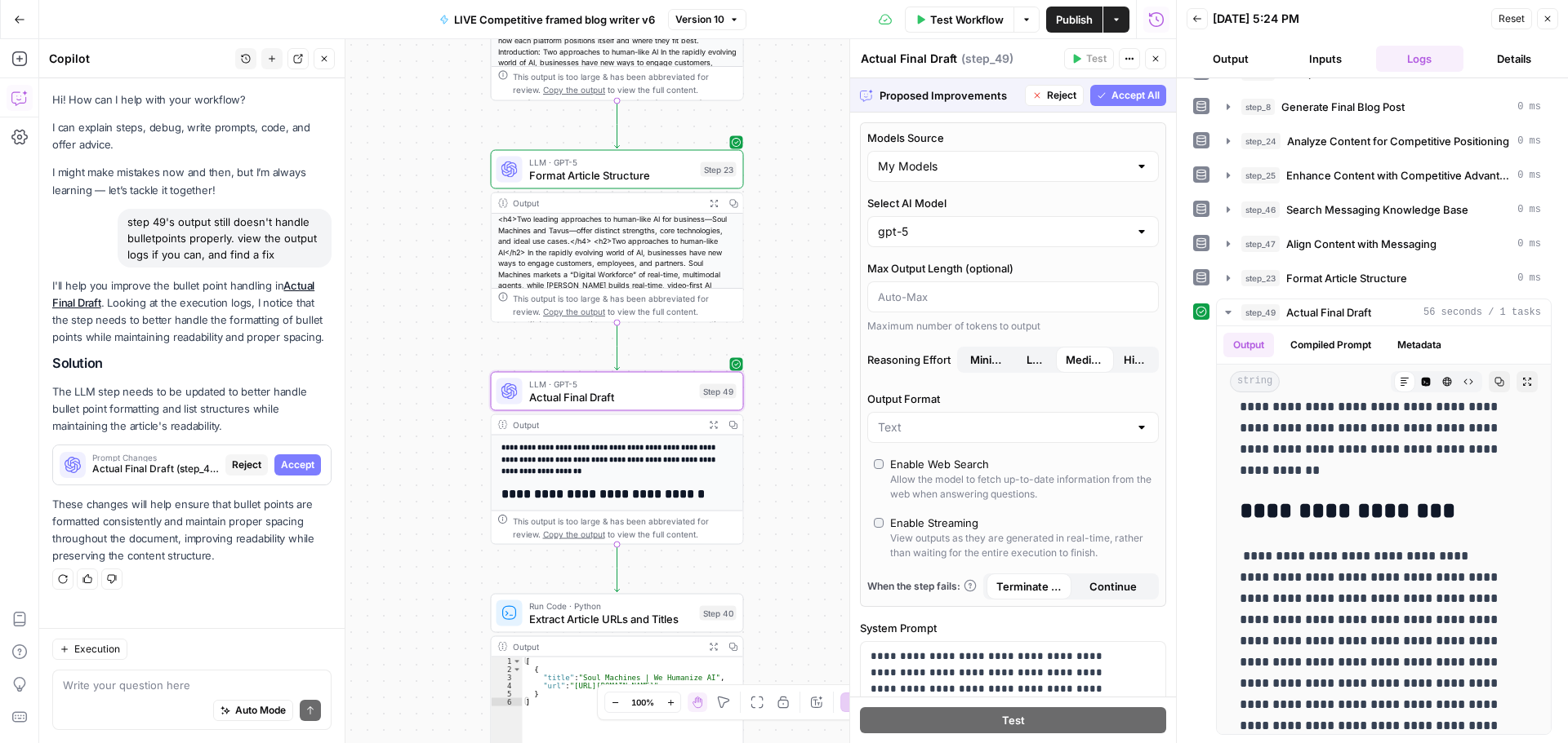
drag, startPoint x: 300, startPoint y: 461, endPoint x: 629, endPoint y: 317, distance: 359.1
click at [300, 461] on span "Accept" at bounding box center [298, 465] width 33 height 14
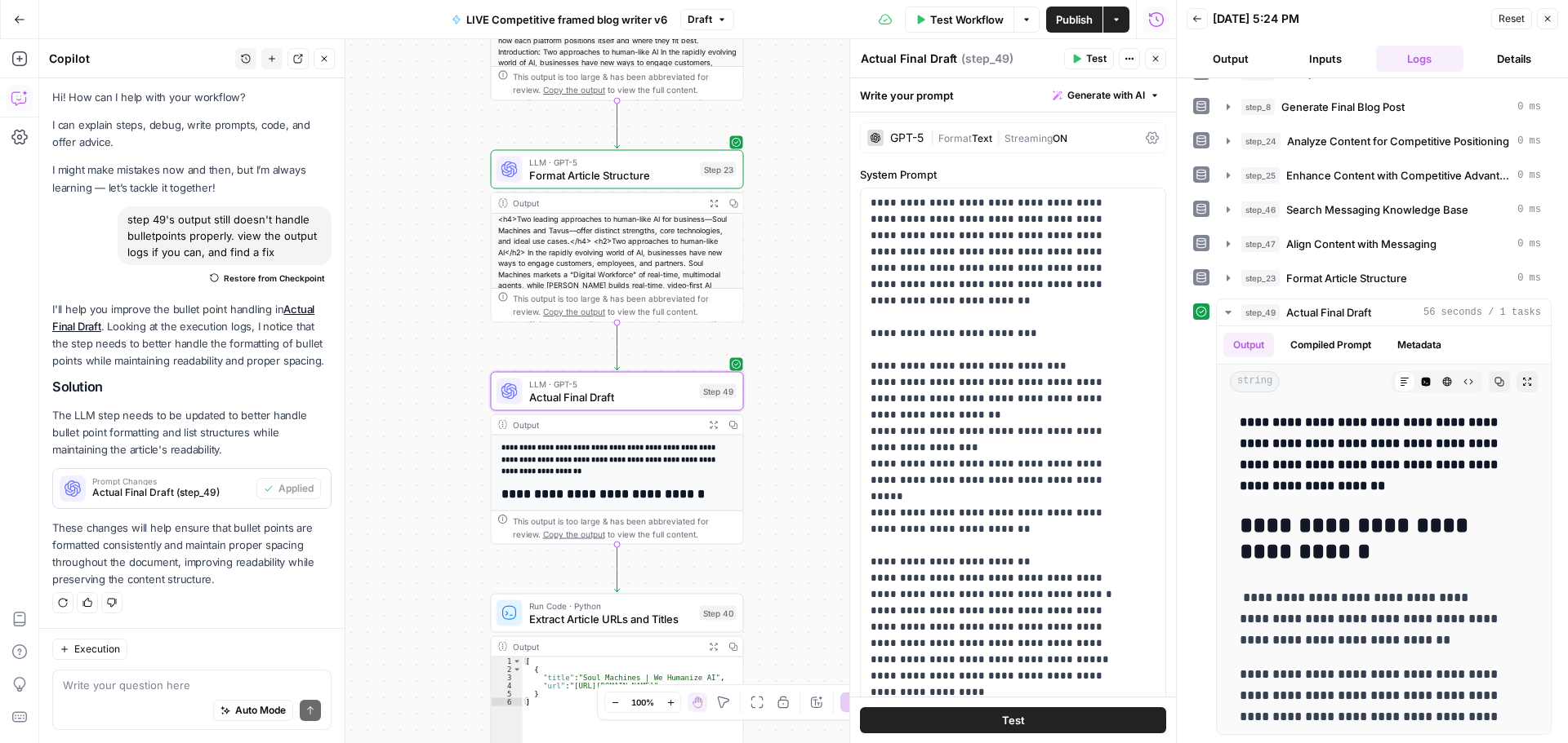
click at [1070, 51] on button "Test" at bounding box center [1089, 58] width 50 height 21
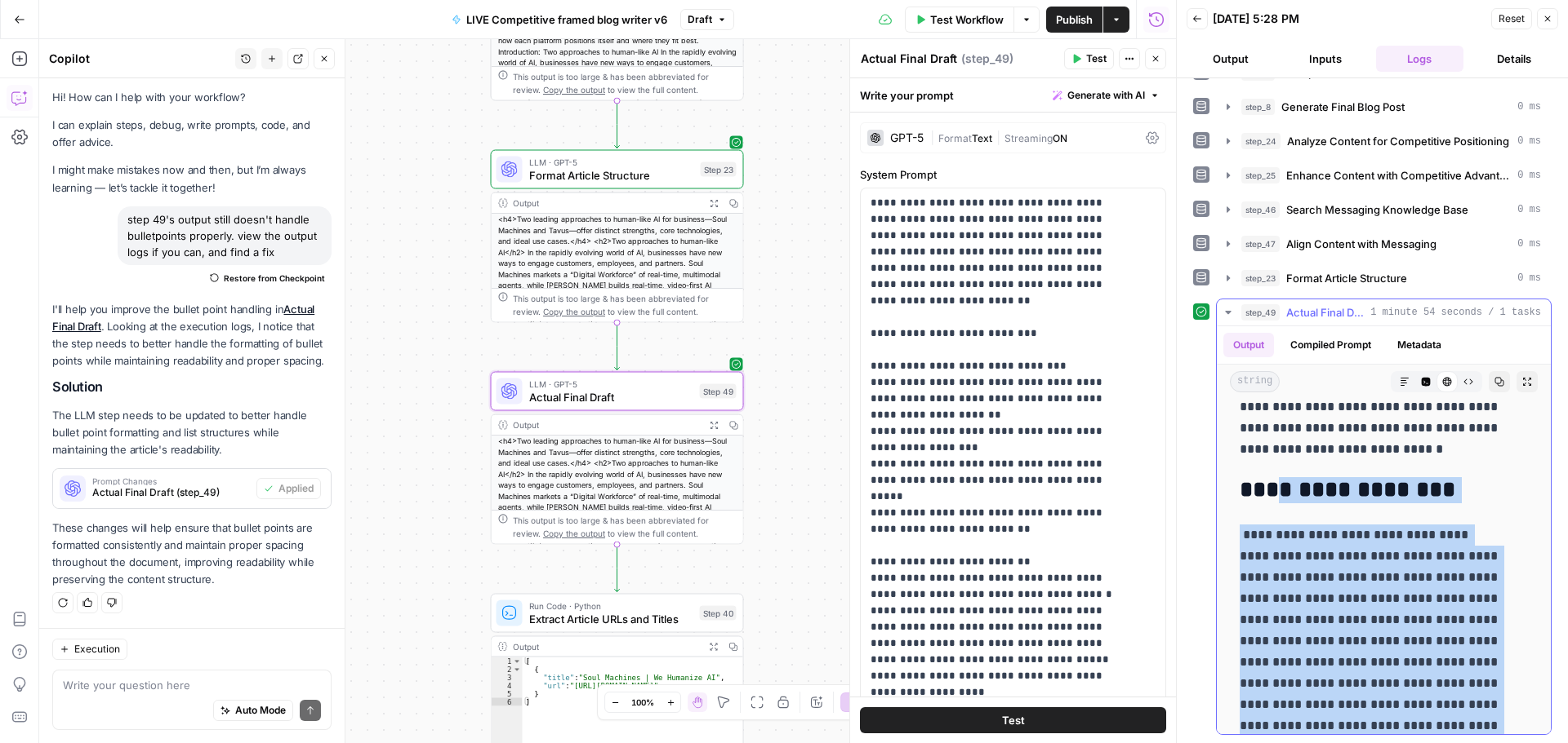
scroll to position [5876, 0]
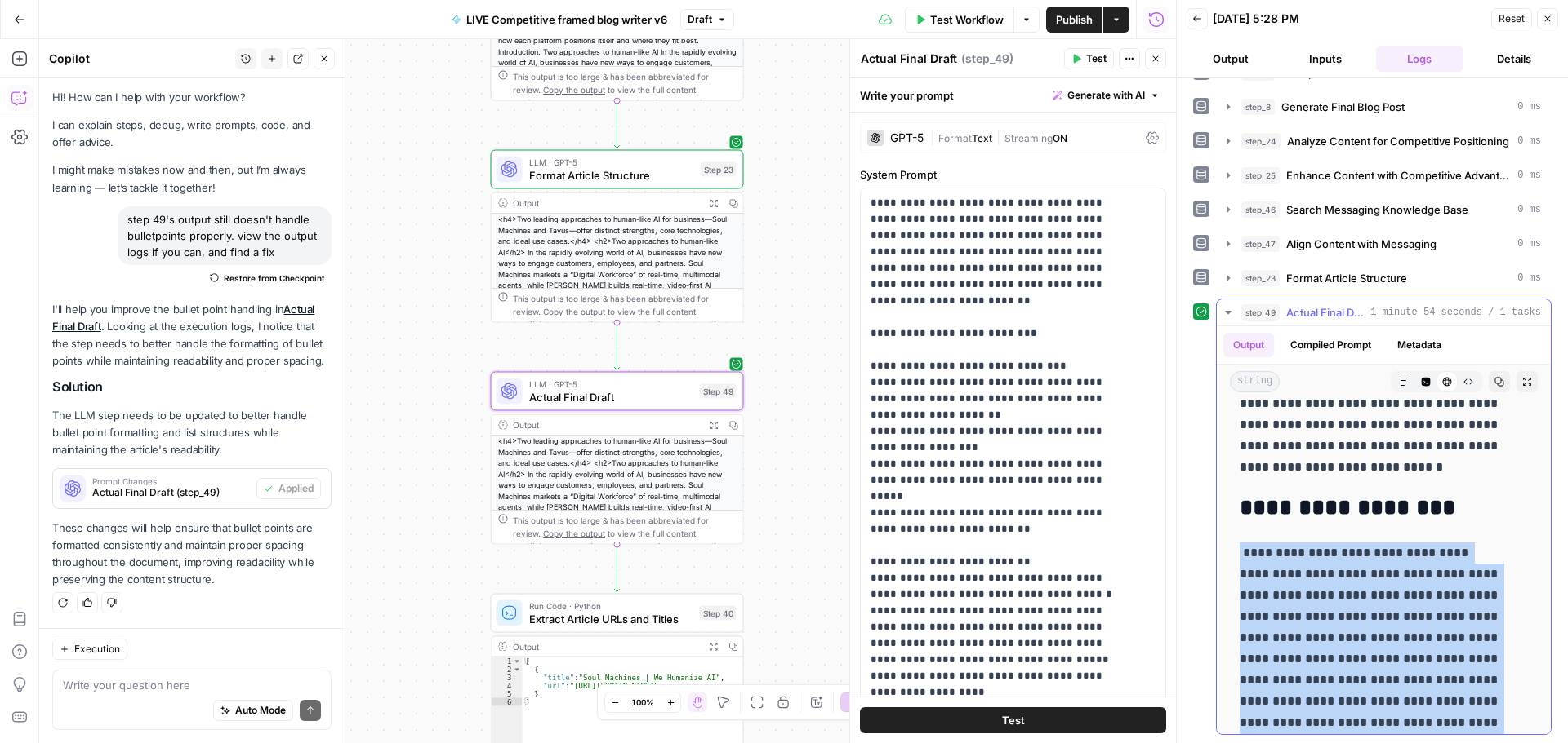
drag, startPoint x: 1372, startPoint y: 644, endPoint x: 1234, endPoint y: 543, distance: 171.0
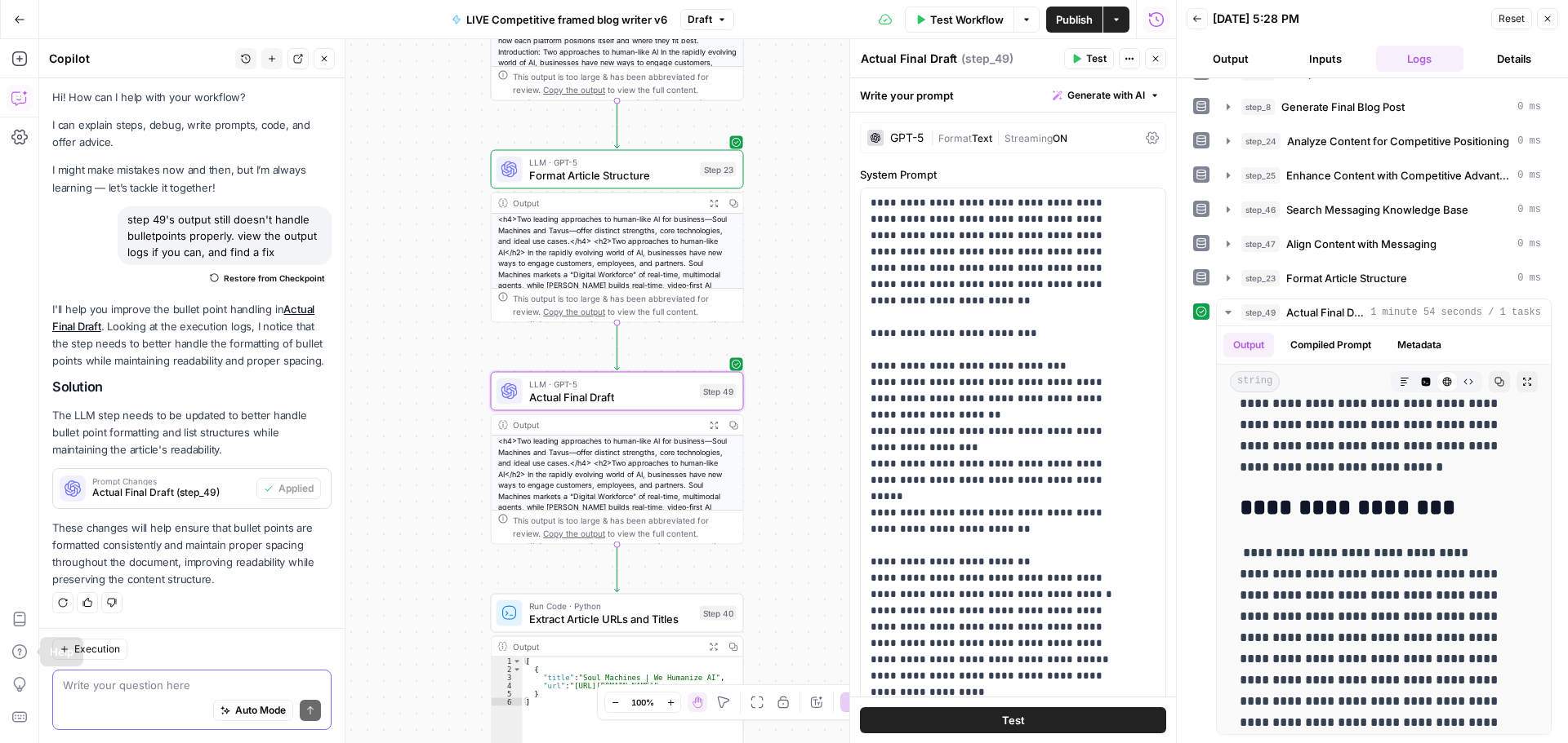
click at [134, 687] on textarea at bounding box center [192, 685] width 258 height 16
paste textarea "- Do you need live, real-time, face-to-face conversations that perceive signals…"
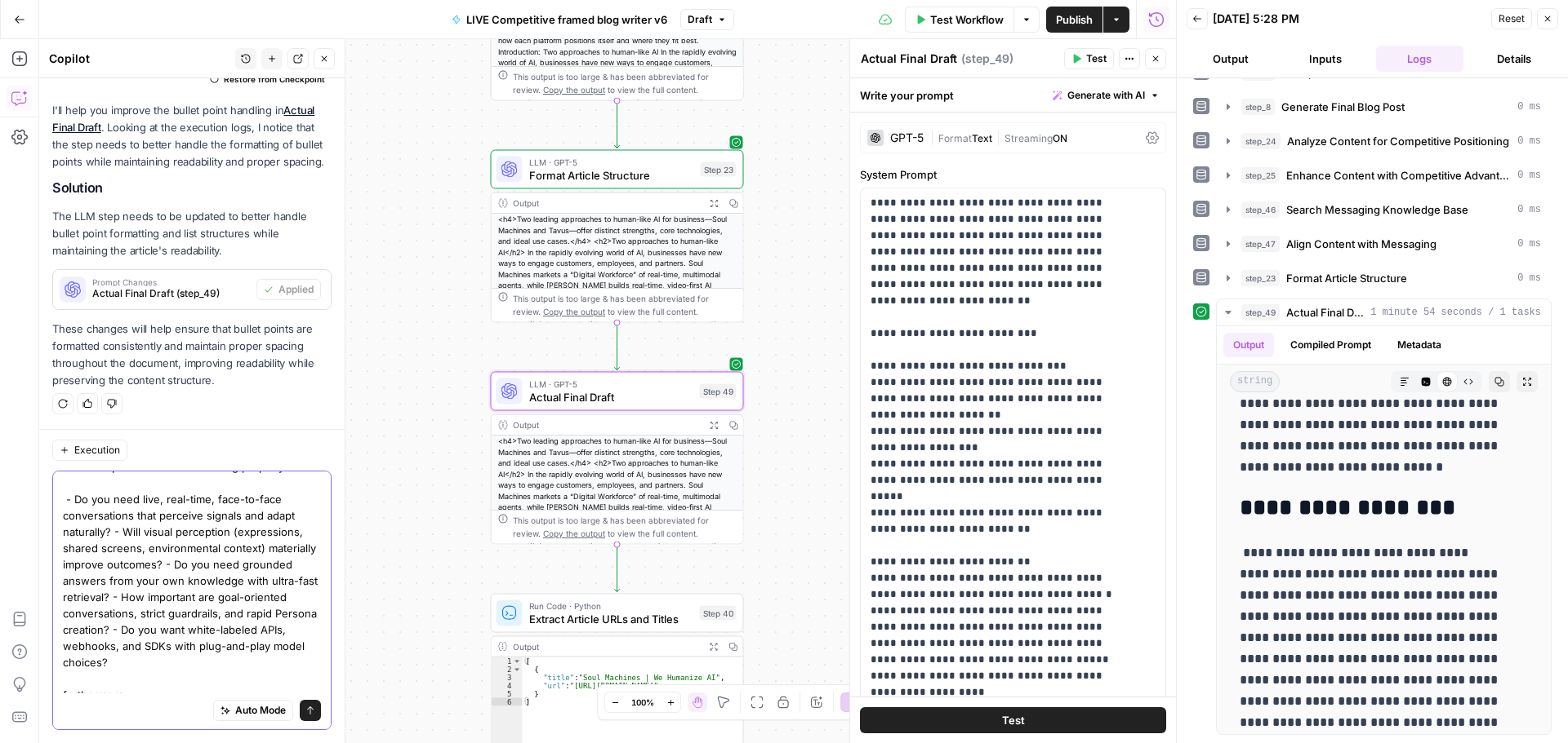
scroll to position [30, 0]
click at [187, 689] on textarea "this bulletpoint list is not rendering properly: - Do you need live, real-time,…" at bounding box center [192, 571] width 258 height 245
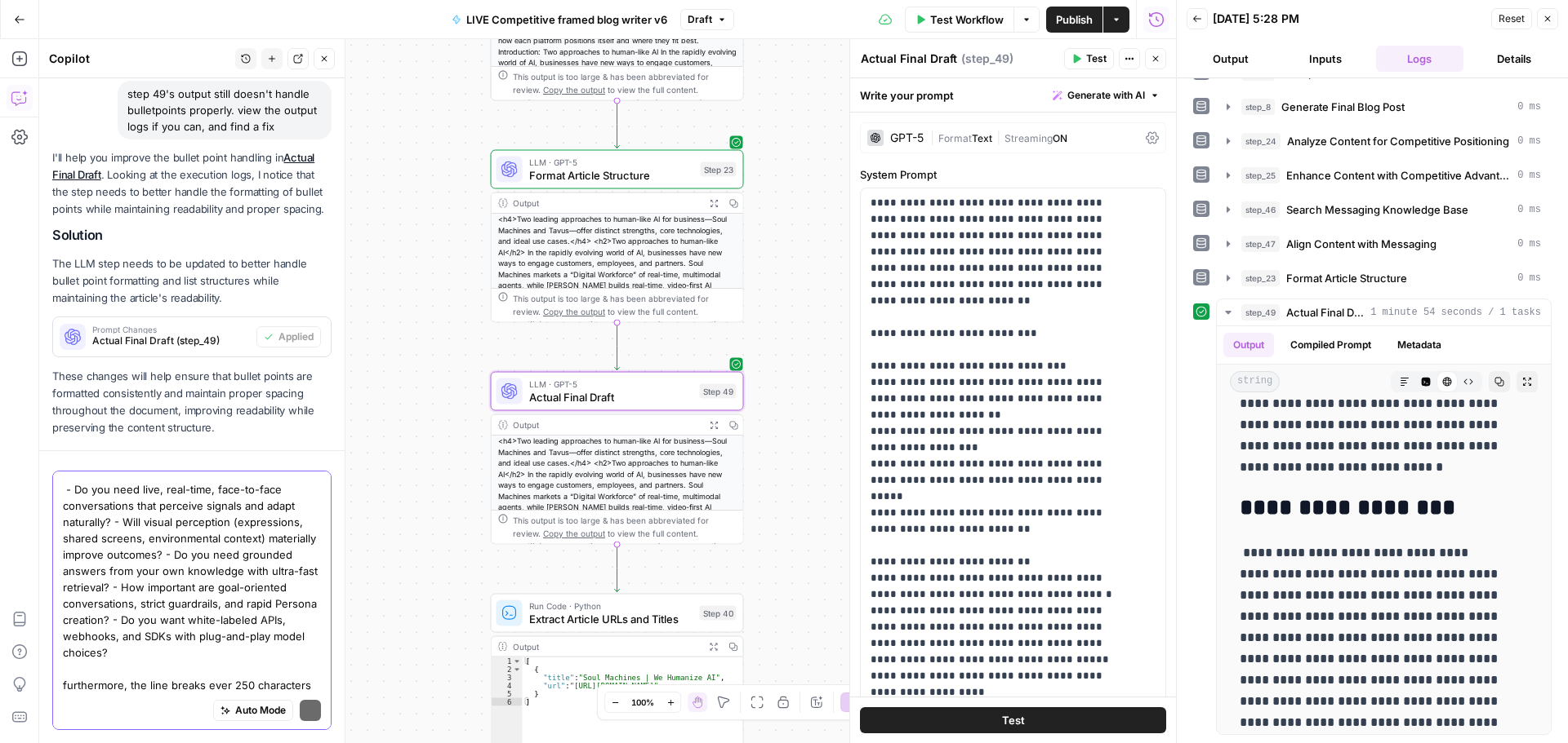
scroll to position [219, 0]
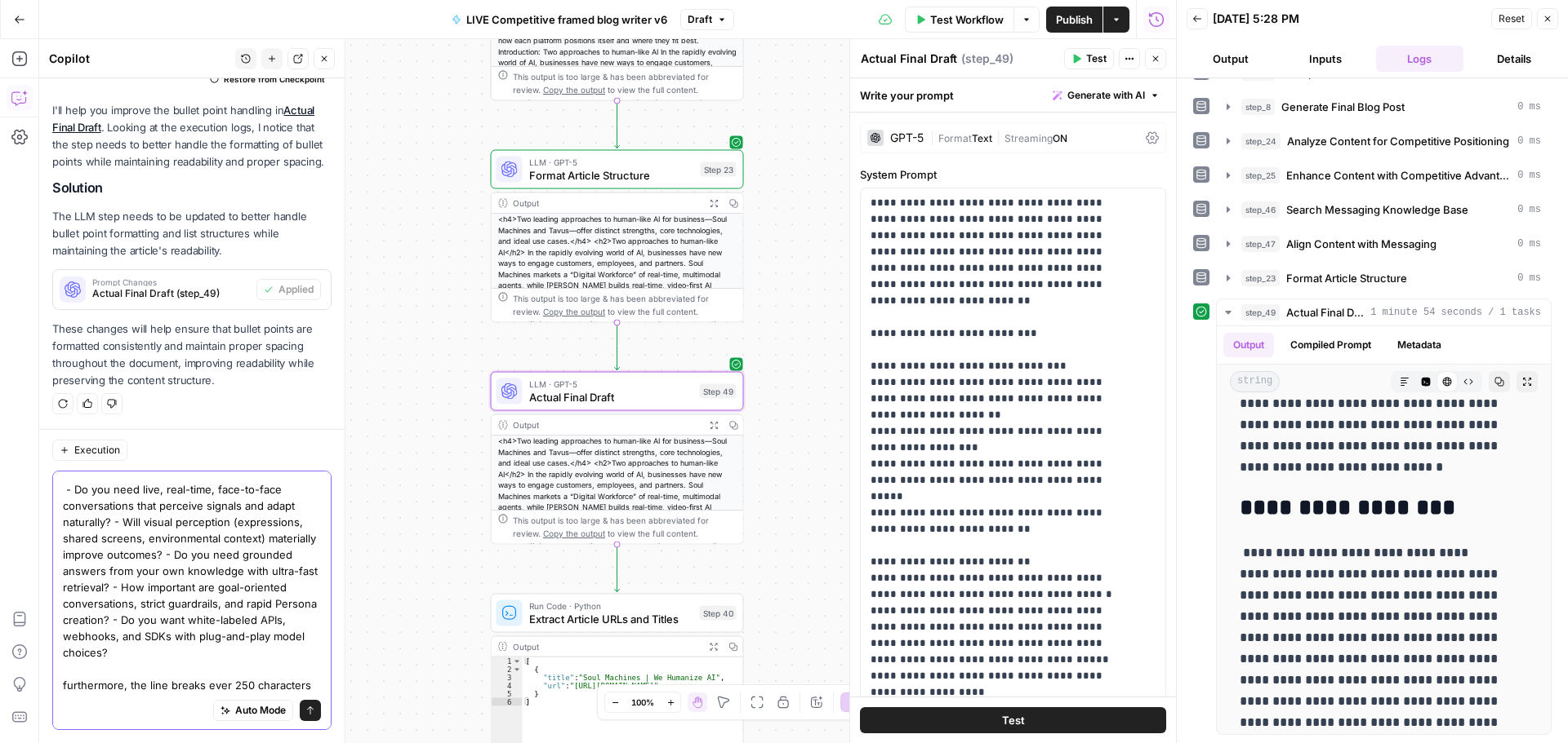
type textarea "this bulletpoint list is not rendering properly: - Do you need live, real-time,…"
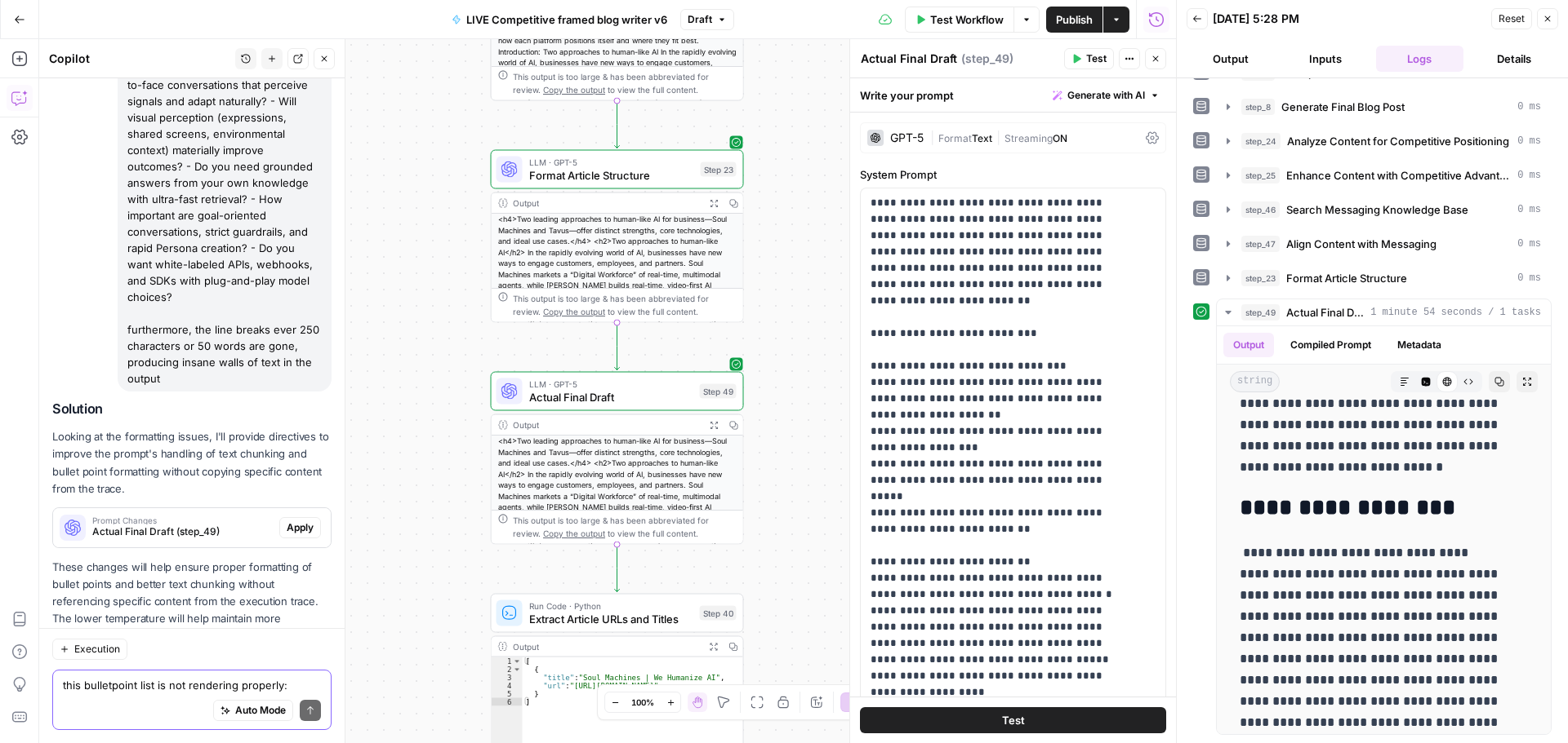
scroll to position [668, 0]
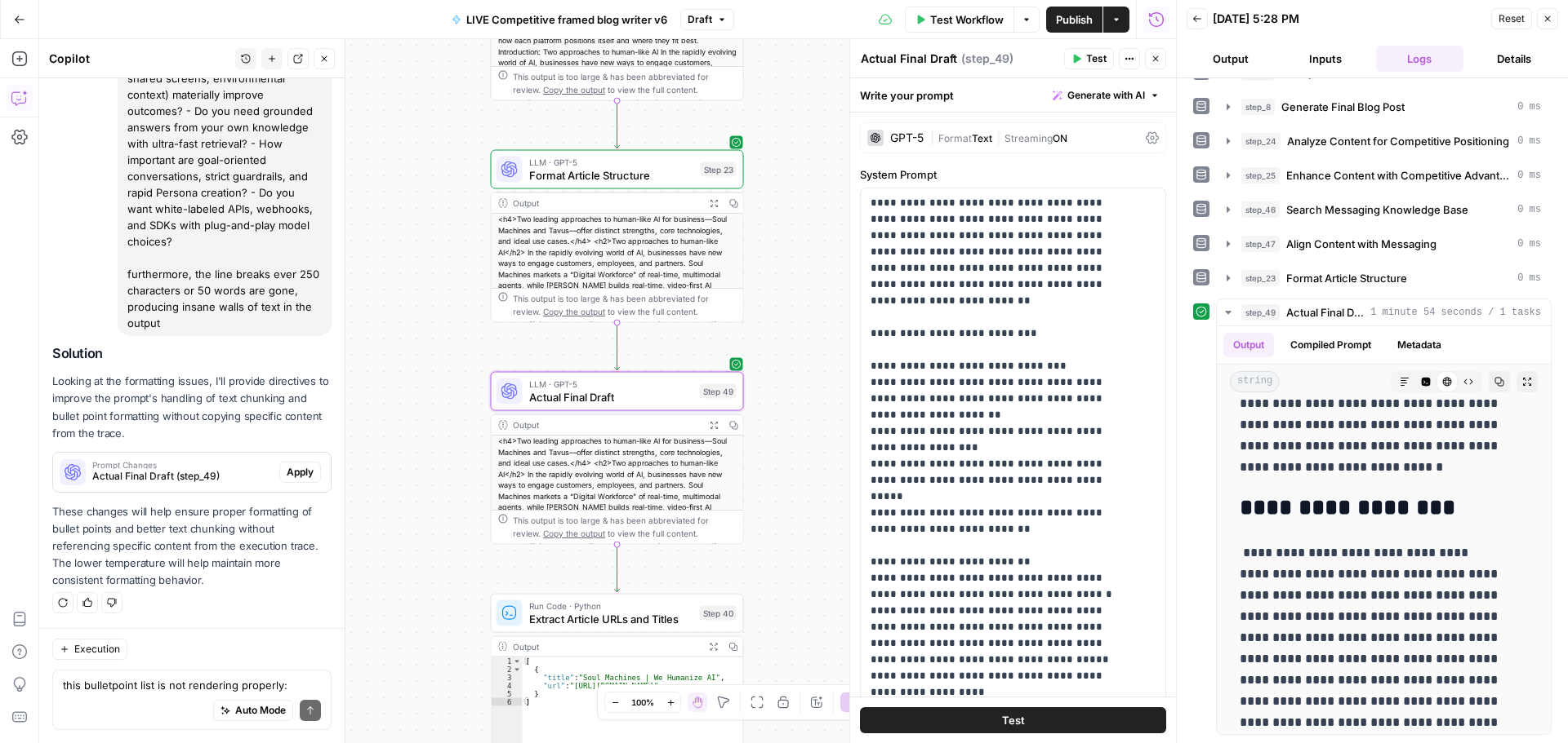
click at [288, 470] on span "Apply" at bounding box center [300, 471] width 27 height 14
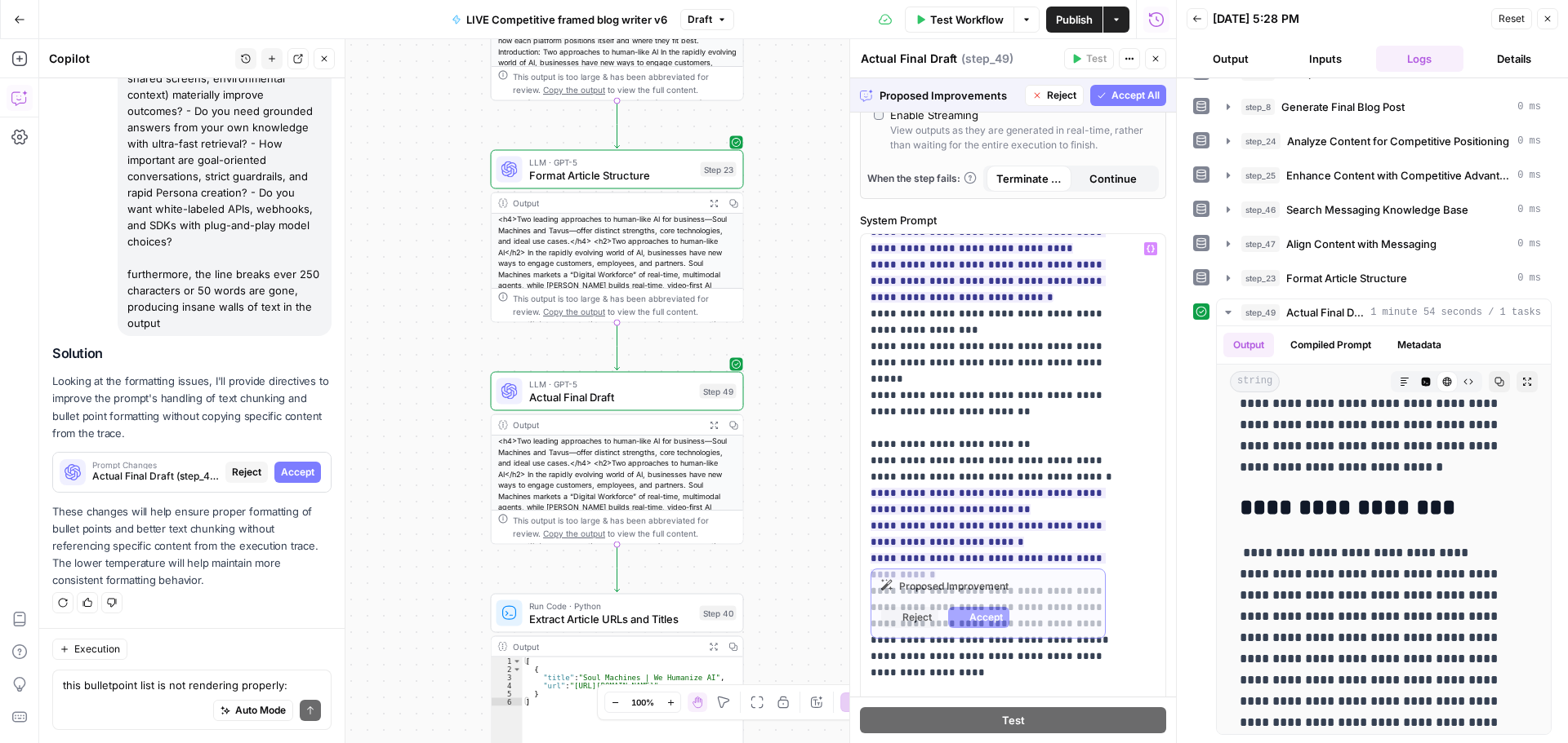
scroll to position [0, 0]
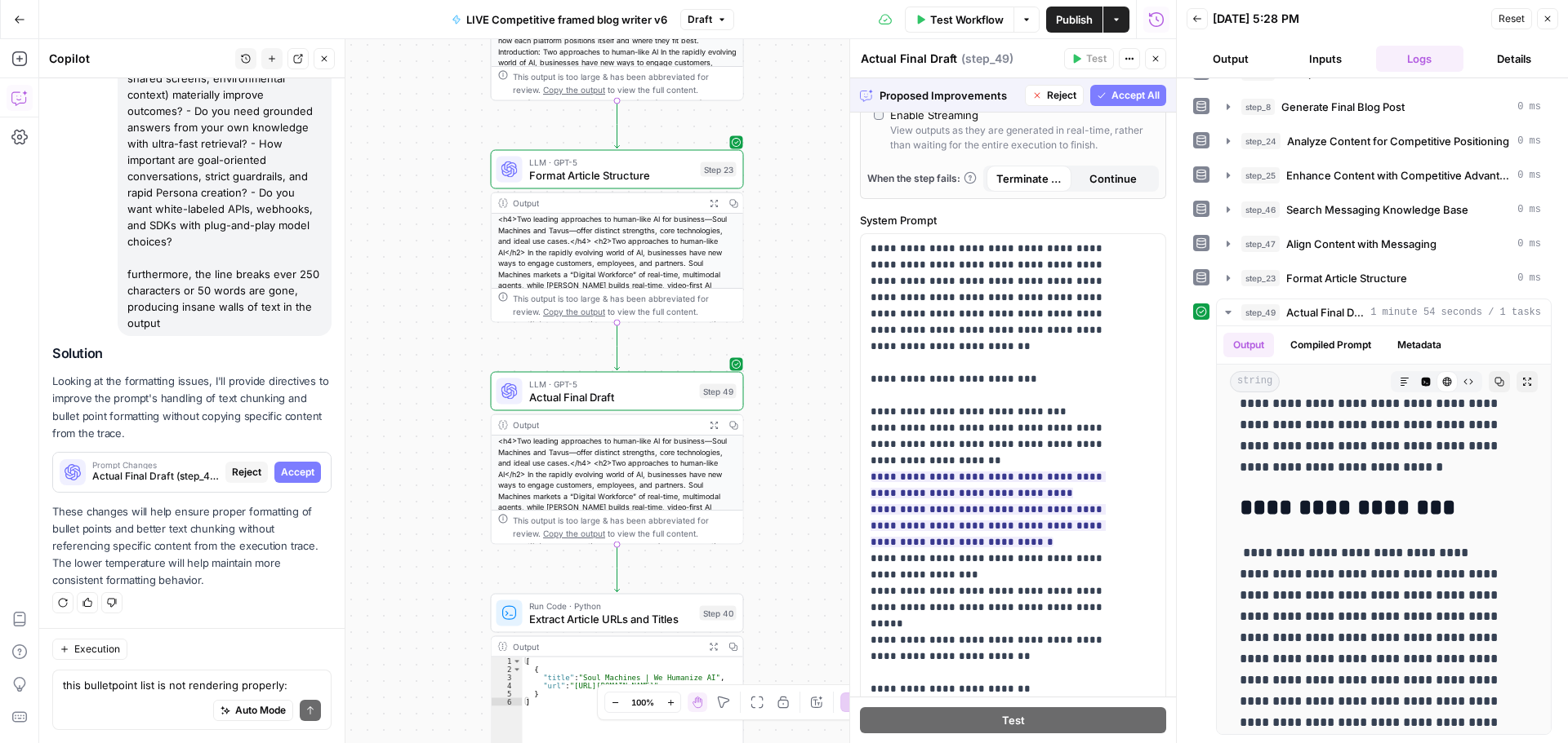
drag, startPoint x: 1125, startPoint y: 87, endPoint x: 965, endPoint y: 461, distance: 406.8
click at [1125, 88] on span "Accept All" at bounding box center [1136, 95] width 48 height 14
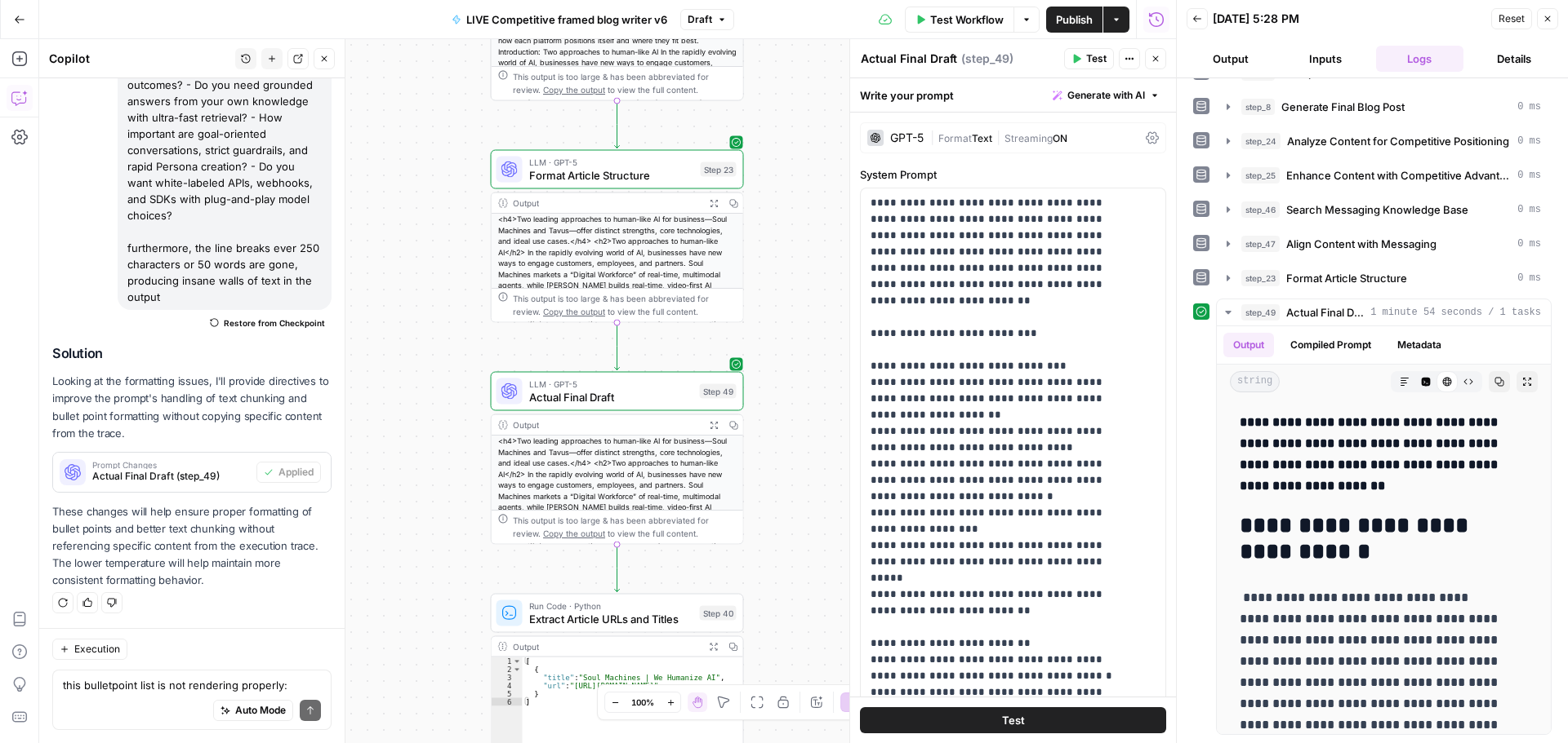
click at [1094, 64] on span "Test" at bounding box center [1095, 58] width 20 height 14
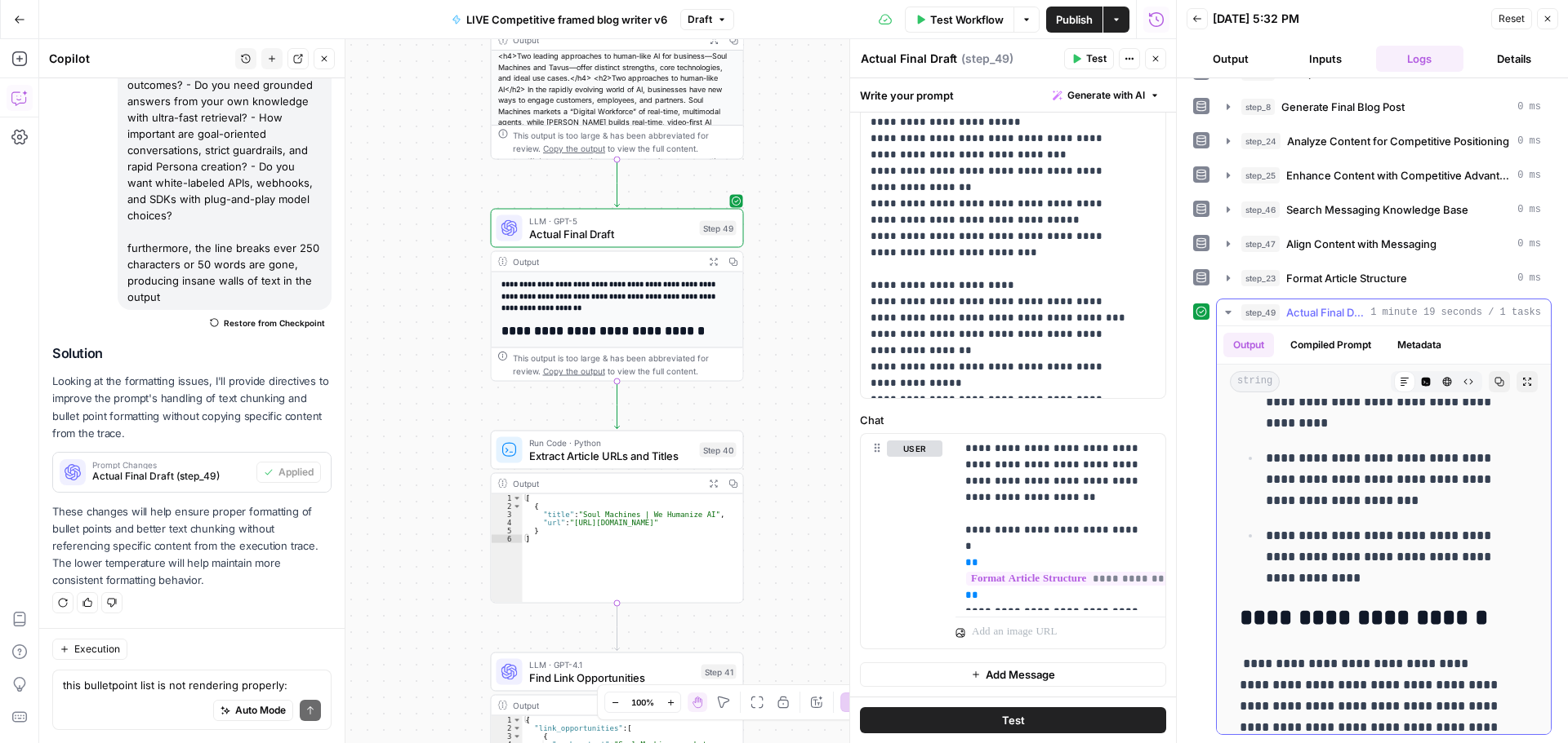
scroll to position [7064, 0]
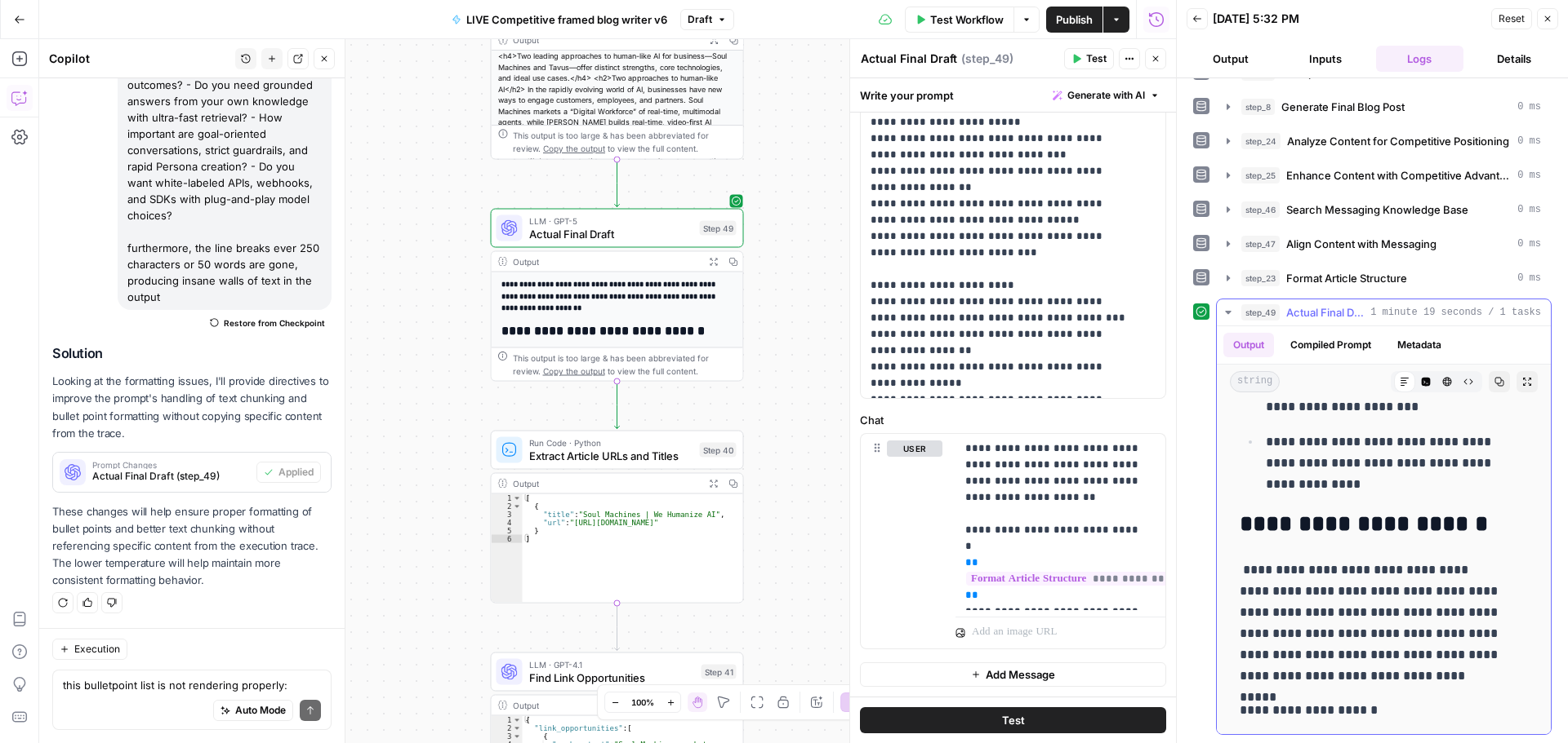
drag, startPoint x: 1241, startPoint y: 421, endPoint x: 1463, endPoint y: 698, distance: 355.0
copy div "**********"
click at [155, 705] on div "Auto Mode Send" at bounding box center [192, 711] width 258 height 36
type textarea "thanks, that fixed it. nice work"
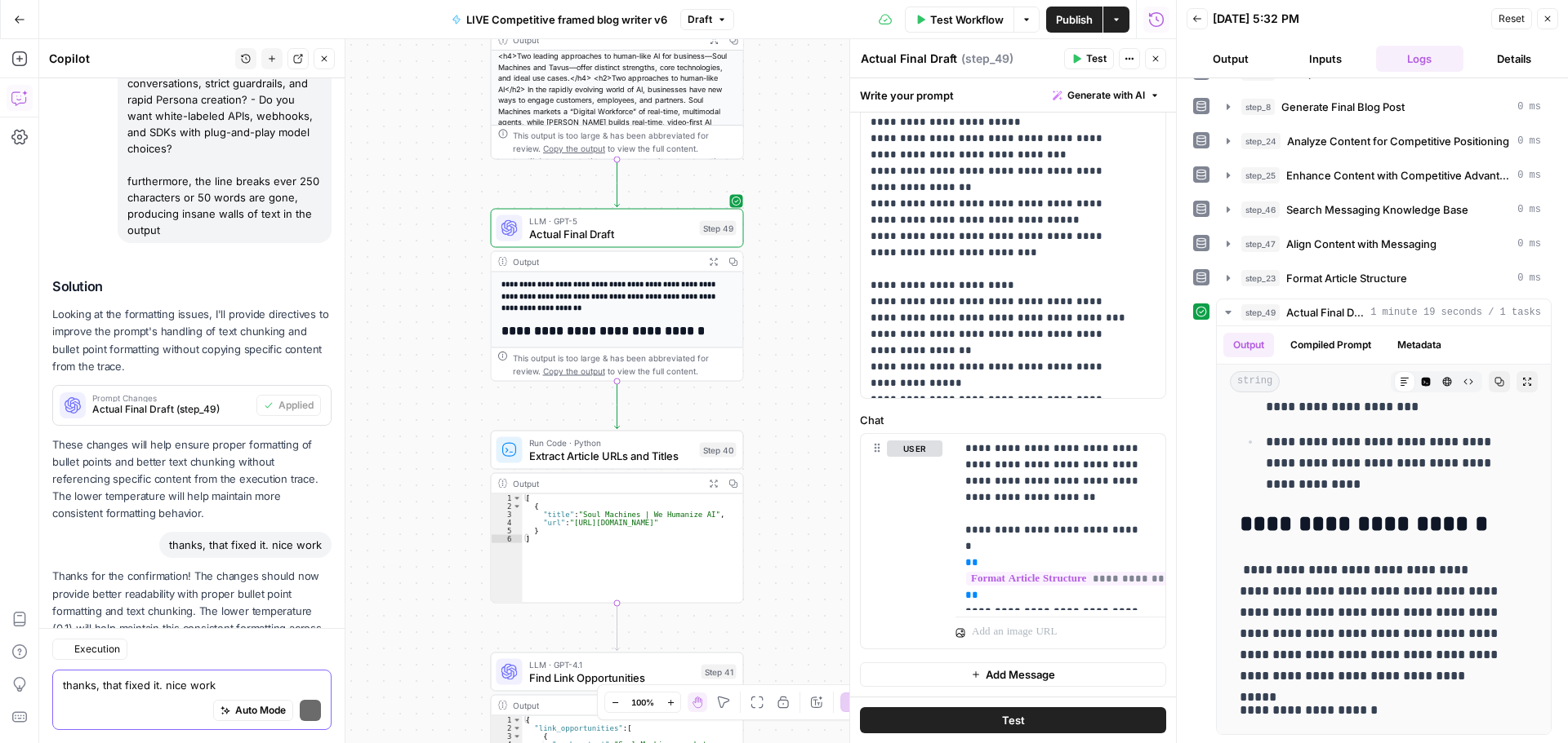
scroll to position [843, 0]
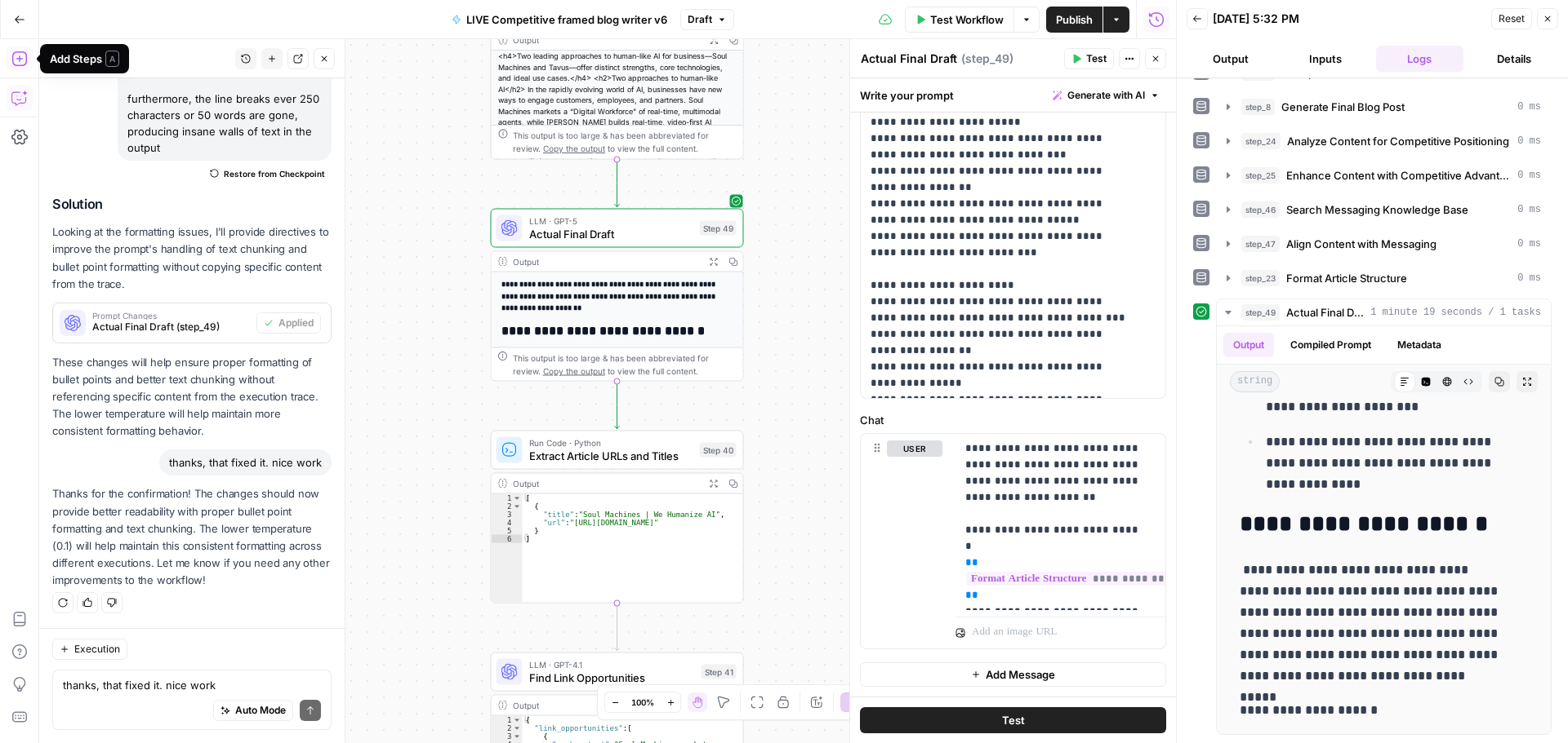
click at [25, 59] on icon "button" at bounding box center [19, 58] width 16 height 16
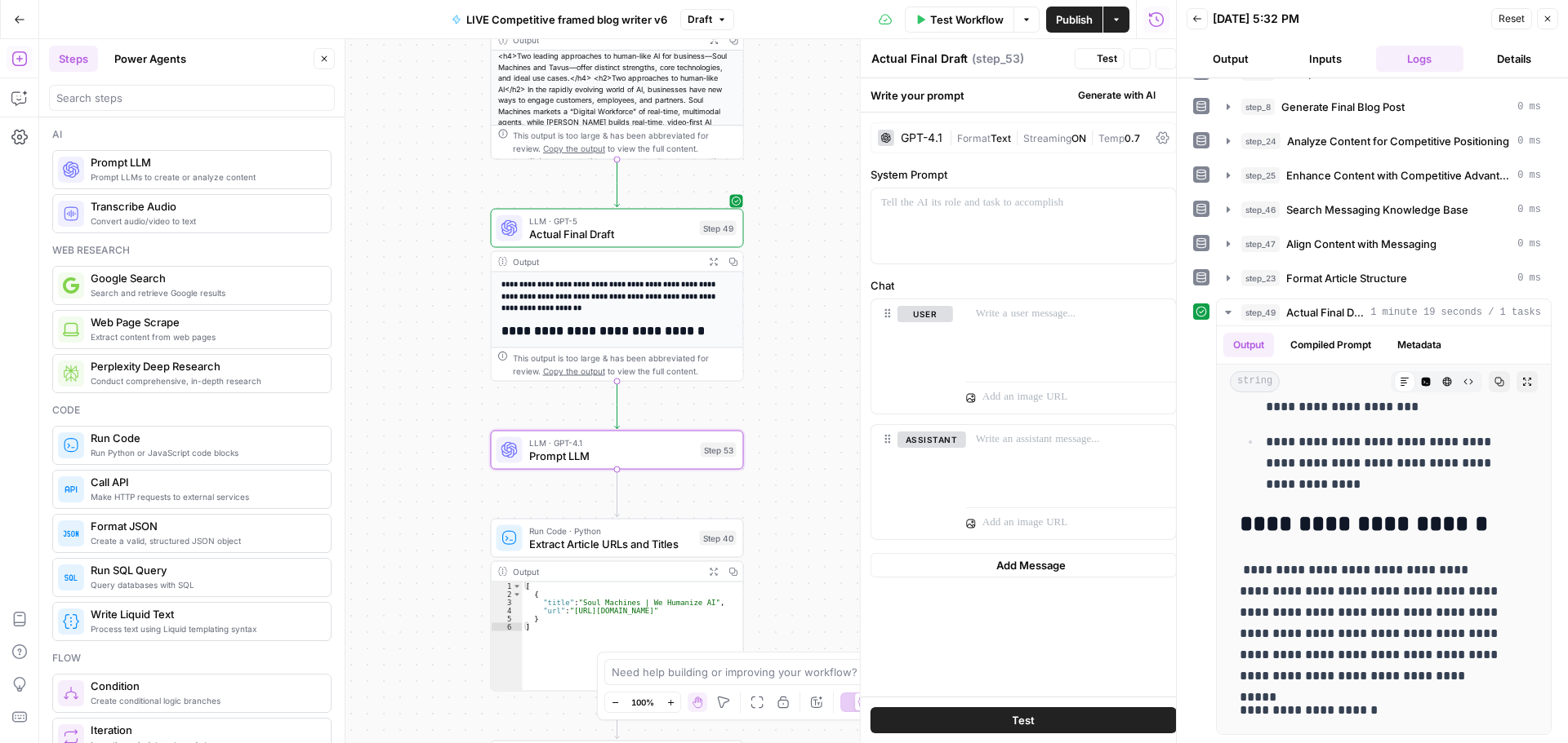
type textarea "Prompt LLM"
click at [17, 100] on icon "button" at bounding box center [19, 98] width 16 height 16
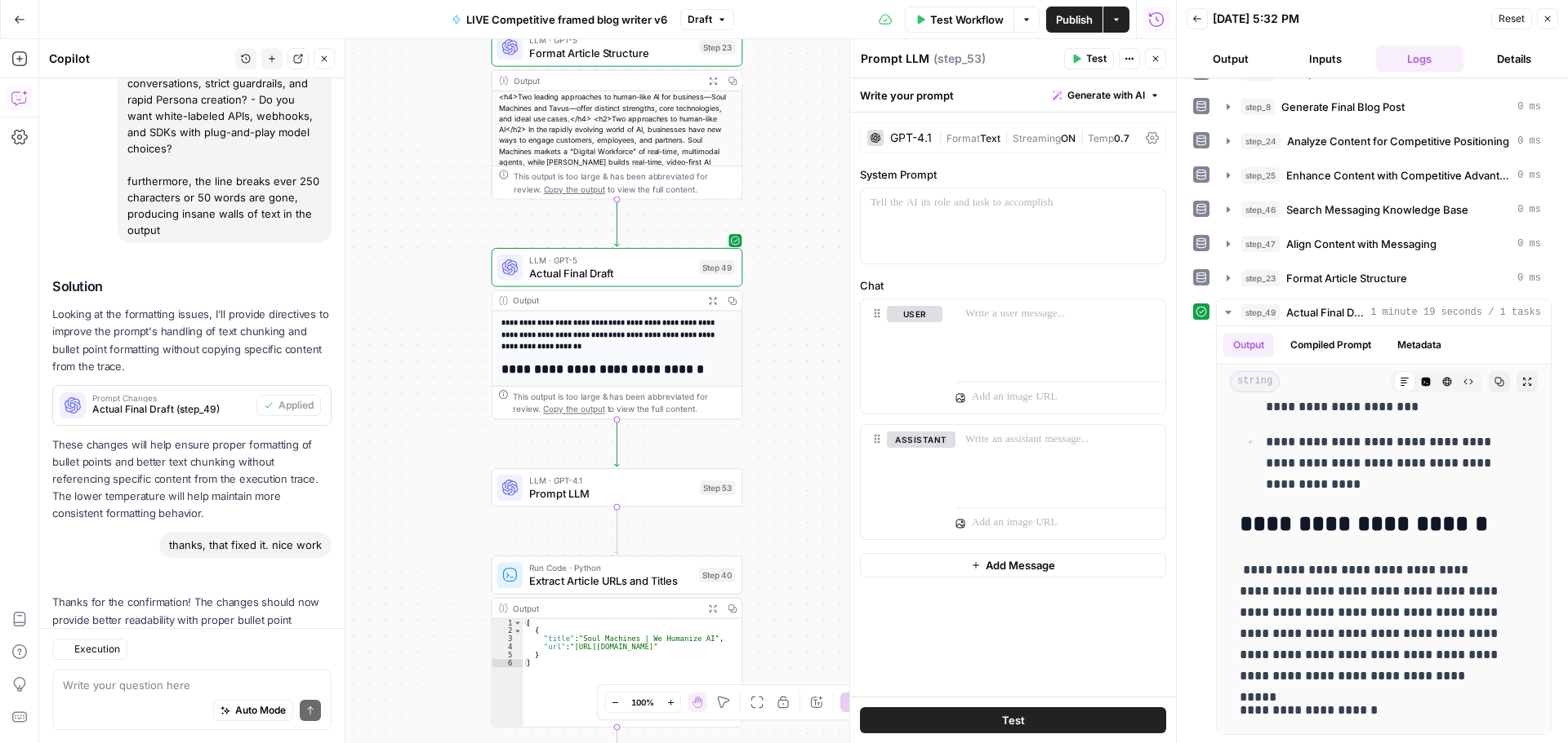
scroll to position [869, 0]
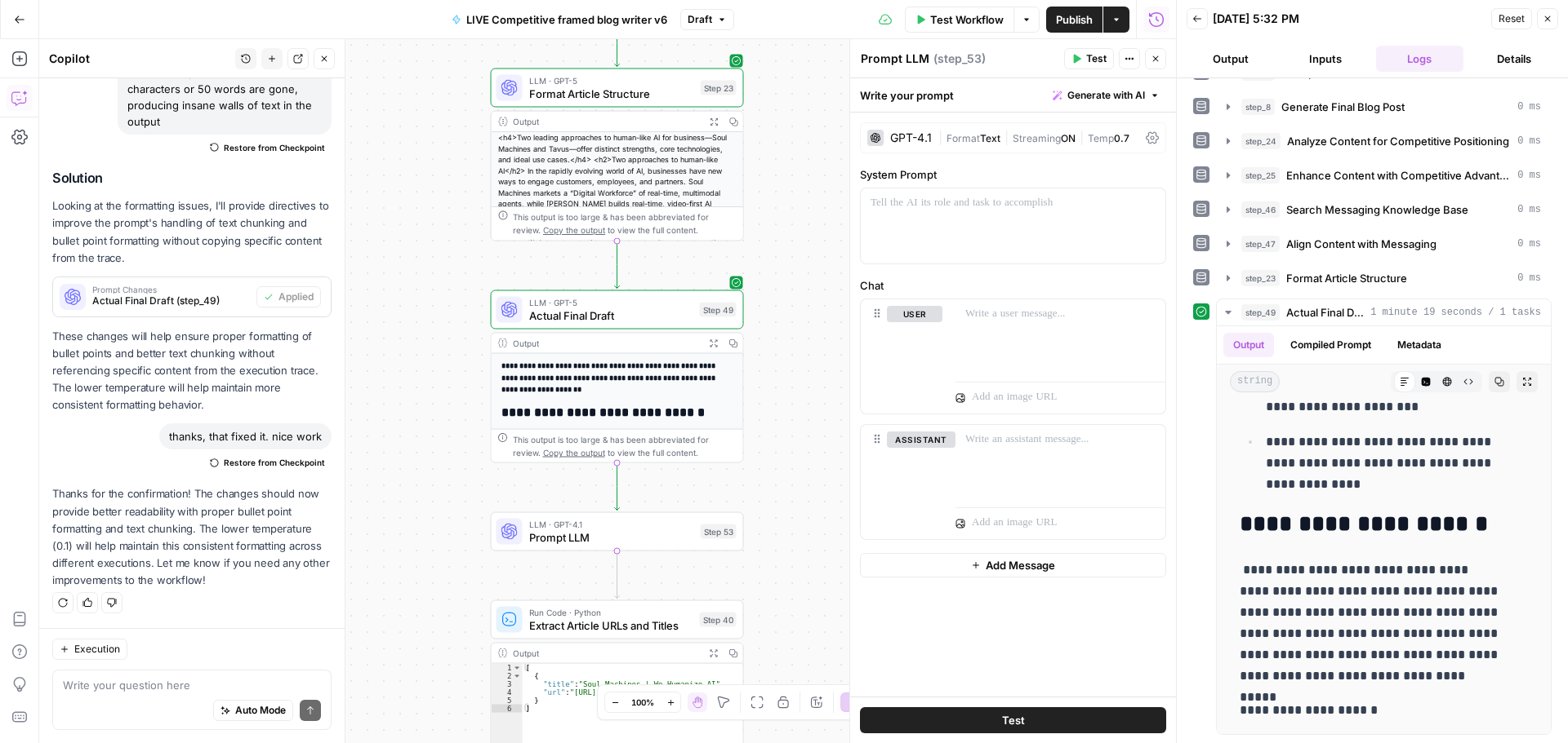
click at [138, 693] on textarea at bounding box center [192, 685] width 258 height 16
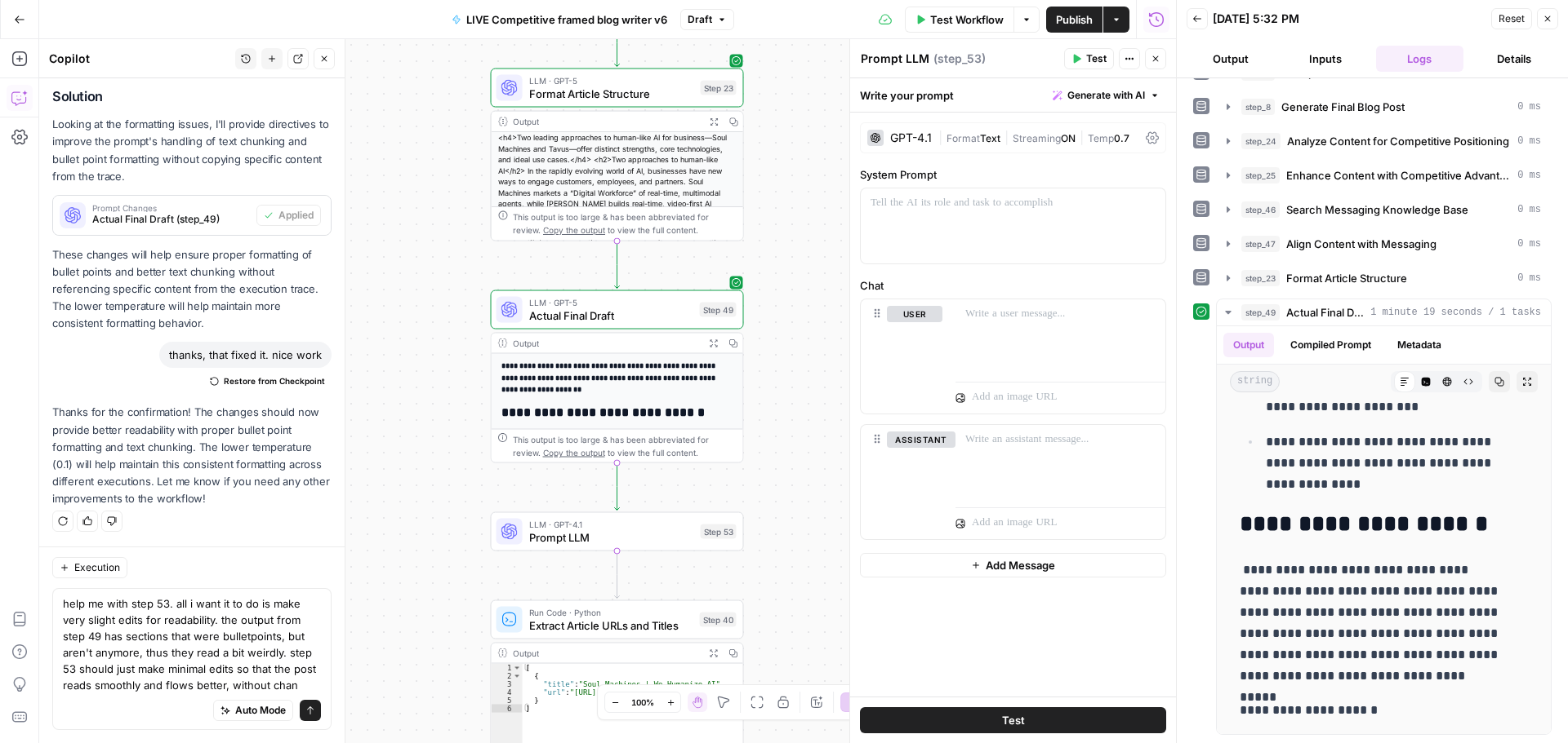
scroll to position [967, 0]
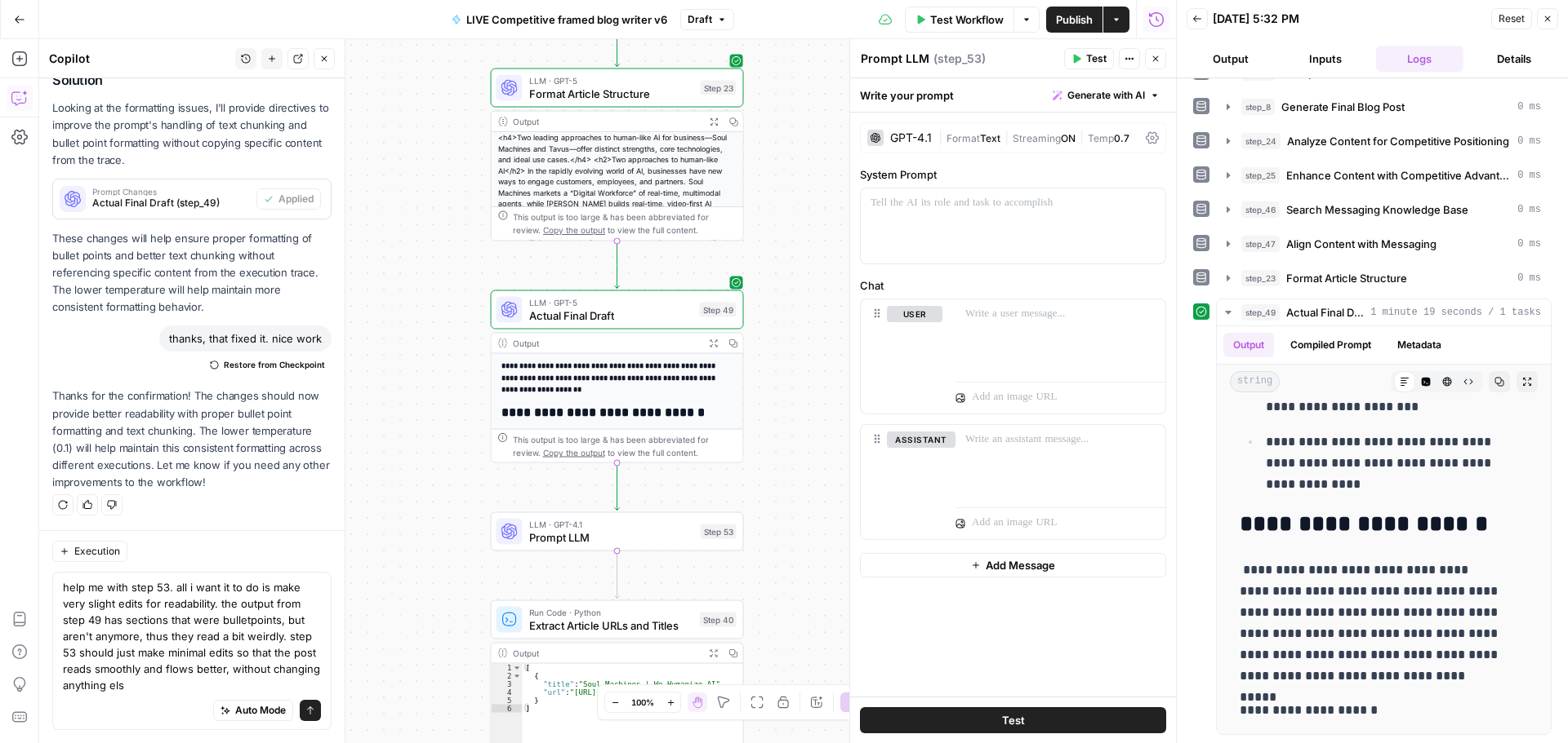
type textarea "help me with step 53. all i want it to do is make very slight edits for readabi…"
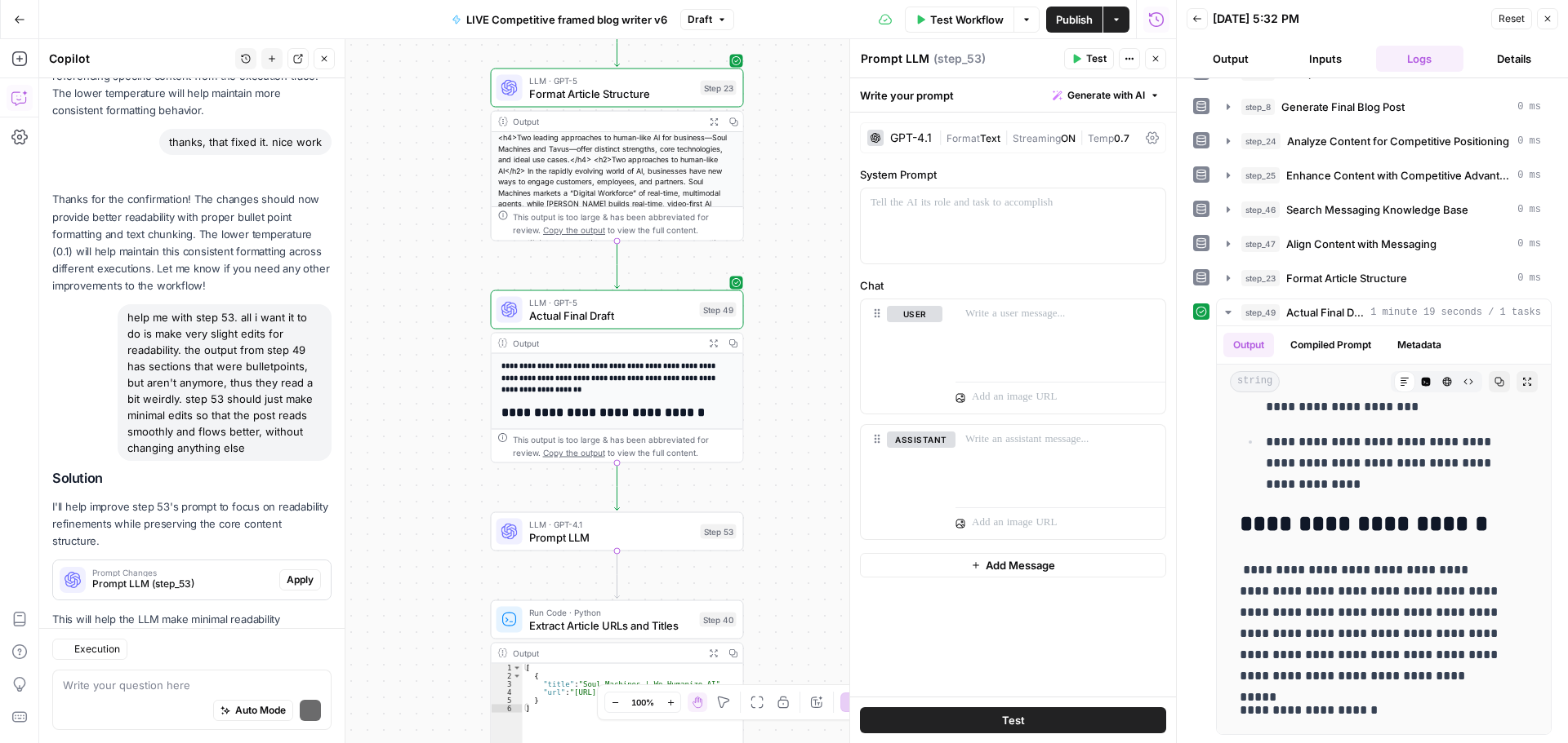
scroll to position [1273, 0]
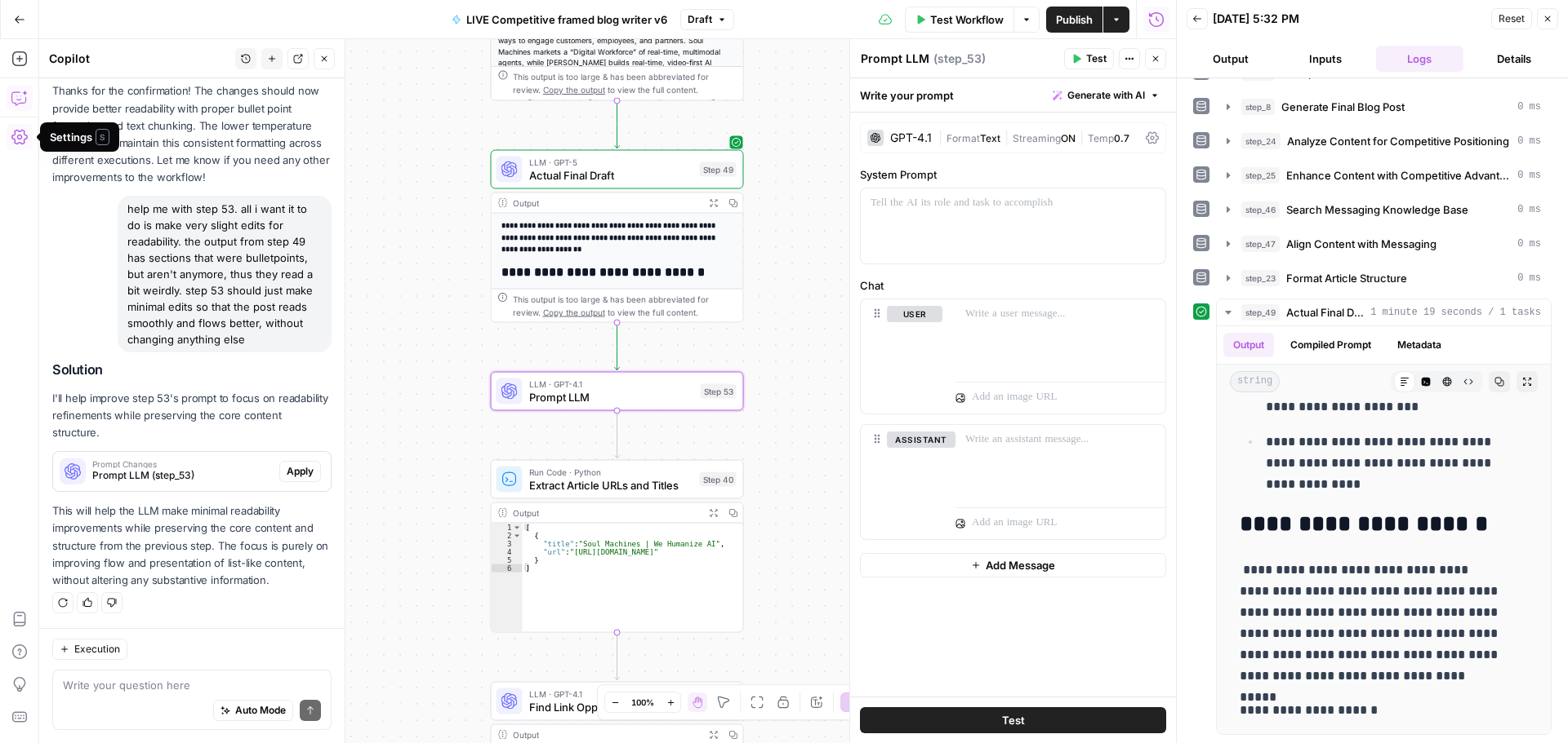
click at [287, 472] on span "Apply" at bounding box center [300, 471] width 27 height 14
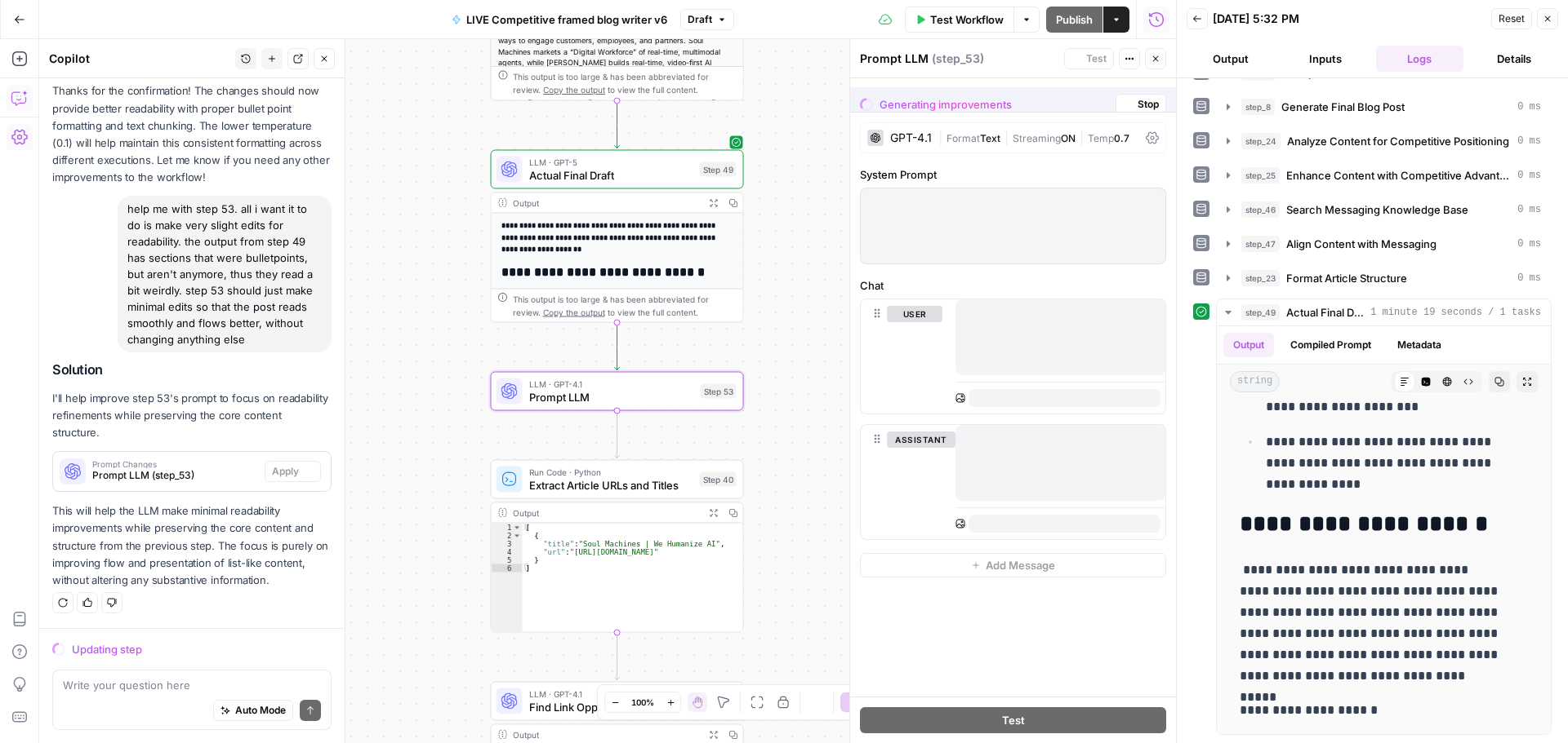
scroll to position [1194, 0]
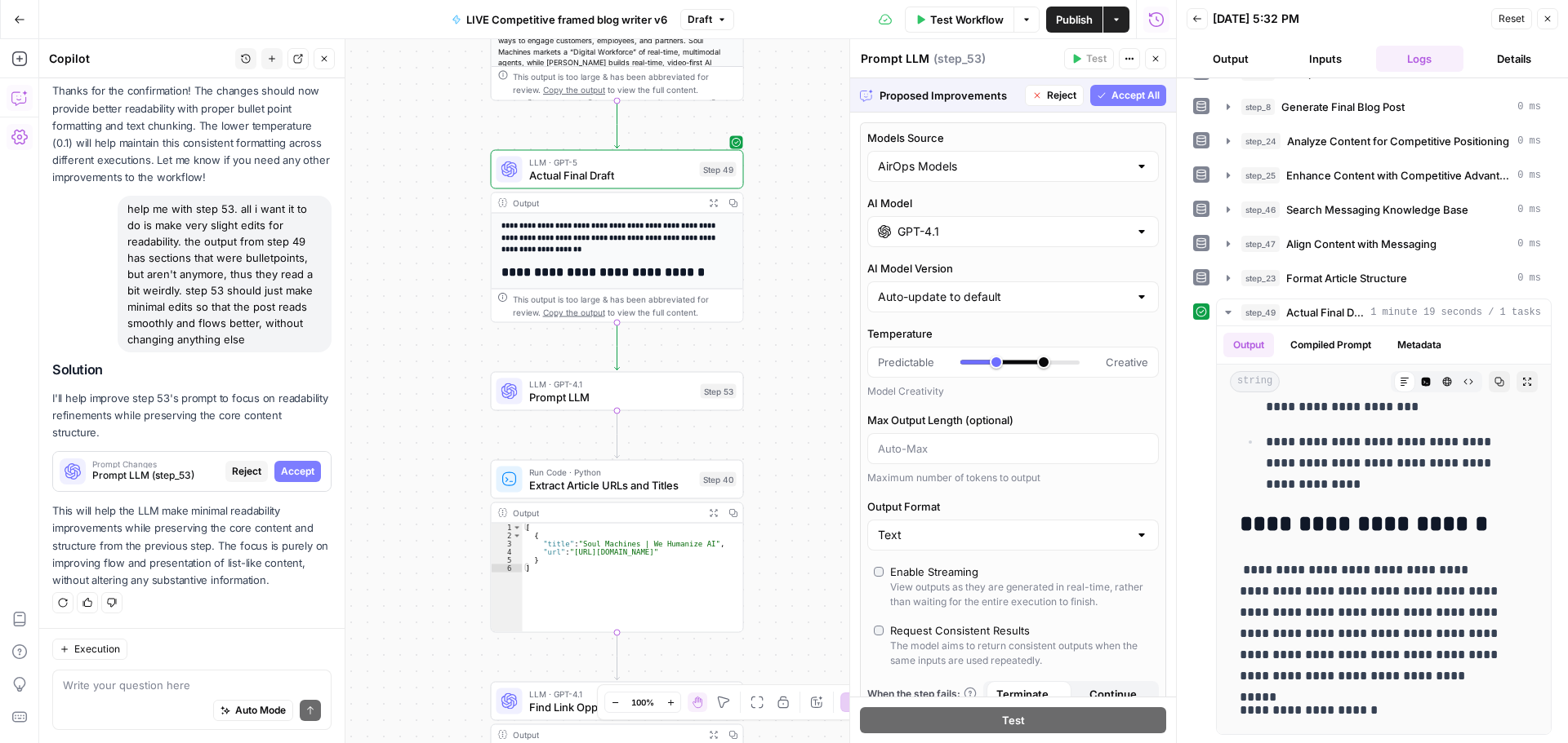
click at [1131, 98] on span "Accept All" at bounding box center [1136, 95] width 48 height 14
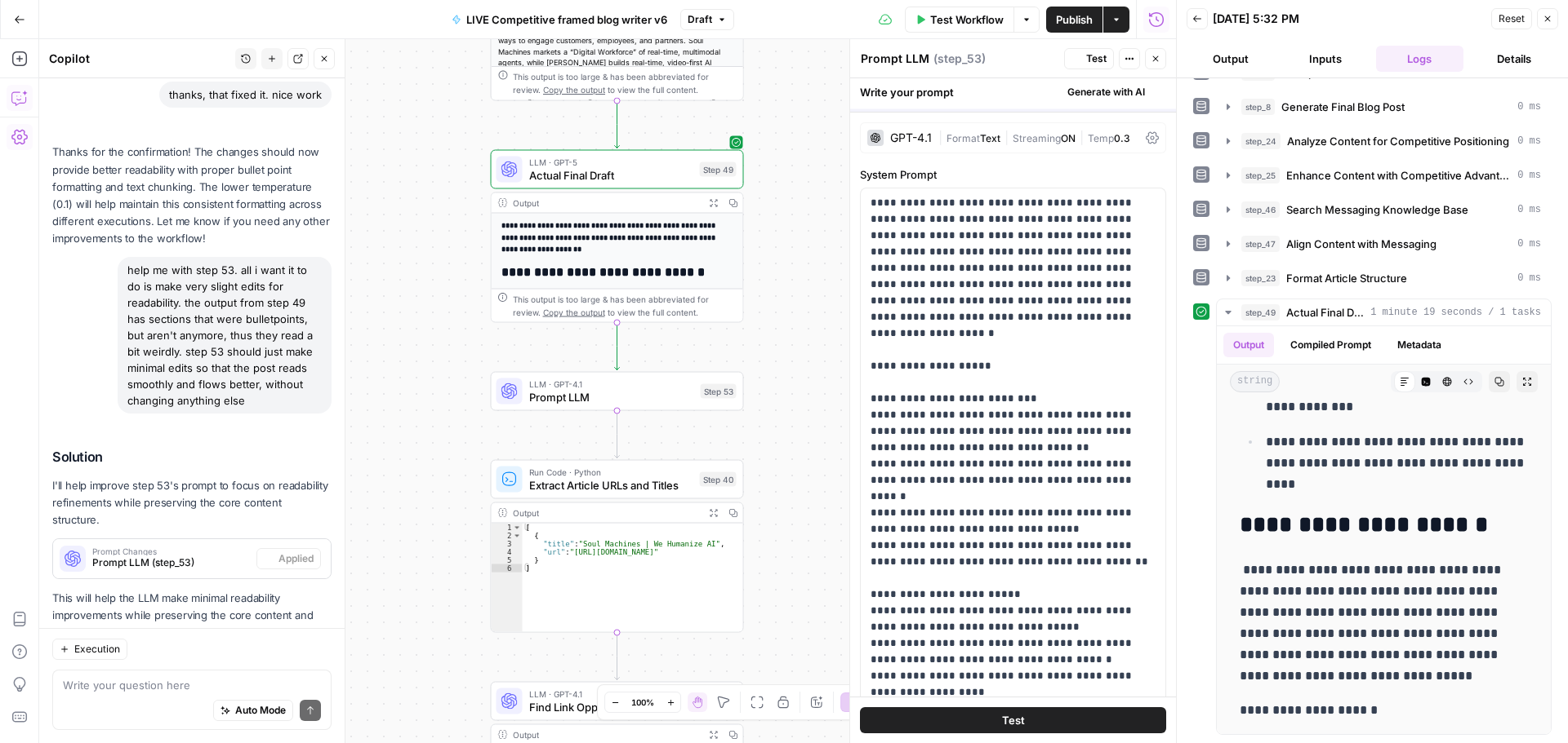
scroll to position [0, 0]
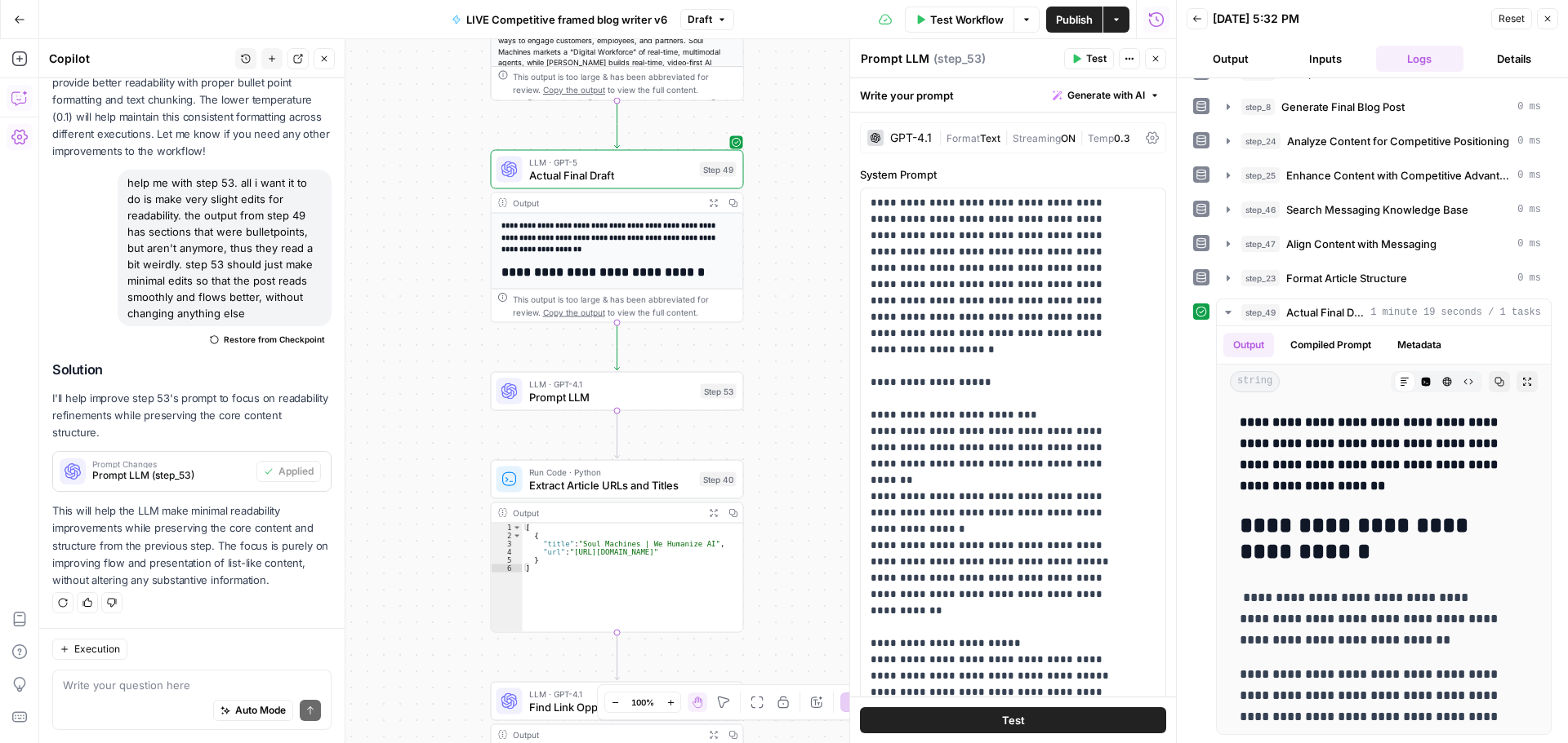
click at [946, 137] on span "Format" at bounding box center [962, 138] width 33 height 12
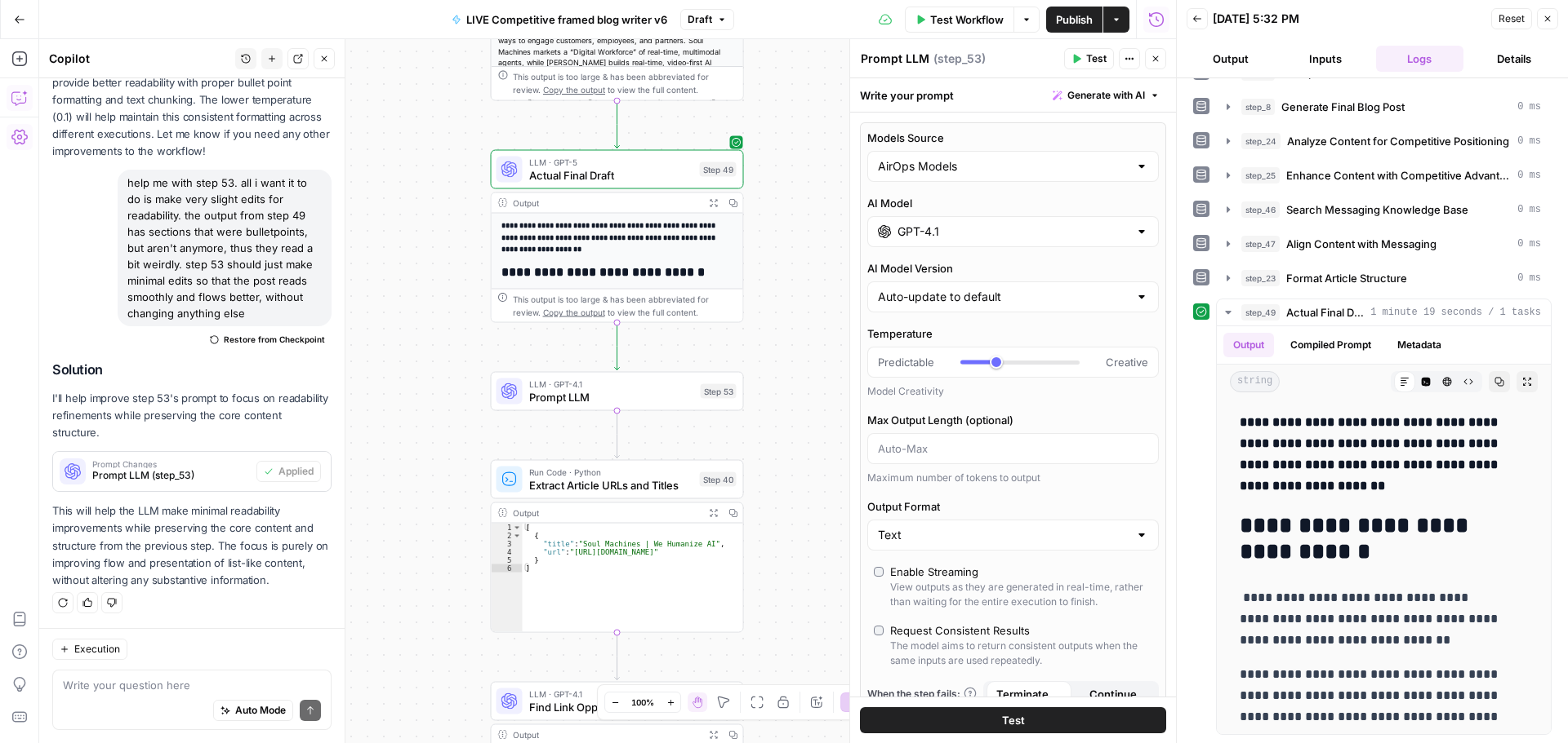
click at [944, 175] on div "AirOps Models" at bounding box center [1012, 166] width 292 height 31
click at [942, 225] on span "My Models" at bounding box center [1004, 229] width 245 height 16
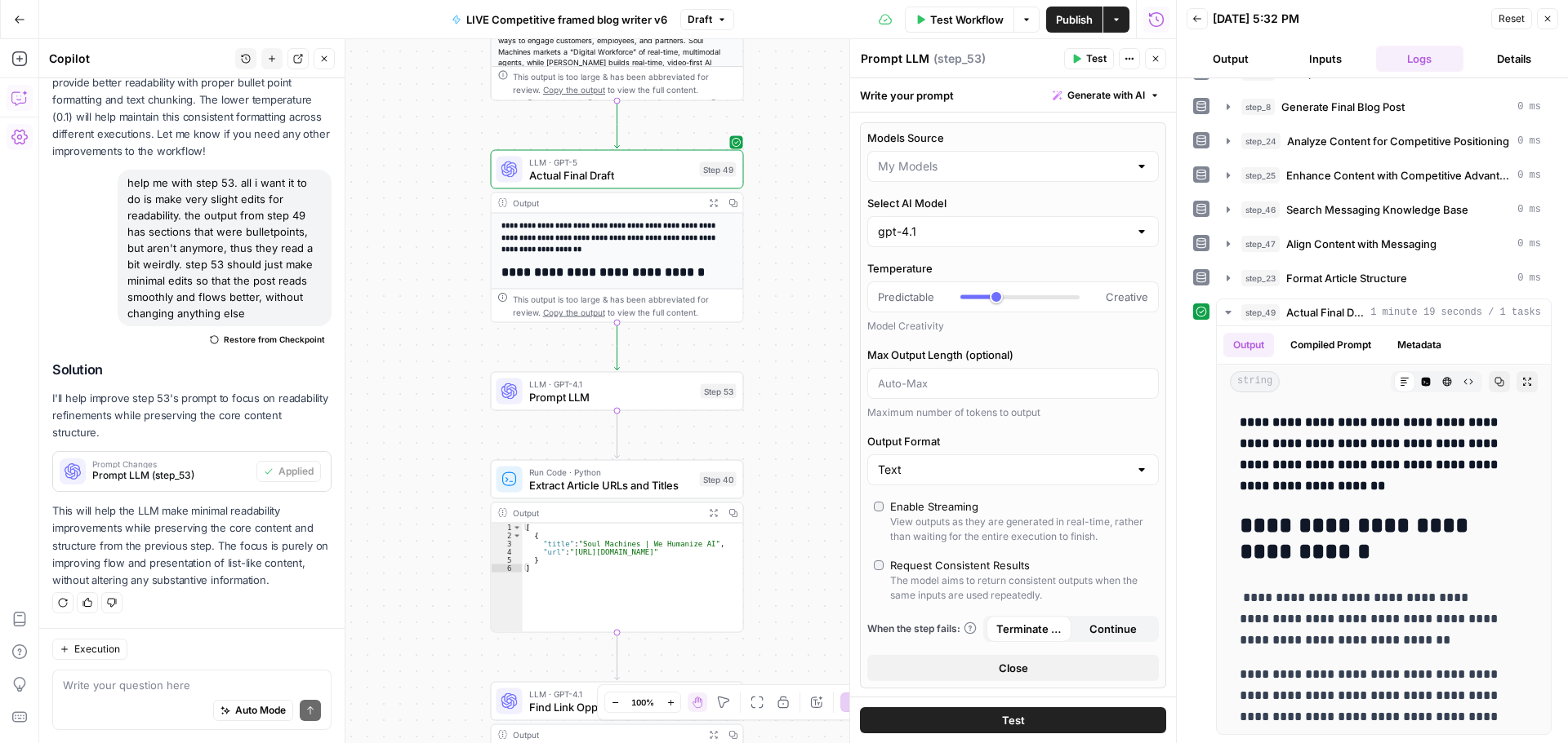
type input "My Models"
click at [969, 233] on input "Select AI Model" at bounding box center [1003, 231] width 251 height 16
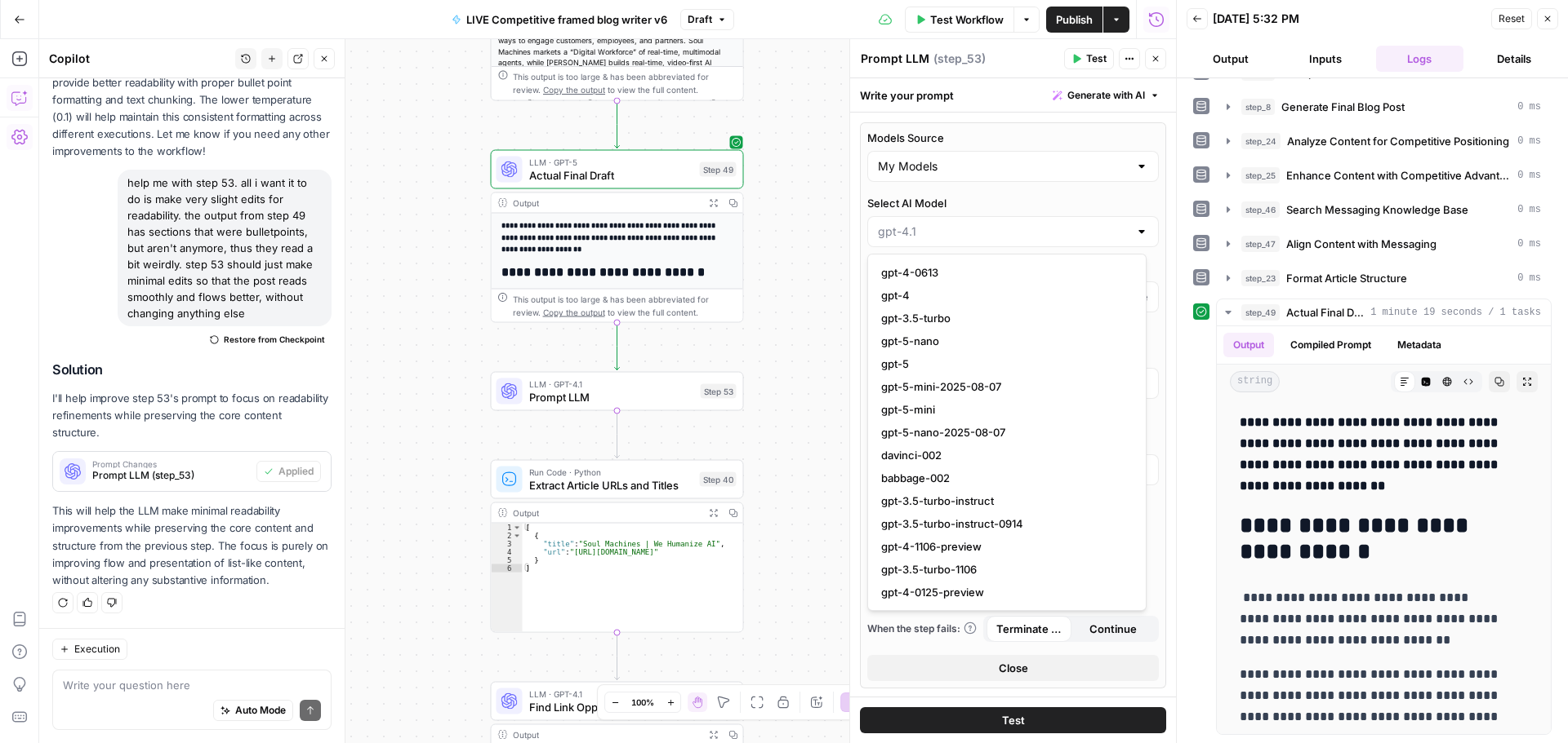
click at [957, 362] on span "gpt-5" at bounding box center [1004, 363] width 245 height 16
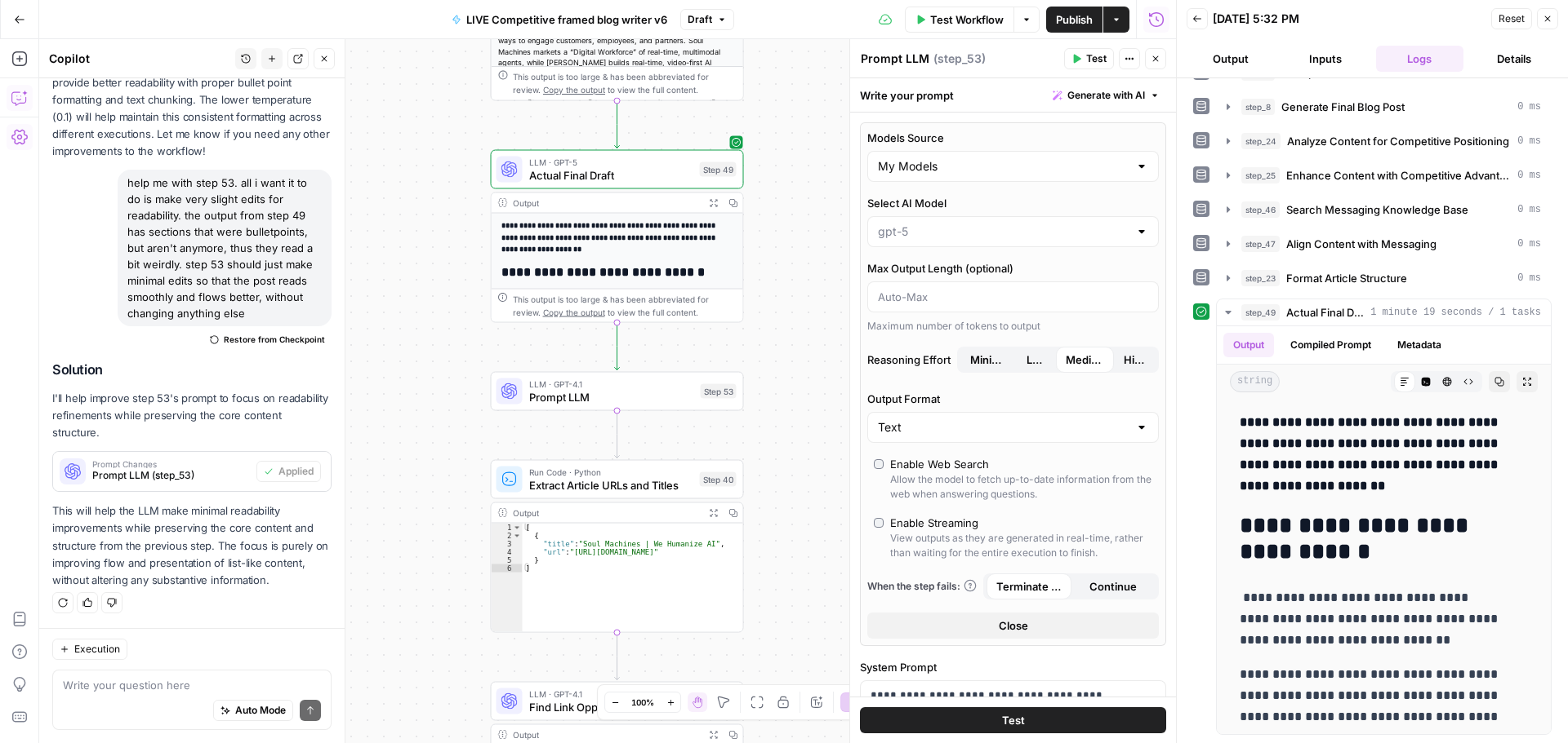
type input "gpt-5"
click at [973, 240] on div "gpt-5" at bounding box center [1012, 231] width 292 height 31
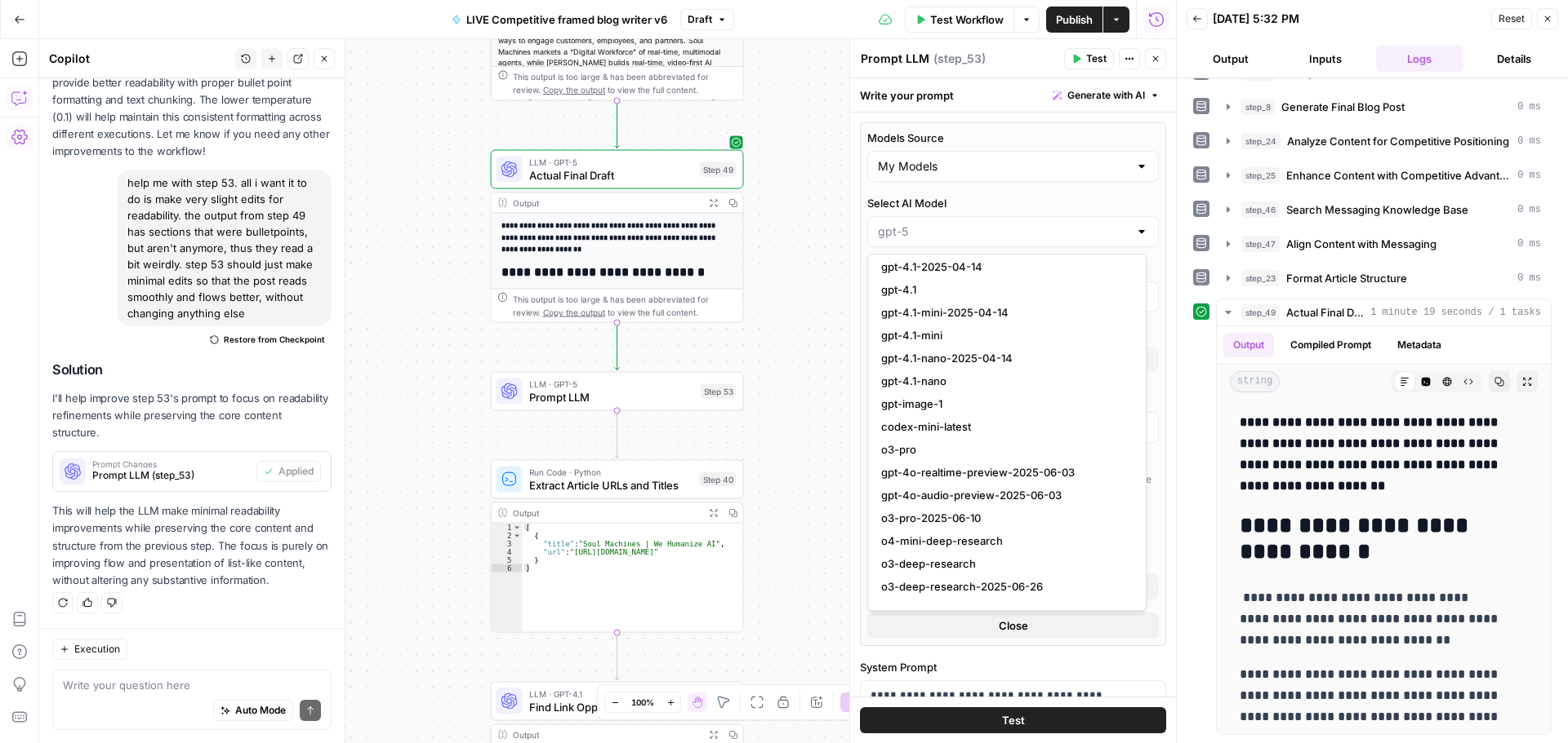
scroll to position [1335, 0]
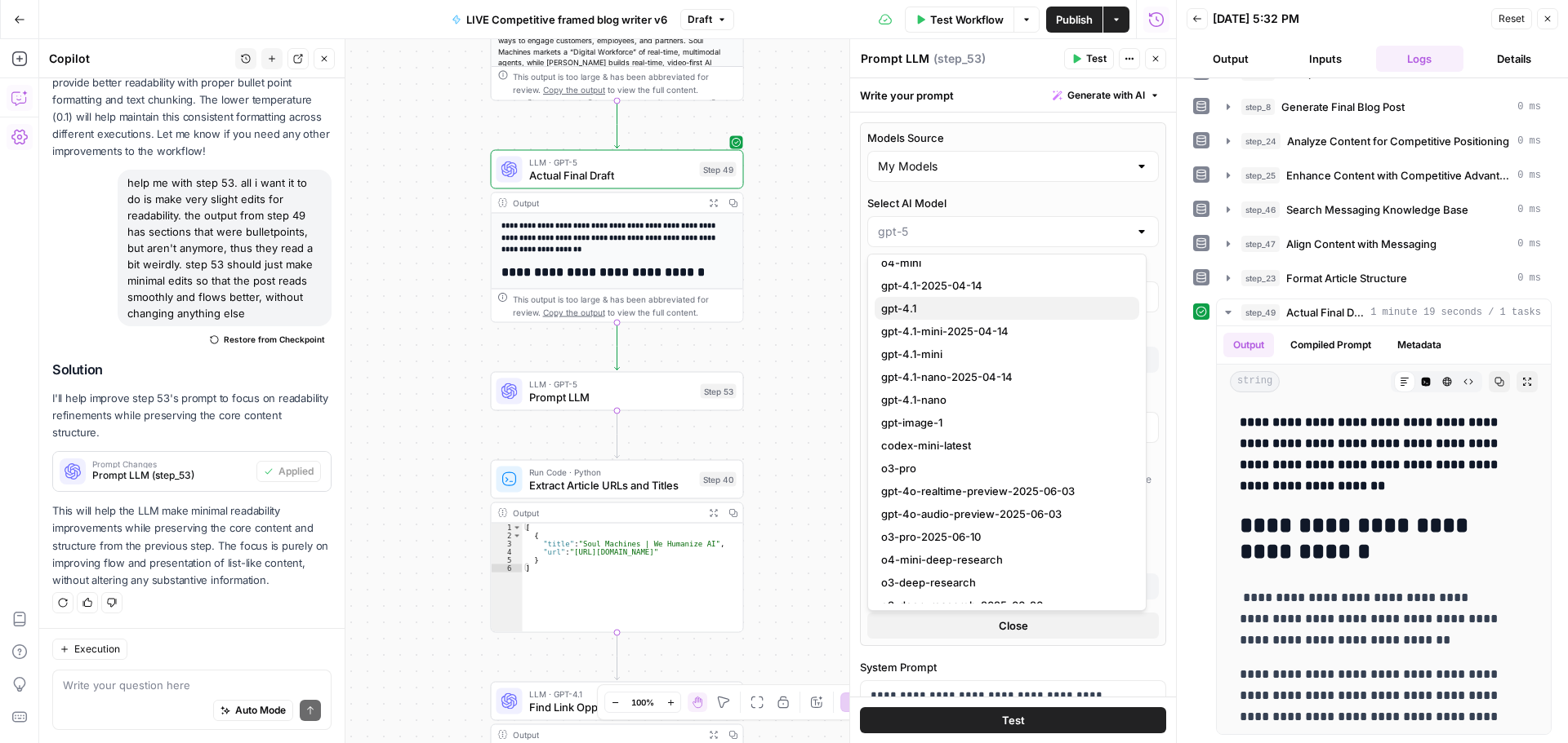
click at [956, 310] on span "gpt-4.1" at bounding box center [1004, 308] width 245 height 16
type input "gpt-4.1"
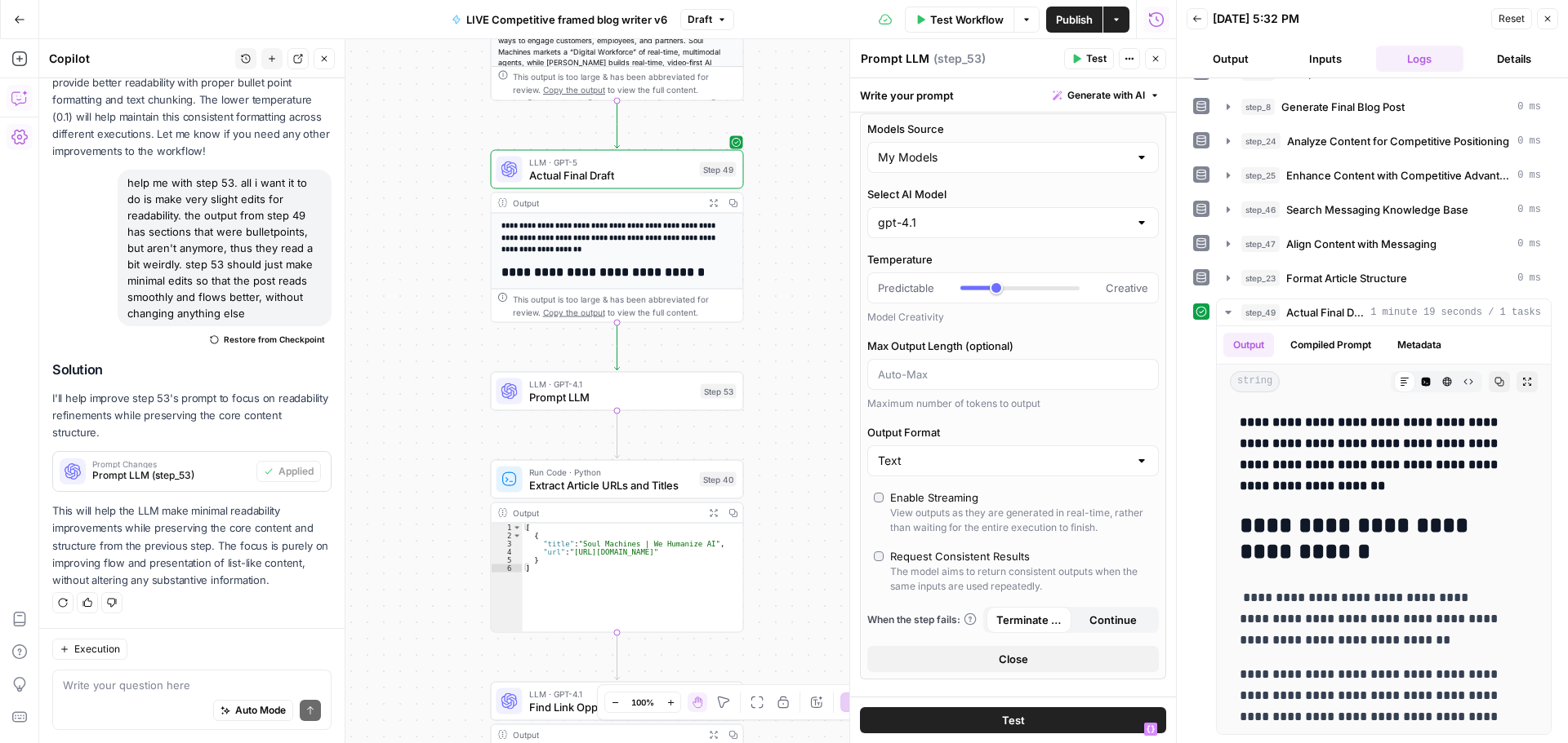
scroll to position [0, 0]
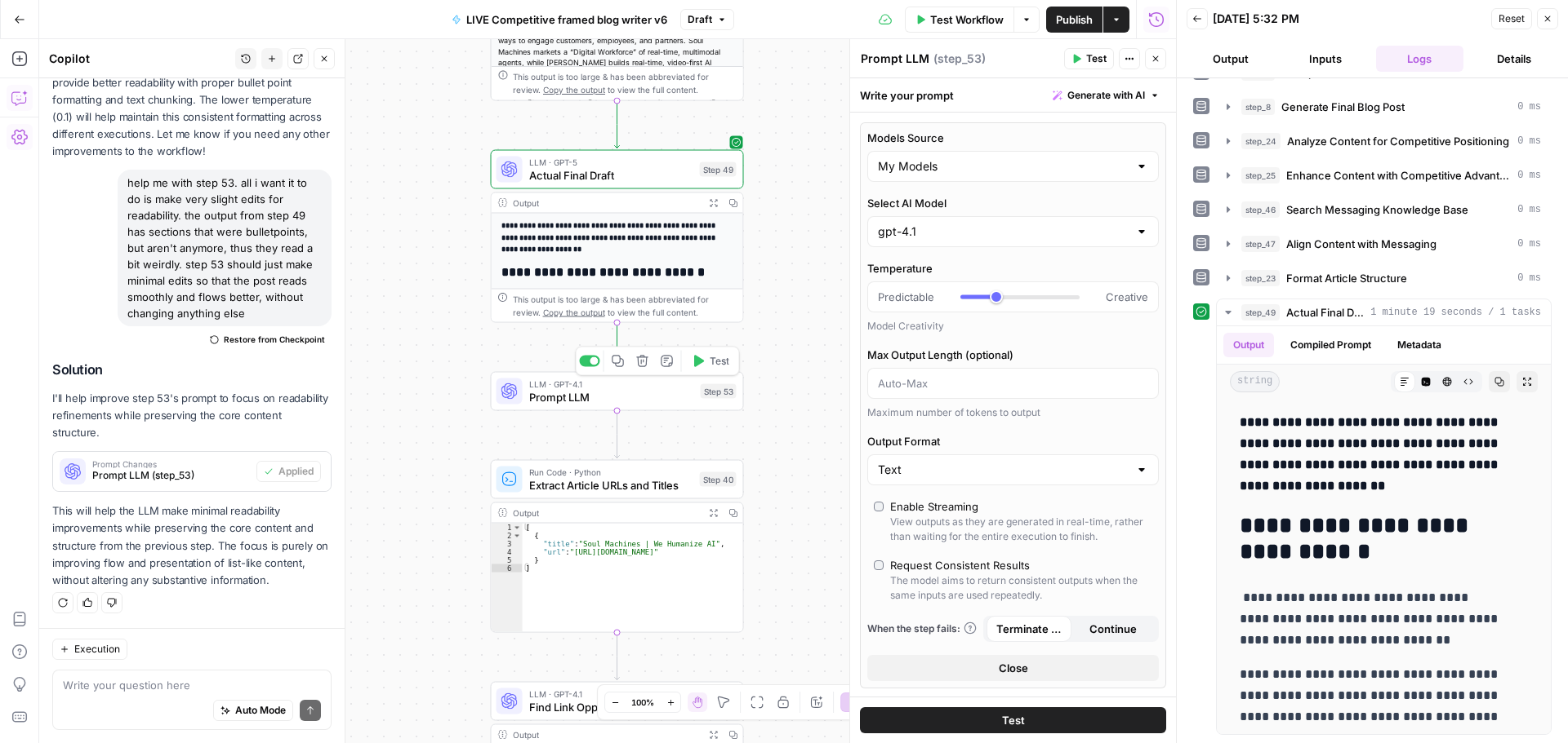
click at [628, 401] on span "Prompt LLM" at bounding box center [611, 397] width 165 height 16
click at [565, 399] on span "Prompt LLM" at bounding box center [611, 397] width 165 height 16
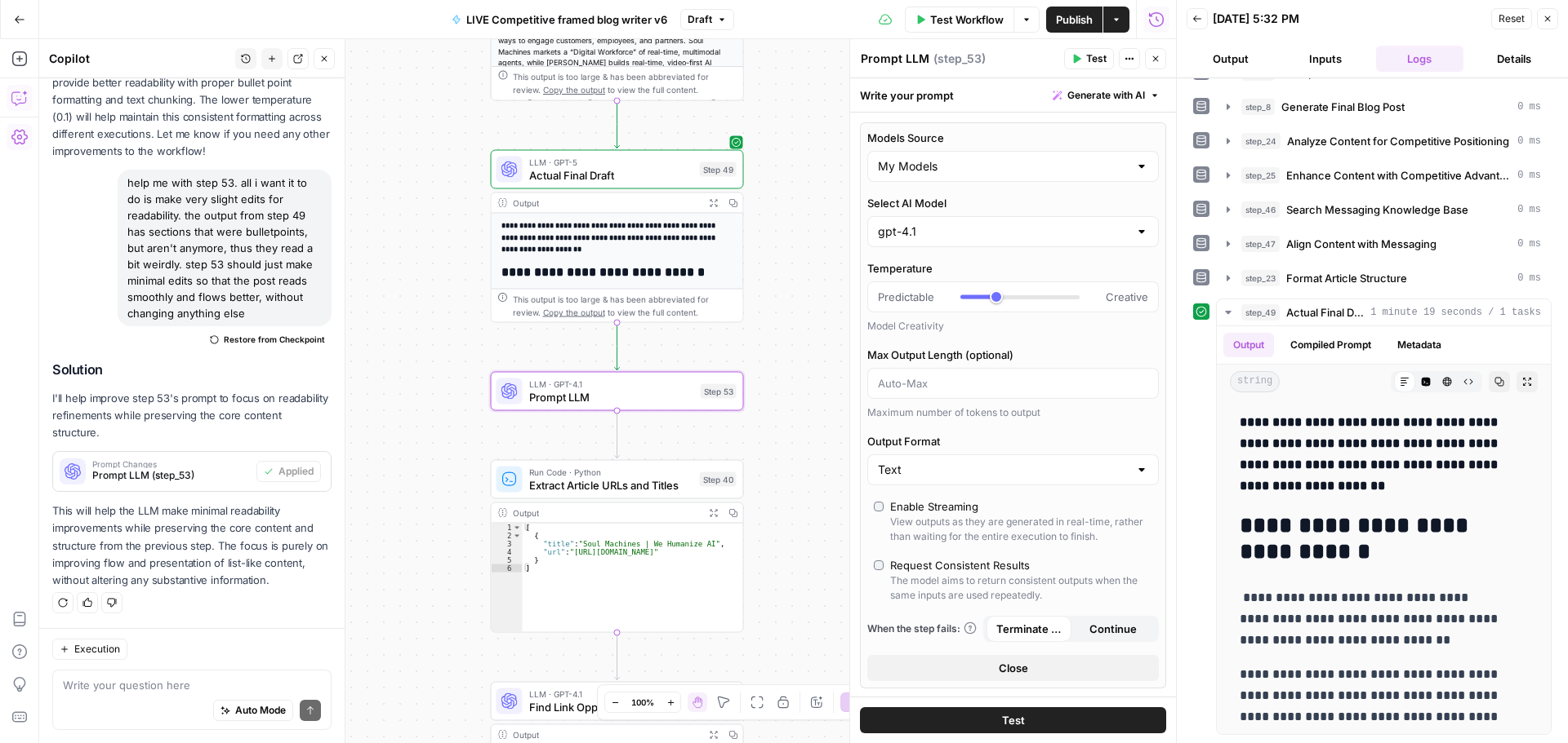
click at [916, 63] on textarea "Prompt LLM" at bounding box center [895, 58] width 69 height 16
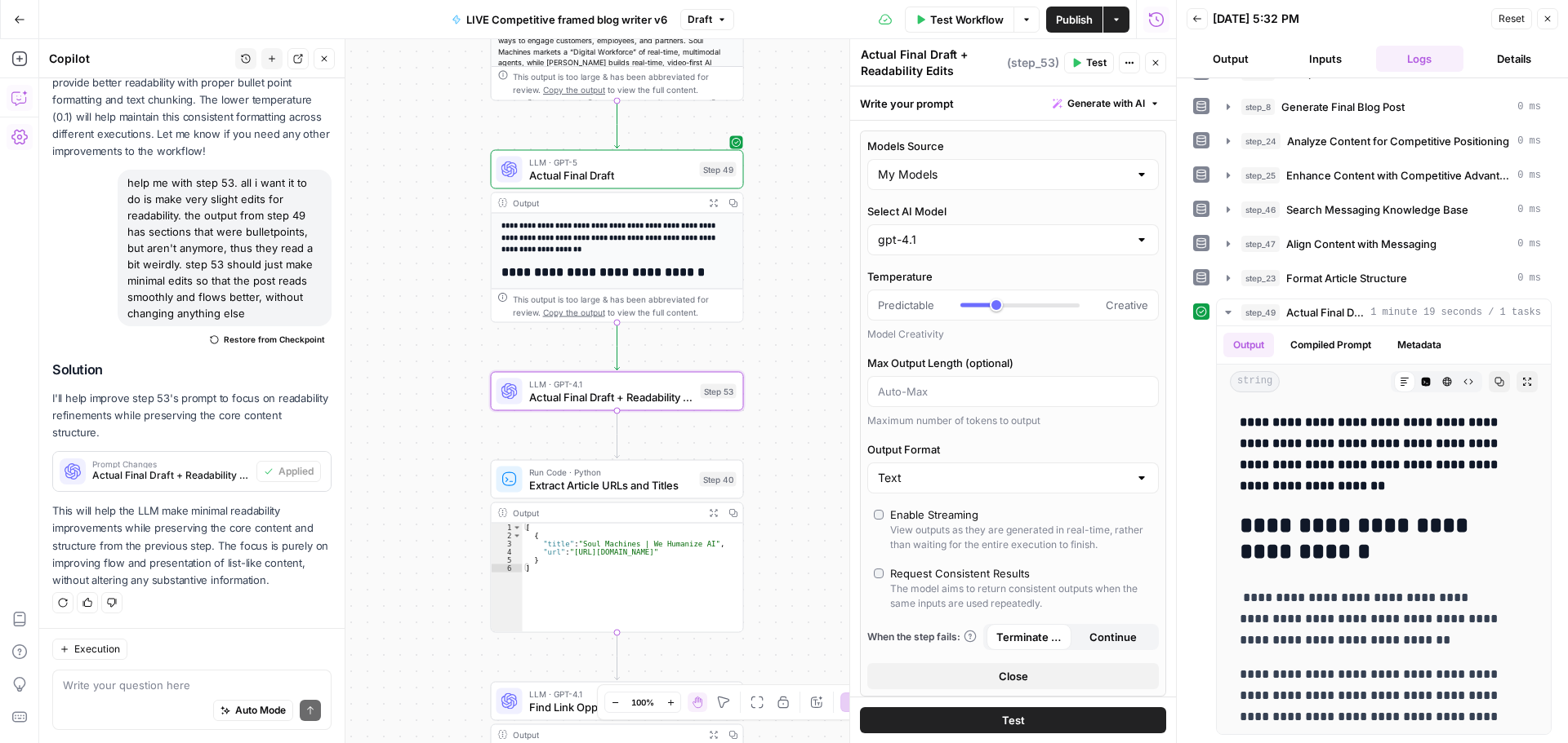
type textarea "Actual Final Draft + Readability Edits"
click at [1090, 64] on span "Test" at bounding box center [1095, 62] width 20 height 14
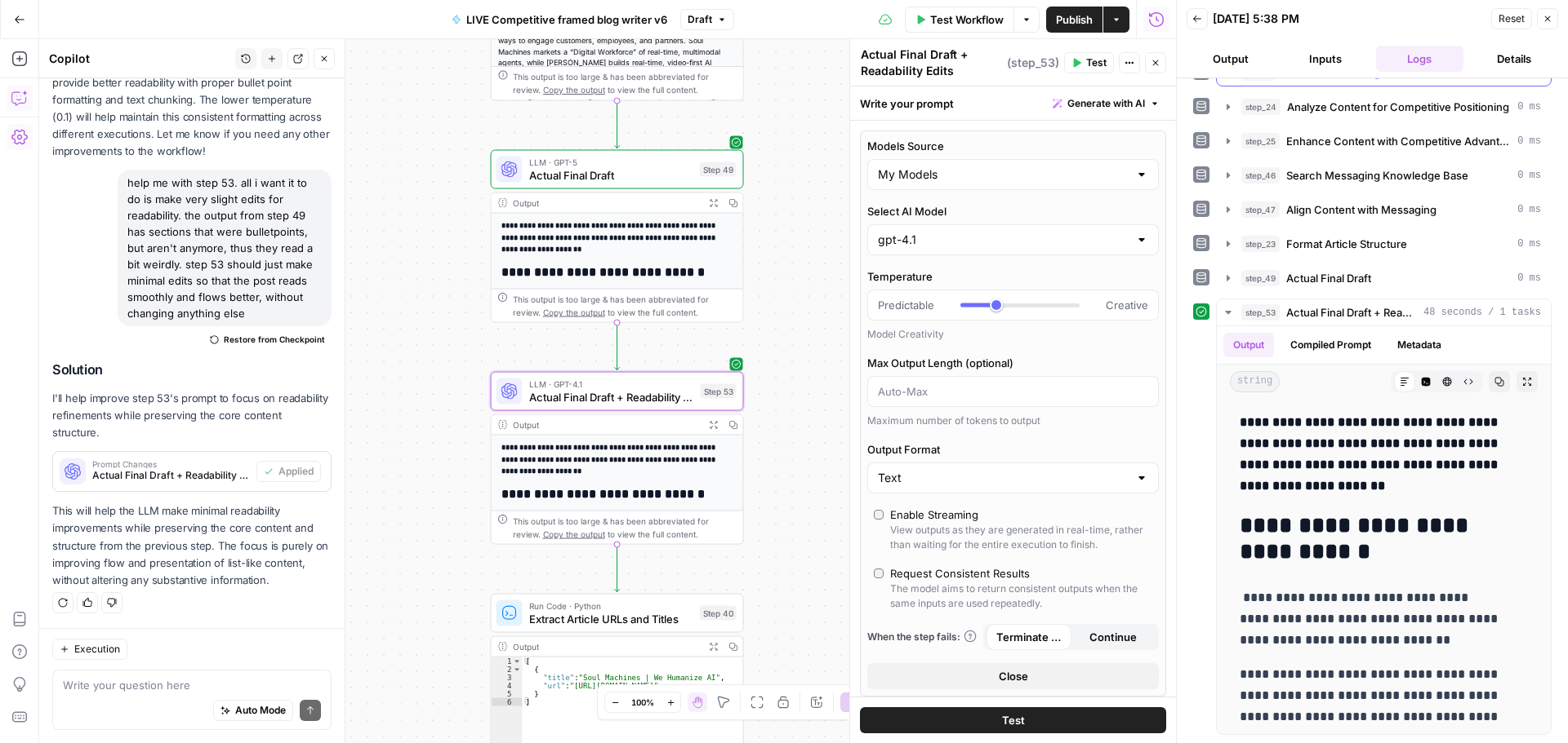
scroll to position [258, 0]
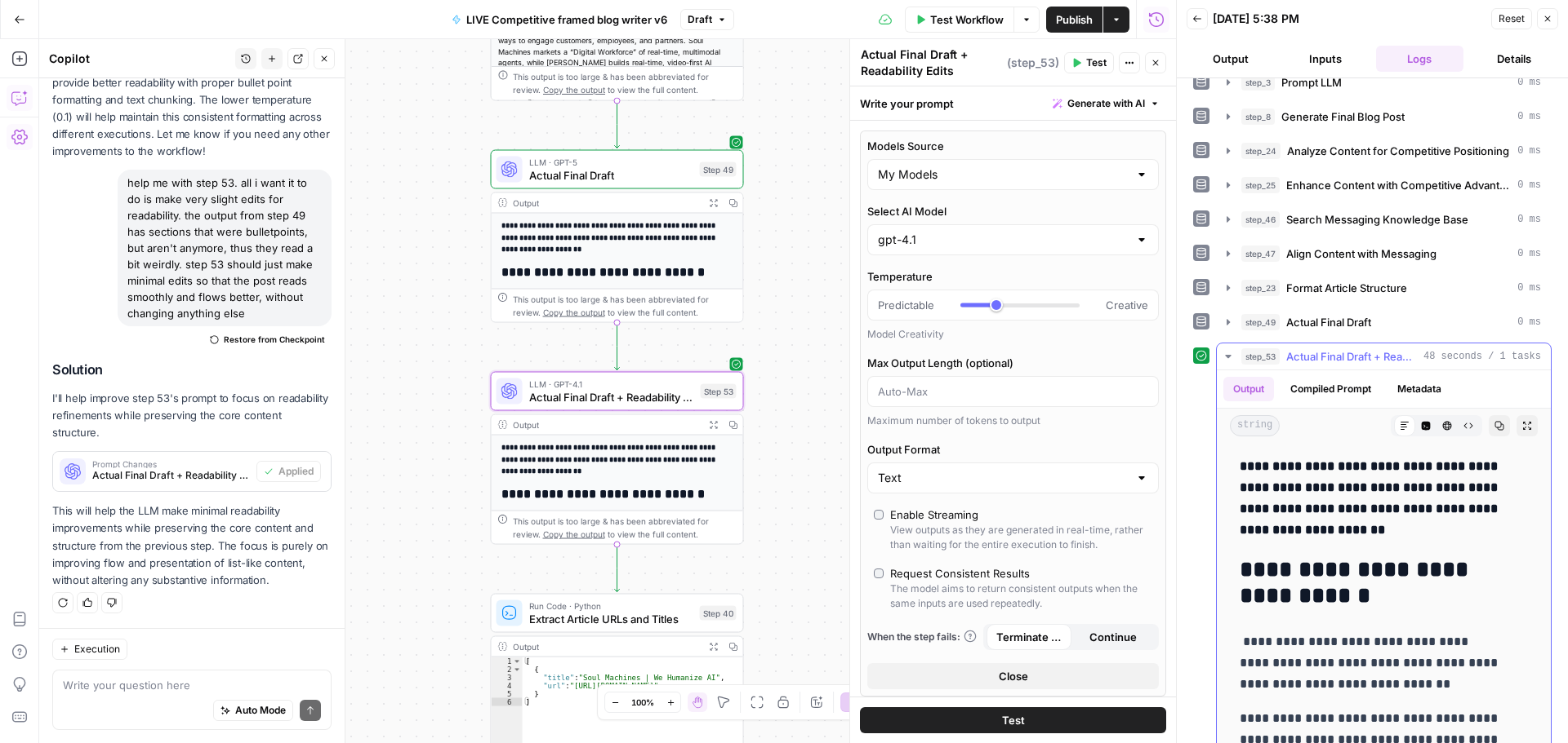
drag, startPoint x: 1408, startPoint y: 713, endPoint x: 1241, endPoint y: 471, distance: 294.0
copy div "**********"
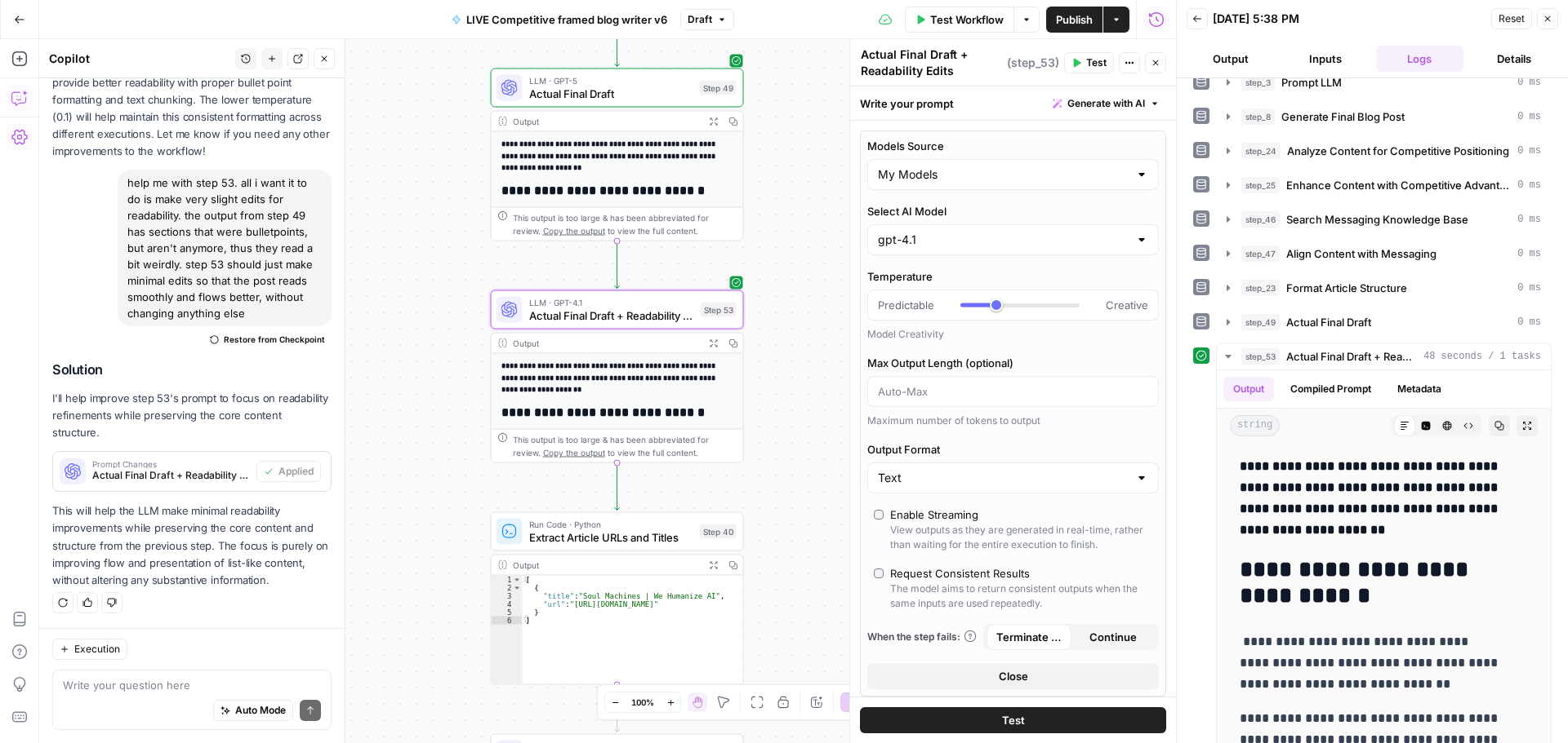
click at [622, 532] on span "Extract Article URLs and Titles" at bounding box center [611, 537] width 165 height 16
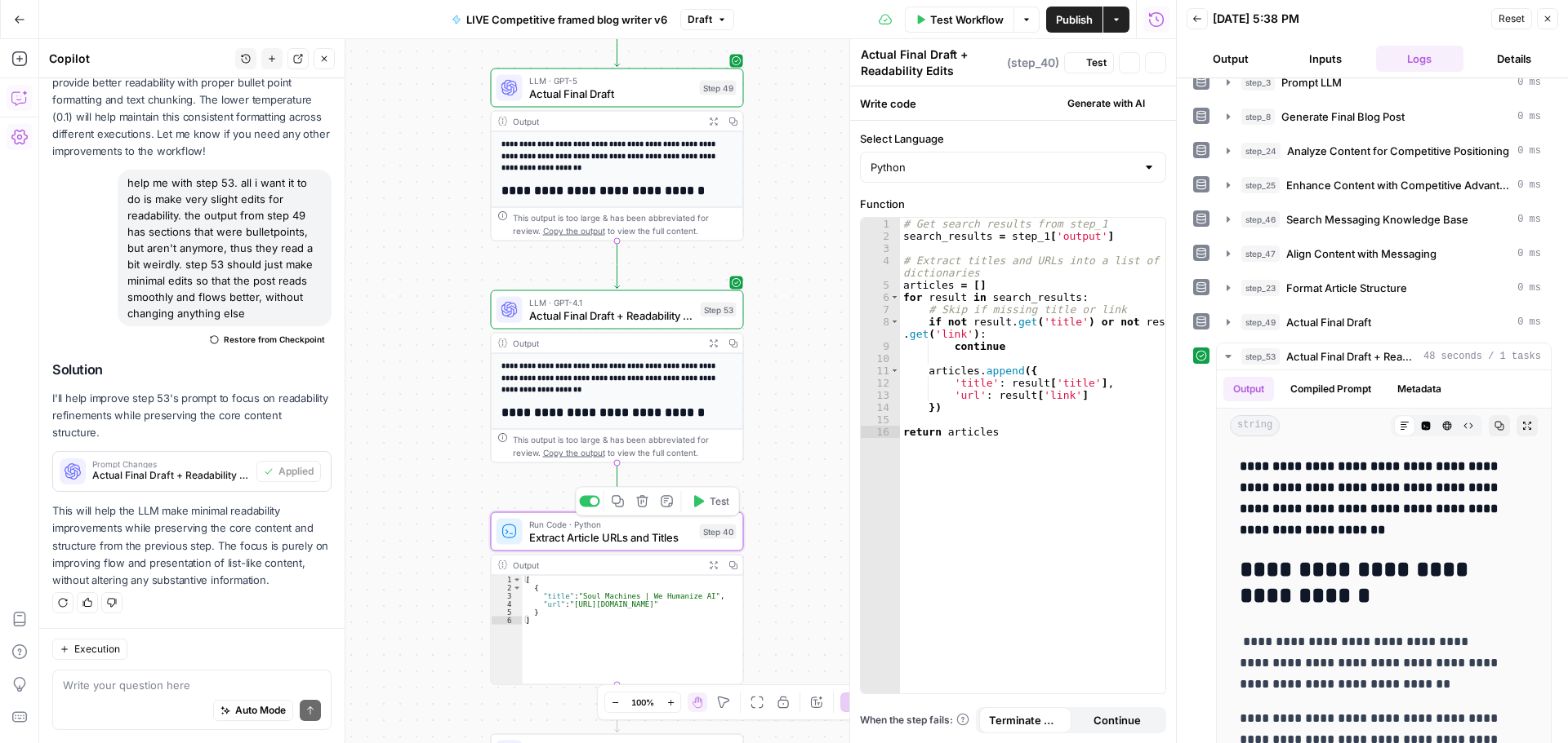
type textarea "Extract Article URLs and Titles"
click at [710, 504] on span "Test" at bounding box center [719, 501] width 19 height 14
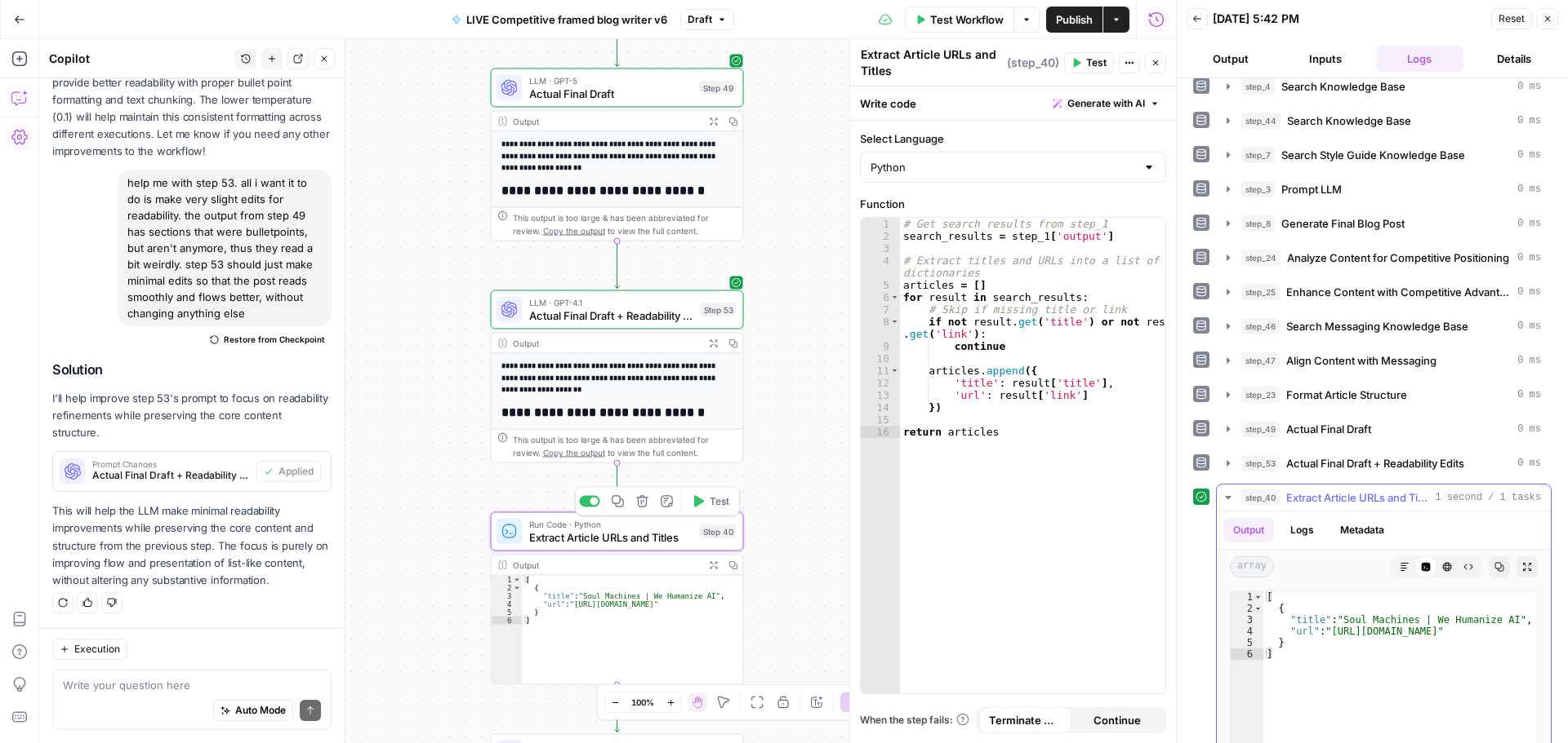
scroll to position [337, 0]
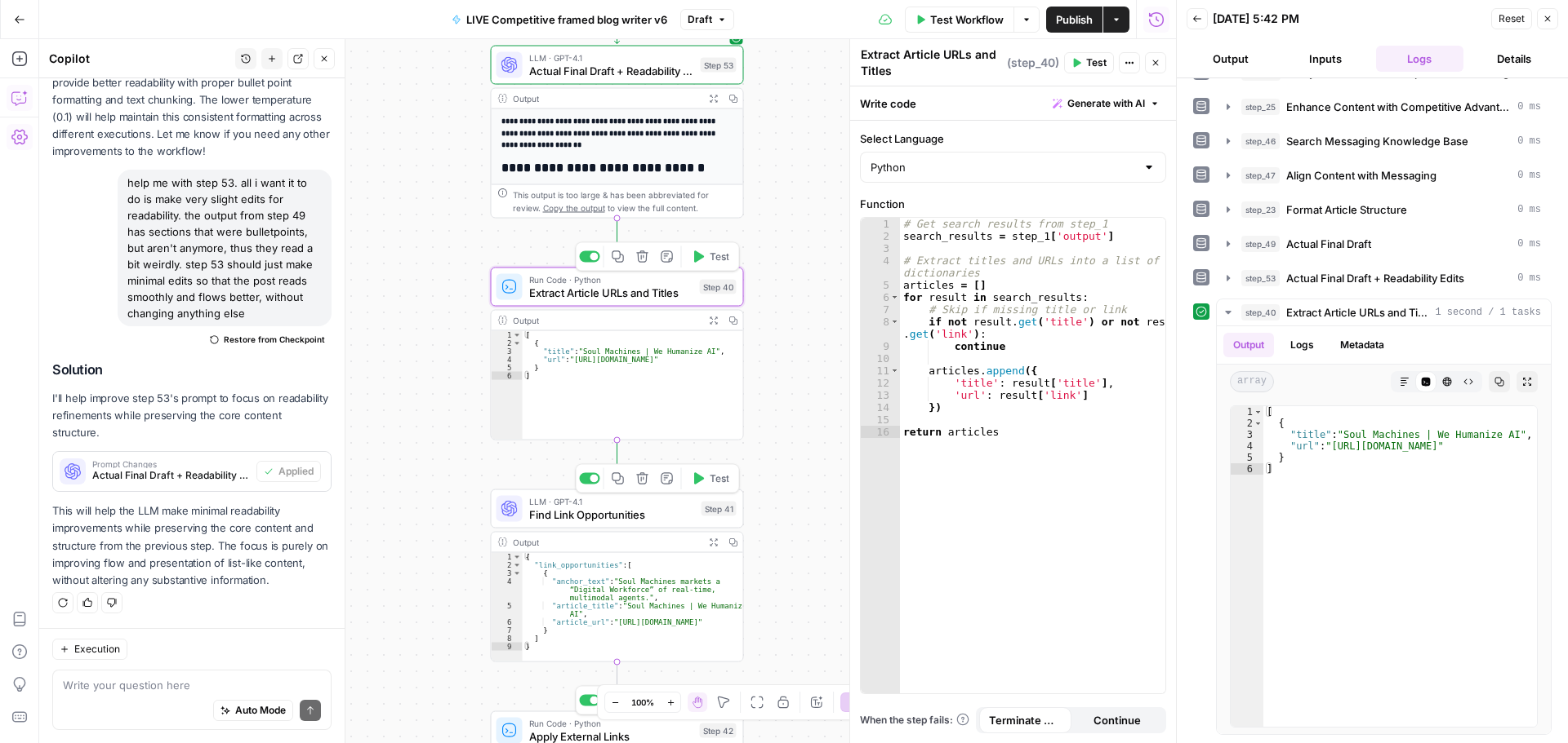
click at [706, 477] on button "Test" at bounding box center [710, 479] width 51 height 21
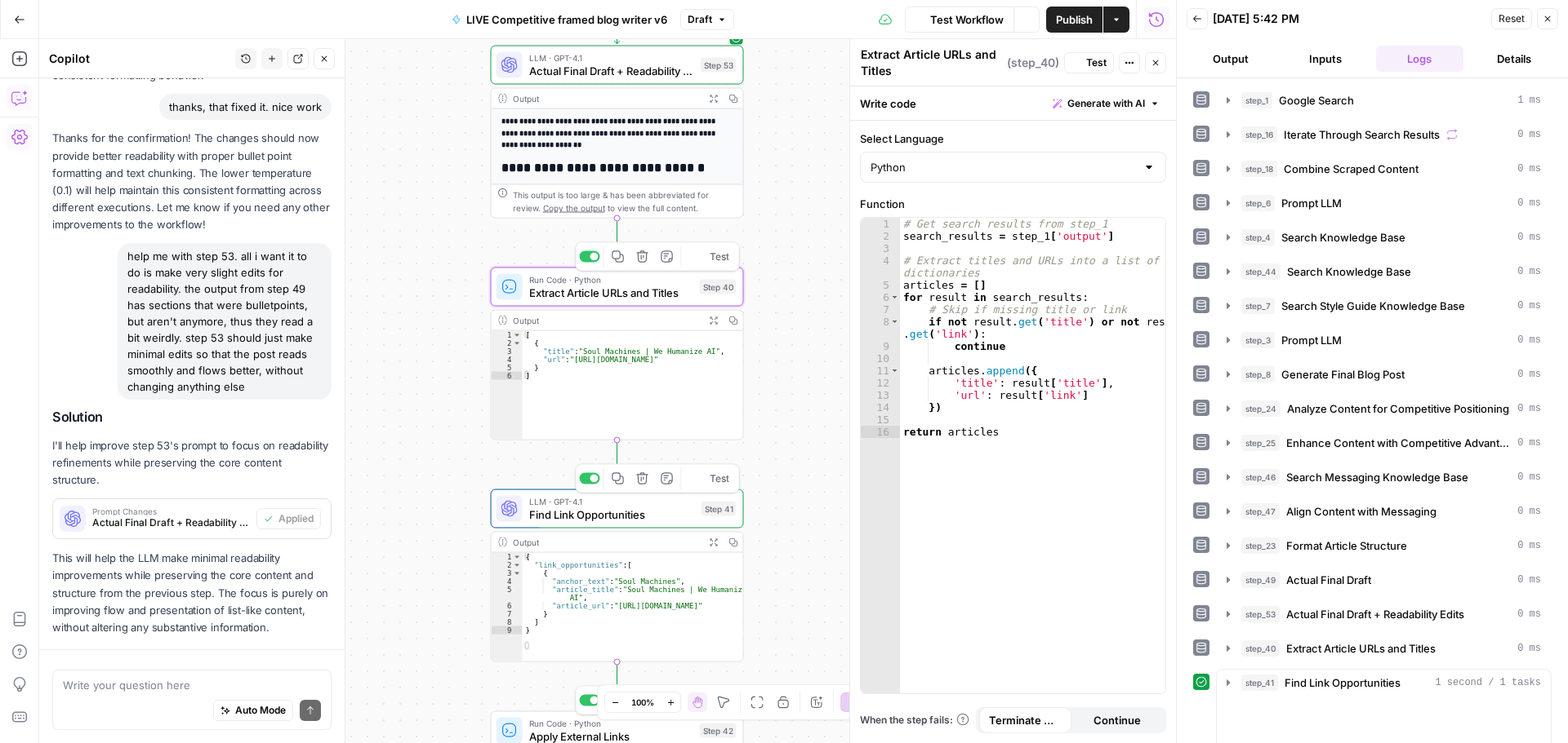
scroll to position [1299, 0]
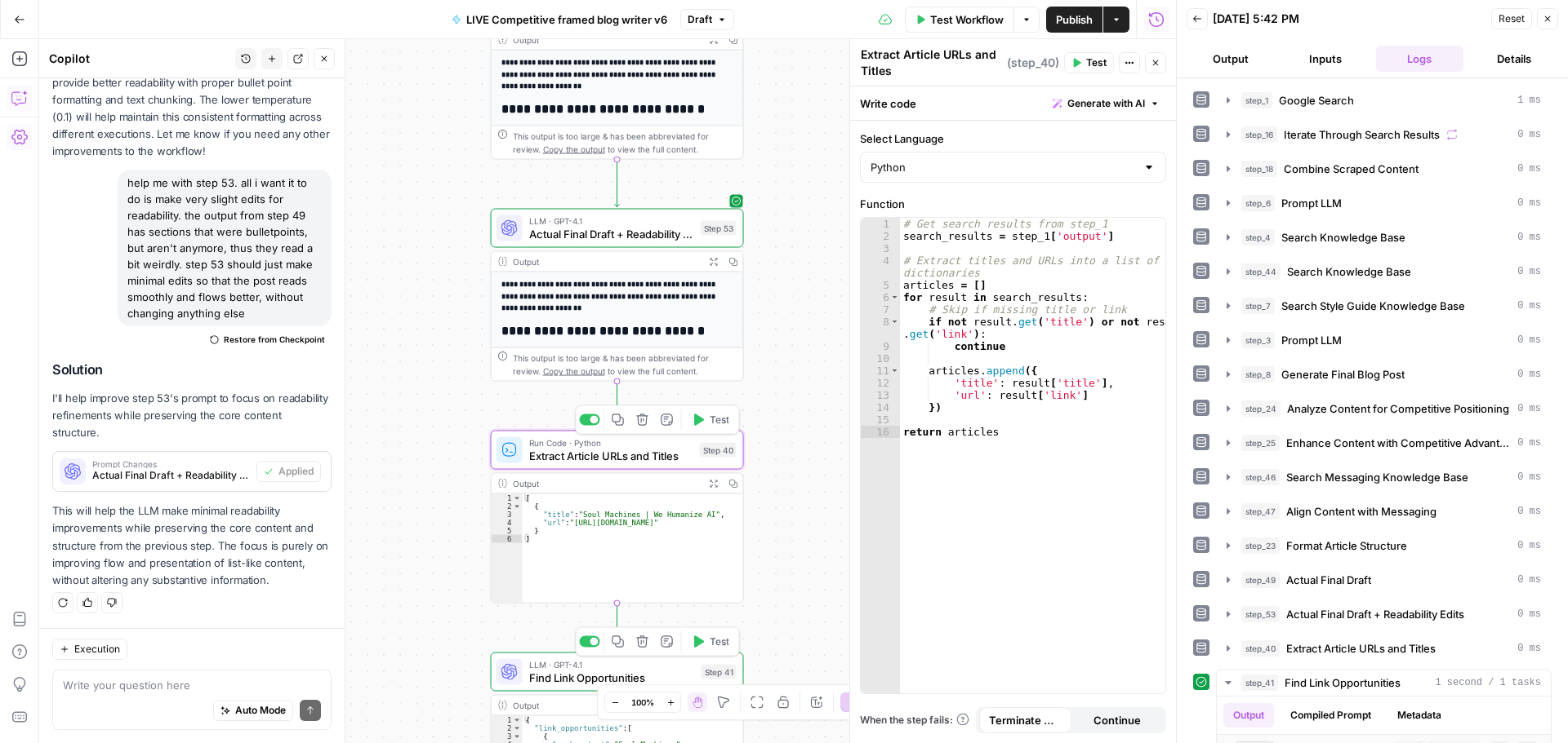
click at [672, 453] on span "Extract Article URLs and Titles" at bounding box center [611, 456] width 165 height 16
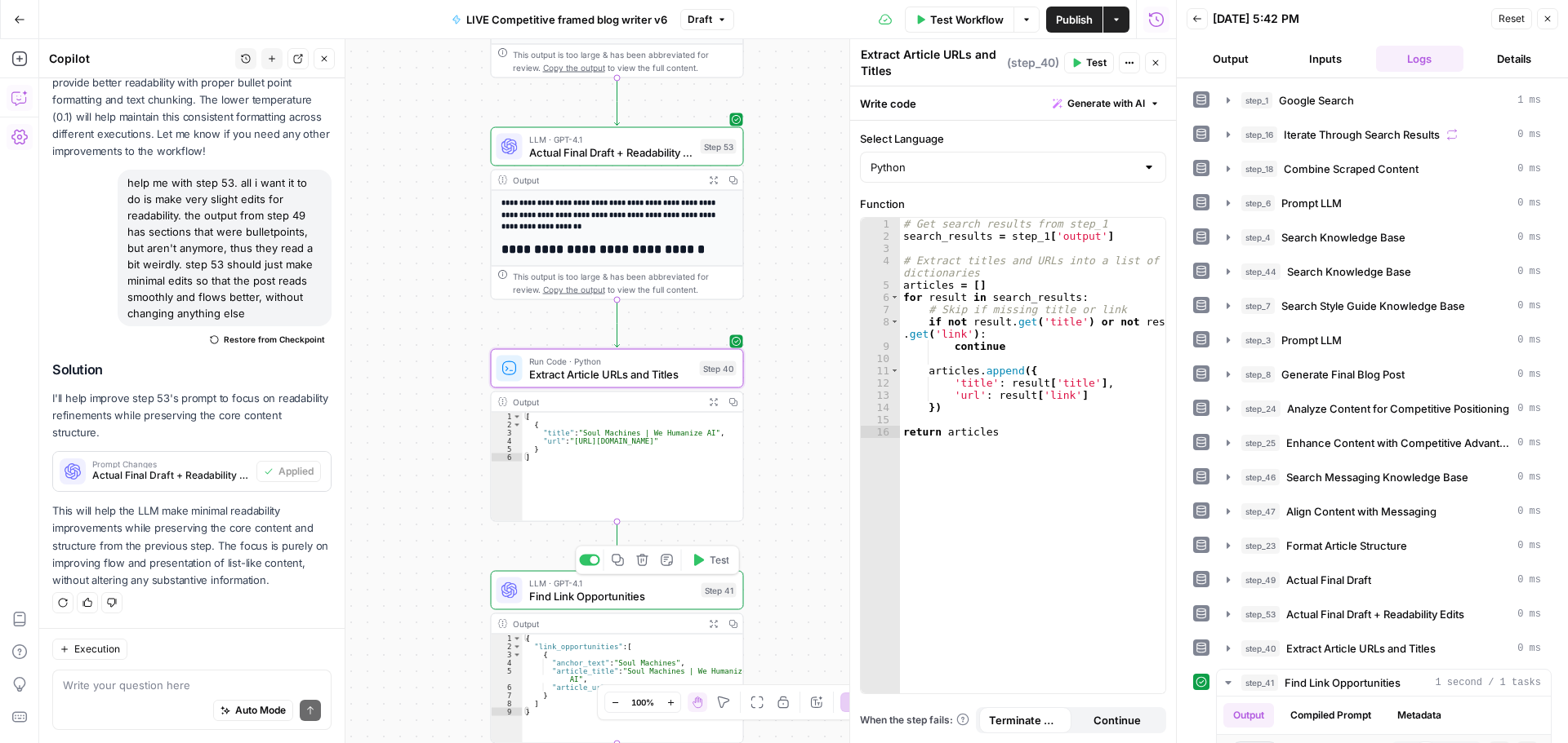
click at [539, 597] on span "Find Link Opportunities" at bounding box center [611, 596] width 166 height 16
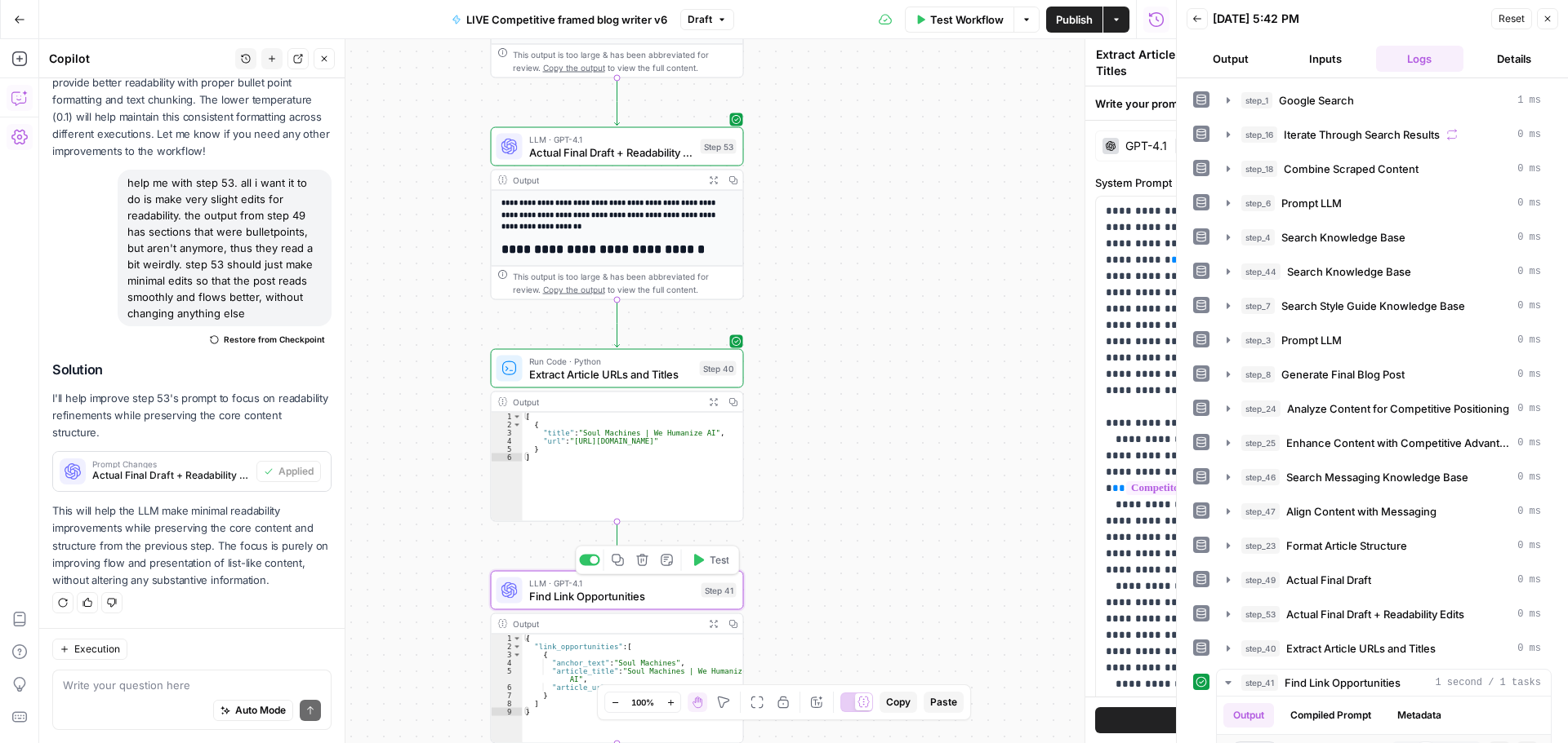
type textarea "Find Link Opportunities"
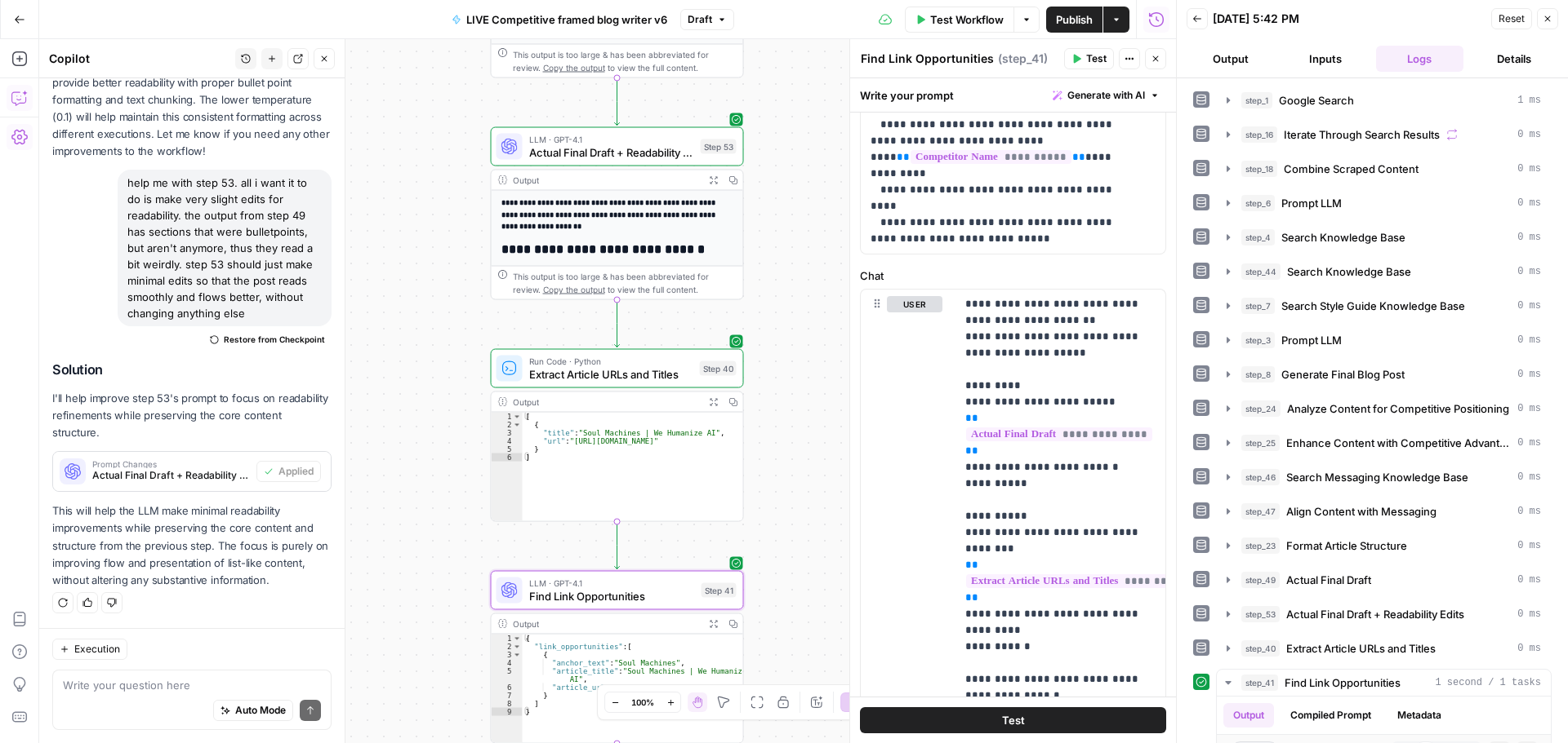
scroll to position [653, 0]
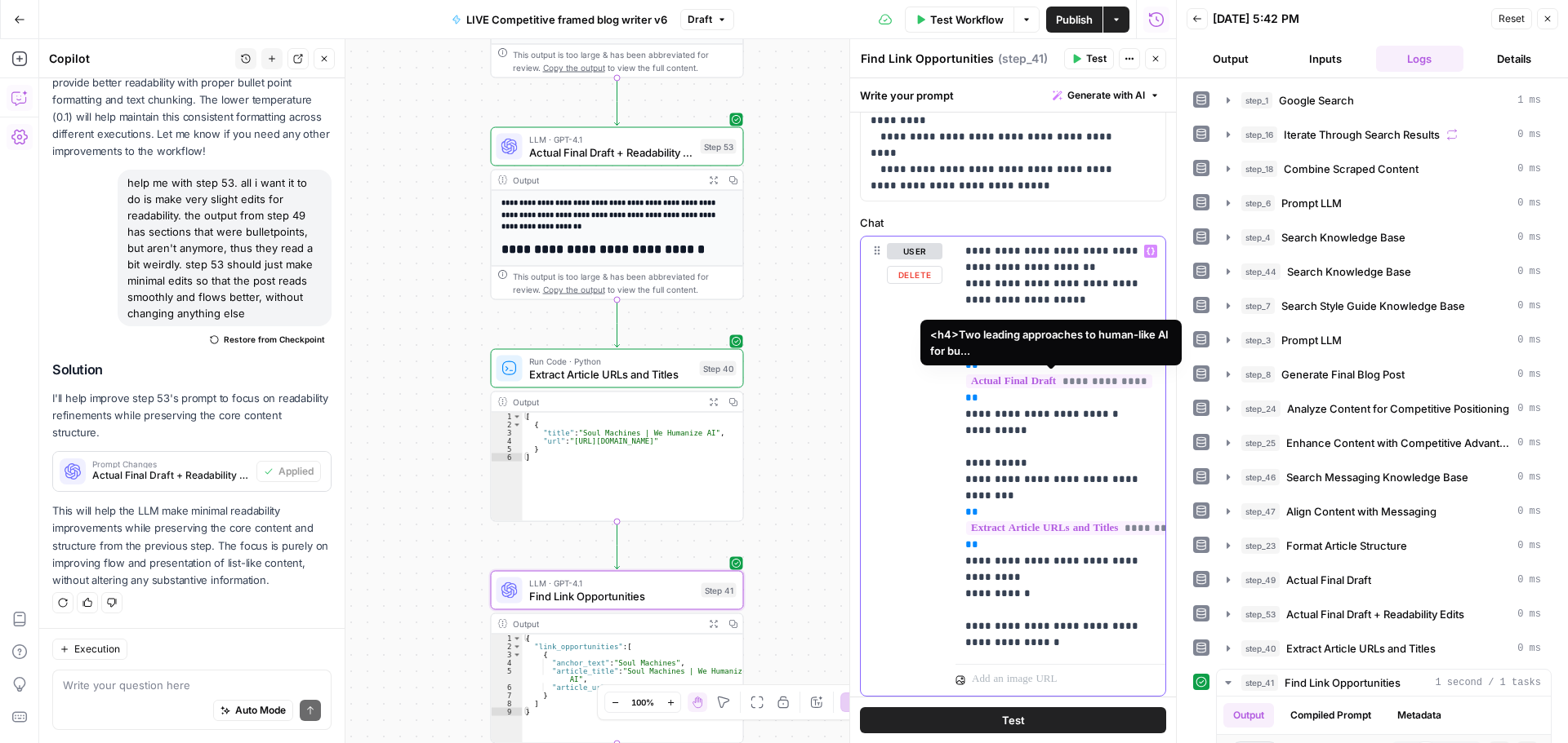
click at [1026, 382] on span "**********" at bounding box center [1059, 382] width 187 height 14
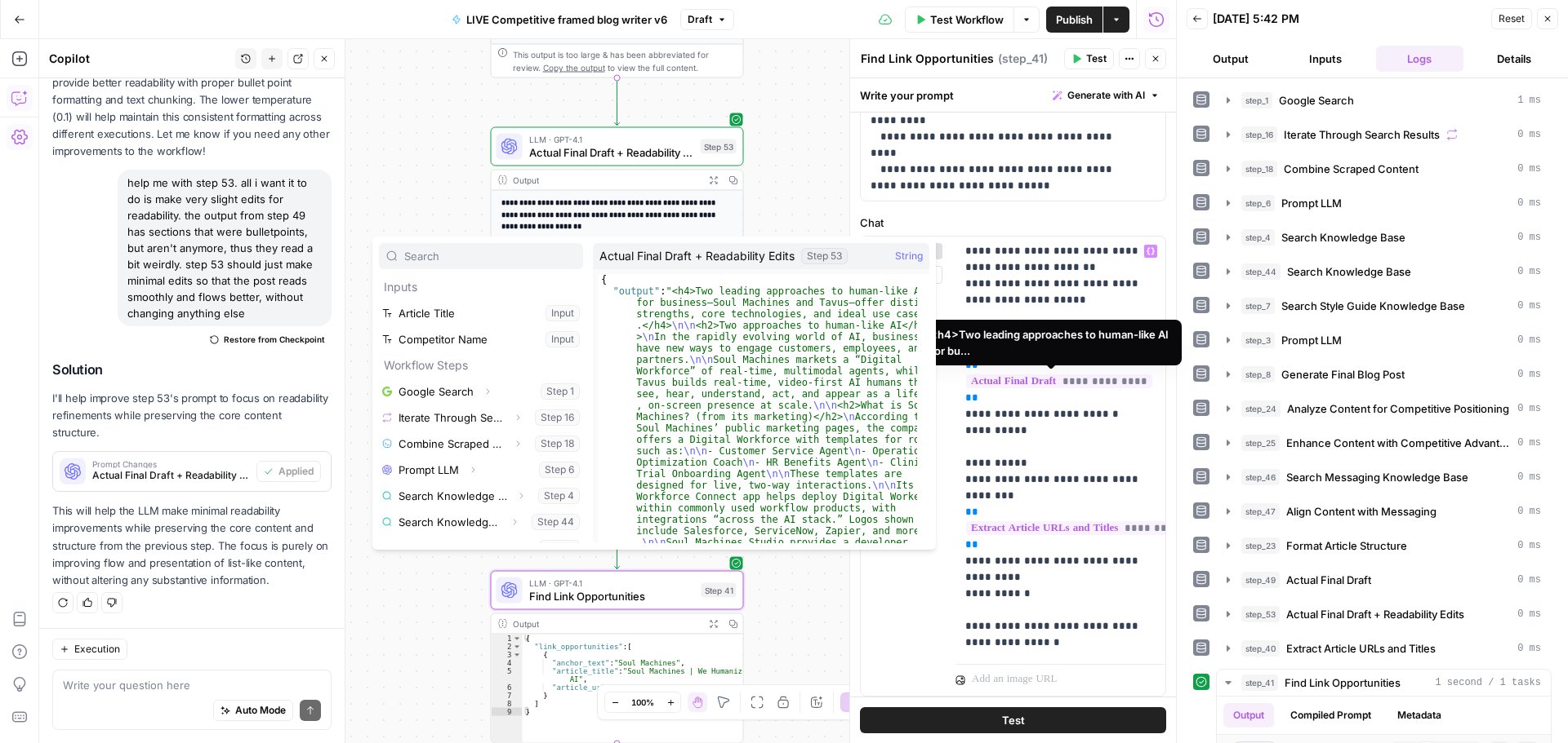
scroll to position [305, 0]
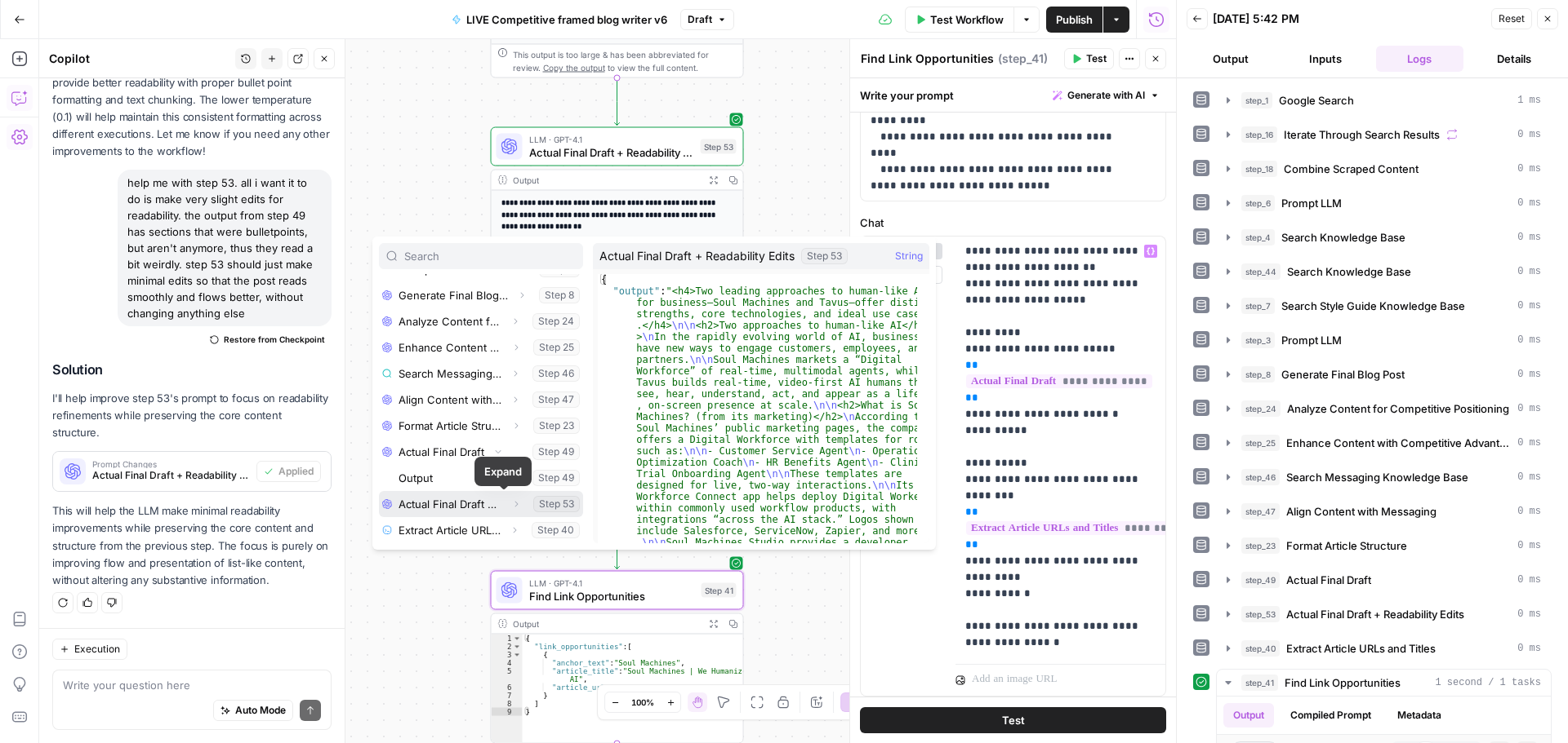
click at [511, 504] on icon "button" at bounding box center [516, 504] width 10 height 10
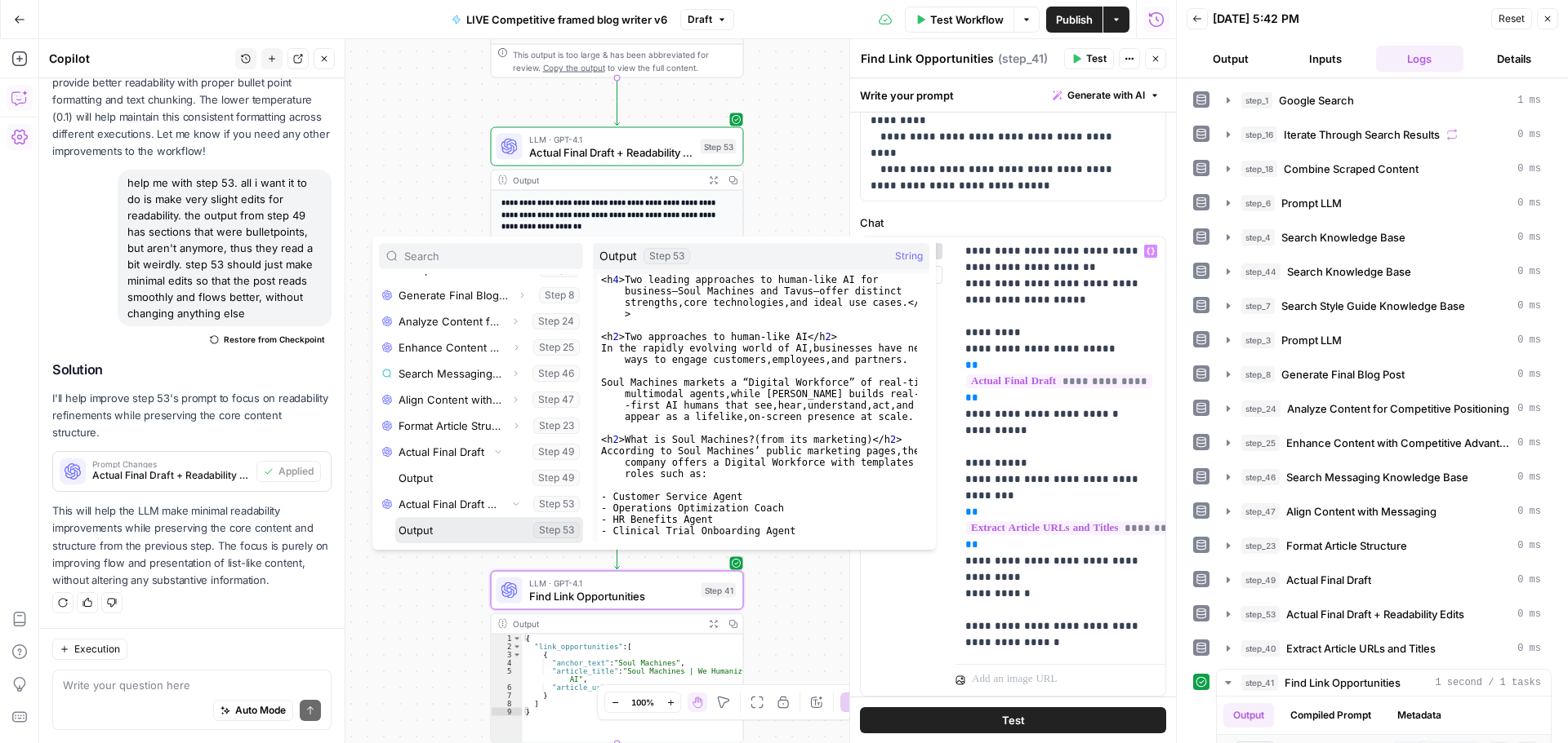
click at [451, 535] on button "Select variable Output" at bounding box center [489, 530] width 188 height 26
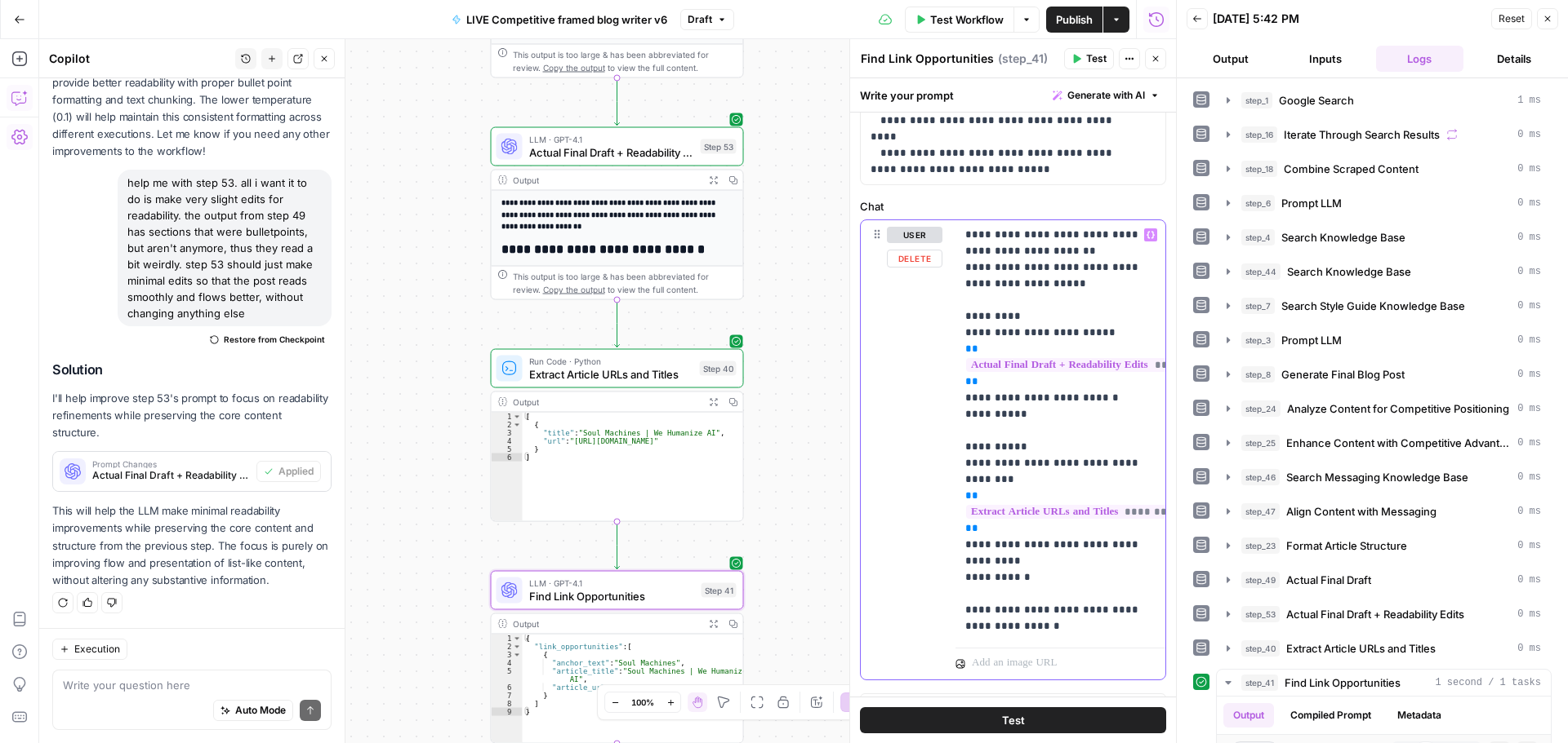
scroll to position [712, 0]
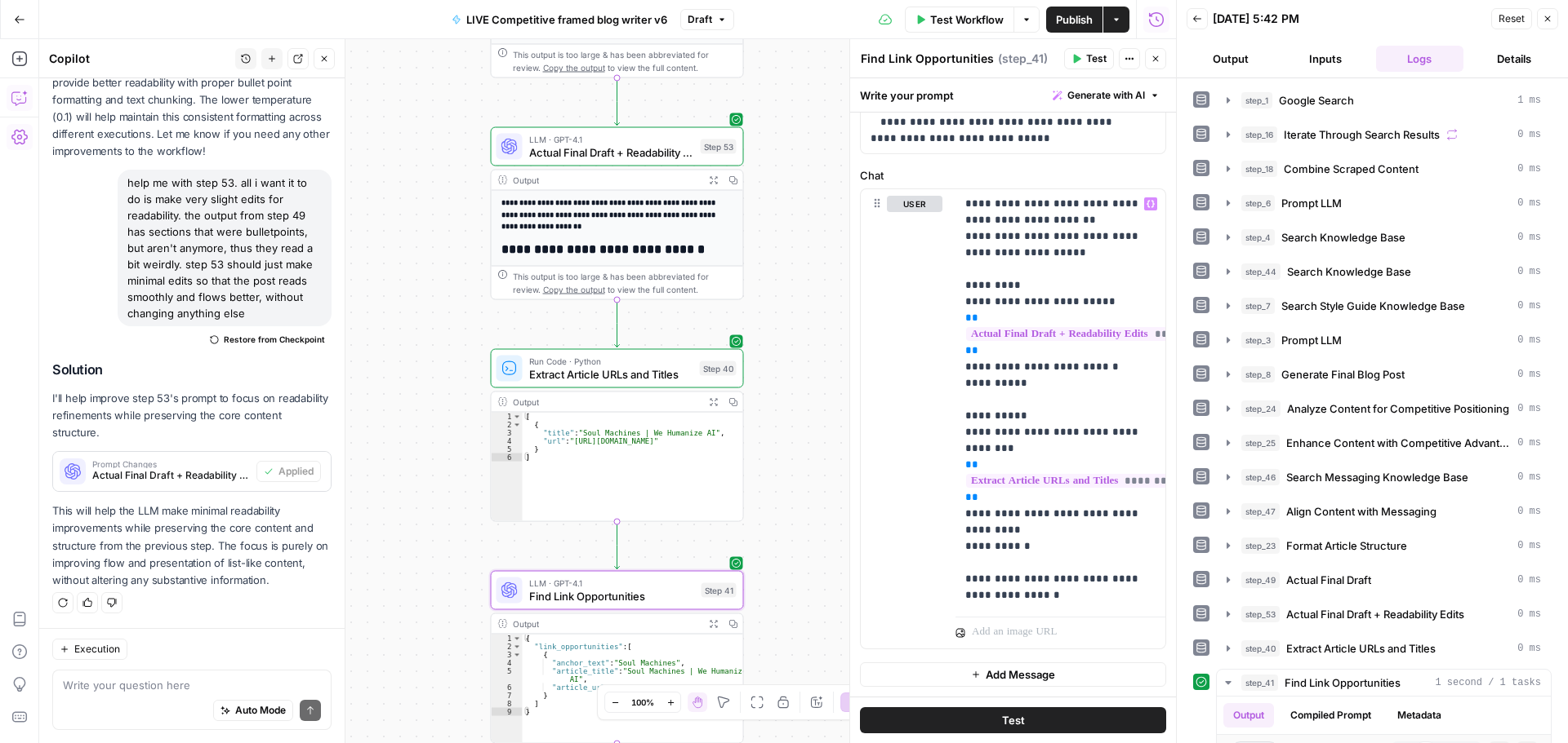
click at [1077, 57] on icon "button" at bounding box center [1077, 58] width 8 height 9
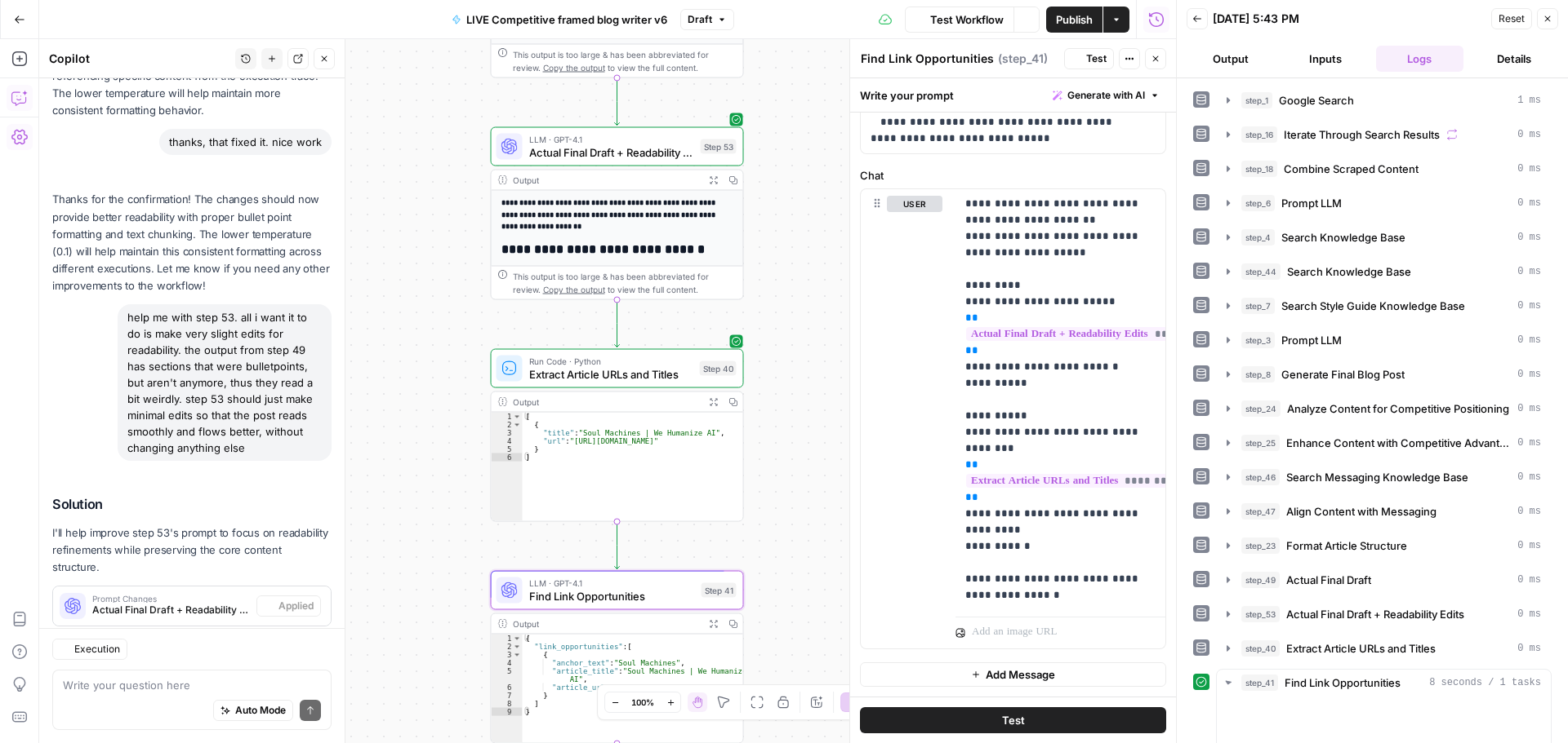
scroll to position [1299, 0]
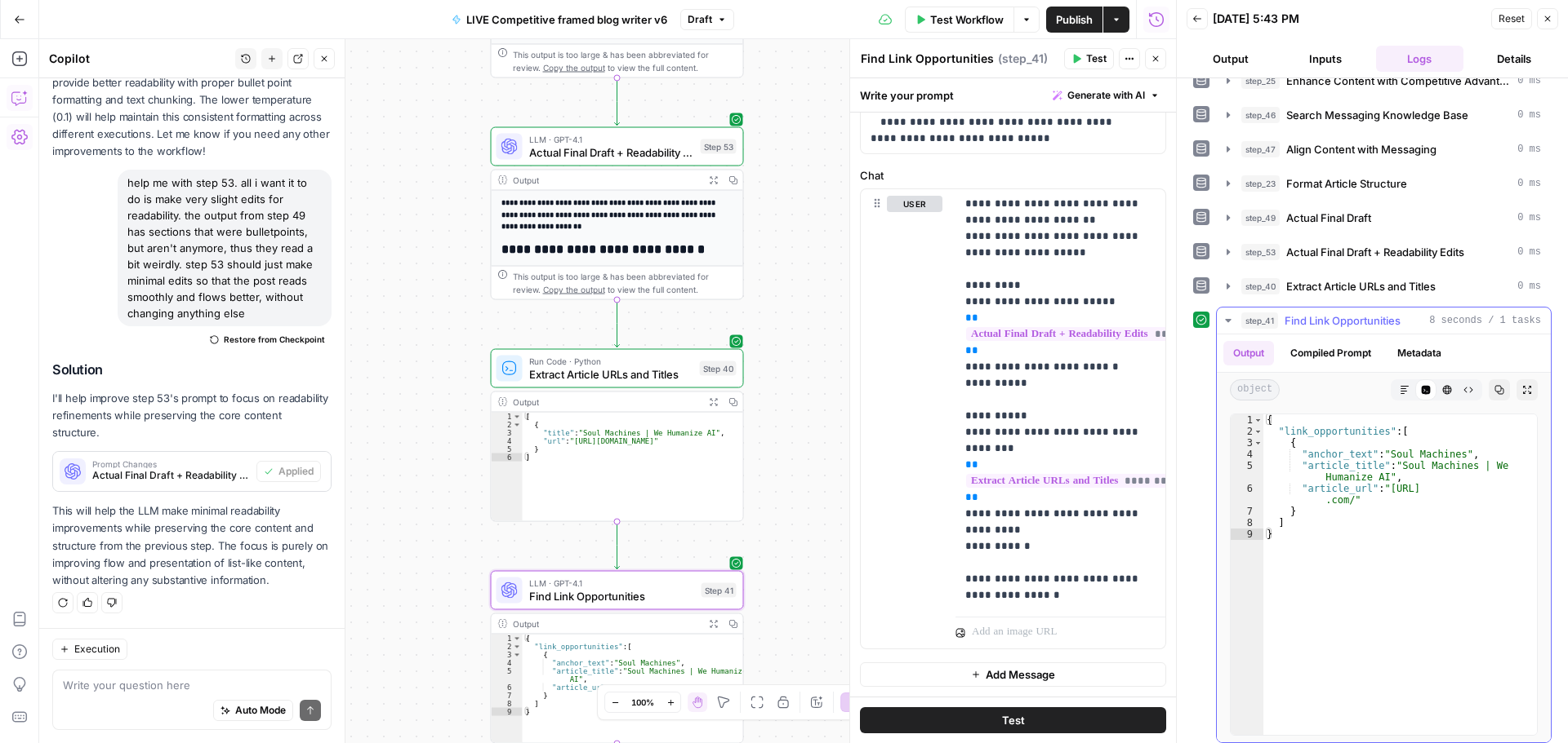
scroll to position [370, 0]
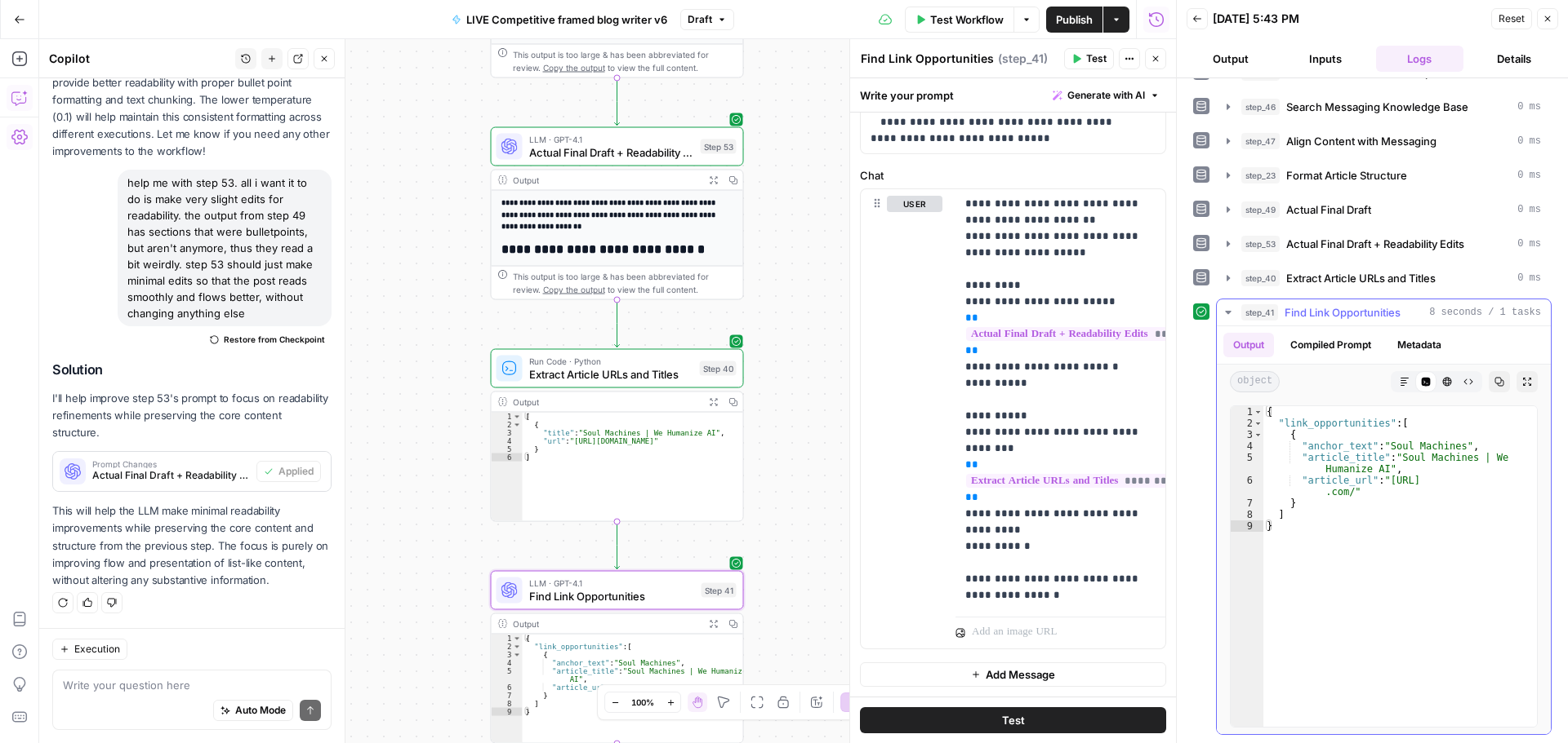
click at [1228, 311] on icon "button" at bounding box center [1227, 312] width 6 height 3
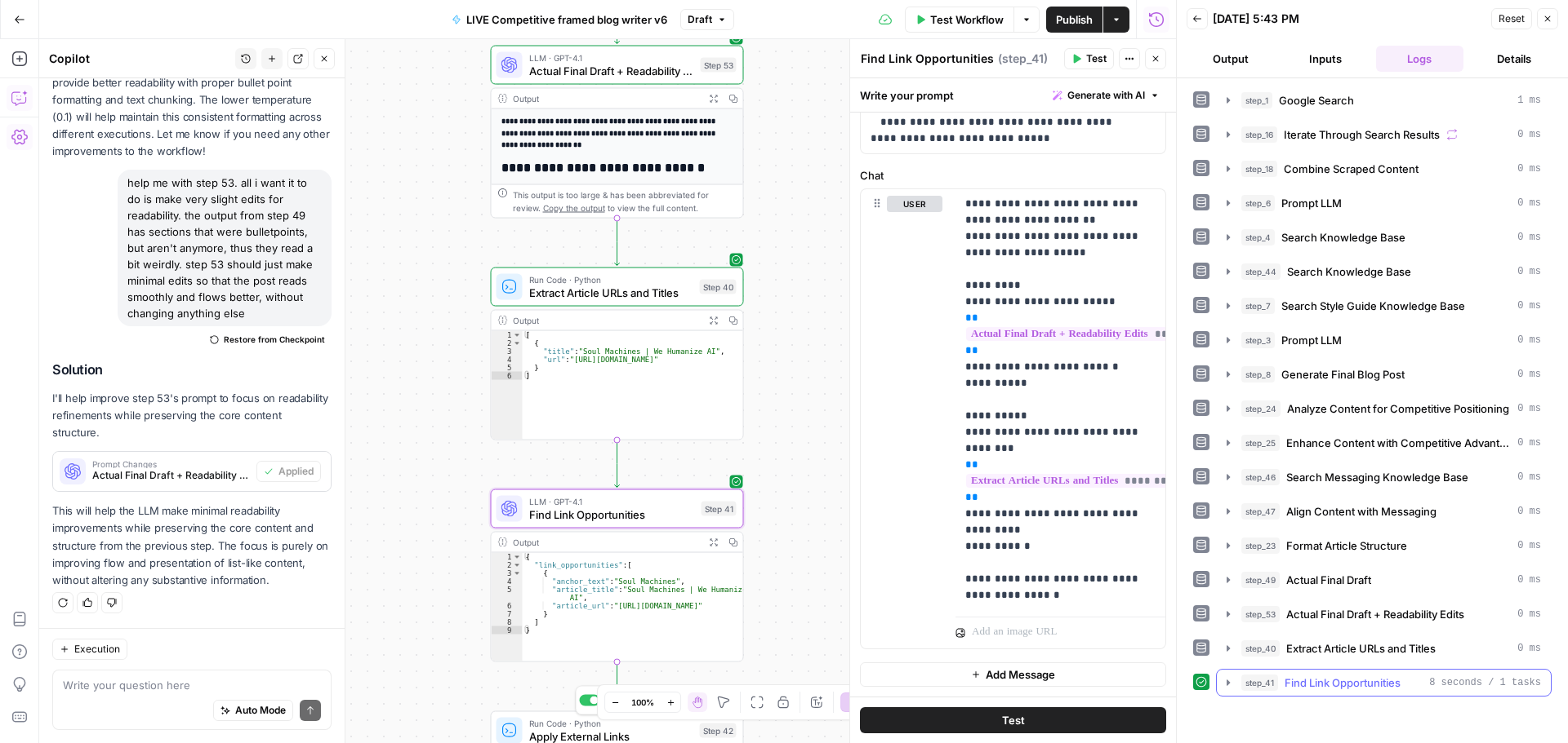
click at [1226, 684] on icon "button" at bounding box center [1227, 683] width 3 height 6
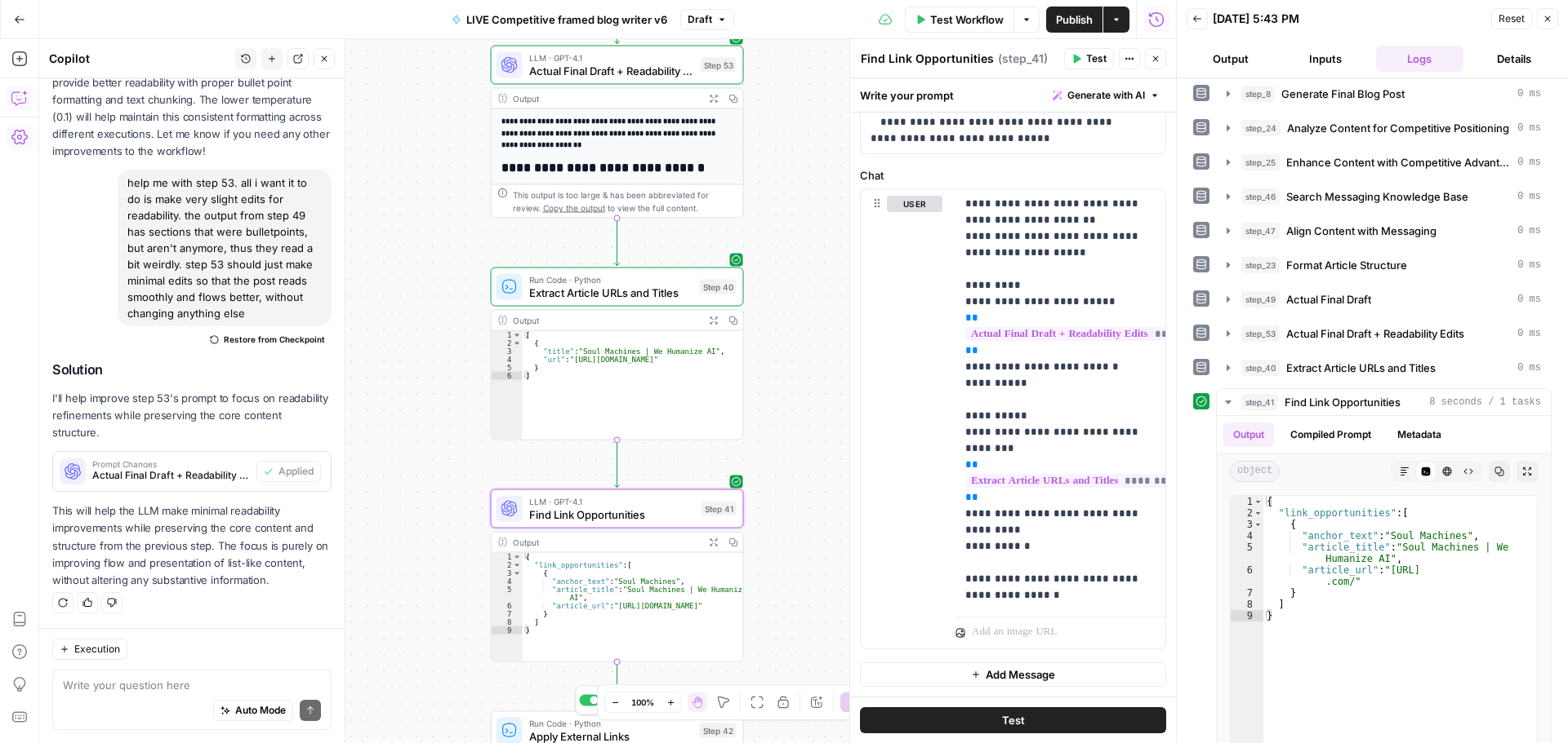
scroll to position [370, 0]
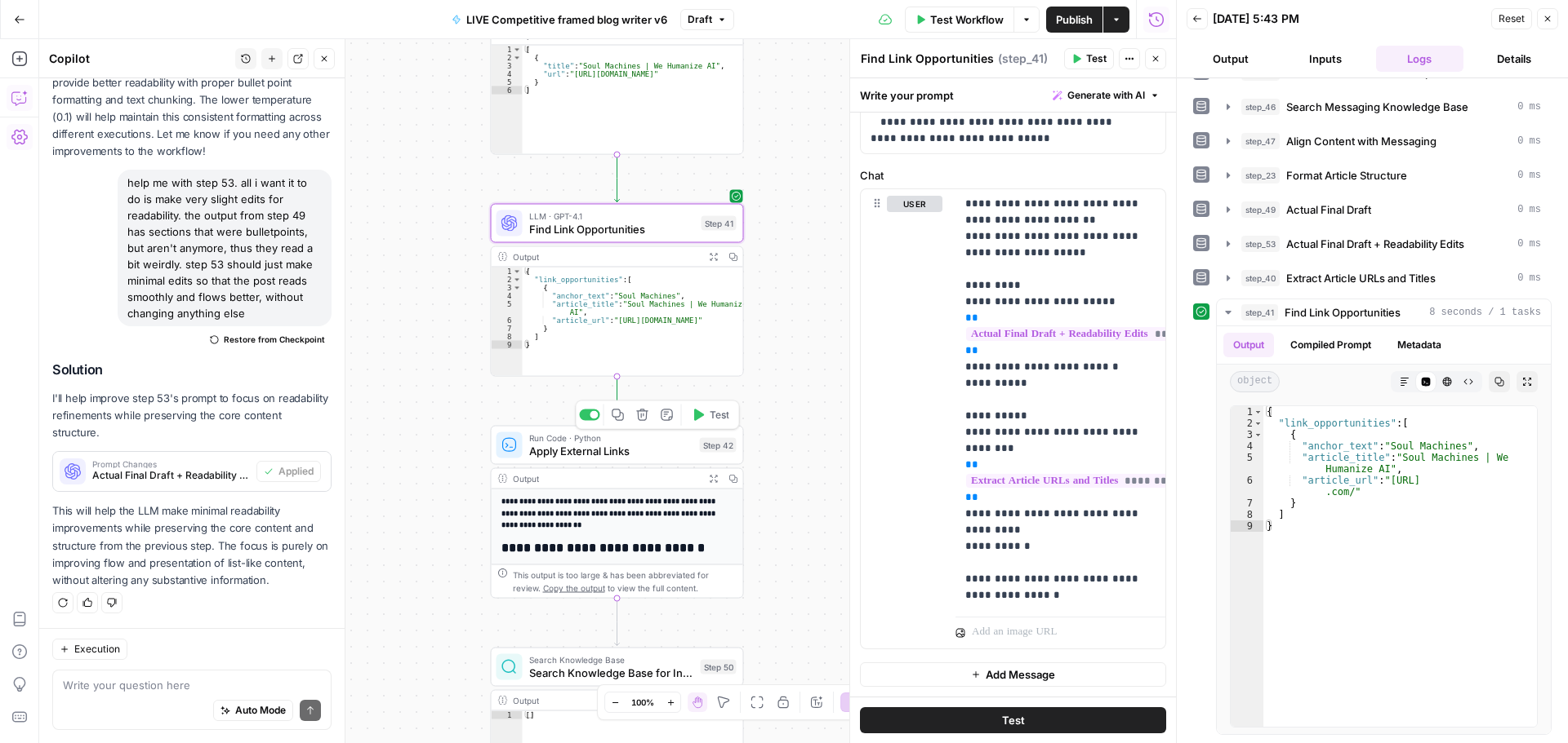
click at [628, 455] on span "Apply External Links" at bounding box center [611, 450] width 165 height 16
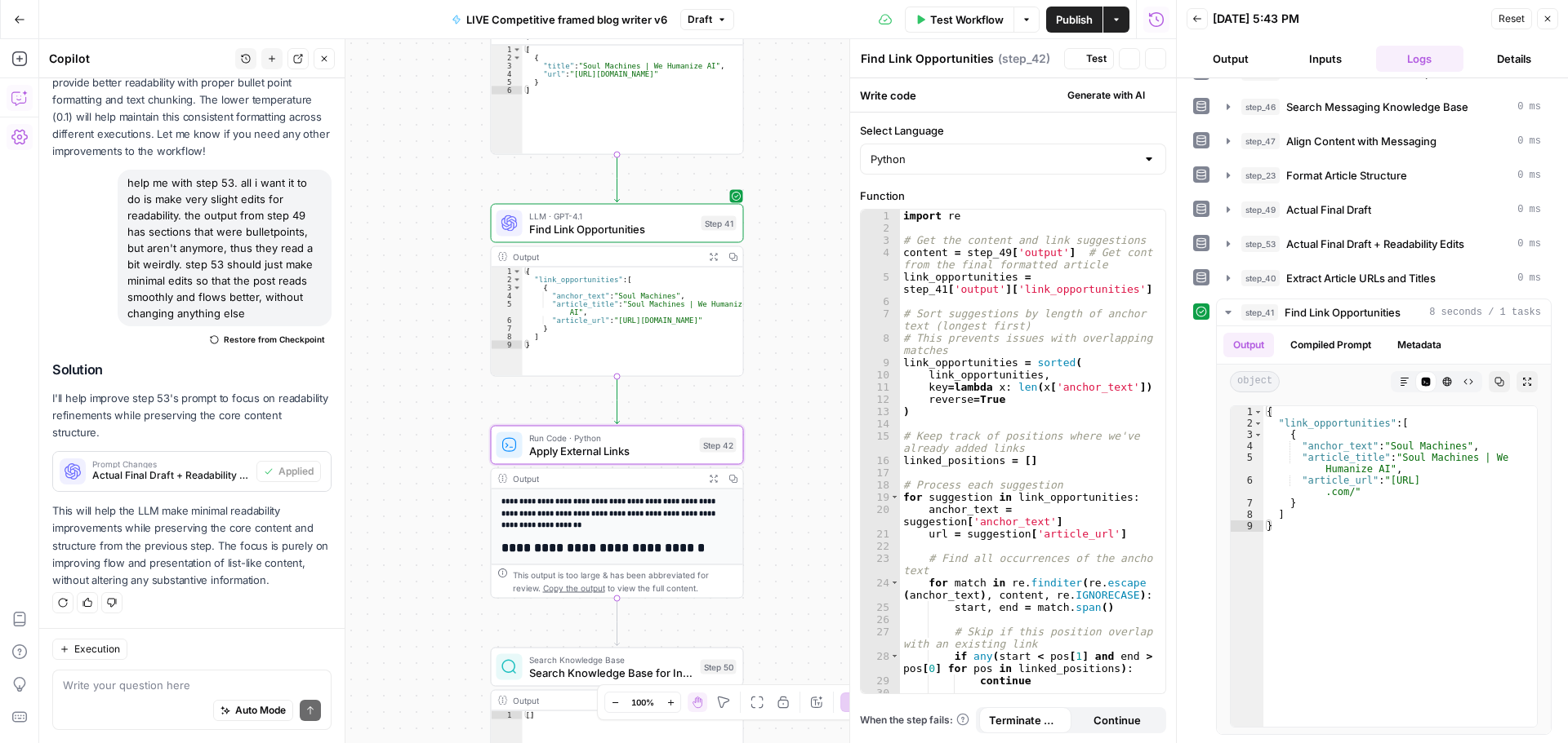
type textarea "Apply External Links"
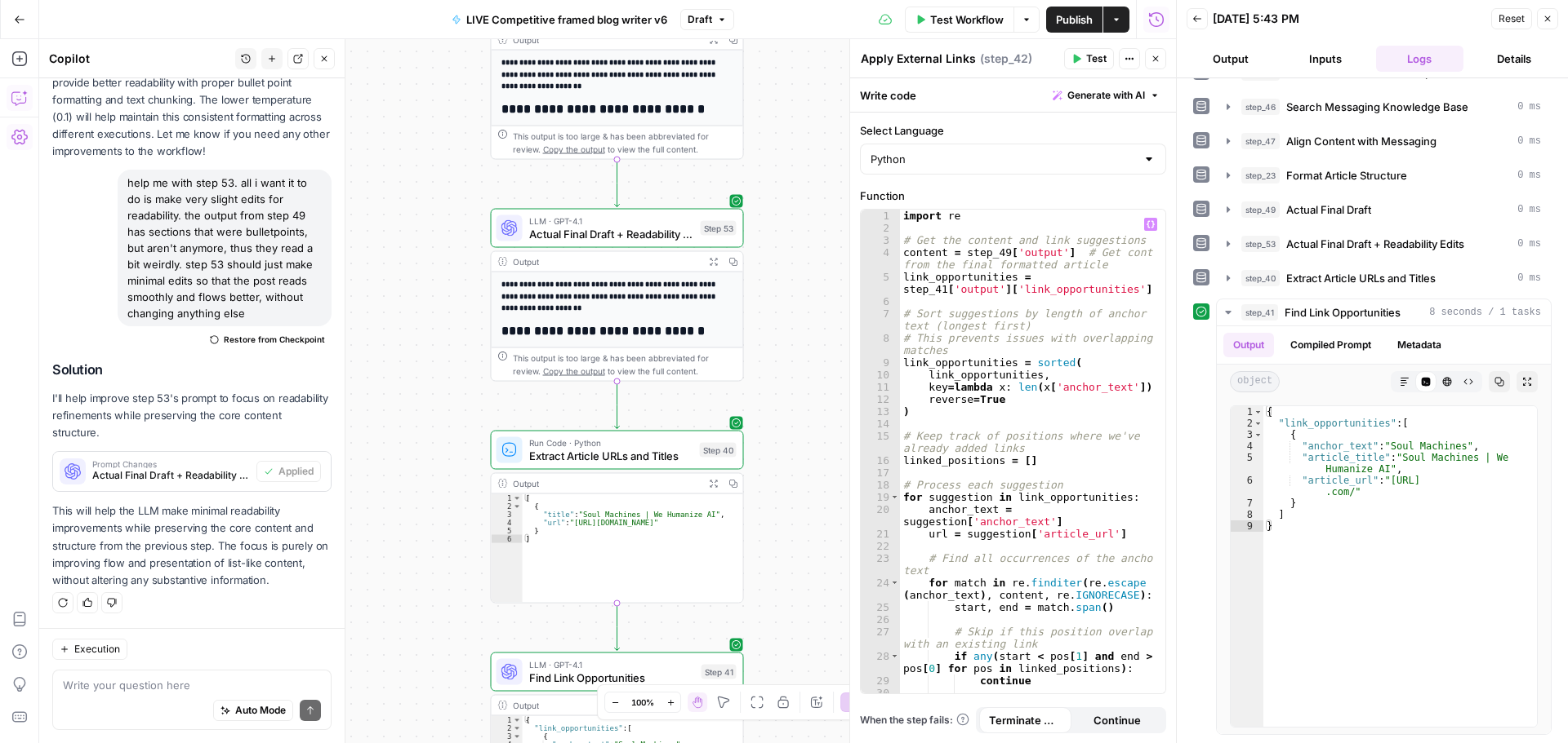
click at [1003, 256] on div "import re # Get the content and link suggestions content = step_49 [ 'output' ]…" at bounding box center [1027, 470] width 254 height 521
click at [1052, 266] on div "import re # Get the content and link suggestions content = step_53 [ 'output' ]…" at bounding box center [1027, 470] width 254 height 521
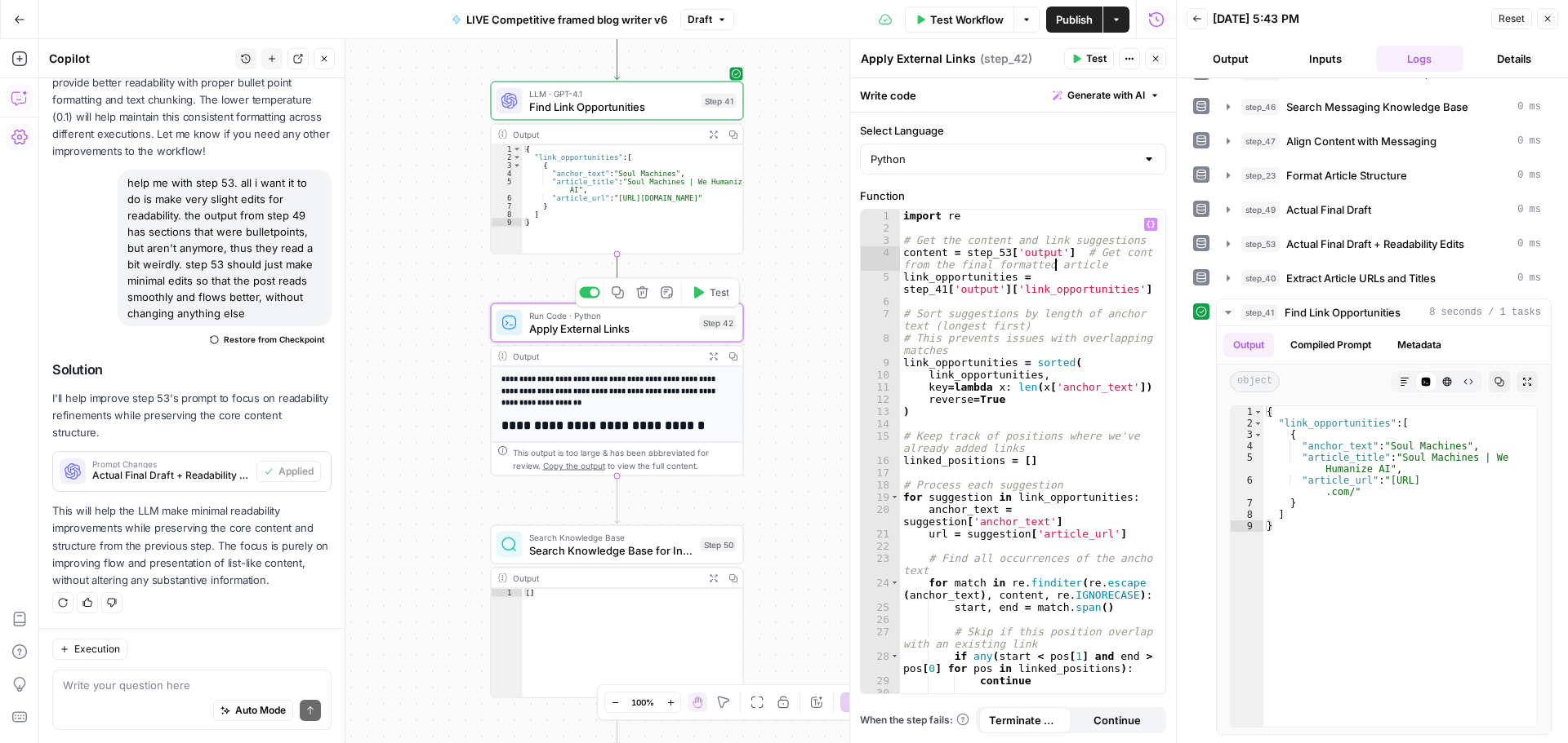
type textarea "**********"
click at [703, 297] on icon "button" at bounding box center [698, 294] width 13 height 13
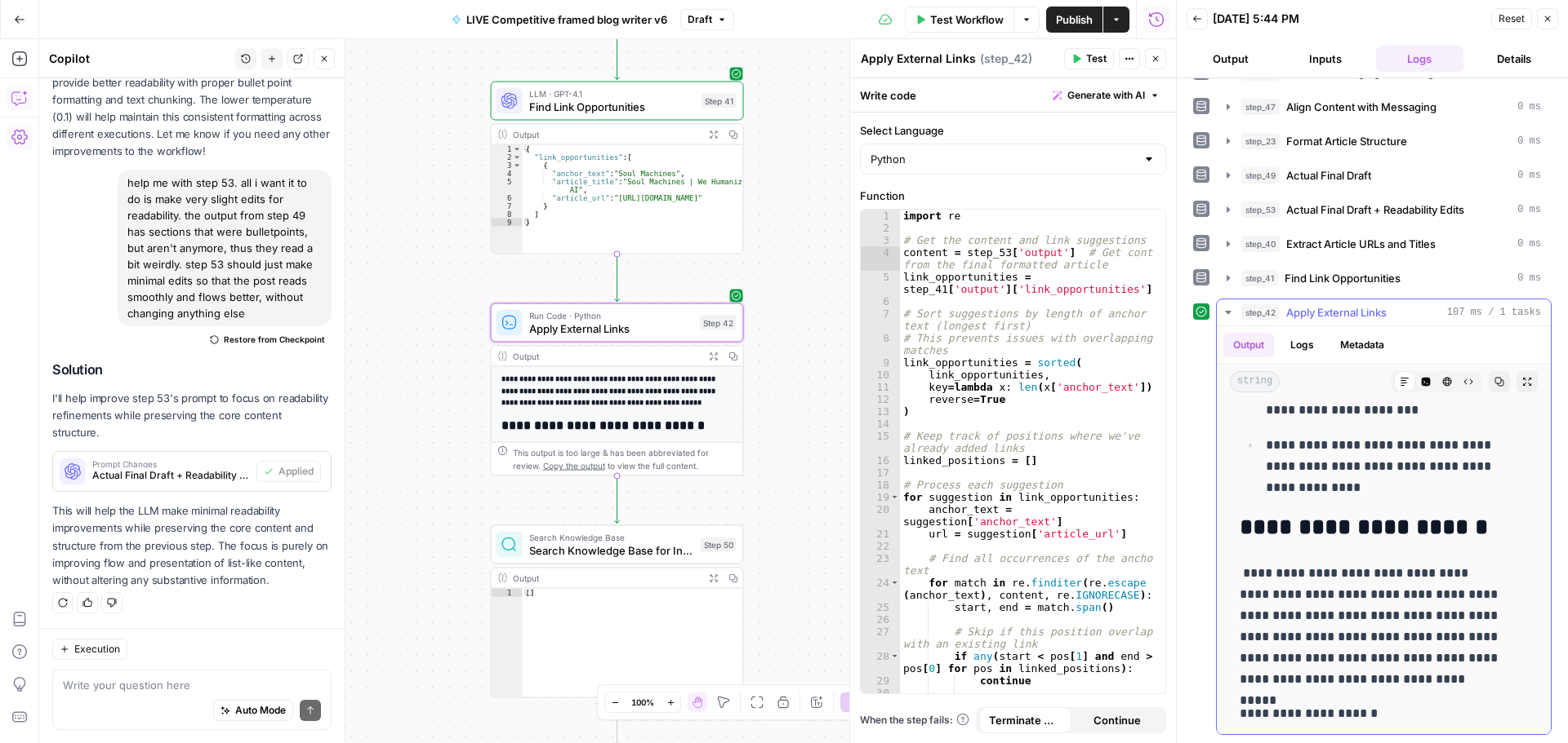
scroll to position [7855, 0]
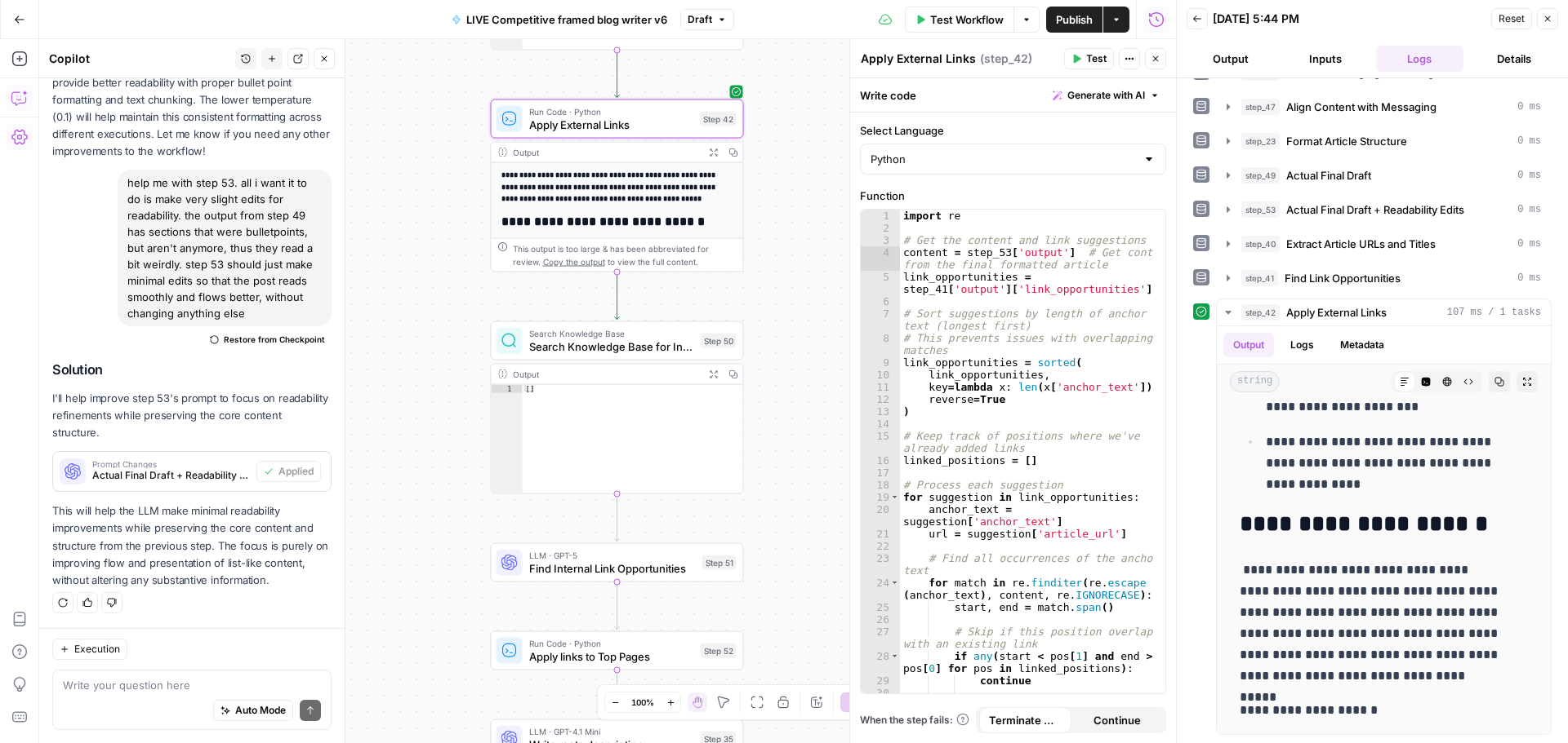
click at [602, 342] on span "Search Knowledge Base for Internal Links" at bounding box center [611, 346] width 165 height 16
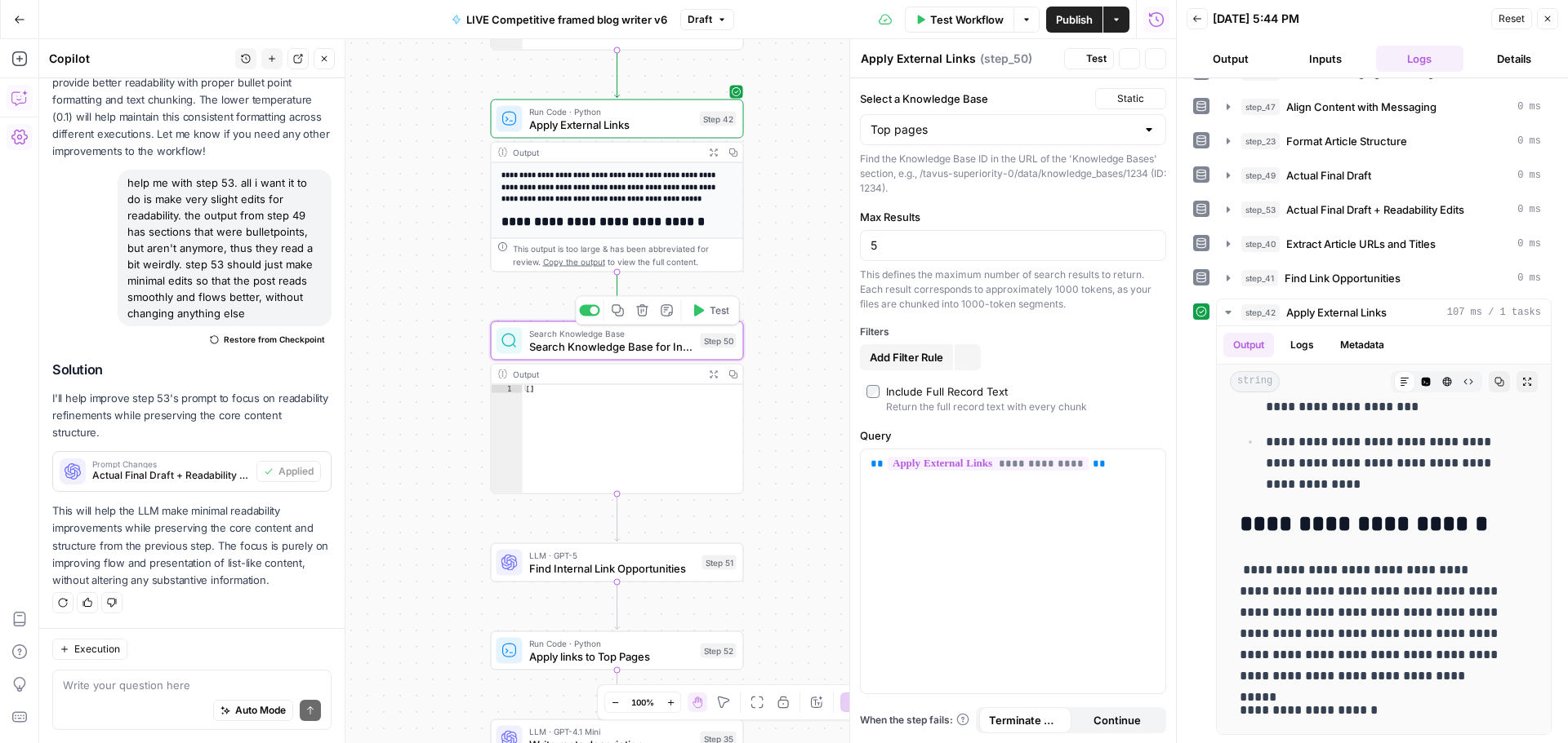
type textarea "Search Knowledge Base for Internal Links"
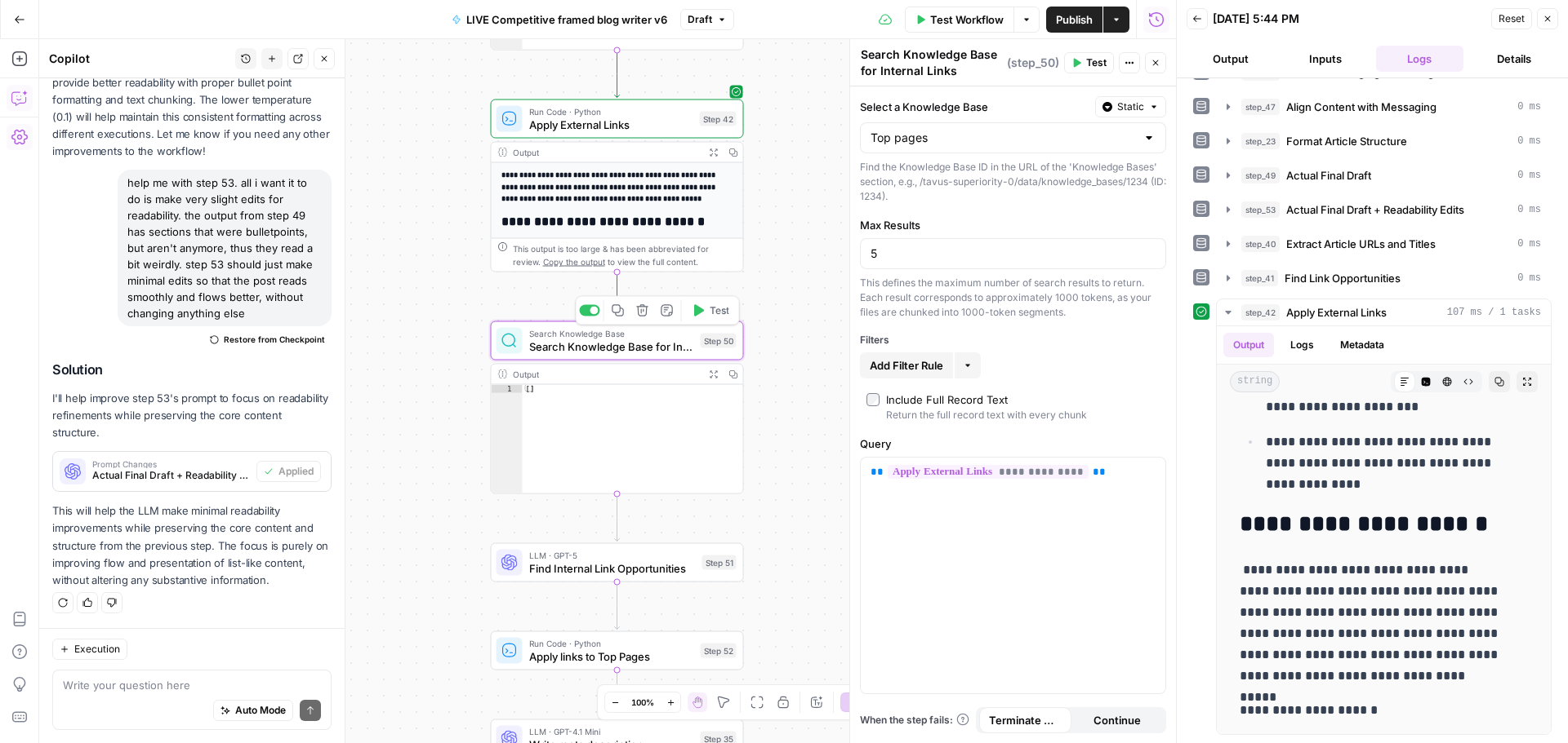
click at [710, 314] on span "Test" at bounding box center [719, 310] width 19 height 14
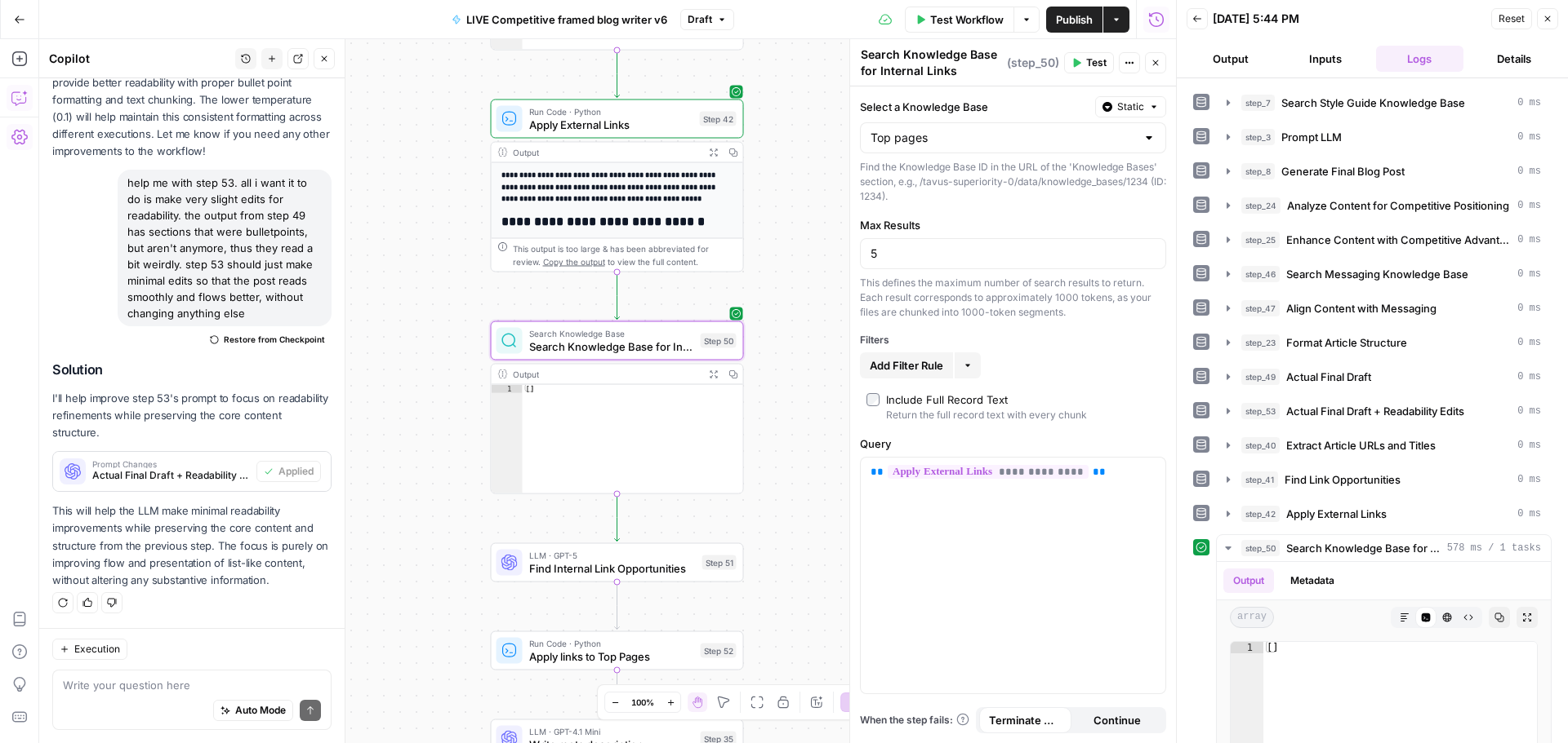
scroll to position [439, 0]
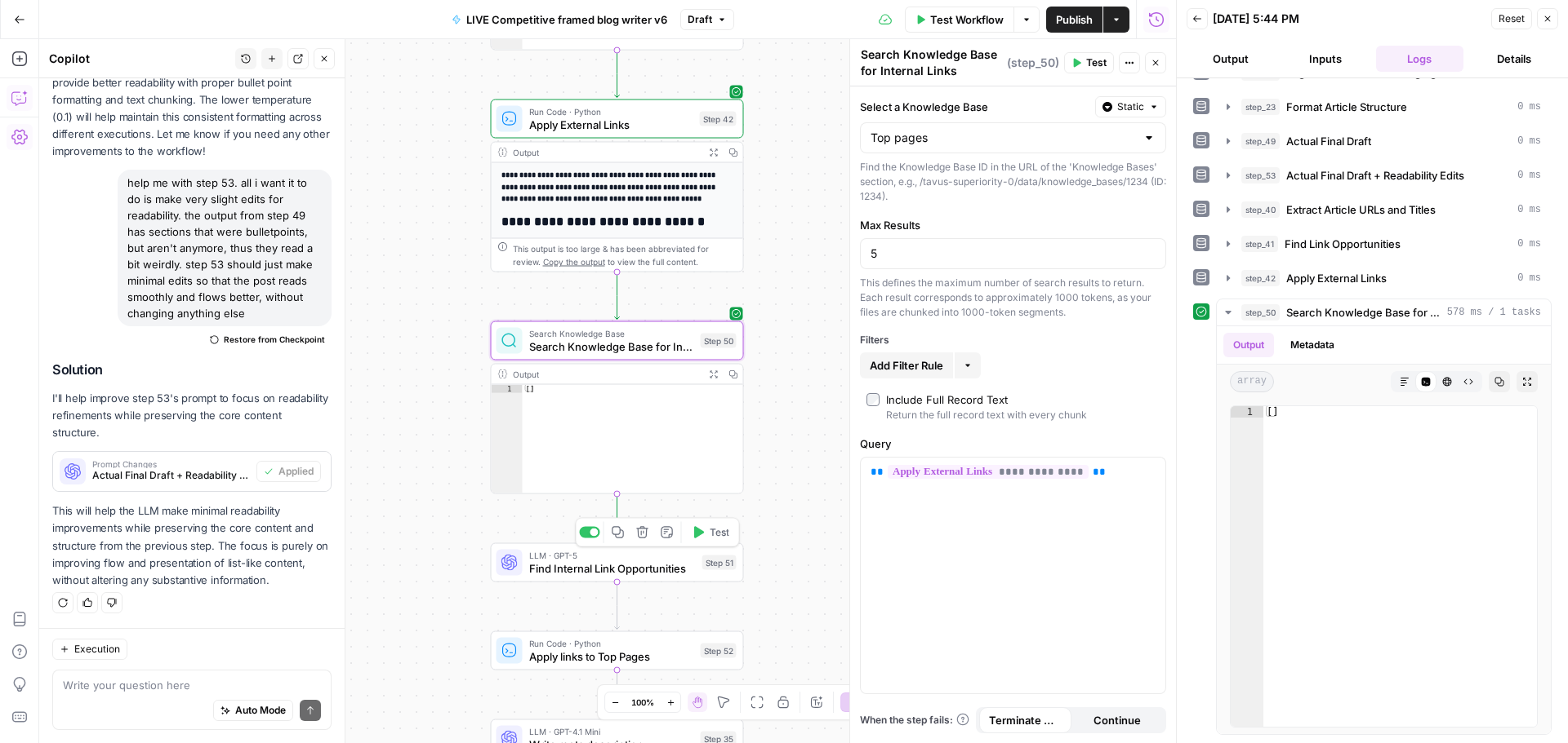
click at [712, 531] on span "Test" at bounding box center [719, 533] width 19 height 14
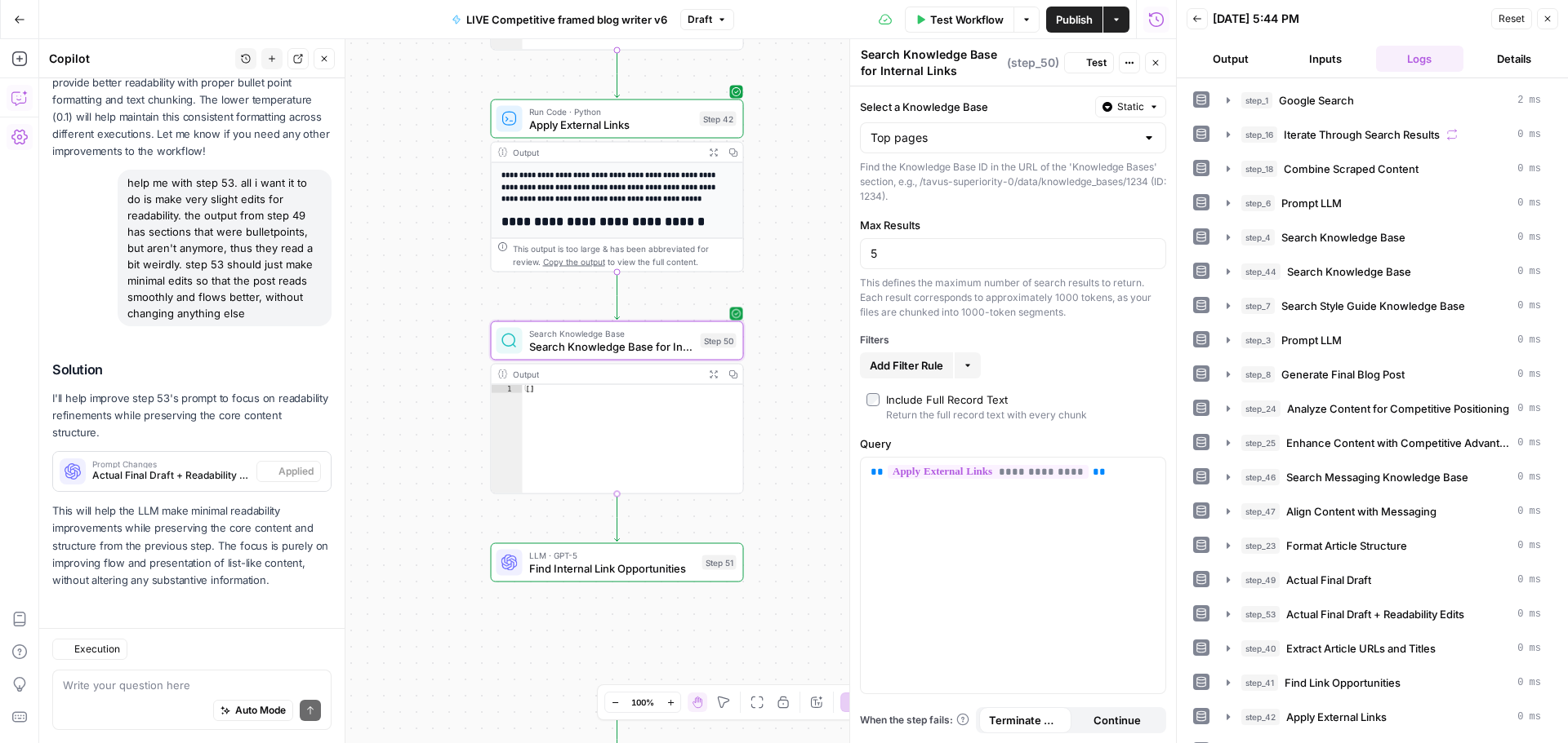
scroll to position [1299, 0]
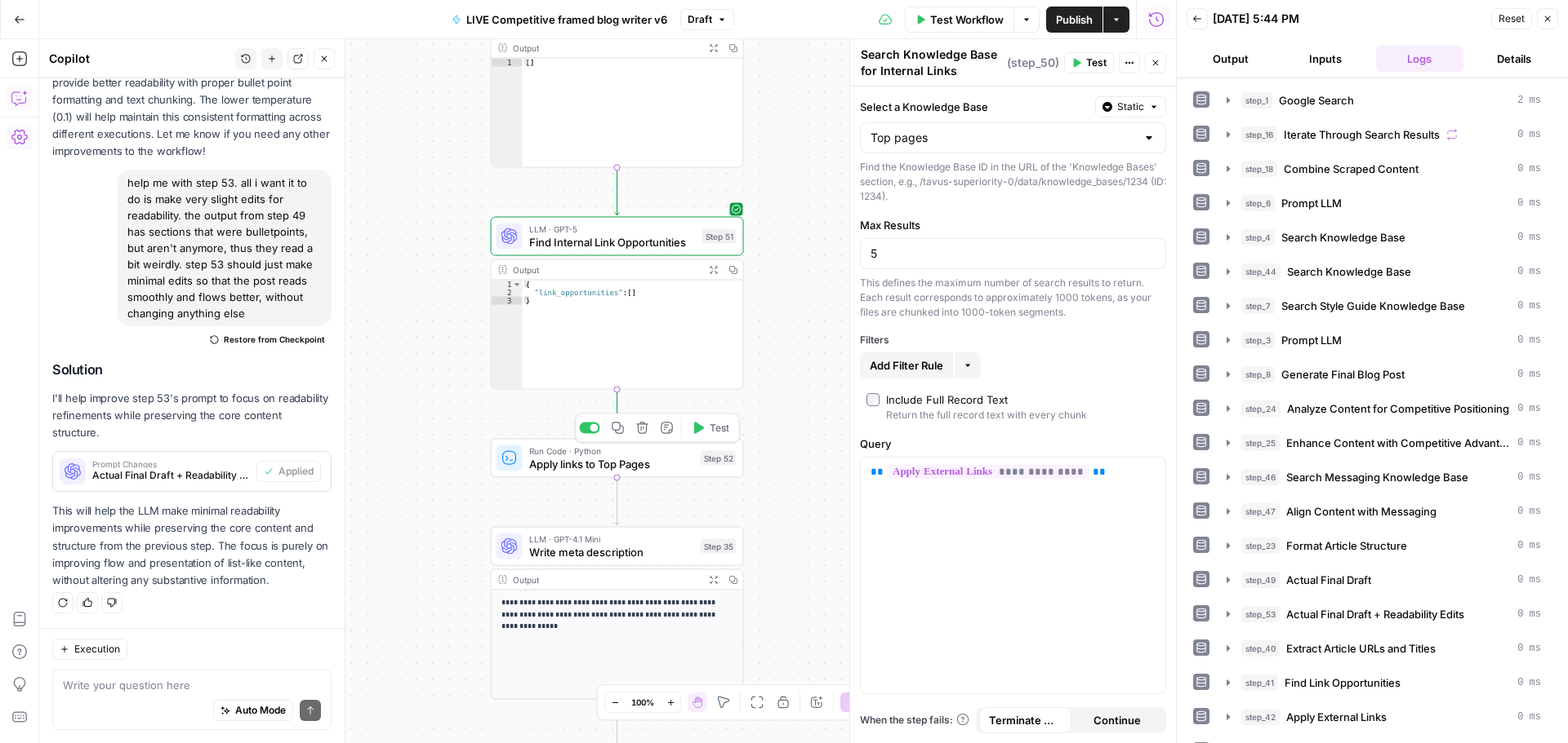
click at [708, 429] on button "Test" at bounding box center [710, 428] width 51 height 21
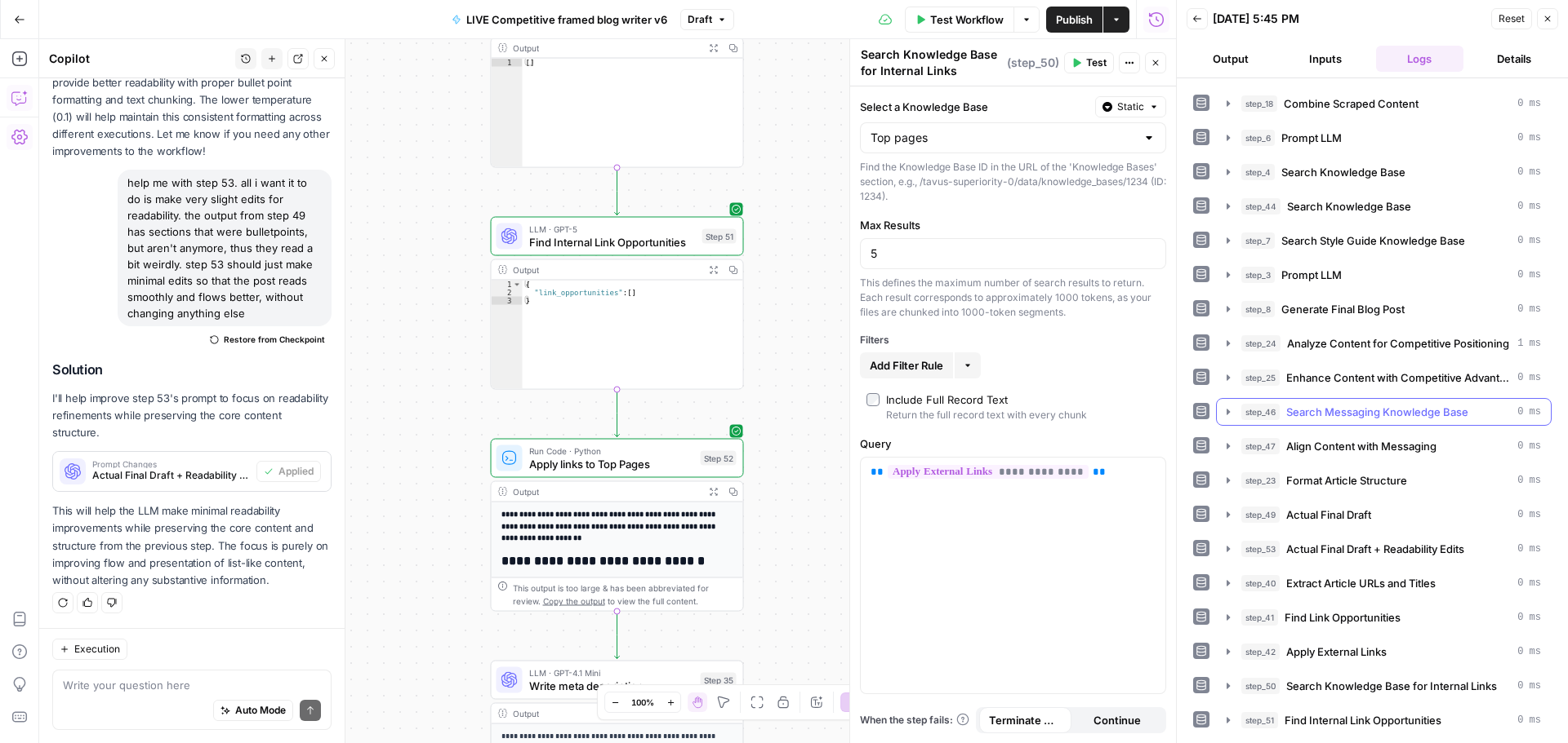
scroll to position [98, 0]
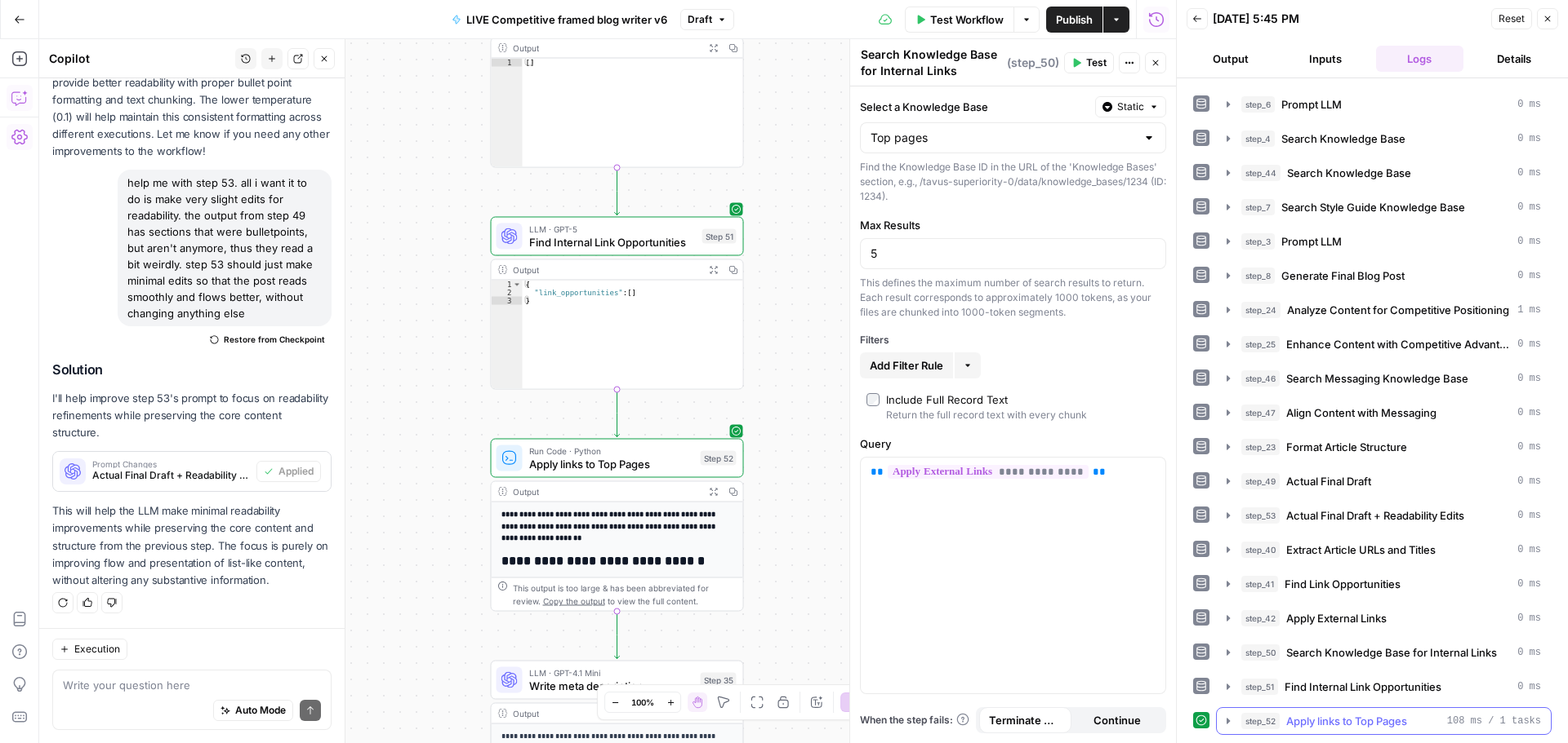
click at [1227, 724] on icon "button" at bounding box center [1227, 721] width 3 height 6
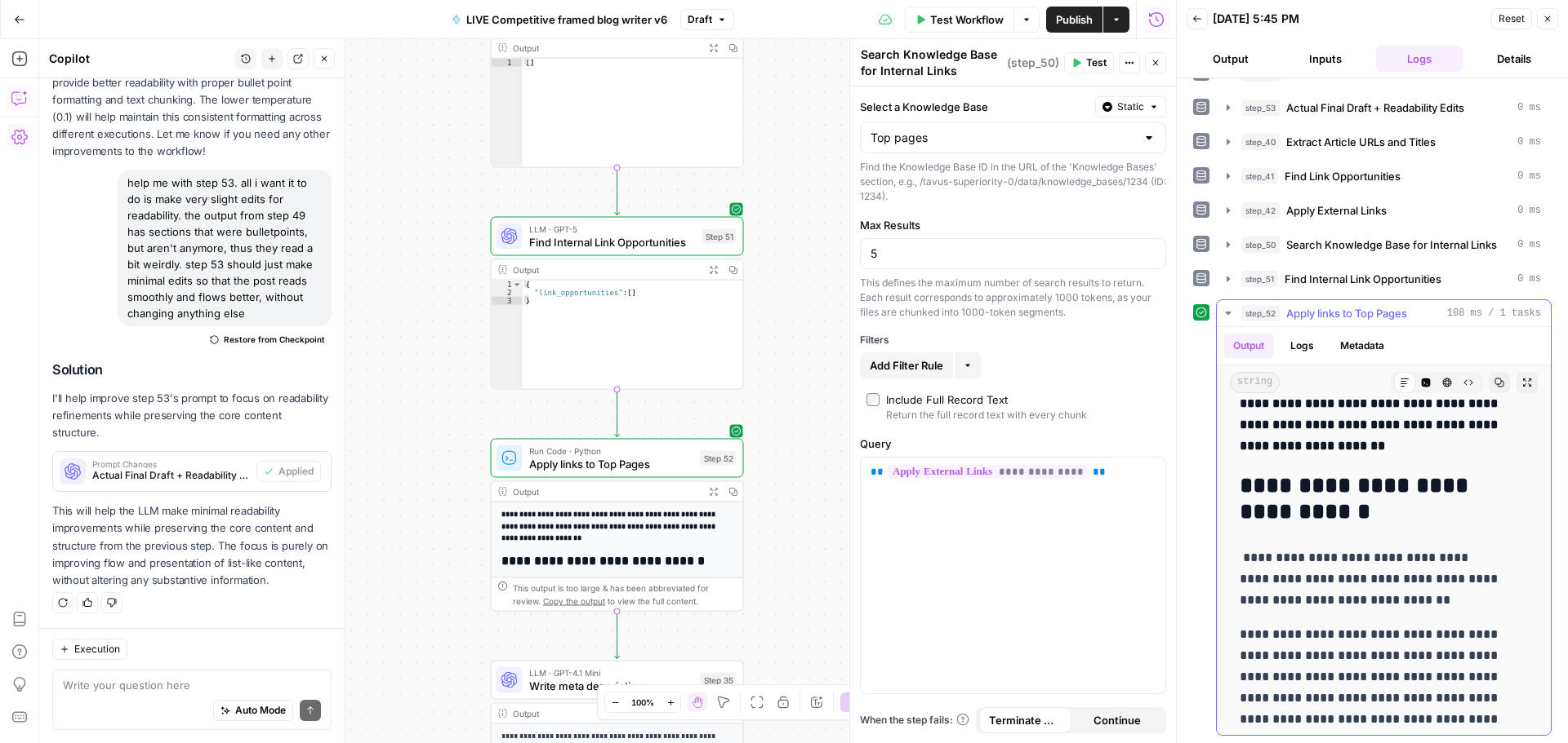
scroll to position [0, 0]
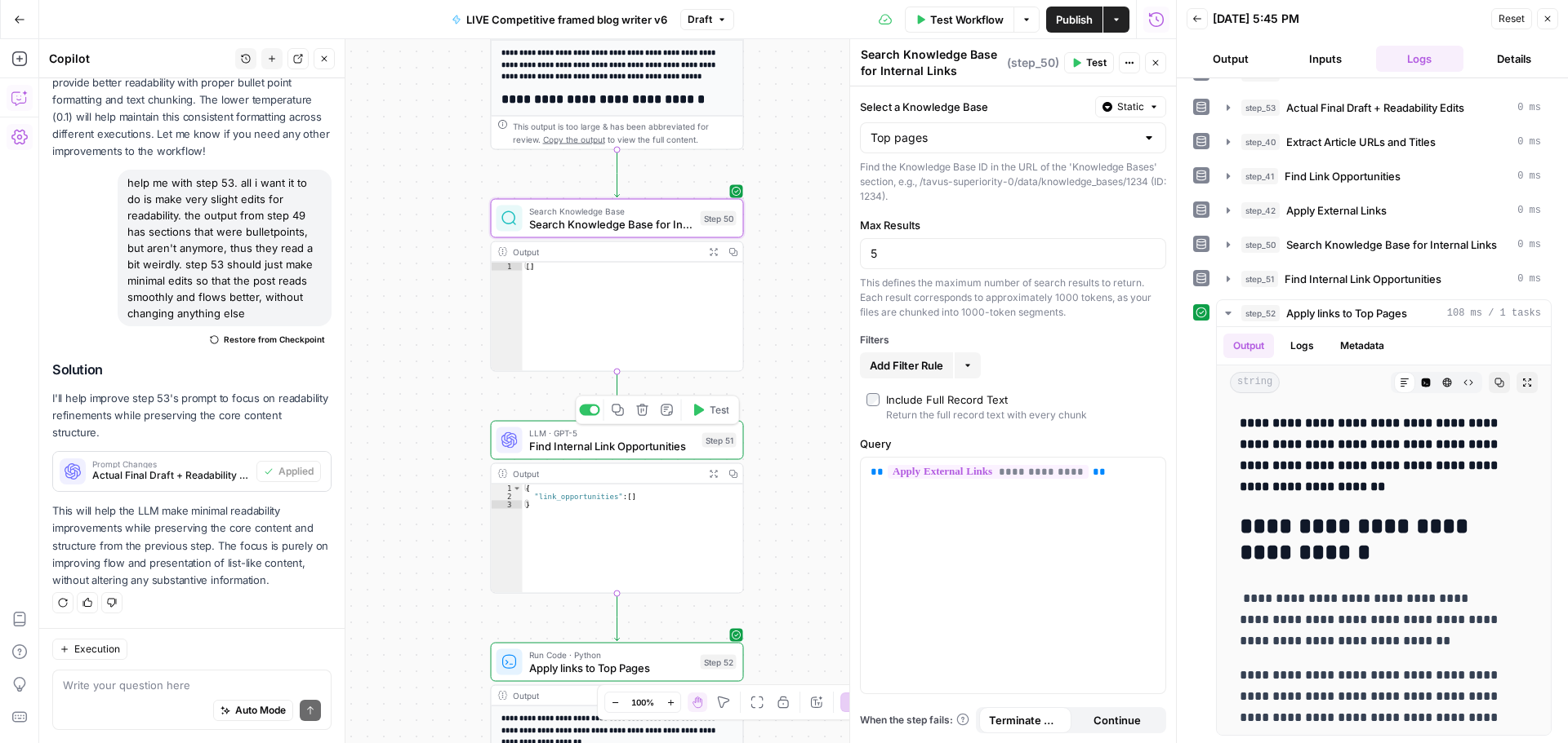
click at [658, 447] on span "Find Internal Link Opportunities" at bounding box center [612, 446] width 166 height 16
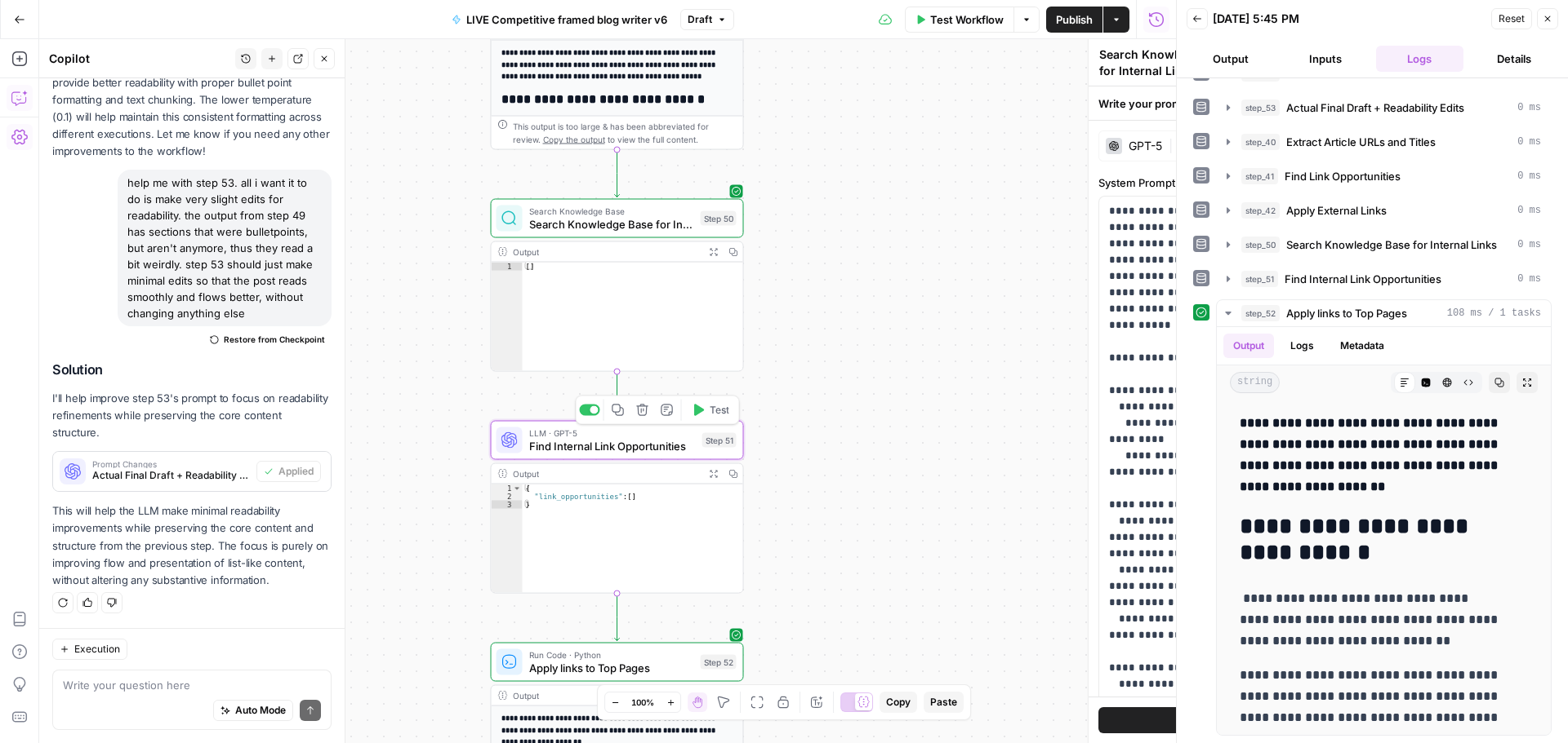
type textarea "Find Internal Link Opportunities"
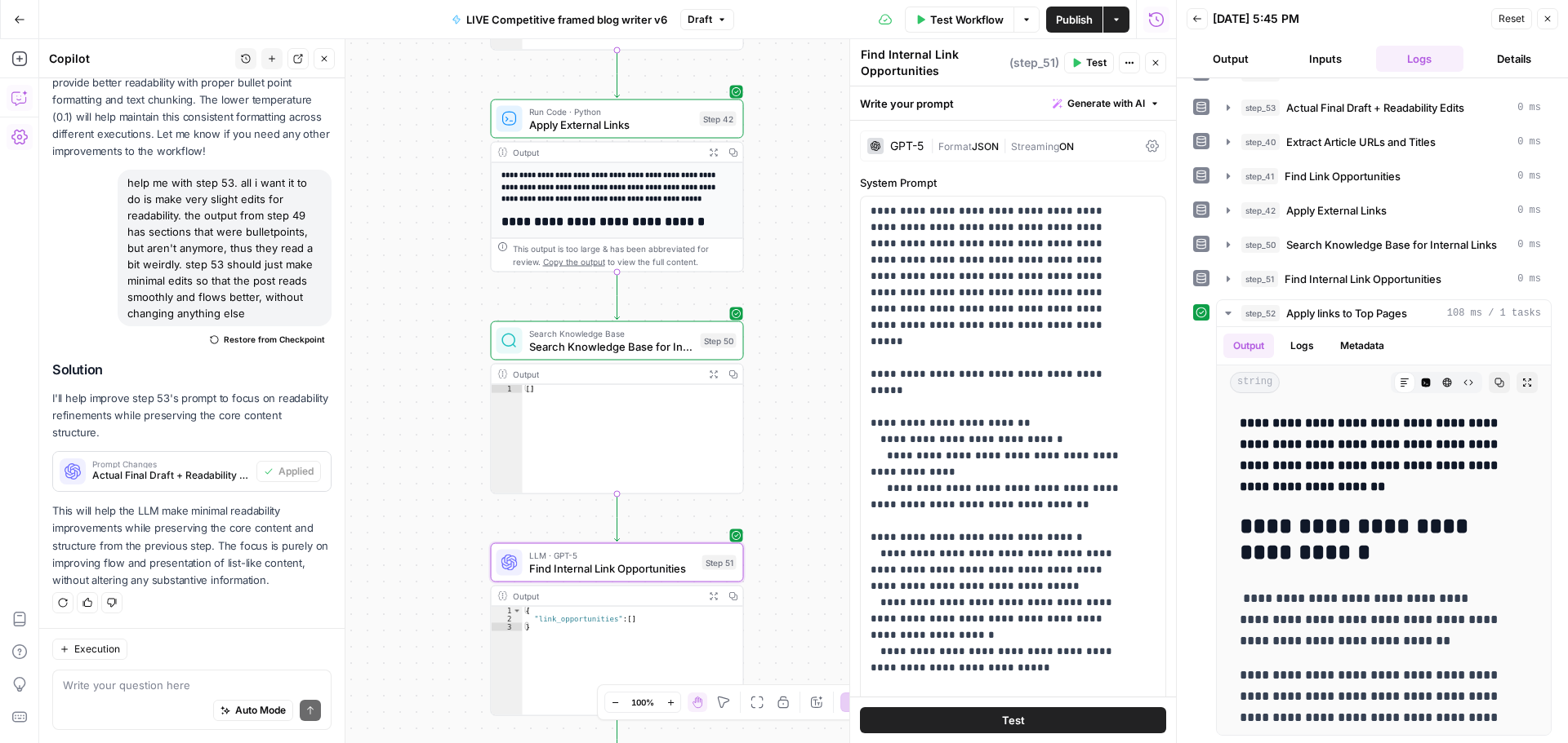
click at [635, 345] on span "Search Knowledge Base for Internal Links" at bounding box center [611, 346] width 165 height 16
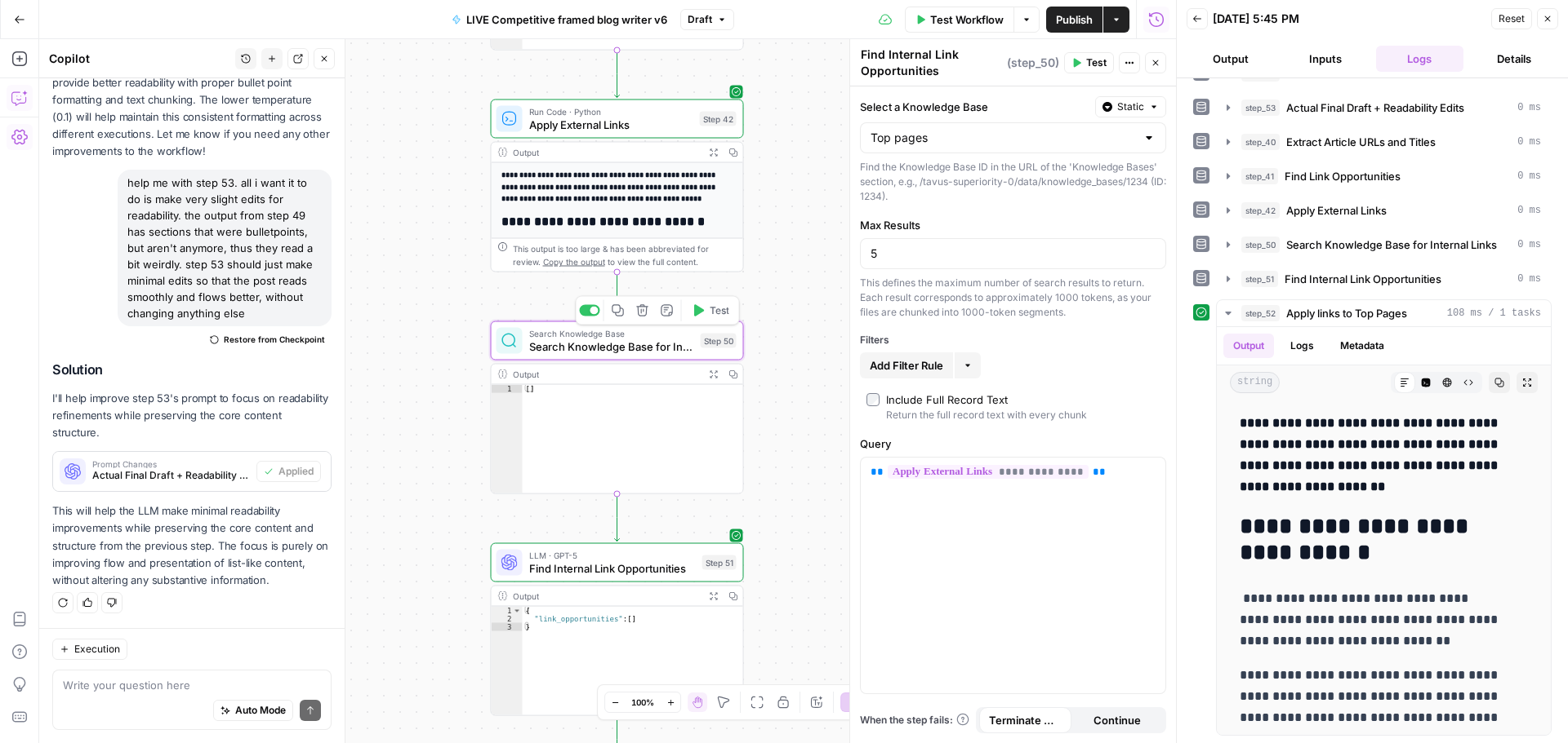
type textarea "Search Knowledge Base for Internal Links"
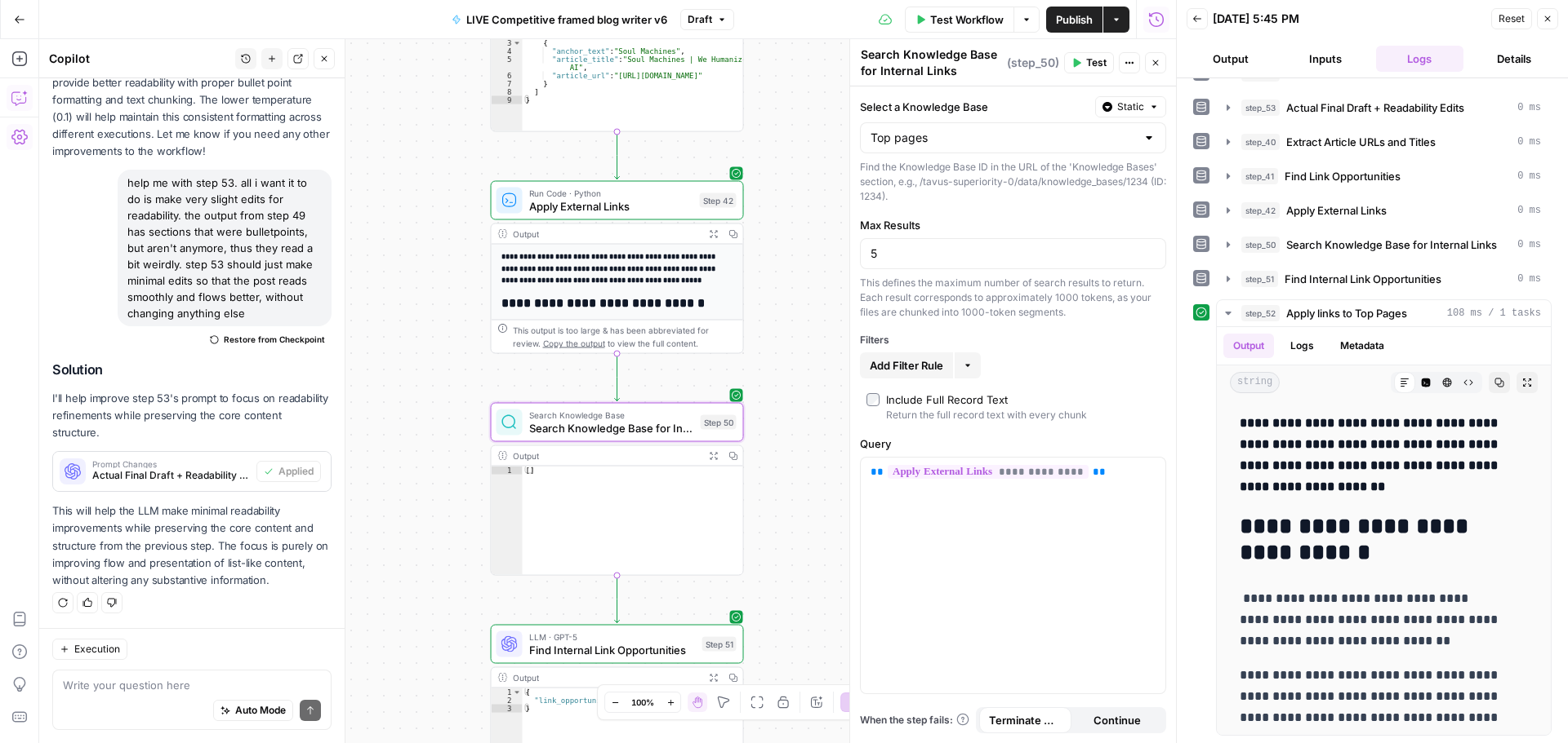
click at [683, 208] on span "Apply External Links" at bounding box center [611, 206] width 165 height 16
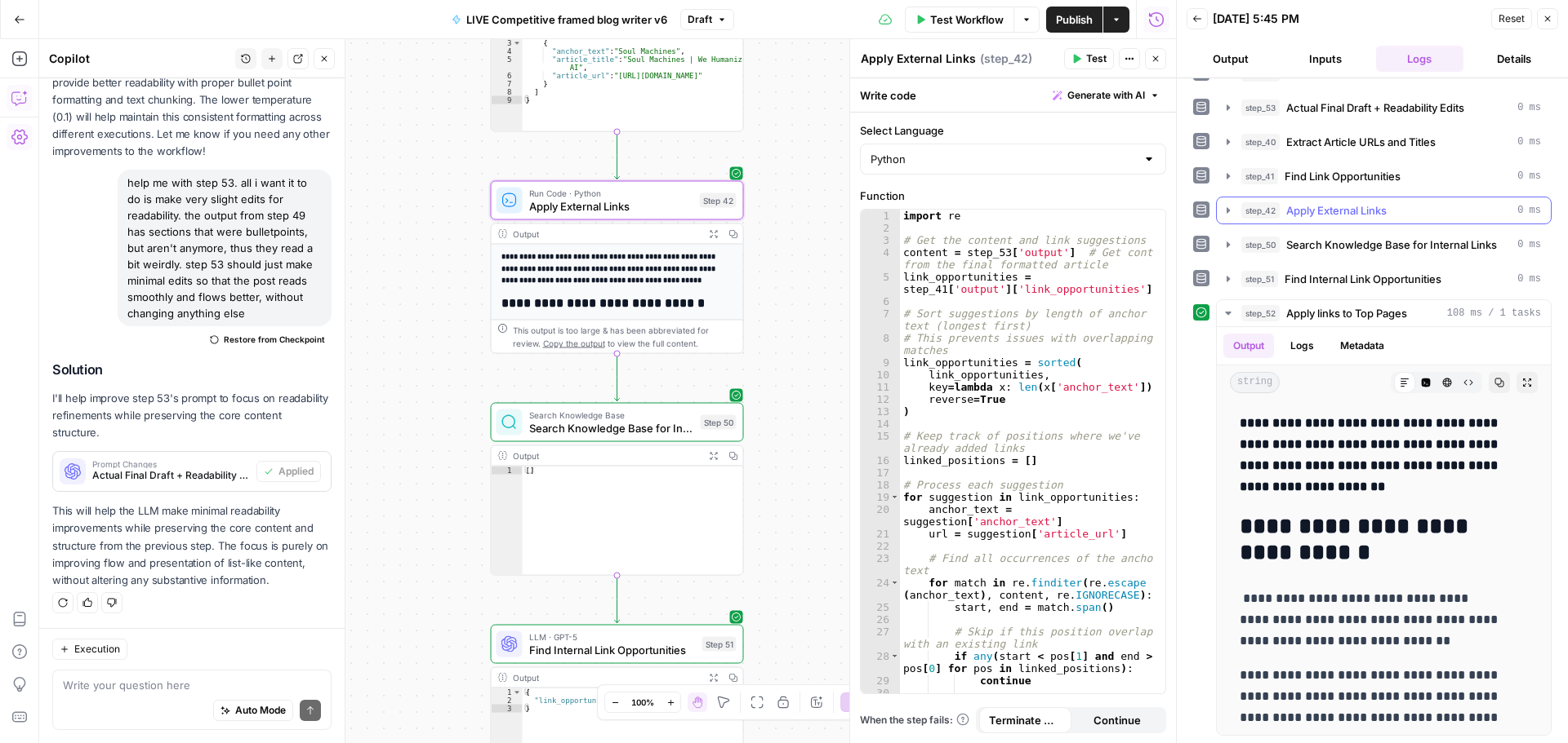
click at [1227, 210] on icon "button" at bounding box center [1227, 210] width 3 height 6
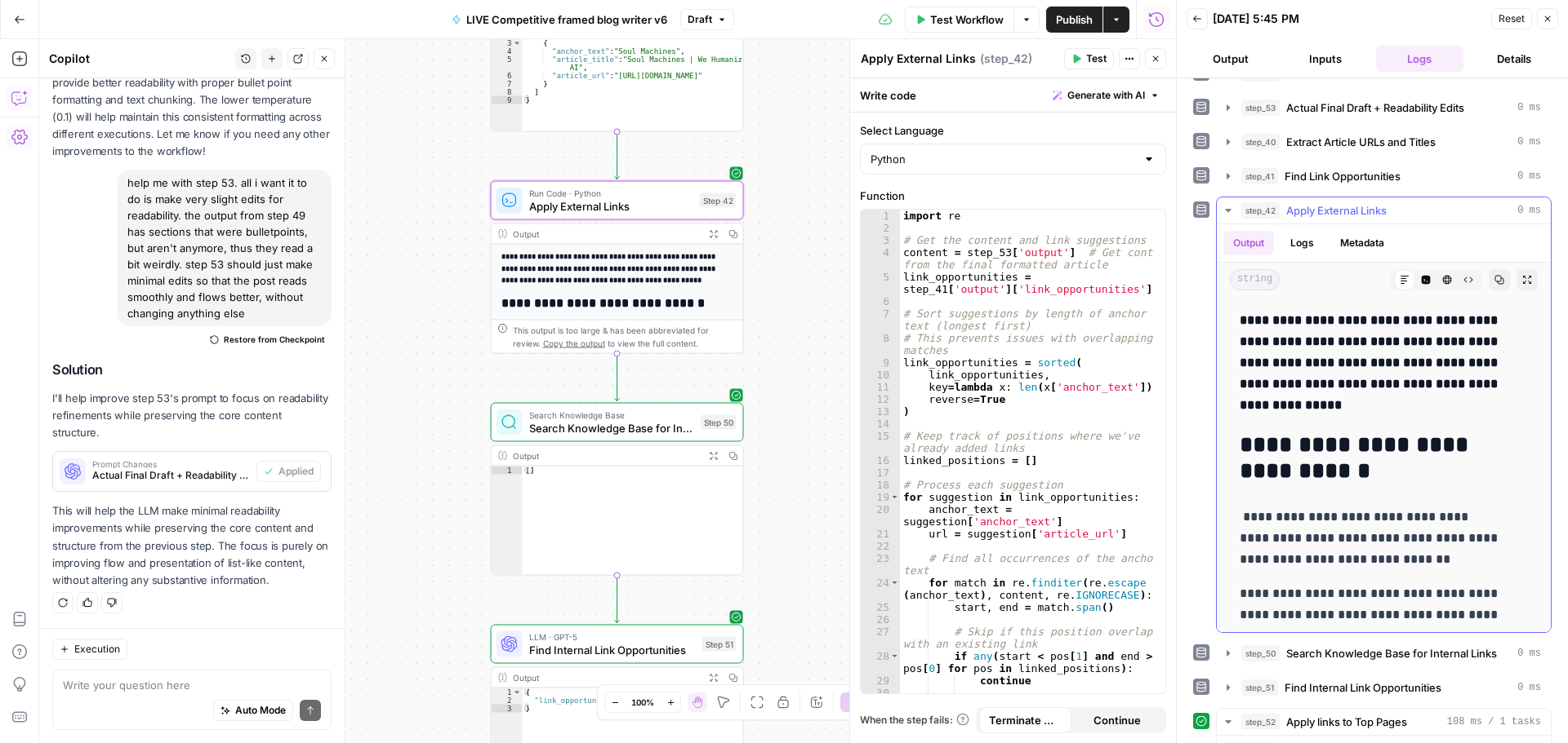
click at [1228, 212] on icon "button" at bounding box center [1228, 210] width 13 height 13
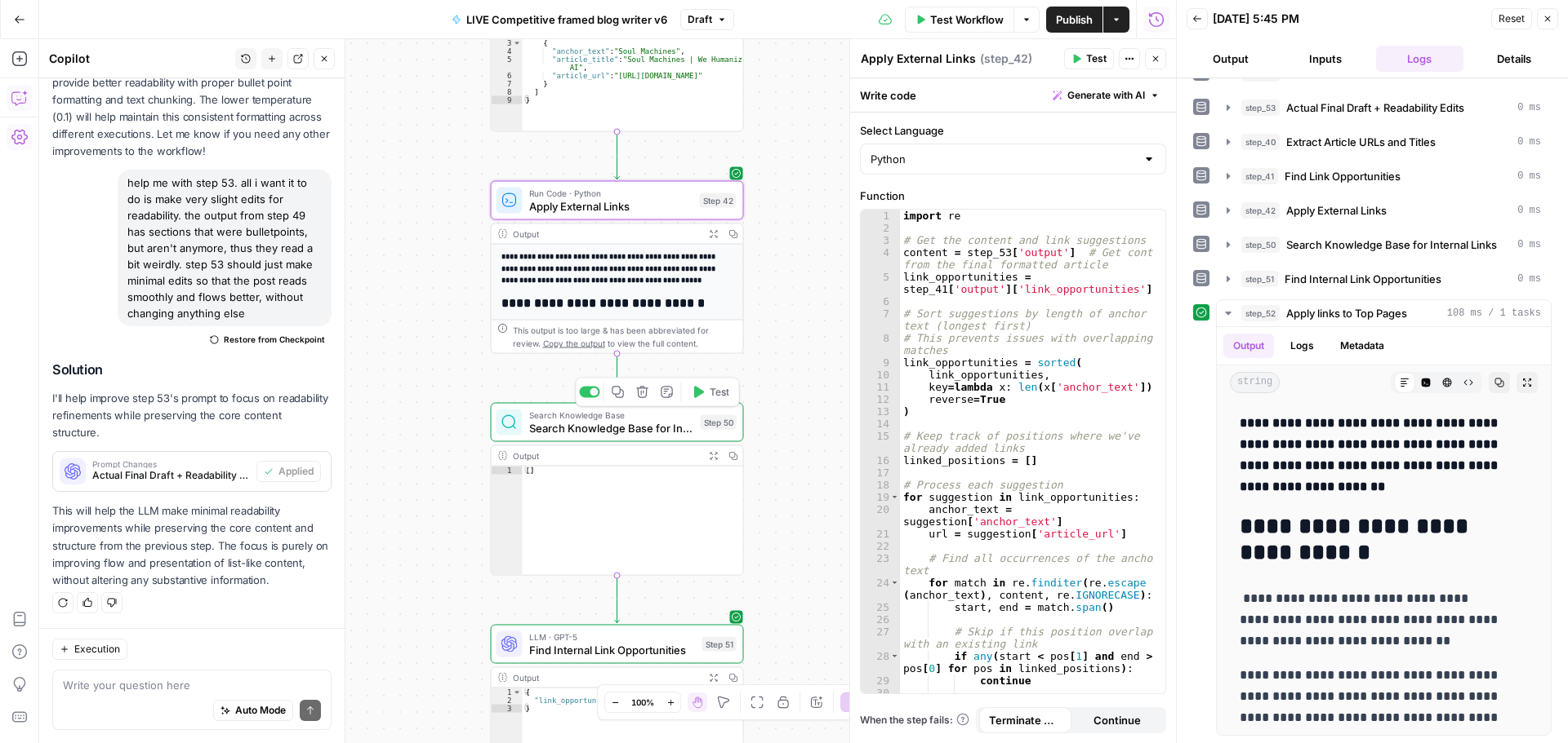
click at [636, 434] on span "Search Knowledge Base for Internal Links" at bounding box center [611, 428] width 165 height 16
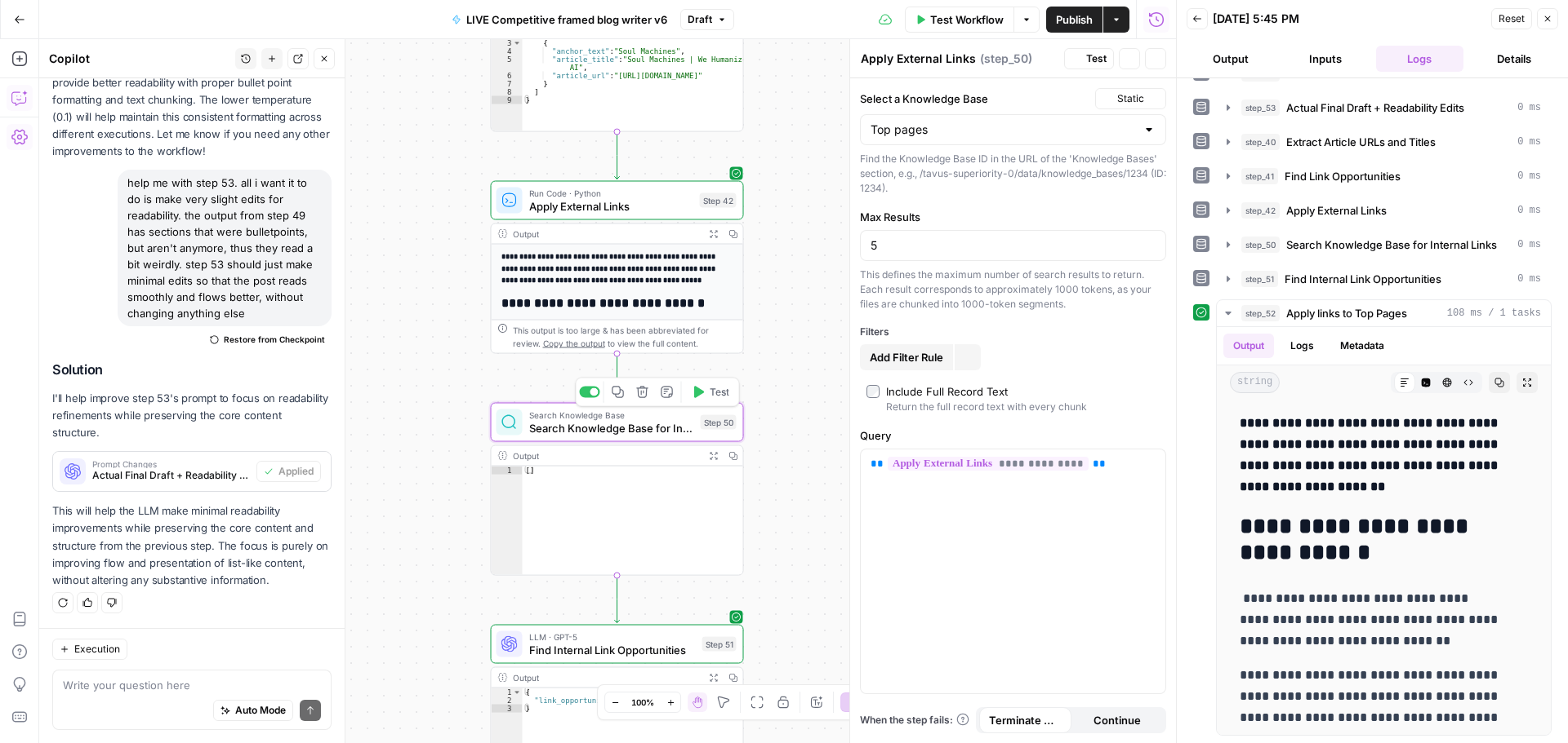
type textarea "Search Knowledge Base for Internal Links"
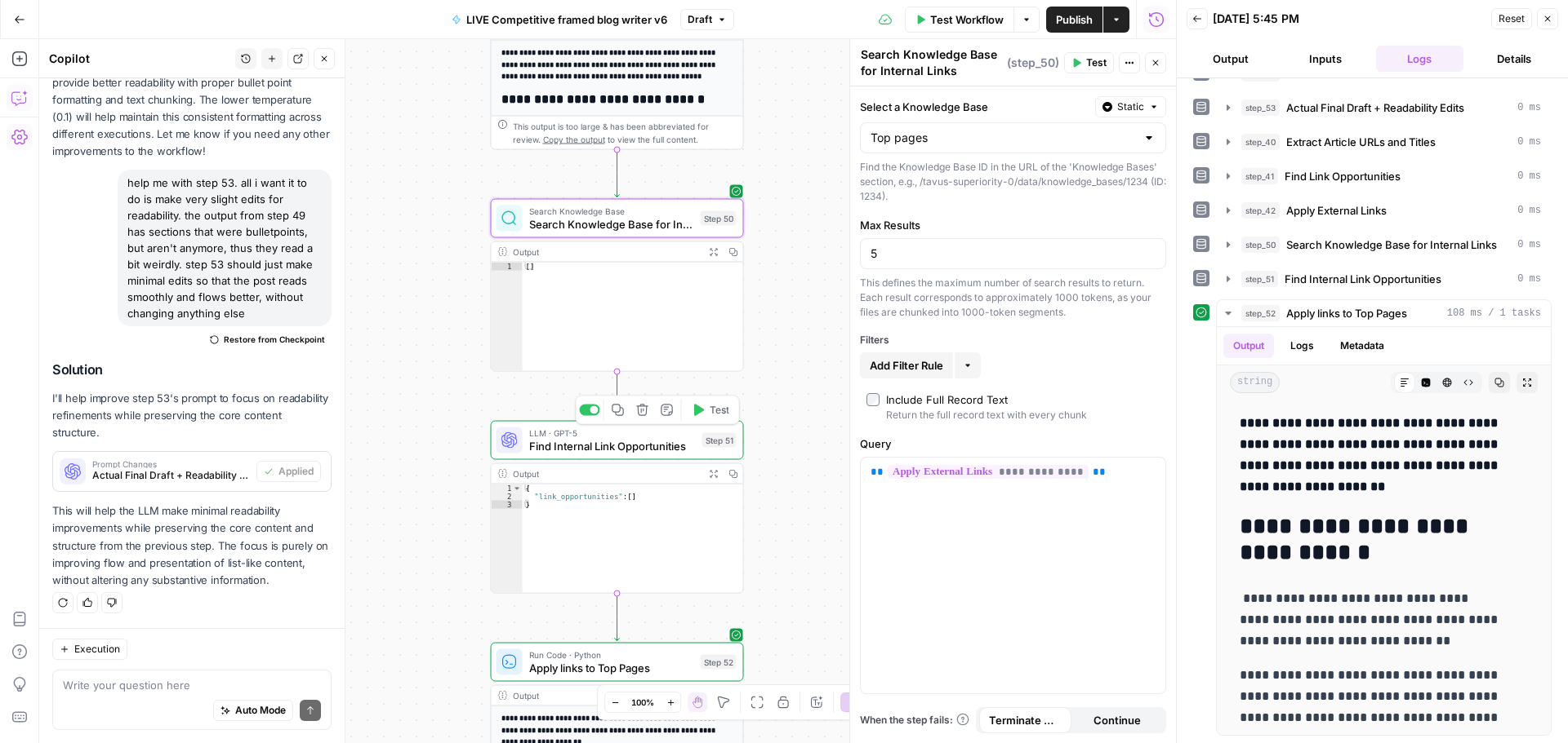
click at [664, 449] on span "Find Internal Link Opportunities" at bounding box center [612, 446] width 166 height 16
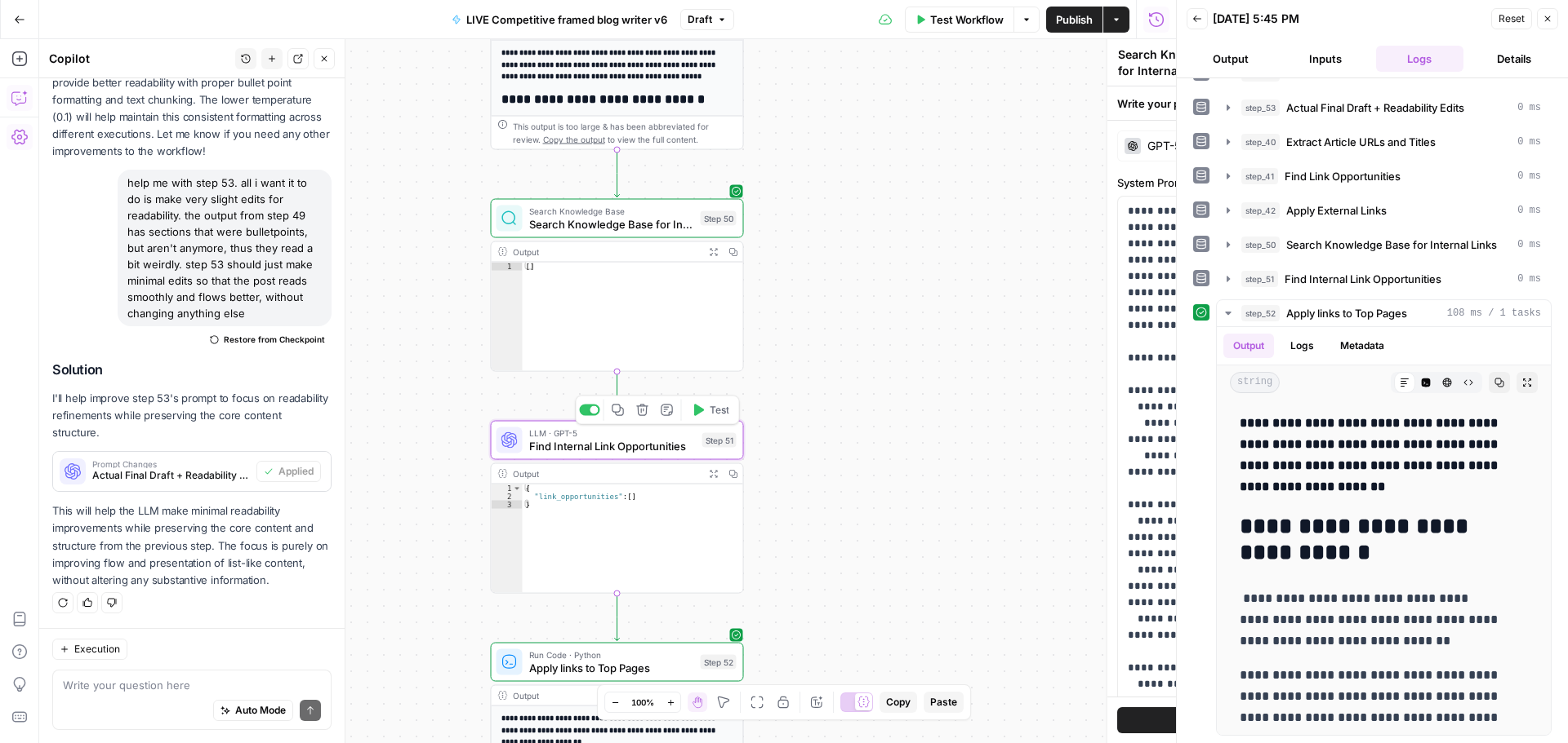
type textarea "Find Internal Link Opportunities"
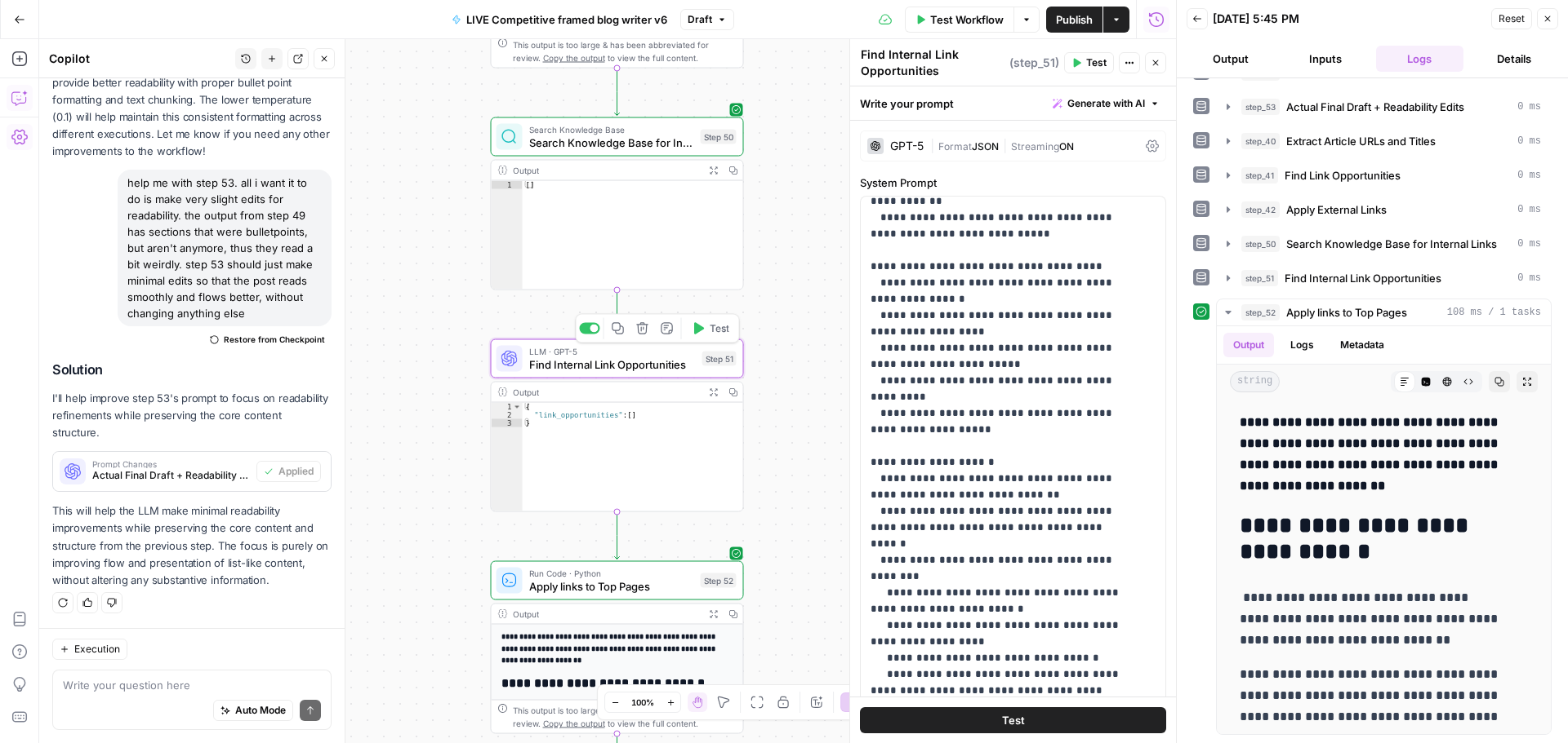
scroll to position [638, 0]
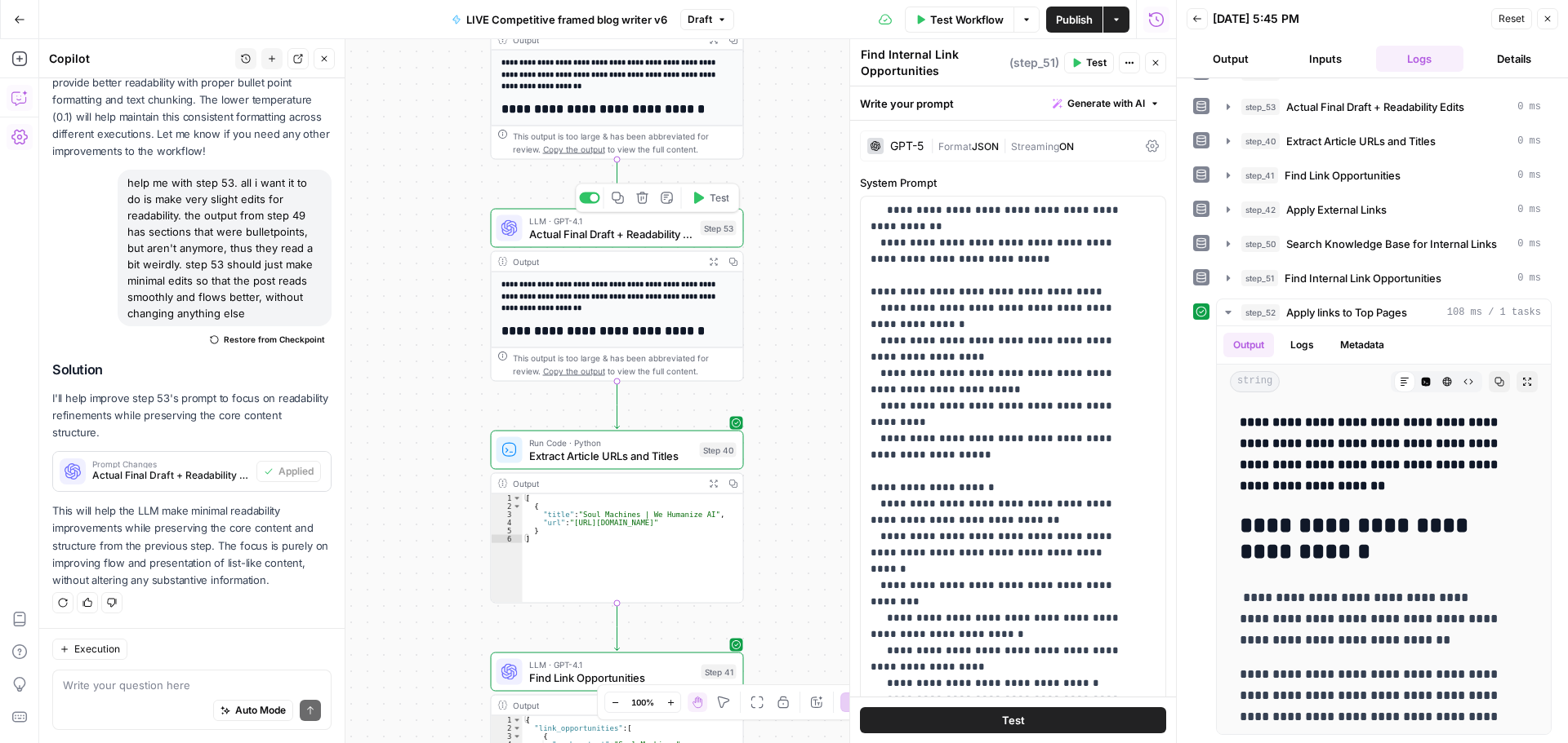
click at [623, 239] on span "Actual Final Draft + Readability Edits" at bounding box center [611, 233] width 165 height 16
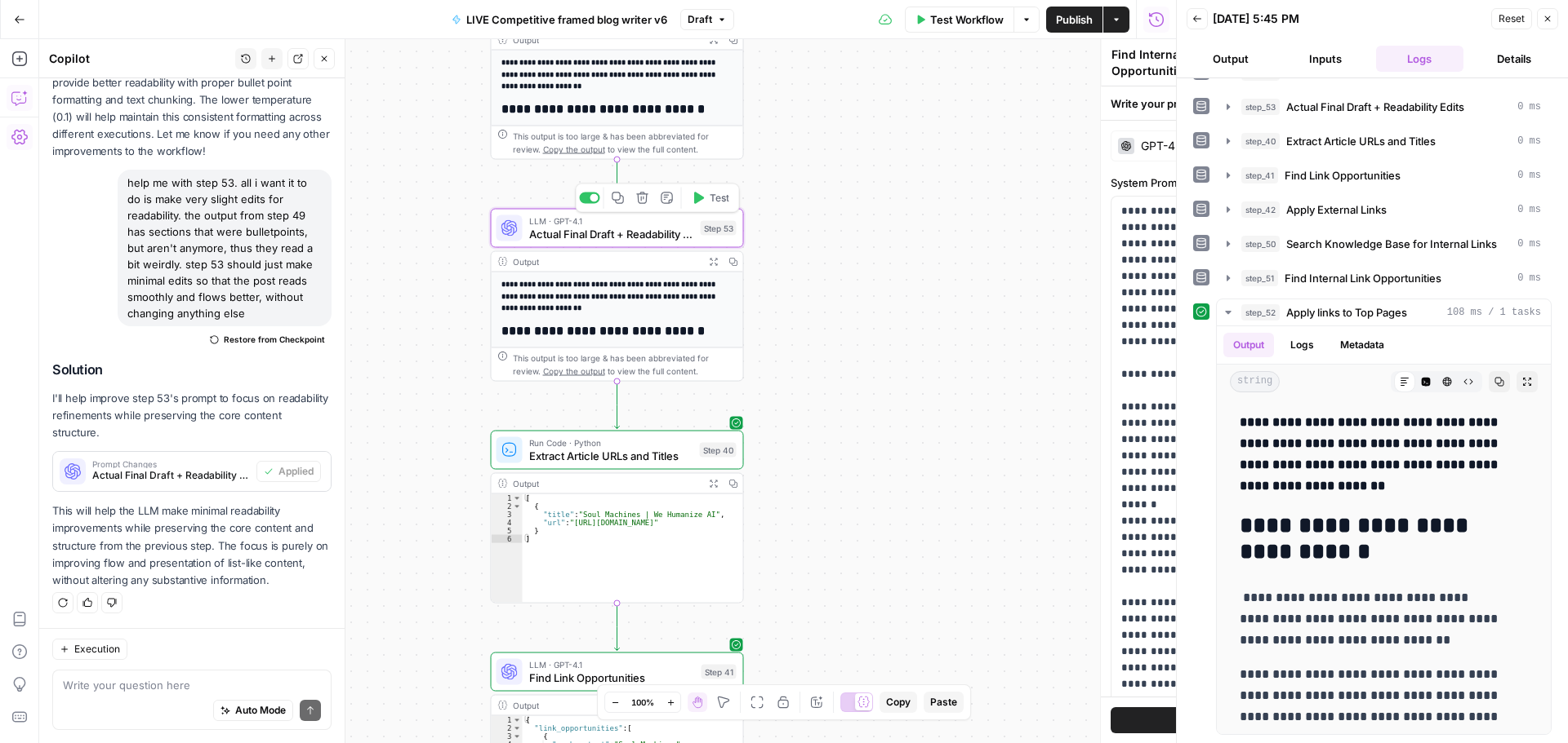
type textarea "Actual Final Draft + Readability Edits"
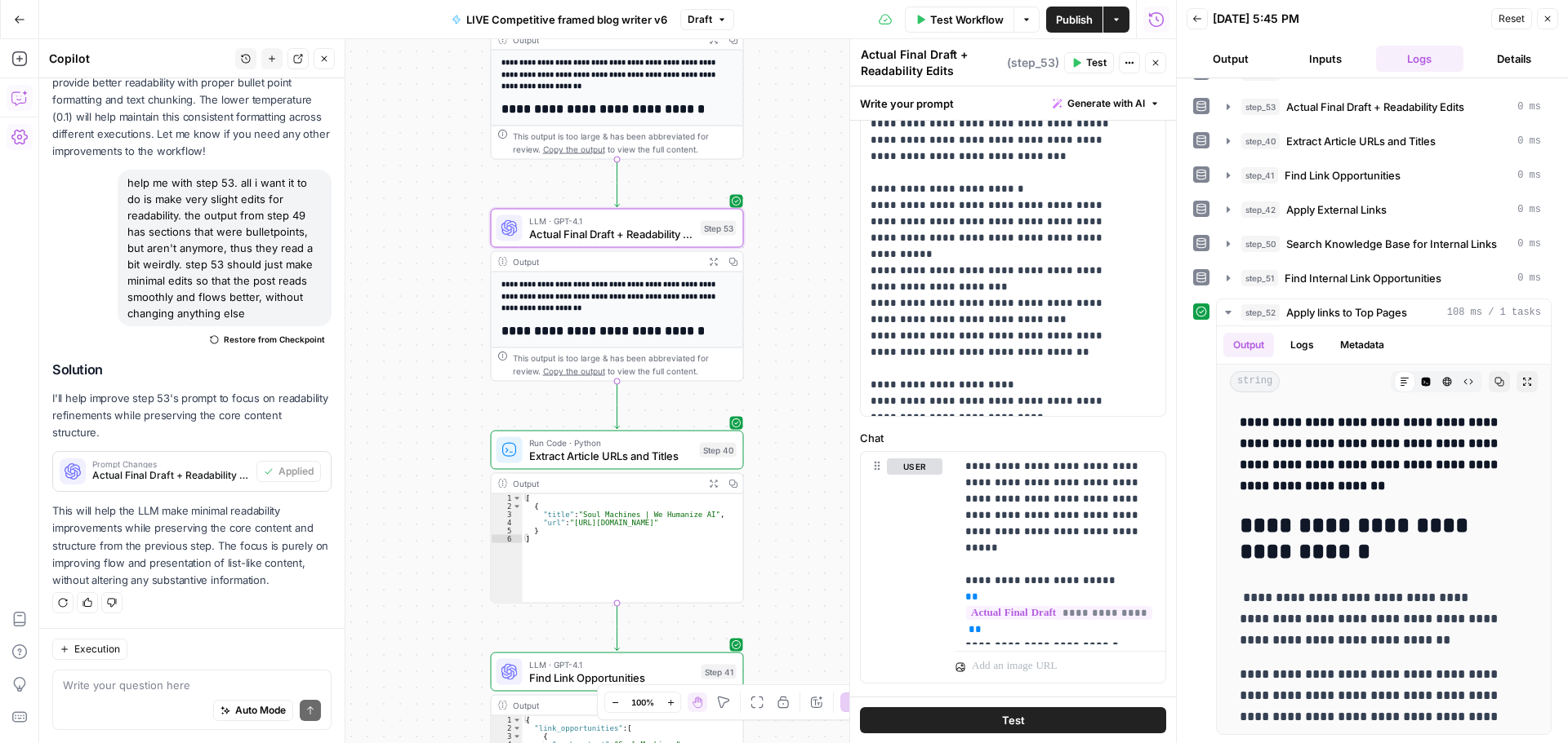
scroll to position [480, 0]
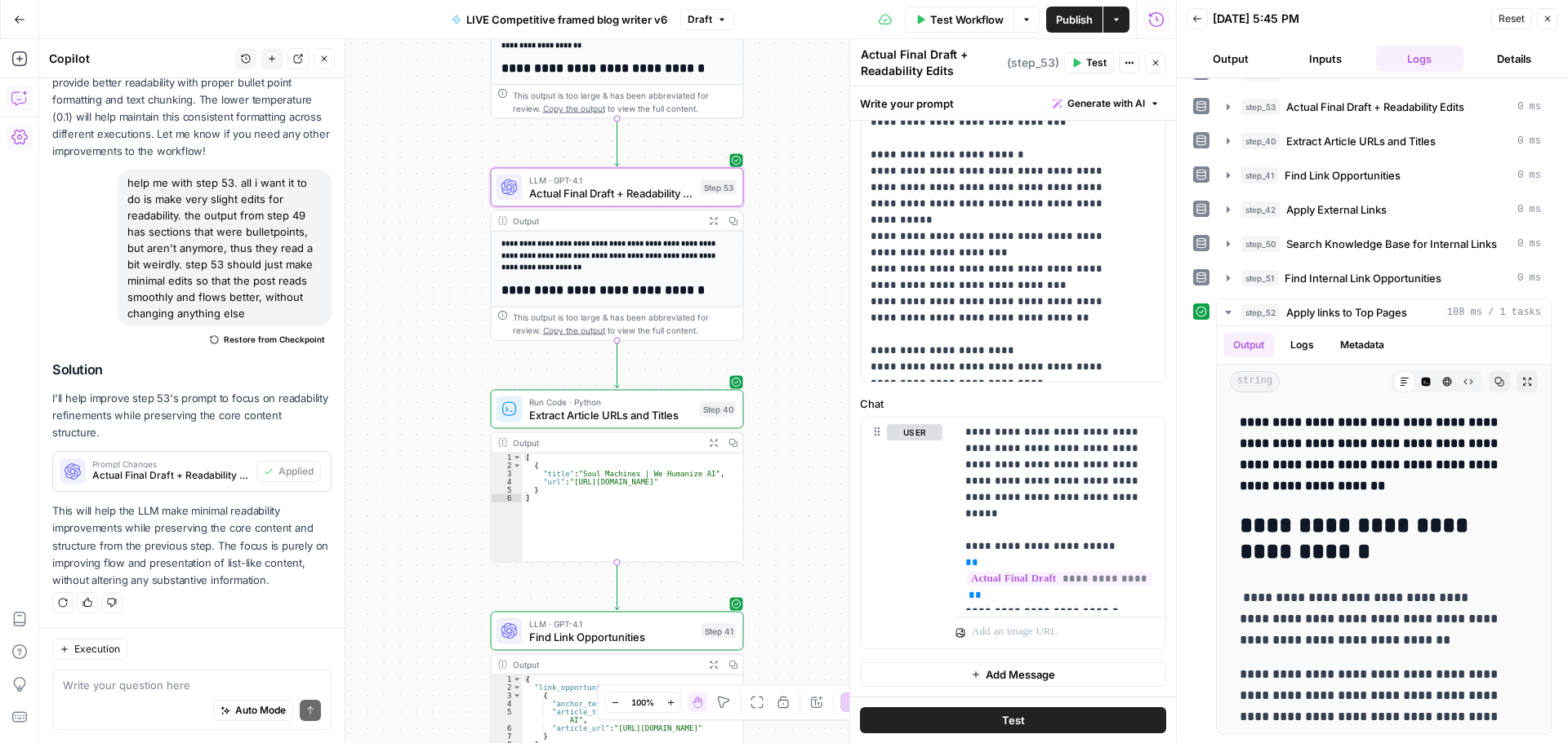
click at [629, 415] on span "Extract Article URLs and Titles" at bounding box center [611, 415] width 165 height 16
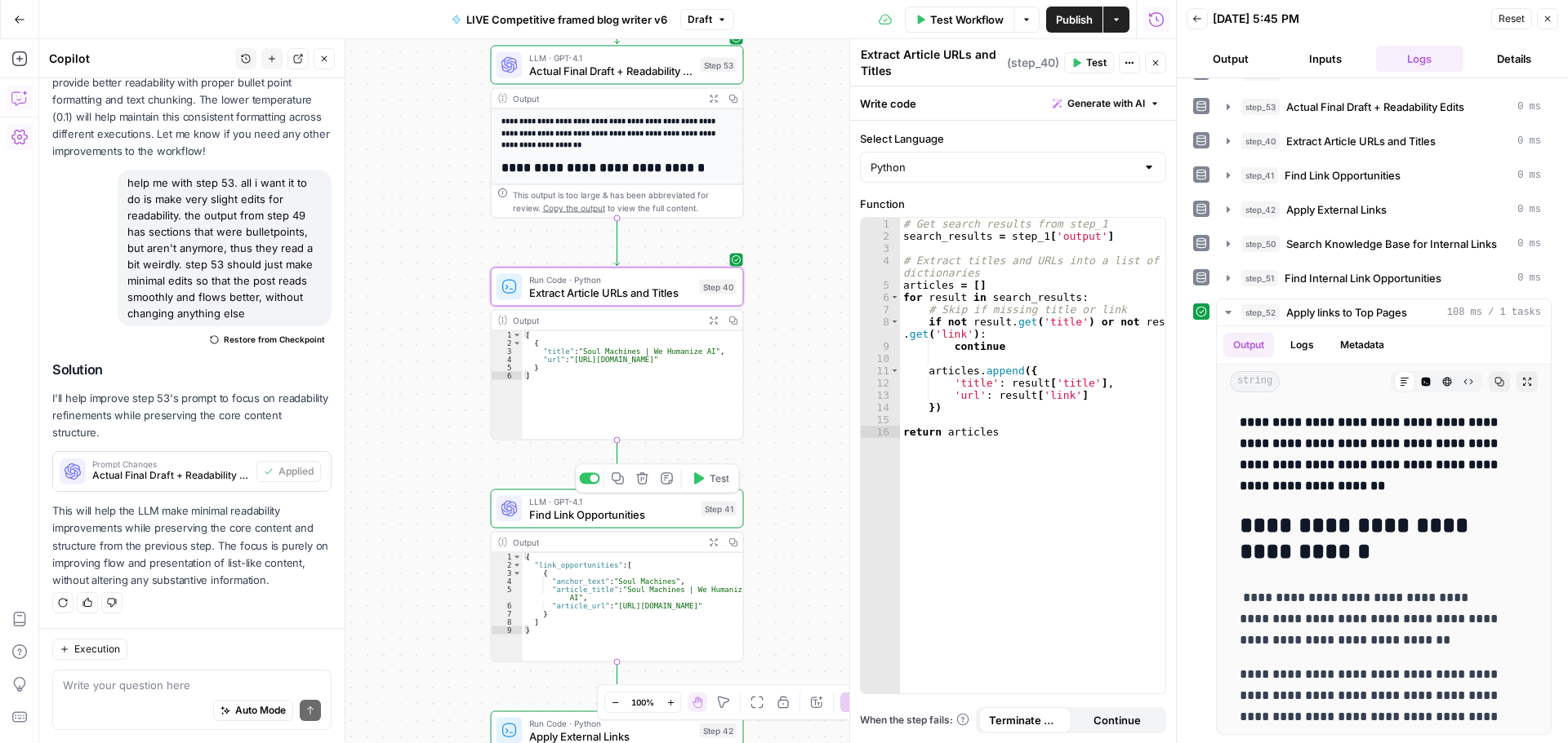
click at [677, 515] on span "Find Link Opportunities" at bounding box center [611, 514] width 166 height 16
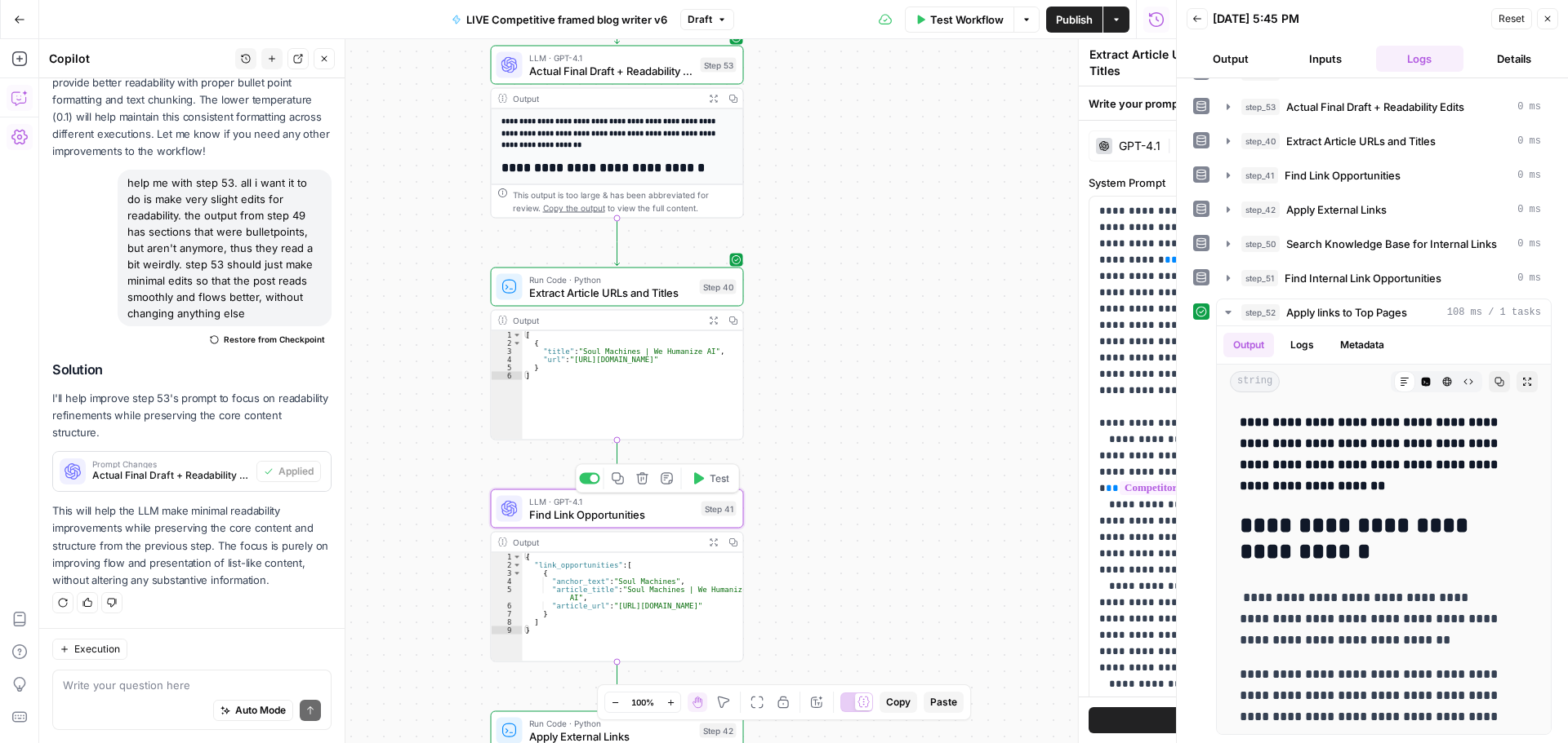
type textarea "Find Link Opportunities"
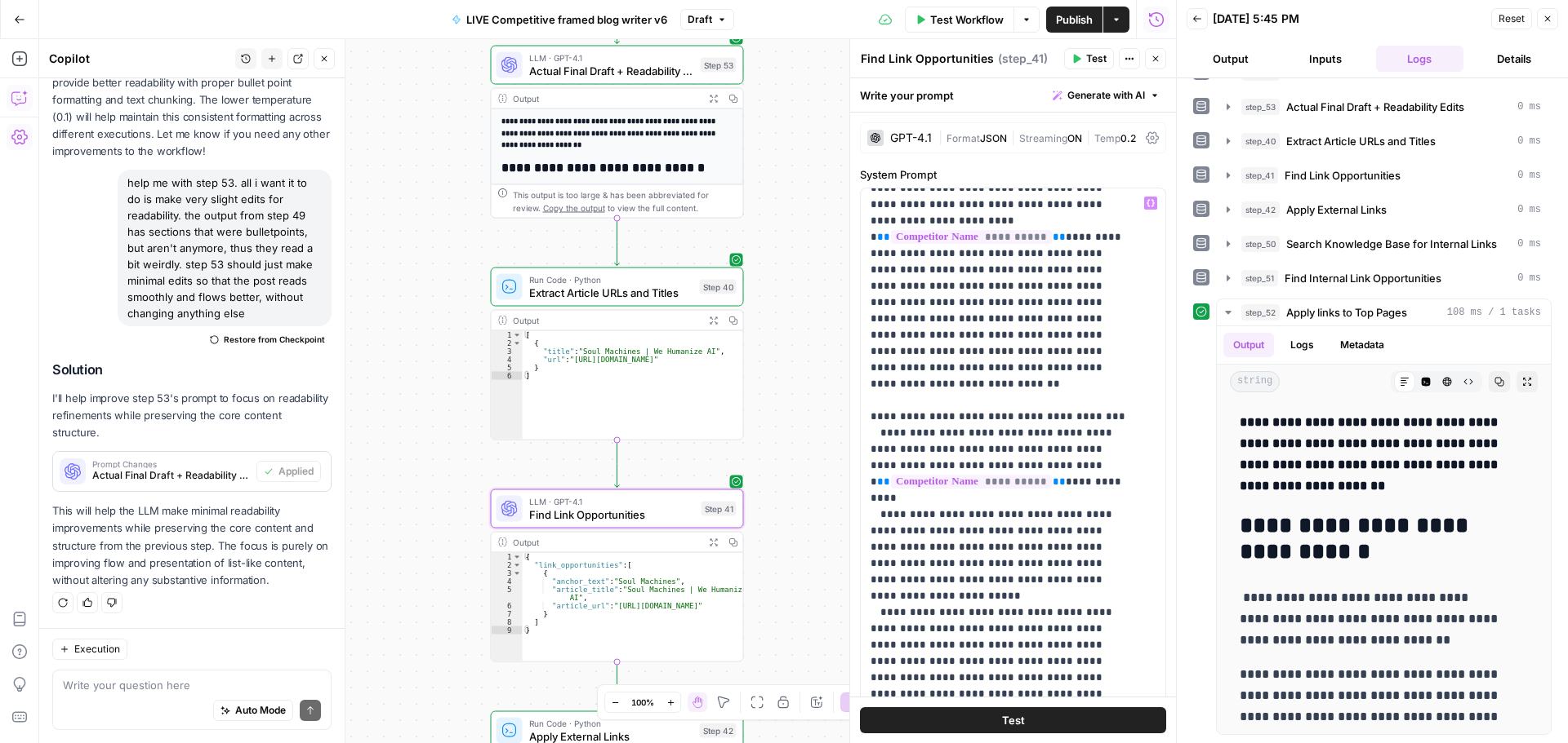
scroll to position [0, 0]
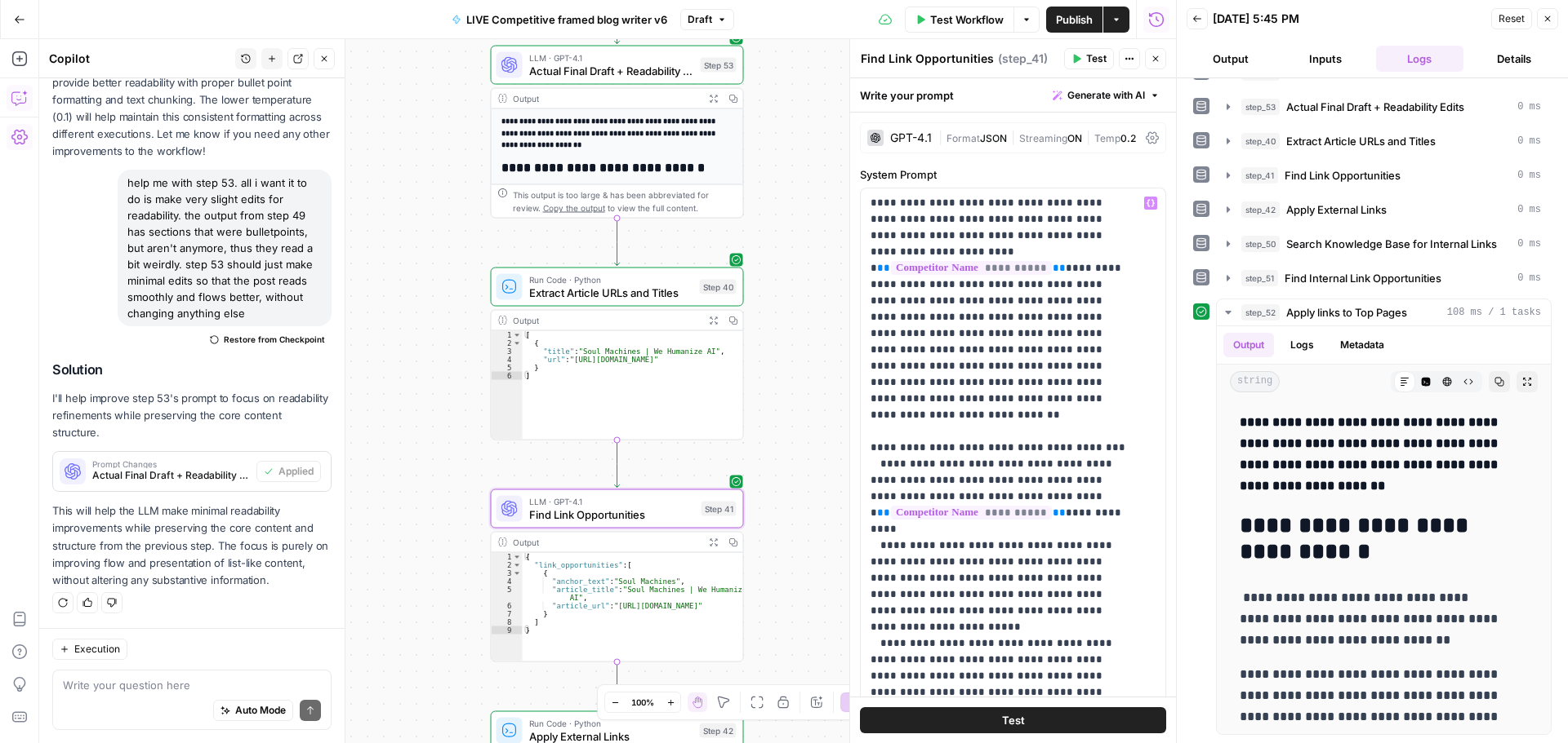
click at [1007, 137] on span "|" at bounding box center [1012, 137] width 12 height 16
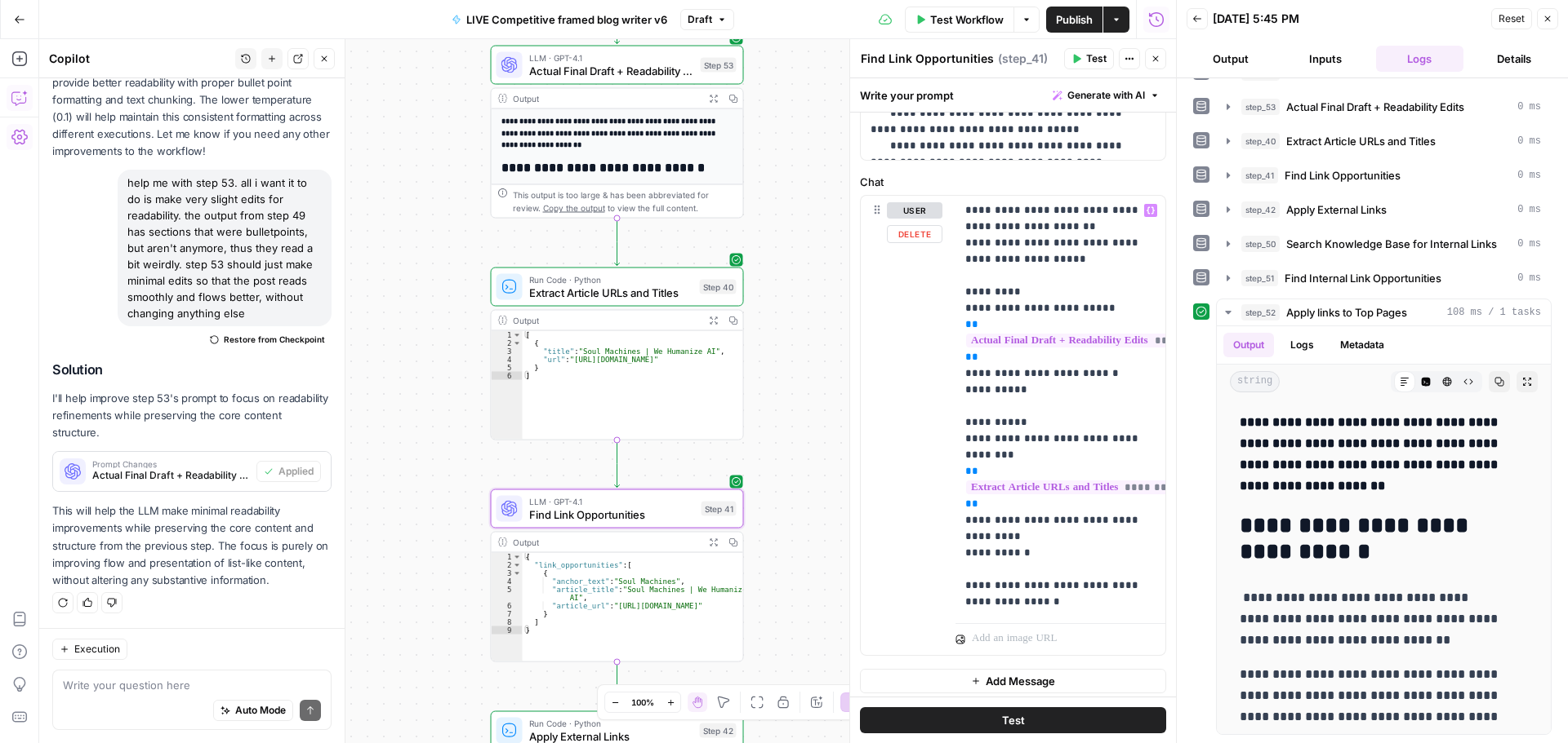
scroll to position [1364, 0]
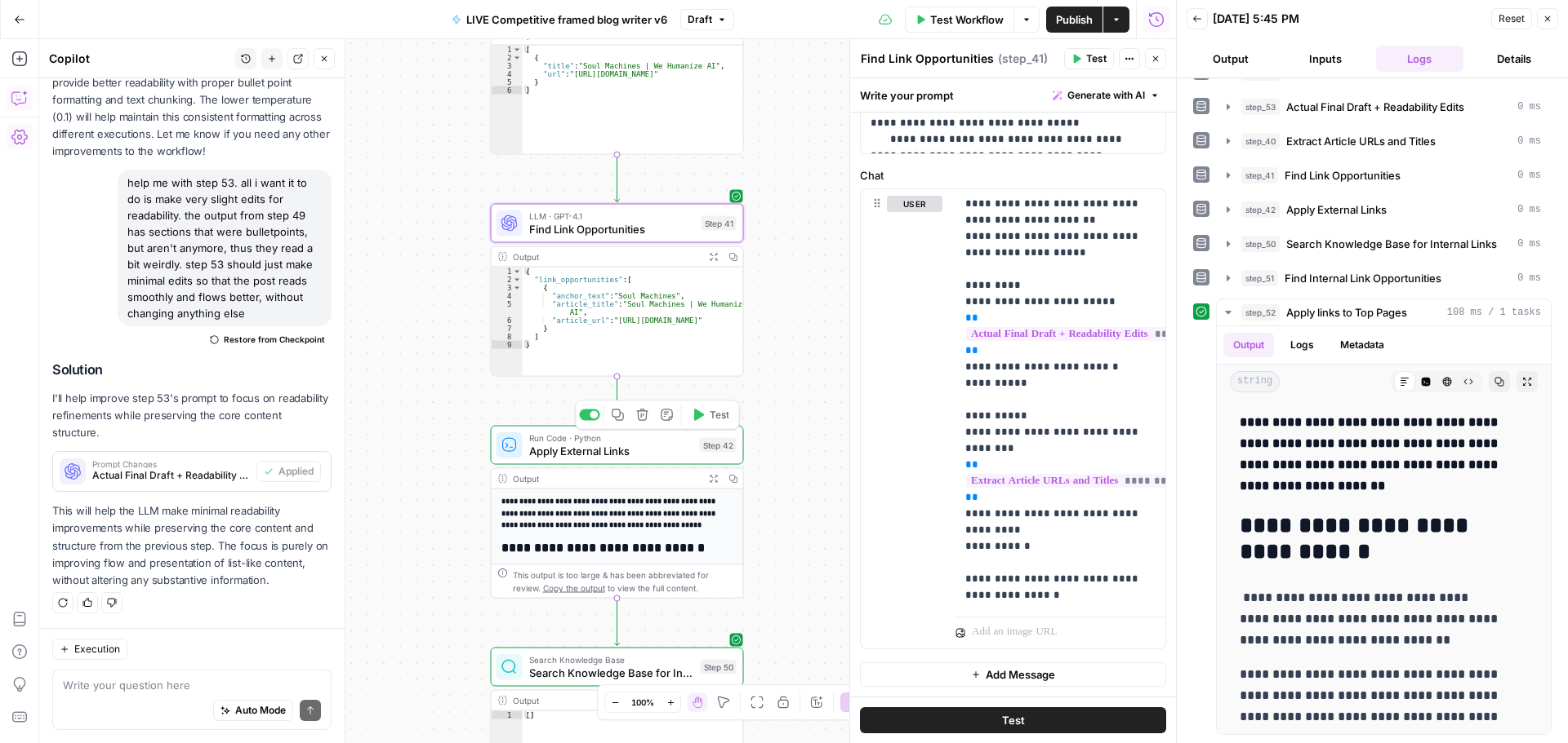
click at [645, 450] on span "Apply External Links" at bounding box center [611, 450] width 165 height 16
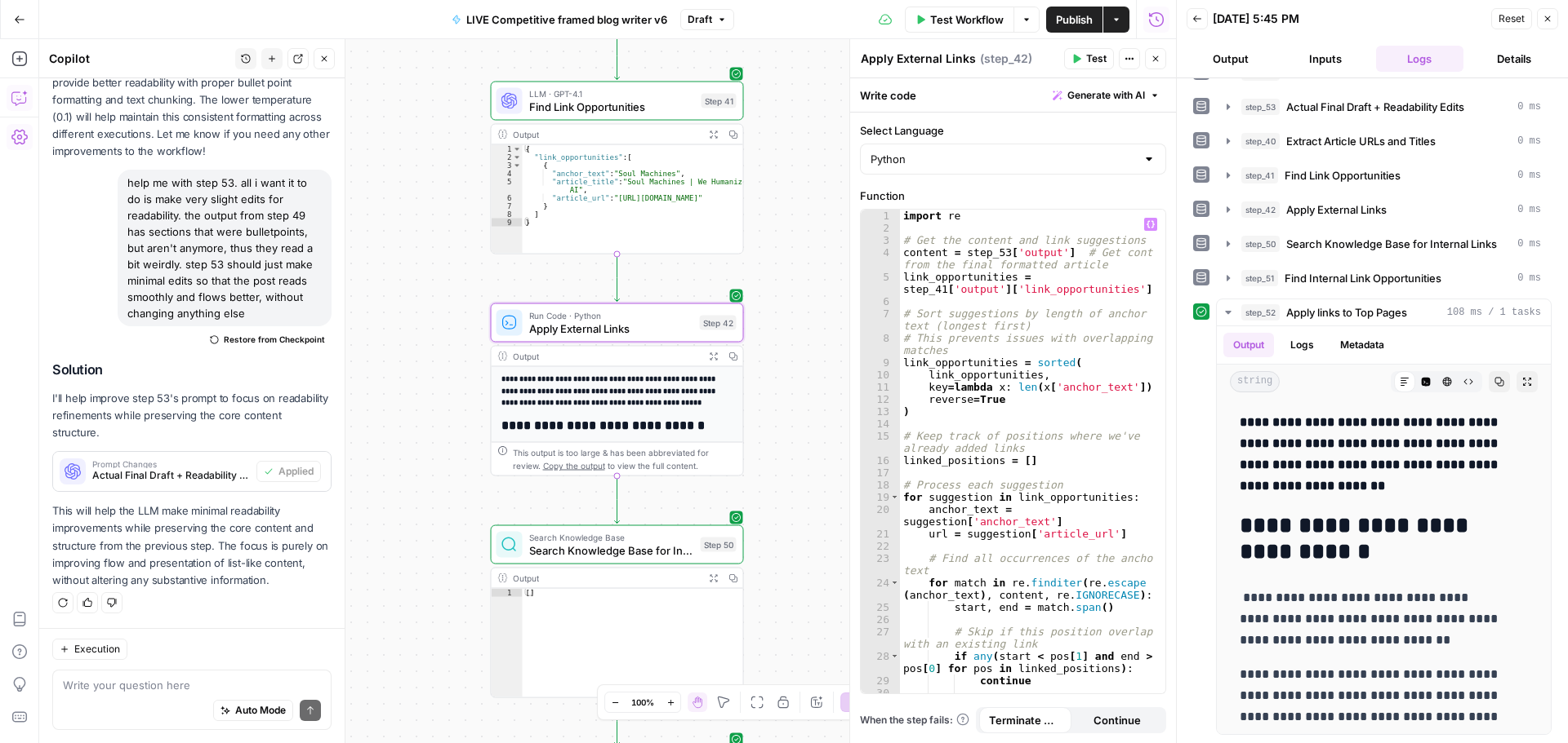
scroll to position [0, 0]
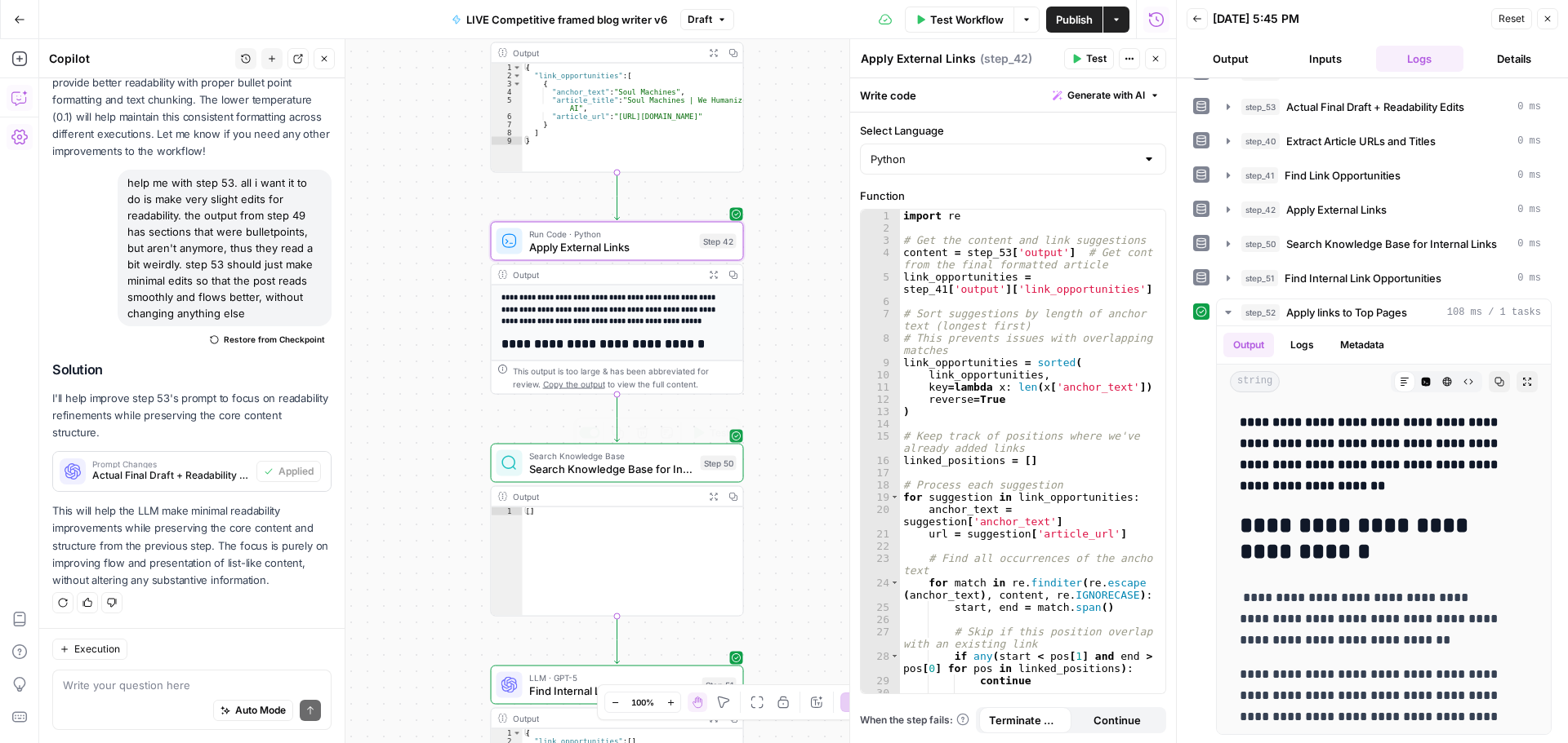
click at [630, 469] on span "Search Knowledge Base for Internal Links" at bounding box center [611, 469] width 165 height 16
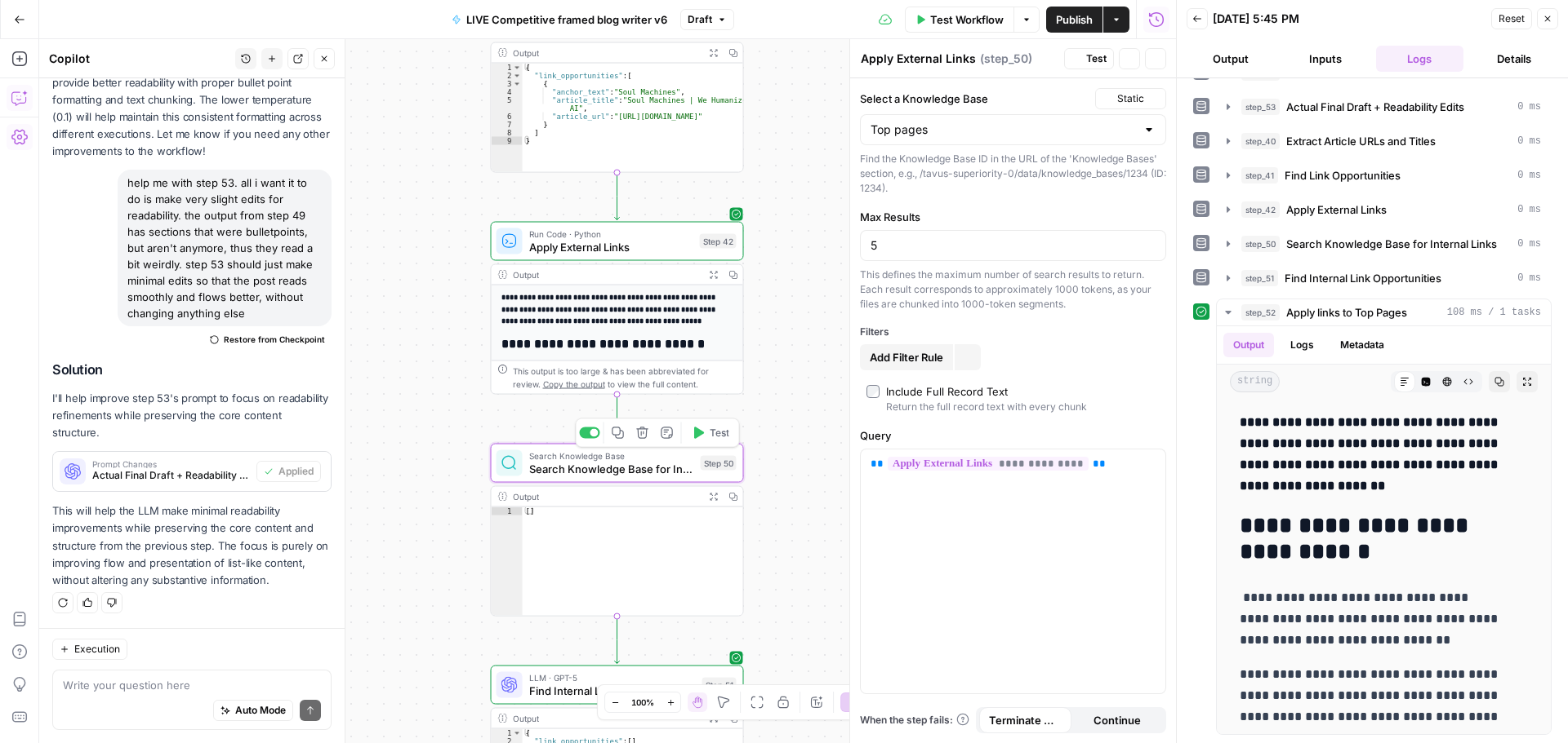
type textarea "Search Knowledge Base for Internal Links"
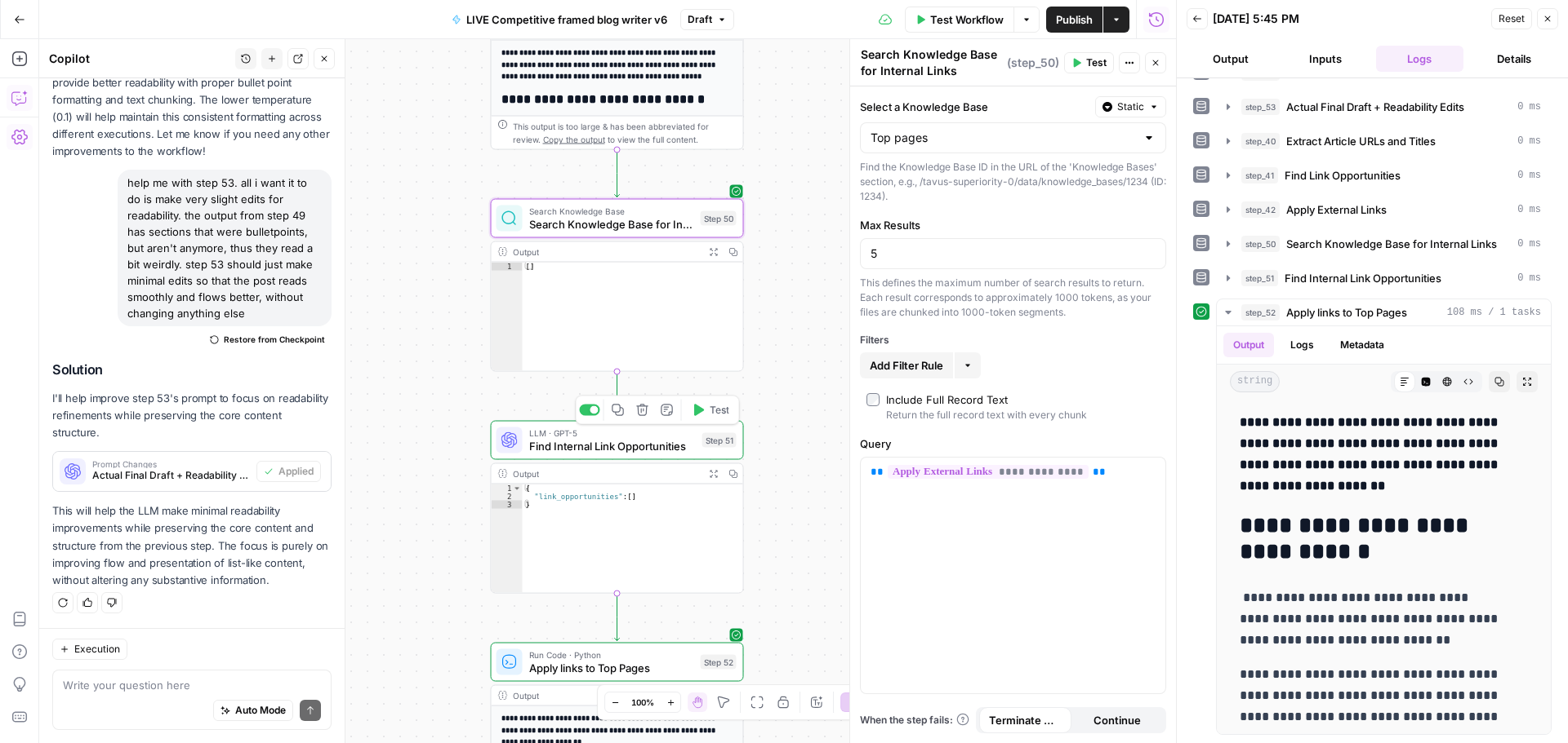
click at [598, 448] on span "Find Internal Link Opportunities" at bounding box center [612, 446] width 166 height 16
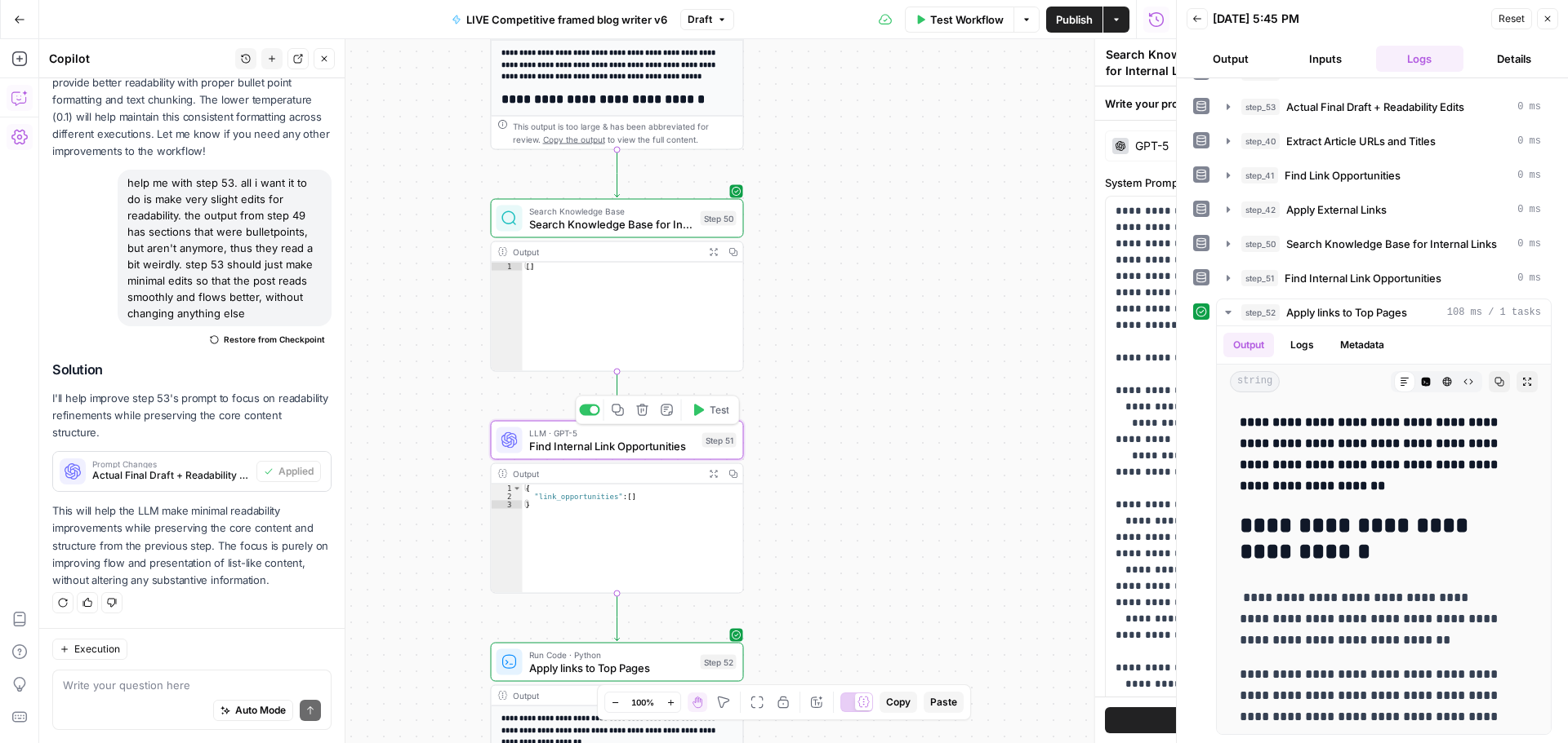
type textarea "Find Internal Link Opportunities"
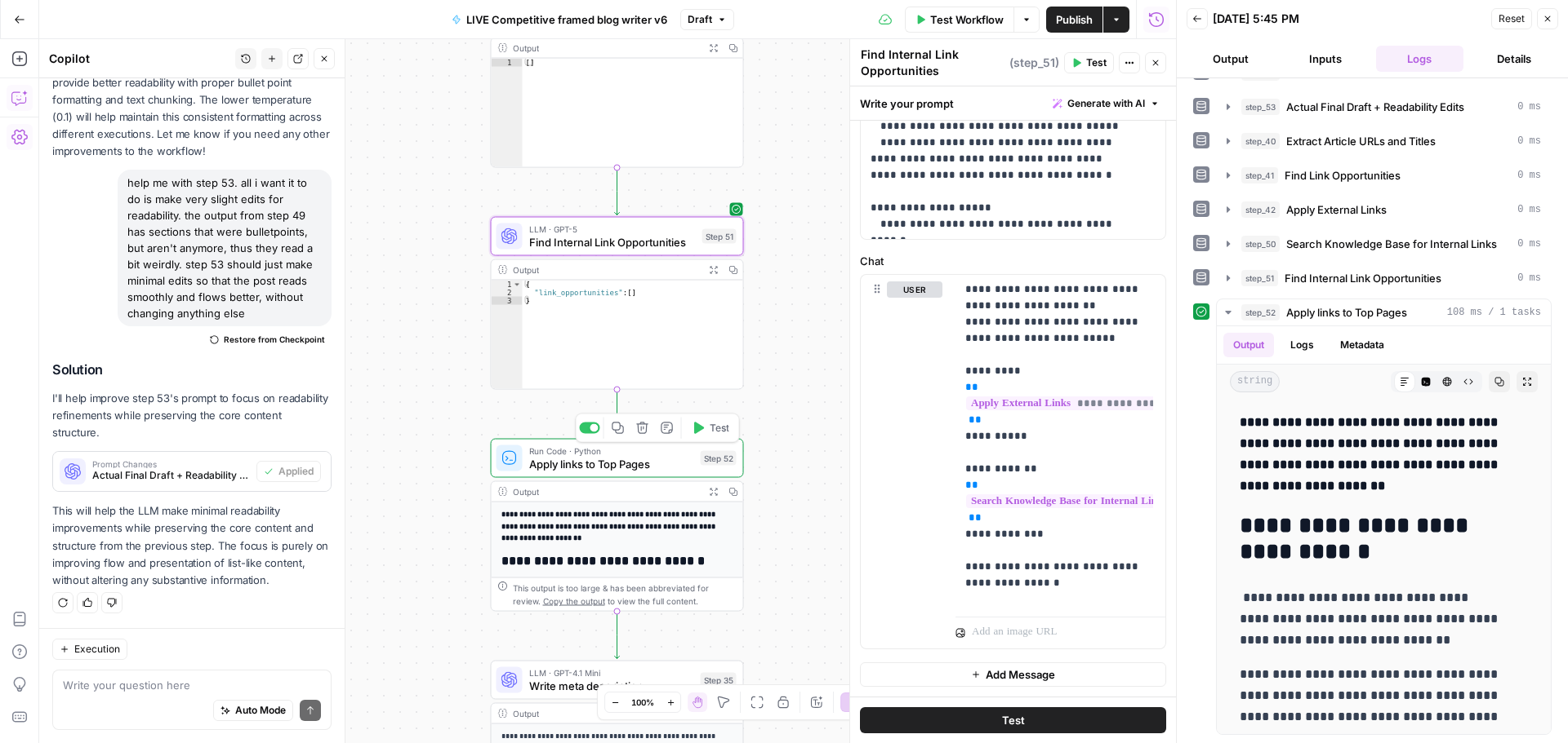
click at [636, 470] on span "Apply links to Top Pages" at bounding box center [611, 464] width 165 height 16
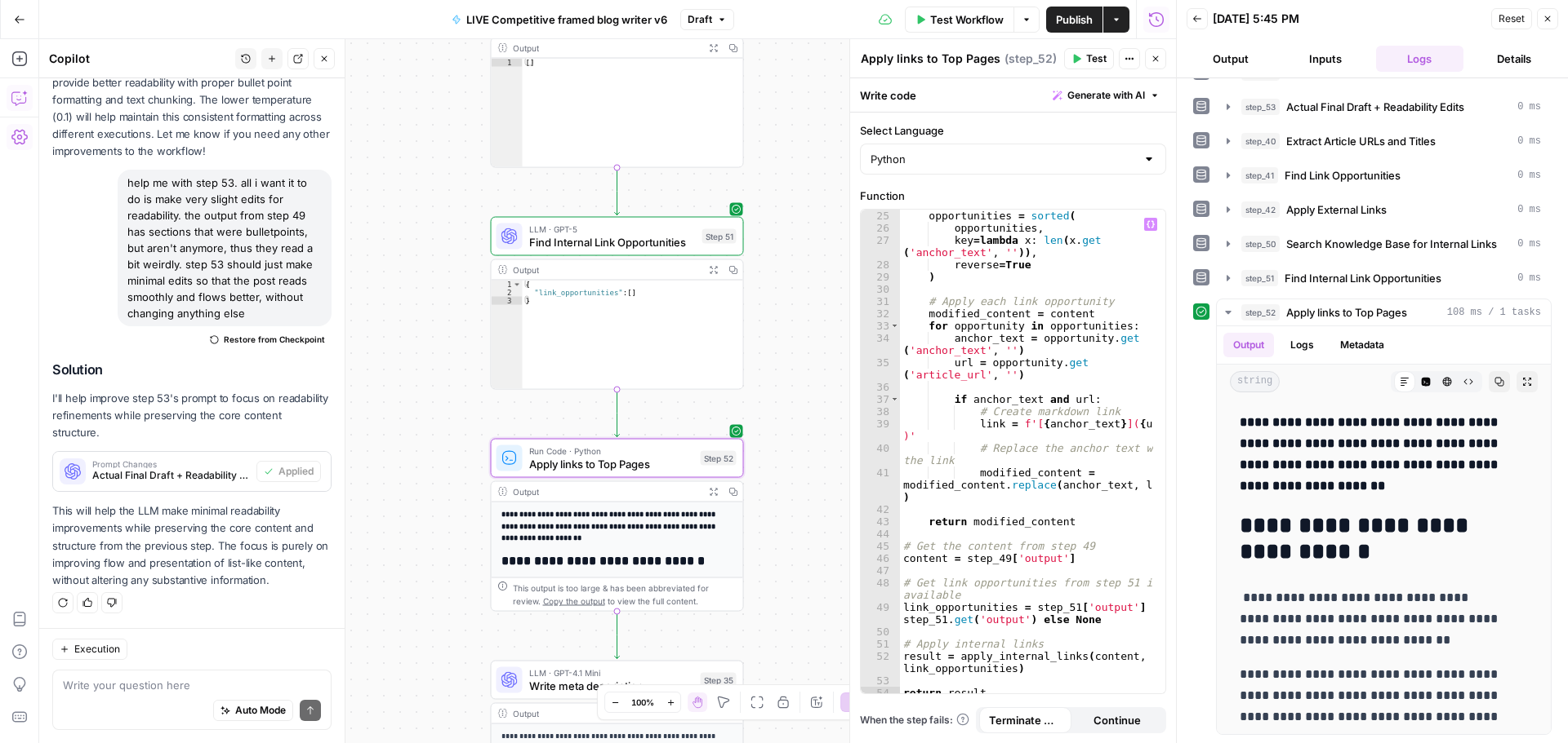
scroll to position [447, 0]
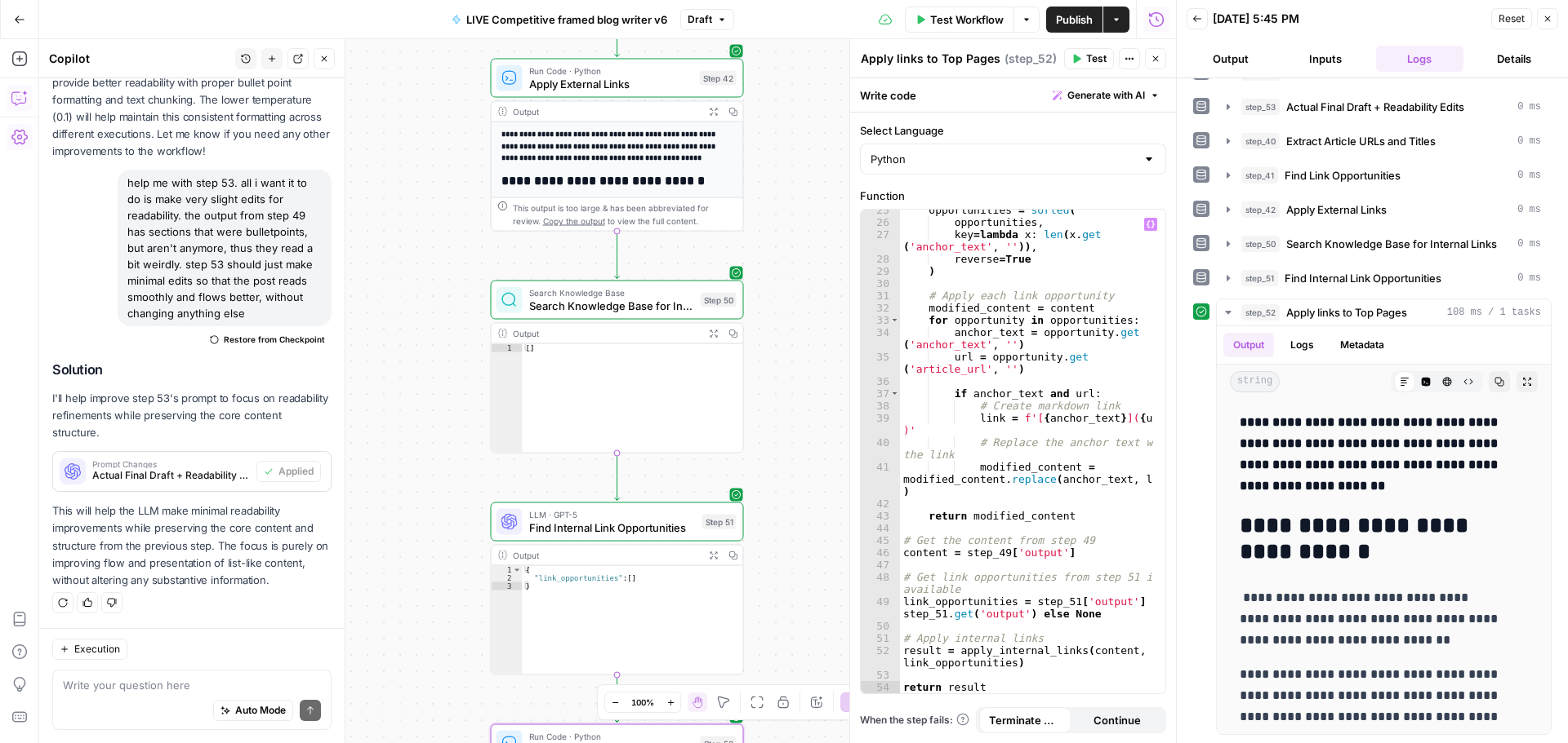
click at [1001, 557] on div "opportunities = sorted ( opportunities , key = lambda x : len ( x . get ( 'anch…" at bounding box center [1027, 458] width 254 height 509
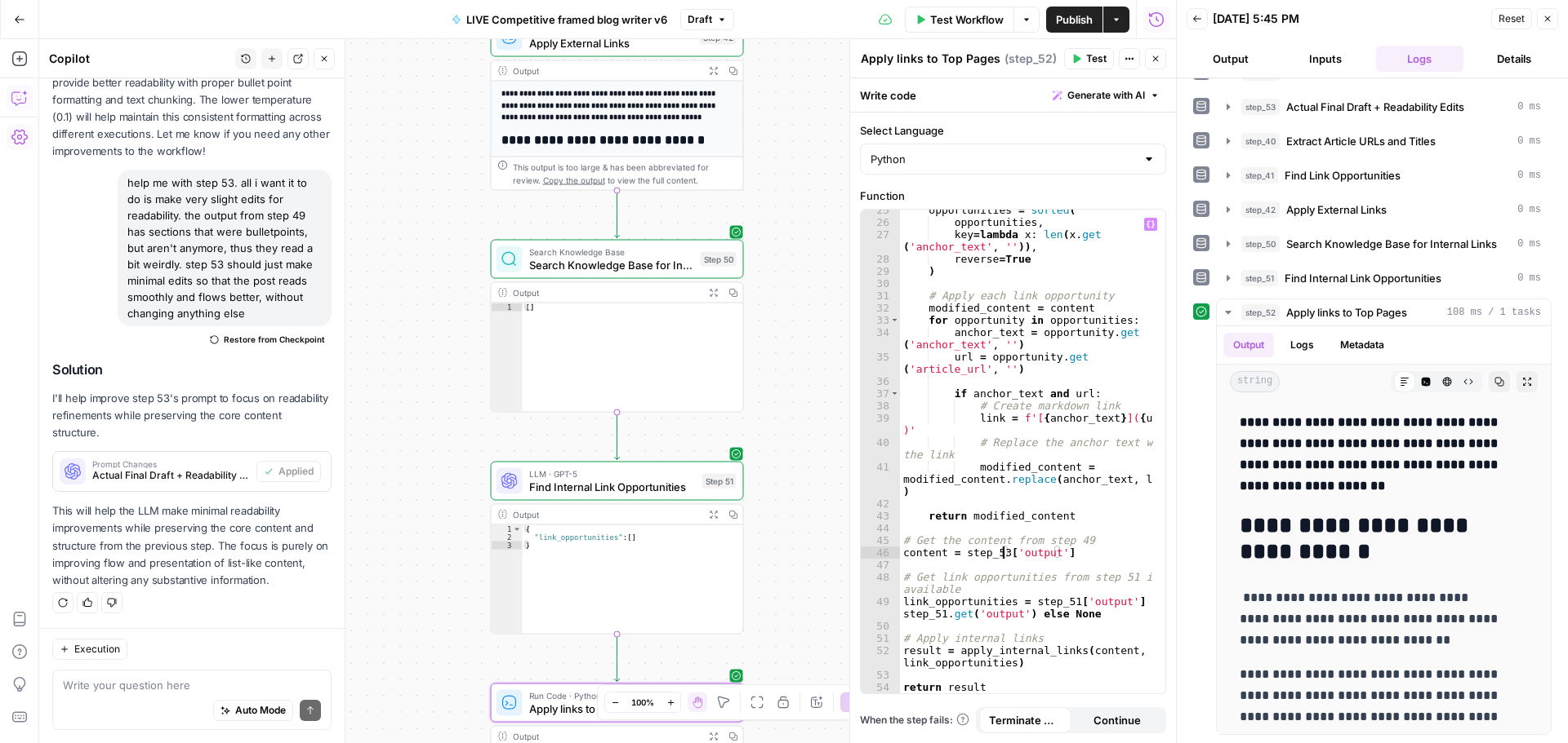
type textarea "**********"
drag, startPoint x: 1087, startPoint y: 62, endPoint x: 745, endPoint y: 512, distance: 565.2
click at [1088, 62] on span "Test" at bounding box center [1095, 58] width 20 height 14
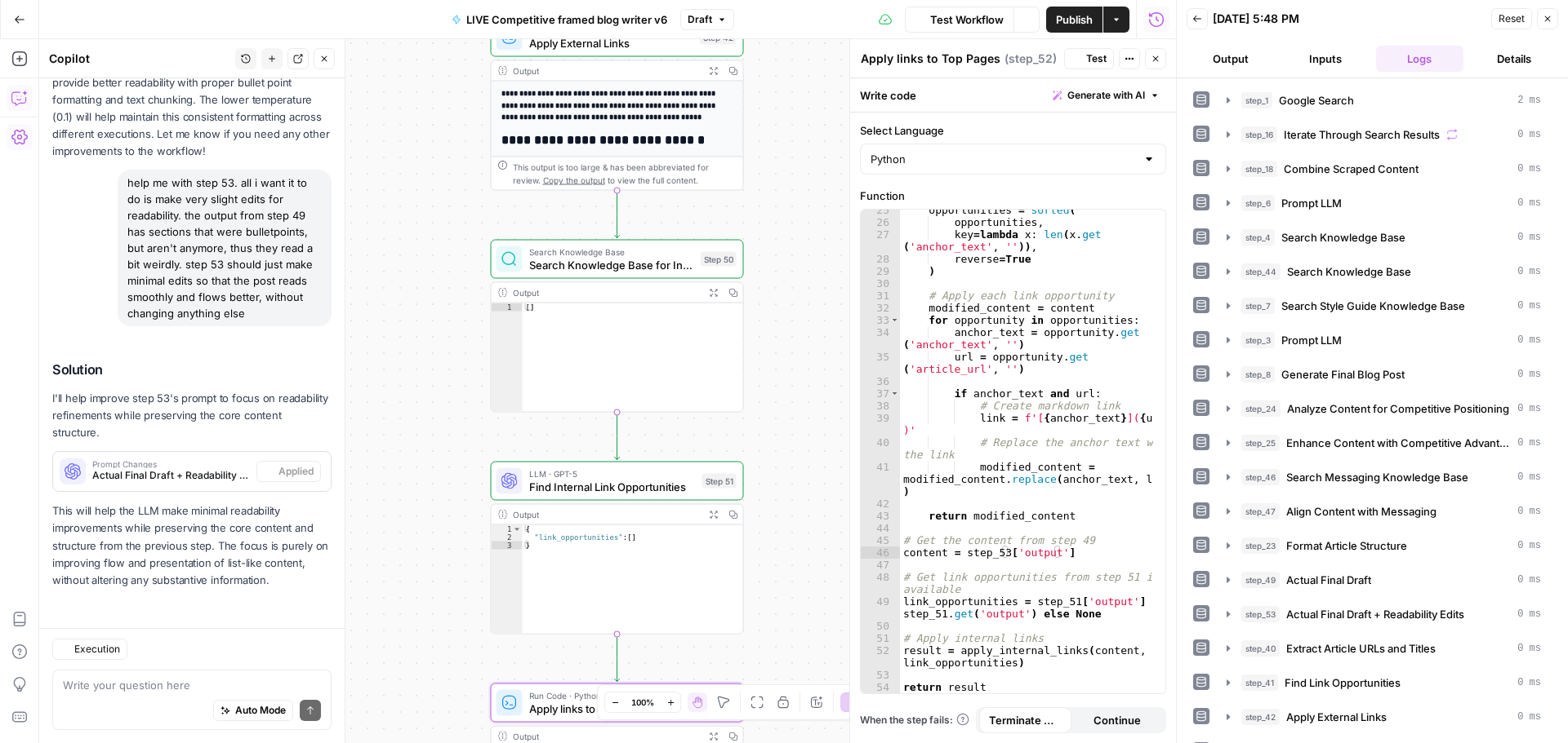
scroll to position [1299, 0]
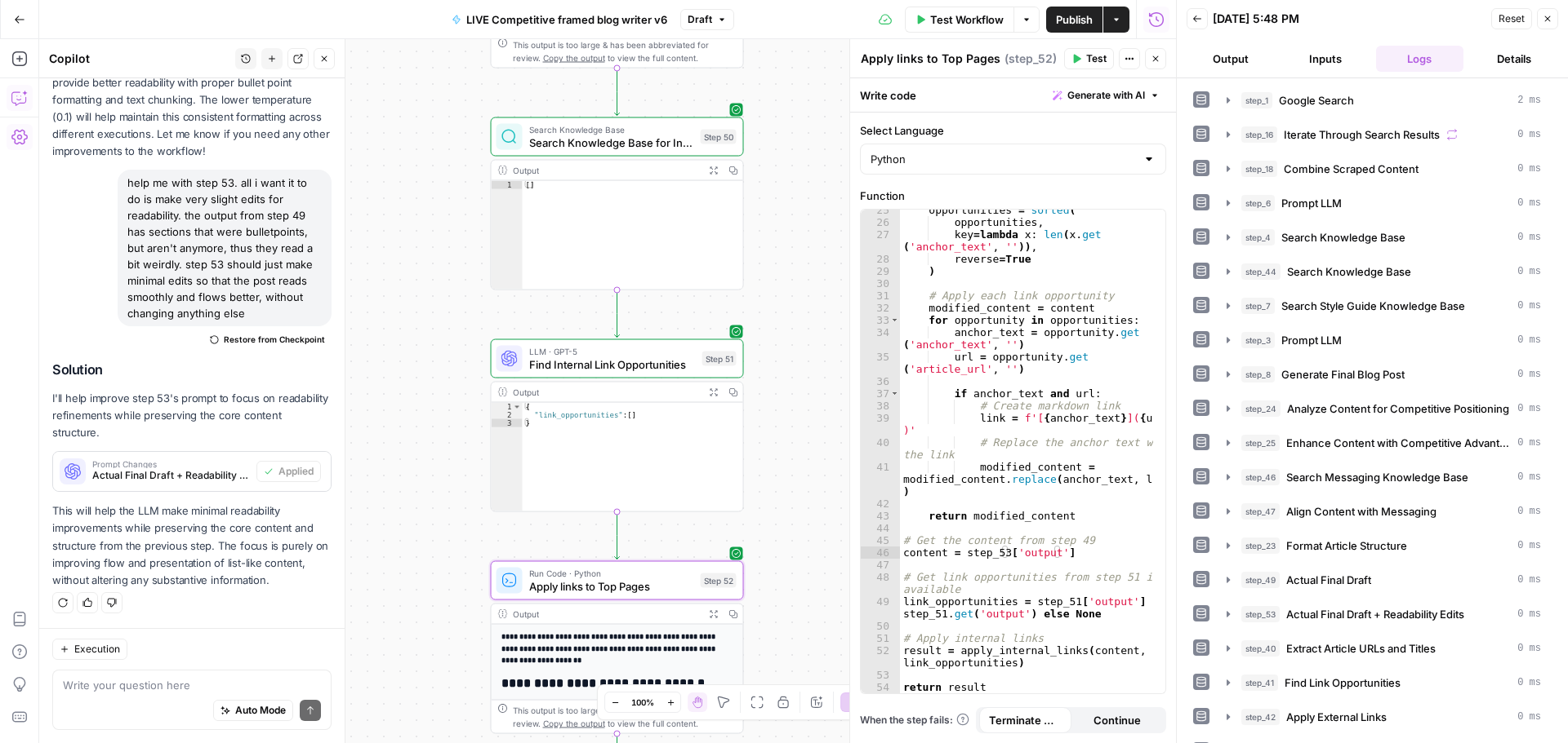
click at [638, 361] on span "Find Internal Link Opportunities" at bounding box center [612, 364] width 166 height 16
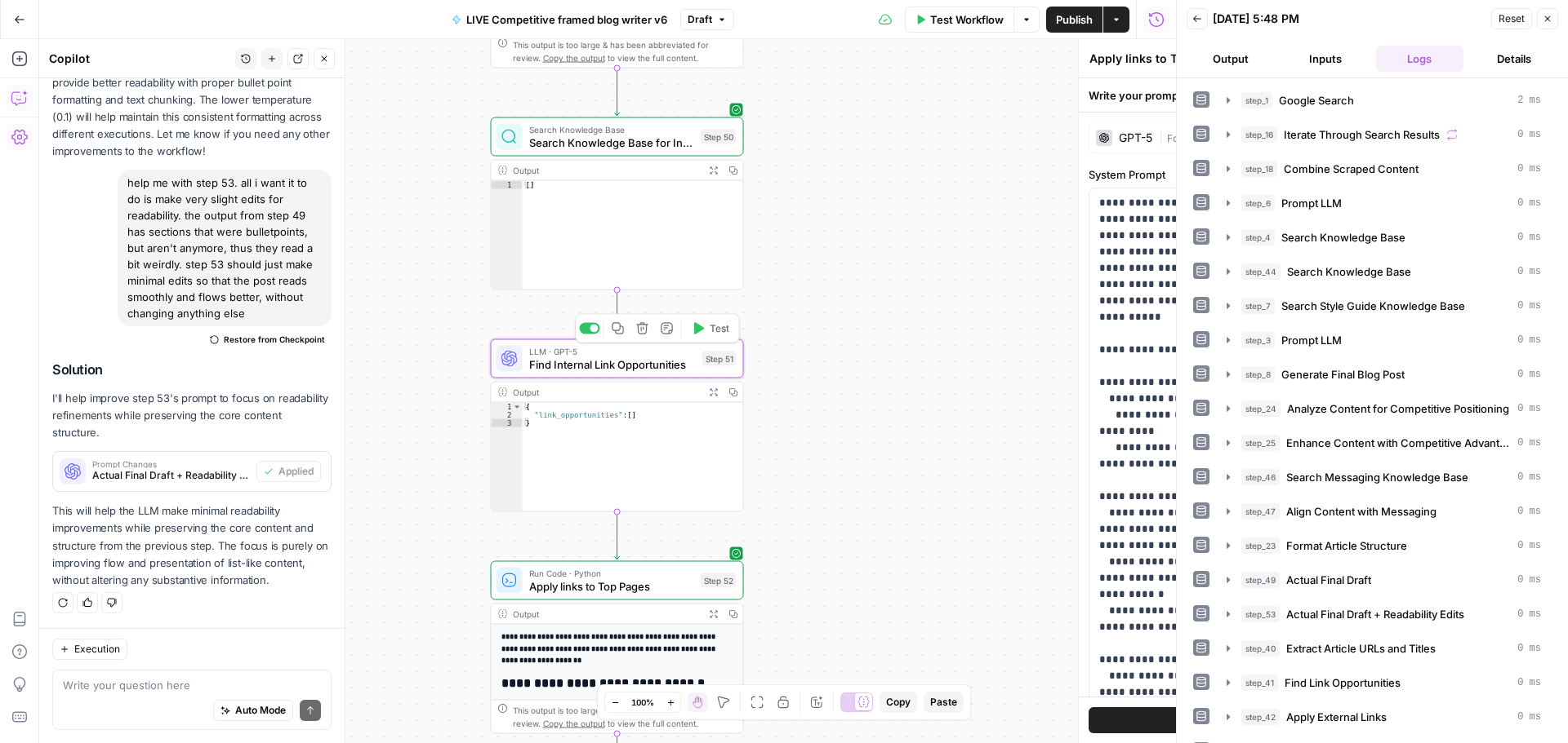
type textarea "Find Internal Link Opportunities"
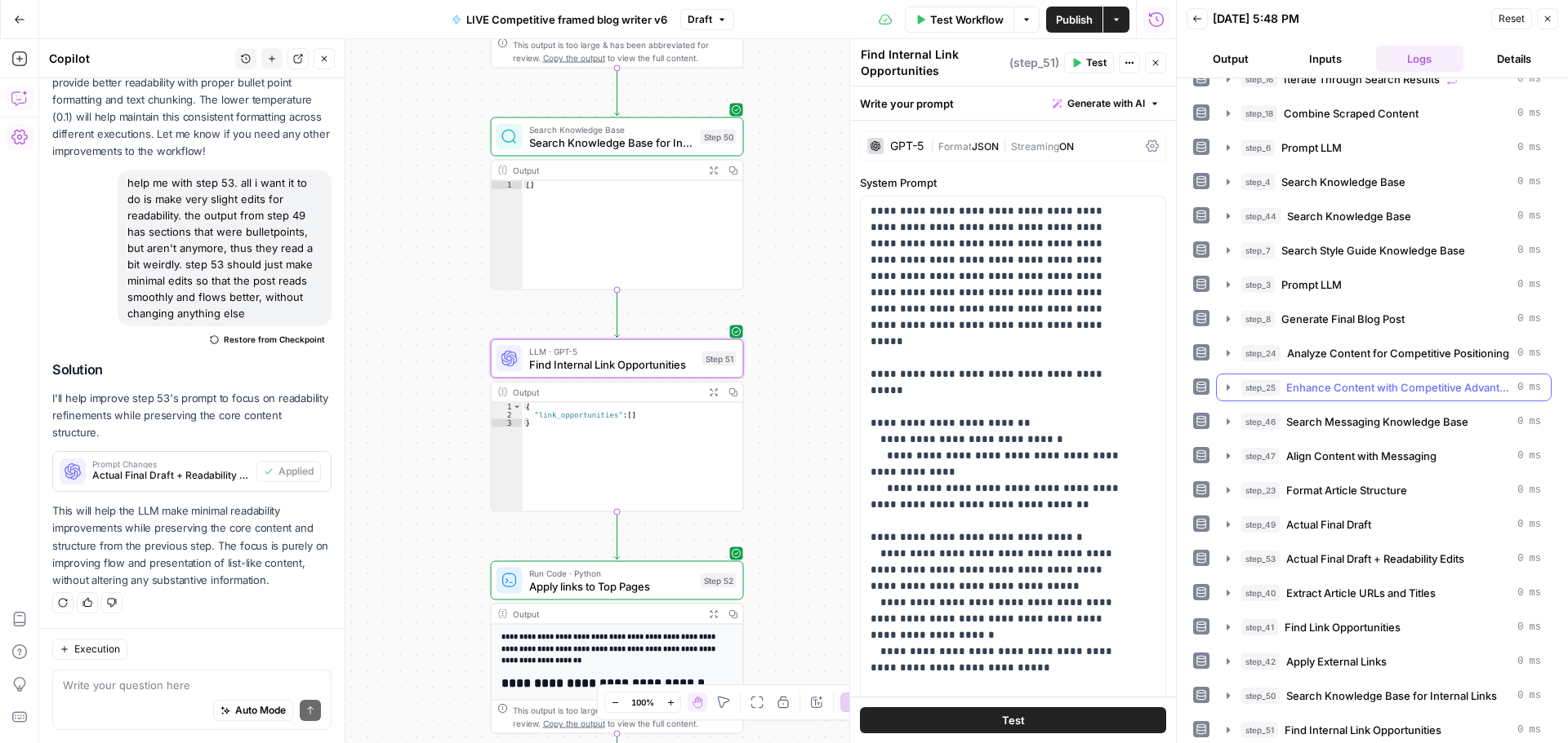
scroll to position [98, 0]
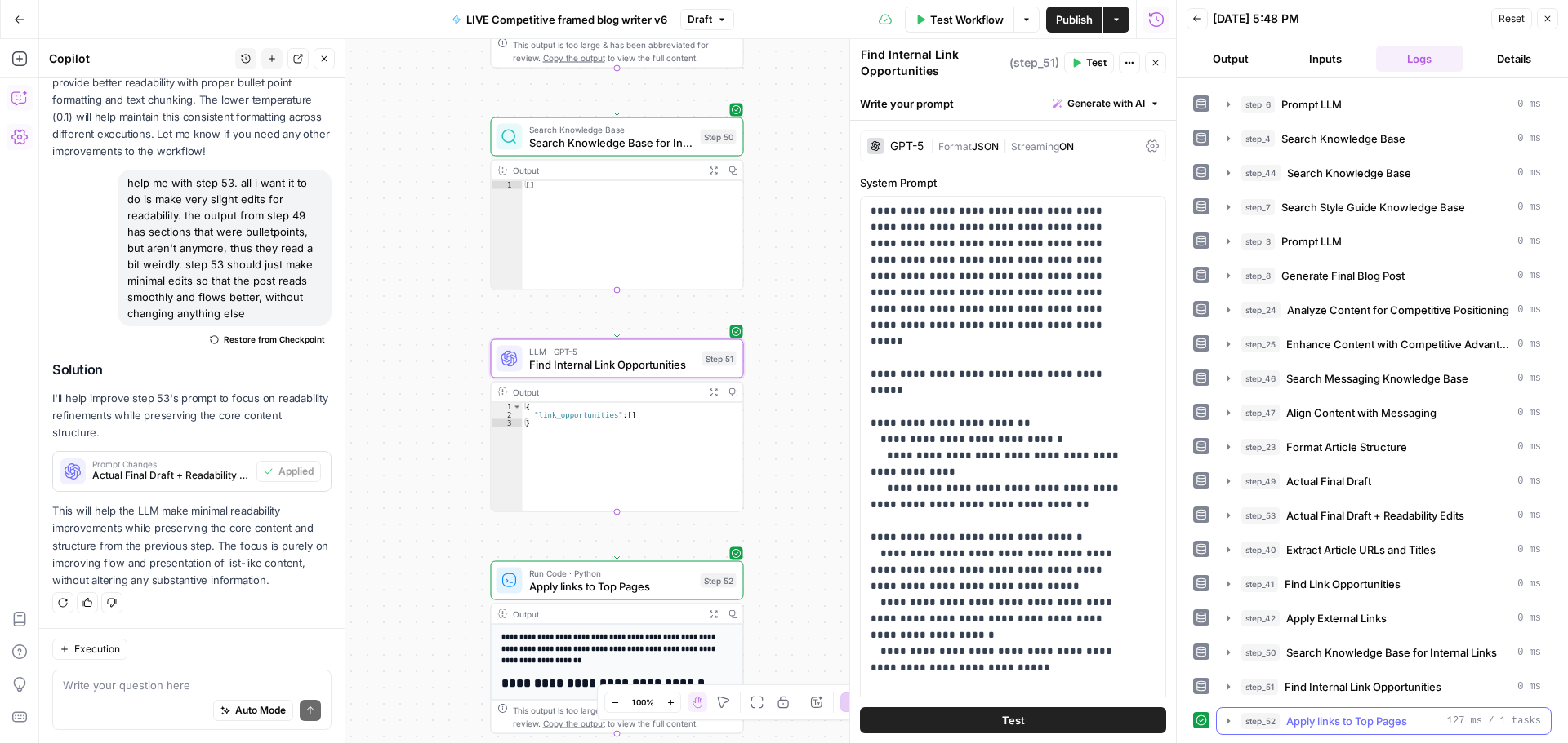
click at [1230, 724] on icon "button" at bounding box center [1228, 722] width 13 height 13
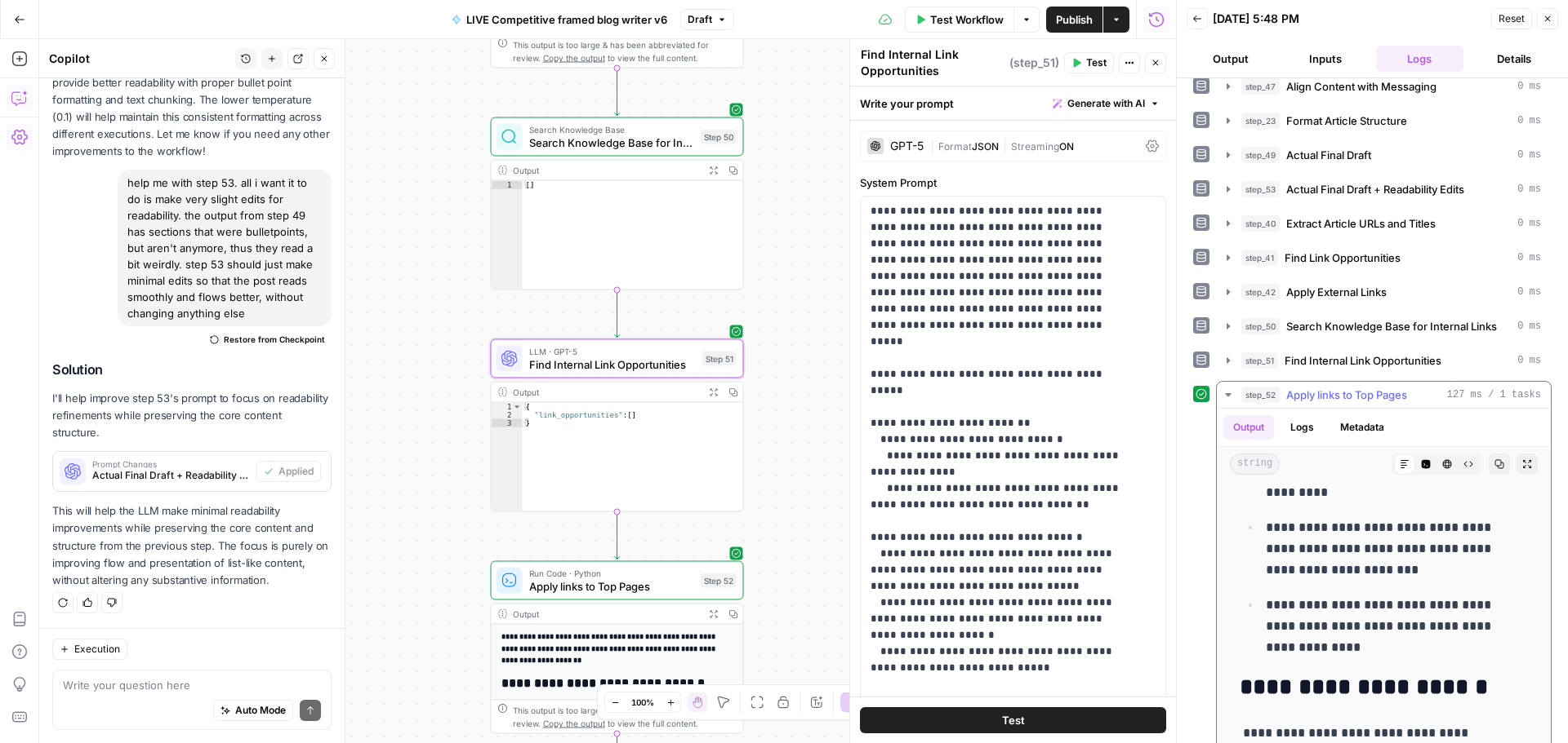
scroll to position [7834, 0]
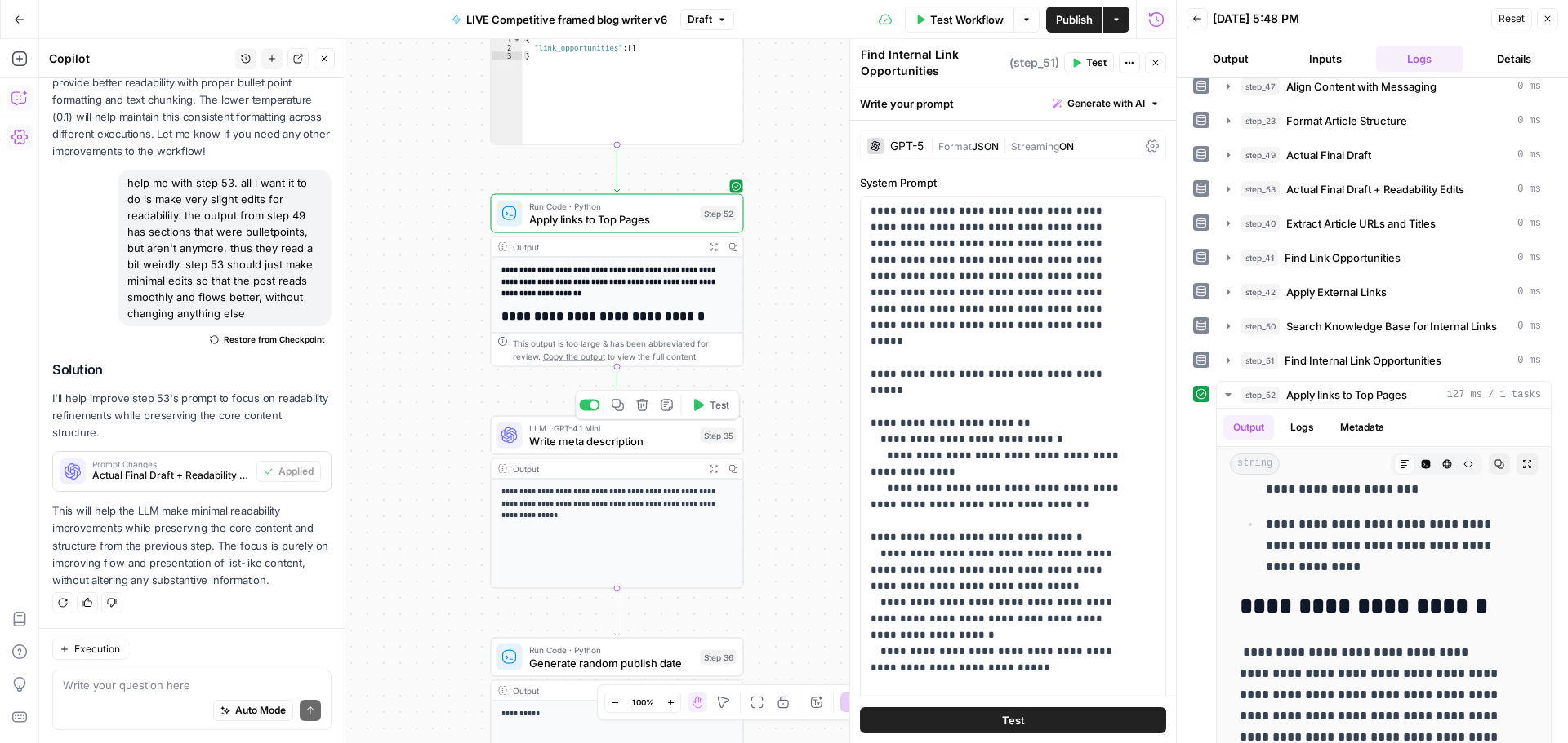
click at [702, 403] on icon "button" at bounding box center [698, 405] width 13 height 13
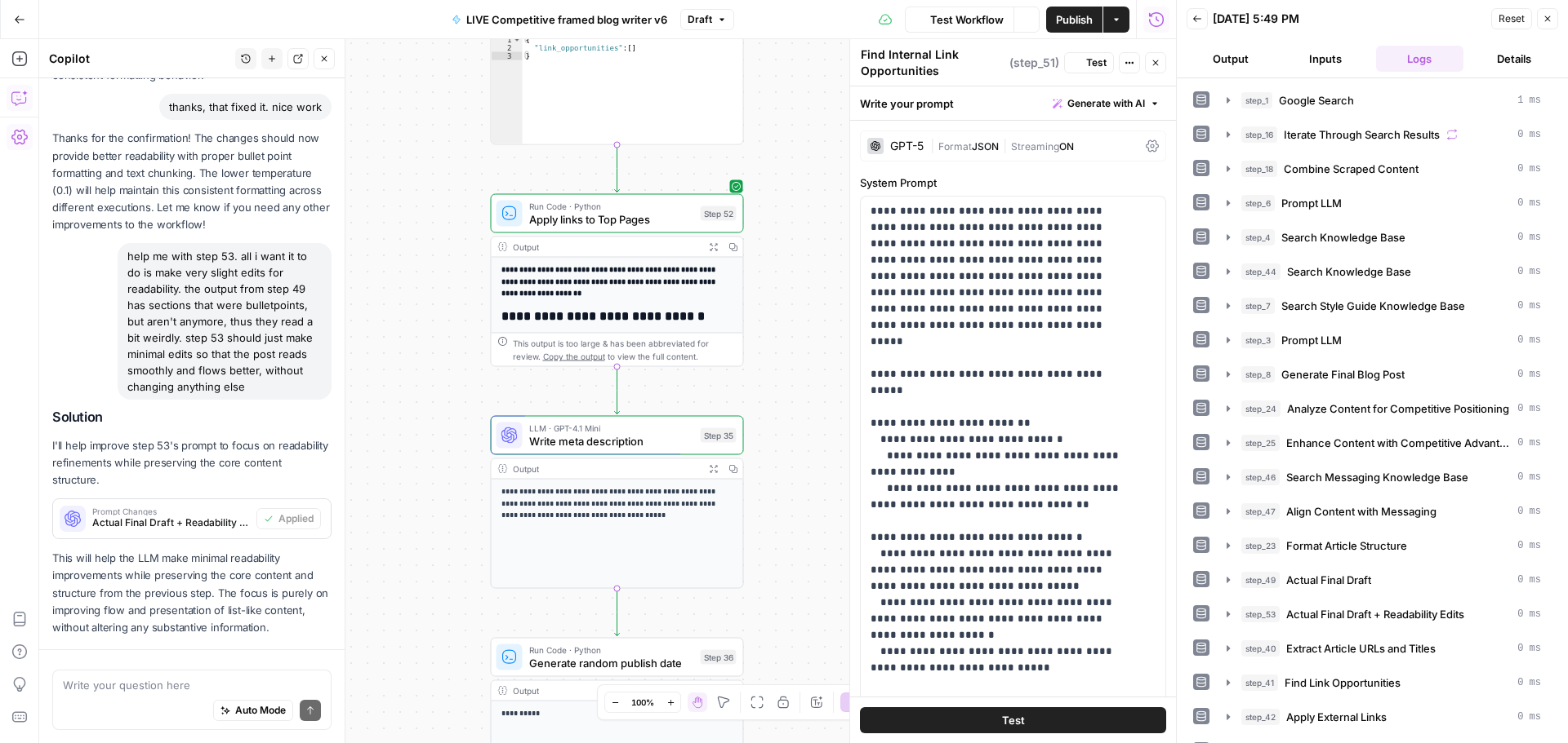
scroll to position [1299, 0]
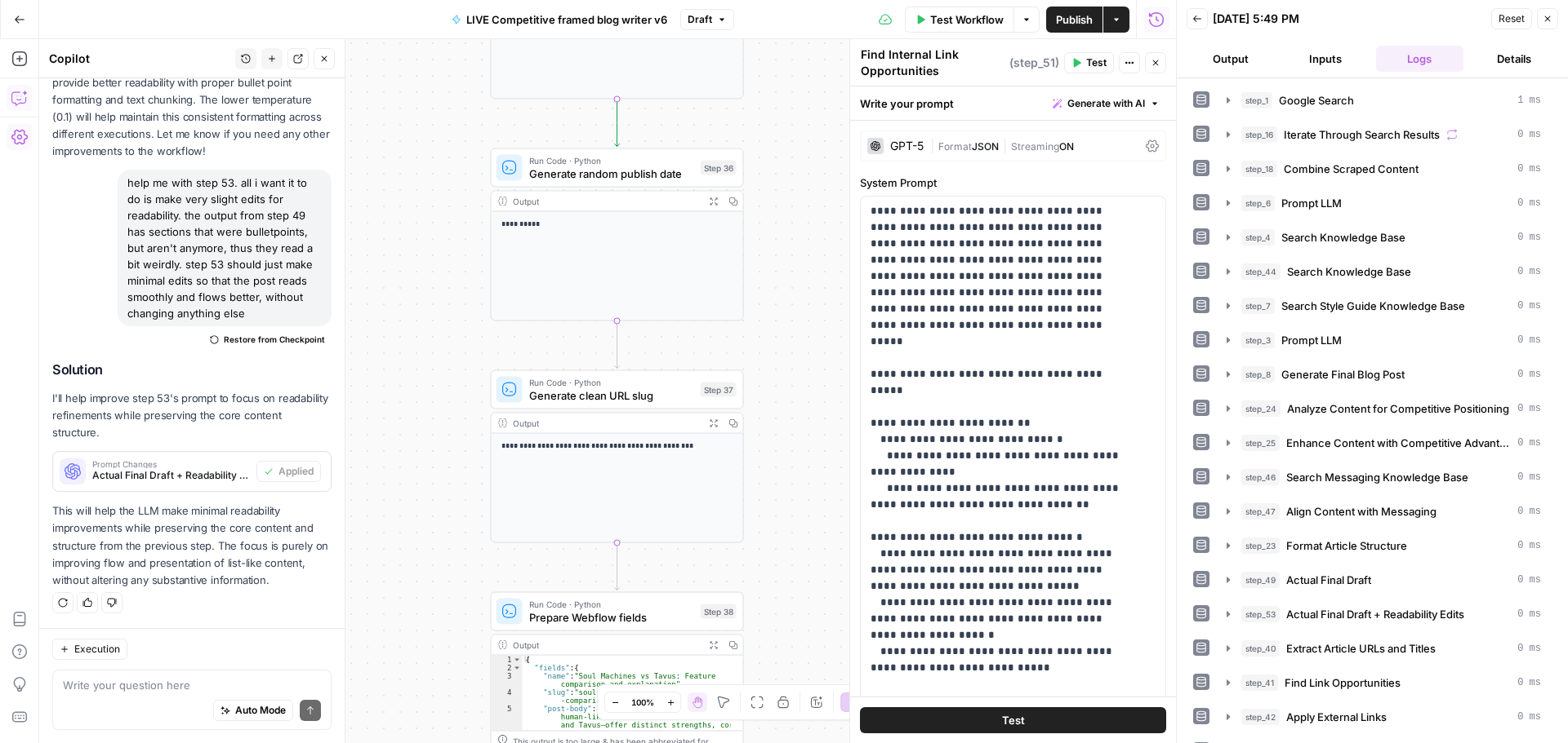
click at [1059, 19] on span "Publish" at bounding box center [1074, 19] width 36 height 16
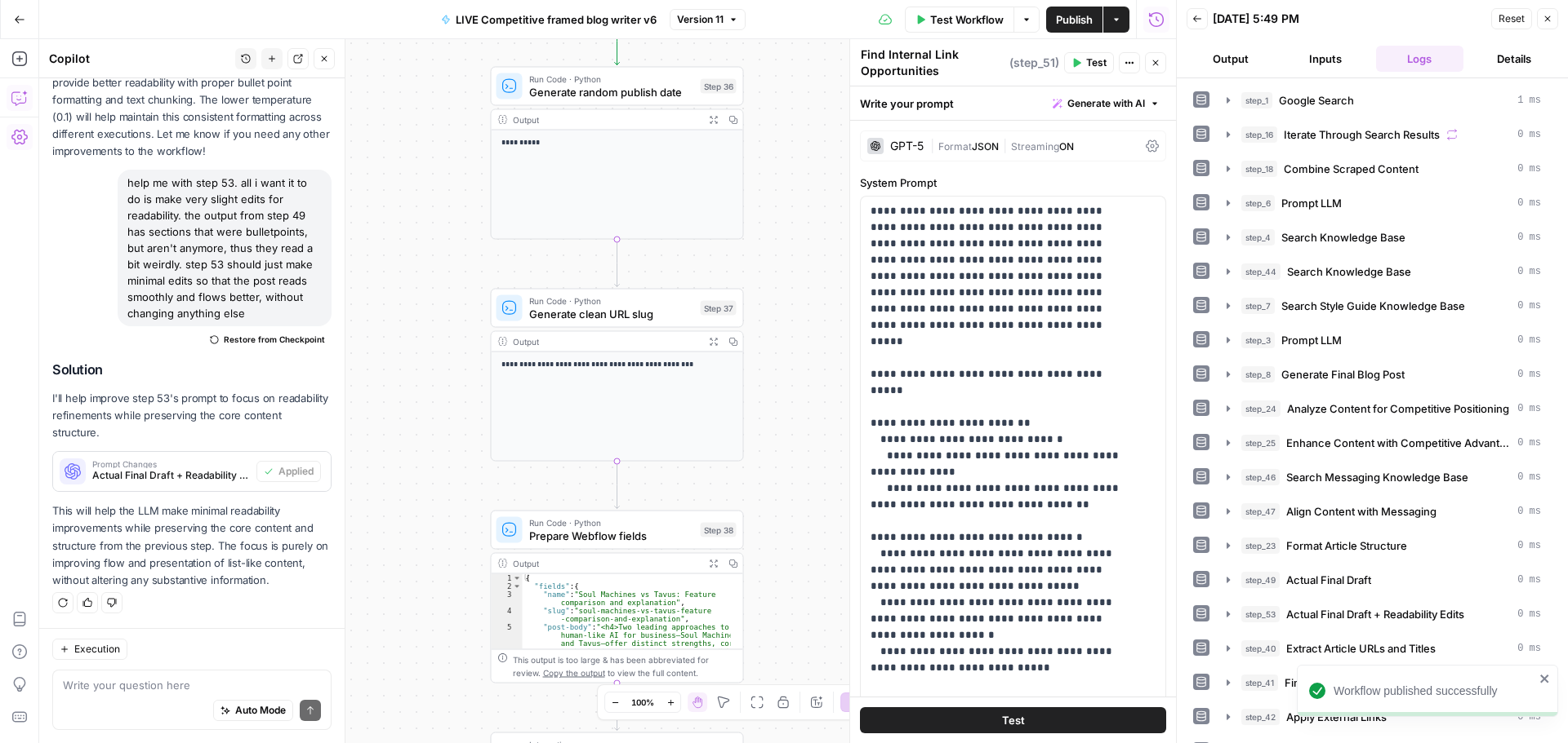
click at [24, 17] on icon "button" at bounding box center [20, 20] width 11 height 11
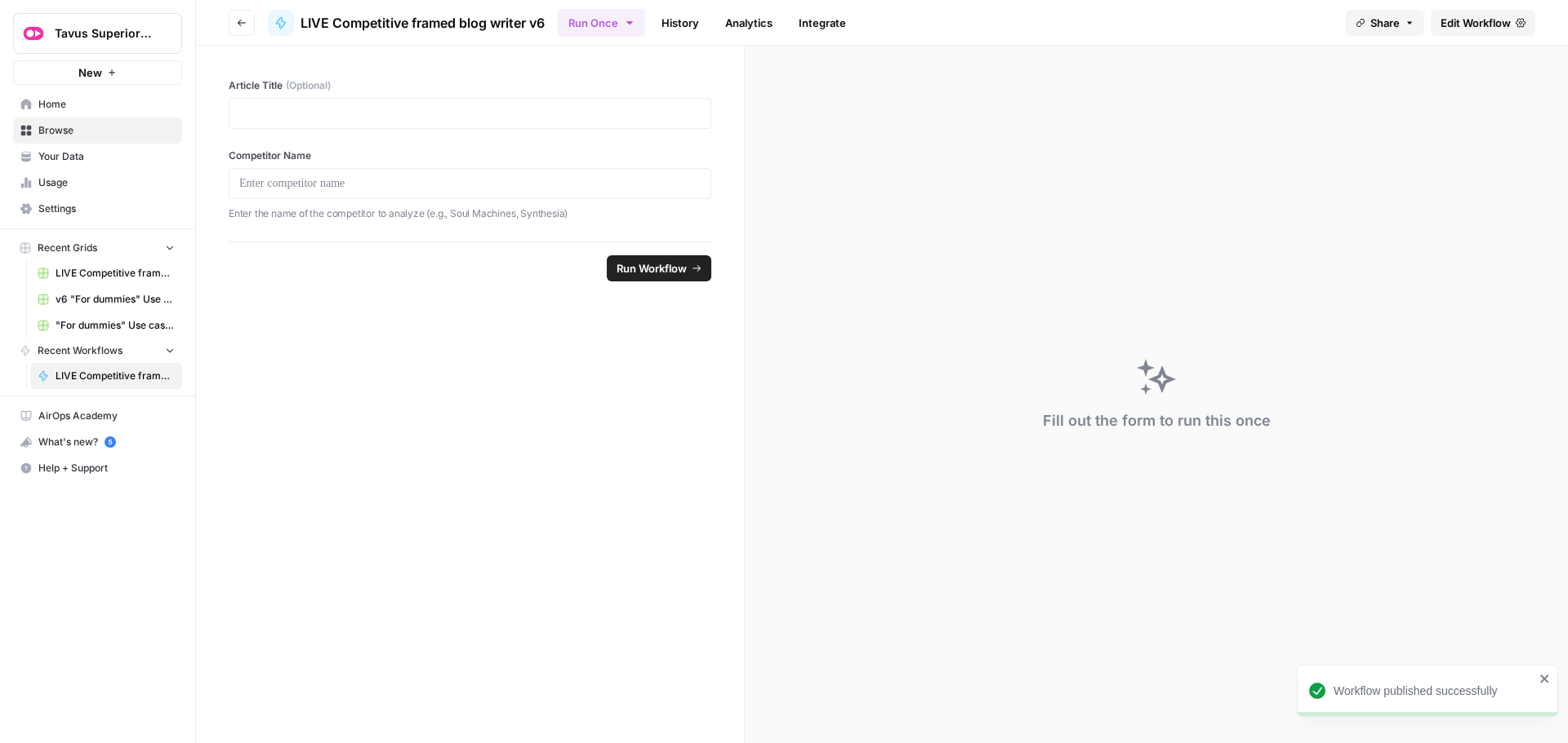
click at [88, 159] on span "Your Data" at bounding box center [106, 156] width 137 height 14
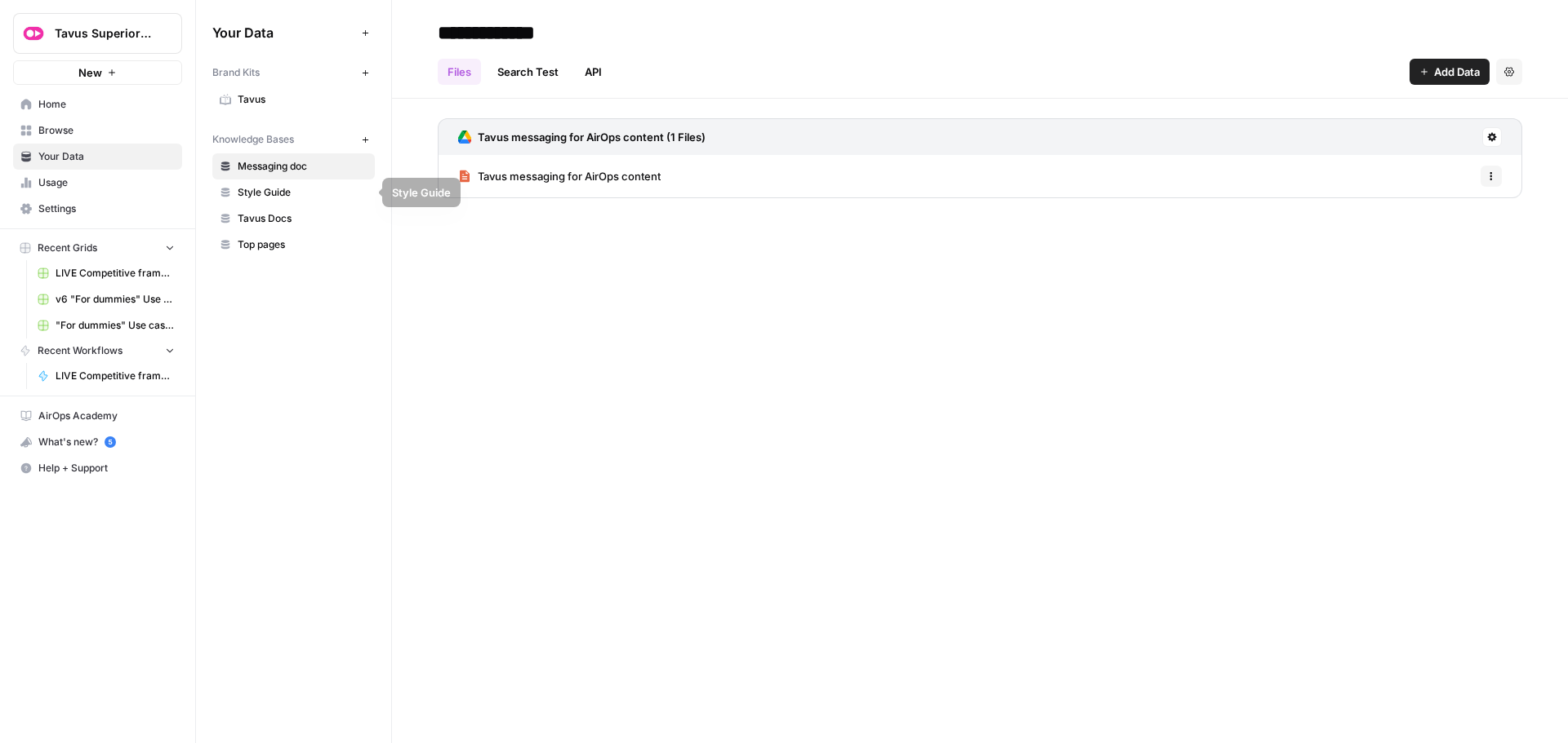
click at [273, 242] on span "Top pages" at bounding box center [302, 244] width 130 height 14
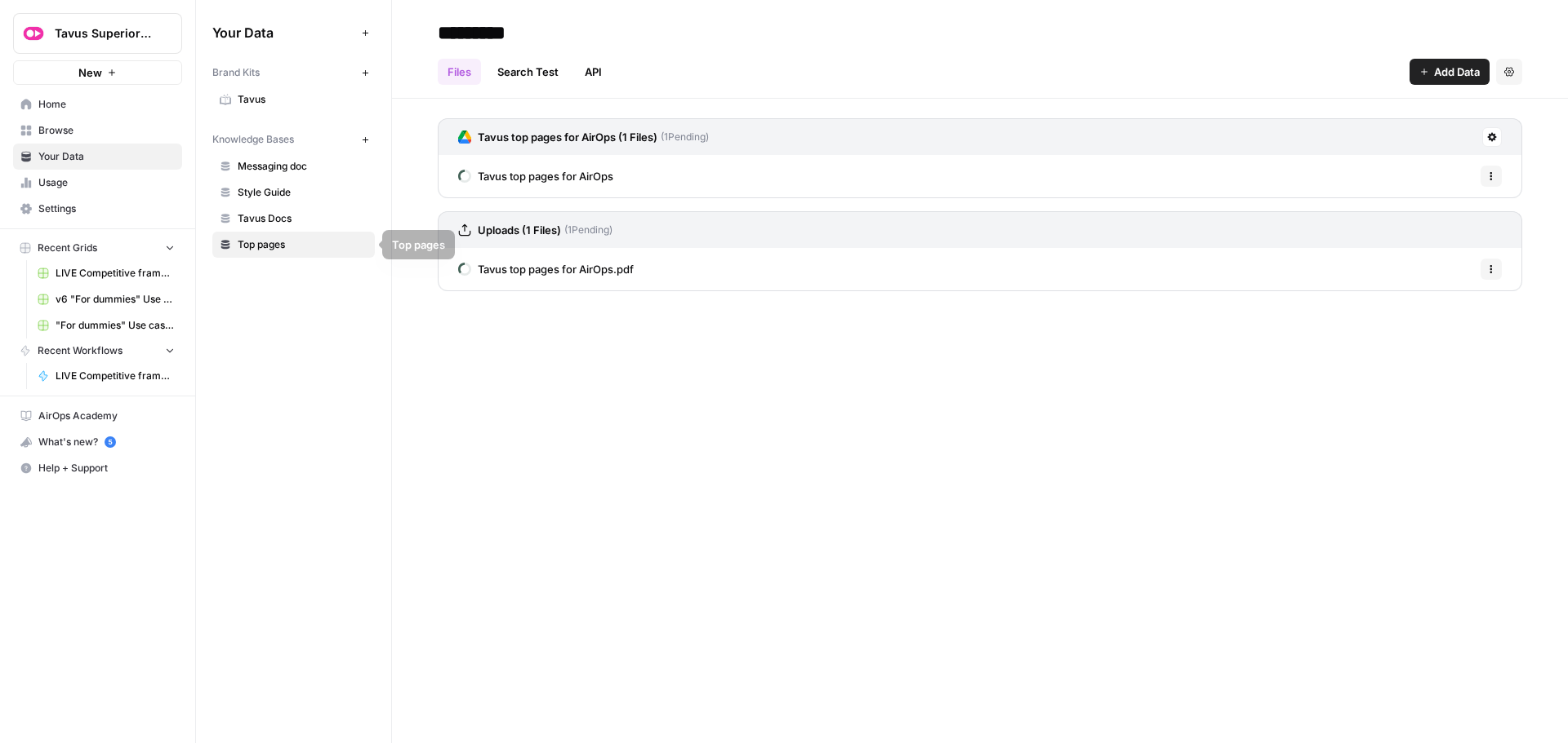
click at [902, 443] on div "********* Files Search Test API Add Data Settings Tavus top pages for AirOps (1…" at bounding box center [980, 371] width 1176 height 743
click at [538, 354] on div "********* Files Search Test API Add Data Settings Tavus top pages for AirOps (1…" at bounding box center [980, 371] width 1176 height 743
click at [628, 339] on div "********* Files Search Test API Add Data Settings Tavus top pages for AirOps (1…" at bounding box center [980, 371] width 1176 height 743
click at [60, 209] on span "Settings" at bounding box center [106, 208] width 137 height 14
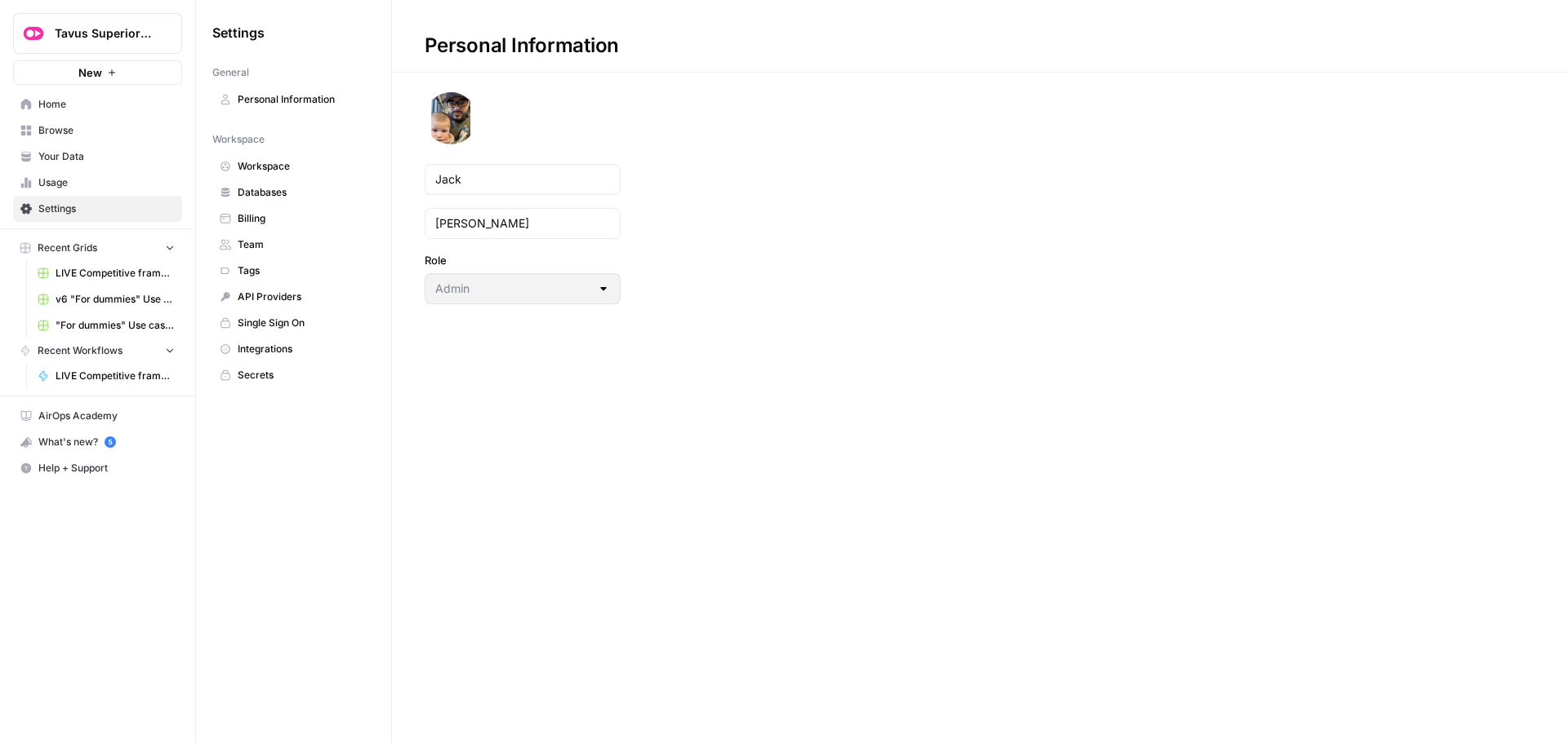
click at [253, 190] on span "Databases" at bounding box center [302, 192] width 130 height 14
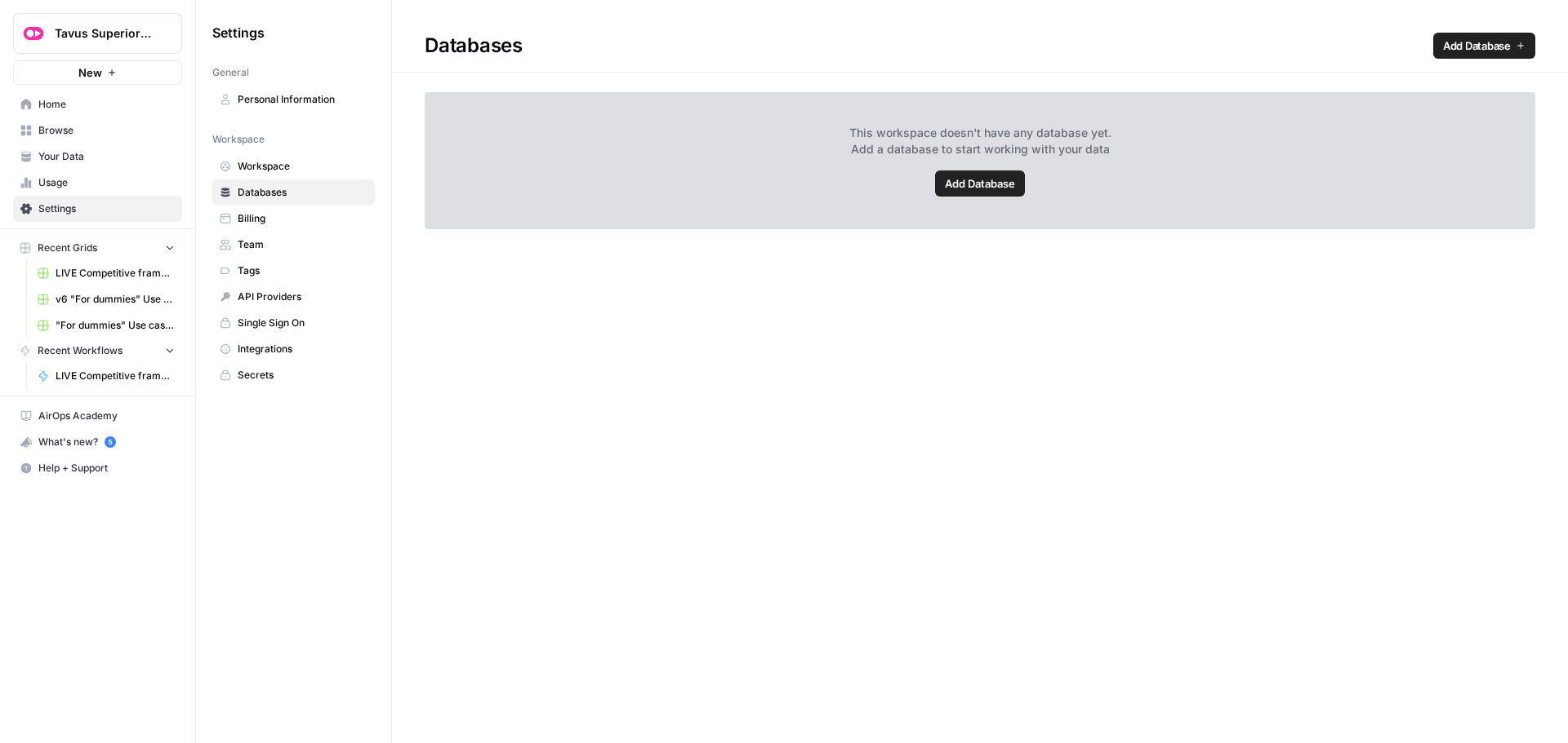
click at [270, 158] on link "Workspace" at bounding box center [294, 165] width 163 height 26
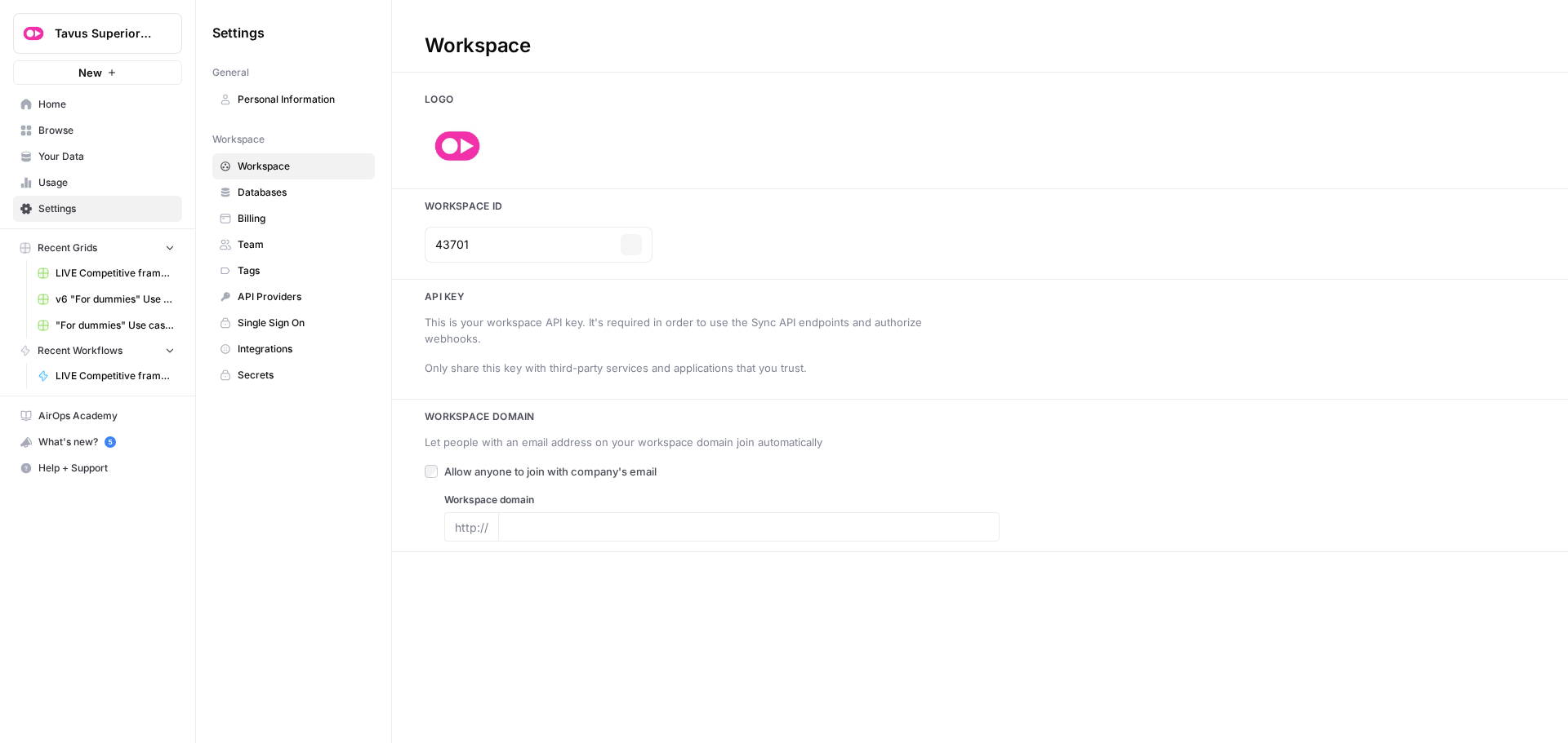
type input "[DOMAIN_NAME]"
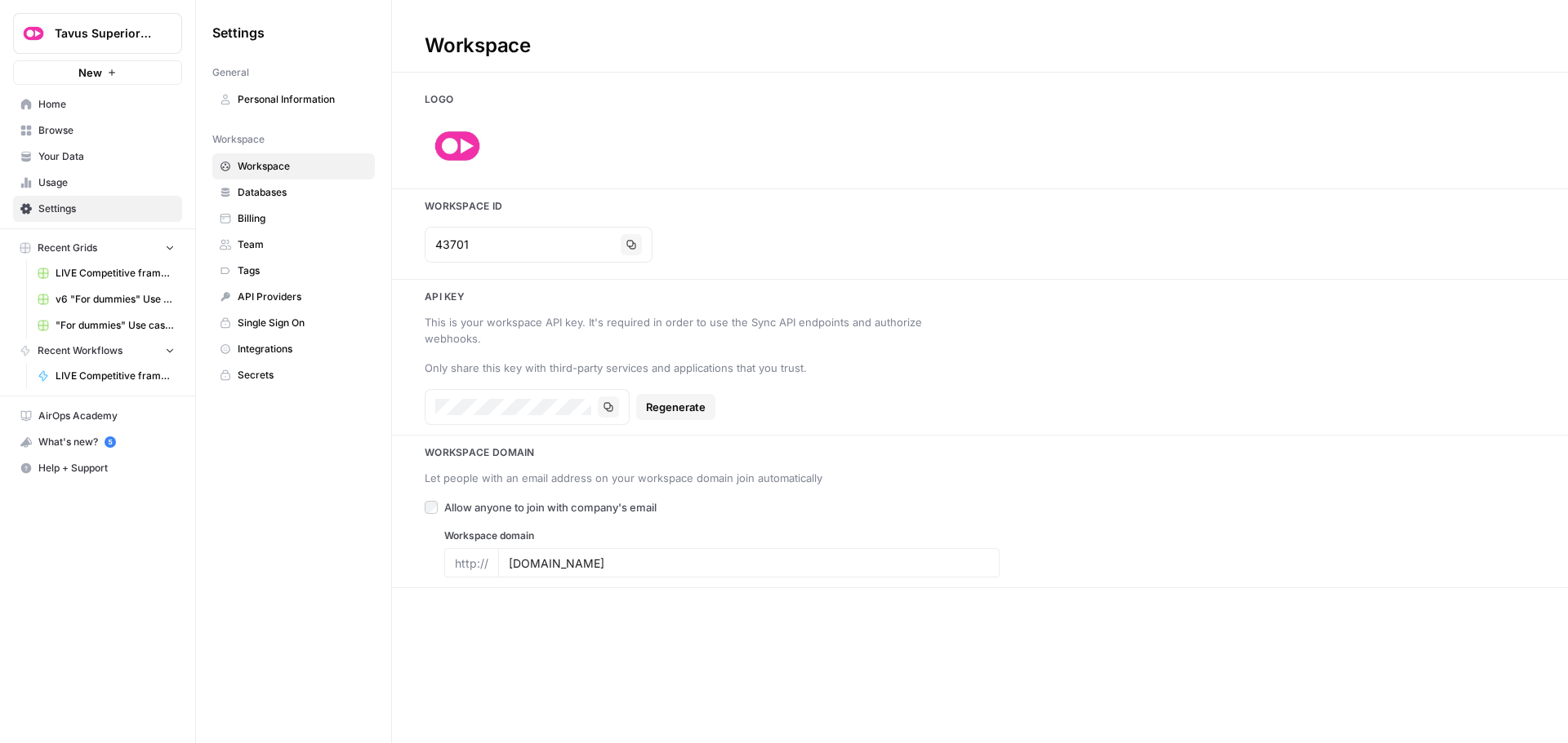
click at [269, 187] on span "Databases" at bounding box center [302, 192] width 130 height 14
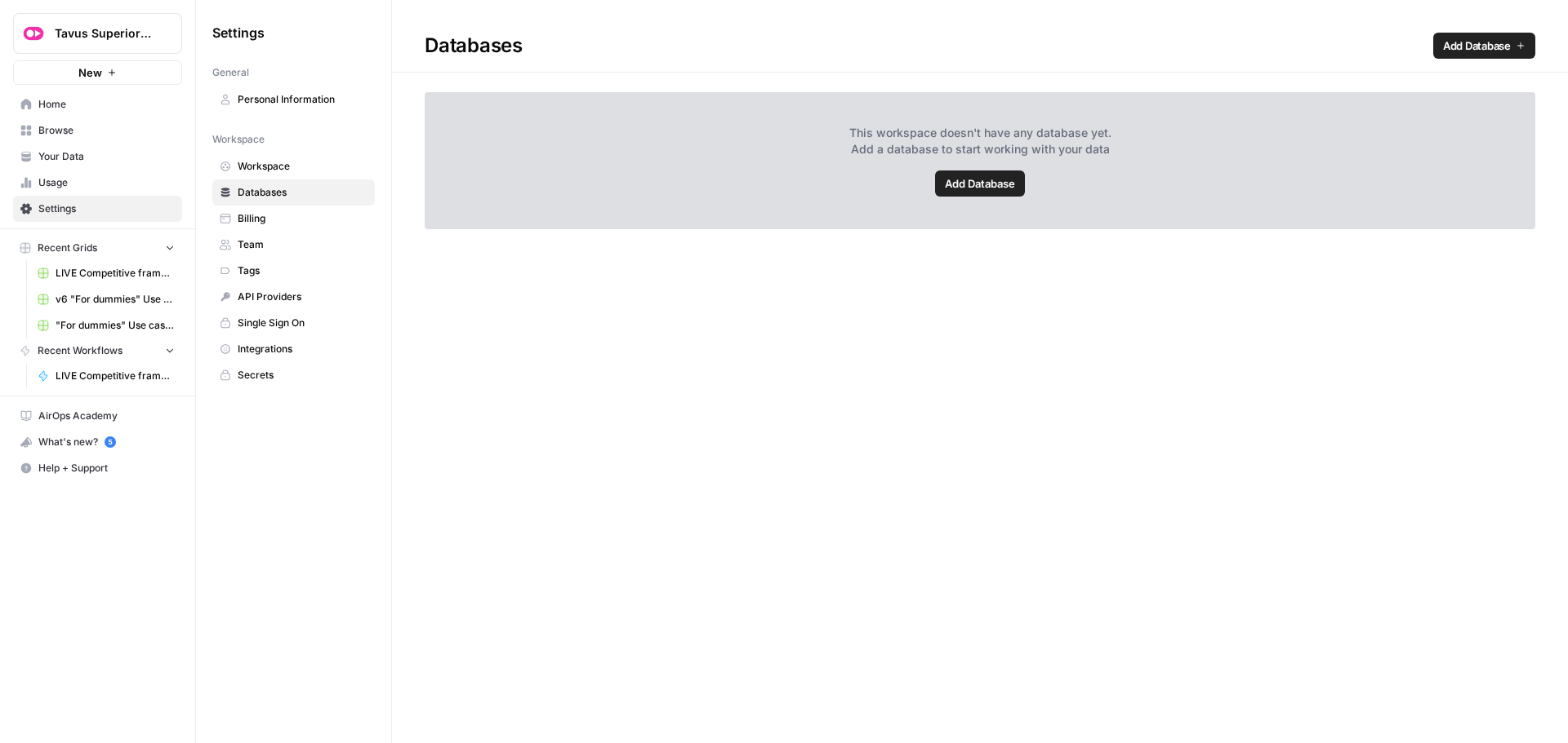
click at [279, 89] on link "Personal Information" at bounding box center [294, 98] width 163 height 26
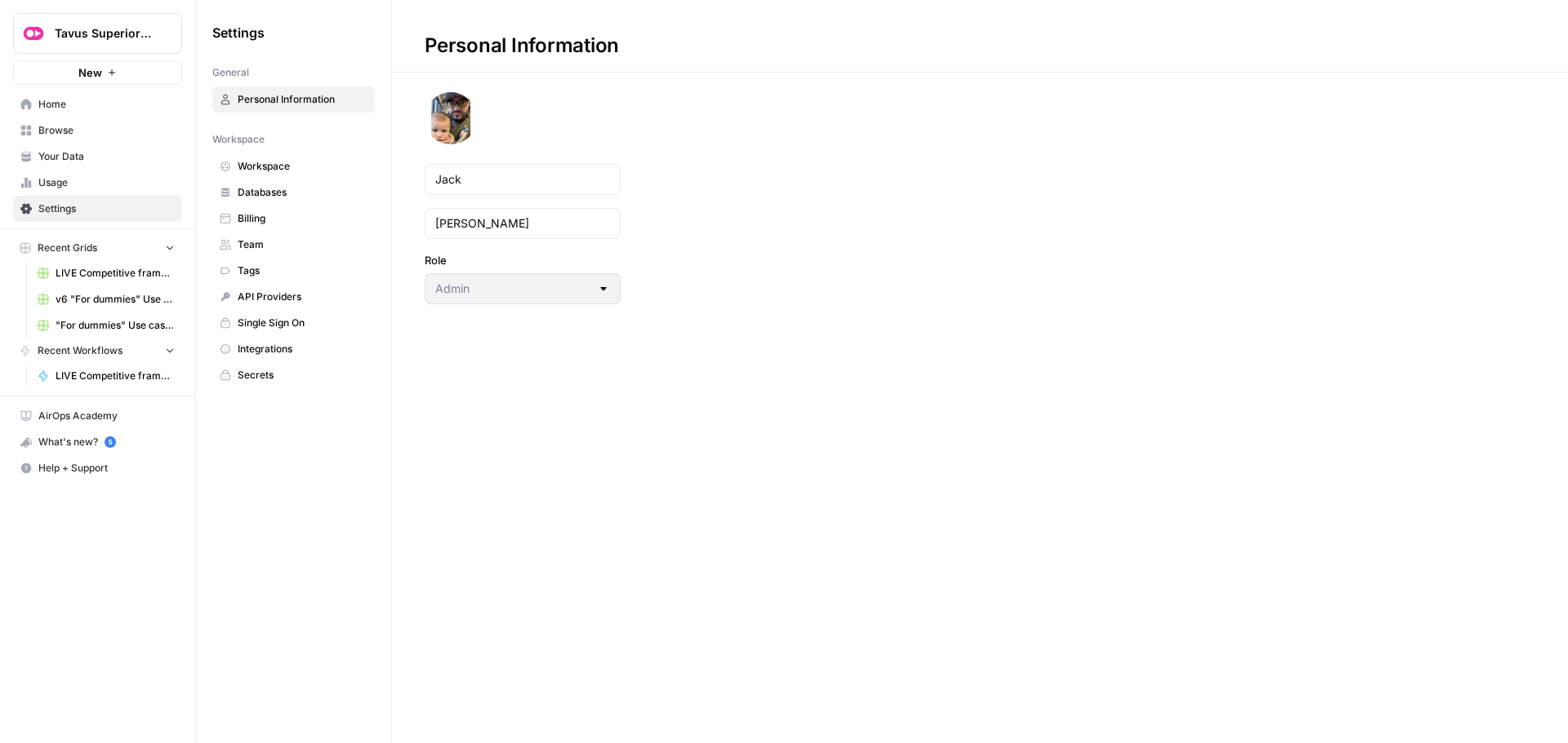
click at [281, 289] on link "API Providers" at bounding box center [294, 296] width 163 height 26
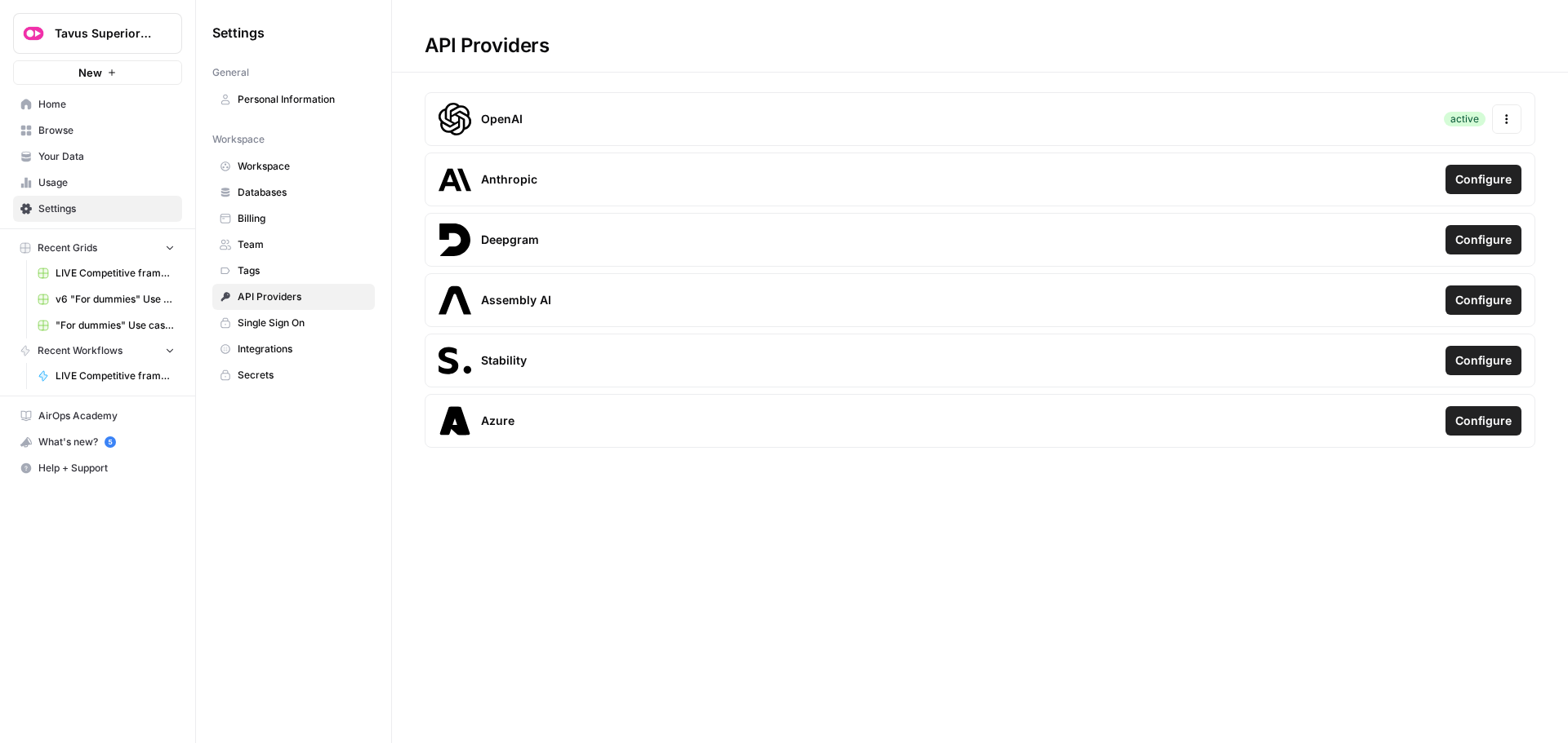
click at [282, 332] on link "Single Sign On" at bounding box center [294, 322] width 163 height 26
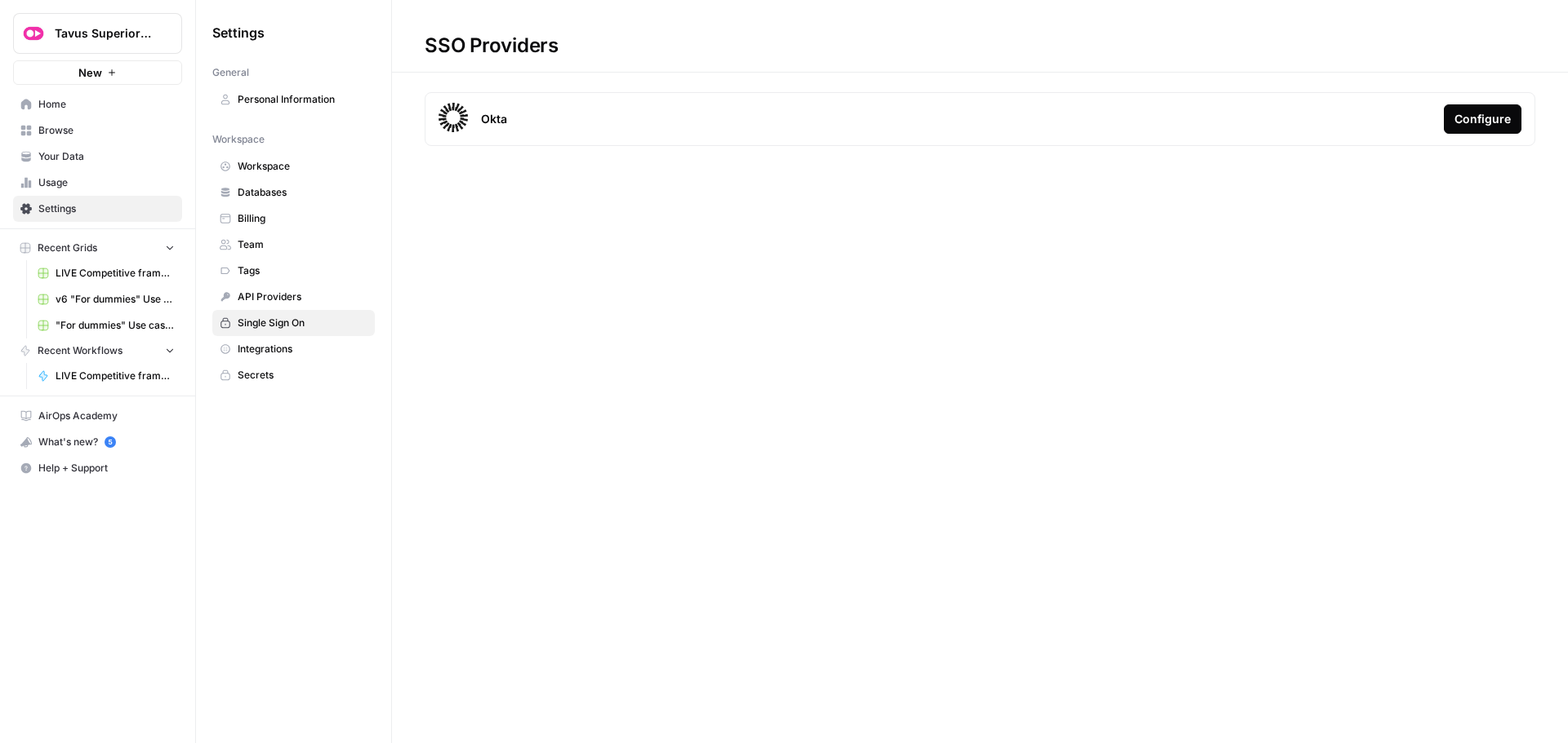
click at [282, 348] on span "Integrations" at bounding box center [302, 349] width 130 height 14
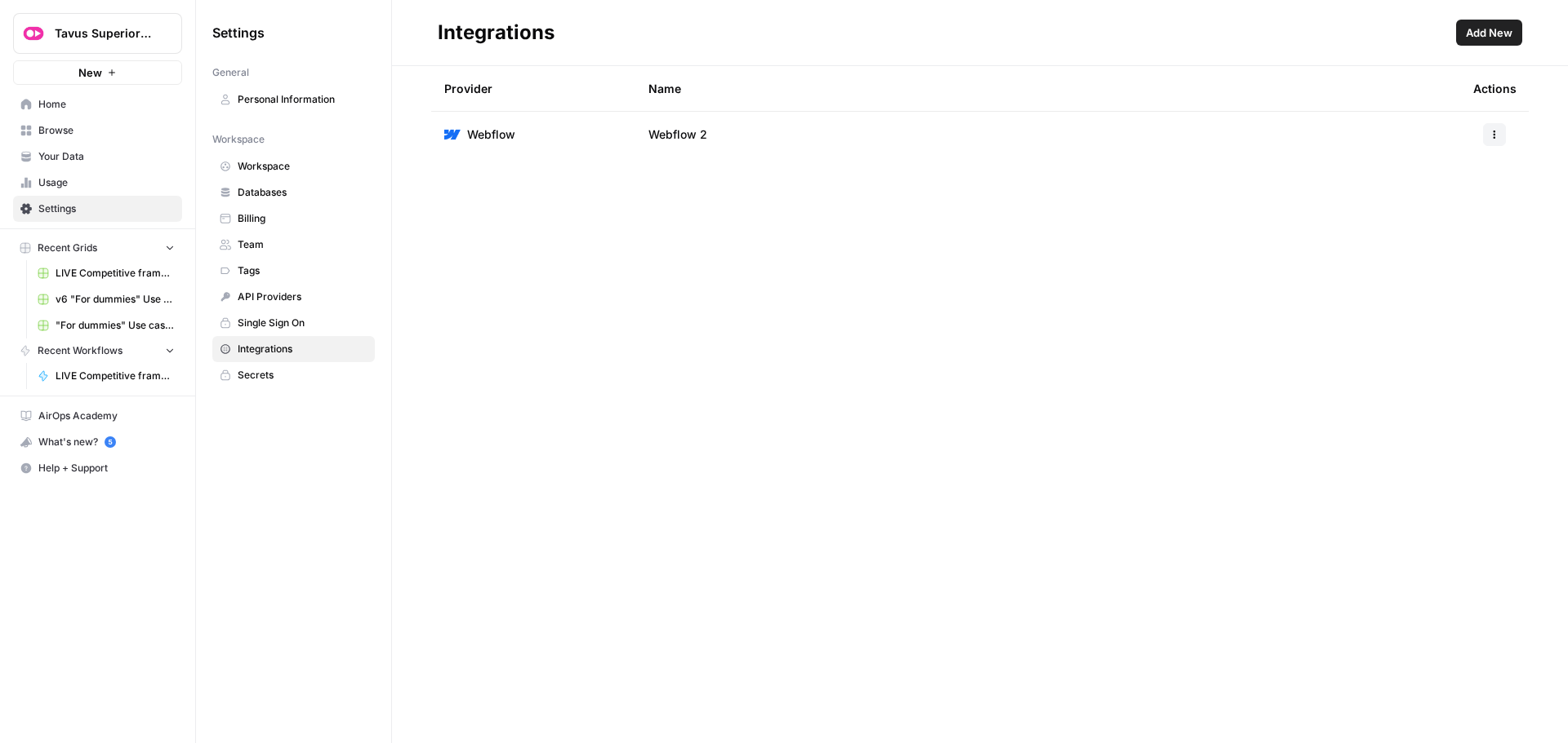
click at [269, 371] on span "Secrets" at bounding box center [302, 375] width 130 height 14
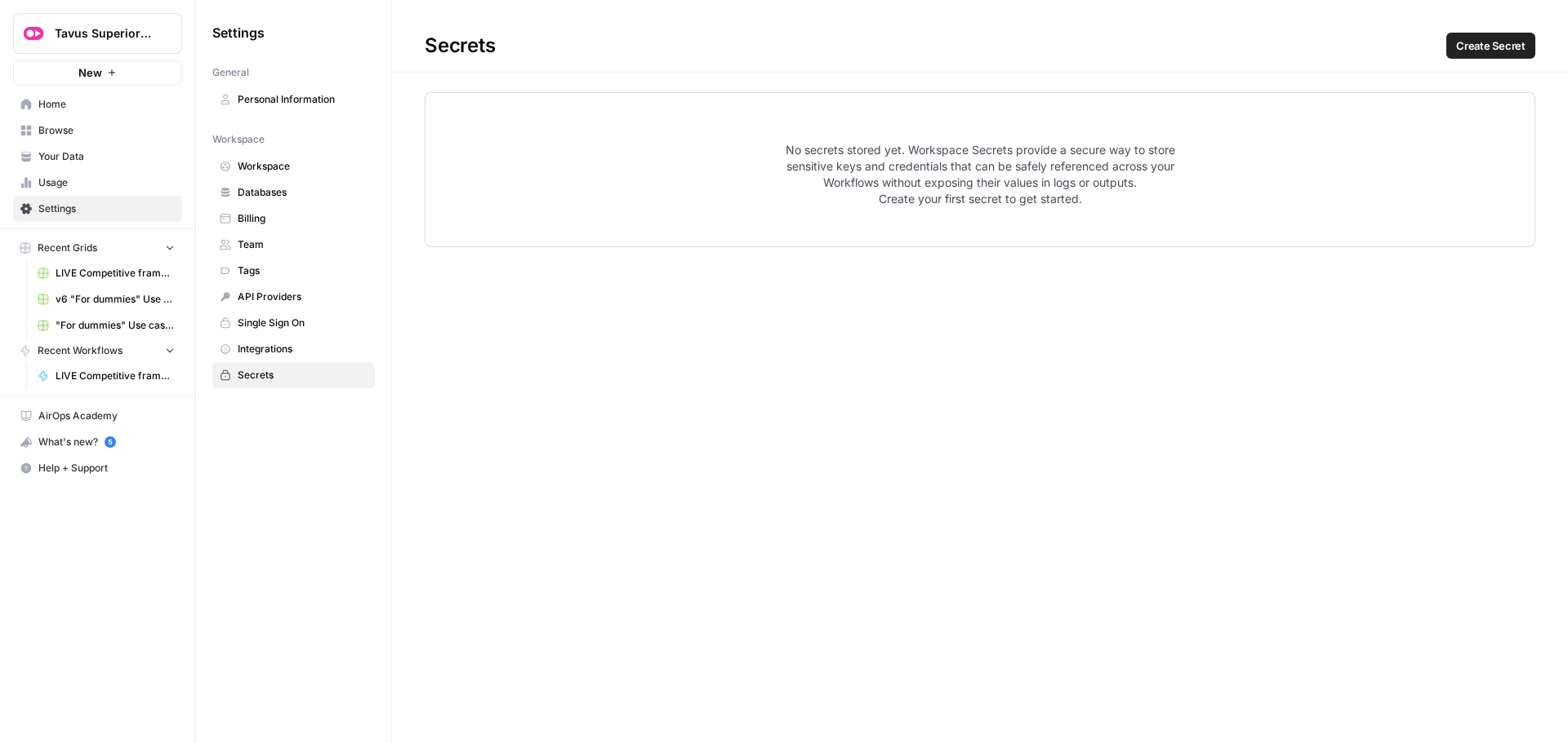
click at [92, 175] on link "Usage" at bounding box center [98, 183] width 169 height 26
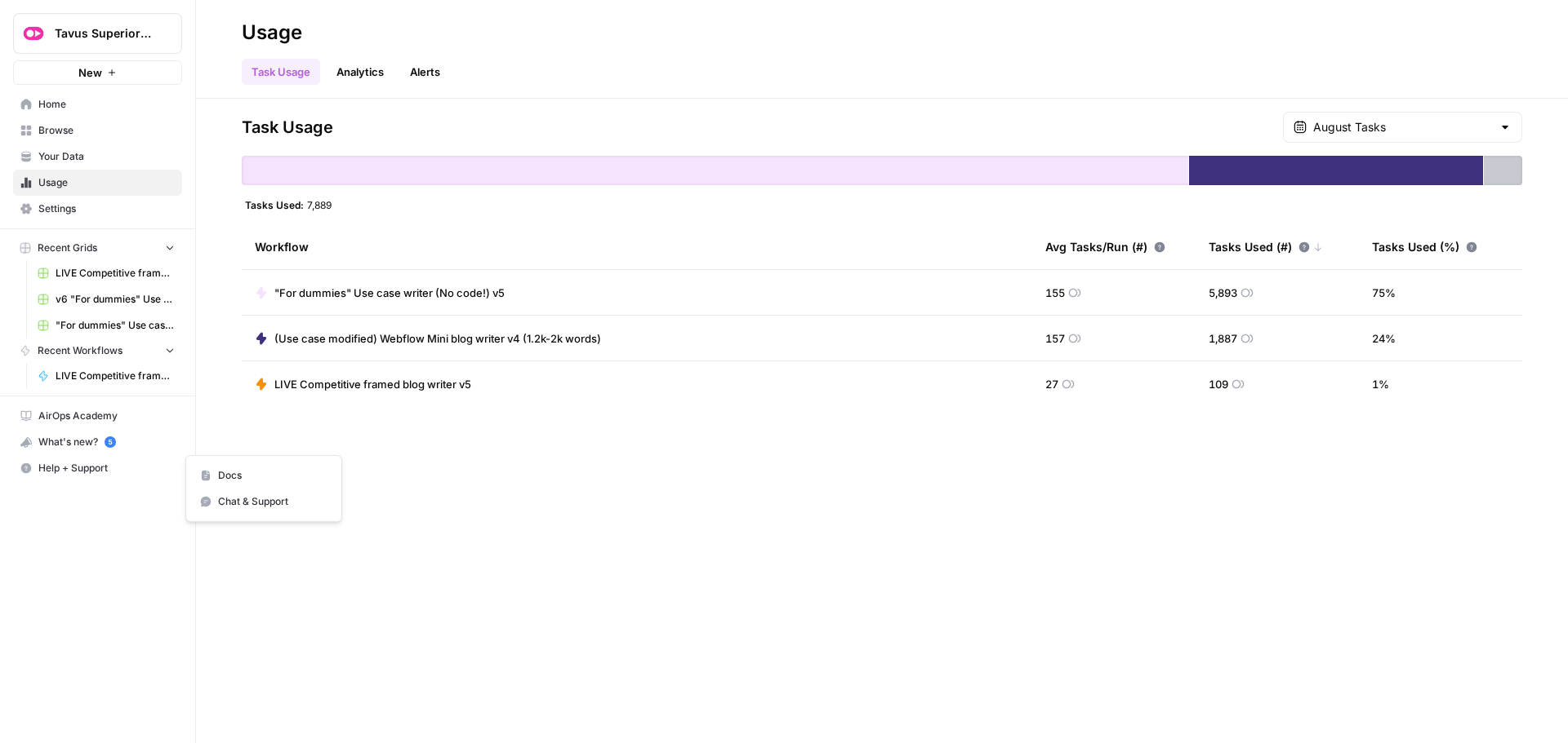
click at [68, 470] on span "Help + Support" at bounding box center [106, 468] width 137 height 14
click at [263, 498] on span "Chat & Support" at bounding box center [273, 501] width 109 height 14
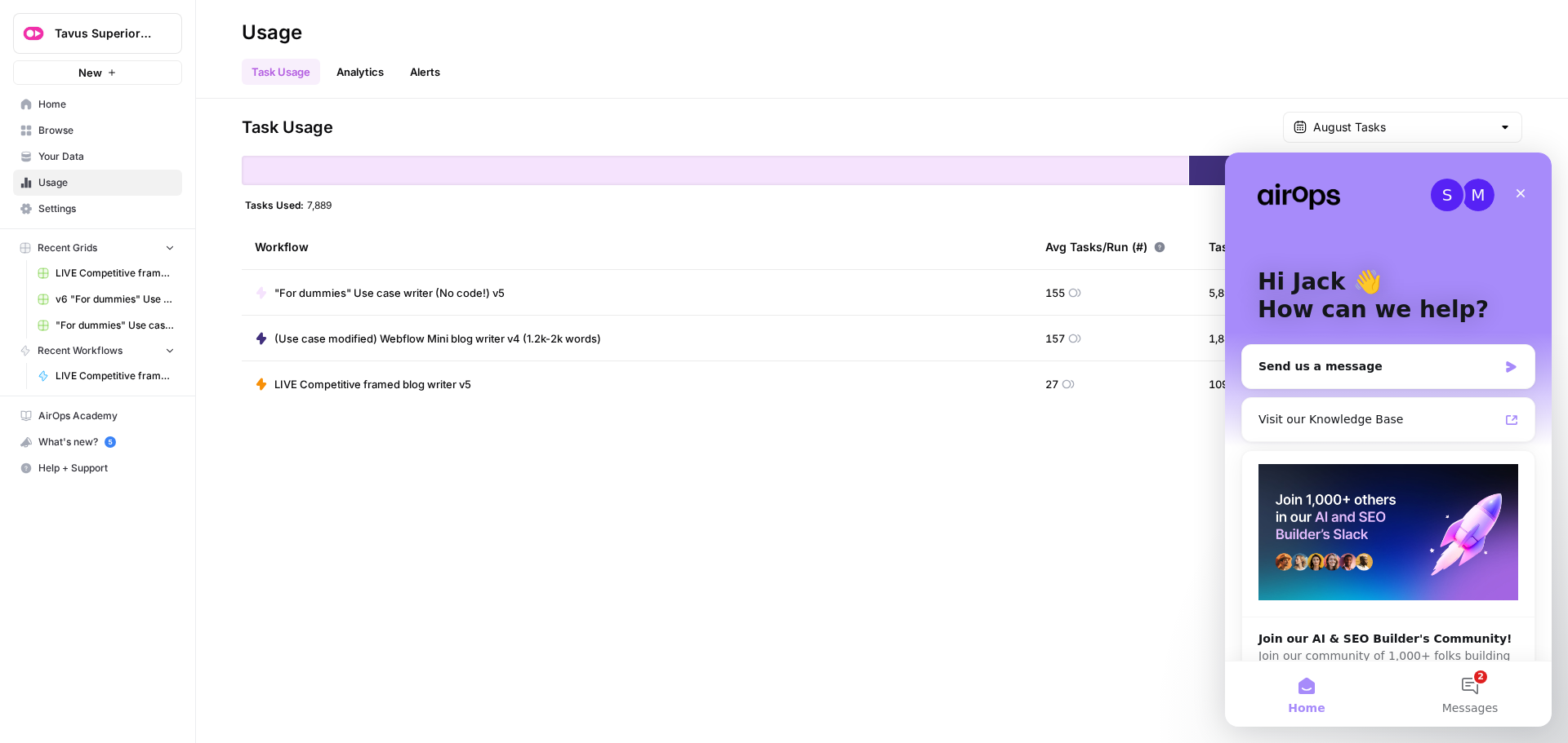
click at [62, 150] on span "Your Data" at bounding box center [106, 156] width 137 height 14
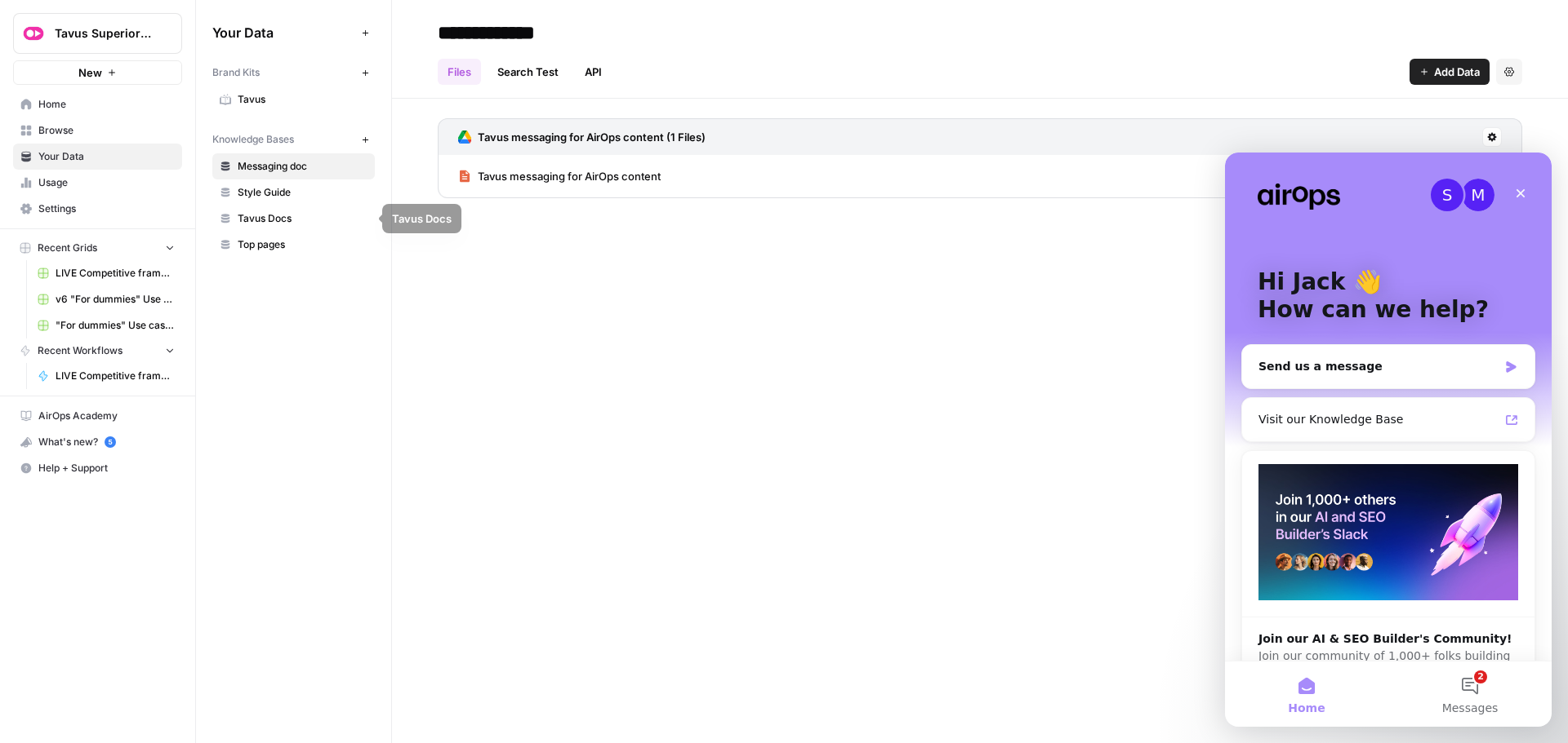
click at [264, 255] on link "Top pages" at bounding box center [294, 244] width 163 height 26
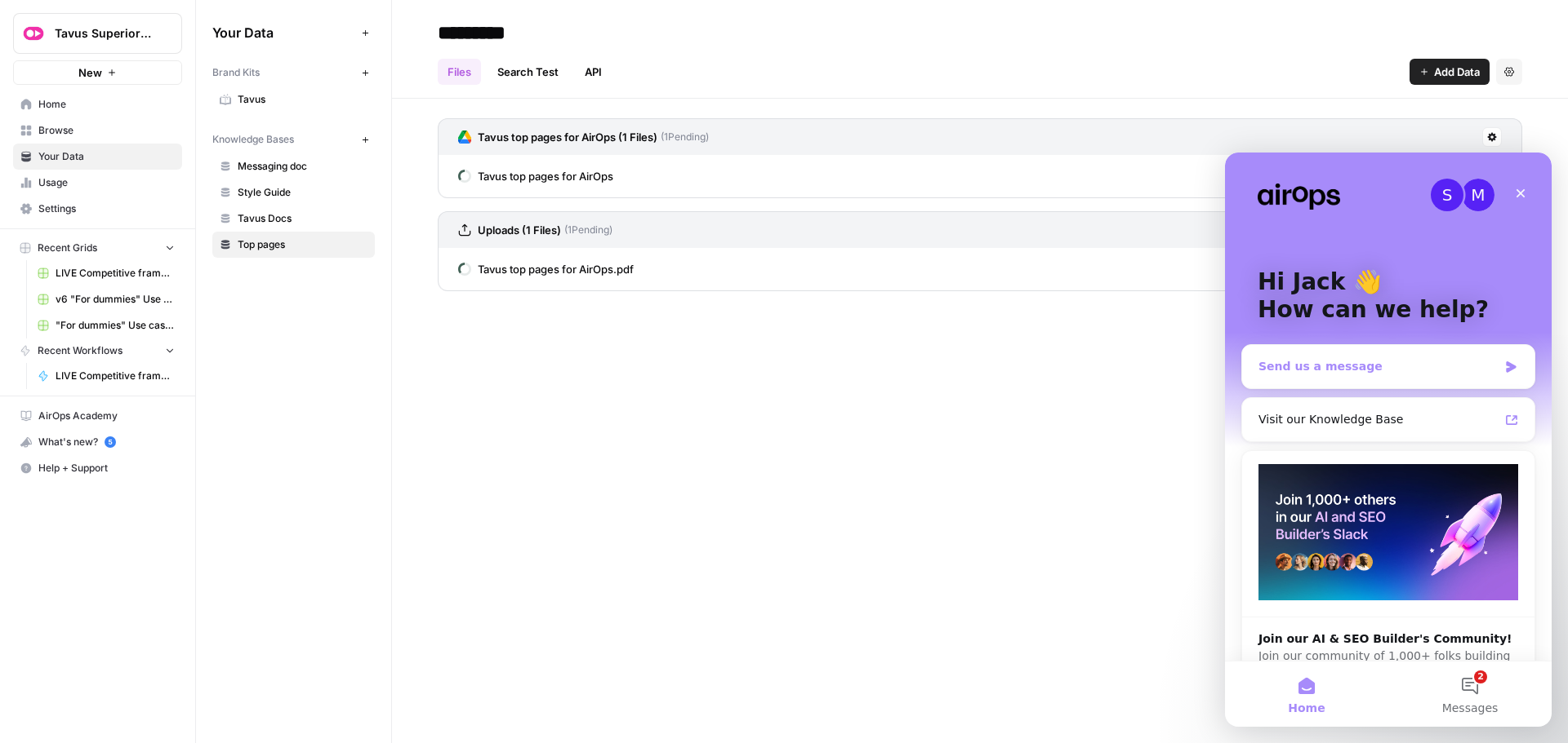
click at [1344, 366] on div "Send us a message" at bounding box center [1378, 367] width 239 height 17
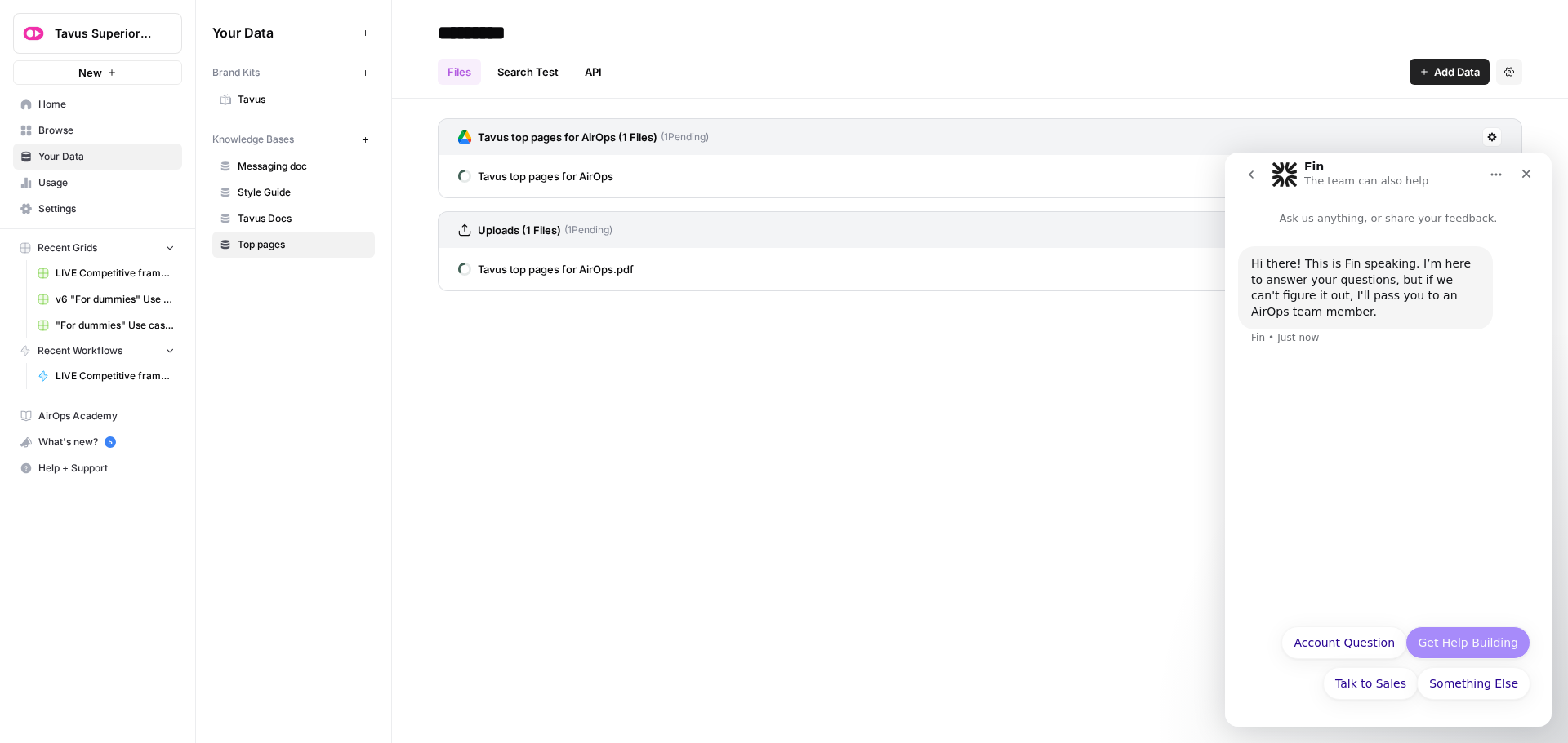
click at [1467, 645] on button "Get Help Building" at bounding box center [1468, 643] width 125 height 33
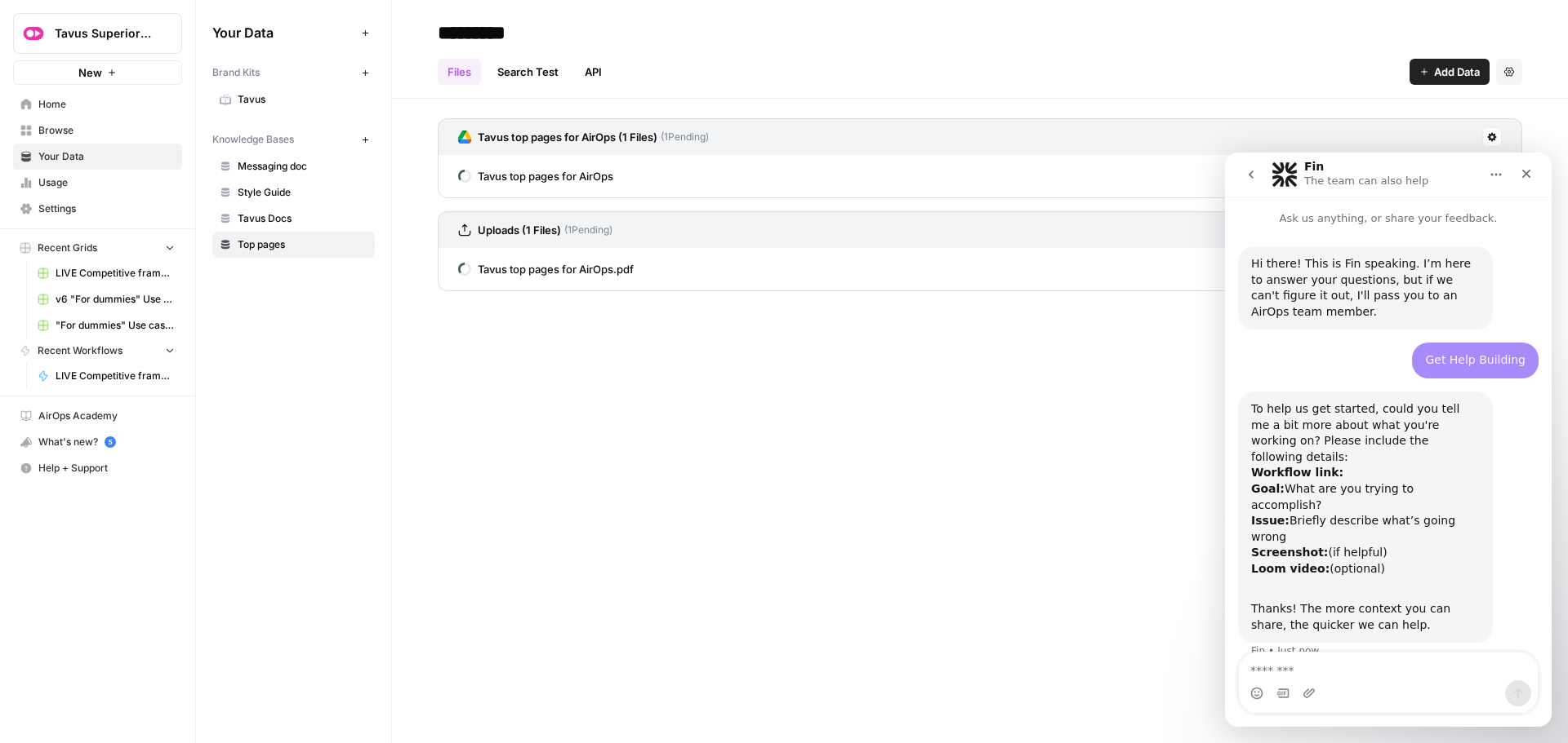
scroll to position [38, 0]
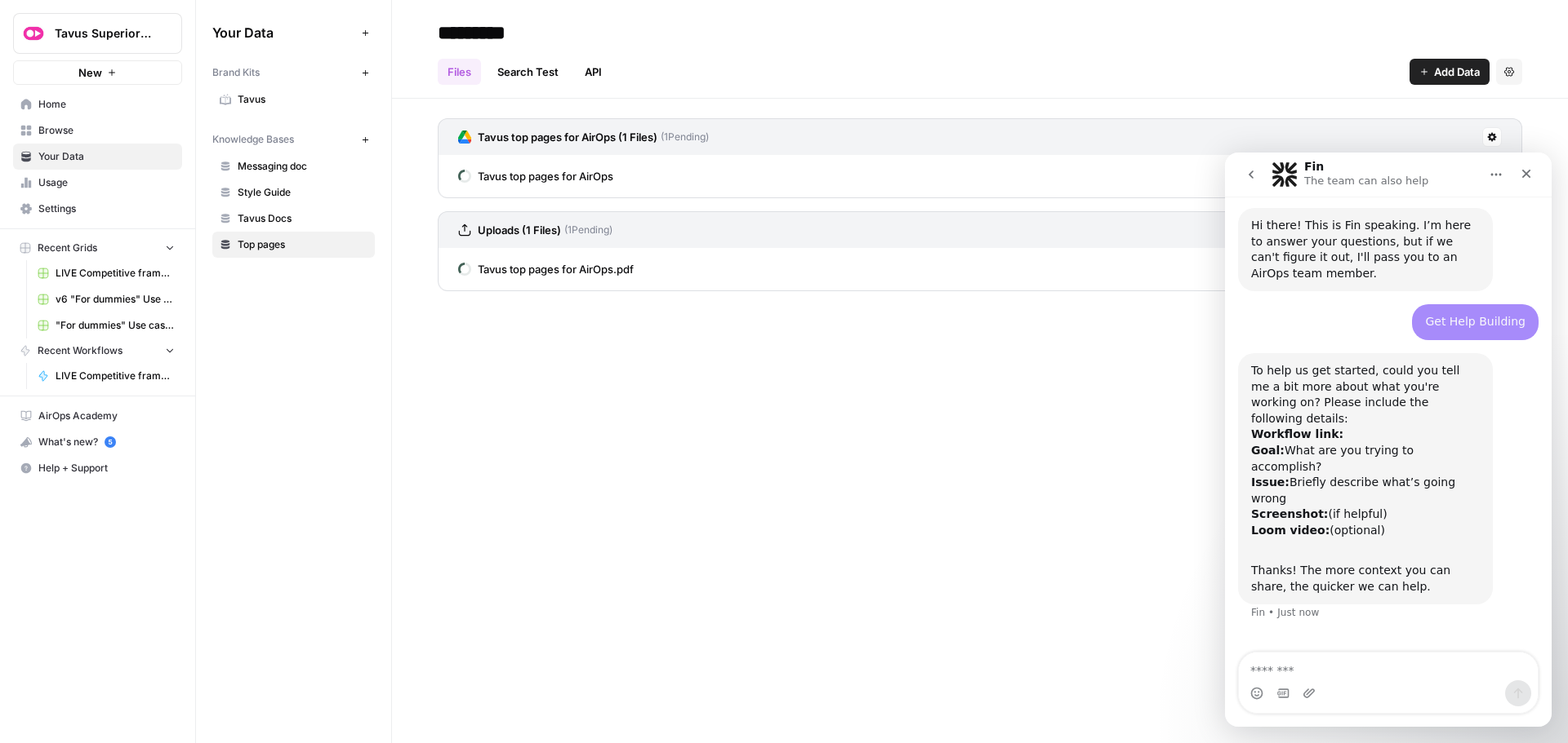
click at [1380, 669] on textarea "Message…" at bounding box center [1388, 667] width 298 height 28
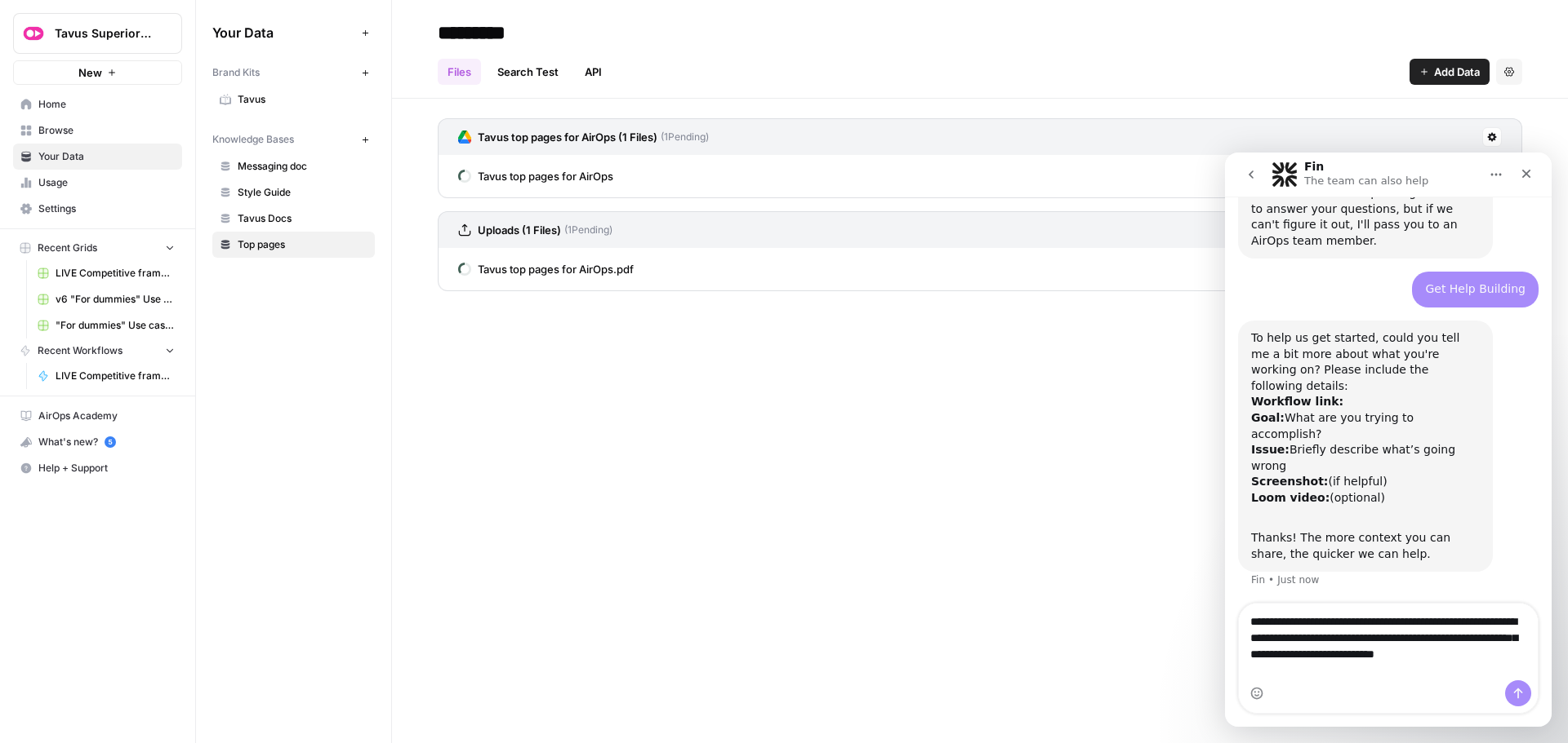
scroll to position [87, 0]
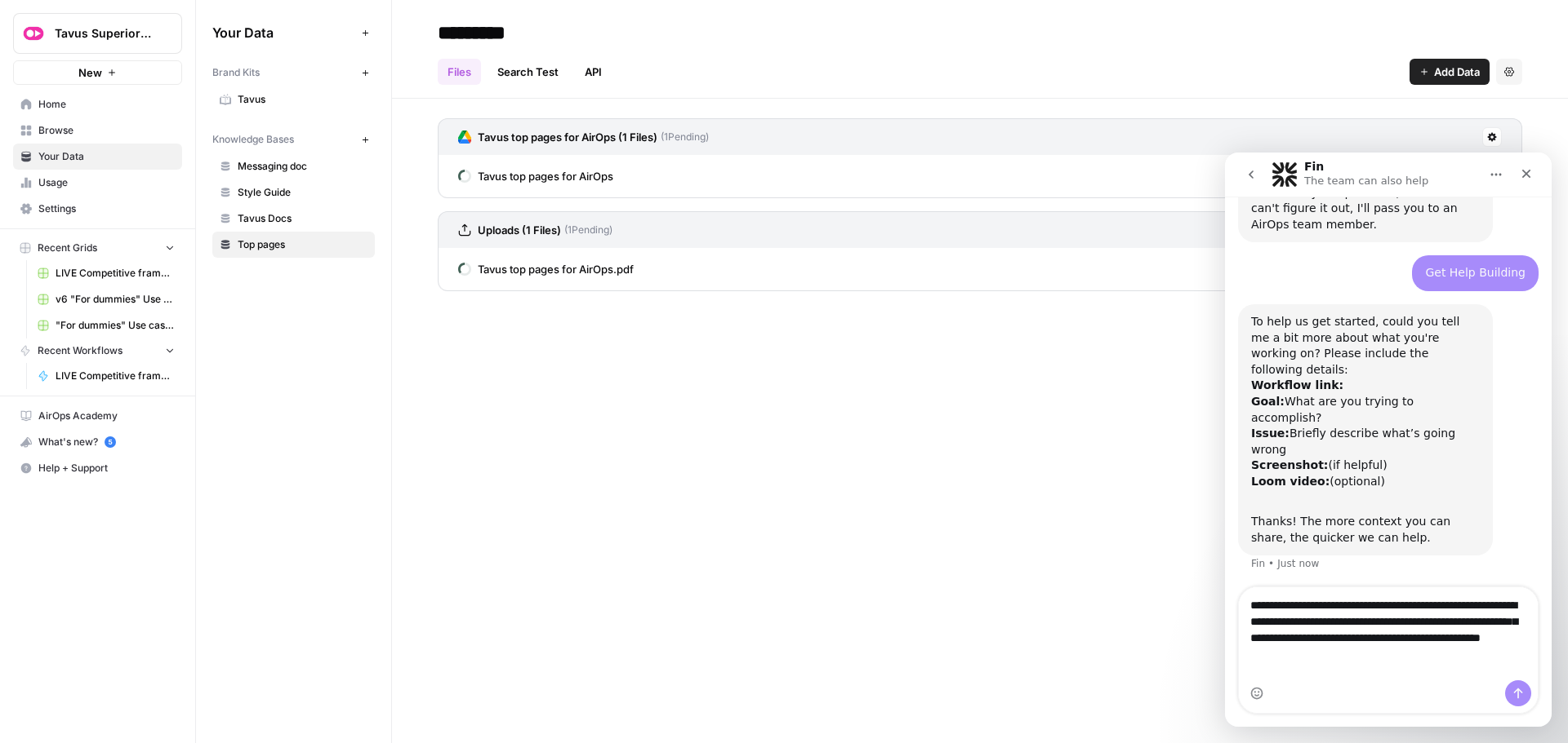
type textarea "**********"
click at [1523, 693] on icon "Send a message…" at bounding box center [1518, 694] width 13 height 13
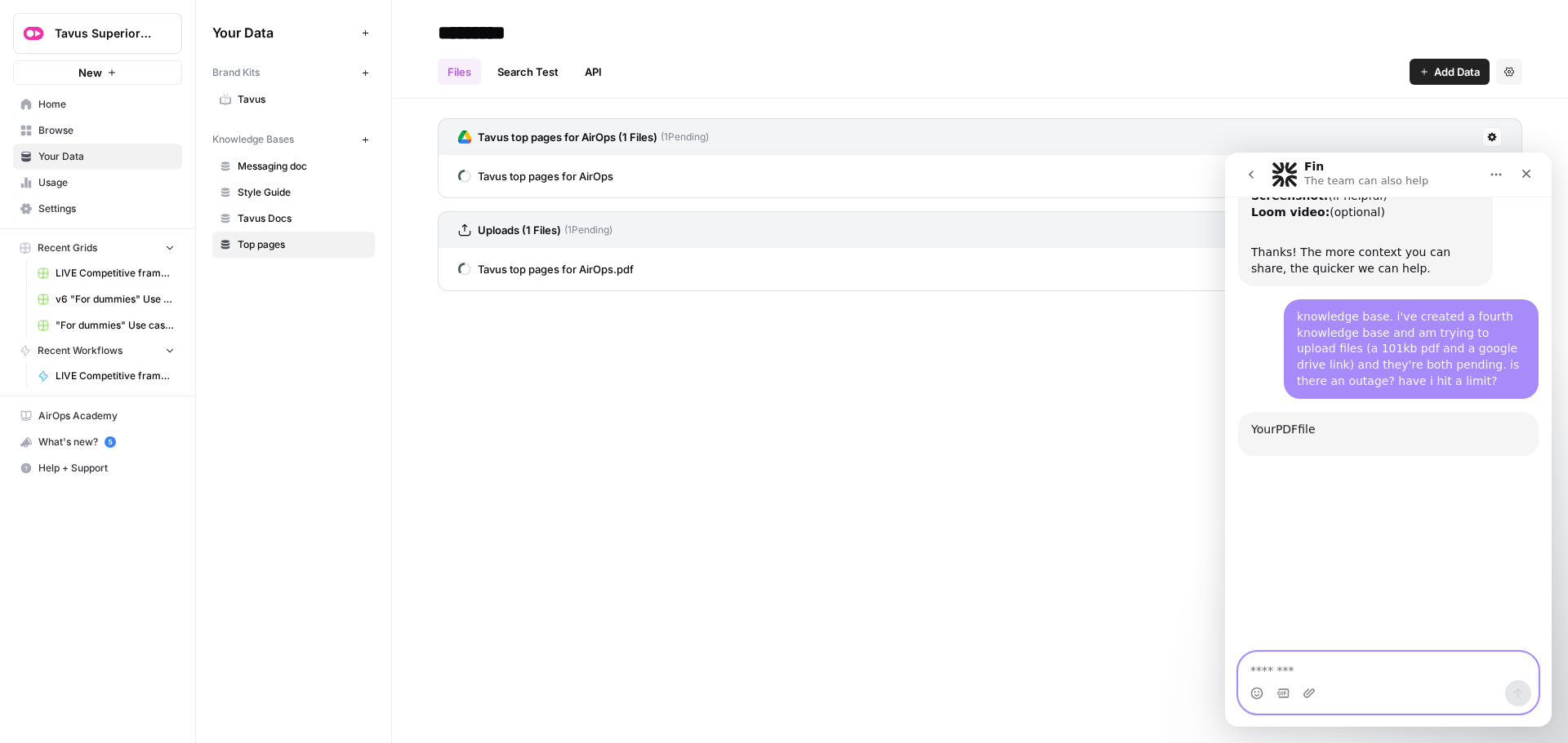
scroll to position [416, 0]
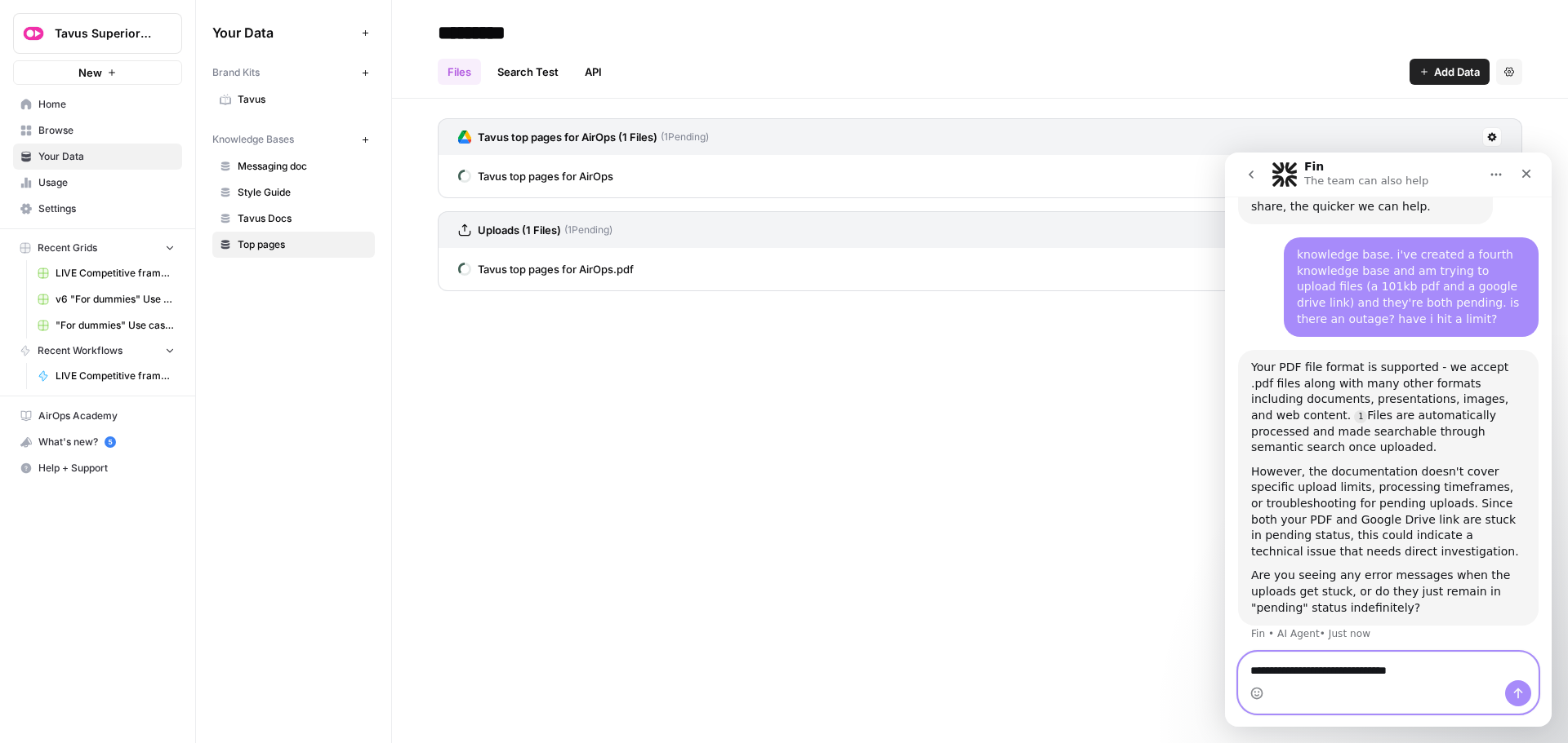
type textarea "**********"
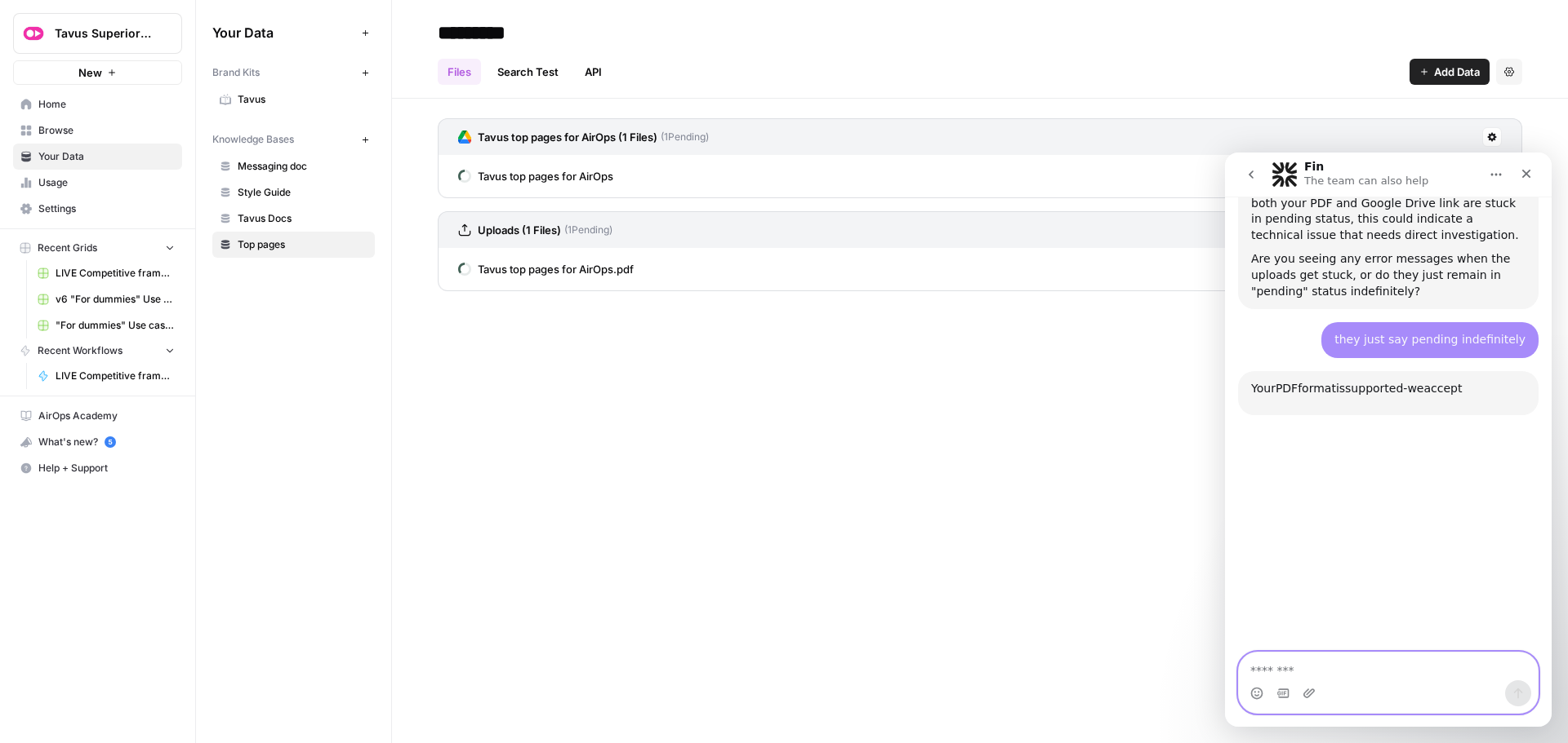
scroll to position [801, 0]
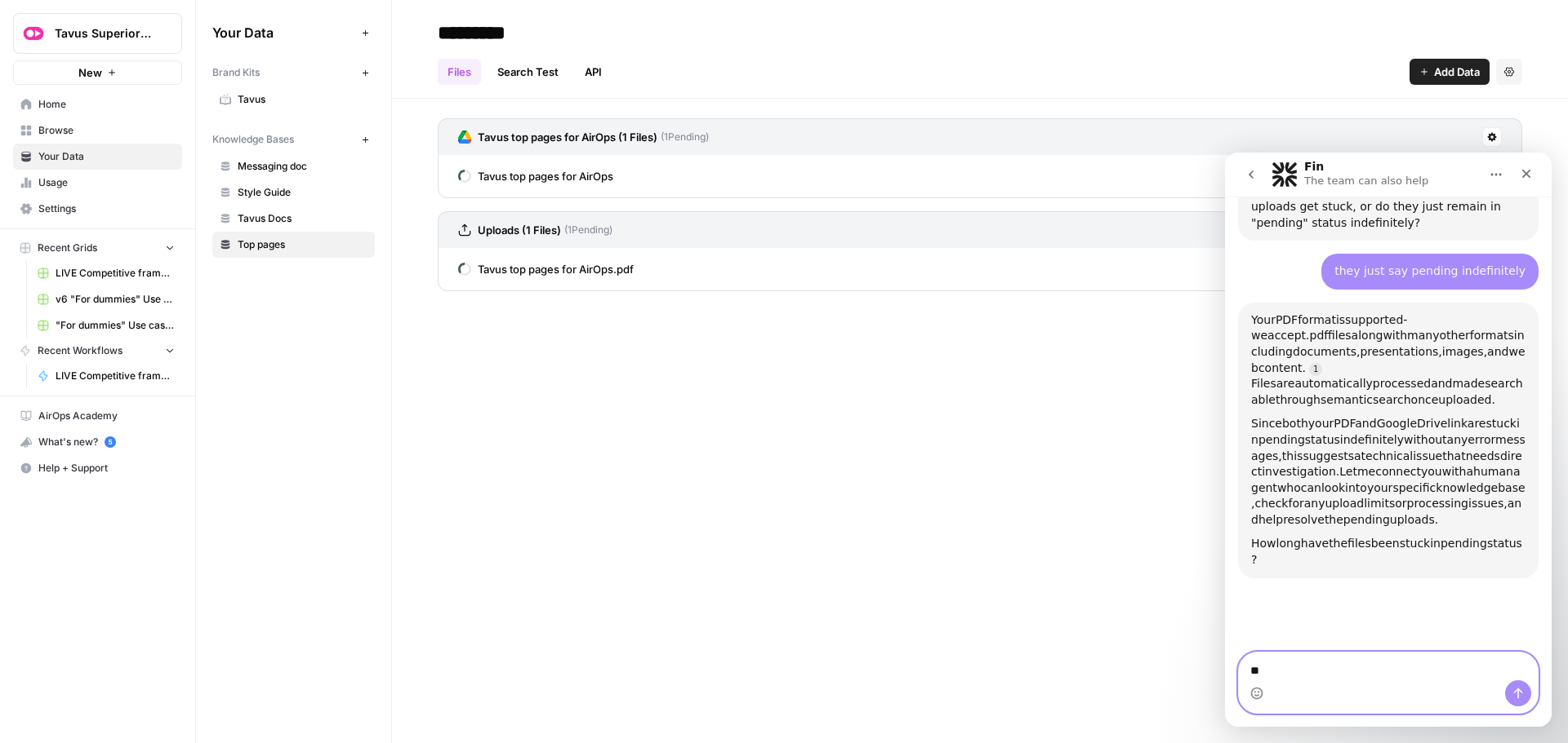
type textarea "*"
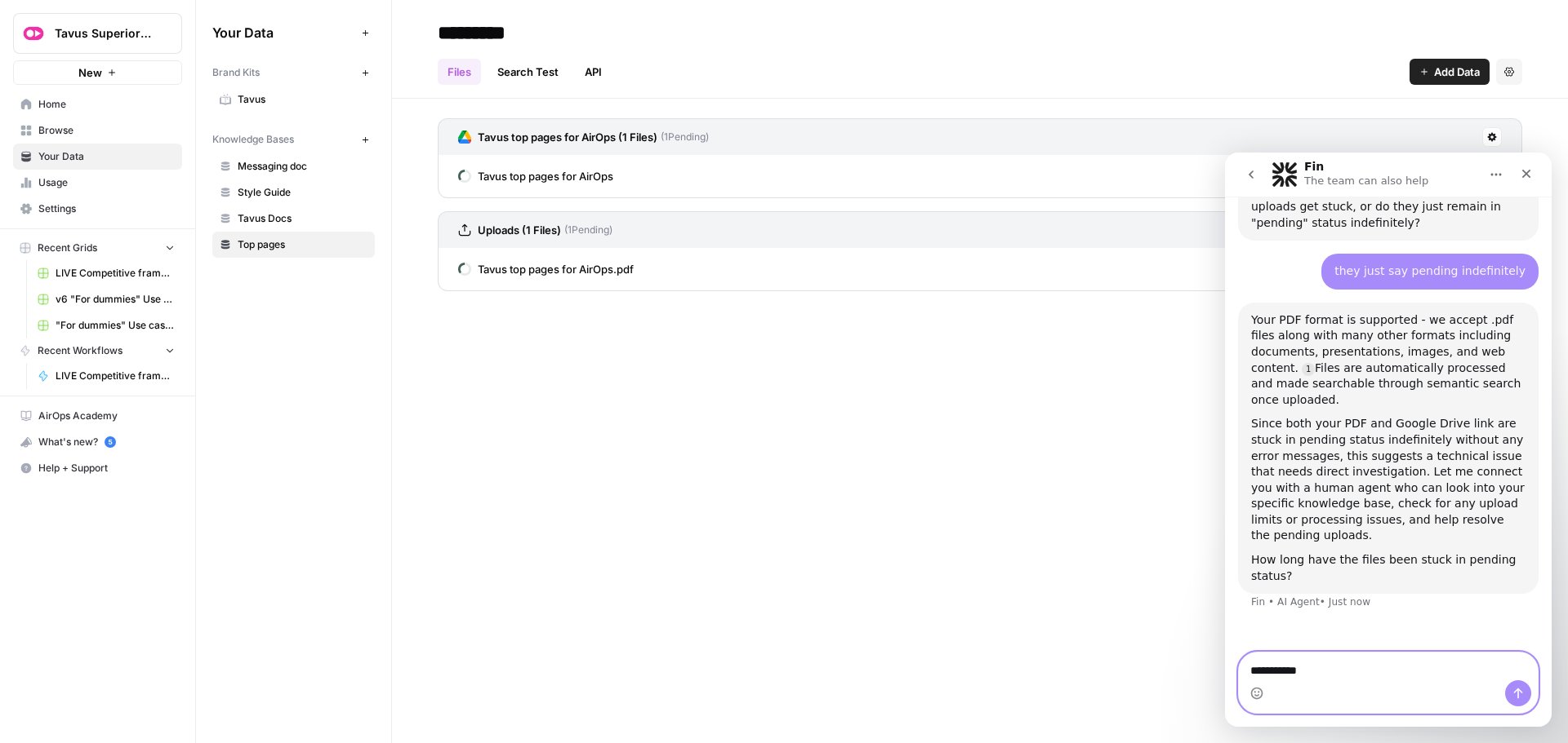
type textarea "**********"
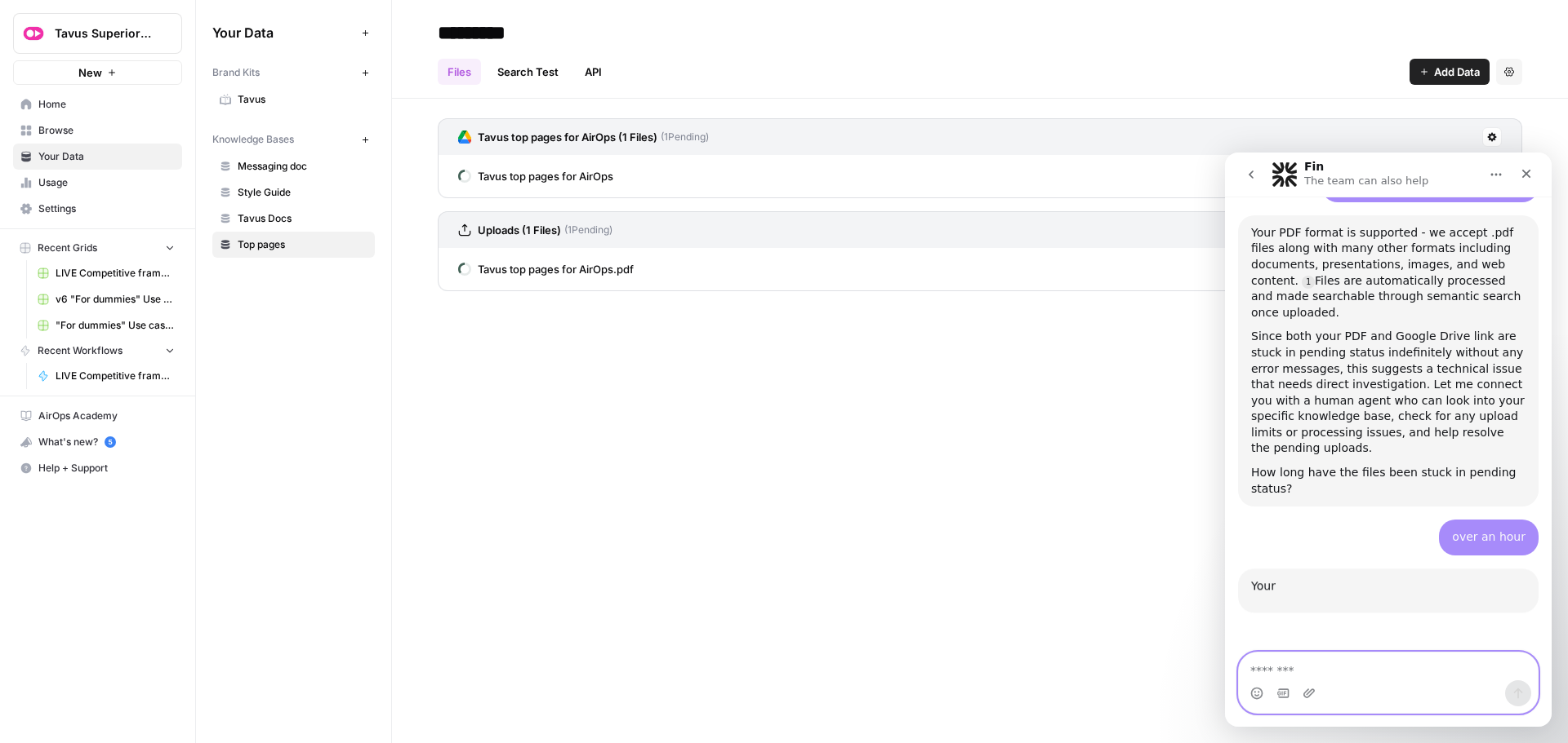
scroll to position [1139, 0]
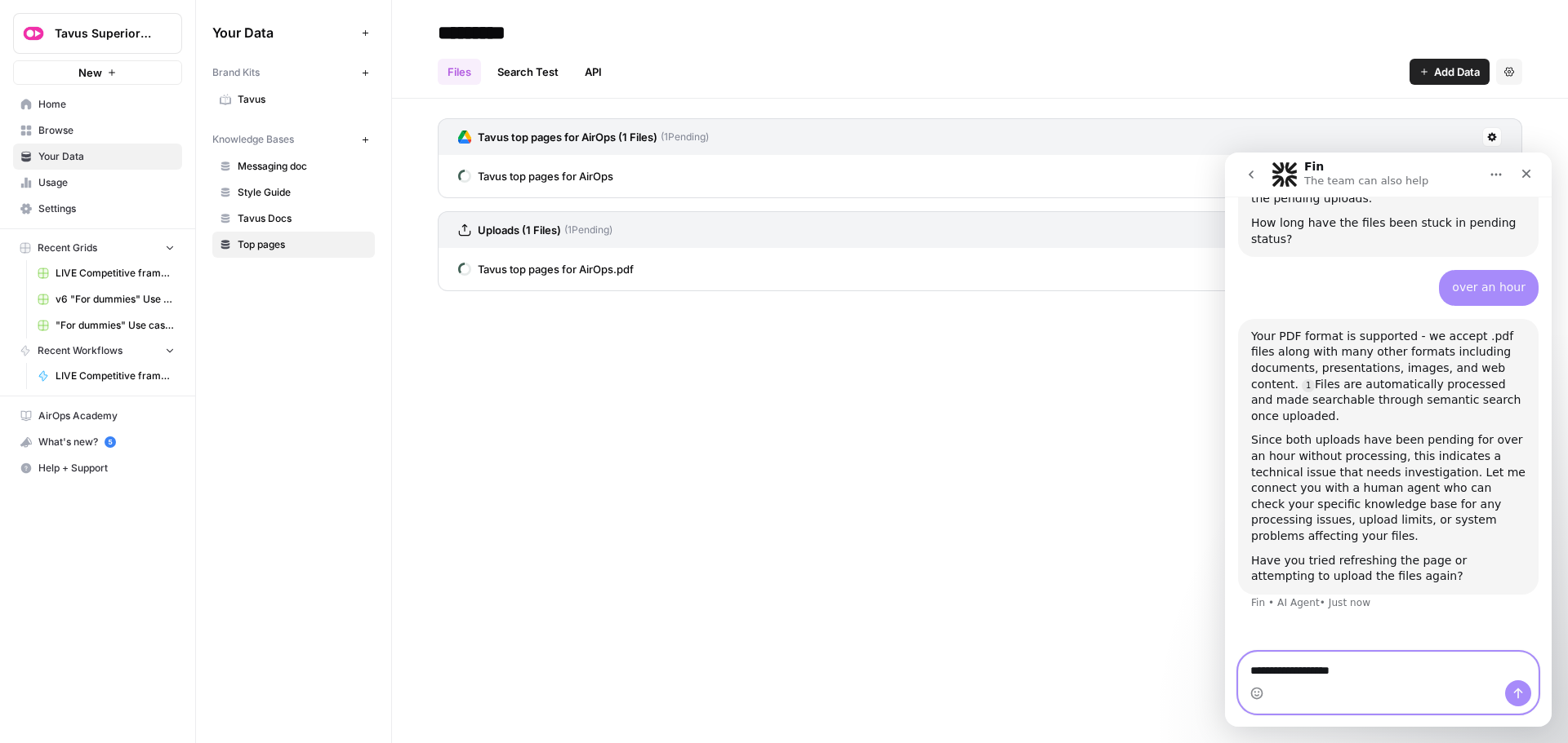
type textarea "**********"
click at [300, 222] on span "Tavus Docs" at bounding box center [302, 218] width 130 height 14
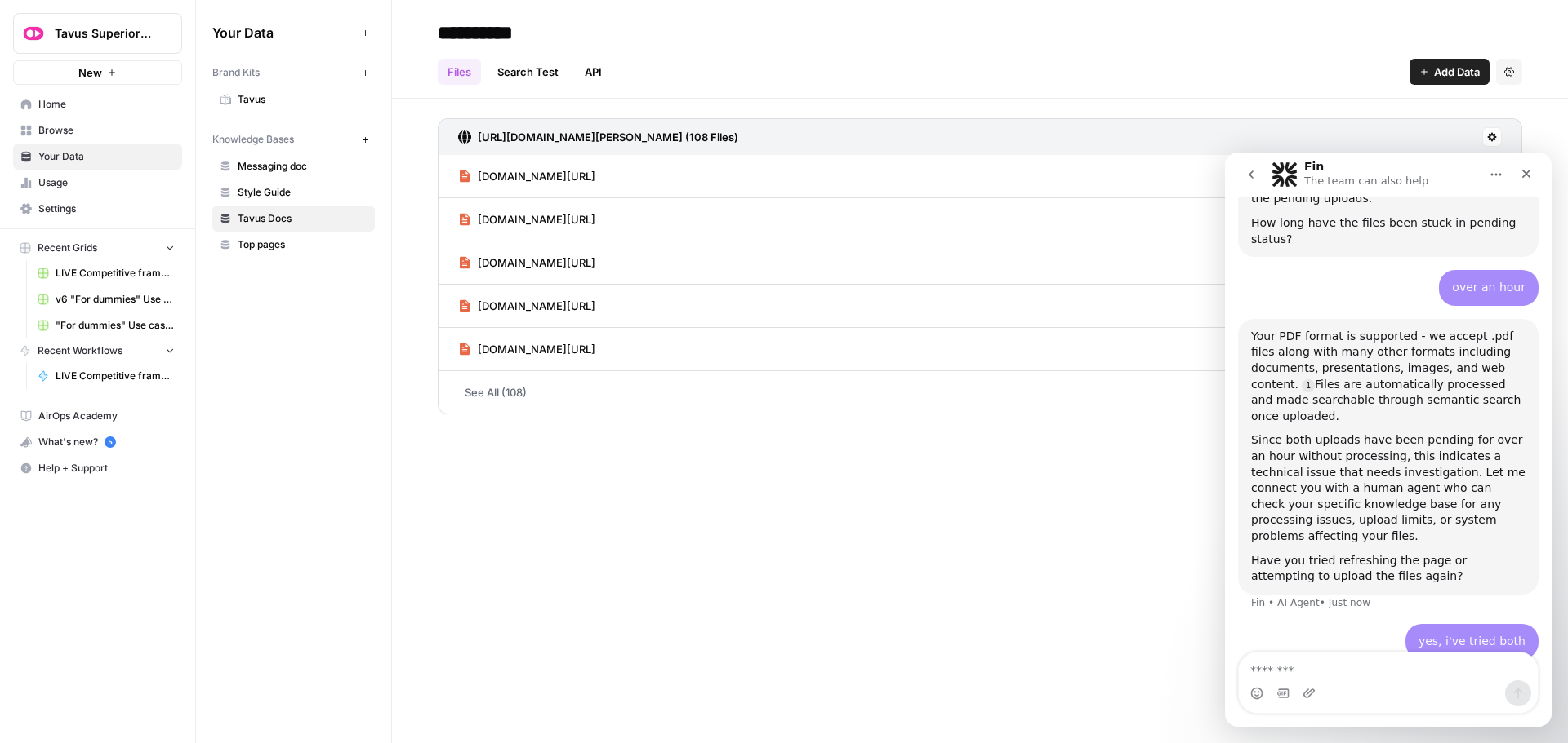
click at [282, 235] on link "Top pages" at bounding box center [294, 244] width 163 height 26
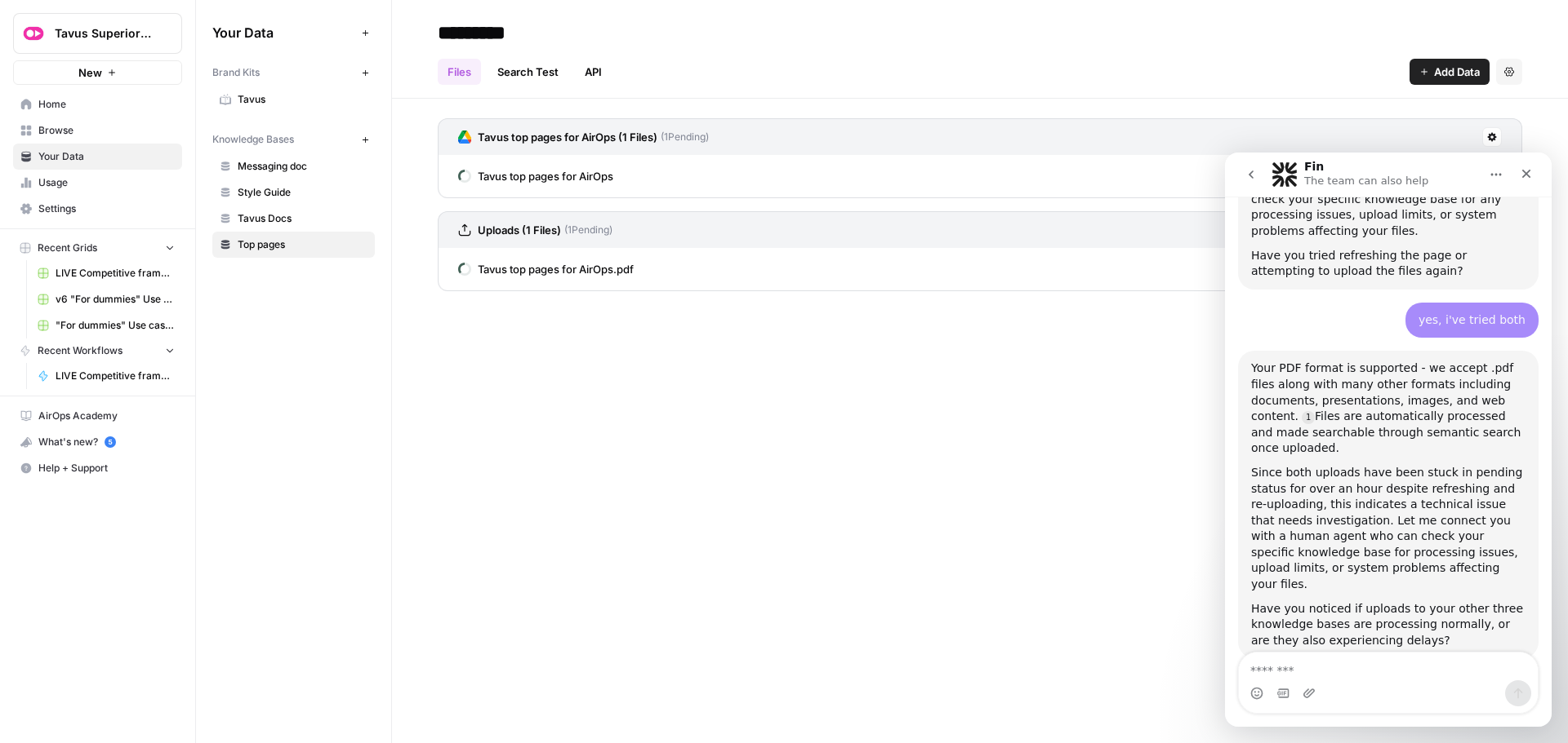
scroll to position [1445, 0]
click at [365, 142] on icon "button" at bounding box center [364, 140] width 9 height 9
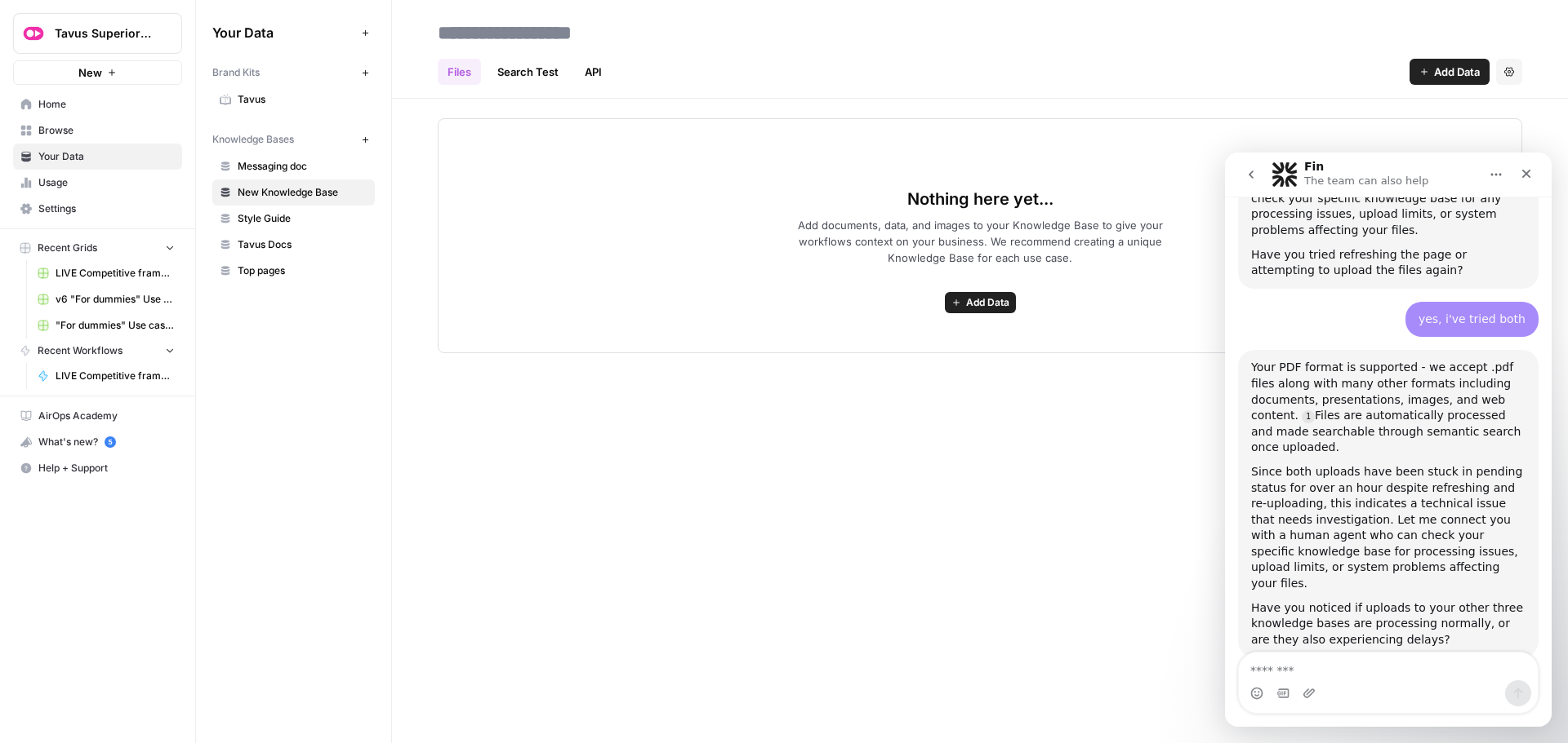
click at [544, 34] on input at bounding box center [562, 33] width 261 height 33
type input "****"
click at [607, 410] on div "**** Files Search Test API Add Data Settings Nothing here yet... Add documents,…" at bounding box center [980, 371] width 1176 height 743
click at [1002, 305] on span "Add Data" at bounding box center [987, 302] width 43 height 14
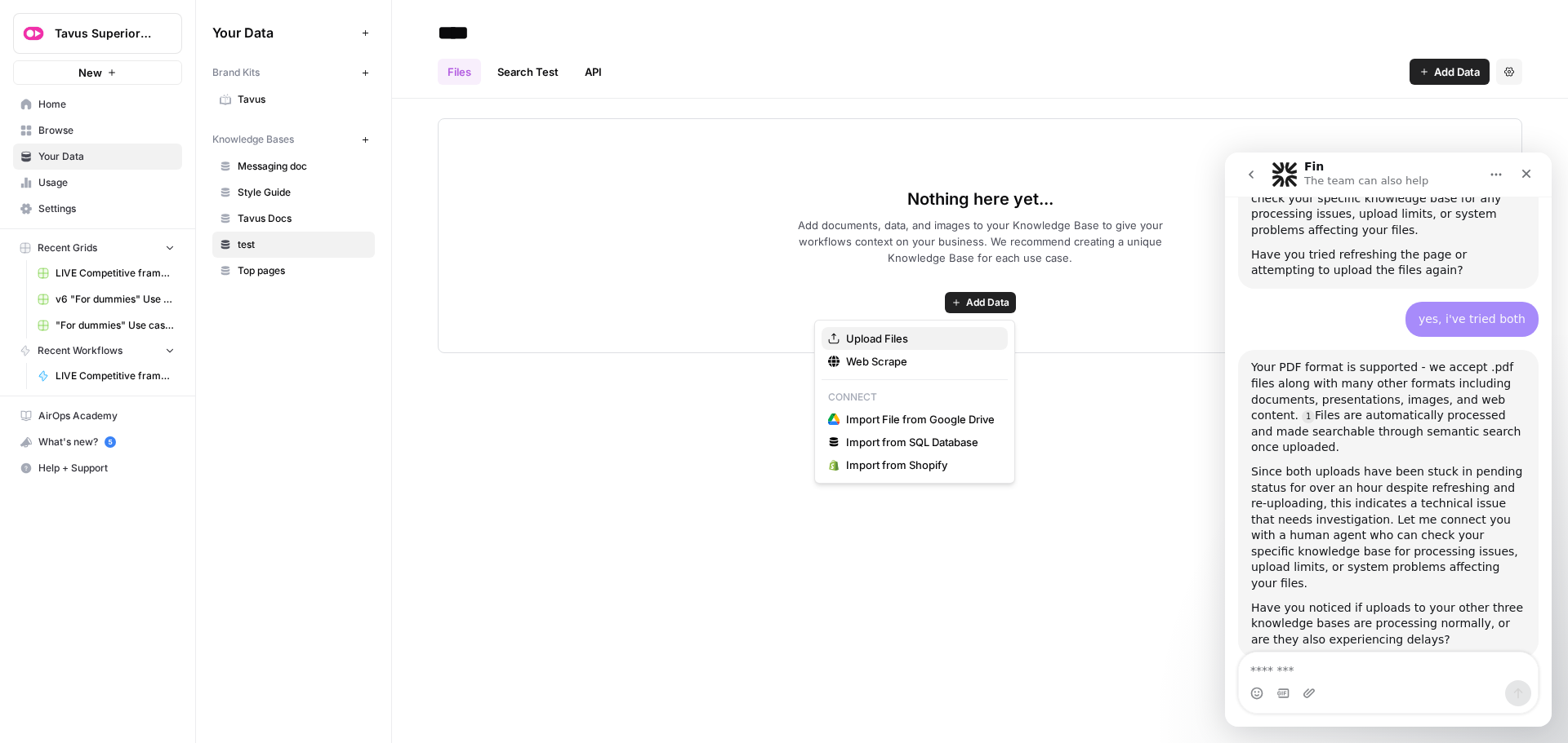
click at [897, 331] on span "Upload Files" at bounding box center [919, 339] width 148 height 16
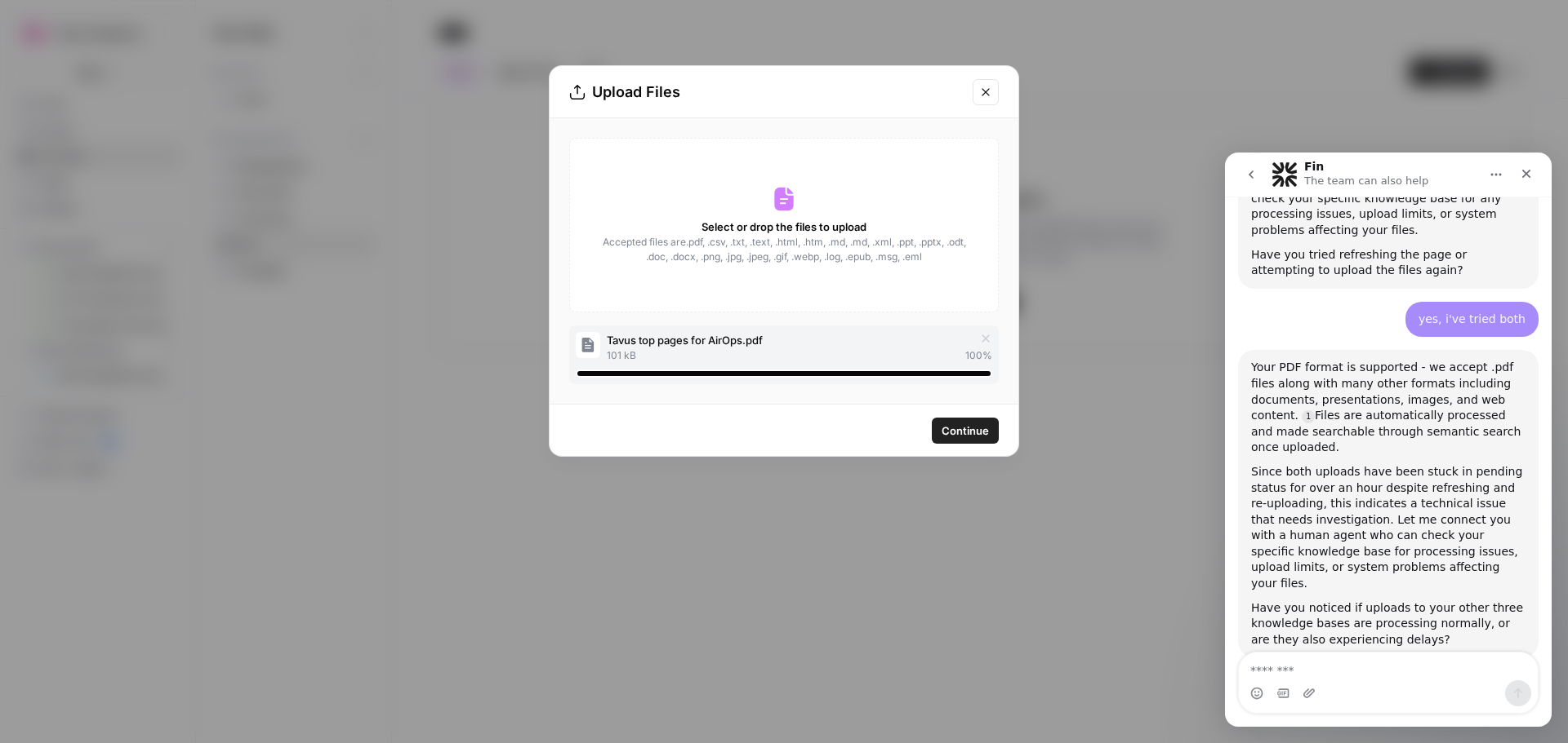
click at [974, 432] on span "Continue" at bounding box center [965, 430] width 48 height 16
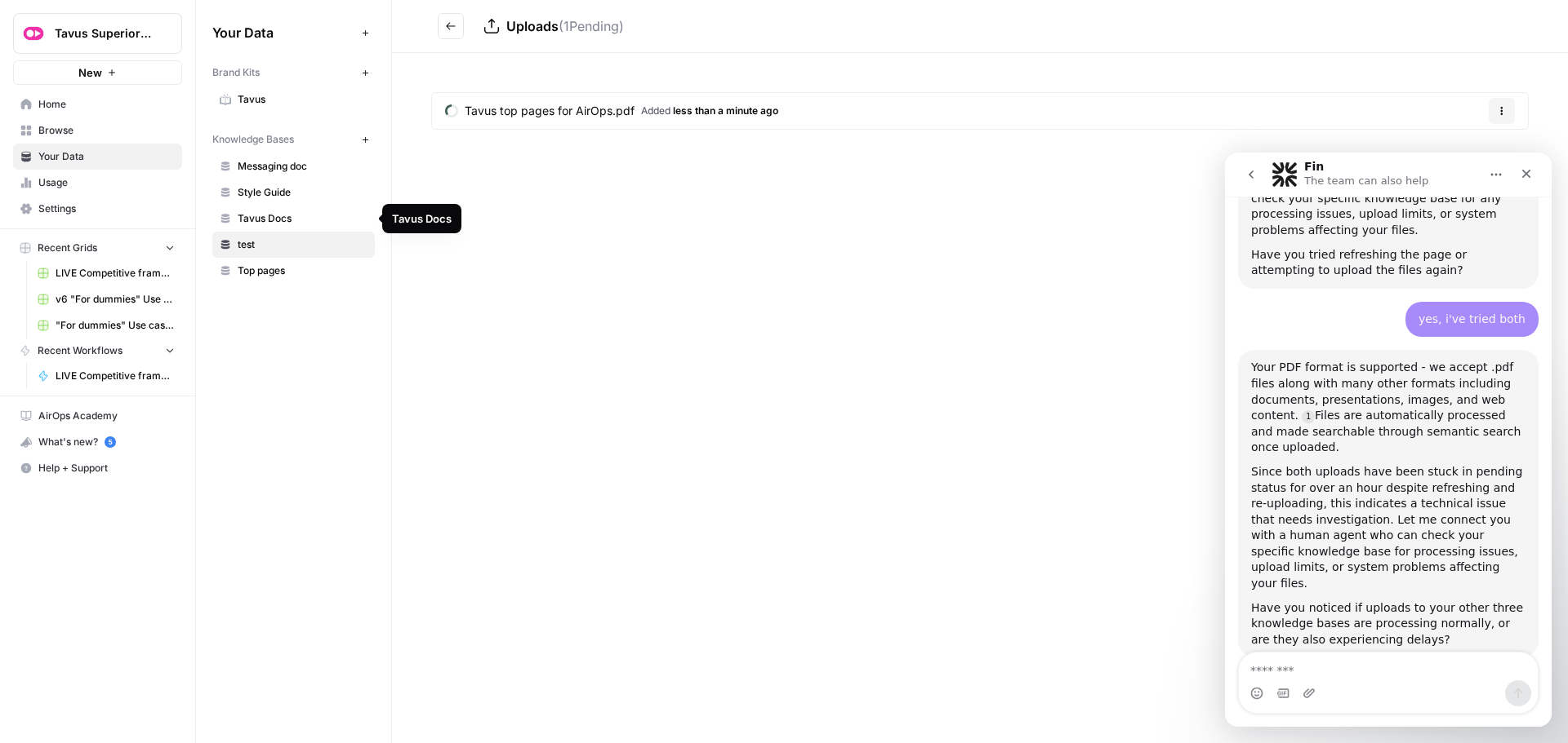
click at [259, 215] on span "Tavus Docs" at bounding box center [302, 218] width 130 height 14
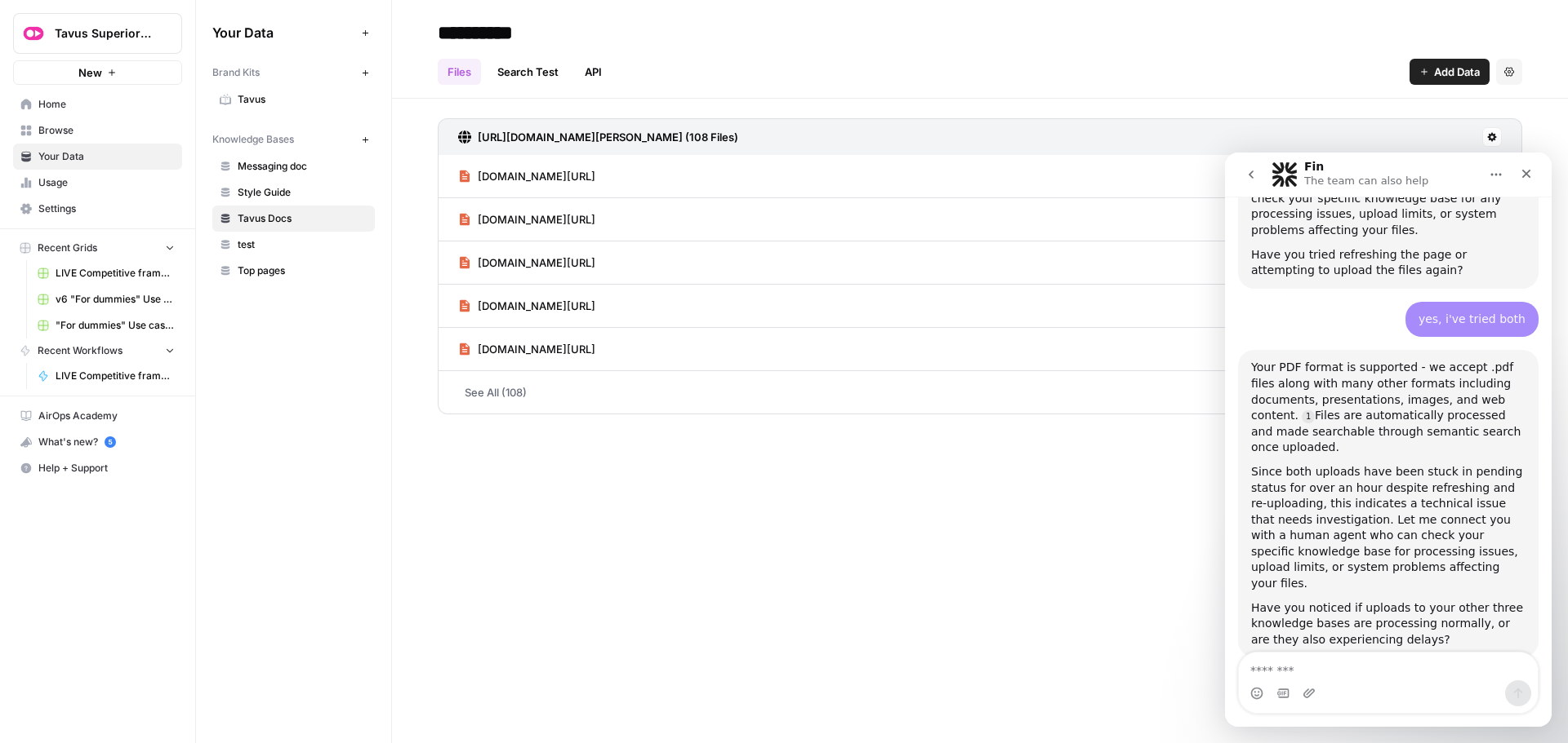
click at [266, 248] on span "test" at bounding box center [302, 244] width 130 height 14
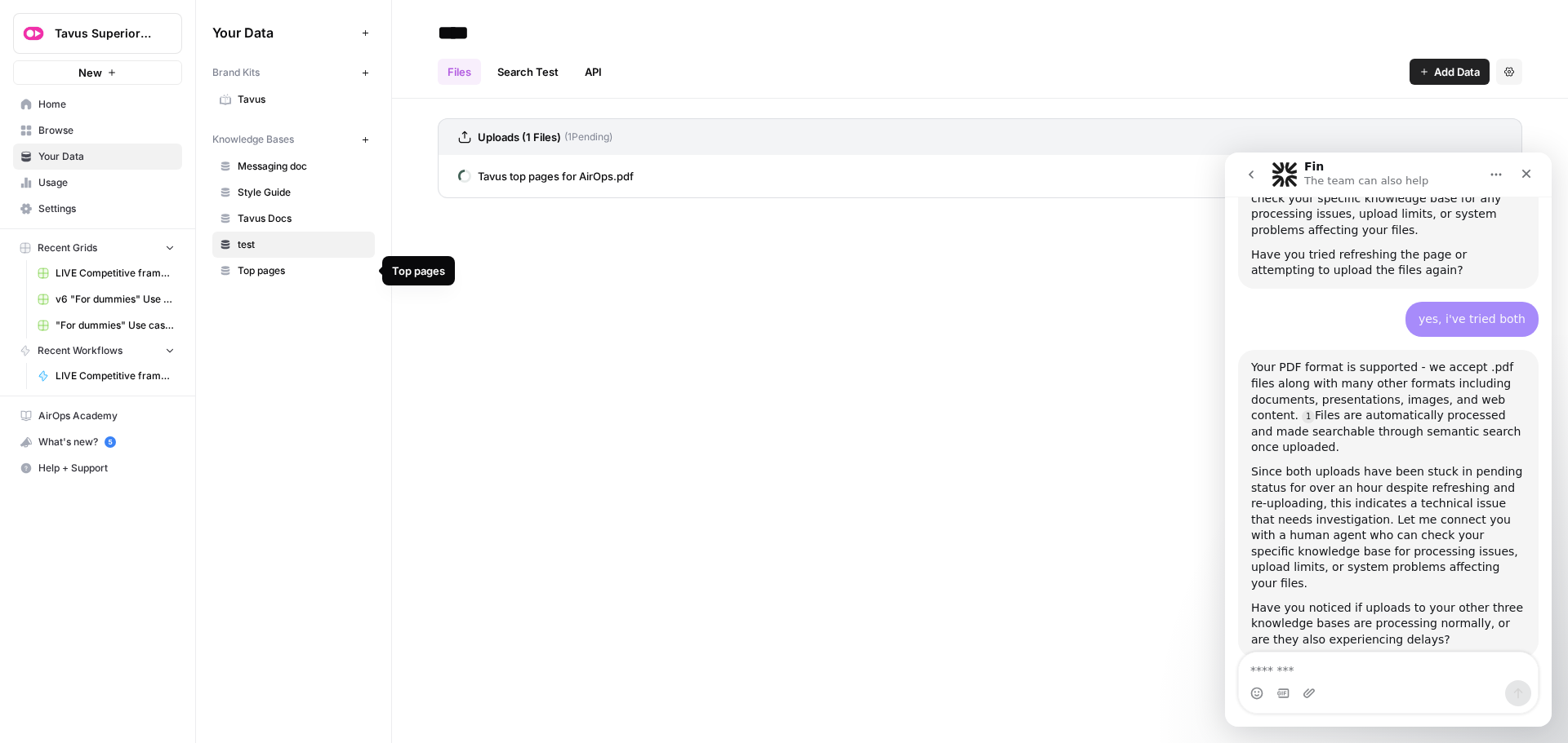
click at [274, 270] on span "Top pages" at bounding box center [302, 271] width 130 height 14
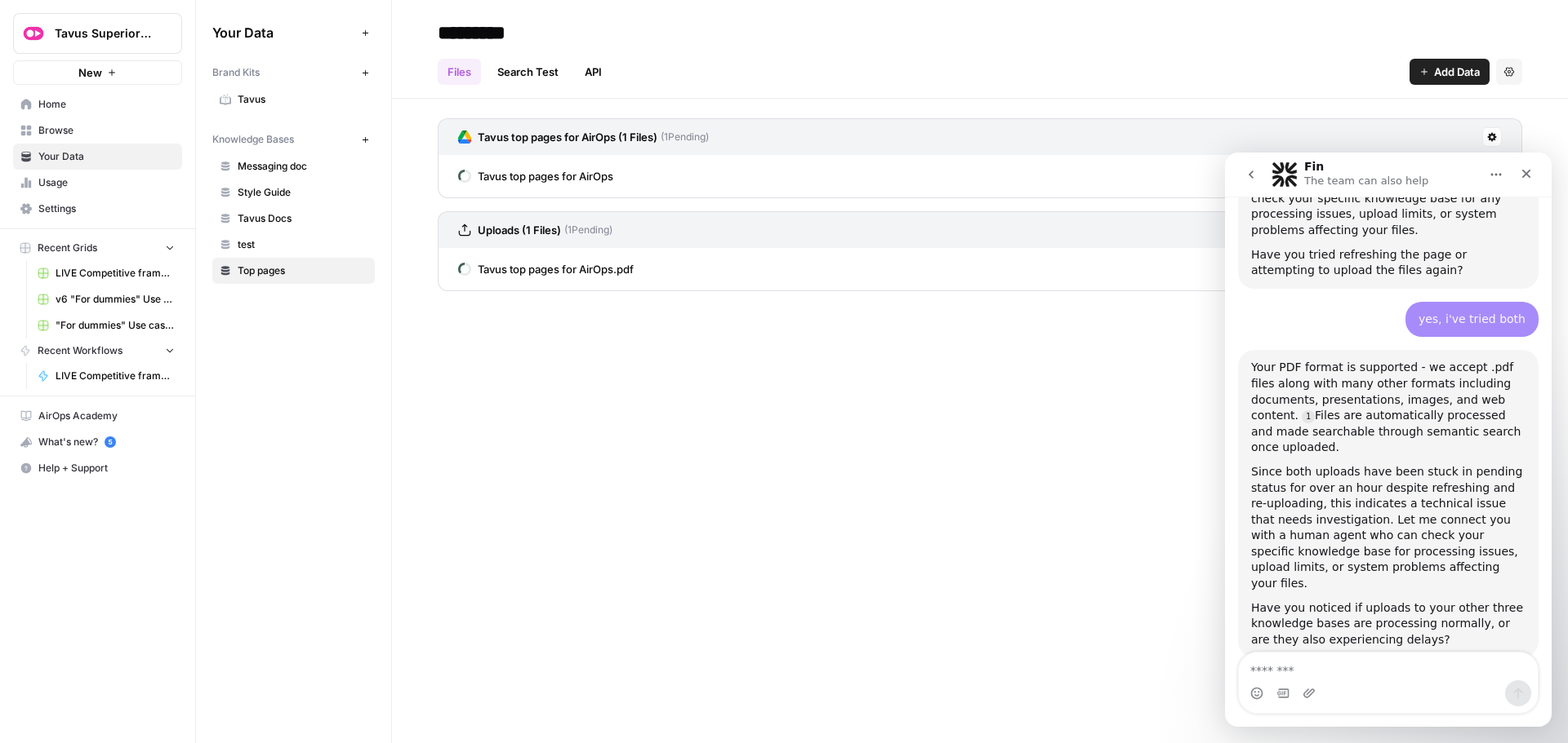
click at [270, 248] on span "test" at bounding box center [302, 244] width 130 height 14
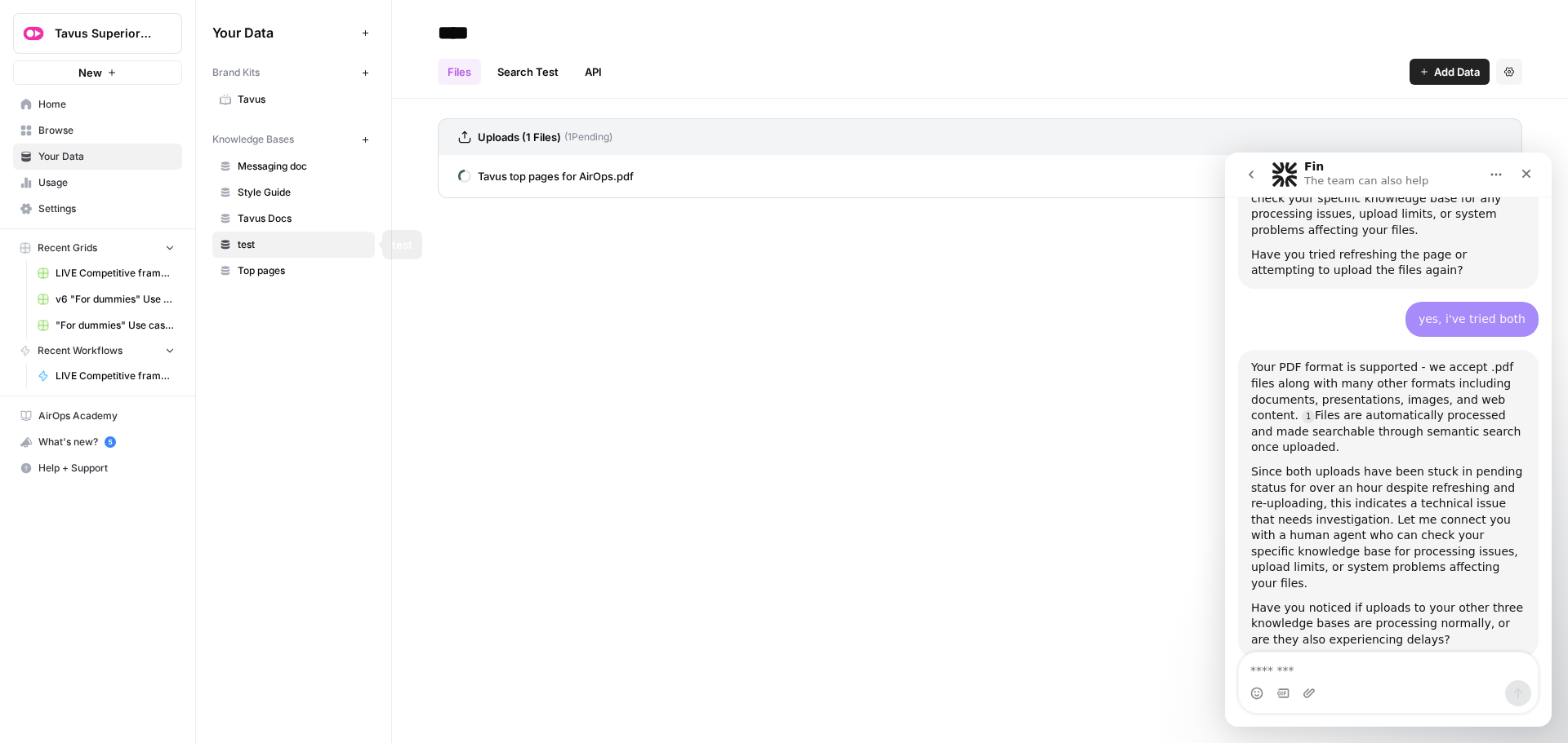
click at [270, 223] on span "Tavus Docs" at bounding box center [302, 218] width 130 height 14
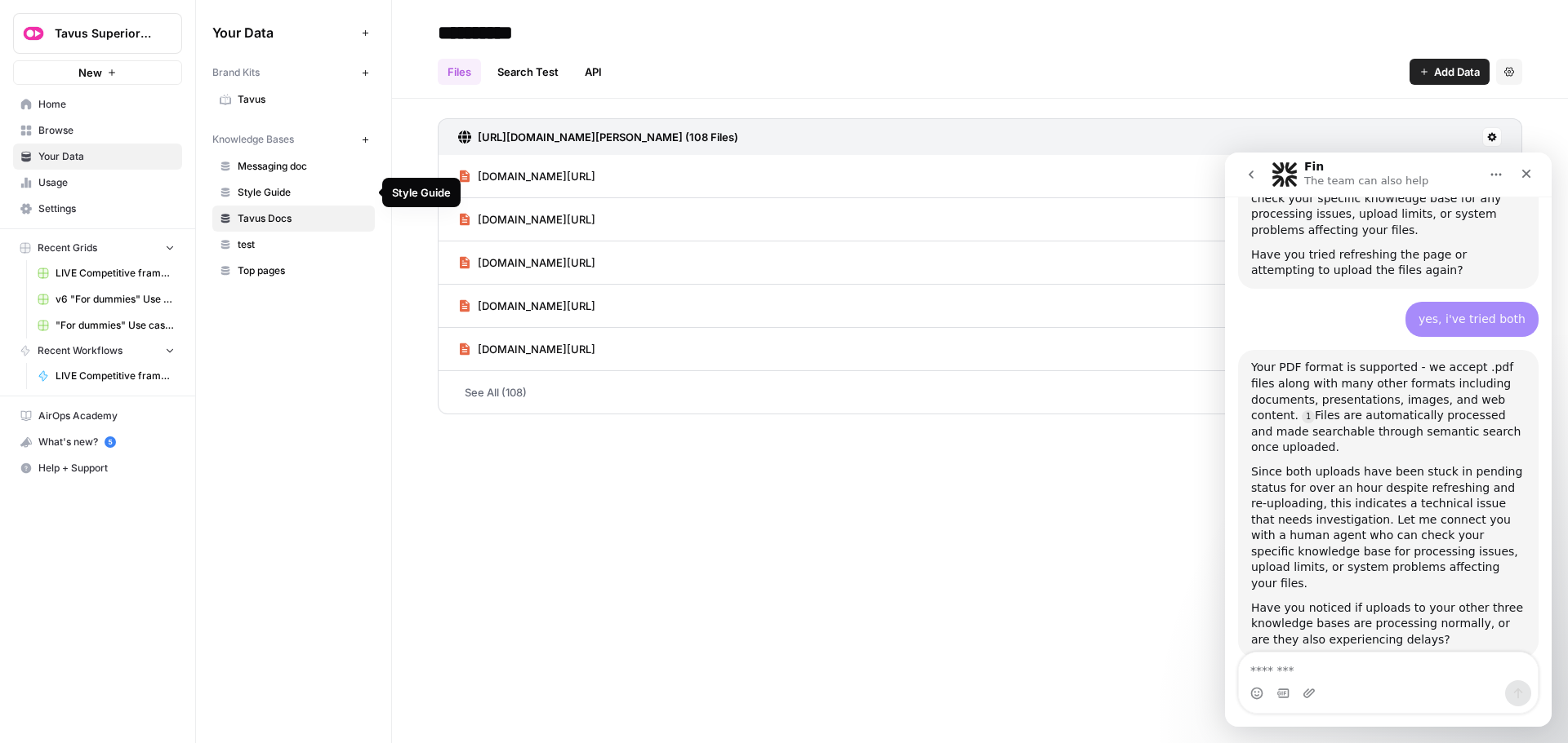
click at [276, 190] on span "Style Guide" at bounding box center [302, 192] width 130 height 14
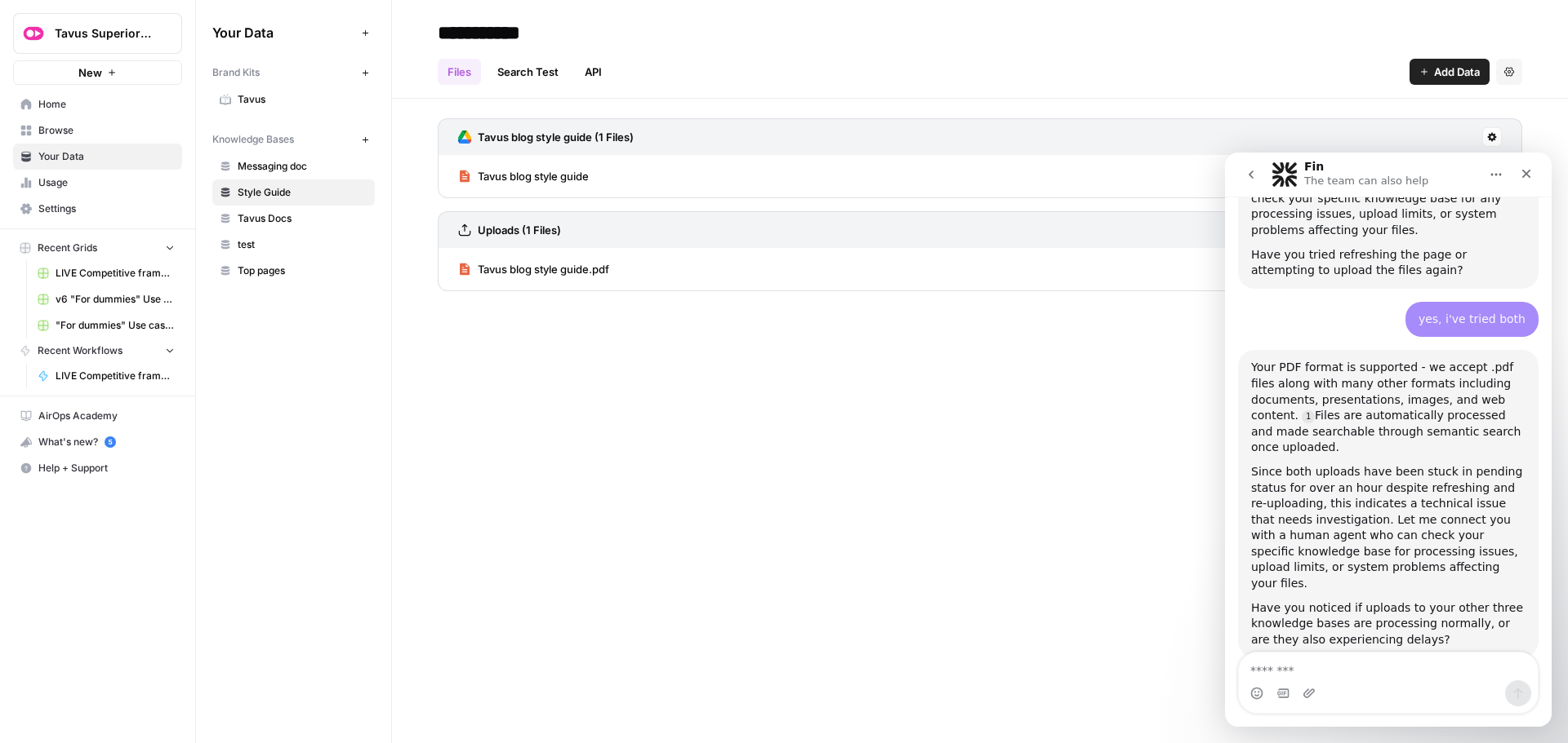
click at [277, 165] on span "Messaging doc" at bounding box center [302, 165] width 130 height 14
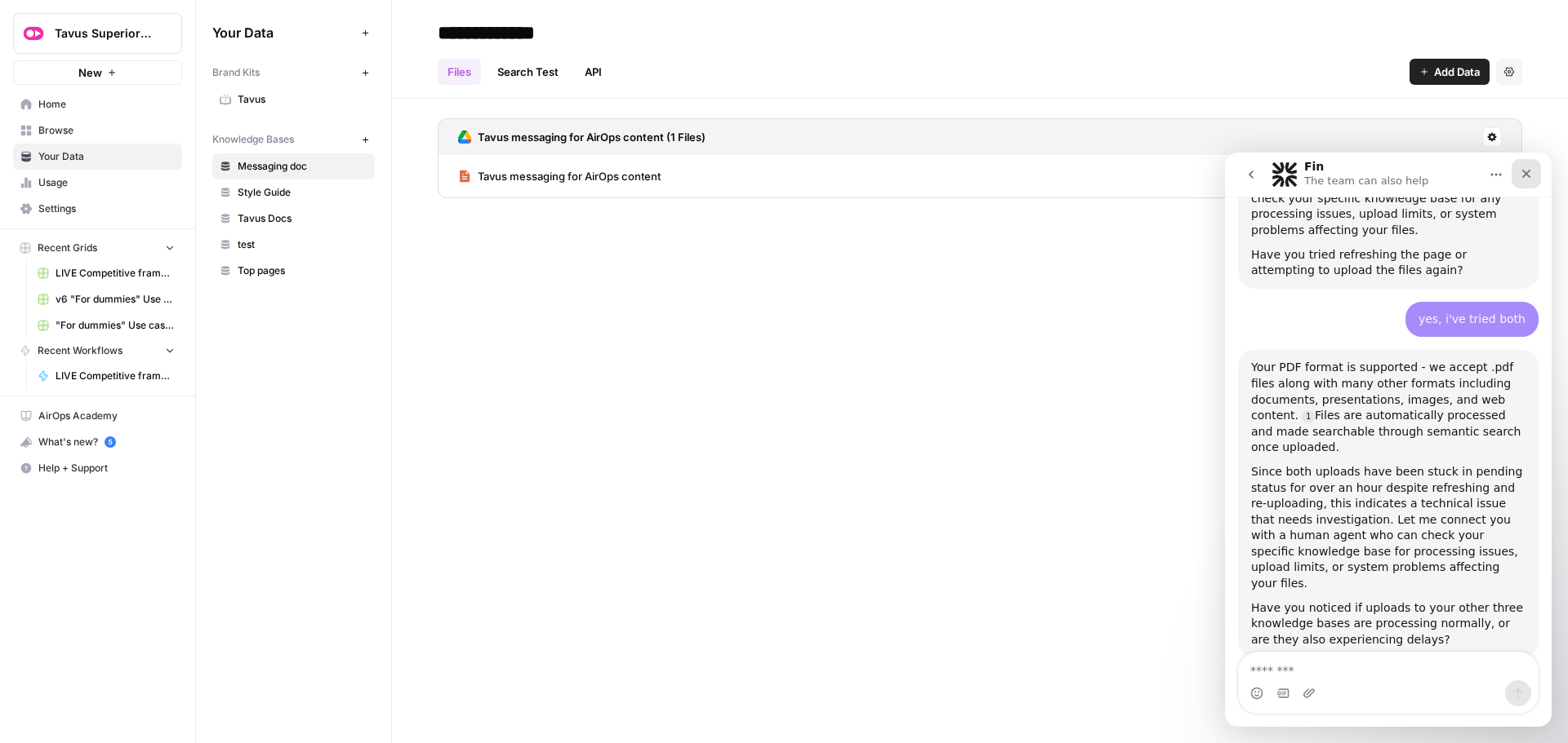
click at [1523, 181] on div "Close" at bounding box center [1526, 173] width 30 height 30
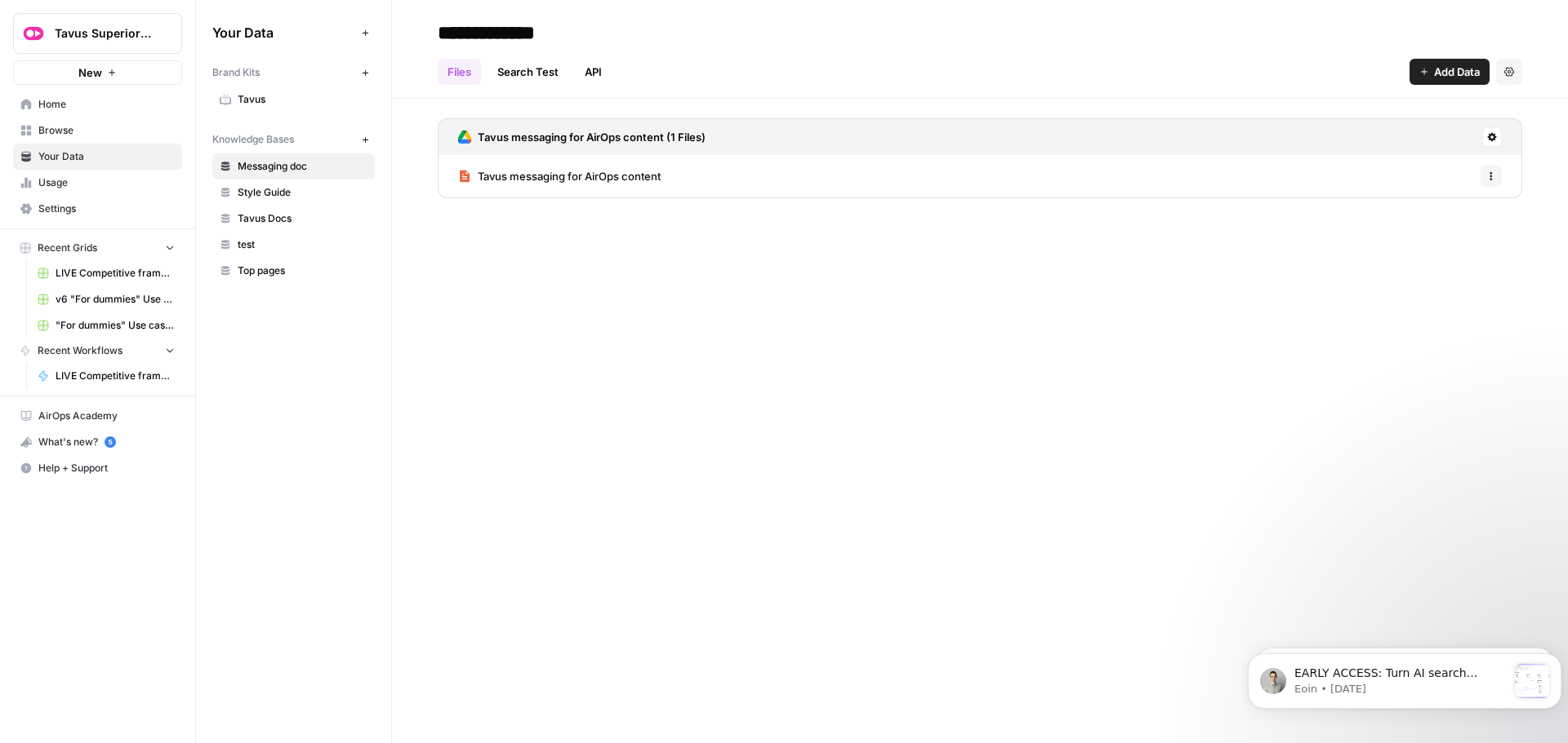
click at [274, 271] on span "Top pages" at bounding box center [302, 271] width 130 height 14
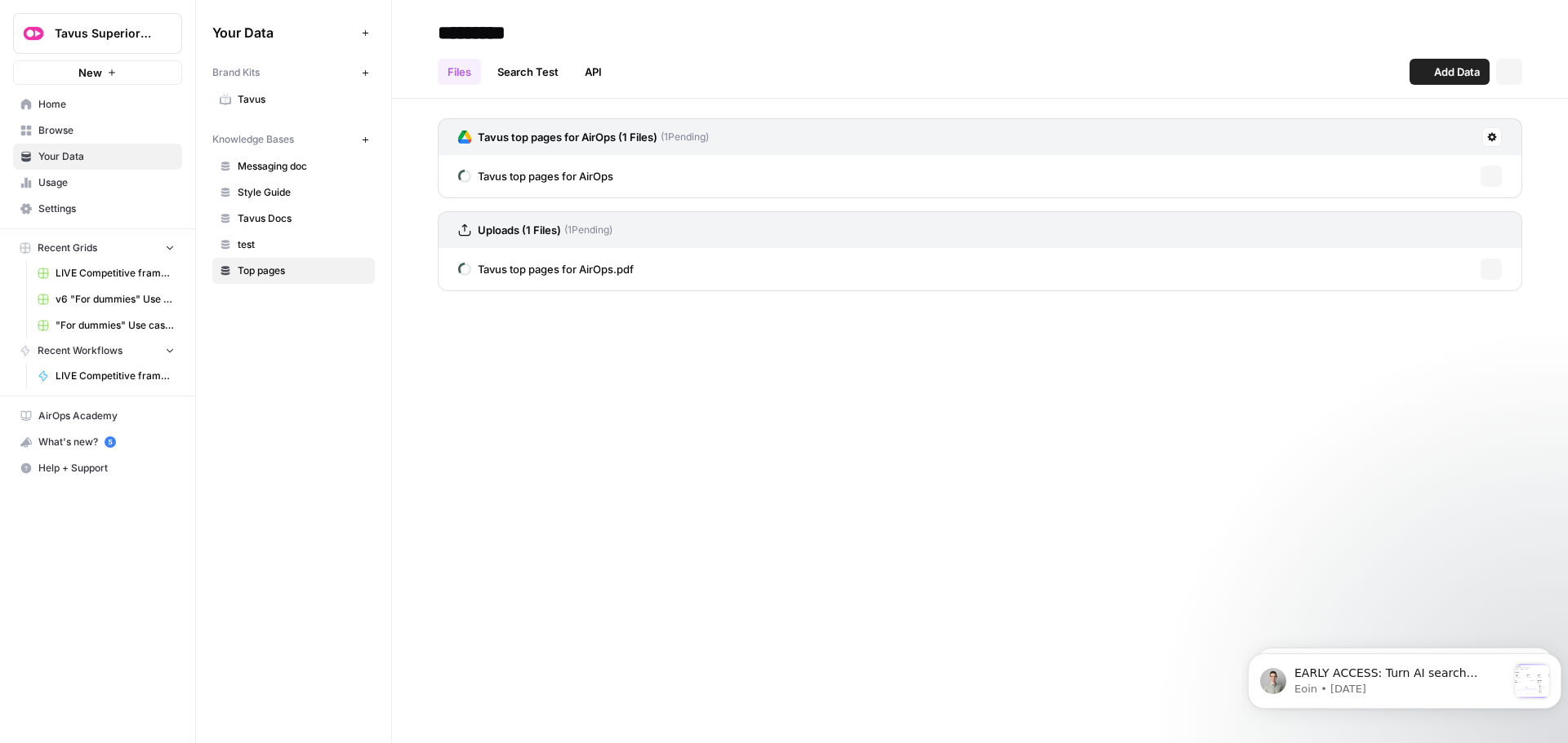
click at [274, 248] on span "test" at bounding box center [302, 244] width 130 height 14
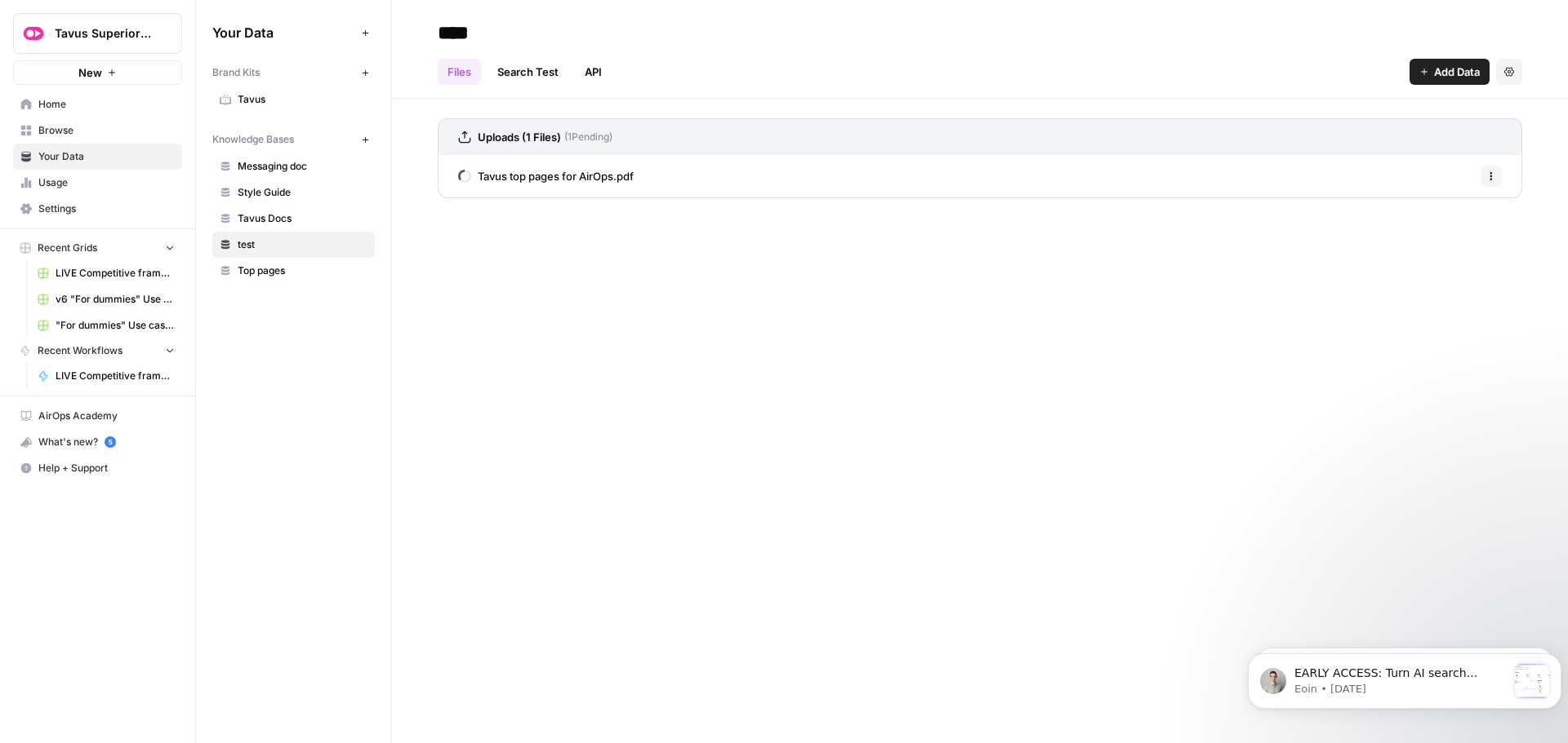
click at [52, 99] on span "Home" at bounding box center [106, 104] width 137 height 14
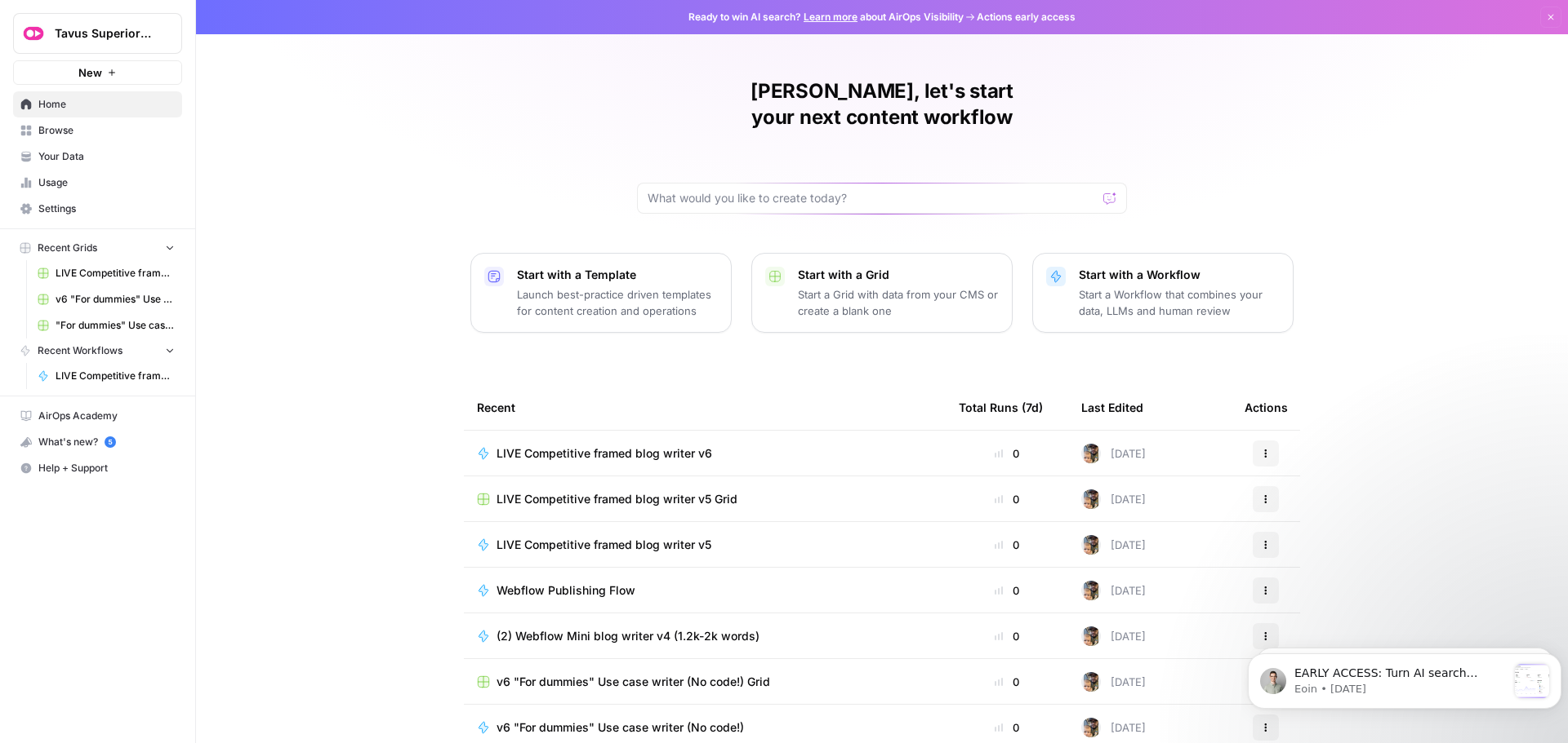
click at [566, 446] on span "LIVE Competitive framed blog writer v6" at bounding box center [604, 453] width 215 height 16
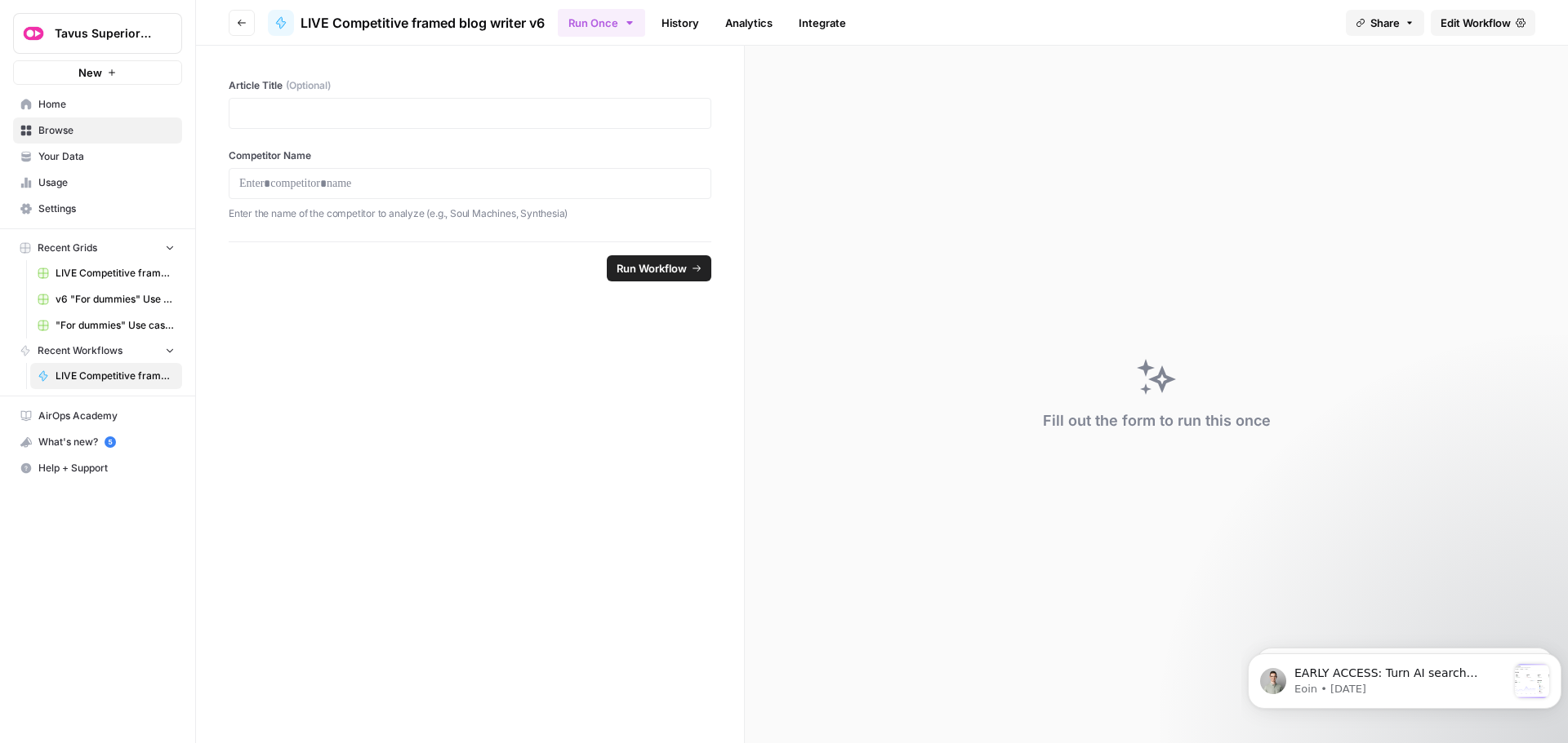
click at [1465, 31] on span "Edit Workflow" at bounding box center [1474, 22] width 70 height 16
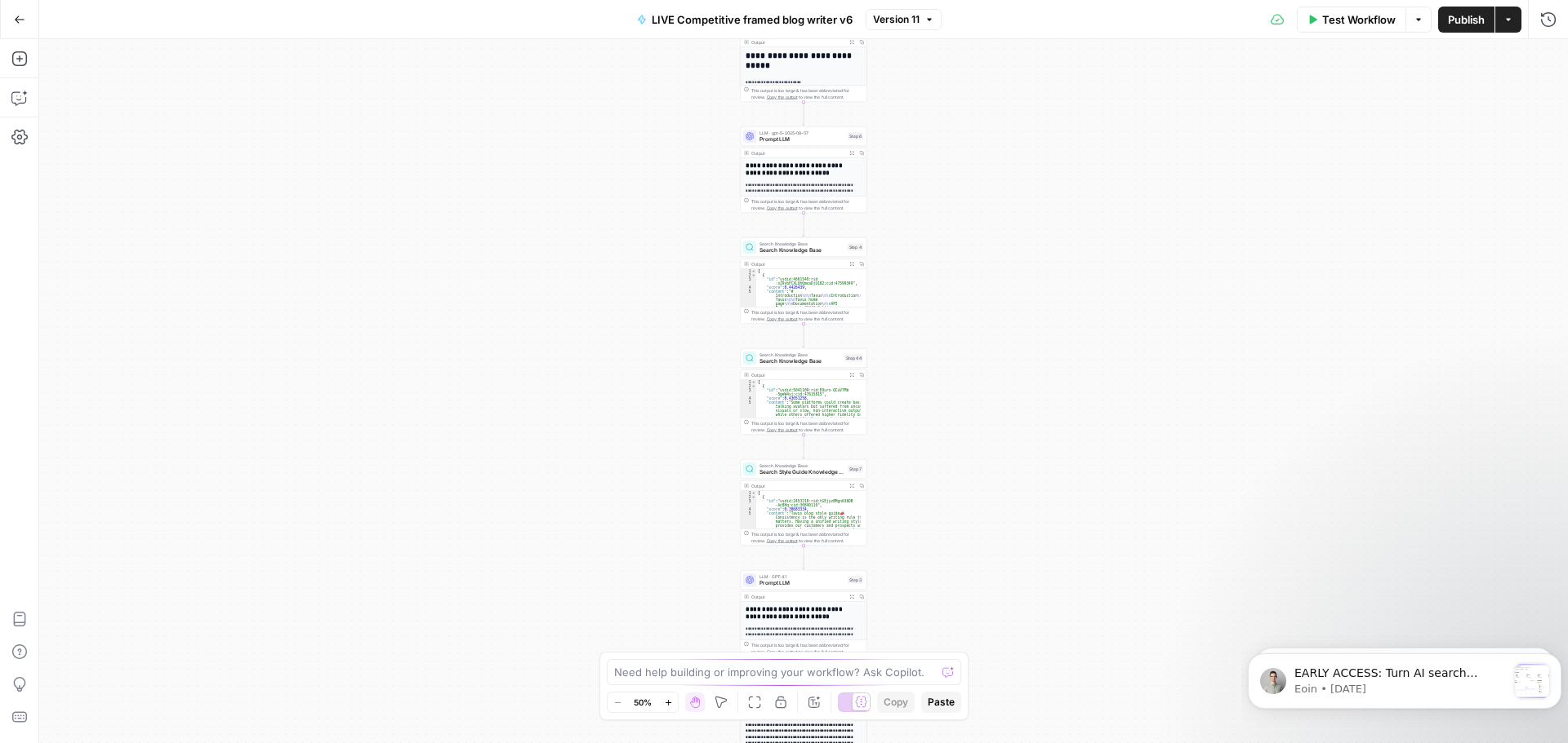
click at [1326, 25] on span "Test Workflow" at bounding box center [1358, 19] width 74 height 16
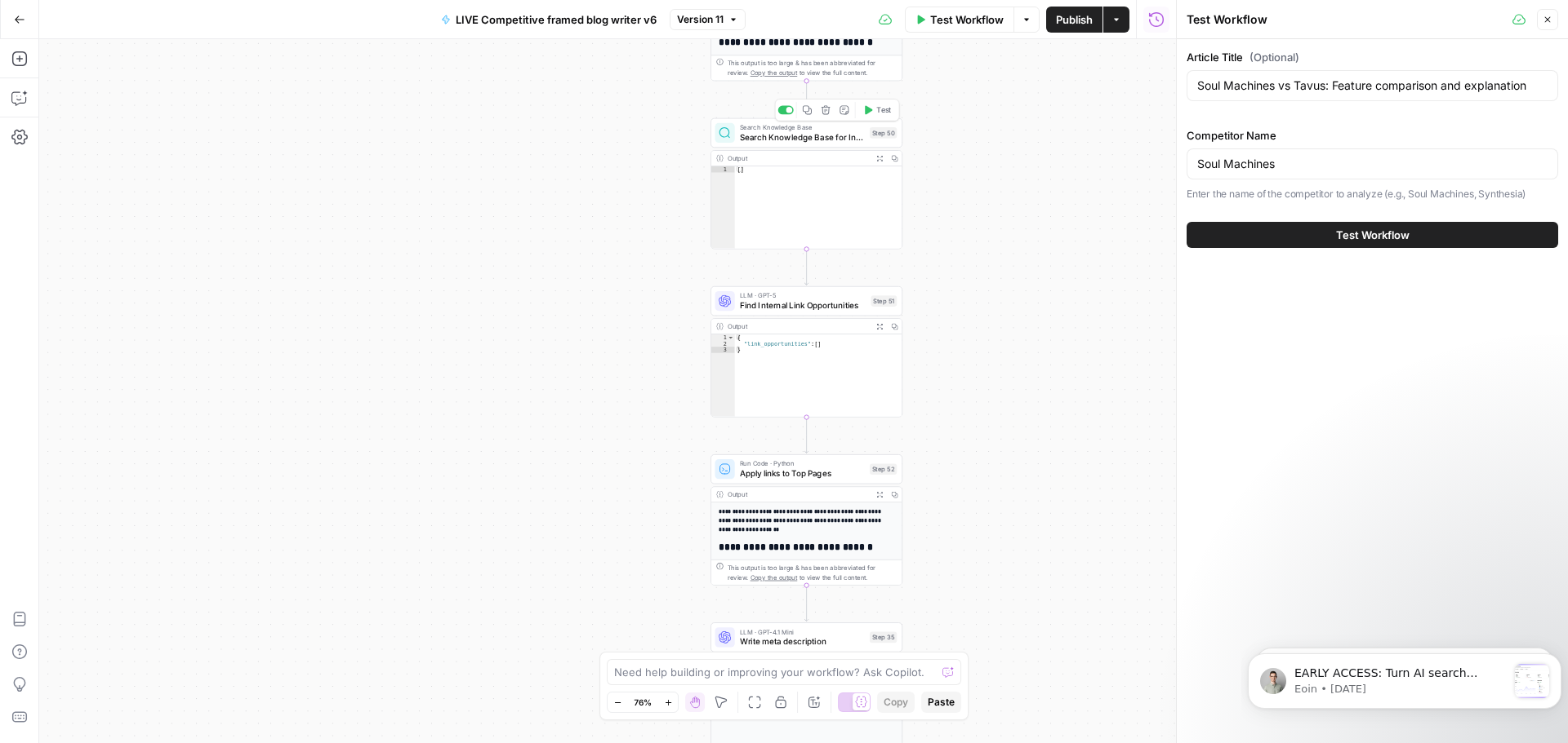
click at [838, 135] on span "Search Knowledge Base for Internal Links" at bounding box center [802, 137] width 125 height 12
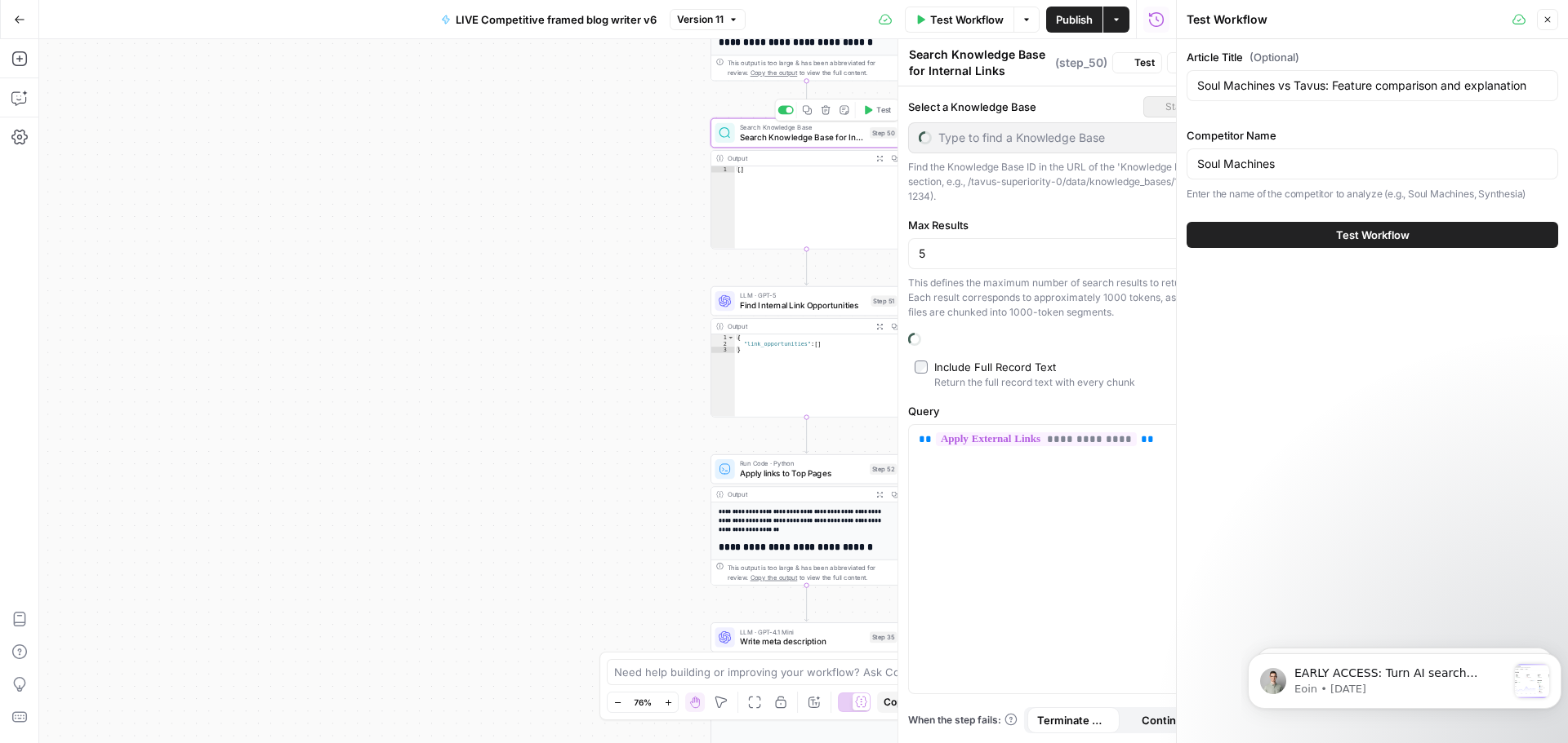
type input "Top pages"
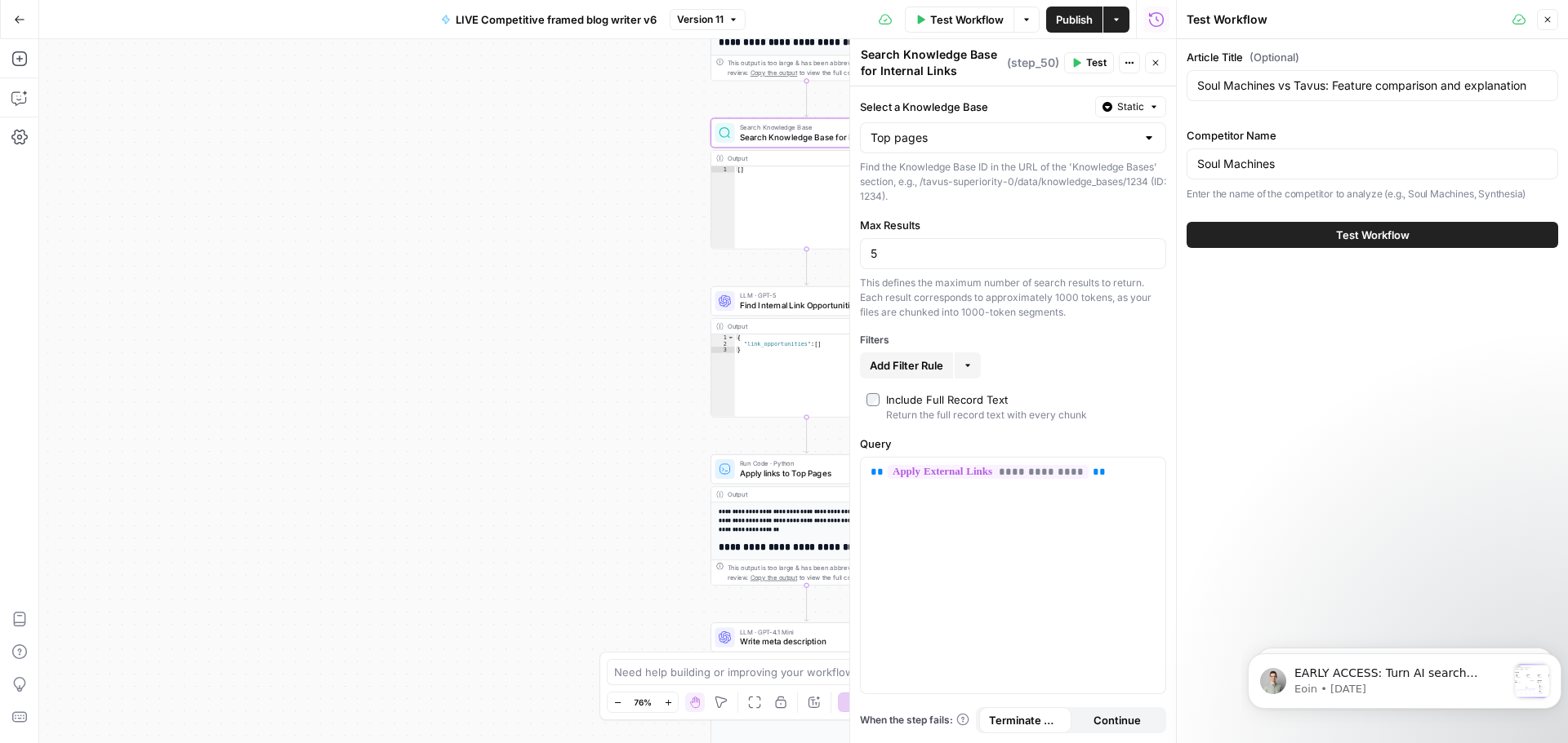
click at [1142, 137] on div at bounding box center [1149, 138] width 13 height 16
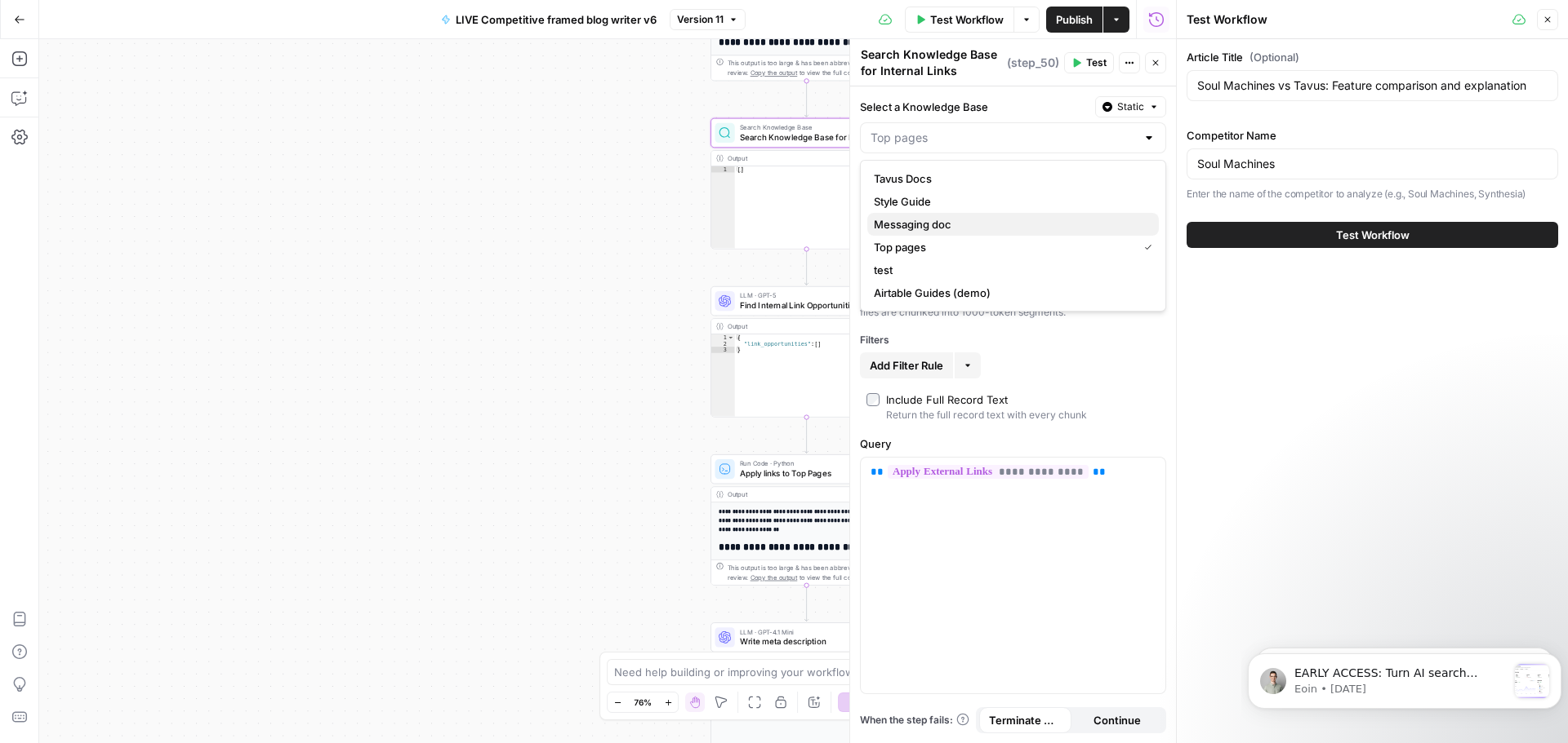
click at [951, 224] on span "Messaging doc" at bounding box center [1009, 224] width 272 height 16
type input "Messaging doc"
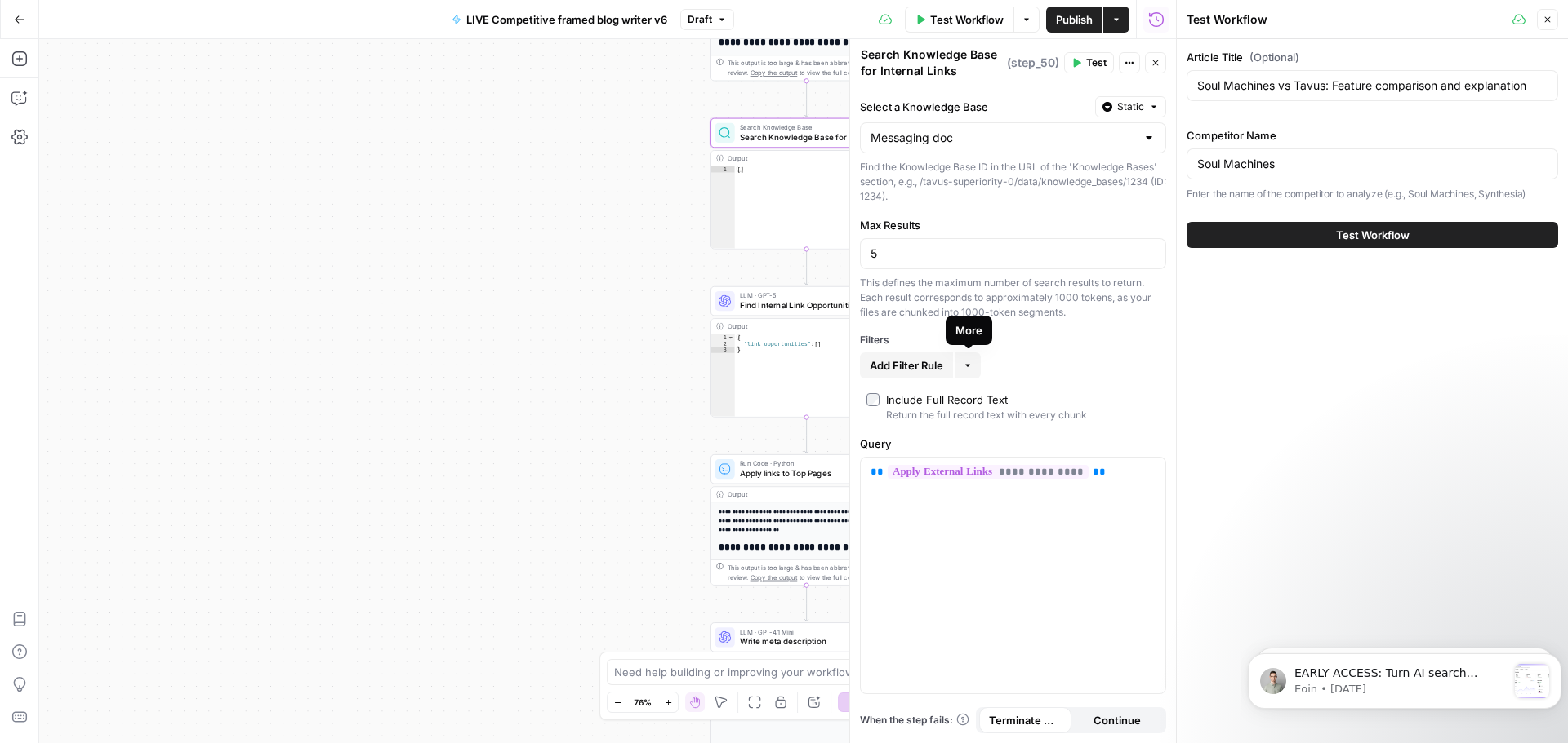
click at [969, 360] on button "More" at bounding box center [967, 365] width 26 height 26
click at [1059, 299] on div "This defines the maximum number of search results to return. Each result corres…" at bounding box center [1013, 297] width 306 height 44
click at [974, 141] on input "Select a Knowledge Base" at bounding box center [1003, 138] width 265 height 16
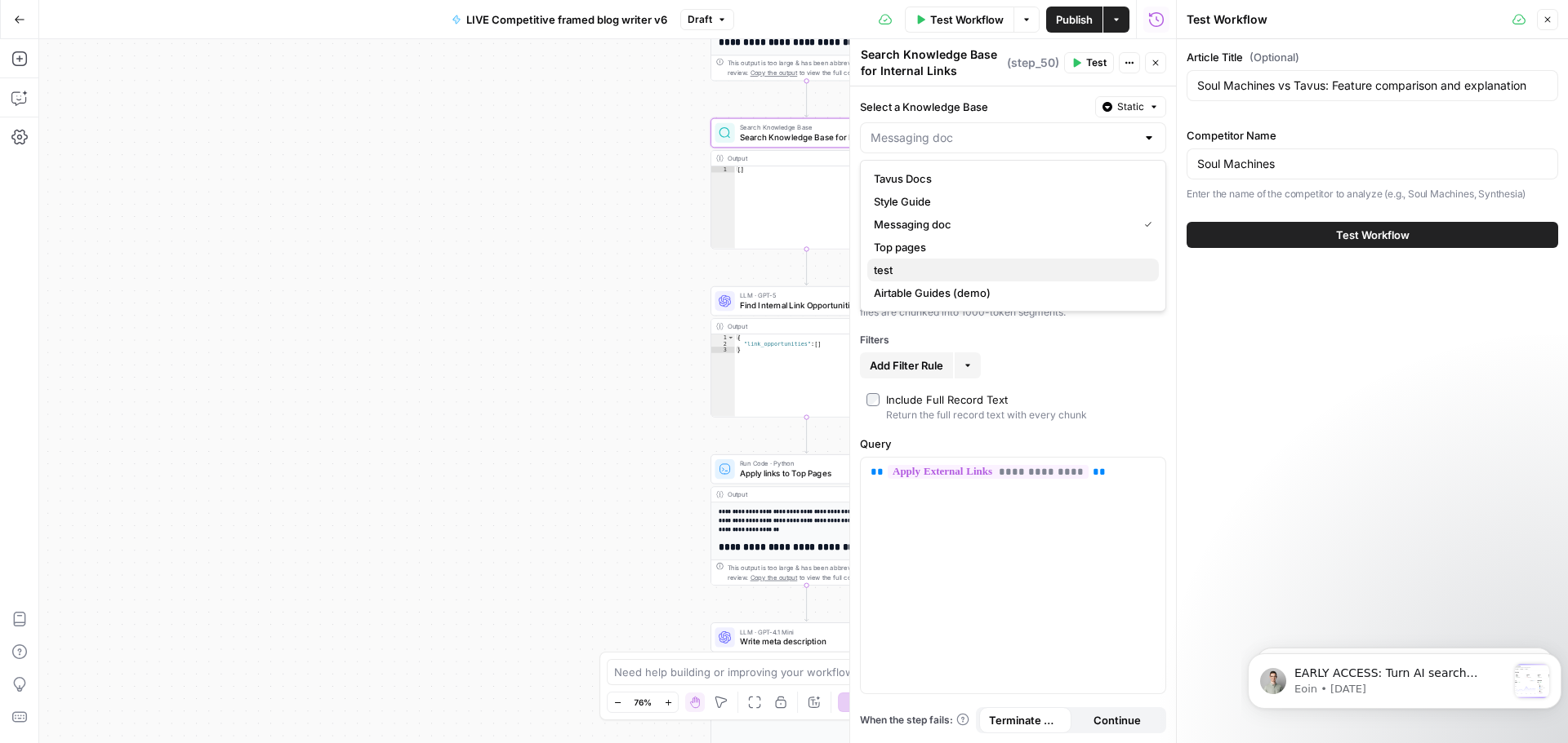
click at [912, 267] on span "test" at bounding box center [1009, 270] width 272 height 16
type input "test"
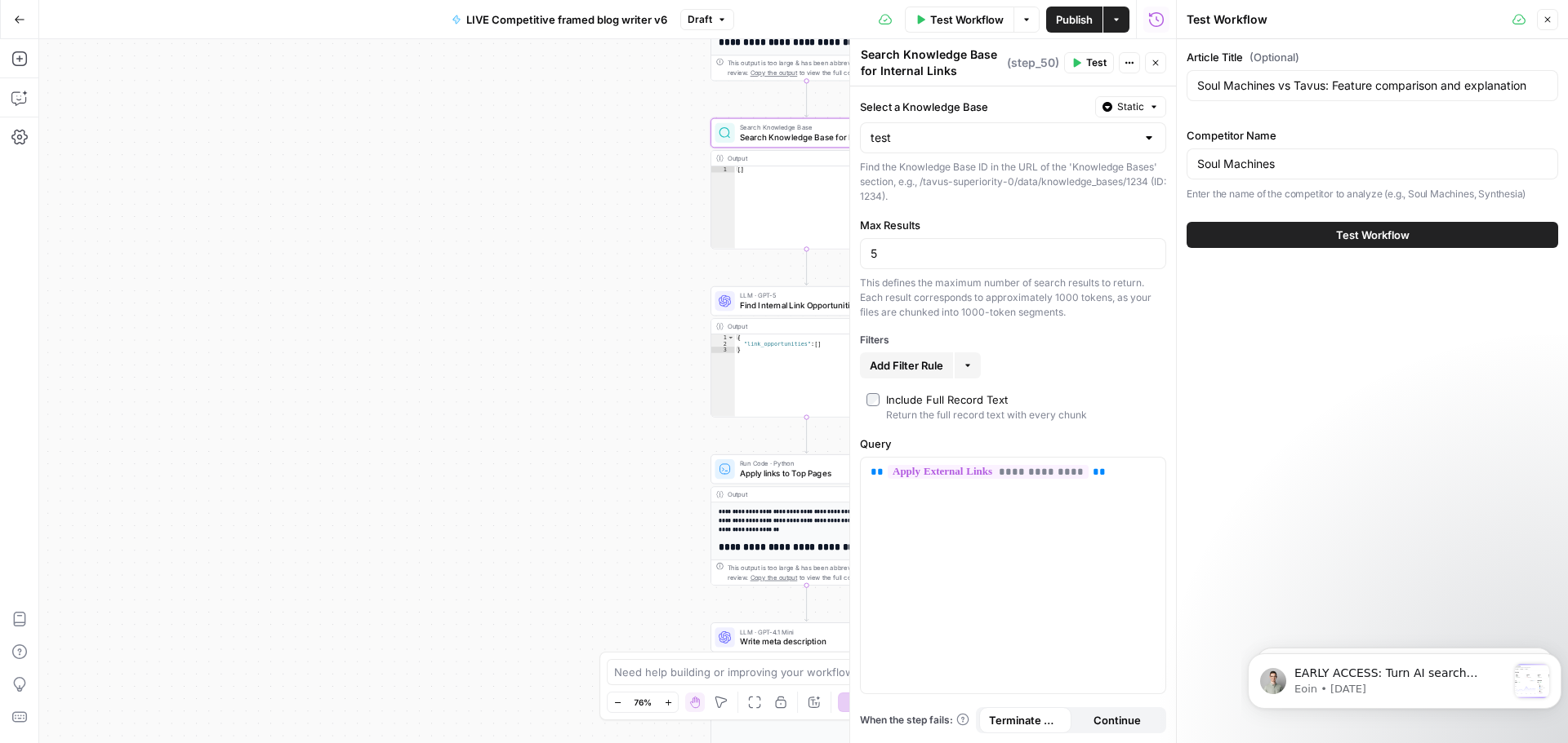
click at [1092, 66] on span "Test" at bounding box center [1095, 62] width 20 height 14
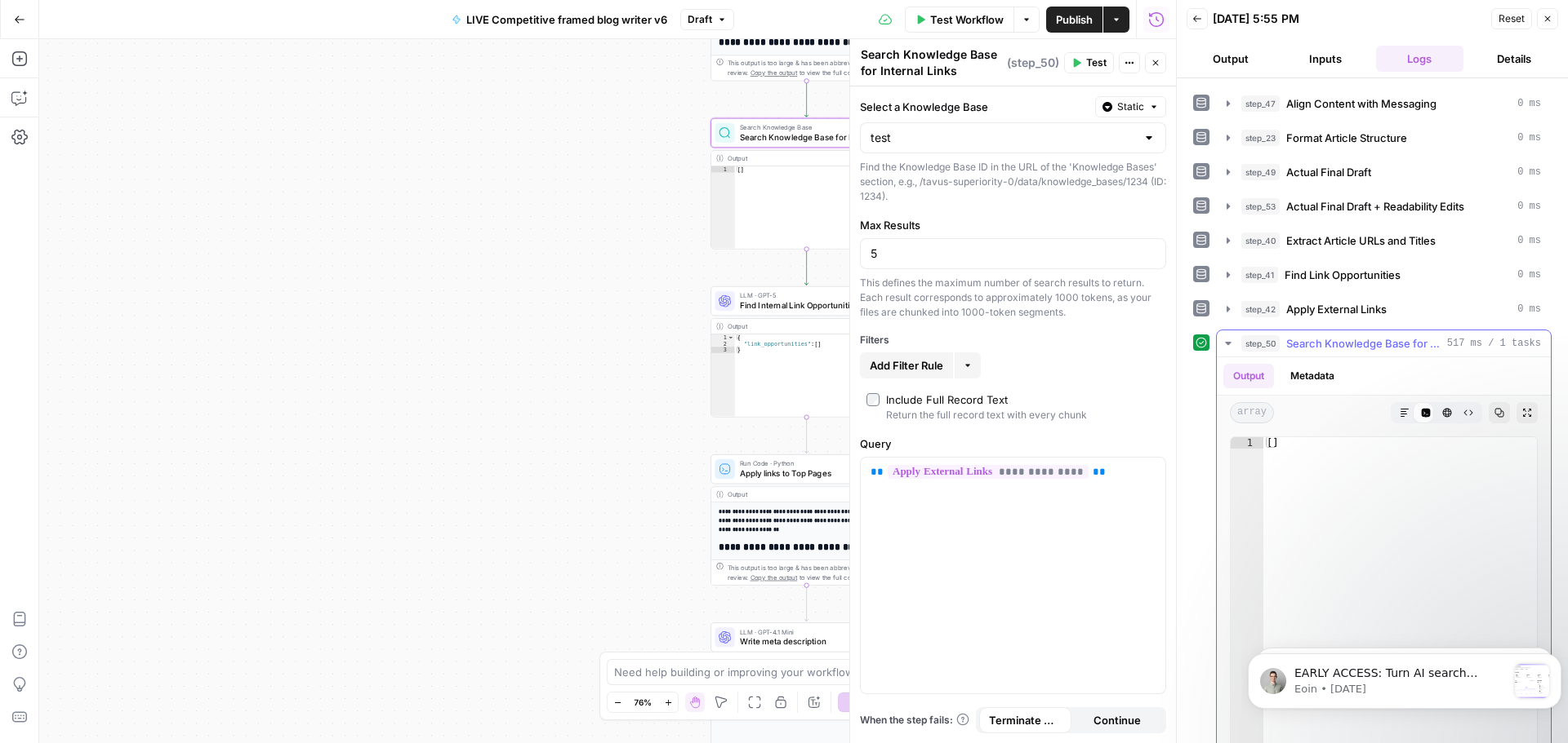
scroll to position [439, 0]
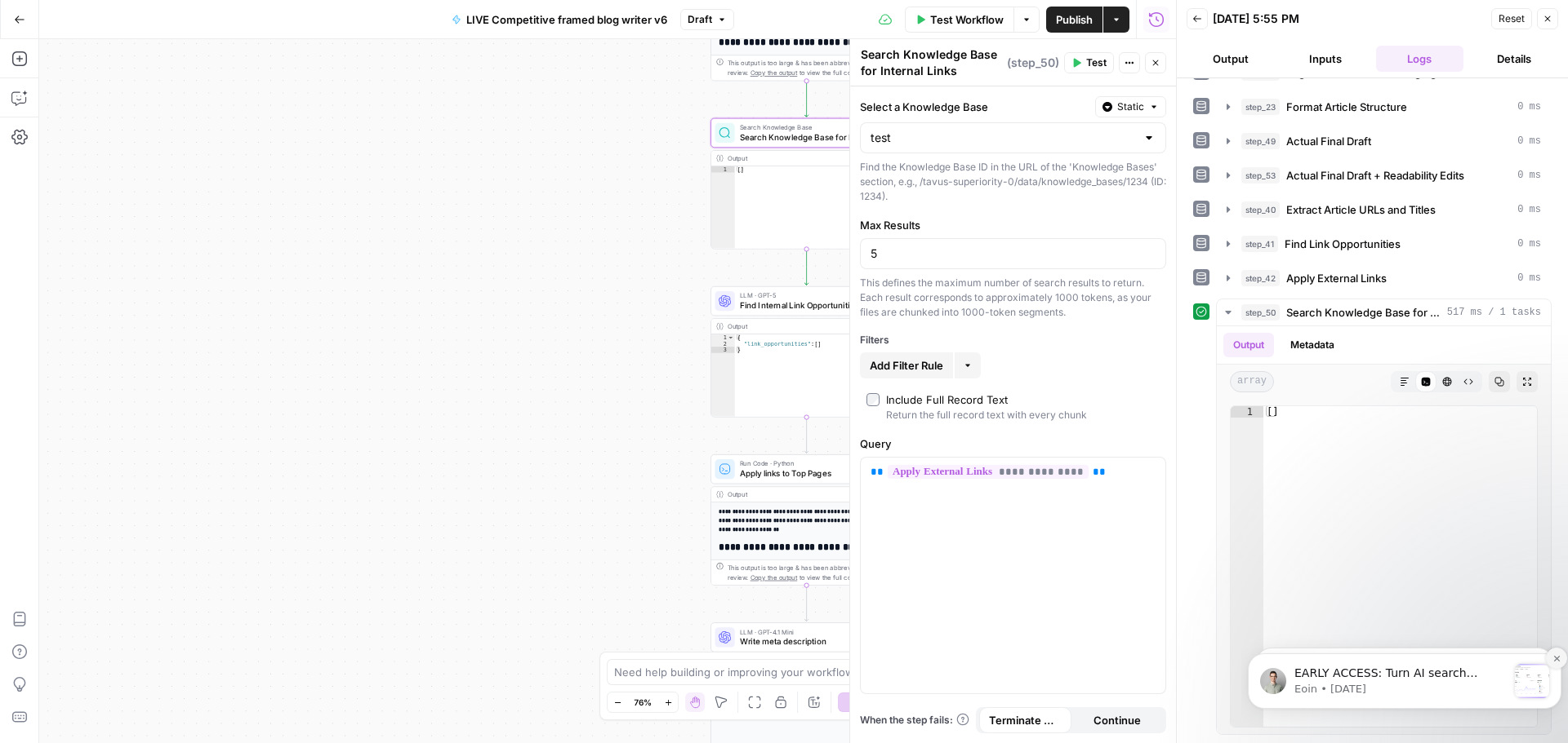
click at [1554, 658] on icon "Dismiss notification" at bounding box center [1556, 658] width 9 height 9
click at [1557, 660] on icon "Dismiss notification" at bounding box center [1556, 658] width 9 height 9
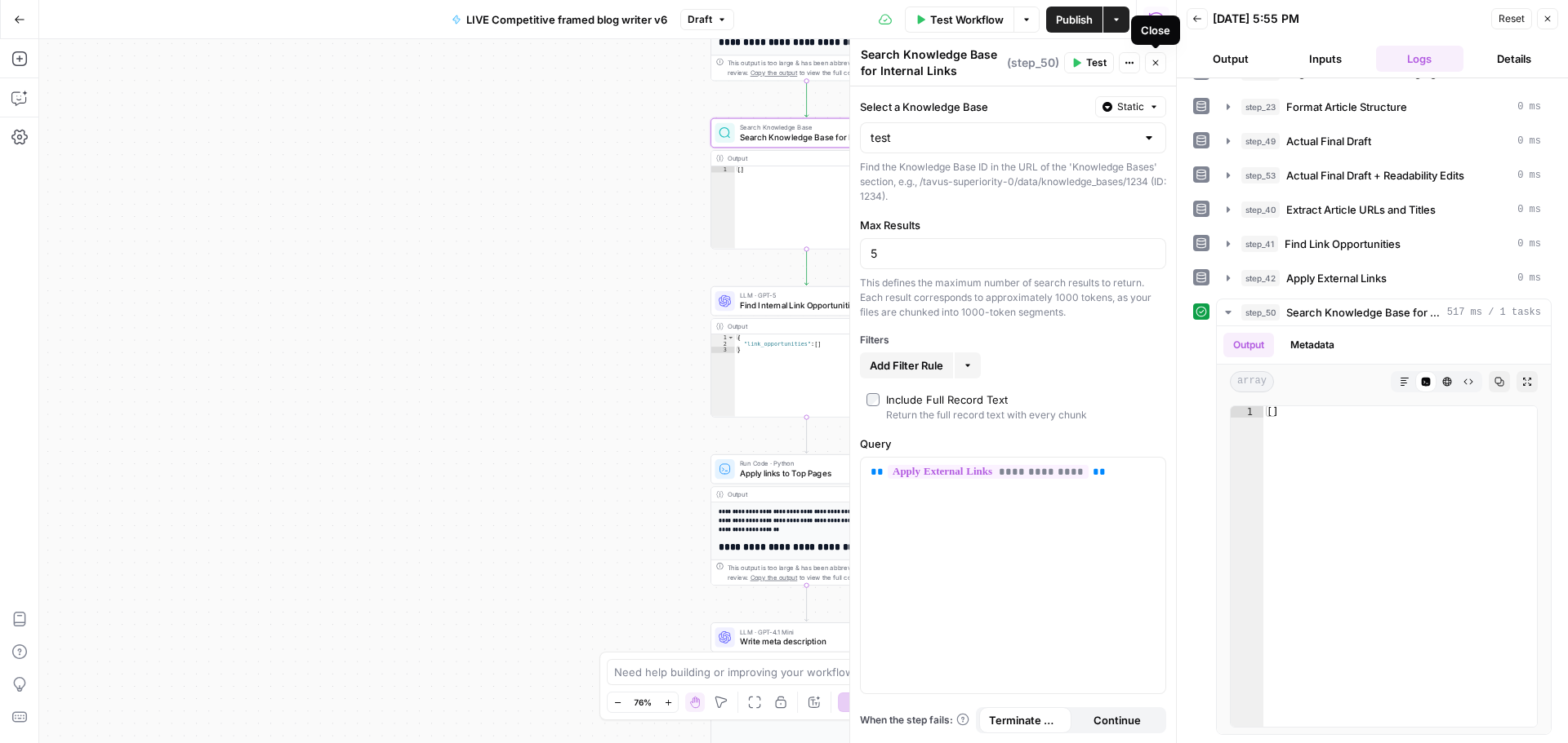
drag, startPoint x: 1150, startPoint y: 64, endPoint x: 1087, endPoint y: 121, distance: 85.0
click at [1150, 64] on button "Close" at bounding box center [1156, 63] width 21 height 21
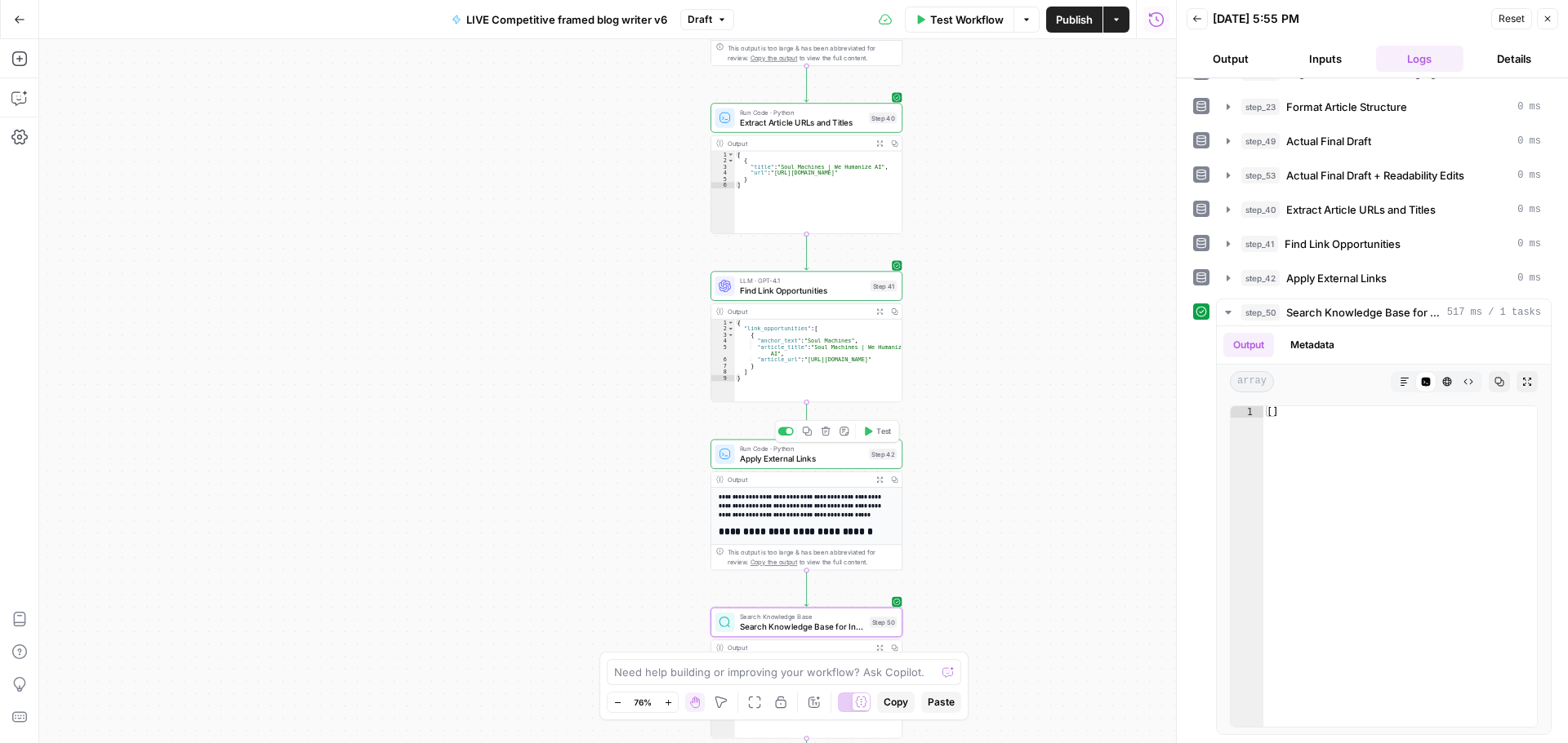
click at [808, 465] on span "Apply External Links" at bounding box center [802, 459] width 124 height 12
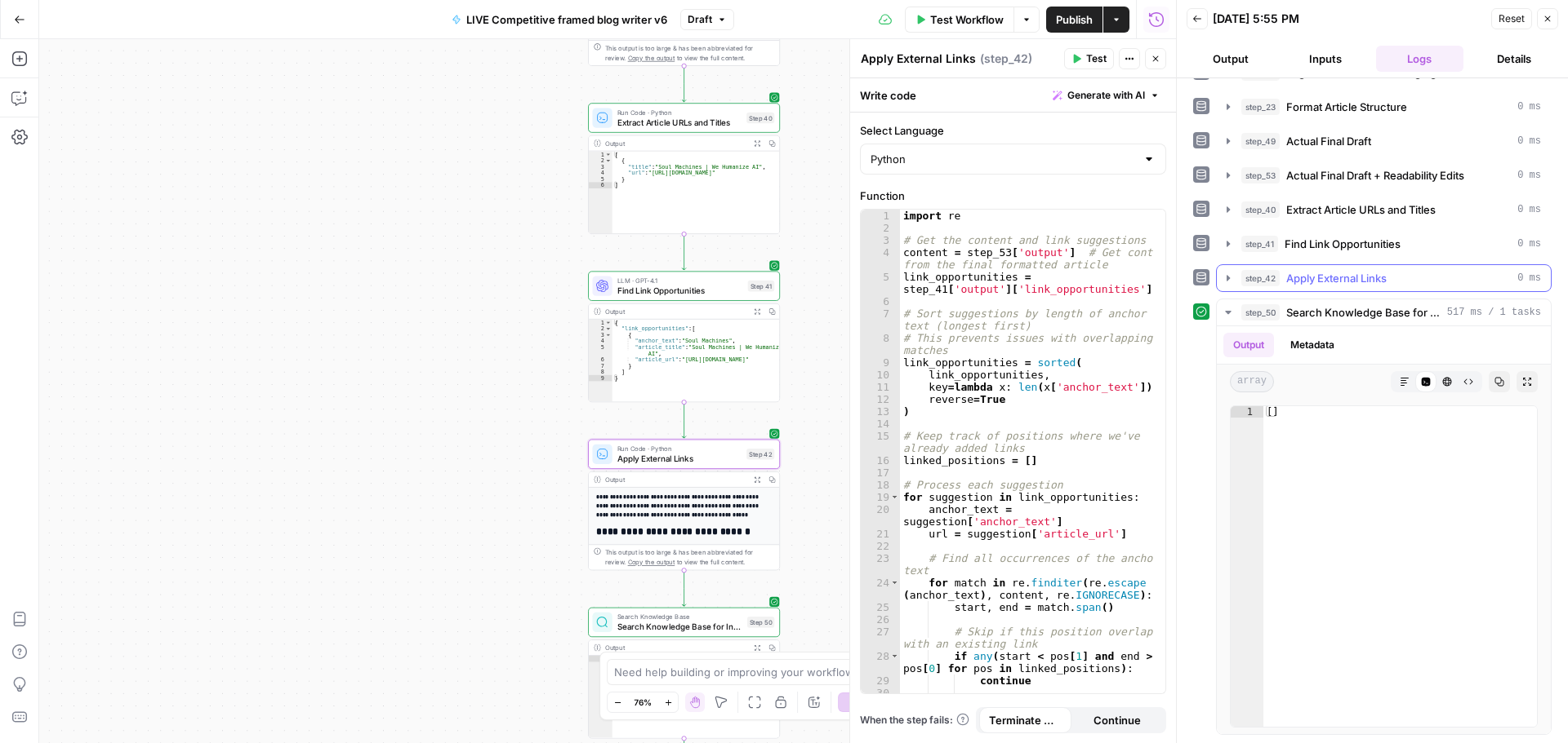
click at [1225, 276] on icon "button" at bounding box center [1228, 278] width 13 height 13
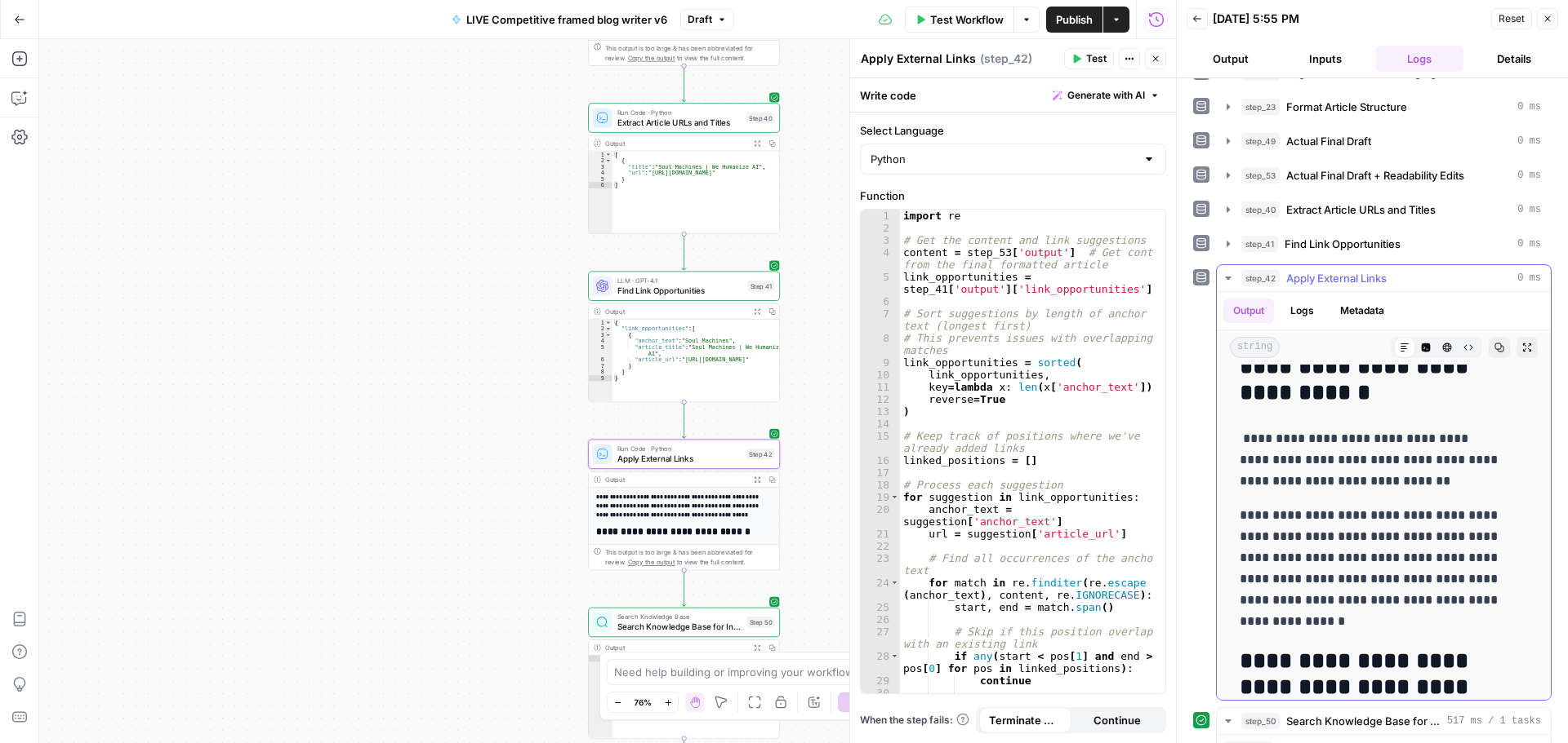
scroll to position [0, 0]
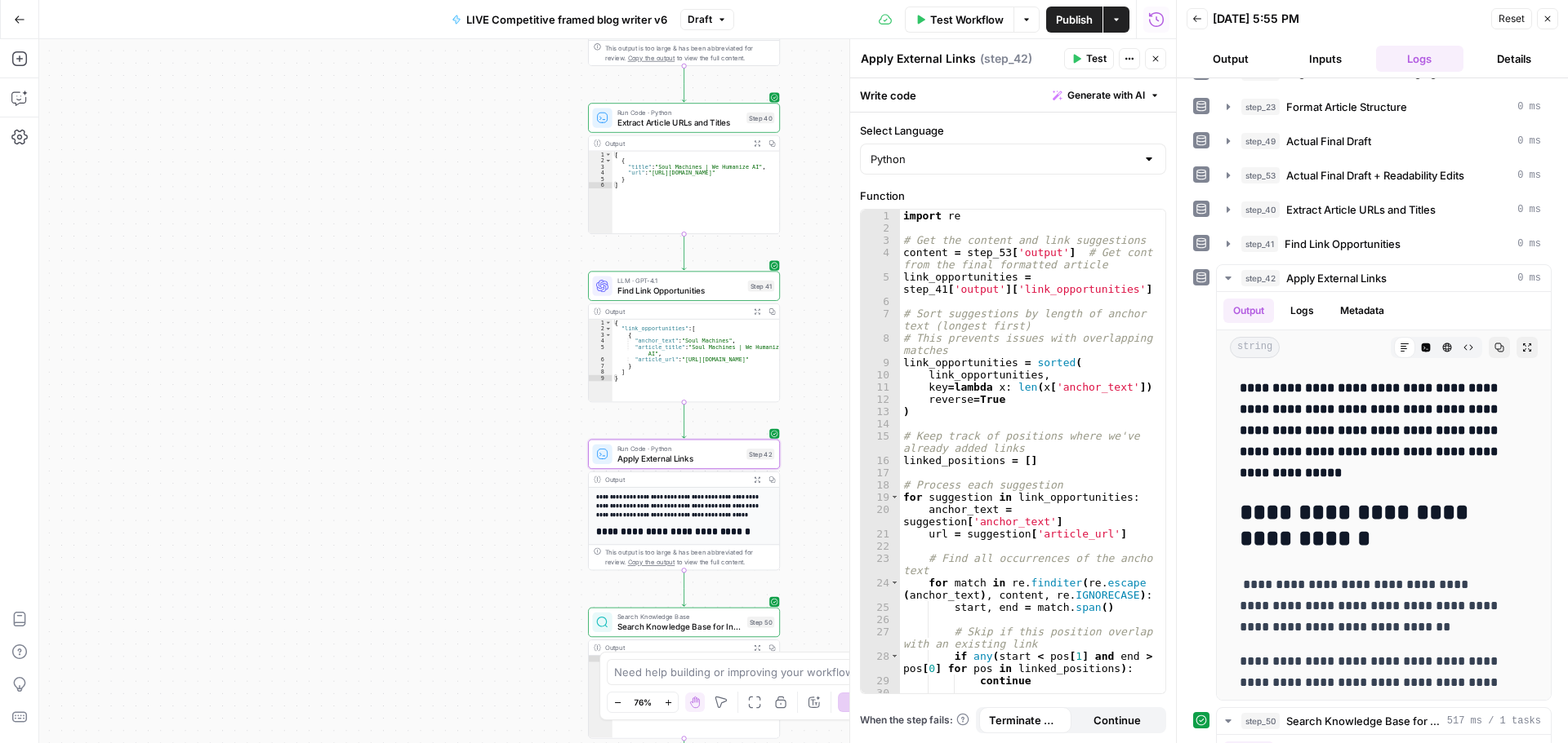
click at [1071, 55] on button "Test" at bounding box center [1089, 58] width 50 height 21
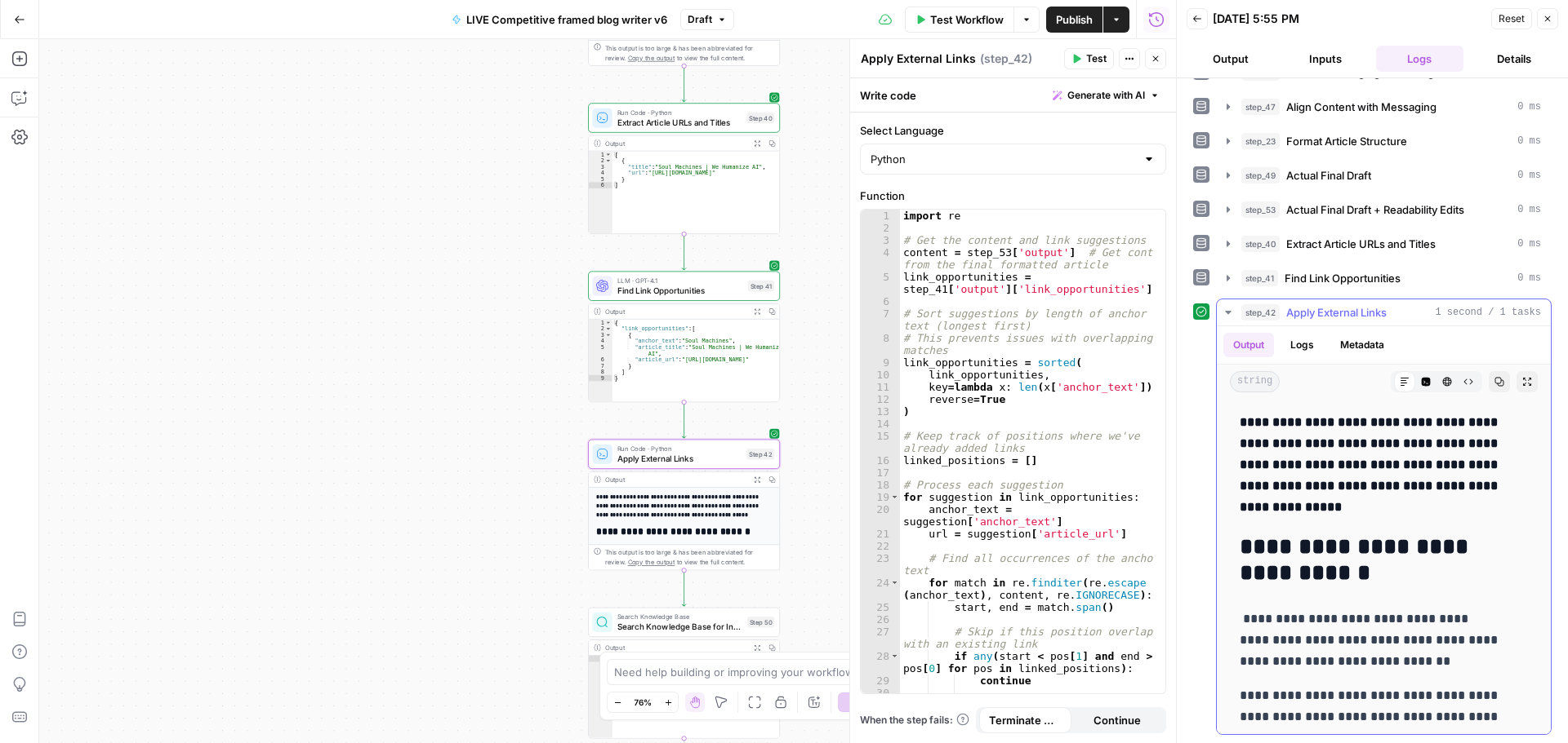
drag, startPoint x: 1390, startPoint y: 715, endPoint x: 1242, endPoint y: 427, distance: 323.8
copy div "**********"
drag, startPoint x: 1151, startPoint y: 55, endPoint x: 822, endPoint y: 299, distance: 409.6
click at [1151, 55] on icon "button" at bounding box center [1156, 58] width 10 height 10
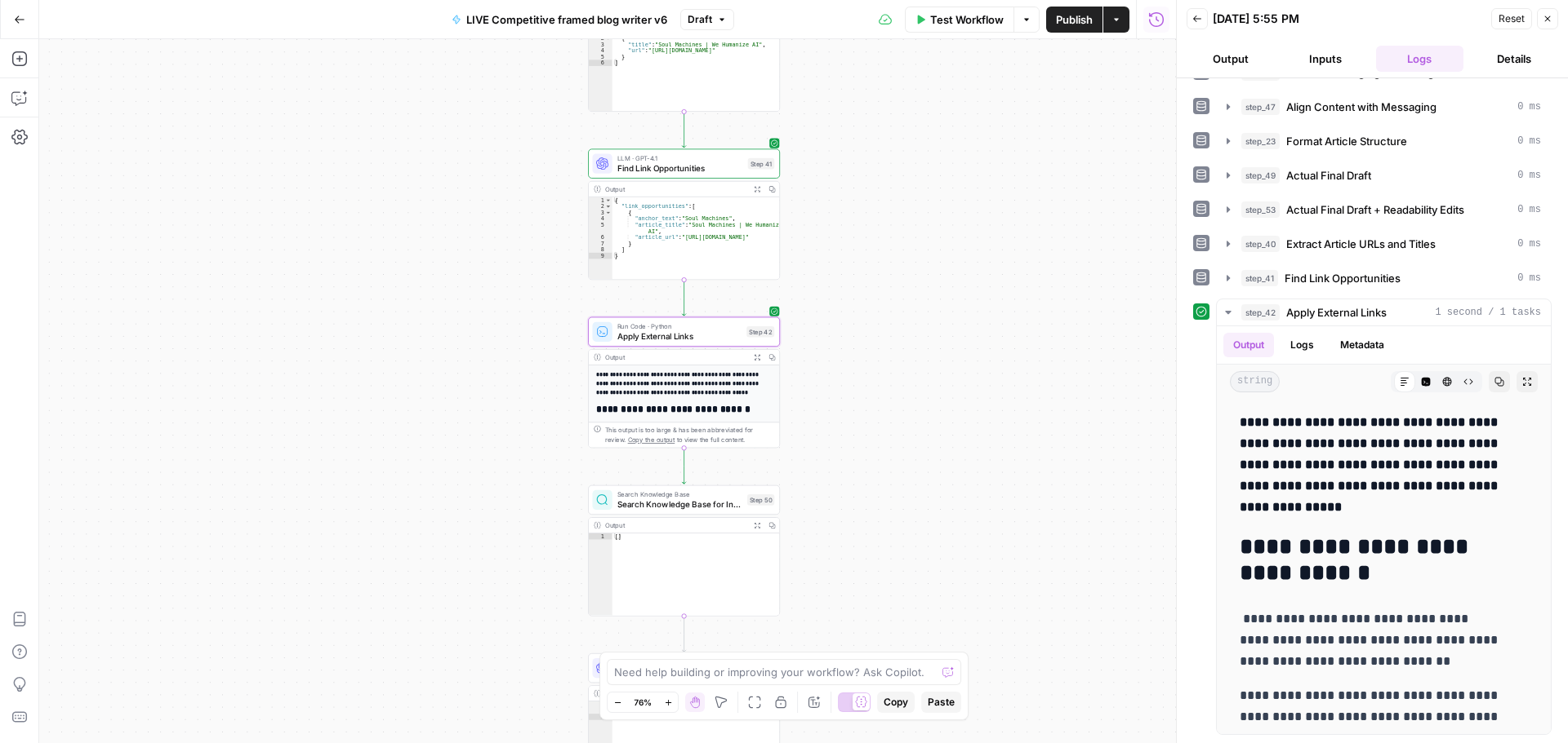
click at [19, 15] on icon "button" at bounding box center [20, 20] width 11 height 11
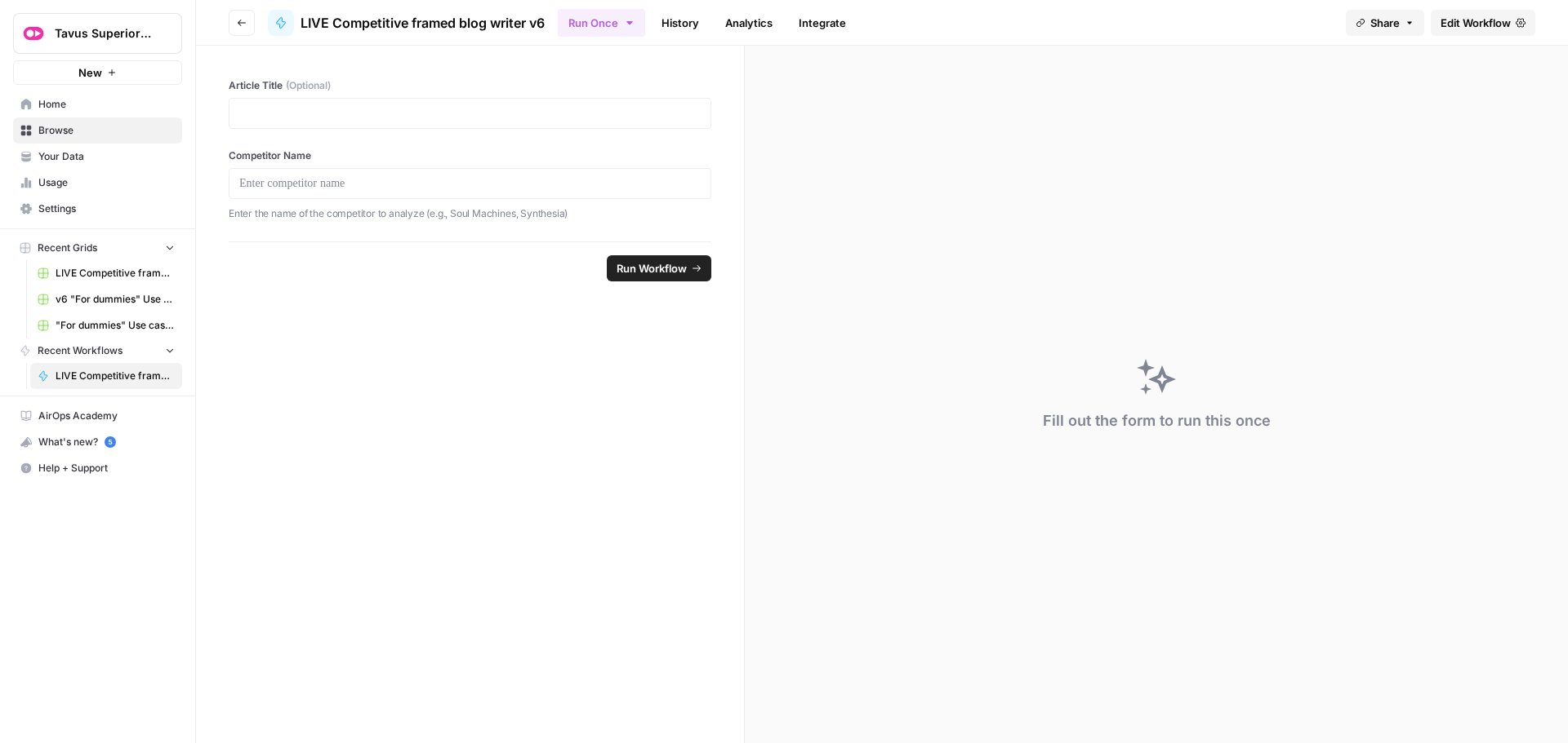
click at [89, 161] on span "Your Data" at bounding box center [106, 156] width 137 height 14
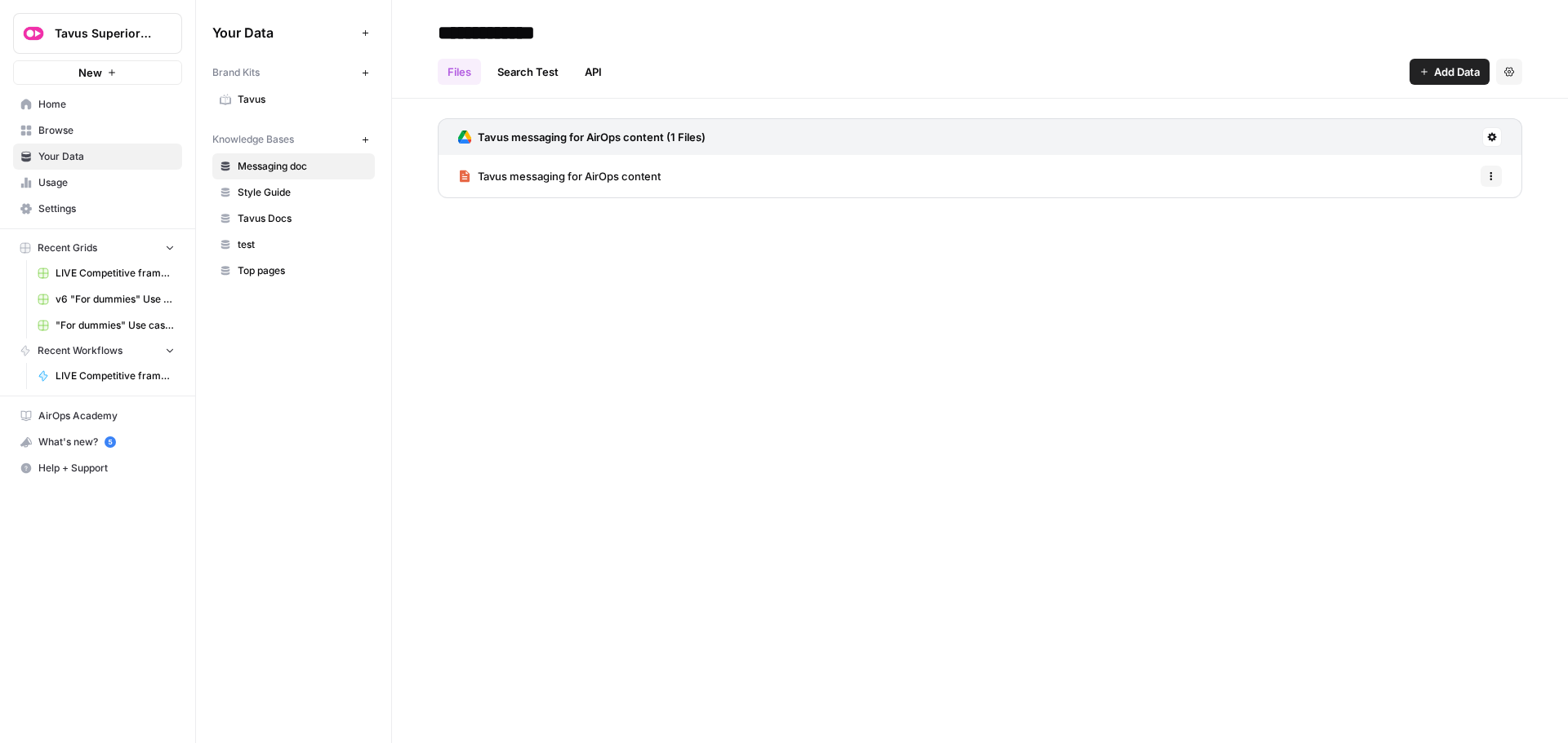
click at [269, 239] on span "test" at bounding box center [302, 244] width 130 height 14
click at [281, 270] on span "Top pages" at bounding box center [302, 271] width 130 height 14
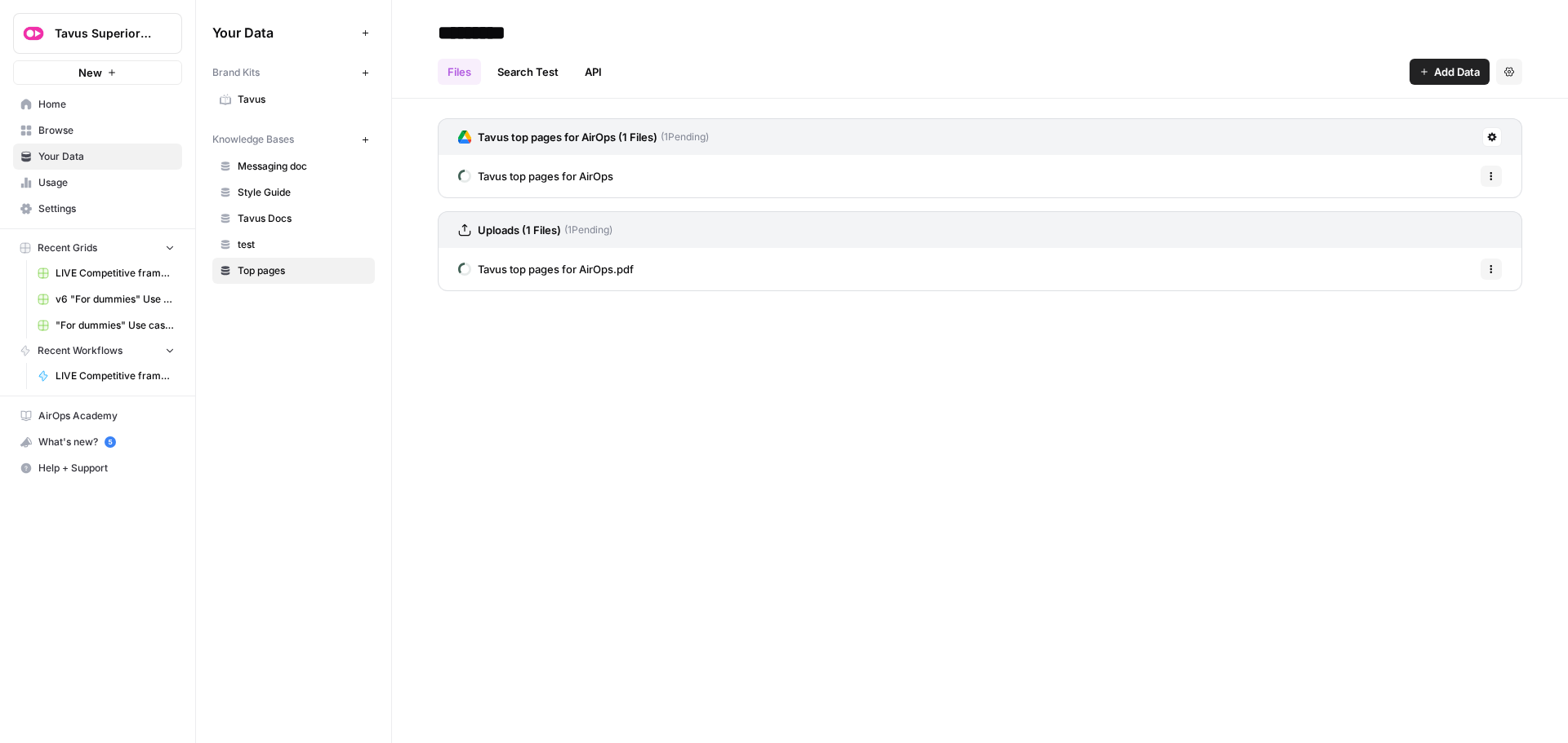
click at [281, 246] on span "test" at bounding box center [302, 244] width 130 height 14
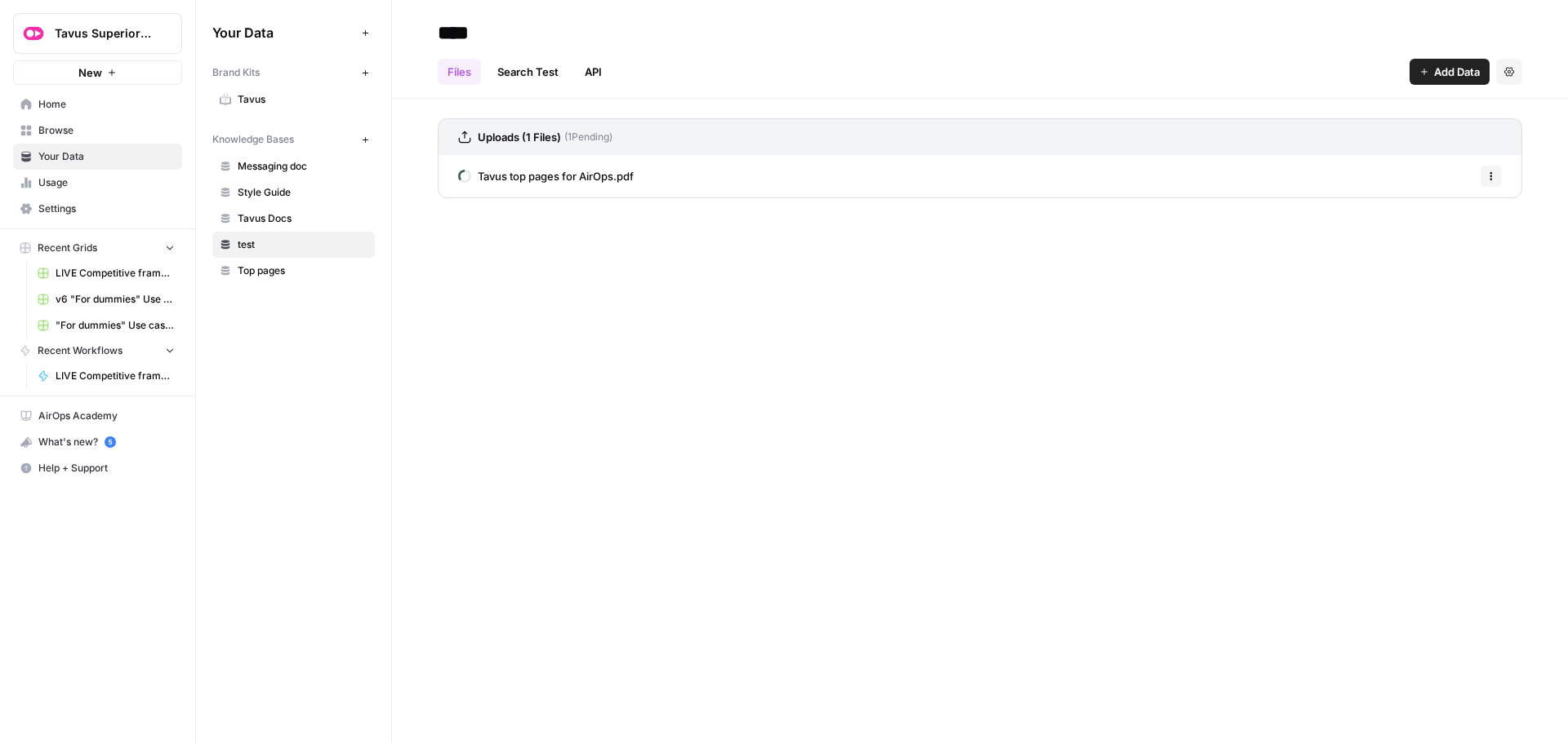
click at [521, 73] on link "Search Test" at bounding box center [528, 71] width 80 height 26
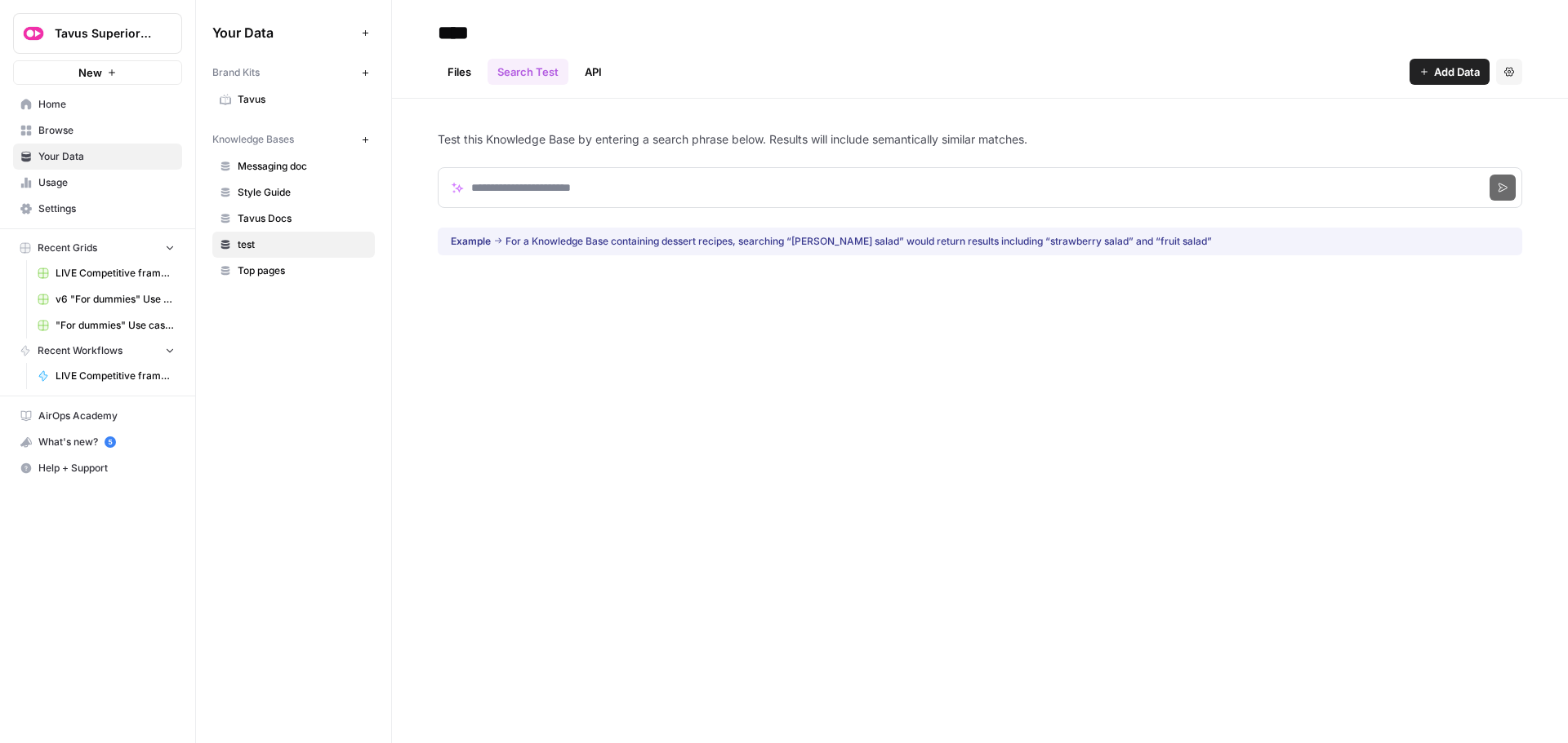
click at [300, 218] on span "Tavus Docs" at bounding box center [302, 218] width 130 height 14
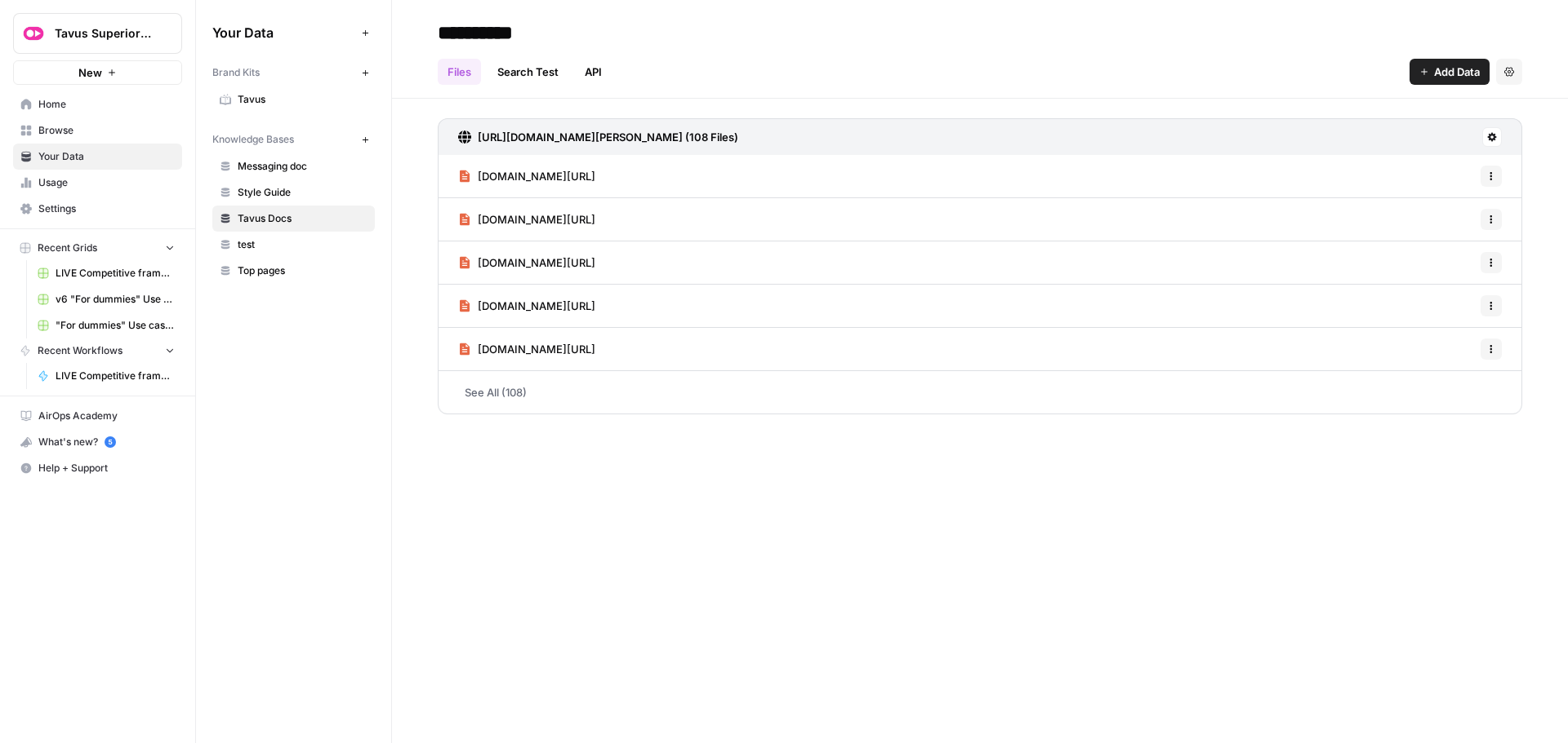
click at [306, 186] on span "Style Guide" at bounding box center [302, 192] width 130 height 14
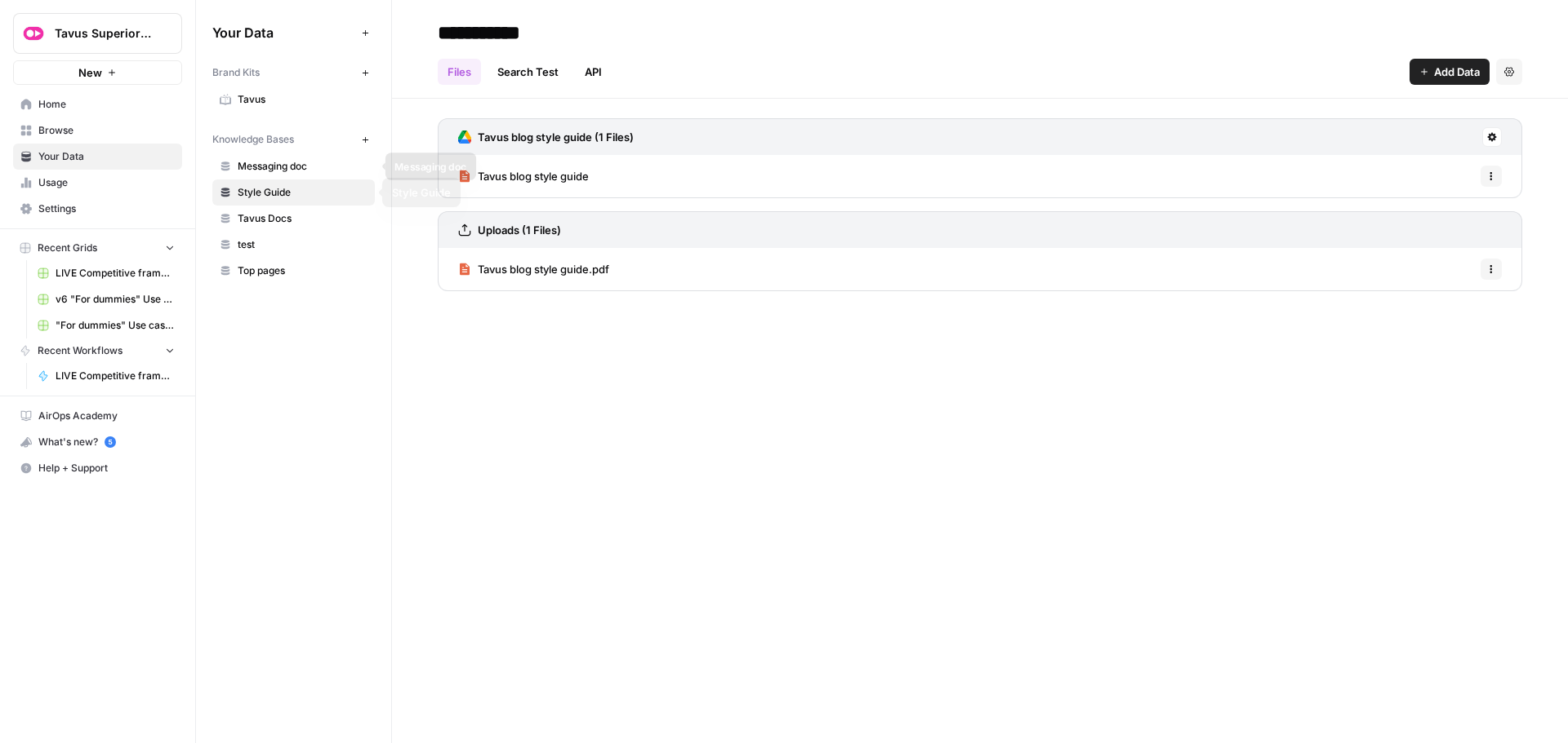
click at [299, 165] on span "Messaging doc" at bounding box center [302, 165] width 130 height 14
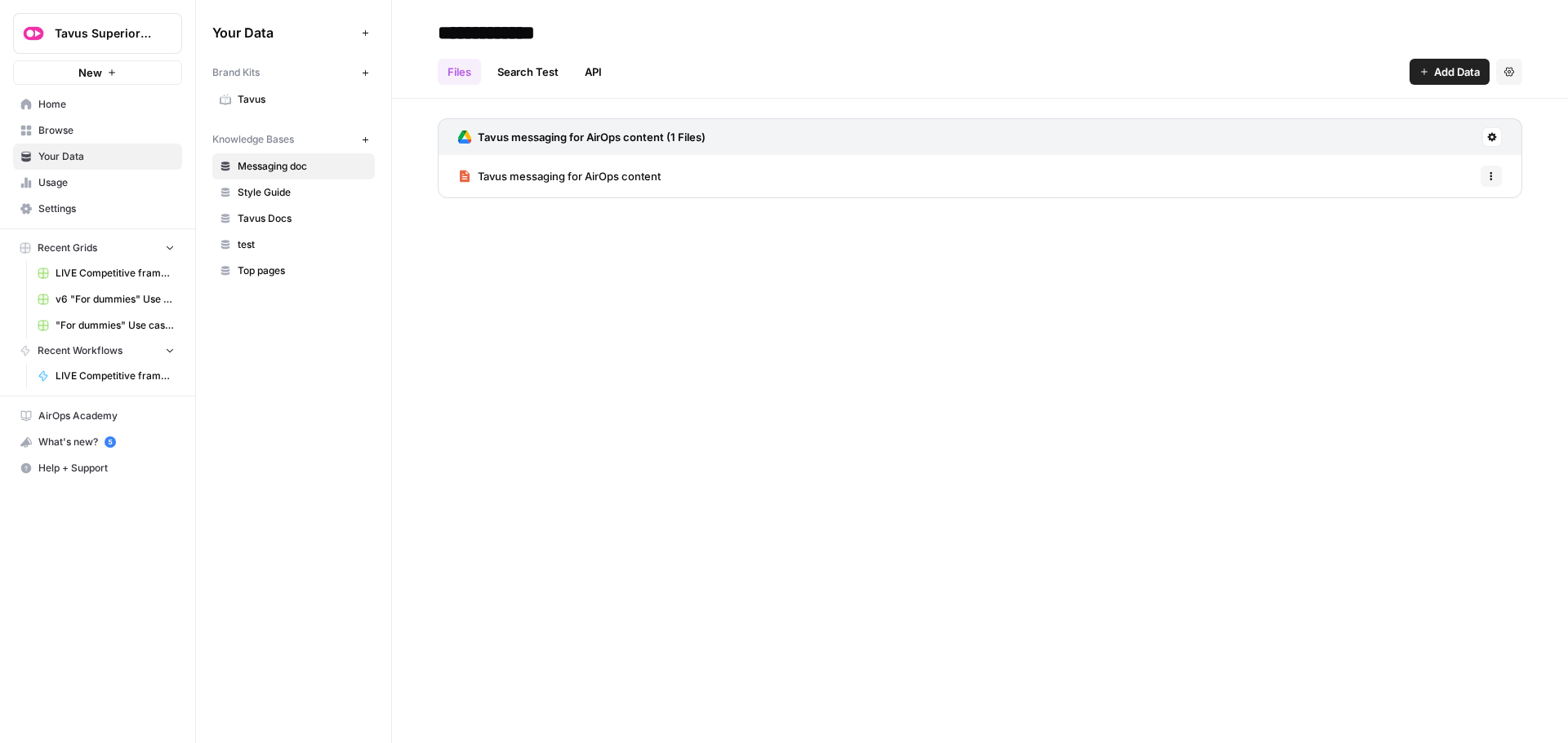
click at [281, 228] on link "Tavus Docs" at bounding box center [294, 218] width 163 height 26
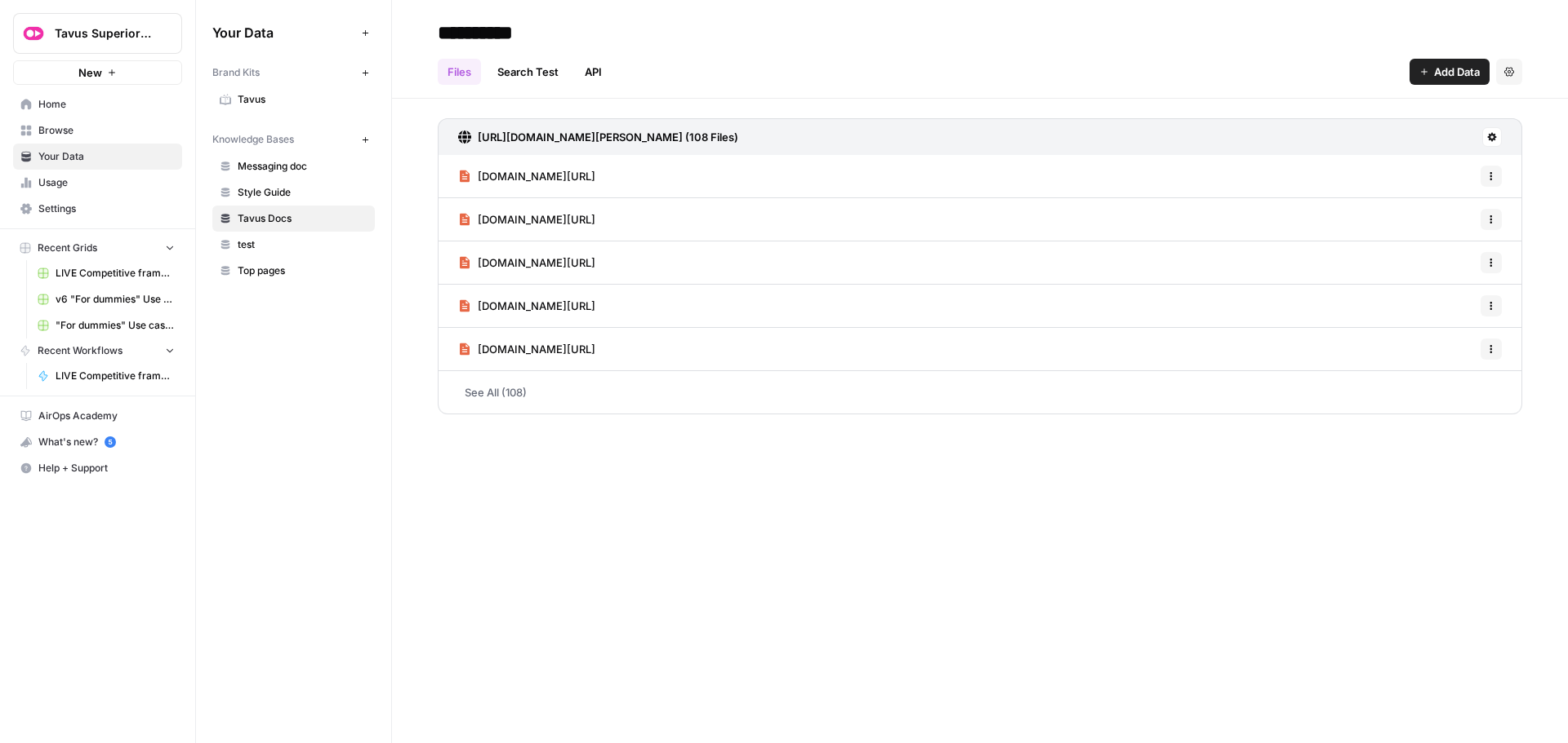
click at [274, 247] on span "test" at bounding box center [302, 244] width 130 height 14
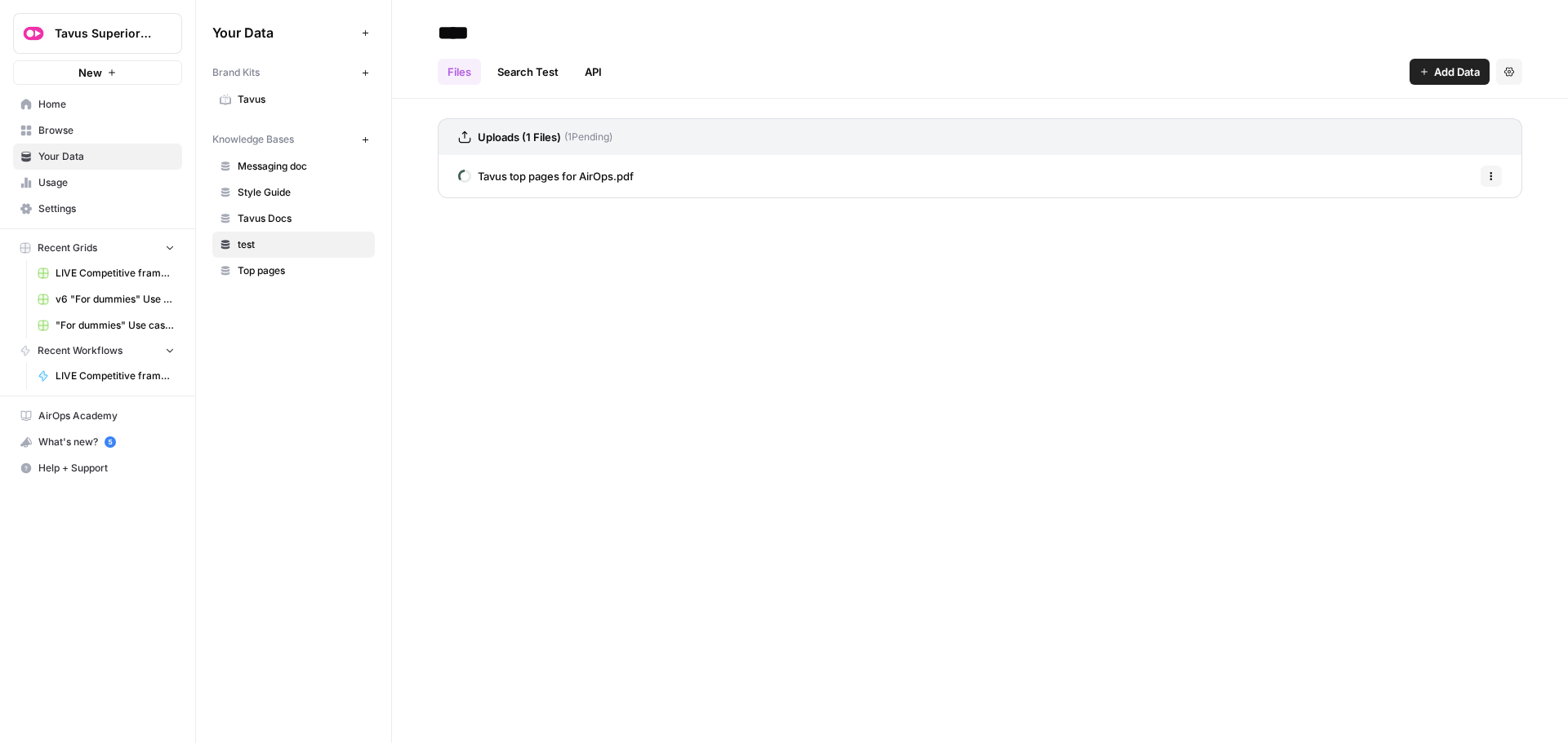
click at [285, 266] on span "Top pages" at bounding box center [302, 271] width 130 height 14
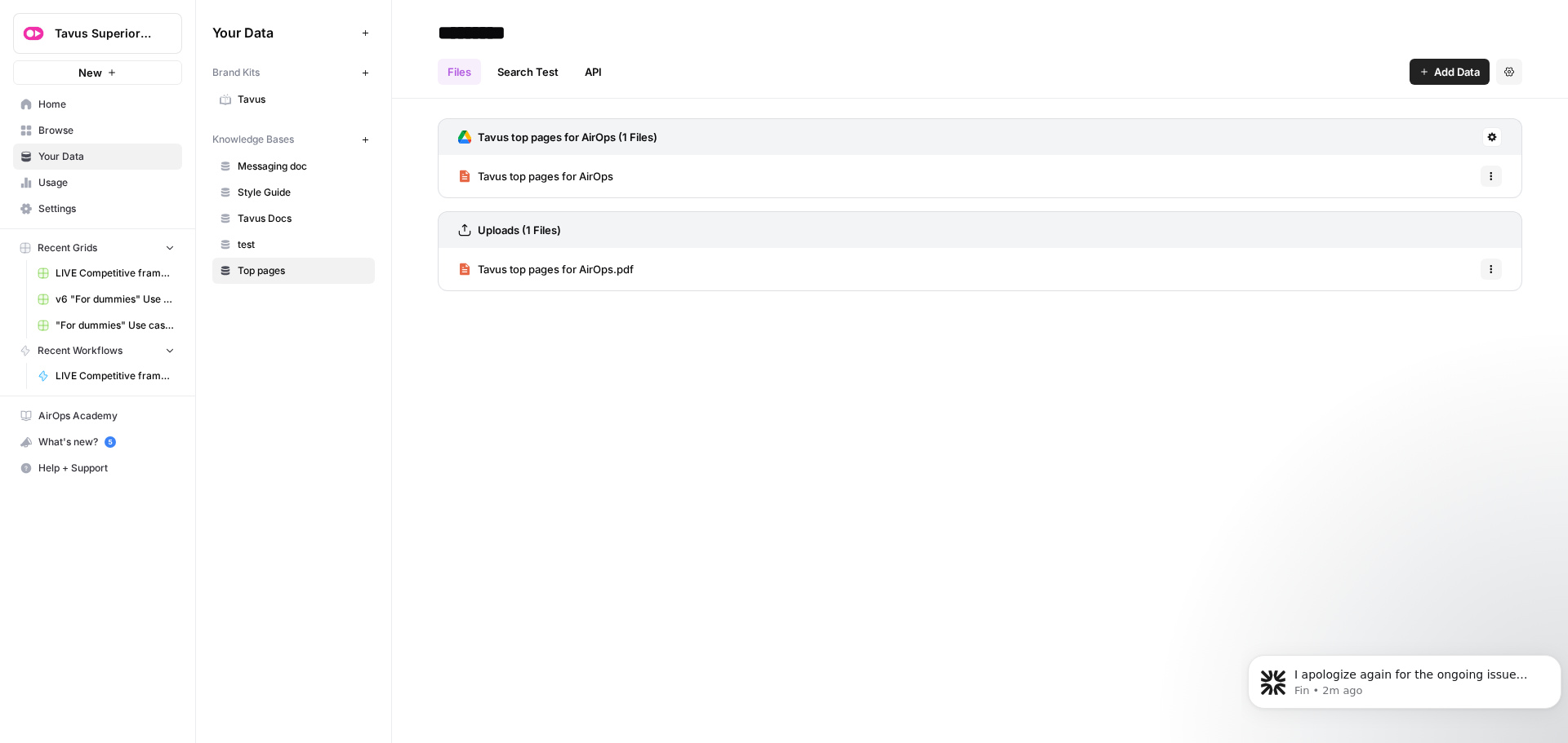
click at [519, 329] on div "********* Files Search Test API Add Data Settings Tavus top pages for AirOps (1…" at bounding box center [980, 371] width 1176 height 743
click at [265, 249] on span "test" at bounding box center [302, 244] width 130 height 14
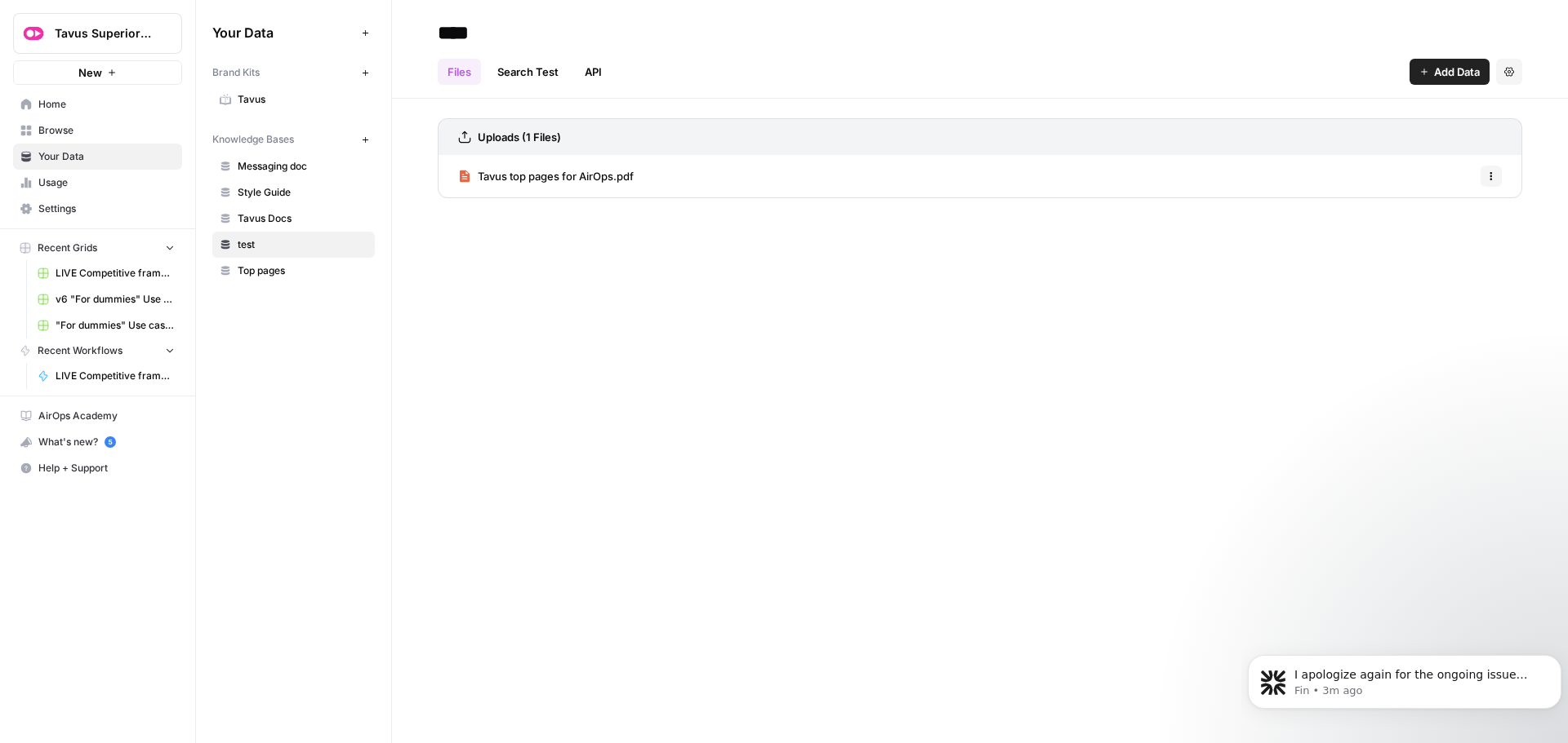
click at [266, 266] on span "Top pages" at bounding box center [302, 271] width 130 height 14
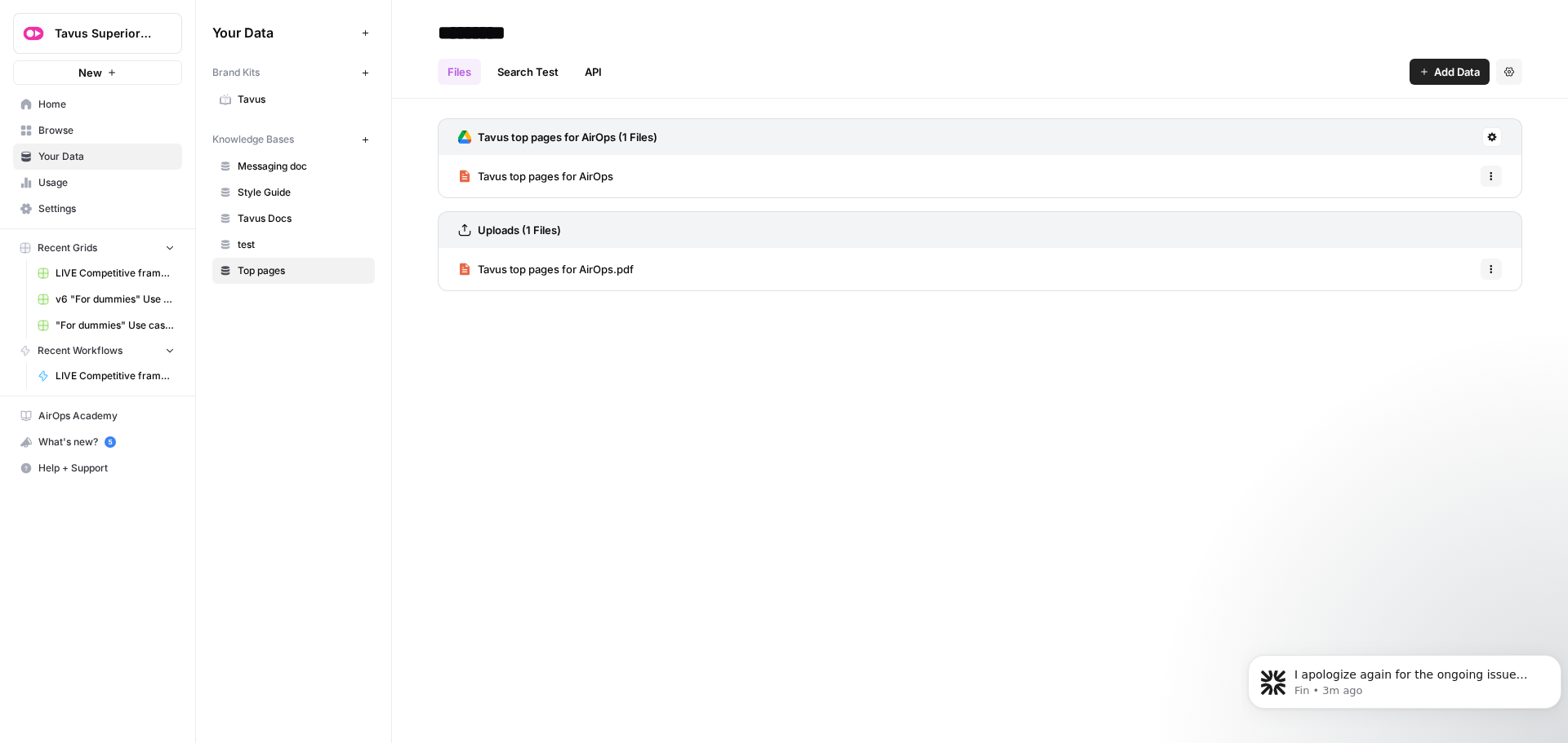
click at [48, 102] on span "Home" at bounding box center [106, 104] width 137 height 14
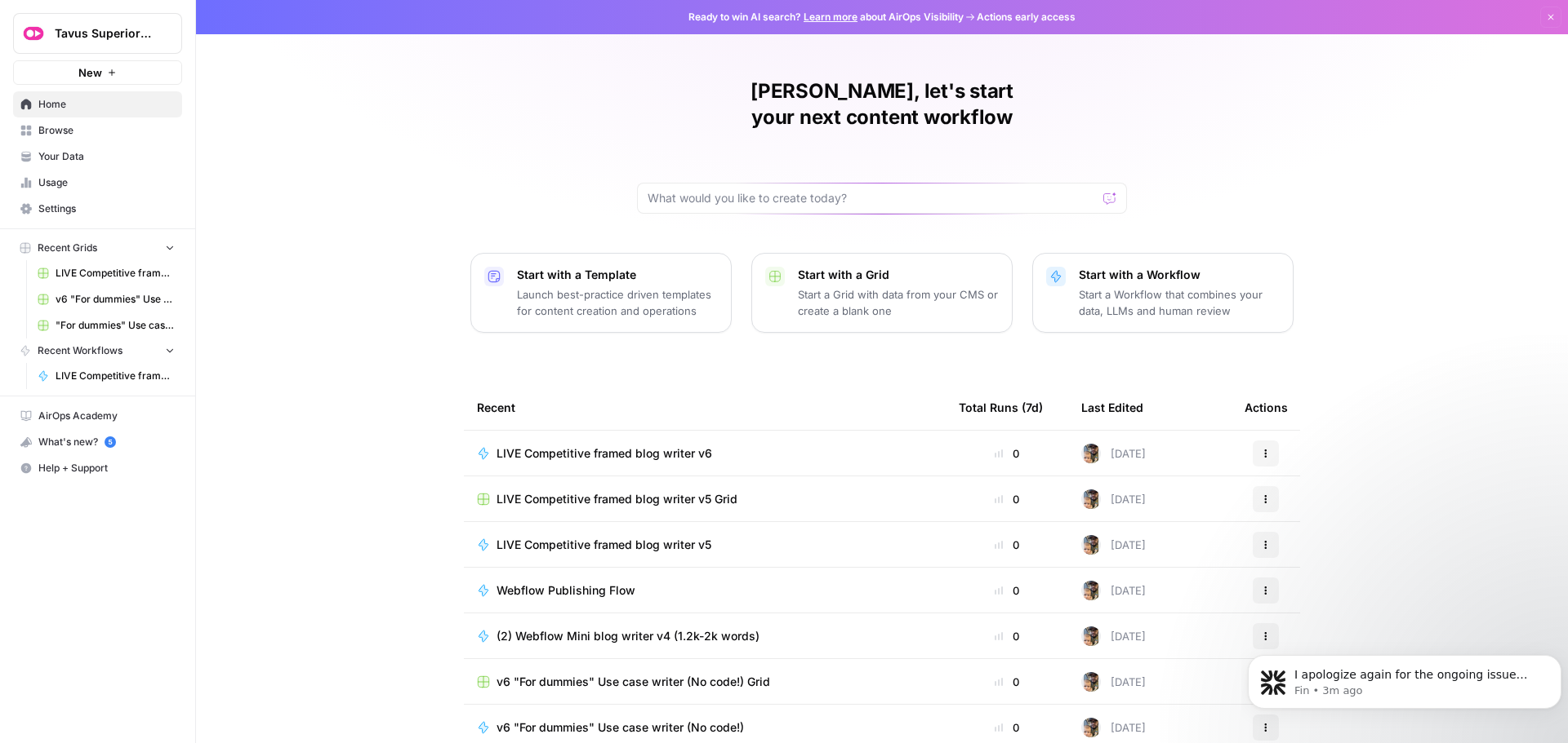
click at [581, 446] on span "LIVE Competitive framed blog writer v6" at bounding box center [604, 453] width 215 height 16
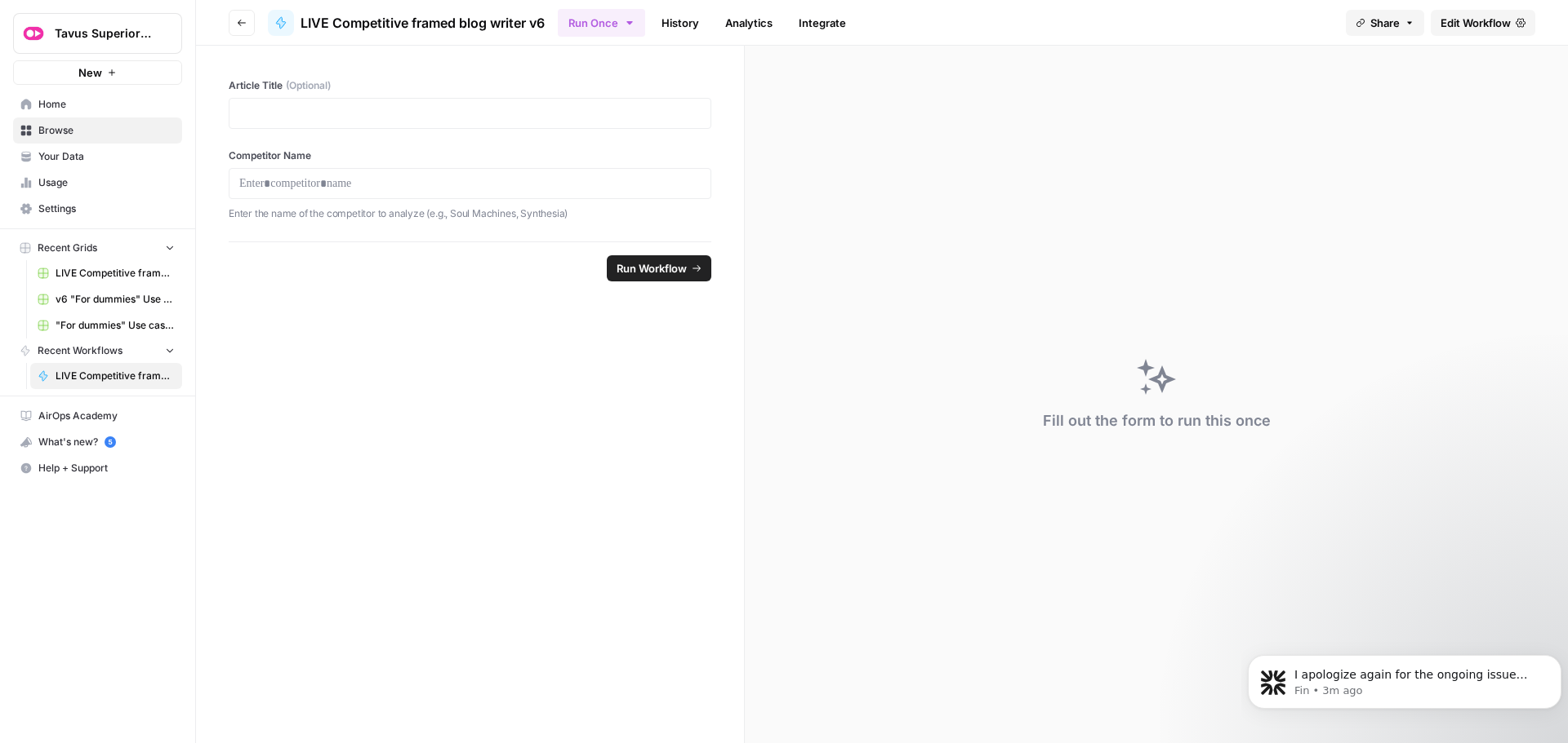
click at [1440, 27] on span "Edit Workflow" at bounding box center [1474, 22] width 70 height 16
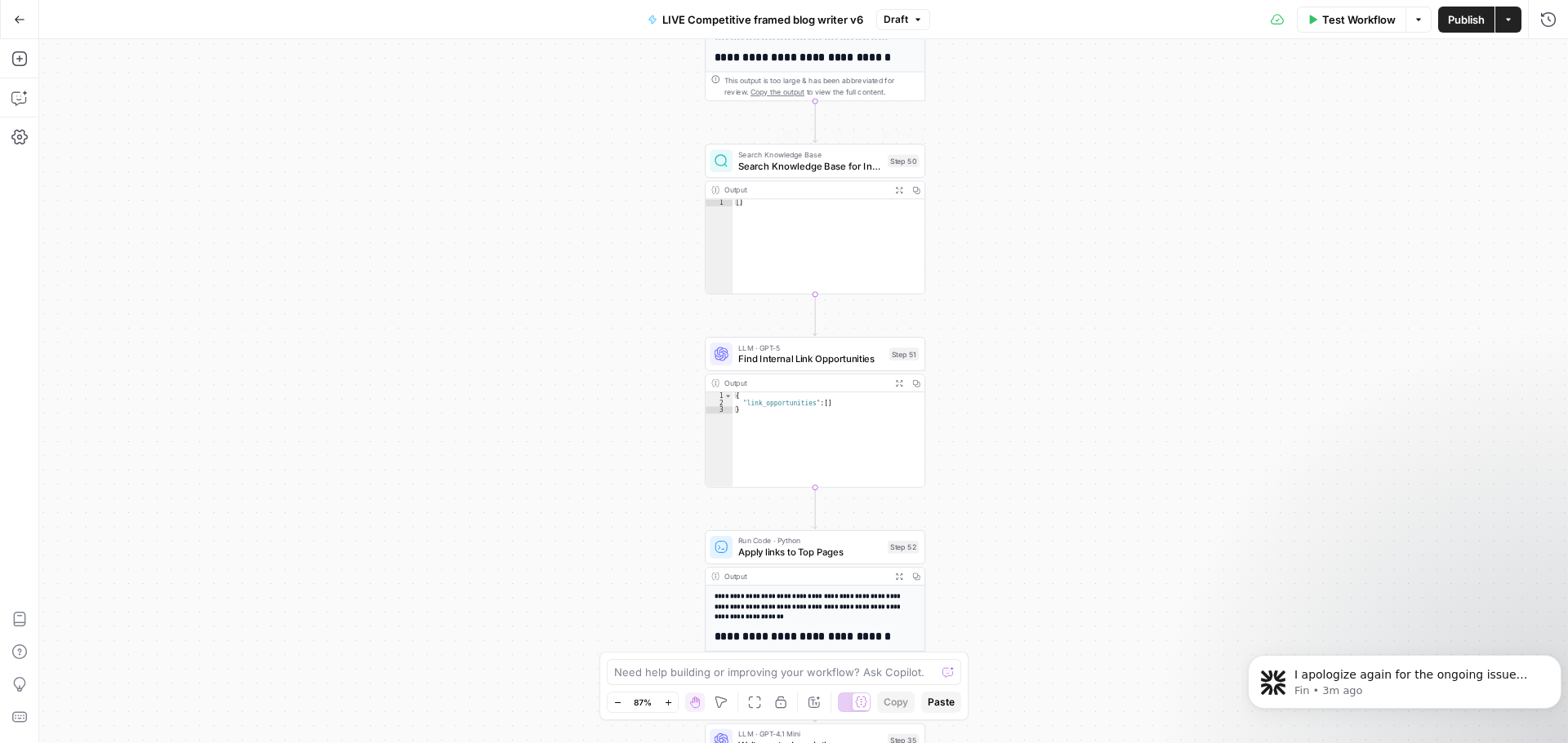
click at [814, 159] on span "Search Knowledge Base for Internal Links" at bounding box center [810, 165] width 144 height 14
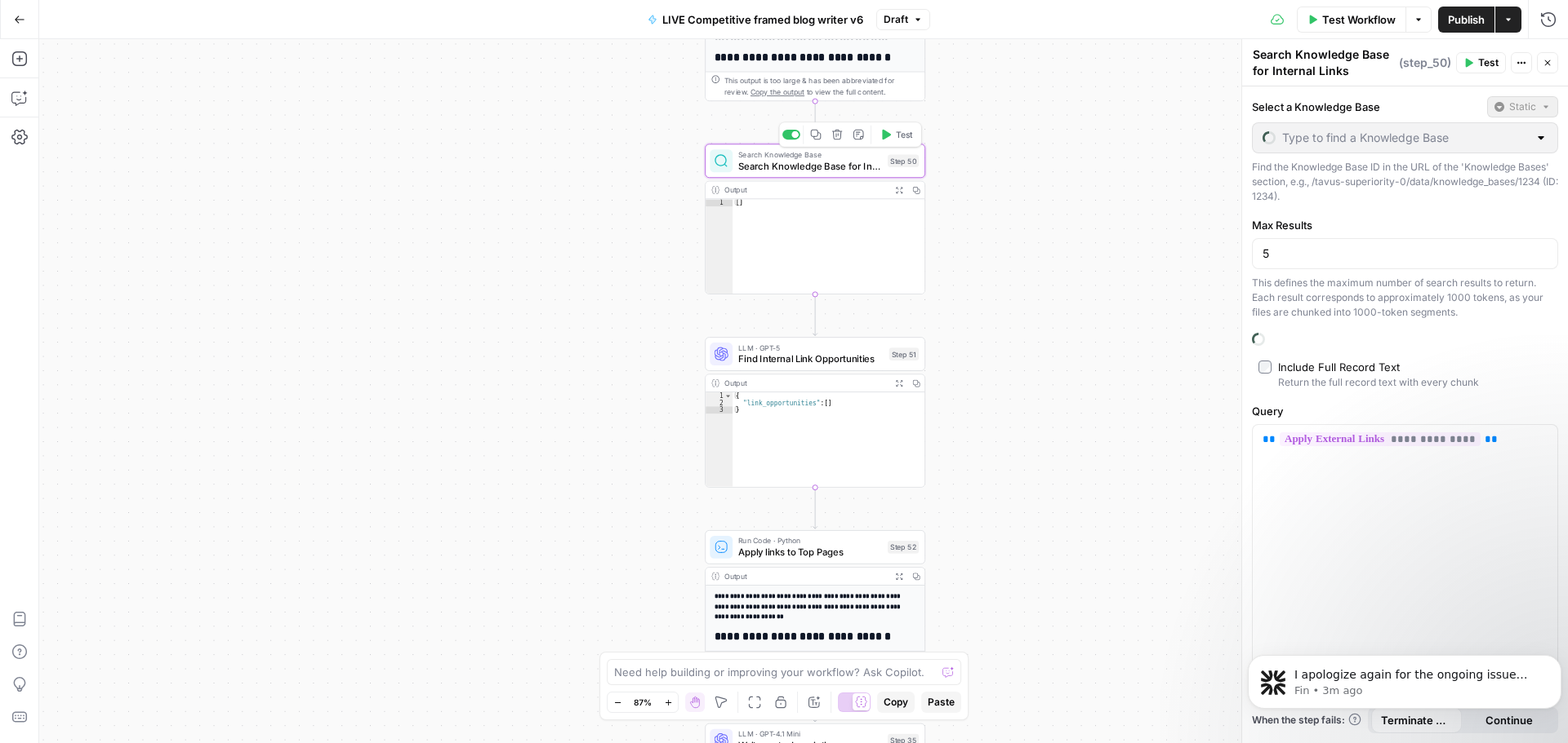
type input "test"
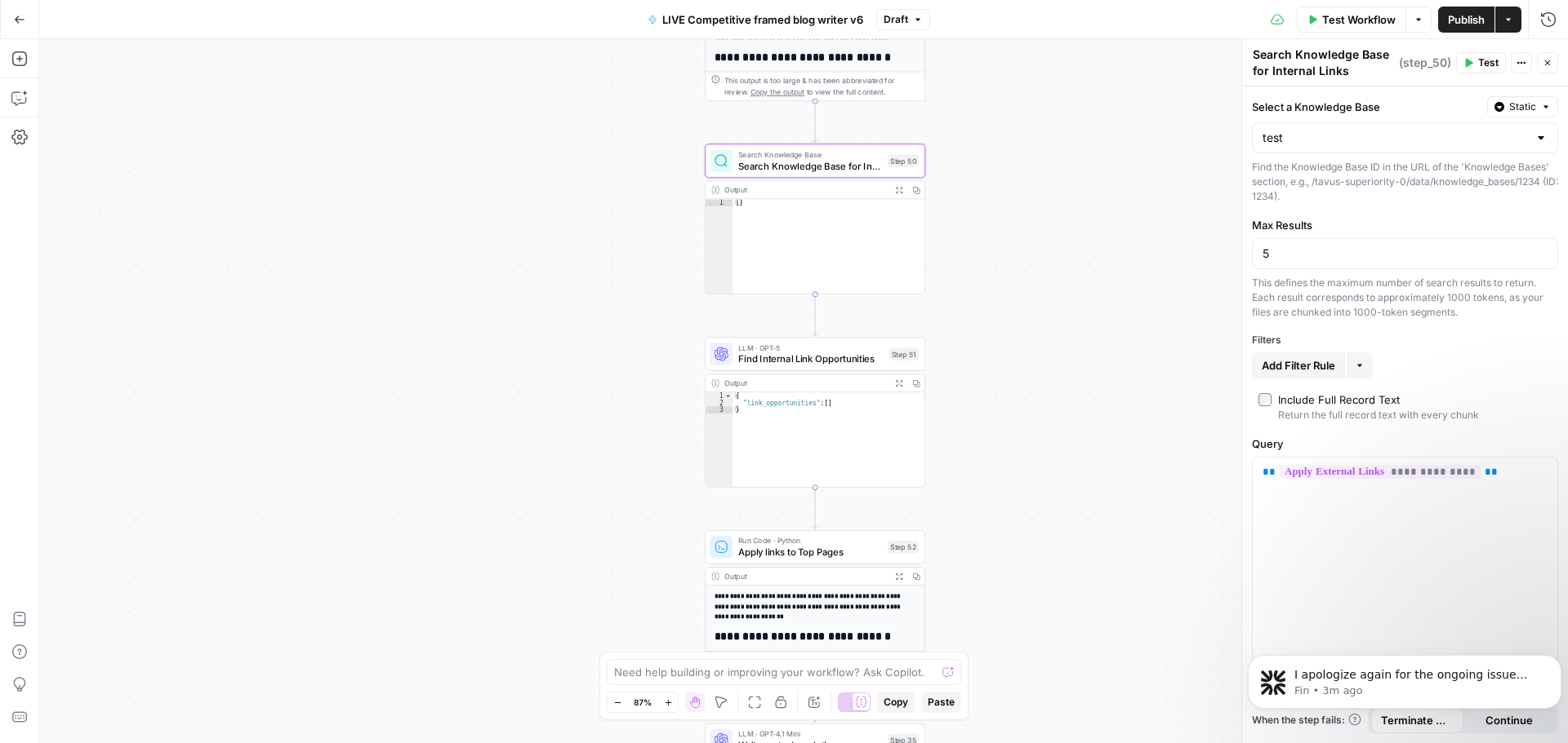
click at [1464, 150] on div "test" at bounding box center [1404, 138] width 306 height 31
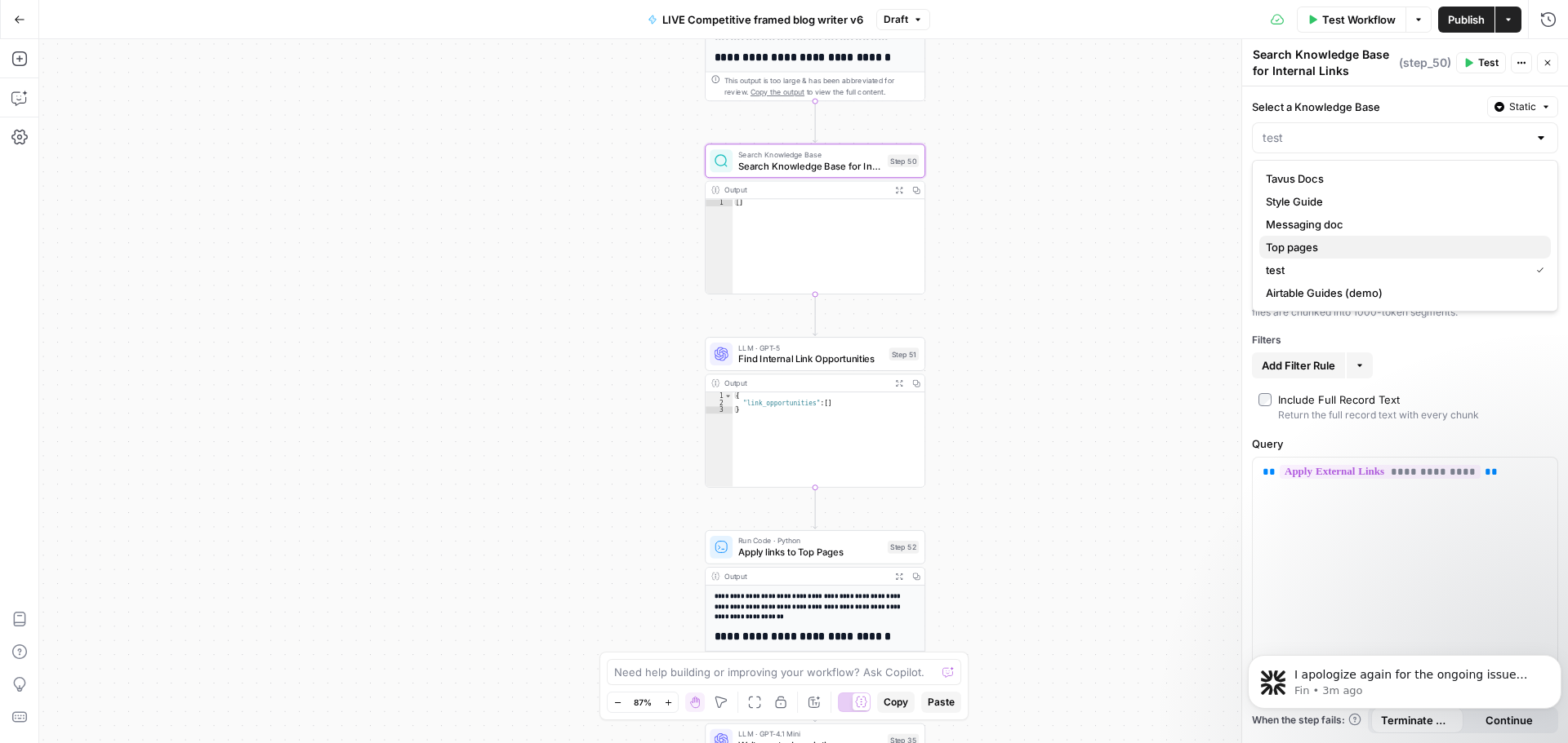
click at [1343, 245] on span "Top pages" at bounding box center [1402, 247] width 272 height 16
type input "Top pages"
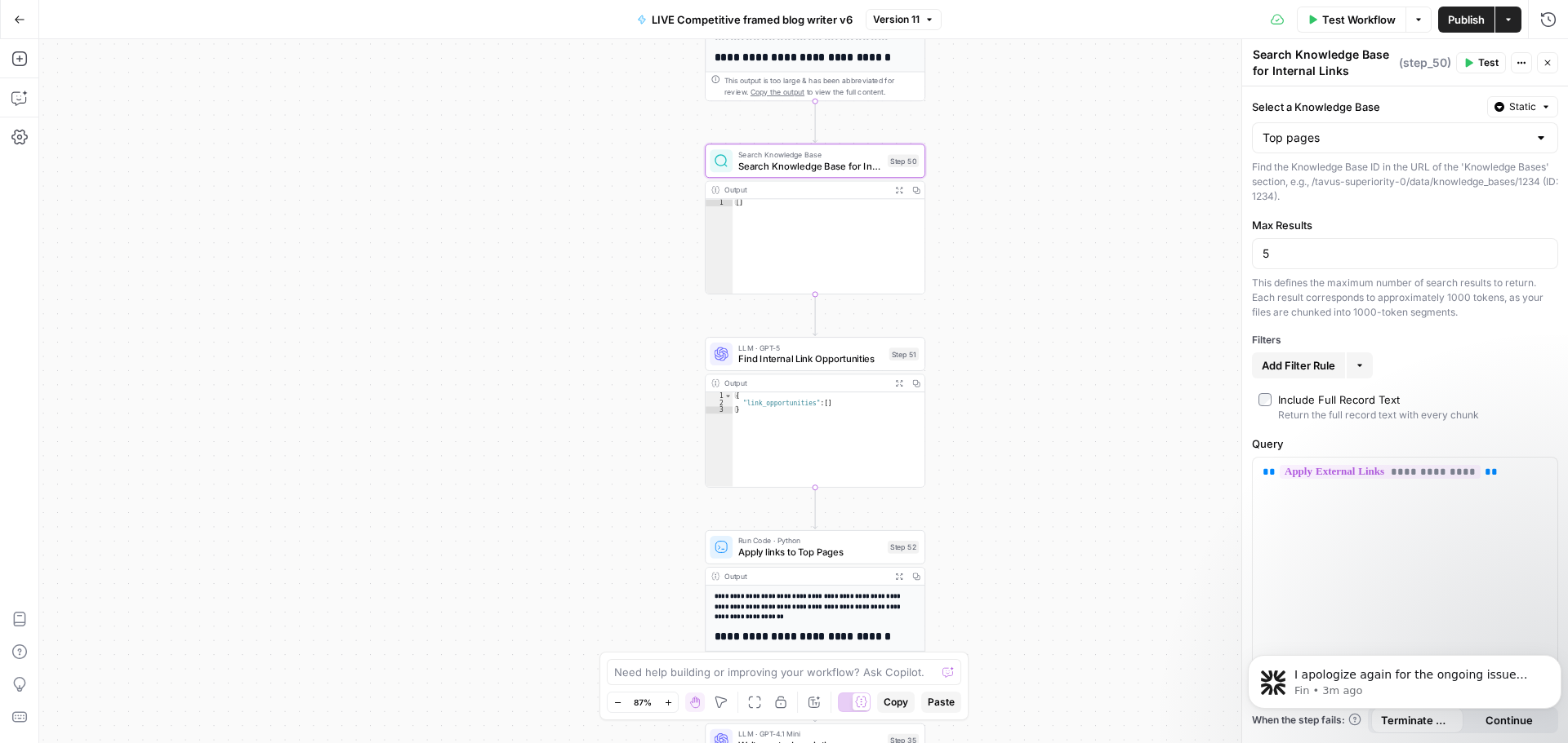
click at [1468, 58] on icon "button" at bounding box center [1468, 63] width 10 height 10
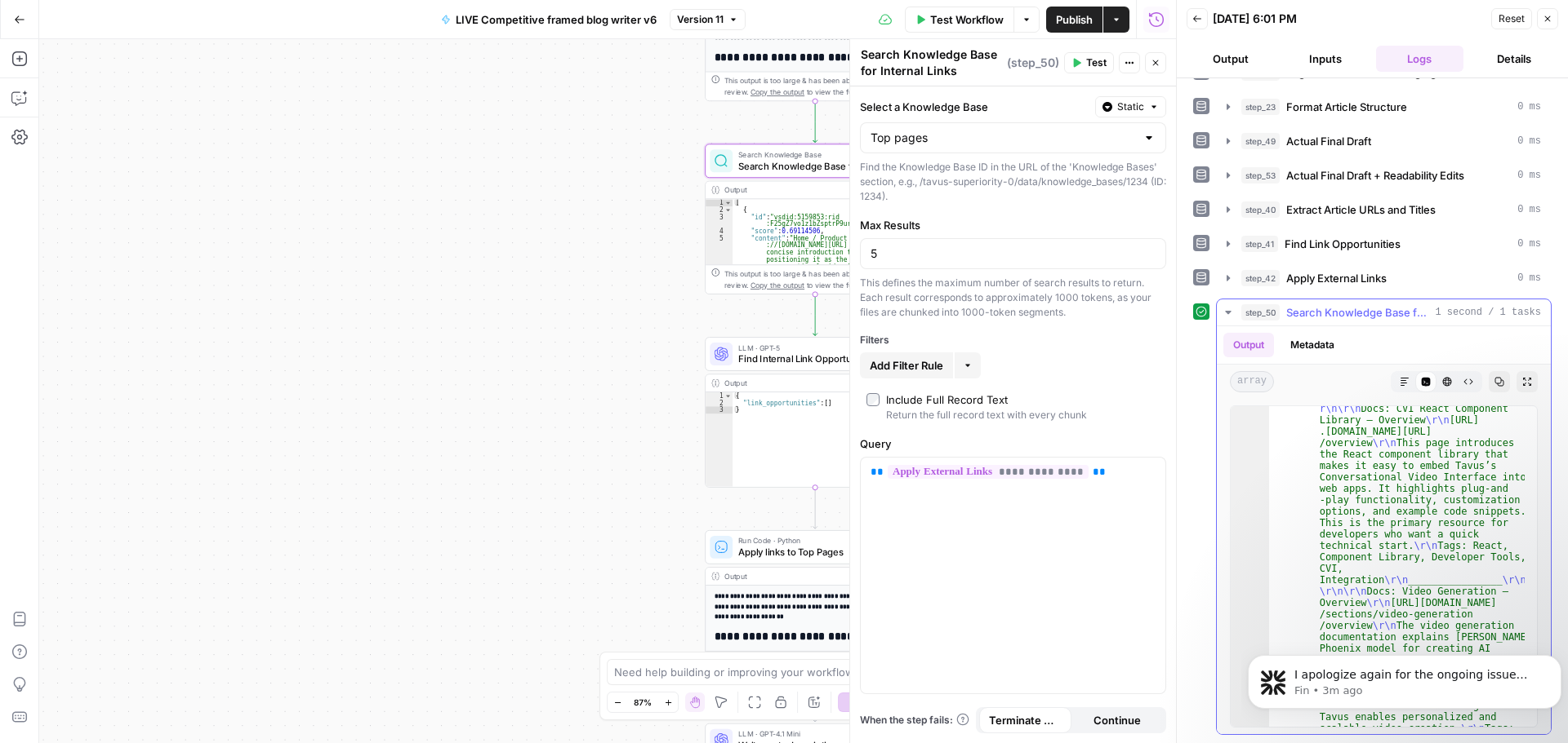
scroll to position [2448, 0]
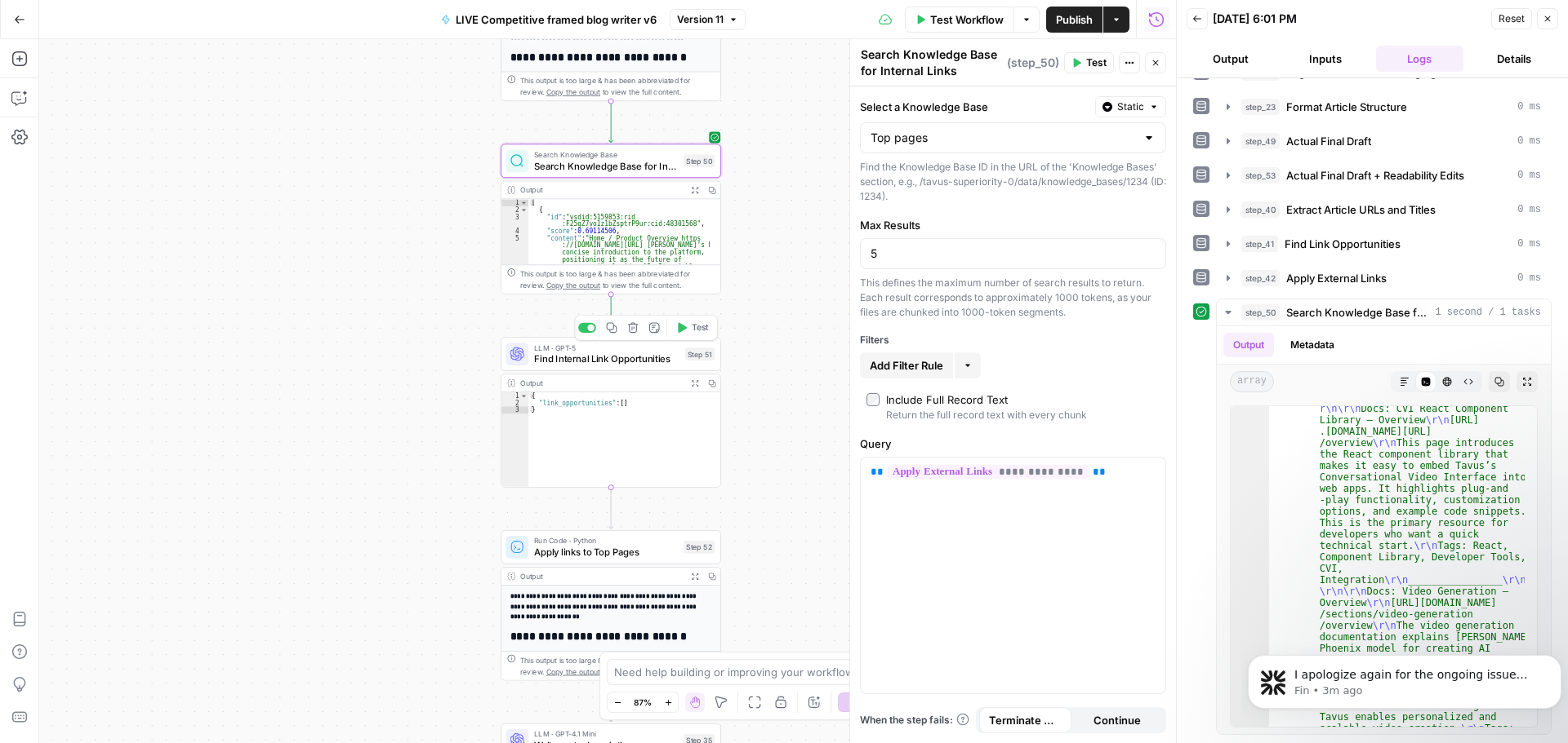
click at [694, 332] on span "Test" at bounding box center [700, 328] width 17 height 13
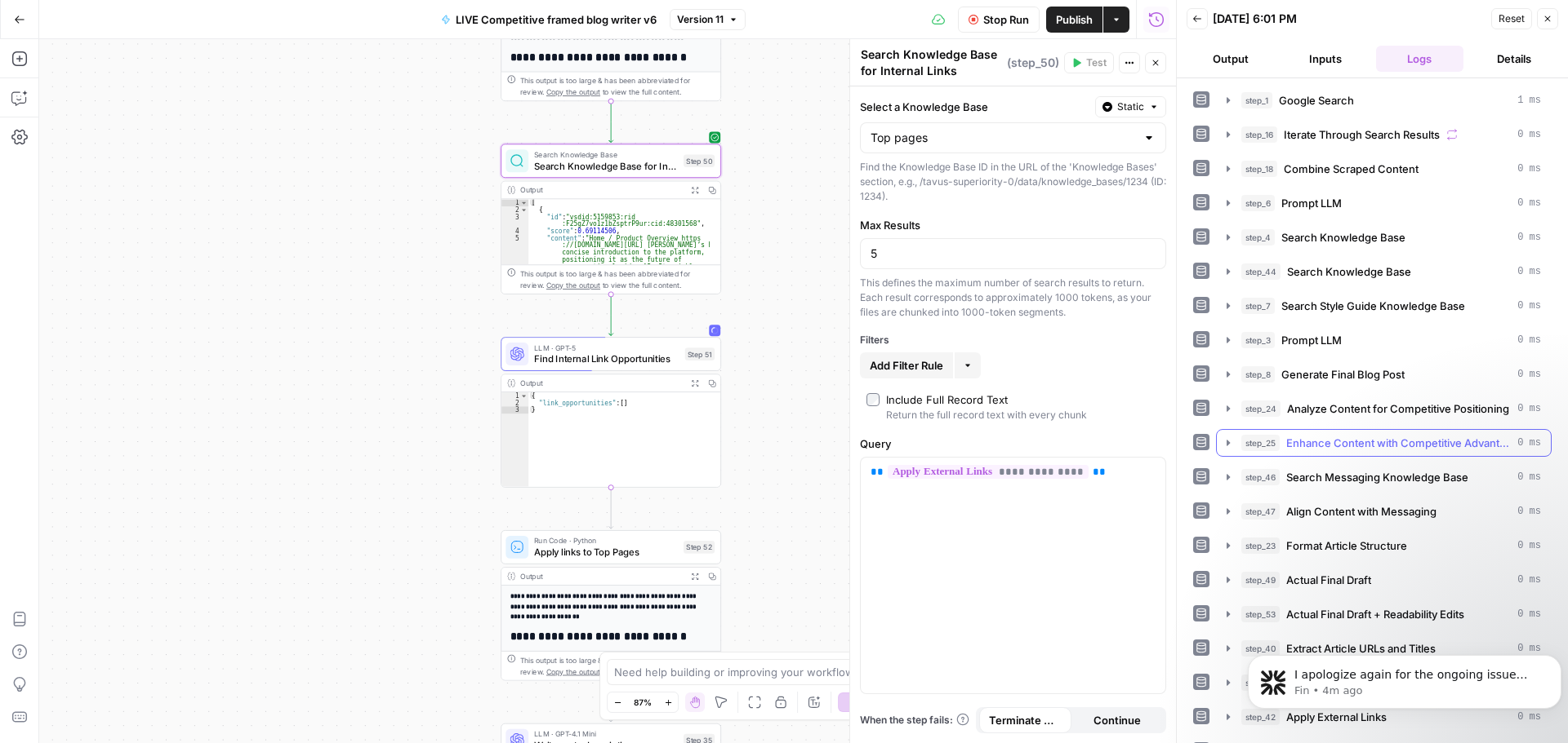
scroll to position [59, 0]
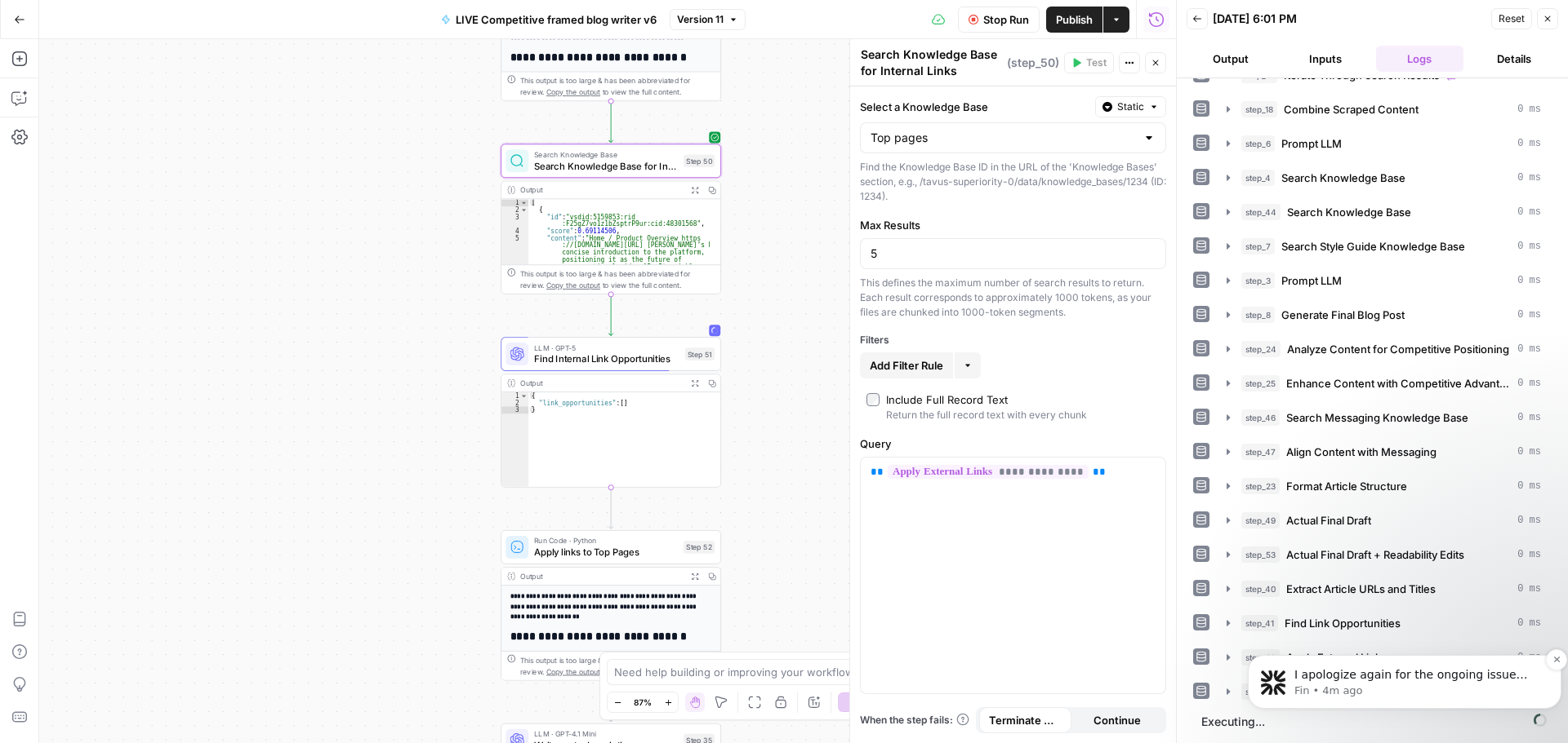
click at [1484, 680] on p "I apologize again for the ongoing issue with your uploads and hope to assist yo…" at bounding box center [1418, 675] width 247 height 16
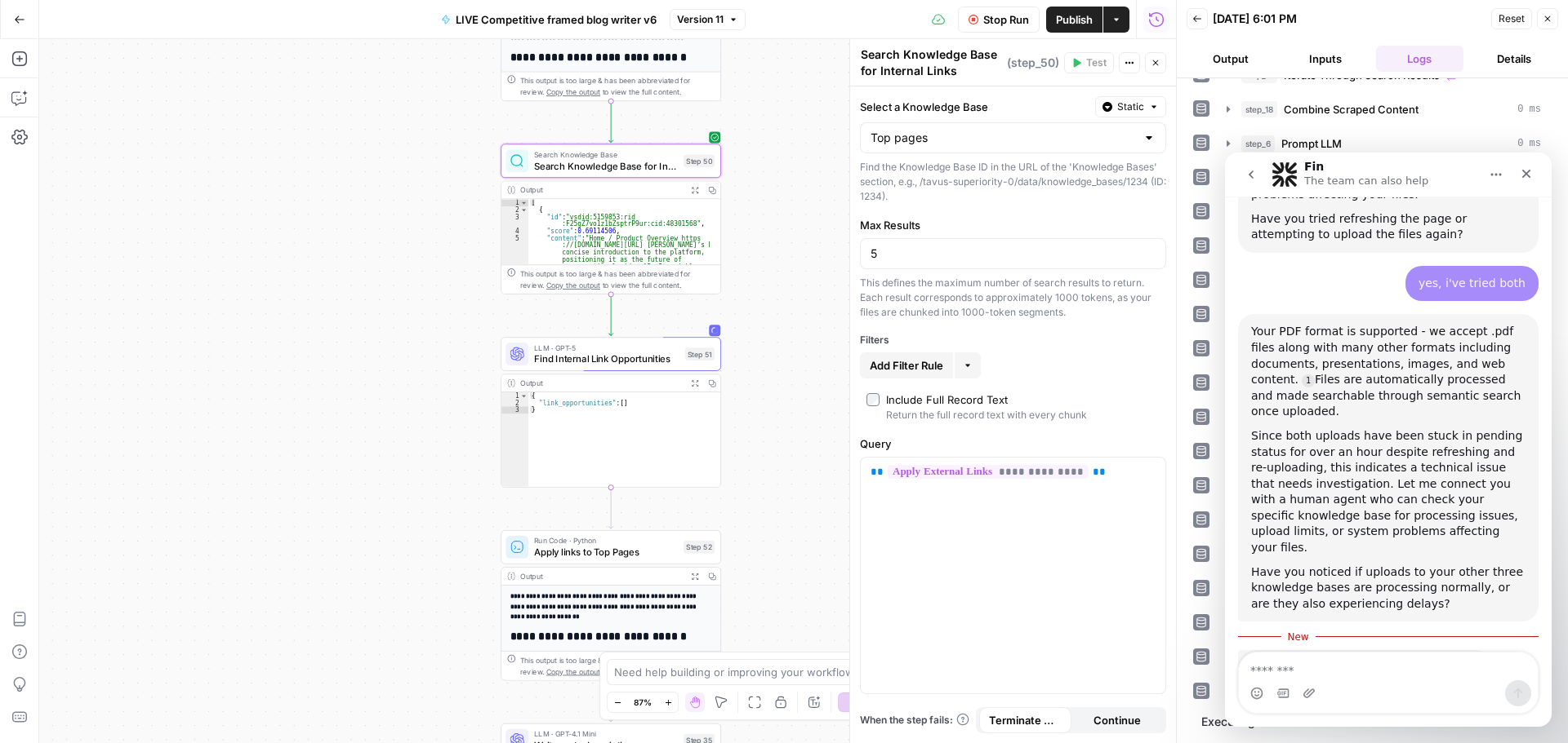
scroll to position [1487, 0]
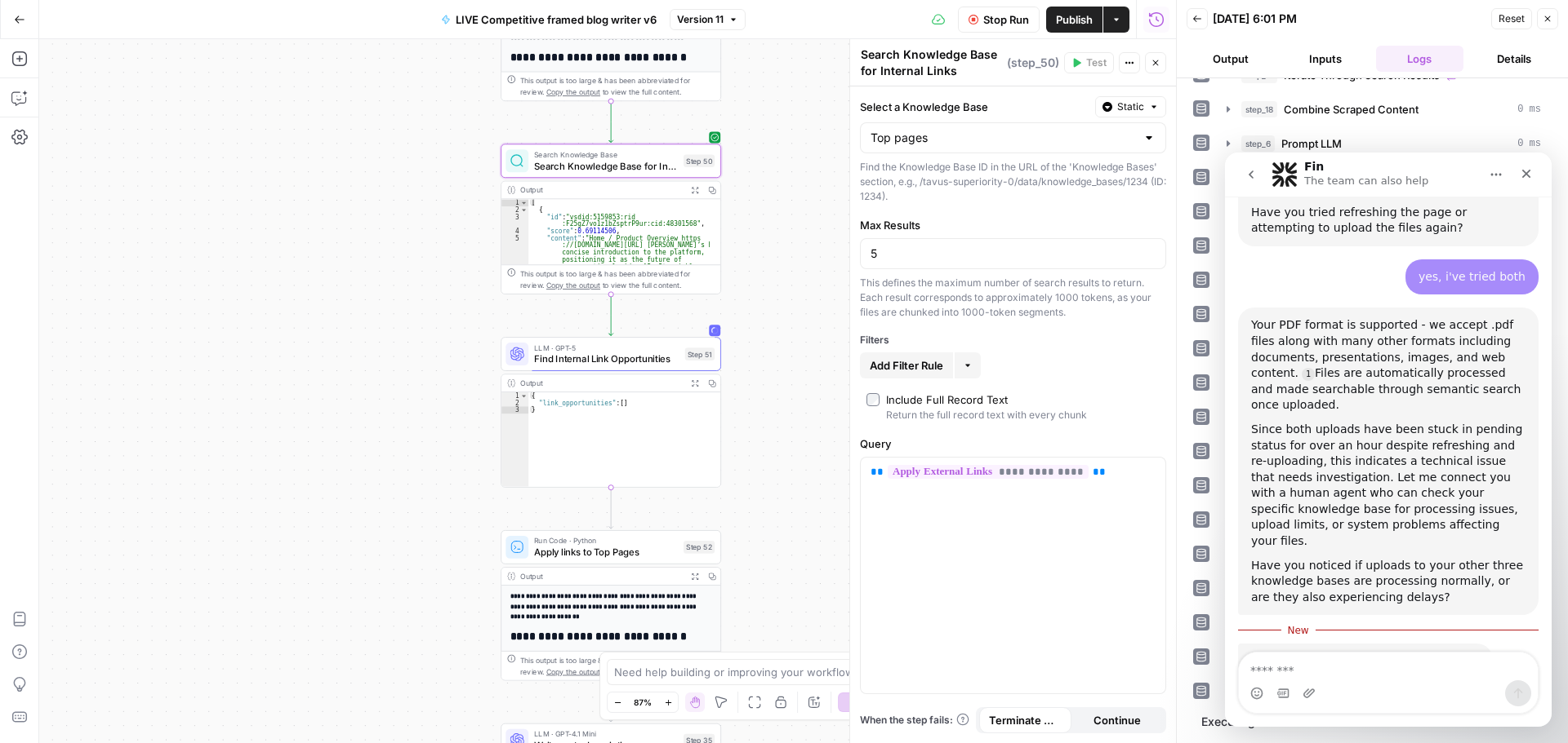
click at [1347, 667] on textarea "Message…" at bounding box center [1388, 667] width 298 height 28
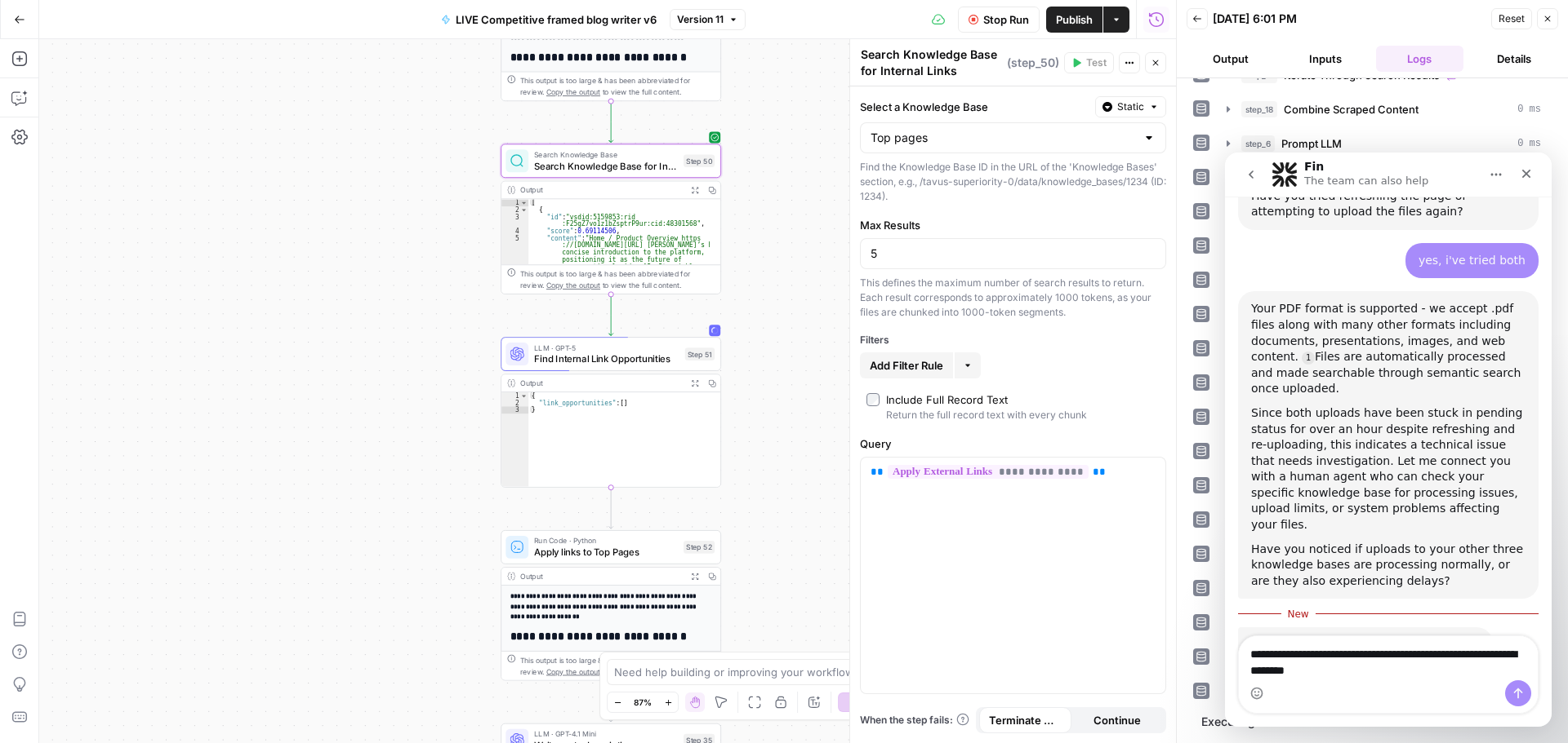
type textarea "**********"
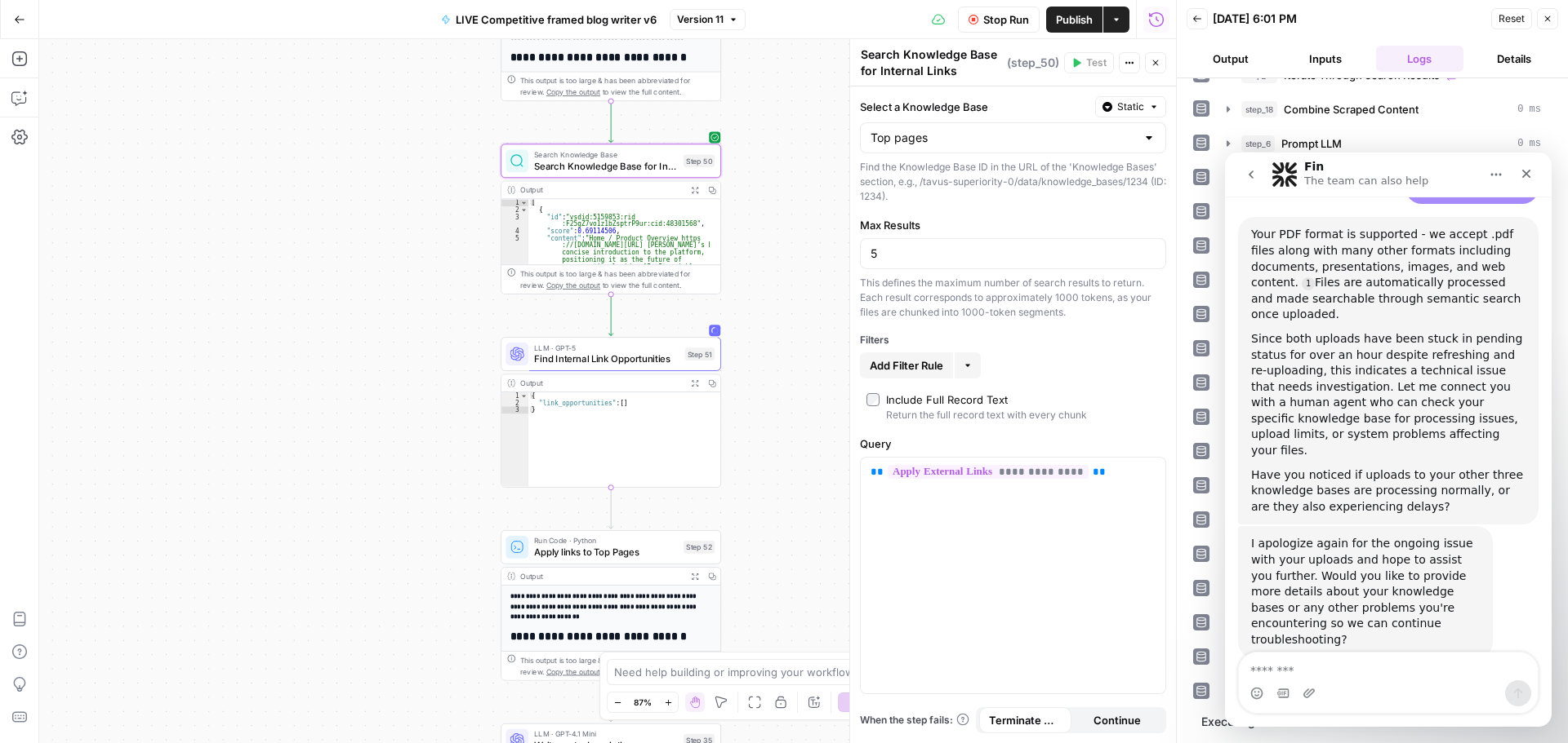
scroll to position [1621, 0]
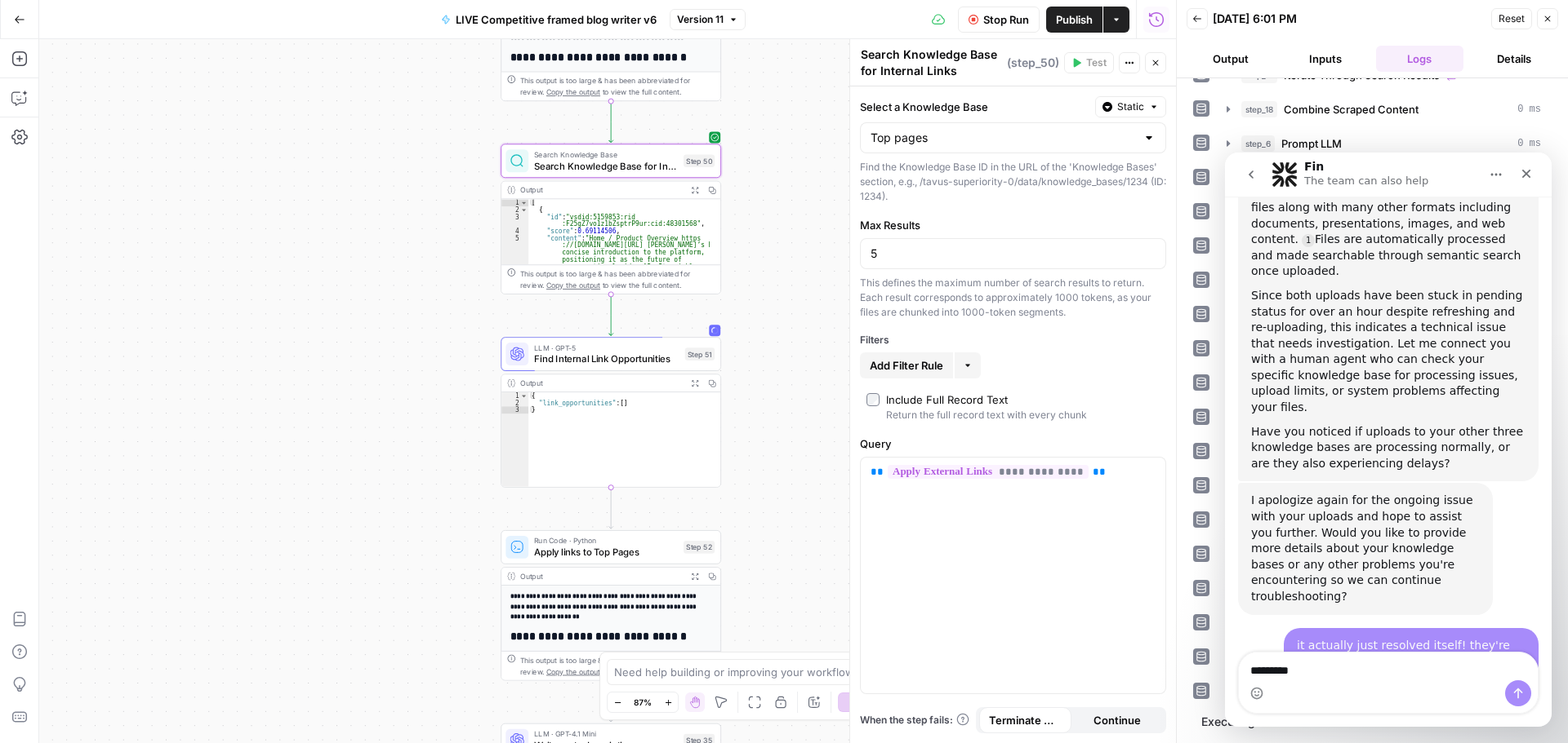
type textarea "**********"
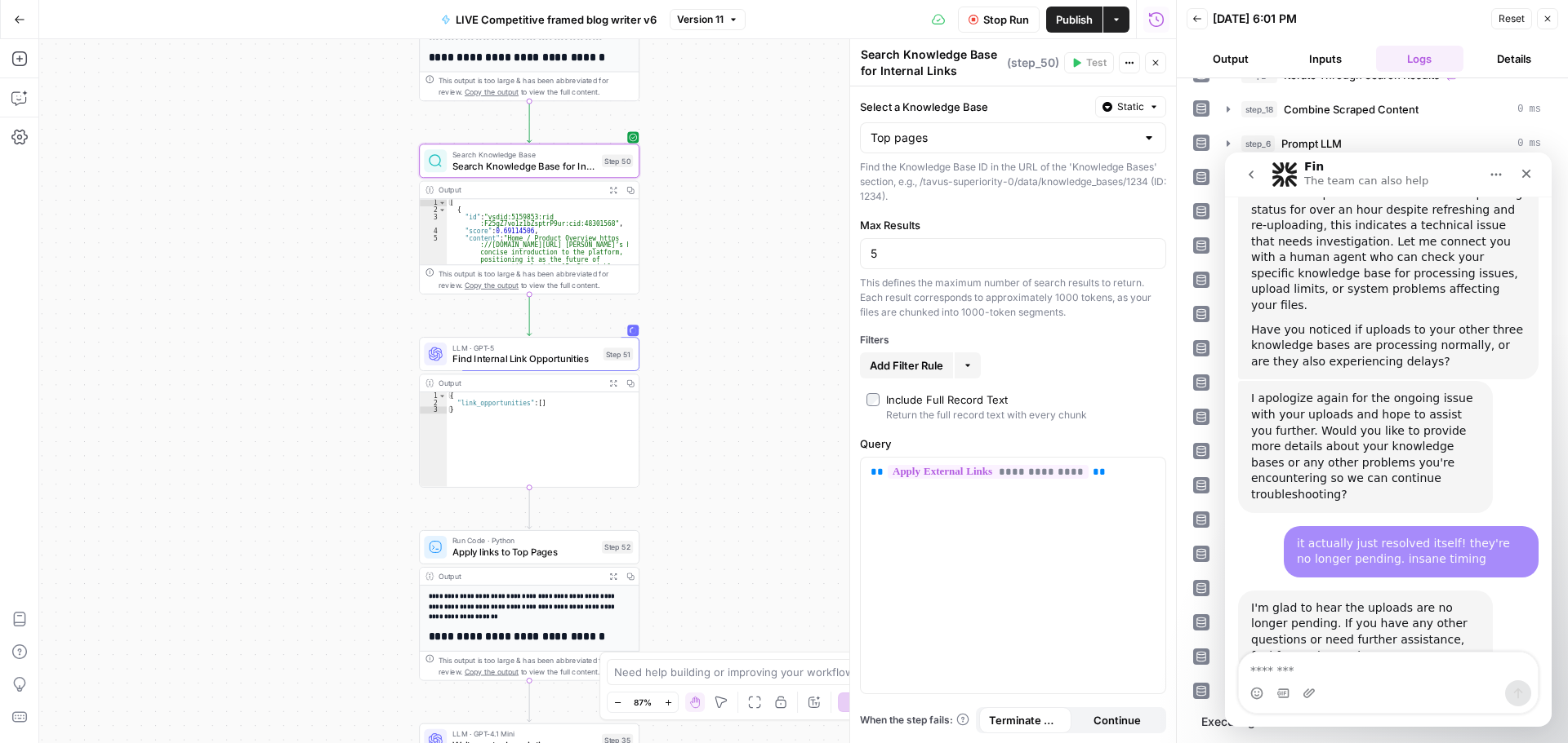
scroll to position [1735, 0]
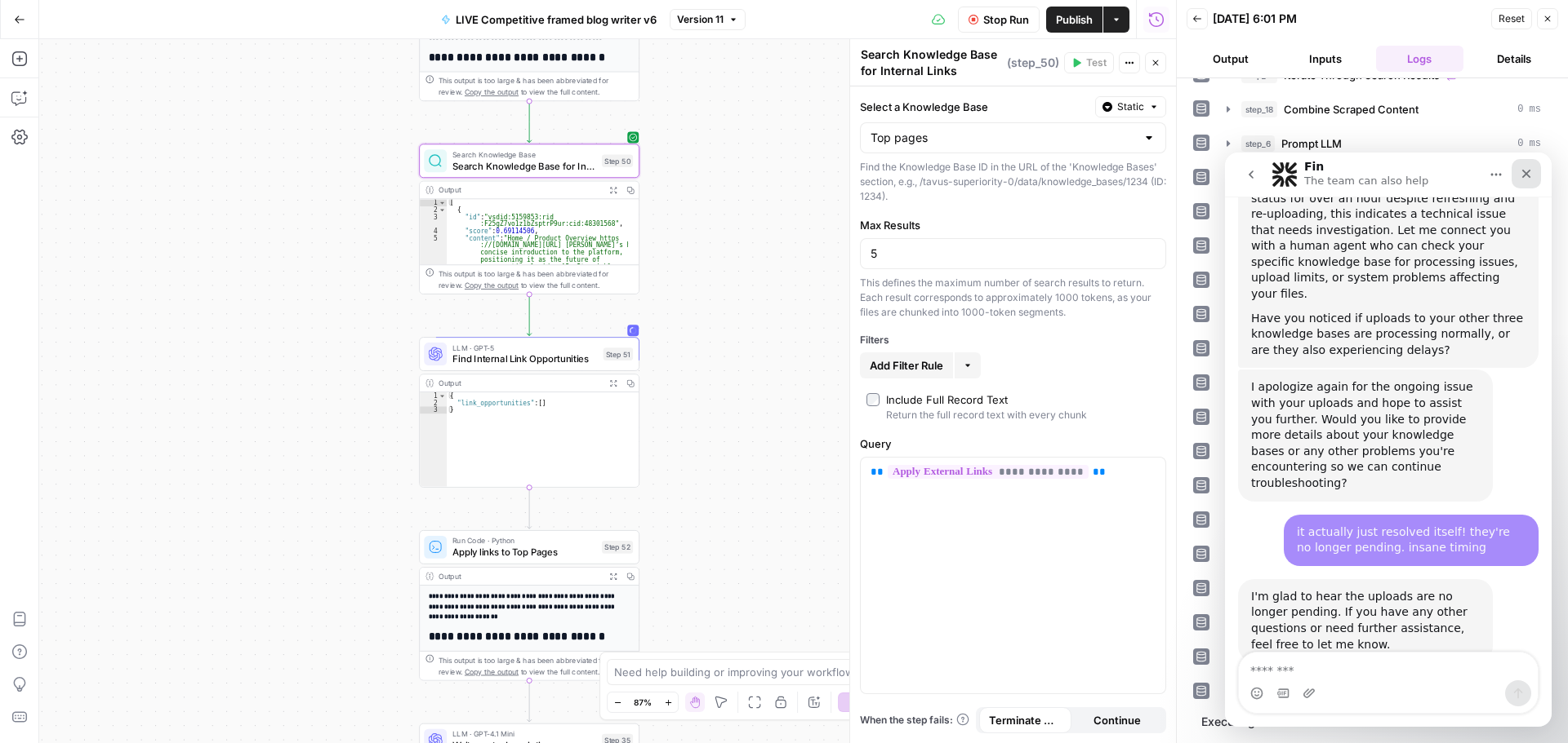
click at [1528, 174] on icon "Close" at bounding box center [1526, 174] width 13 height 13
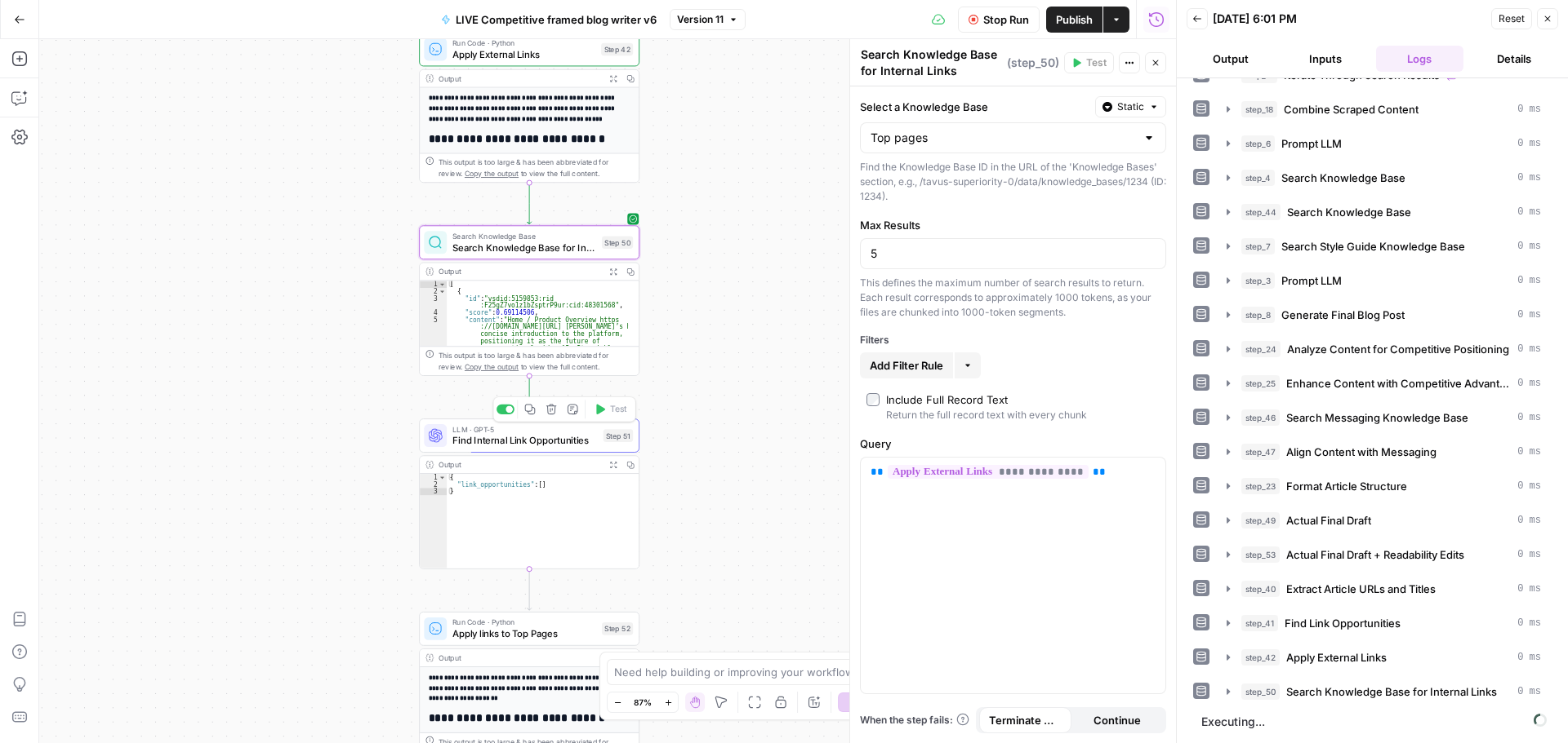
click at [533, 446] on span "Find Internal Link Opportunities" at bounding box center [525, 440] width 145 height 14
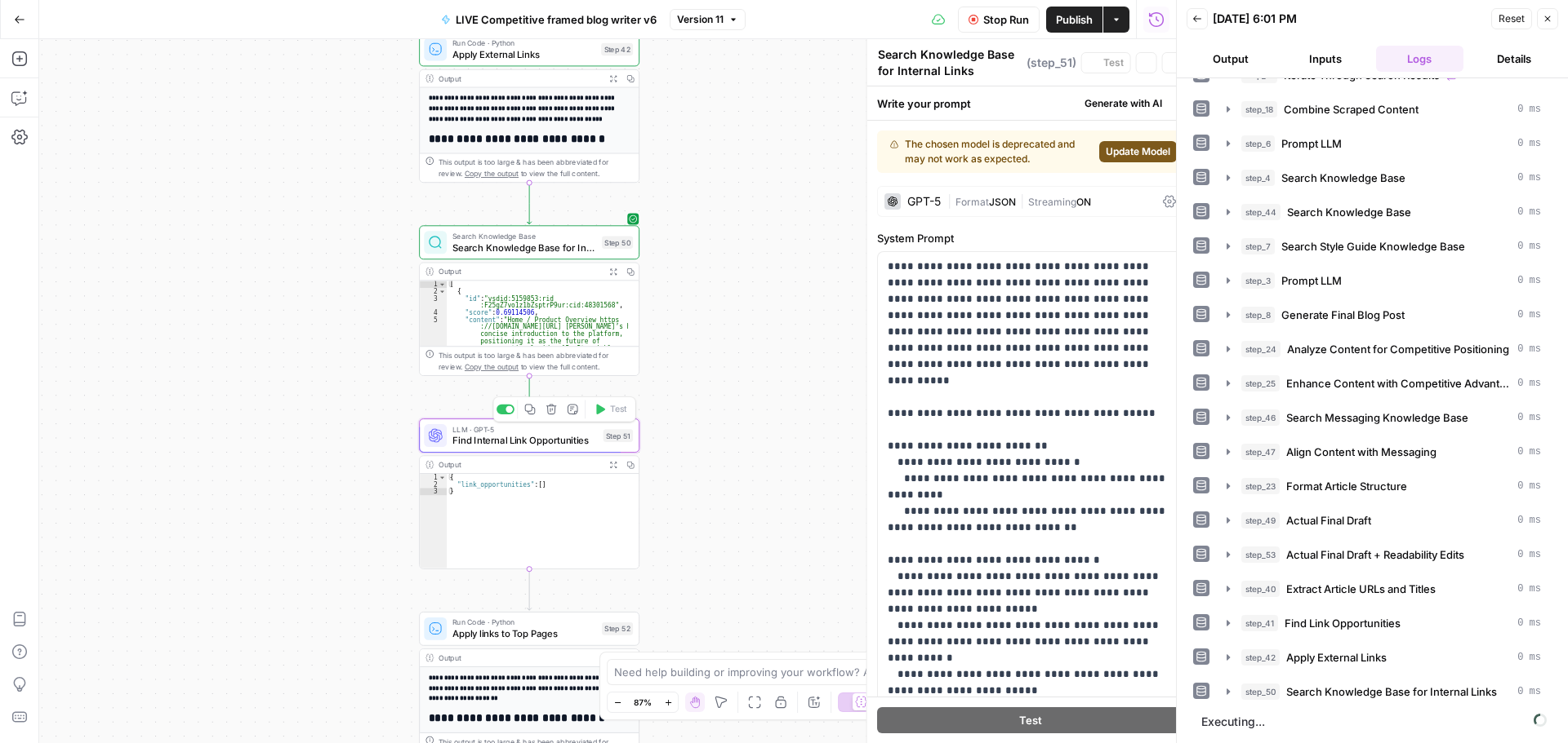
type textarea "Find Internal Link Opportunities"
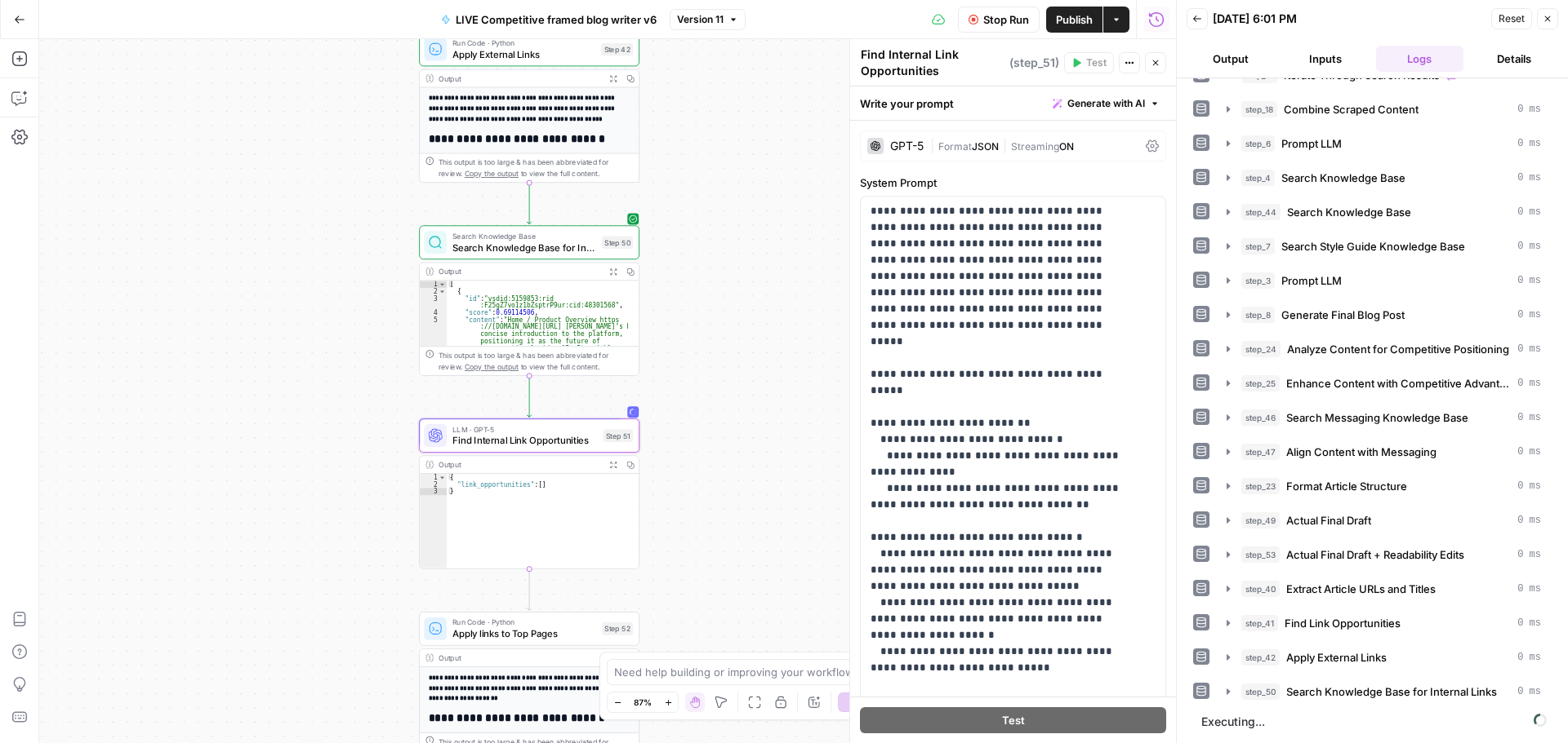
click at [953, 141] on span "Format" at bounding box center [955, 146] width 33 height 12
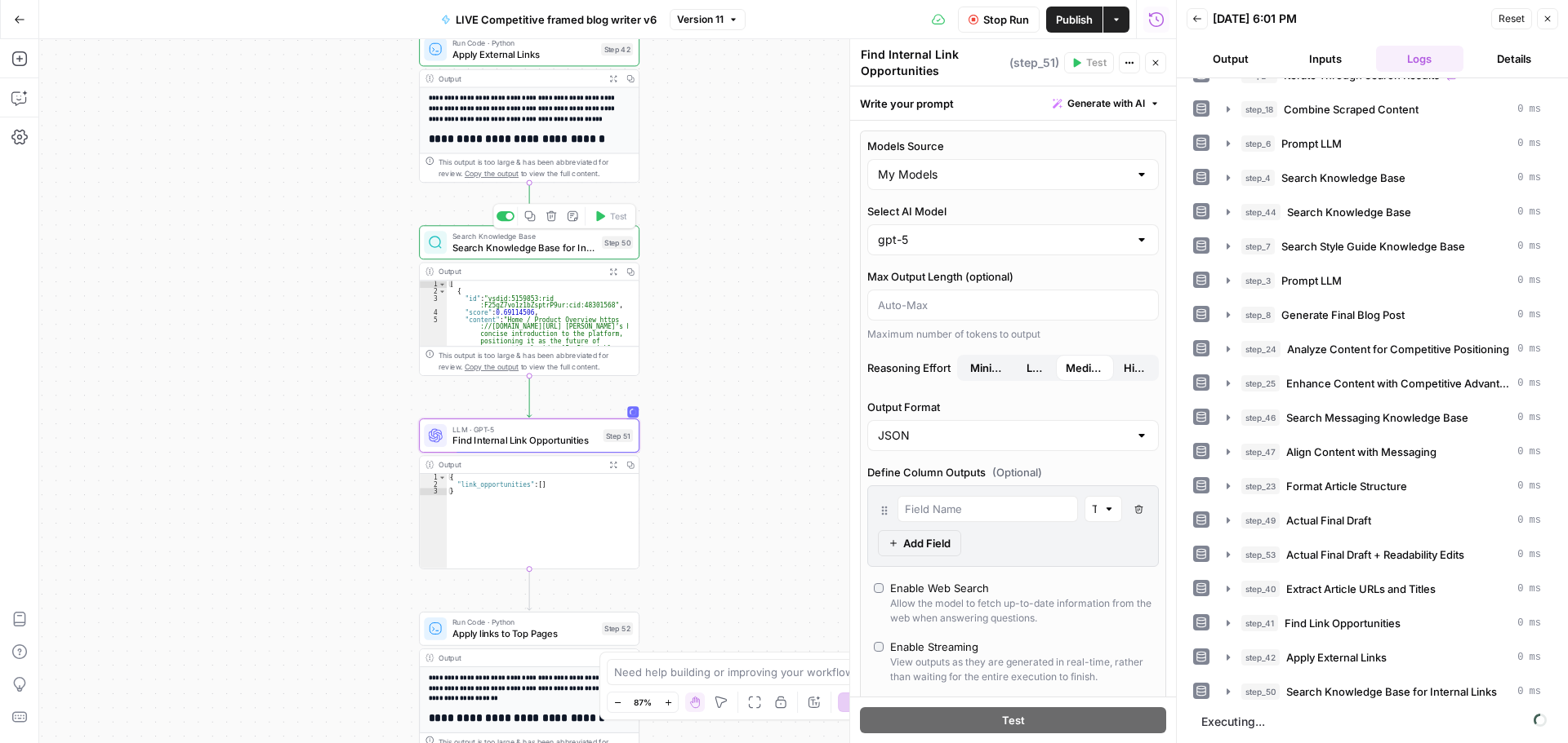
click at [549, 251] on span "Search Knowledge Base for Internal Links" at bounding box center [524, 248] width 144 height 14
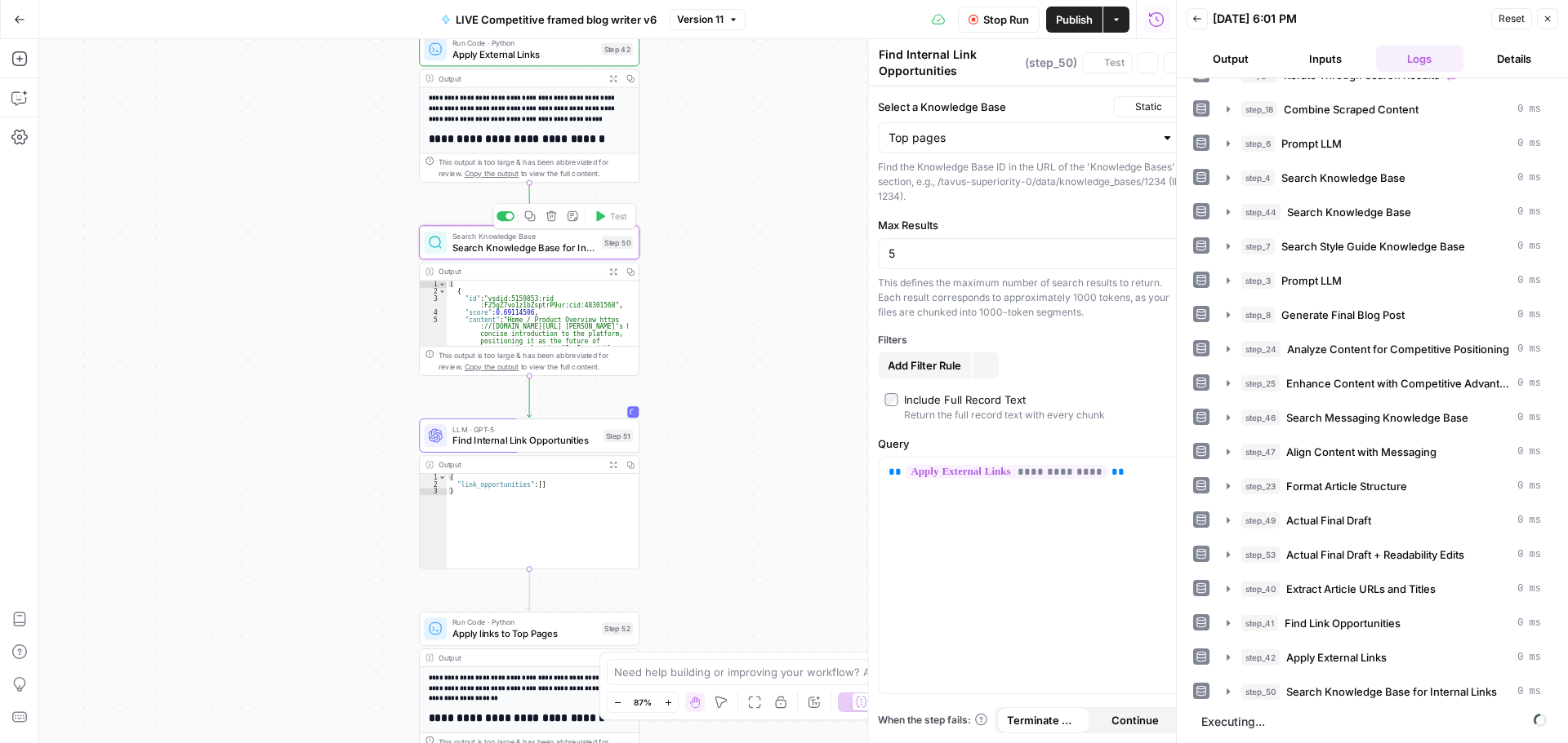
type textarea "Search Knowledge Base for Internal Links"
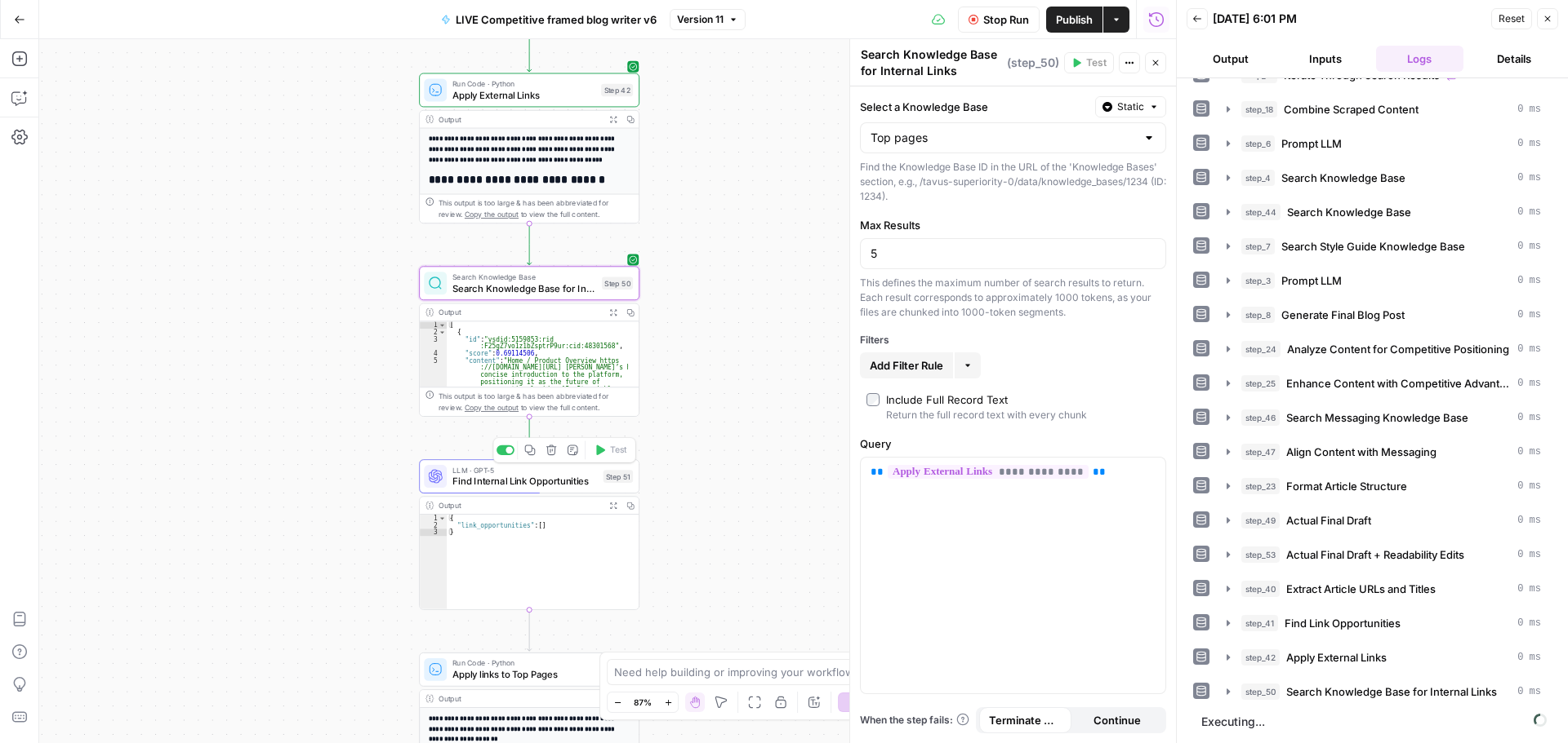
click at [545, 483] on span "Find Internal Link Opportunities" at bounding box center [525, 481] width 145 height 14
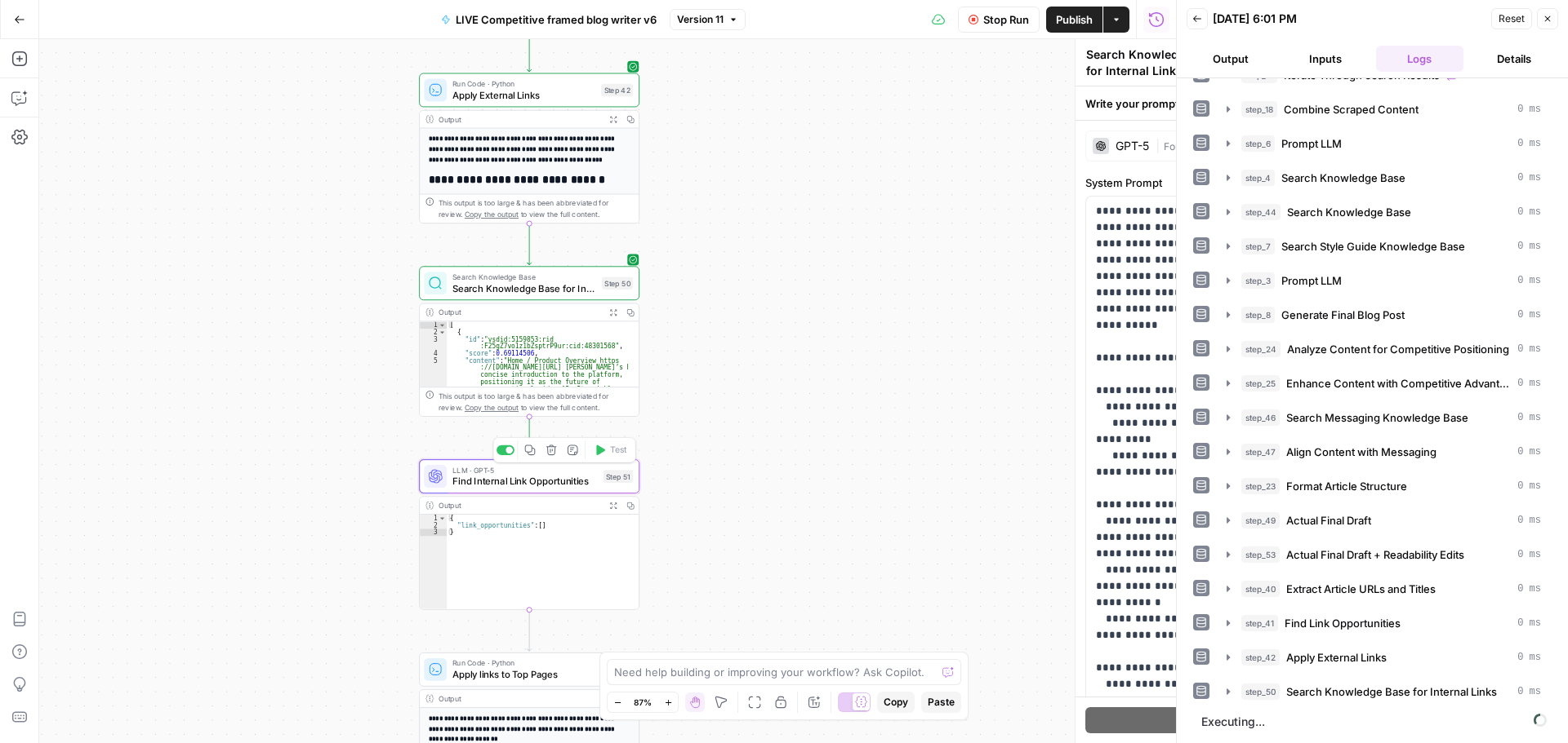
type textarea "Find Internal Link Opportunities"
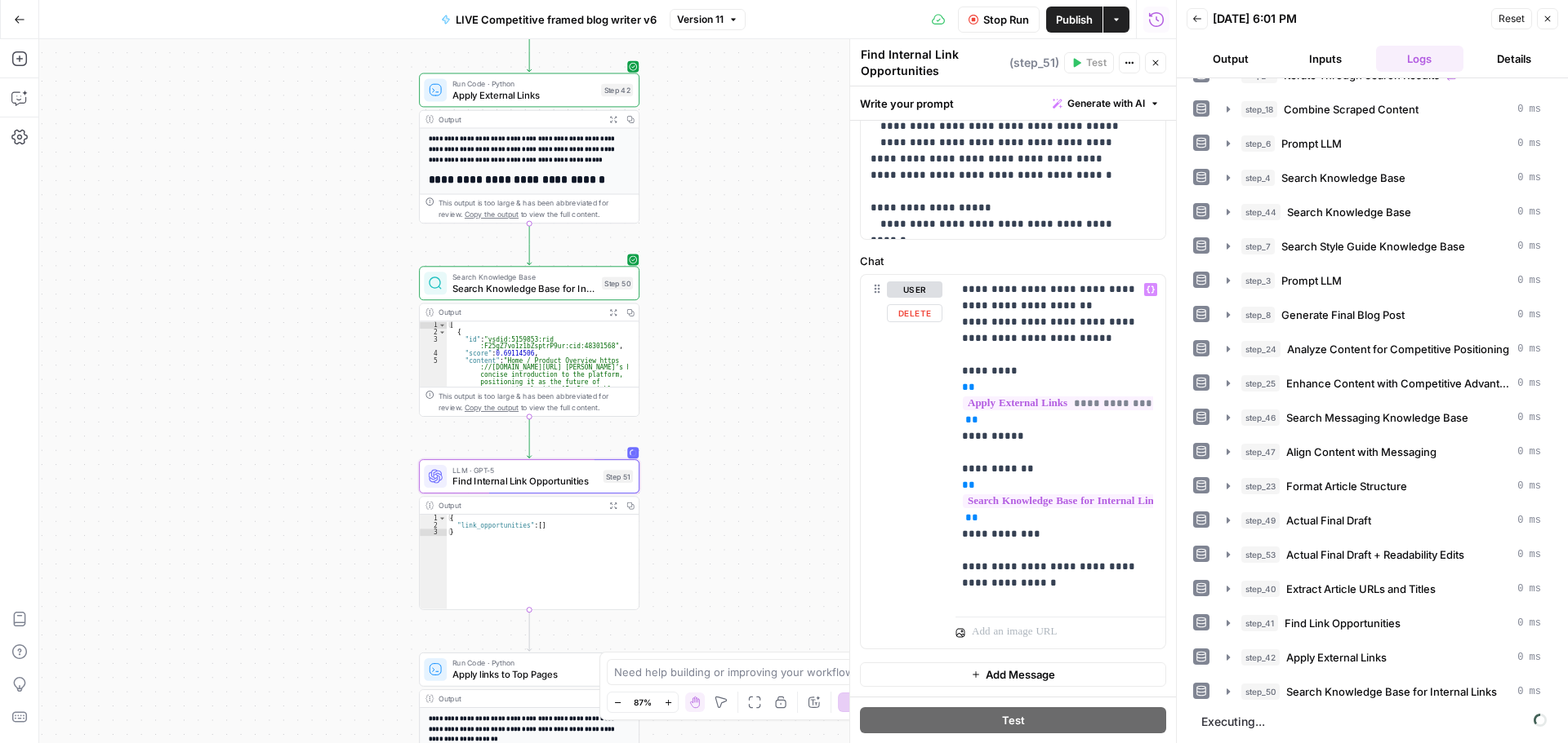
scroll to position [0, 0]
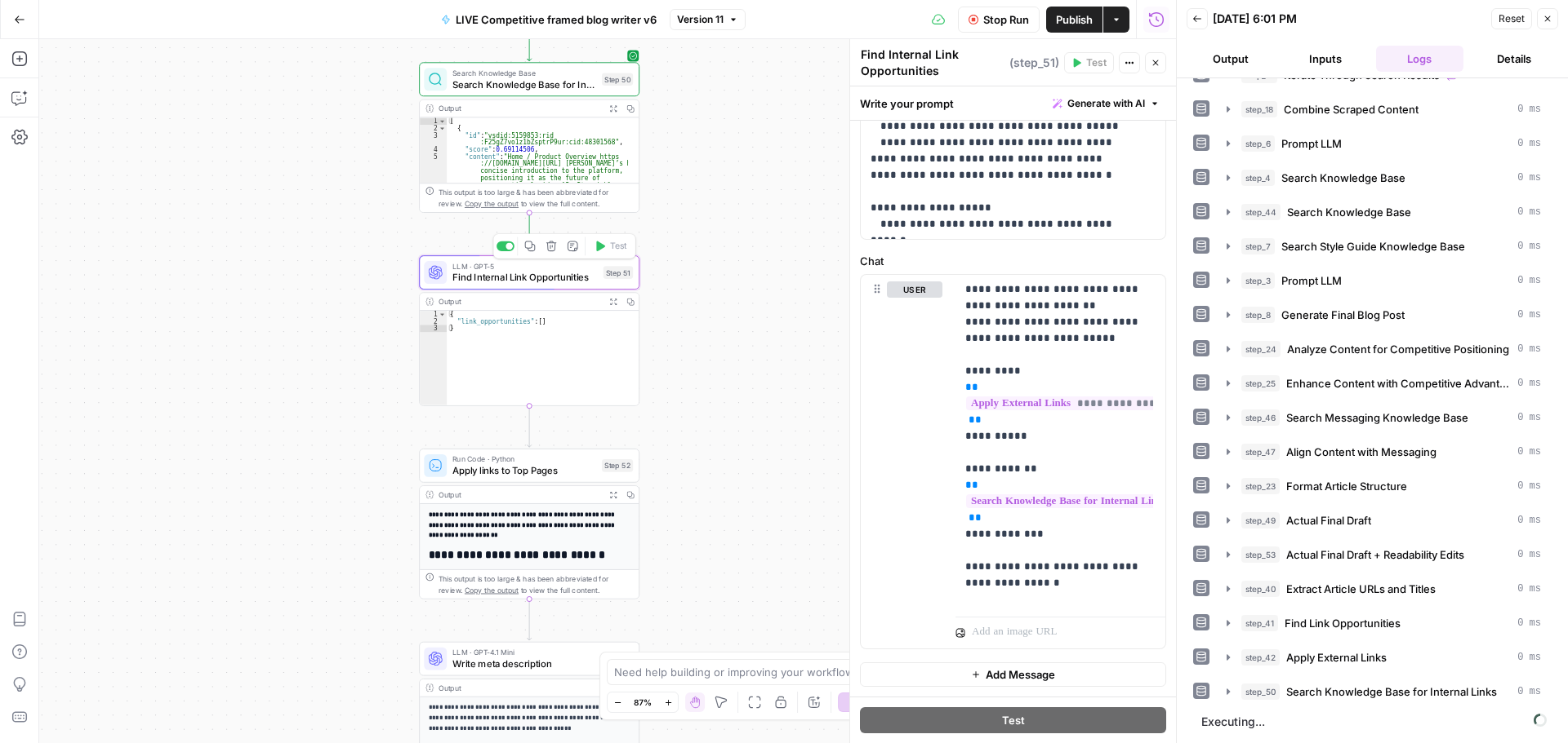
click at [497, 284] on span "Find Internal Link Opportunities" at bounding box center [525, 276] width 145 height 14
click at [575, 278] on span "Find Internal Link Opportunities" at bounding box center [525, 276] width 145 height 14
click at [977, 19] on button "Stop Run" at bounding box center [998, 19] width 81 height 26
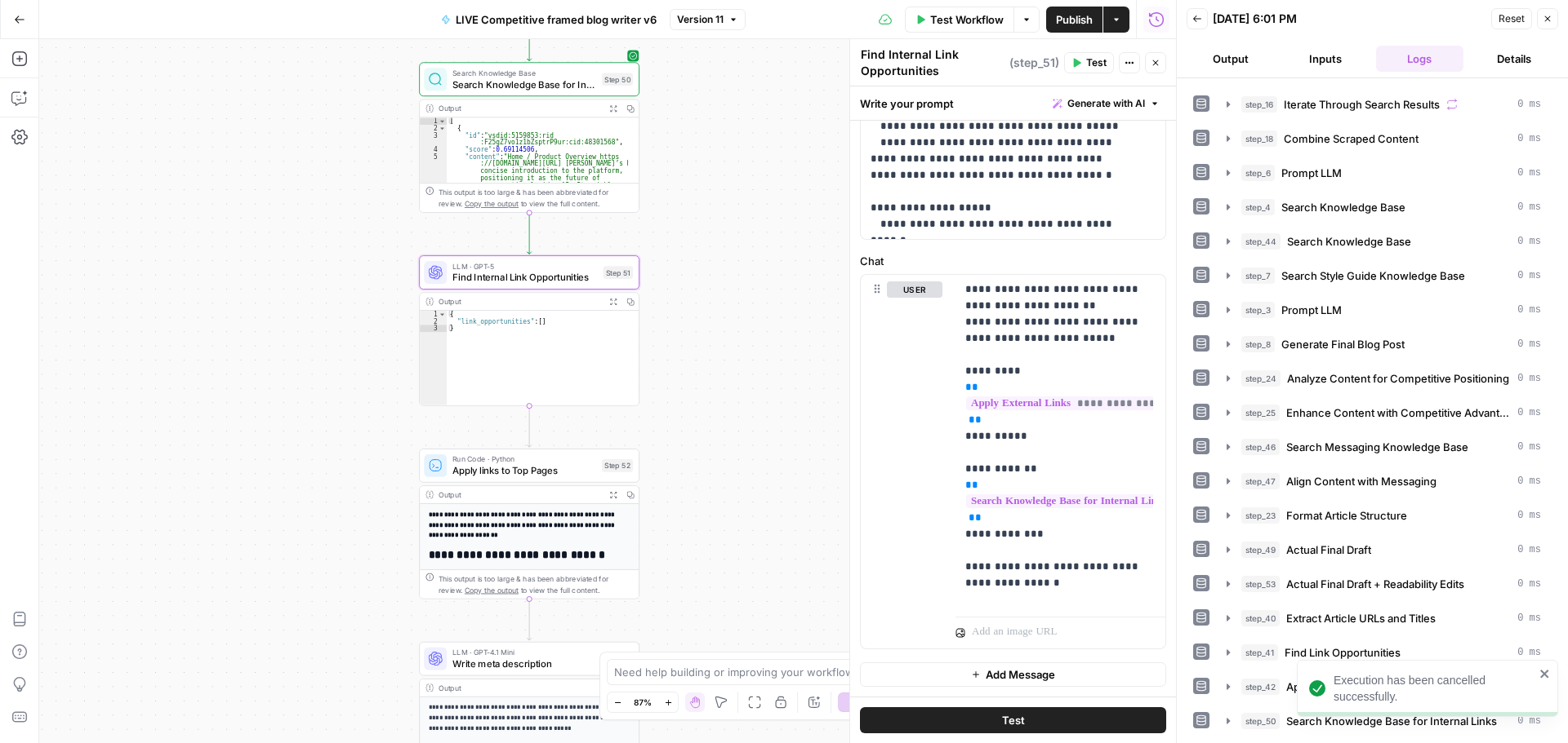
scroll to position [31, 0]
click at [610, 250] on span "Test" at bounding box center [619, 247] width 17 height 13
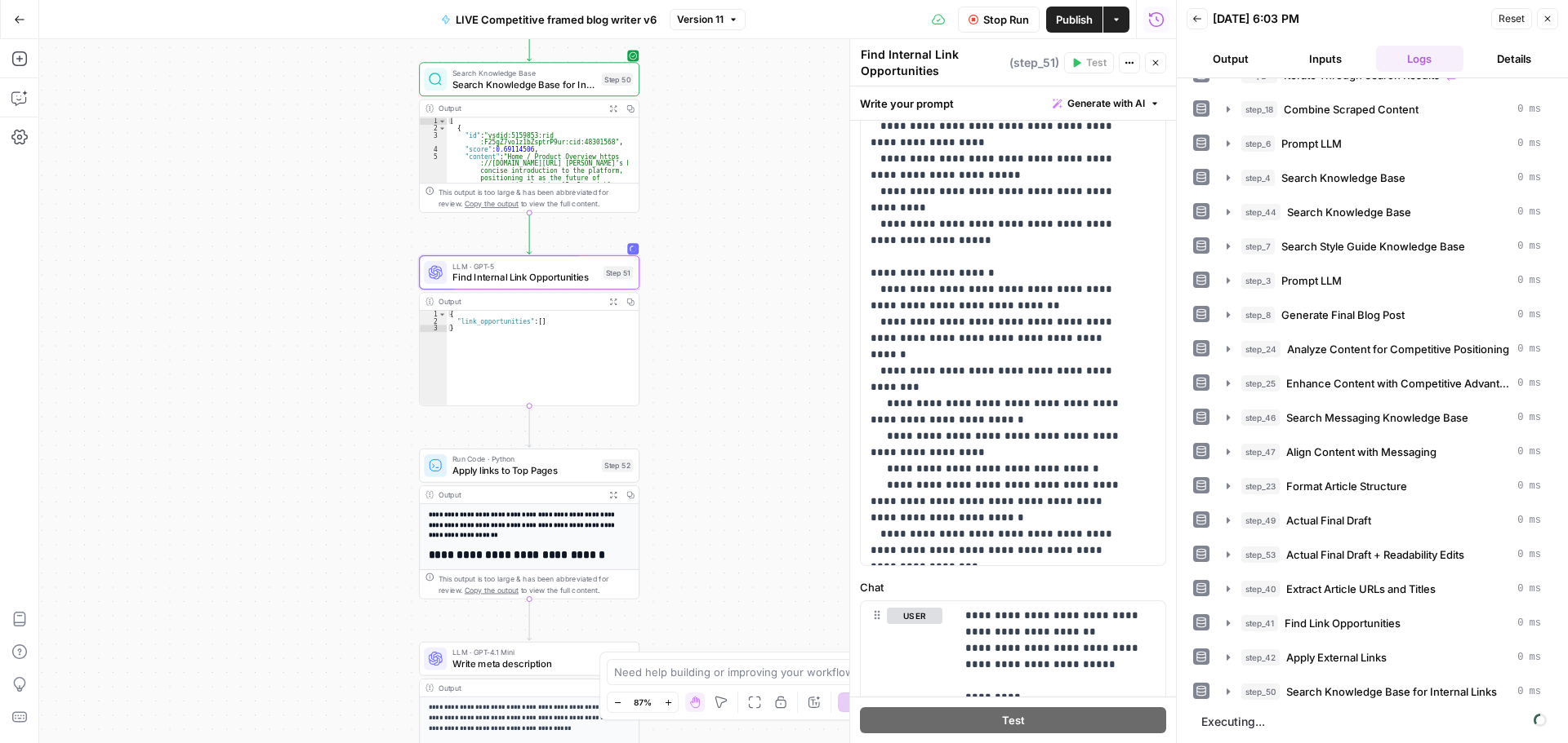
scroll to position [0, 0]
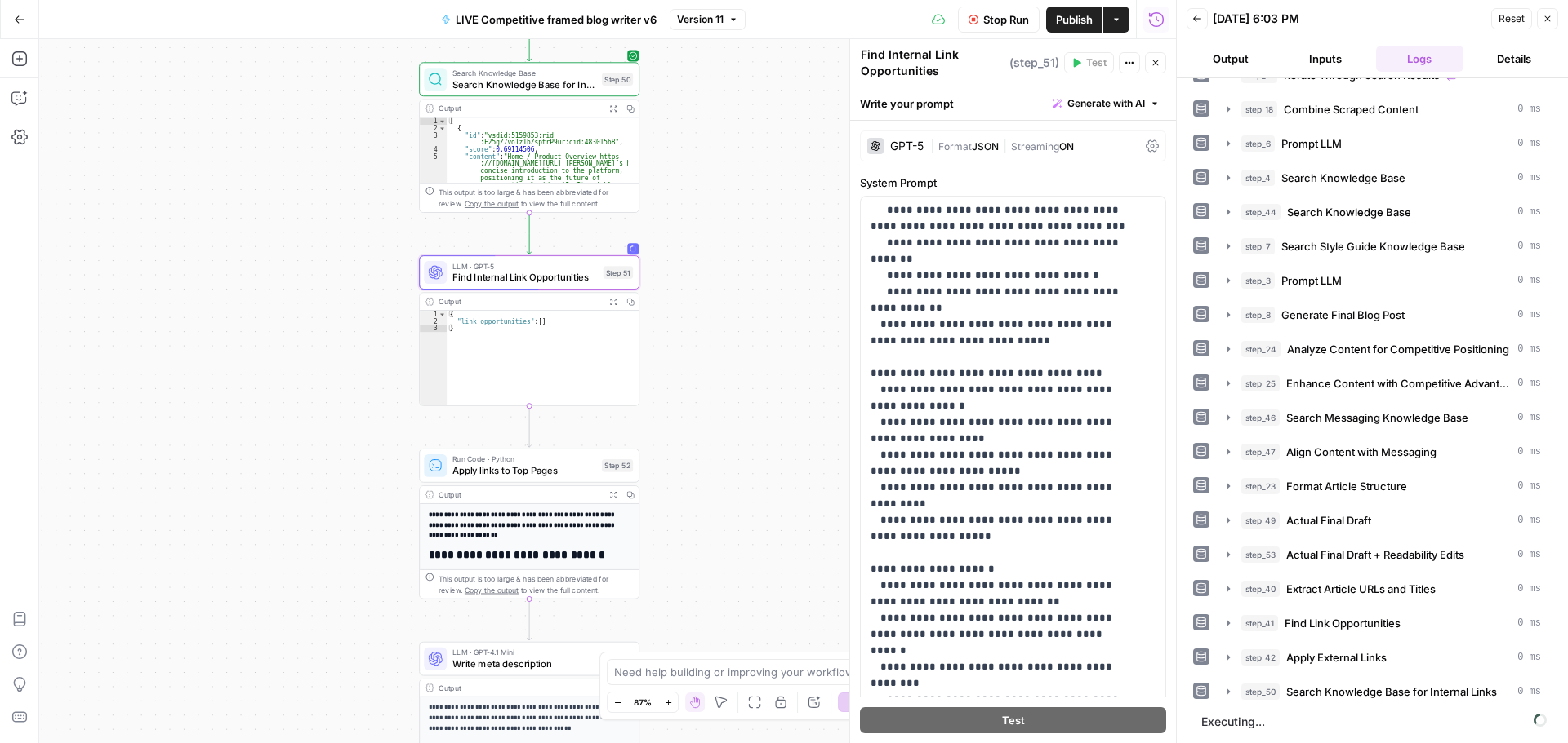
click at [948, 151] on span "Format" at bounding box center [955, 146] width 33 height 12
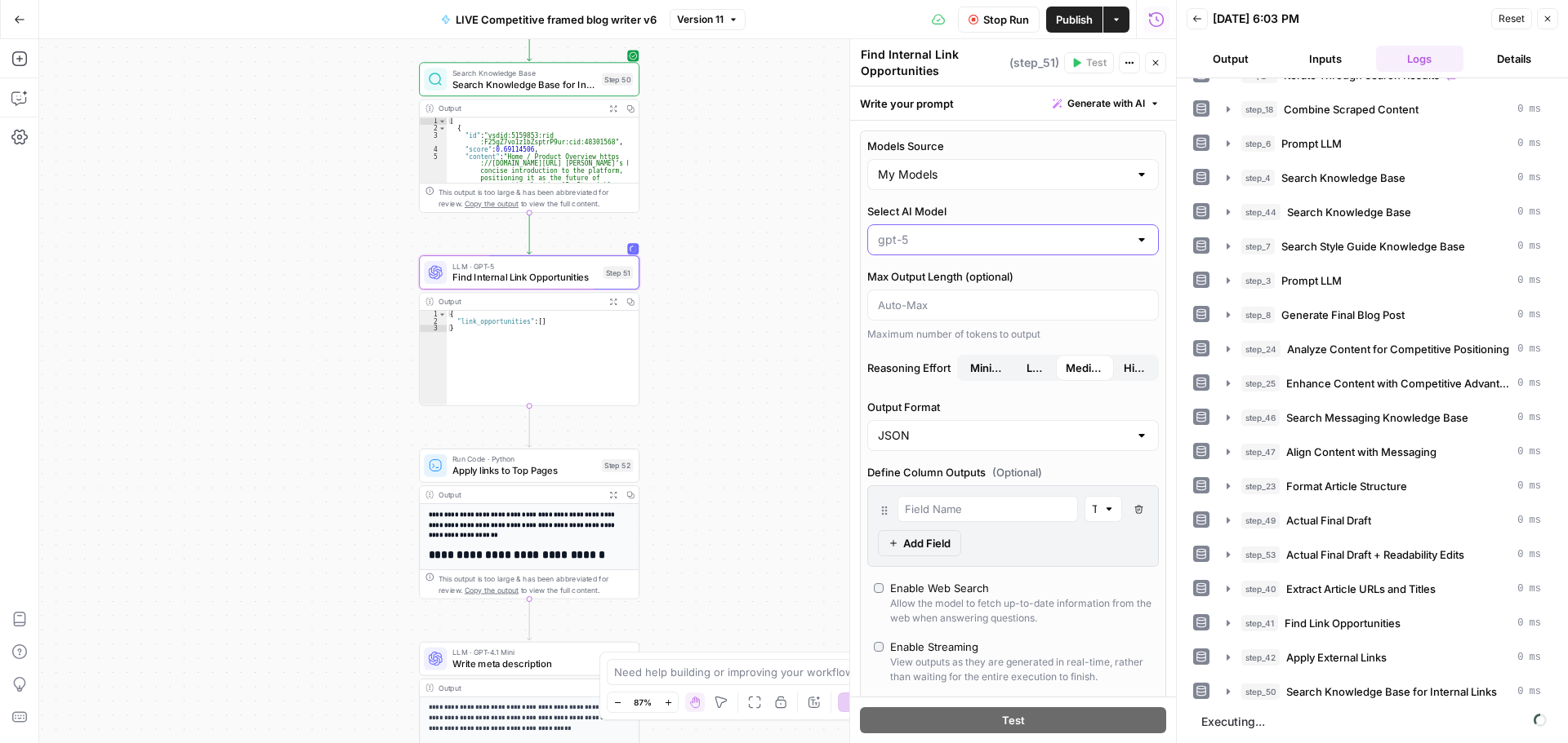
click at [956, 238] on input "Select AI Model" at bounding box center [1003, 239] width 251 height 16
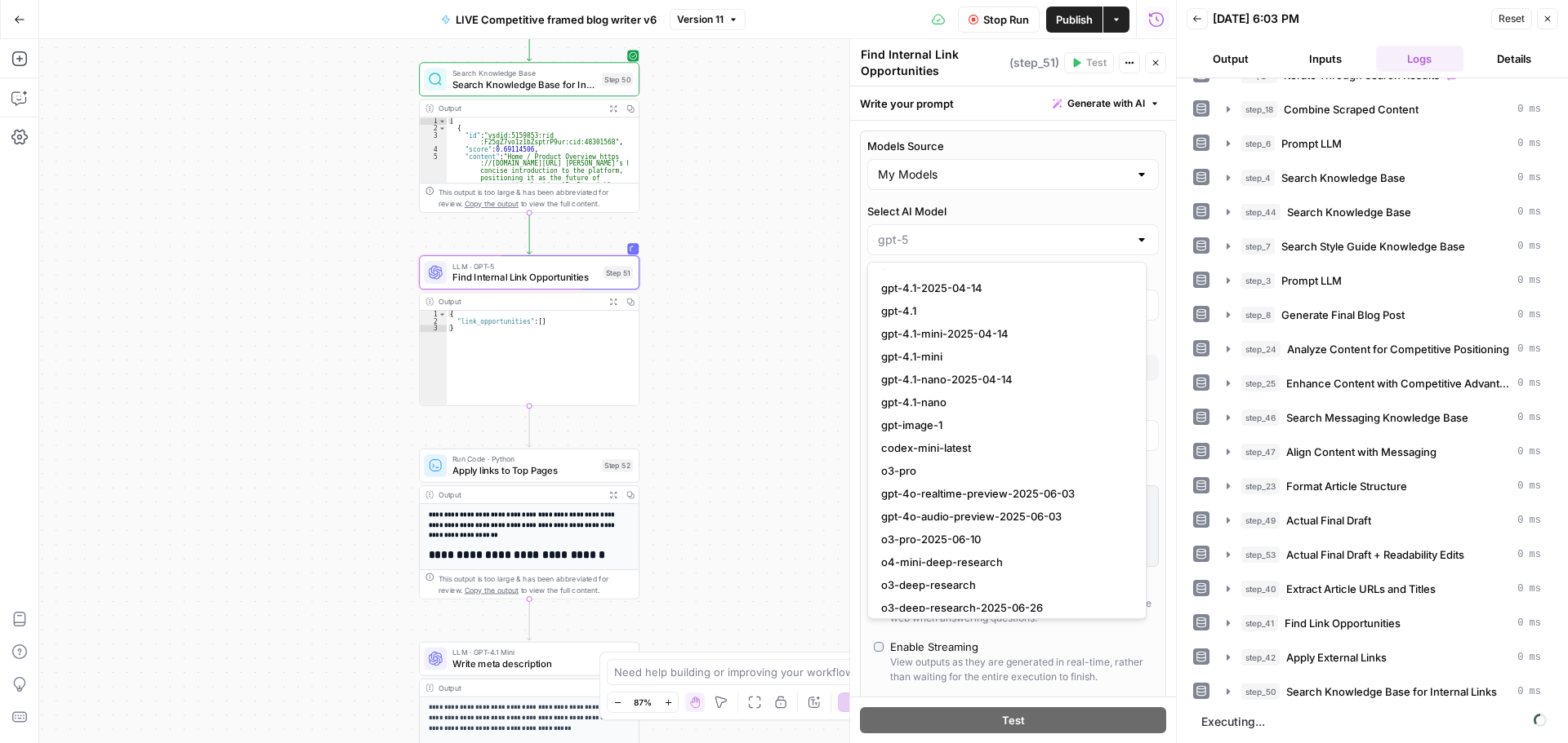
scroll to position [1335, 0]
type input "gpt-4.1"
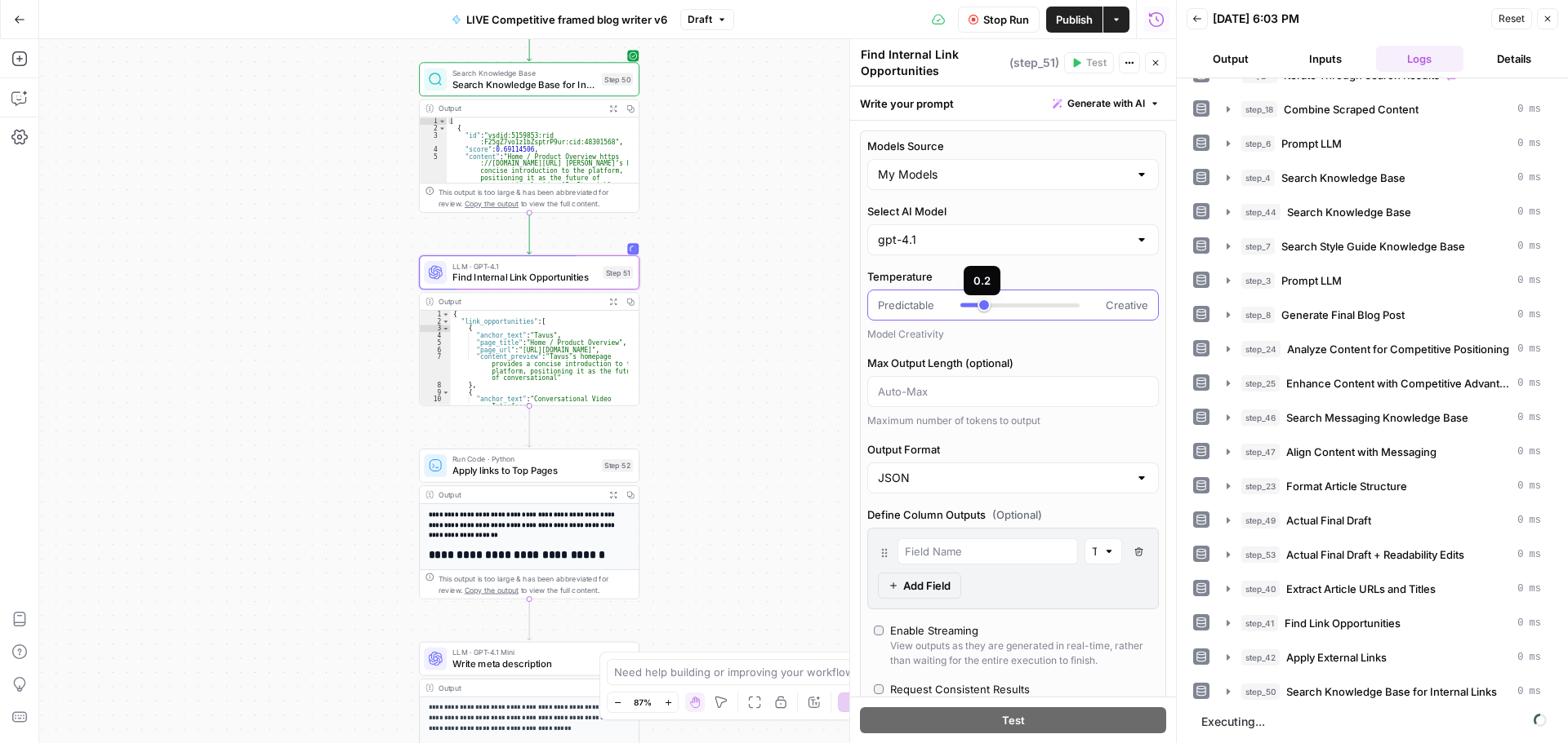
type input "***"
click at [976, 315] on div "Predictable Creative" at bounding box center [1012, 305] width 292 height 31
click at [1001, 25] on div "Cancel the current test to test again." at bounding box center [1089, 30] width 188 height 16
click at [981, 19] on button "Stop Run" at bounding box center [998, 19] width 81 height 26
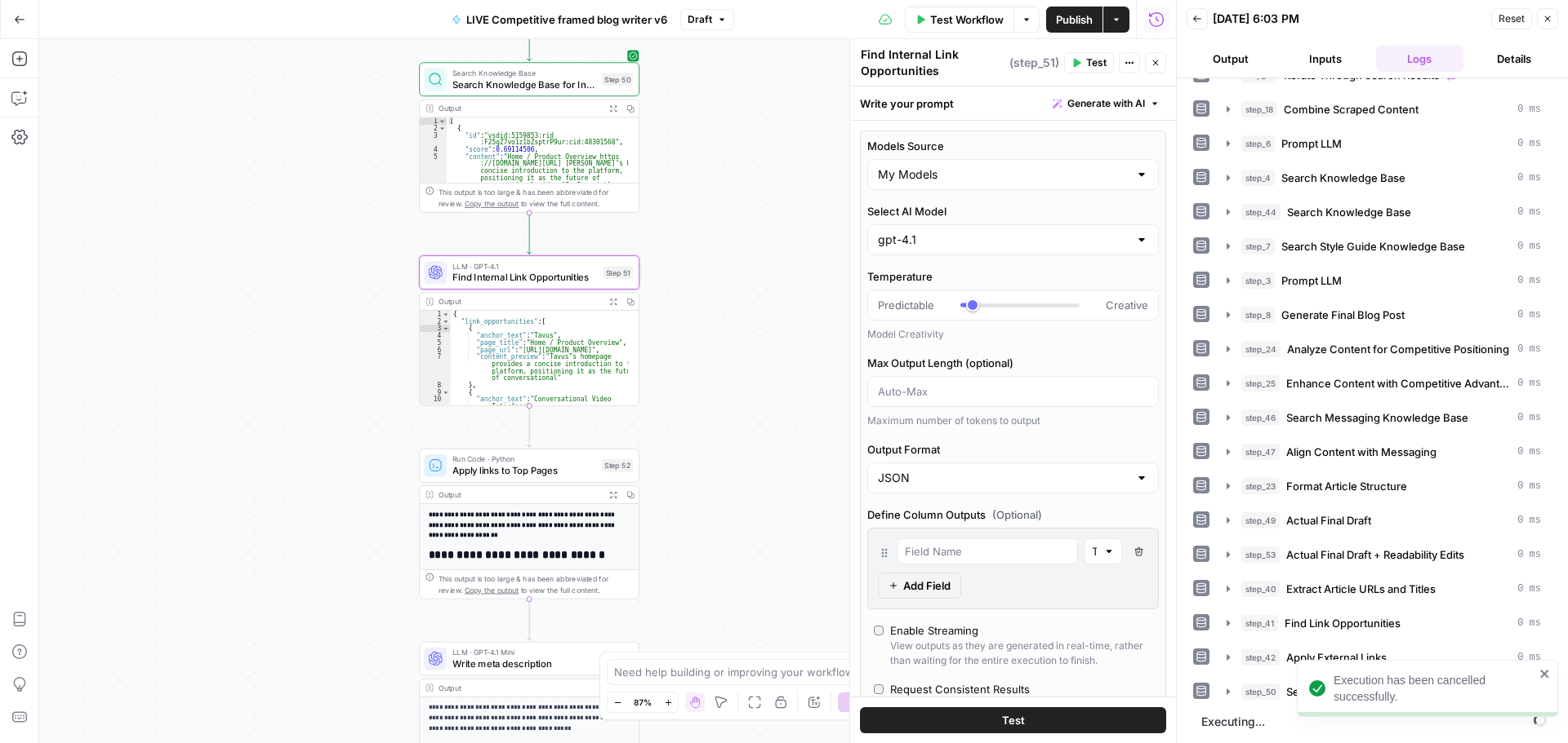
scroll to position [31, 0]
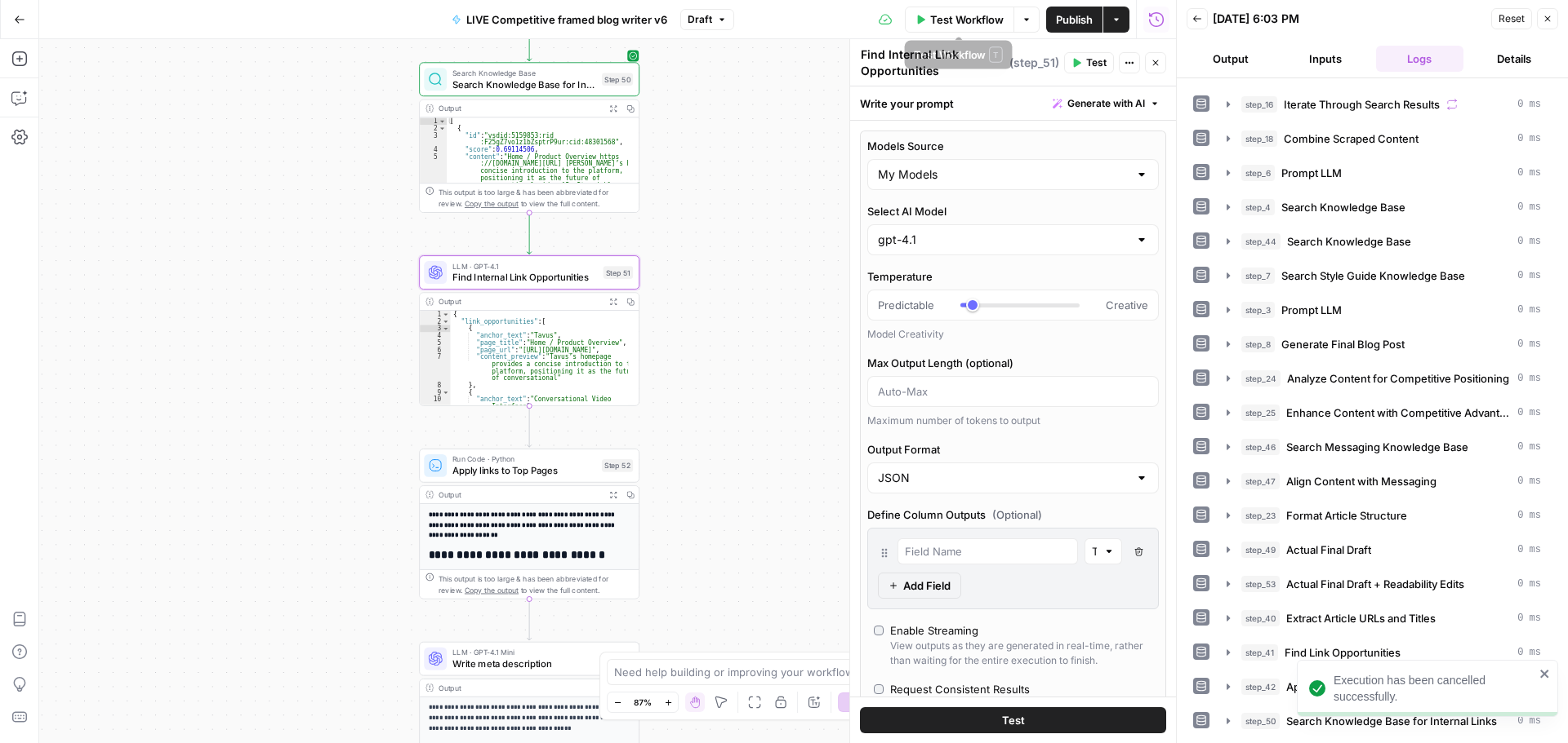
click at [944, 19] on span "Test Workflow" at bounding box center [966, 19] width 74 height 16
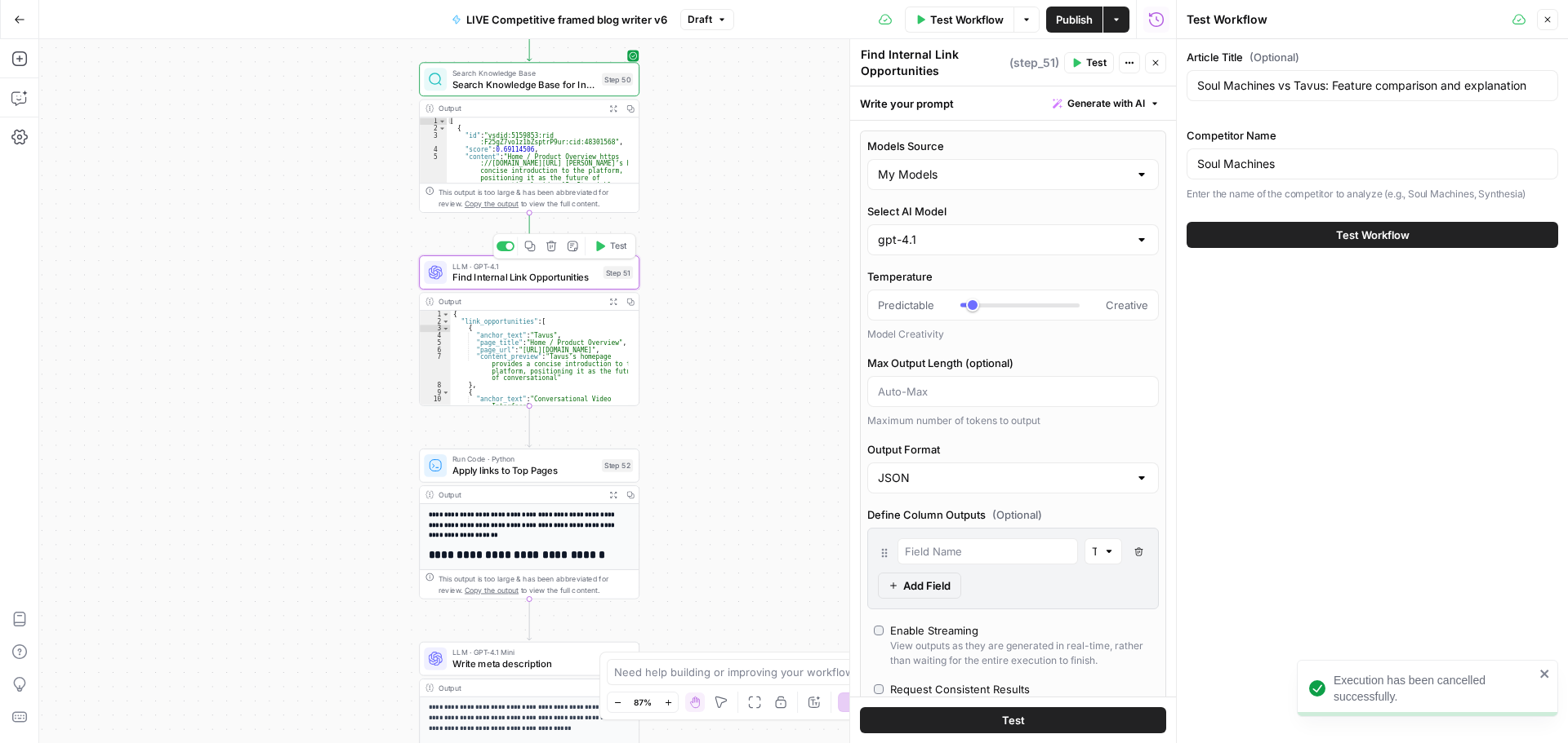
click at [615, 248] on span "Test" at bounding box center [619, 247] width 17 height 13
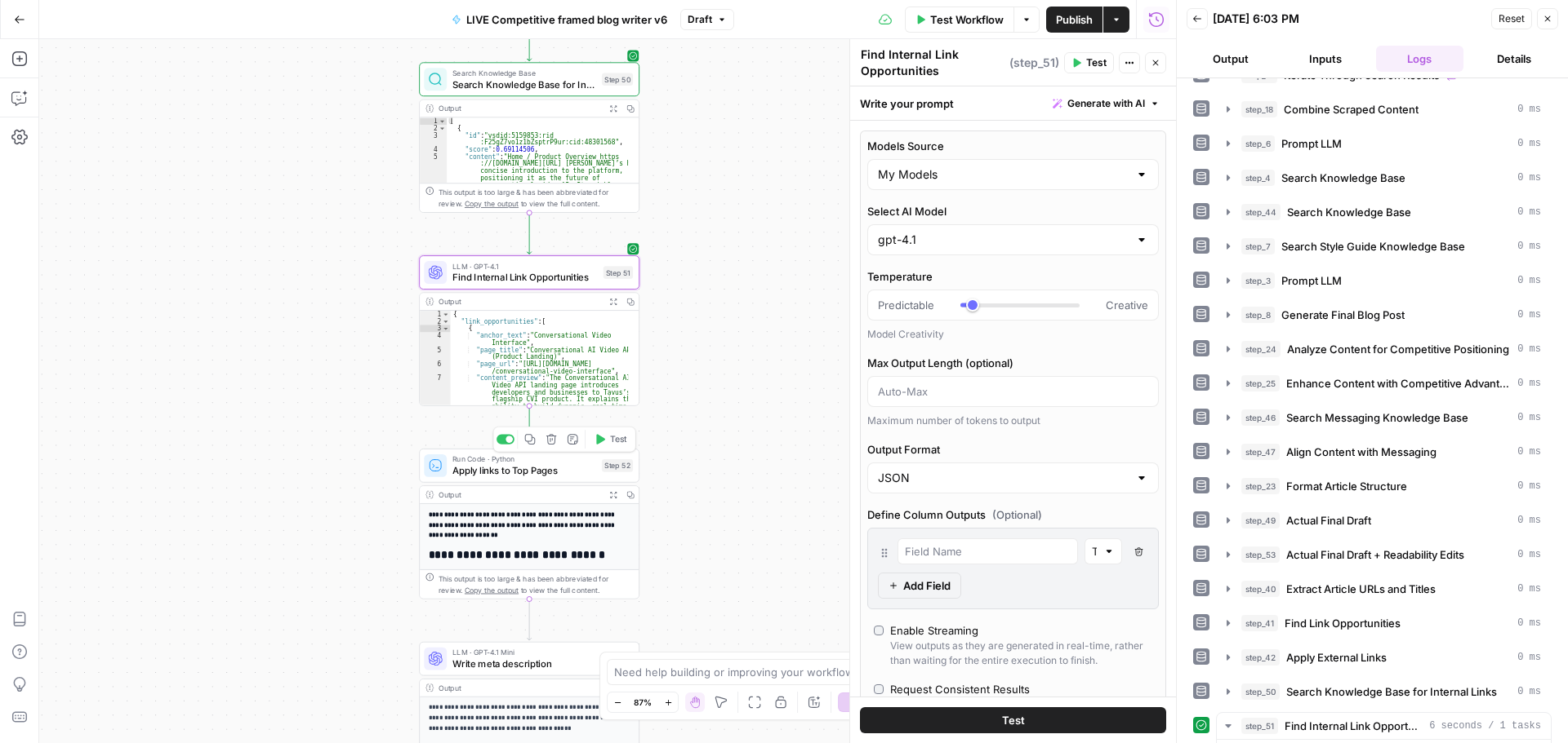
click at [604, 445] on icon "button" at bounding box center [599, 440] width 11 height 11
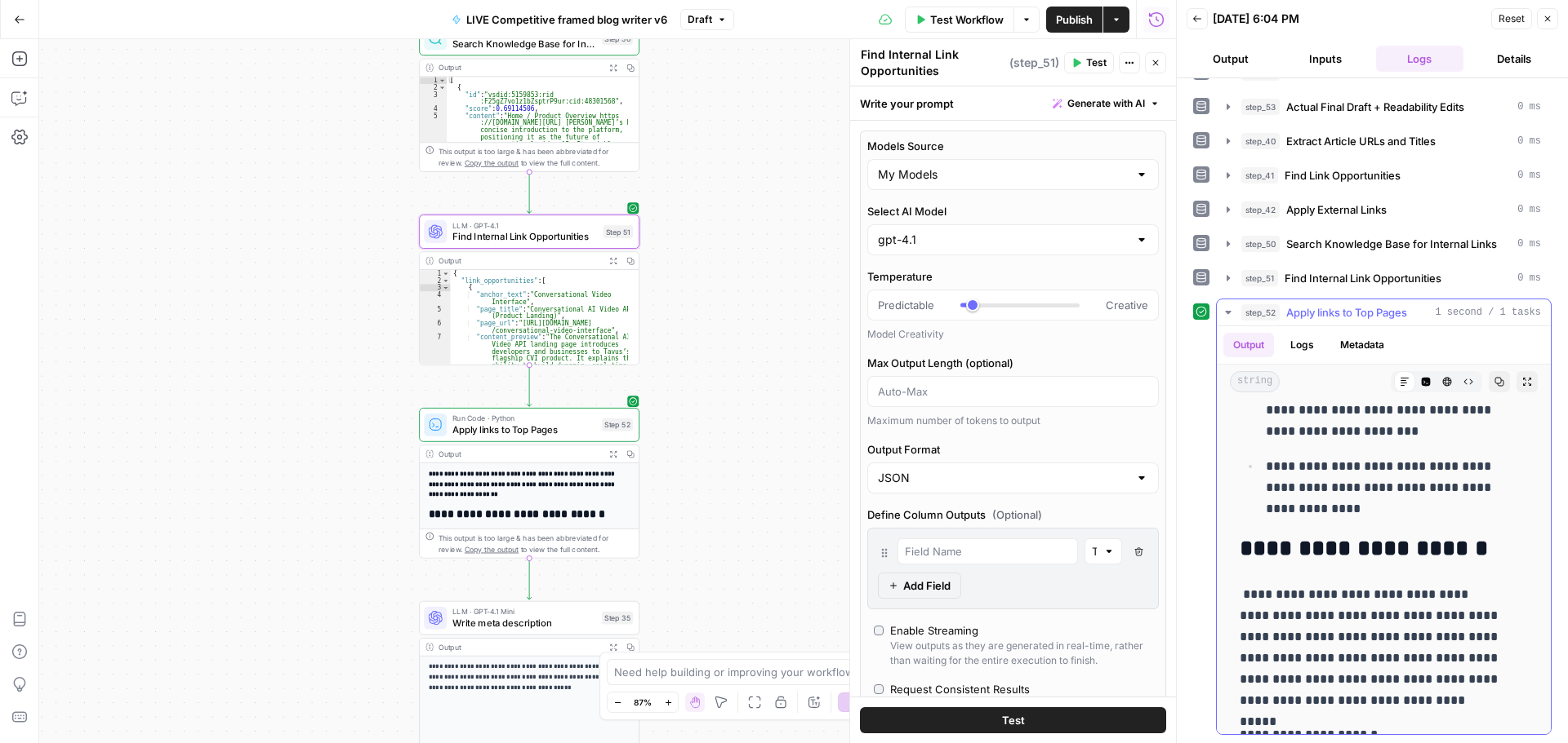
scroll to position [7756, 0]
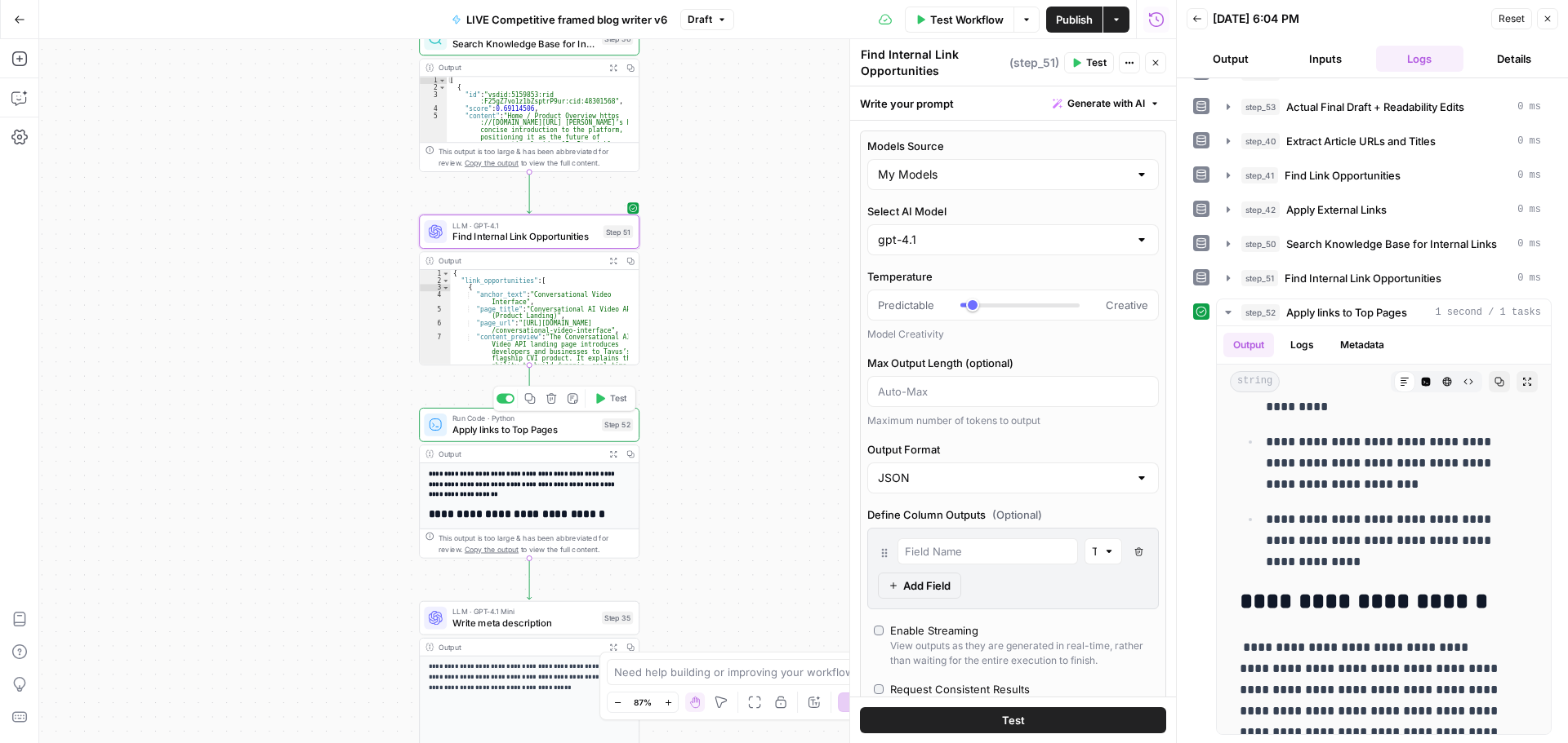
click at [519, 433] on span "Apply links to Top Pages" at bounding box center [524, 429] width 144 height 14
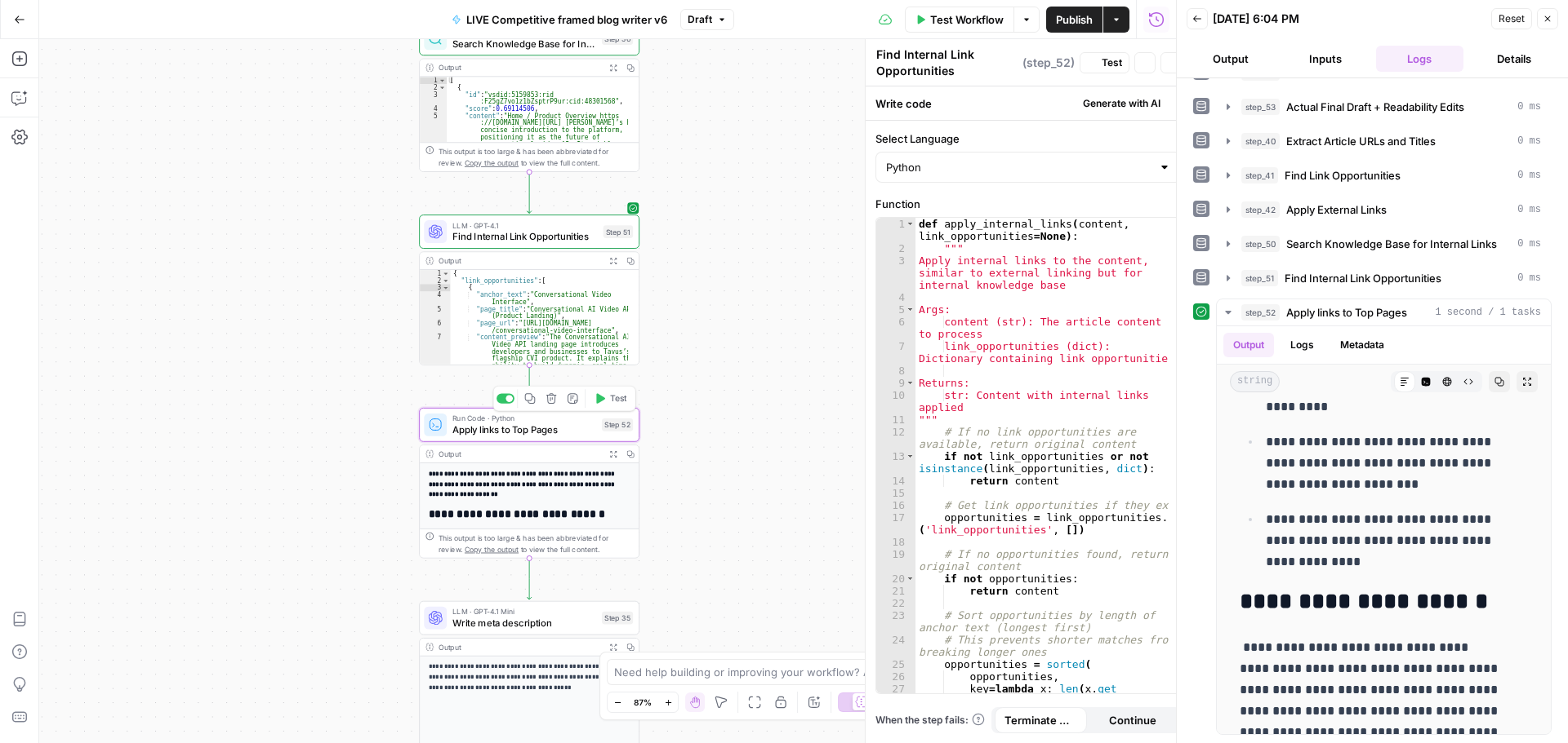
type textarea "Apply links to Top Pages"
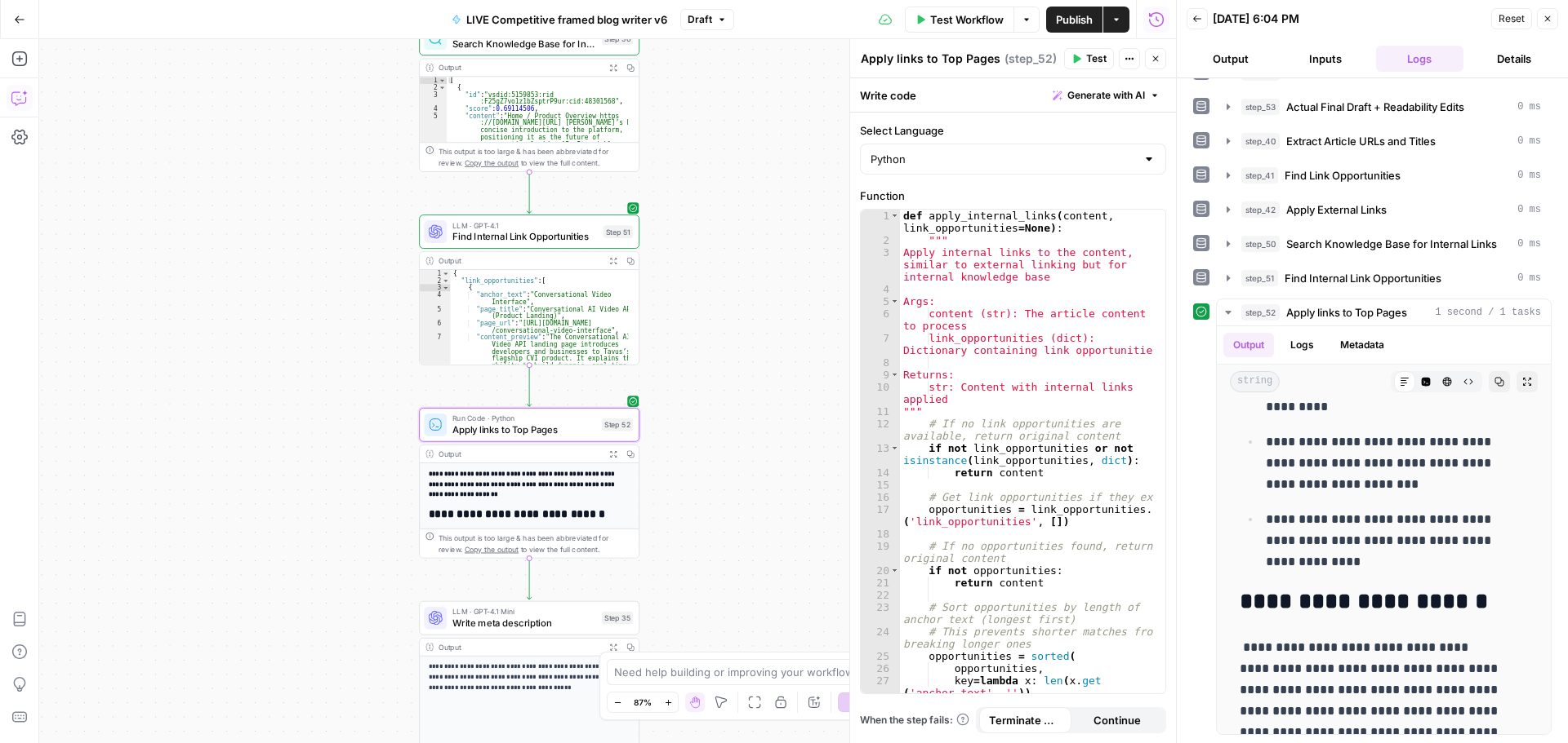
click at [20, 98] on icon "button" at bounding box center [19, 98] width 16 height 16
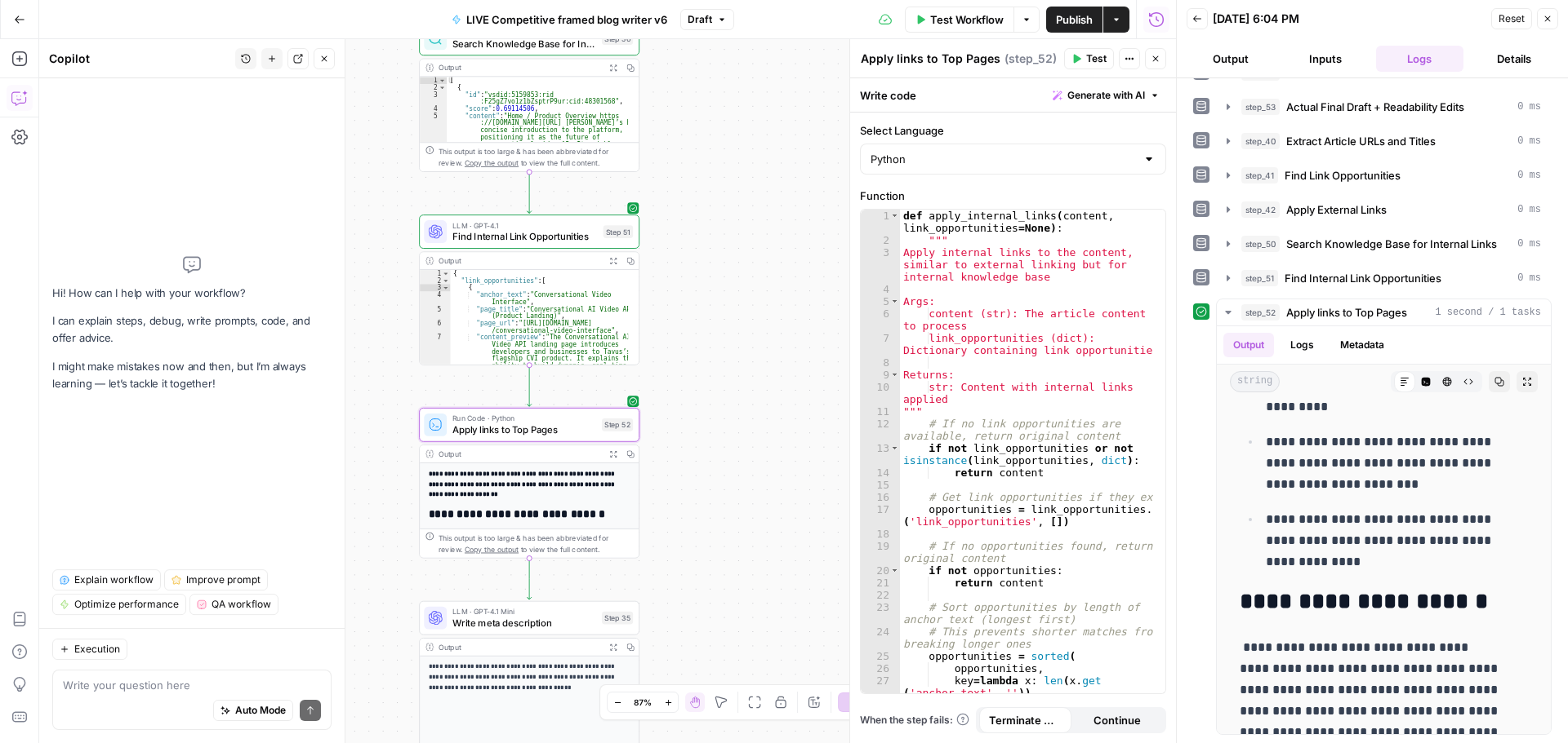
click at [184, 701] on div "Auto Mode Send" at bounding box center [192, 711] width 258 height 36
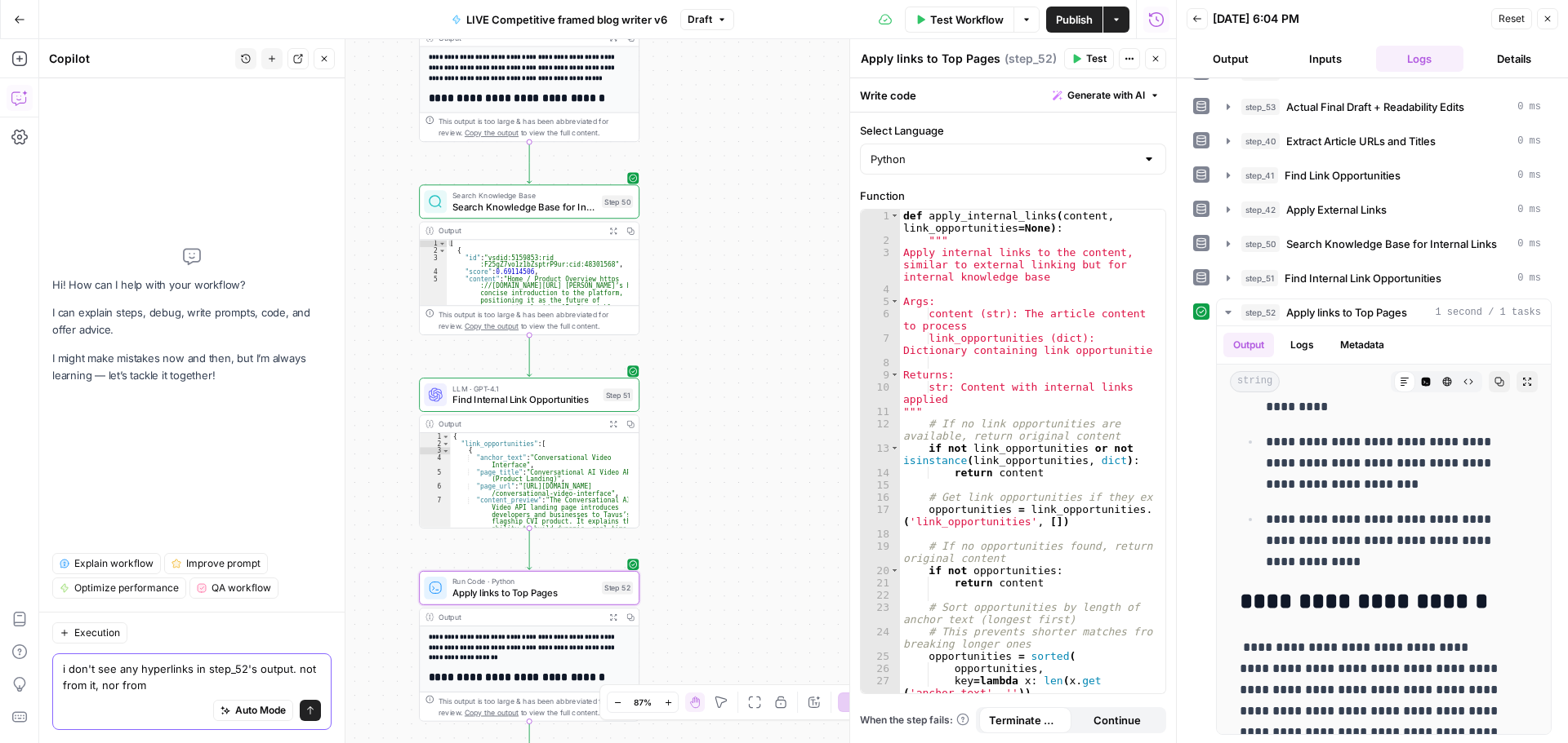
drag, startPoint x: 170, startPoint y: 687, endPoint x: 122, endPoint y: 693, distance: 48.4
click at [122, 693] on div "i don't see any hyperlinks in step_52's output. not from it, nor from i don't s…" at bounding box center [192, 692] width 279 height 76
type textarea "i don't see any hyperlinks in step_52's output. not from it, nor the ones from …"
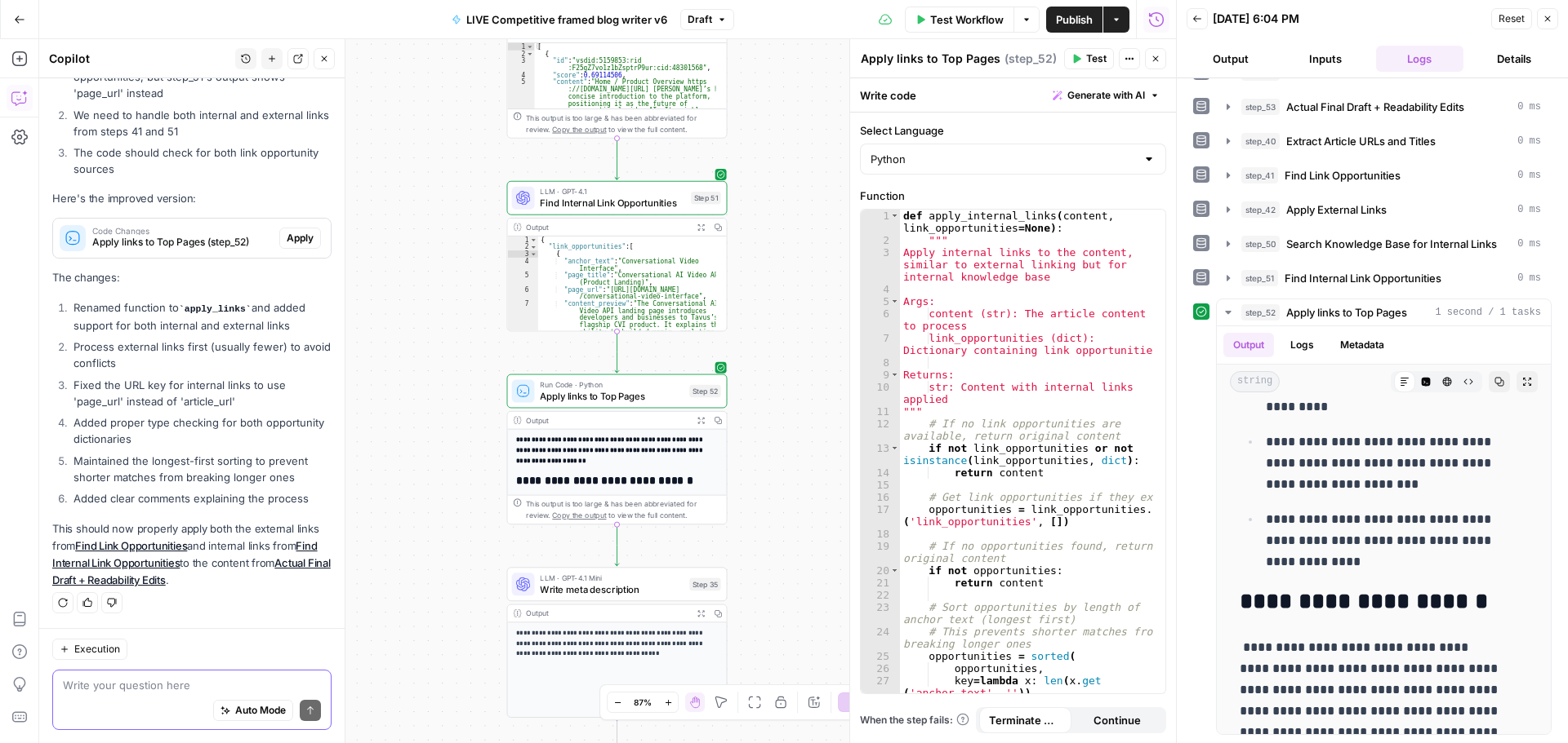
scroll to position [191, 0]
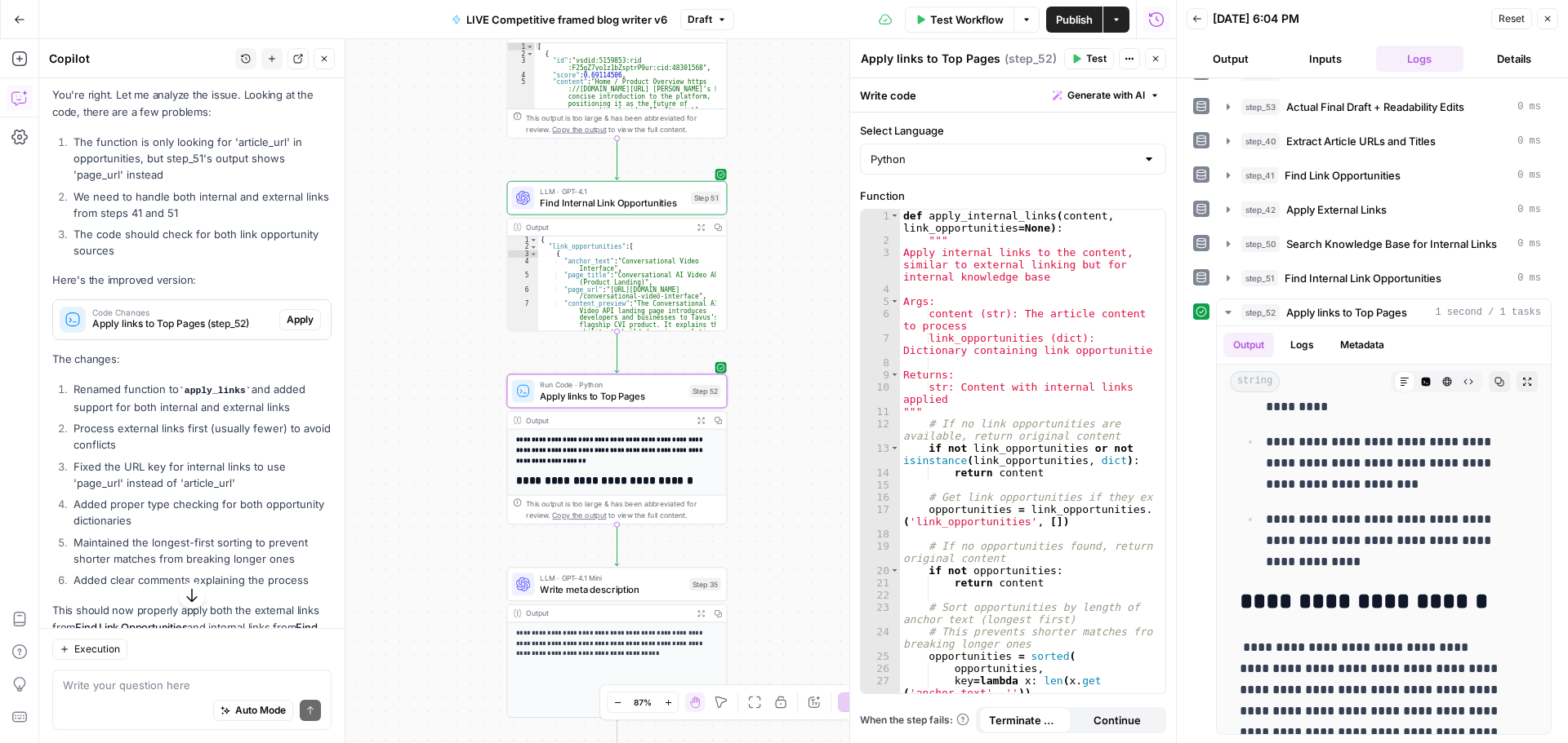
click at [287, 320] on span "Apply" at bounding box center [300, 319] width 27 height 14
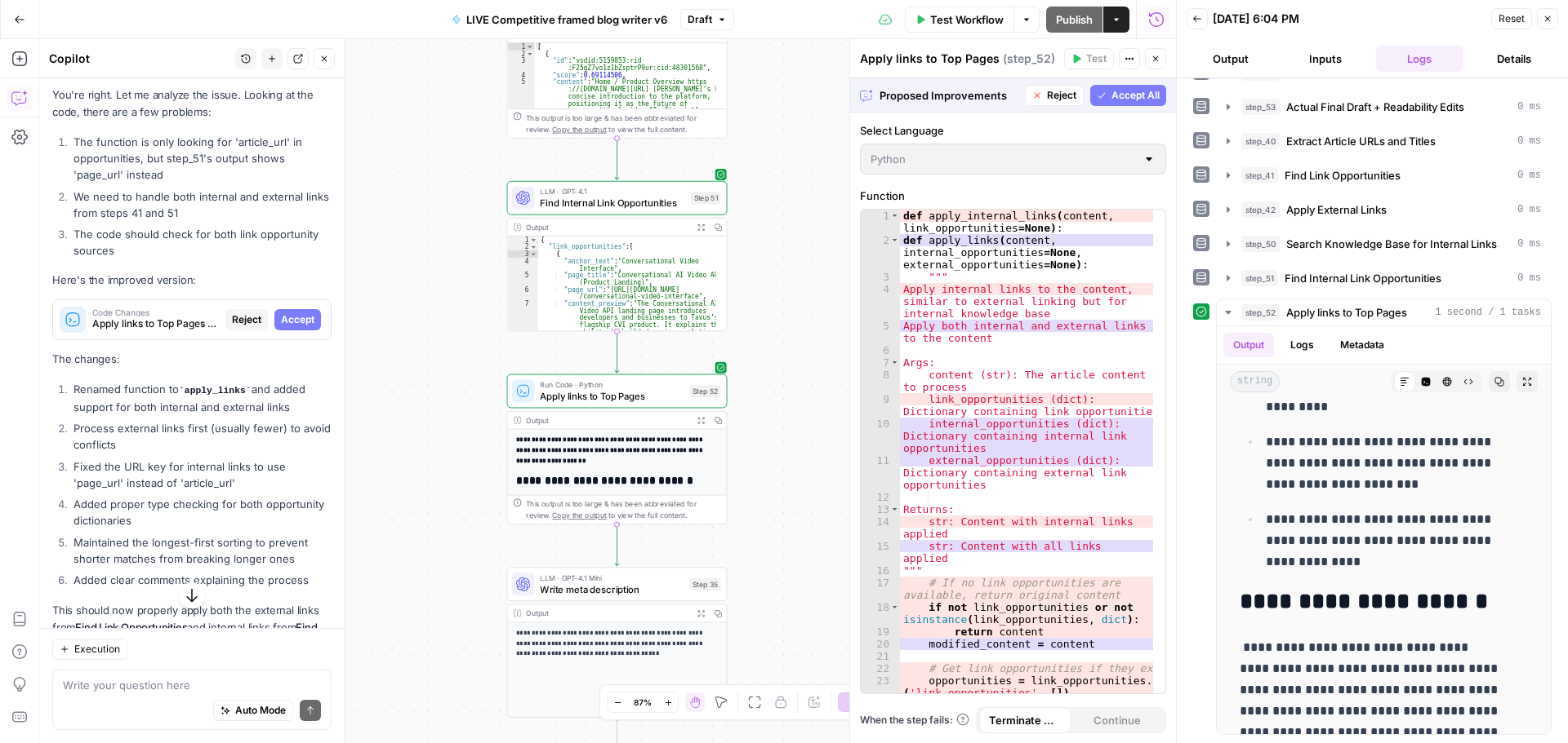
click at [1122, 97] on span "Accept All" at bounding box center [1136, 95] width 48 height 14
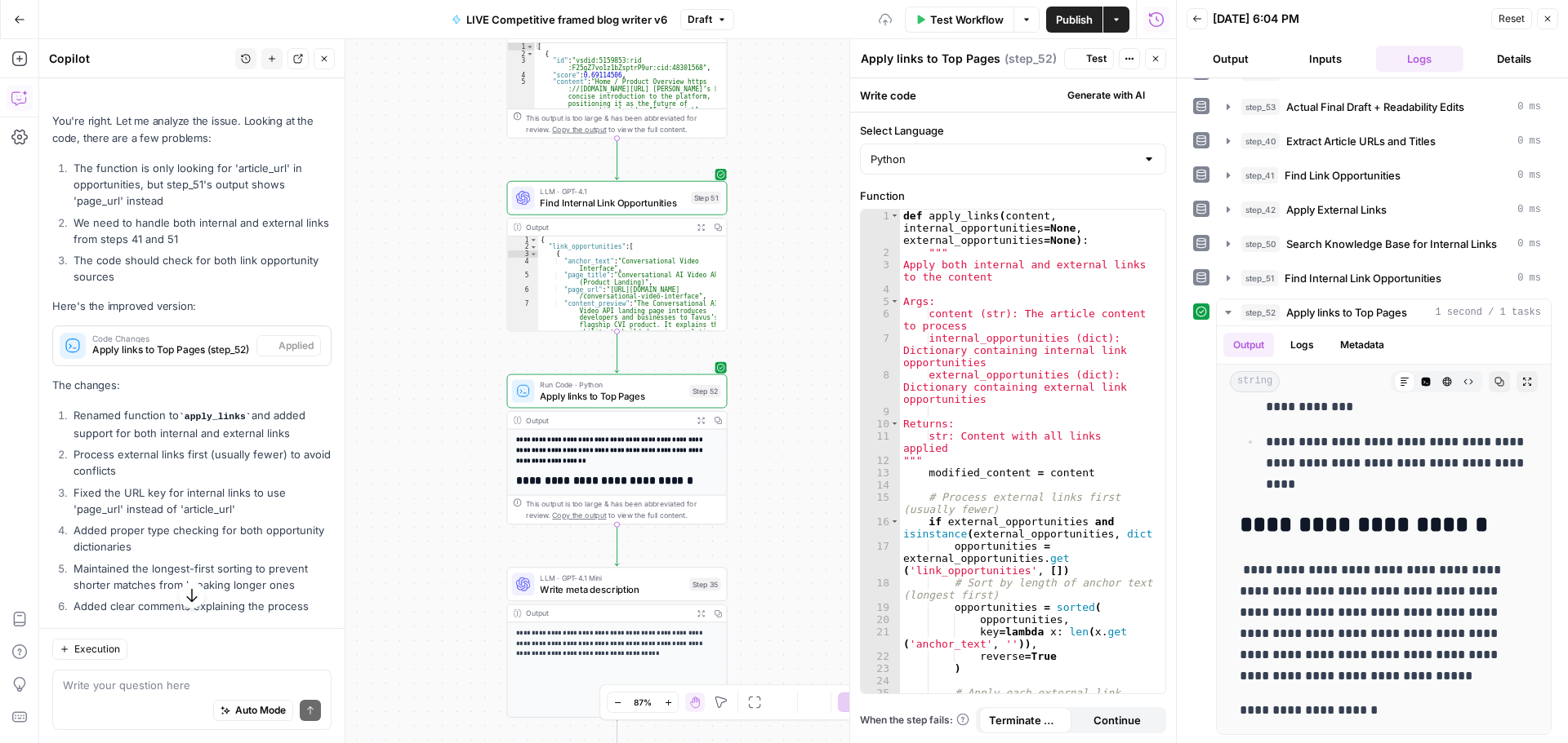
scroll to position [217, 0]
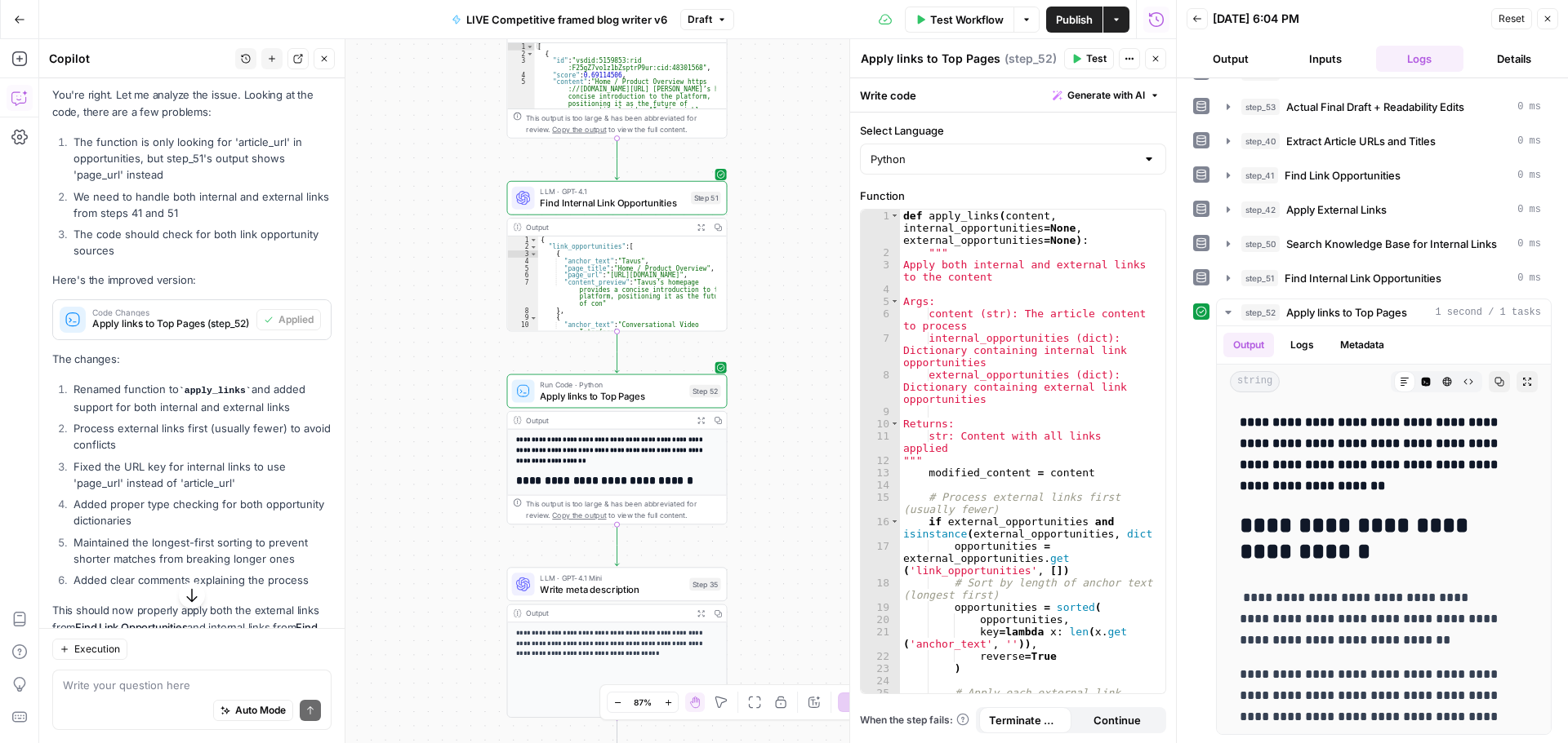
click at [1092, 55] on span "Test" at bounding box center [1095, 58] width 20 height 14
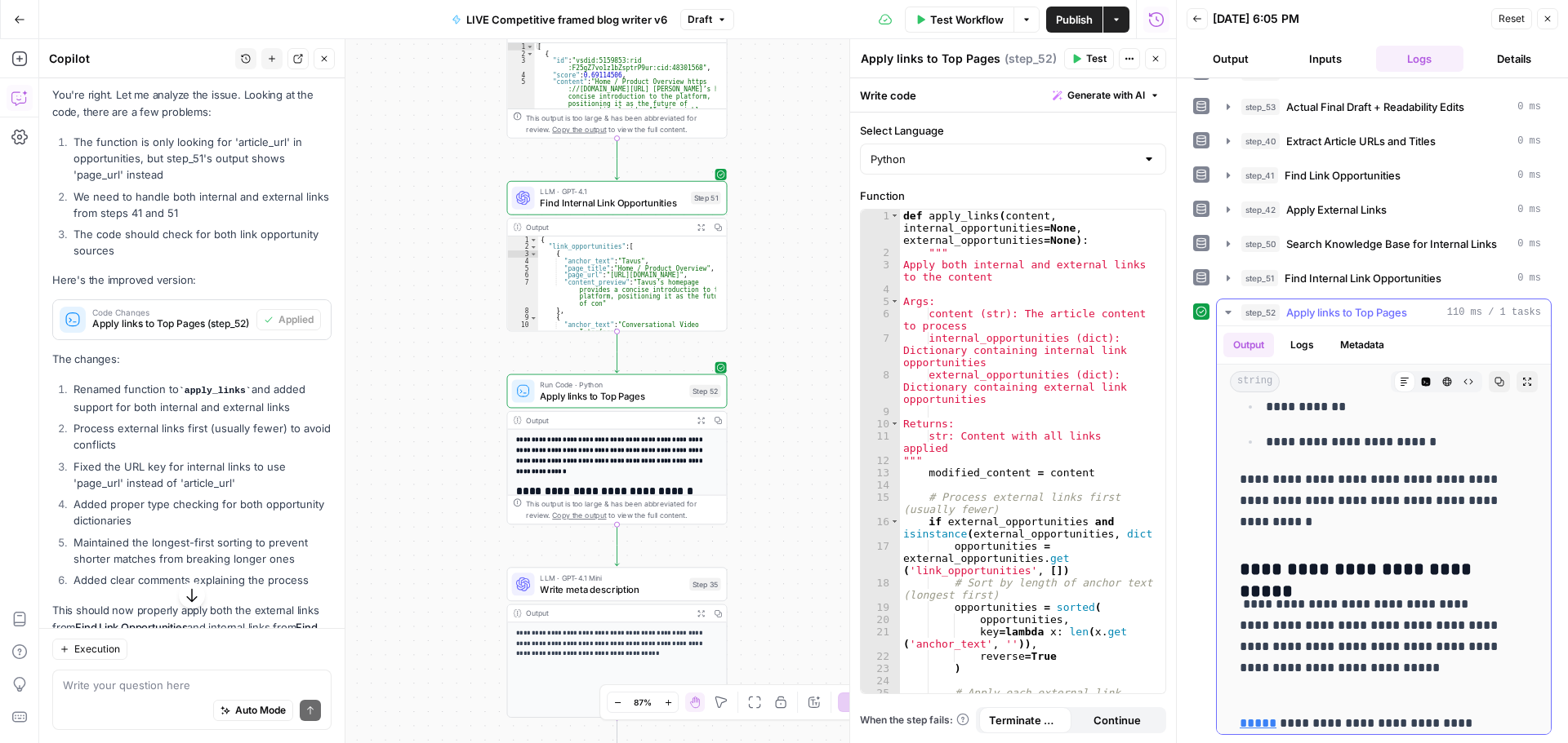
scroll to position [6774, 0]
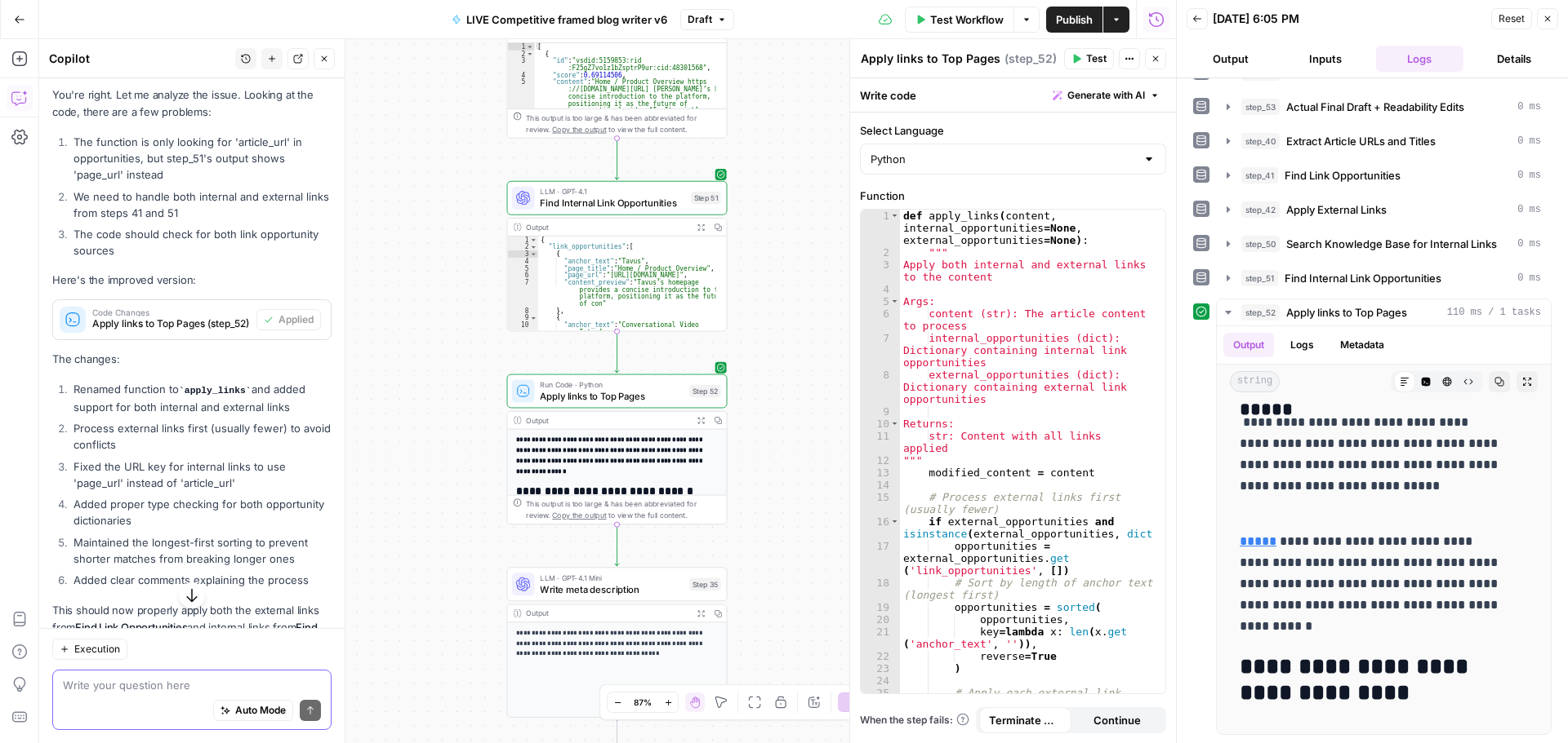
click at [156, 680] on textarea at bounding box center [192, 685] width 258 height 16
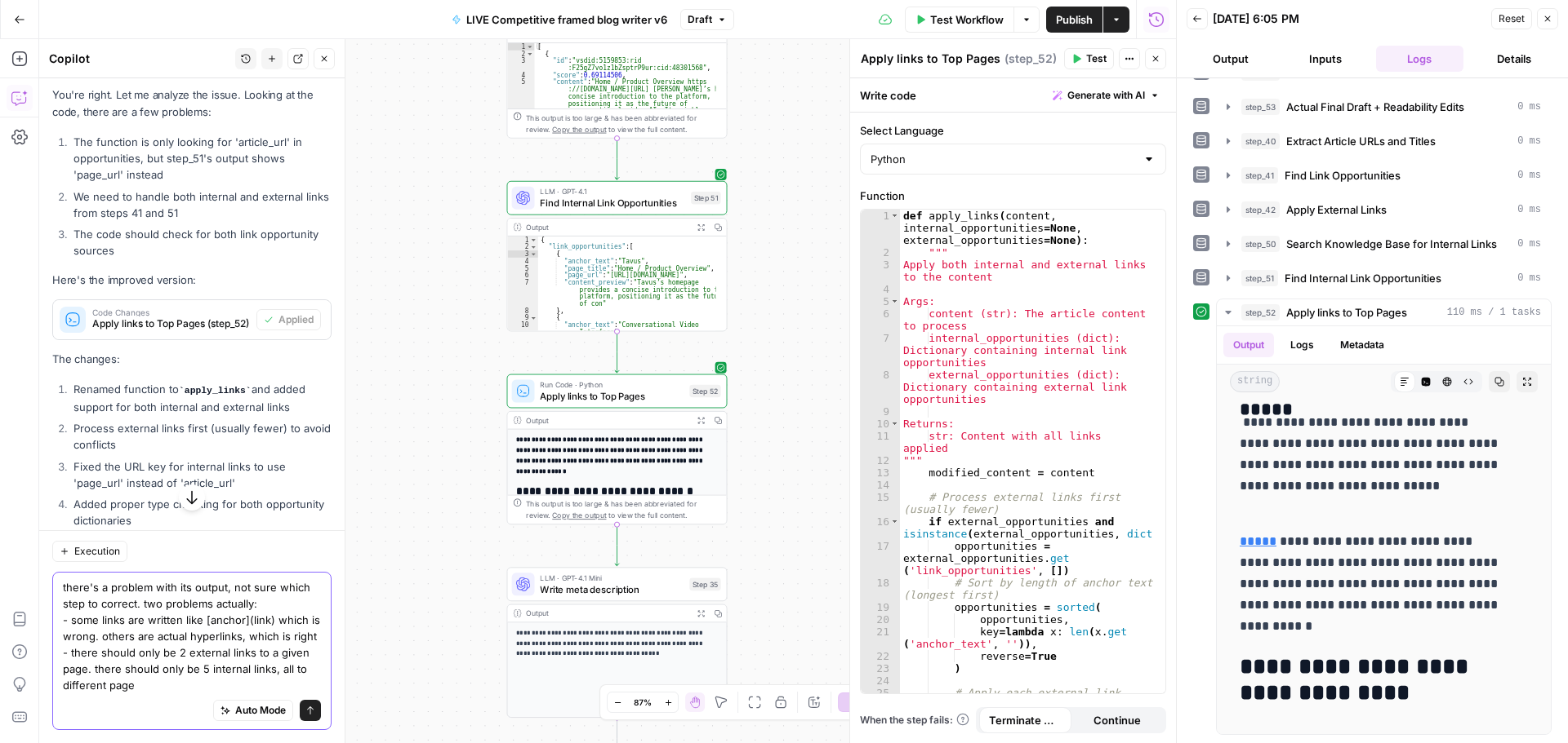
type textarea "there's a problem with its output, not sure which step to correct. two problems…"
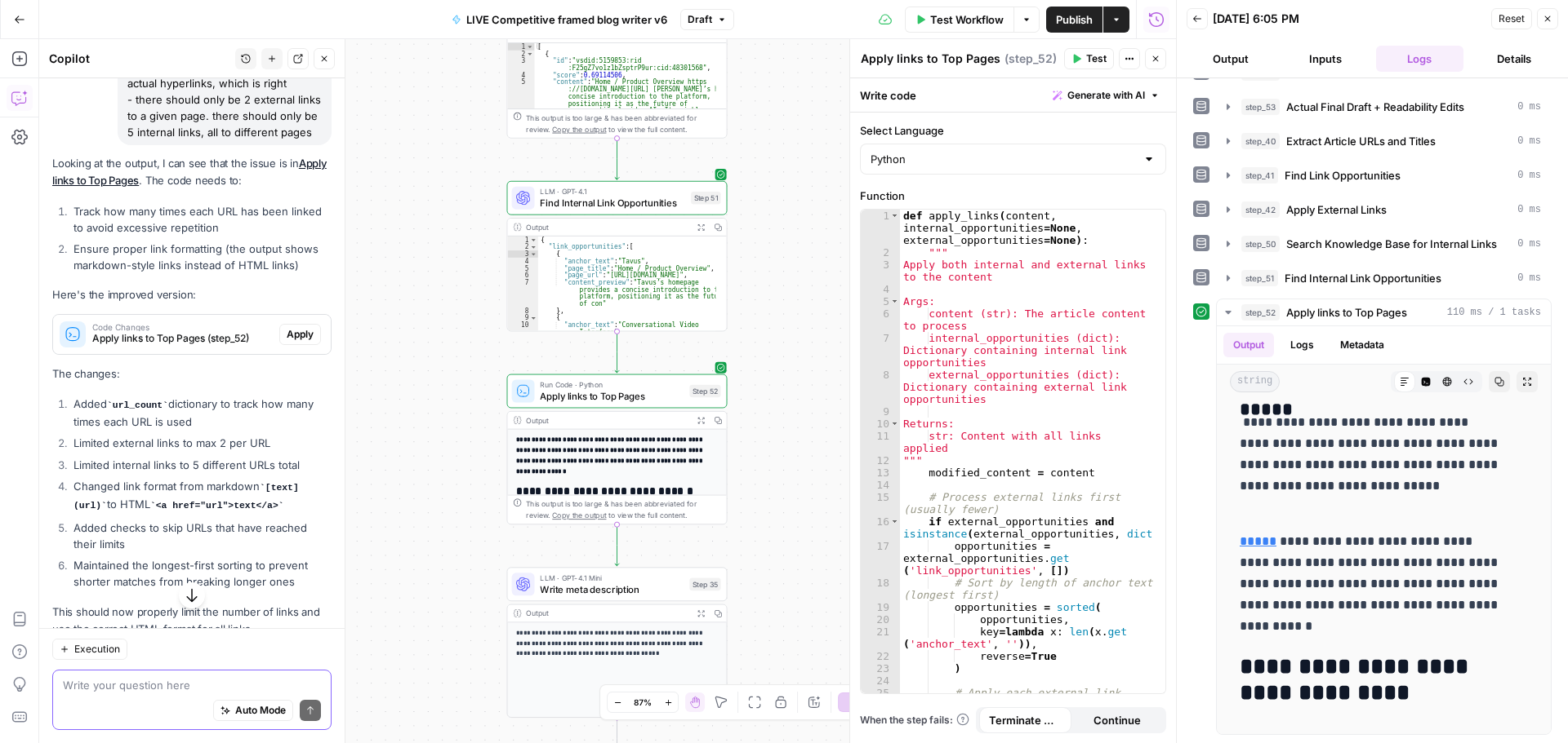
scroll to position [991, 0]
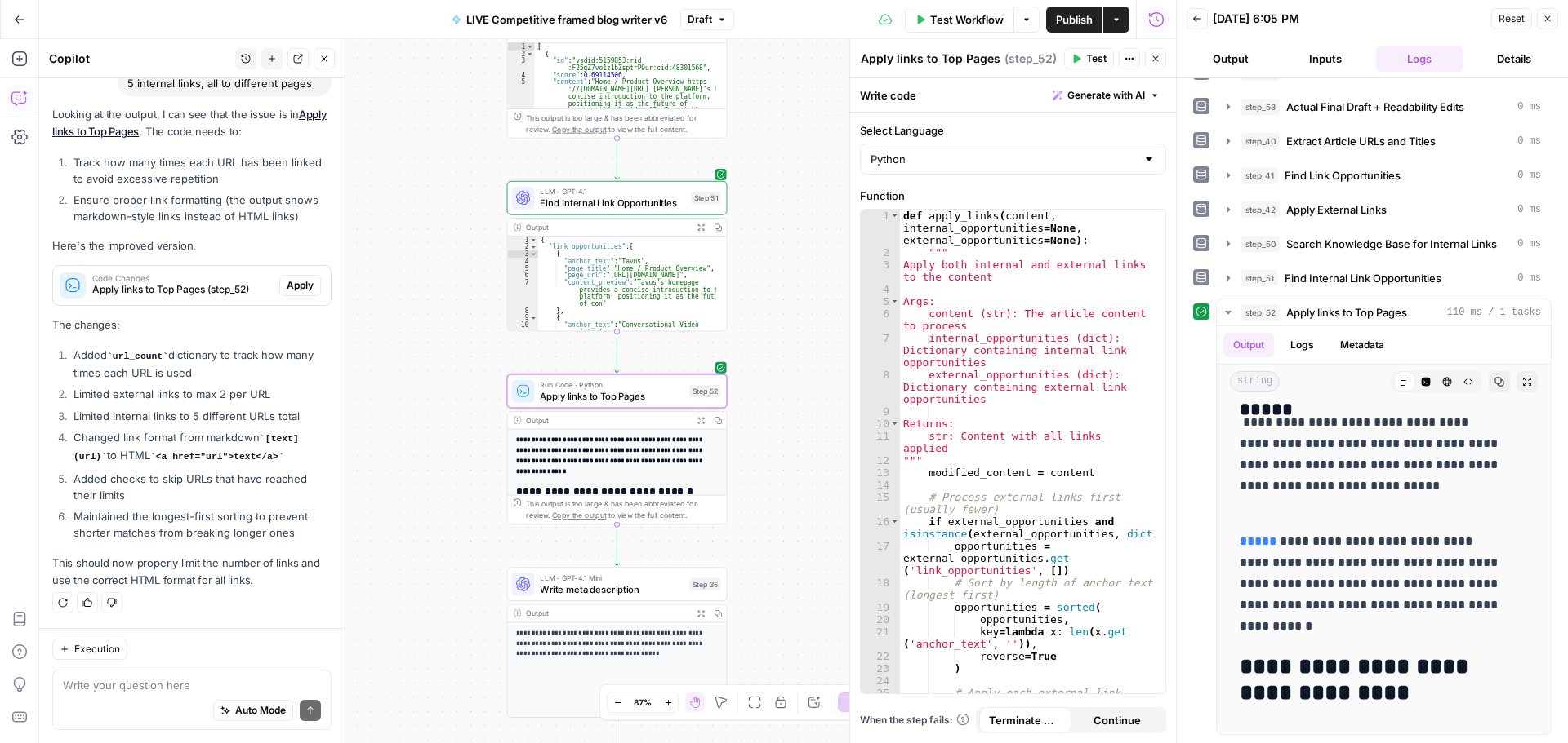
click at [288, 283] on span "Apply" at bounding box center [300, 285] width 27 height 14
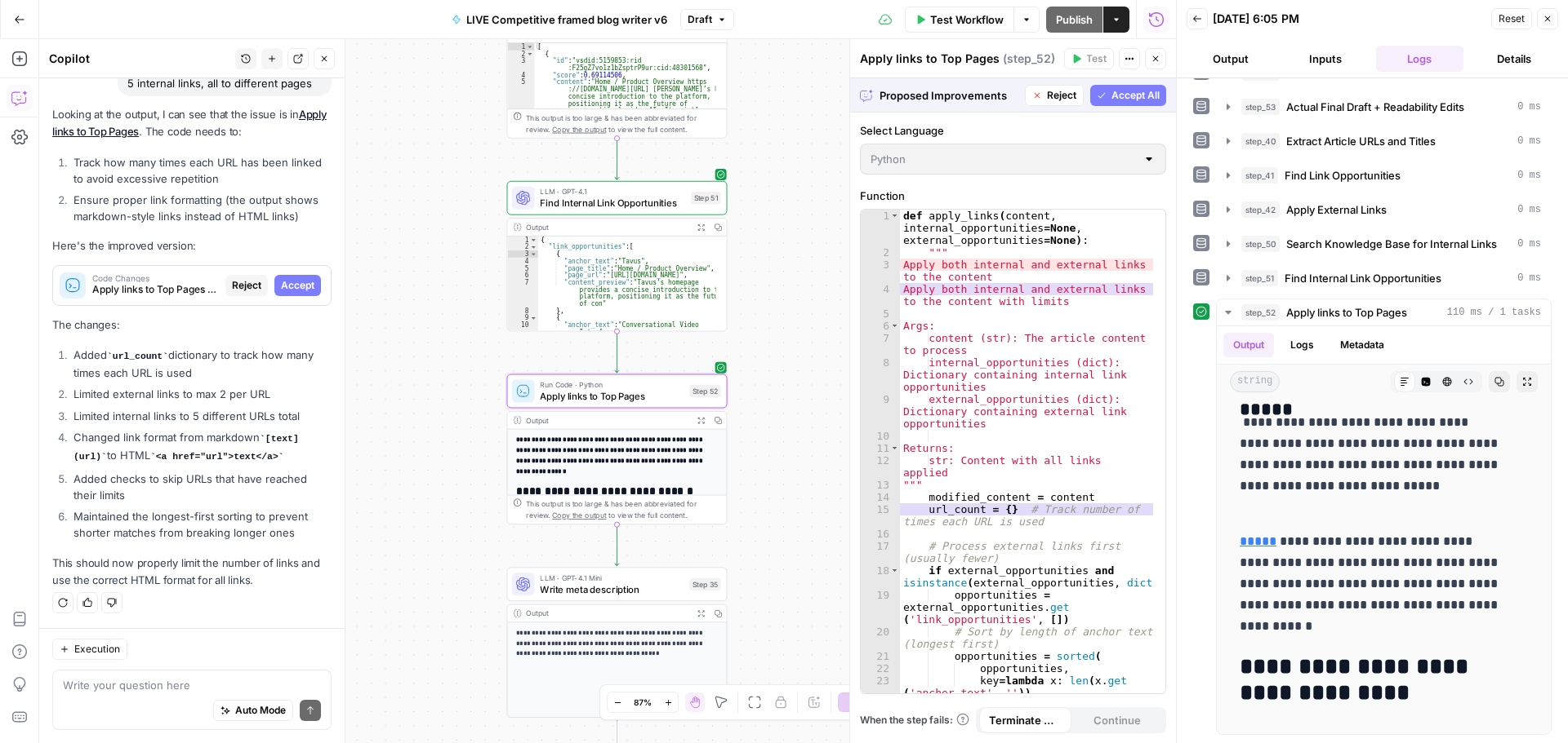
click at [287, 283] on span "Accept" at bounding box center [298, 285] width 33 height 14
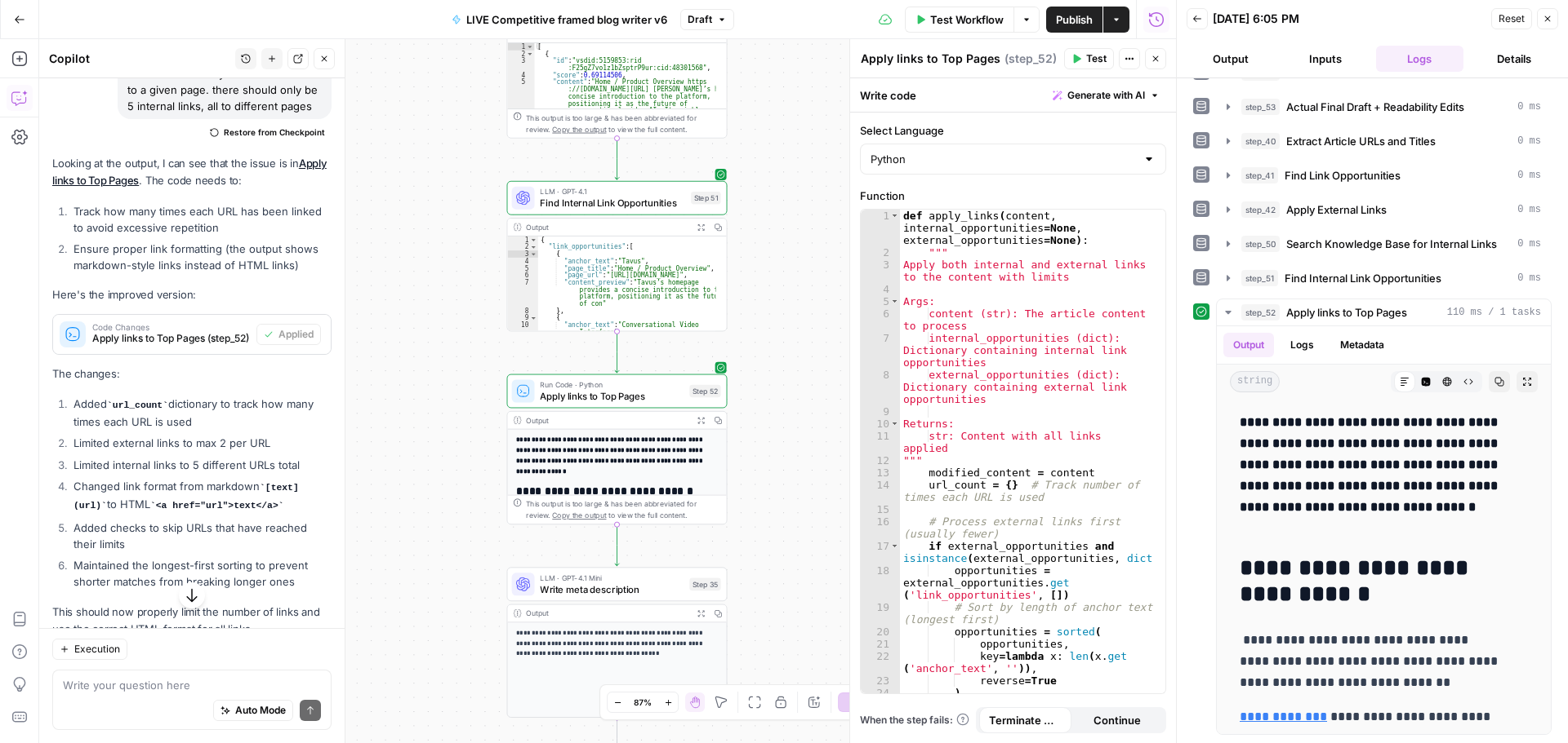
scroll to position [1016, 0]
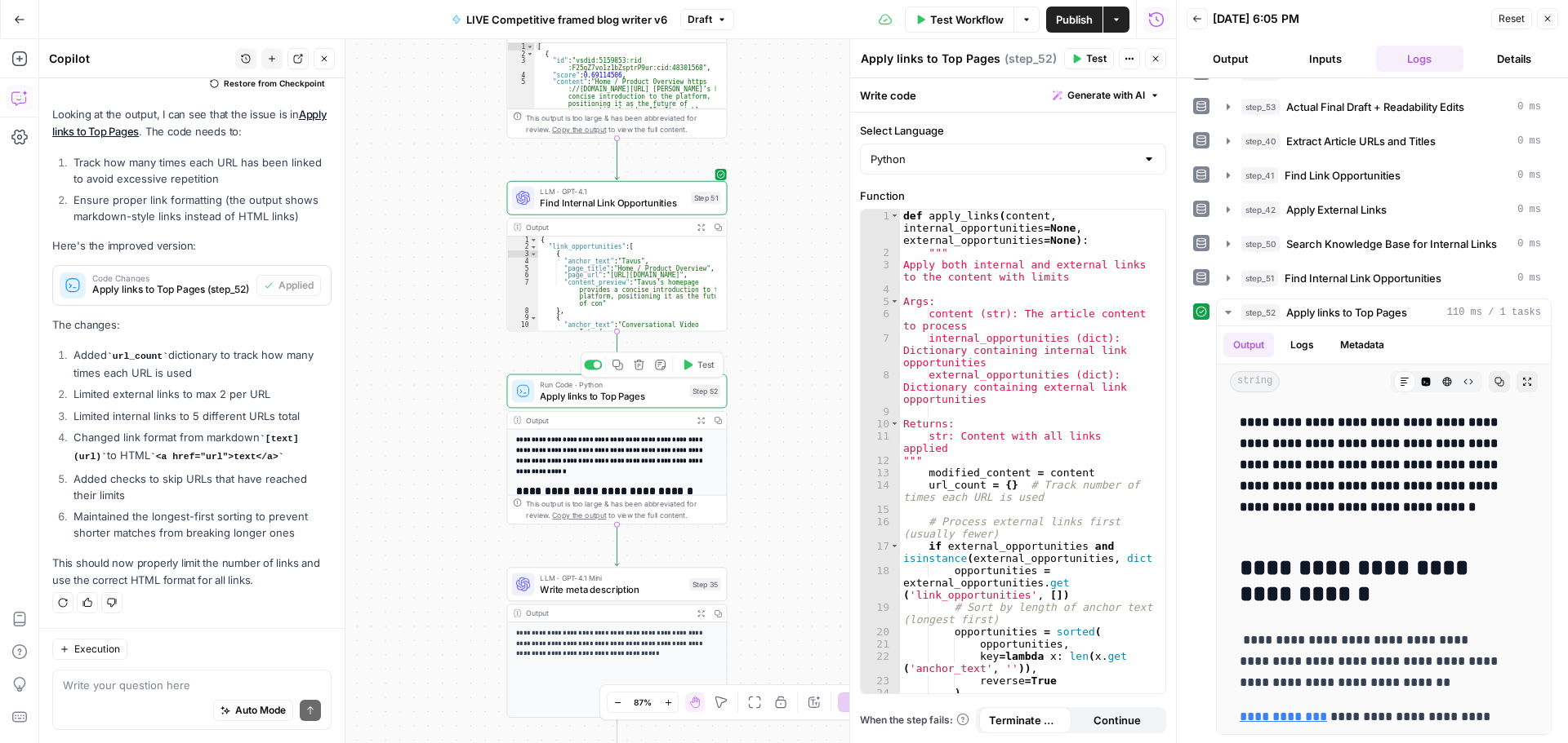
click at [693, 366] on icon "button" at bounding box center [688, 365] width 11 height 11
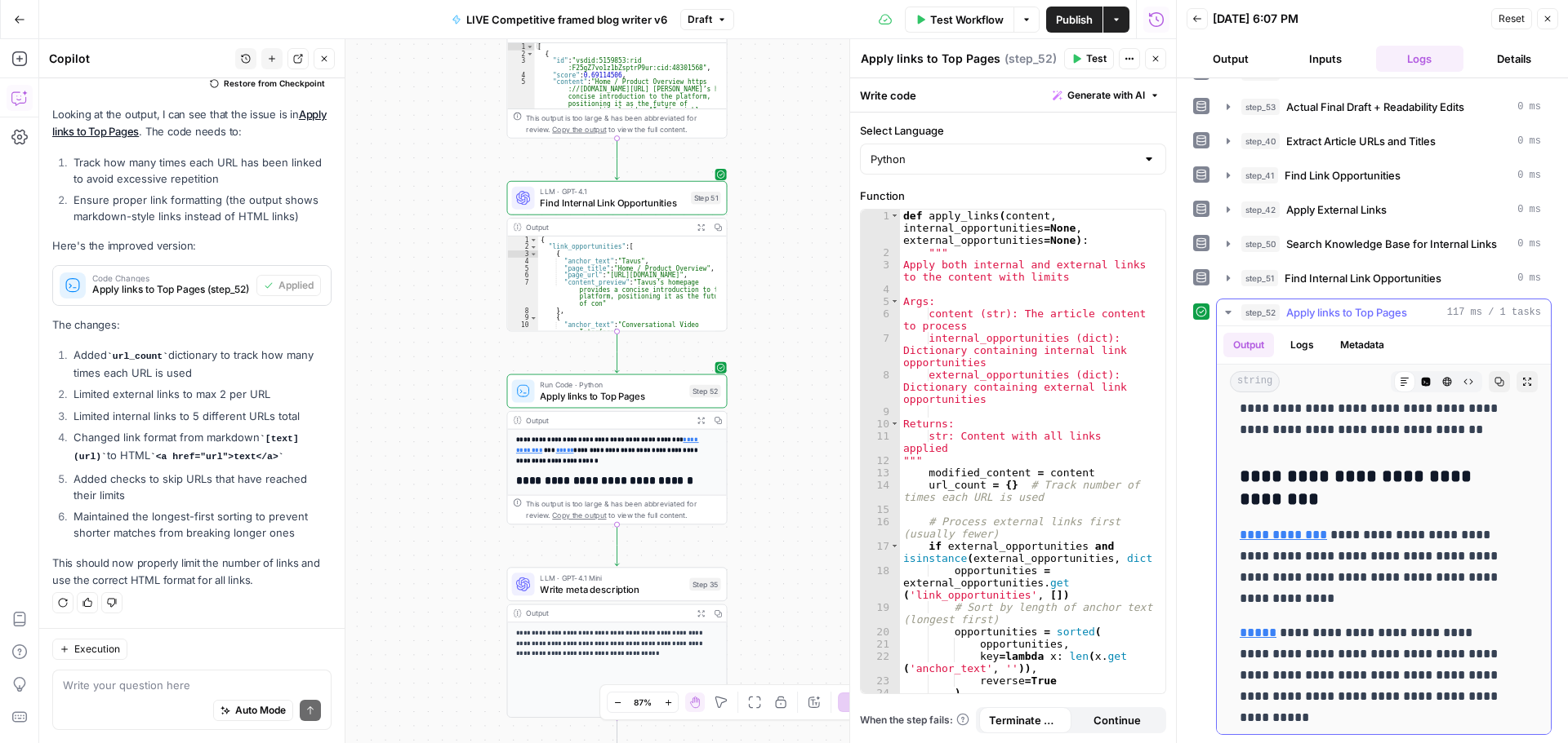
scroll to position [4652, 0]
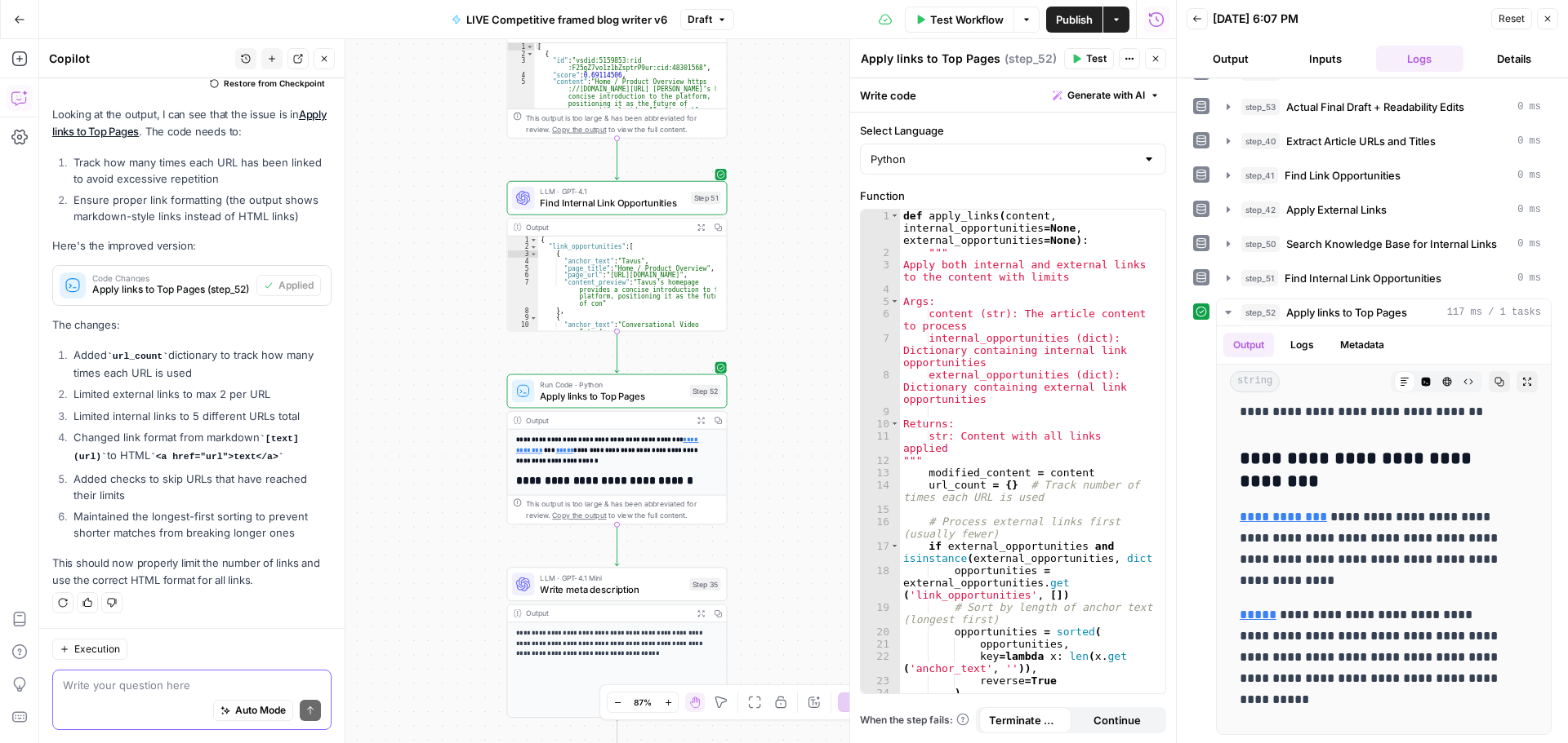
click at [170, 684] on textarea at bounding box center [192, 685] width 258 height 16
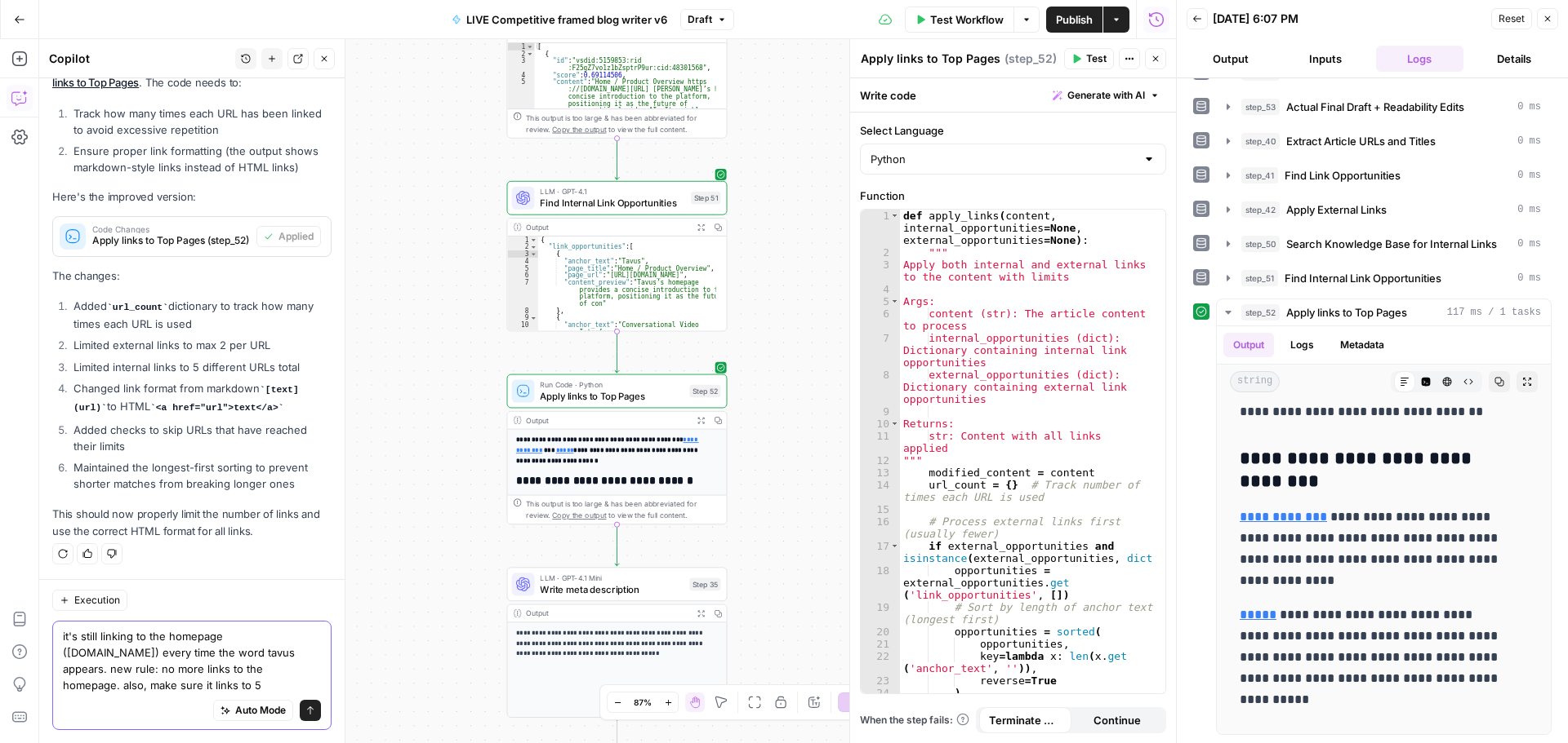
scroll to position [1066, 0]
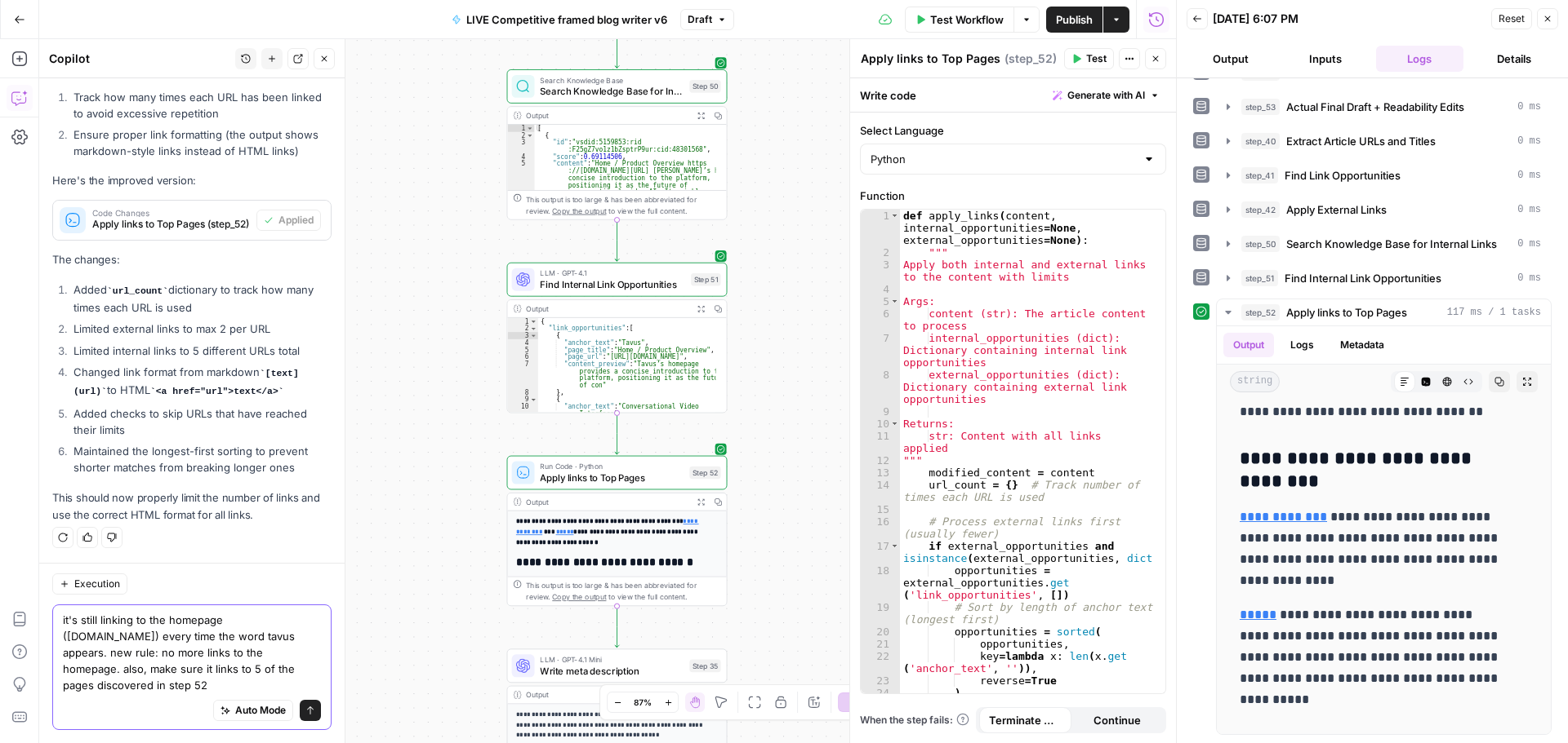
click at [267, 688] on textarea "it's still linking to the homepage (tavus.io) every time the word tavus appears…" at bounding box center [192, 652] width 258 height 81
type textarea "it's still linking to the homepage ([DOMAIN_NAME]) every time the word tavus ap…"
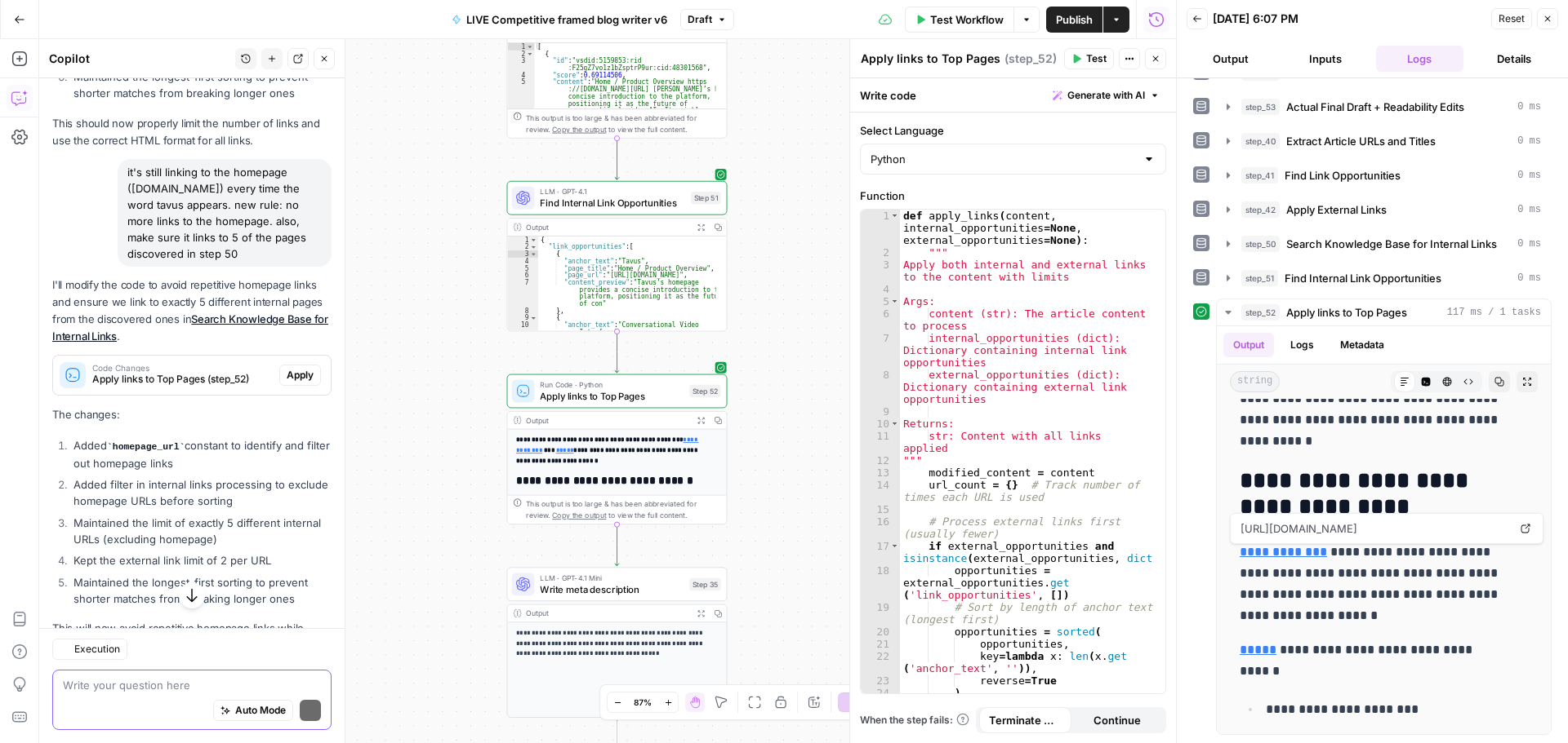
scroll to position [1476, 0]
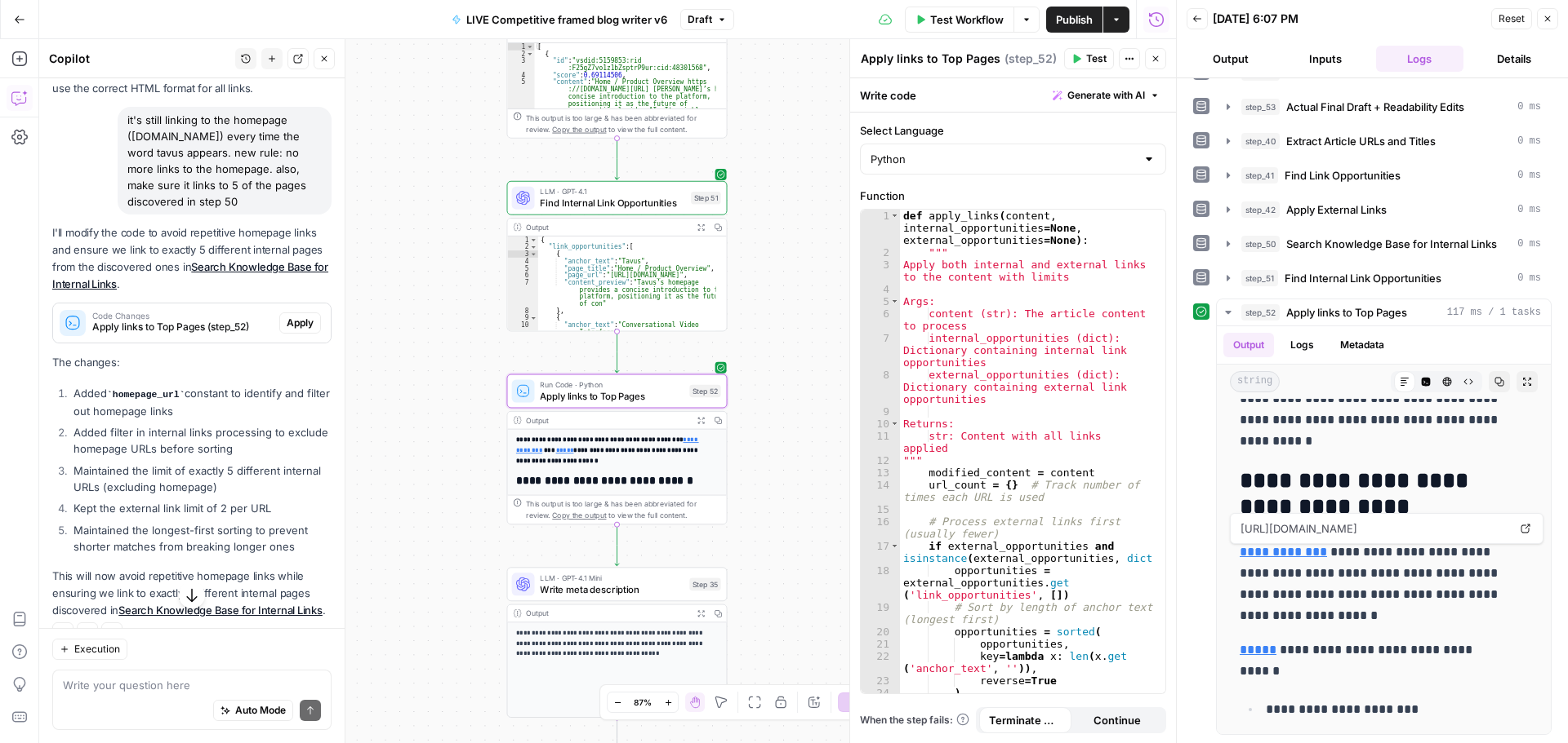
click at [288, 331] on span "Apply" at bounding box center [300, 322] width 27 height 14
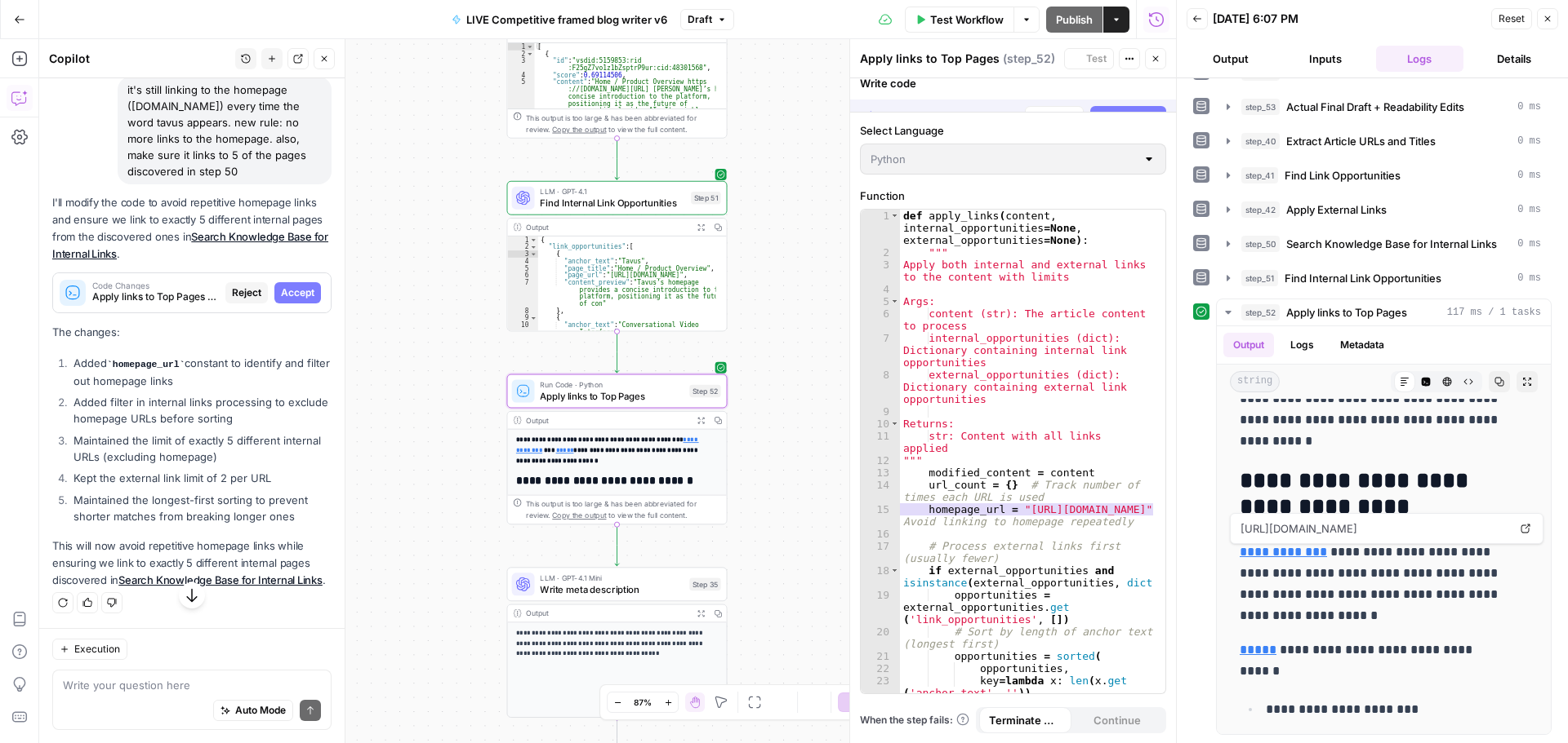
scroll to position [1424, 0]
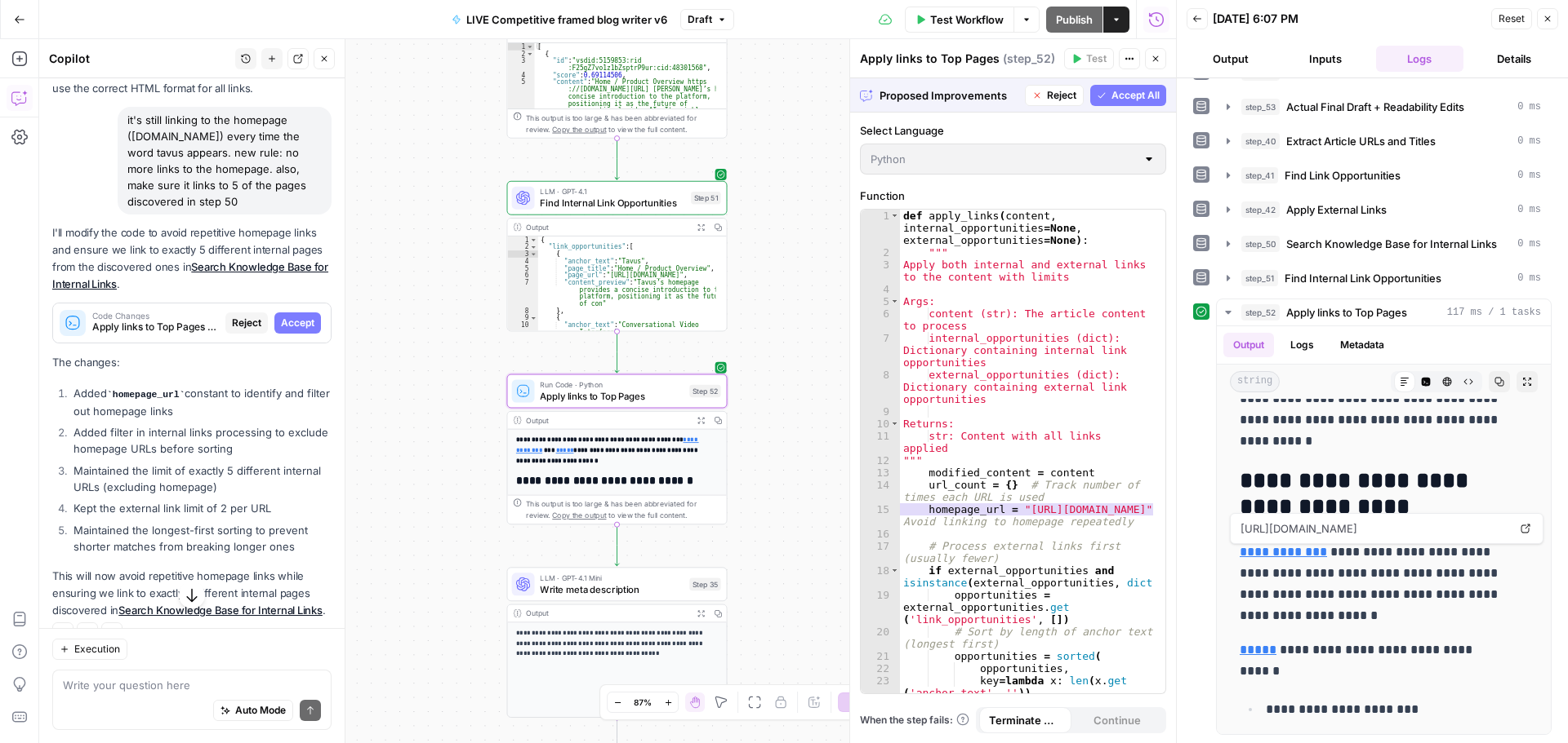
scroll to position [1735, 0]
click at [281, 331] on span "Accept" at bounding box center [298, 322] width 33 height 14
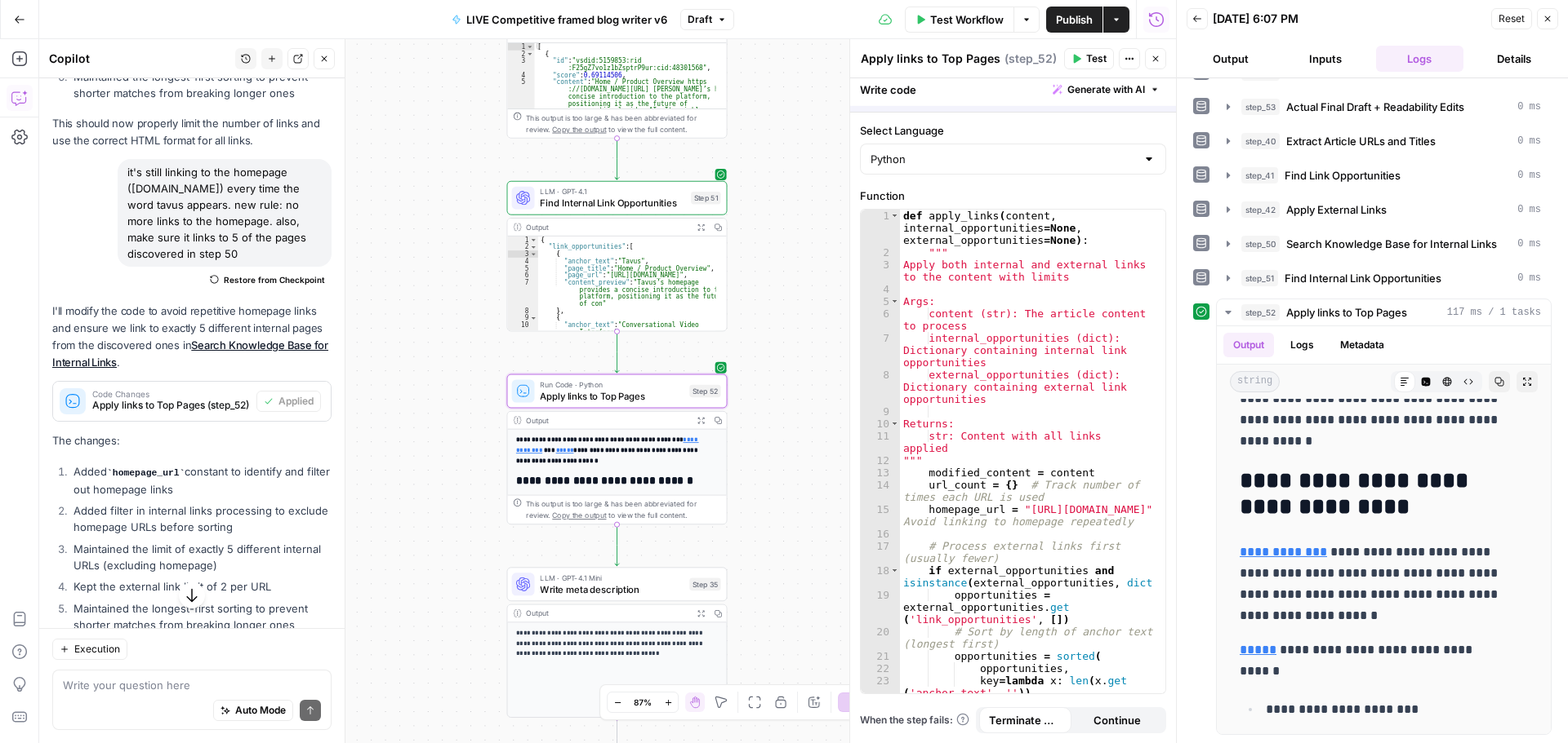
scroll to position [0, 0]
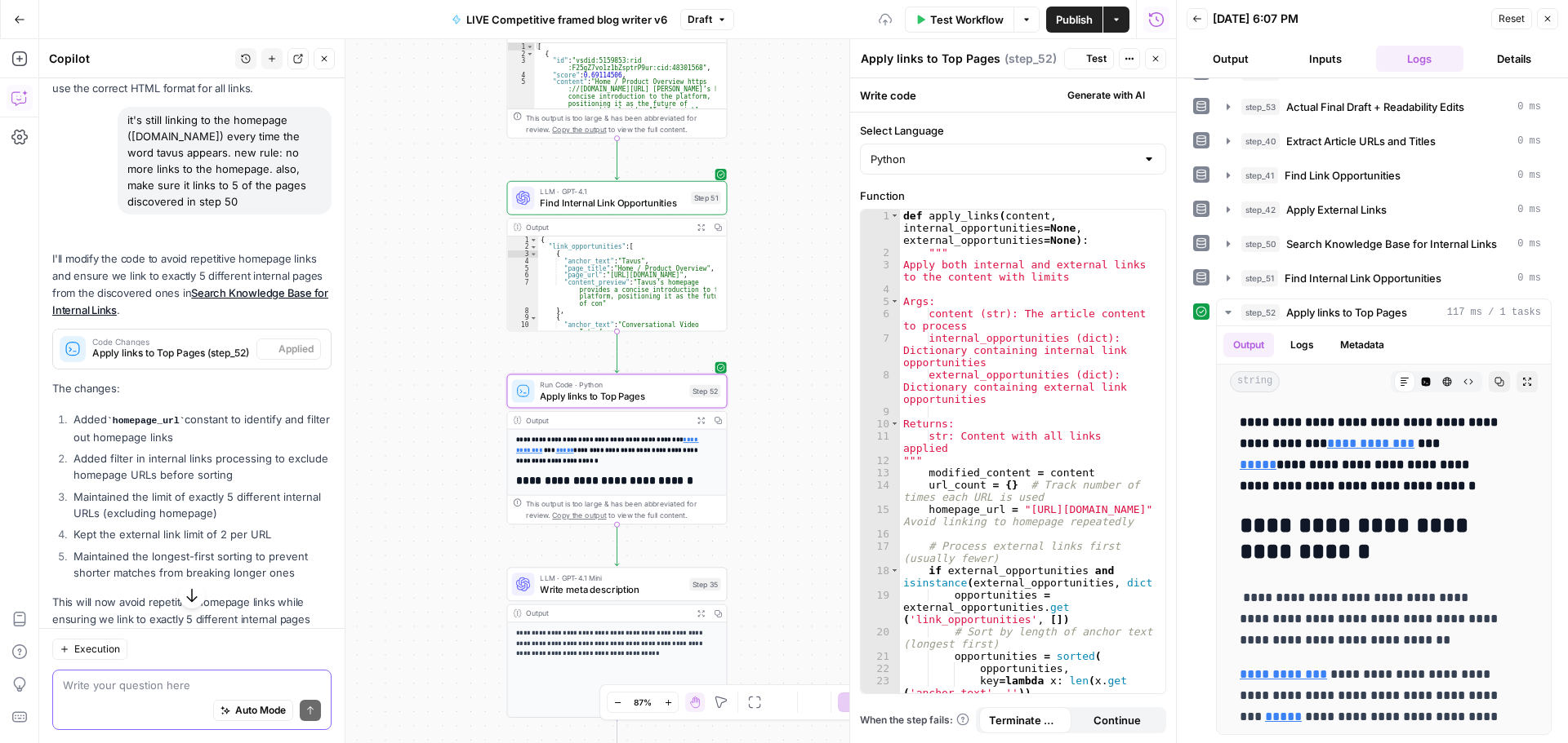
click at [157, 687] on textarea at bounding box center [192, 685] width 258 height 16
type textarea "update step 51 to exclude homepage too"
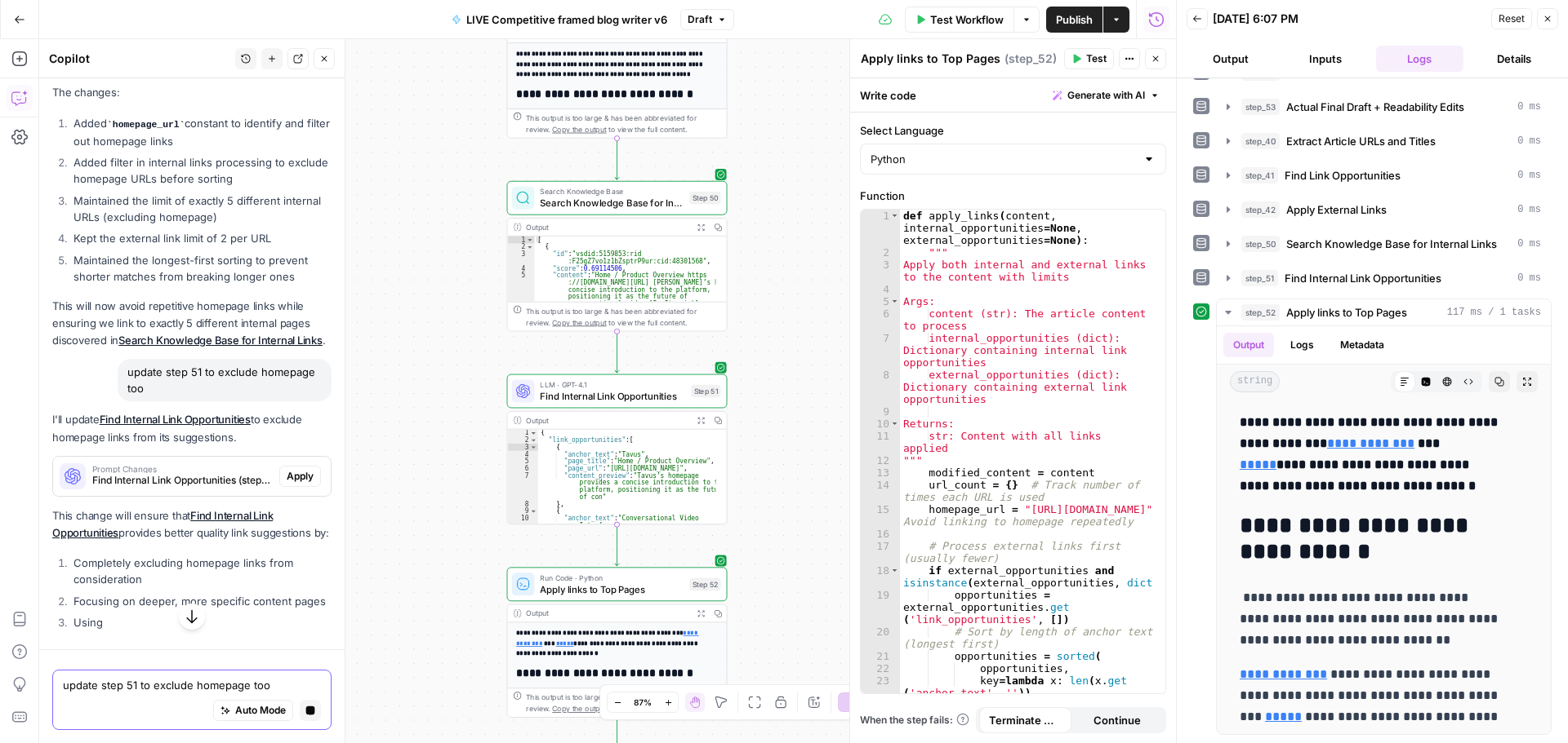
scroll to position [1731, 0]
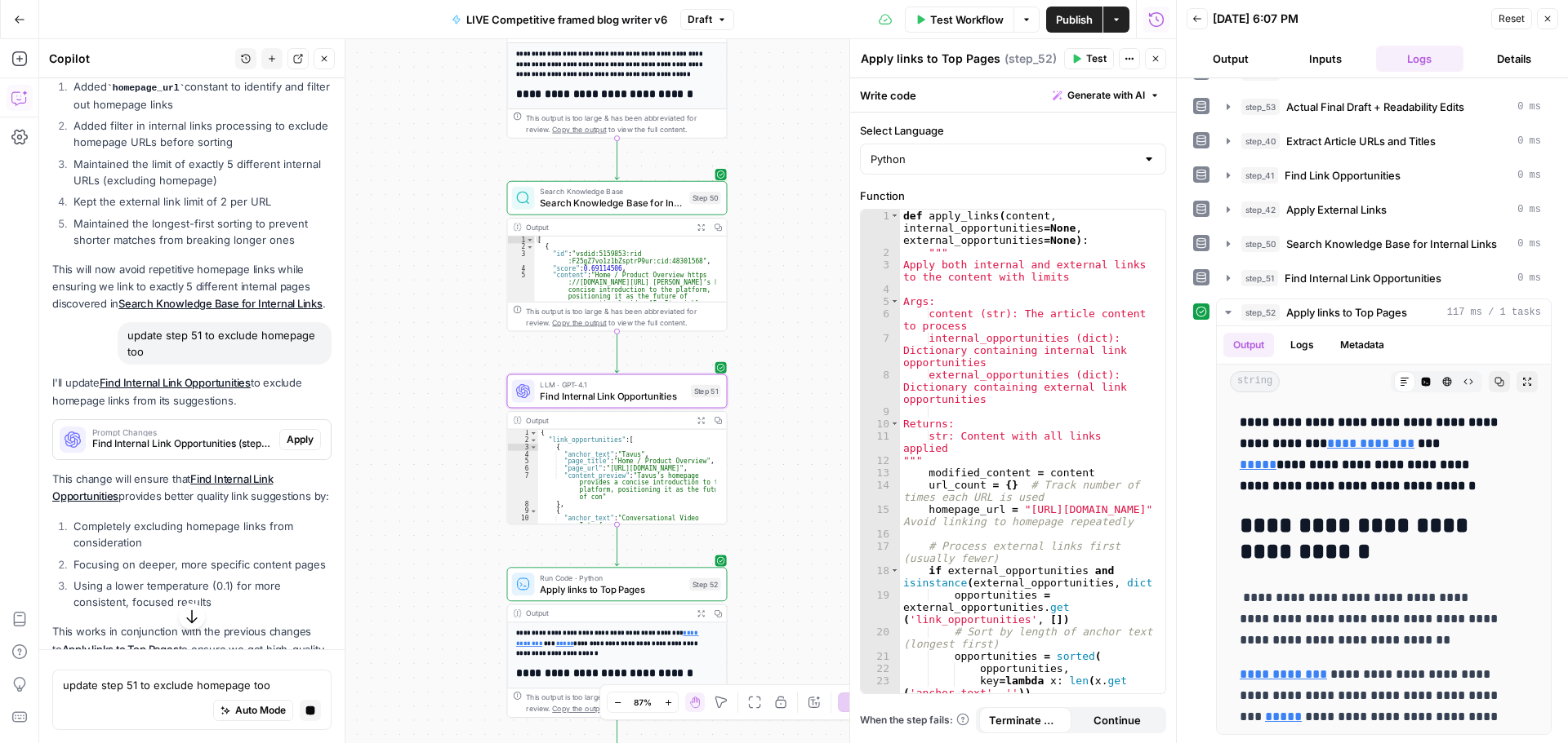
click at [287, 448] on span "Apply" at bounding box center [300, 439] width 27 height 14
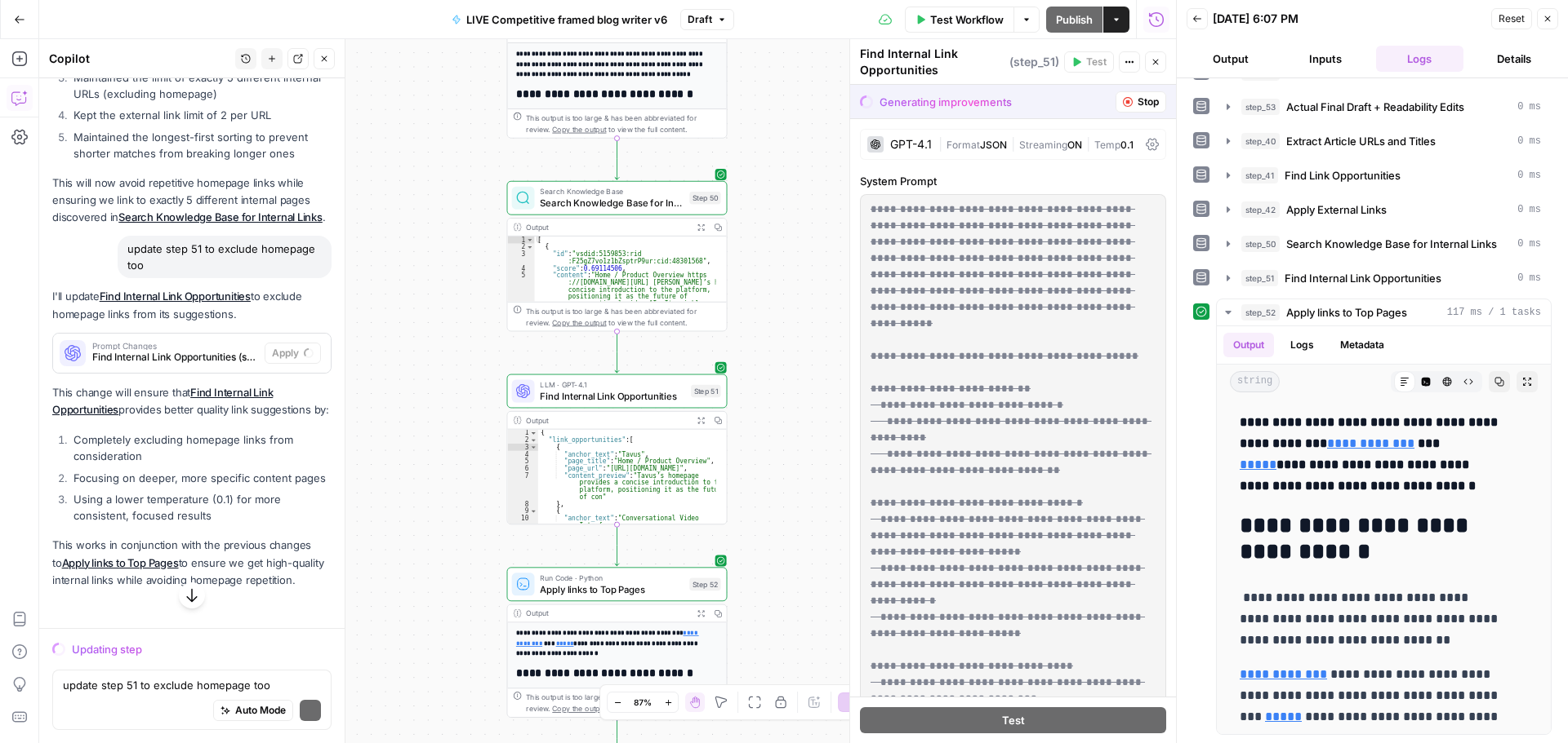
scroll to position [1901, 0]
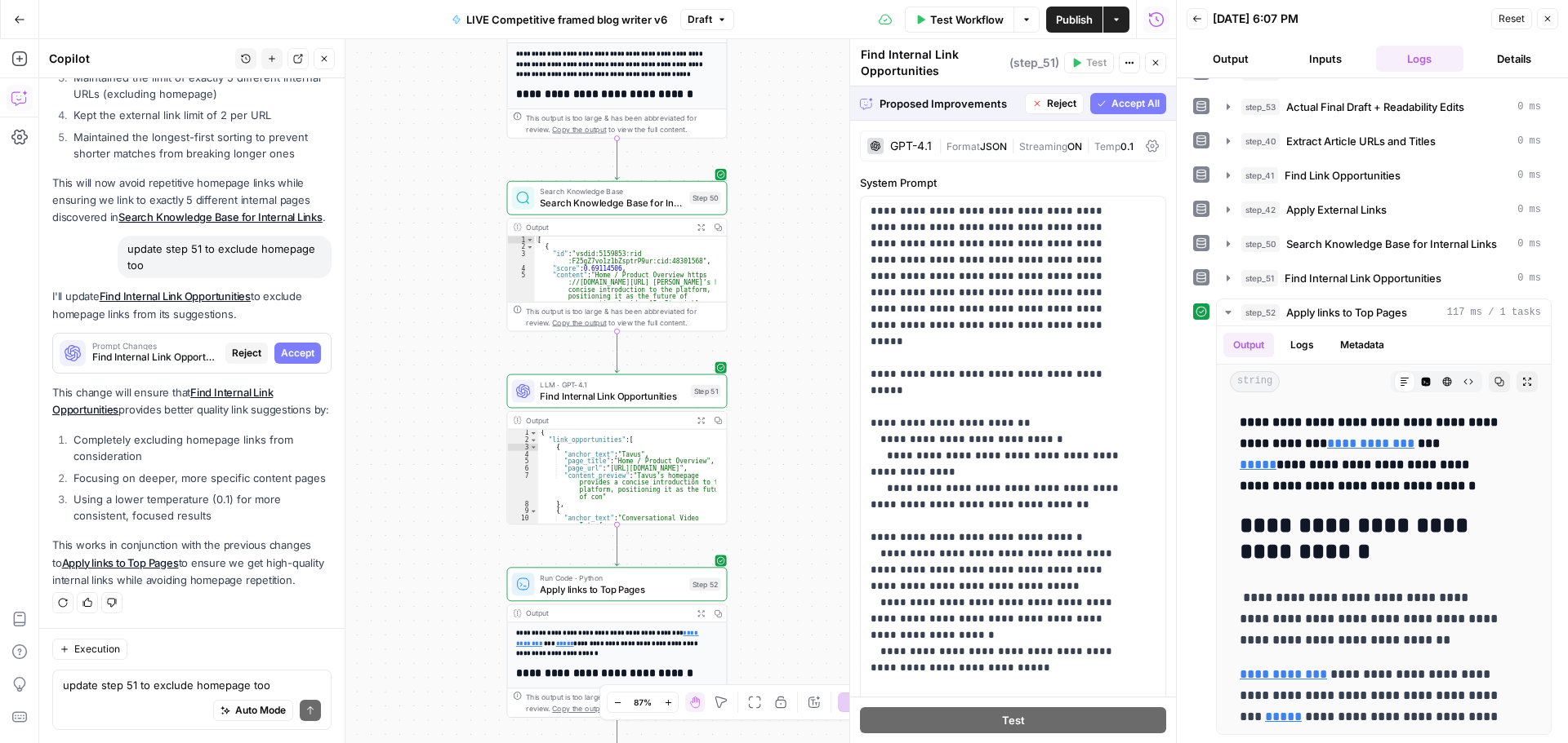
click at [1096, 103] on icon "button" at bounding box center [1101, 103] width 10 height 10
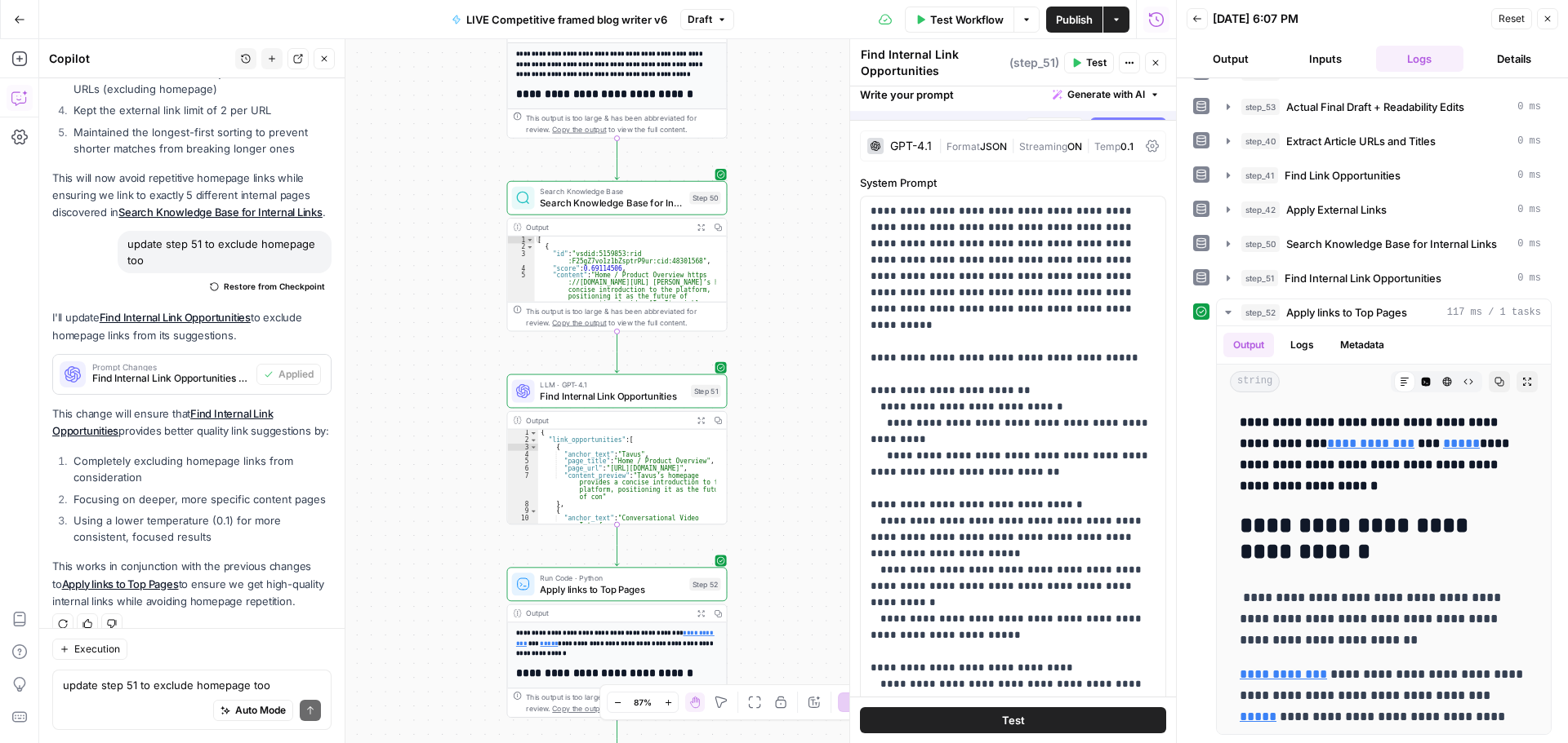
scroll to position [2005, 0]
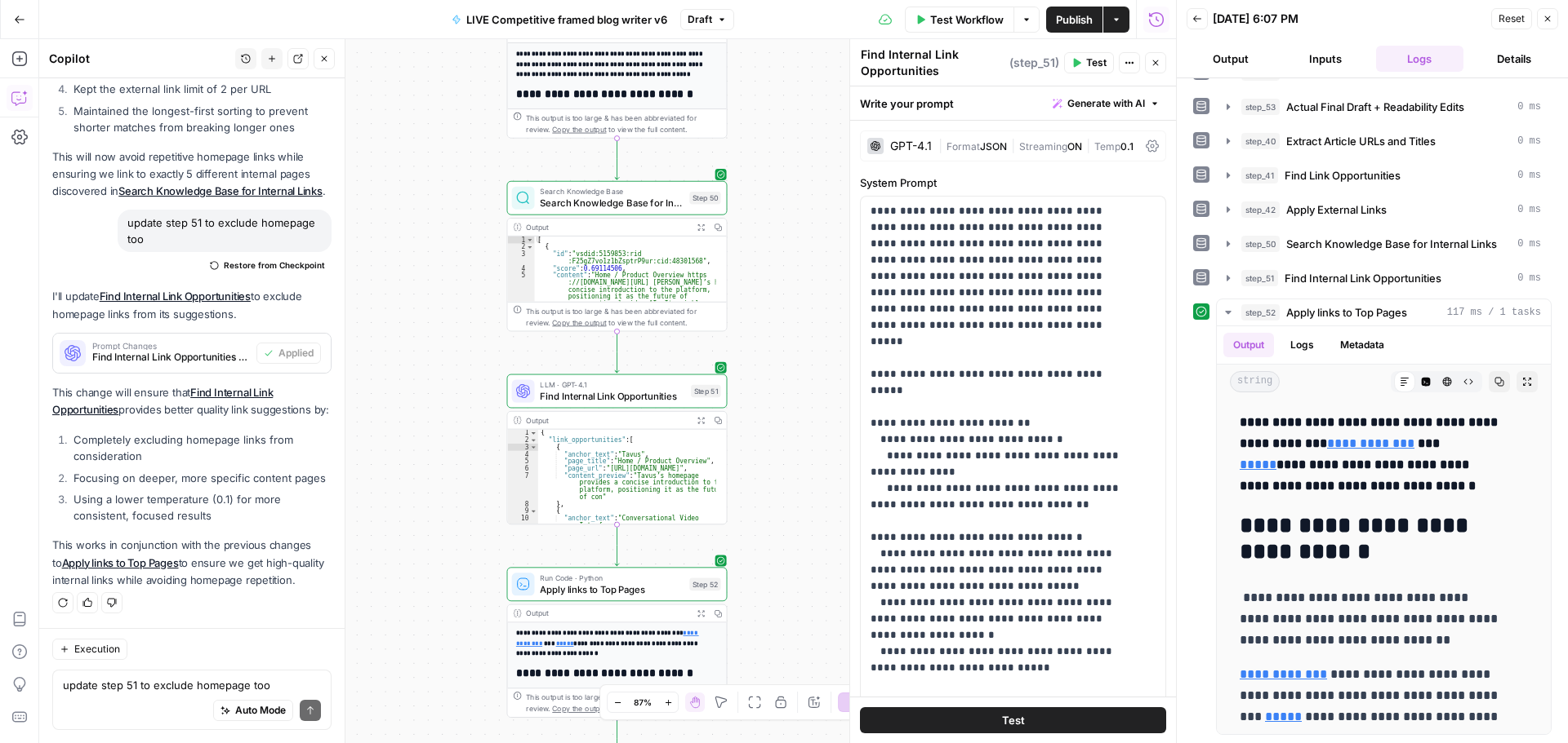
click at [1080, 61] on icon "button" at bounding box center [1076, 63] width 10 height 10
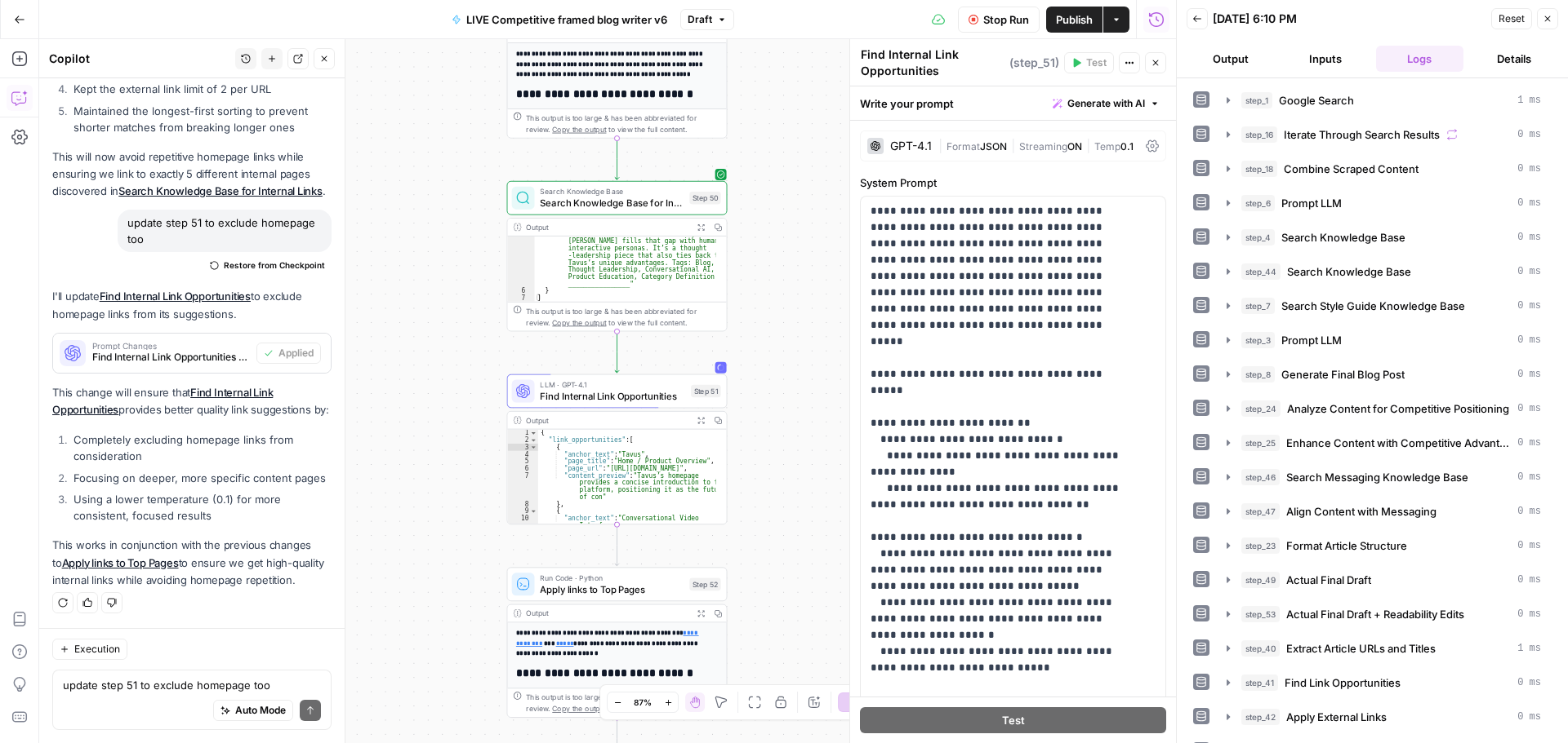
scroll to position [905, 0]
click at [615, 195] on span "Search Knowledge Base" at bounding box center [611, 192] width 144 height 11
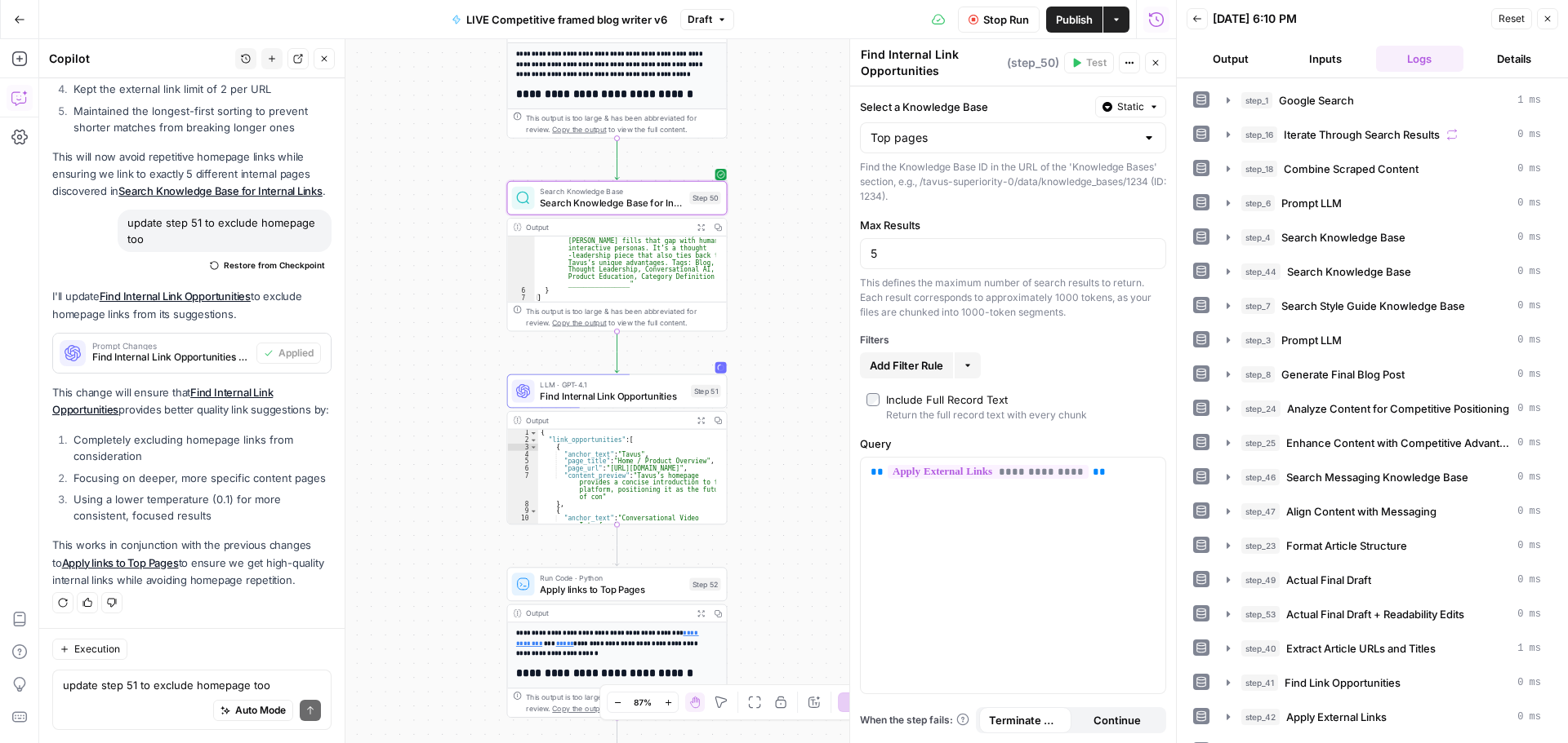
type textarea "Search Knowledge Base for Internal Links"
click at [912, 258] on input "5" at bounding box center [1013, 253] width 285 height 16
type input "10"
click at [1076, 63] on icon "button" at bounding box center [1077, 62] width 8 height 9
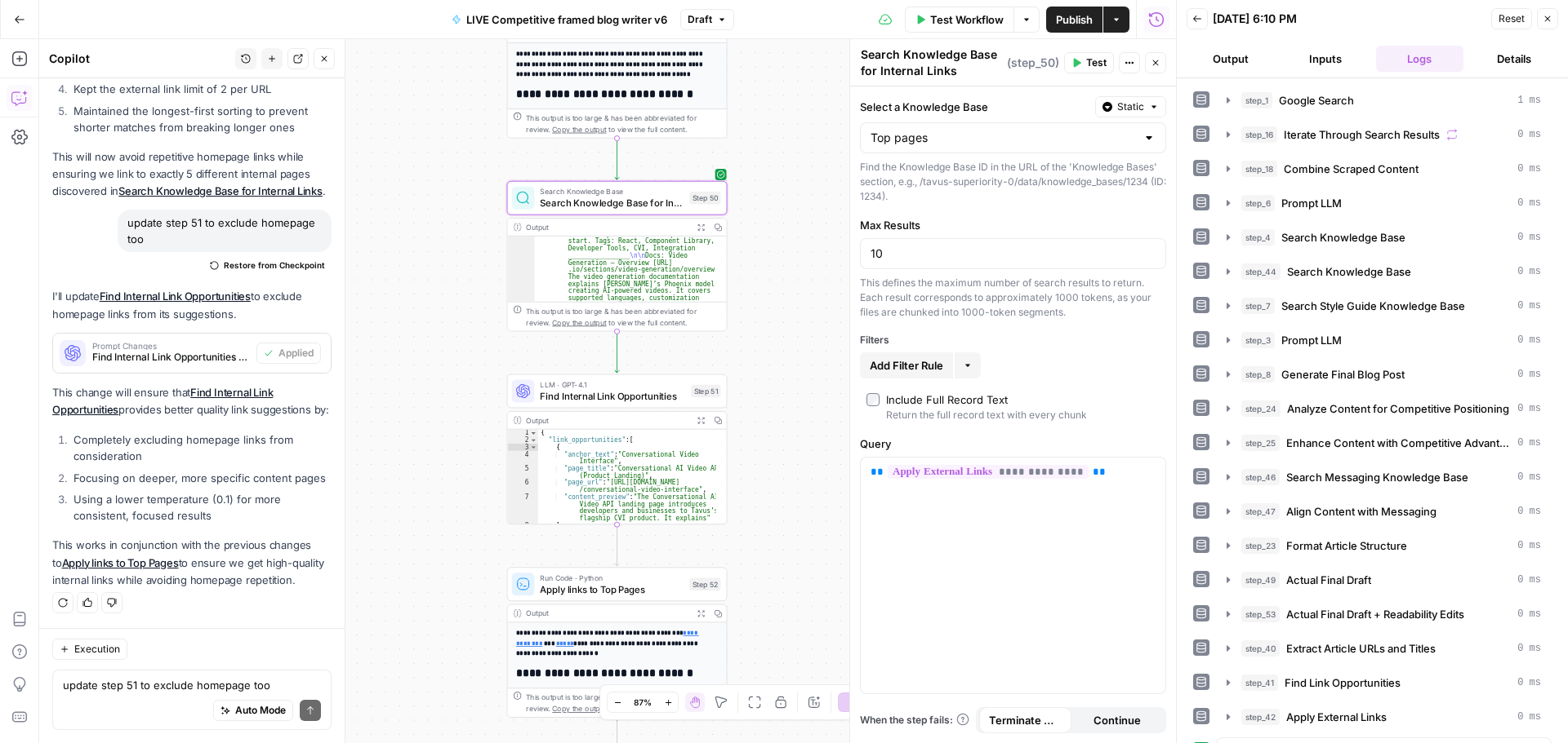
scroll to position [0, 0]
click at [924, 259] on input "10" at bounding box center [1013, 253] width 285 height 16
click at [978, 300] on div "This defines the maximum number of search results to return. Each result corres…" at bounding box center [1013, 297] width 306 height 44
click at [1082, 61] on button "Test" at bounding box center [1089, 63] width 50 height 21
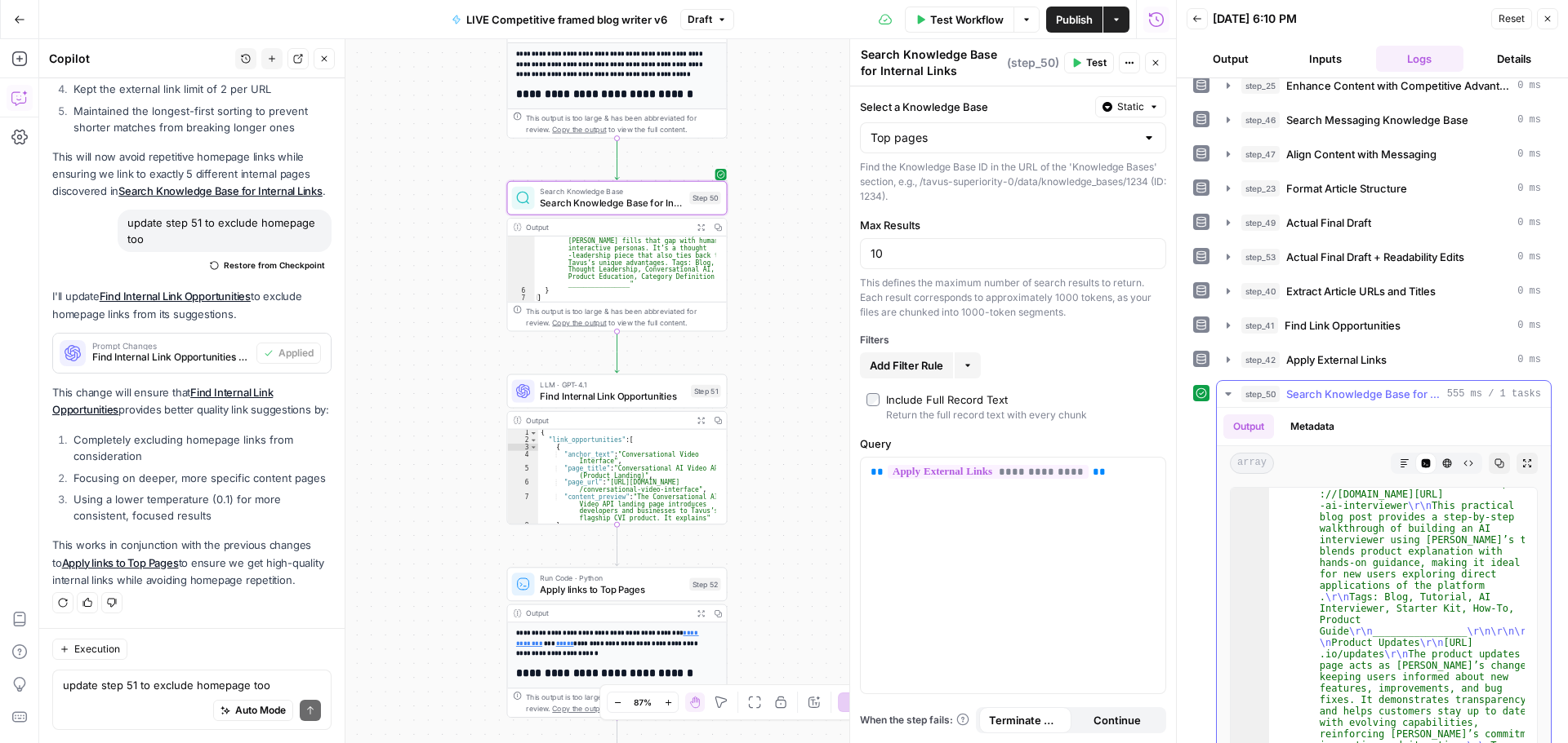
scroll to position [439, 0]
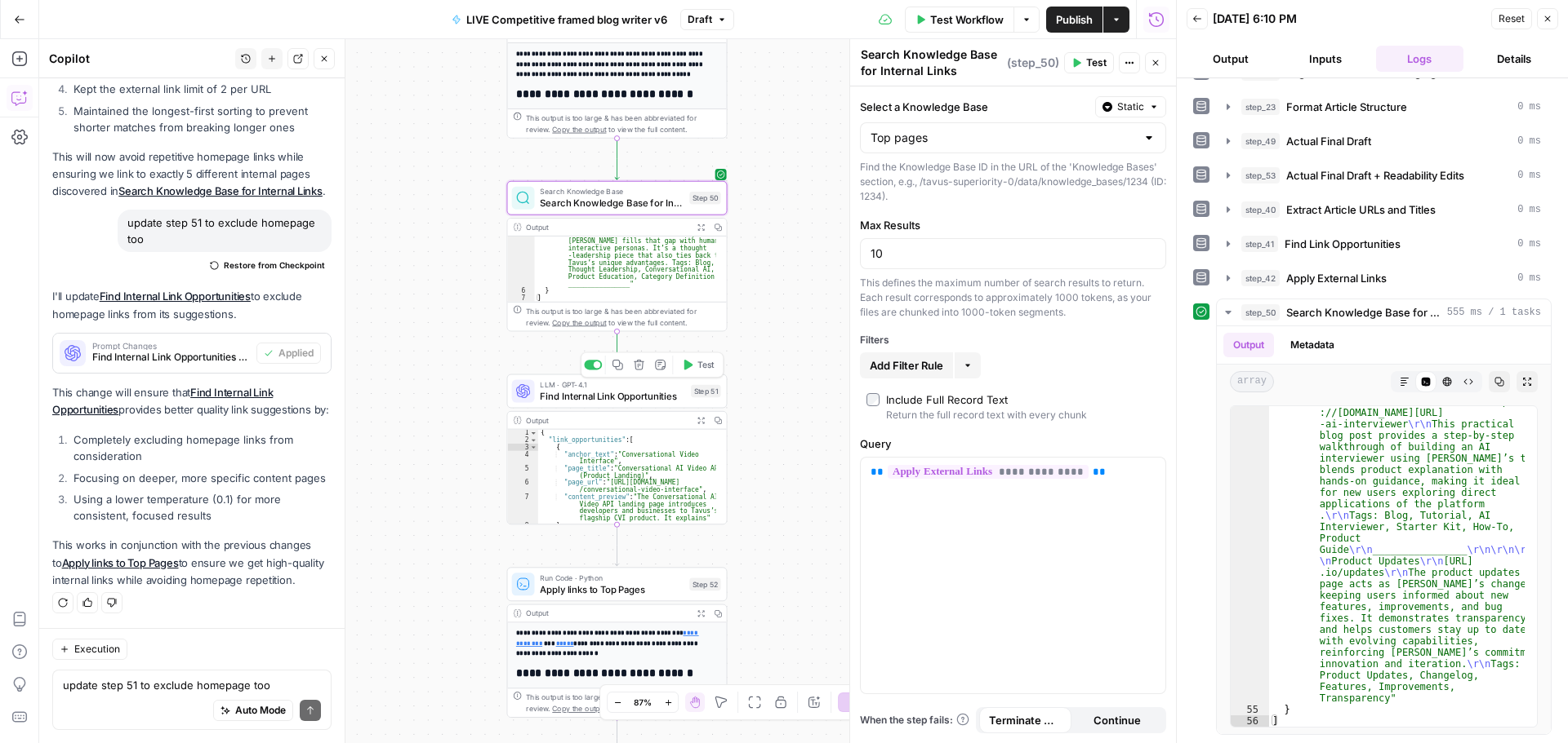
click at [694, 367] on button "Test" at bounding box center [698, 365] width 44 height 19
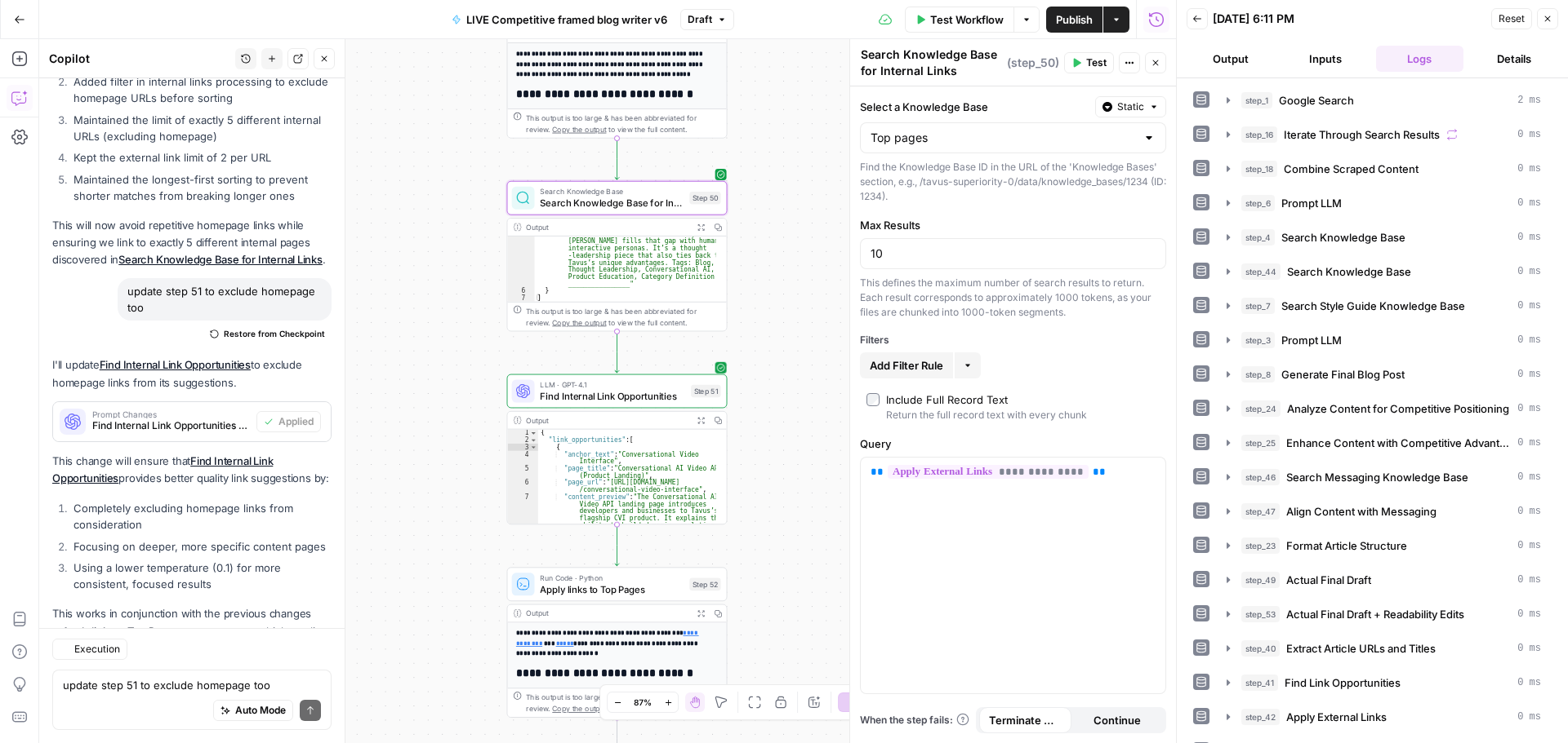
scroll to position [2005, 0]
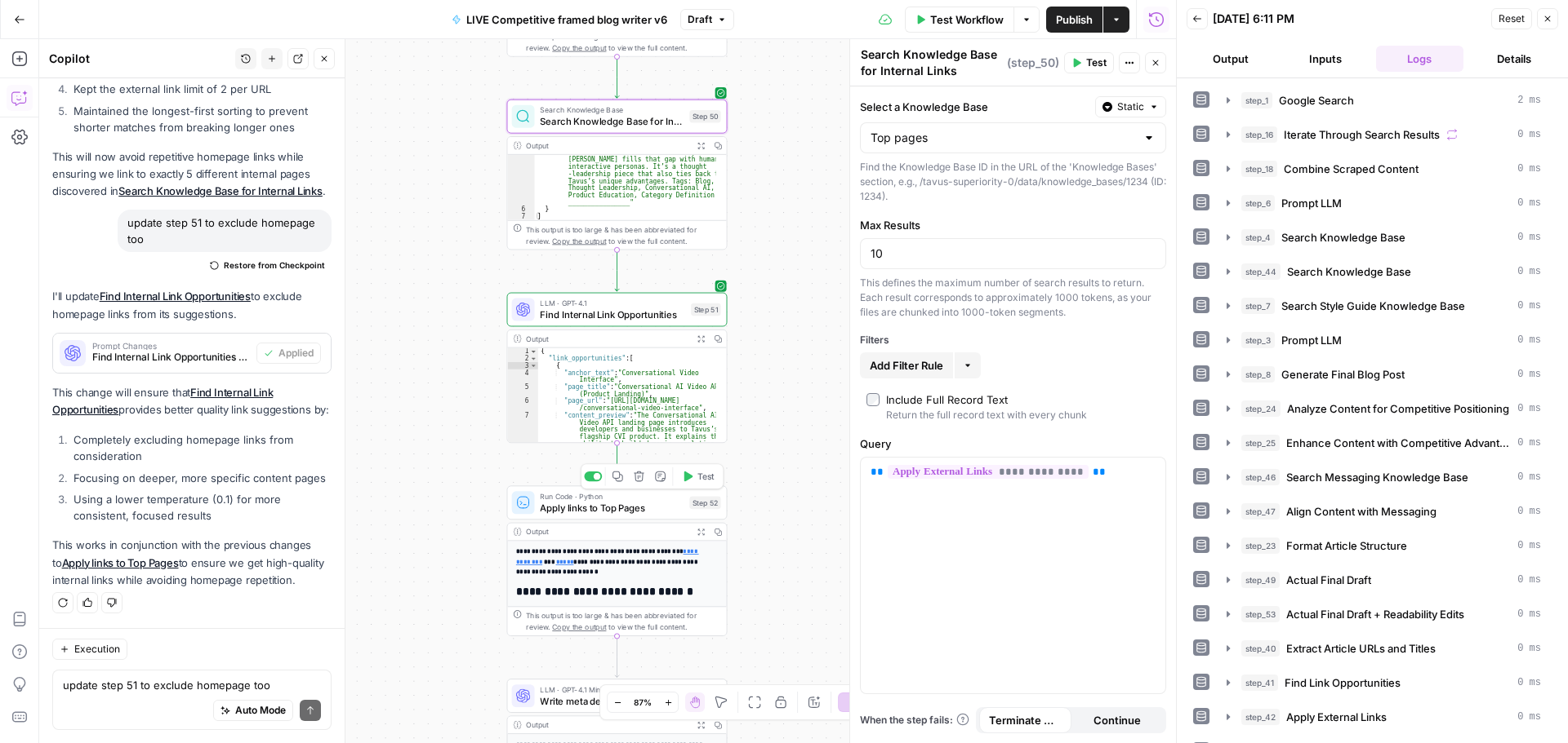
click at [702, 482] on span "Test" at bounding box center [706, 477] width 17 height 13
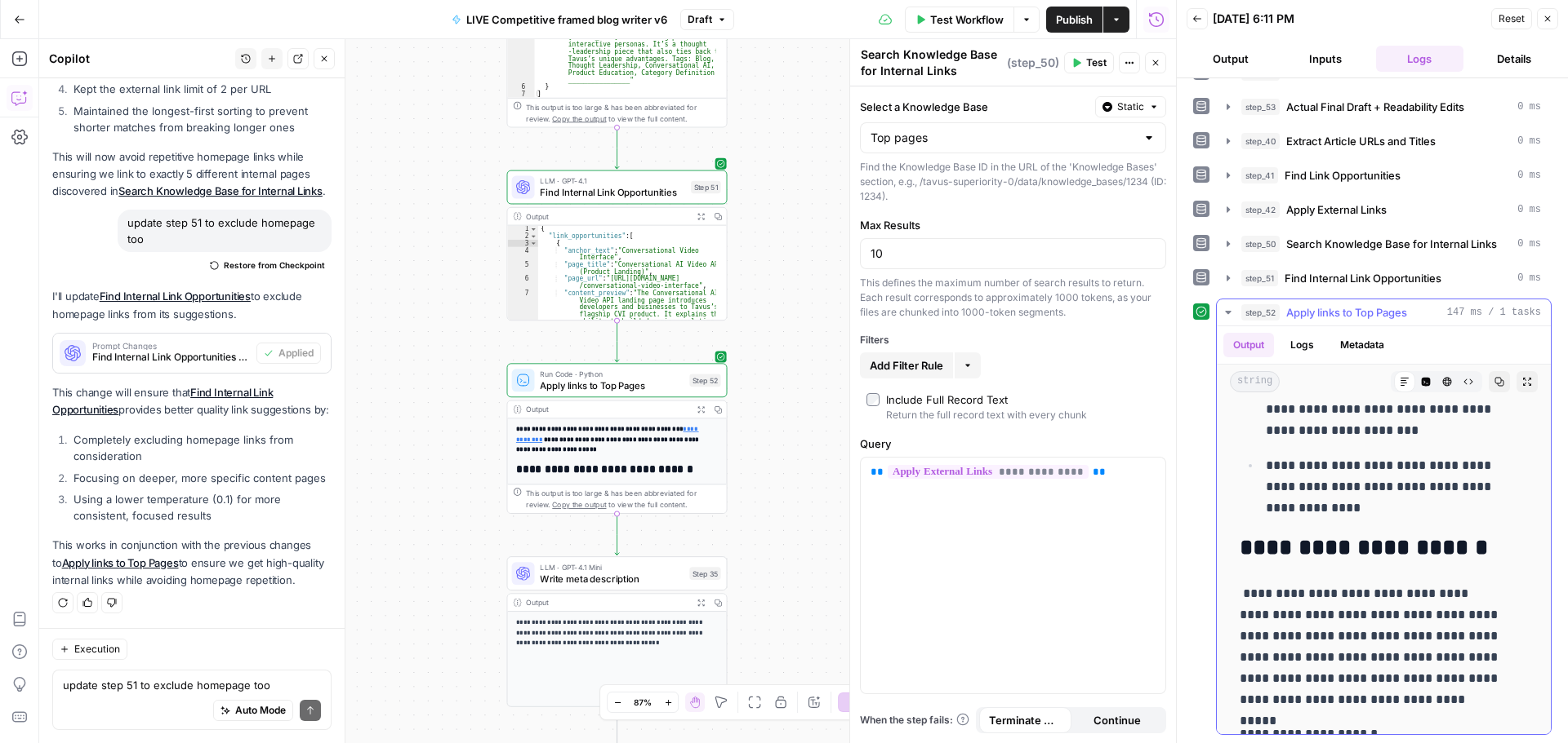
scroll to position [7834, 0]
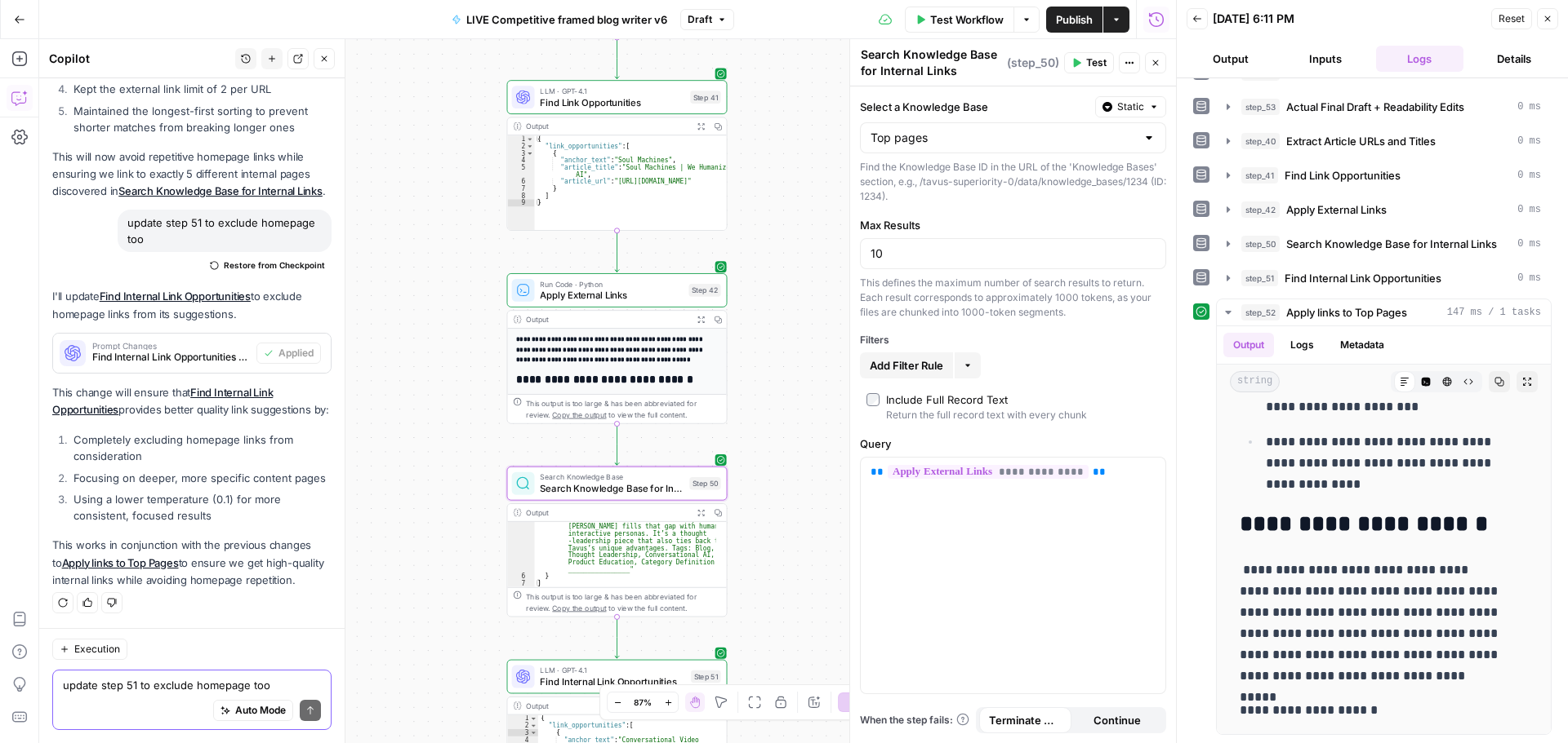
click at [172, 690] on textarea "update step 51 to exclude homepage too" at bounding box center [192, 685] width 258 height 16
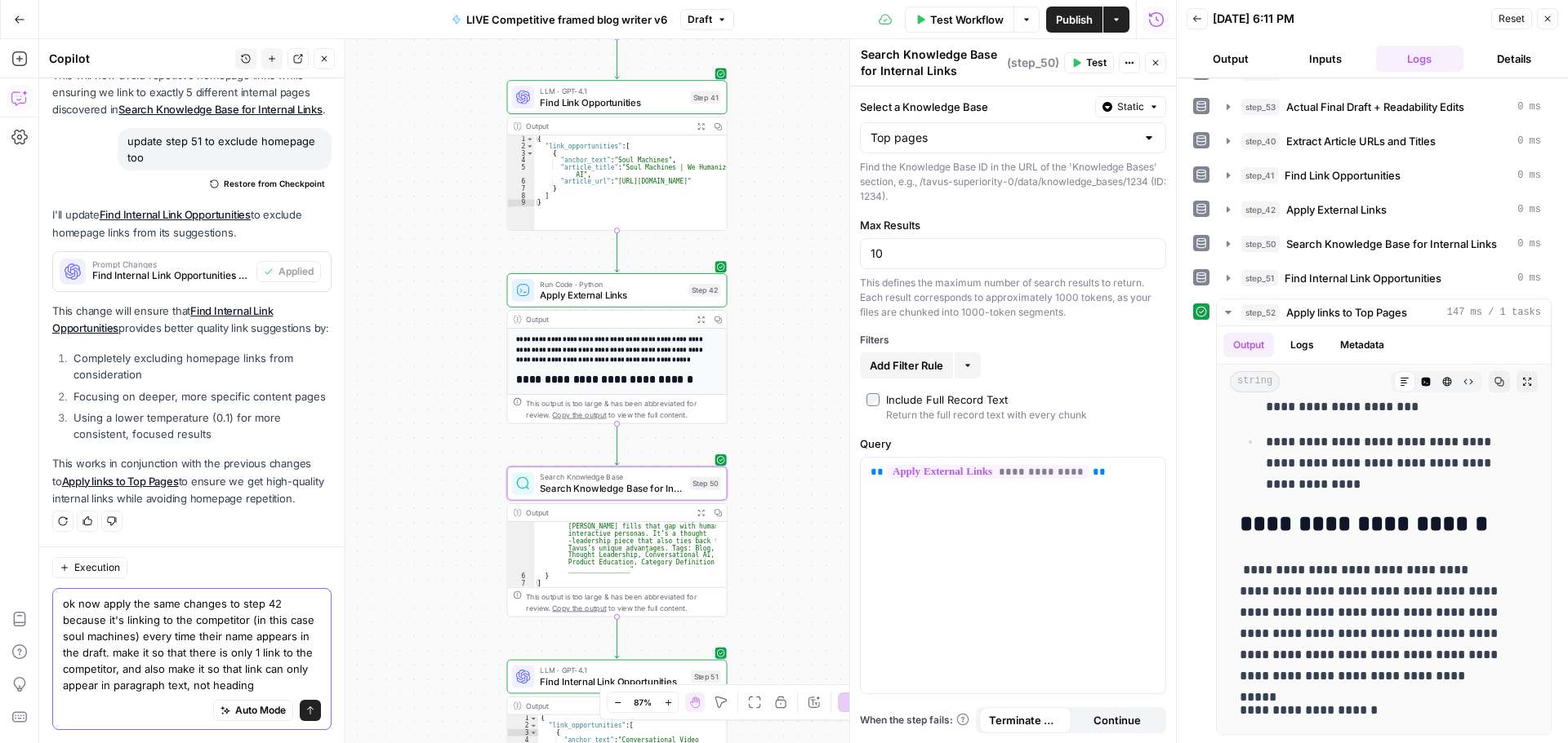
scroll to position [2103, 0]
type textarea "ok now apply the same changes to step 42 because it's linking to the competitor…"
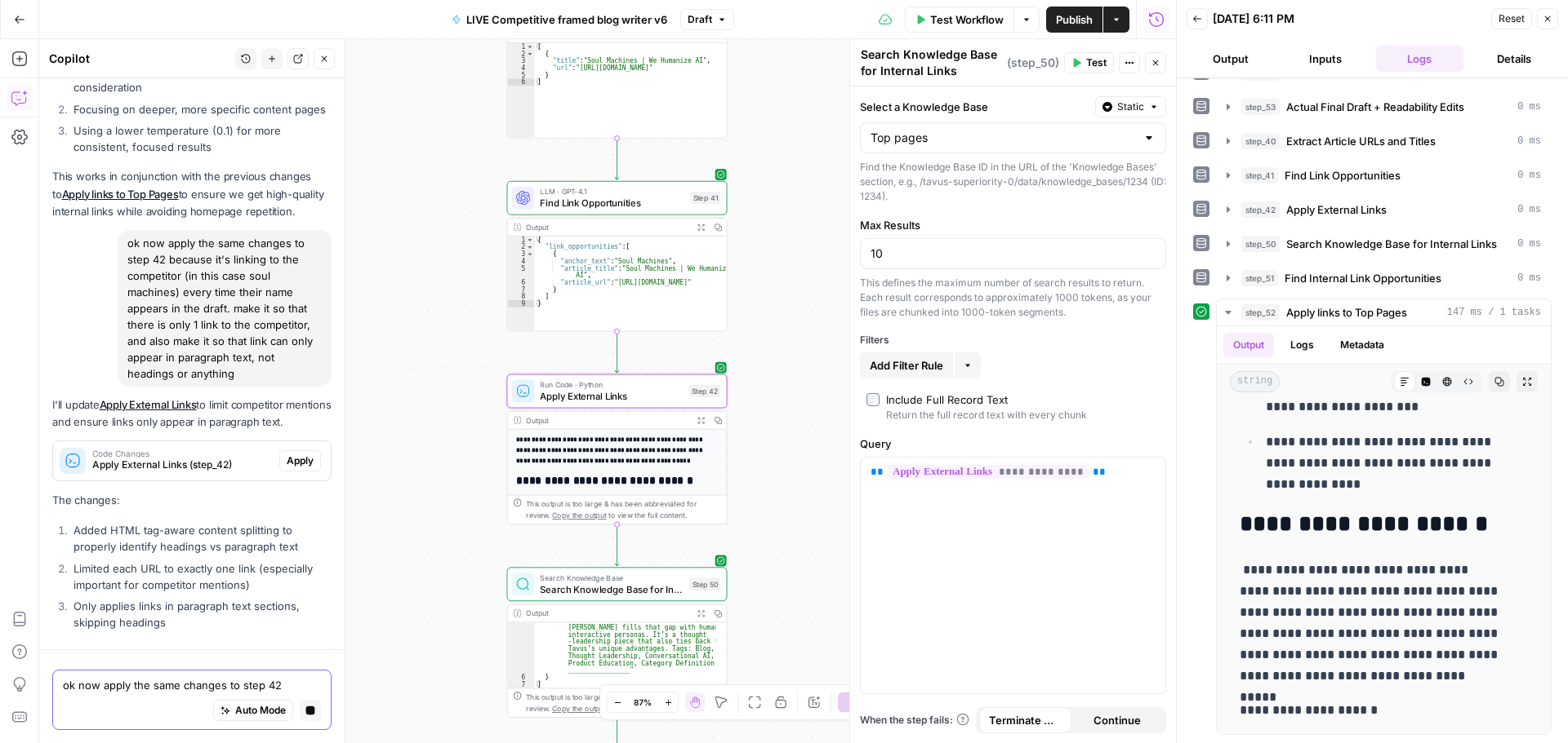
scroll to position [2191, 0]
click at [287, 465] on span "Apply" at bounding box center [300, 456] width 27 height 14
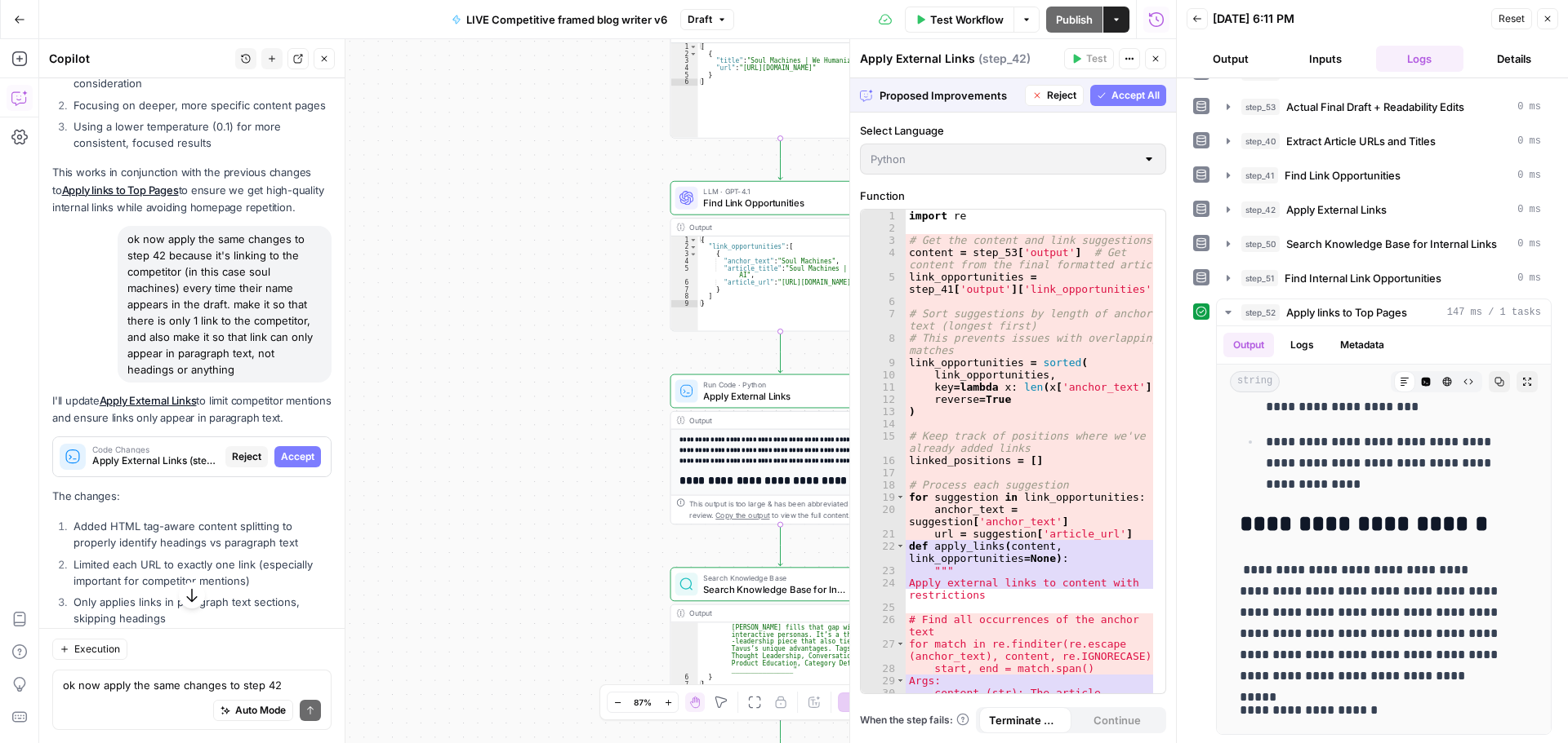
click at [1117, 96] on span "Accept All" at bounding box center [1136, 95] width 48 height 14
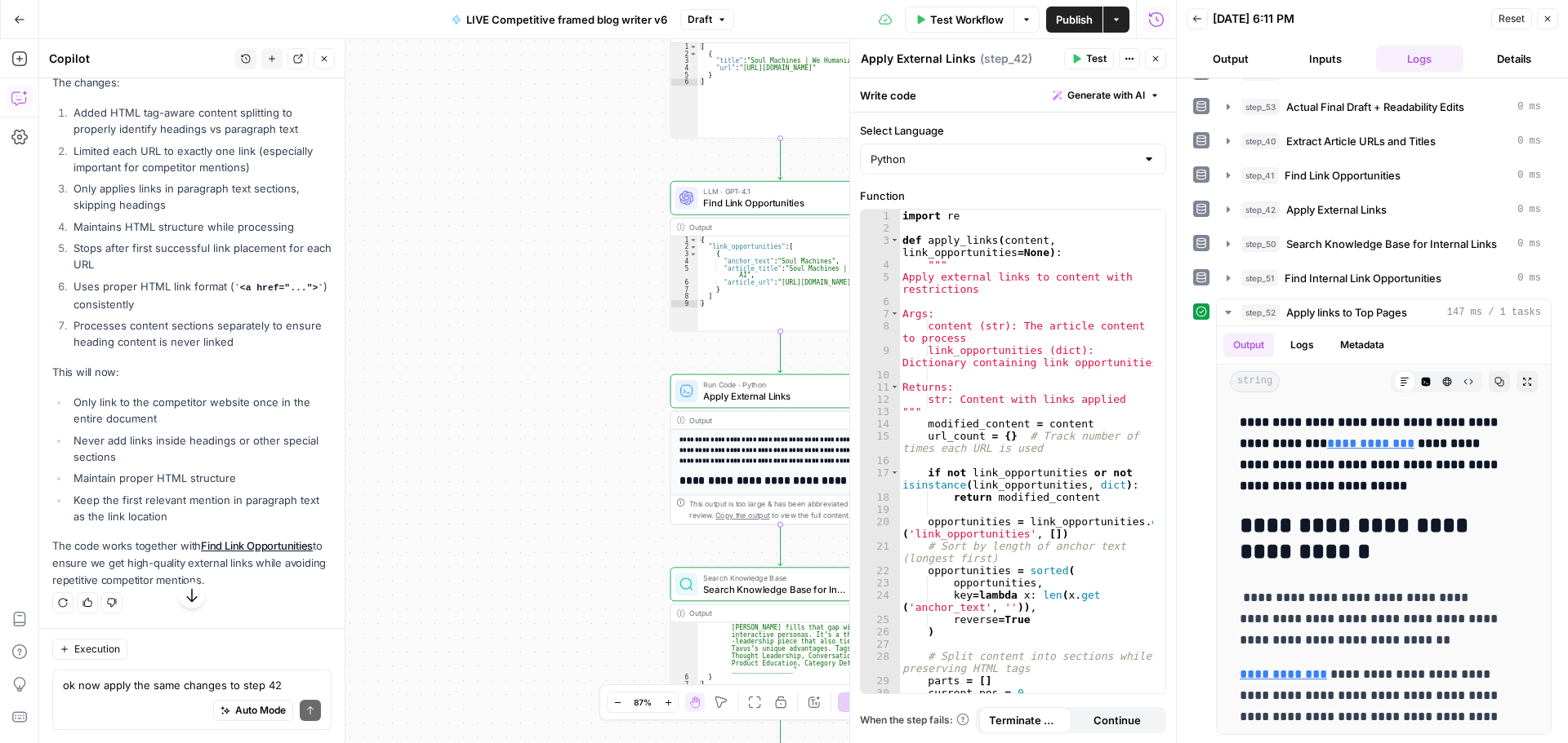
scroll to position [2836, 0]
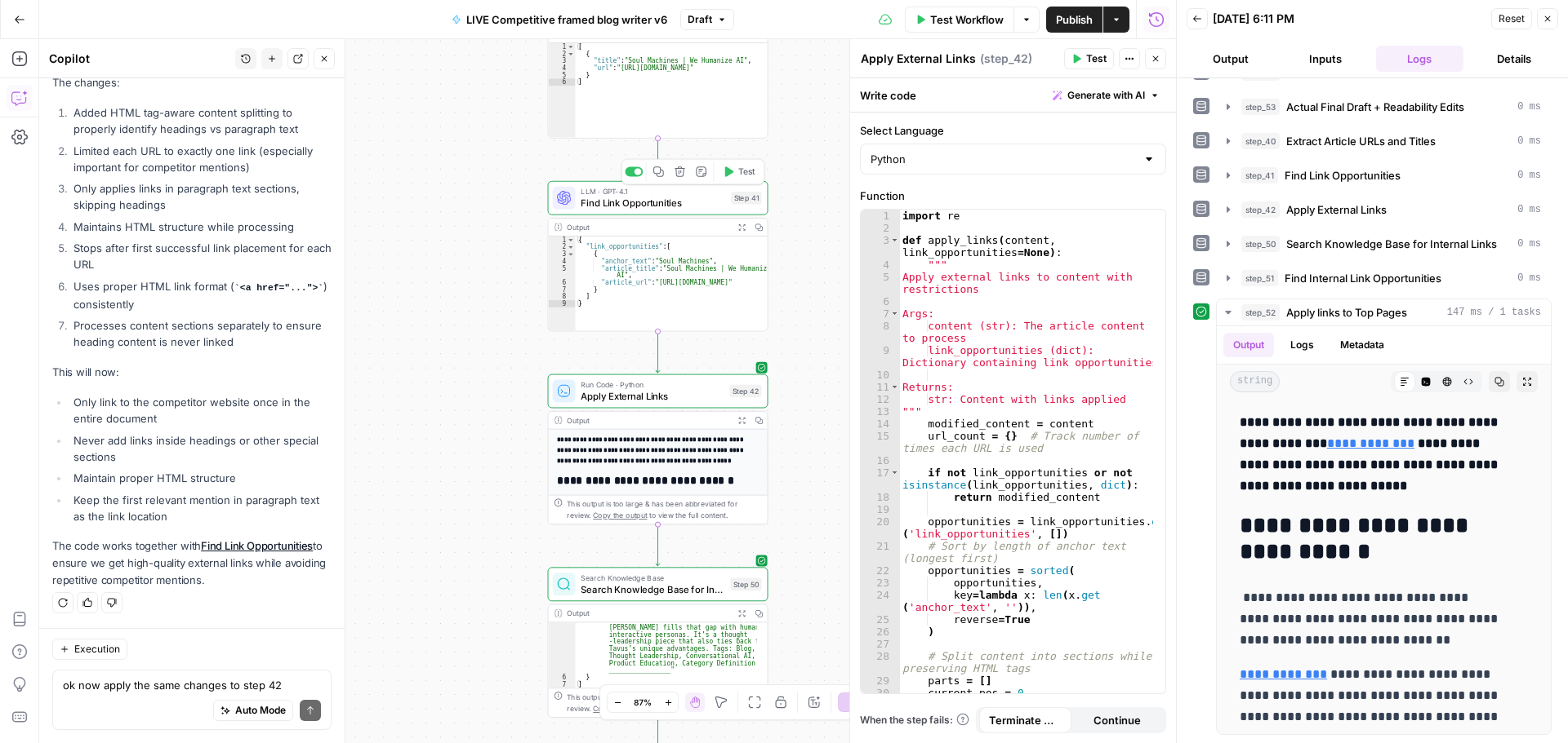
click at [739, 181] on button "Test" at bounding box center [739, 172] width 44 height 19
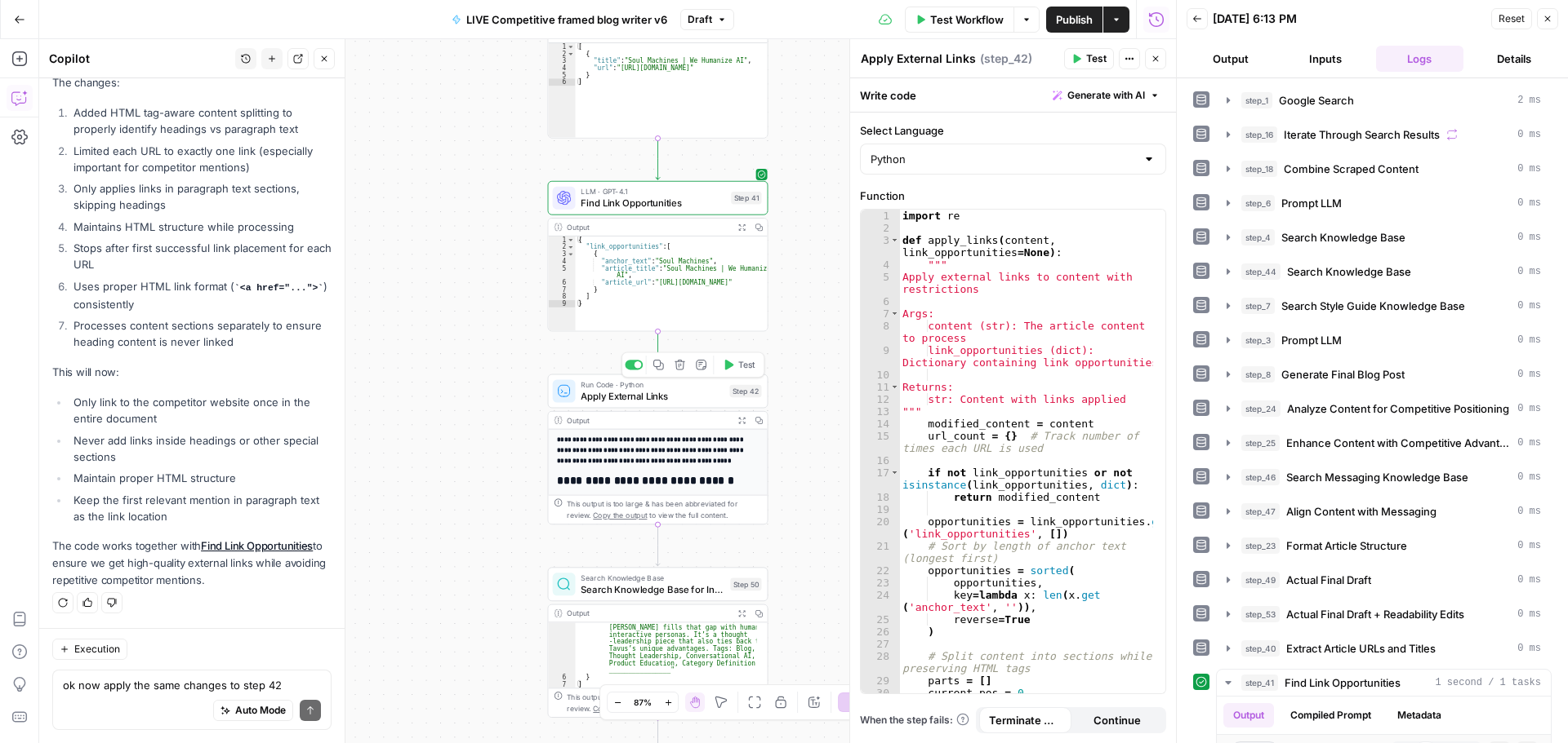
click at [739, 363] on span "Test" at bounding box center [747, 365] width 17 height 13
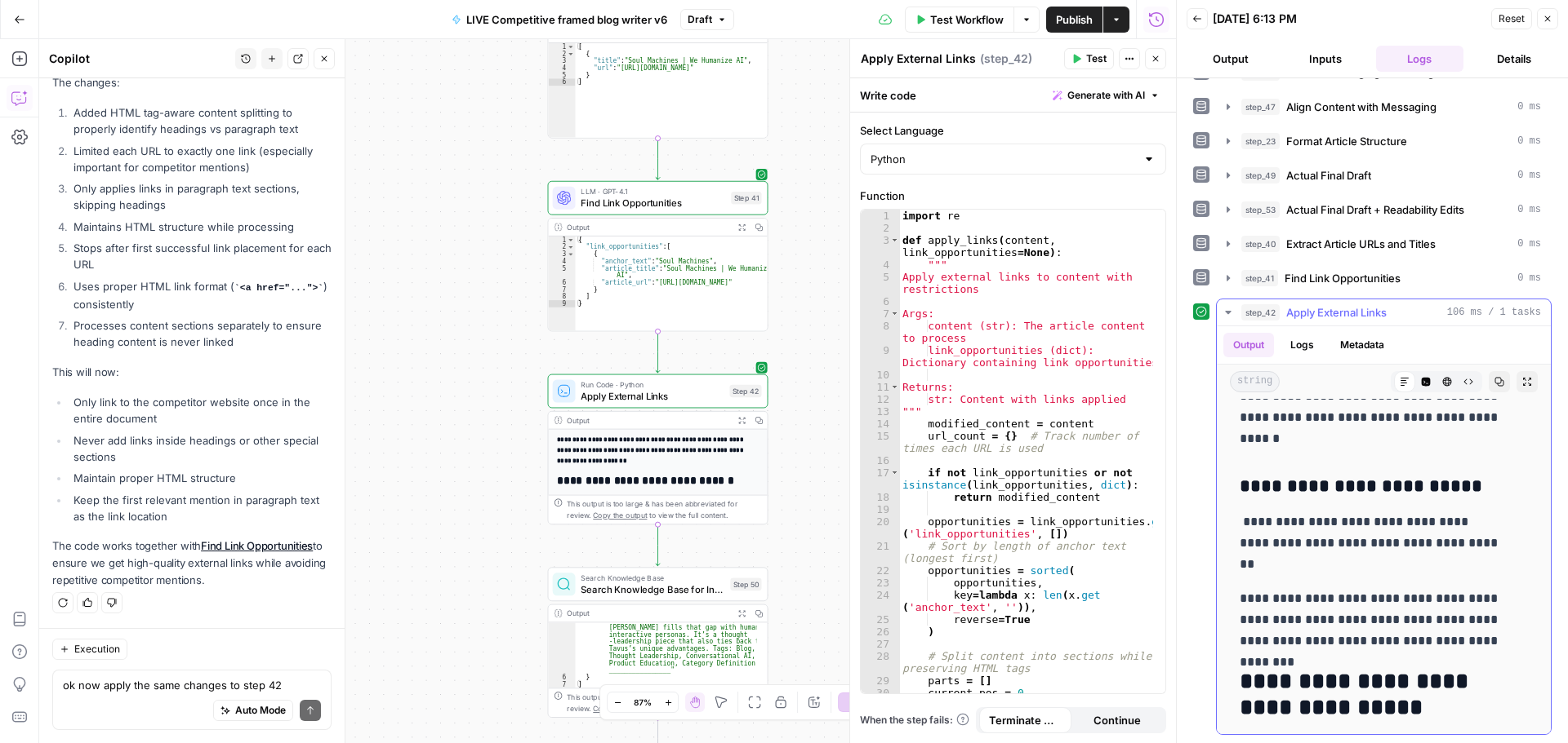
scroll to position [4978, 0]
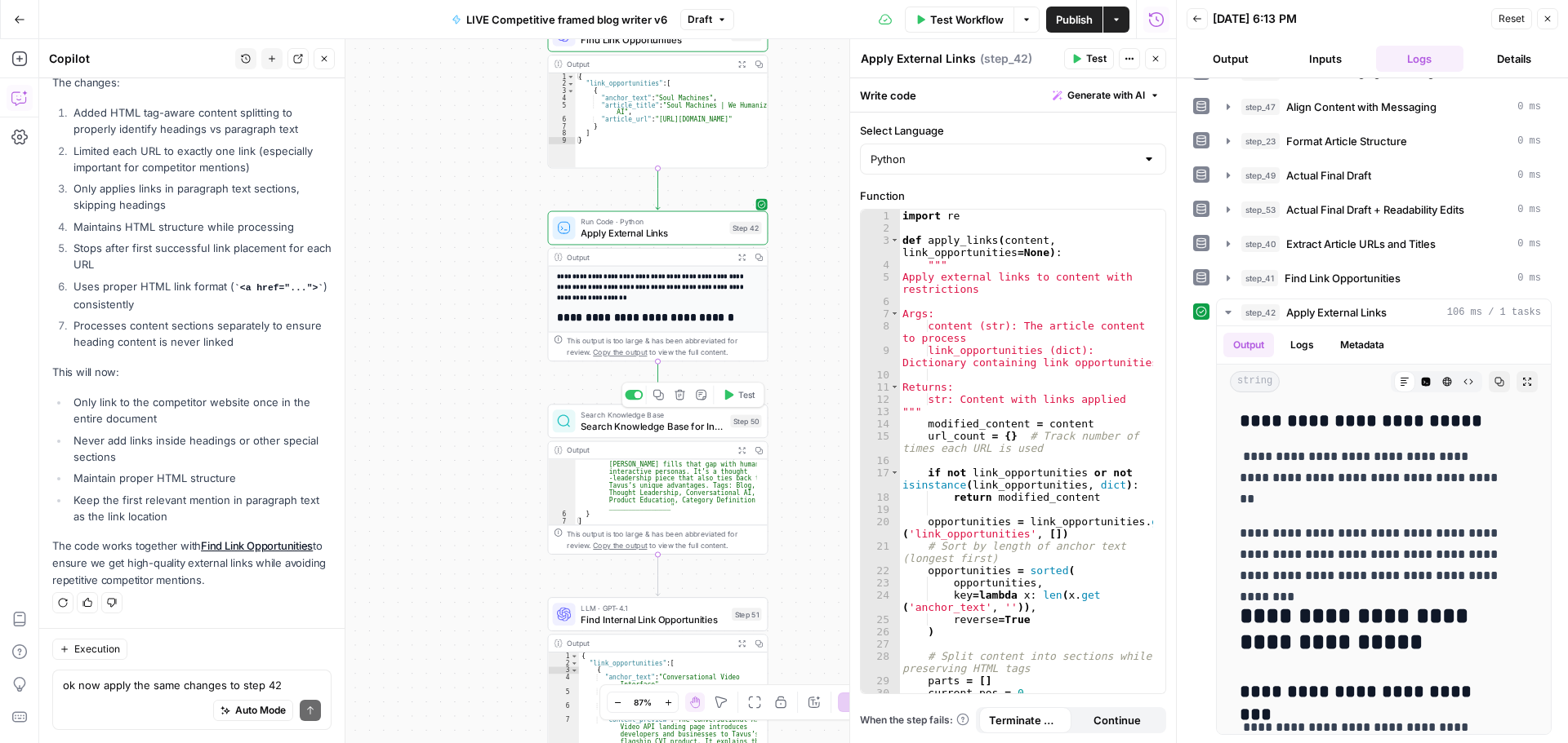
click at [736, 394] on button "Test" at bounding box center [739, 396] width 44 height 19
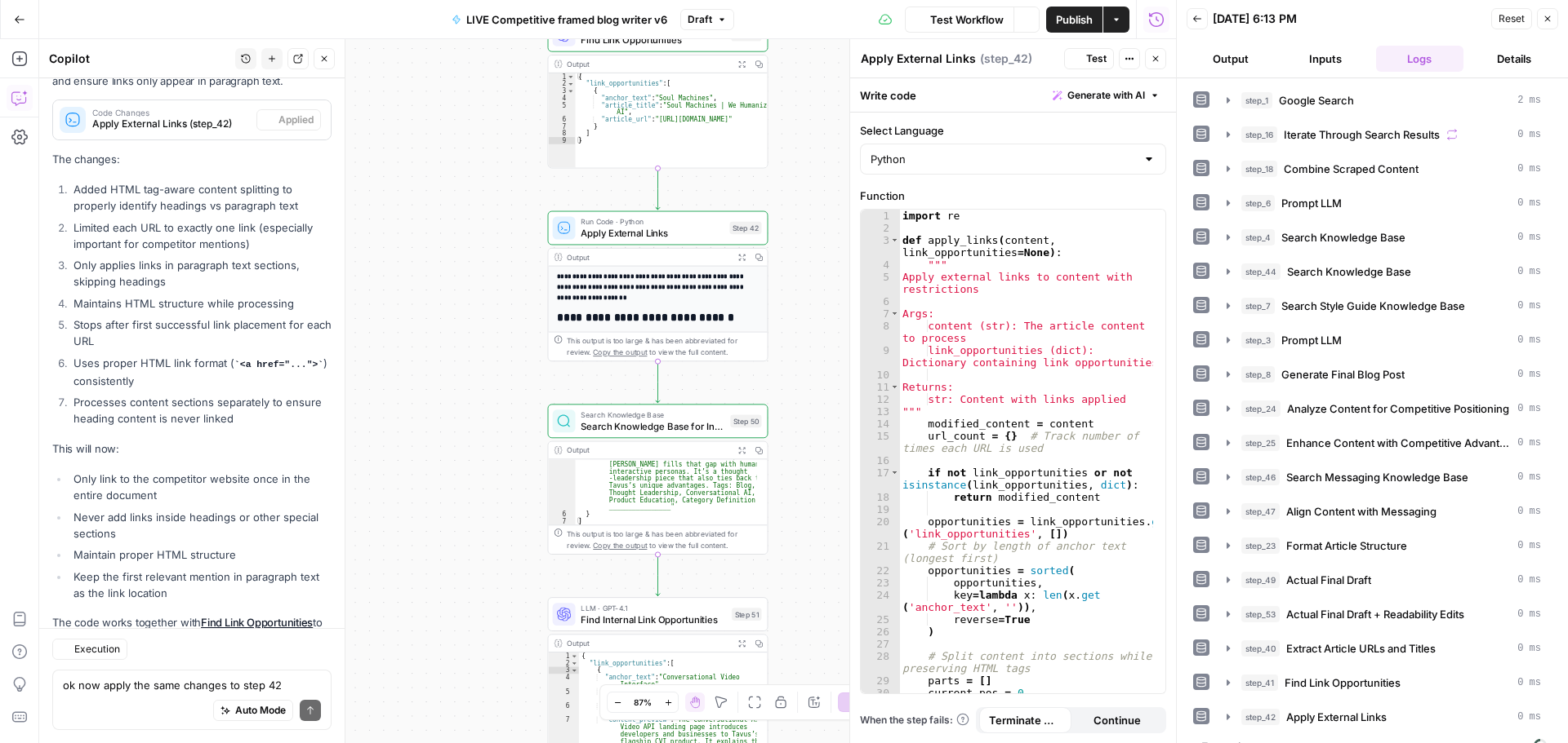
scroll to position [2836, 0]
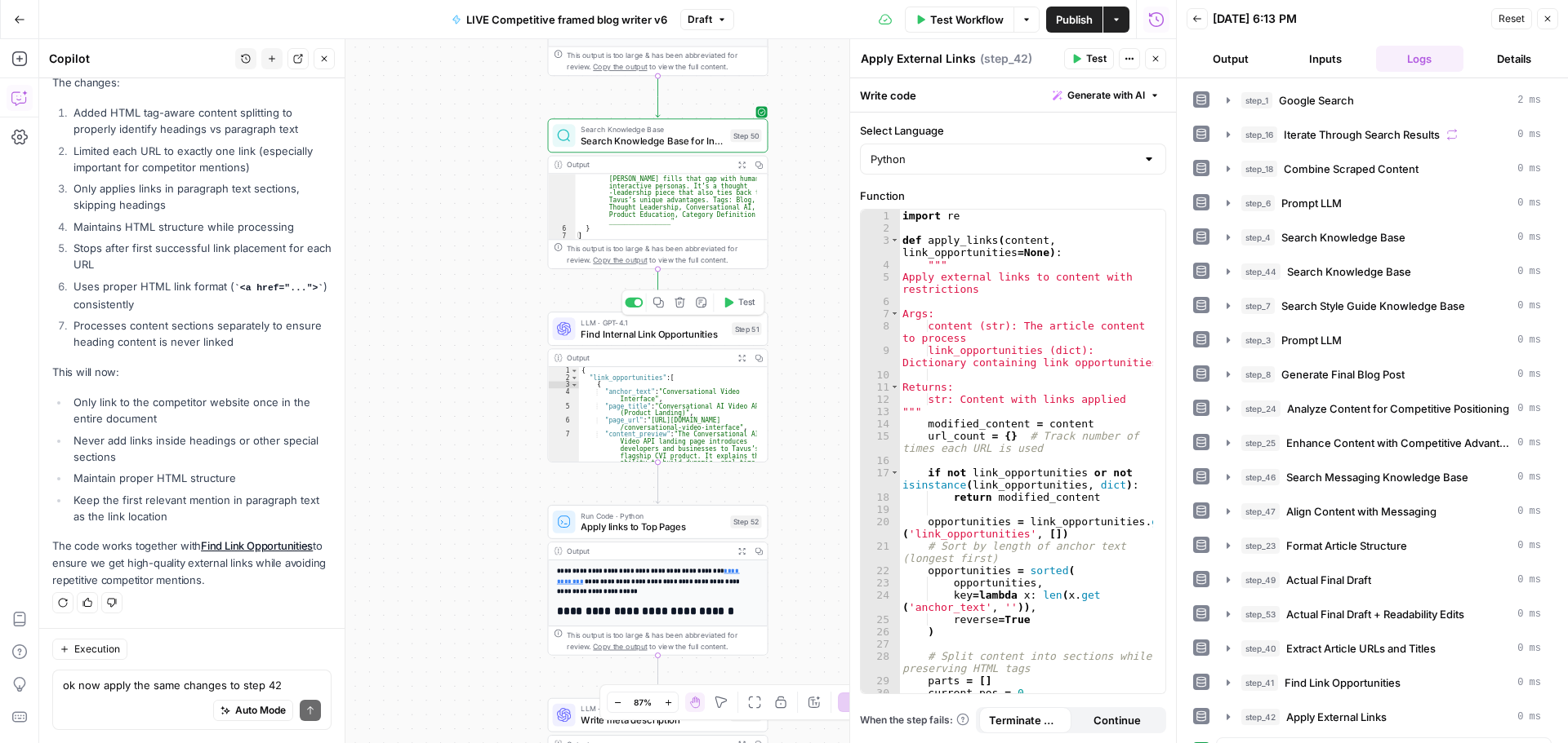
click at [740, 302] on span "Test" at bounding box center [747, 303] width 17 height 13
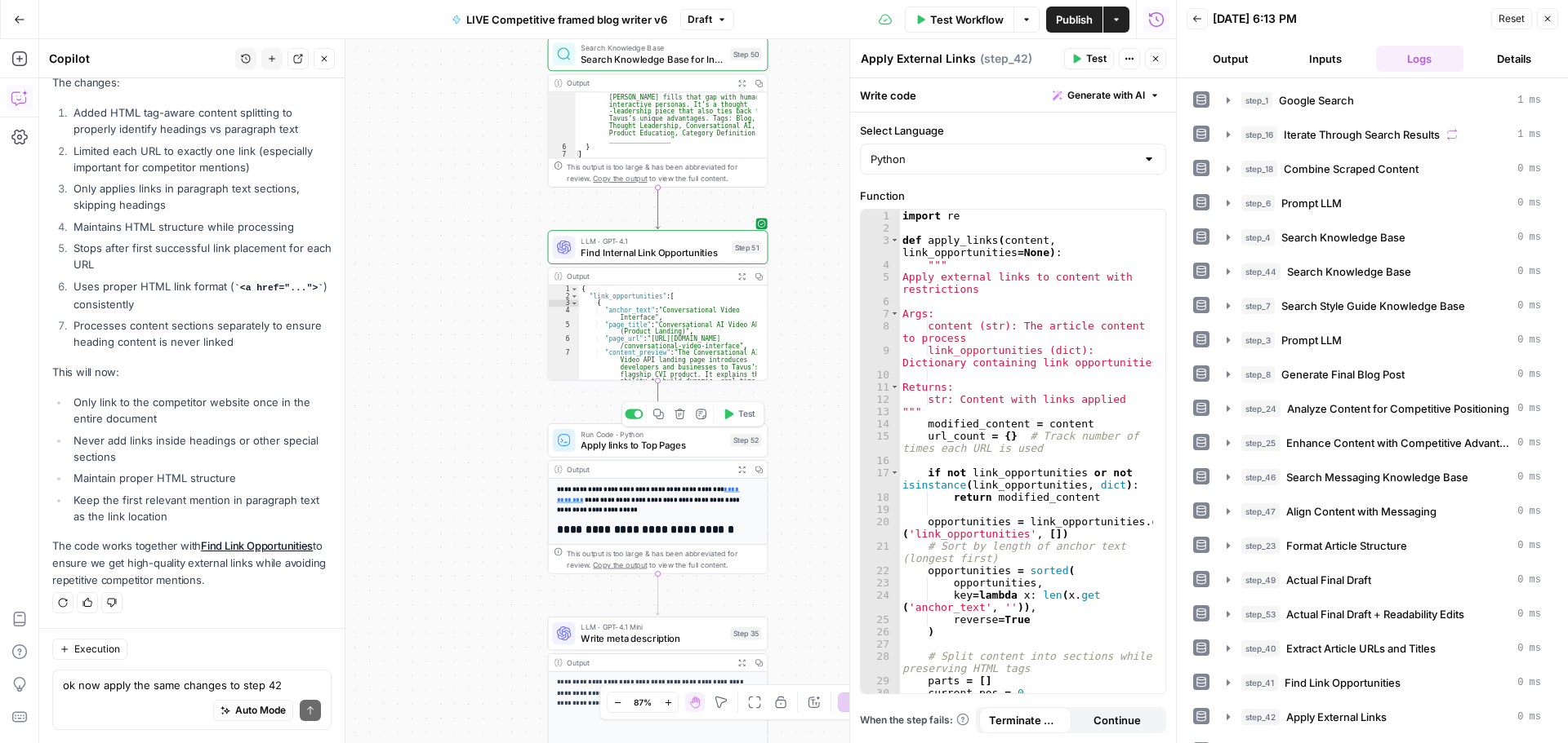
click at [742, 412] on span "Test" at bounding box center [747, 415] width 17 height 13
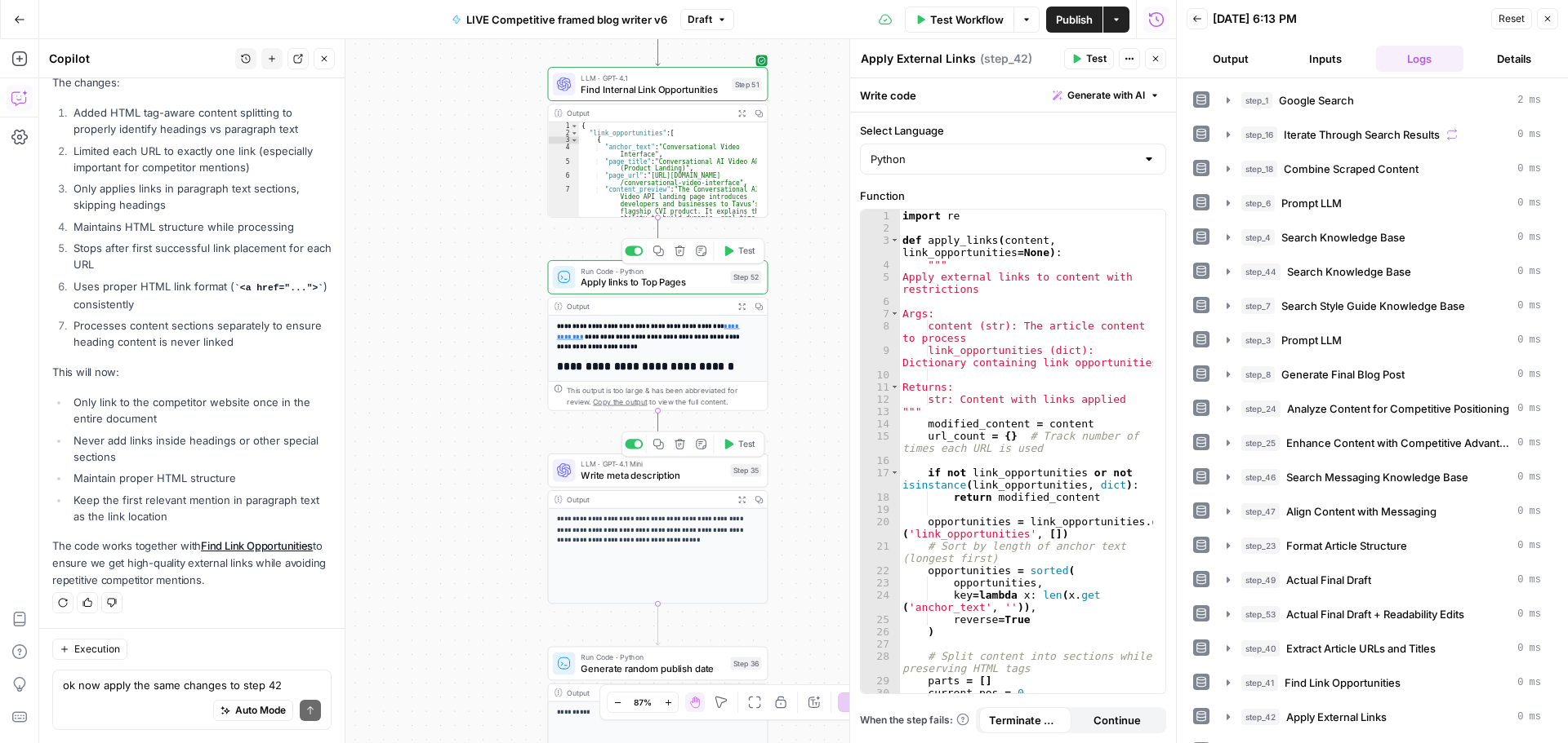
click at [642, 474] on span "Write meta description" at bounding box center [652, 475] width 144 height 14
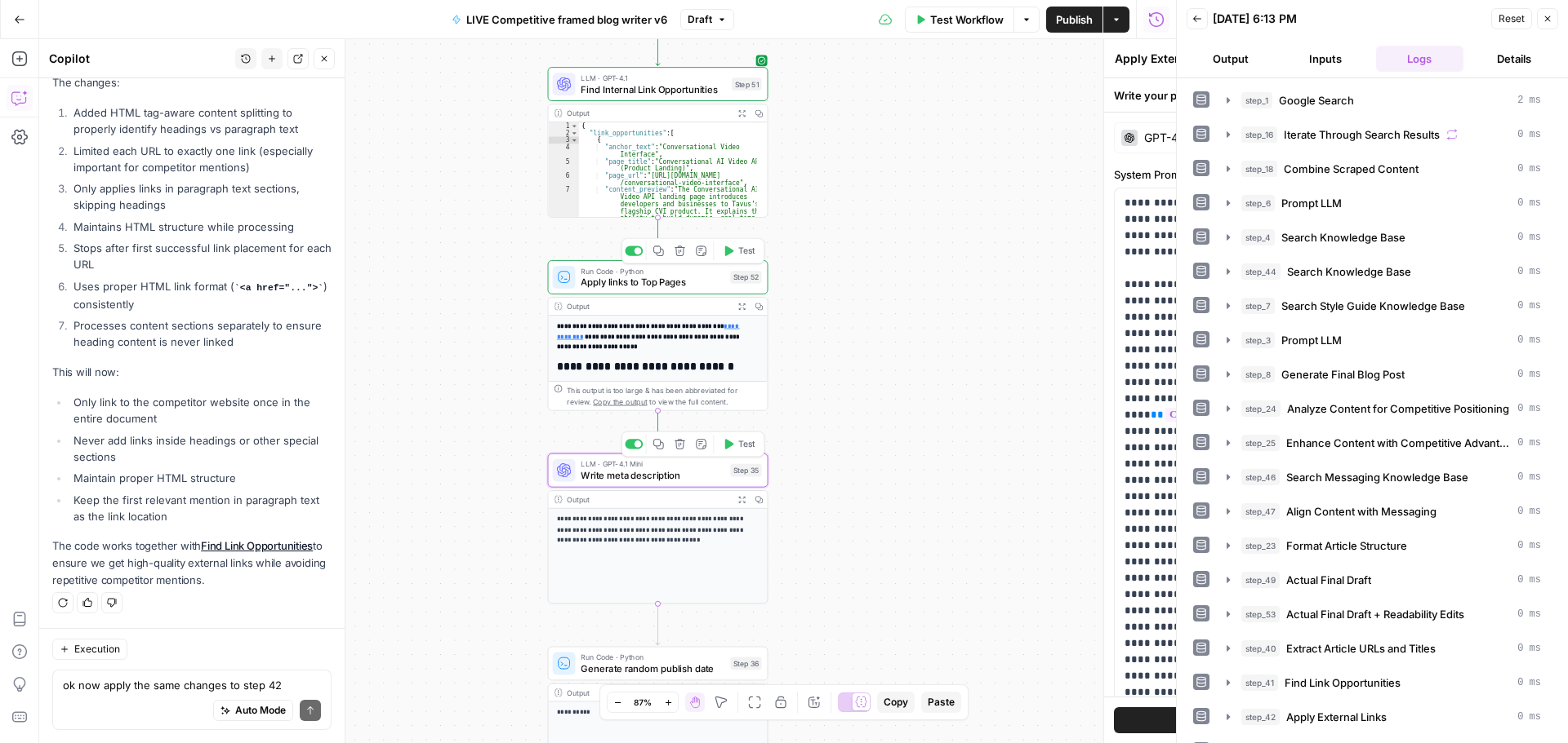
type textarea "Write meta description"
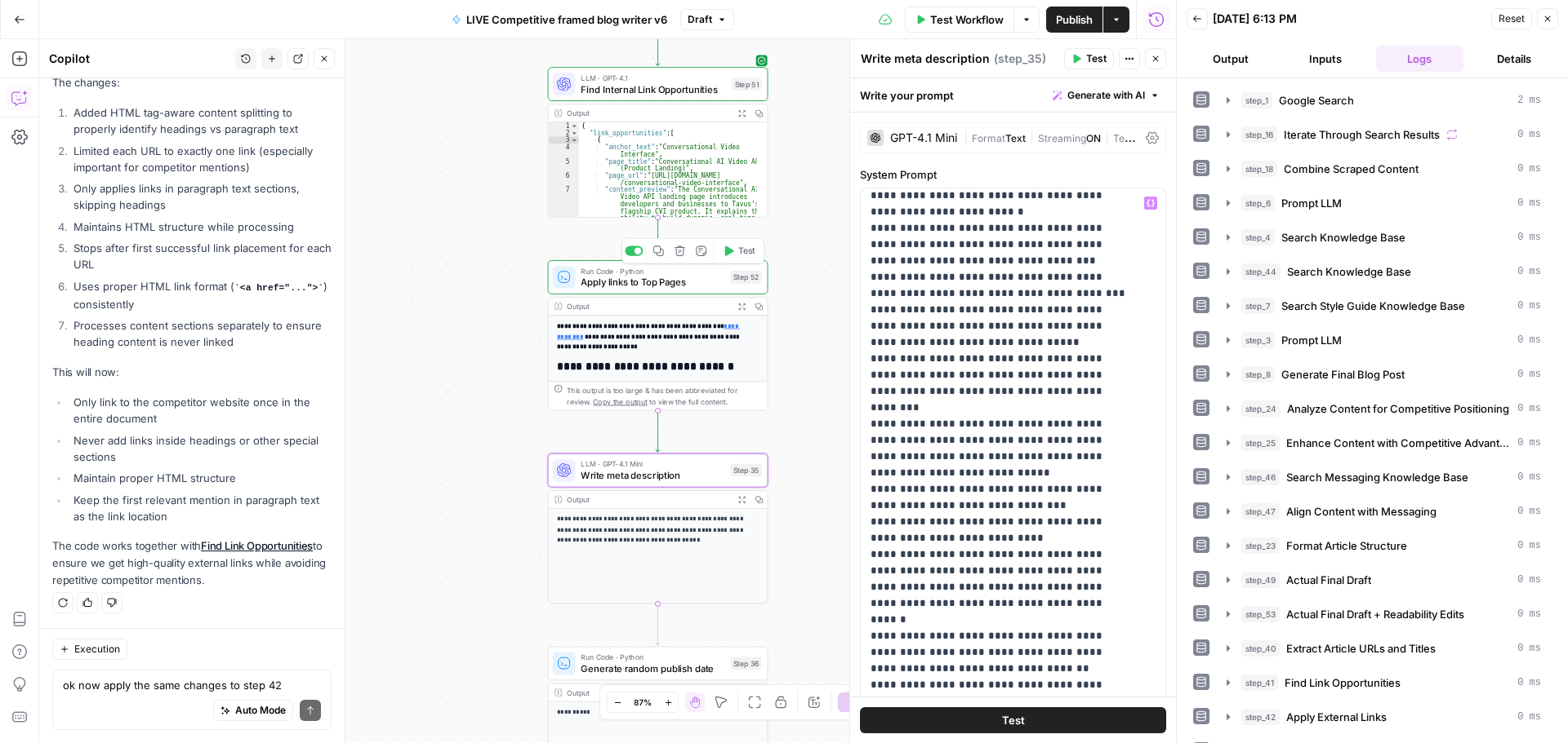
scroll to position [278, 0]
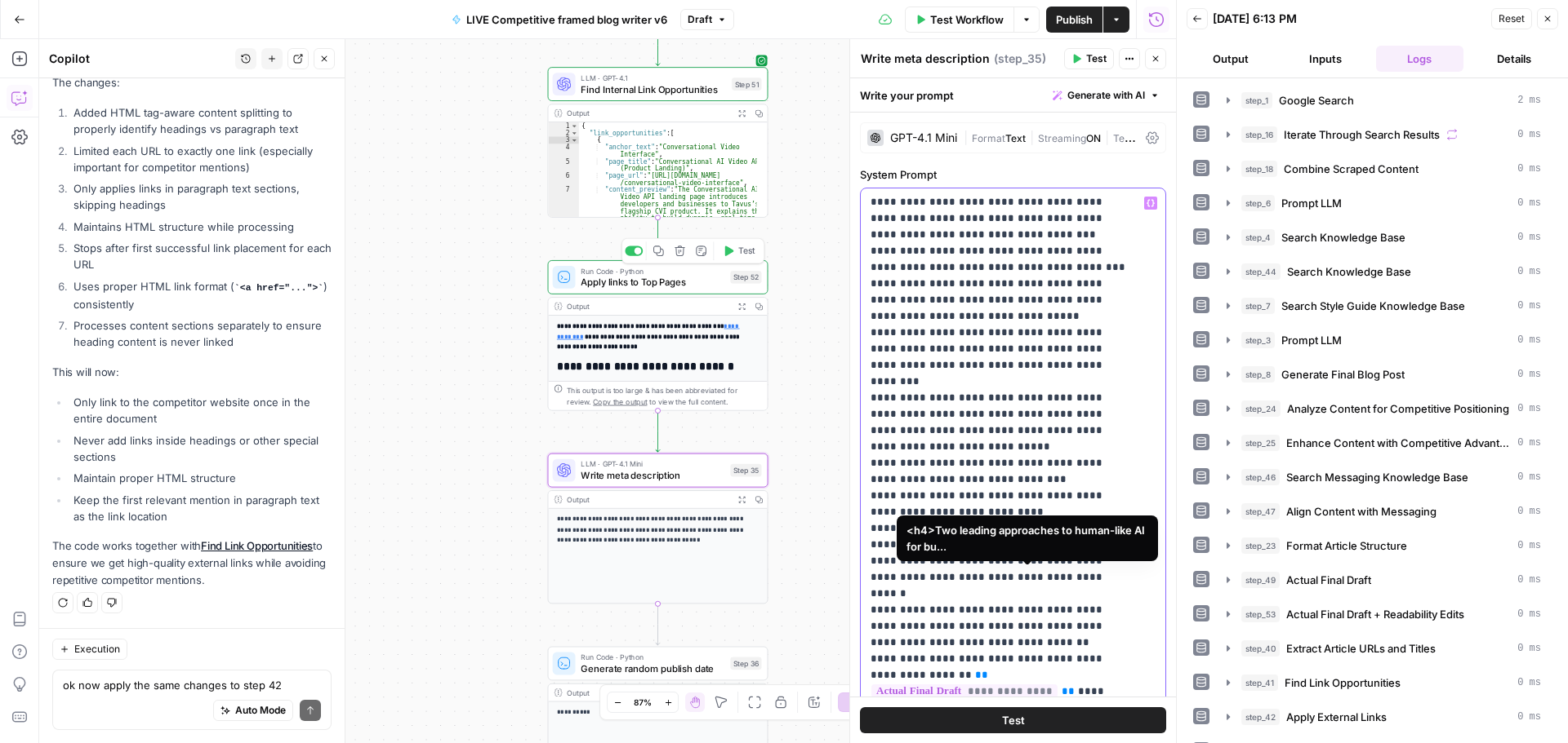
click at [1057, 685] on span "**********" at bounding box center [964, 691] width 187 height 14
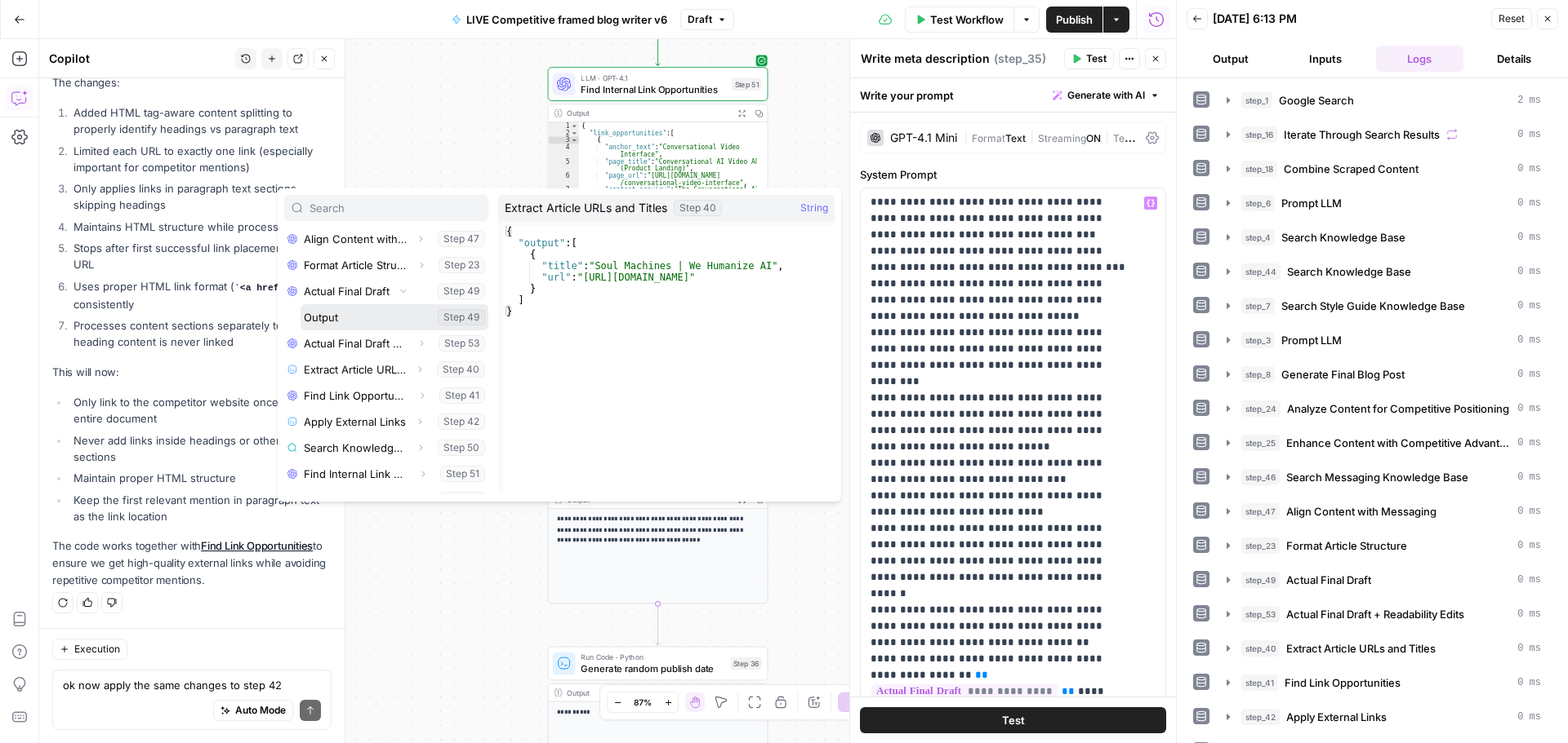
scroll to position [436, 0]
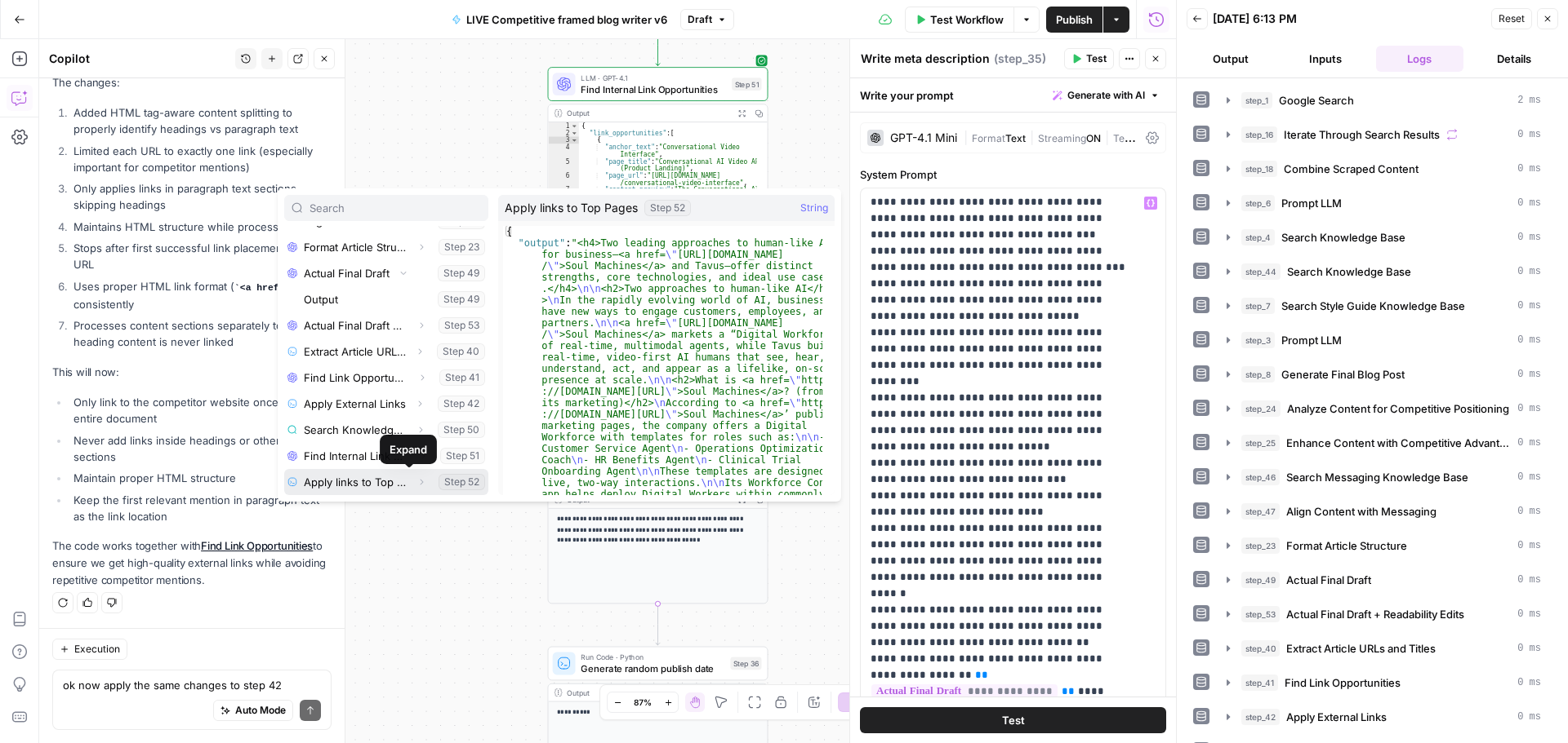
click at [416, 483] on icon "button" at bounding box center [421, 482] width 10 height 10
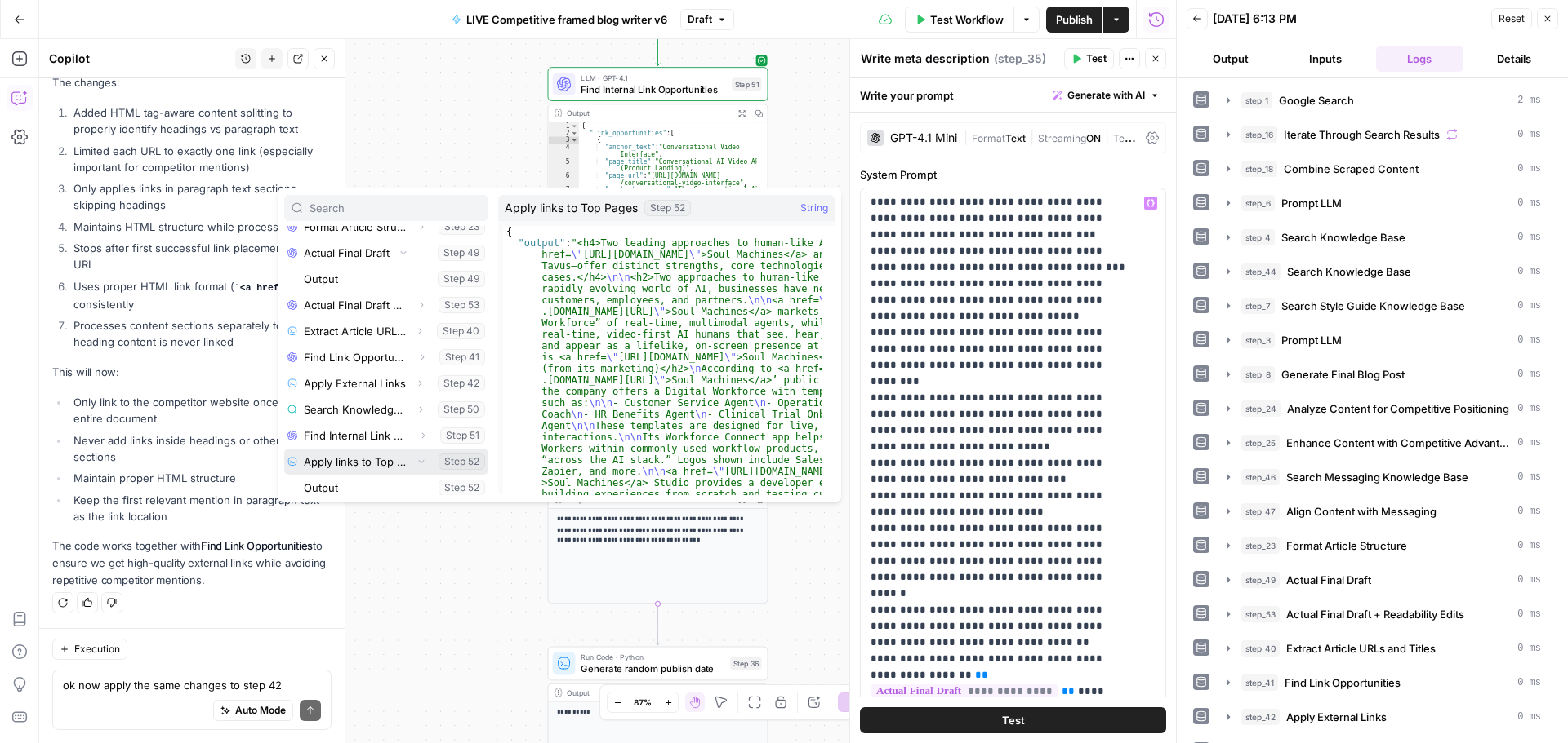
scroll to position [462, 0]
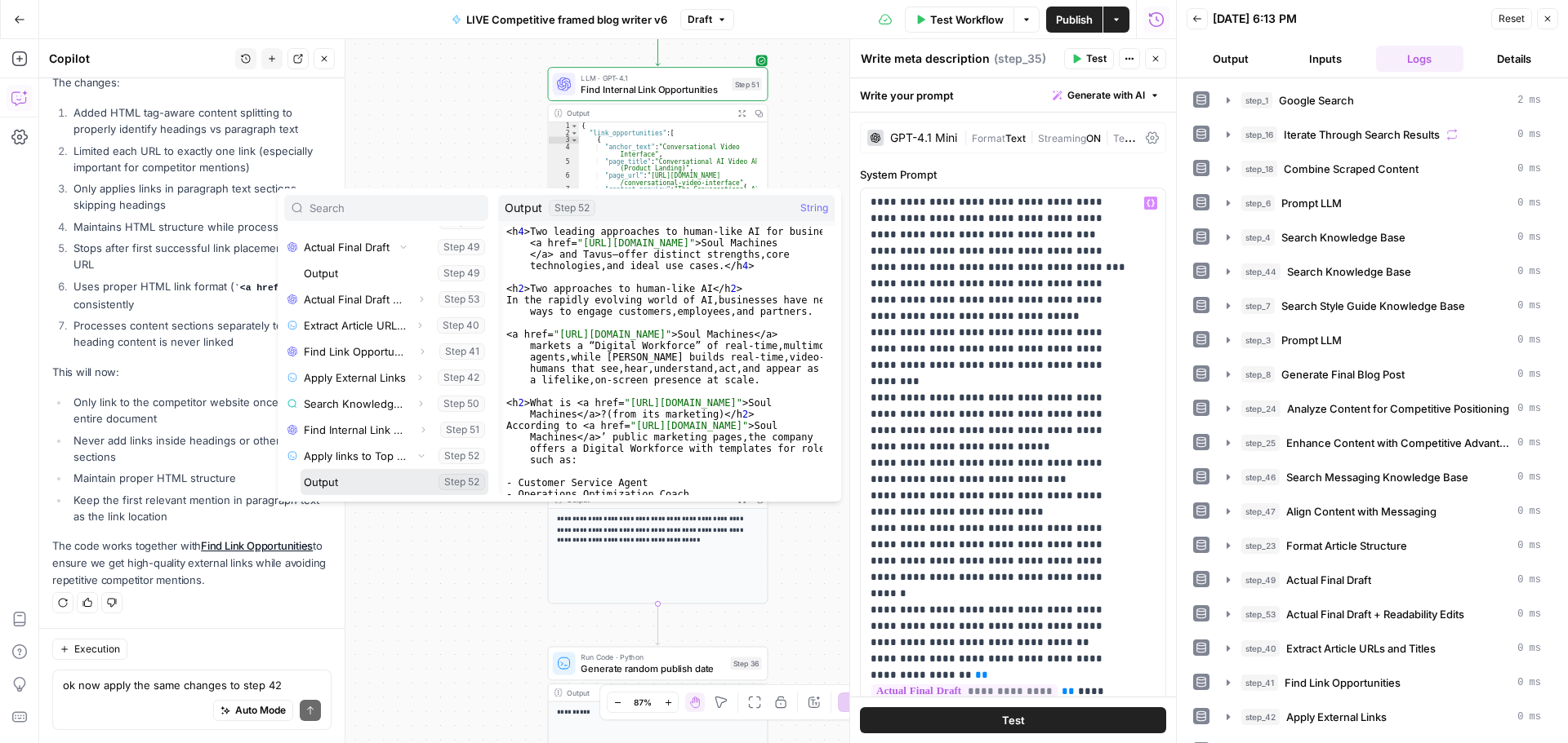
click at [346, 479] on button "Select variable Output" at bounding box center [394, 482] width 188 height 26
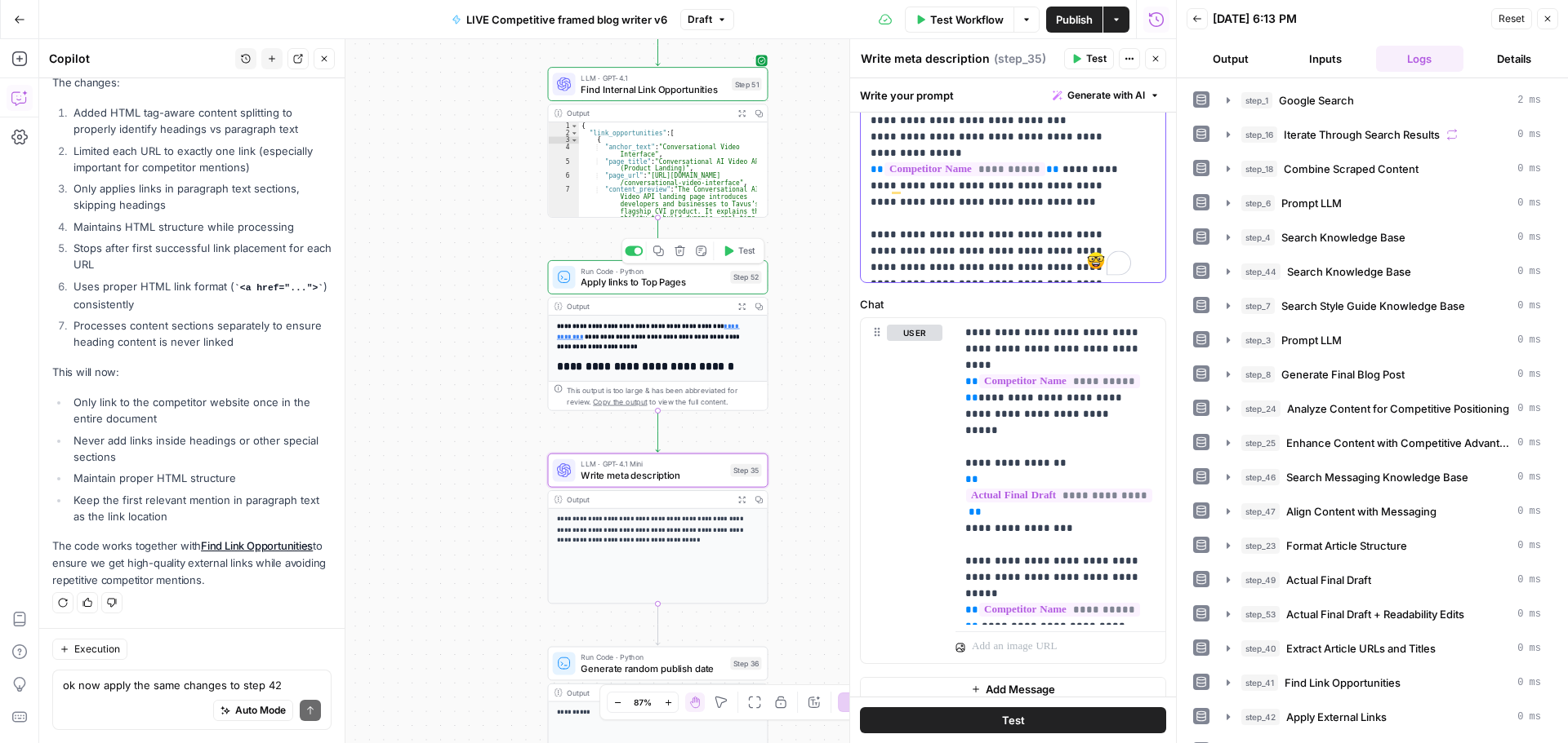
scroll to position [586, 0]
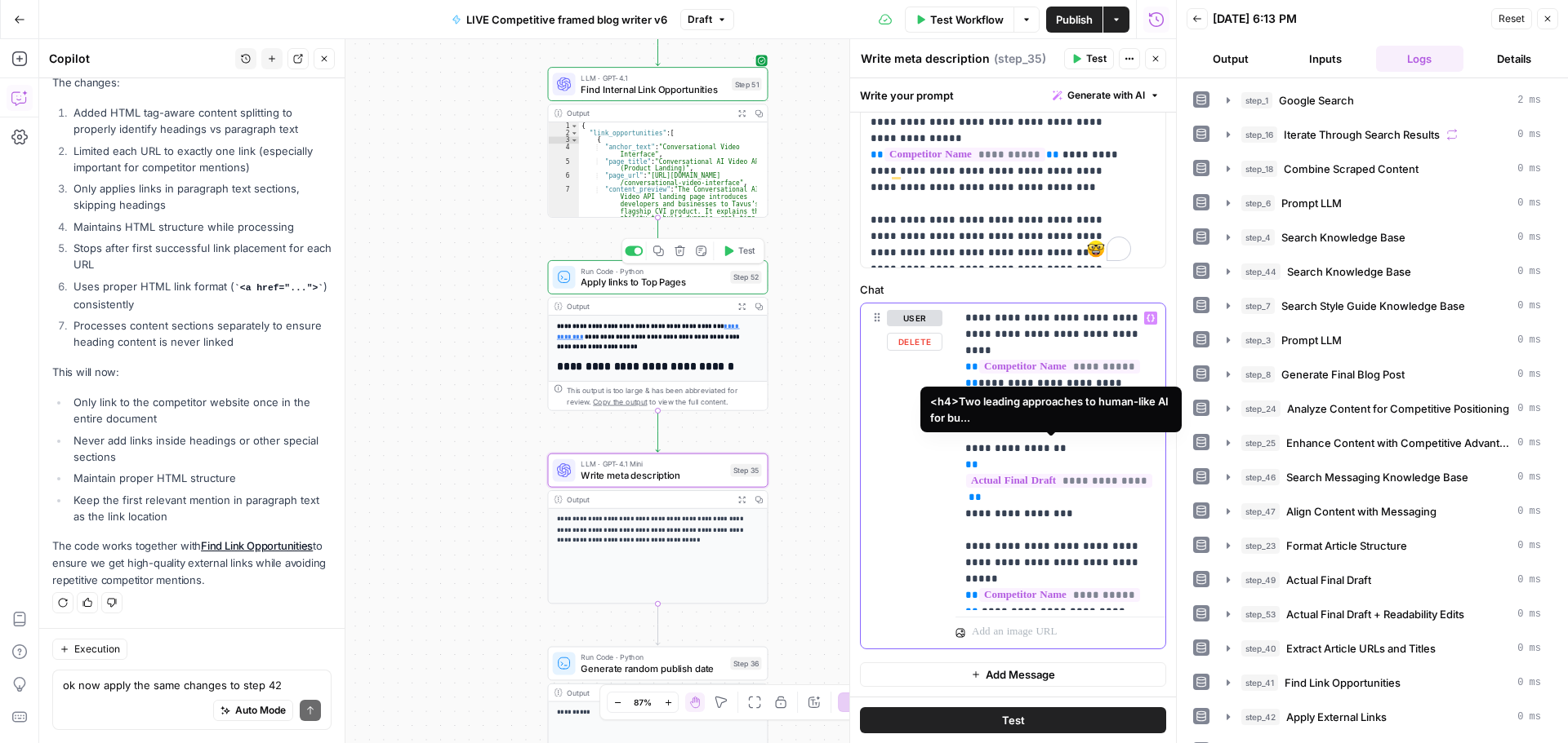
click at [1052, 474] on span "**********" at bounding box center [1059, 481] width 187 height 14
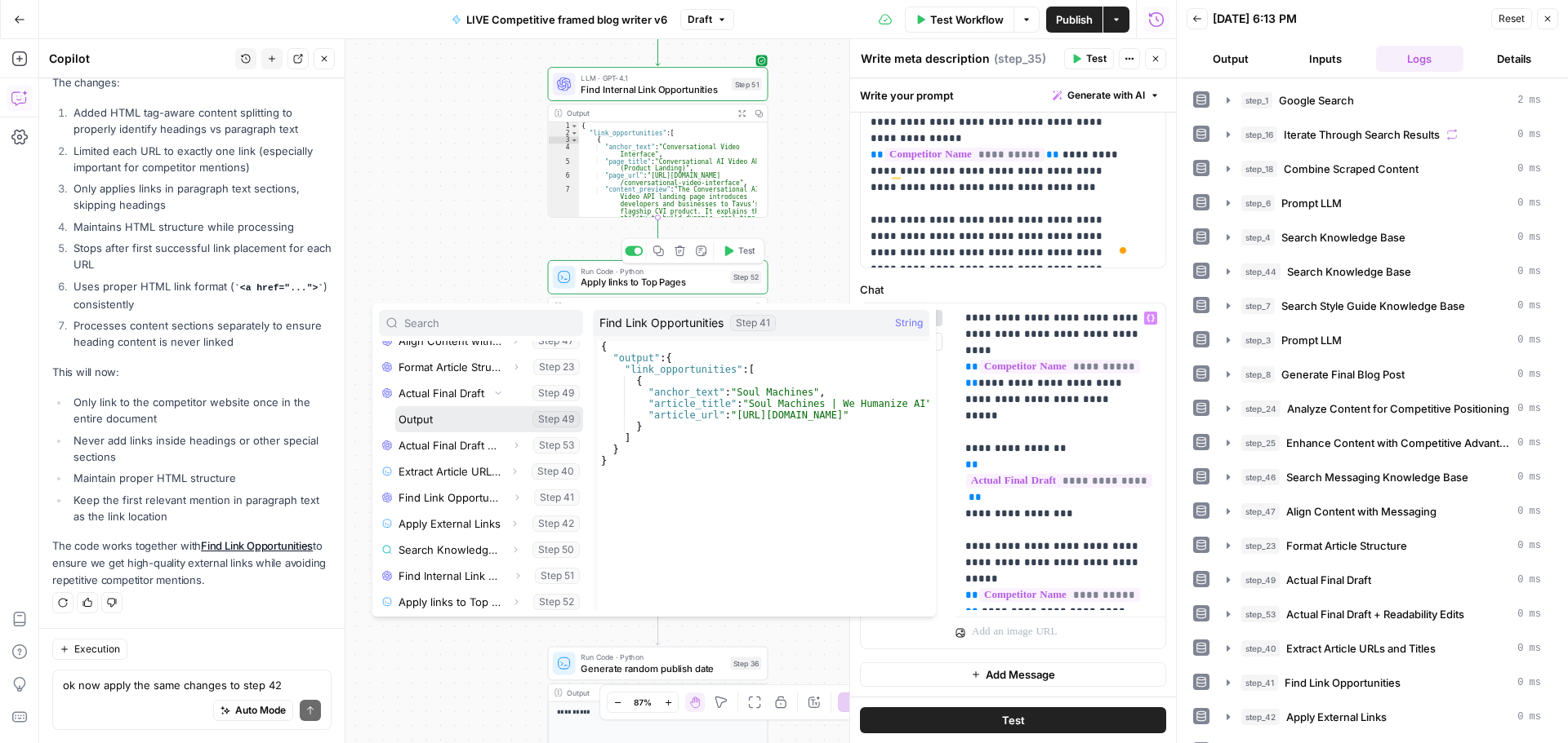
scroll to position [436, 0]
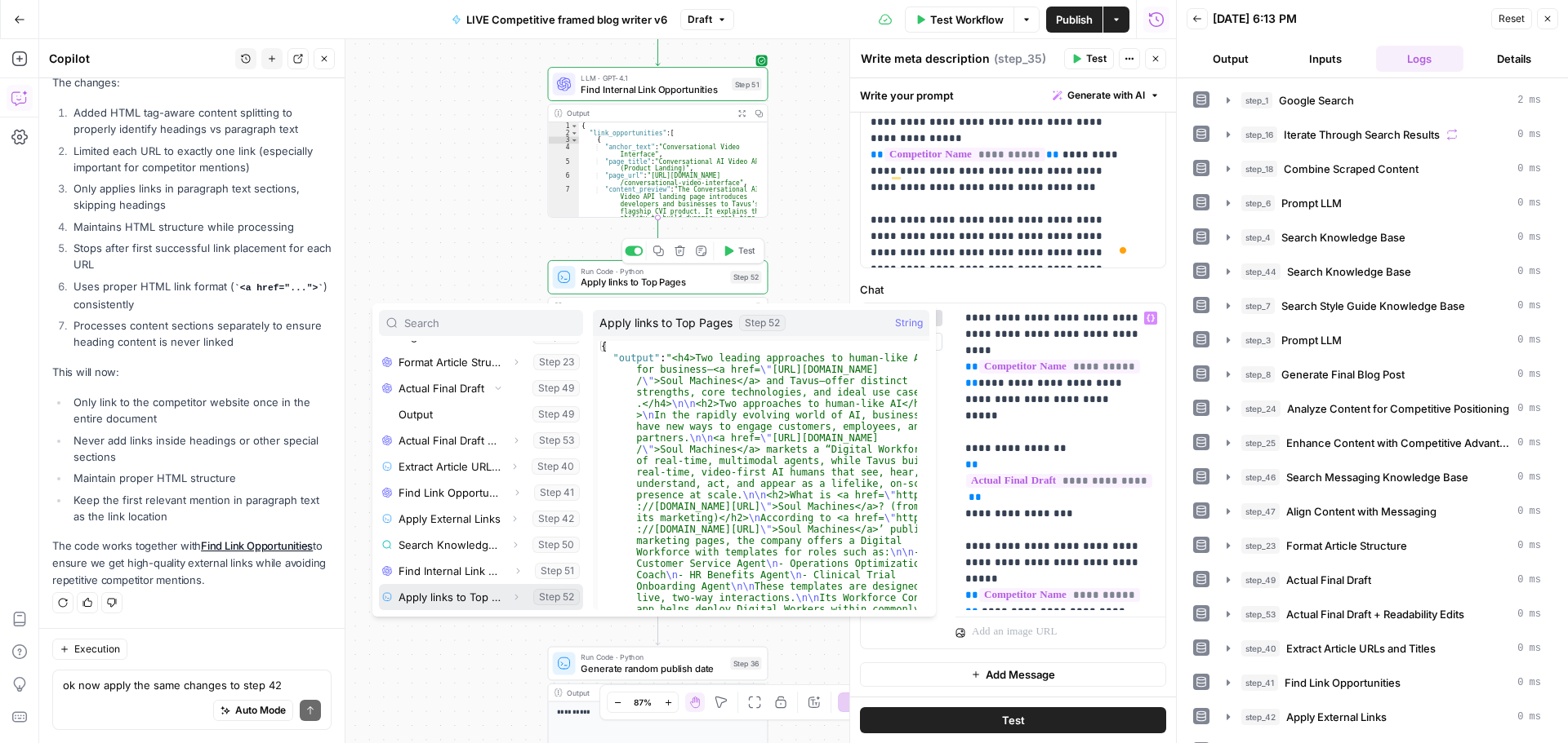
click at [511, 593] on icon "button" at bounding box center [516, 598] width 10 height 10
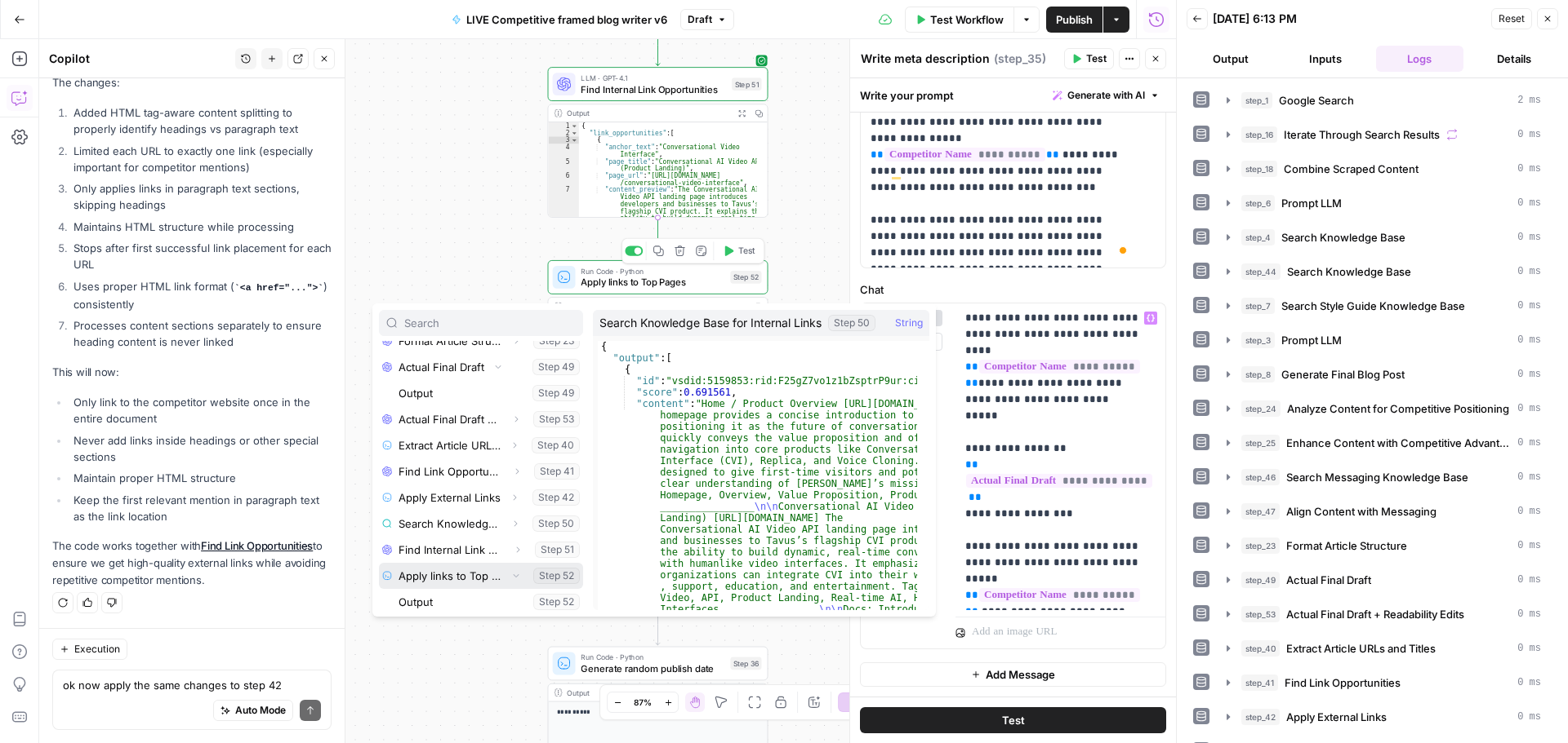
scroll to position [462, 0]
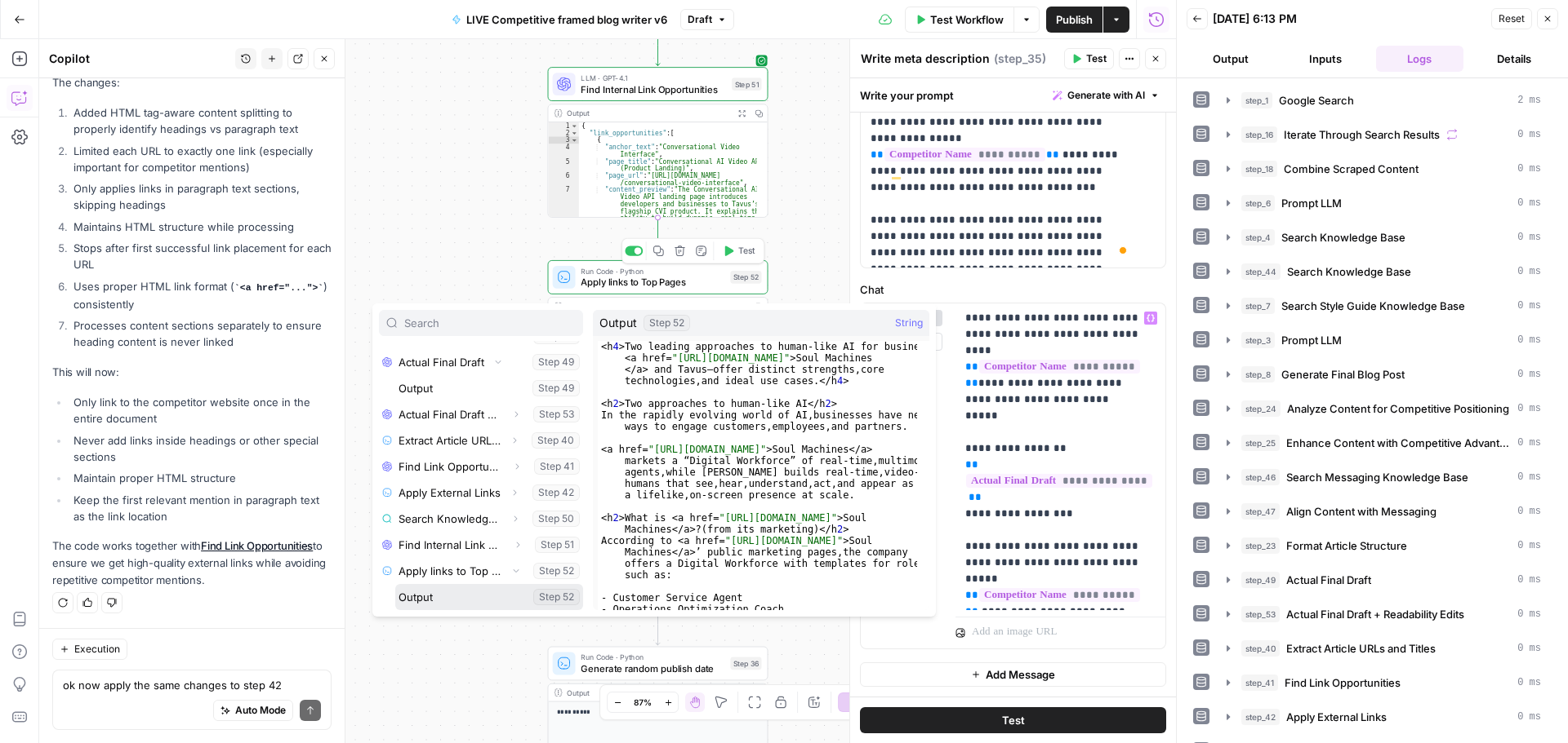
click at [440, 593] on button "Select variable Output" at bounding box center [489, 597] width 188 height 26
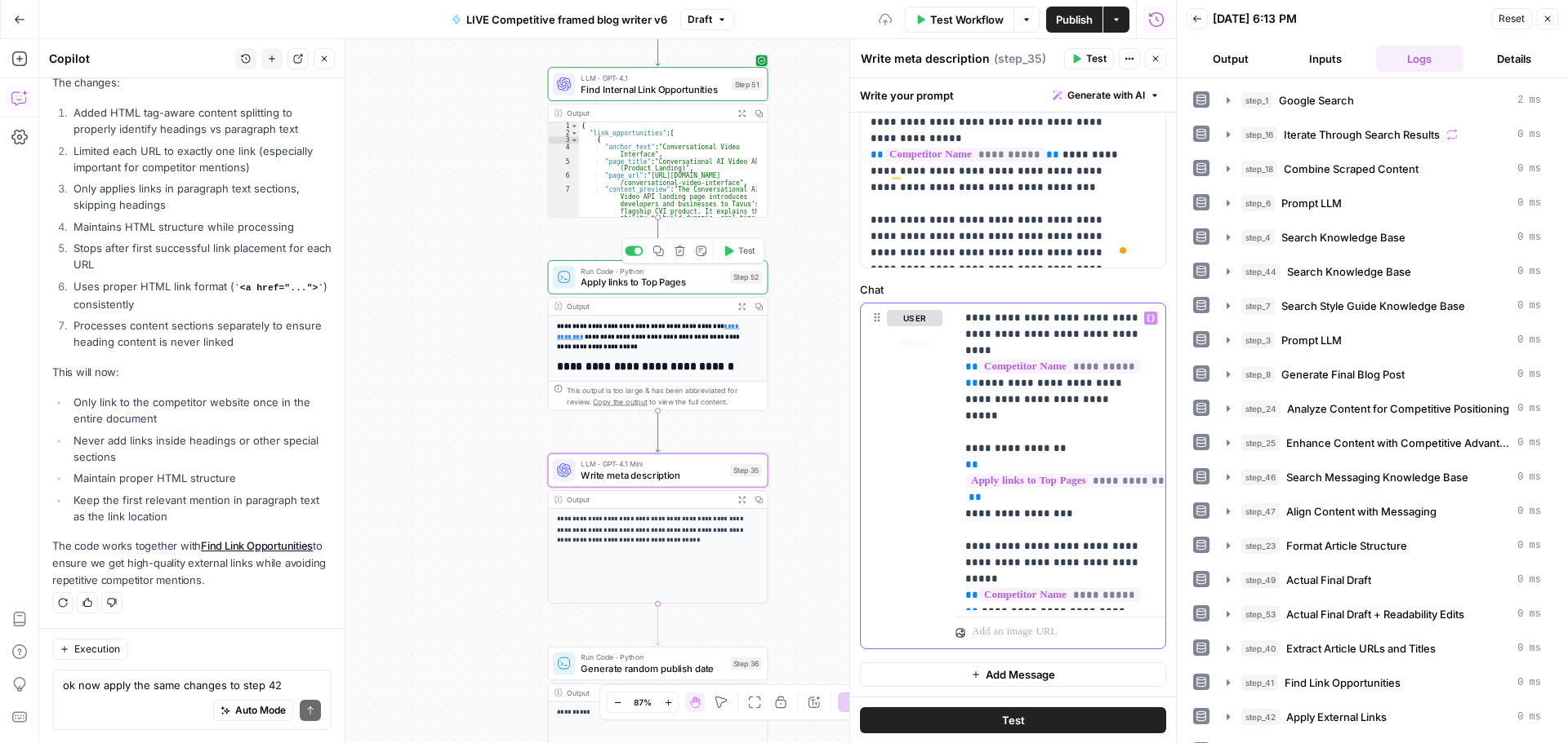
scroll to position [599, 0]
click at [736, 448] on button "Test" at bounding box center [739, 445] width 44 height 19
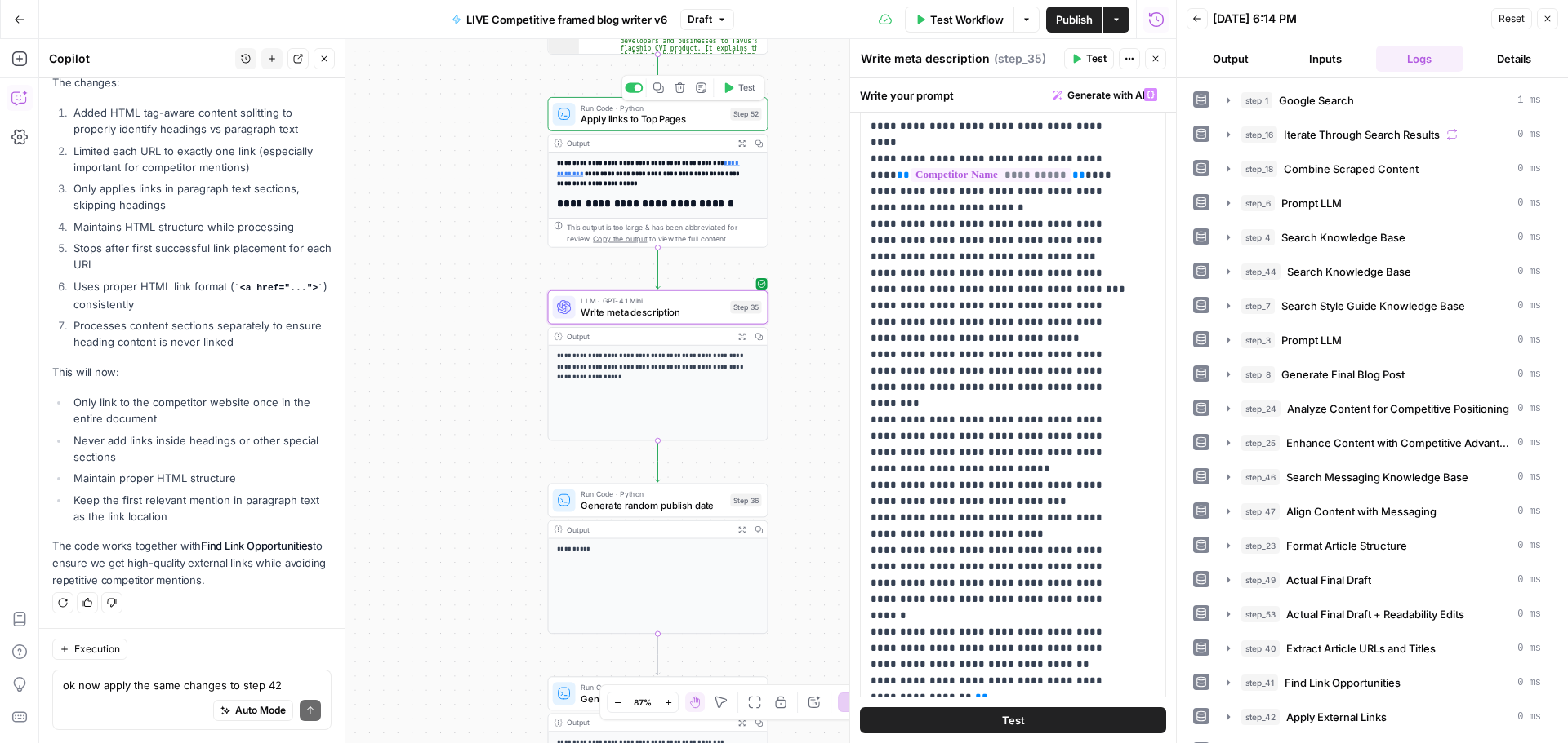
scroll to position [0, 0]
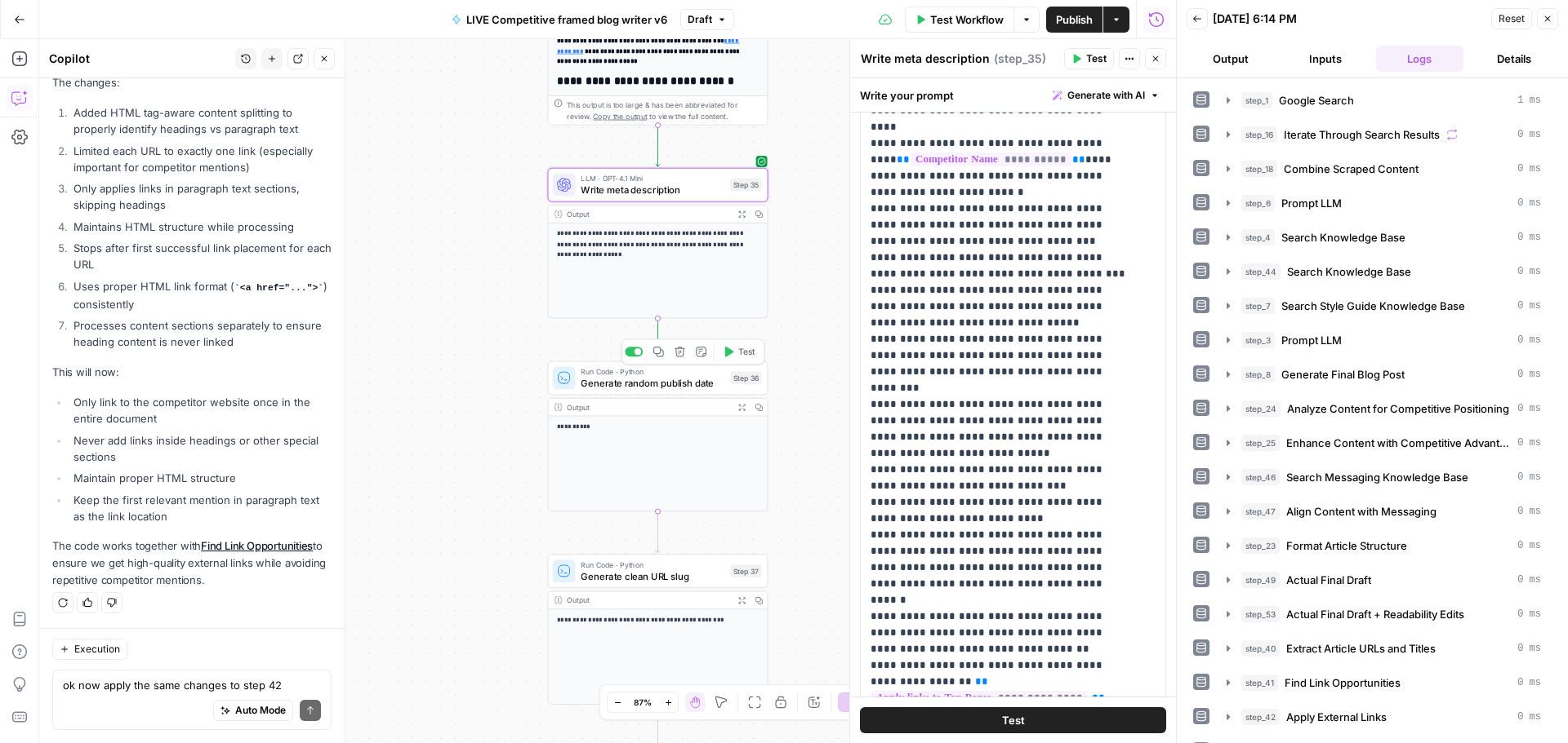
click at [741, 351] on span "Test" at bounding box center [747, 352] width 17 height 13
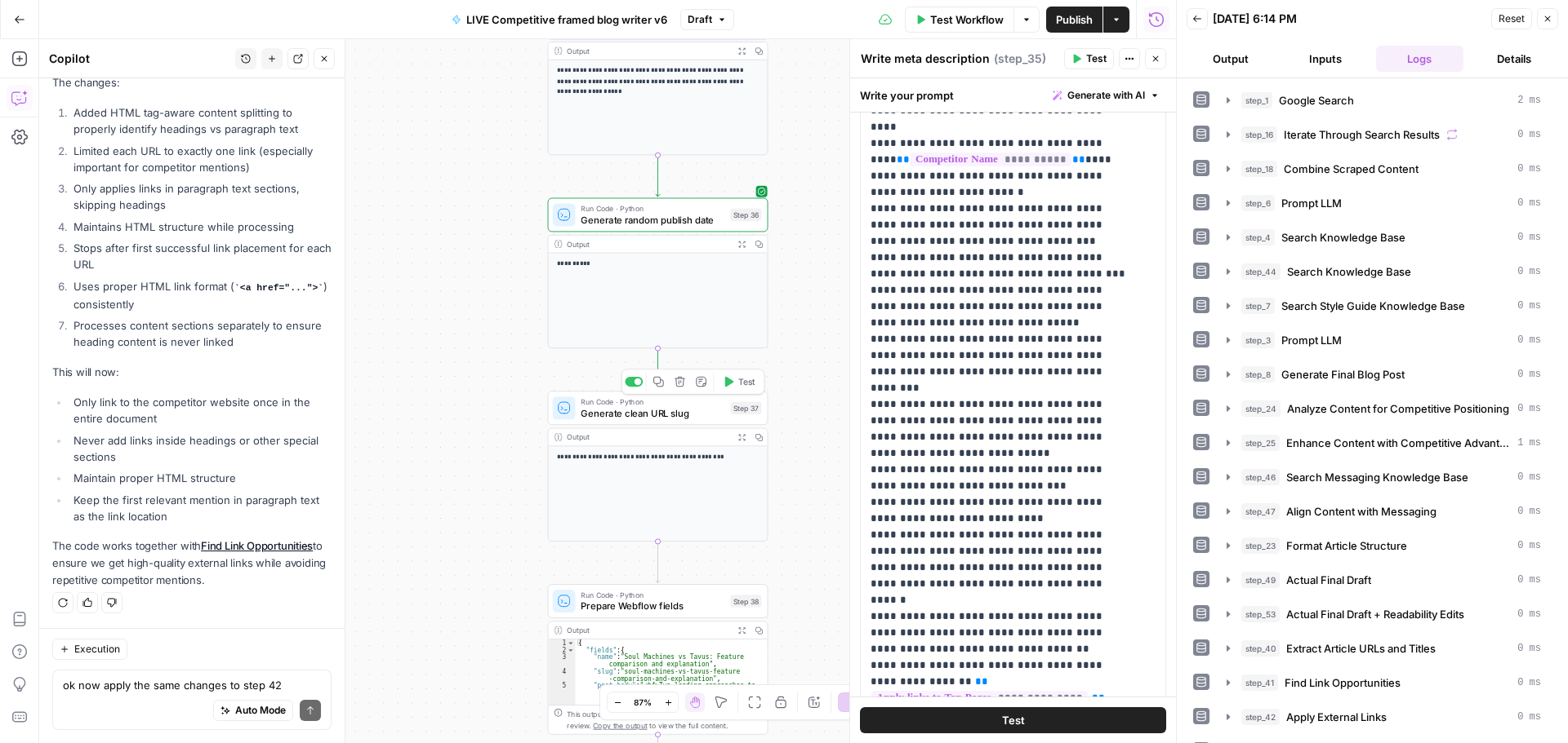
click at [737, 382] on button "Test" at bounding box center [739, 382] width 44 height 19
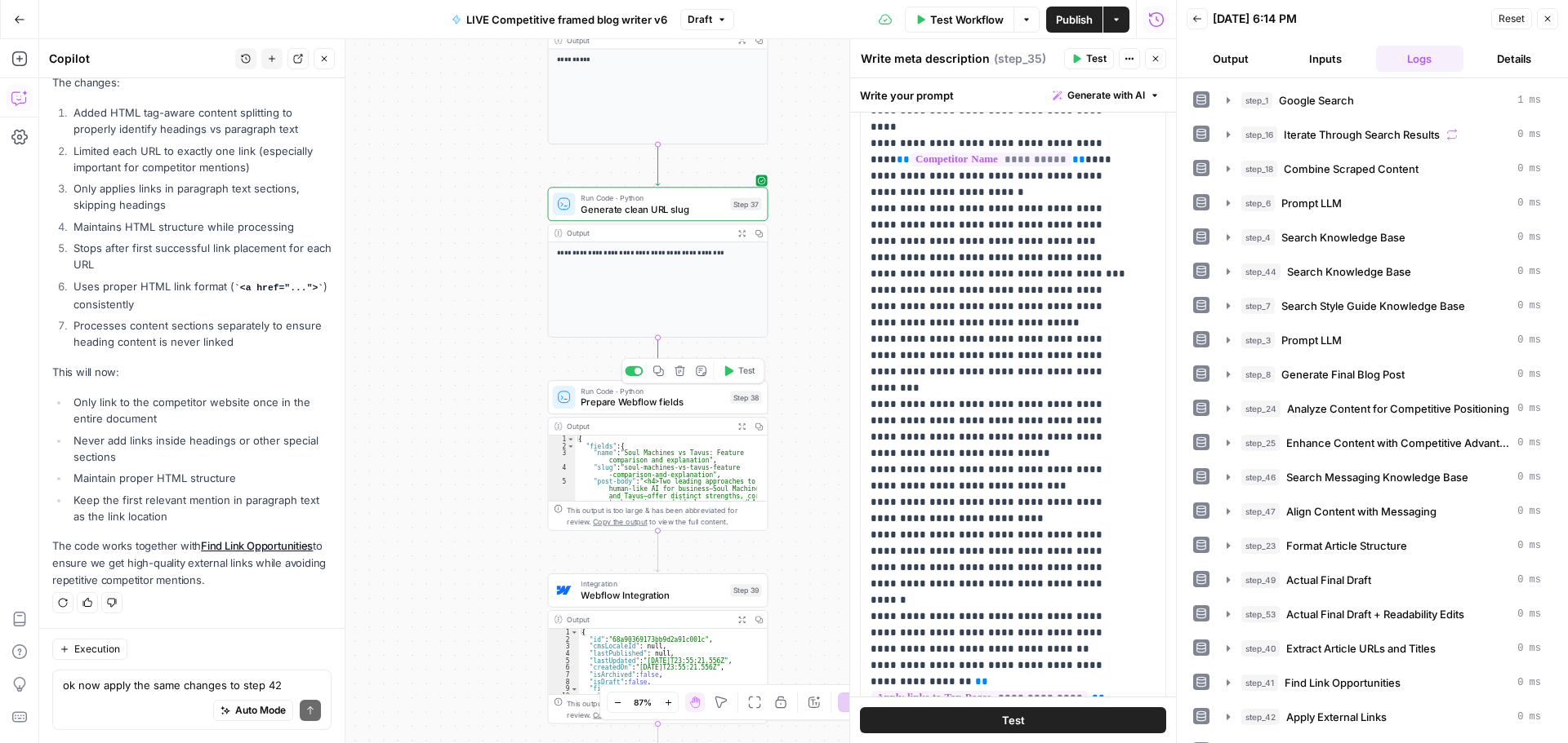
click at [660, 406] on span "Prepare Webflow fields" at bounding box center [652, 402] width 144 height 14
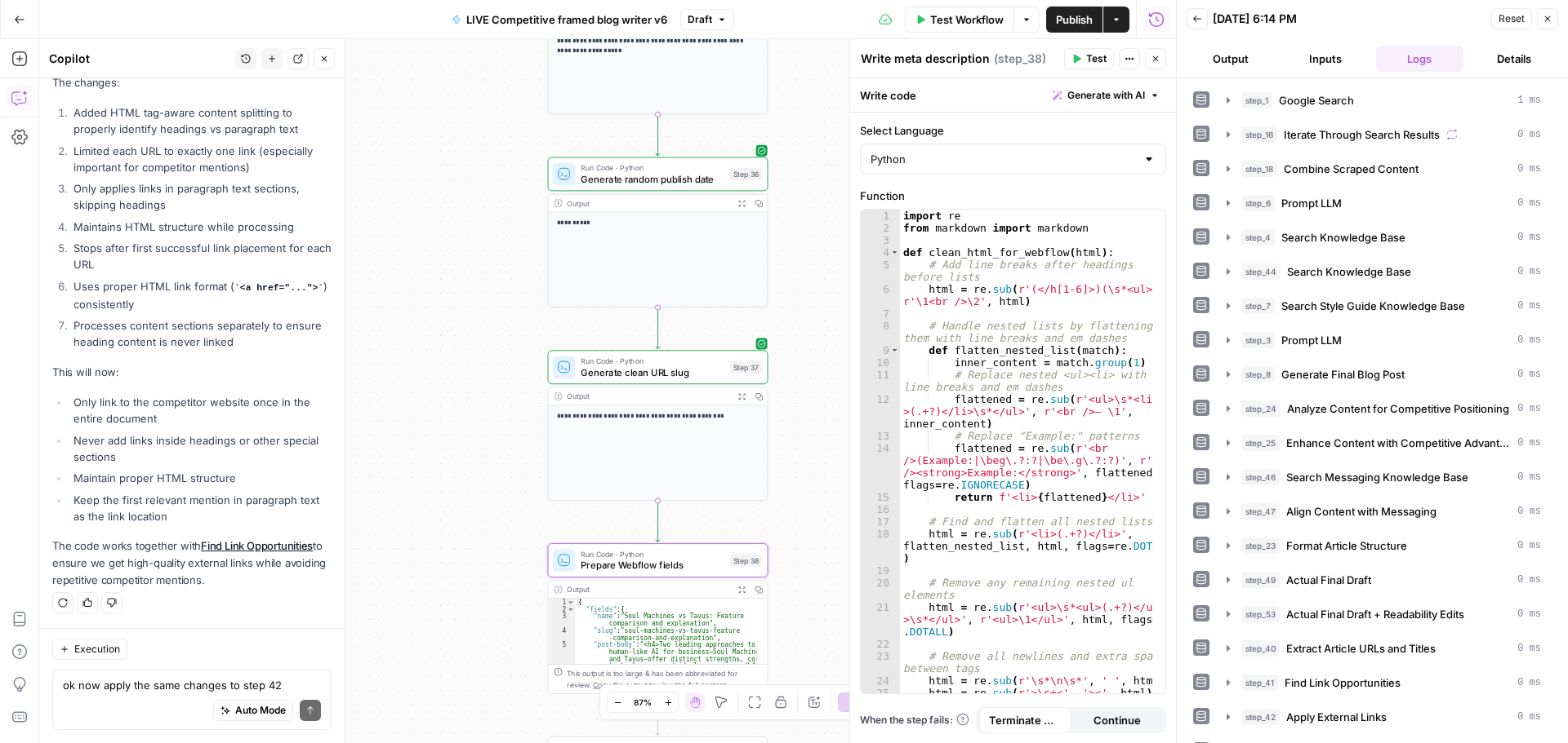
type textarea "Prepare Webflow fields"
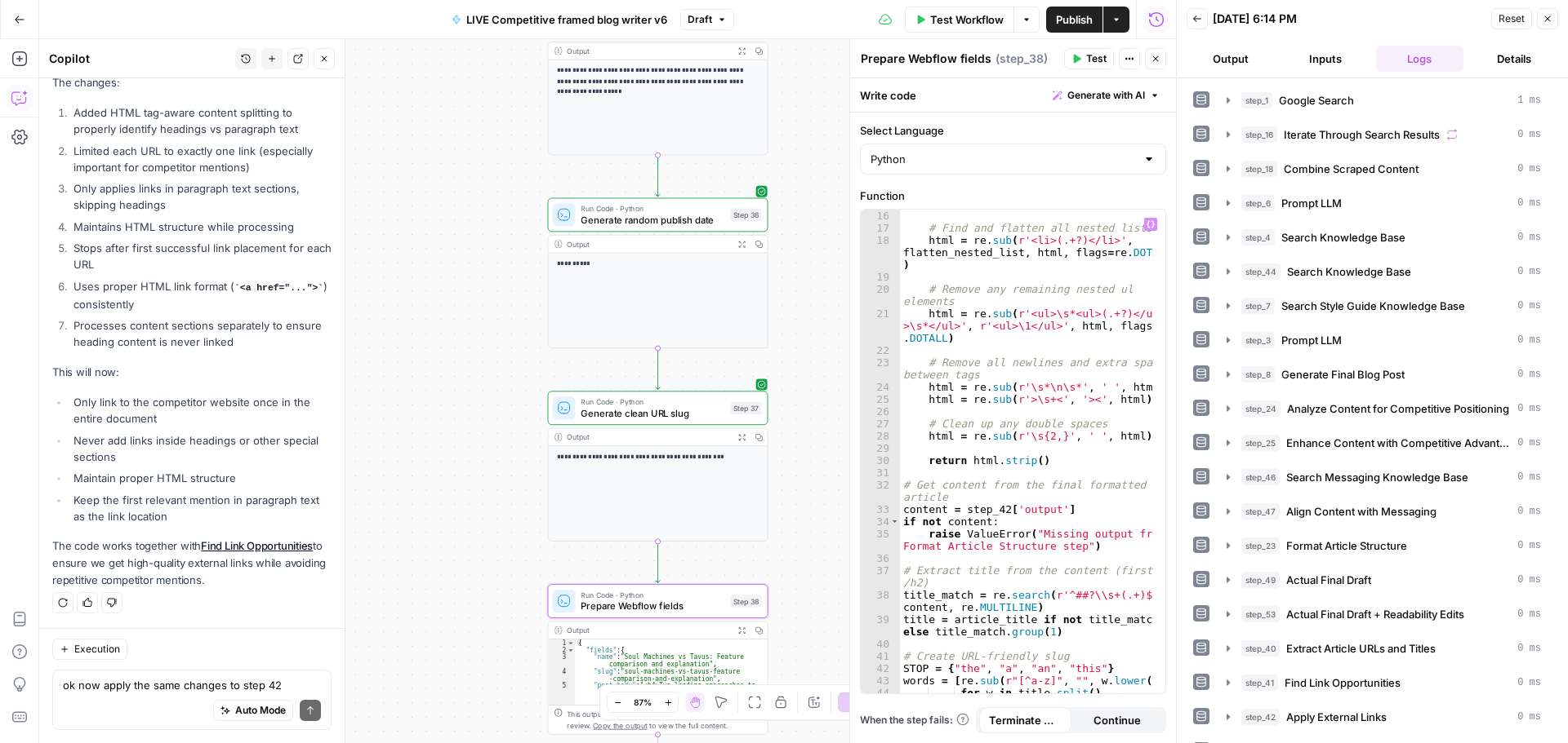
type textarea "**********"
click at [1014, 392] on div "# Find and flatten all nested lists html = re . sub ( r'<li>(.+?)</li>' , flatt…" at bounding box center [1027, 470] width 254 height 521
type input "******"
click at [1001, 510] on div "# Find and flatten all nested lists html = re . sub ( r'<li>(.+?)</li>' , flatt…" at bounding box center [1027, 470] width 254 height 521
type textarea "**********"
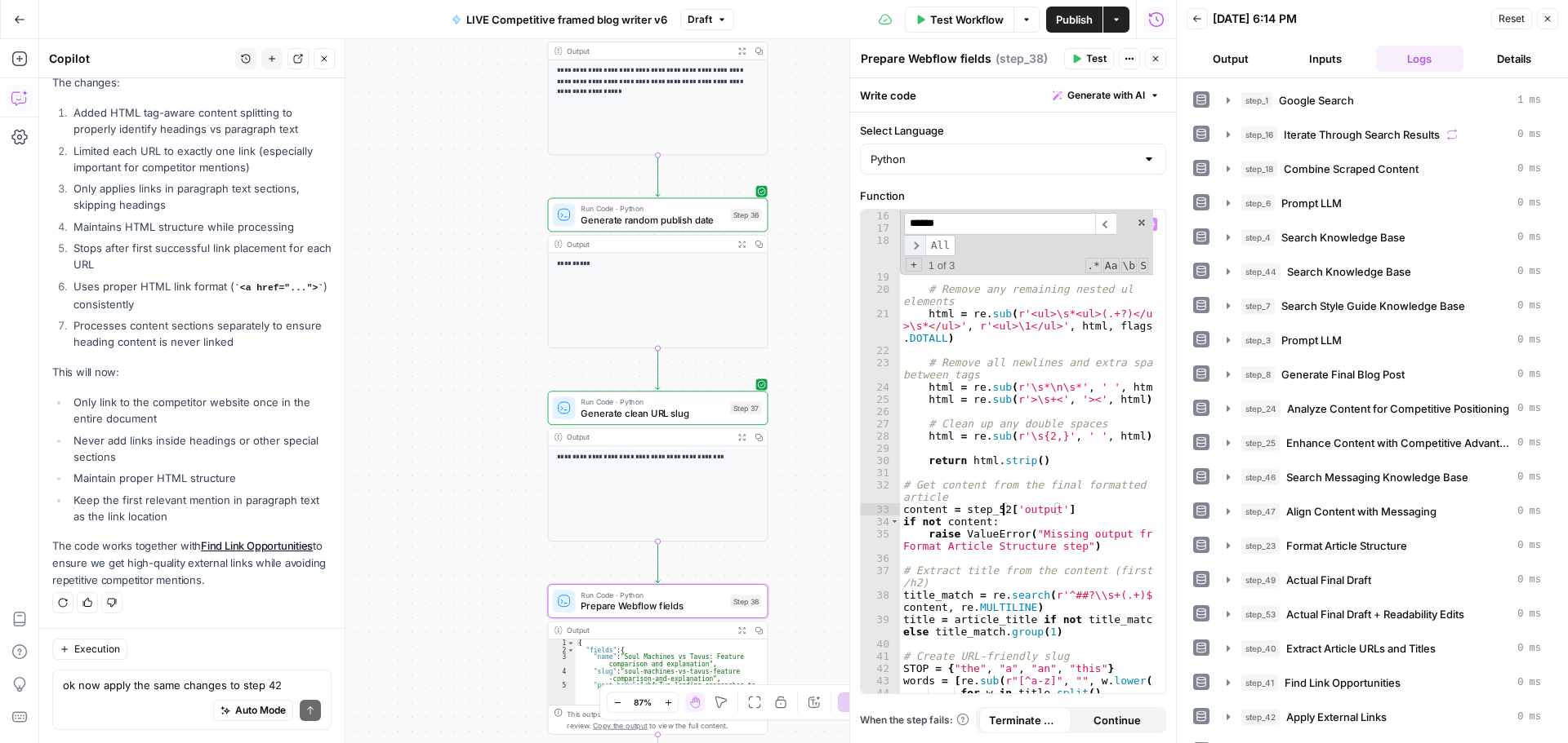
click at [917, 250] on span "​" at bounding box center [915, 246] width 21 height 22
click at [917, 245] on span "​" at bounding box center [915, 246] width 21 height 22
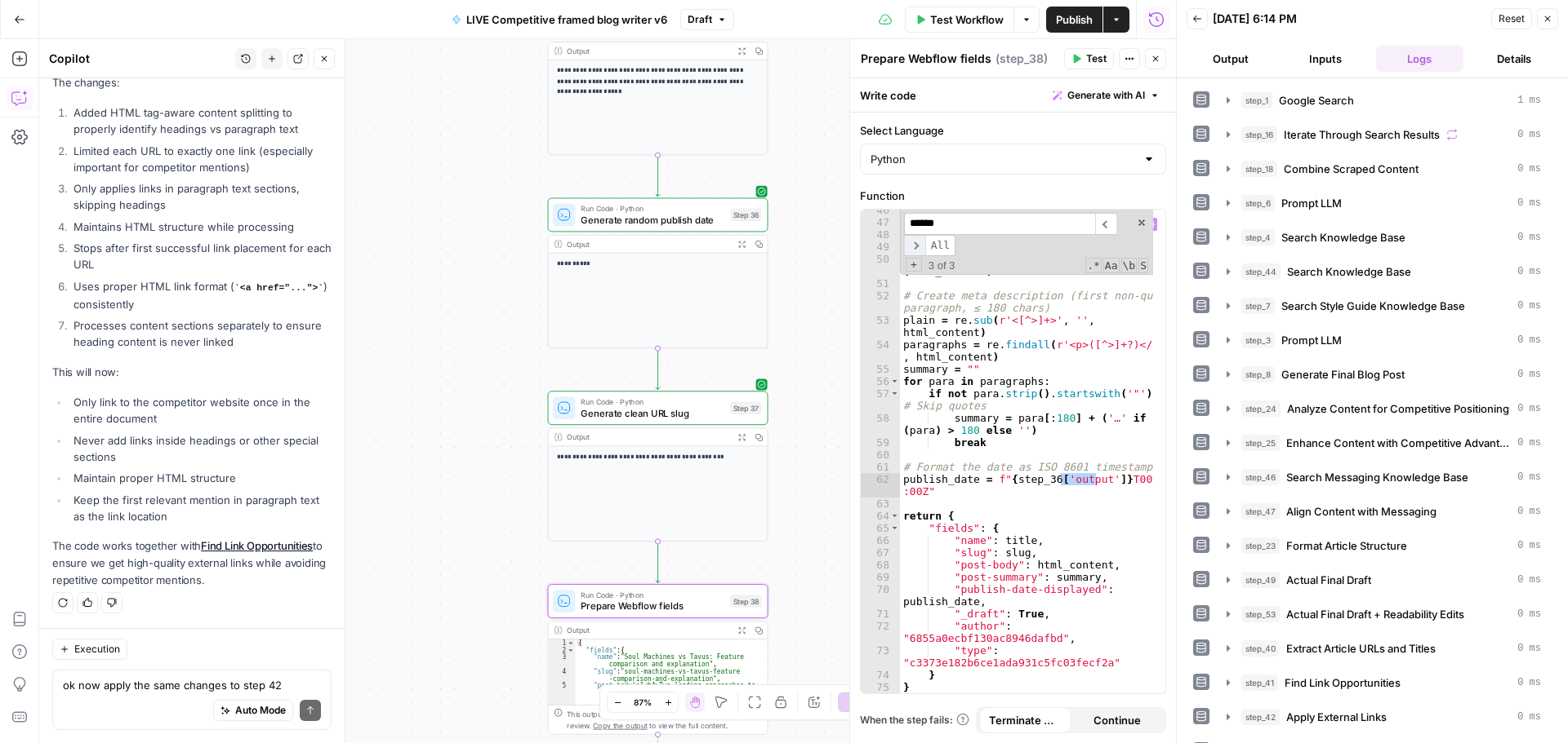
scroll to position [814, 0]
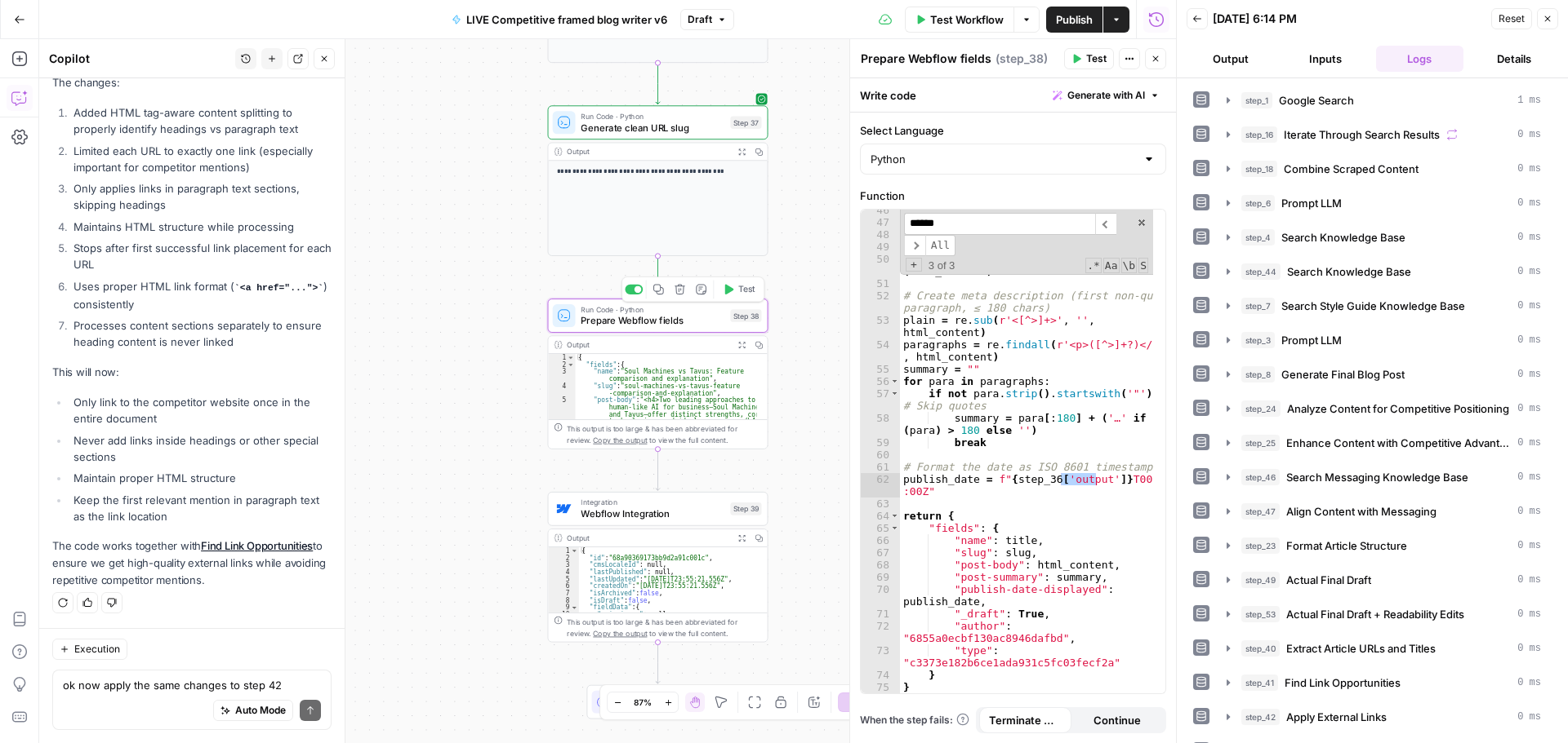
click at [739, 292] on span "Test" at bounding box center [747, 290] width 17 height 13
click at [741, 484] on span "Test" at bounding box center [747, 483] width 17 height 13
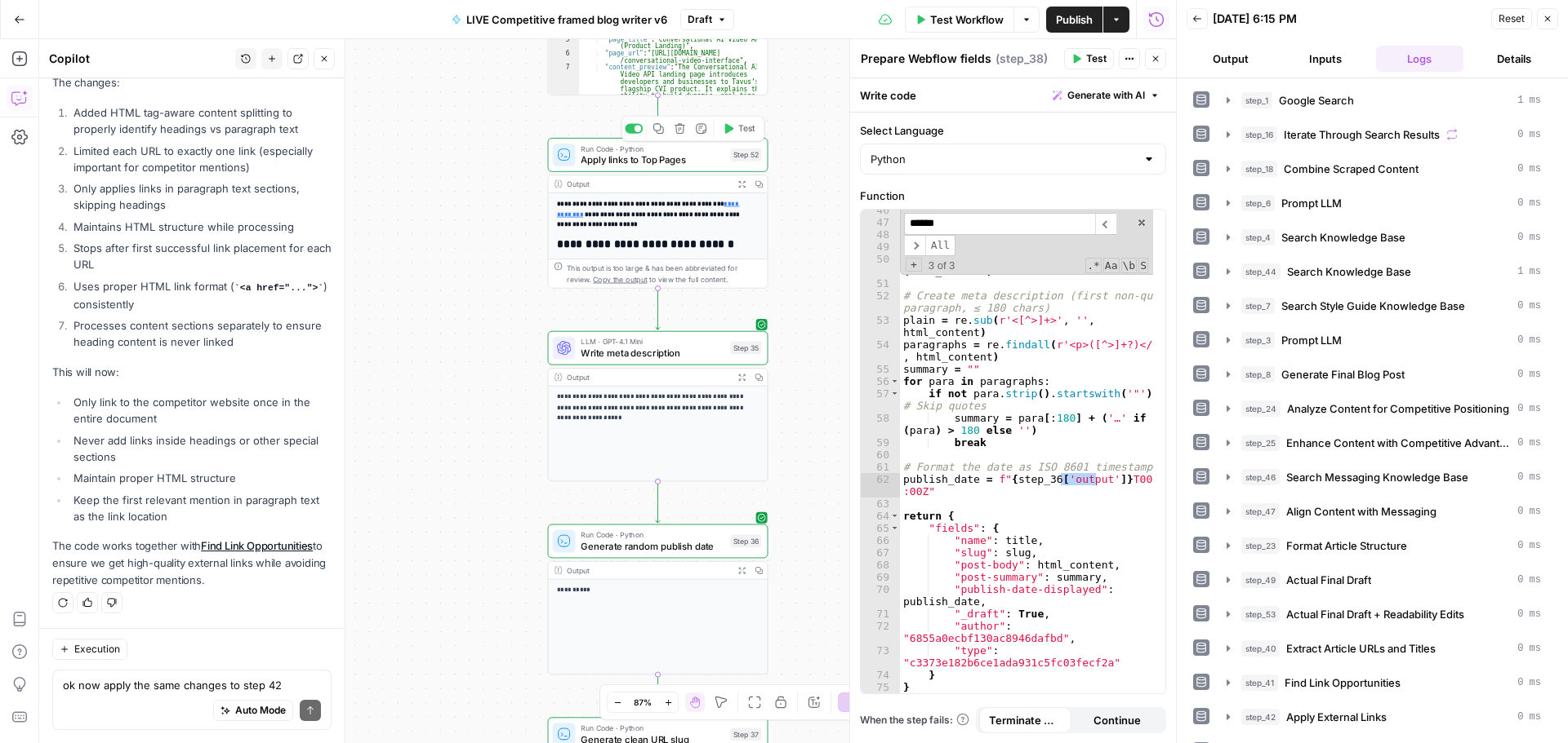
drag, startPoint x: 688, startPoint y: 164, endPoint x: 1306, endPoint y: 385, distance: 656.3
click at [688, 164] on span "Apply links to Top Pages" at bounding box center [652, 160] width 144 height 14
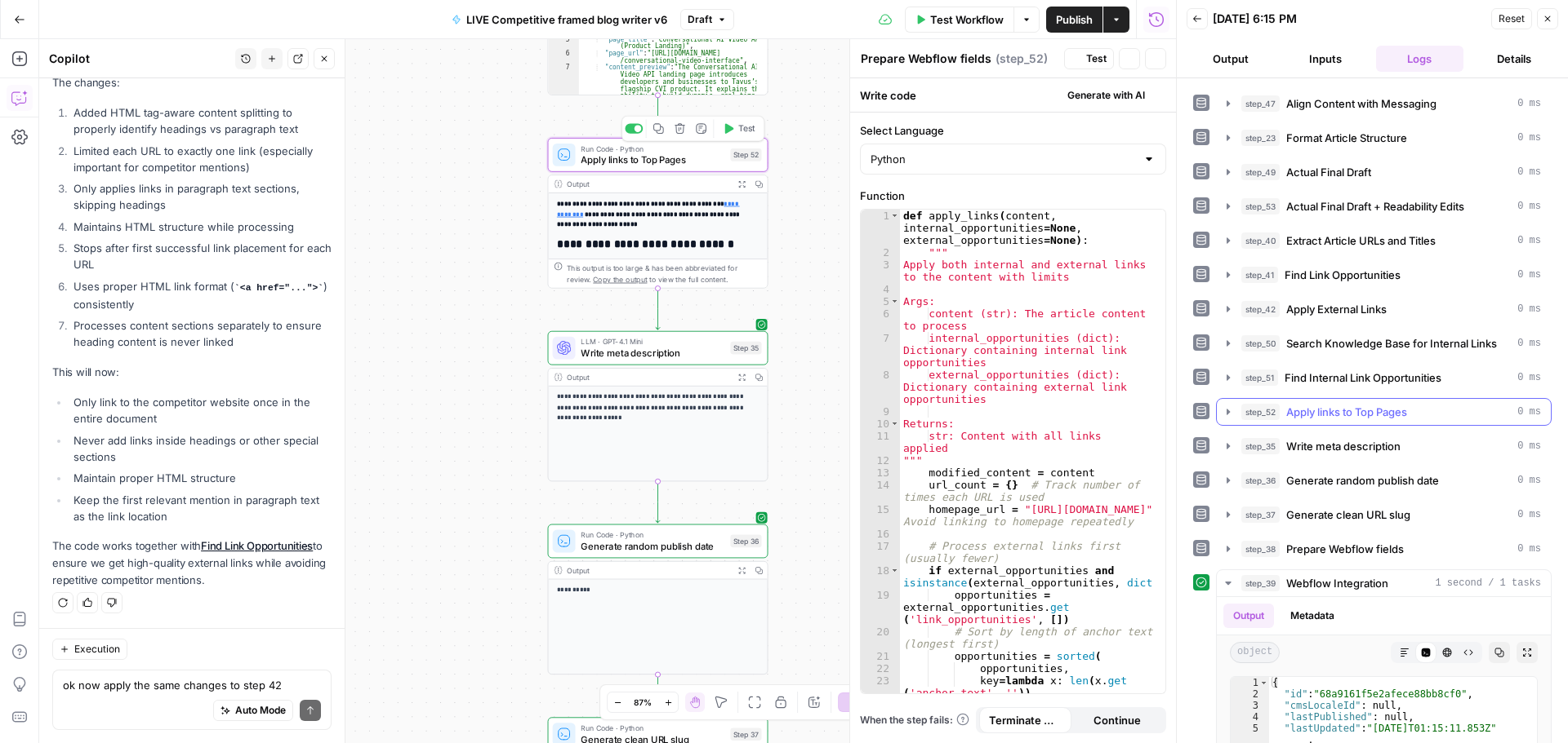
type textarea "Apply links to Top Pages"
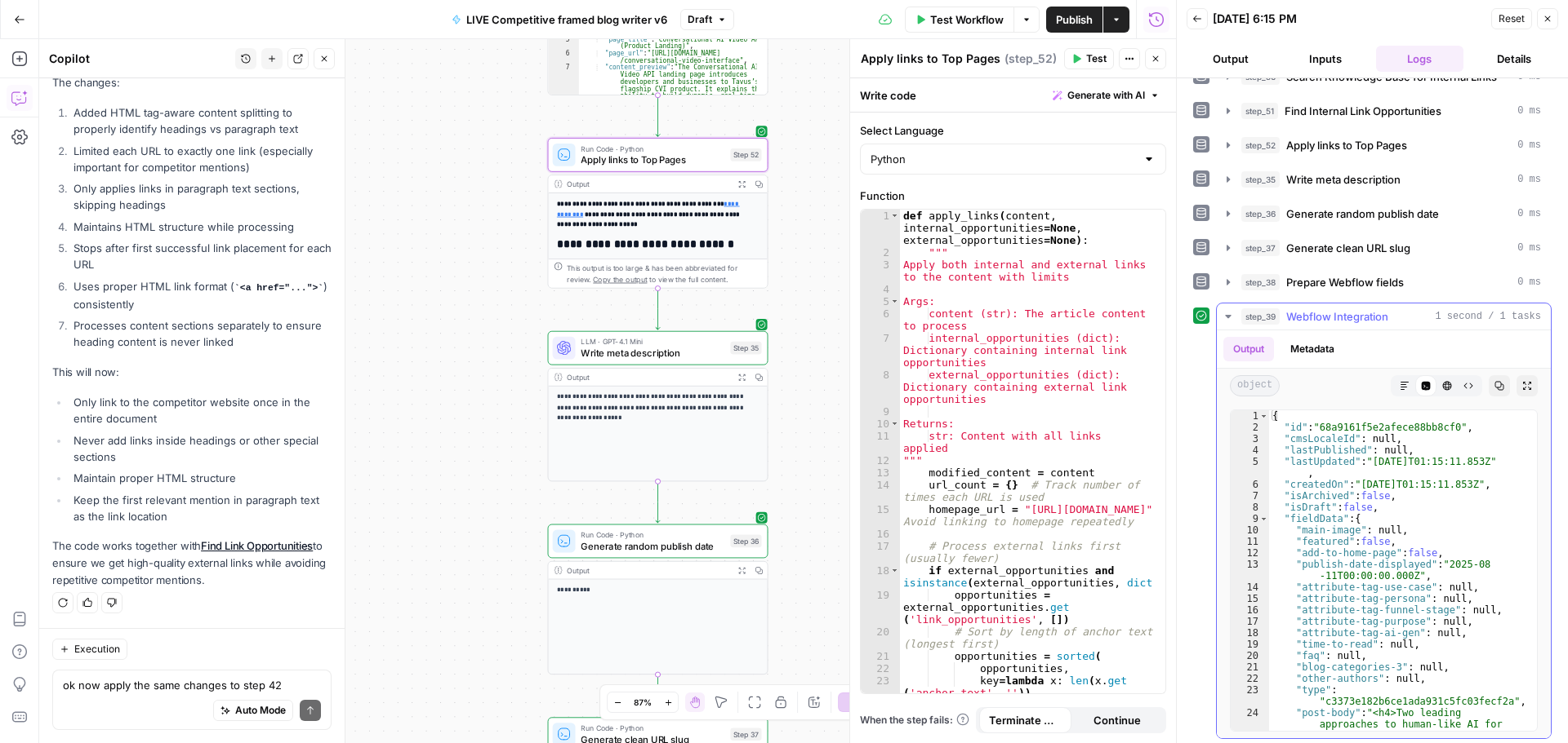
scroll to position [679, 0]
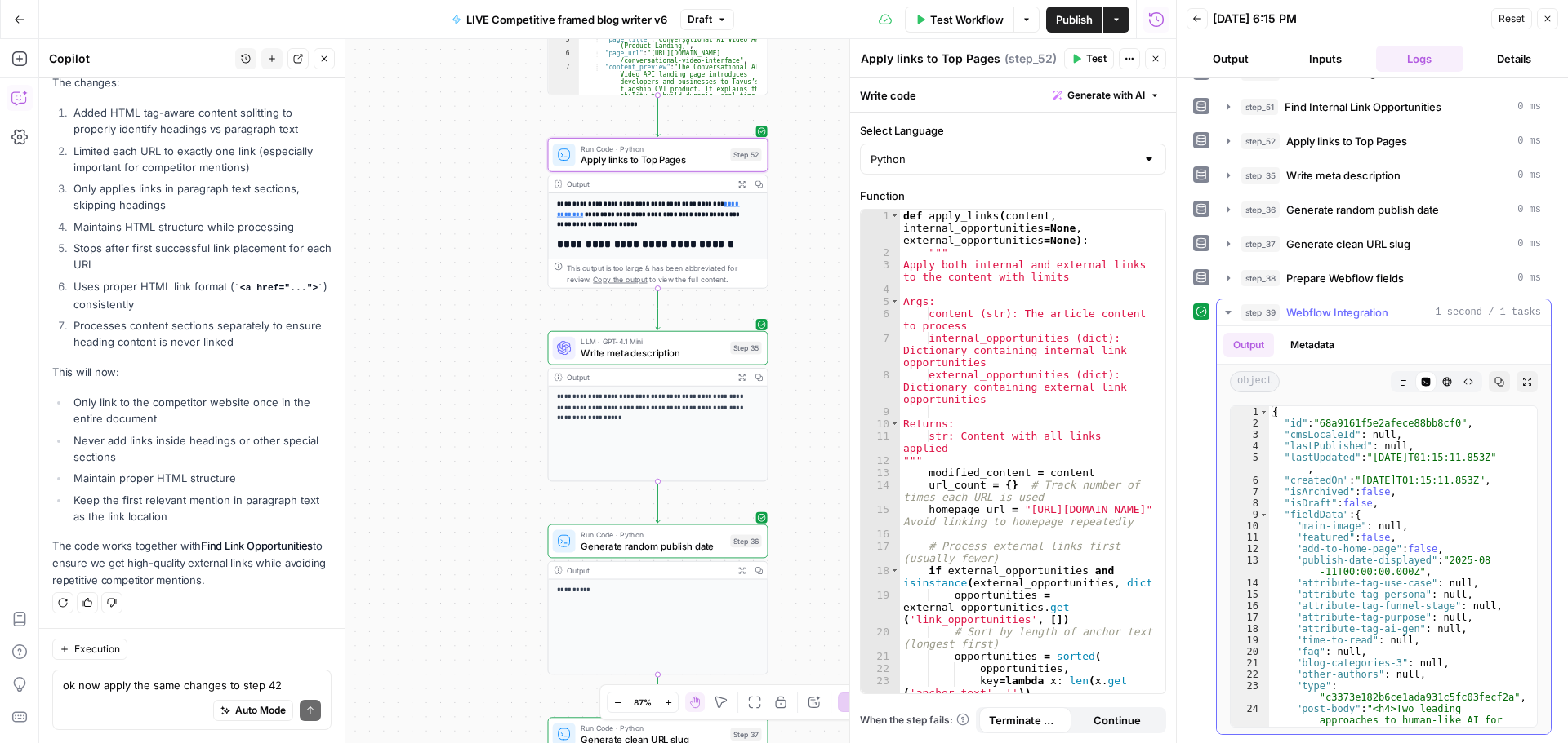
click at [1224, 305] on button "step_39 Webflow Integration 1 second / 1 tasks" at bounding box center [1383, 312] width 334 height 26
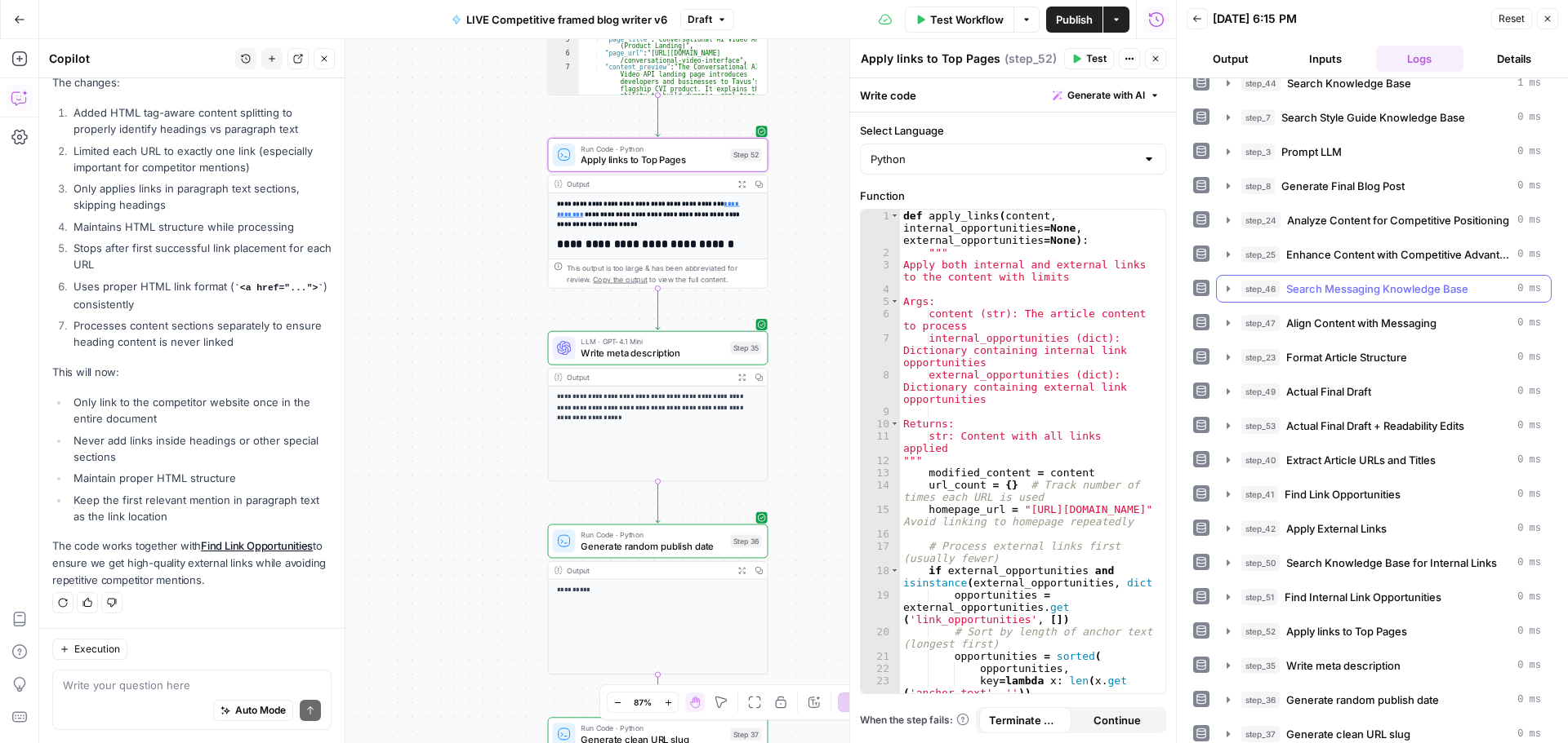
scroll to position [270, 0]
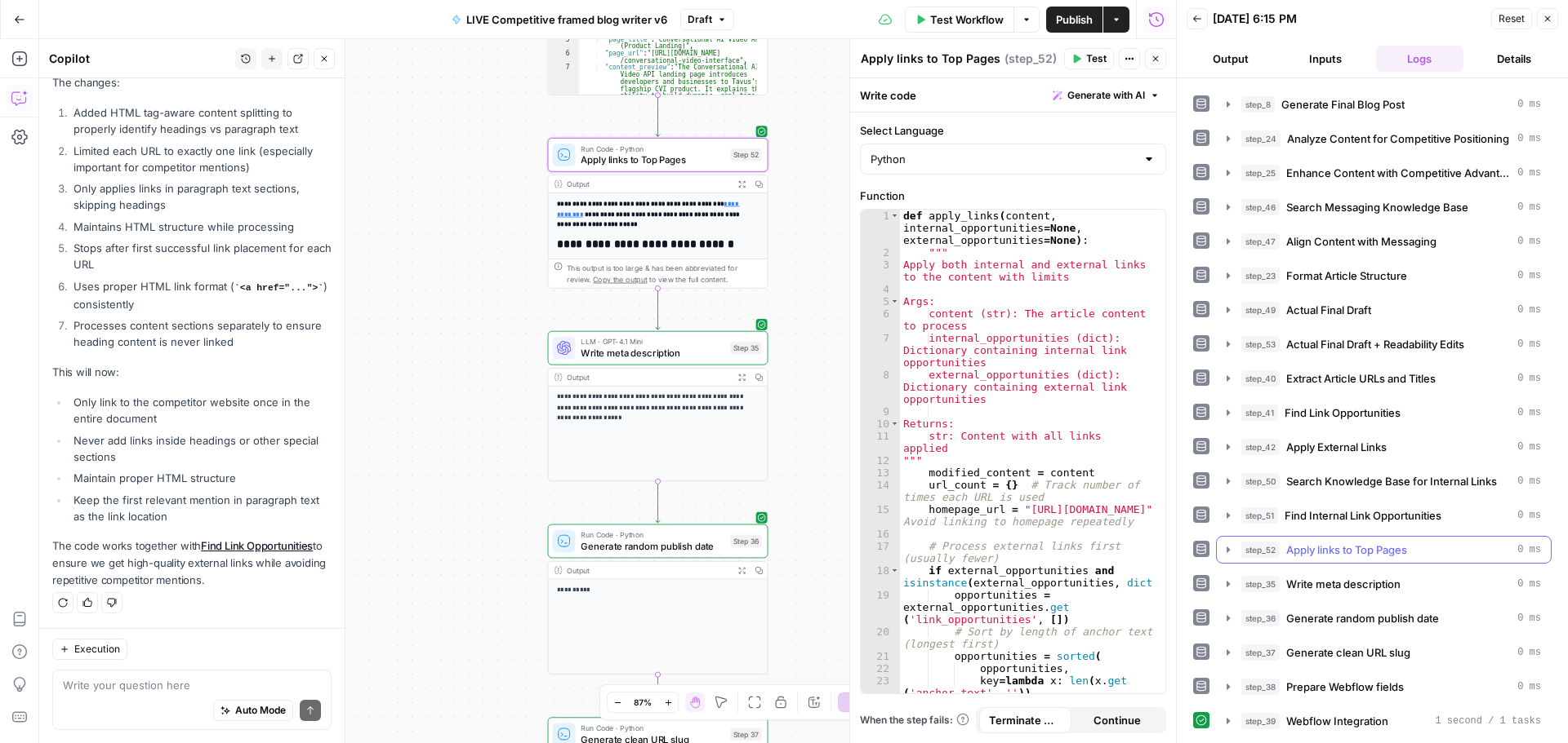
click at [1228, 549] on icon "button" at bounding box center [1227, 550] width 3 height 6
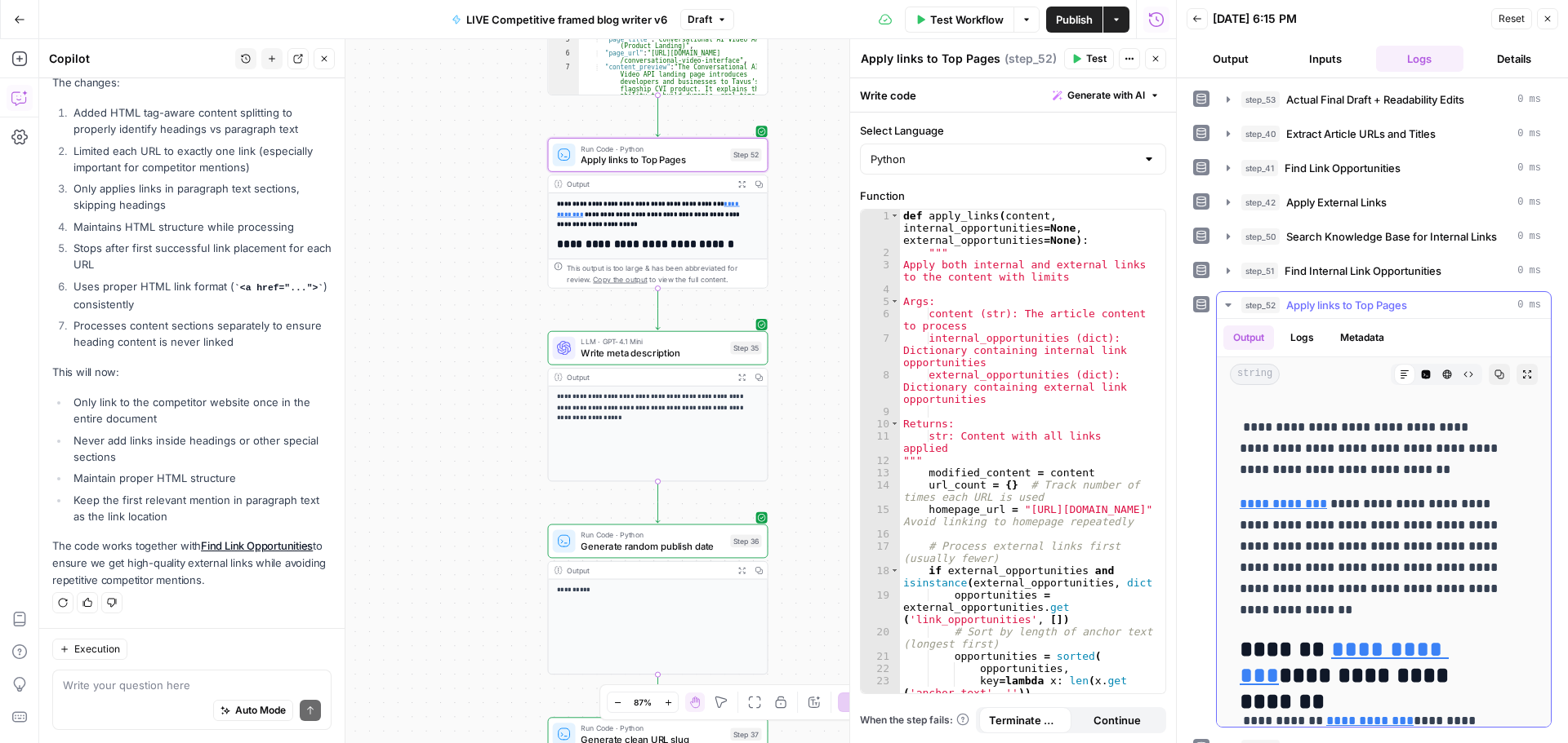
scroll to position [81, 0]
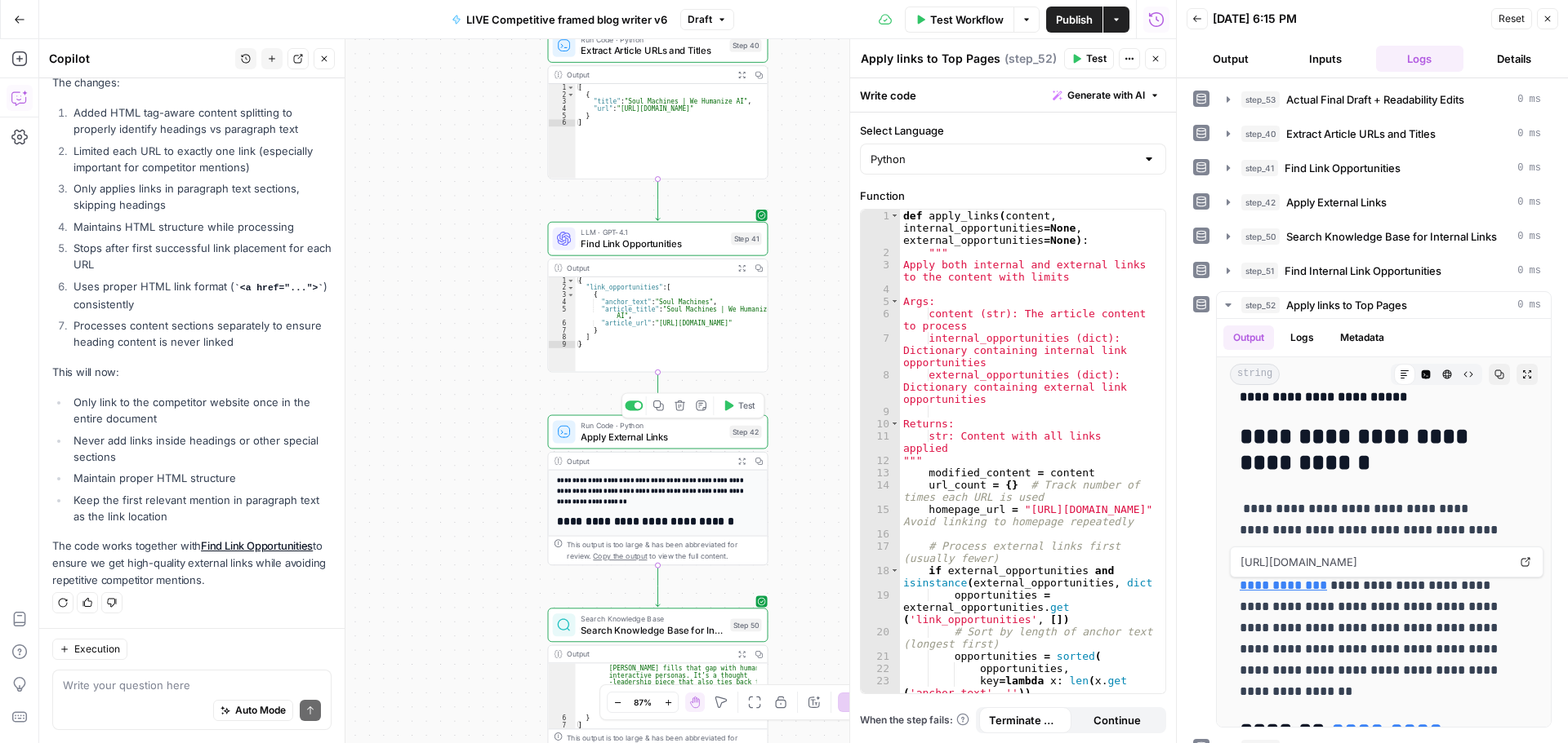
click at [731, 407] on icon "button" at bounding box center [729, 405] width 9 height 10
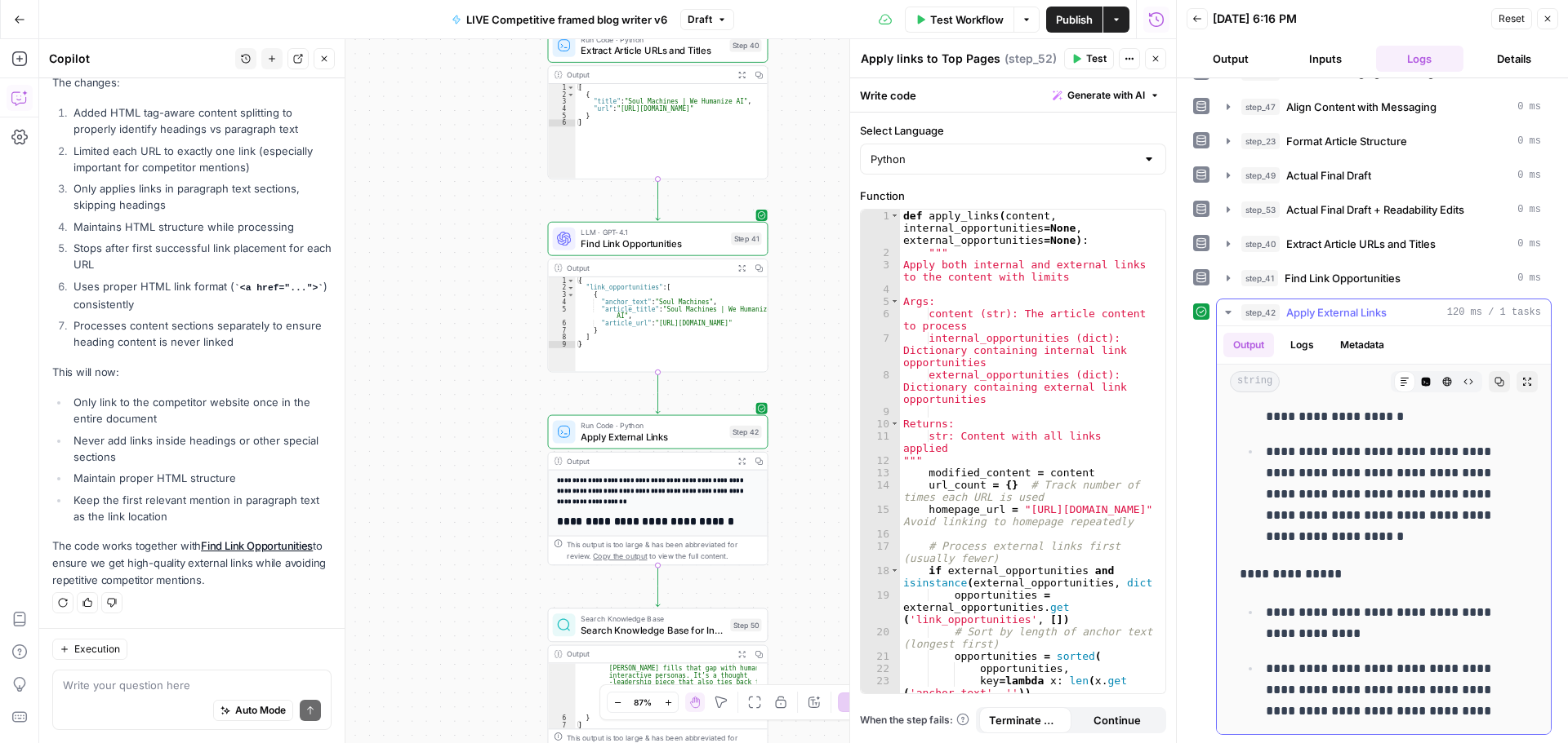
scroll to position [1796, 0]
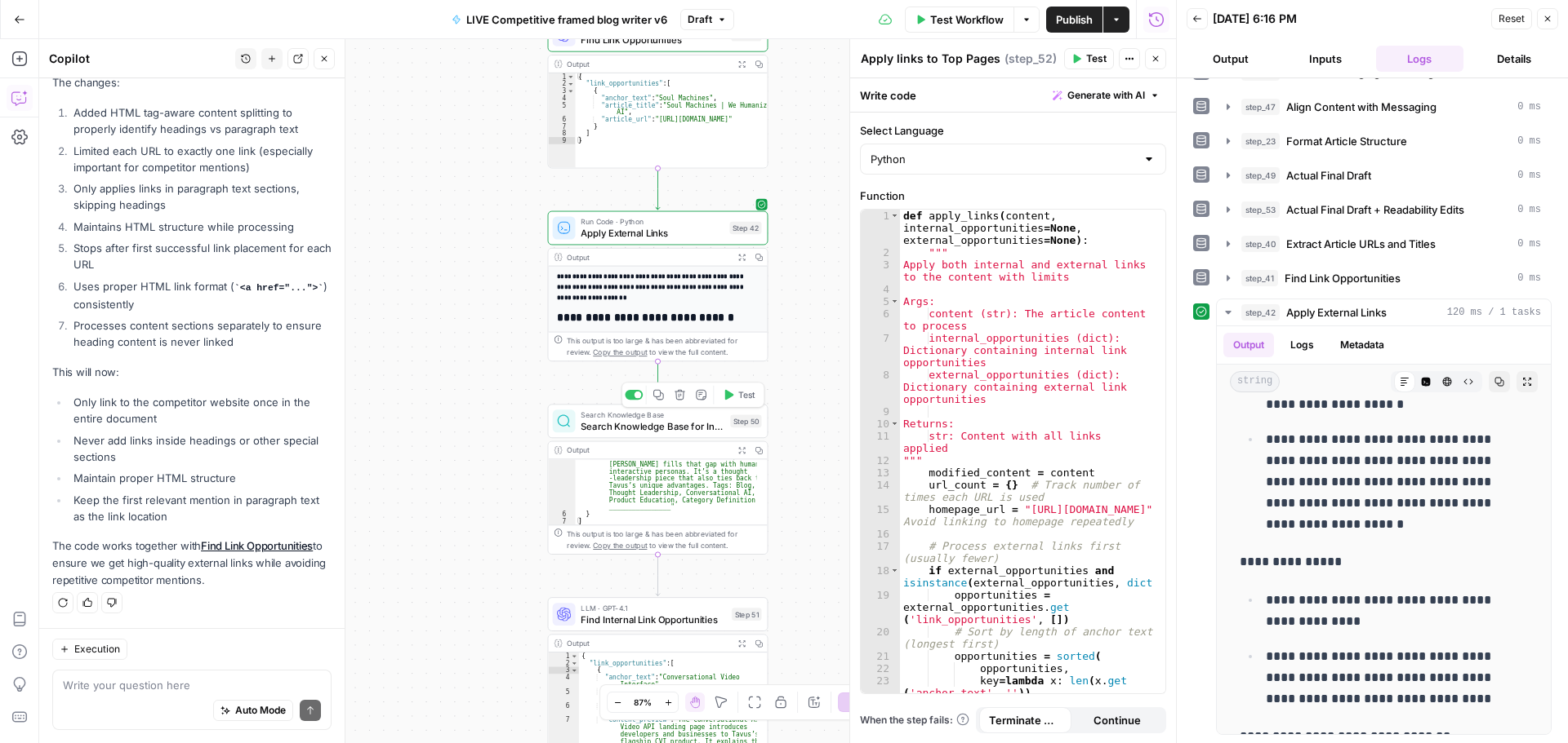
click at [675, 424] on span "Search Knowledge Base for Internal Links" at bounding box center [652, 426] width 144 height 14
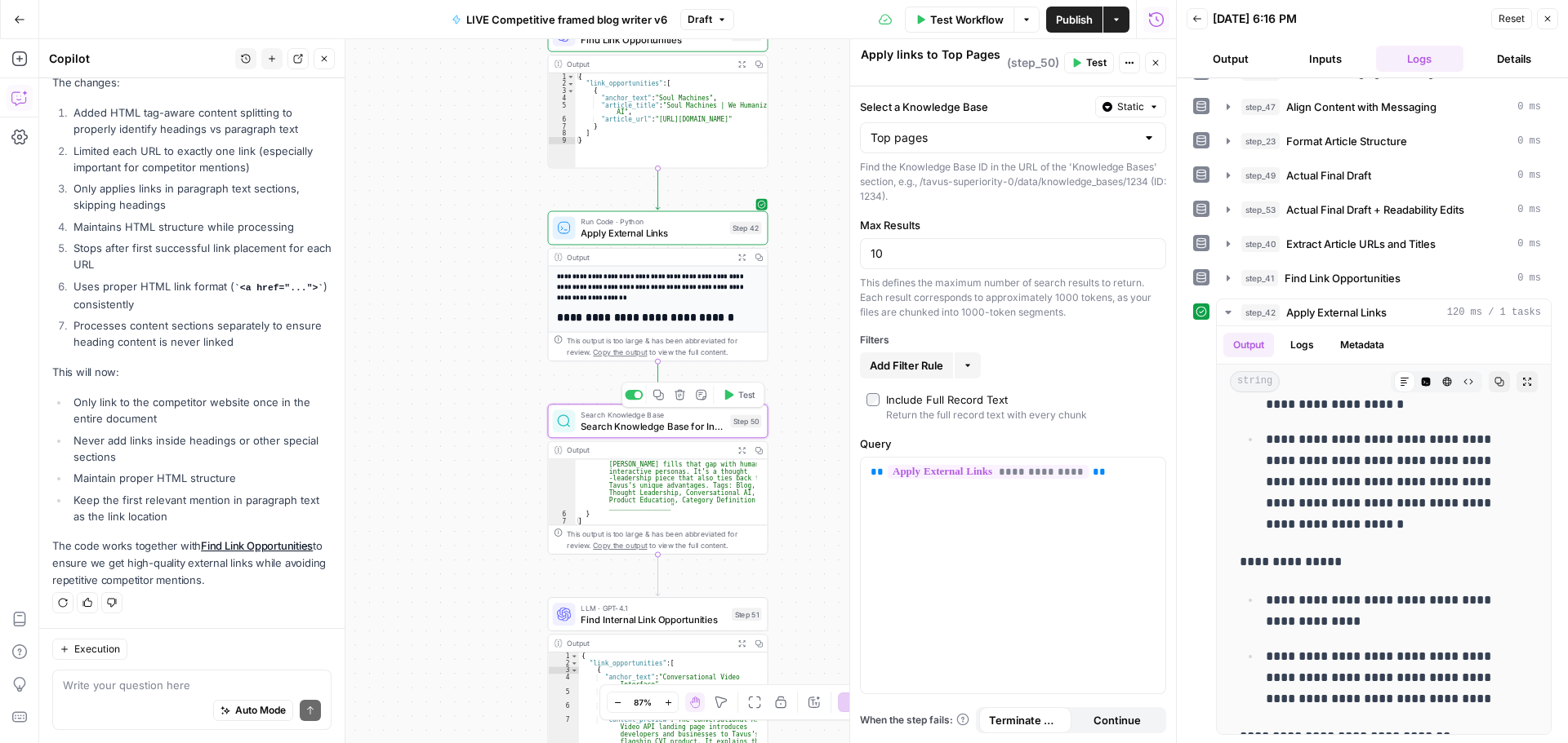
type textarea "Search Knowledge Base for Internal Links"
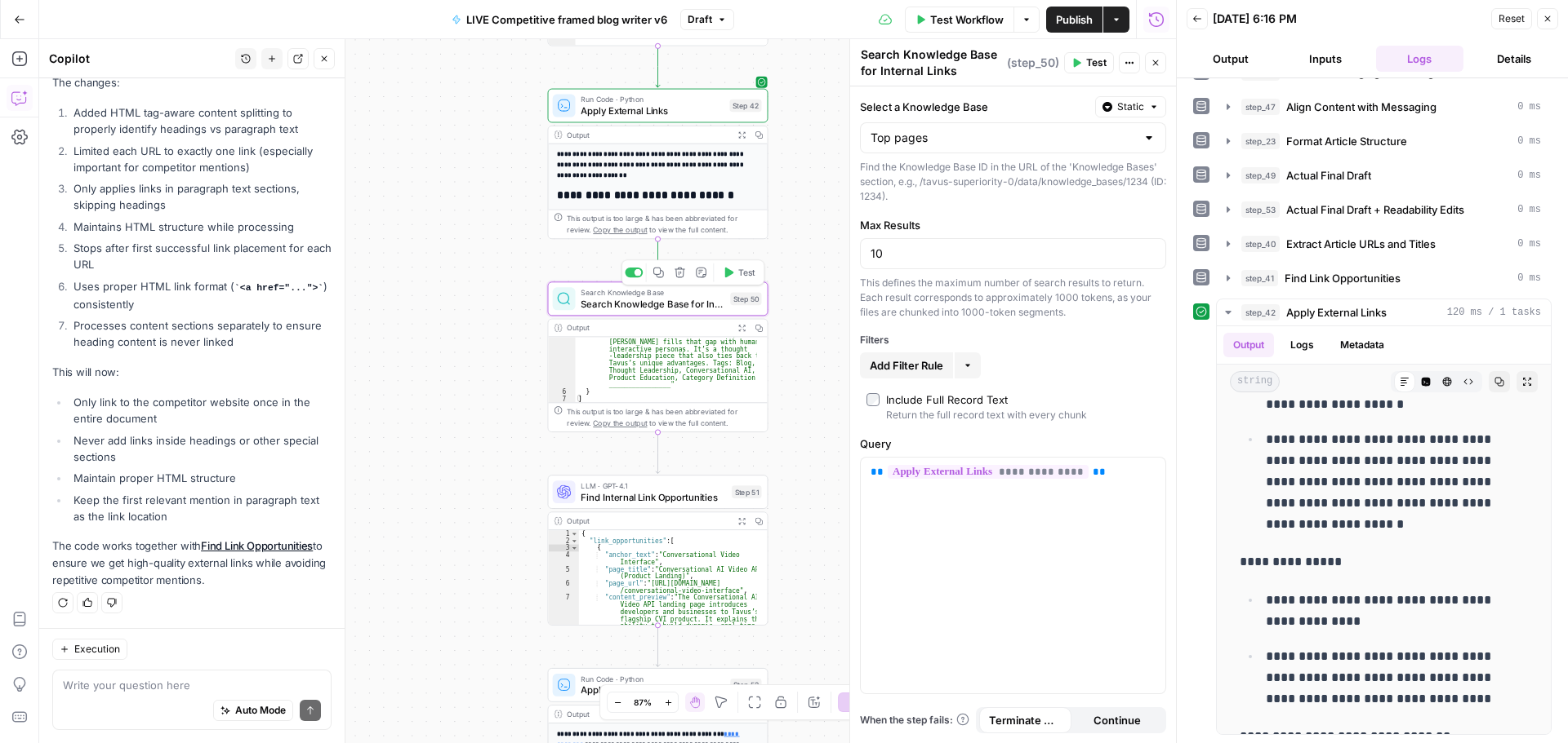
click at [748, 272] on span "Test" at bounding box center [747, 273] width 17 height 13
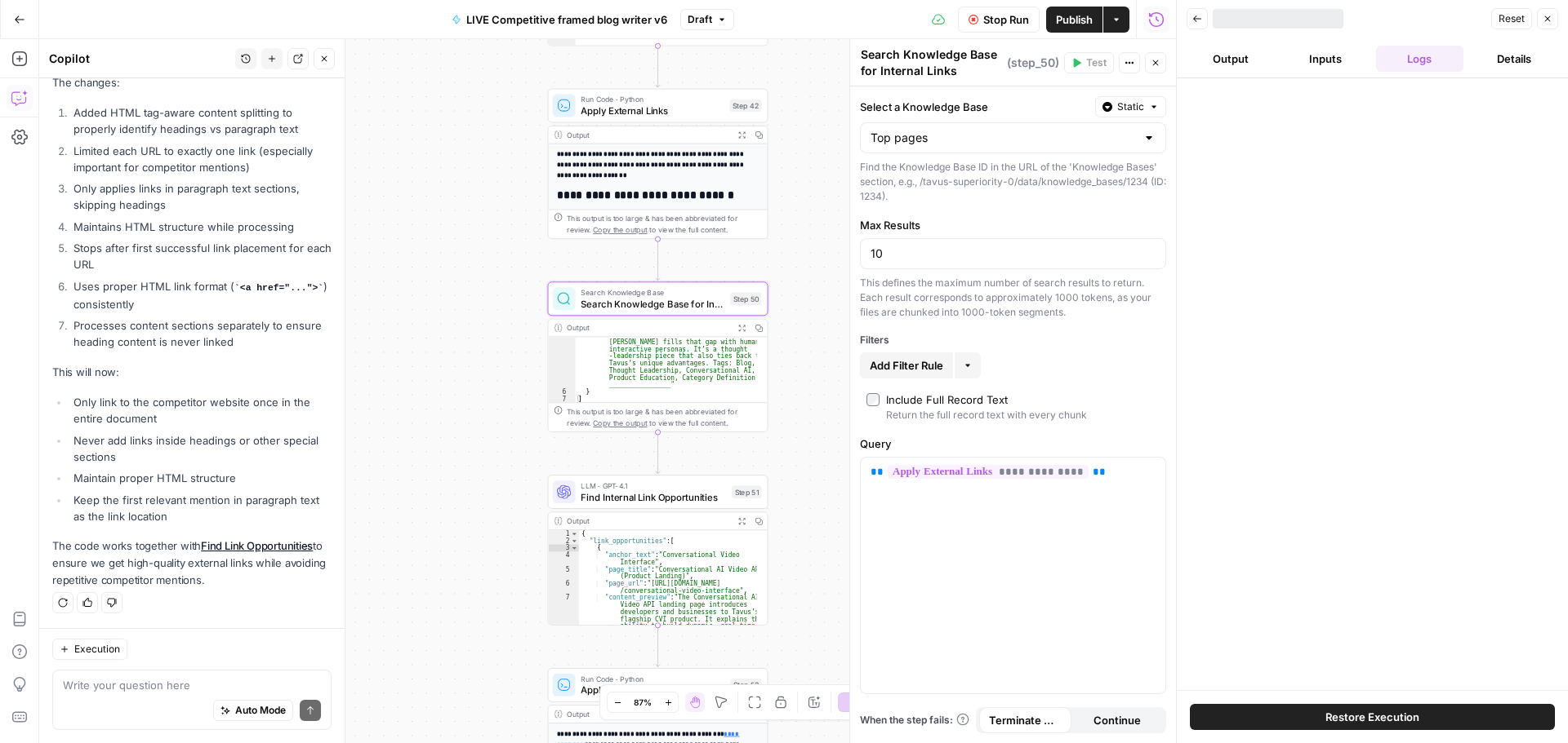
click at [675, 492] on span "Find Internal Link Opportunities" at bounding box center [653, 496] width 145 height 14
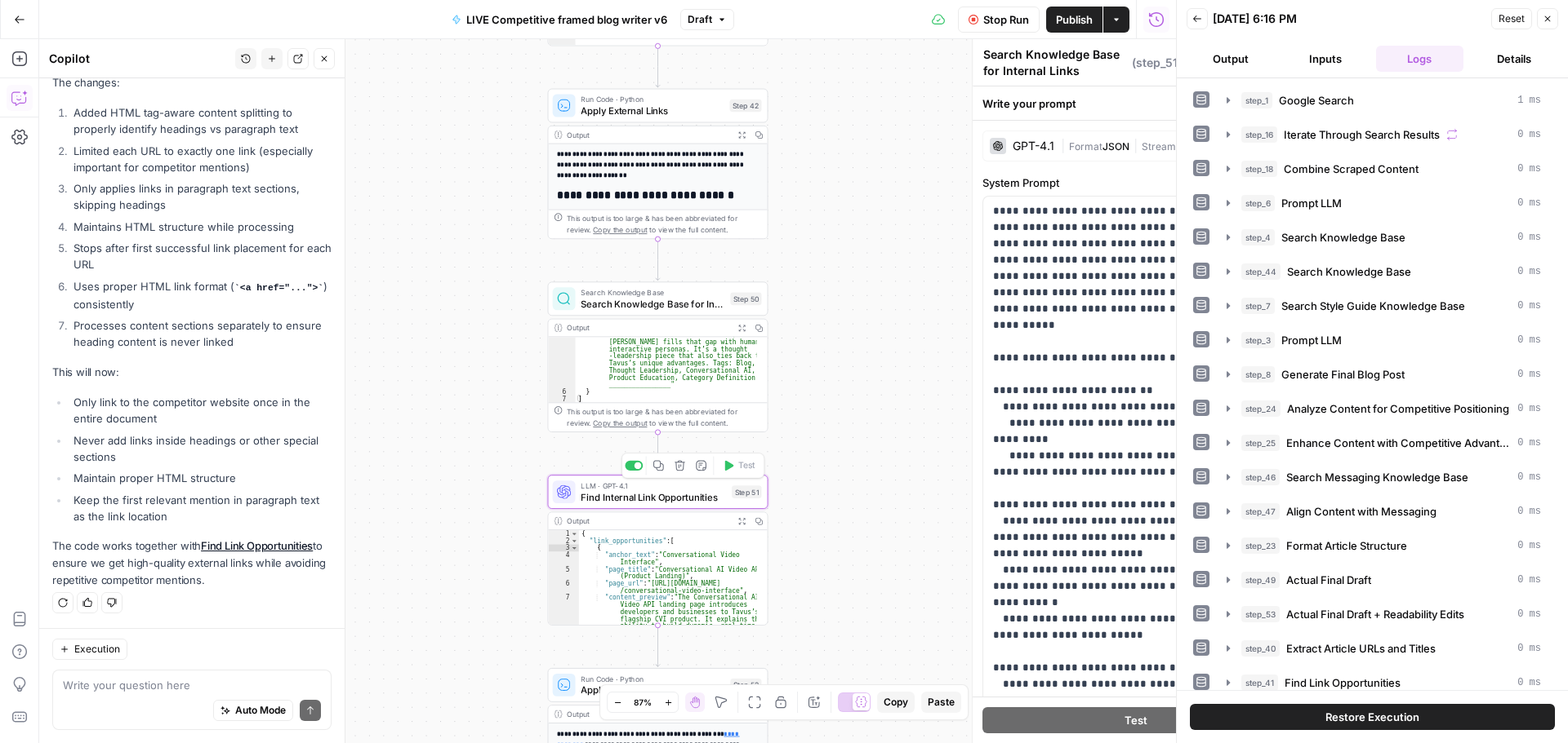
type textarea "Find Internal Link Opportunities"
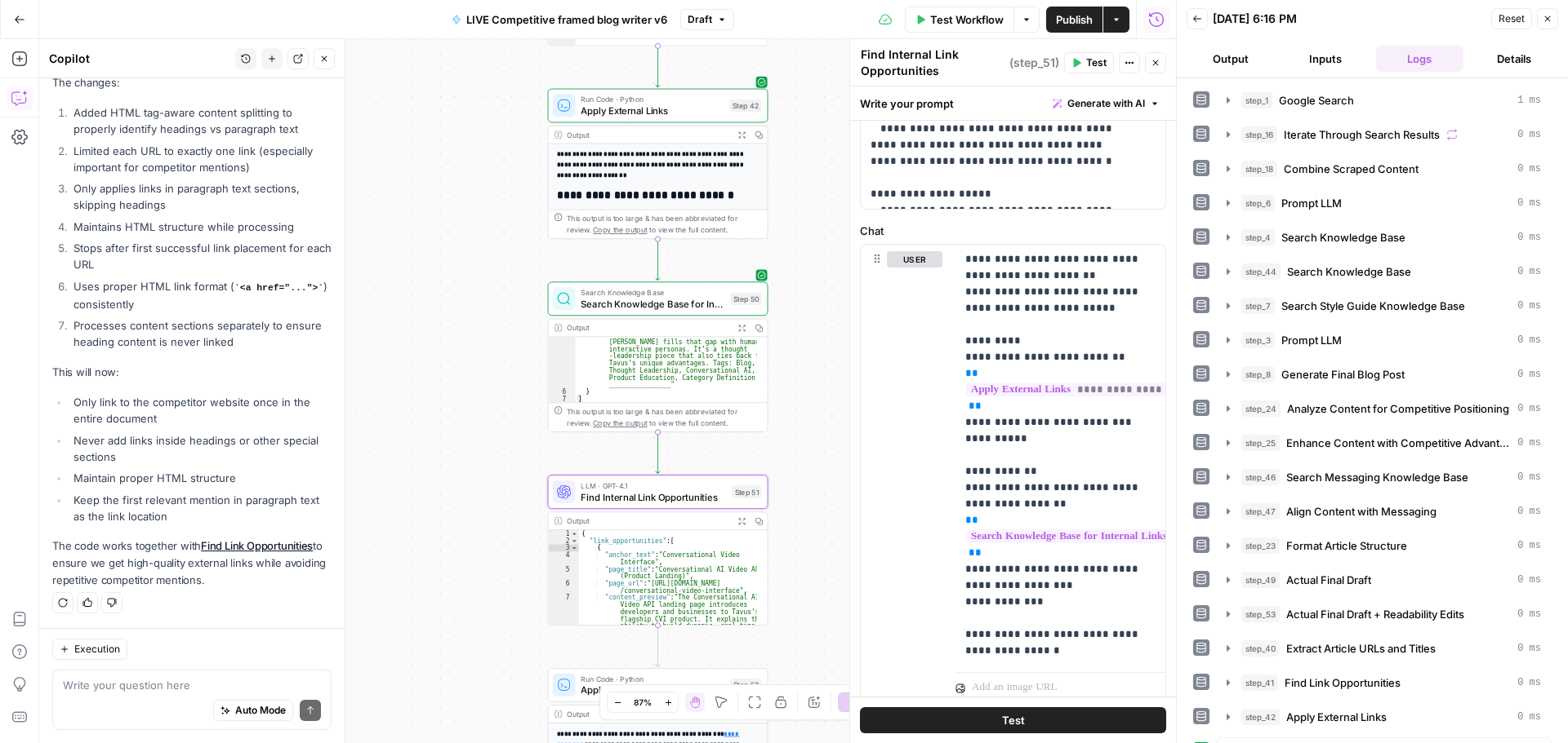
scroll to position [721, 0]
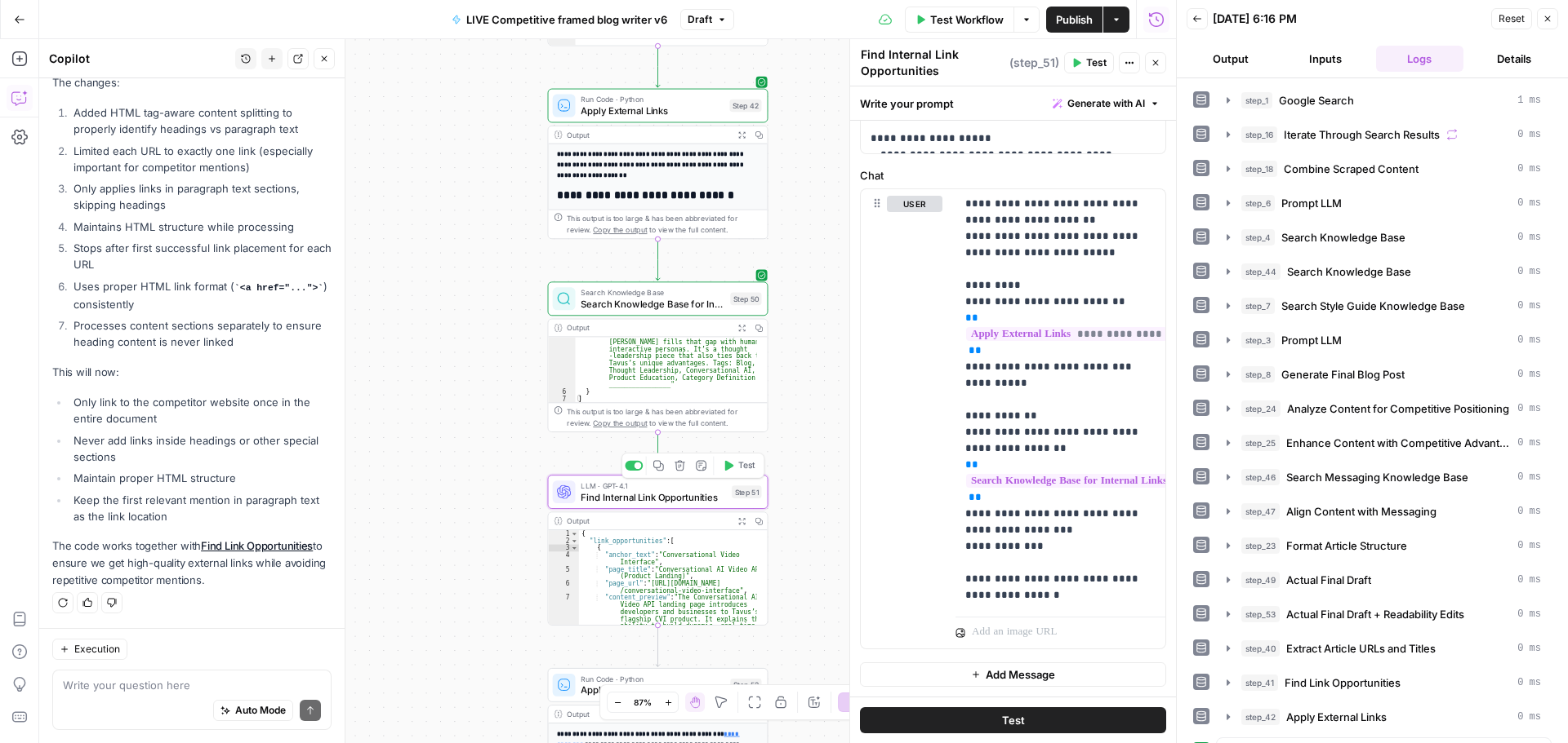
click at [731, 462] on icon "button" at bounding box center [728, 466] width 11 height 11
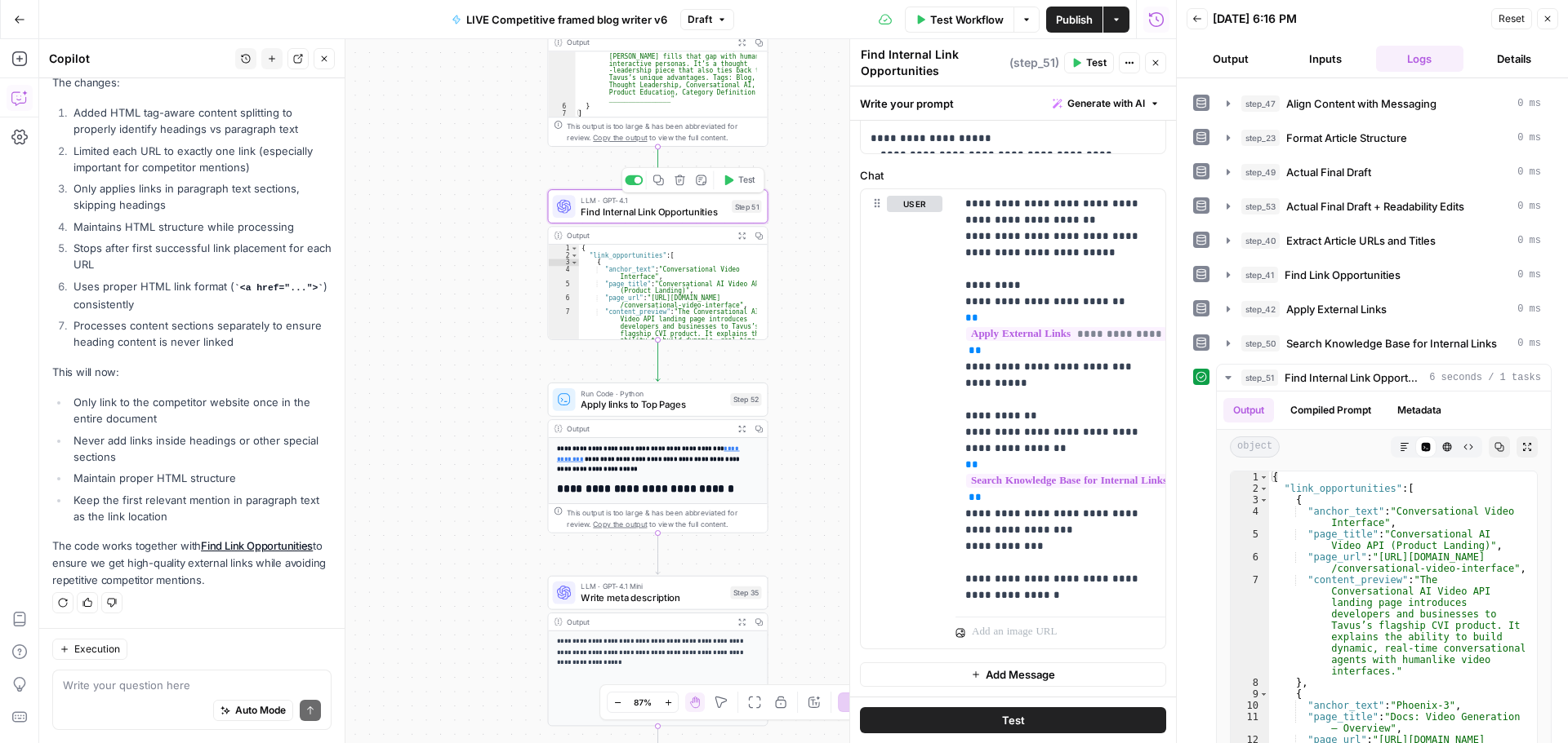
scroll to position [473, 0]
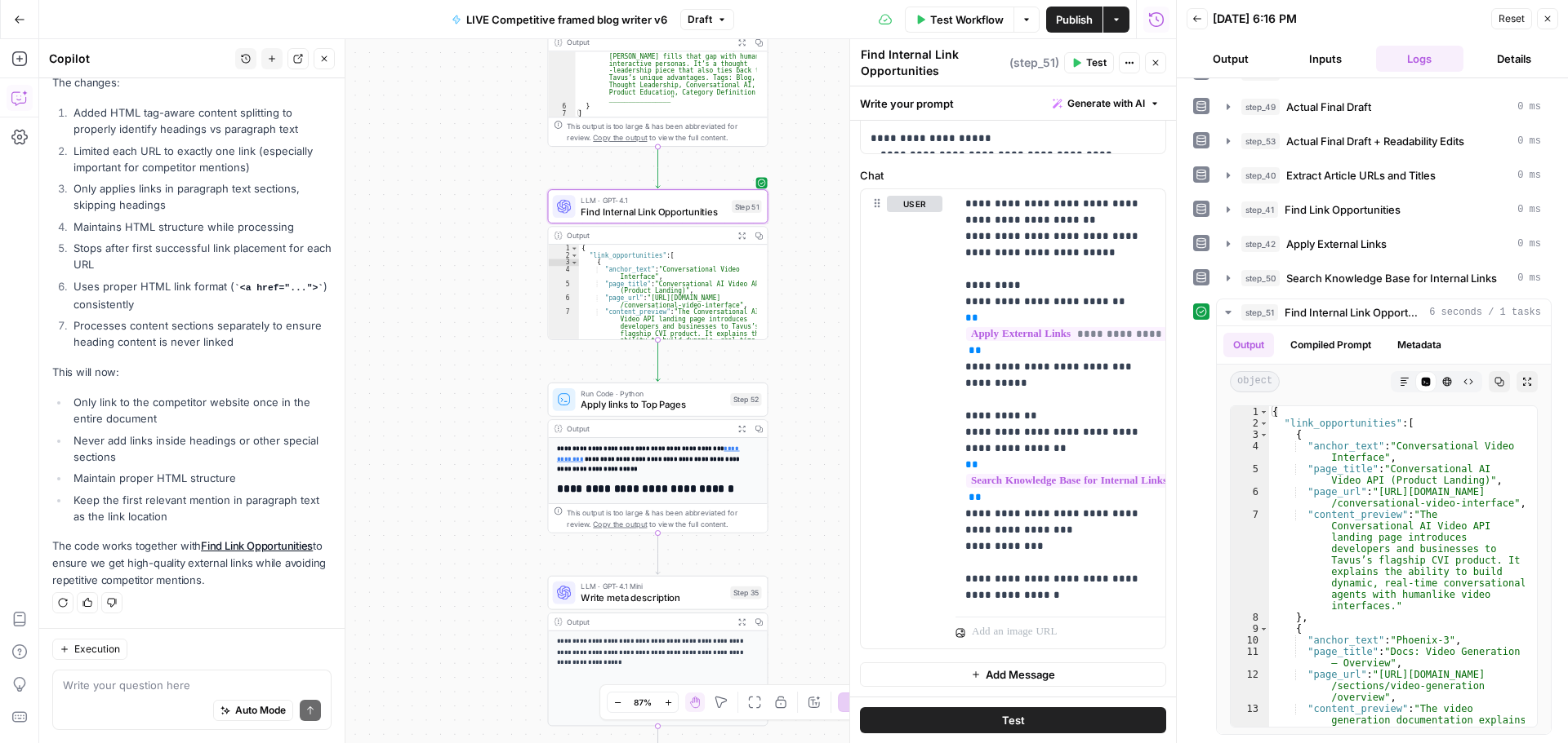
click at [673, 389] on span "Run Code · Python" at bounding box center [652, 393] width 144 height 11
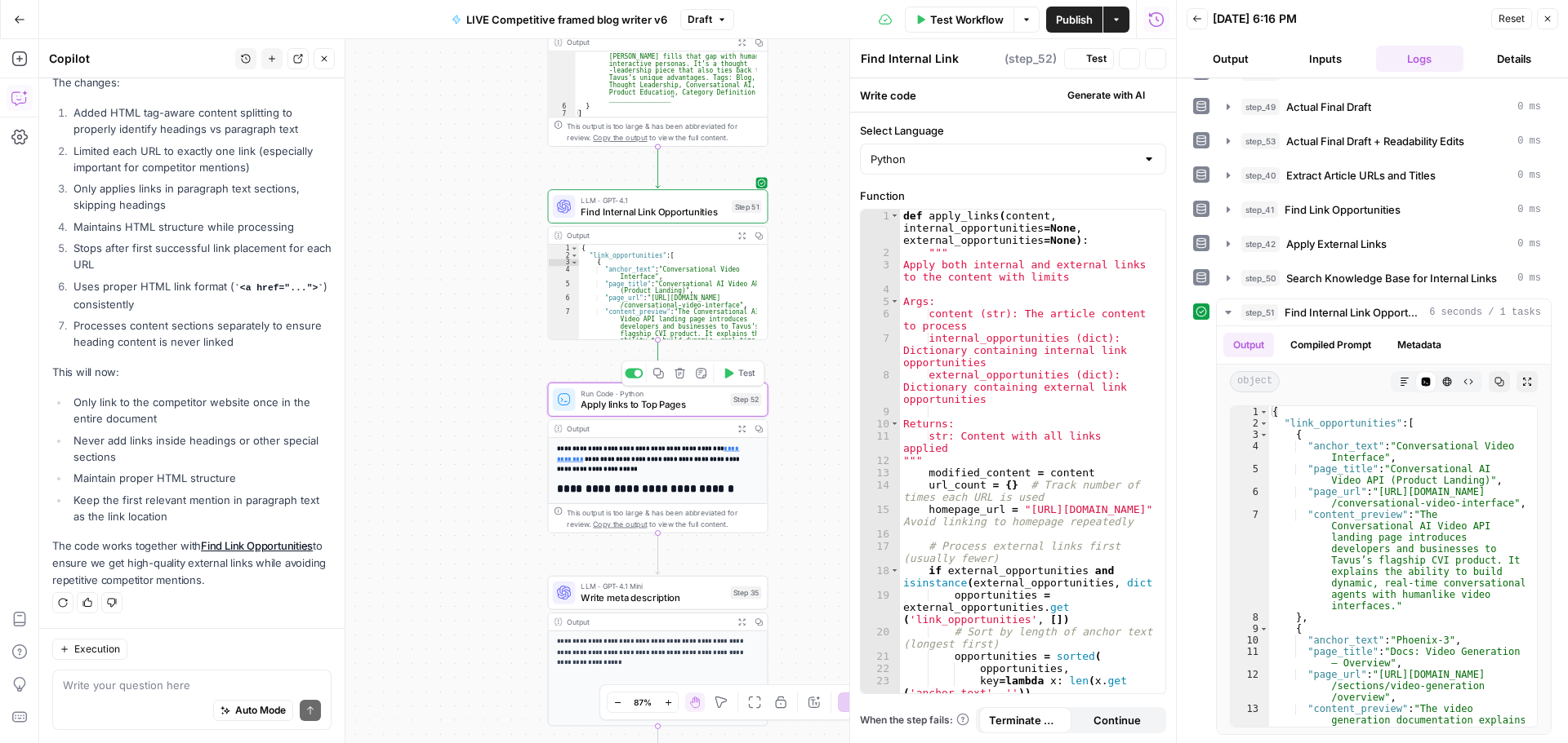
type textarea "Apply links to Top Pages"
click at [732, 370] on icon "button" at bounding box center [728, 374] width 11 height 11
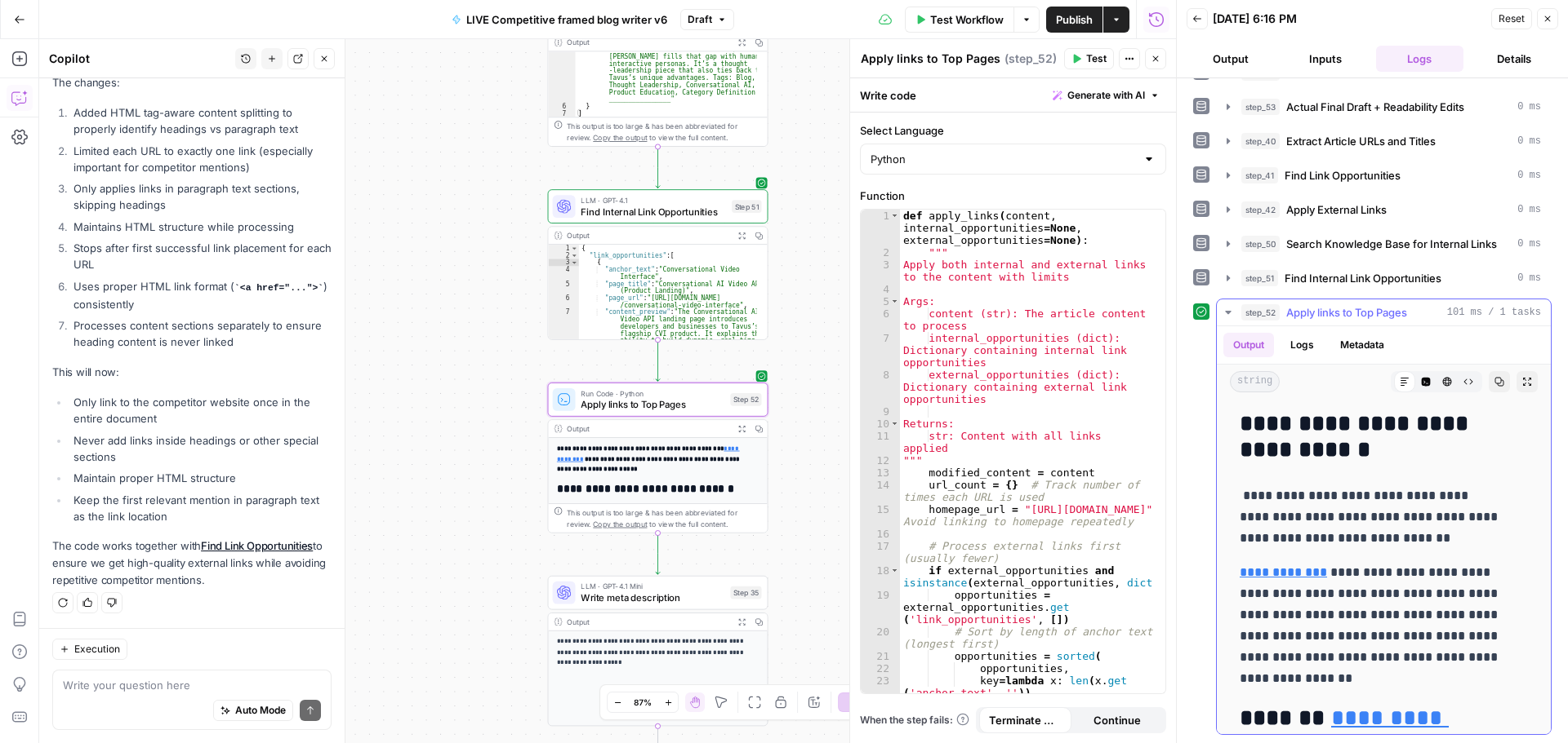
scroll to position [81, 0]
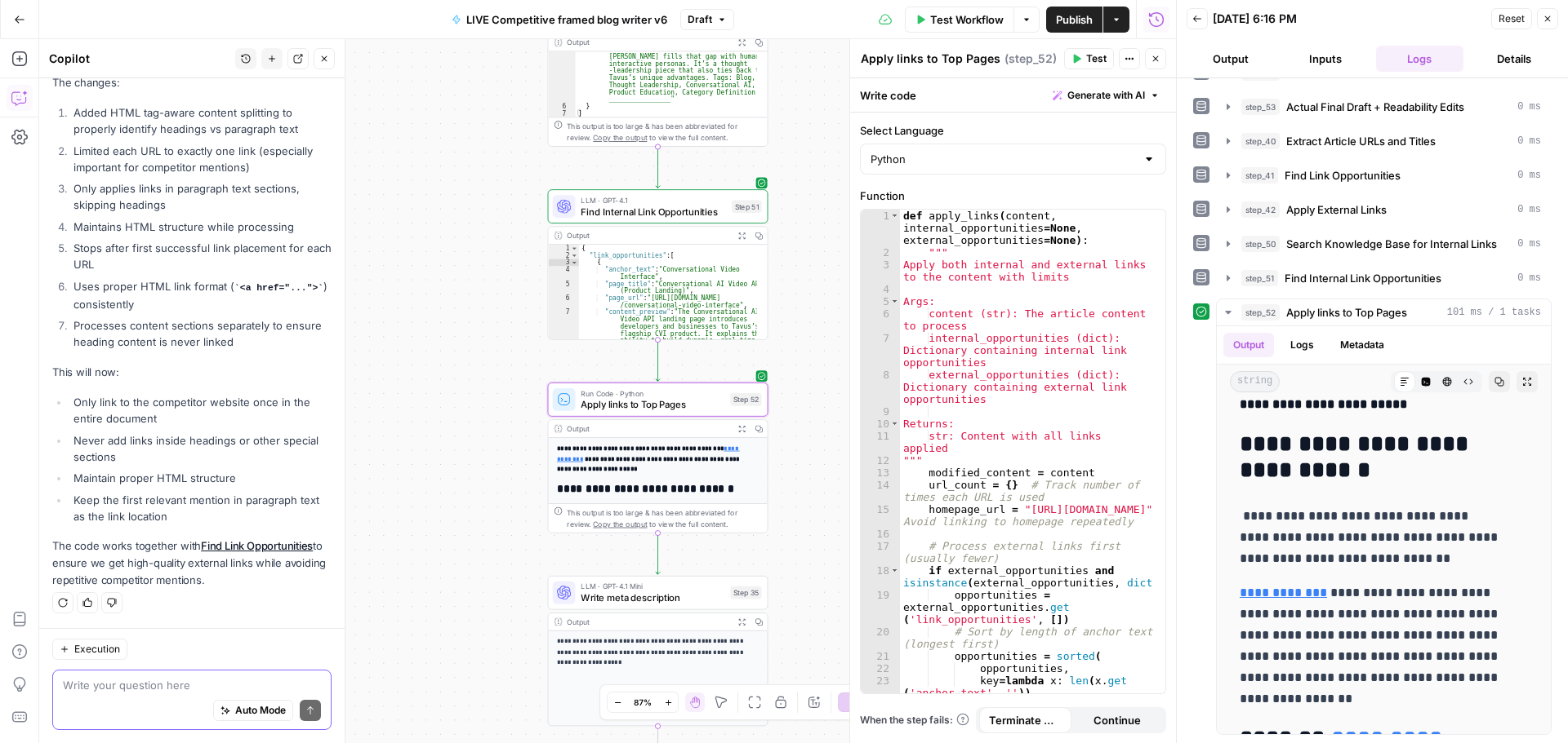
click at [135, 688] on textarea at bounding box center [192, 685] width 258 height 16
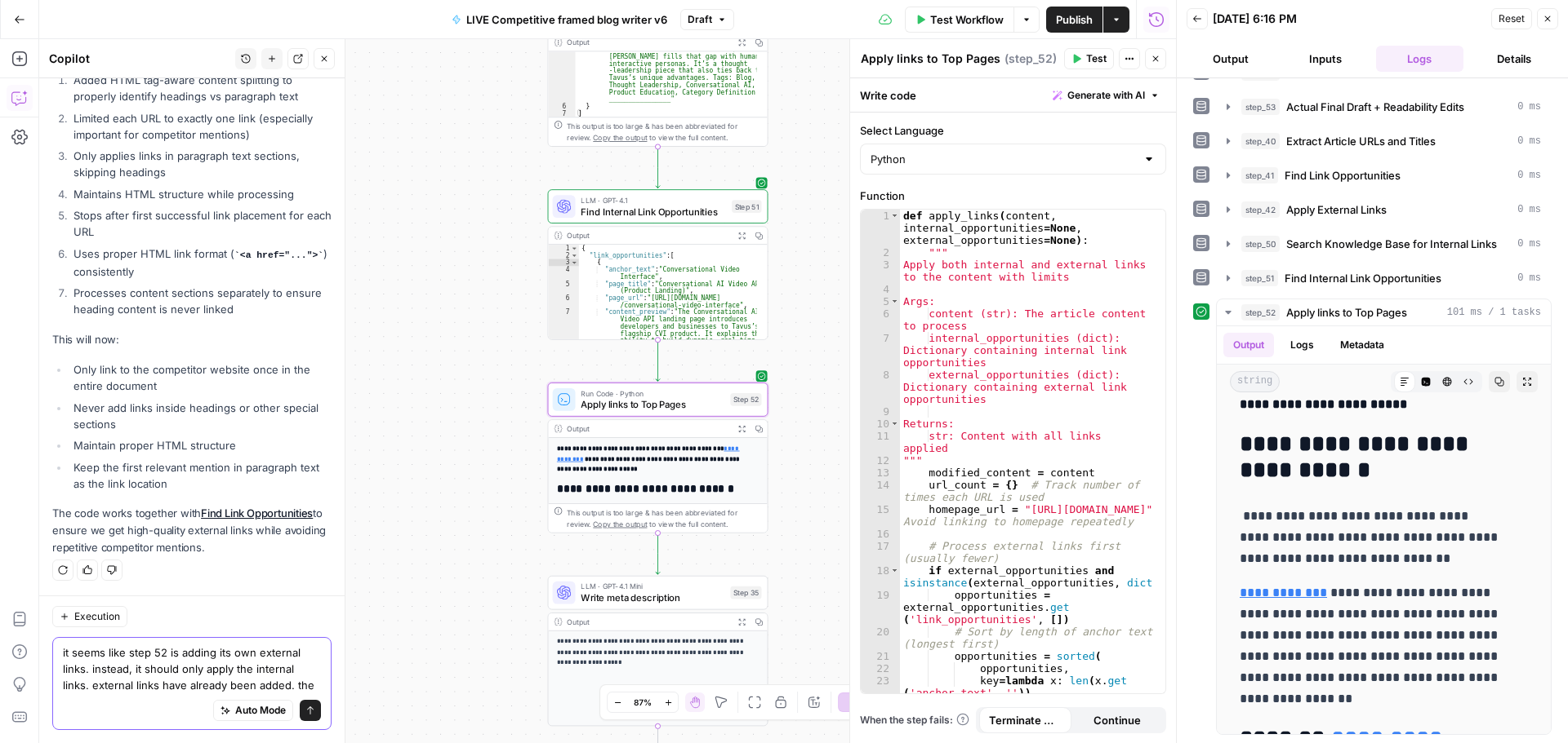
scroll to position [2885, 0]
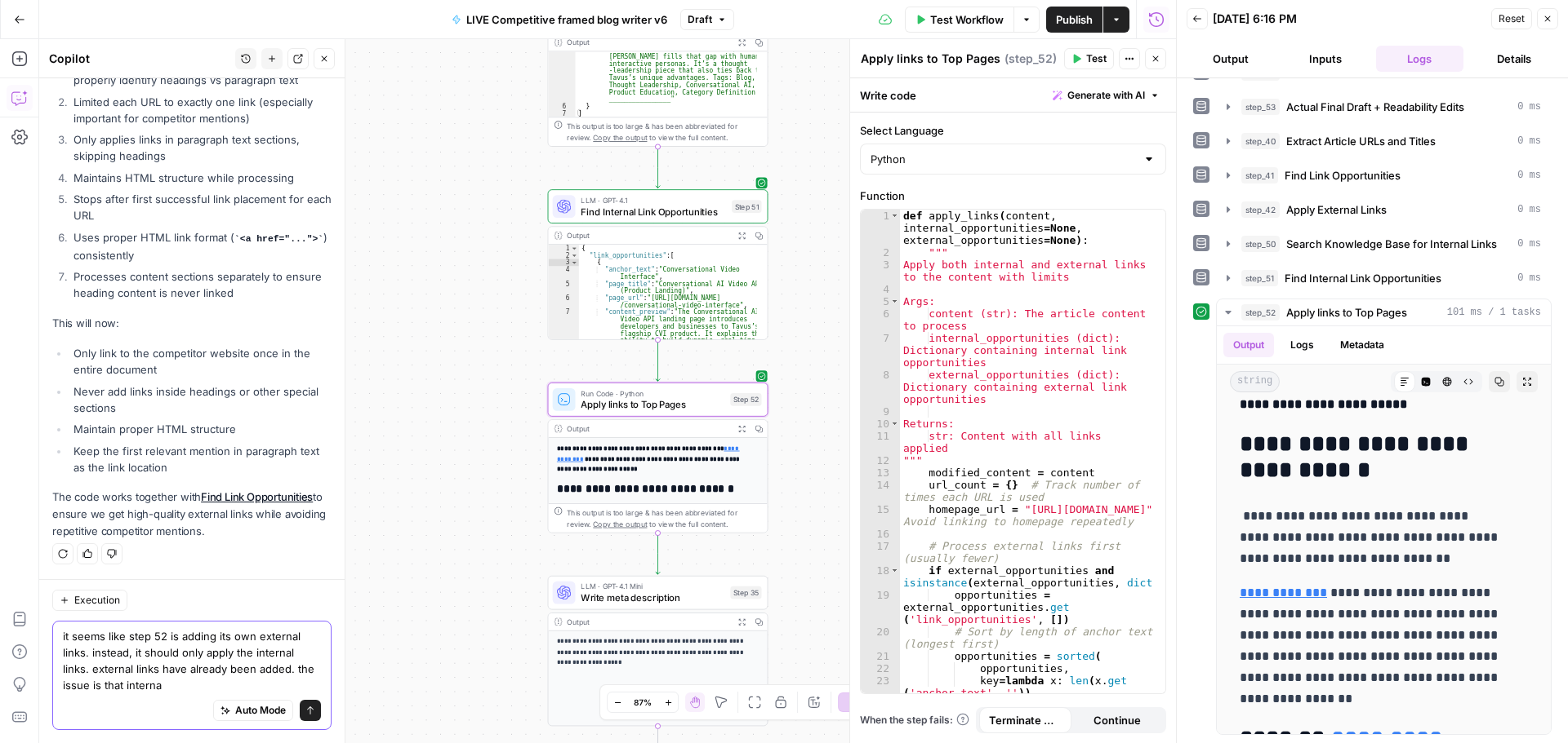
click at [83, 671] on textarea "it seems like step 52 is adding its own external links. instead, it should only…" at bounding box center [192, 661] width 258 height 65
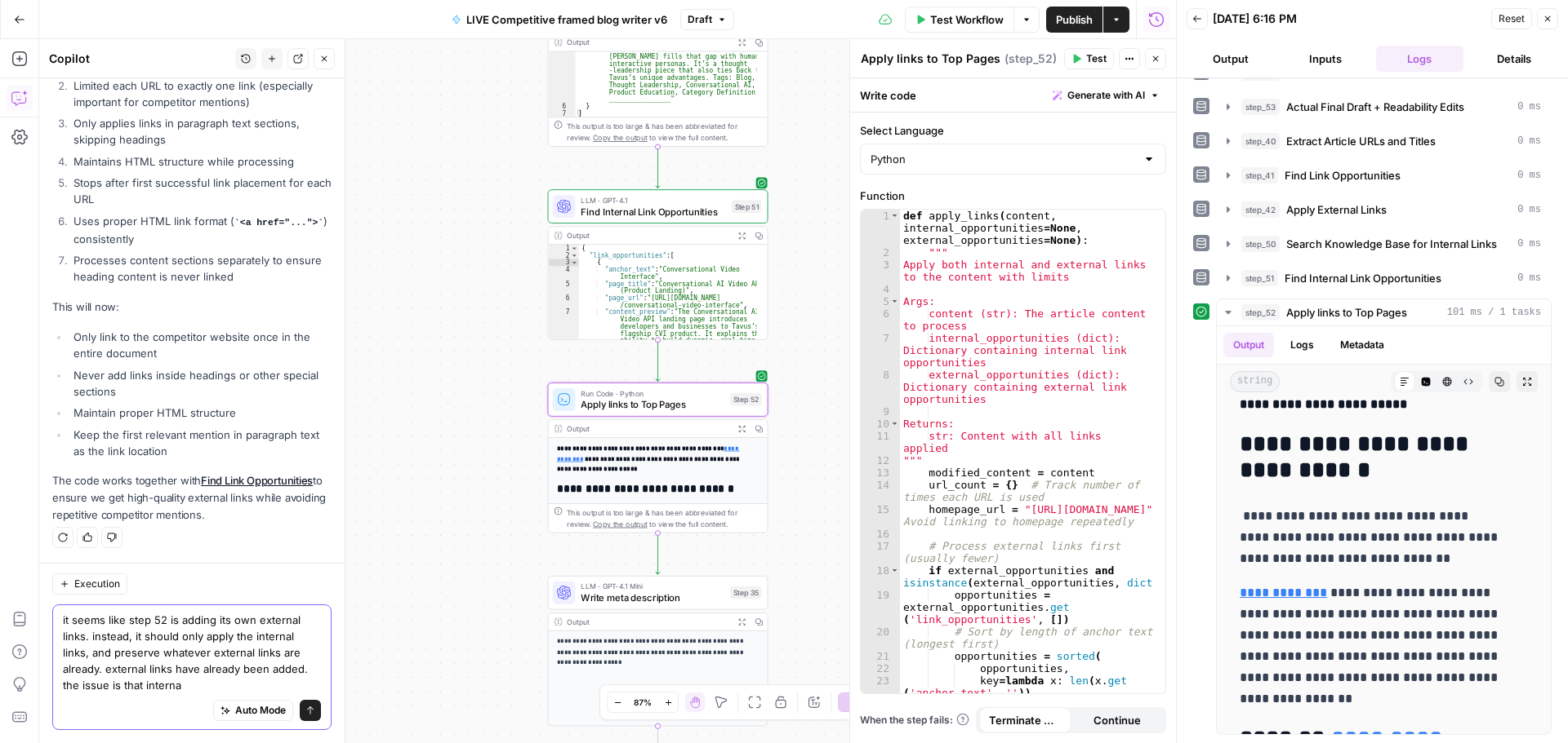
click at [194, 686] on textarea "it seems like step 52 is adding its own external links. instead, it should only…" at bounding box center [192, 652] width 258 height 81
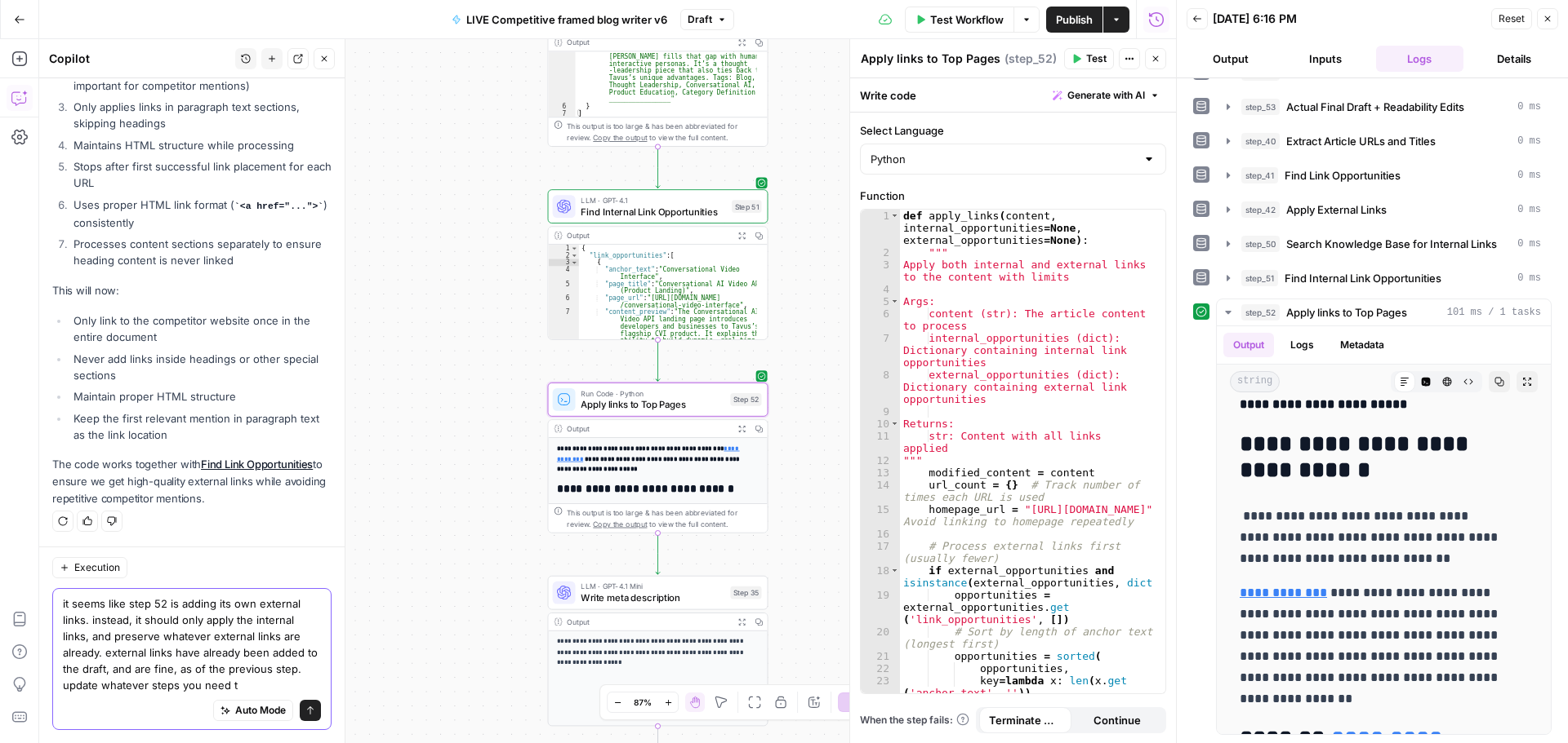
type textarea "it seems like step 52 is adding its own external links. instead, it should only…"
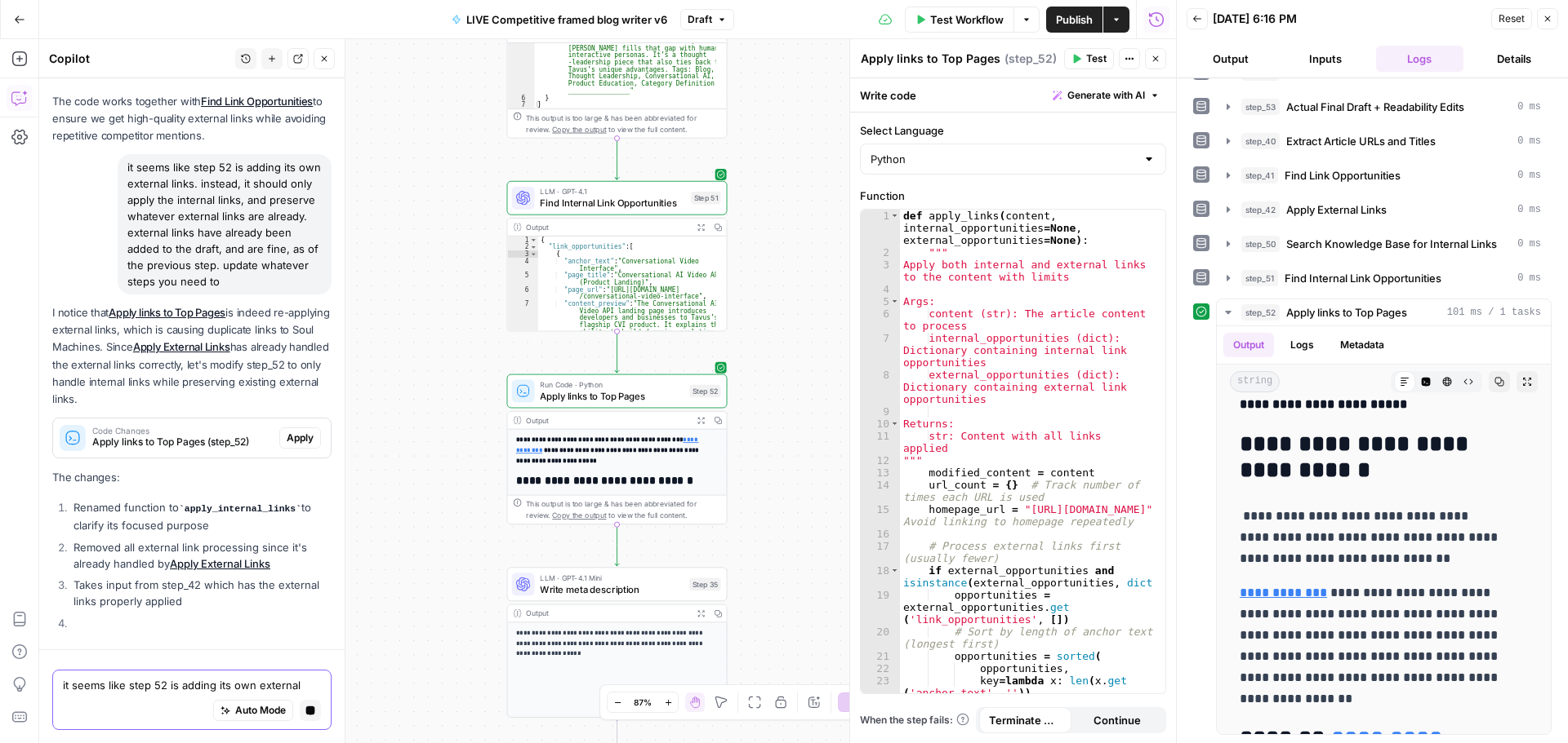
scroll to position [3069, 0]
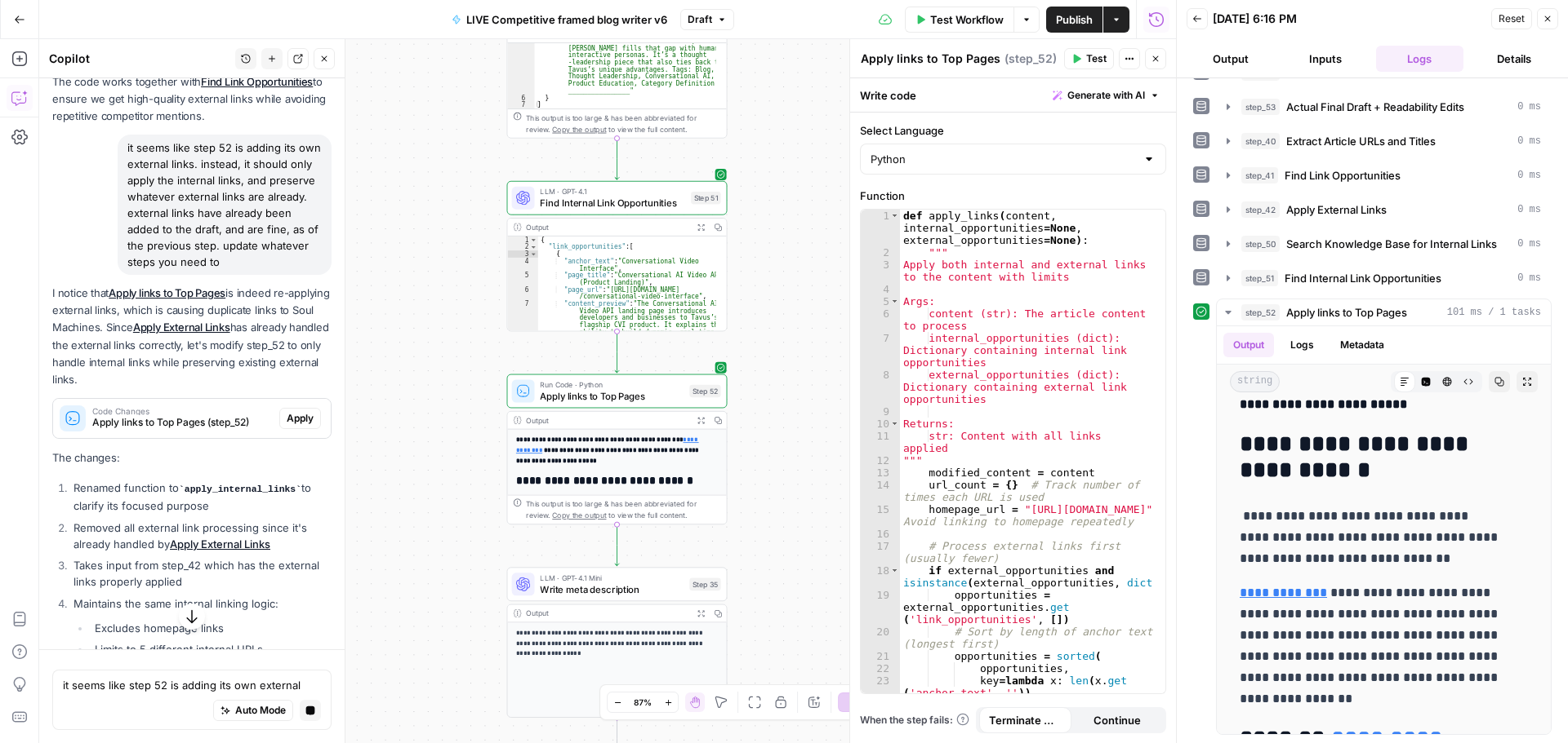
click at [287, 426] on span "Apply" at bounding box center [300, 418] width 27 height 14
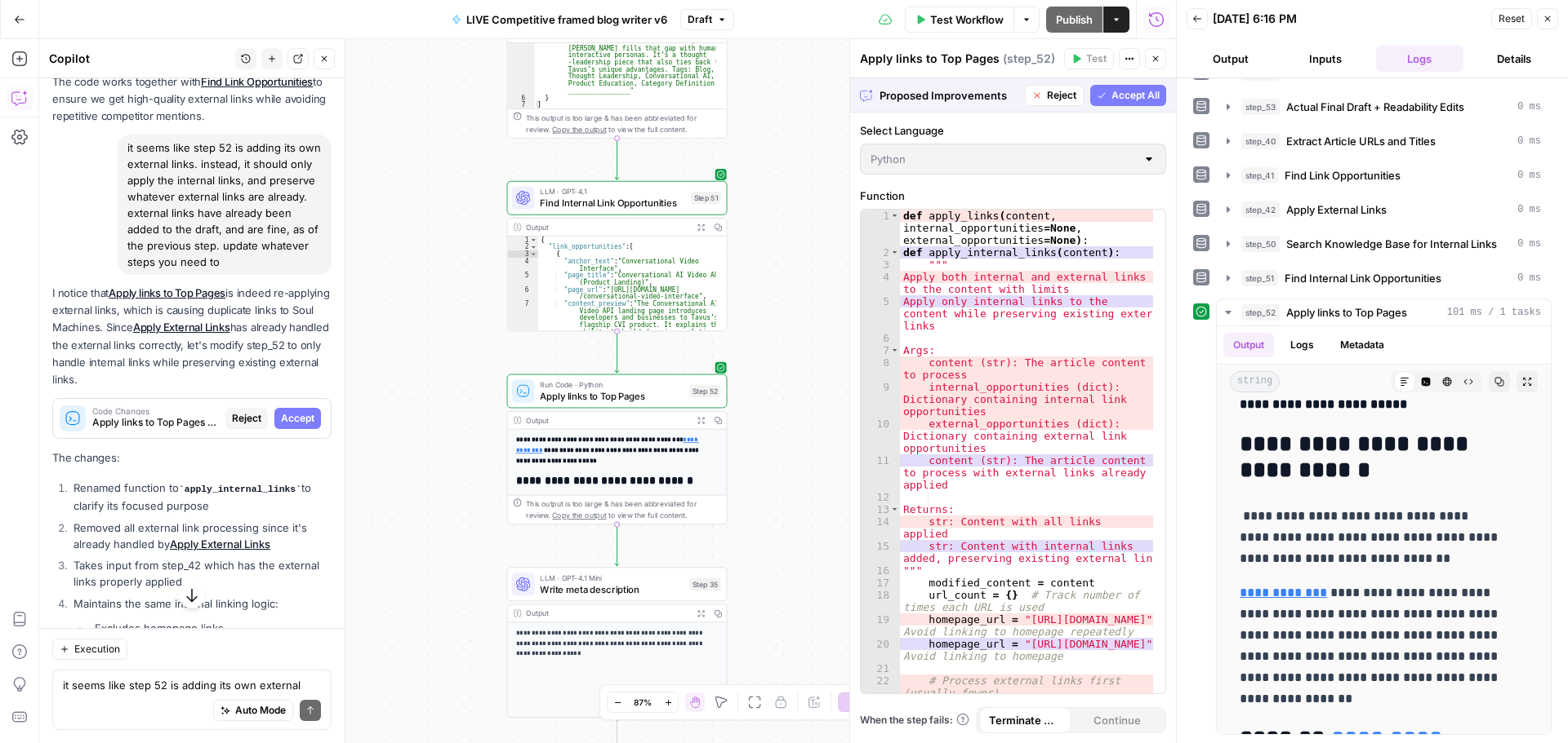
click at [1119, 94] on span "Accept All" at bounding box center [1136, 95] width 48 height 14
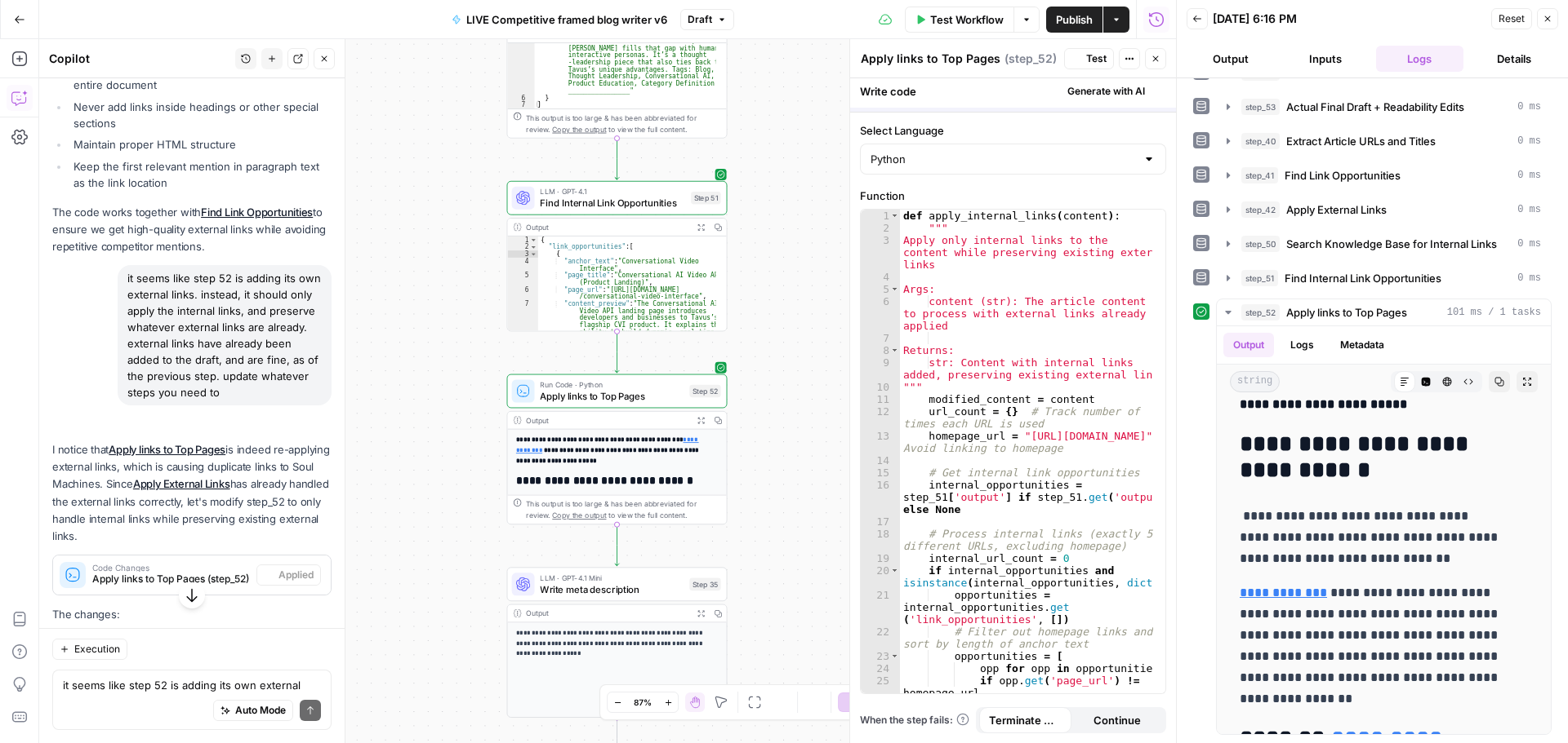
scroll to position [0, 0]
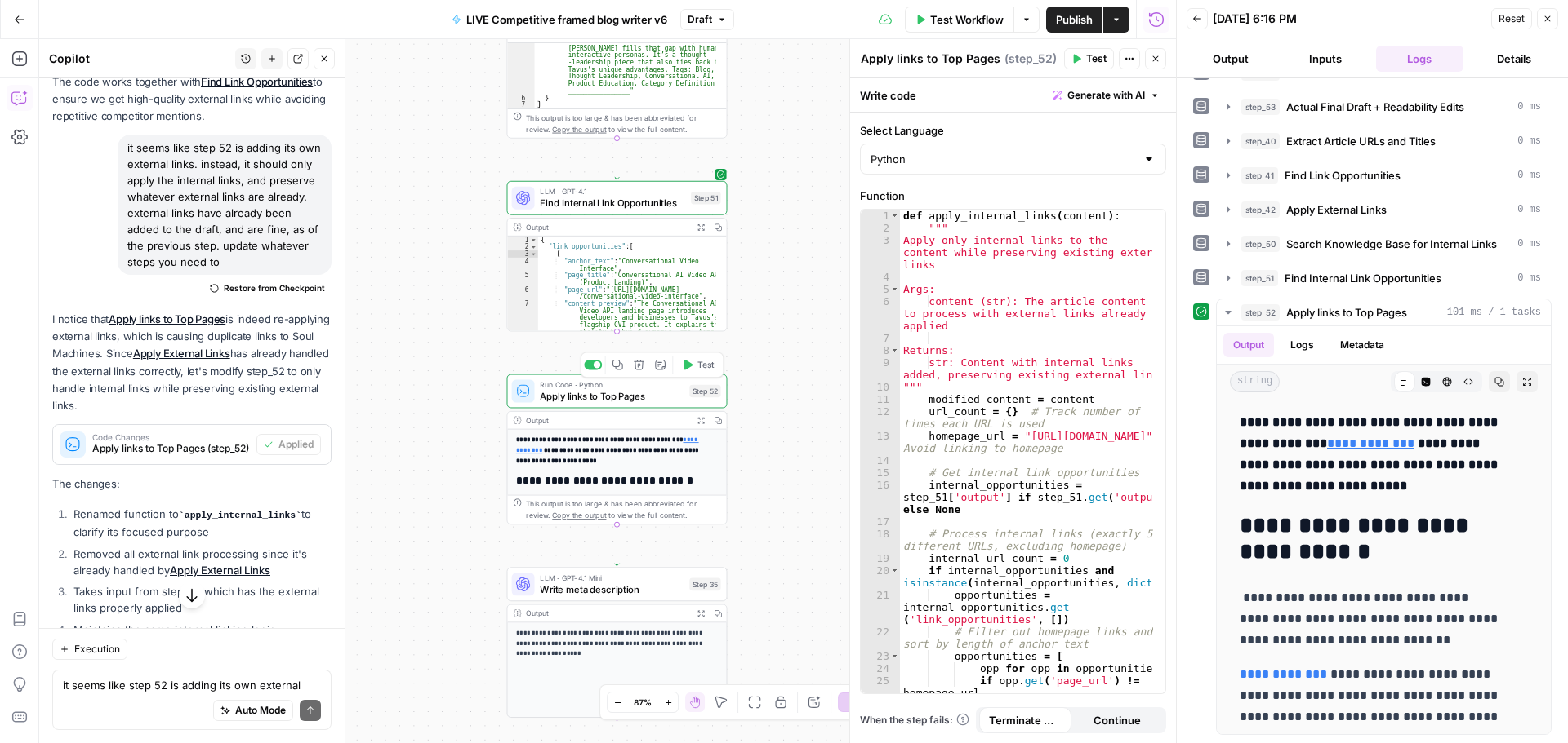
click at [696, 363] on button "Test" at bounding box center [698, 365] width 44 height 19
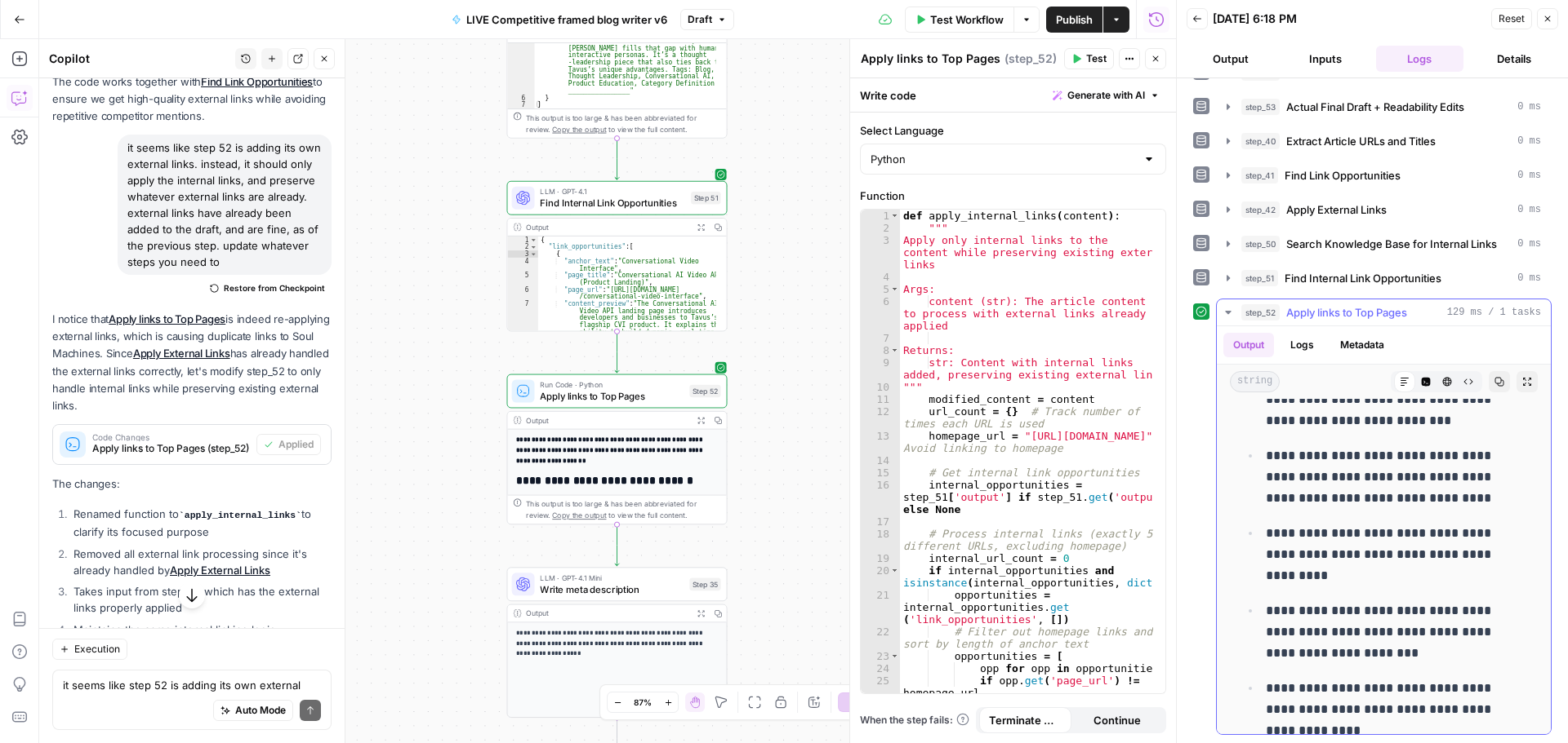
scroll to position [7834, 0]
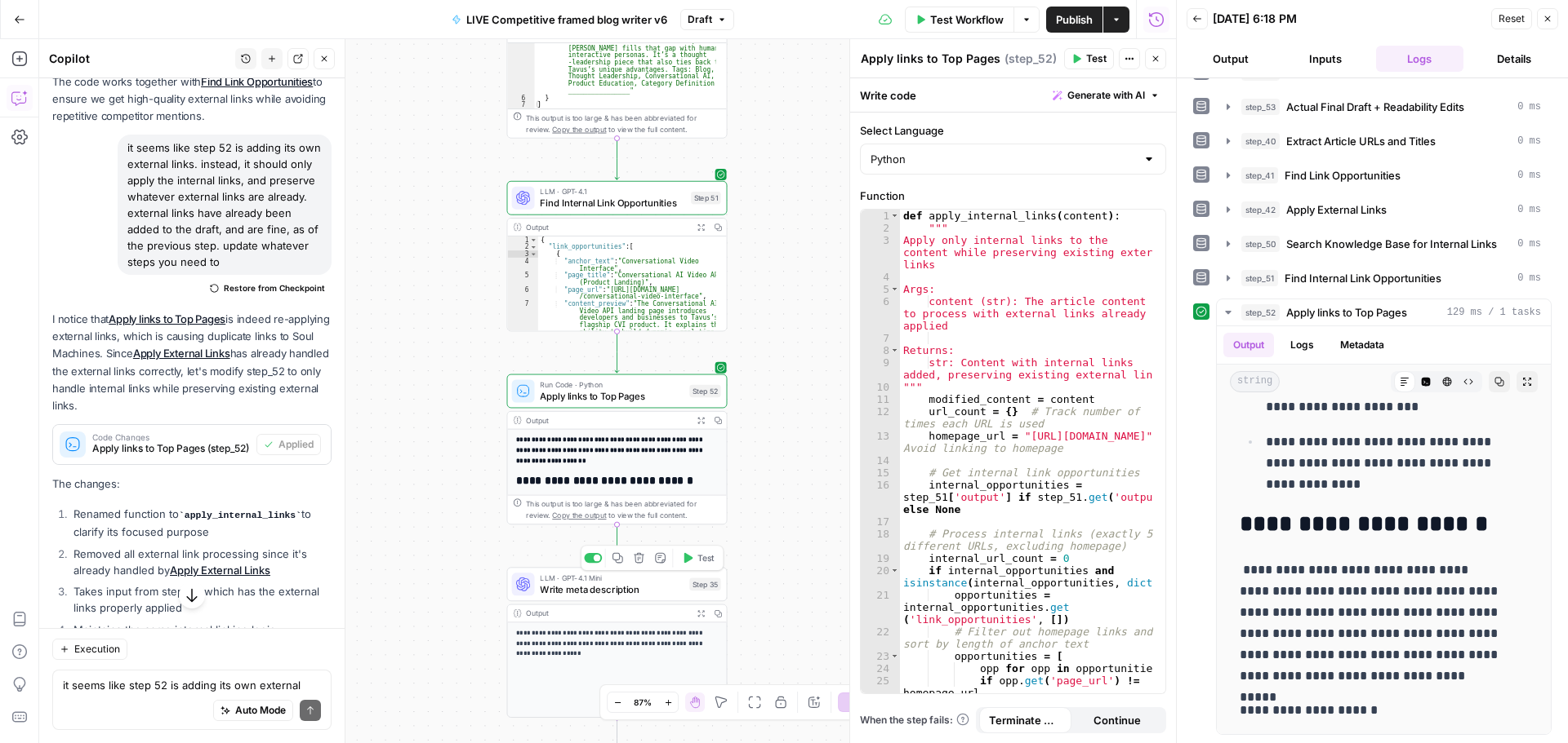
click at [694, 559] on button "Test" at bounding box center [698, 558] width 44 height 19
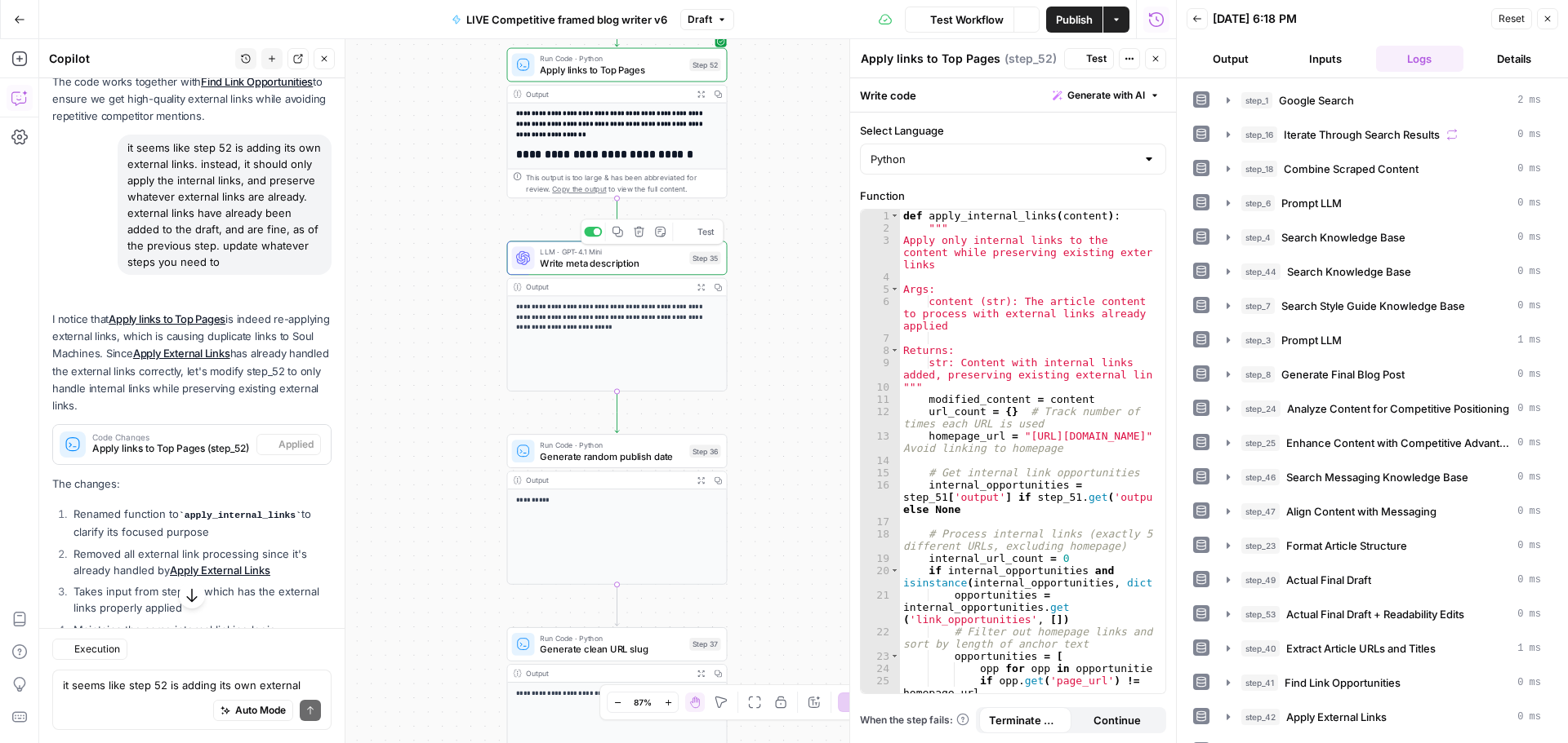
scroll to position [3200, 0]
click at [699, 427] on span "Test" at bounding box center [706, 426] width 17 height 13
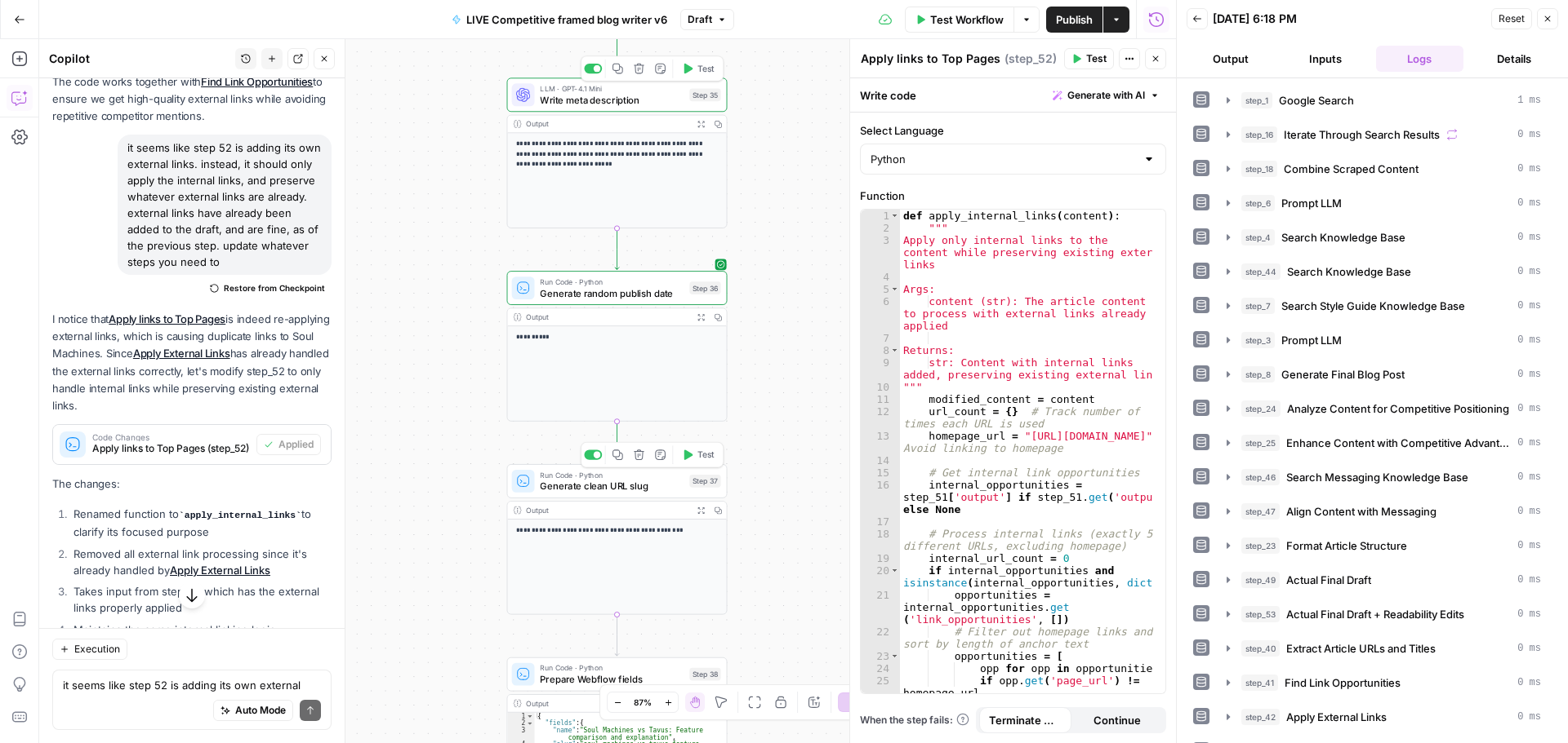
click at [698, 456] on span "Test" at bounding box center [706, 455] width 17 height 13
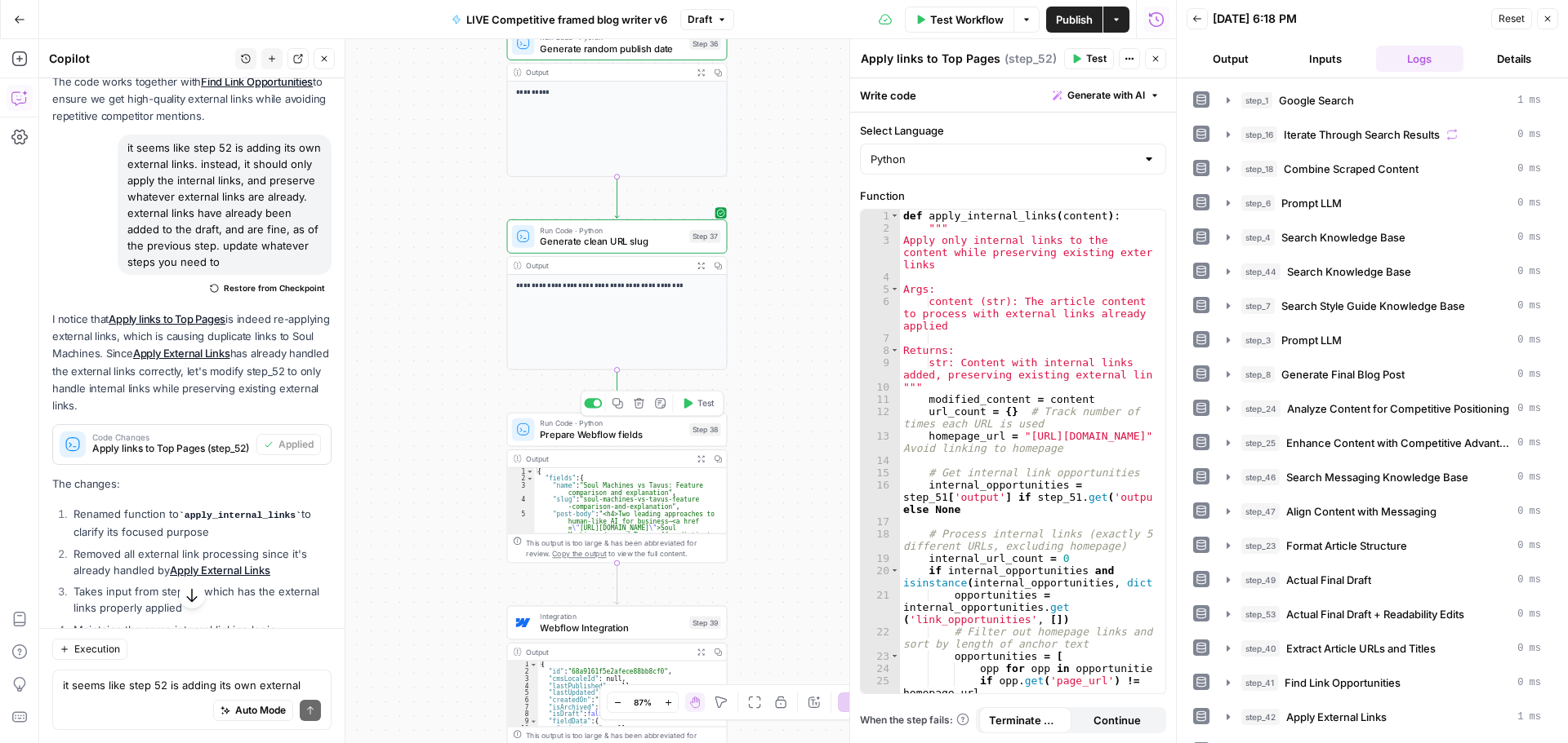
click at [696, 400] on button "Test" at bounding box center [698, 404] width 44 height 19
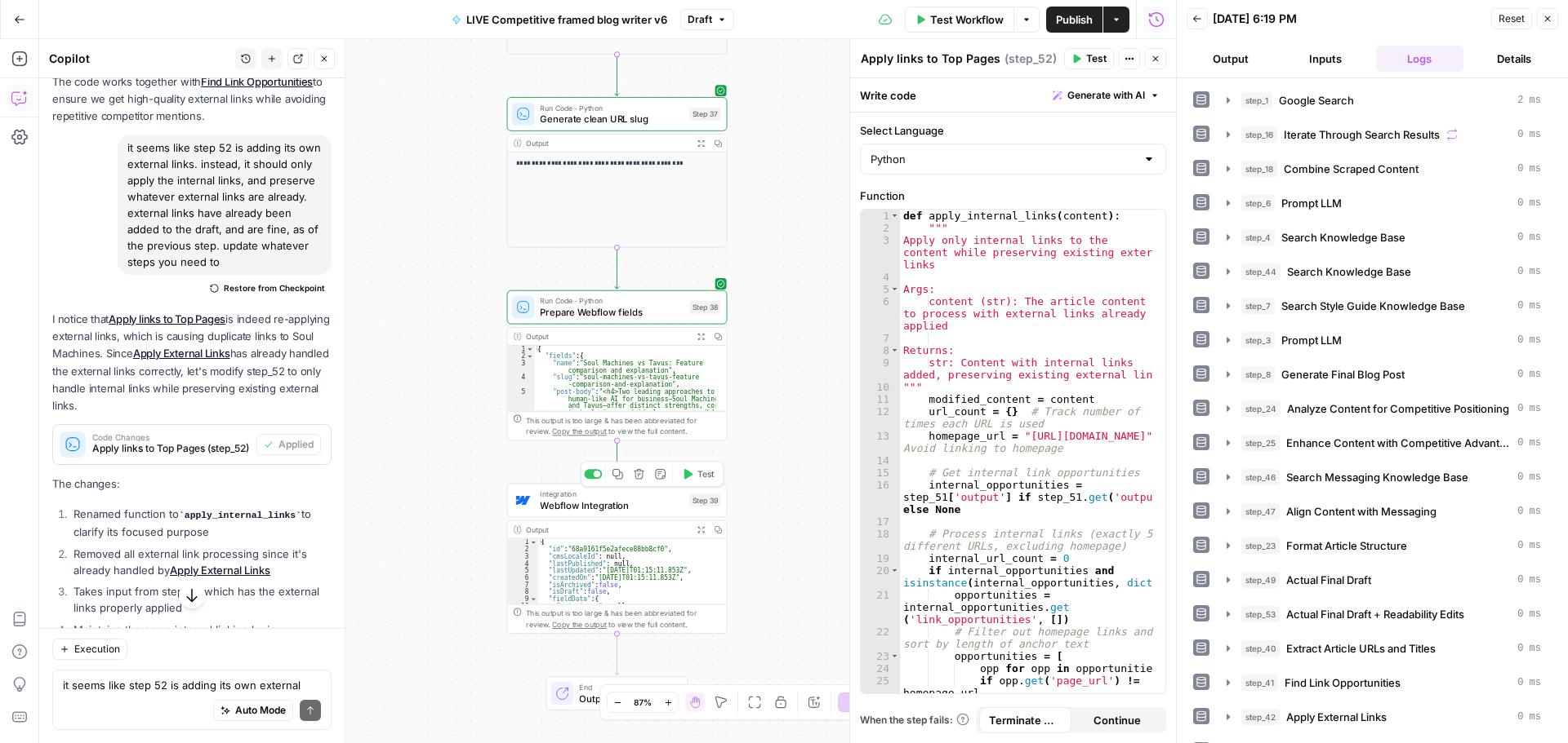
click at [698, 476] on span "Test" at bounding box center [706, 474] width 17 height 13
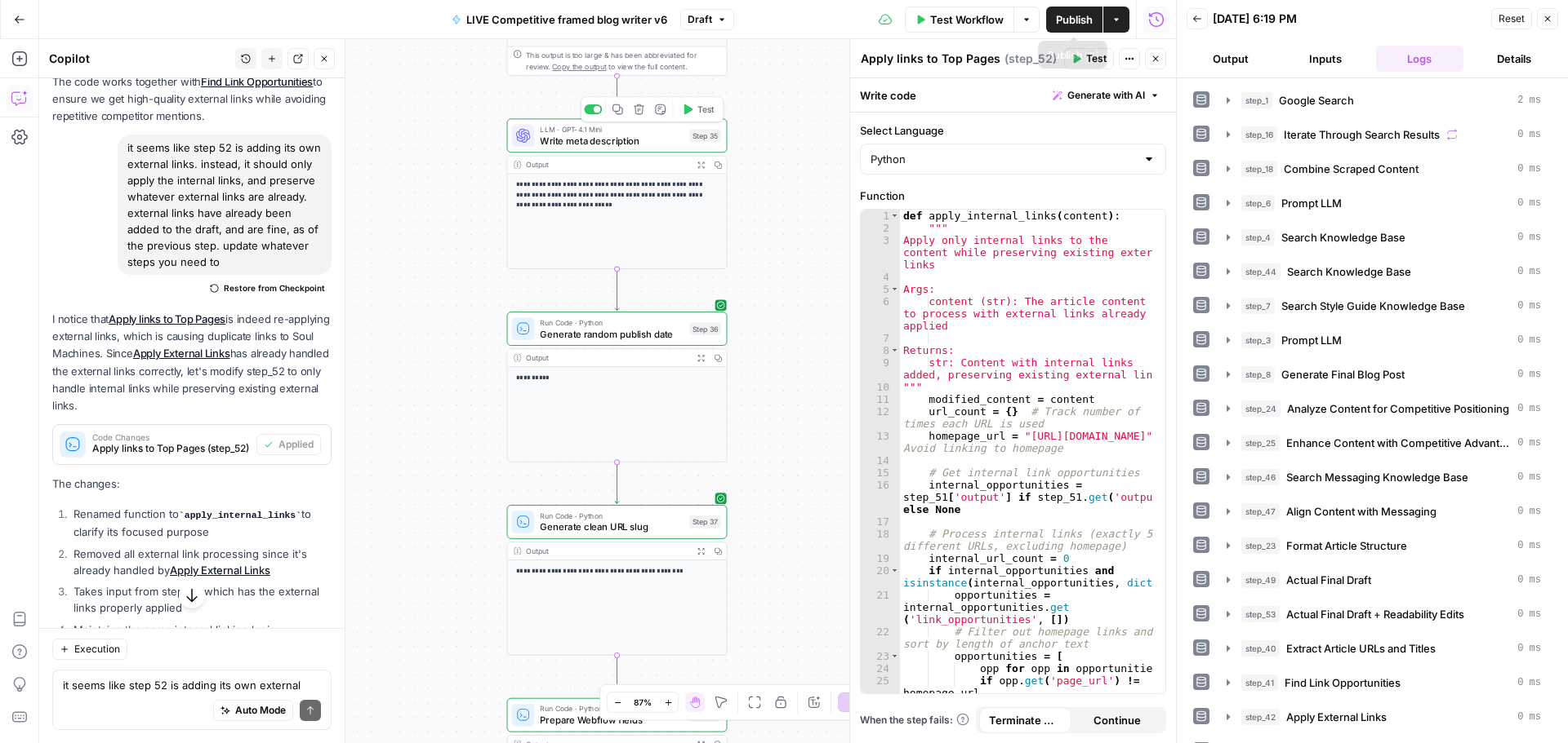
click at [1074, 24] on span "Publish" at bounding box center [1074, 19] width 36 height 16
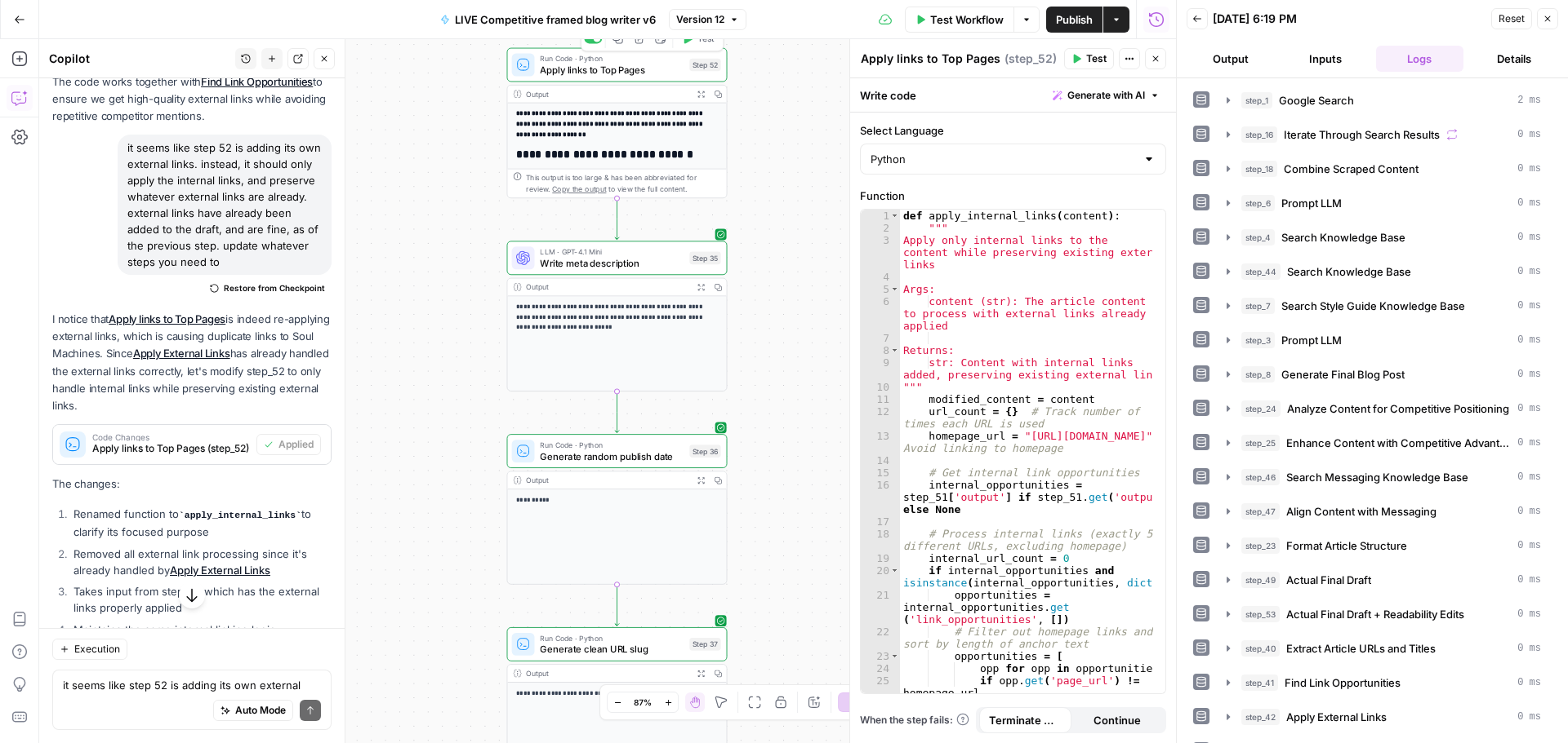
click at [654, 70] on span "Apply links to Top Pages" at bounding box center [611, 70] width 144 height 14
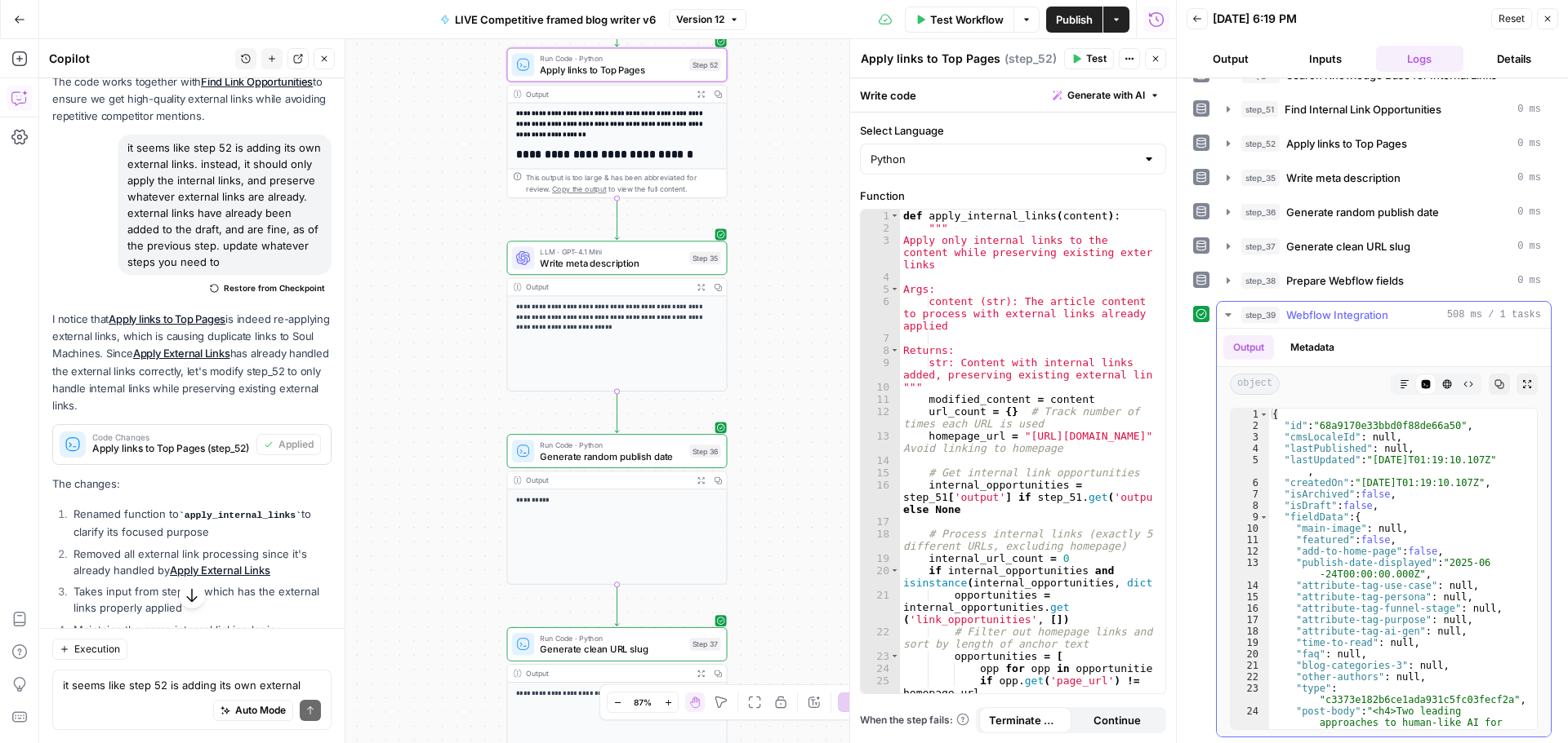
scroll to position [679, 0]
click at [1223, 306] on icon "button" at bounding box center [1228, 313] width 13 height 13
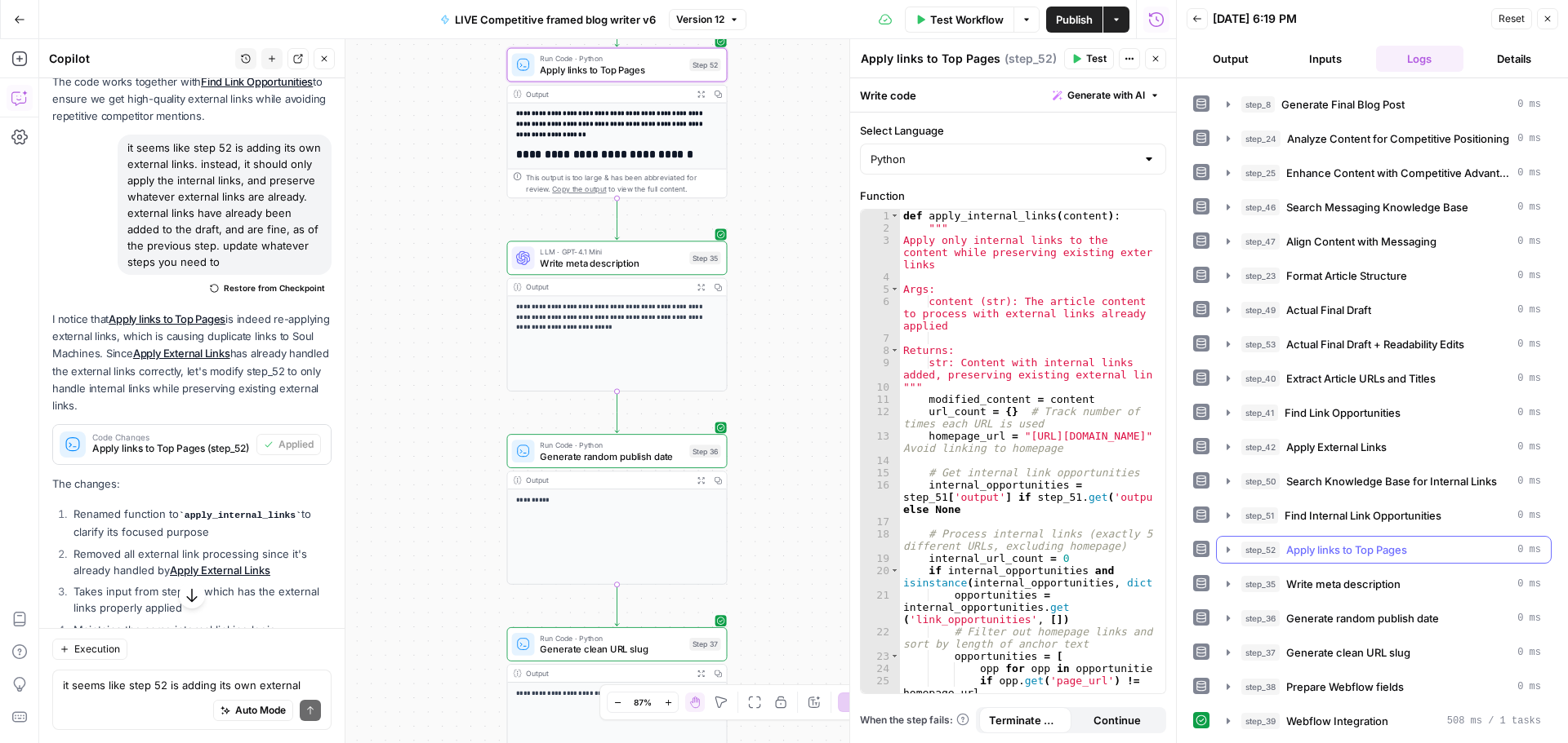
click at [1226, 550] on icon "button" at bounding box center [1228, 550] width 13 height 13
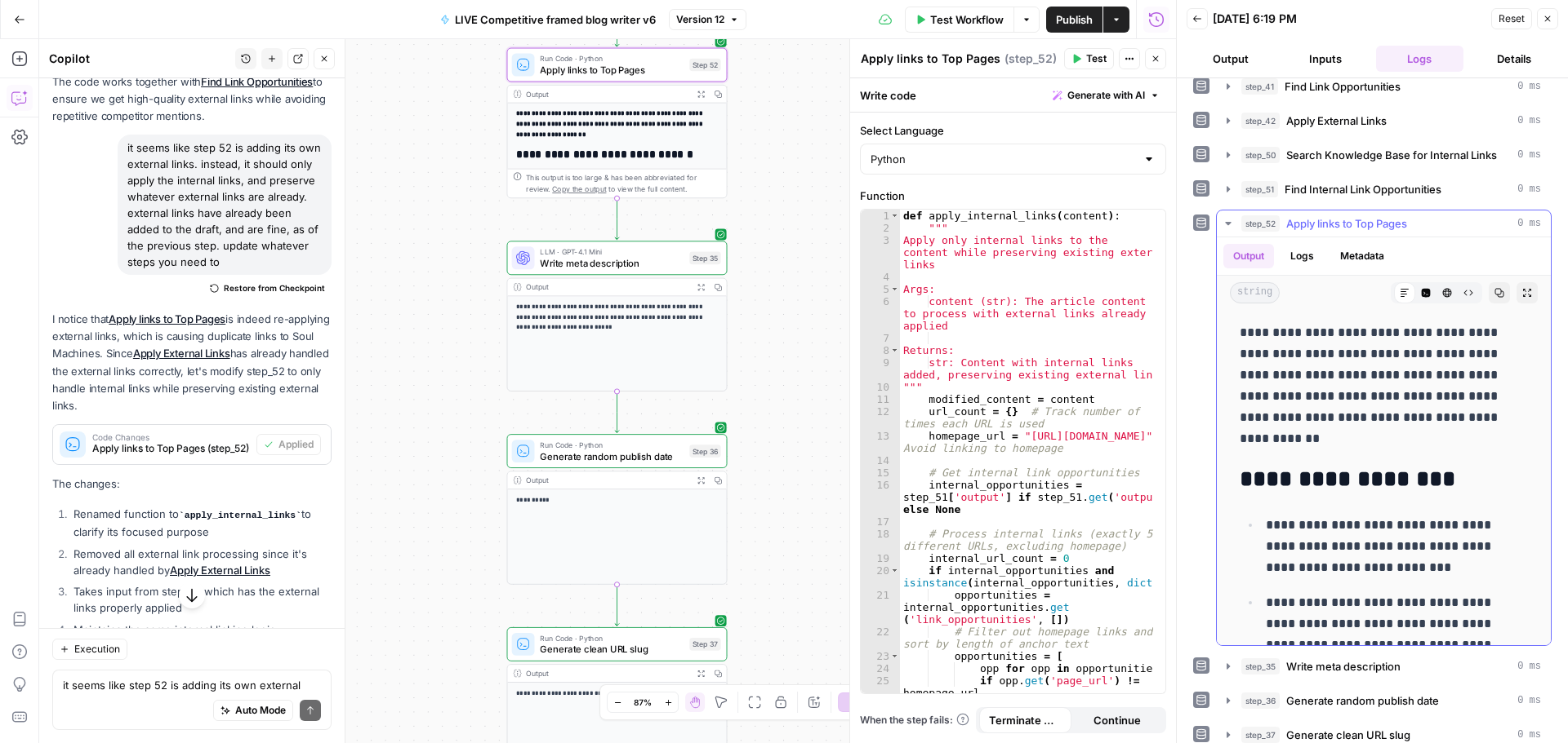
scroll to position [7834, 0]
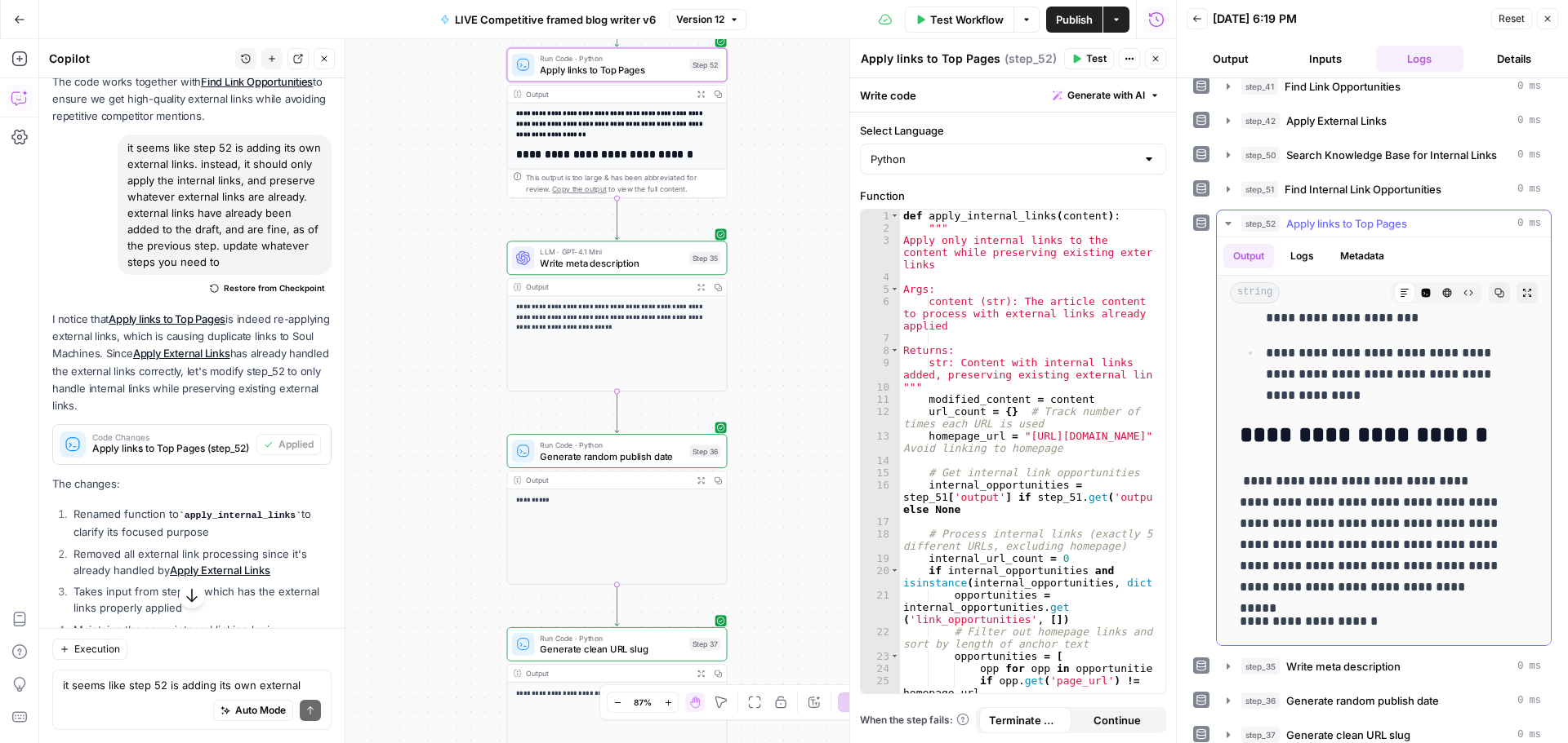
drag, startPoint x: 1243, startPoint y: 337, endPoint x: 1417, endPoint y: 631, distance: 341.6
click at [1067, 19] on span "Publish" at bounding box center [1074, 19] width 36 height 16
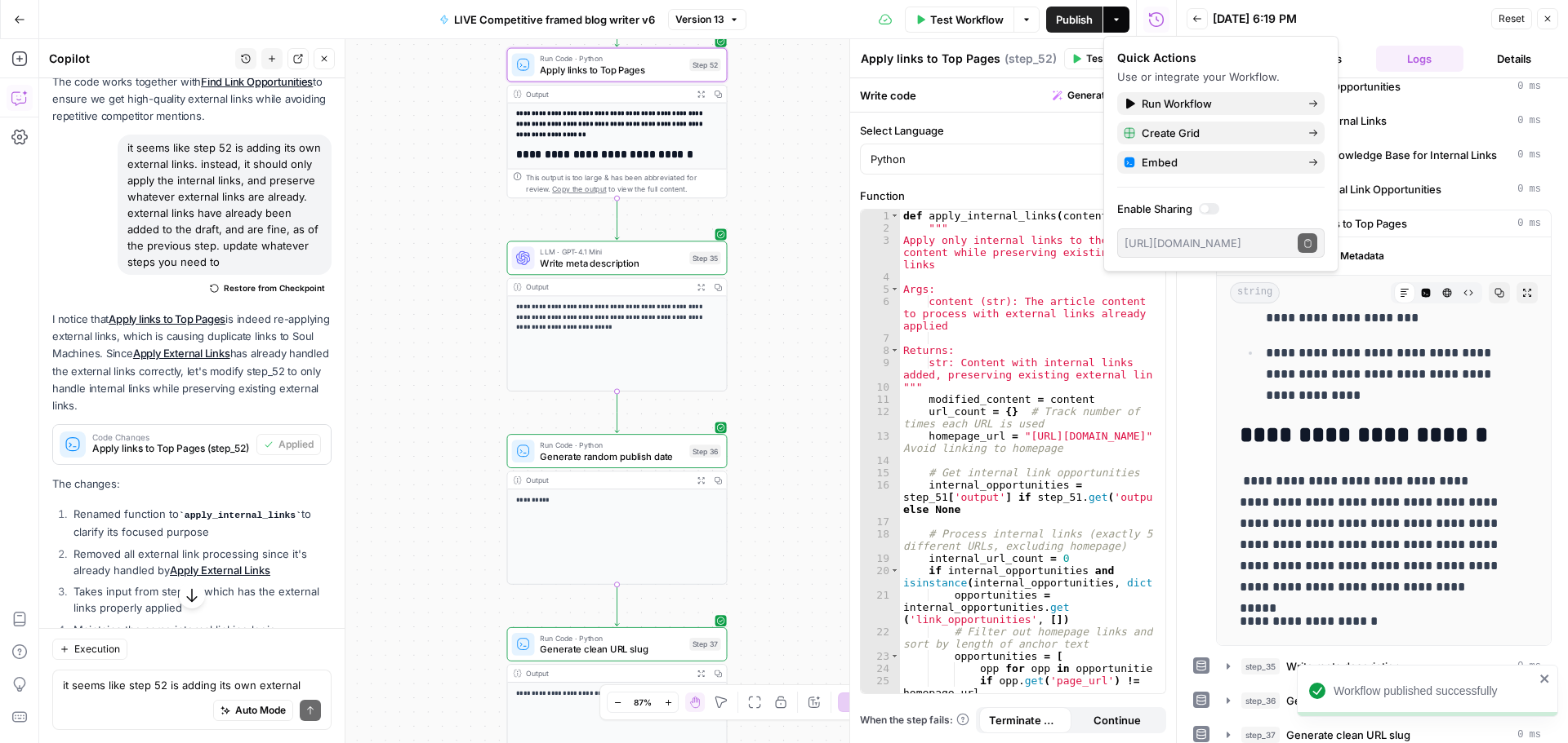
click at [18, 25] on icon "button" at bounding box center [20, 20] width 11 height 11
